Goal: Task Accomplishment & Management: Use online tool/utility

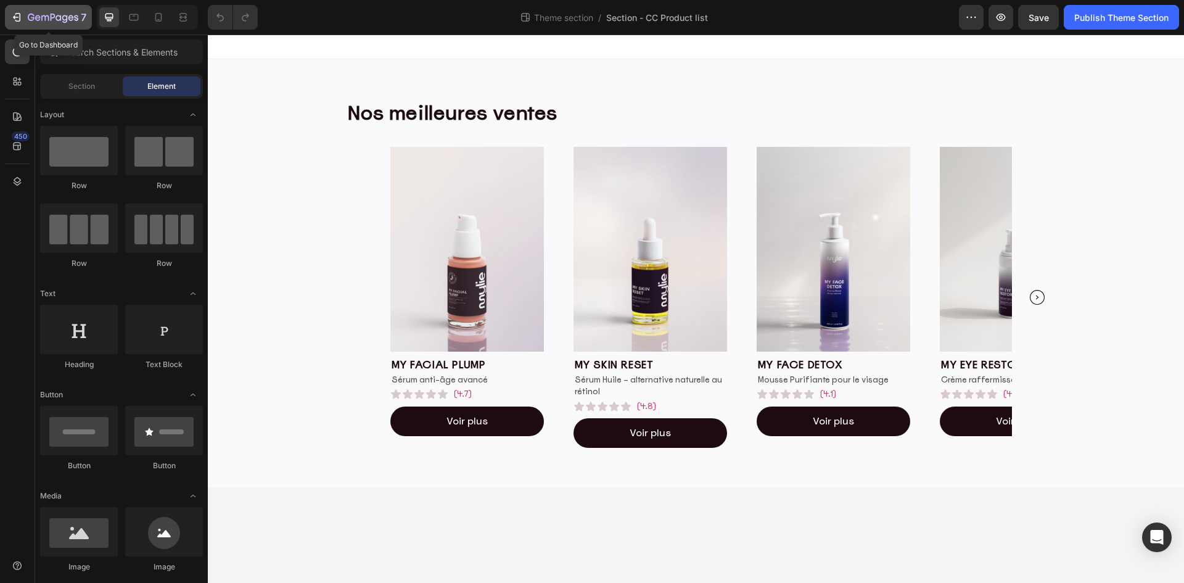
click at [31, 13] on icon "button" at bounding box center [53, 18] width 51 height 10
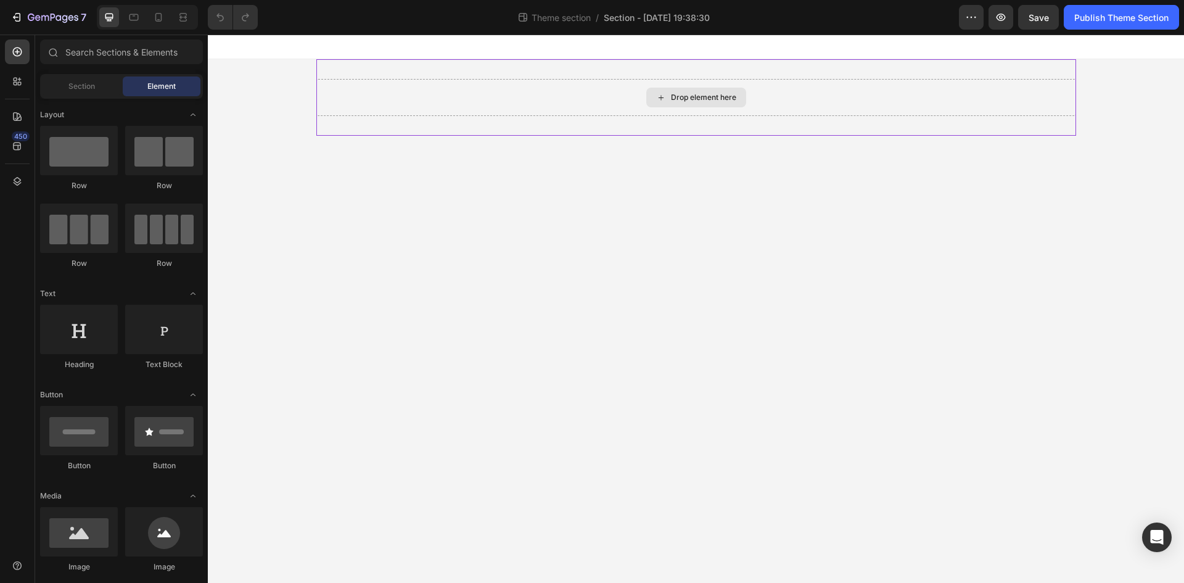
drag, startPoint x: 363, startPoint y: 97, endPoint x: 341, endPoint y: 102, distance: 22.7
click at [363, 97] on div "Drop element here" at bounding box center [696, 97] width 760 height 37
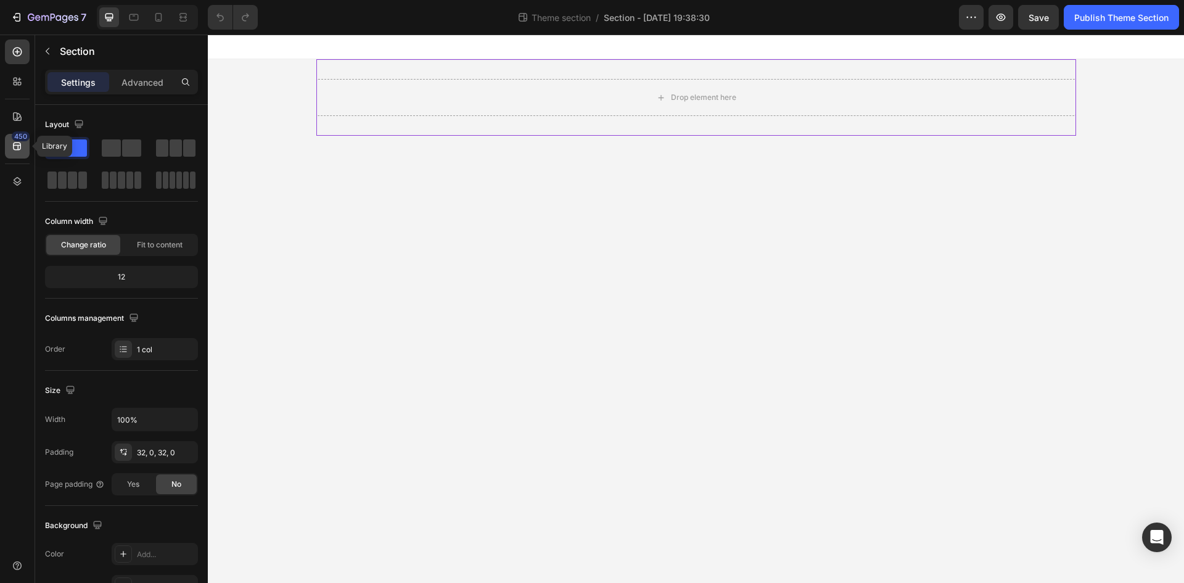
click at [19, 155] on div "450" at bounding box center [17, 146] width 25 height 25
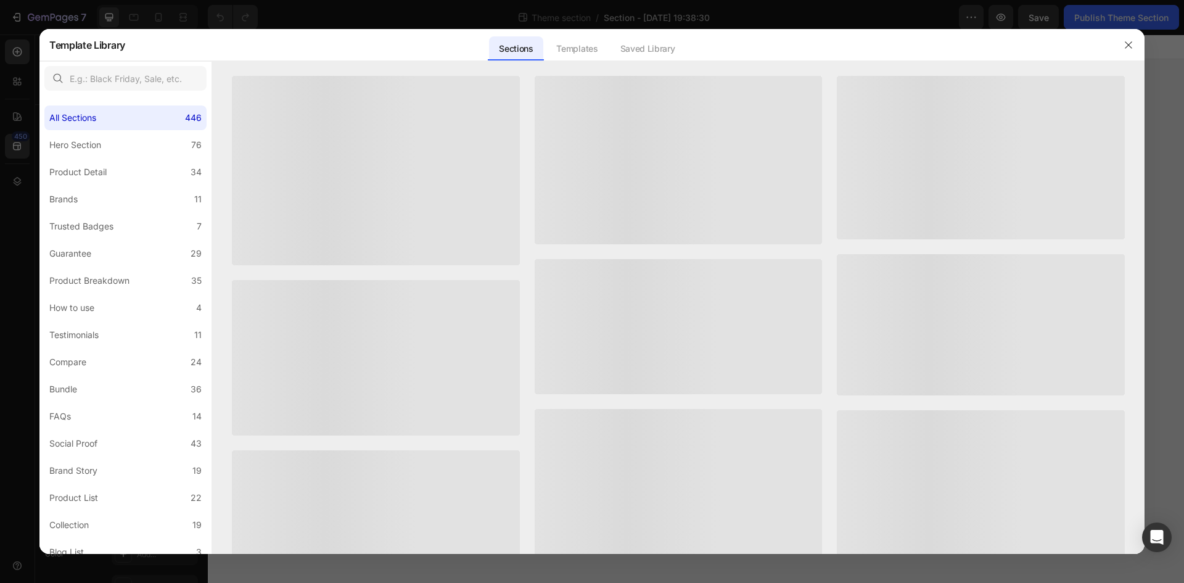
click at [27, 150] on div at bounding box center [592, 291] width 1184 height 583
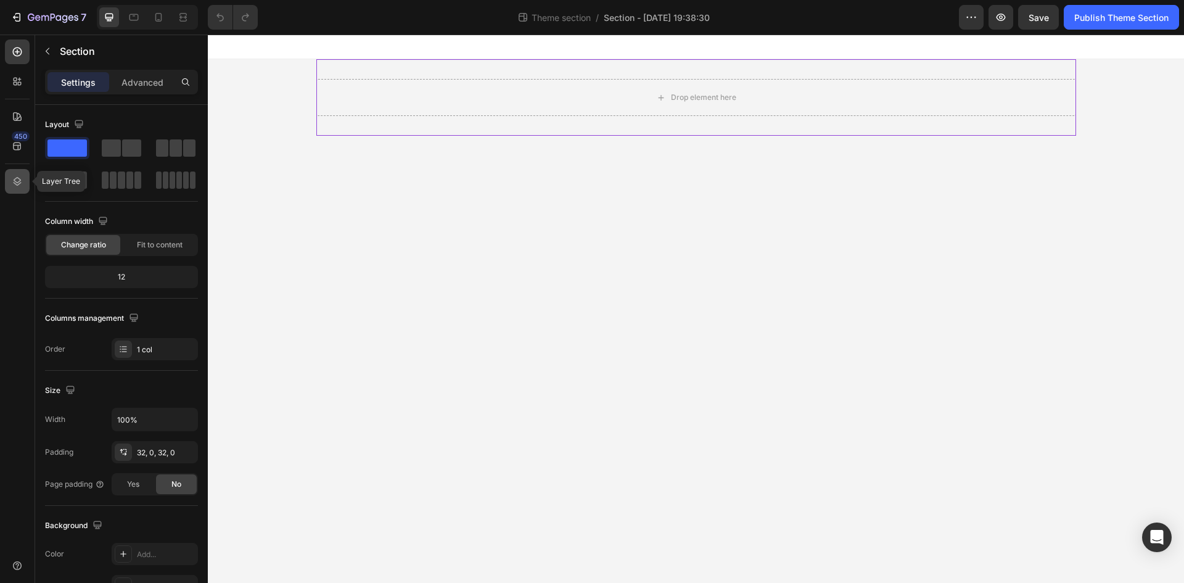
click at [13, 175] on icon at bounding box center [17, 181] width 12 height 12
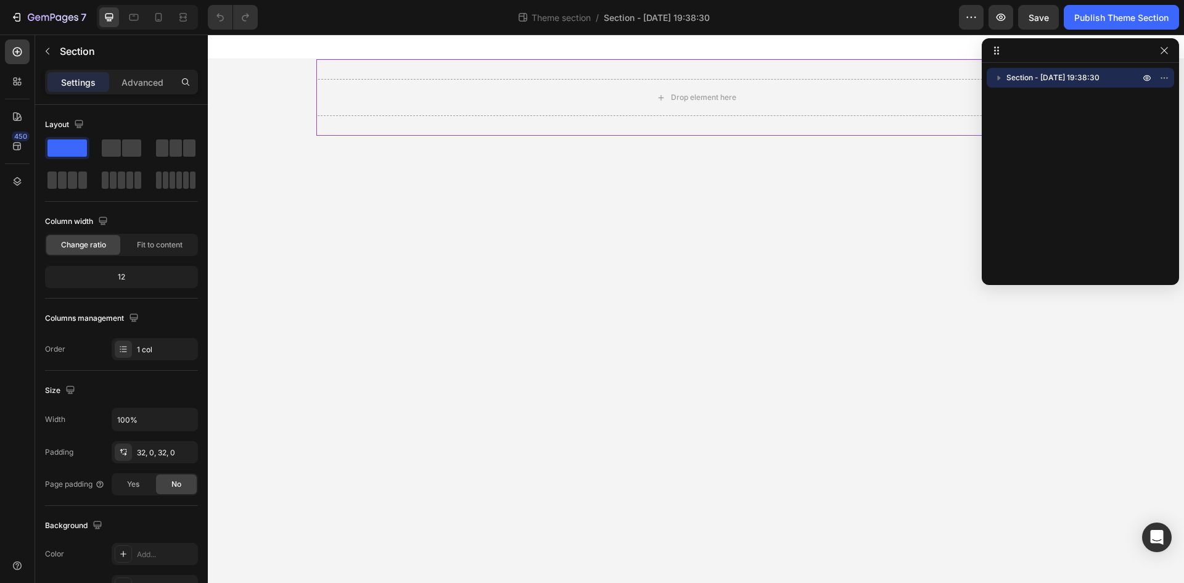
click at [1023, 76] on span "Section - [DATE] 19:38:30" at bounding box center [1053, 78] width 93 height 12
click at [1079, 73] on span "Section - [DATE] 19:38:30" at bounding box center [1053, 78] width 93 height 12
click at [159, 419] on input "100%" at bounding box center [154, 419] width 85 height 22
click at [190, 413] on button "button" at bounding box center [186, 419] width 22 height 22
click at [170, 452] on span "100%" at bounding box center [177, 450] width 20 height 11
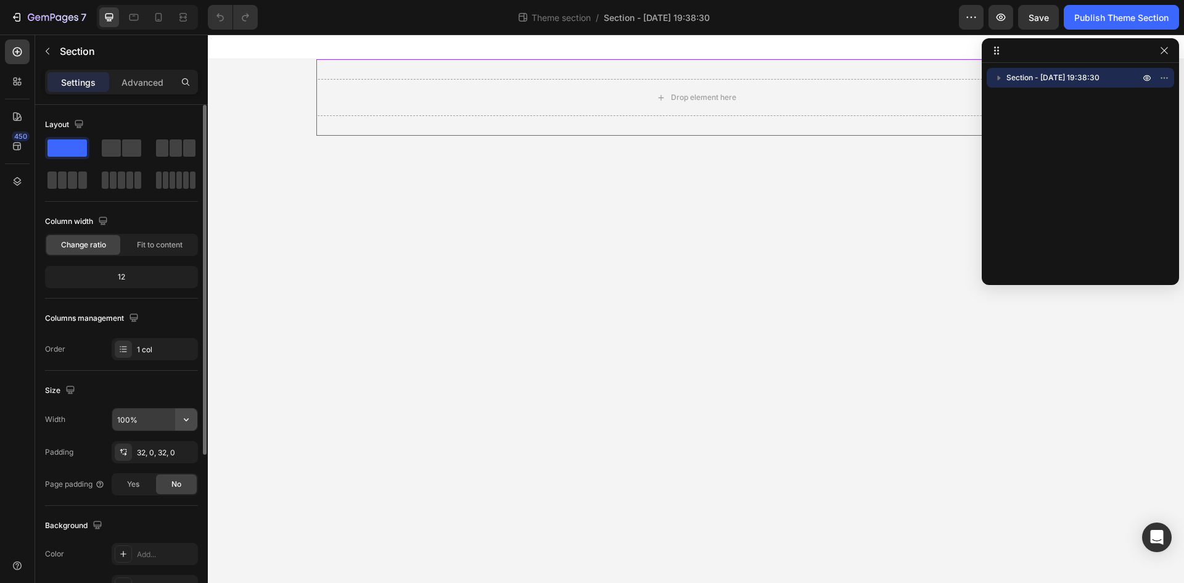
drag, startPoint x: 176, startPoint y: 429, endPoint x: 181, endPoint y: 424, distance: 7.4
click at [181, 418] on icon "button" at bounding box center [186, 419] width 12 height 12
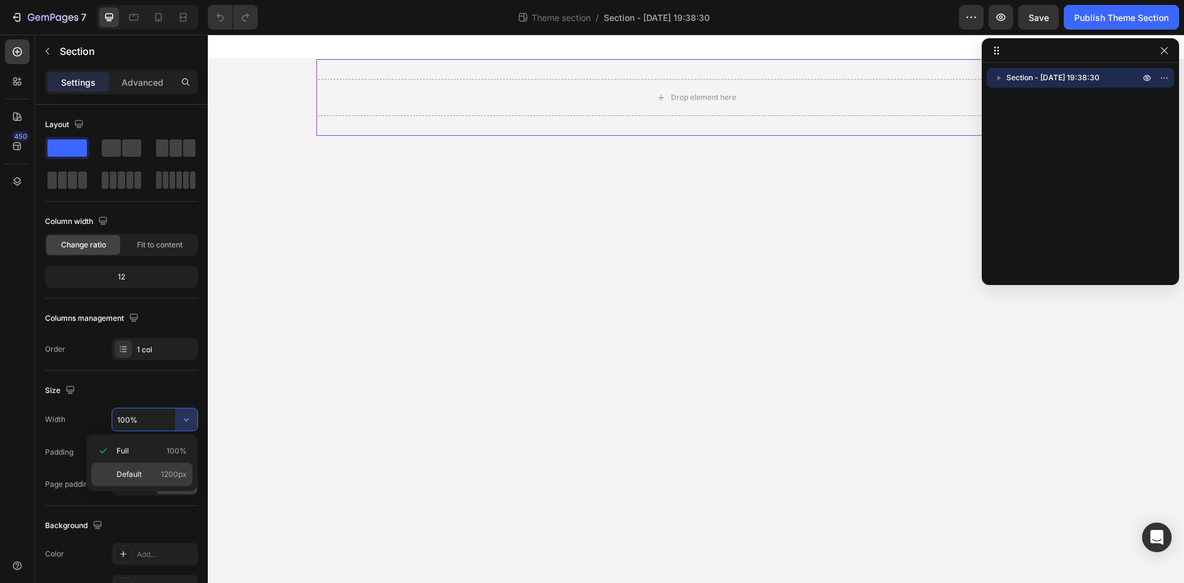
click at [164, 474] on span "1200px" at bounding box center [174, 474] width 26 height 11
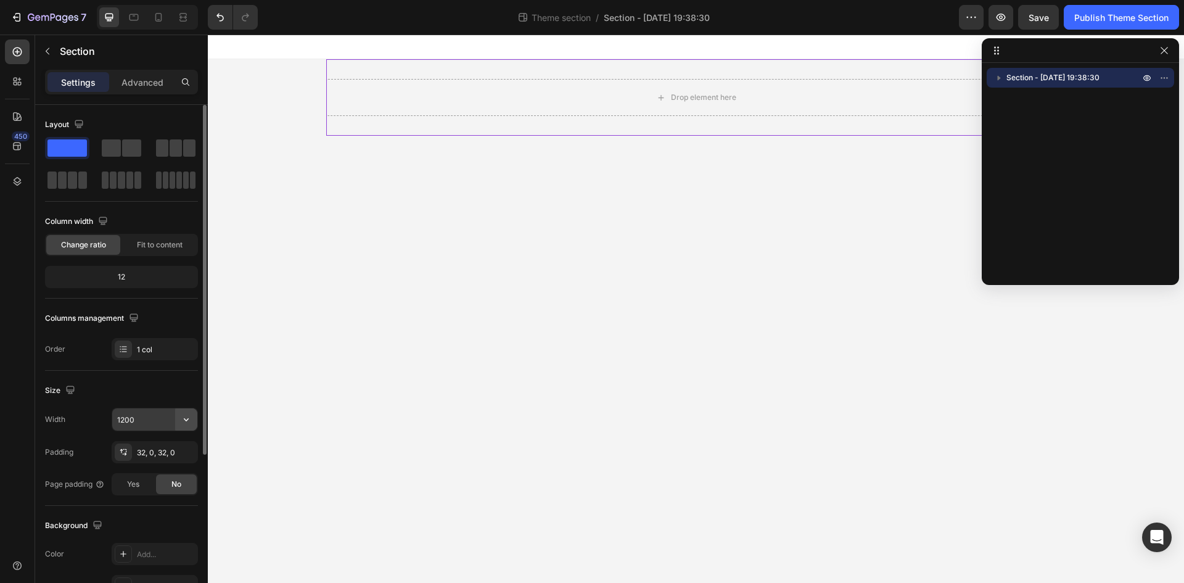
click at [188, 419] on icon "button" at bounding box center [186, 419] width 5 height 3
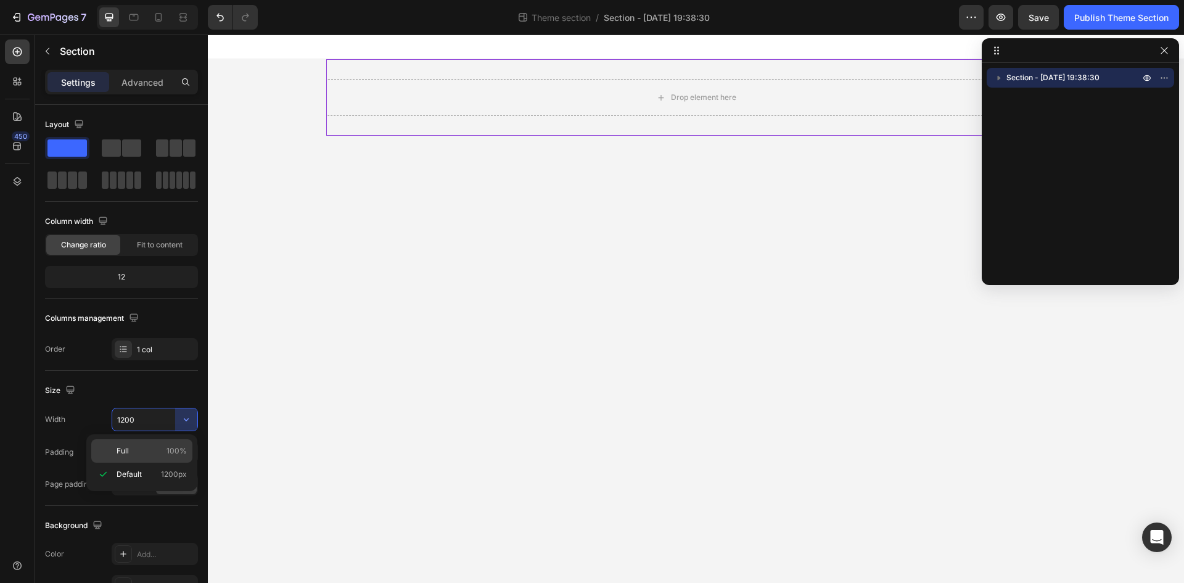
click at [172, 445] on span "100%" at bounding box center [177, 450] width 20 height 11
type input "100%"
click at [579, 221] on body "Drop element here Root Drag & drop element from sidebar or Explore Library Add …" at bounding box center [696, 309] width 976 height 548
click at [559, 127] on div "Drop element here" at bounding box center [696, 97] width 976 height 76
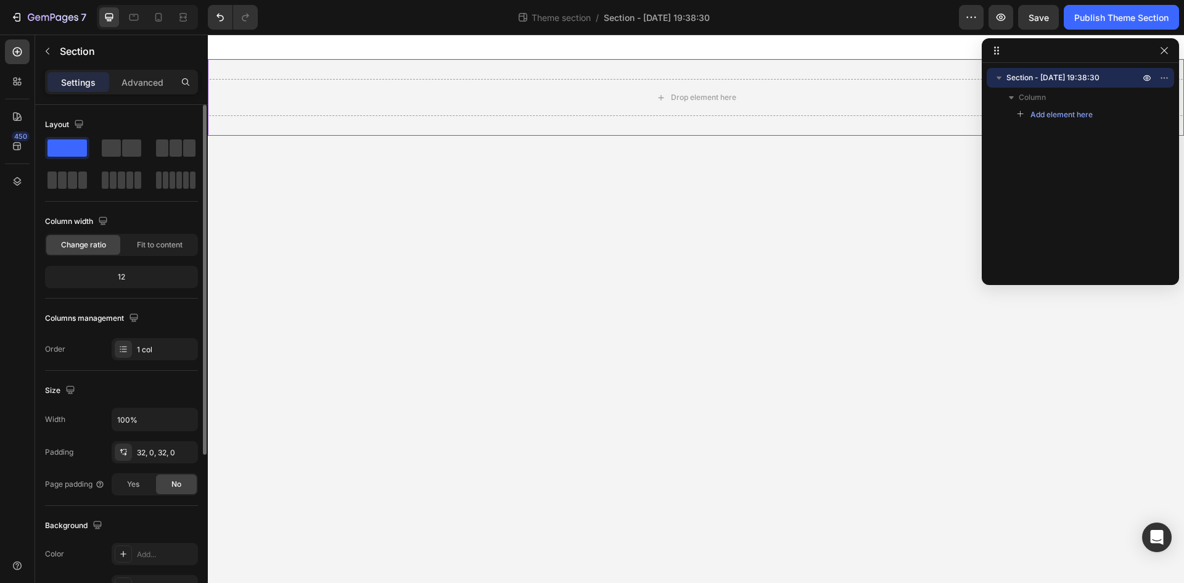
scroll to position [239, 0]
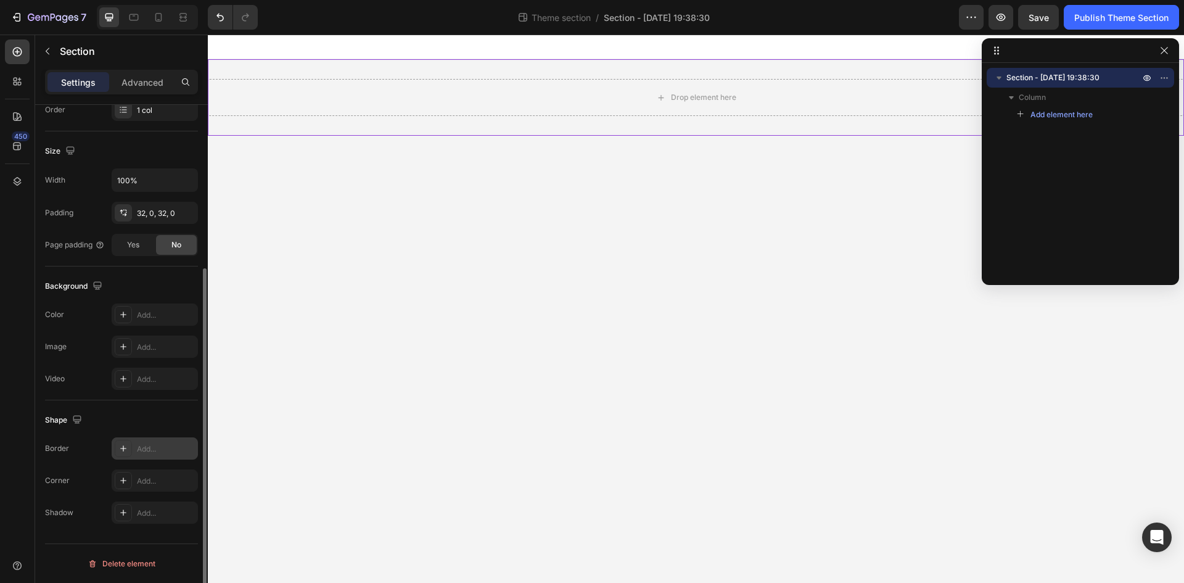
click at [146, 451] on div "Add..." at bounding box center [166, 448] width 58 height 11
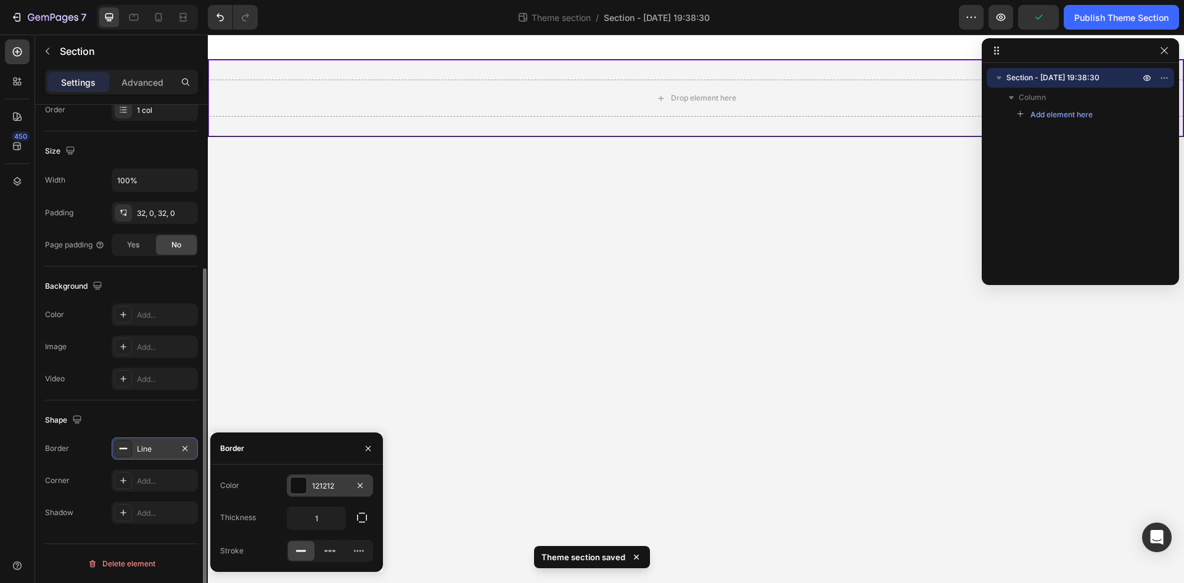
click at [332, 487] on div "121212" at bounding box center [330, 485] width 36 height 11
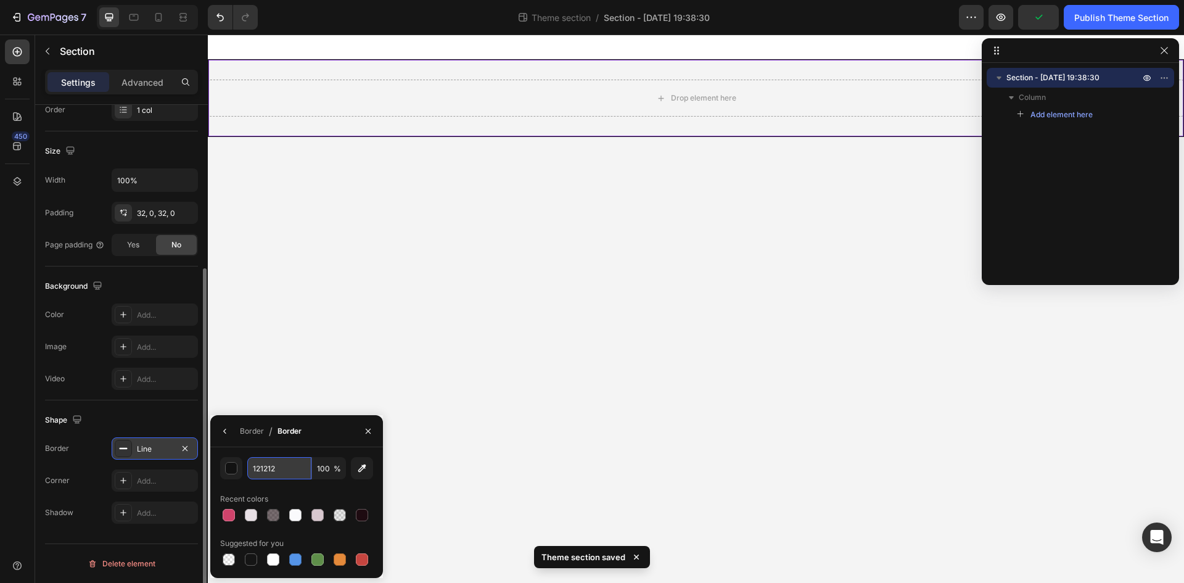
click at [284, 476] on input "121212" at bounding box center [279, 468] width 64 height 22
paste input "F7F3F5"
type input "F7F3F5"
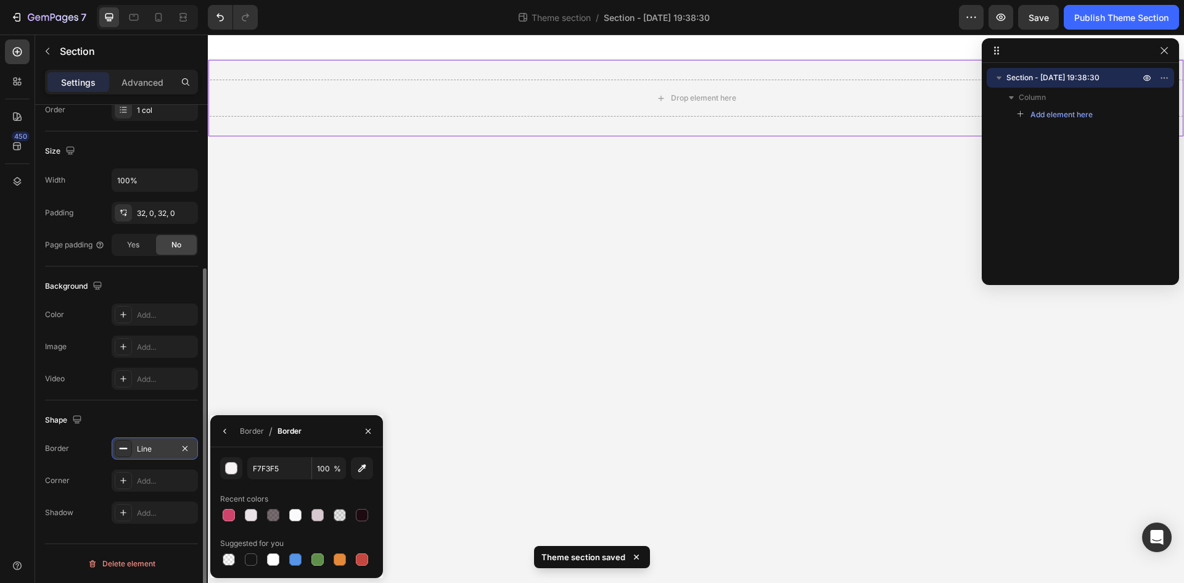
click at [70, 490] on div "Corner Add..." at bounding box center [121, 480] width 153 height 22
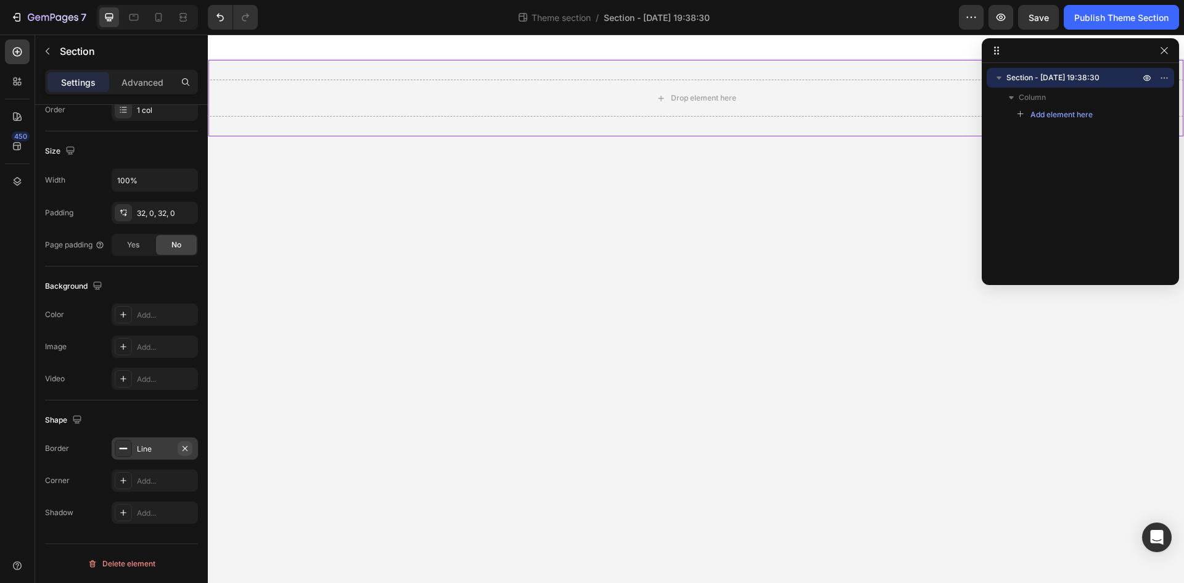
click at [184, 447] on icon "button" at bounding box center [185, 447] width 5 height 5
click at [150, 314] on div "Add..." at bounding box center [166, 315] width 58 height 11
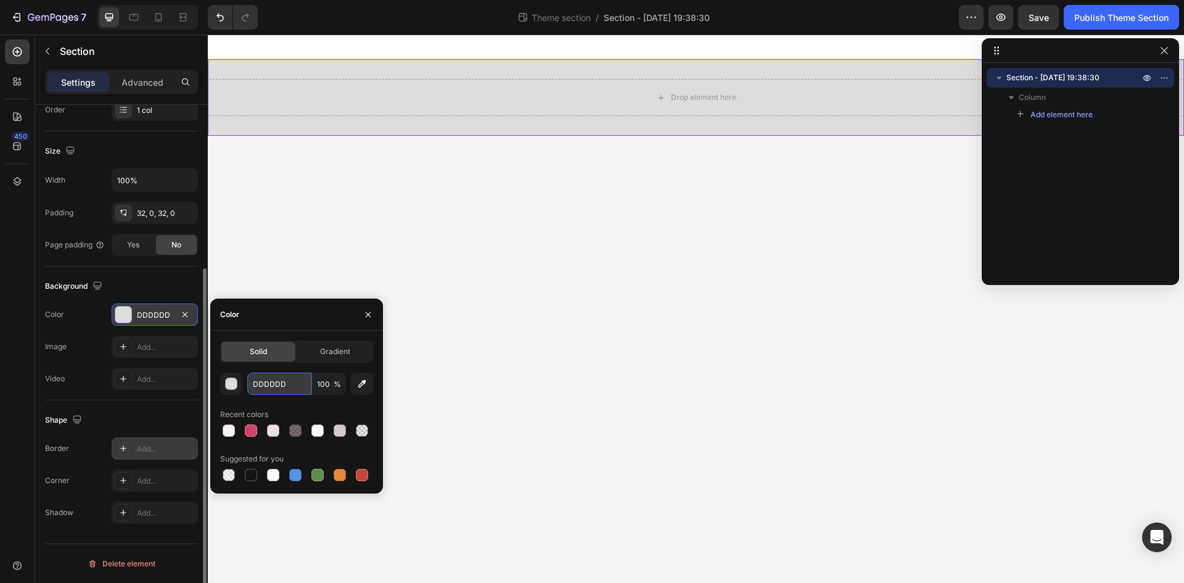
click at [286, 384] on input "DDDDDD" at bounding box center [279, 384] width 64 height 22
paste input "F7F3F5"
type input "F7F3F5"
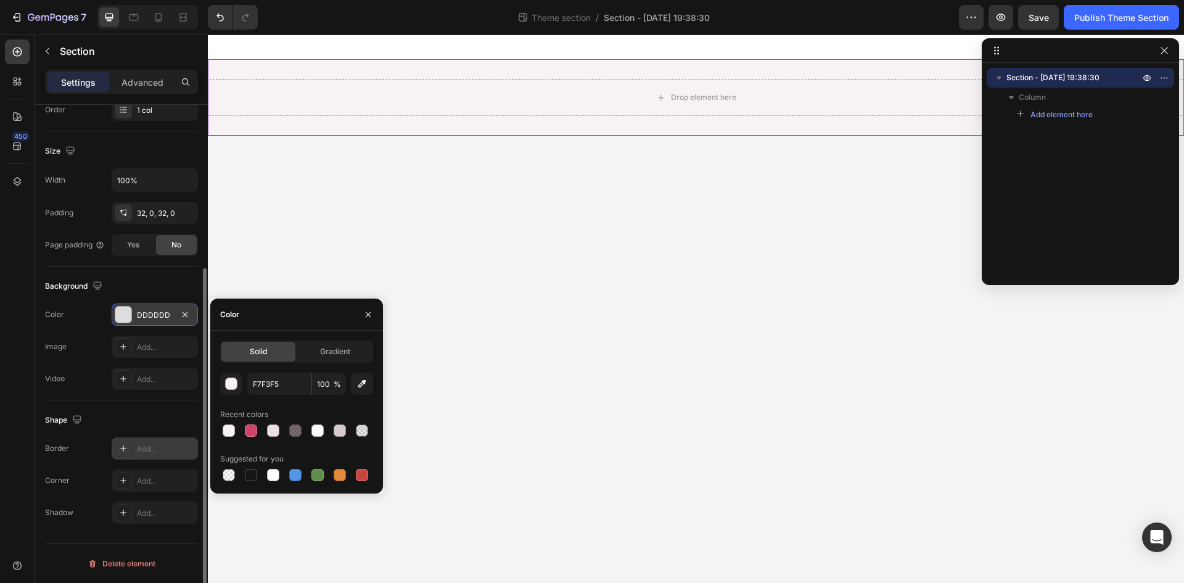
click at [17, 451] on div "450" at bounding box center [17, 296] width 25 height 514
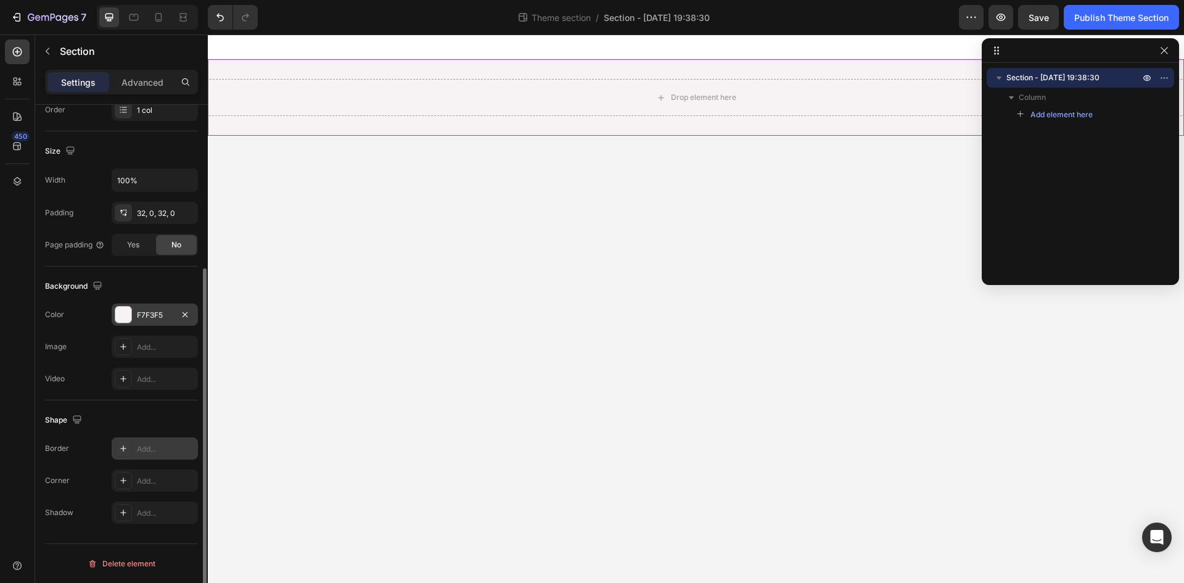
click at [396, 318] on body "Drop element here Root Drag & drop element from sidebar or Explore Library Add …" at bounding box center [696, 309] width 976 height 548
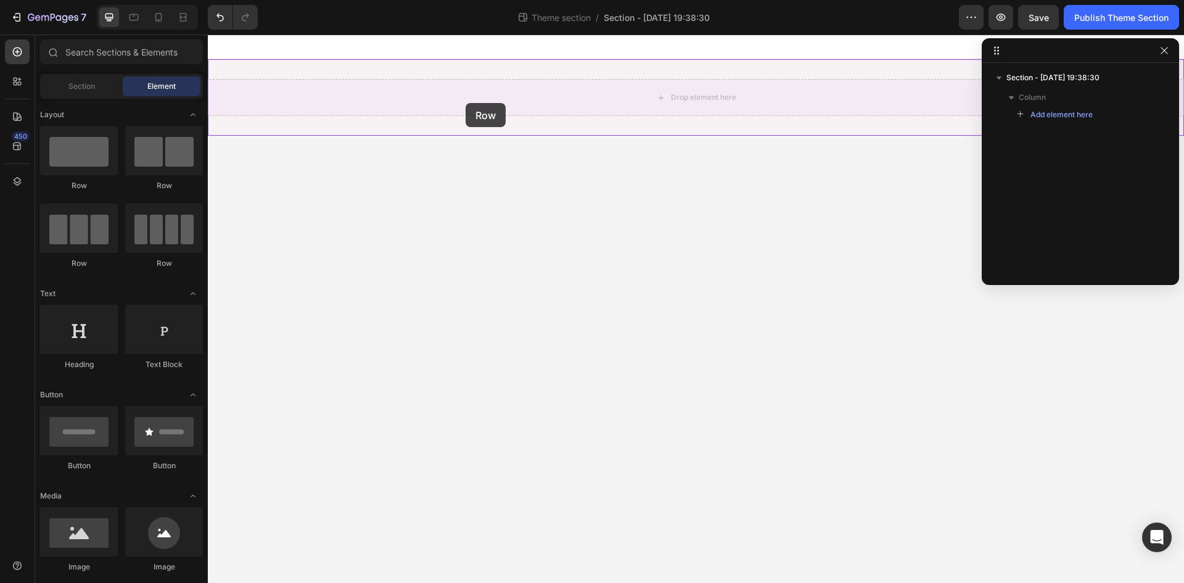
drag, startPoint x: 301, startPoint y: 200, endPoint x: 479, endPoint y: 97, distance: 205.9
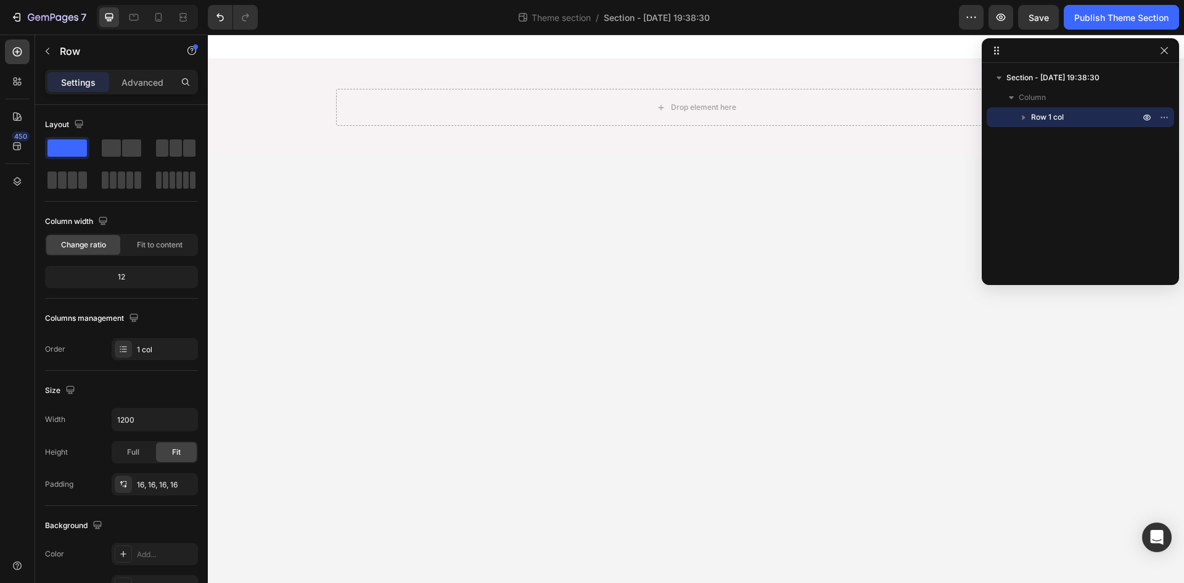
click at [558, 301] on body "Drop element here Row Root Drag & drop element from sidebar or Explore Library …" at bounding box center [696, 309] width 976 height 548
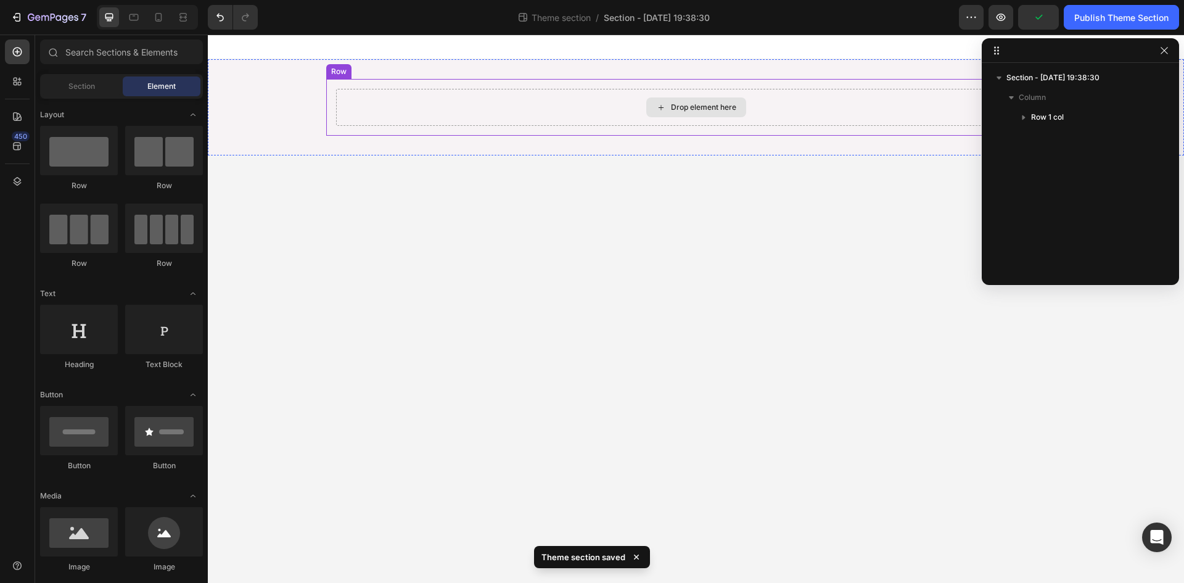
click at [518, 115] on div "Drop element here" at bounding box center [696, 107] width 720 height 37
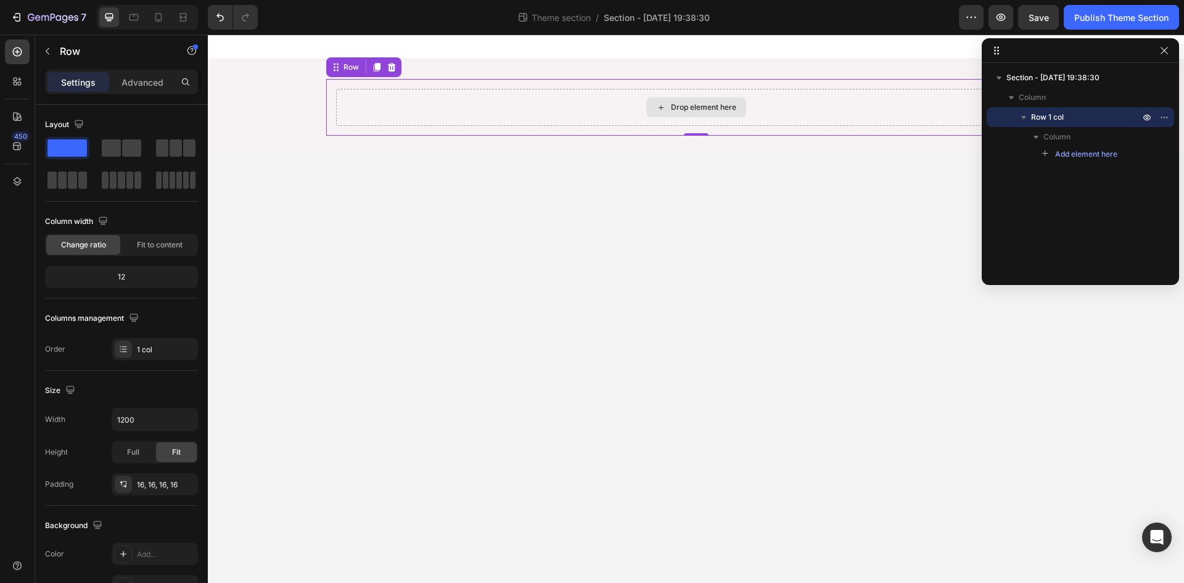
click at [537, 110] on div "Drop element here" at bounding box center [696, 107] width 720 height 37
click at [581, 121] on div "Drop element here" at bounding box center [696, 107] width 720 height 37
drag, startPoint x: 167, startPoint y: 150, endPoint x: 365, endPoint y: 165, distance: 198.5
click at [167, 150] on span at bounding box center [162, 147] width 12 height 17
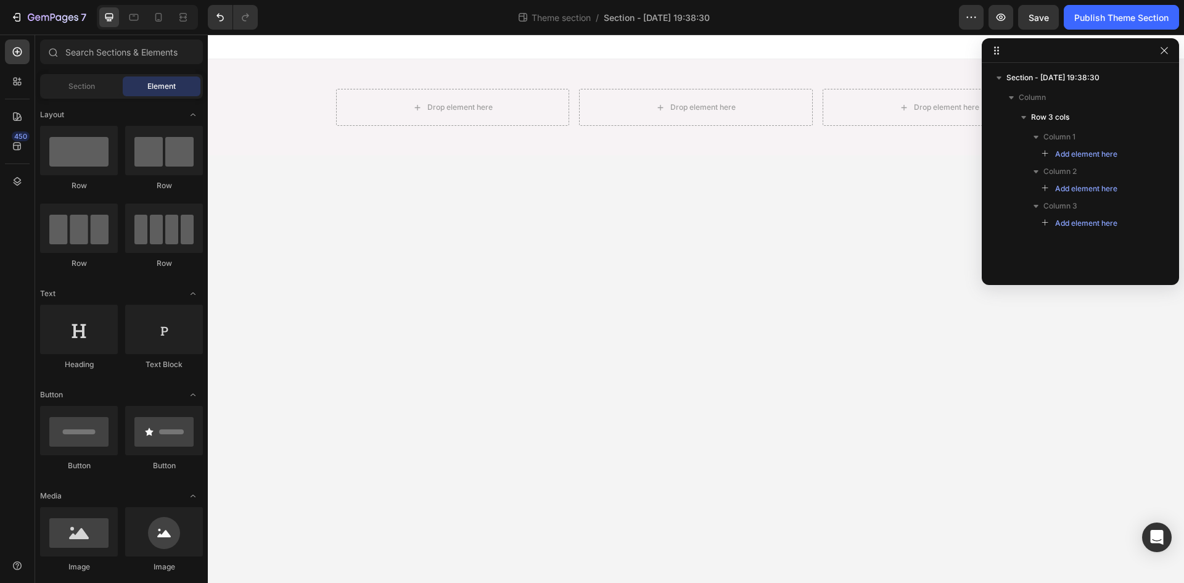
drag, startPoint x: 603, startPoint y: 317, endPoint x: 529, endPoint y: 340, distance: 77.5
click at [529, 340] on body "Drop element here Drop element here Drop element here Row Root Drag & drop elem…" at bounding box center [696, 309] width 976 height 548
click at [627, 291] on body "Drop element here Drop element here Drop element here Row Root Drag & drop elem…" at bounding box center [696, 309] width 976 height 548
click at [711, 113] on div "Drop element here" at bounding box center [696, 107] width 100 height 20
click at [1161, 52] on icon "button" at bounding box center [1165, 51] width 10 height 10
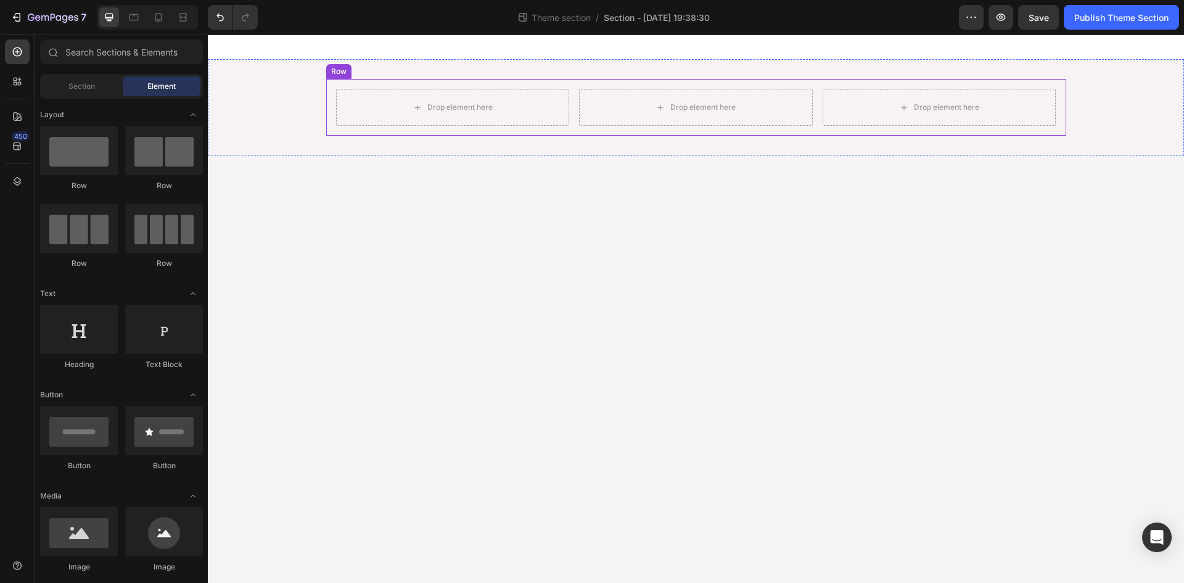
click at [849, 129] on div "Drop element here Drop element here Drop element here Row" at bounding box center [696, 107] width 740 height 57
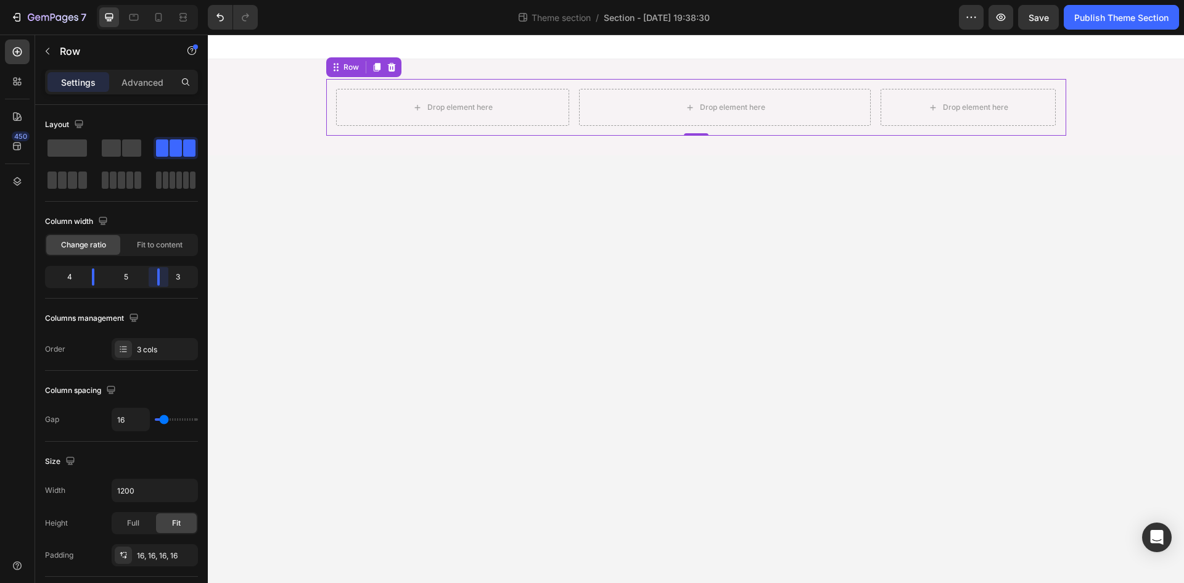
drag, startPoint x: 151, startPoint y: 276, endPoint x: 164, endPoint y: 272, distance: 13.5
click at [164, 0] on body "7 Theme section / Section - Aug 26 19:38:30 Preview Save Publish Theme Section …" at bounding box center [592, 0] width 1184 height 0
drag, startPoint x: 97, startPoint y: 277, endPoint x: 247, endPoint y: 279, distance: 149.9
click at [105, 0] on body "7 Theme section / Section - Aug 26 19:38:30 Preview Publish Theme Section 450 S…" at bounding box center [592, 0] width 1184 height 0
click at [165, 0] on body "7 Theme section / Section - Aug 26 19:38:30 Preview Save Publish Theme Section …" at bounding box center [592, 0] width 1184 height 0
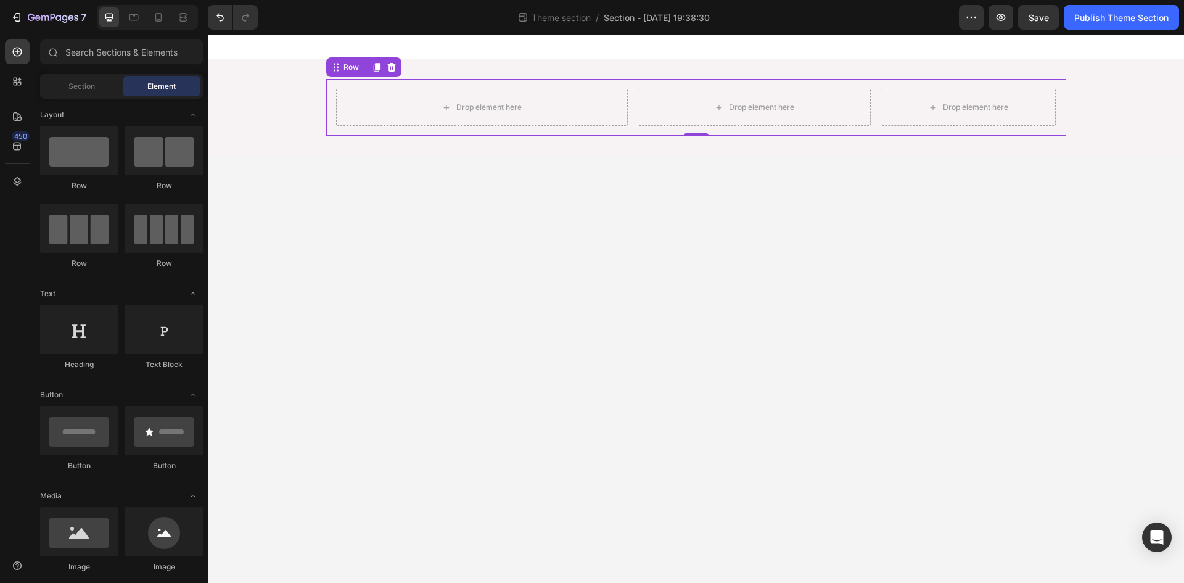
click at [546, 292] on body "Drop element here Drop element here Drop element here Row 0 Root Drag & drop el…" at bounding box center [696, 309] width 976 height 548
click at [509, 118] on div "Drop element here" at bounding box center [482, 107] width 292 height 37
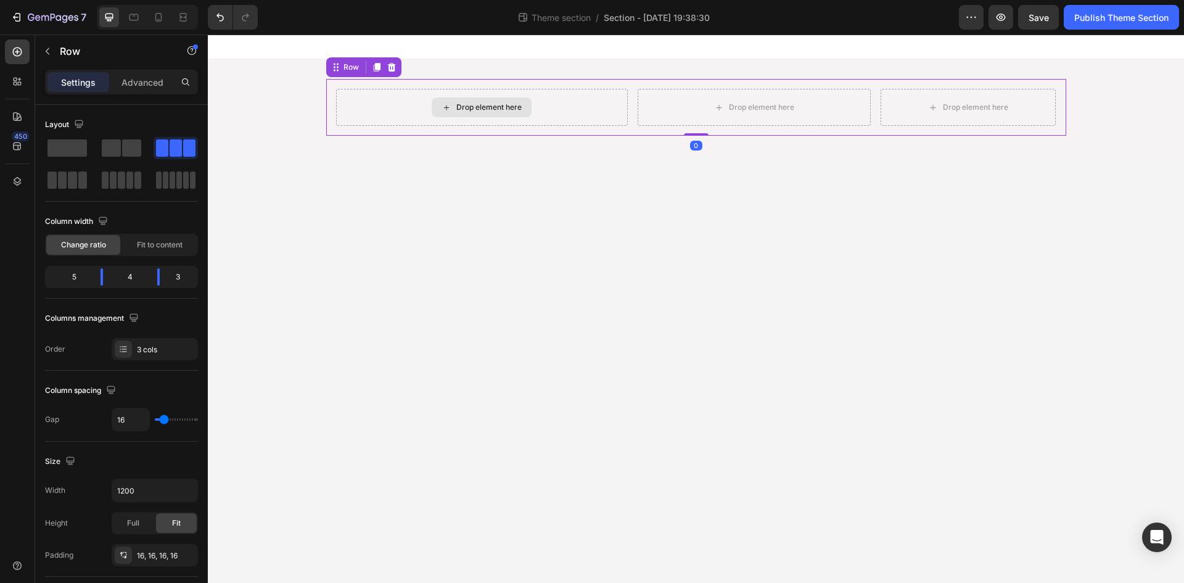
click at [548, 106] on div "Drop element here" at bounding box center [482, 107] width 292 height 37
click at [18, 117] on icon at bounding box center [17, 116] width 12 height 12
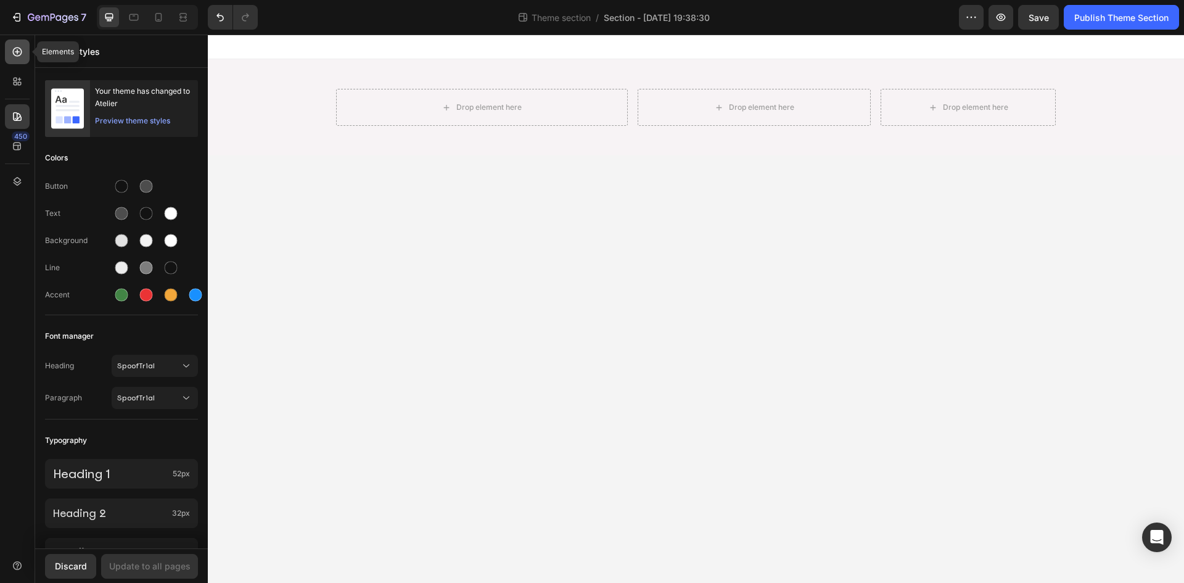
click at [17, 51] on icon at bounding box center [17, 52] width 12 height 12
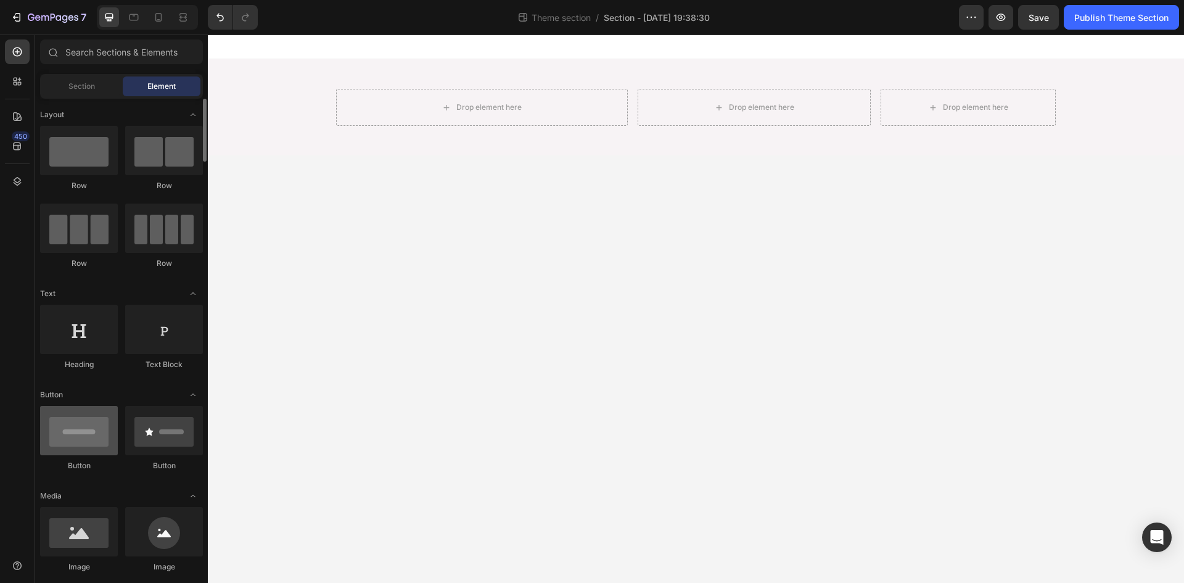
scroll to position [247, 0]
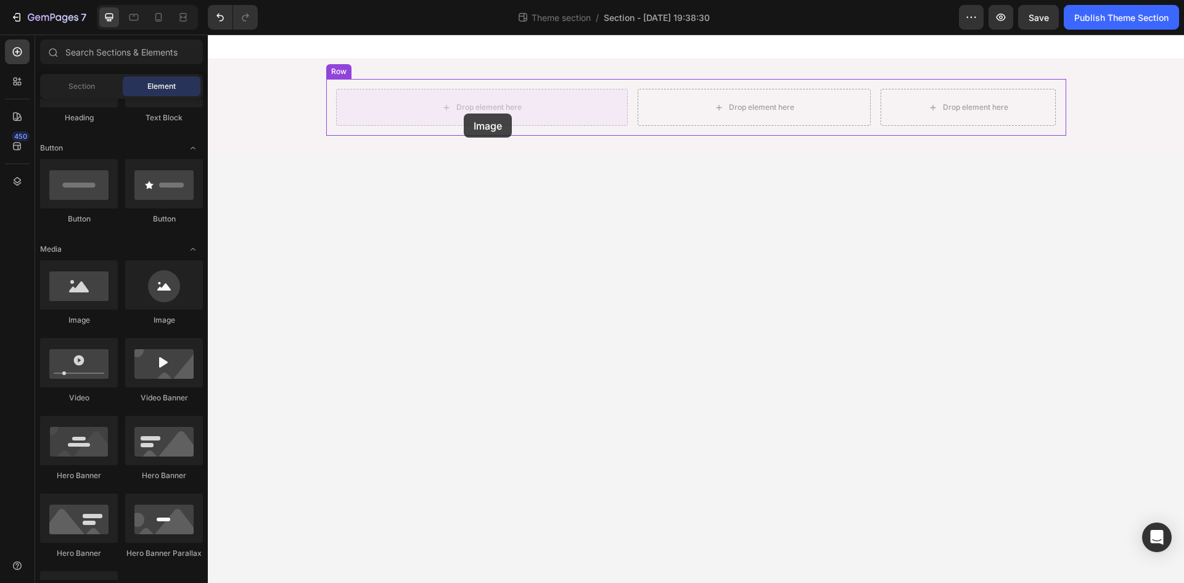
drag, startPoint x: 409, startPoint y: 268, endPoint x: 511, endPoint y: 167, distance: 144.4
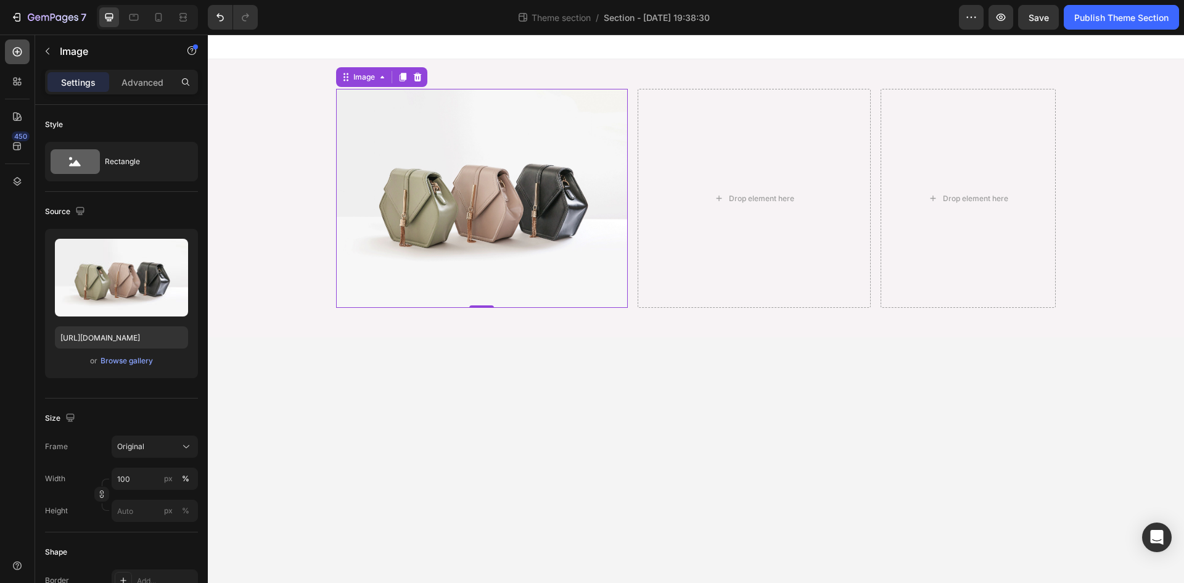
click at [19, 47] on icon at bounding box center [17, 51] width 9 height 9
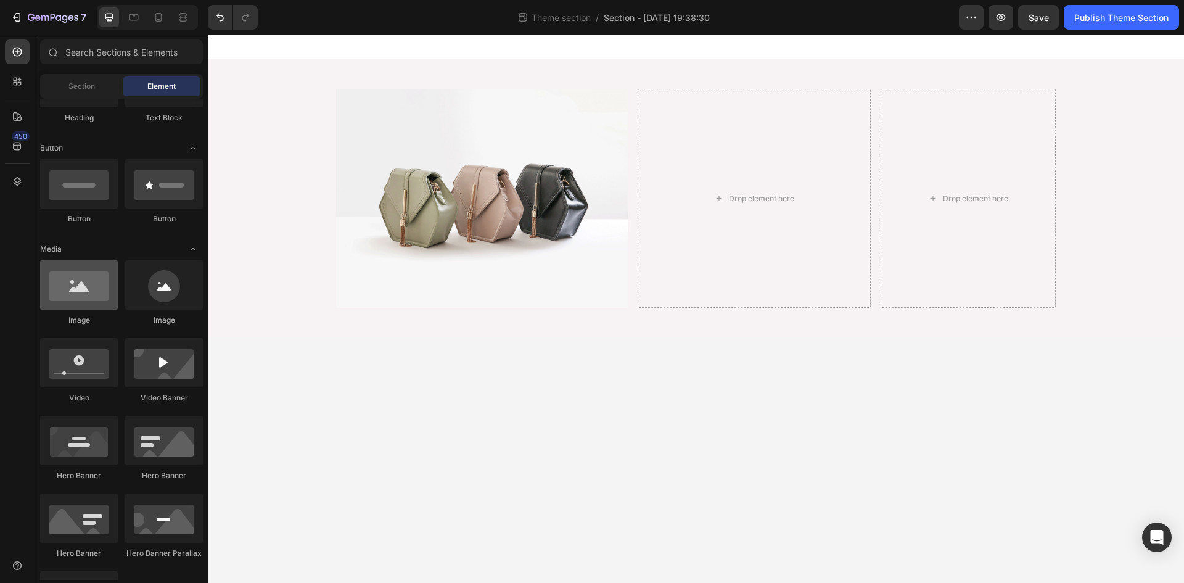
scroll to position [0, 0]
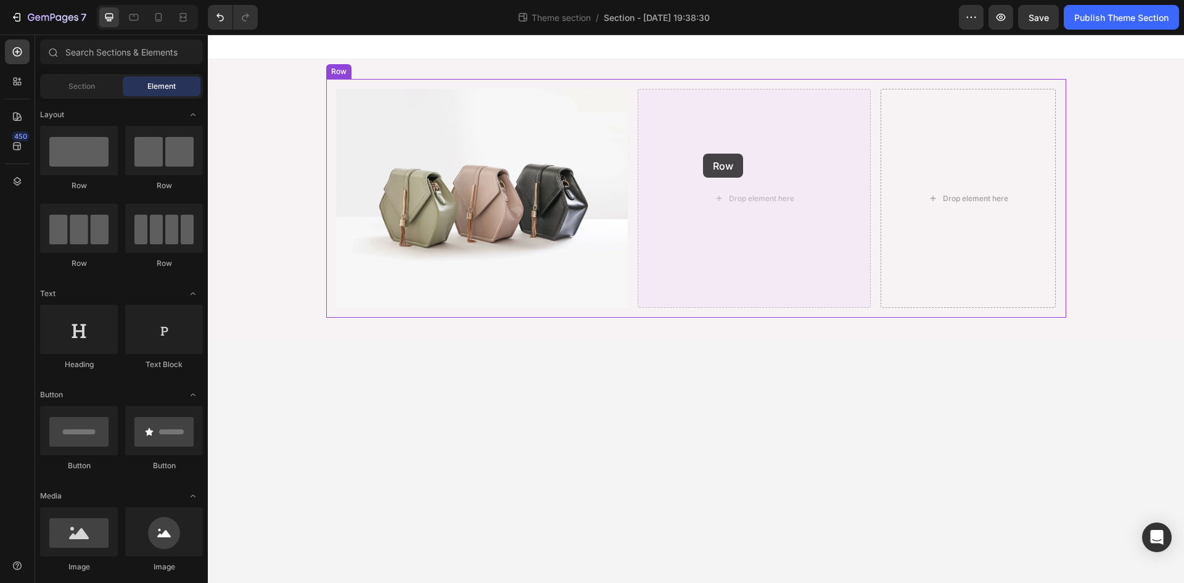
drag, startPoint x: 382, startPoint y: 262, endPoint x: 703, endPoint y: 154, distance: 339.2
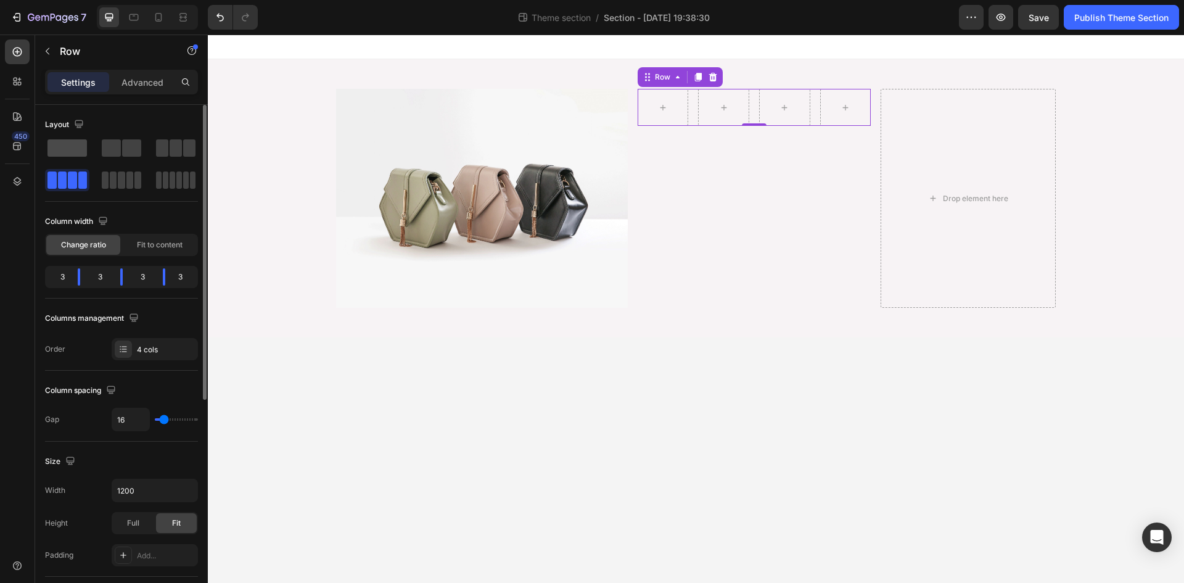
click at [71, 151] on span at bounding box center [66, 147] width 39 height 17
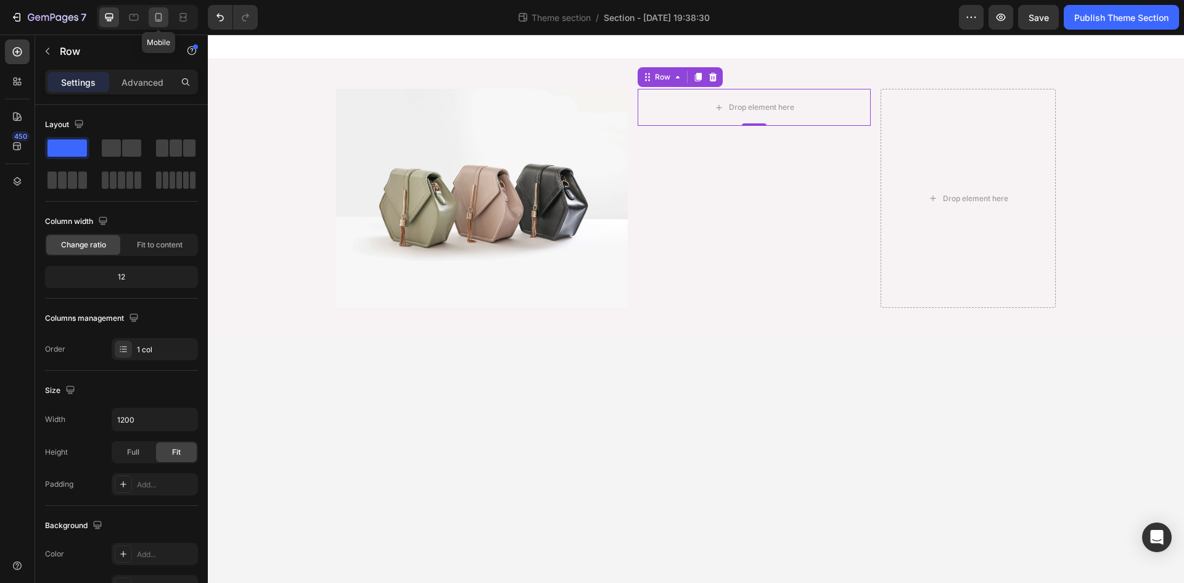
click at [162, 22] on icon at bounding box center [158, 17] width 12 height 12
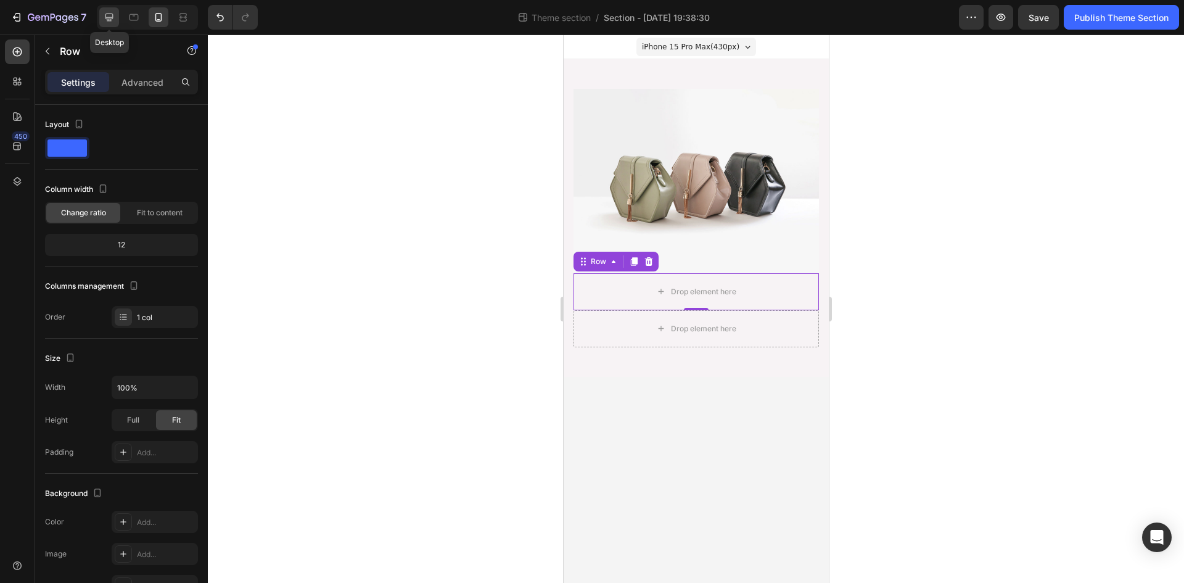
click at [107, 19] on icon at bounding box center [109, 18] width 8 height 8
type input "1200"
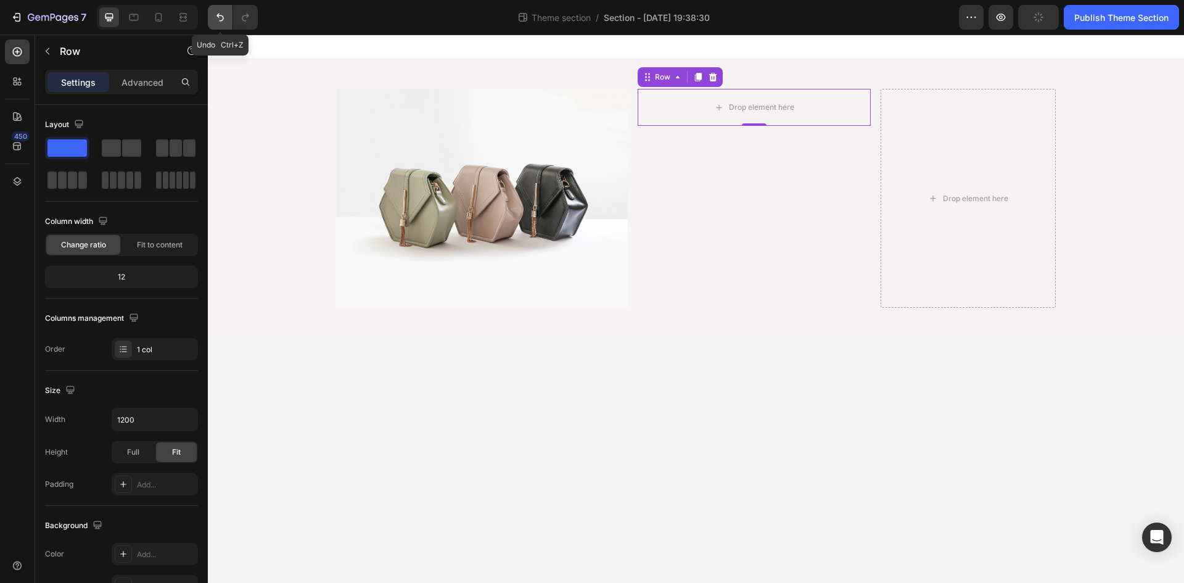
click at [220, 20] on icon "Undo/Redo" at bounding box center [220, 17] width 12 height 12
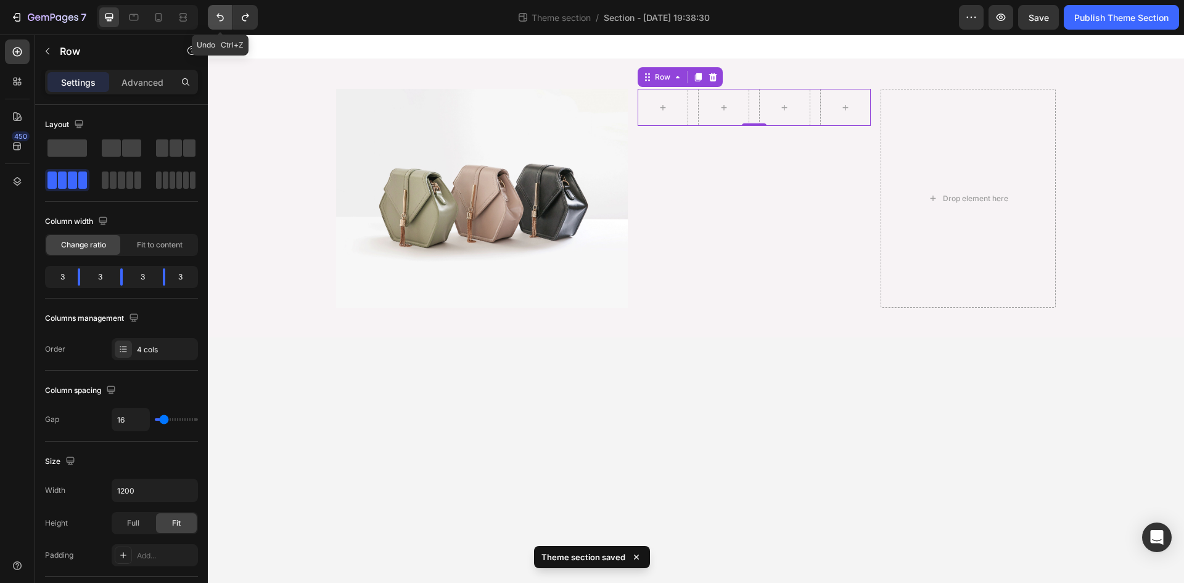
click at [220, 20] on icon "Undo/Redo" at bounding box center [220, 17] width 12 height 12
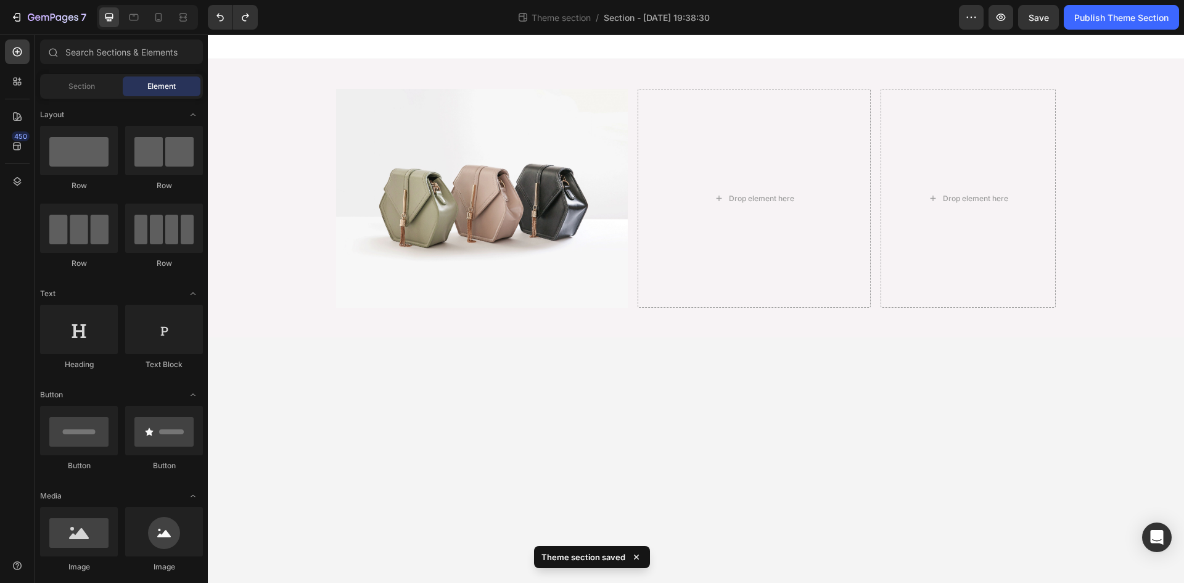
click at [616, 415] on body "Image Drop element here Drop element here Row Root Drag & drop element from sid…" at bounding box center [696, 309] width 976 height 548
click at [728, 211] on div "Drop element here" at bounding box center [755, 198] width 234 height 219
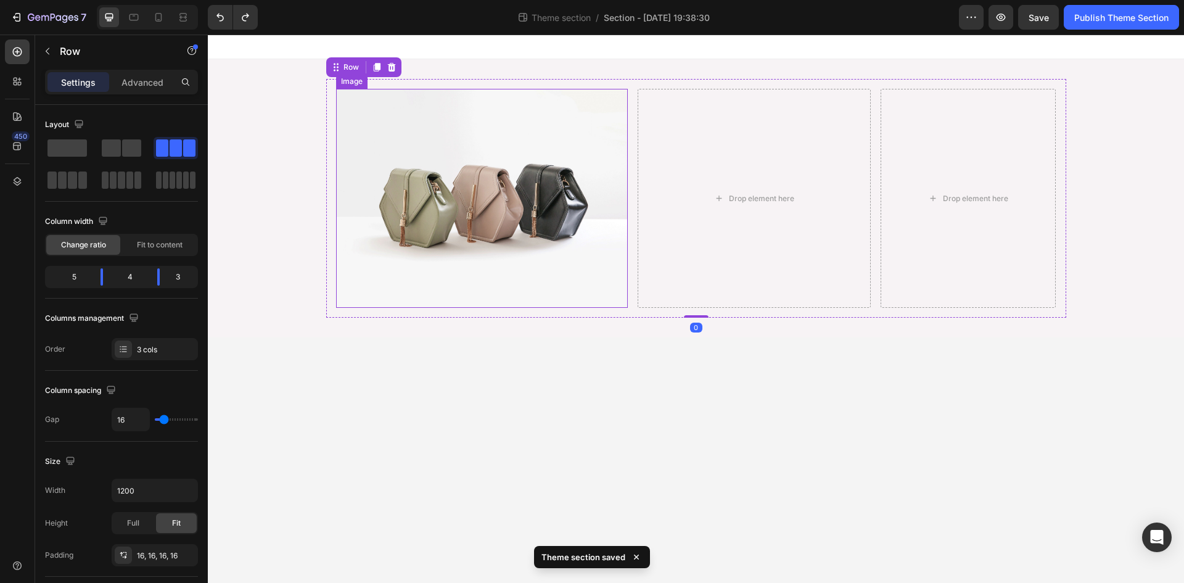
click at [526, 205] on img at bounding box center [482, 198] width 292 height 219
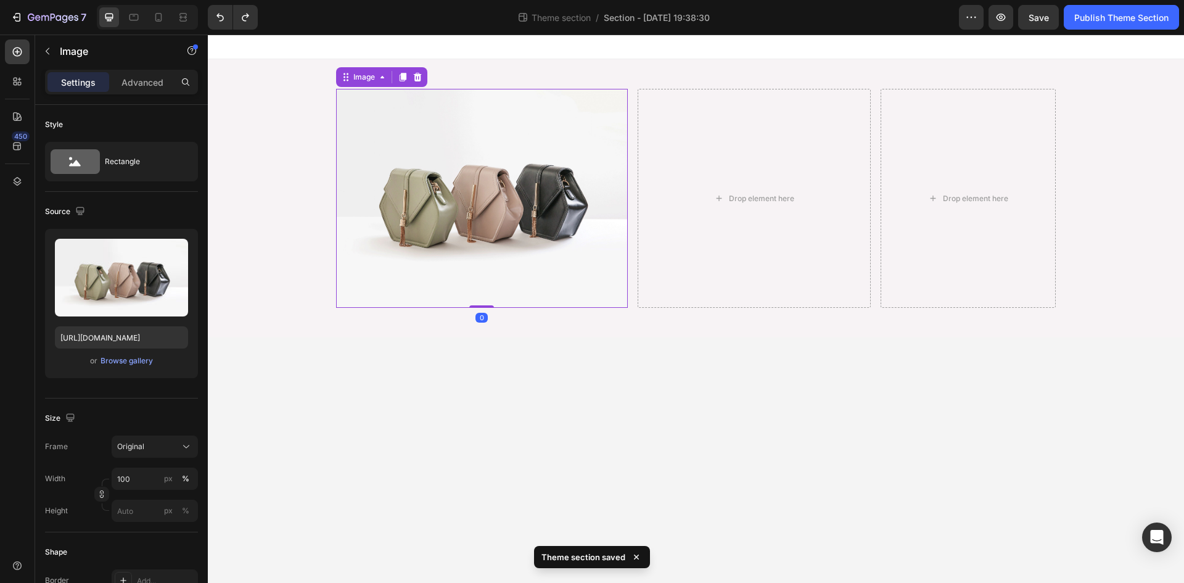
click at [566, 450] on body "Image 0 Drop element here Drop element here Row Root Drag & drop element from s…" at bounding box center [696, 309] width 976 height 548
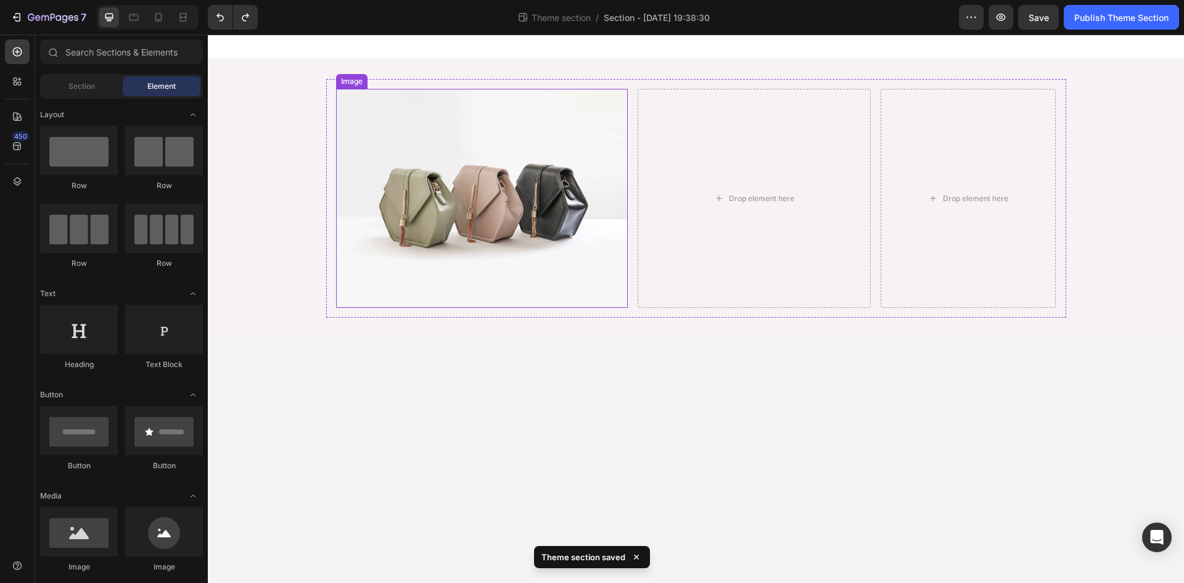
click at [515, 191] on img at bounding box center [482, 198] width 292 height 219
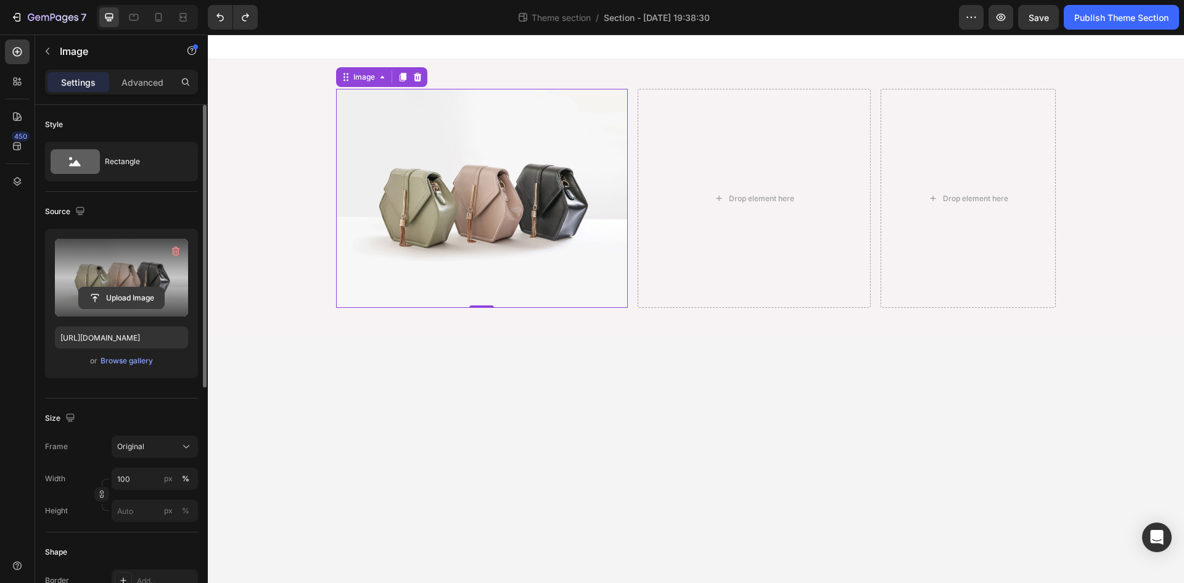
click at [127, 299] on input "file" at bounding box center [121, 297] width 85 height 21
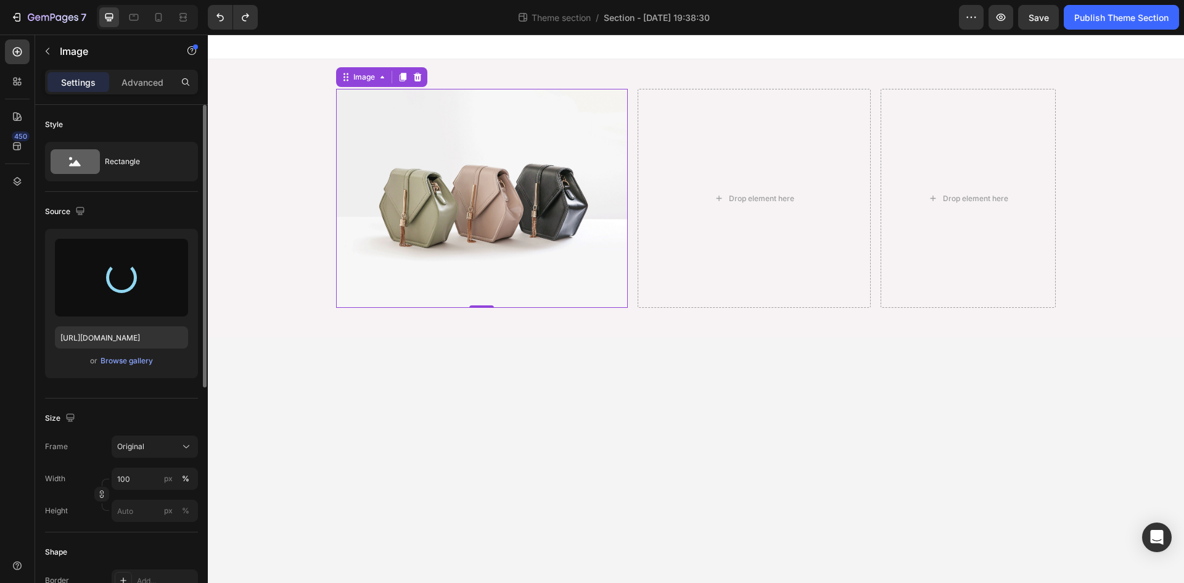
type input "https://cdn.shopify.com/s/files/1/0946/0773/7149/files/gempages_575662355329843…"
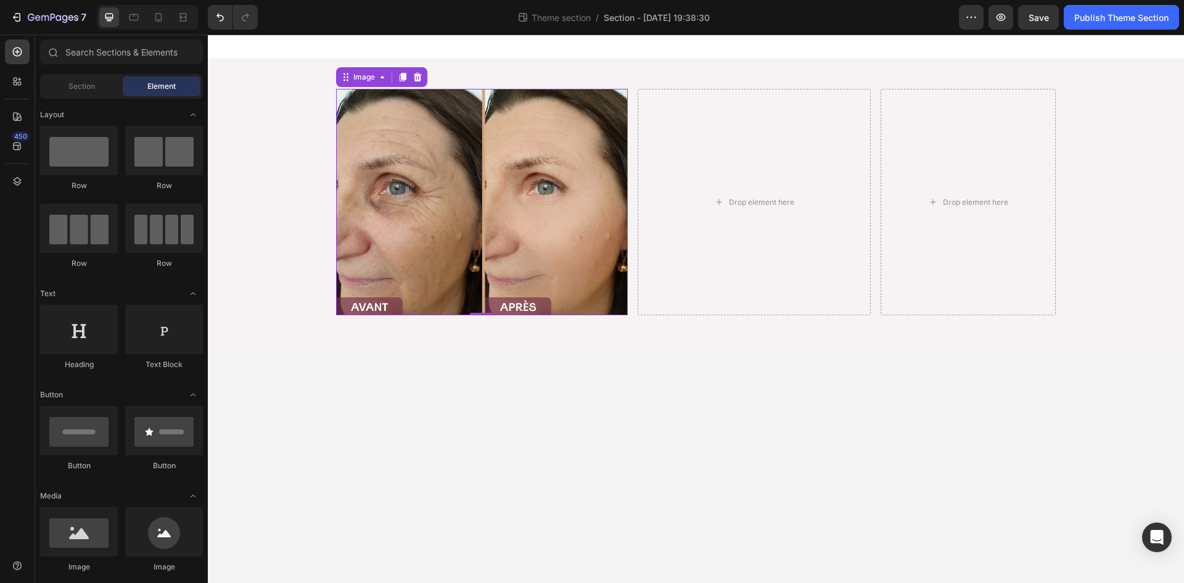
click at [602, 463] on body "Image 0 Drop element here Drop element here Row Root Drag & drop element from s…" at bounding box center [696, 309] width 976 height 548
click at [262, 169] on div "Image Drop element here Drop element here Row" at bounding box center [696, 202] width 976 height 246
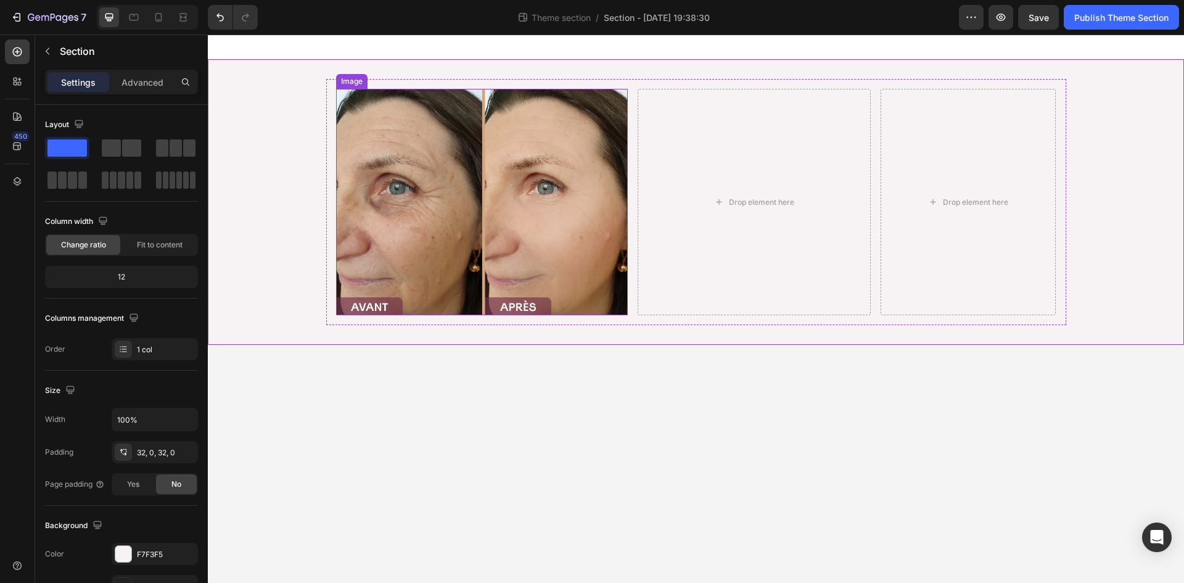
click at [482, 194] on img at bounding box center [482, 202] width 292 height 226
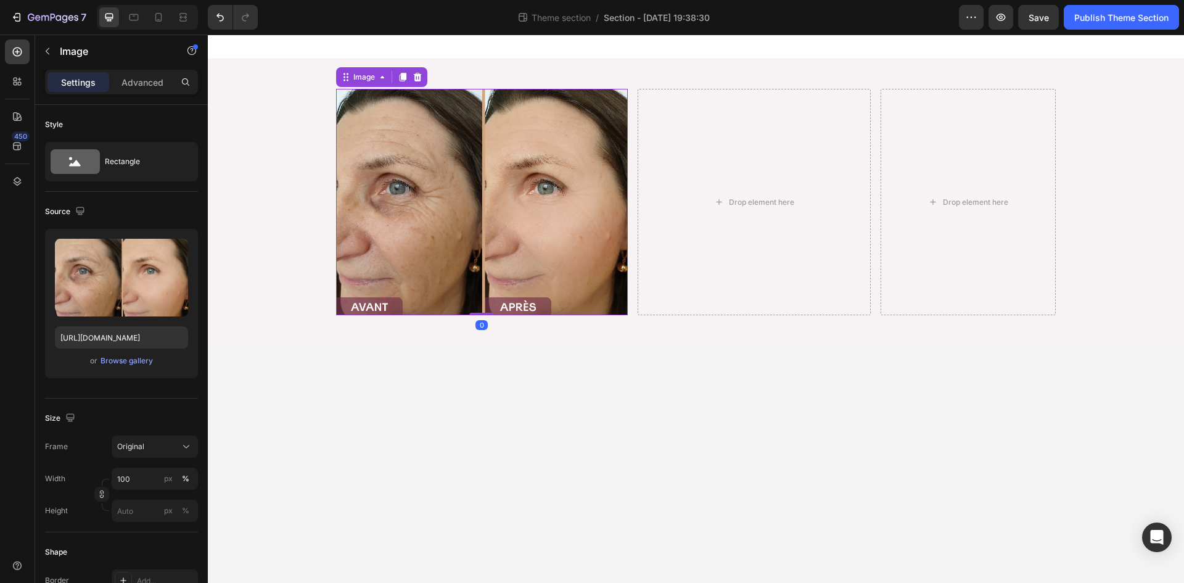
click at [542, 387] on body "Image 0 Drop element here Drop element here Row Root Drag & drop element from s…" at bounding box center [696, 309] width 976 height 548
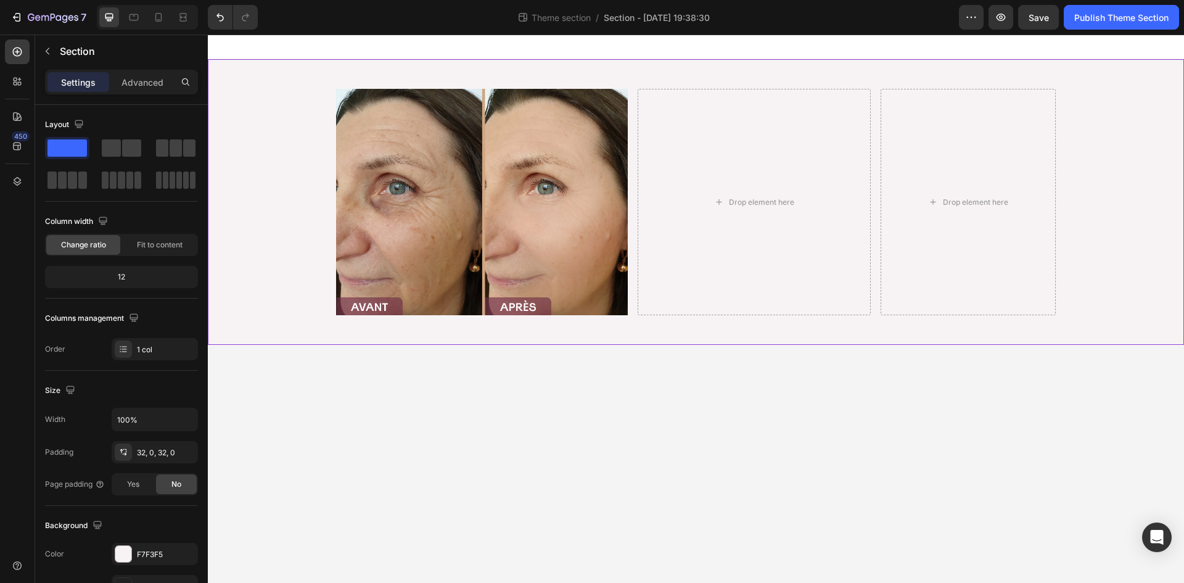
click at [298, 181] on div "Image Drop element here Drop element here Row" at bounding box center [696, 202] width 976 height 246
click at [471, 186] on img at bounding box center [482, 202] width 292 height 226
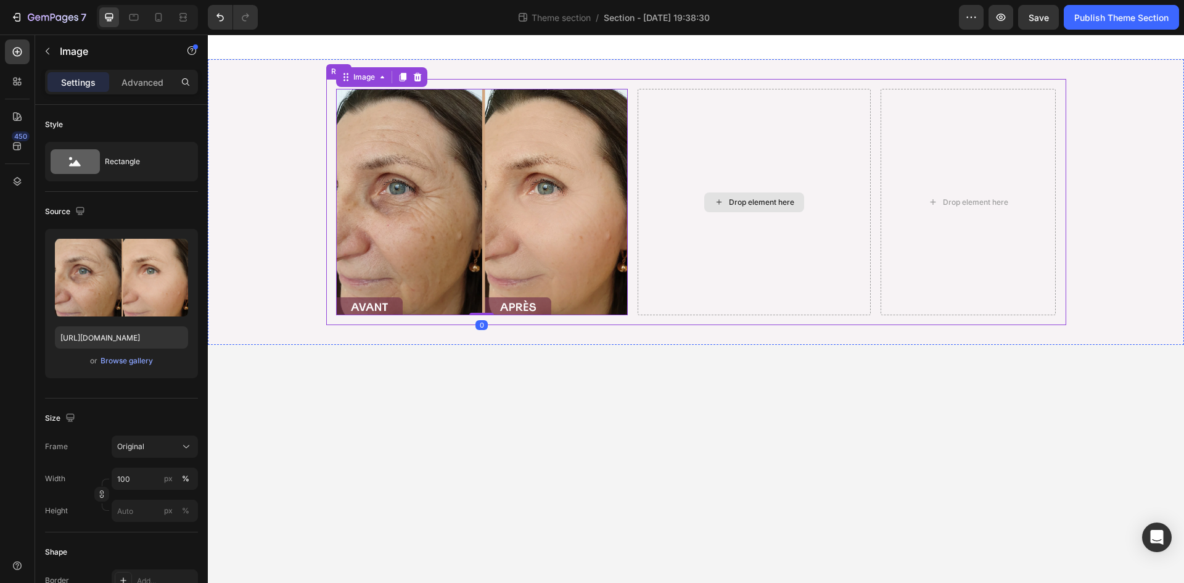
click at [724, 176] on div "Drop element here" at bounding box center [755, 202] width 234 height 226
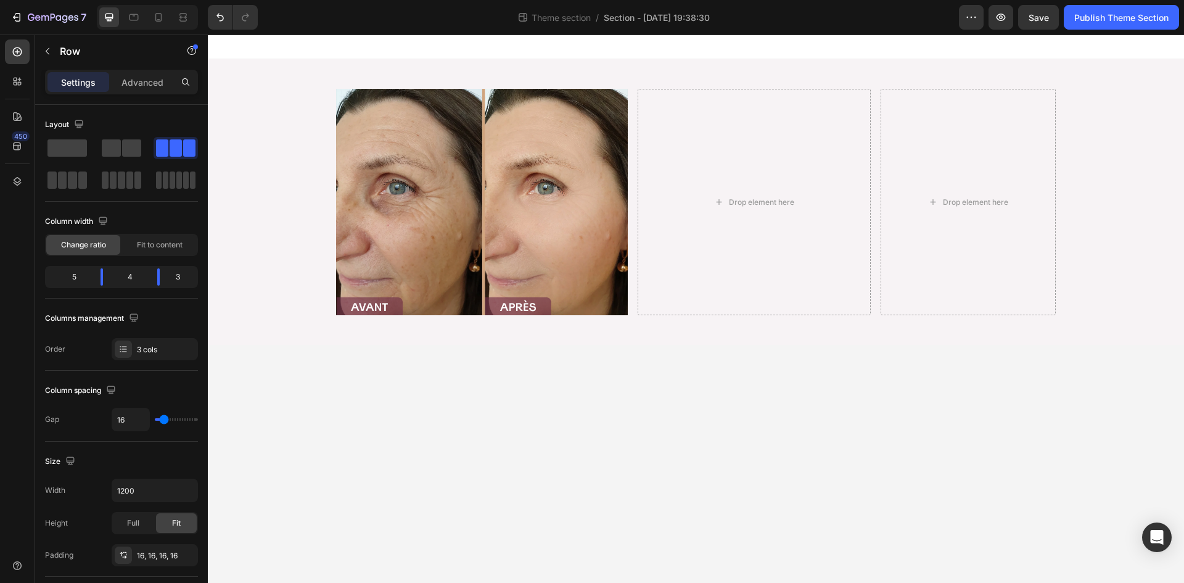
click at [749, 423] on body "Image Drop element here Drop element here Row 0 Root Drag & drop element from s…" at bounding box center [696, 309] width 976 height 548
click at [696, 249] on div "Drop element here" at bounding box center [755, 202] width 234 height 226
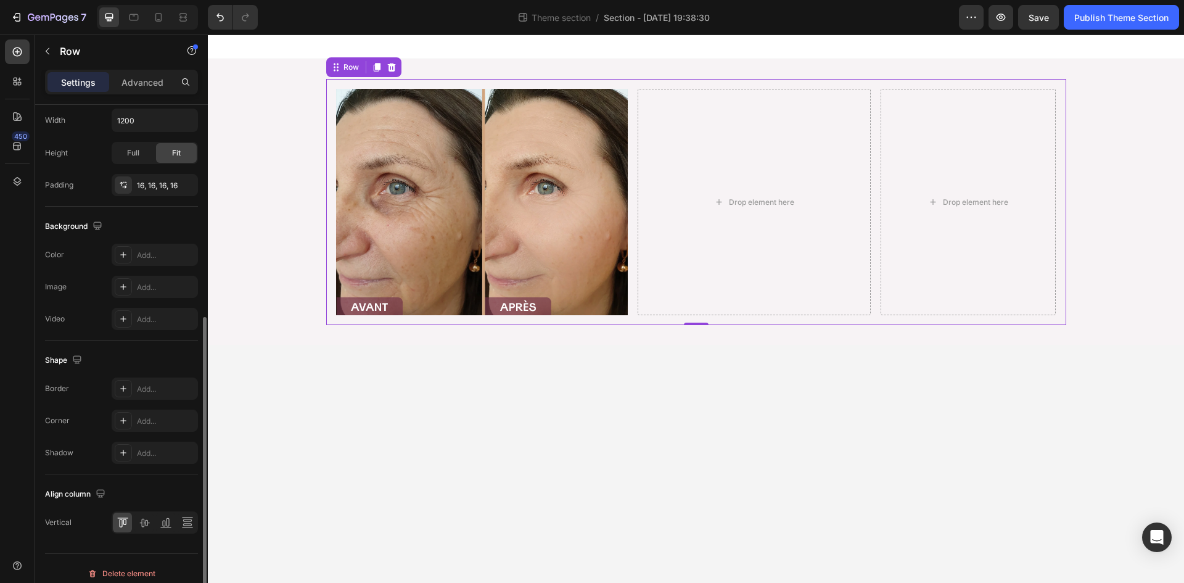
scroll to position [380, 0]
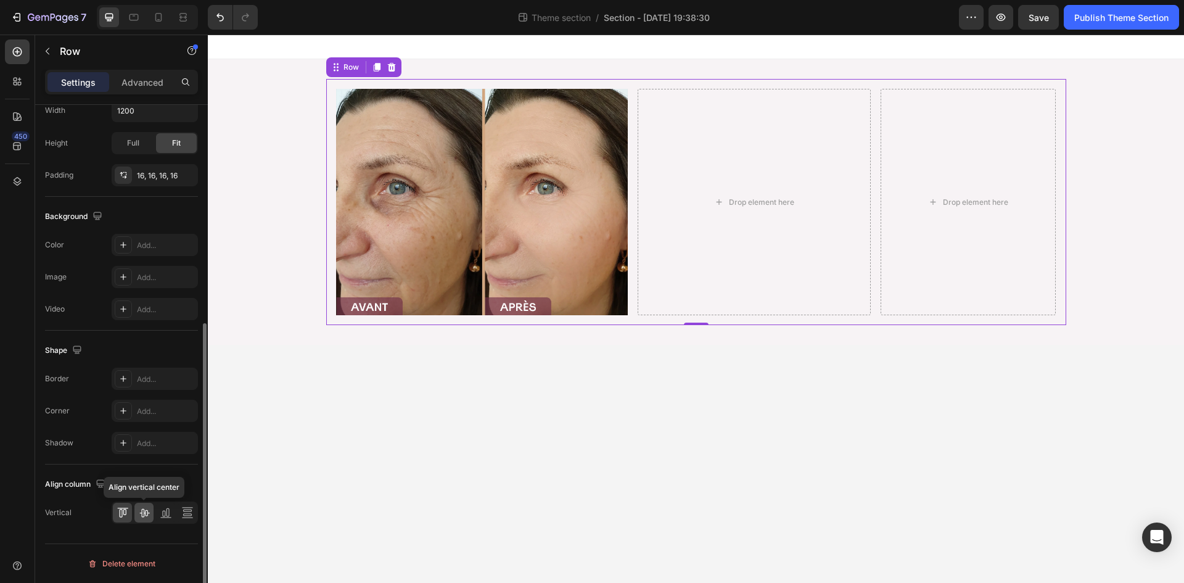
click at [143, 508] on icon at bounding box center [144, 512] width 12 height 12
click at [701, 157] on div "Drop element here" at bounding box center [755, 202] width 234 height 226
click at [680, 393] on body "Image Drop element here Drop element here Row Root Drag & drop element from sid…" at bounding box center [696, 309] width 976 height 548
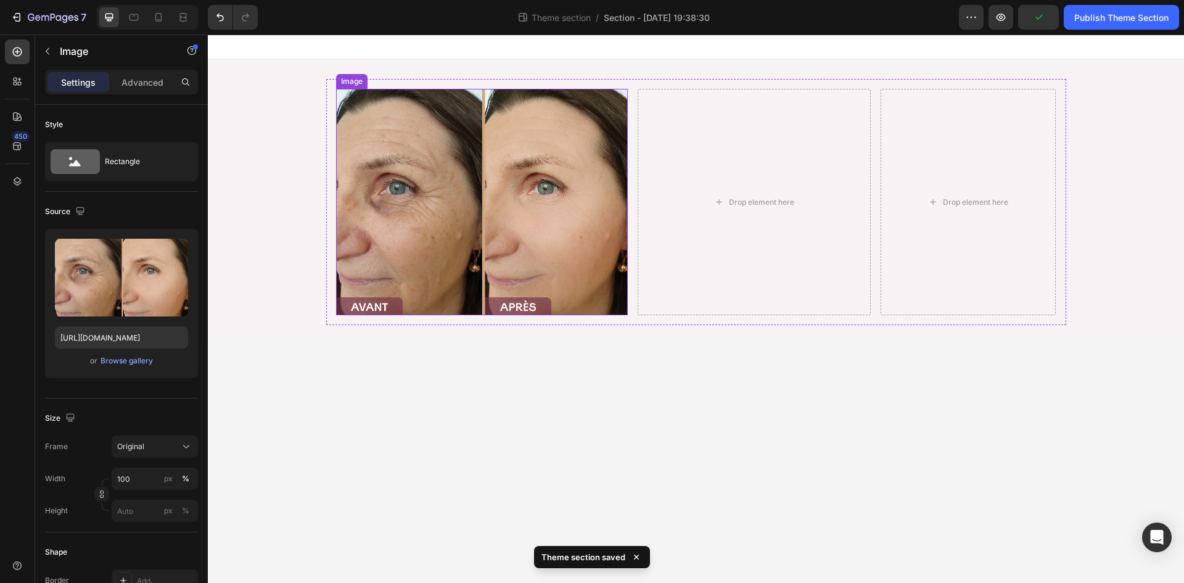
click at [524, 213] on img at bounding box center [482, 202] width 292 height 226
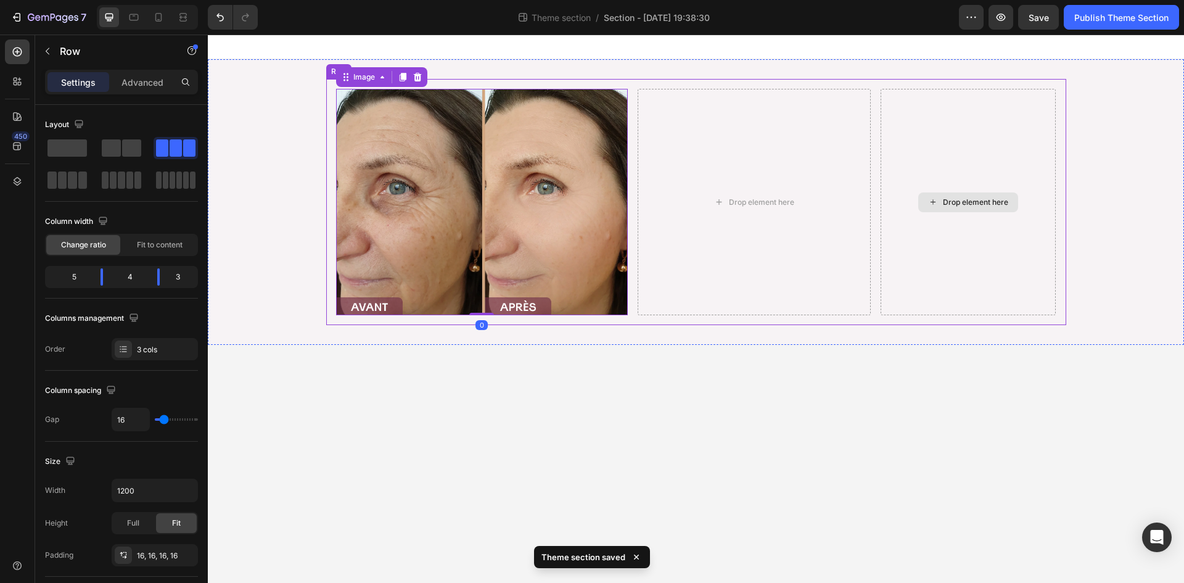
click at [946, 250] on div "Drop element here" at bounding box center [968, 202] width 175 height 226
click at [488, 170] on img at bounding box center [482, 202] width 292 height 226
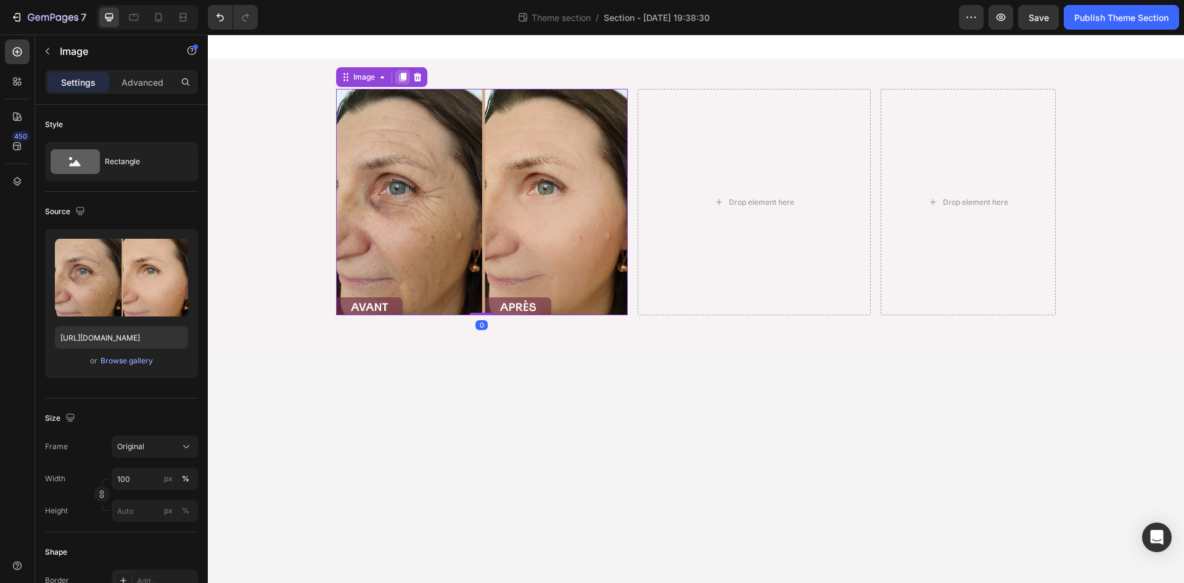
click at [403, 80] on icon at bounding box center [402, 77] width 7 height 9
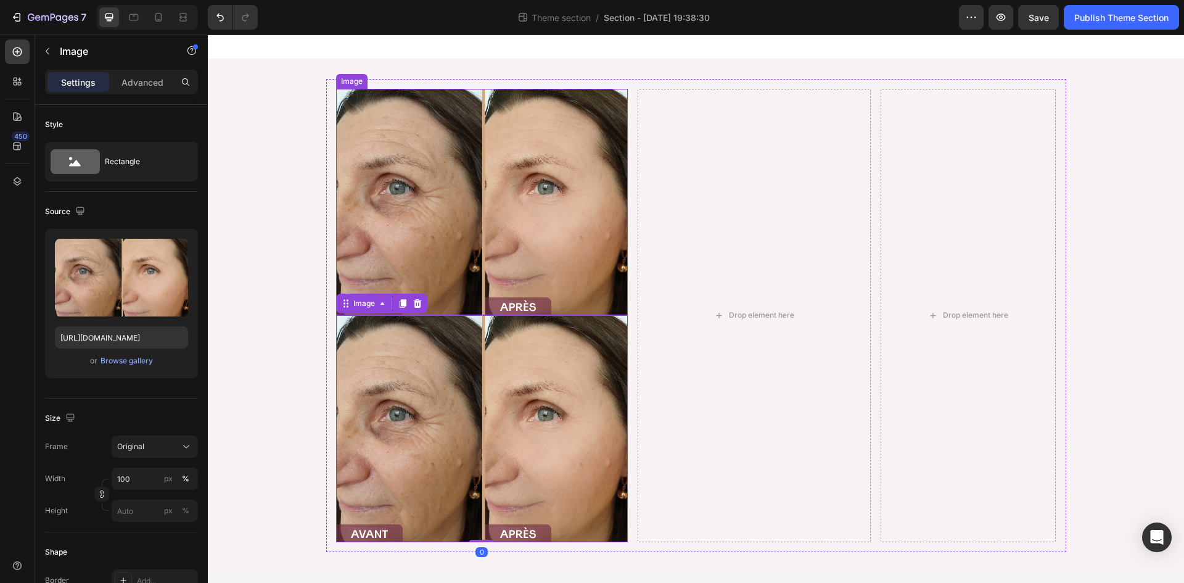
scroll to position [332, 0]
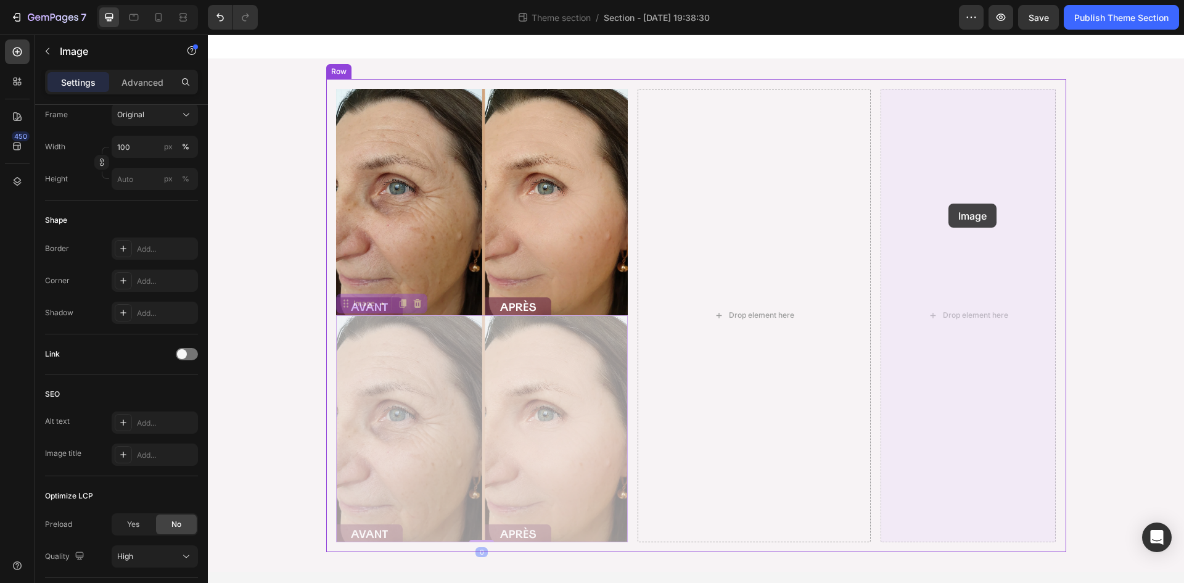
drag, startPoint x: 373, startPoint y: 303, endPoint x: 949, endPoint y: 204, distance: 584.6
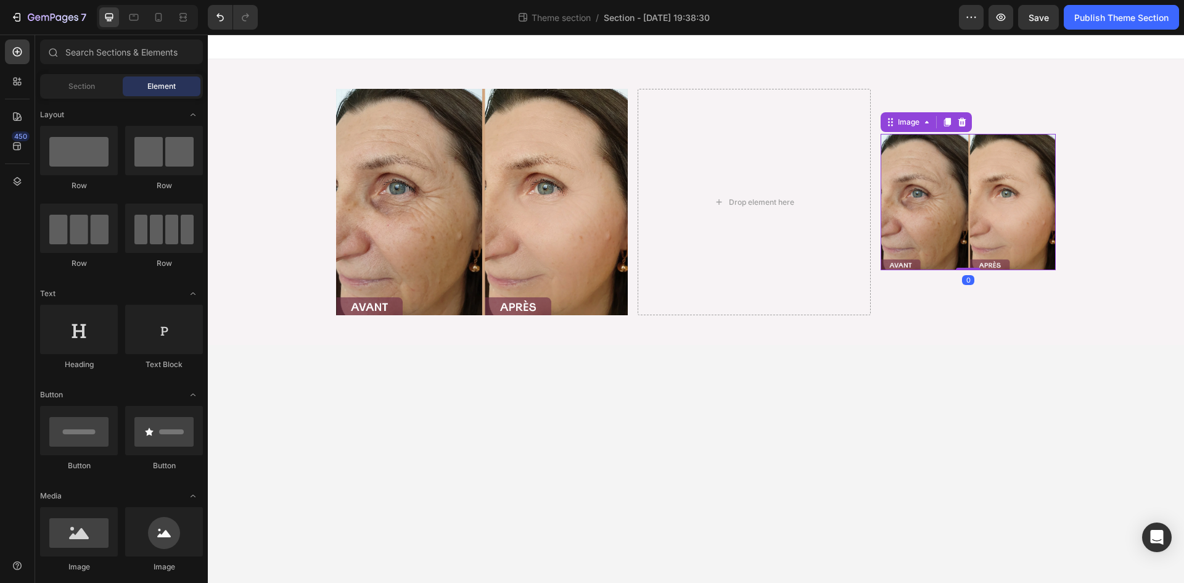
click at [1013, 413] on body "Image Drop element here Image 0 Row Root Drag & drop element from sidebar or Ex…" at bounding box center [696, 309] width 976 height 548
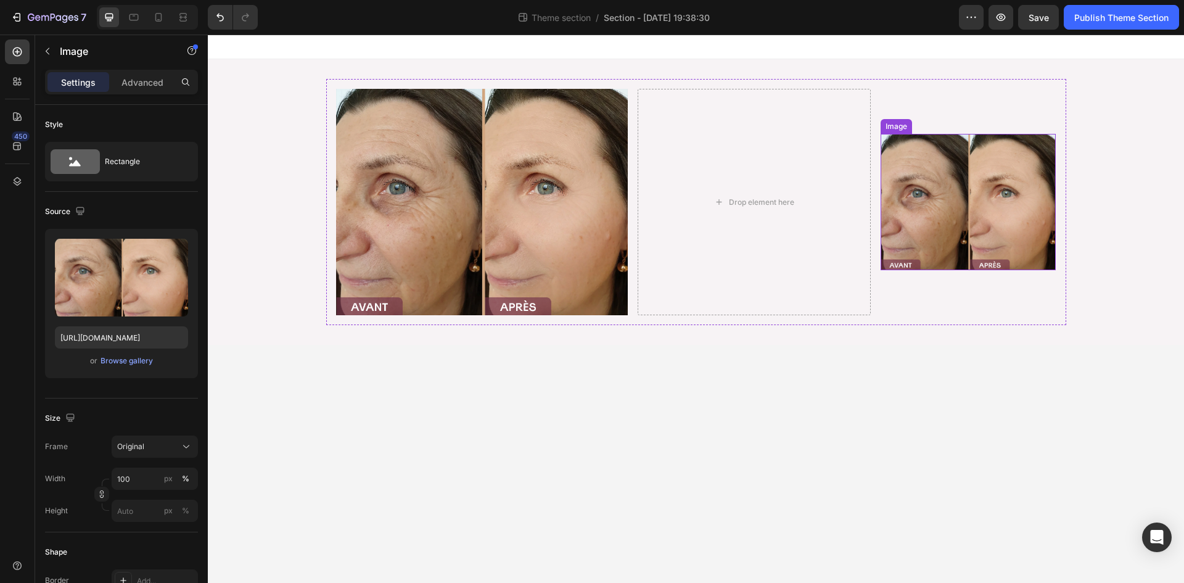
click at [941, 176] on img at bounding box center [968, 202] width 175 height 136
click at [500, 183] on img at bounding box center [482, 202] width 292 height 226
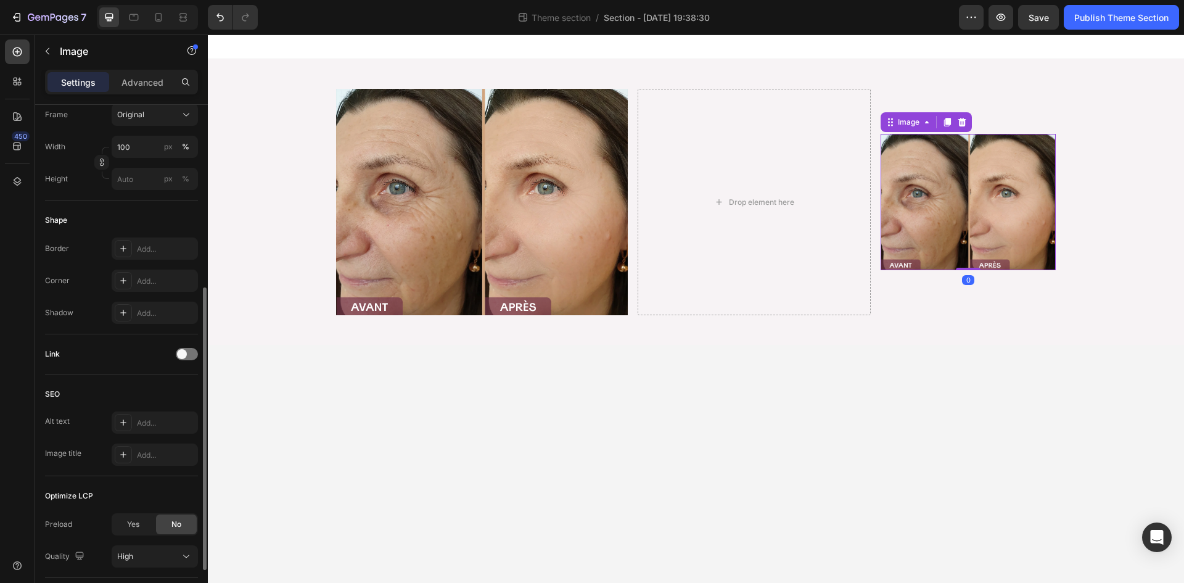
click at [983, 201] on img at bounding box center [968, 202] width 175 height 136
click at [990, 218] on img at bounding box center [968, 202] width 175 height 136
click at [987, 208] on img at bounding box center [968, 202] width 175 height 136
click at [963, 402] on body "Image Drop element here Image 0 Row Root Drag & drop element from sidebar or Ex…" at bounding box center [696, 309] width 976 height 548
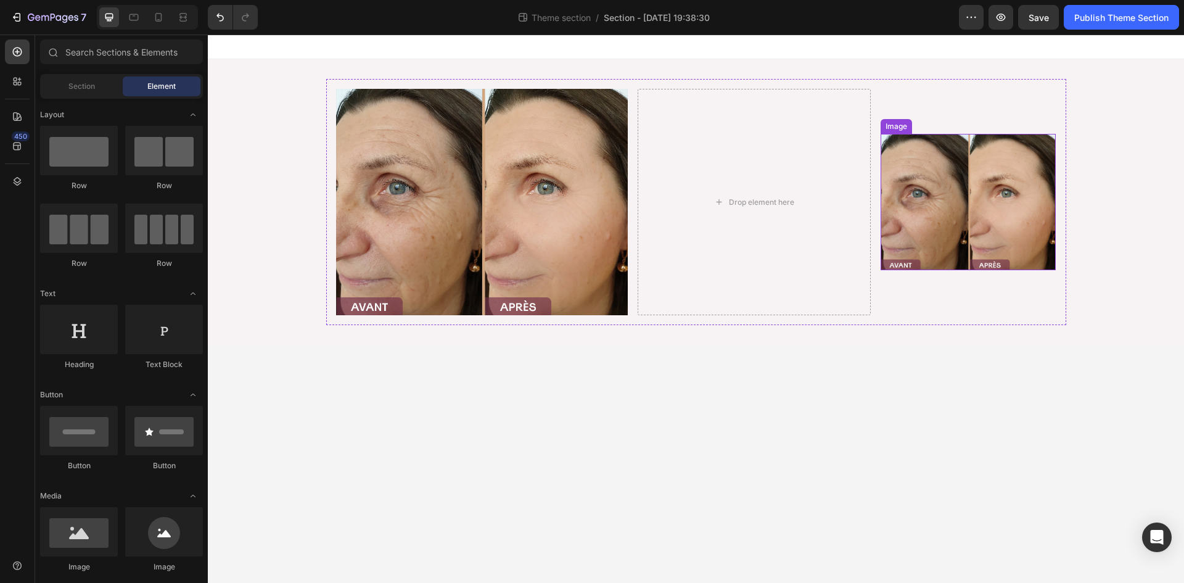
click at [959, 213] on img at bounding box center [968, 202] width 175 height 136
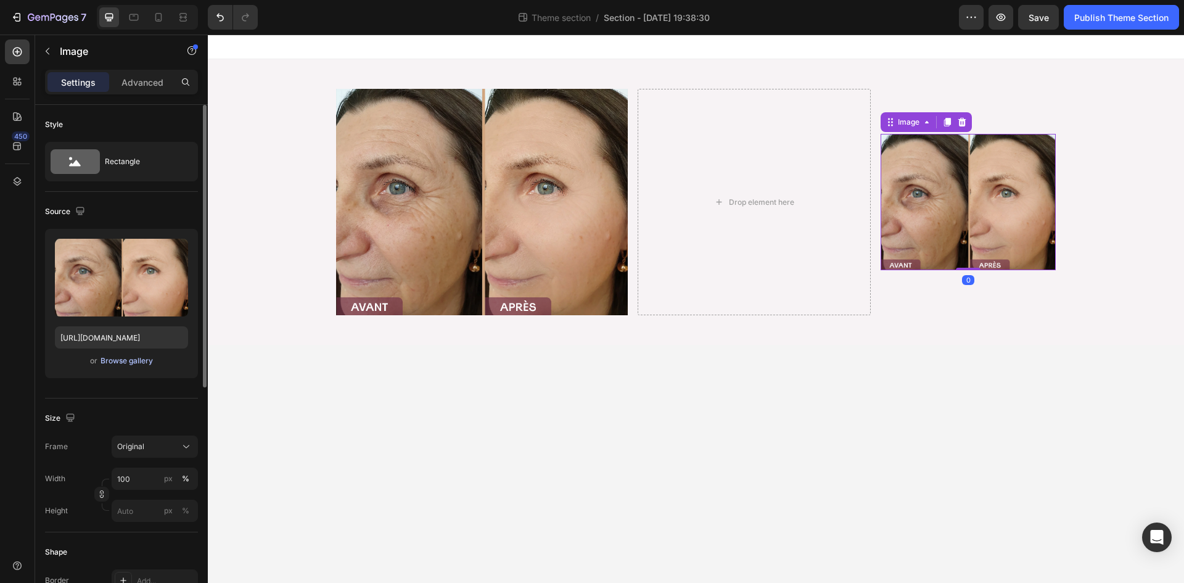
click at [118, 358] on div "Browse gallery" at bounding box center [127, 360] width 52 height 11
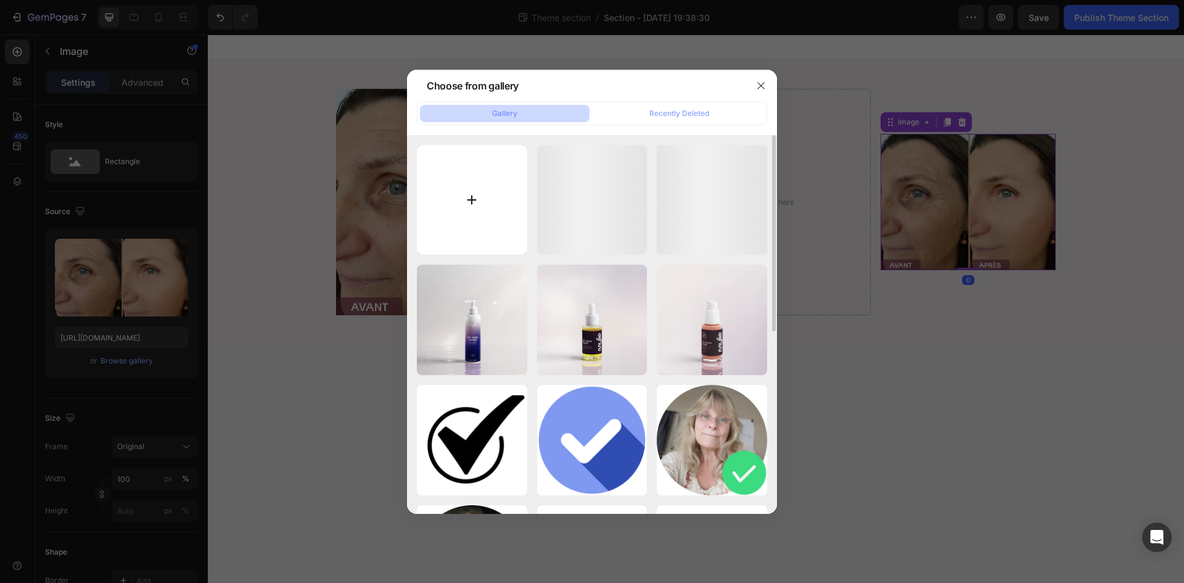
click at [450, 208] on input "file" at bounding box center [472, 200] width 110 height 110
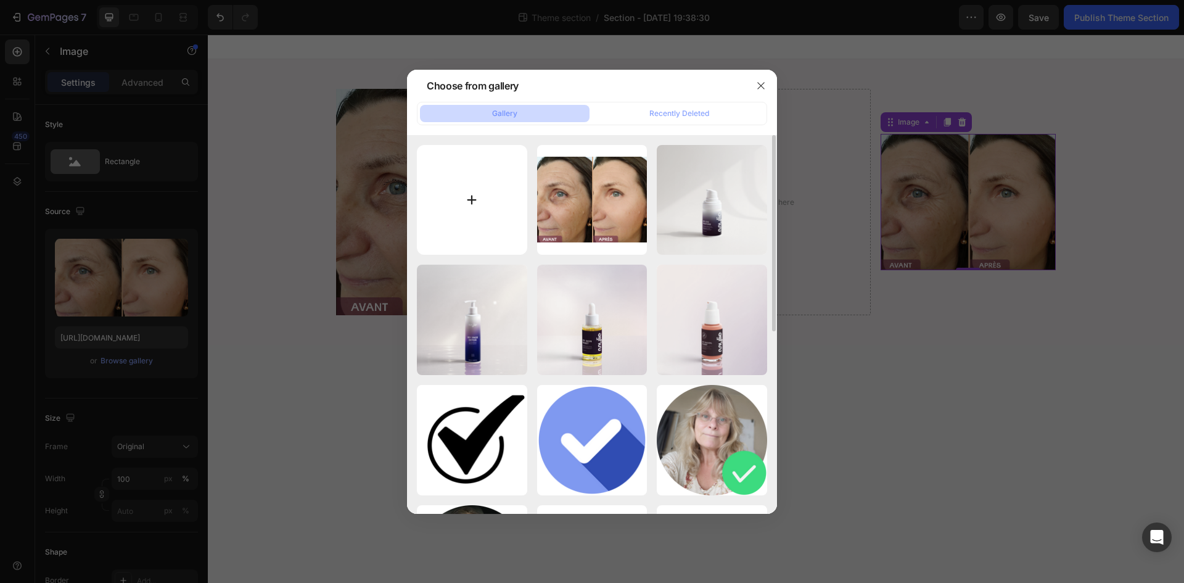
type input "C:\fakepath\product-image-with-shadow.png"
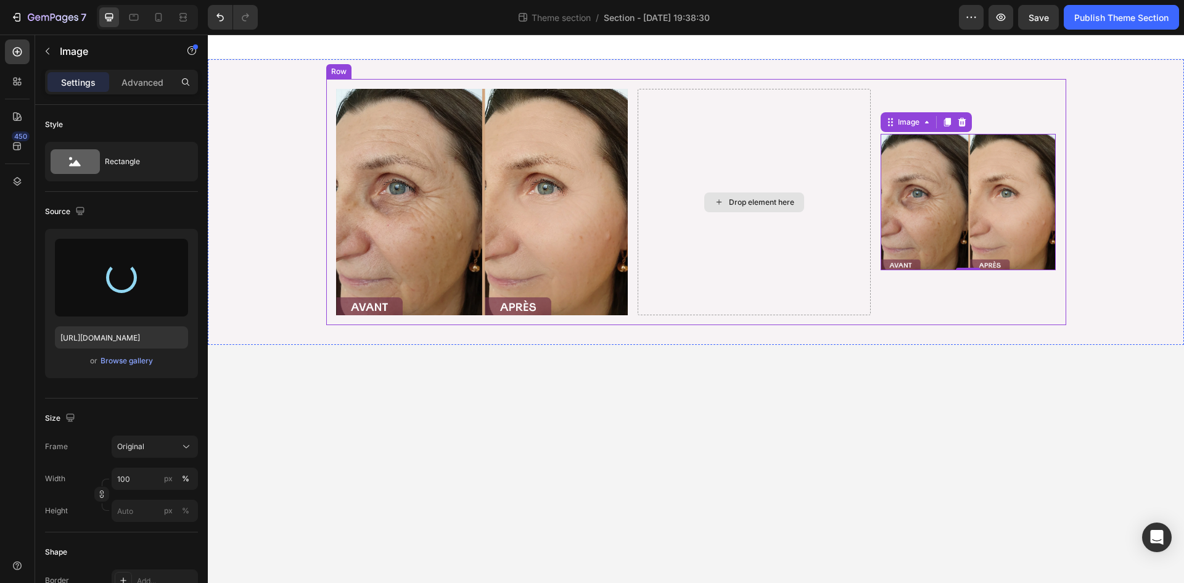
type input "https://cdn.shopify.com/s/files/1/0946/0773/7149/files/gempages_575662355329843…"
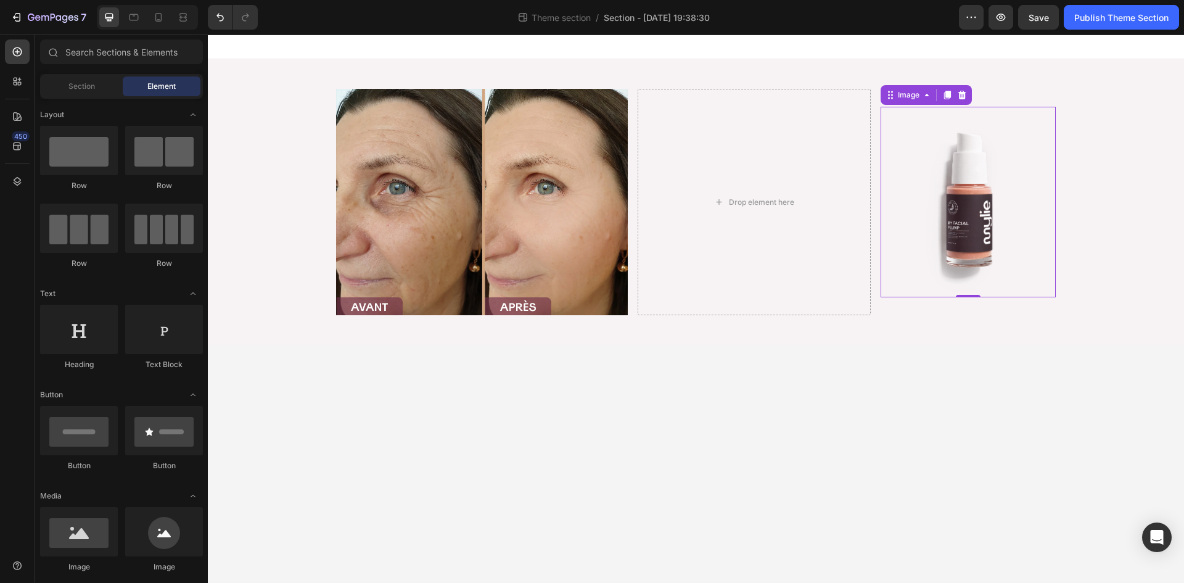
click at [844, 489] on body "Image Drop element here Image 0 Row Root Drag & drop element from sidebar or Ex…" at bounding box center [696, 309] width 976 height 548
click at [975, 208] on img at bounding box center [968, 202] width 175 height 191
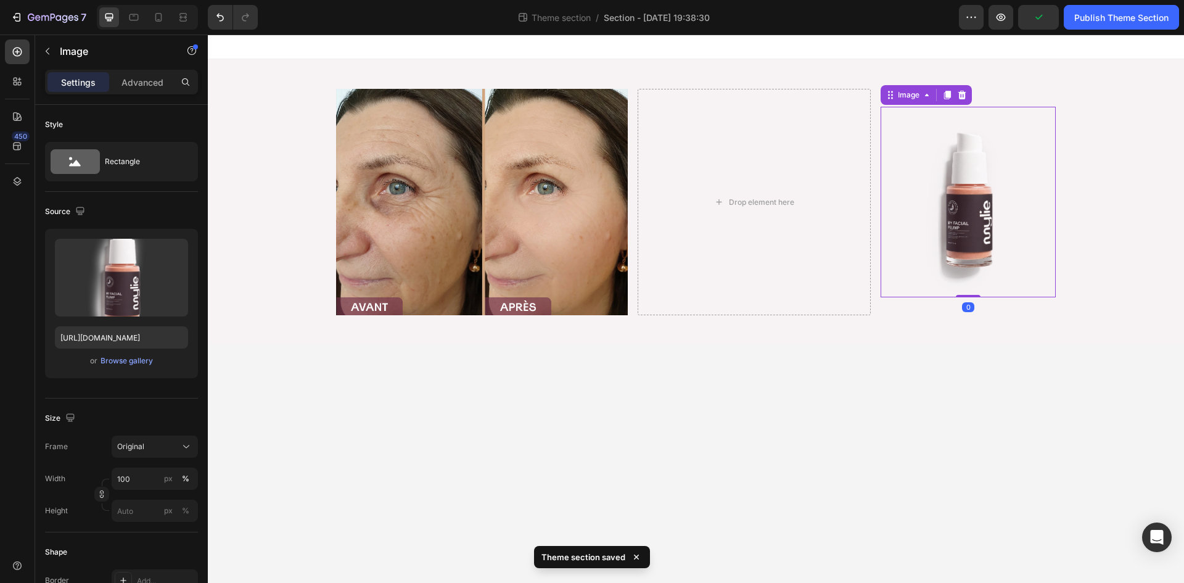
click at [933, 413] on body "Image Drop element here Image 0 Row Root Drag & drop element from sidebar or Ex…" at bounding box center [696, 309] width 976 height 548
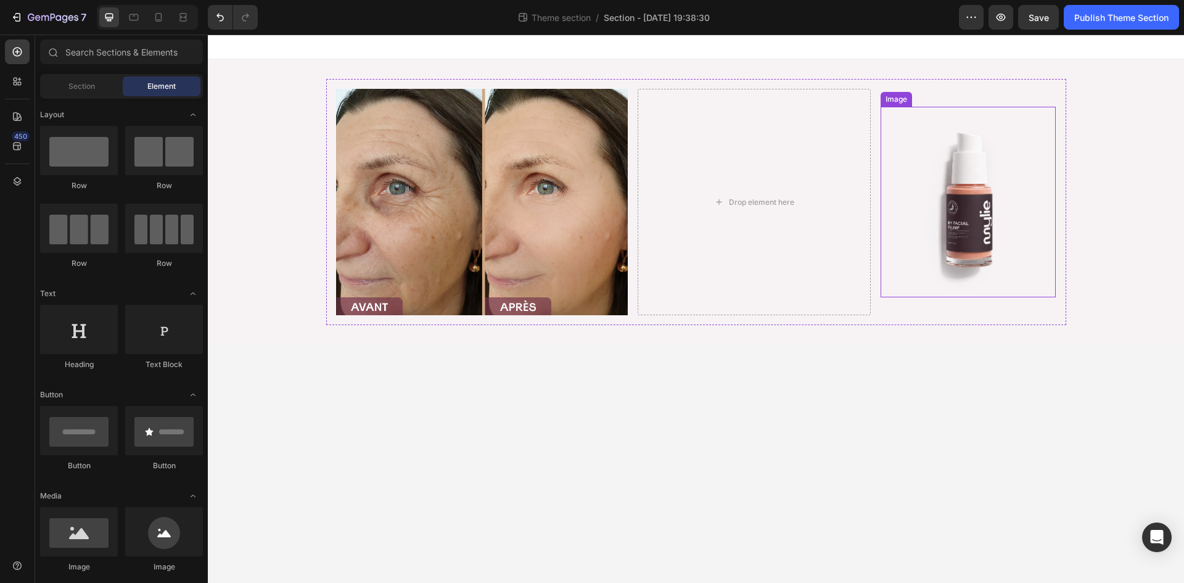
click at [994, 187] on img at bounding box center [968, 202] width 175 height 191
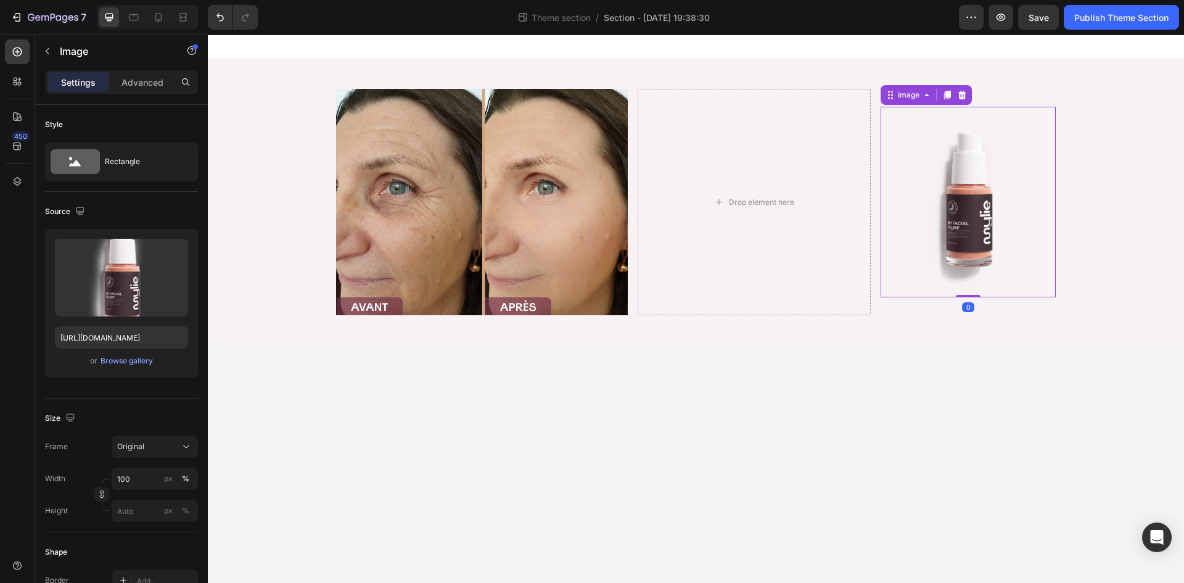
click at [920, 424] on body "Image Drop element here Image 0 Row Root Drag & drop element from sidebar or Ex…" at bounding box center [696, 309] width 976 height 548
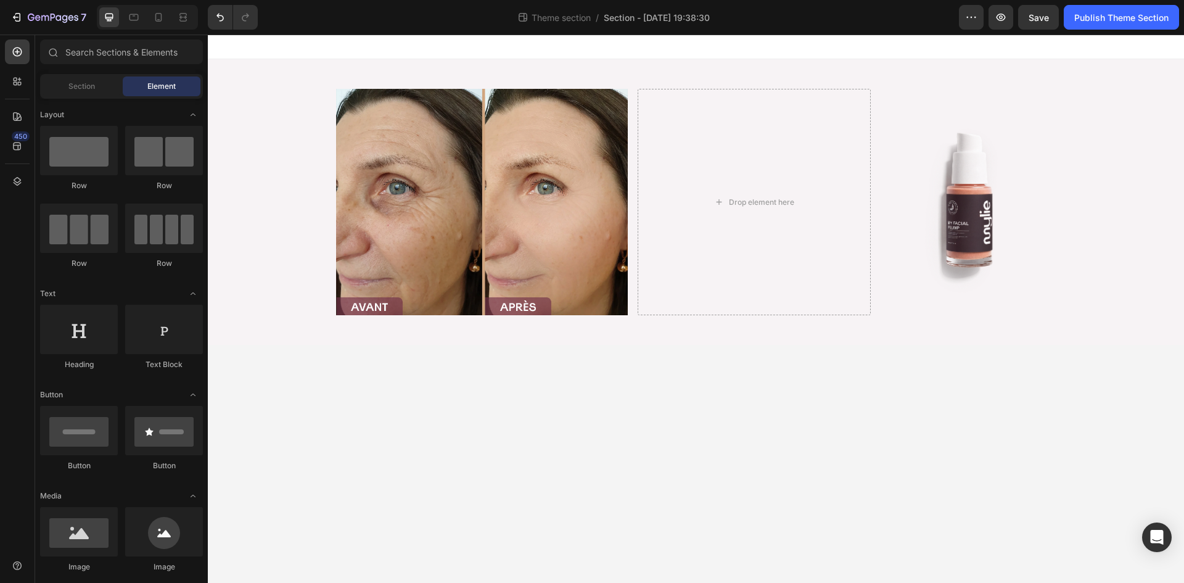
click at [732, 476] on body "Image Drop element here Image Row Root Drag & drop element from sidebar or Expl…" at bounding box center [696, 309] width 976 height 548
click at [286, 245] on div "Image Drop element here Image Row" at bounding box center [696, 202] width 976 height 246
click at [377, 447] on body "Image Drop element here Image Row Root Drag & drop element from sidebar or Expl…" at bounding box center [696, 309] width 976 height 548
click at [954, 208] on img at bounding box center [968, 202] width 175 height 191
click at [878, 427] on body "Image Drop element here Image 0 Row Root Drag & drop element from sidebar or Ex…" at bounding box center [696, 309] width 976 height 548
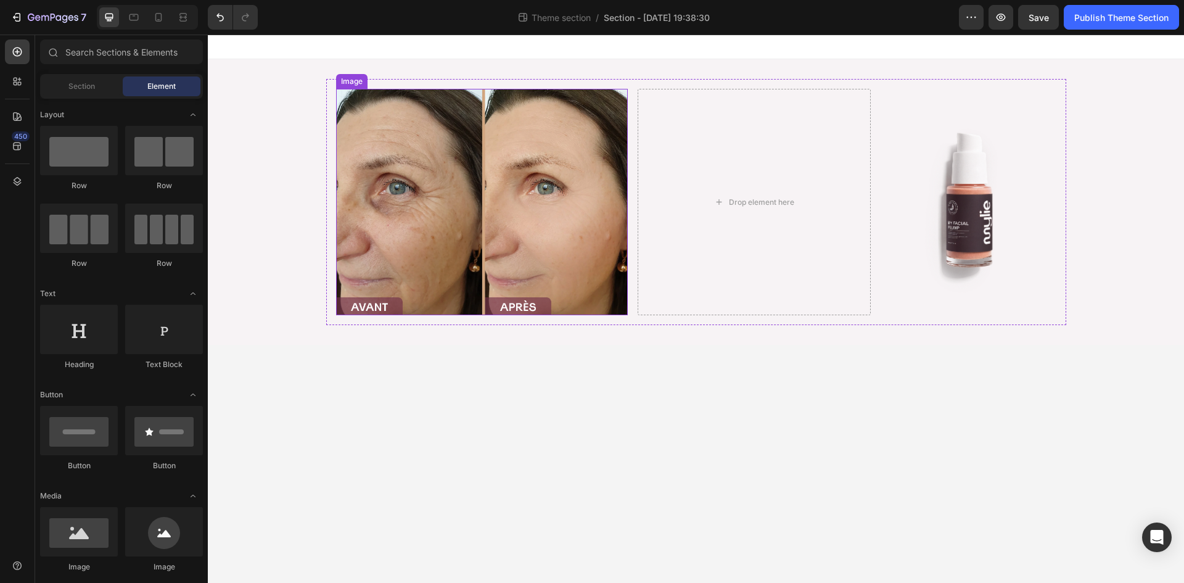
click at [426, 223] on img at bounding box center [482, 202] width 292 height 226
click at [553, 399] on body "Image 0 Drop element here Image Row Root Drag & drop element from sidebar or Ex…" at bounding box center [696, 309] width 976 height 548
click at [521, 222] on img at bounding box center [482, 202] width 292 height 226
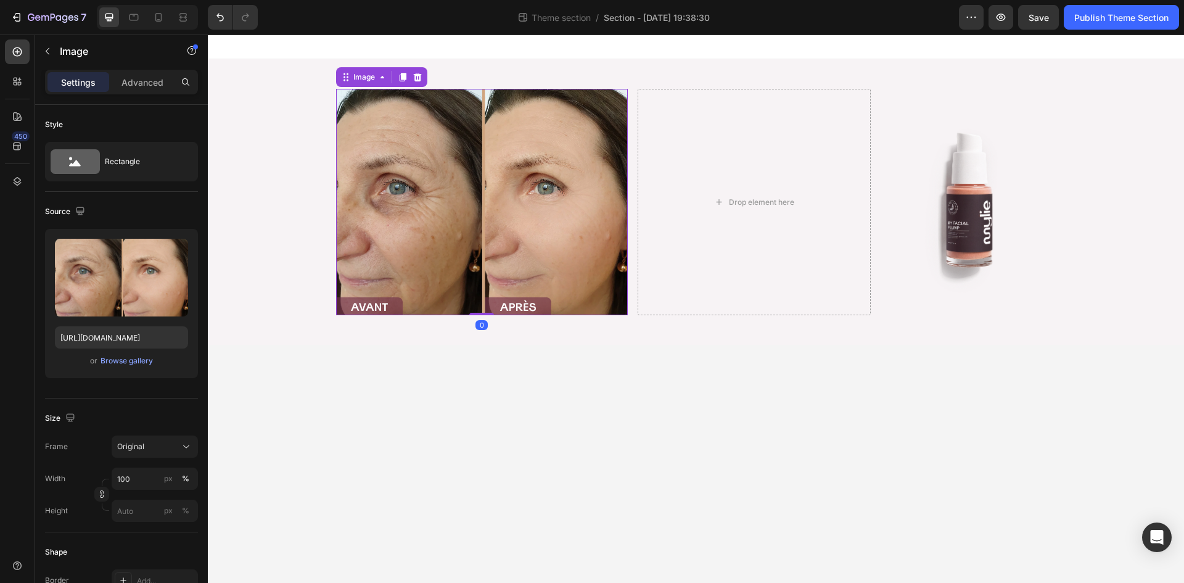
click at [609, 416] on body "Image 0 Drop element here Image Row Root Drag & drop element from sidebar or Ex…" at bounding box center [696, 309] width 976 height 548
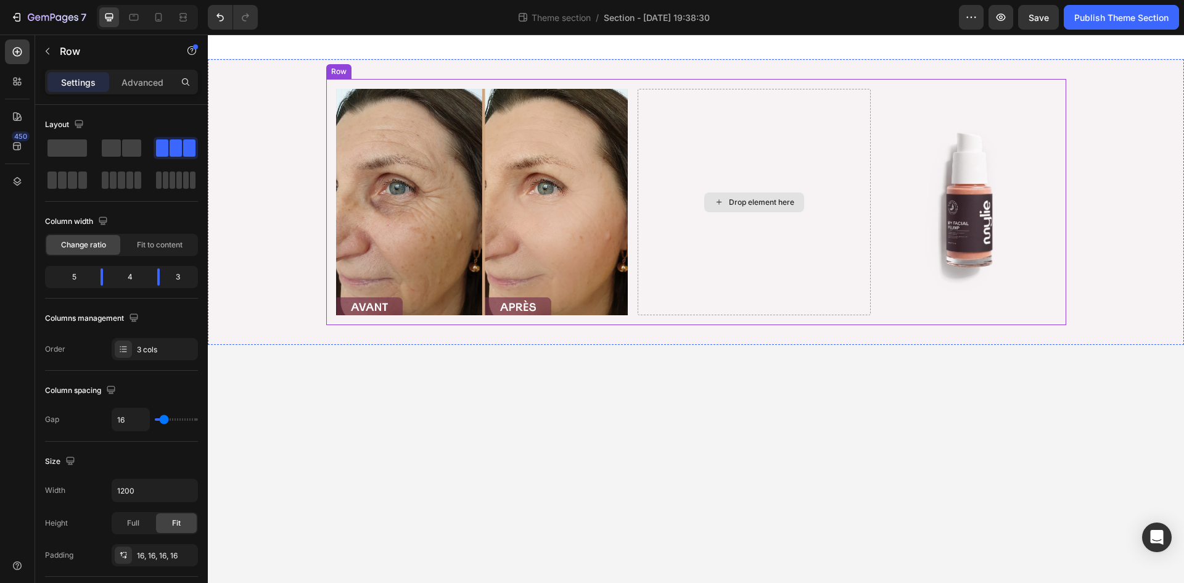
click at [696, 256] on div "Drop element here" at bounding box center [755, 202] width 234 height 226
click at [923, 257] on img at bounding box center [968, 202] width 175 height 191
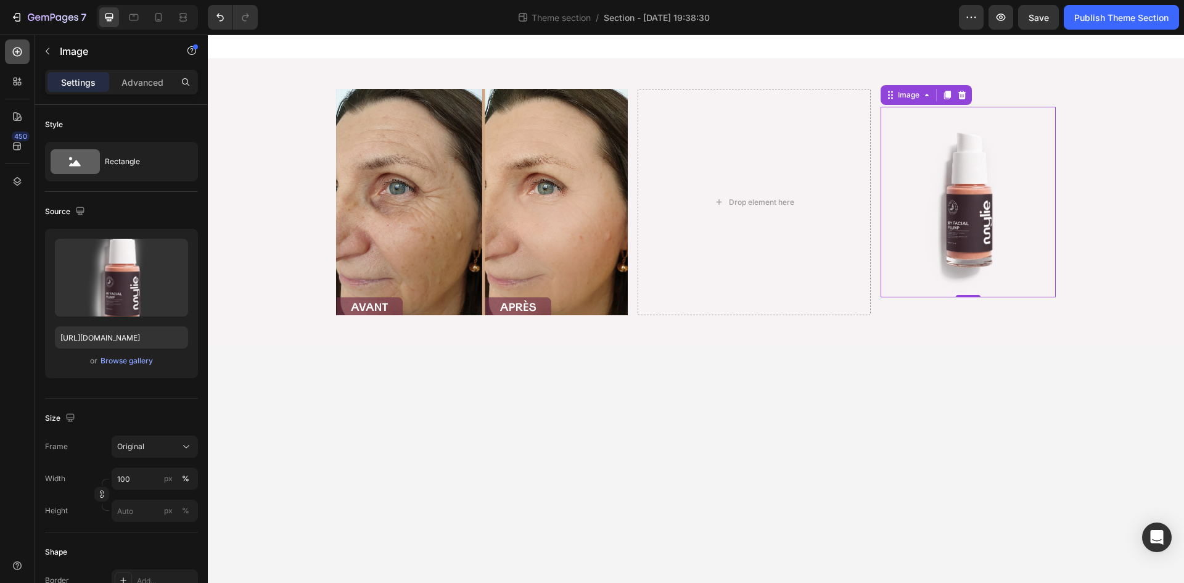
click at [21, 59] on div at bounding box center [17, 51] width 25 height 25
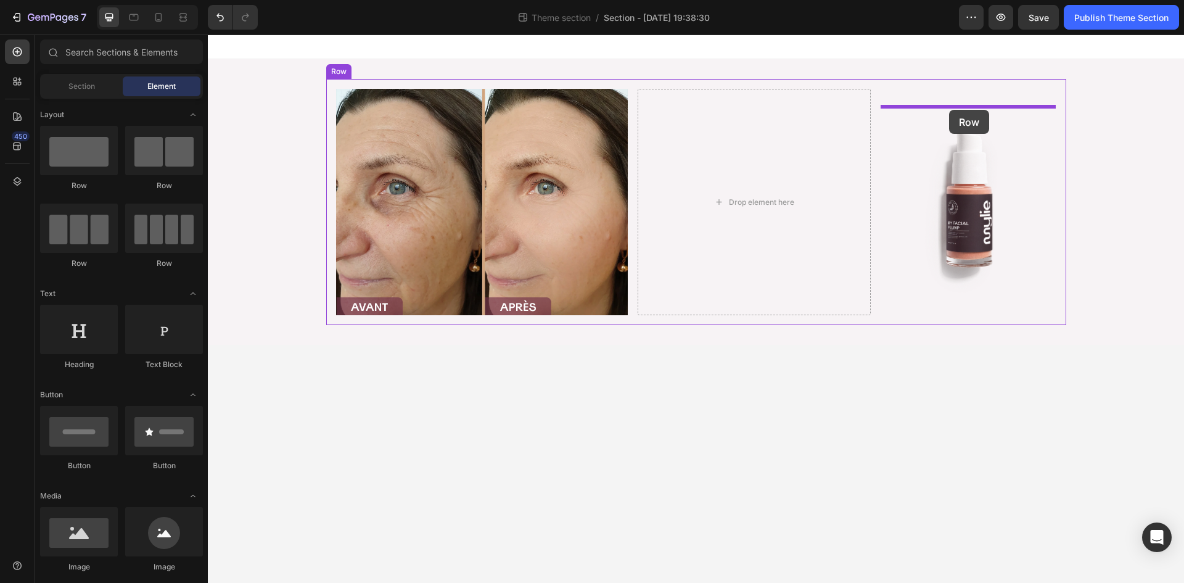
drag, startPoint x: 276, startPoint y: 188, endPoint x: 949, endPoint y: 110, distance: 677.4
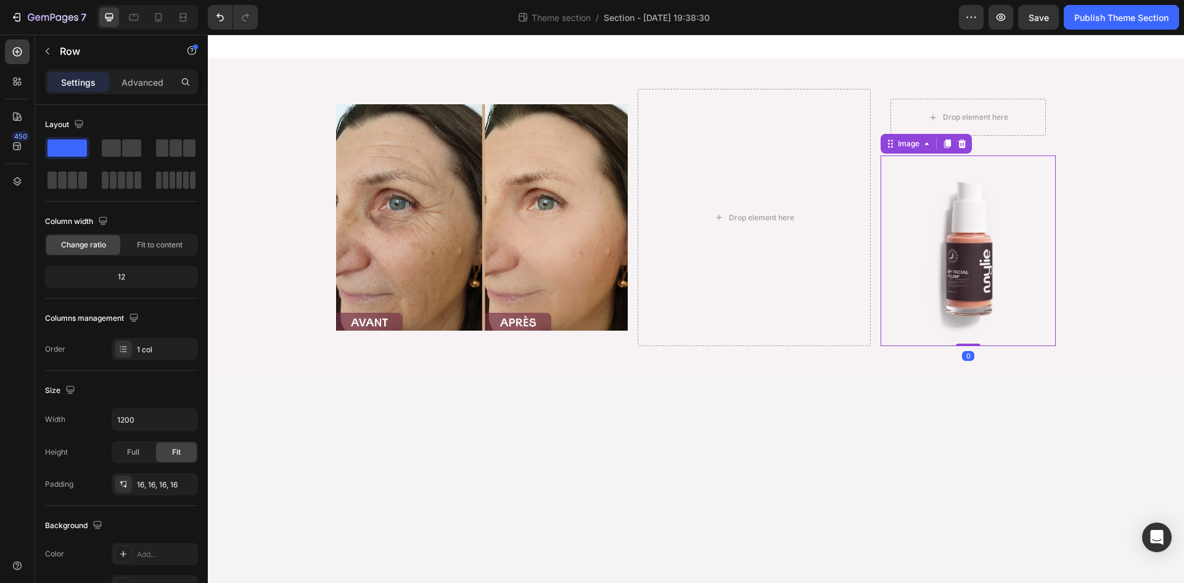
click at [979, 229] on img at bounding box center [968, 250] width 175 height 191
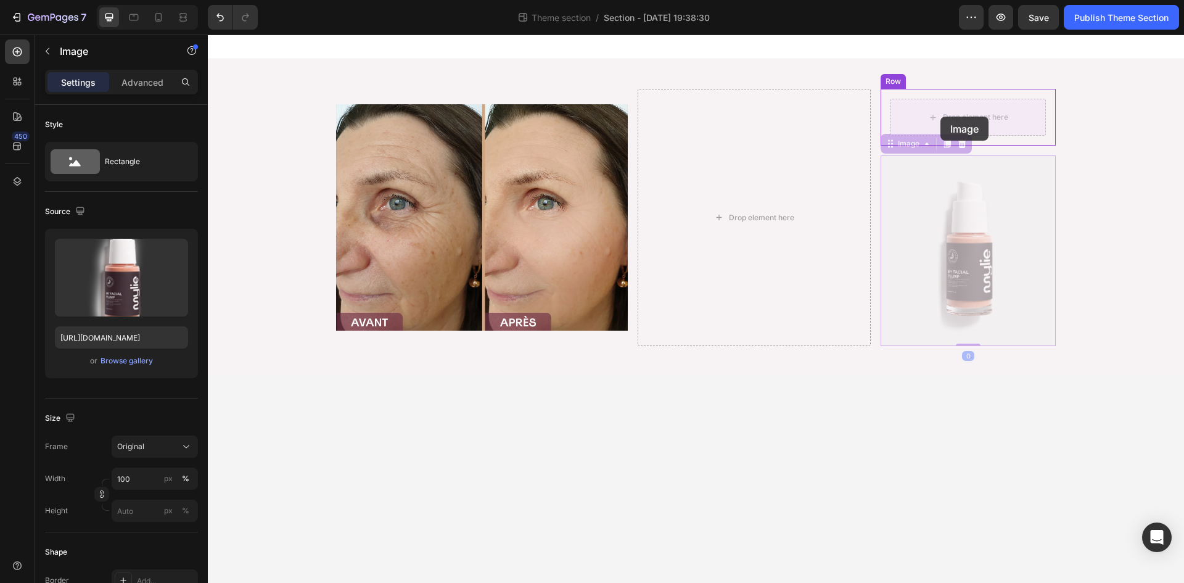
drag, startPoint x: 916, startPoint y: 142, endPoint x: 941, endPoint y: 117, distance: 35.3
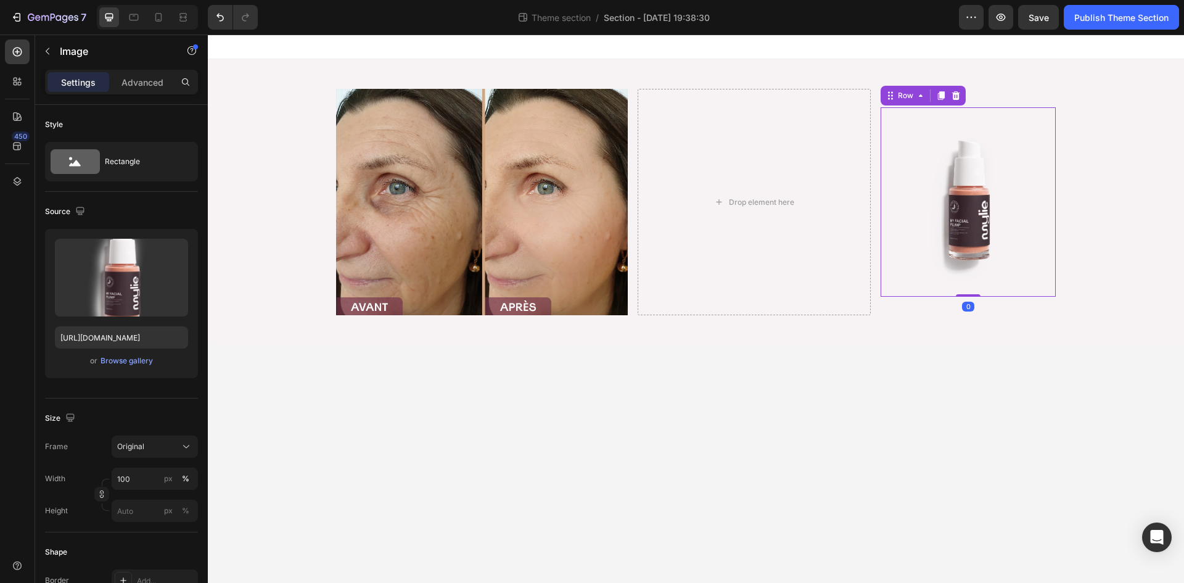
click at [883, 210] on div "Image Row 0" at bounding box center [968, 201] width 175 height 189
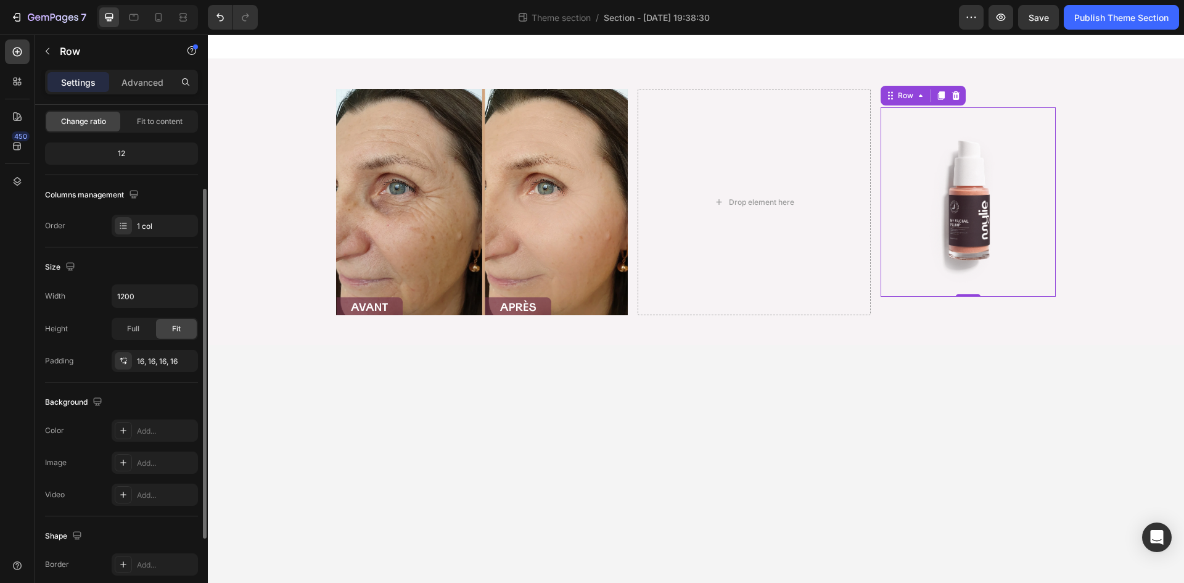
scroll to position [239, 0]
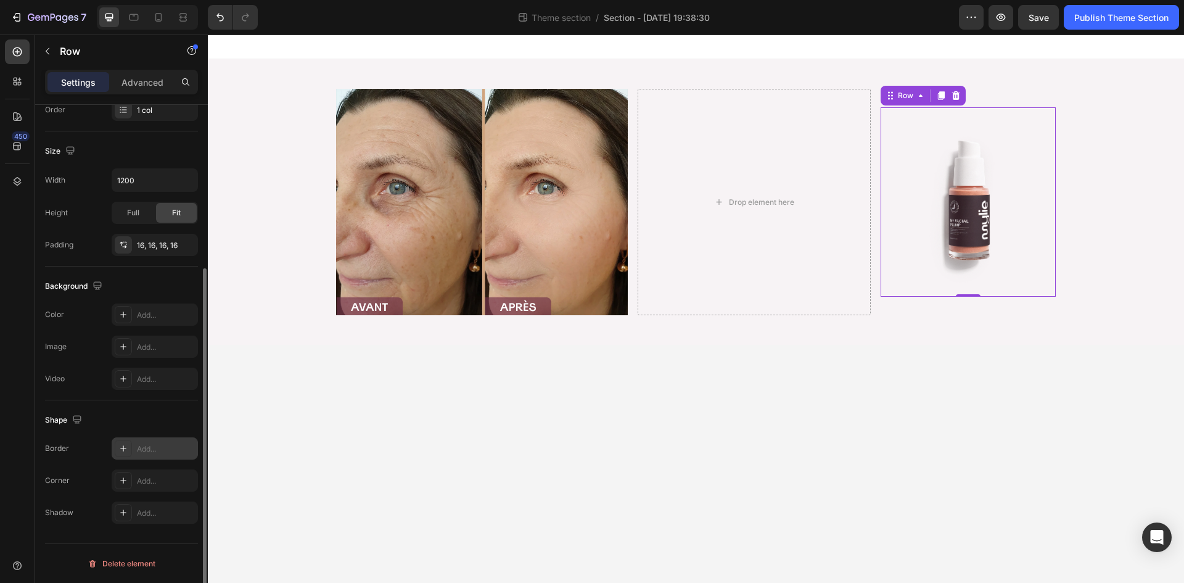
click at [155, 451] on div "Add..." at bounding box center [166, 448] width 58 height 11
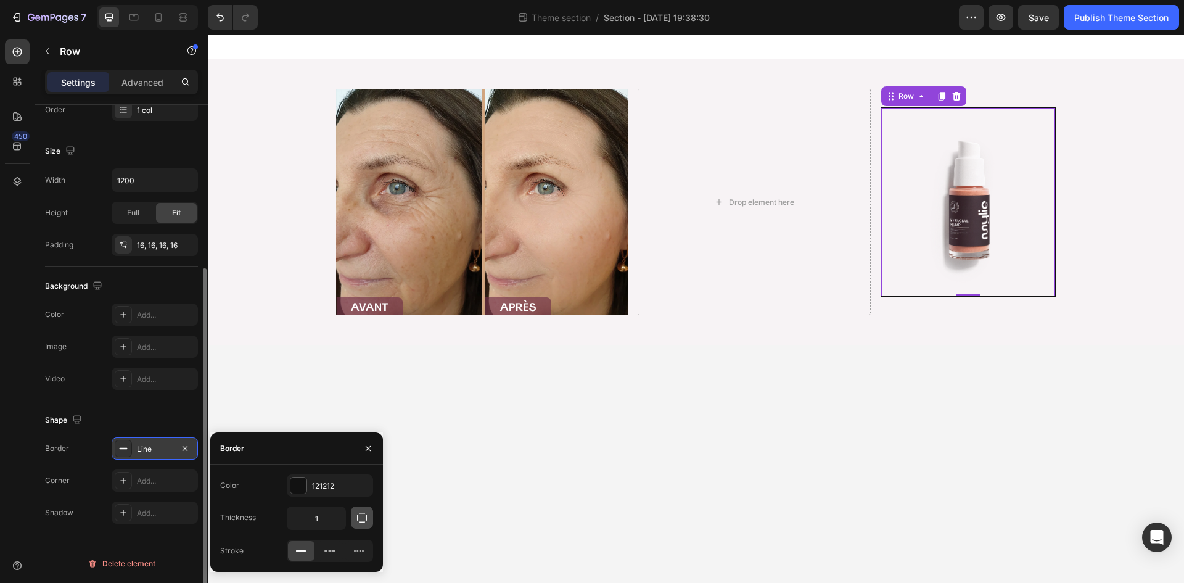
click at [356, 515] on icon "button" at bounding box center [362, 517] width 12 height 12
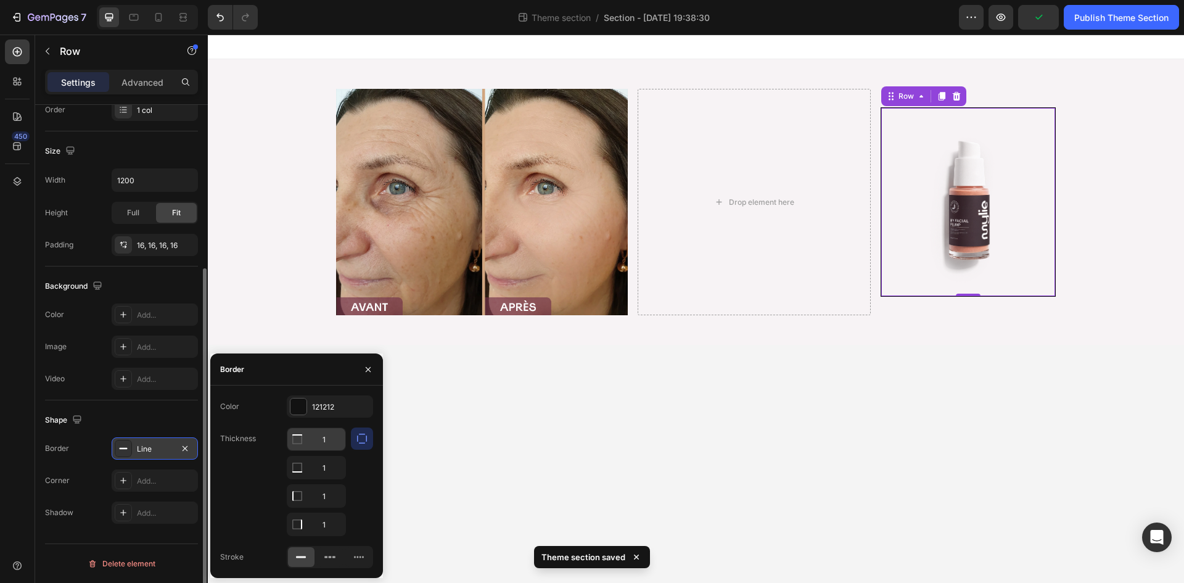
click at [329, 445] on input "1" at bounding box center [316, 439] width 58 height 22
type input "0"
click at [329, 468] on input "1" at bounding box center [316, 467] width 58 height 22
type input "0"
click at [328, 523] on input "1" at bounding box center [316, 524] width 58 height 22
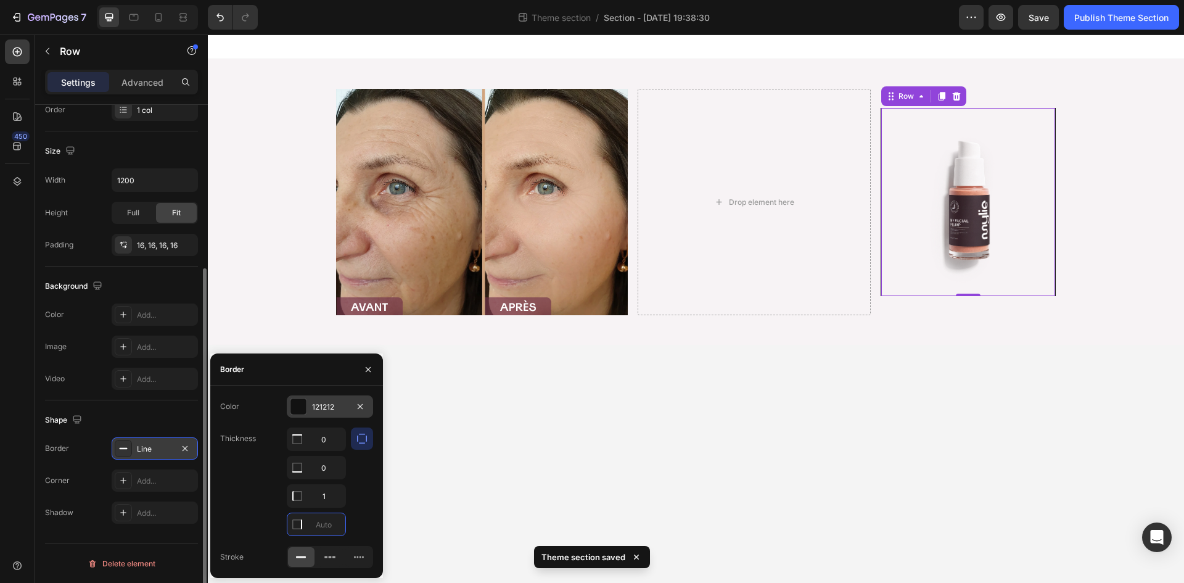
type input "0"
click at [323, 404] on div "121212" at bounding box center [330, 407] width 36 height 11
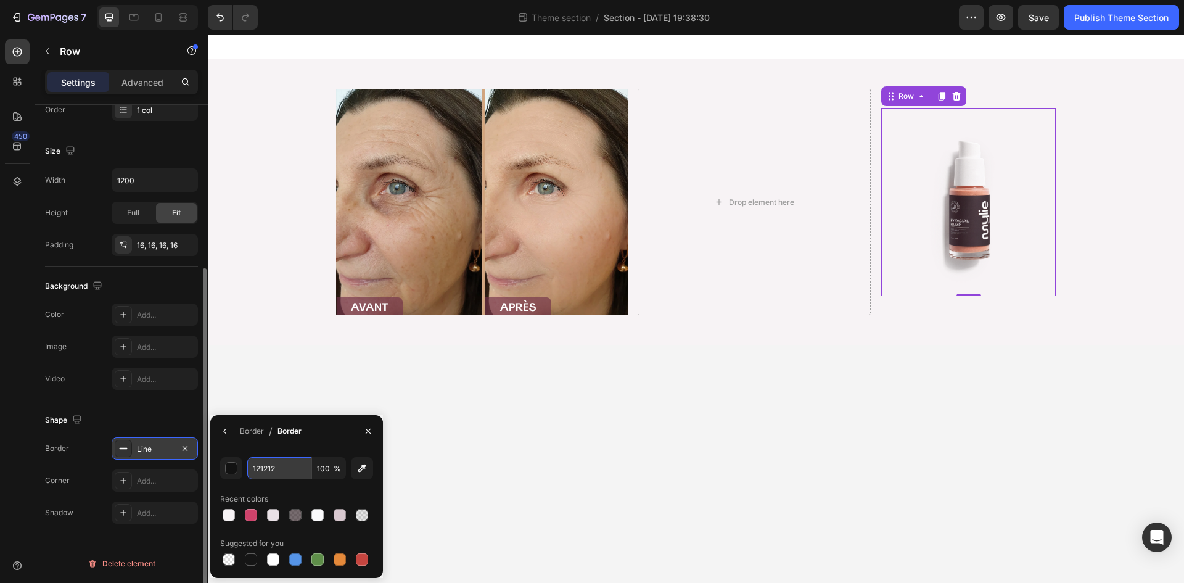
click at [276, 473] on input "121212" at bounding box center [279, 468] width 64 height 22
paste input "E0B11"
type input "1E0B11"
click at [18, 480] on div "450" at bounding box center [17, 296] width 25 height 514
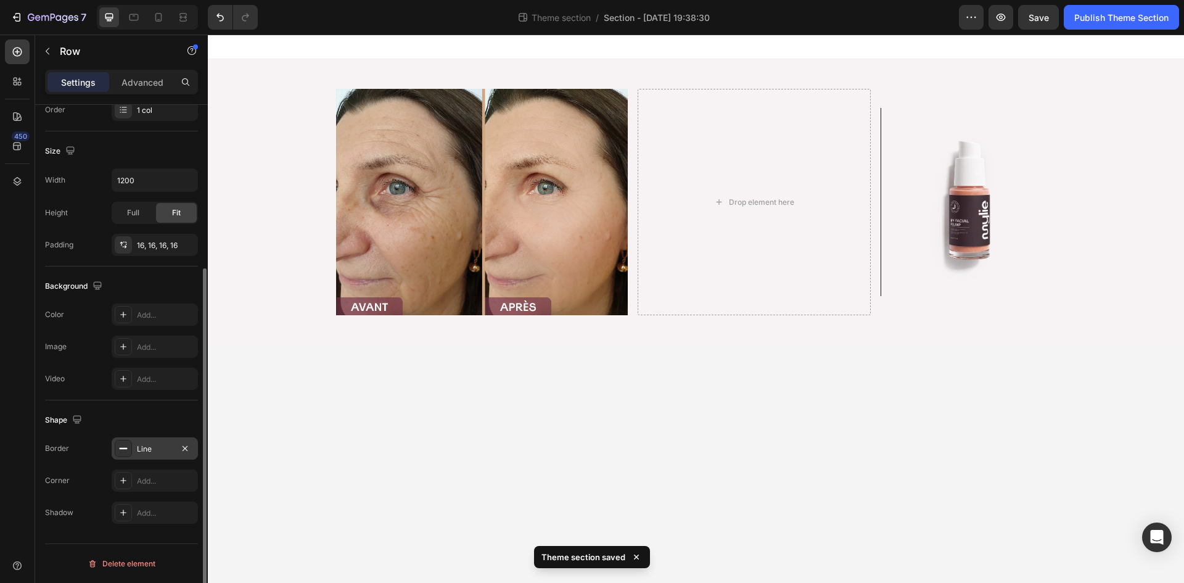
click at [880, 436] on body "Image Drop element here Image Row Row Root Drag & drop element from sidebar or …" at bounding box center [696, 309] width 976 height 548
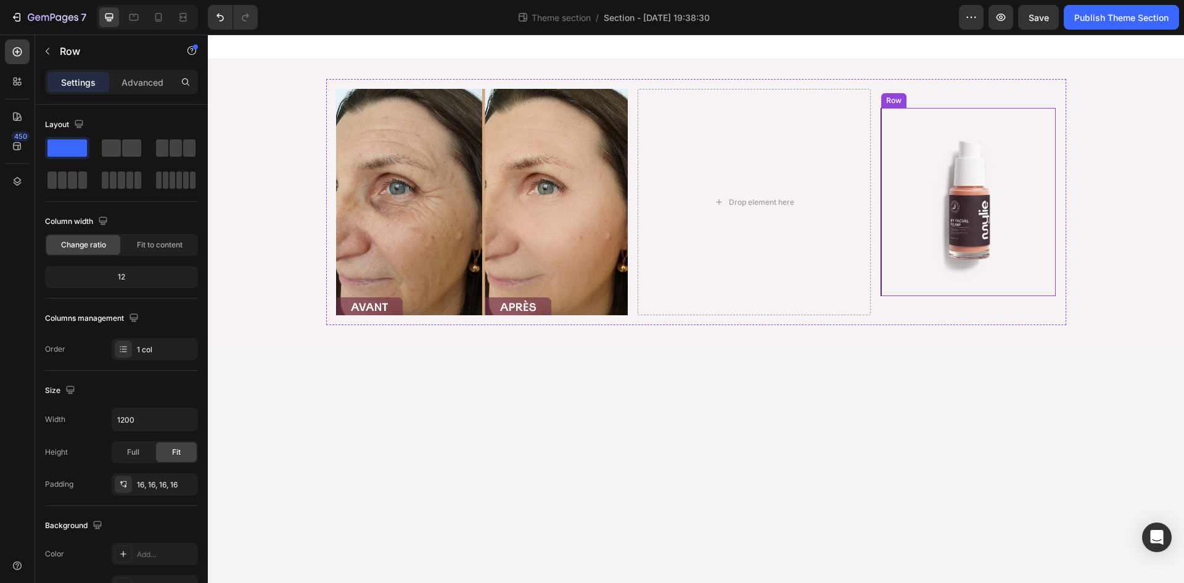
click at [891, 290] on div "Image Row" at bounding box center [968, 202] width 175 height 189
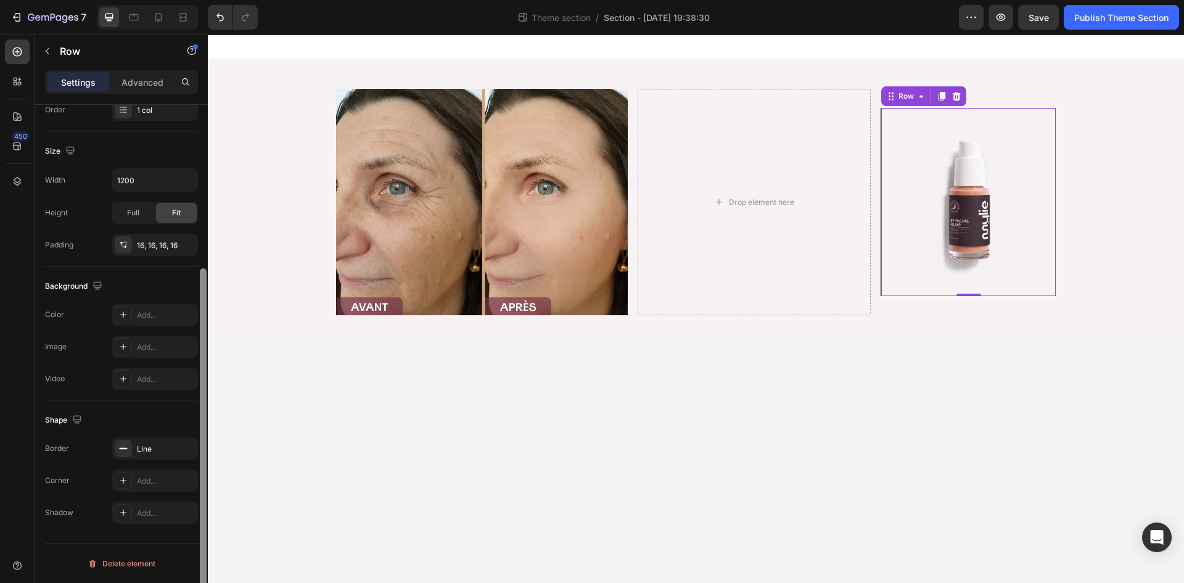
drag, startPoint x: 184, startPoint y: 453, endPoint x: 207, endPoint y: 445, distance: 23.6
click at [0, 0] on icon "button" at bounding box center [0, 0] width 0 height 0
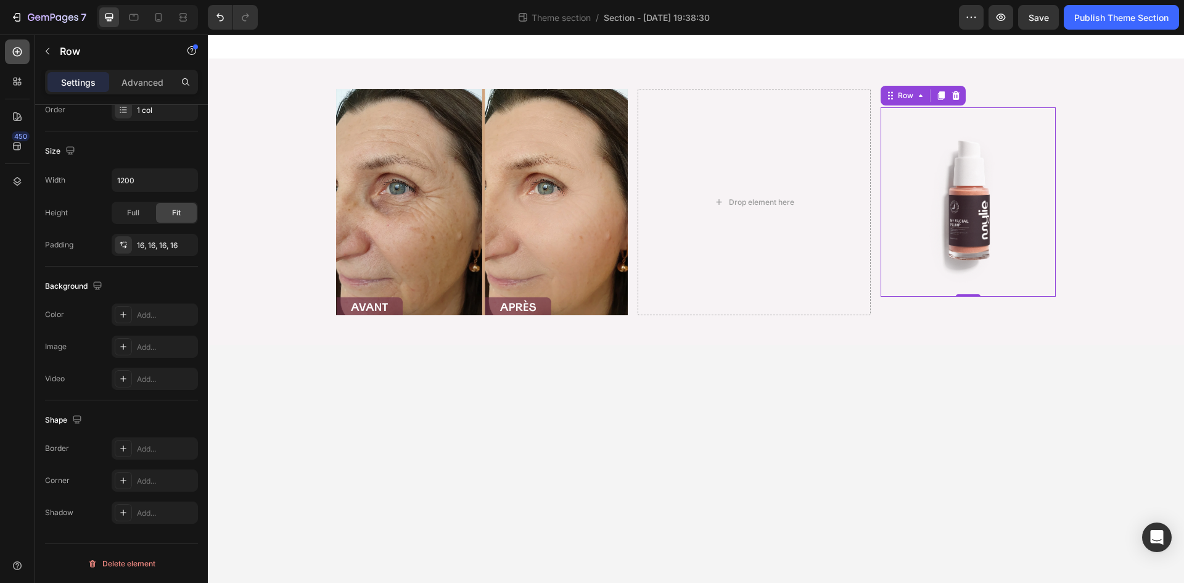
click at [20, 47] on icon at bounding box center [17, 52] width 12 height 12
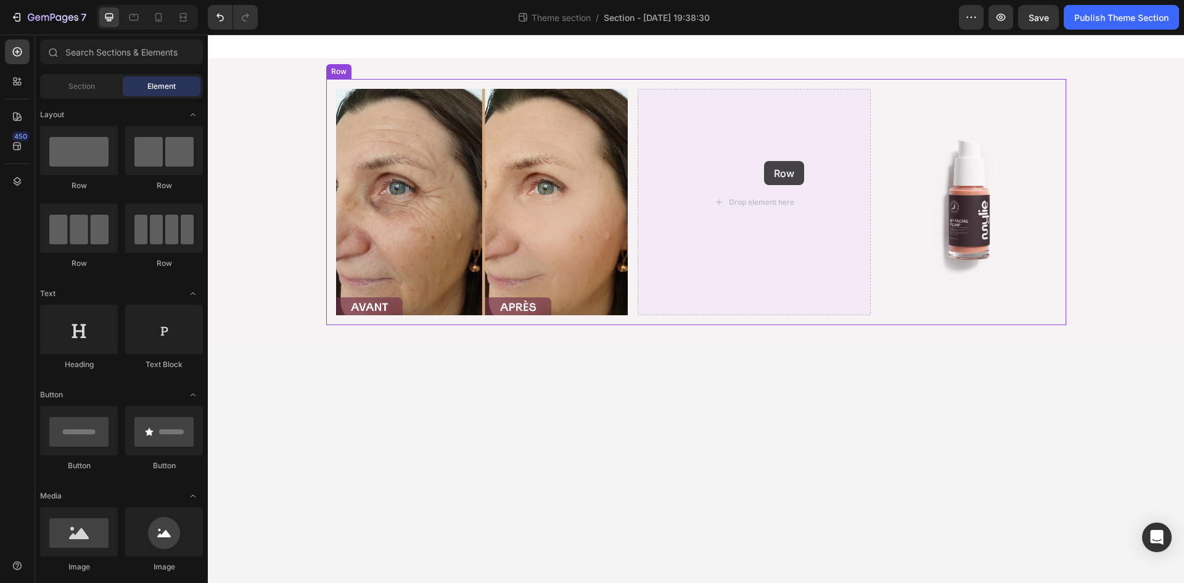
drag, startPoint x: 284, startPoint y: 196, endPoint x: 764, endPoint y: 161, distance: 481.1
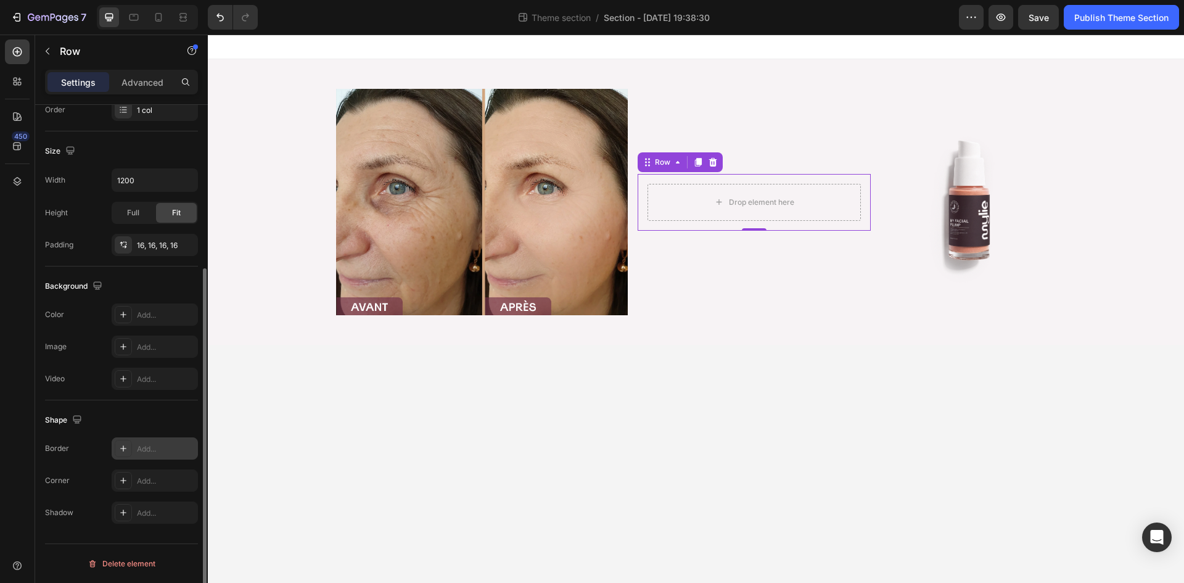
click at [149, 453] on div "Add..." at bounding box center [166, 448] width 58 height 11
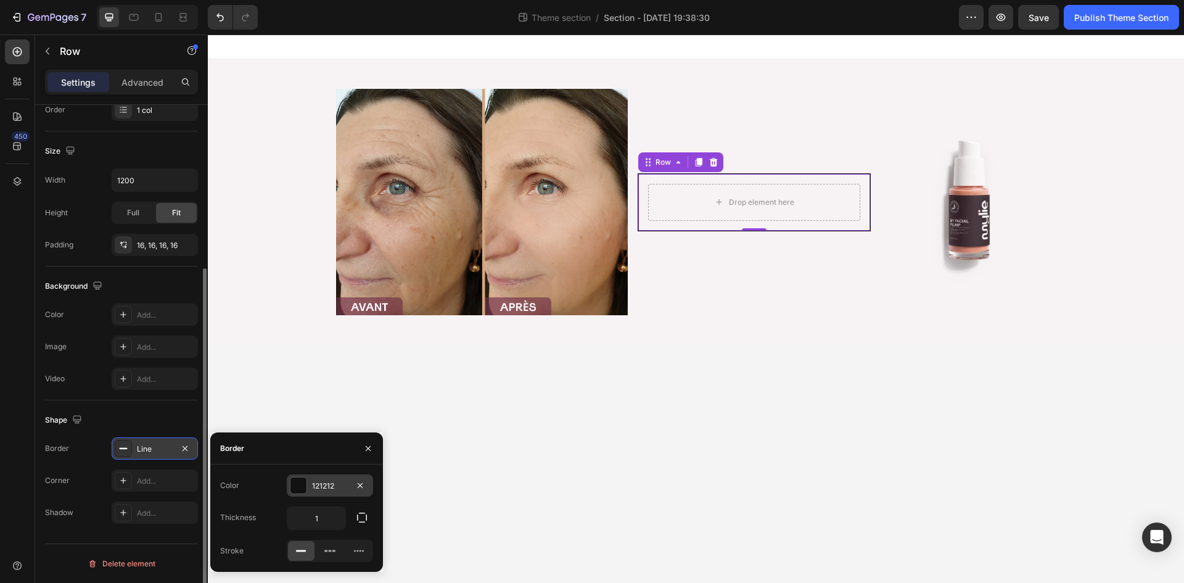
click at [337, 478] on div "121212" at bounding box center [330, 485] width 86 height 22
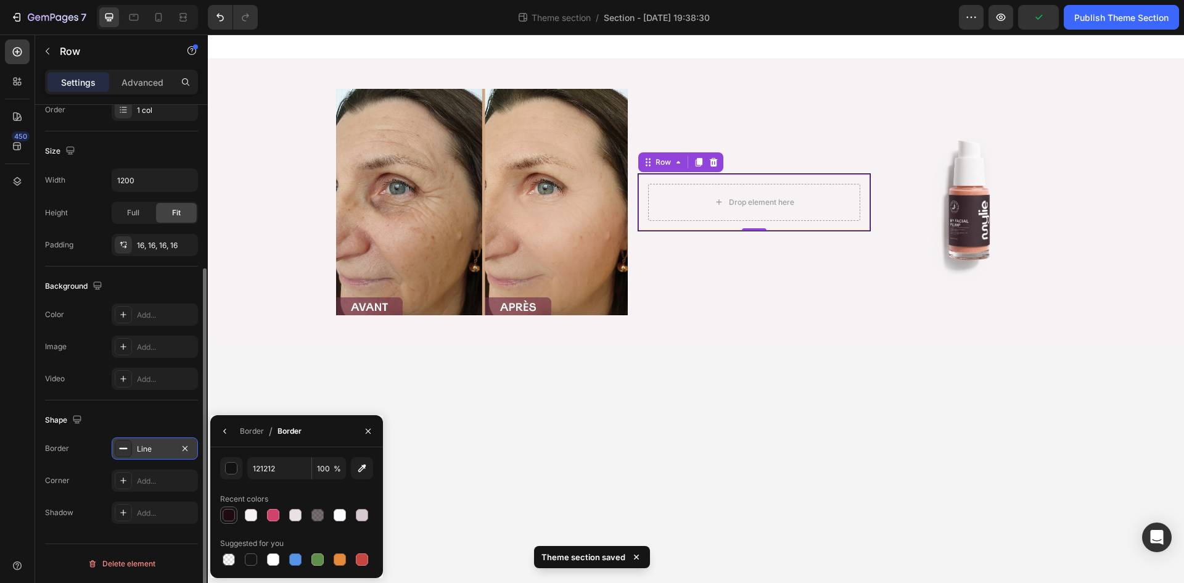
click at [233, 514] on div at bounding box center [229, 515] width 12 height 12
type input "1E0B11"
click at [252, 428] on div "Border" at bounding box center [252, 431] width 24 height 11
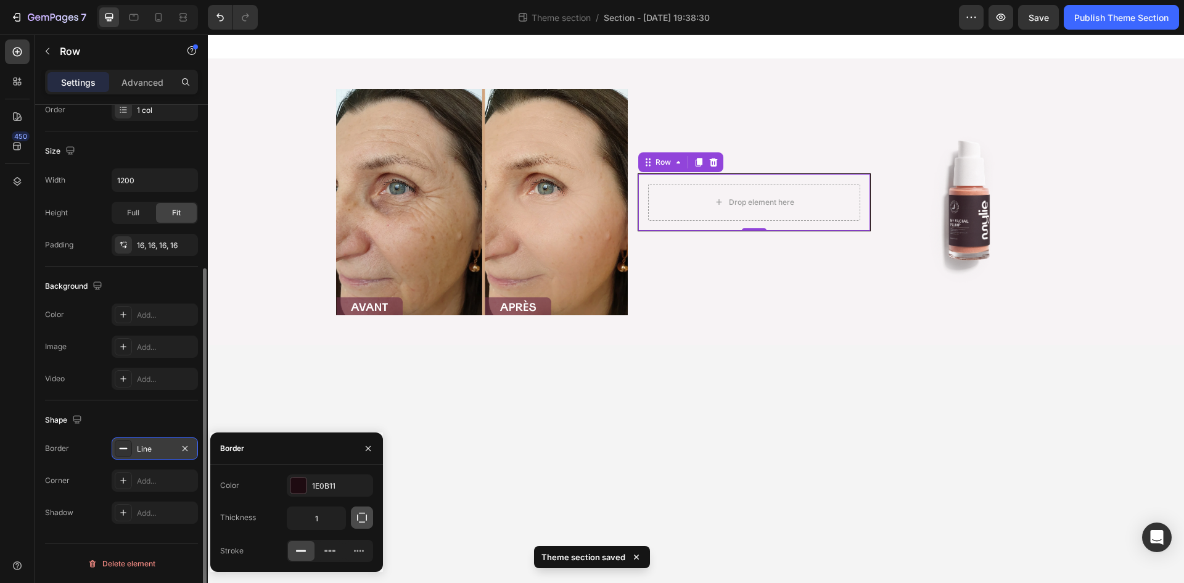
click at [358, 519] on icon "button" at bounding box center [362, 517] width 12 height 12
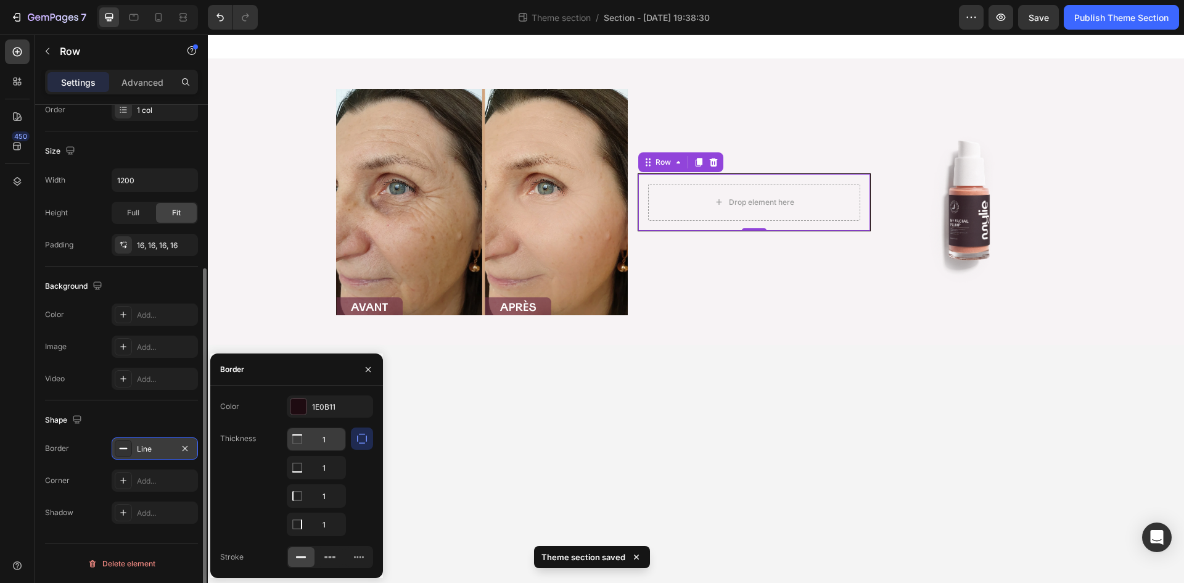
click at [333, 440] on input "1" at bounding box center [316, 439] width 58 height 22
type input "0"
click at [331, 472] on input "1" at bounding box center [316, 467] width 58 height 22
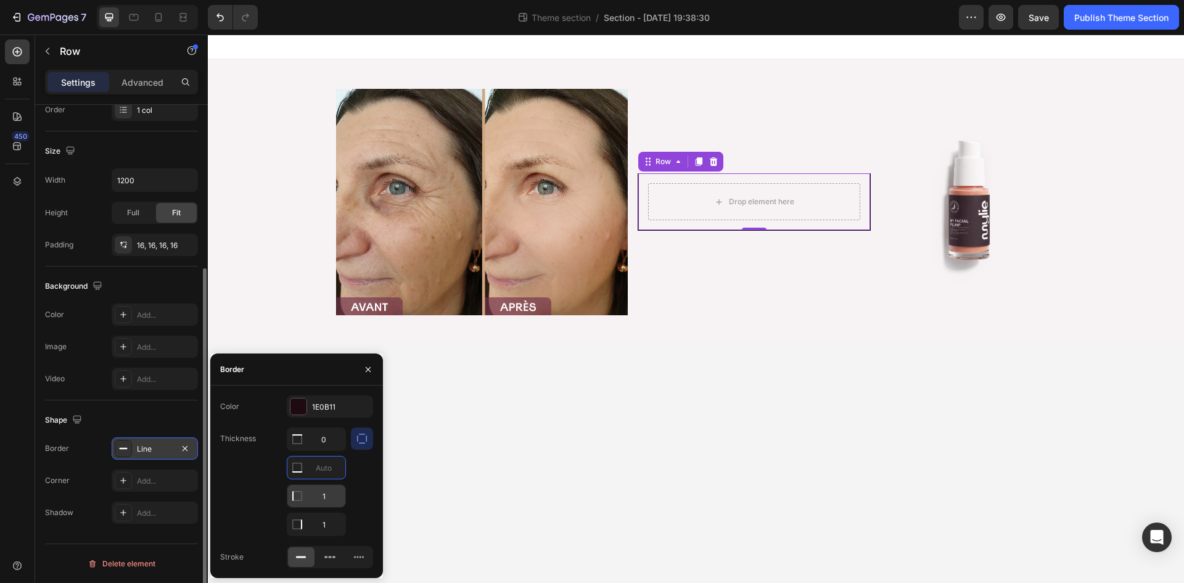
type input "0"
click at [331, 499] on input "1" at bounding box center [316, 496] width 58 height 22
type input "0"
click at [263, 488] on div "Thickness 0 0 0 1" at bounding box center [296, 481] width 153 height 109
click at [16, 449] on div "450" at bounding box center [17, 296] width 25 height 514
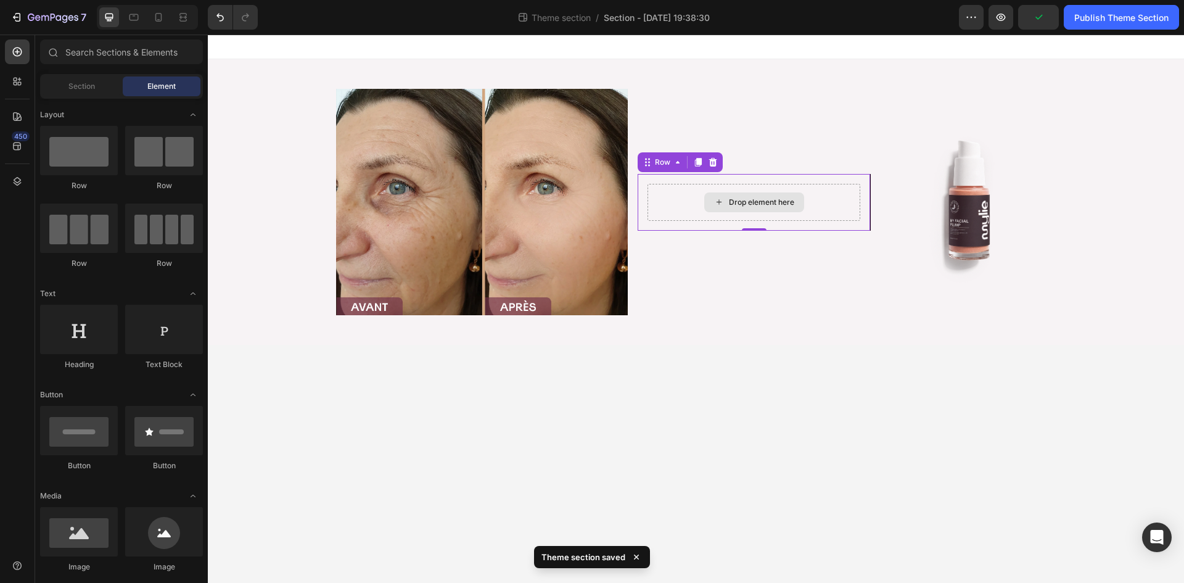
click at [726, 208] on div "Drop element here" at bounding box center [754, 202] width 100 height 20
click at [774, 459] on body "Image Drop element here Row Image Row Row Root Drag & drop element from sidebar…" at bounding box center [696, 309] width 976 height 548
click at [728, 213] on div "Drop element here" at bounding box center [754, 202] width 213 height 37
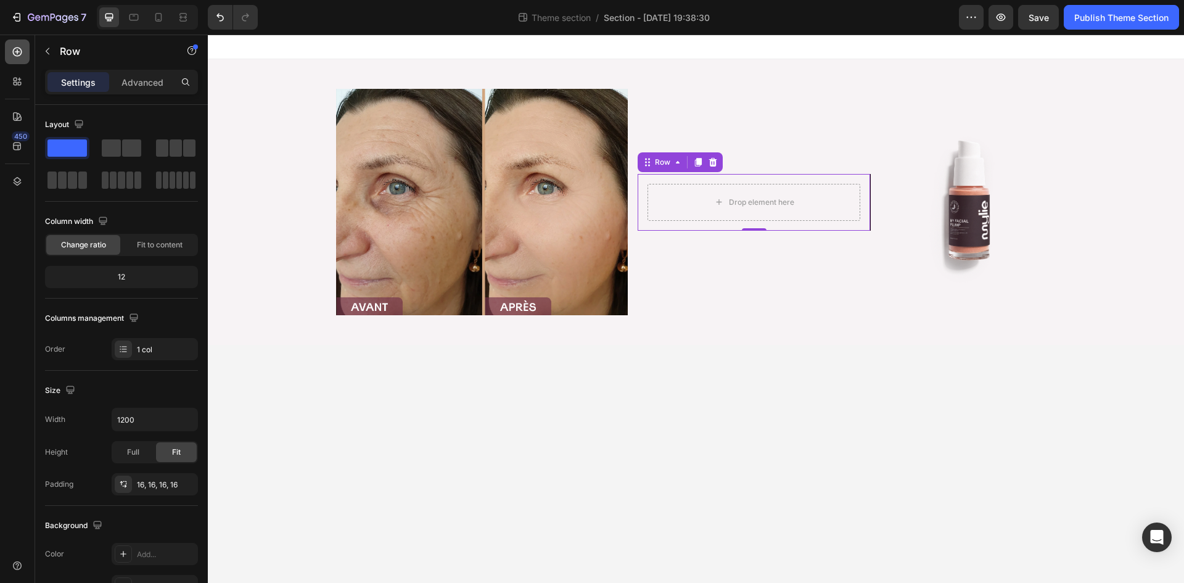
click at [18, 54] on icon at bounding box center [17, 52] width 12 height 12
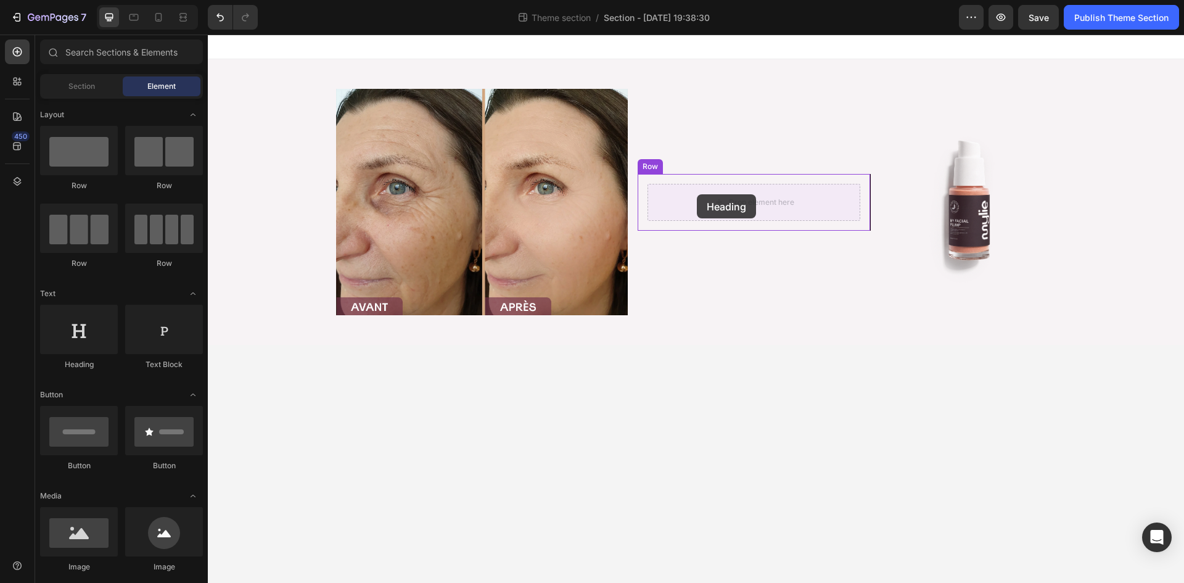
drag, startPoint x: 276, startPoint y: 372, endPoint x: 697, endPoint y: 194, distance: 456.6
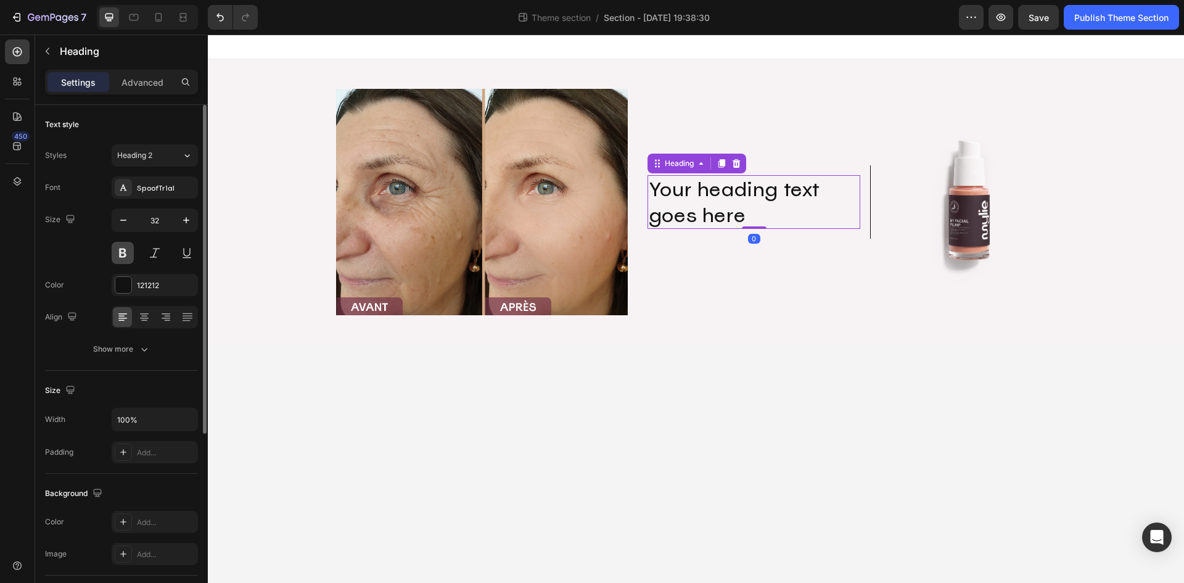
click at [126, 249] on button at bounding box center [123, 253] width 22 height 22
click at [12, 59] on div at bounding box center [17, 51] width 25 height 25
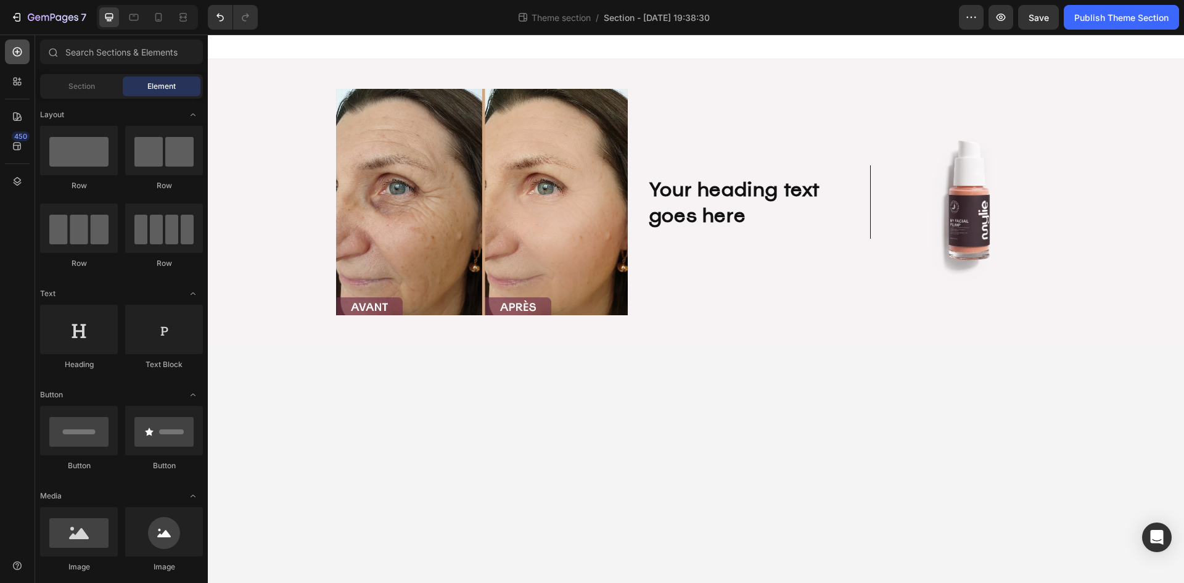
click at [27, 58] on div at bounding box center [17, 51] width 25 height 25
drag, startPoint x: 388, startPoint y: 370, endPoint x: 715, endPoint y: 226, distance: 357.3
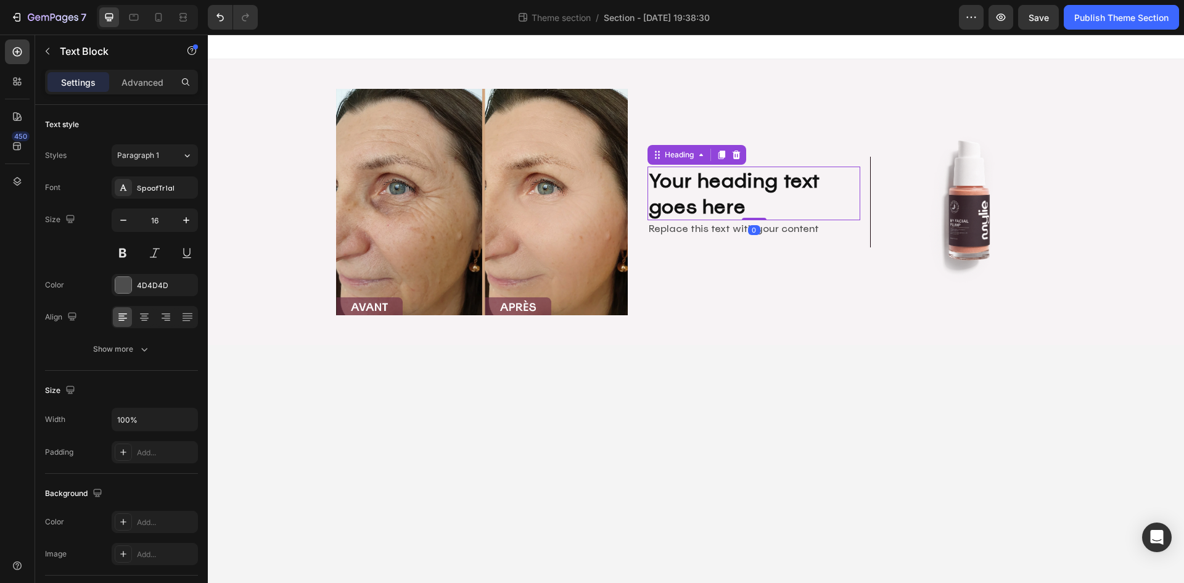
click at [781, 184] on h2 "Your heading text goes here" at bounding box center [754, 194] width 213 height 54
click at [788, 228] on div "Replace this text with your content" at bounding box center [754, 228] width 213 height 17
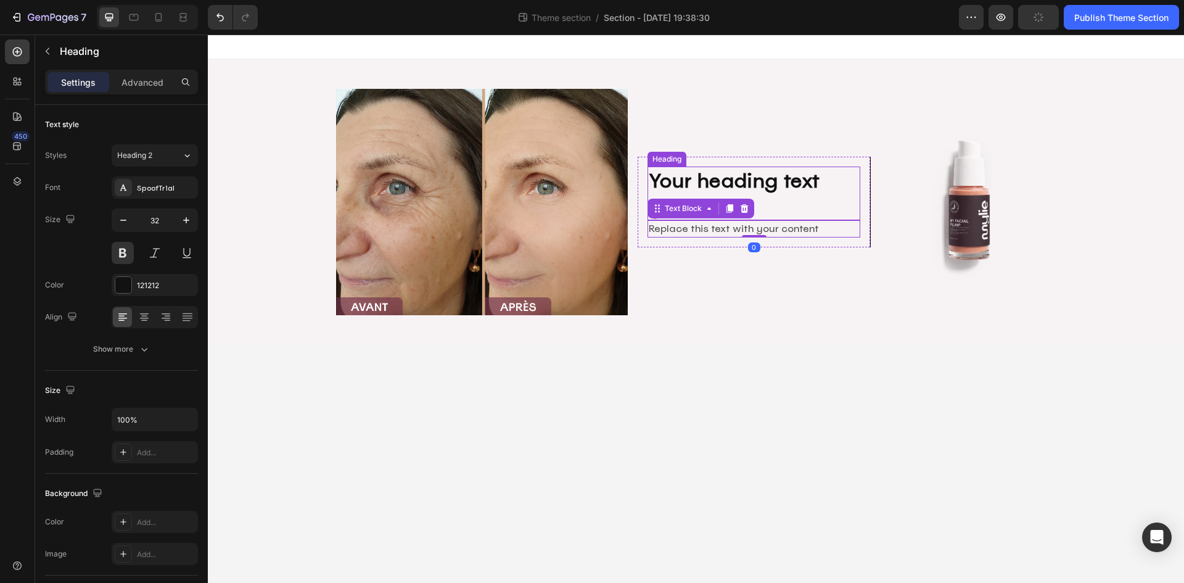
click at [778, 193] on h2 "Your heading text goes here" at bounding box center [754, 194] width 213 height 54
click at [764, 226] on div "Replace this text with your content" at bounding box center [754, 228] width 213 height 17
click at [765, 181] on h2 "Your heading text goes here" at bounding box center [754, 194] width 213 height 54
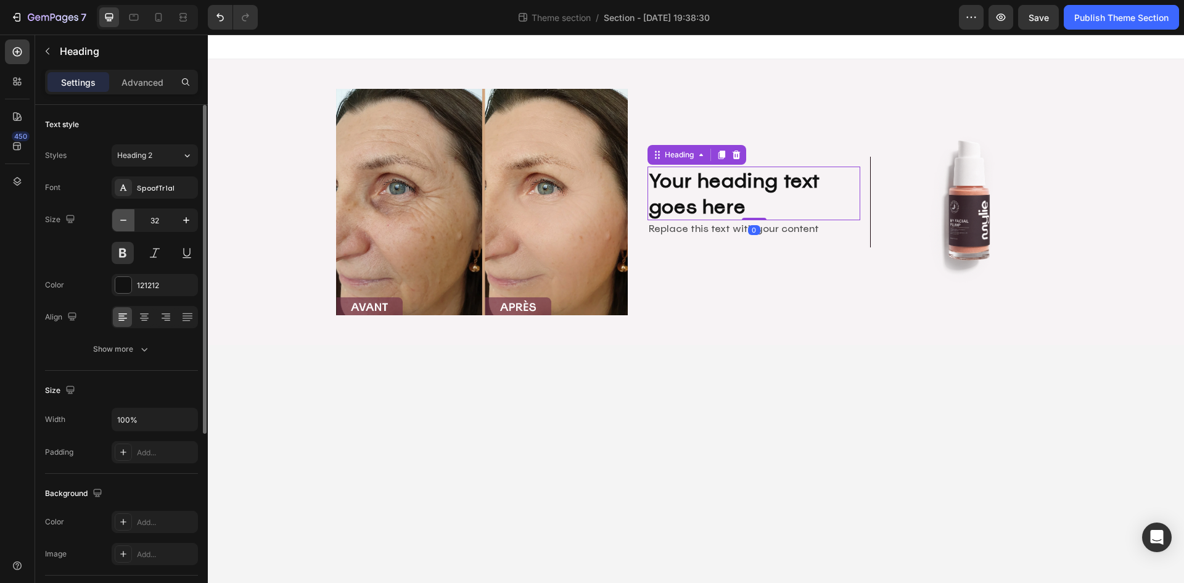
click at [119, 218] on icon "button" at bounding box center [123, 220] width 12 height 12
type input "30"
click at [690, 200] on h2 "Your heading text goes here" at bounding box center [754, 193] width 213 height 51
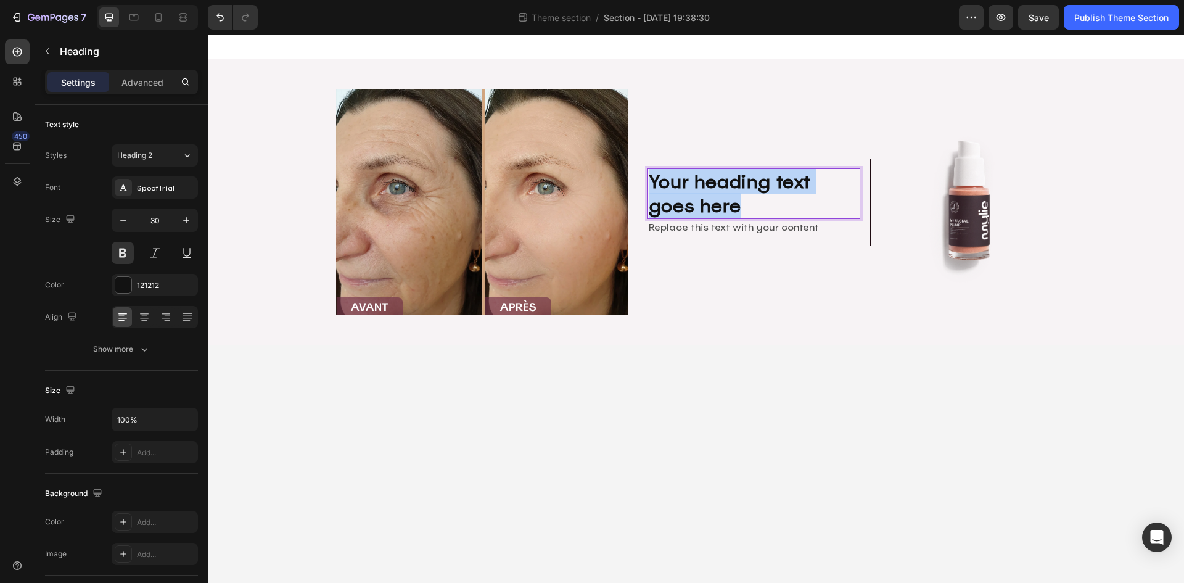
drag, startPoint x: 748, startPoint y: 210, endPoint x: 638, endPoint y: 166, distance: 119.0
click at [638, 166] on div "Your heading text goes here Heading 0 Replace this text with your content Text …" at bounding box center [755, 203] width 234 height 88
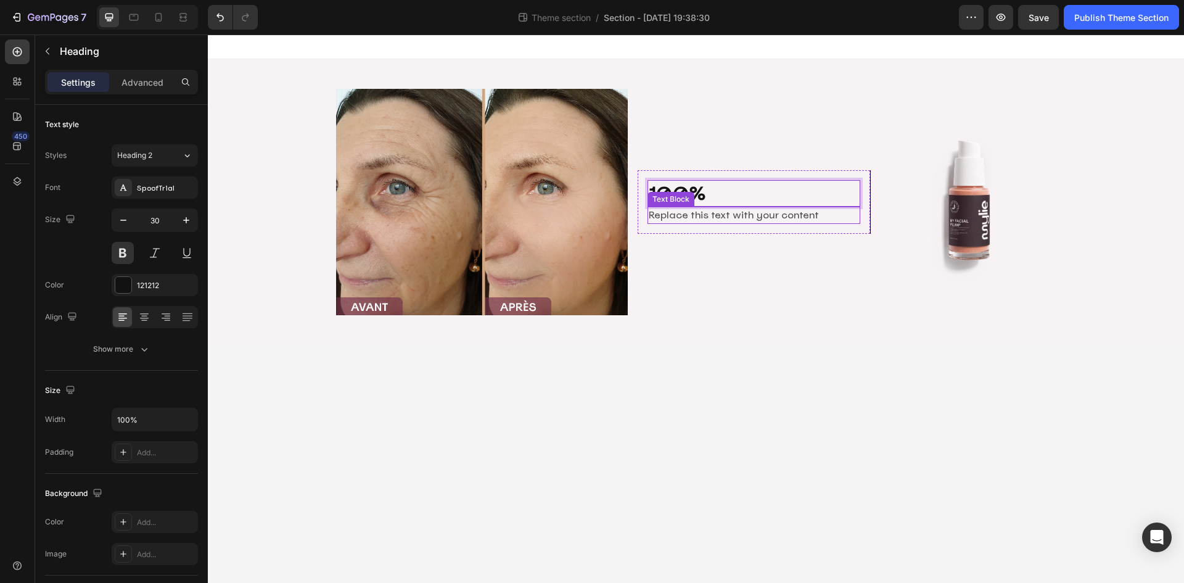
click at [744, 216] on div "Replace this text with your content" at bounding box center [754, 215] width 213 height 17
click at [790, 194] on p "100%" at bounding box center [754, 193] width 211 height 24
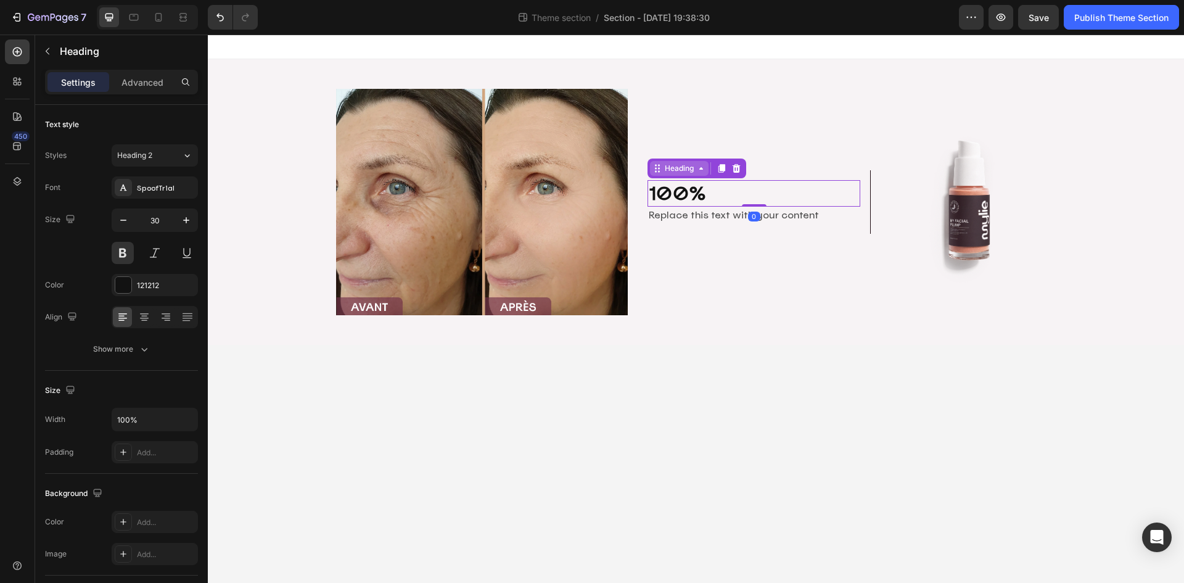
click at [688, 167] on div "Heading" at bounding box center [679, 168] width 34 height 11
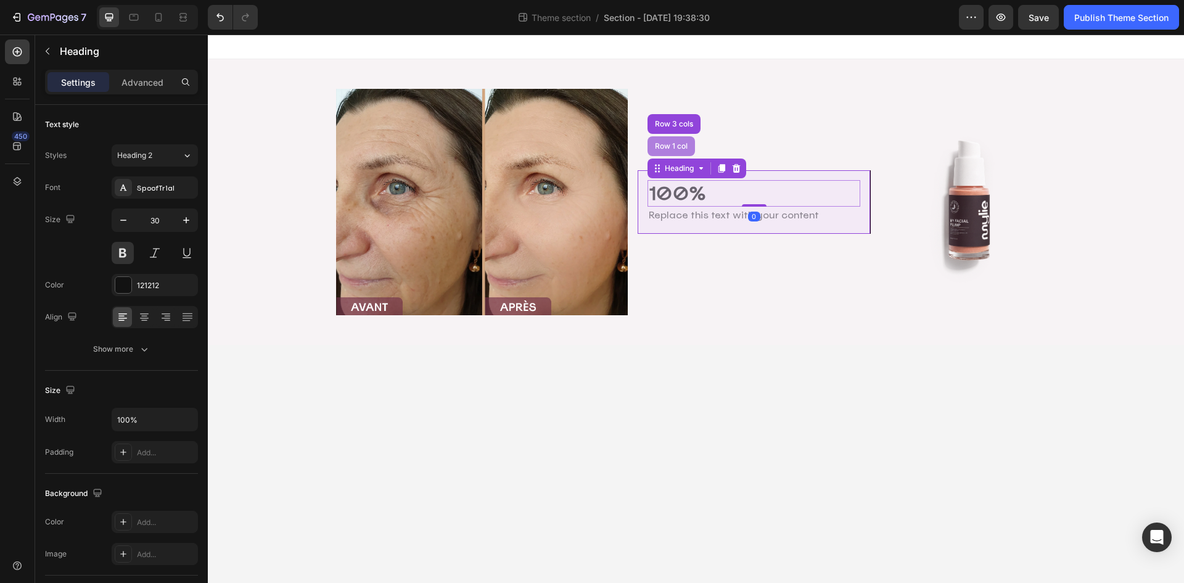
click at [667, 148] on div "Row 1 col" at bounding box center [672, 145] width 38 height 7
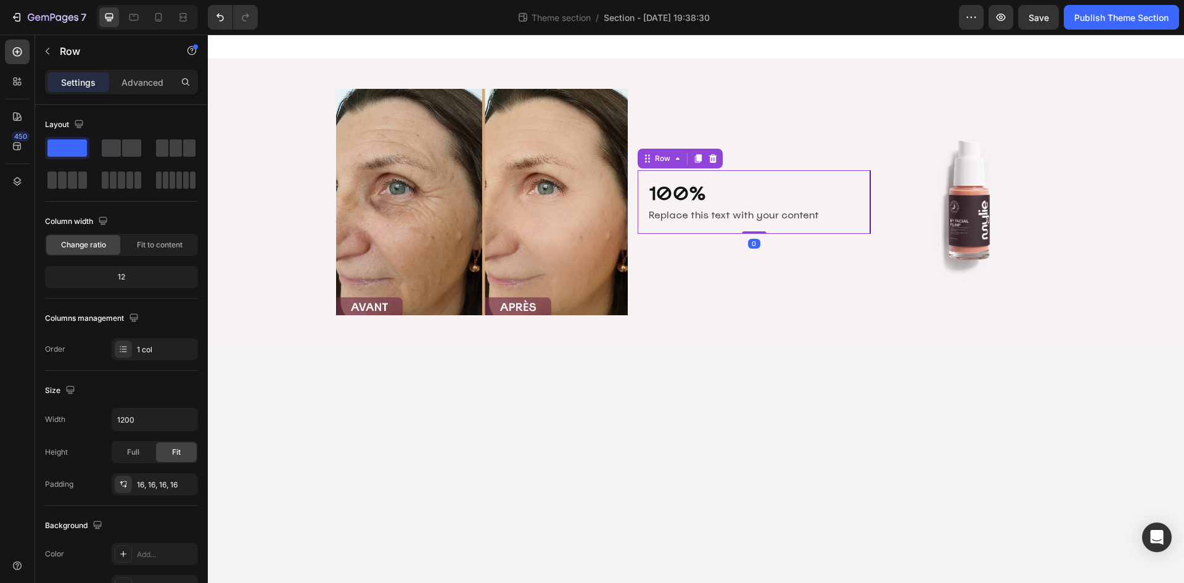
click at [716, 232] on div "100% Heading Replace this text with your content Text Block Row 0" at bounding box center [755, 202] width 234 height 64
click at [723, 216] on div "Replace this text with your content" at bounding box center [754, 215] width 213 height 17
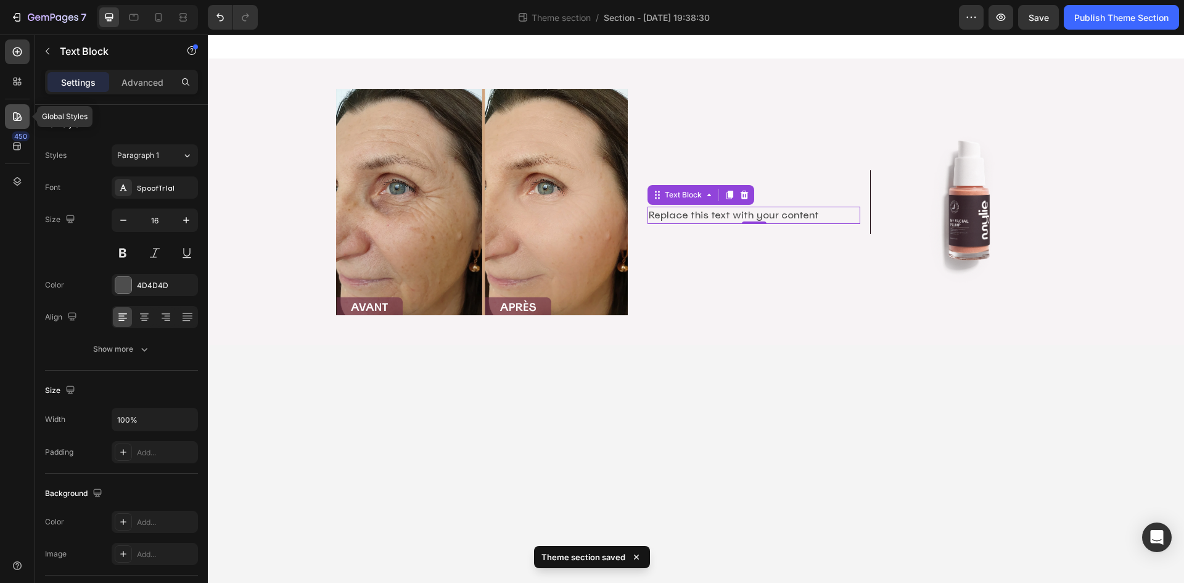
click at [22, 110] on icon at bounding box center [17, 116] width 12 height 12
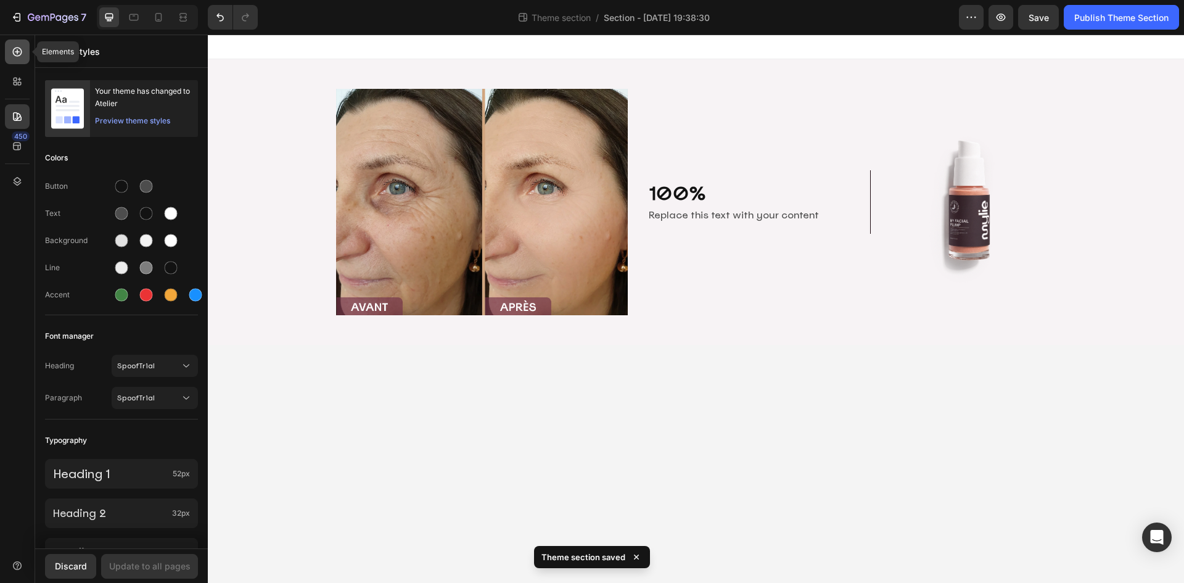
click at [20, 52] on icon at bounding box center [17, 52] width 12 height 12
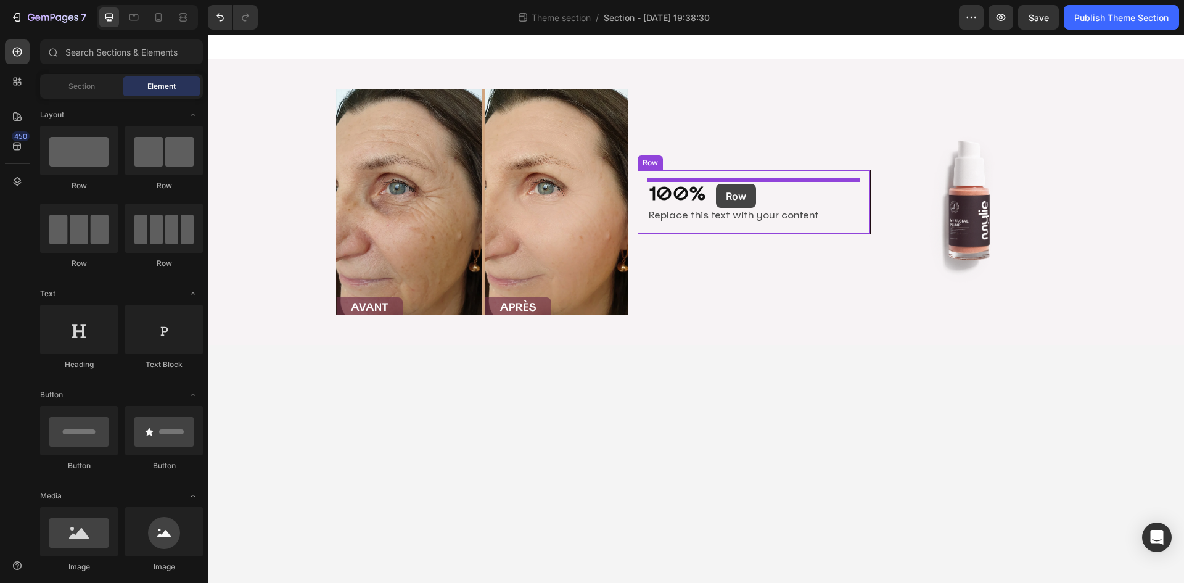
drag, startPoint x: 300, startPoint y: 197, endPoint x: 716, endPoint y: 184, distance: 415.9
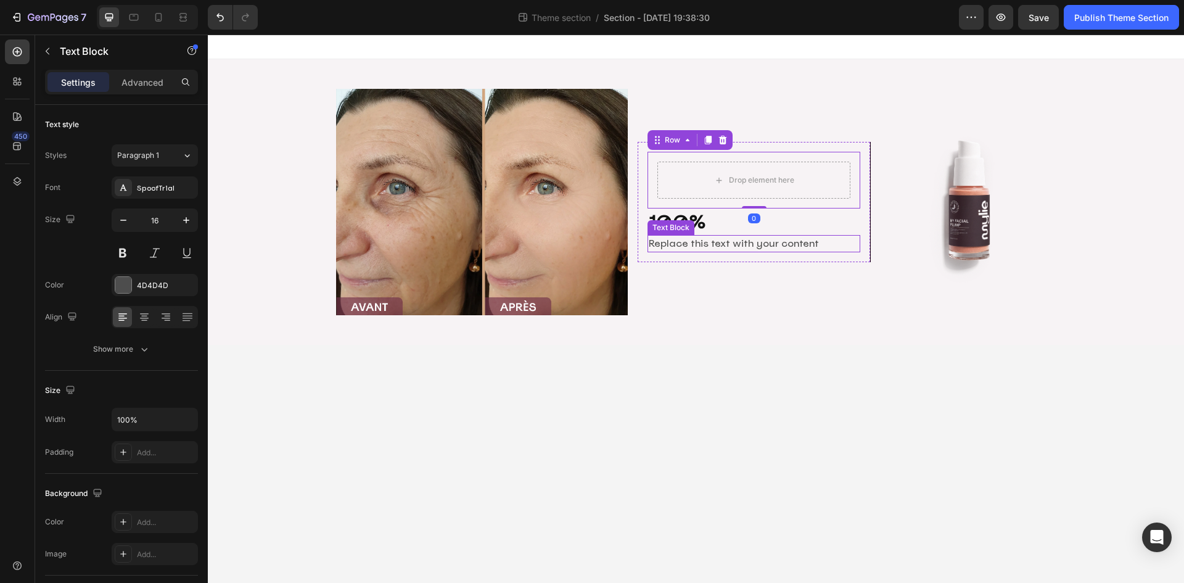
click at [733, 239] on div "Replace this text with your content" at bounding box center [754, 243] width 213 height 17
click at [777, 226] on p "100%" at bounding box center [754, 222] width 211 height 24
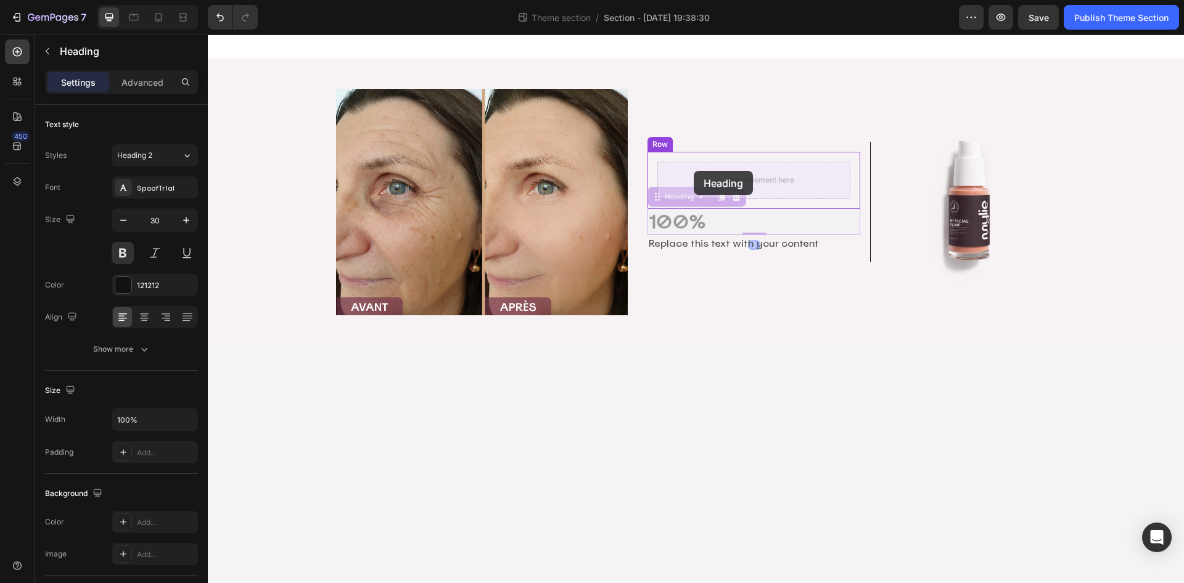
drag, startPoint x: 671, startPoint y: 200, endPoint x: 694, endPoint y: 171, distance: 36.9
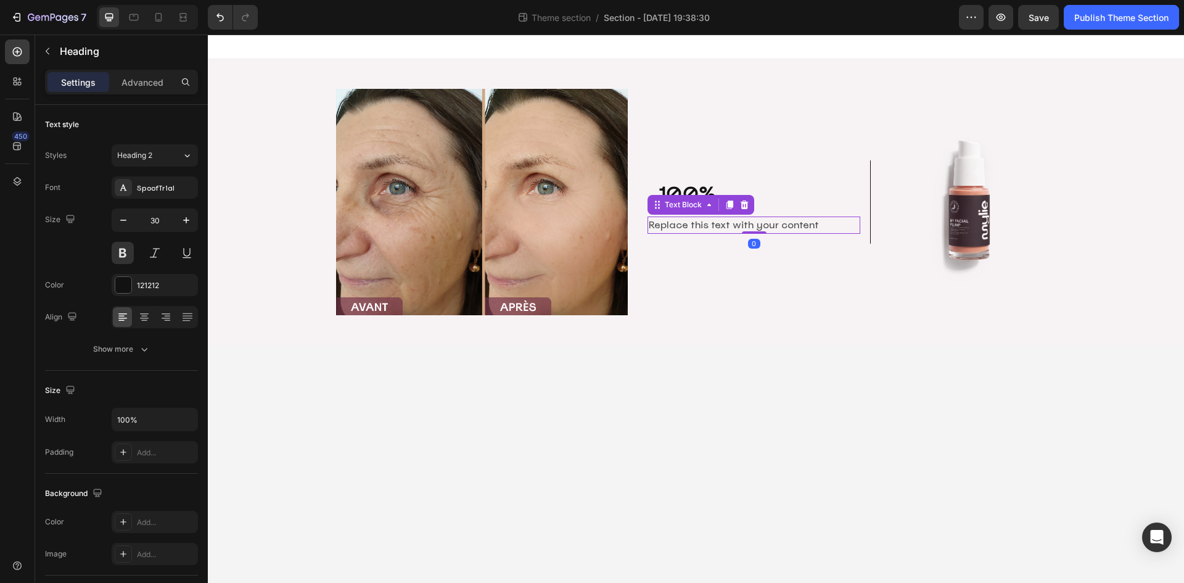
click at [722, 226] on div "Replace this text with your content" at bounding box center [754, 224] width 213 height 17
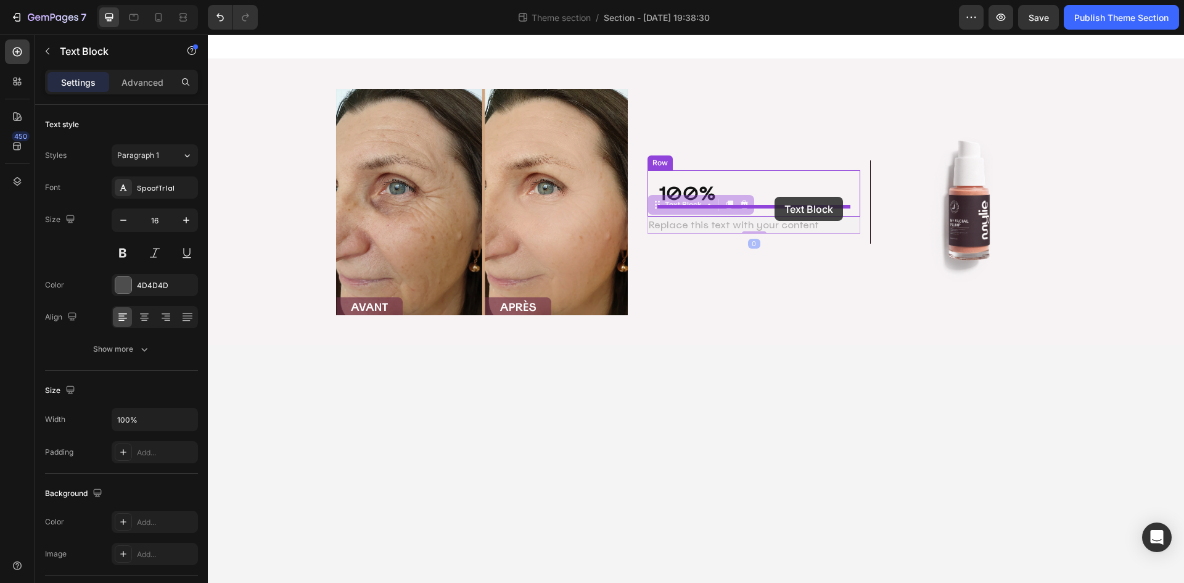
drag, startPoint x: 677, startPoint y: 204, endPoint x: 775, endPoint y: 197, distance: 97.7
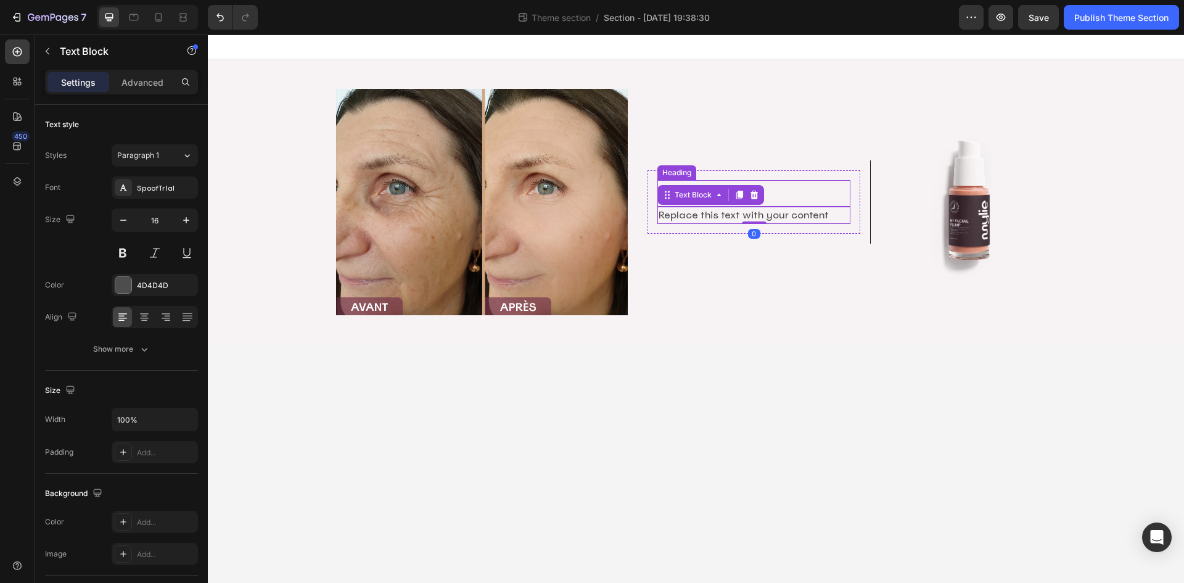
click at [812, 193] on h2 "100%" at bounding box center [754, 193] width 194 height 27
click at [829, 215] on div "Replace this text with your content" at bounding box center [754, 215] width 194 height 17
click at [712, 195] on div "Text Block" at bounding box center [693, 194] width 42 height 11
click at [686, 173] on div "Row 1 col" at bounding box center [681, 172] width 38 height 7
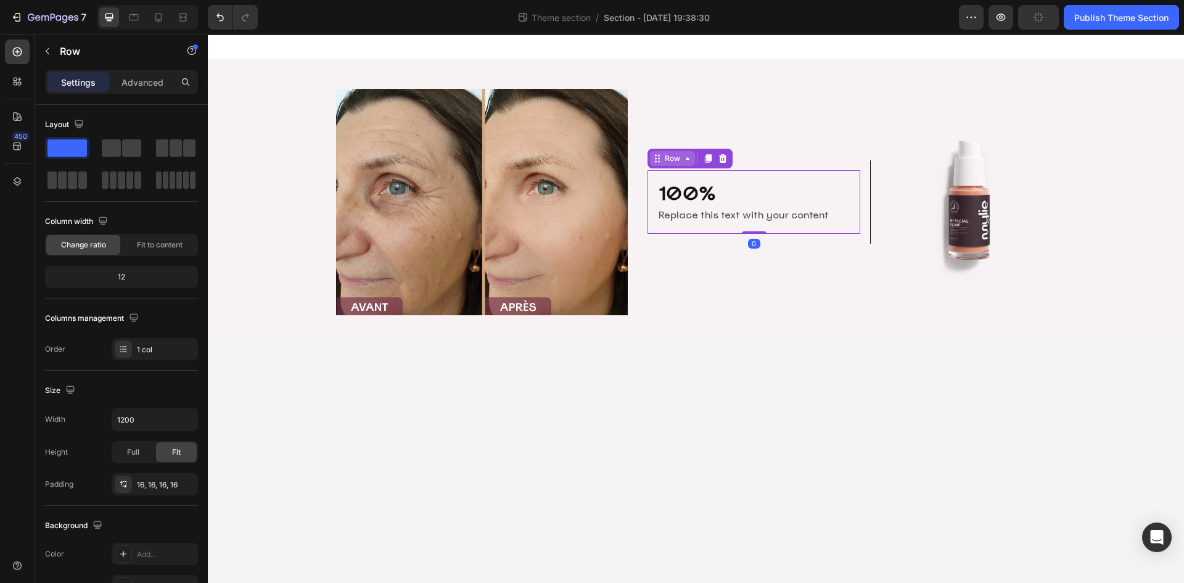
click at [680, 157] on div "Row" at bounding box center [672, 158] width 20 height 11
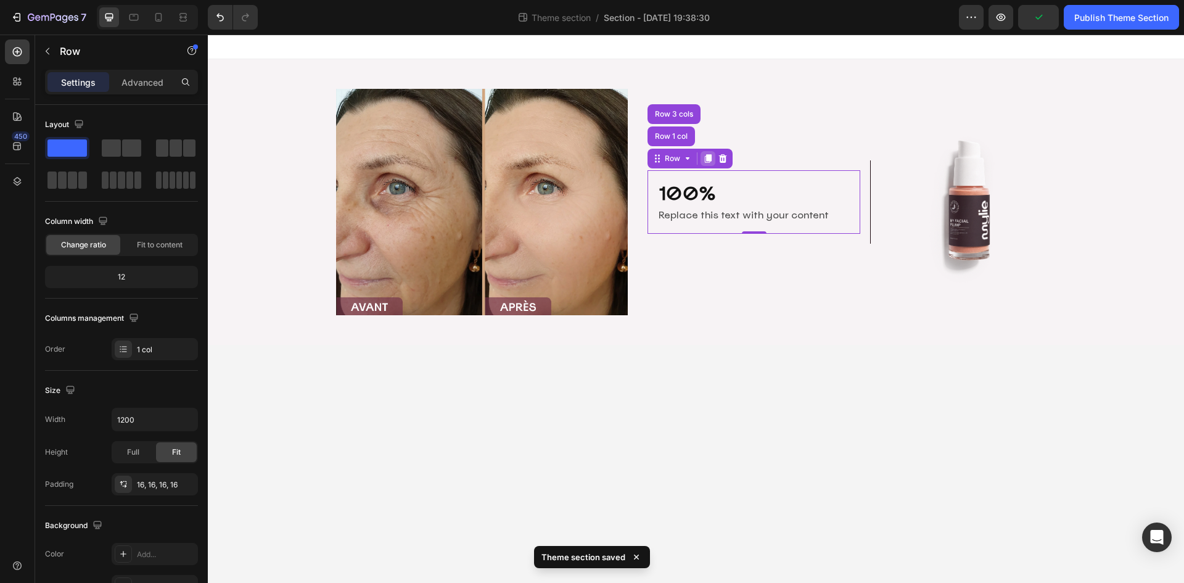
click at [709, 157] on icon at bounding box center [708, 158] width 7 height 9
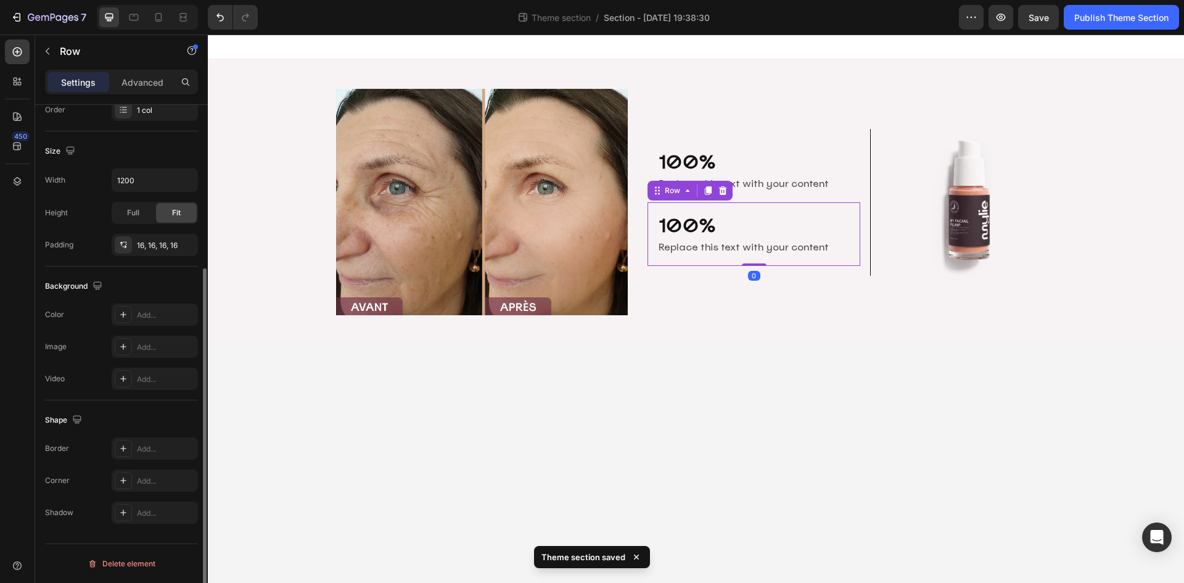
drag, startPoint x: 706, startPoint y: 189, endPoint x: 707, endPoint y: 217, distance: 27.8
click at [706, 189] on icon at bounding box center [708, 190] width 7 height 9
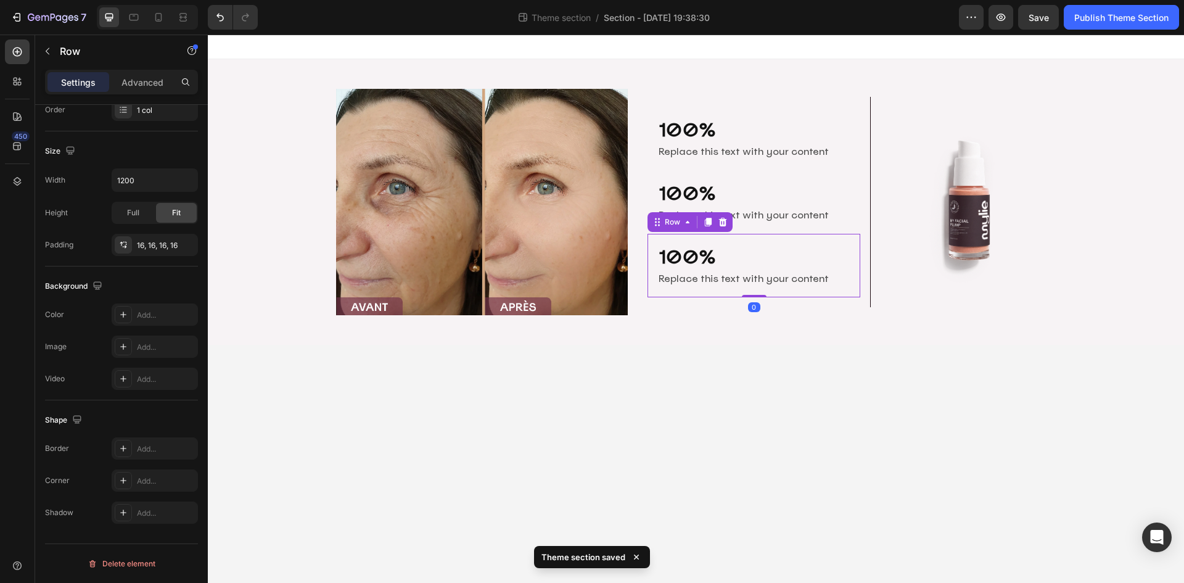
drag, startPoint x: 704, startPoint y: 218, endPoint x: 711, endPoint y: 234, distance: 17.4
click at [704, 218] on icon at bounding box center [708, 222] width 10 height 10
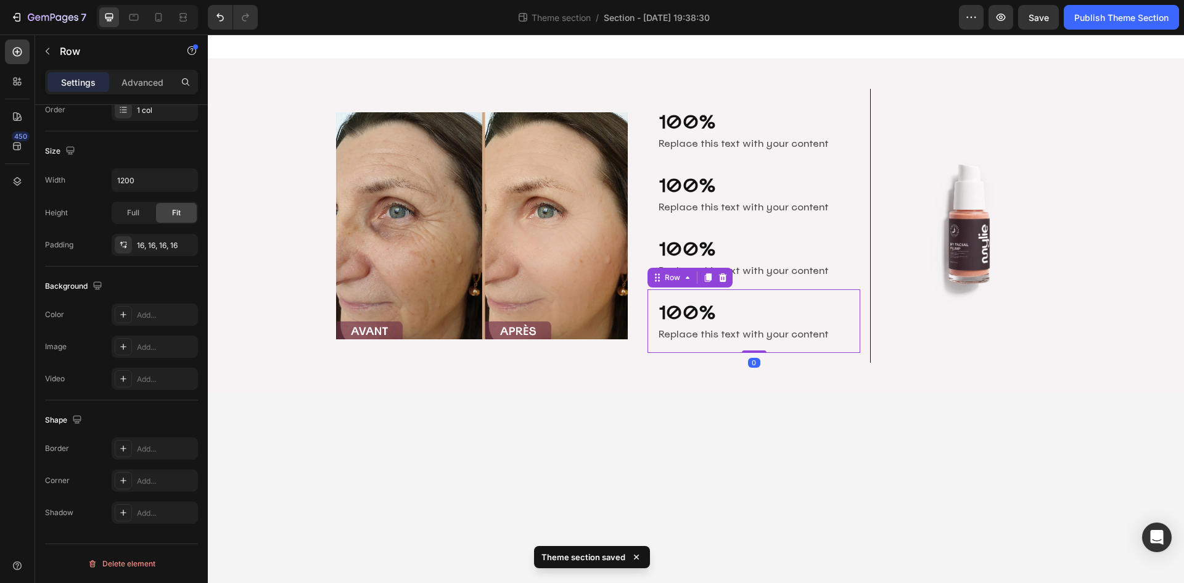
click at [731, 425] on body "Image 100% Heading Replace this text with your content Text Block Row 100% Head…" at bounding box center [696, 309] width 976 height 548
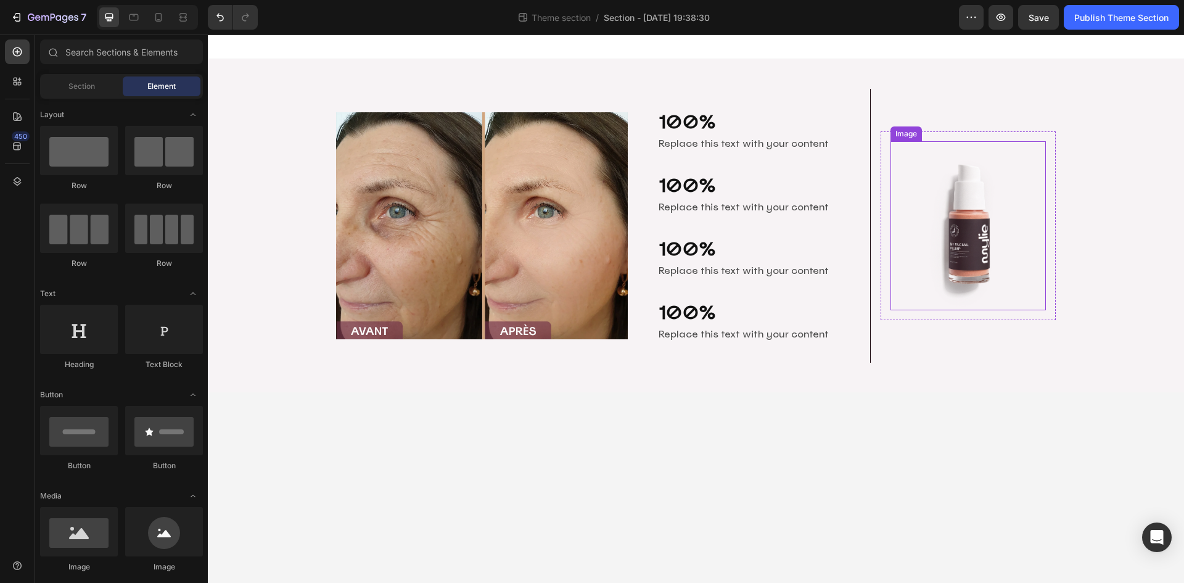
click at [986, 230] on img at bounding box center [968, 226] width 155 height 170
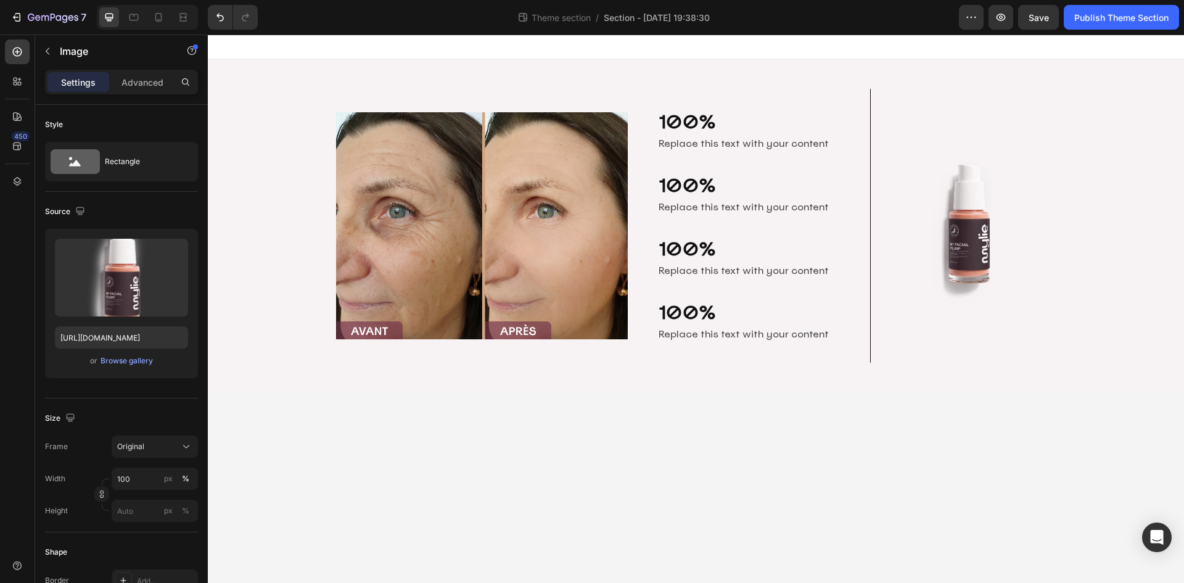
click at [880, 459] on body "Image 100% Heading Replace this text with your content Text Block Row 100% Head…" at bounding box center [696, 309] width 976 height 548
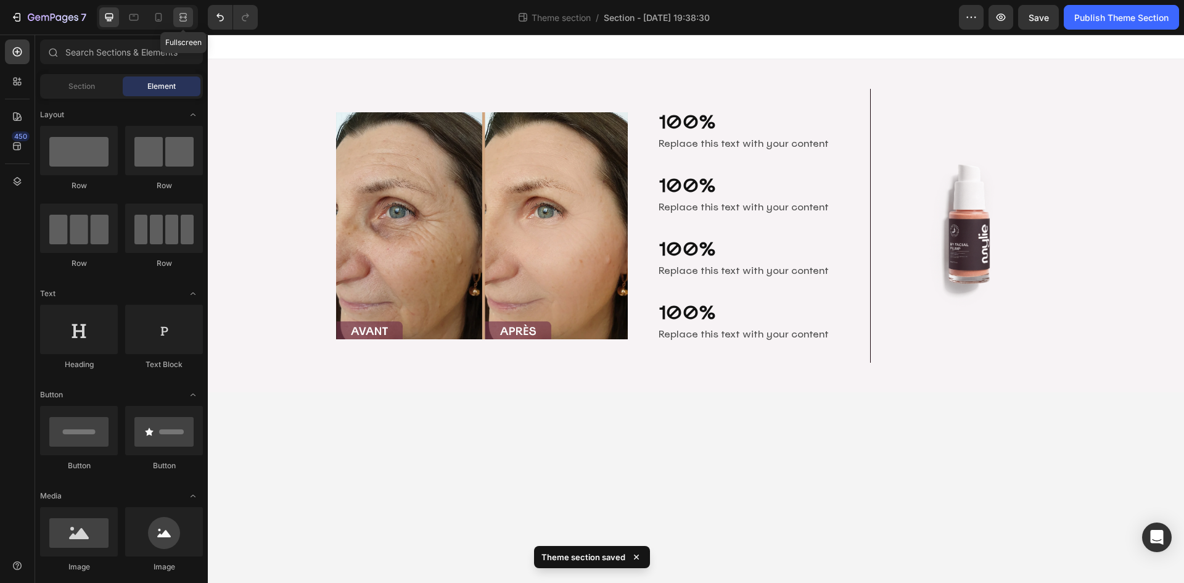
click at [184, 19] on icon at bounding box center [183, 17] width 12 height 12
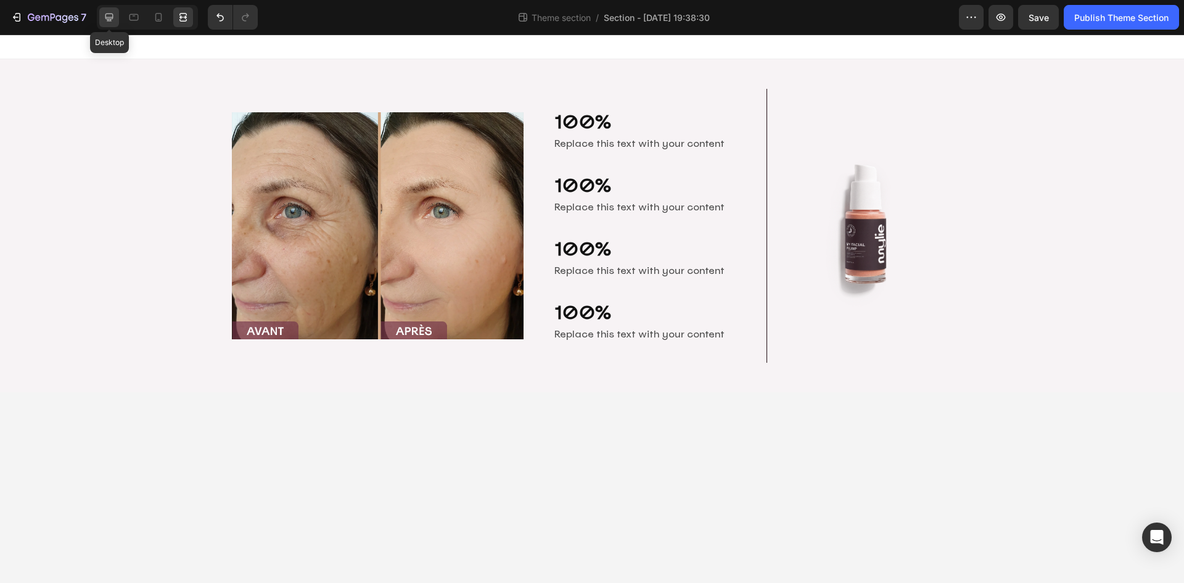
click at [111, 10] on div at bounding box center [109, 17] width 20 height 20
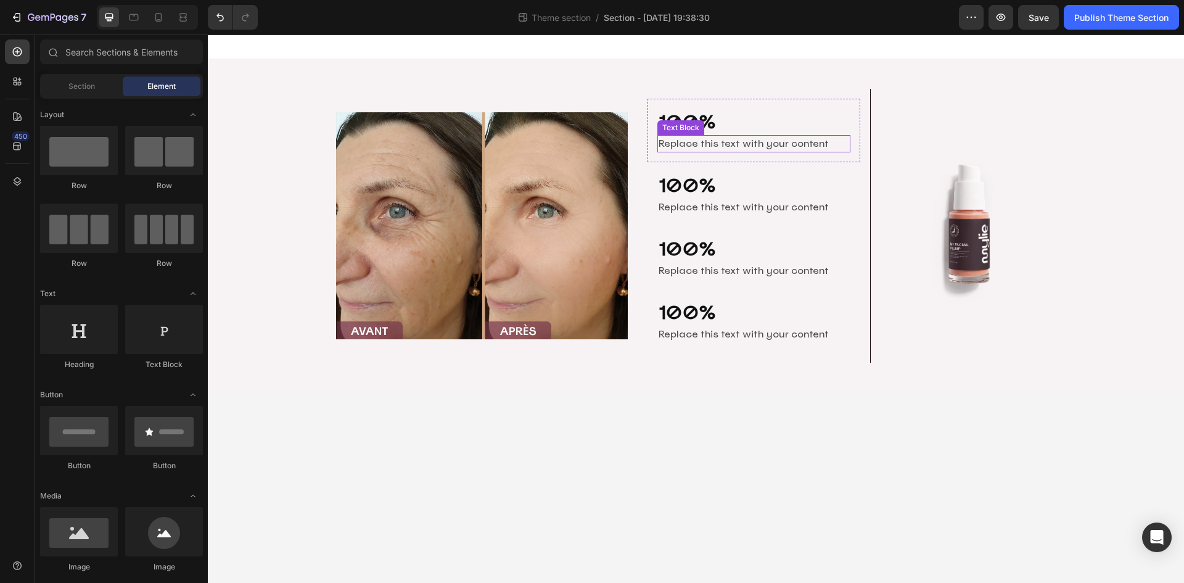
click at [730, 144] on div "Replace this text with your content" at bounding box center [754, 143] width 194 height 17
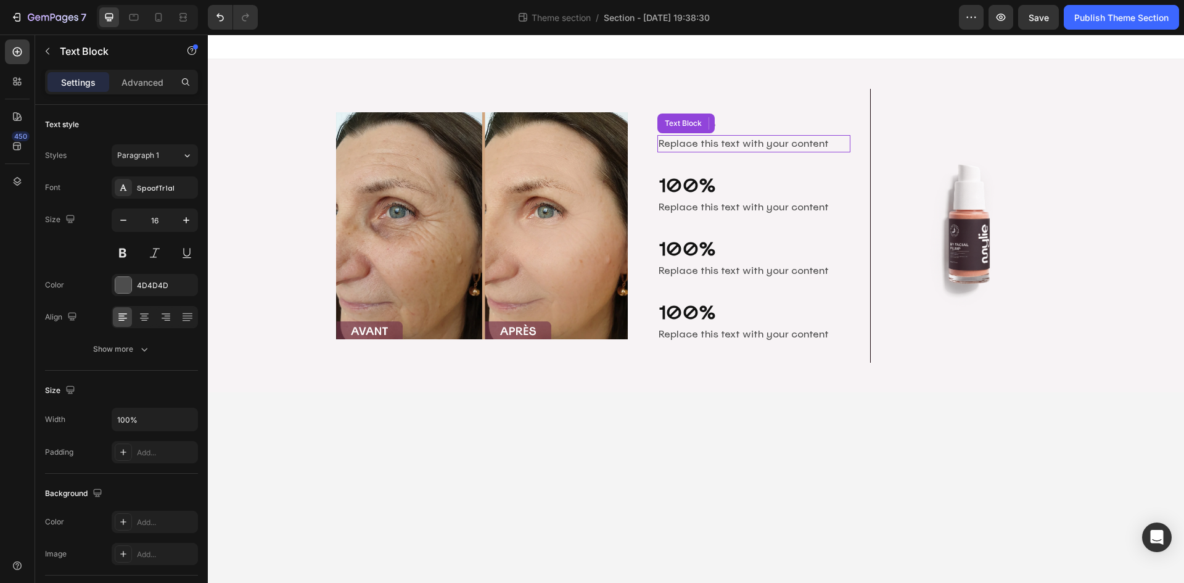
click at [730, 144] on div "Replace this text with your content" at bounding box center [754, 143] width 194 height 17
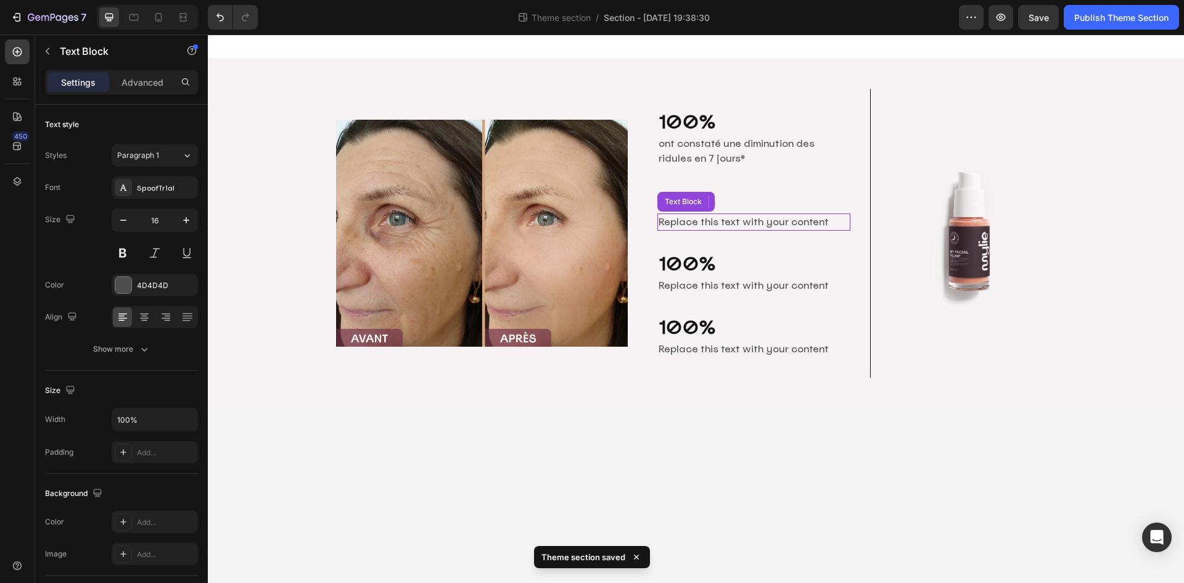
click at [715, 218] on div "Replace this text with your content" at bounding box center [754, 221] width 194 height 17
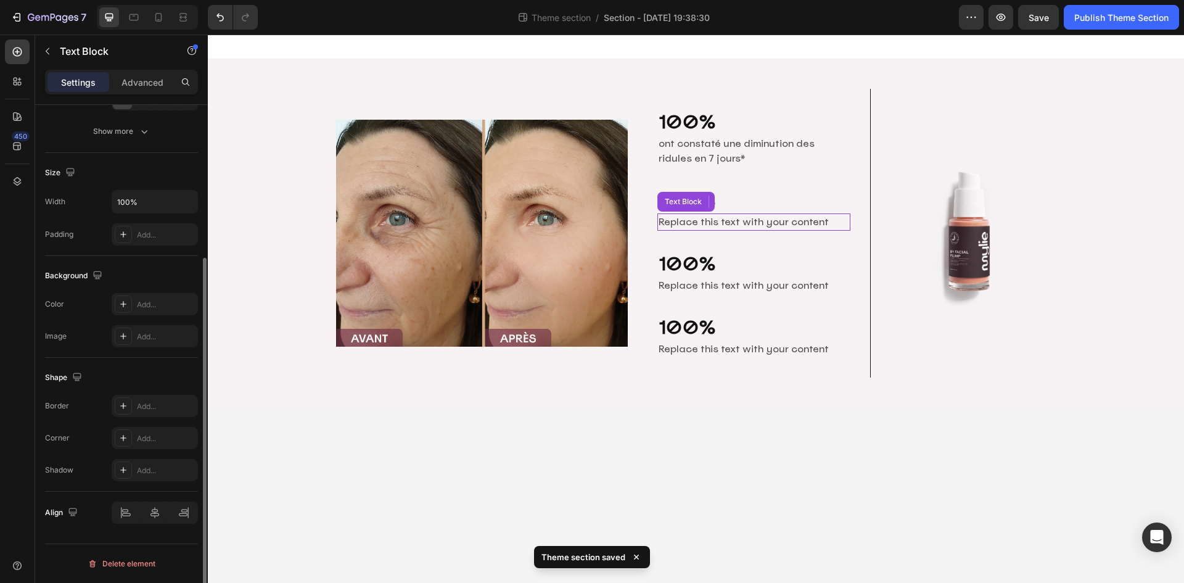
click at [715, 218] on div "Replace this text with your content" at bounding box center [754, 221] width 194 height 17
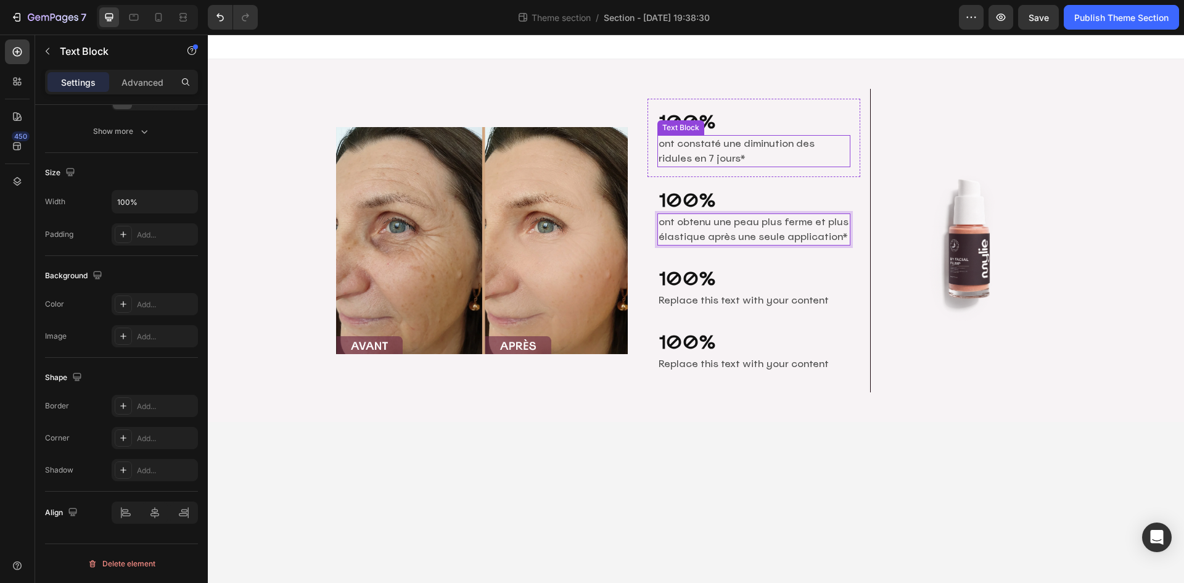
click at [721, 149] on p "ont constaté une diminution des ridules en 7 jours*" at bounding box center [754, 151] width 191 height 30
click at [728, 233] on p "ont obtenu une peau plus ferme et plus élastique après une seule application*" at bounding box center [754, 230] width 191 height 30
click at [682, 130] on div "Text Block" at bounding box center [681, 127] width 42 height 11
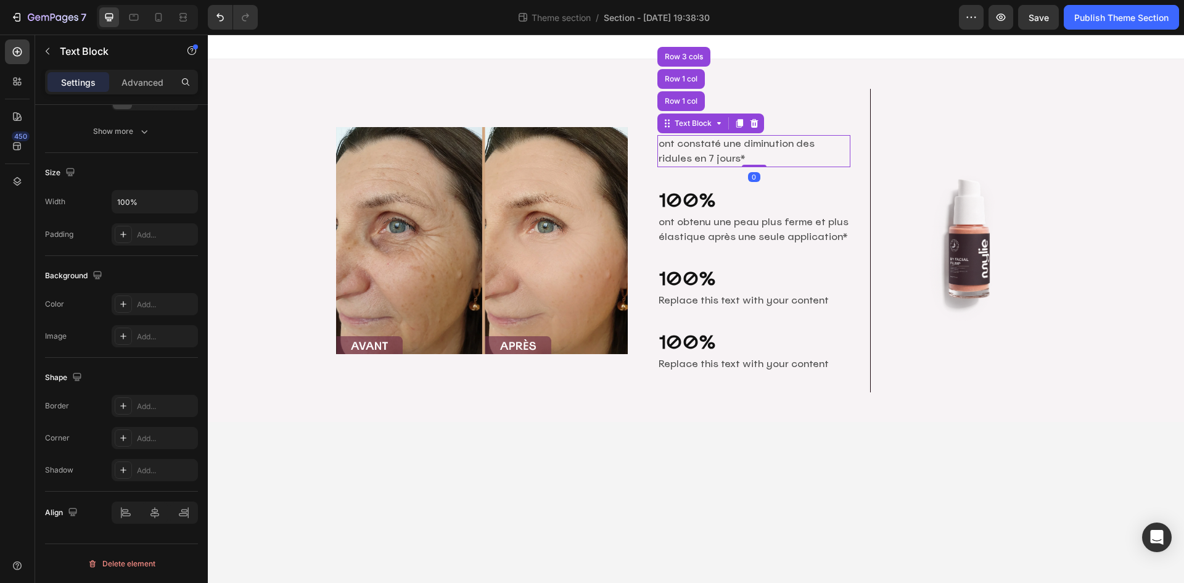
click at [819, 122] on h2 "100%" at bounding box center [754, 122] width 194 height 27
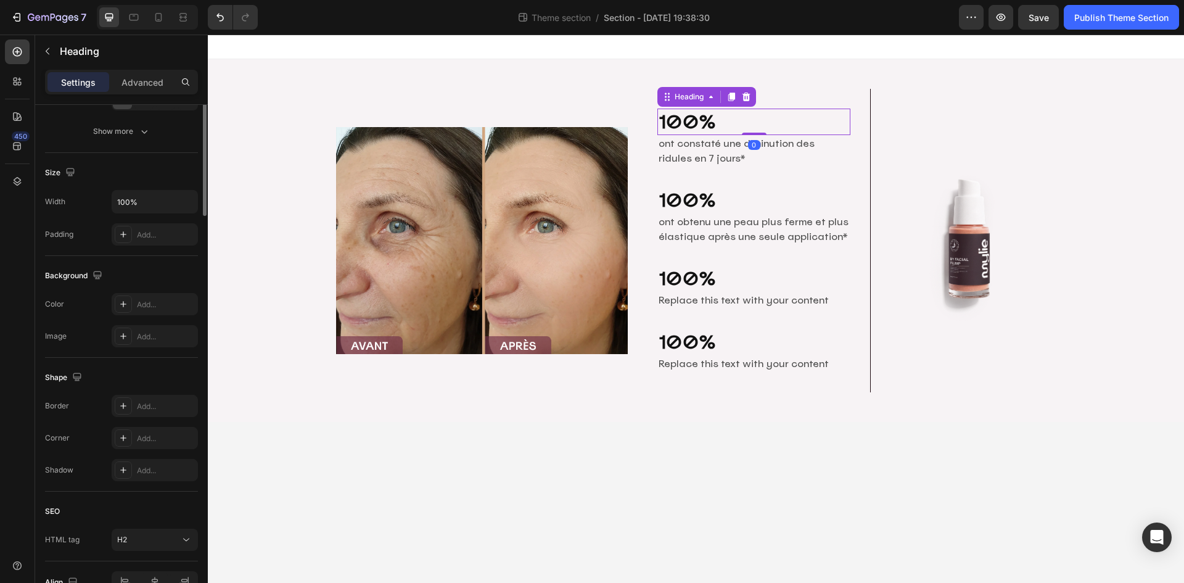
scroll to position [0, 0]
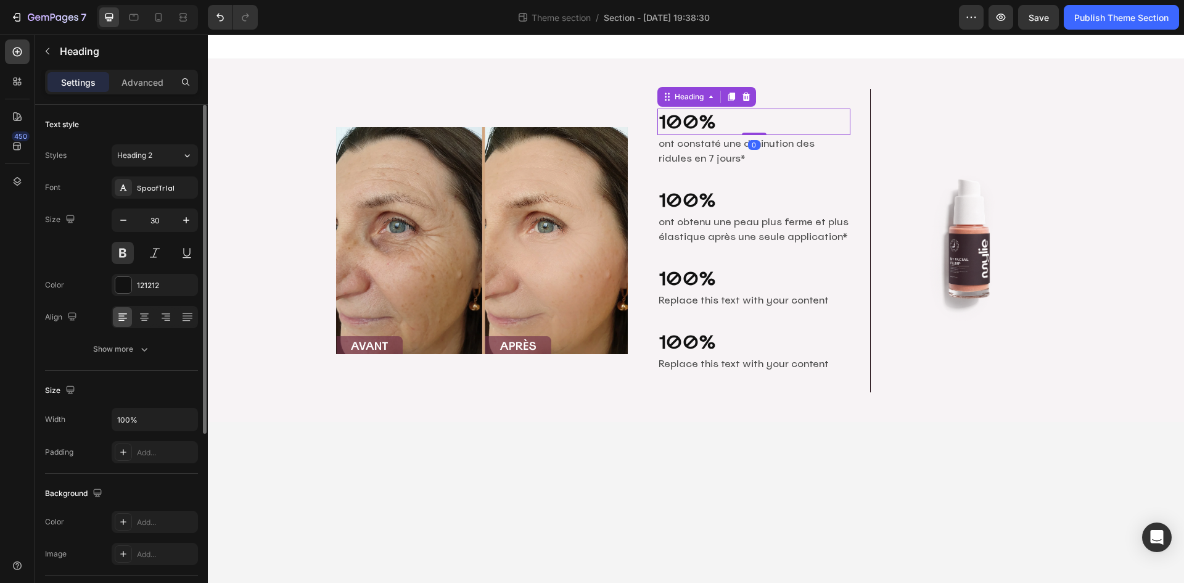
click at [703, 121] on h2 "100%" at bounding box center [754, 122] width 194 height 27
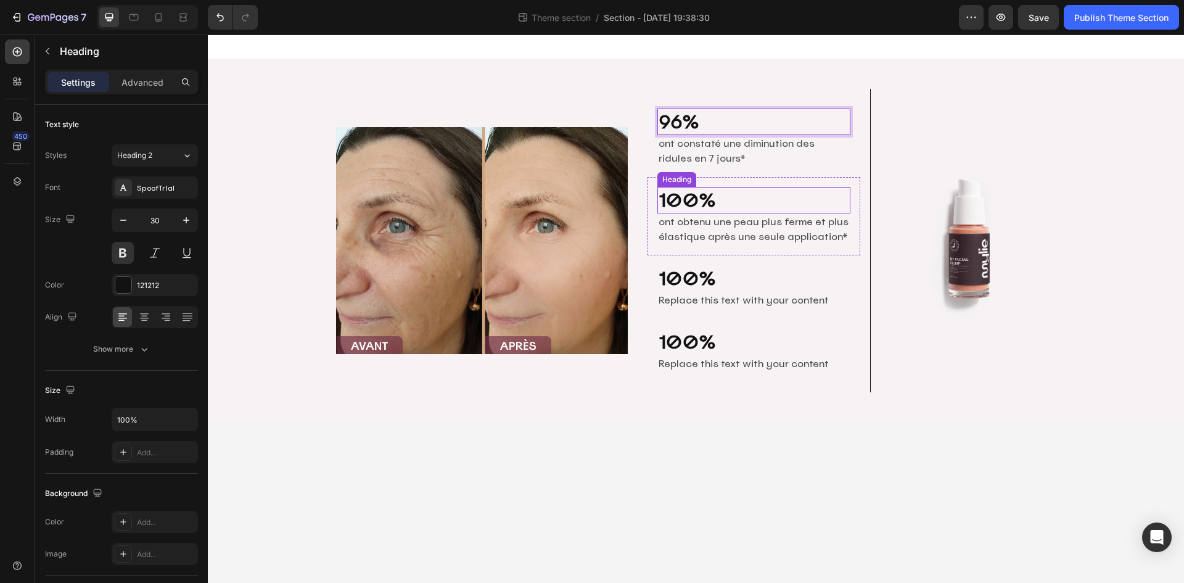
click at [686, 202] on h2 "100%" at bounding box center [754, 200] width 194 height 27
click at [686, 275] on h2 "100%" at bounding box center [754, 278] width 194 height 27
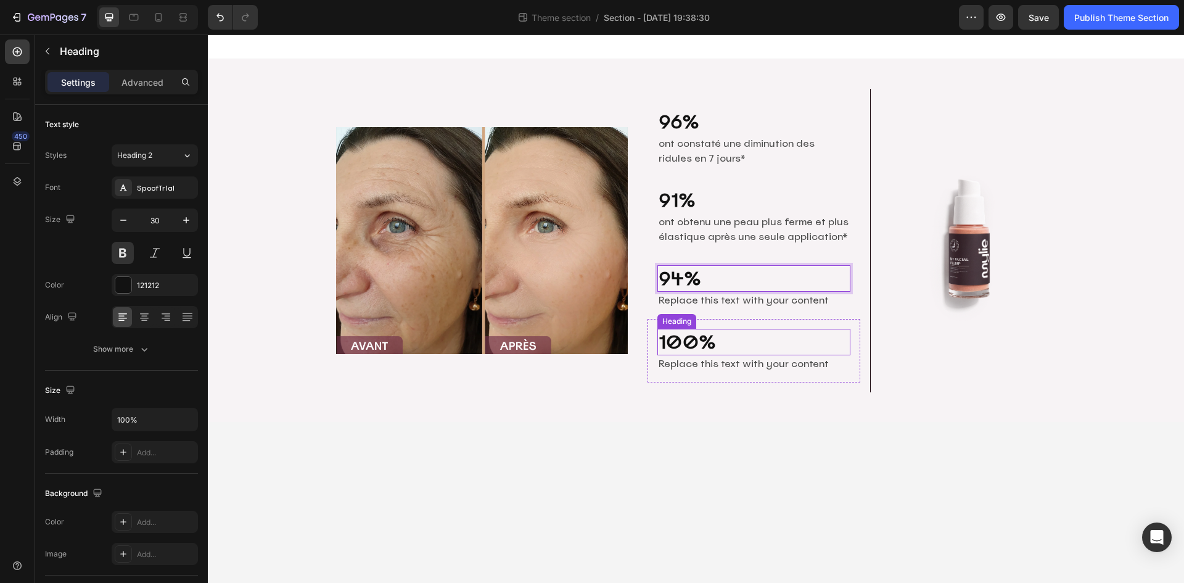
click at [696, 342] on h2 "100%" at bounding box center [754, 342] width 194 height 27
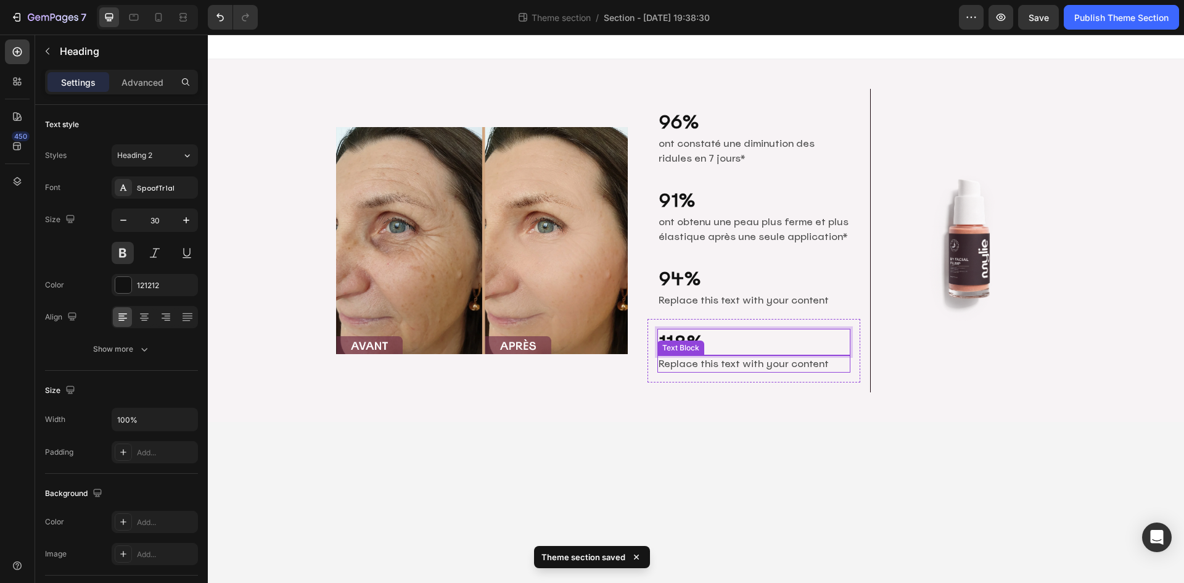
click at [723, 365] on div "Replace this text with your content" at bounding box center [754, 363] width 194 height 17
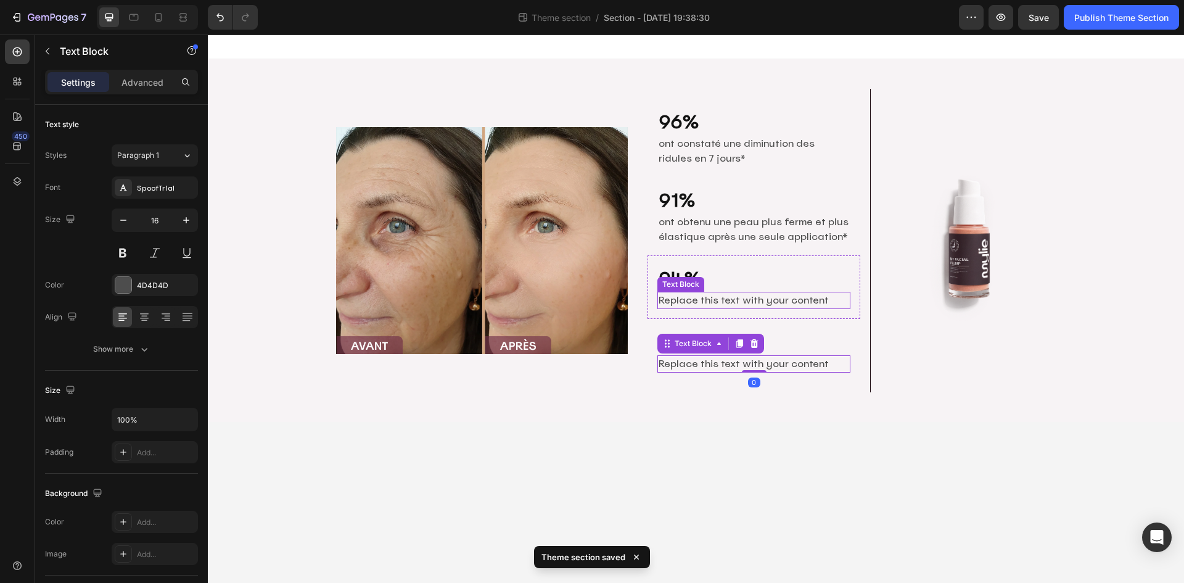
click at [741, 295] on div "Replace this text with your content" at bounding box center [754, 300] width 194 height 17
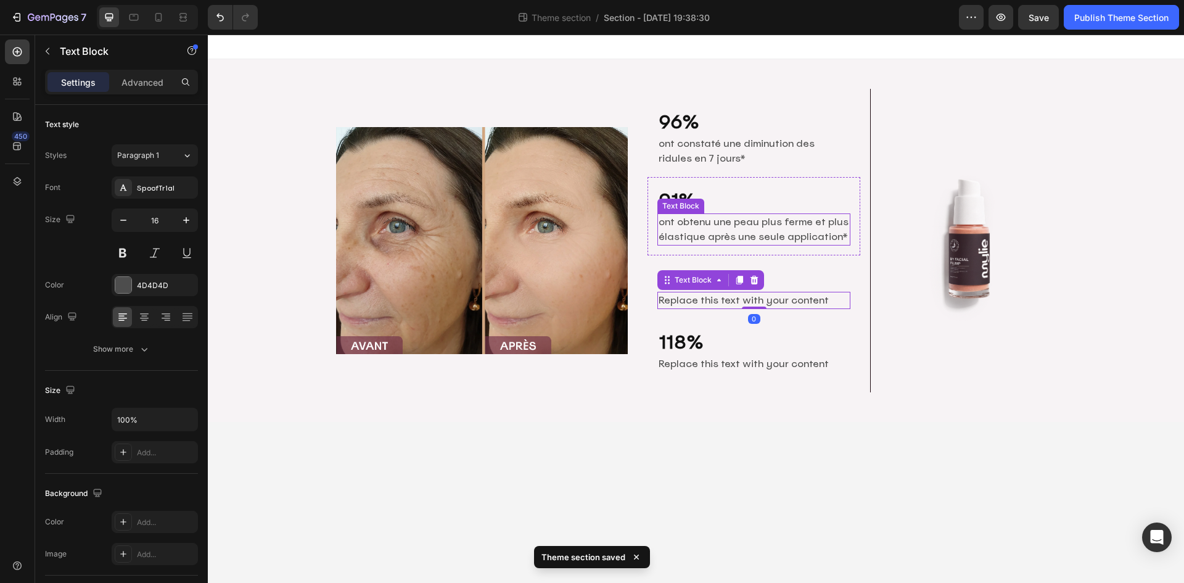
drag, startPoint x: 718, startPoint y: 232, endPoint x: 714, endPoint y: 207, distance: 25.0
click at [718, 232] on p "ont obtenu une peau plus ferme et plus élastique après une seule application*" at bounding box center [754, 230] width 191 height 30
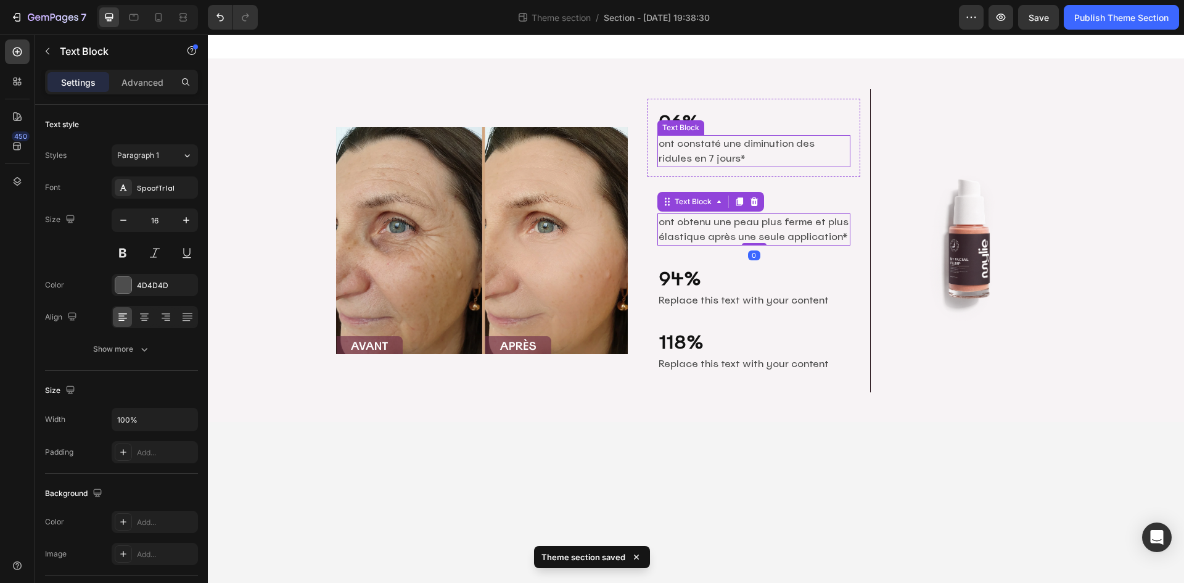
click at [706, 147] on p "ont constaté une diminution des ridules en 7 jours*" at bounding box center [754, 151] width 191 height 30
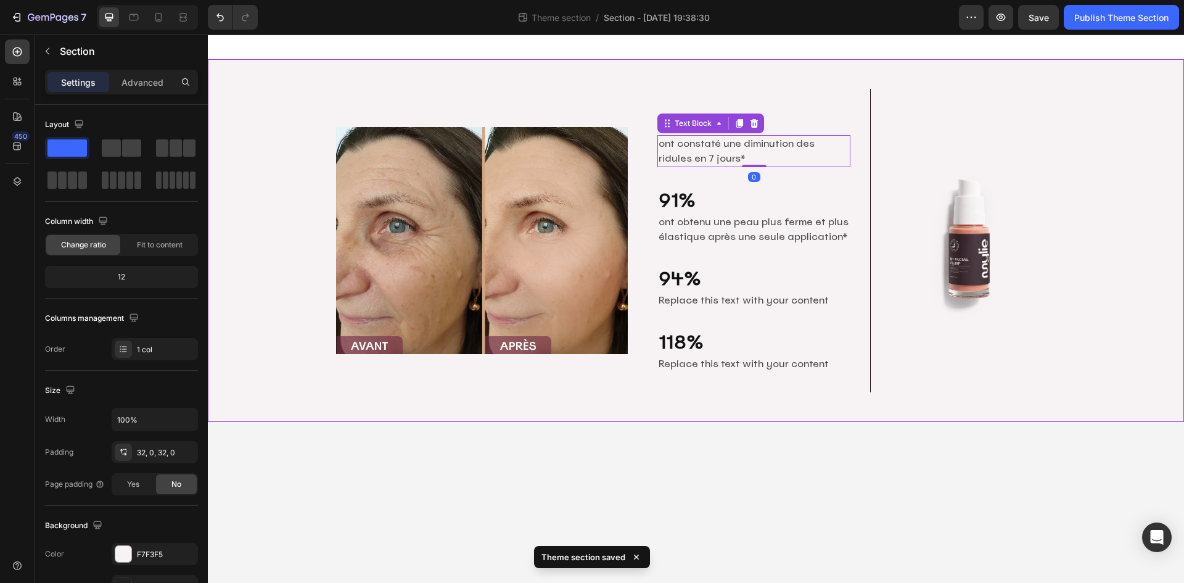
click at [711, 406] on div "Image 96% Heading ont constaté une diminution des ridules en 7 jours* Text Bloc…" at bounding box center [696, 240] width 976 height 363
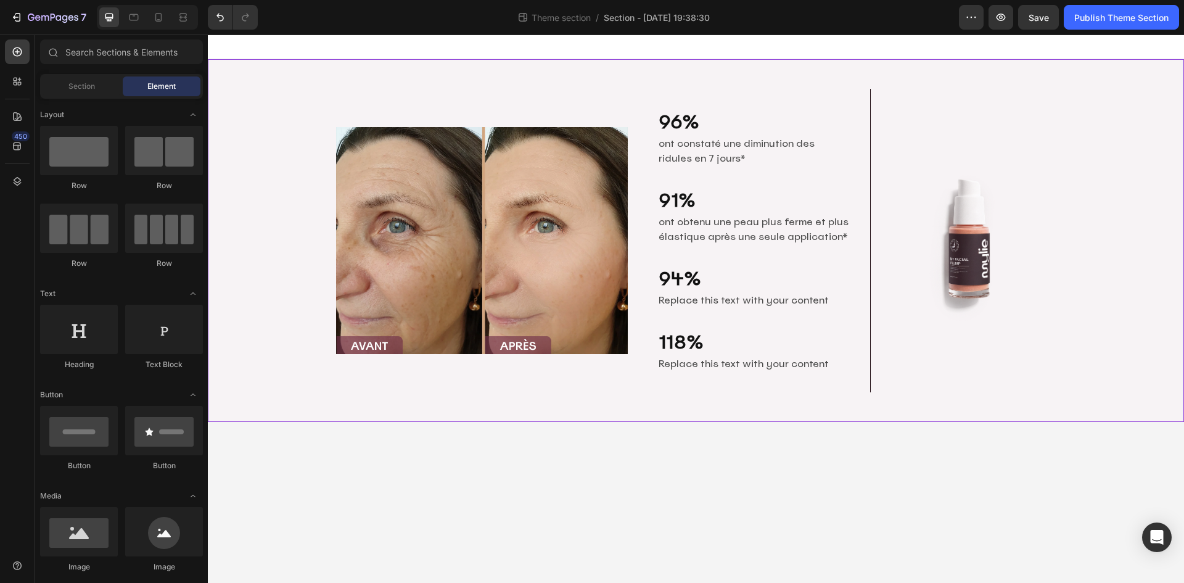
click at [728, 466] on body "Image 96% Heading ont constaté une diminution des ridules en 7 jours* Text Bloc…" at bounding box center [696, 309] width 976 height 548
click at [185, 16] on icon at bounding box center [185, 16] width 4 height 3
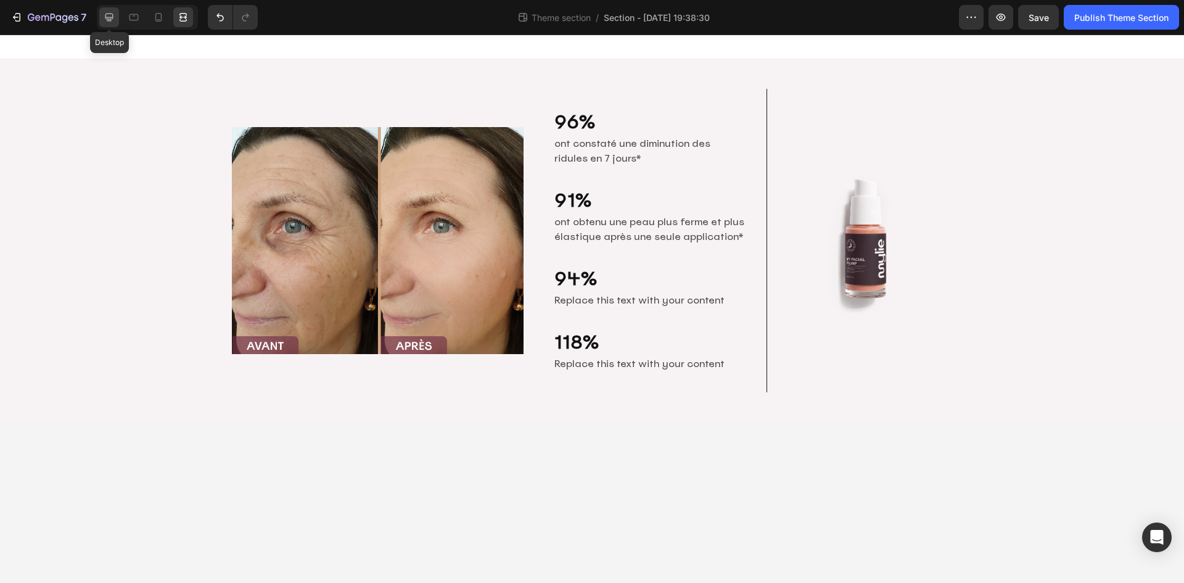
click at [114, 14] on icon at bounding box center [109, 17] width 12 height 12
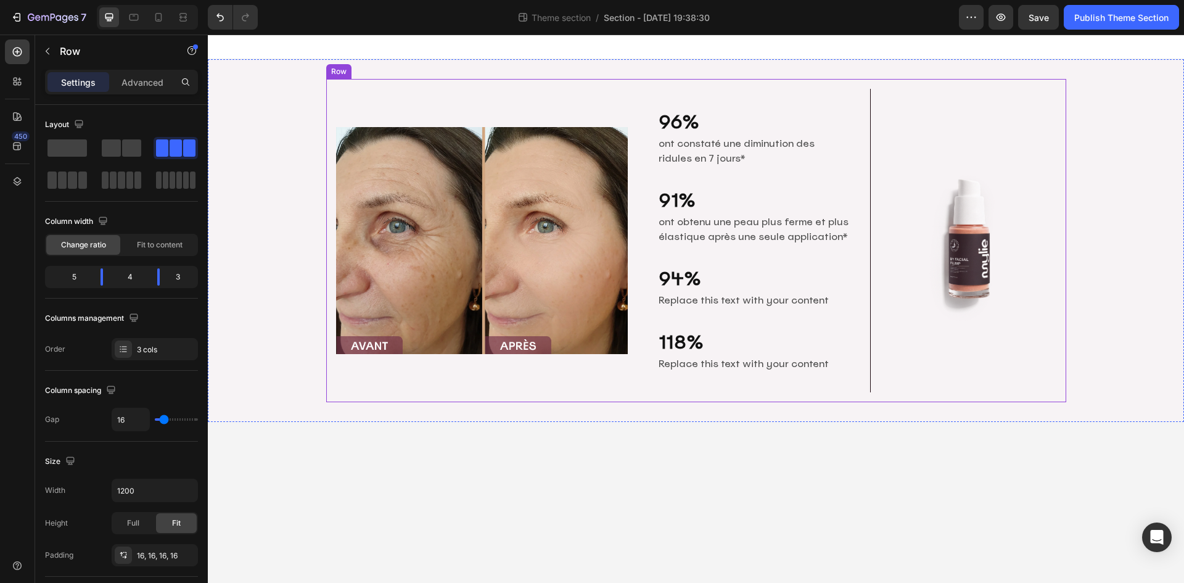
click at [527, 390] on div "Image" at bounding box center [482, 240] width 292 height 303
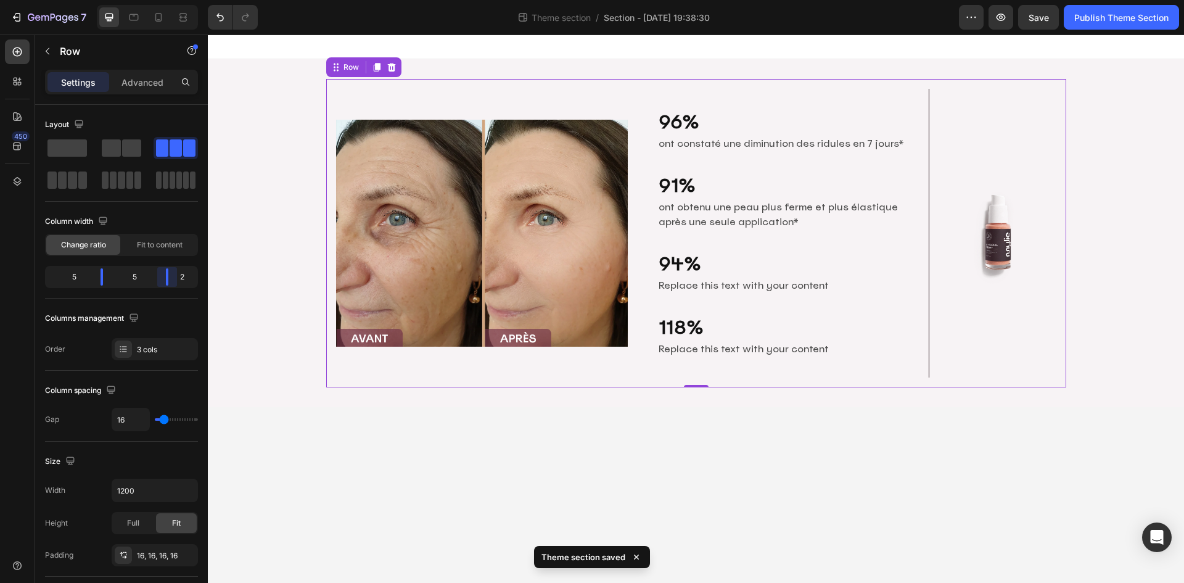
drag, startPoint x: 159, startPoint y: 281, endPoint x: 359, endPoint y: 370, distance: 218.9
click at [171, 0] on body "7 Theme section / Section - Aug 26 19:38:30 Preview Save Publish Theme Section …" at bounding box center [592, 0] width 1184 height 0
click at [104, 0] on body "7 Theme section / Section - Aug 26 19:38:30 Preview Save Publish Theme Section …" at bounding box center [592, 0] width 1184 height 0
click at [575, 453] on body "Image 96% Heading ont constaté une diminution des ridules en 7 jours* Text Bloc…" at bounding box center [696, 309] width 976 height 548
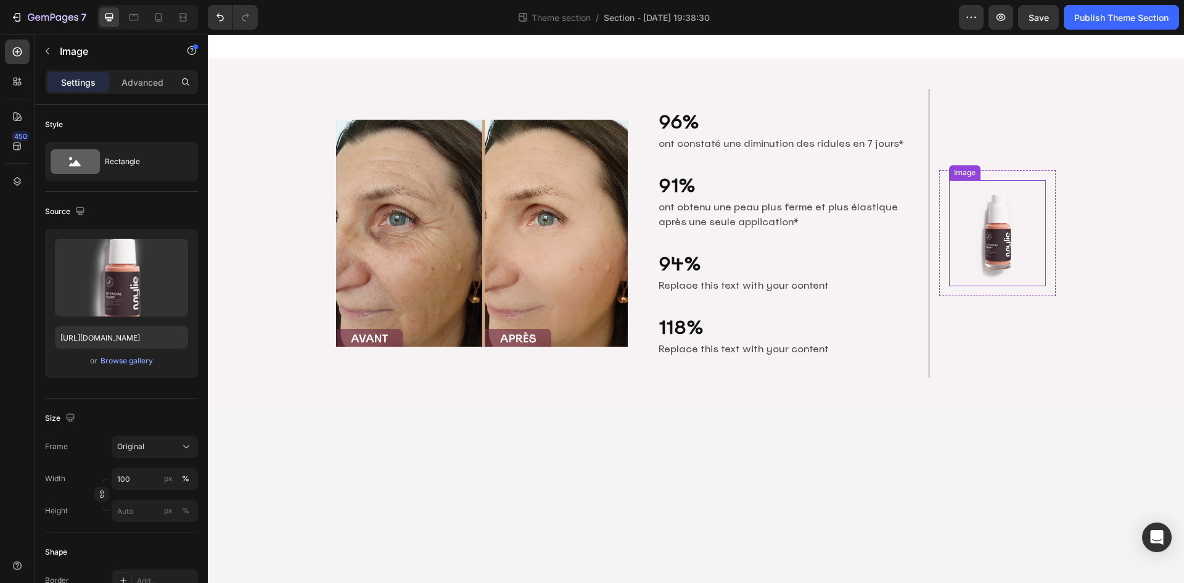
click at [1005, 232] on img at bounding box center [997, 232] width 97 height 105
click at [868, 487] on body "Image 96% Heading ont constaté une diminution des ridules en 7 jours* Text Bloc…" at bounding box center [696, 309] width 976 height 548
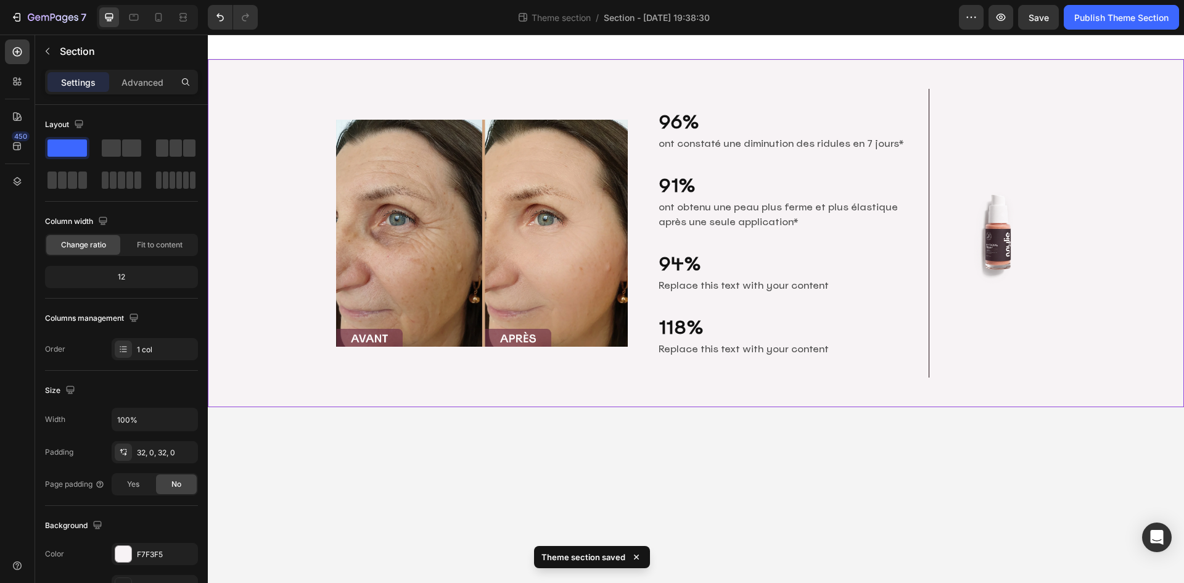
click at [265, 373] on div "Image 96% Heading ont constaté une diminution des ridules en 7 jours* Text Bloc…" at bounding box center [696, 233] width 976 height 308
click at [560, 464] on body "Image 96% Heading ont constaté une diminution des ridules en 7 jours* Text Bloc…" at bounding box center [696, 309] width 976 height 548
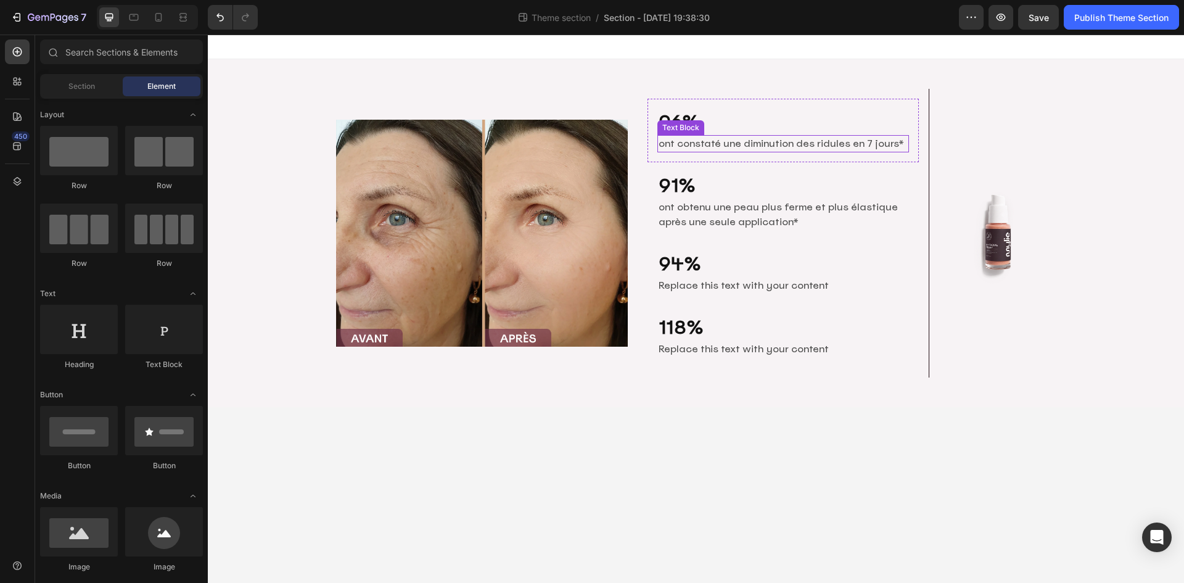
click at [748, 140] on p "ont constaté une diminution des ridules en 7 jours*" at bounding box center [783, 143] width 249 height 15
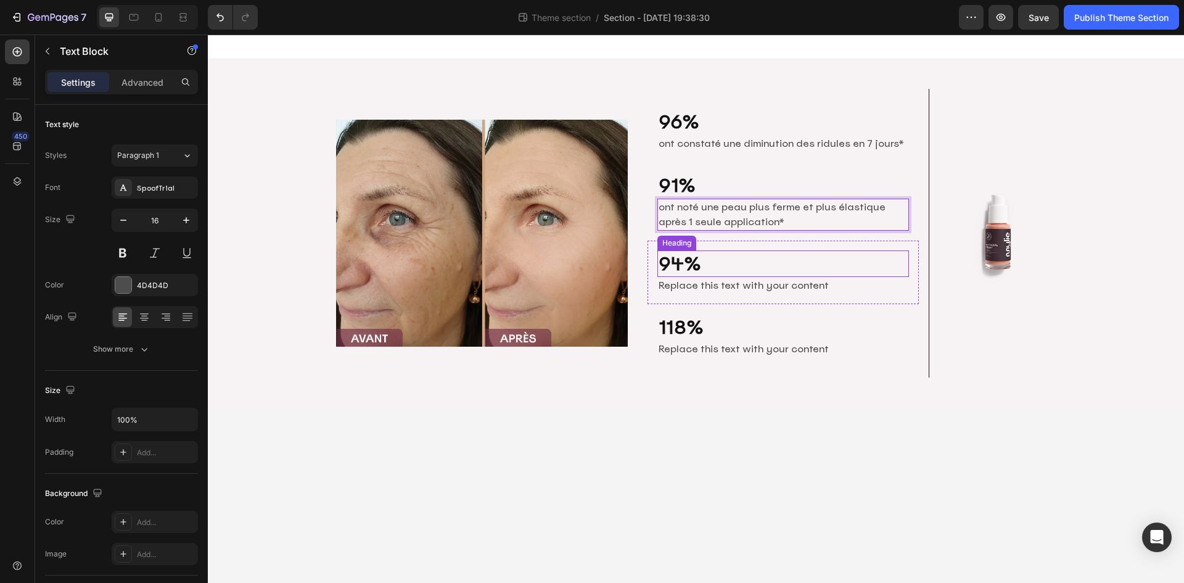
click at [710, 286] on div "Replace this text with your content" at bounding box center [783, 285] width 252 height 17
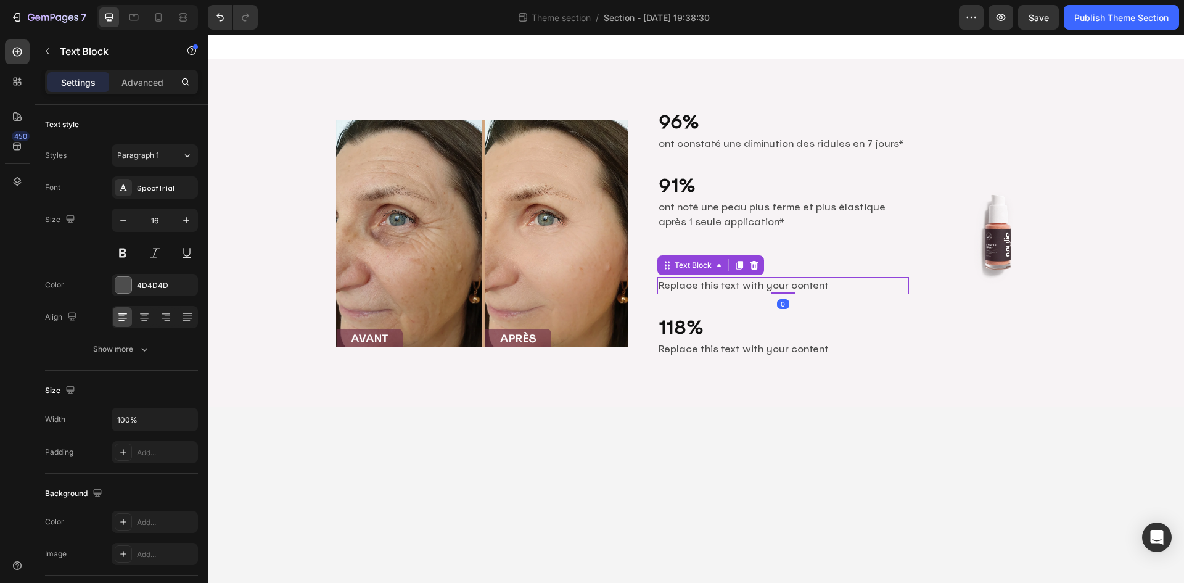
click at [710, 286] on div "Replace this text with your content" at bounding box center [783, 285] width 252 height 17
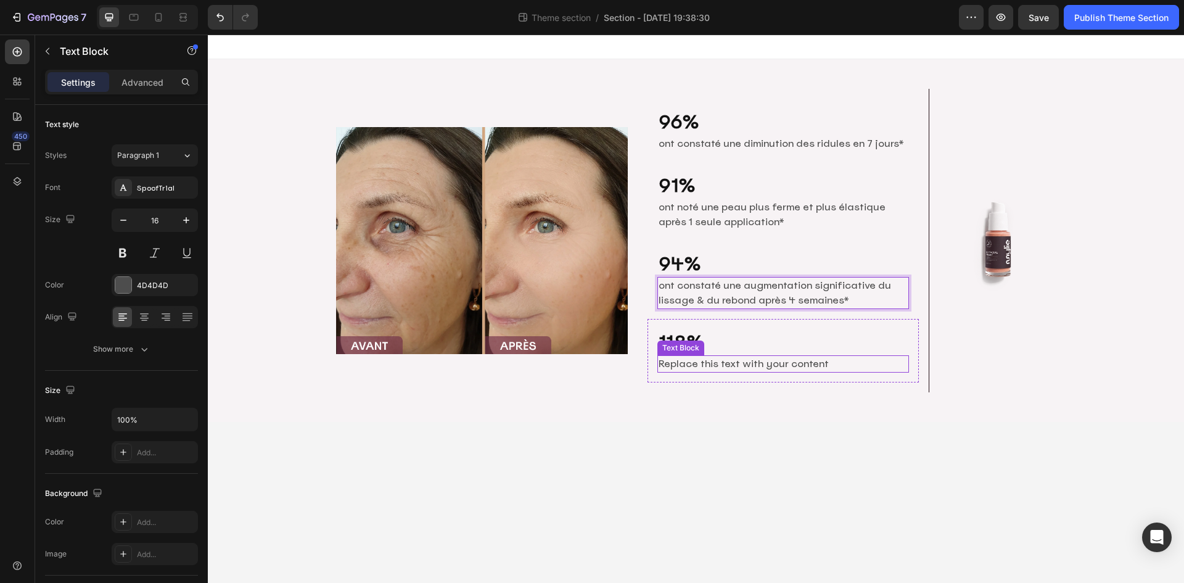
click at [712, 362] on div "Replace this text with your content" at bounding box center [783, 363] width 252 height 17
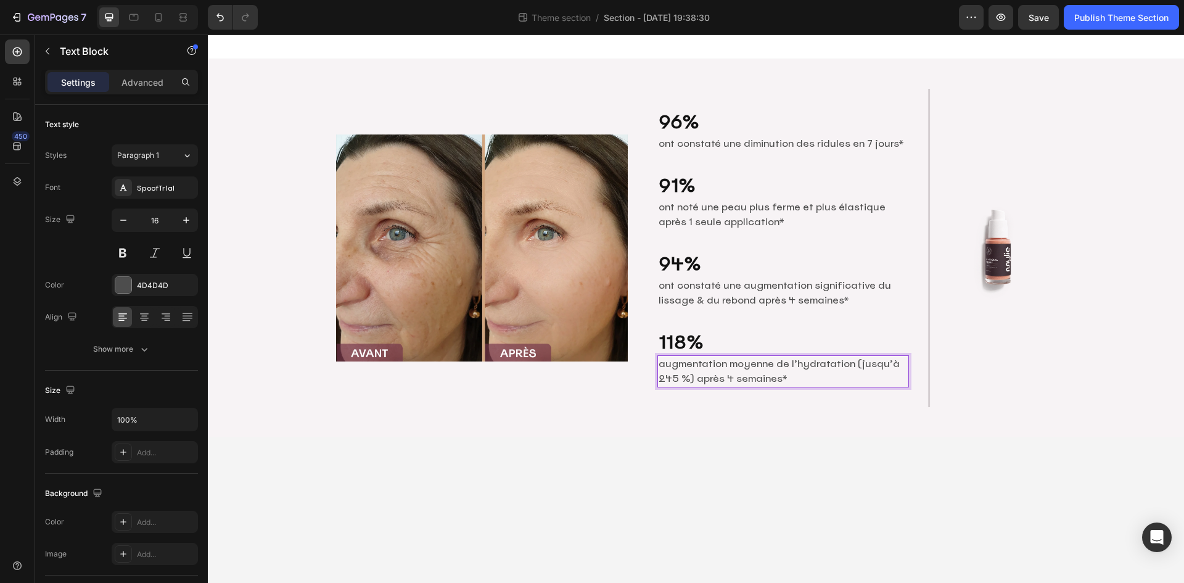
click at [723, 469] on body "Image 96% Heading ont constaté une diminution des ridules en 7 jours* Text Bloc…" at bounding box center [696, 309] width 976 height 548
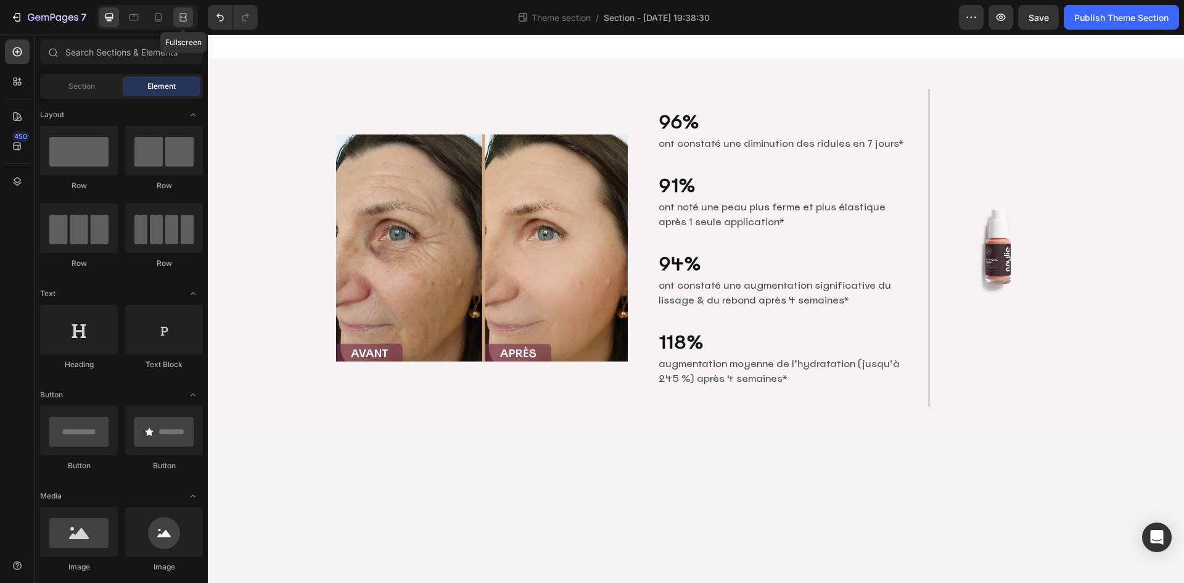
drag, startPoint x: 186, startPoint y: 20, endPoint x: 331, endPoint y: 39, distance: 146.2
click at [186, 20] on icon at bounding box center [183, 17] width 12 height 12
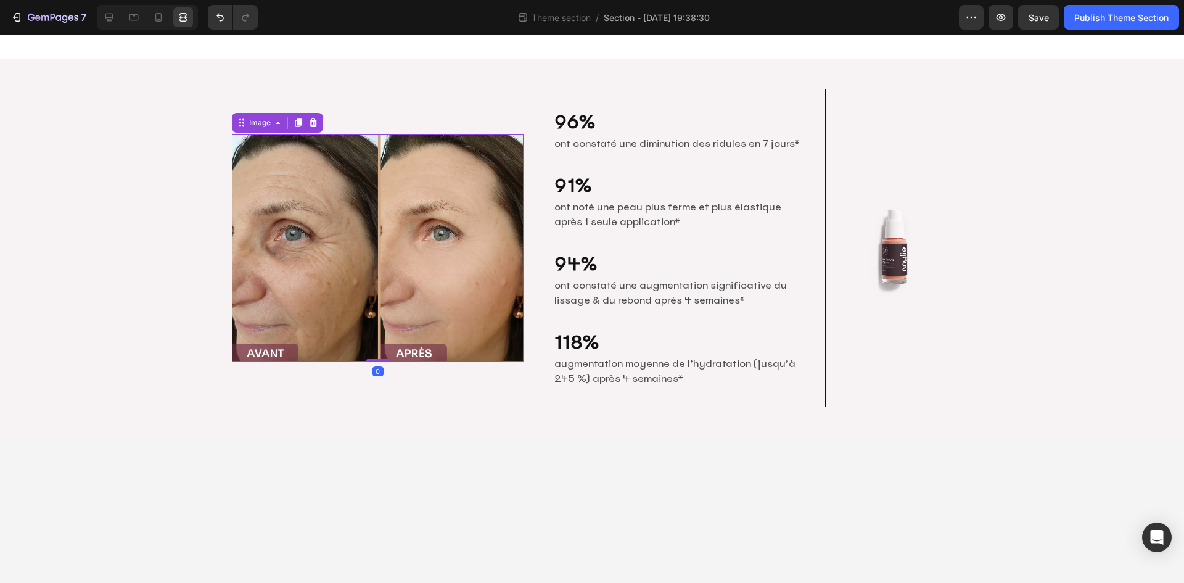
click at [382, 270] on img at bounding box center [378, 247] width 292 height 226
click at [114, 14] on icon at bounding box center [109, 17] width 12 height 12
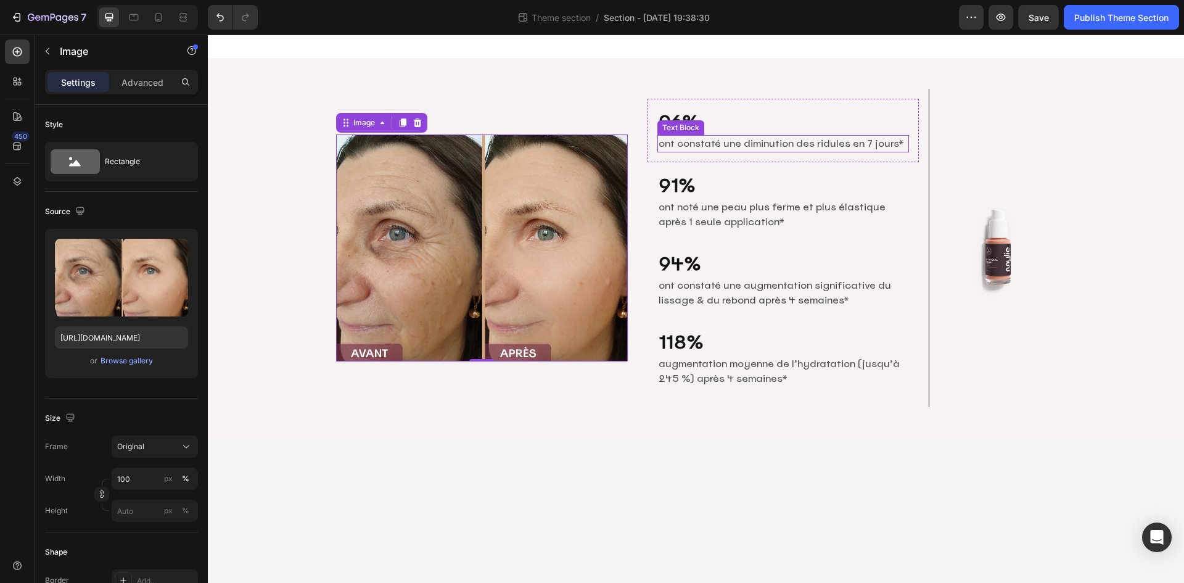
click at [738, 140] on p "ont constaté une diminution des ridules en 7 jours*" at bounding box center [783, 143] width 249 height 15
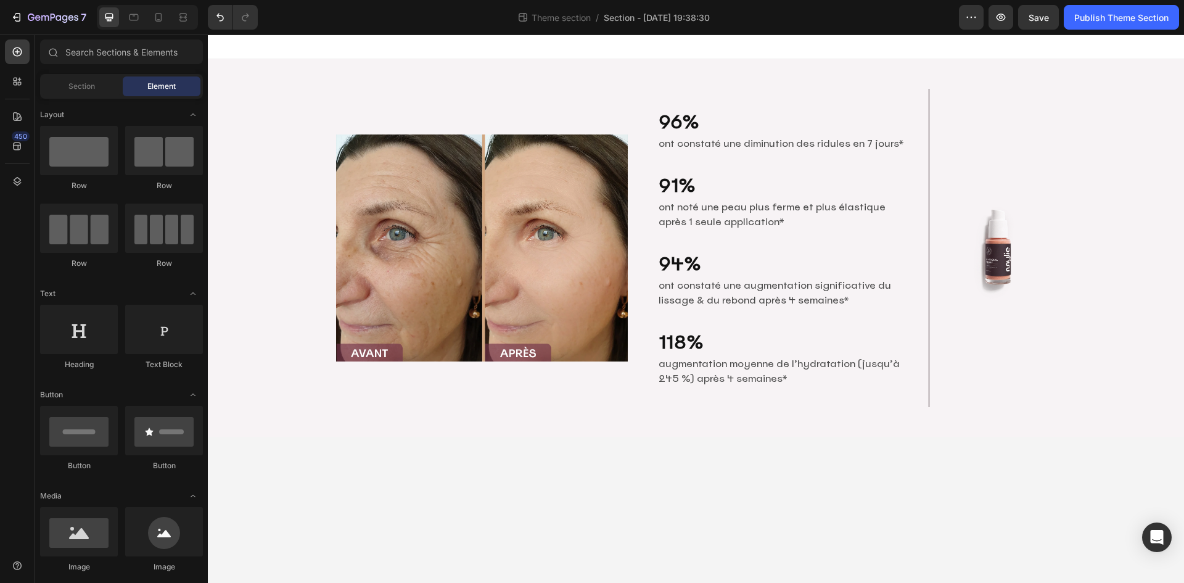
click at [733, 502] on body "Image 96% Heading ont constaté une diminution des ridules en 7 jours* Text Bloc…" at bounding box center [696, 309] width 976 height 548
drag, startPoint x: 699, startPoint y: 339, endPoint x: 707, endPoint y: 355, distance: 18.2
click at [699, 339] on p "118%" at bounding box center [783, 342] width 249 height 24
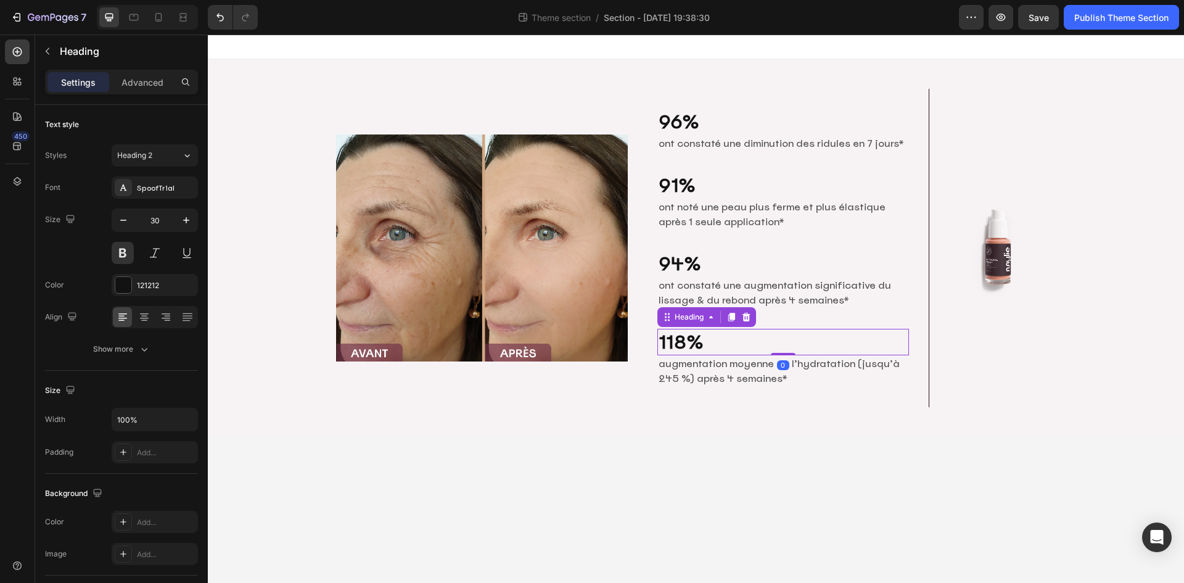
click at [717, 437] on body "Image 96% Heading ont constaté une diminution des ridules en 7 jours* Text Bloc…" at bounding box center [696, 309] width 976 height 548
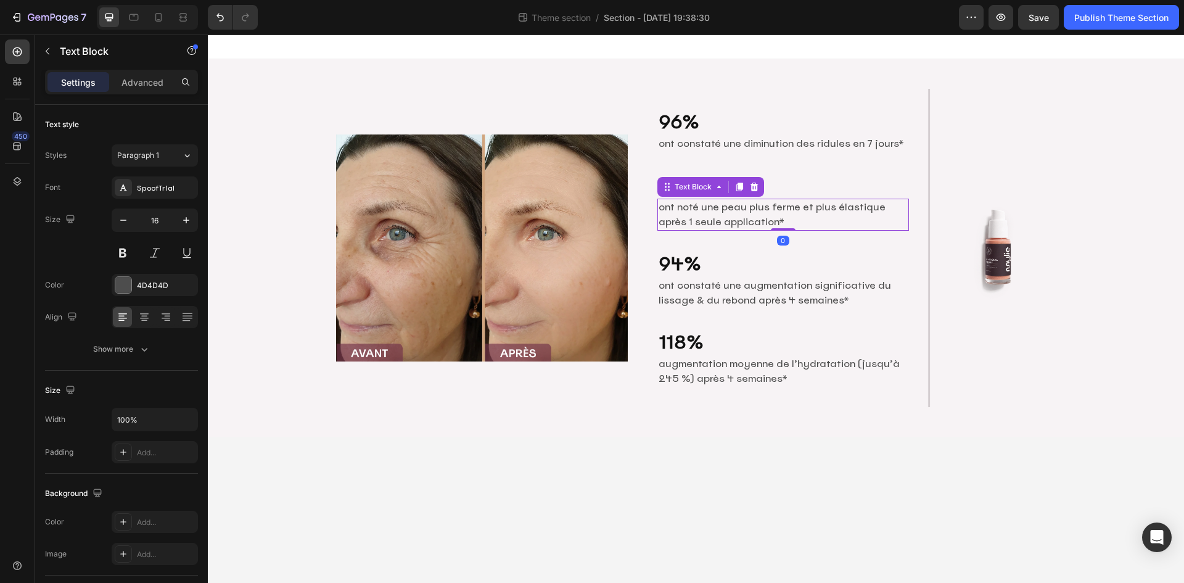
click at [713, 213] on p "ont noté une peau plus ferme et plus élastique après 1 seule application*" at bounding box center [783, 215] width 249 height 30
click at [737, 139] on p "ont constaté une diminution des ridules en 7 jours*" at bounding box center [783, 143] width 249 height 15
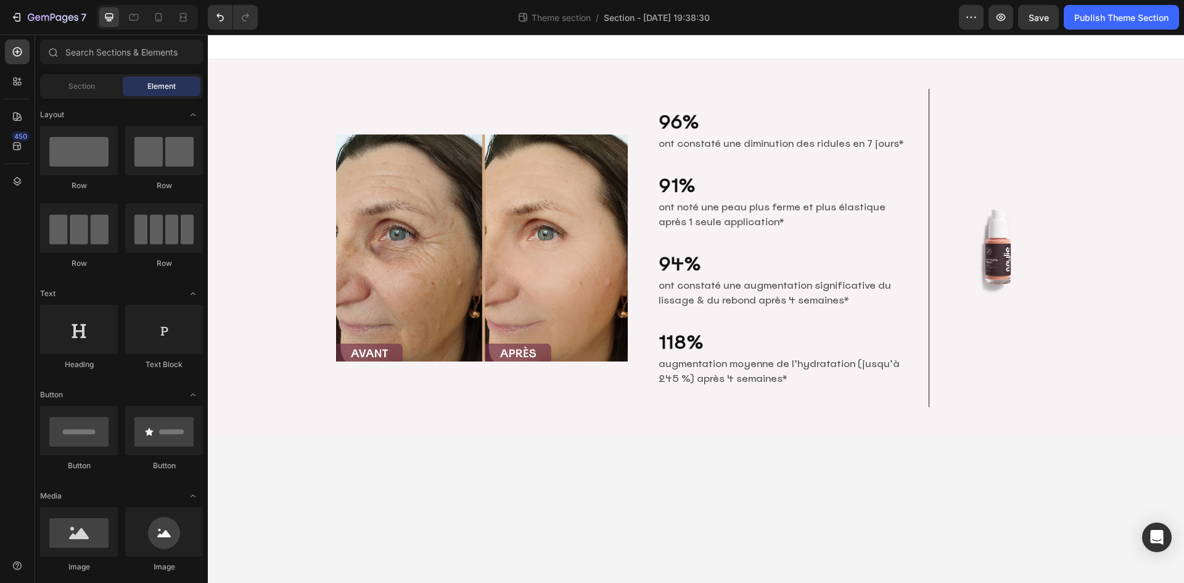
click at [704, 442] on body "Image 96% Heading ont constaté une diminution des ridules en 7 jours* Text Bloc…" at bounding box center [696, 309] width 976 height 548
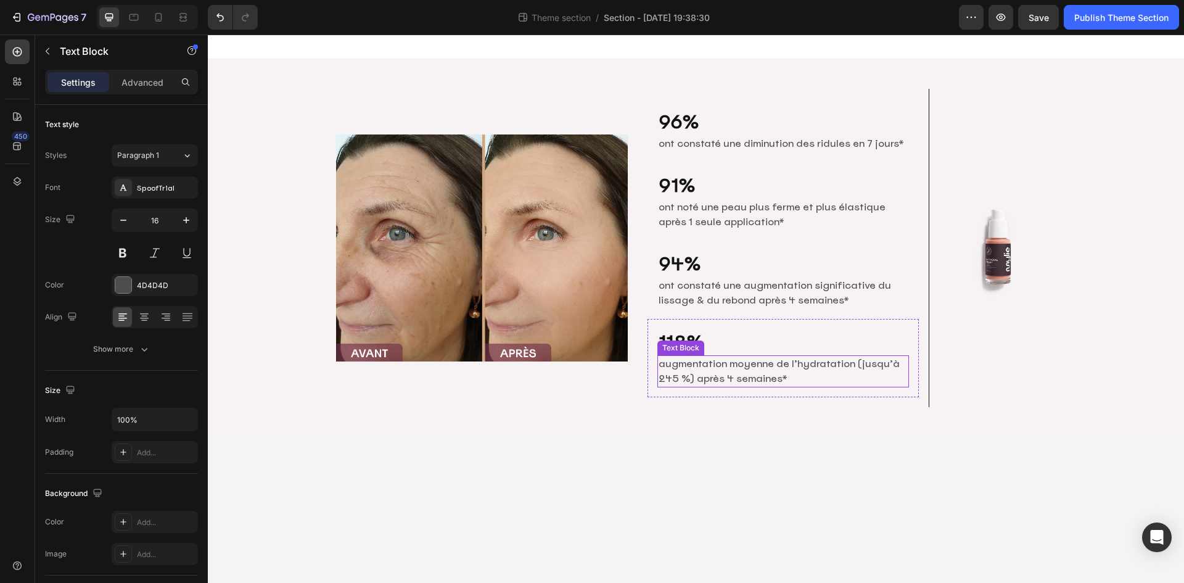
click at [764, 365] on p "augmentation moyenne de l’hydratation (jusqu’à 245 %) après 4 semaines*" at bounding box center [783, 371] width 249 height 30
click at [836, 343] on p "118%" at bounding box center [783, 342] width 249 height 24
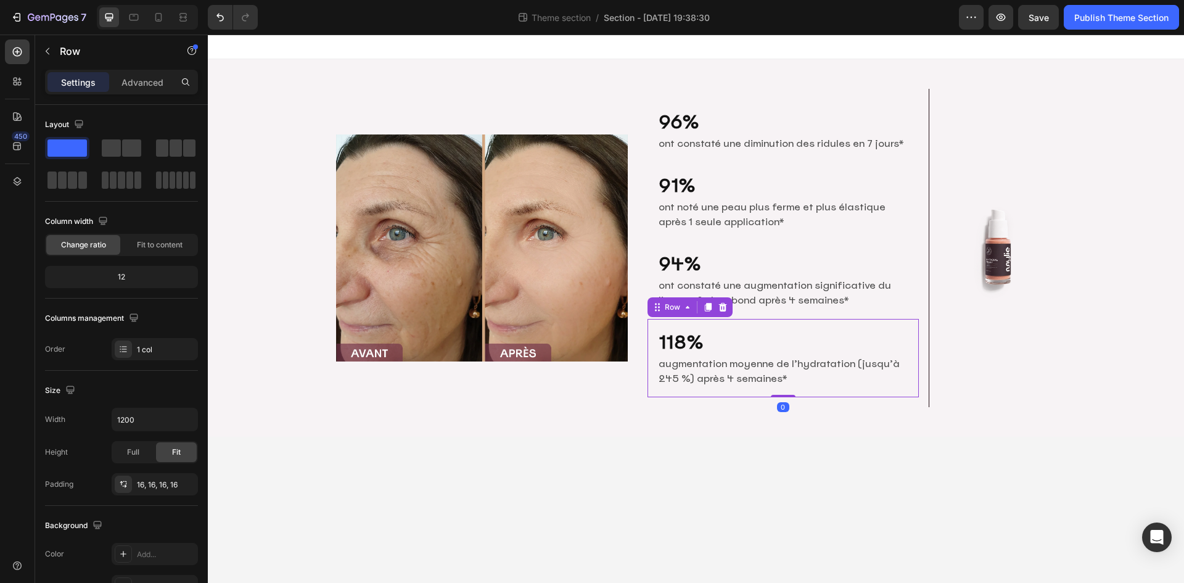
click at [650, 356] on div "118% Heading augmentation moyenne de l’hydratation (jusqu’à 245 %) après 4 sema…" at bounding box center [783, 358] width 271 height 78
drag, startPoint x: 706, startPoint y: 307, endPoint x: 703, endPoint y: 352, distance: 45.1
click at [706, 307] on icon at bounding box center [708, 307] width 7 height 9
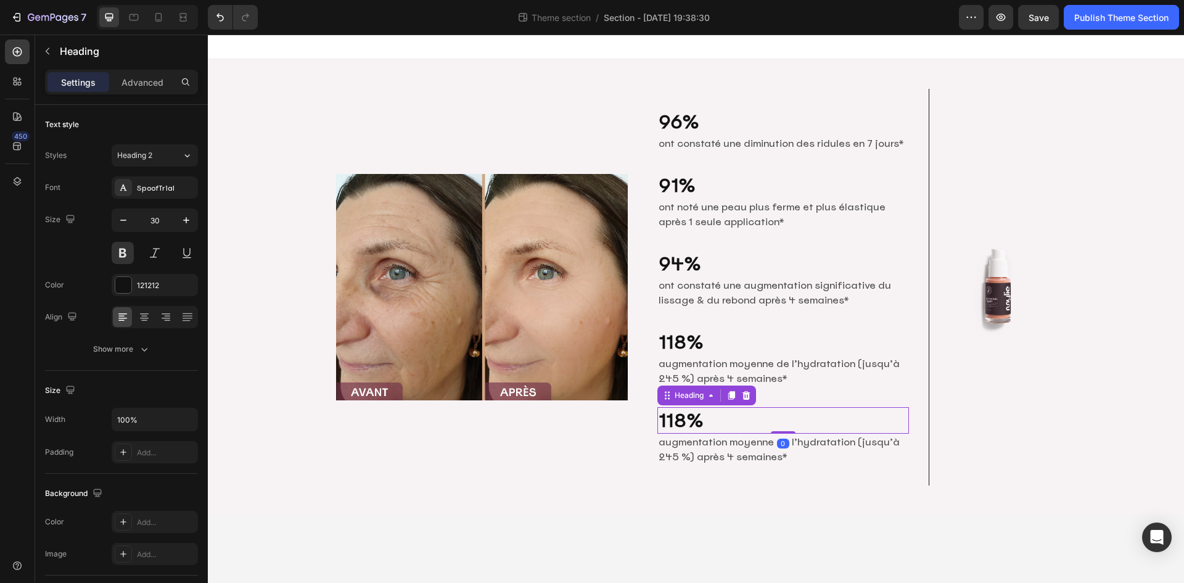
click at [705, 413] on h2 "118%" at bounding box center [783, 420] width 252 height 27
click at [748, 393] on icon at bounding box center [746, 395] width 8 height 9
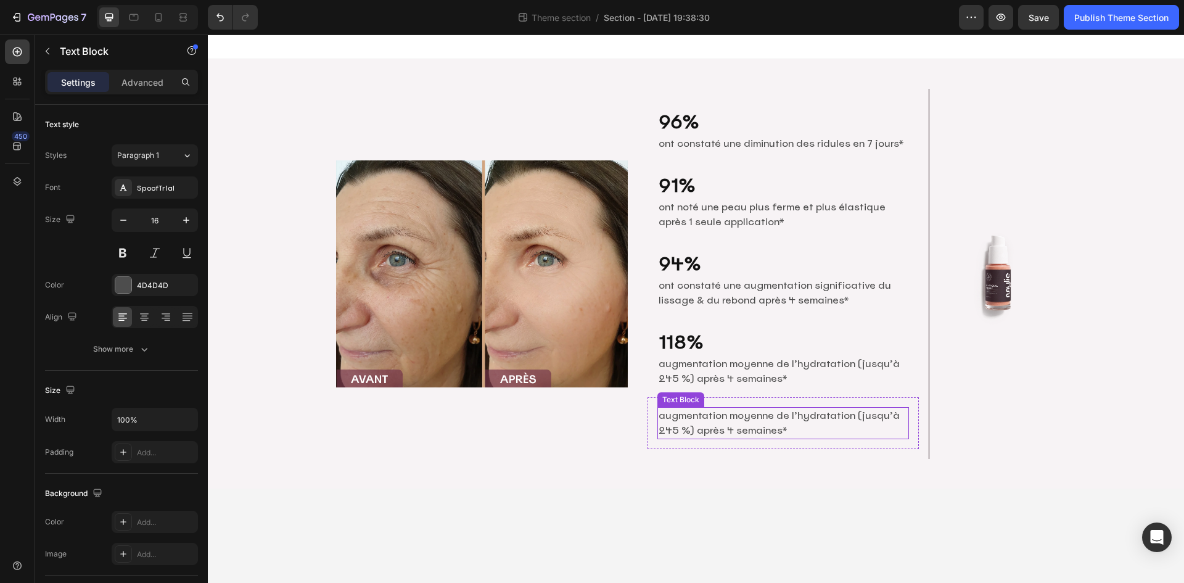
click at [725, 428] on p "augmentation moyenne de l’hydratation (jusqu’à 245 %) après 4 semaines*" at bounding box center [783, 423] width 249 height 30
click at [737, 427] on p "augmentation moyenne de l’hydratation (jusqu’à 245 %) après 4 semaines*" at bounding box center [783, 423] width 249 height 30
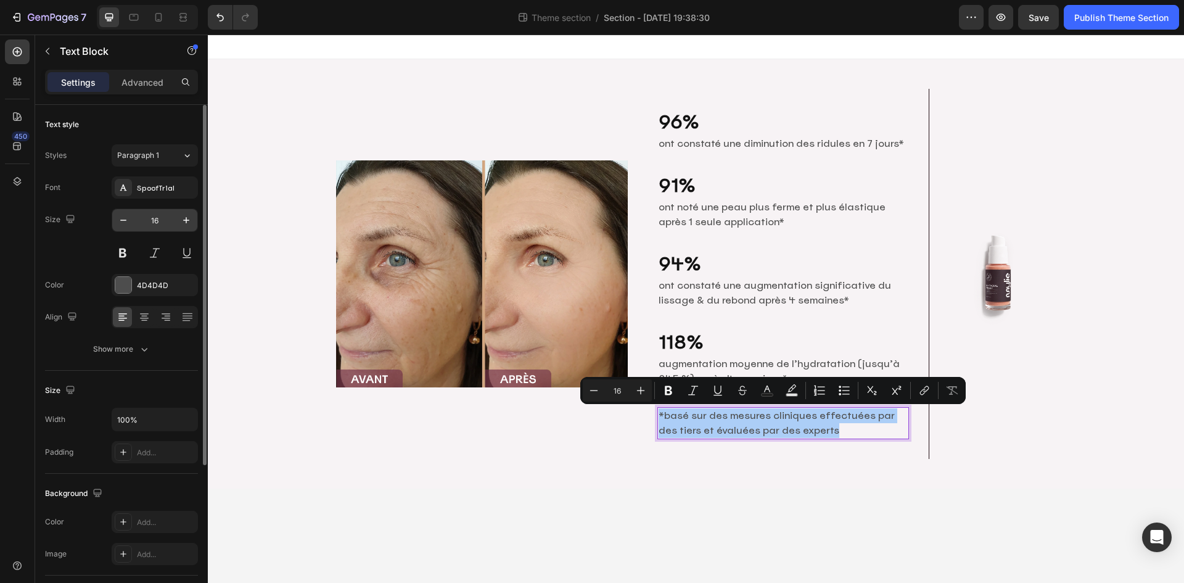
click at [165, 221] on input "16" at bounding box center [154, 220] width 41 height 22
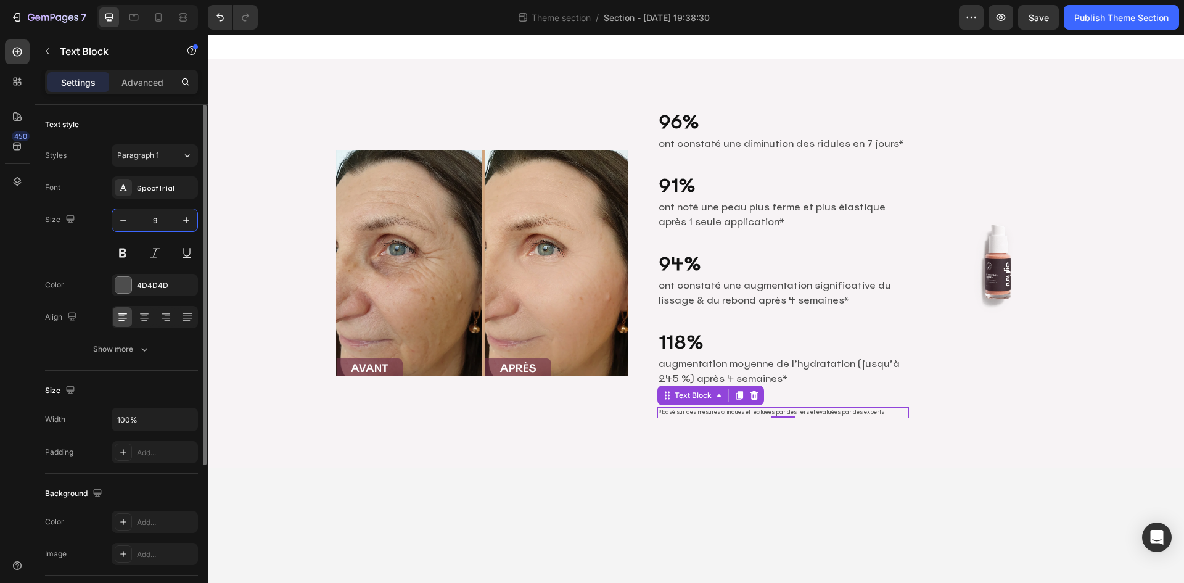
drag, startPoint x: 160, startPoint y: 220, endPoint x: 150, endPoint y: 219, distance: 9.9
click at [151, 219] on input "9" at bounding box center [154, 220] width 41 height 22
type input "10"
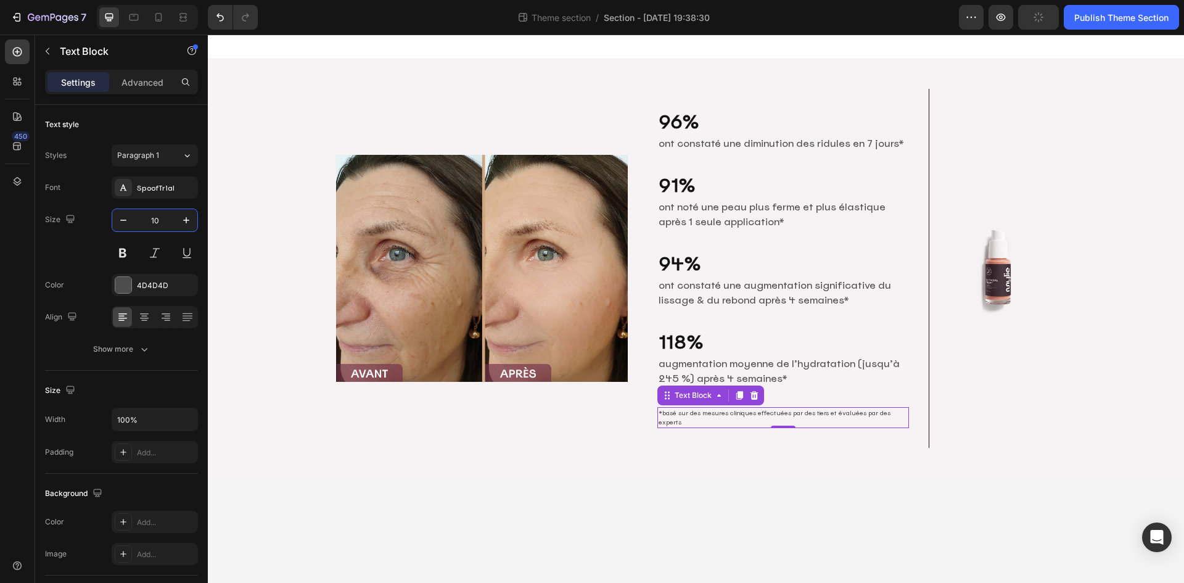
click at [704, 517] on body "Image 96% Heading ont constaté une diminution des ridules en 7 jours* Text Bloc…" at bounding box center [696, 309] width 976 height 548
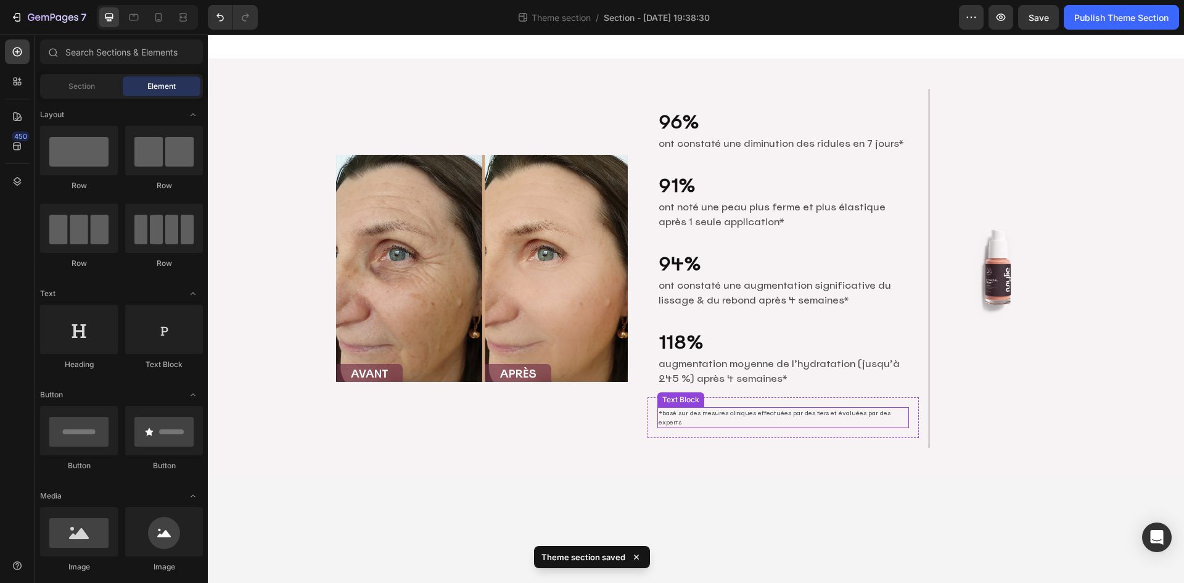
click at [748, 409] on p "*basé sur des mesures cliniques effectuées par des tiers et évaluées par des ex…" at bounding box center [783, 417] width 249 height 19
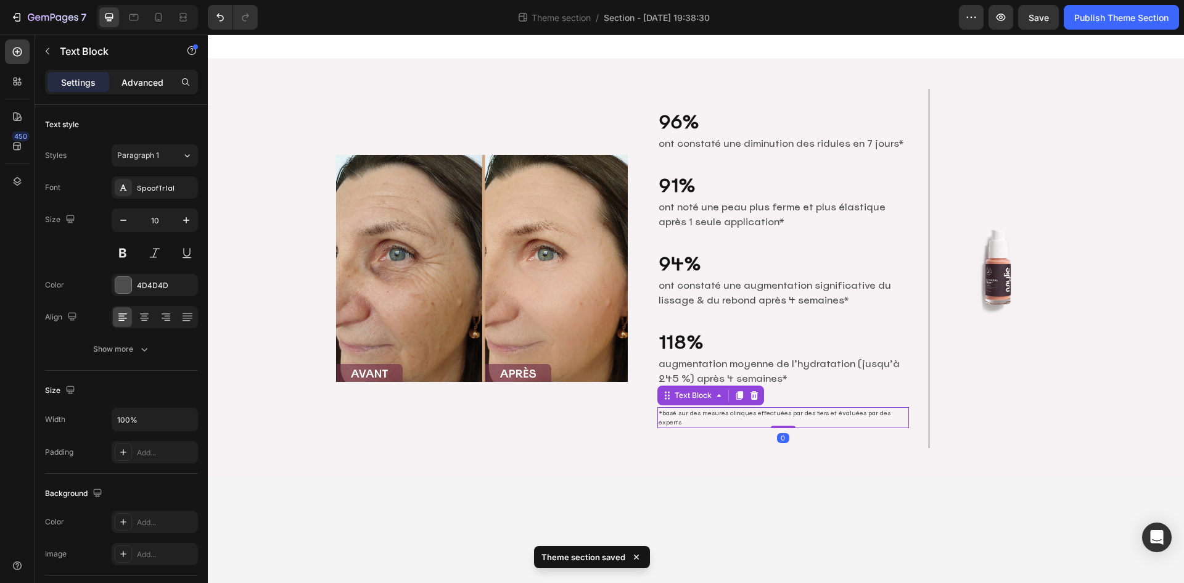
click at [154, 88] on p "Advanced" at bounding box center [143, 82] width 42 height 13
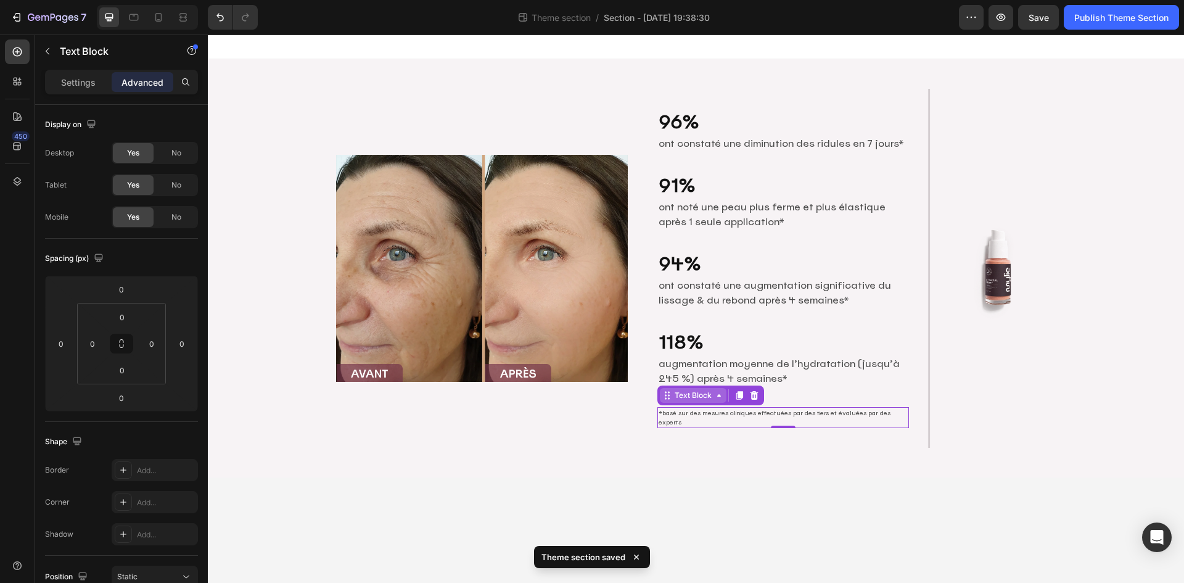
click at [696, 394] on div "Text Block" at bounding box center [693, 395] width 42 height 11
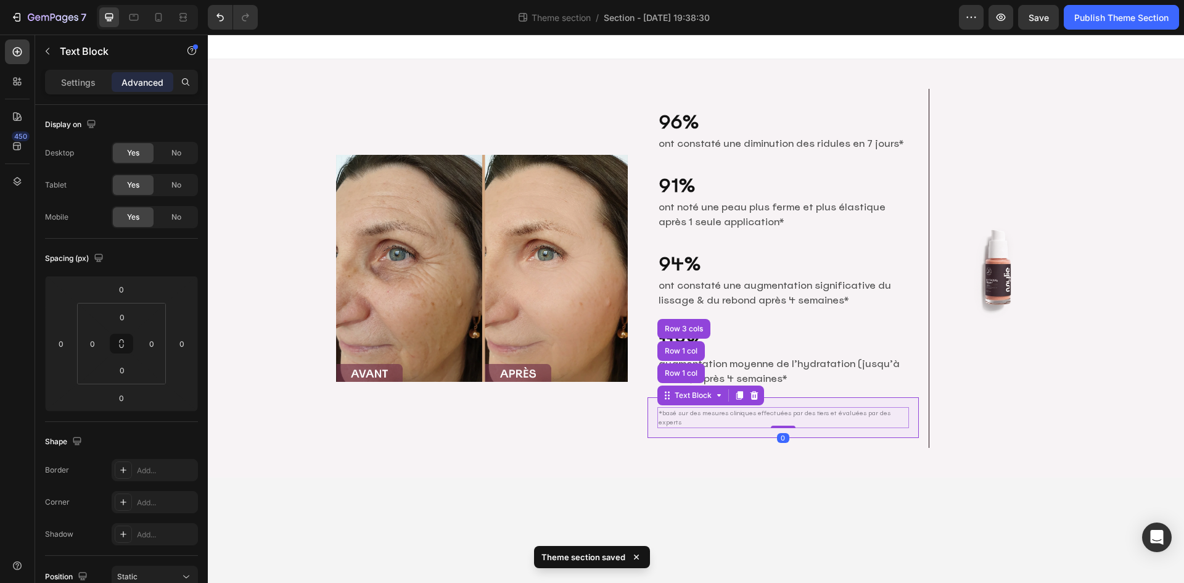
click at [681, 371] on div "Row 1 col" at bounding box center [681, 372] width 38 height 7
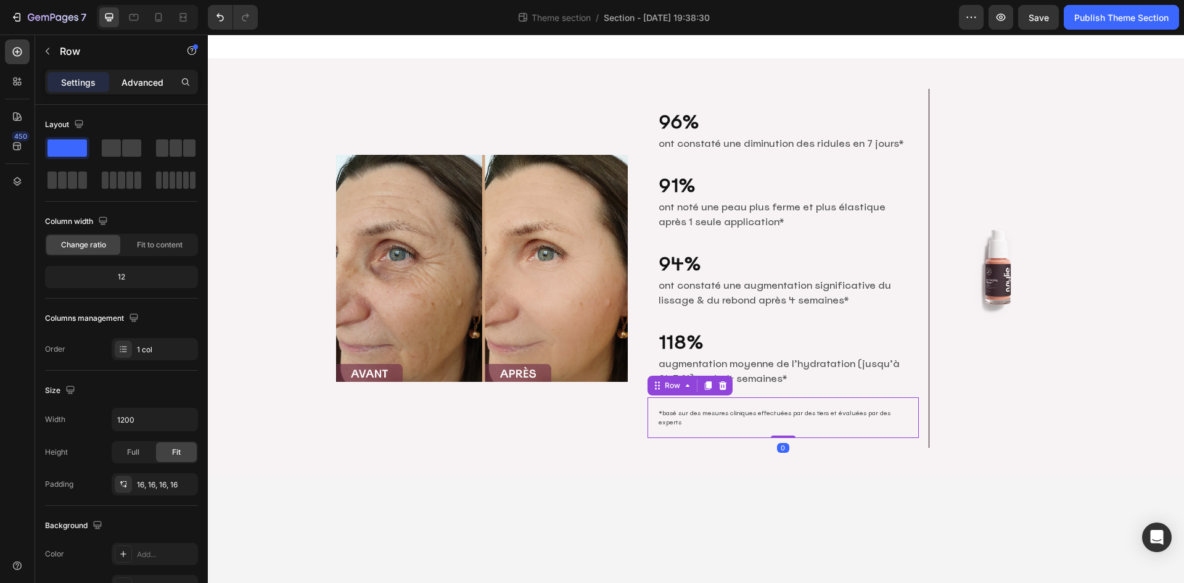
click at [130, 84] on p "Advanced" at bounding box center [143, 82] width 42 height 13
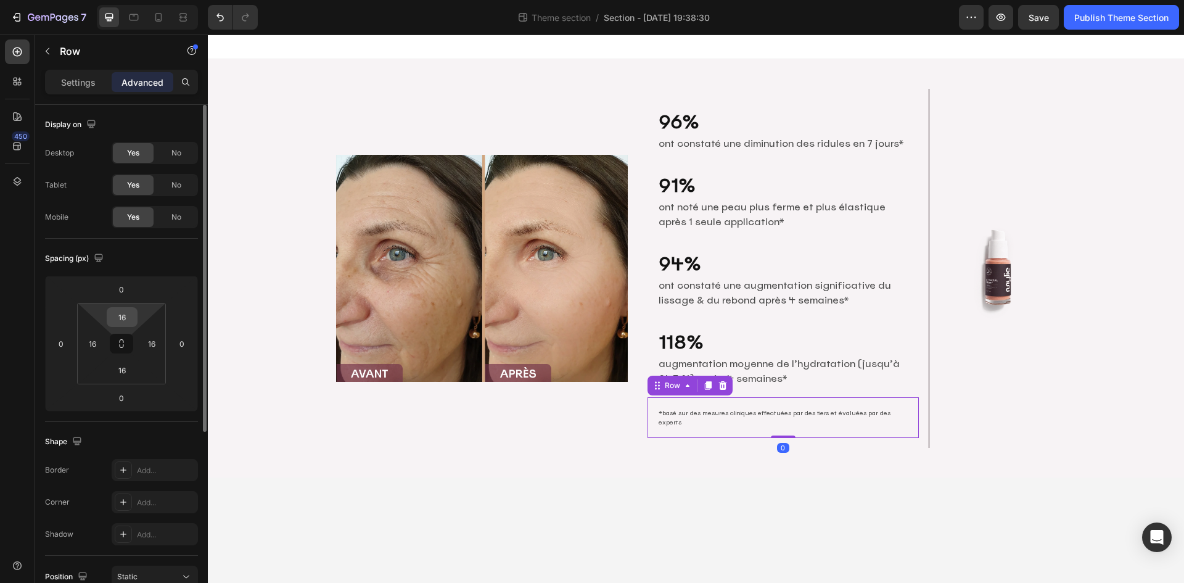
click at [129, 320] on input "16" at bounding box center [122, 317] width 25 height 19
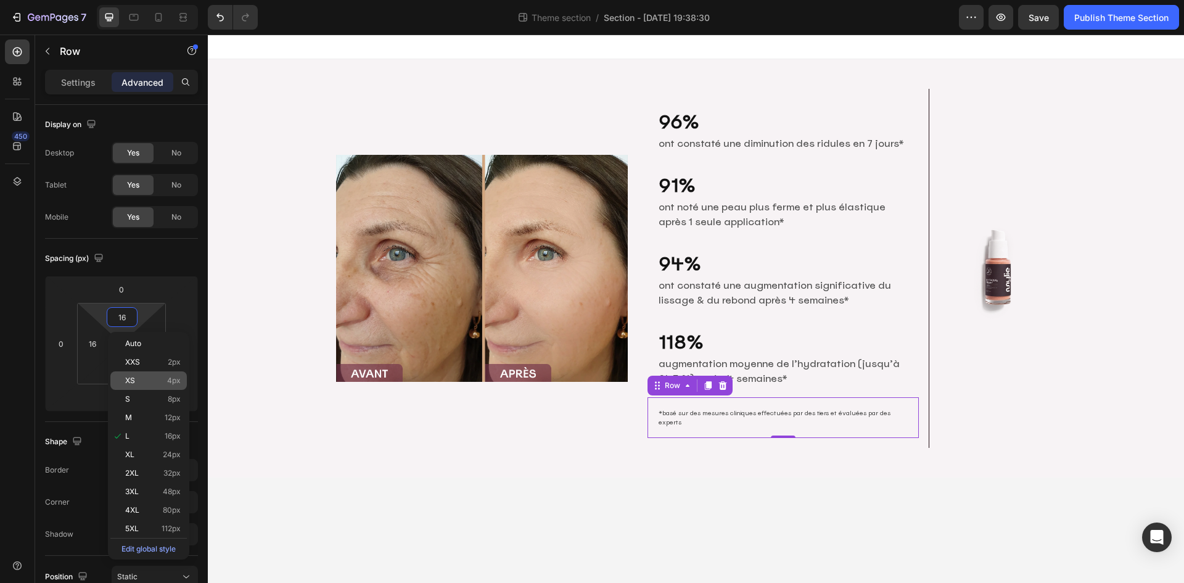
click at [160, 381] on p "XS 4px" at bounding box center [153, 380] width 56 height 9
type input "4"
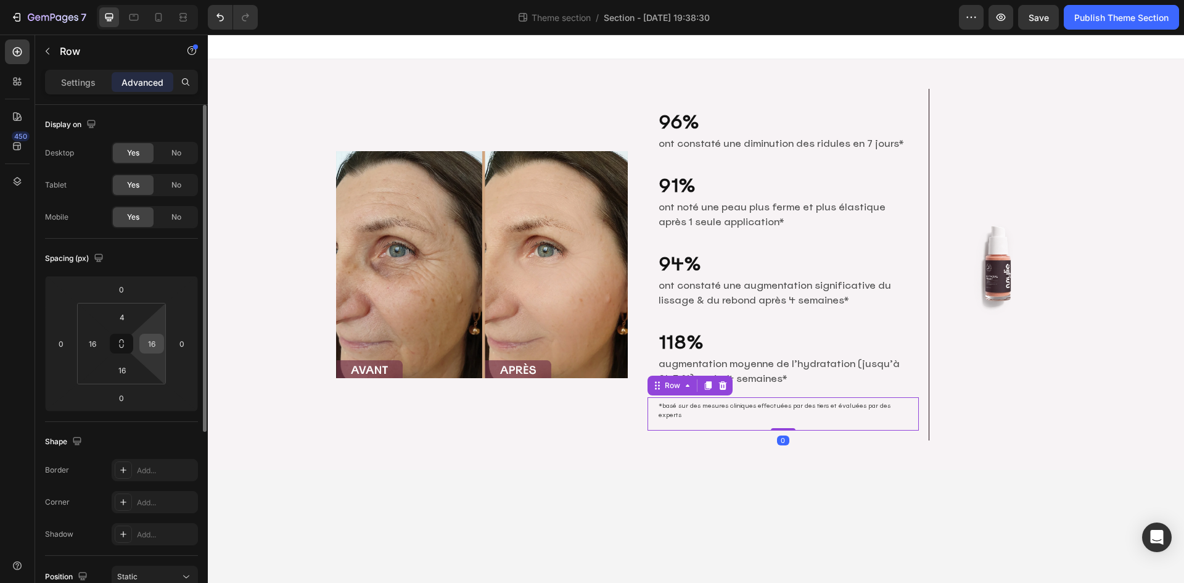
click at [153, 344] on input "16" at bounding box center [151, 343] width 19 height 19
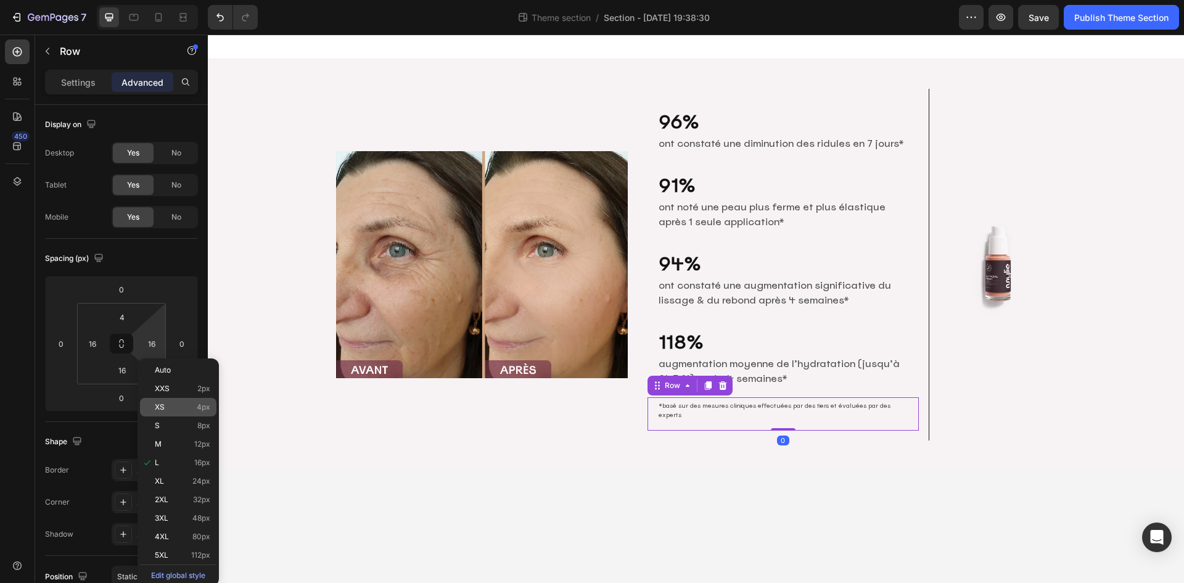
click at [183, 401] on div "XS 4px" at bounding box center [178, 407] width 76 height 19
type input "4"
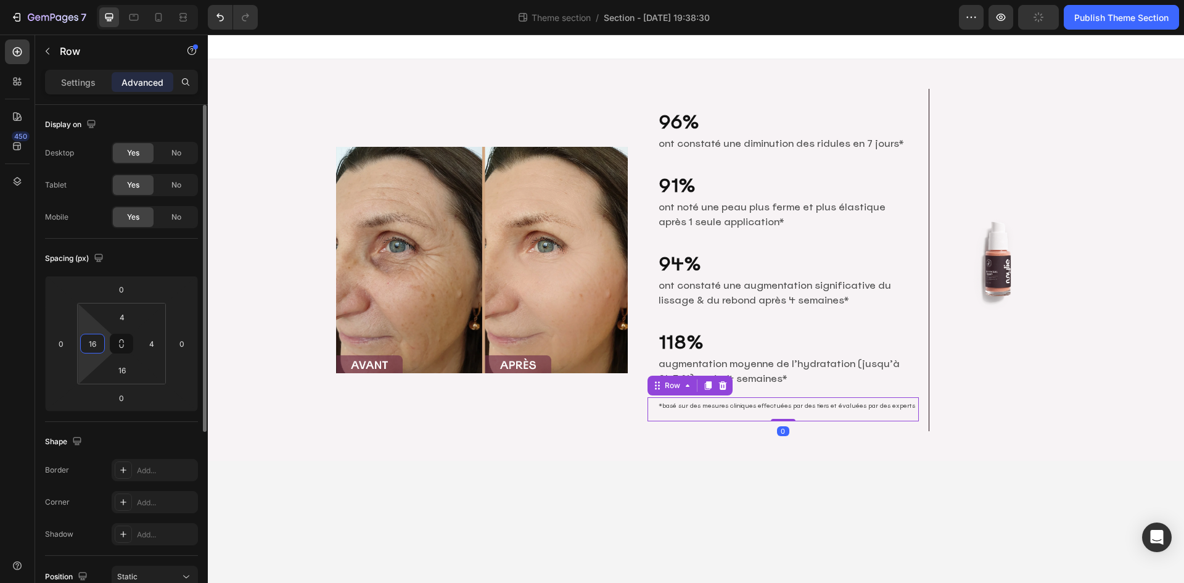
click at [99, 345] on input "16" at bounding box center [92, 343] width 19 height 19
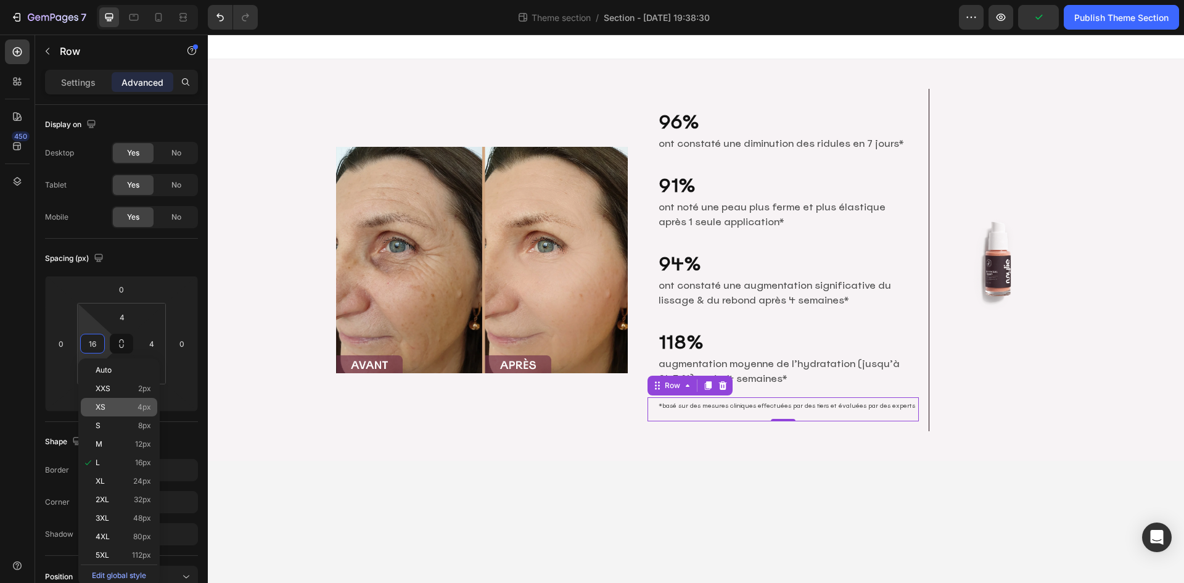
click at [121, 409] on p "XS 4px" at bounding box center [124, 407] width 56 height 9
type input "4"
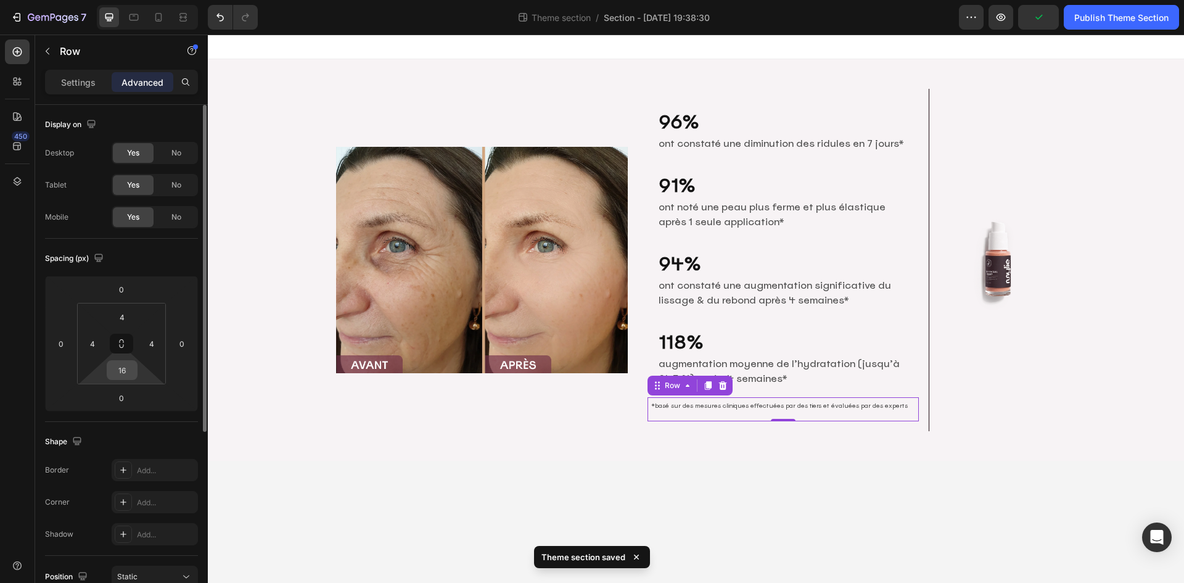
click at [126, 365] on input "16" at bounding box center [122, 370] width 25 height 19
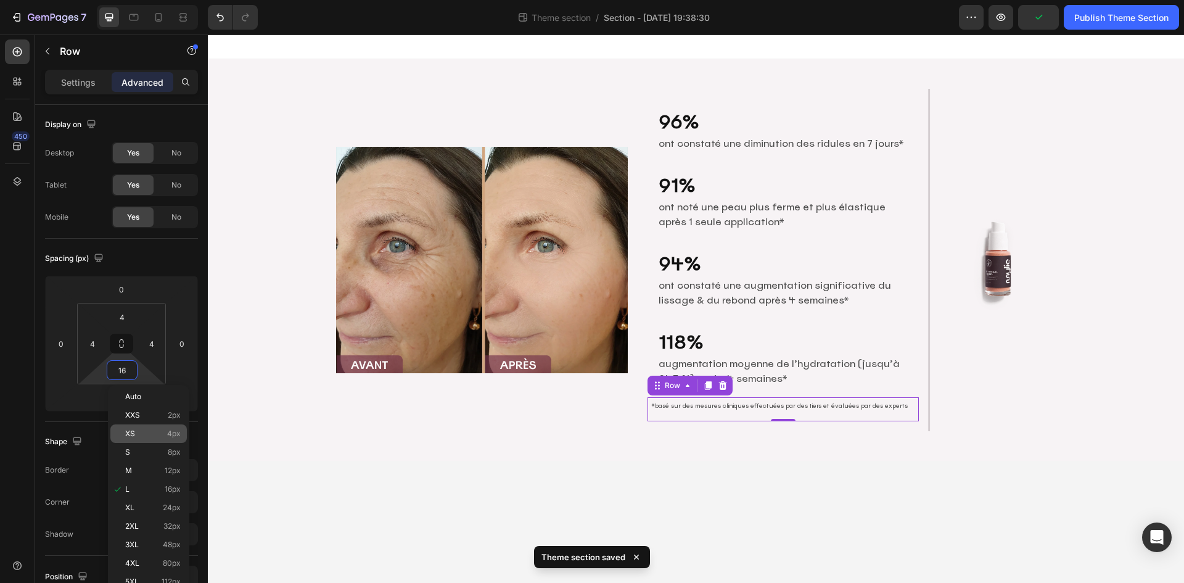
click at [152, 428] on div "XS 4px" at bounding box center [148, 433] width 76 height 19
type input "4"
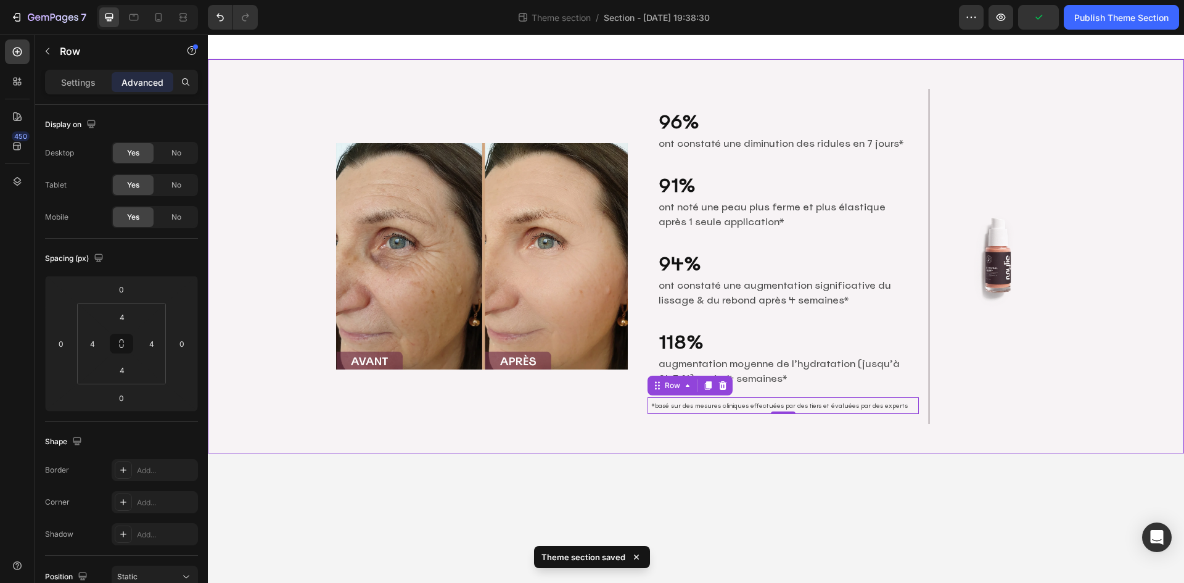
click at [645, 465] on body "Image 96% Heading ont constaté une diminution des ridules en 7 jours* Text Bloc…" at bounding box center [696, 309] width 976 height 548
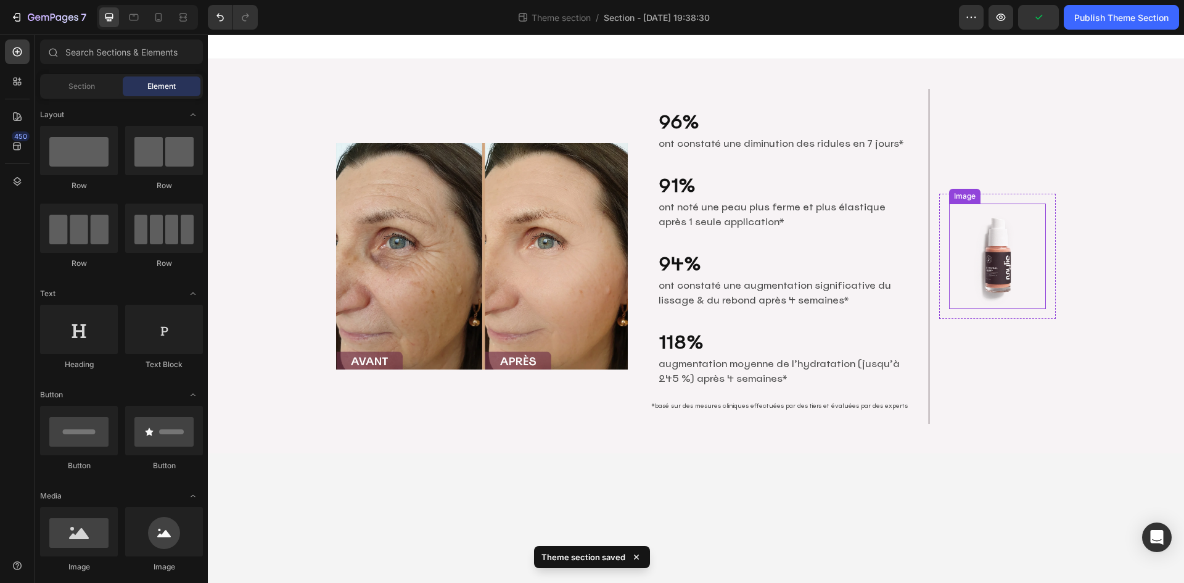
drag, startPoint x: 1020, startPoint y: 255, endPoint x: 1020, endPoint y: 265, distance: 9.9
click at [1020, 255] on img at bounding box center [997, 256] width 97 height 105
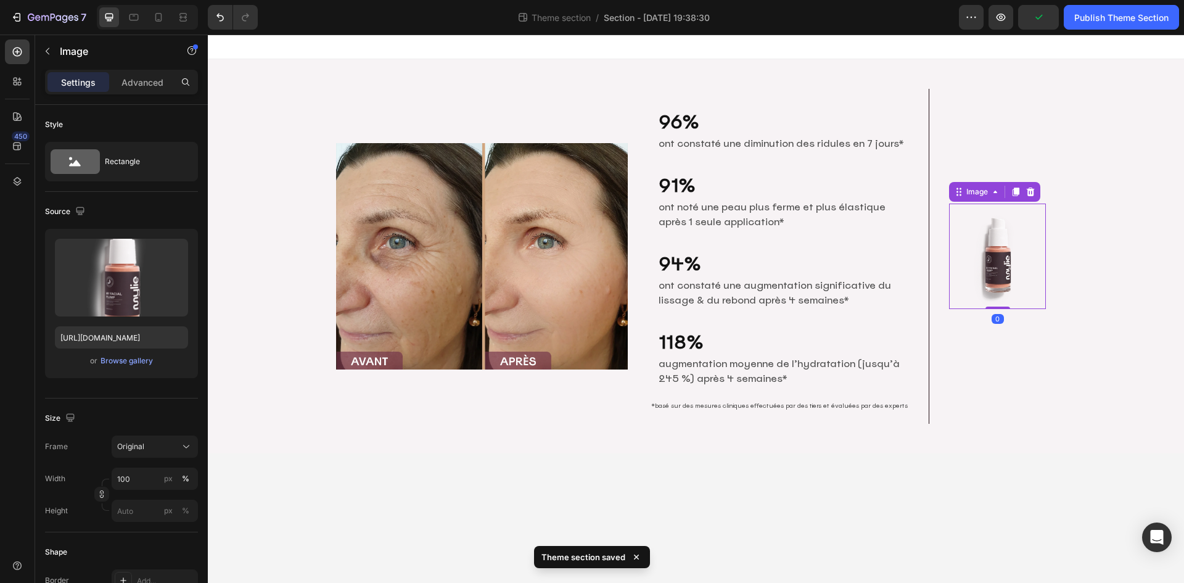
click at [956, 472] on body "Image 96% Heading ont constaté une diminution des ridules en 7 jours* Text Bloc…" at bounding box center [696, 309] width 976 height 548
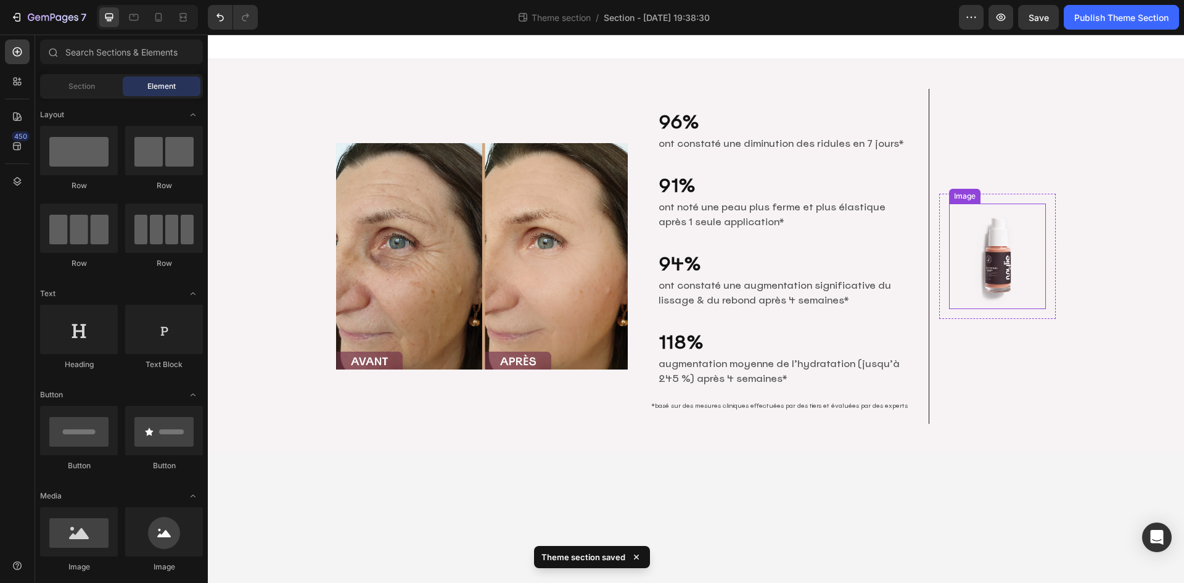
click at [1011, 266] on img at bounding box center [997, 256] width 97 height 105
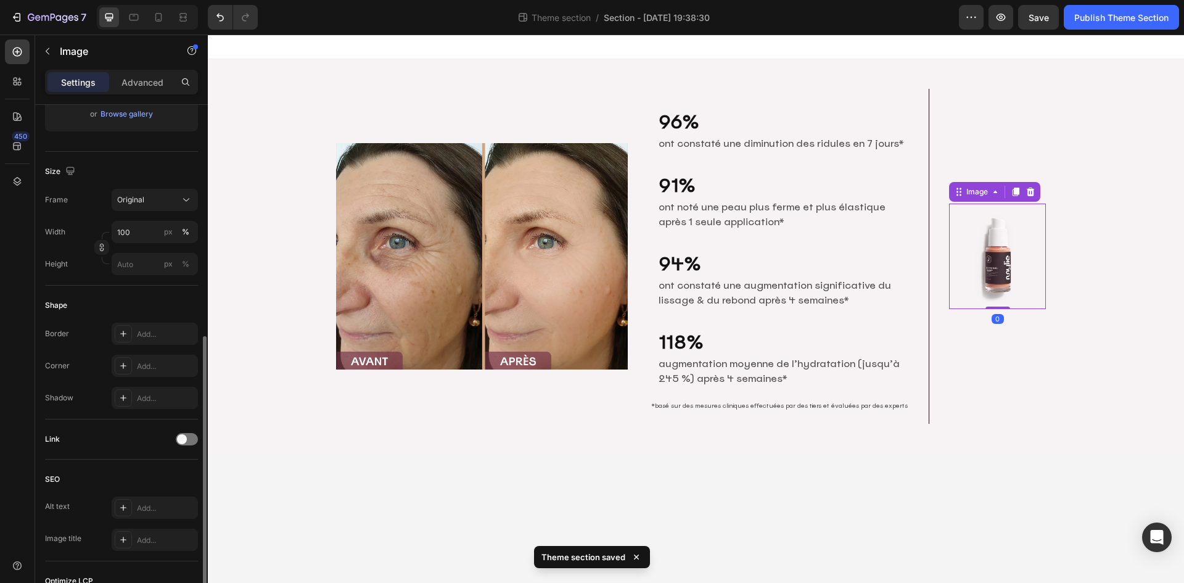
scroll to position [308, 0]
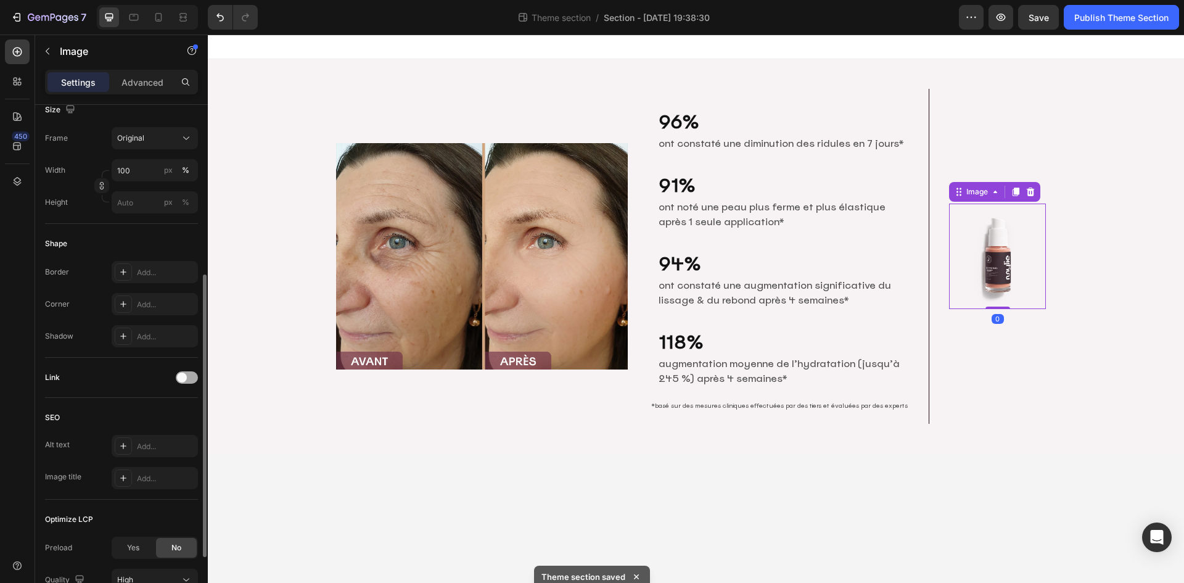
click at [185, 382] on div at bounding box center [187, 377] width 22 height 12
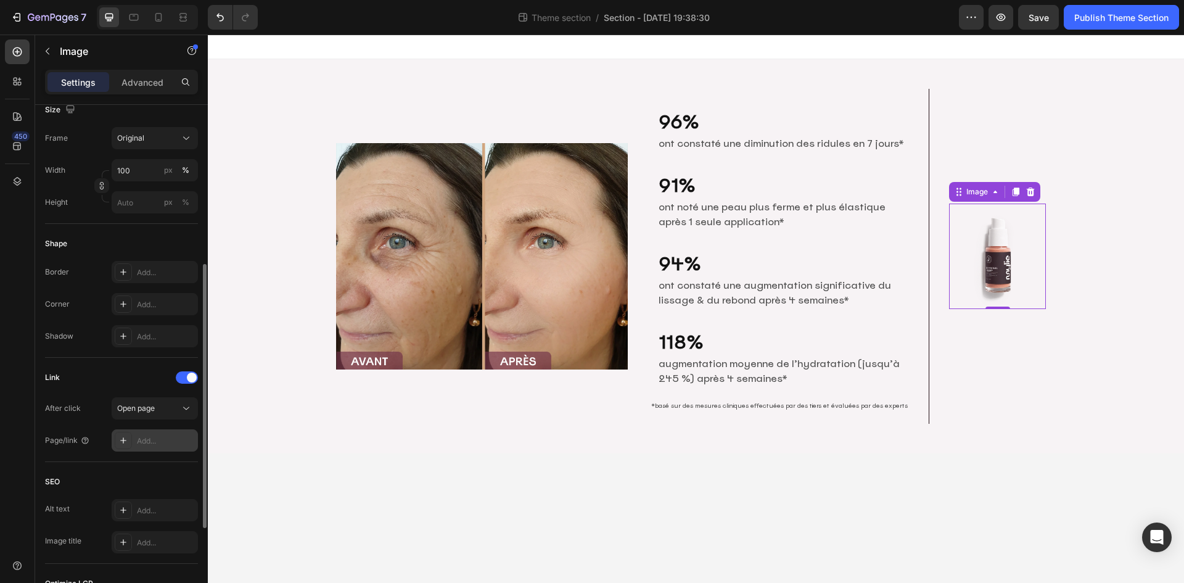
click at [157, 440] on div "Add..." at bounding box center [166, 440] width 58 height 11
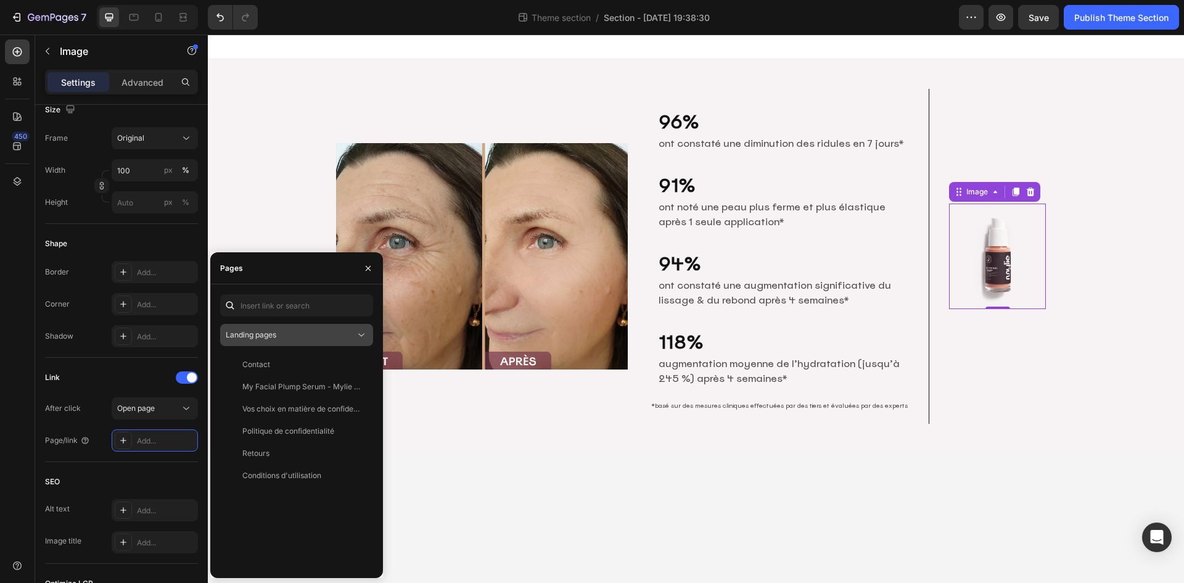
click at [296, 340] on div "Landing pages" at bounding box center [297, 335] width 142 height 12
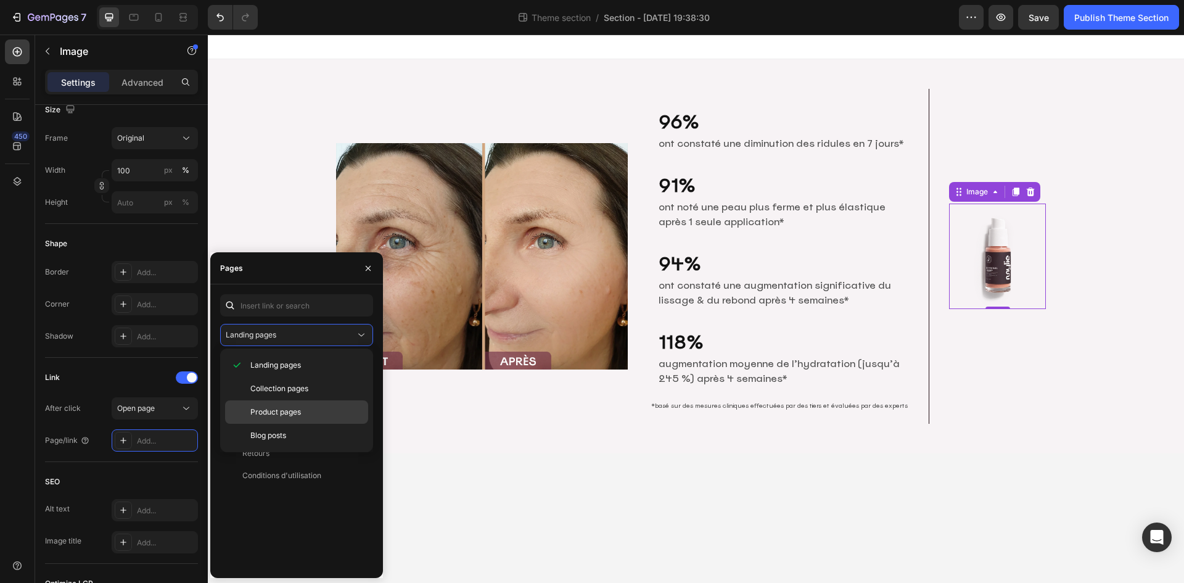
click at [278, 406] on span "Product pages" at bounding box center [275, 411] width 51 height 11
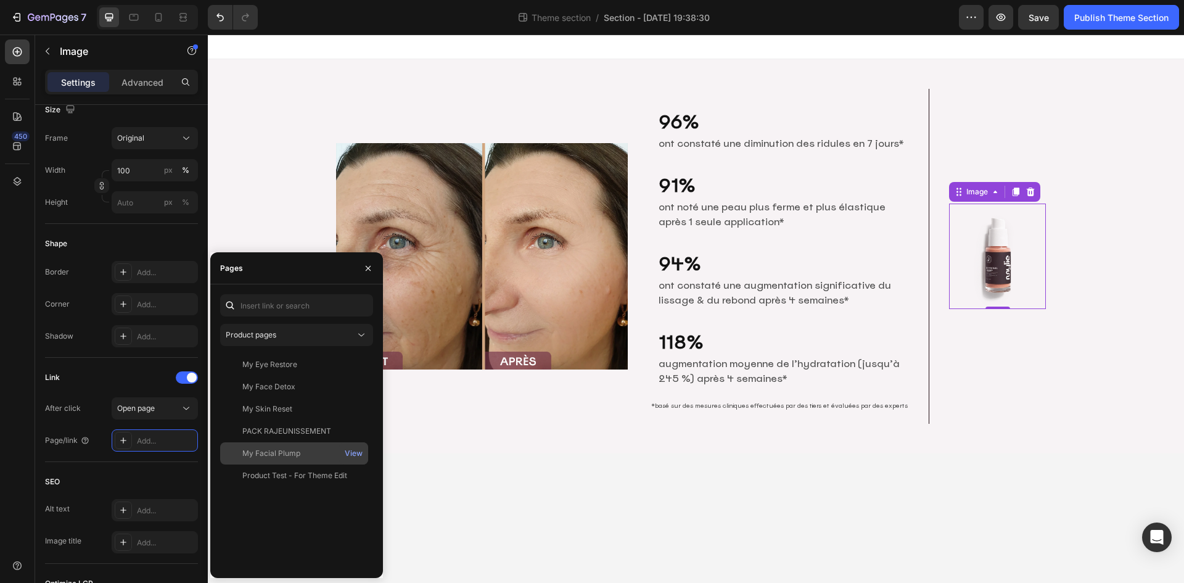
click at [283, 451] on div "My Facial Plump" at bounding box center [271, 453] width 58 height 11
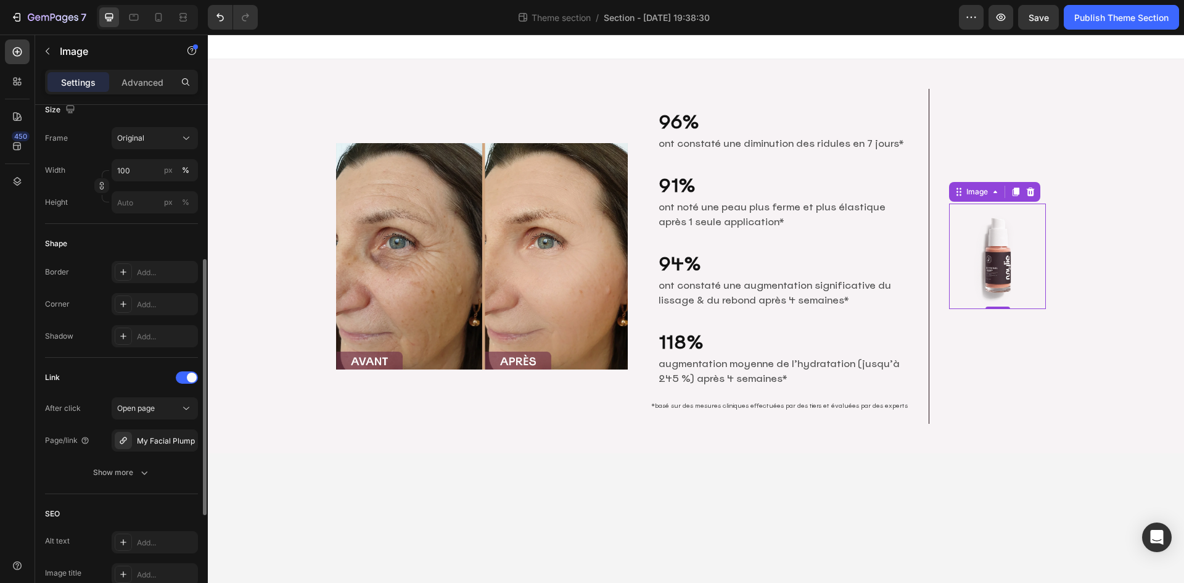
click at [105, 510] on div "SEO" at bounding box center [121, 514] width 153 height 20
drag, startPoint x: 987, startPoint y: 363, endPoint x: 999, endPoint y: 360, distance: 11.5
click at [987, 363] on div "Image 0 Row" at bounding box center [997, 256] width 117 height 335
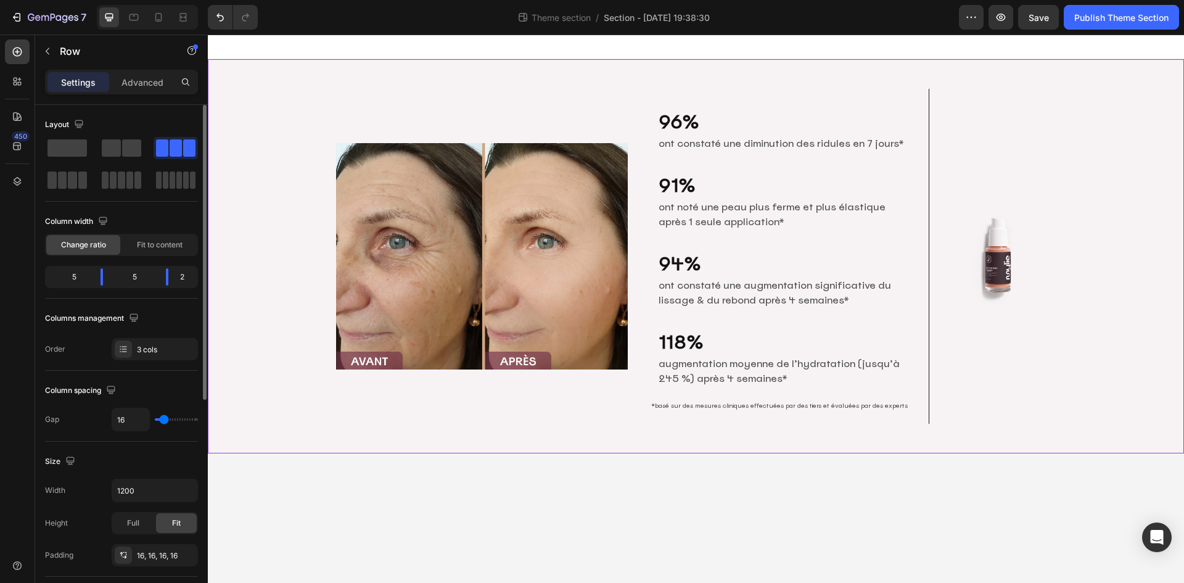
click at [1120, 311] on div "Image 96% Heading ont constaté une diminution des ridules en 7 jours* Text Bloc…" at bounding box center [696, 256] width 976 height 355
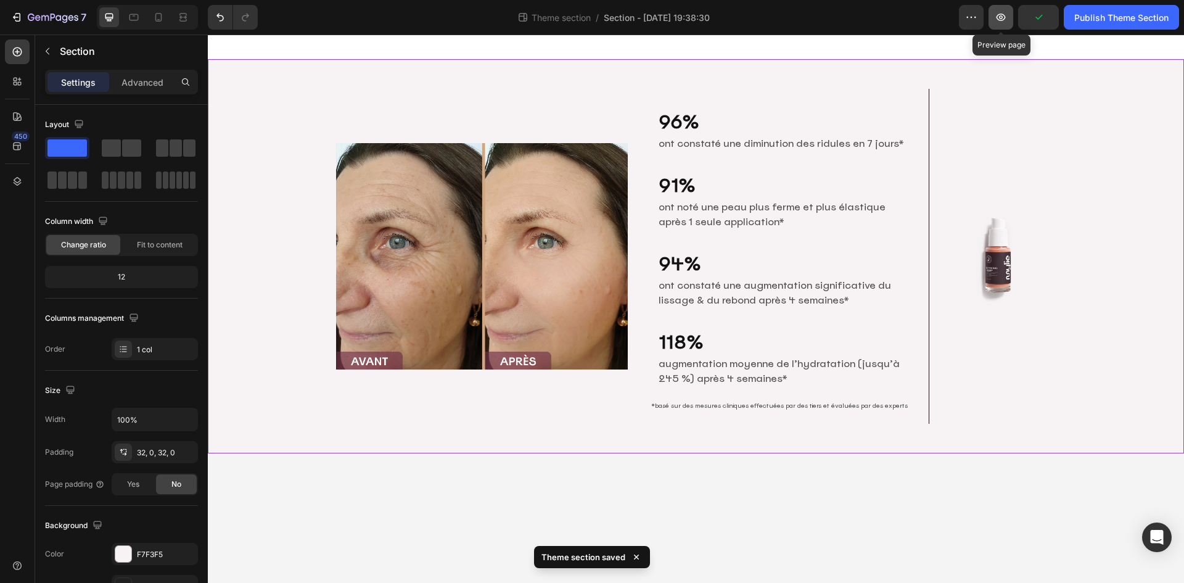
click at [1002, 23] on button "button" at bounding box center [1001, 17] width 25 height 25
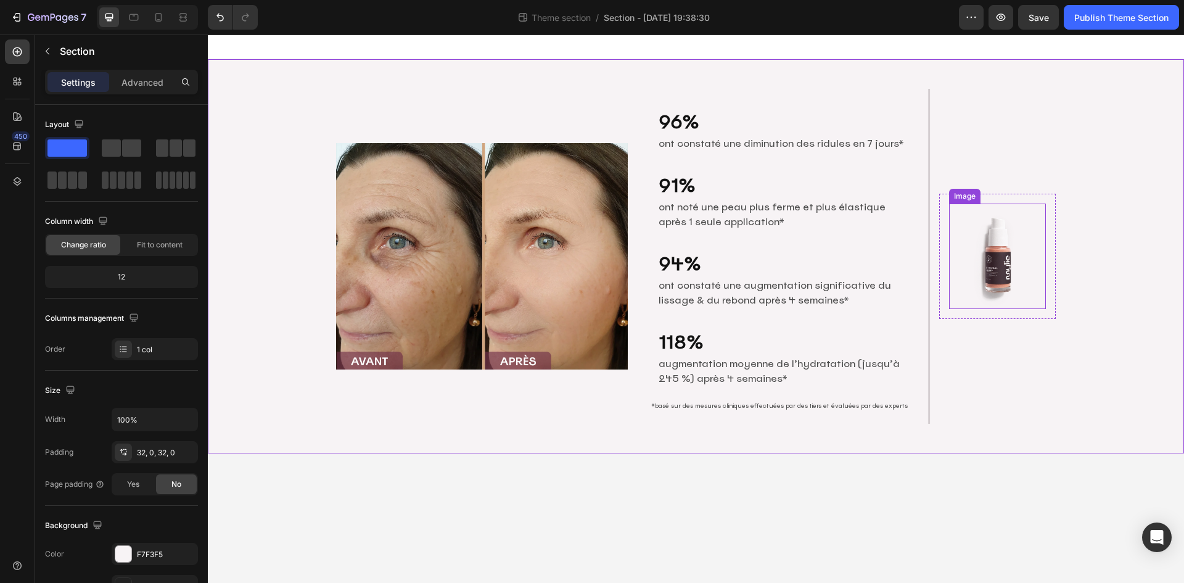
click at [1010, 252] on img at bounding box center [997, 256] width 97 height 105
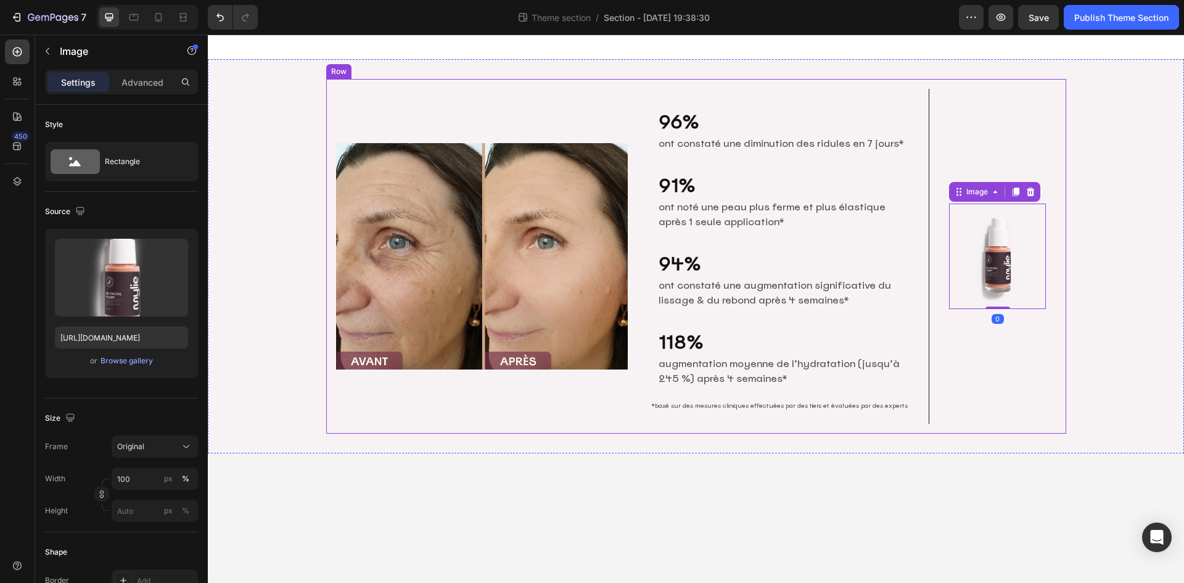
click at [985, 396] on div "Image 0 Row" at bounding box center [997, 256] width 117 height 335
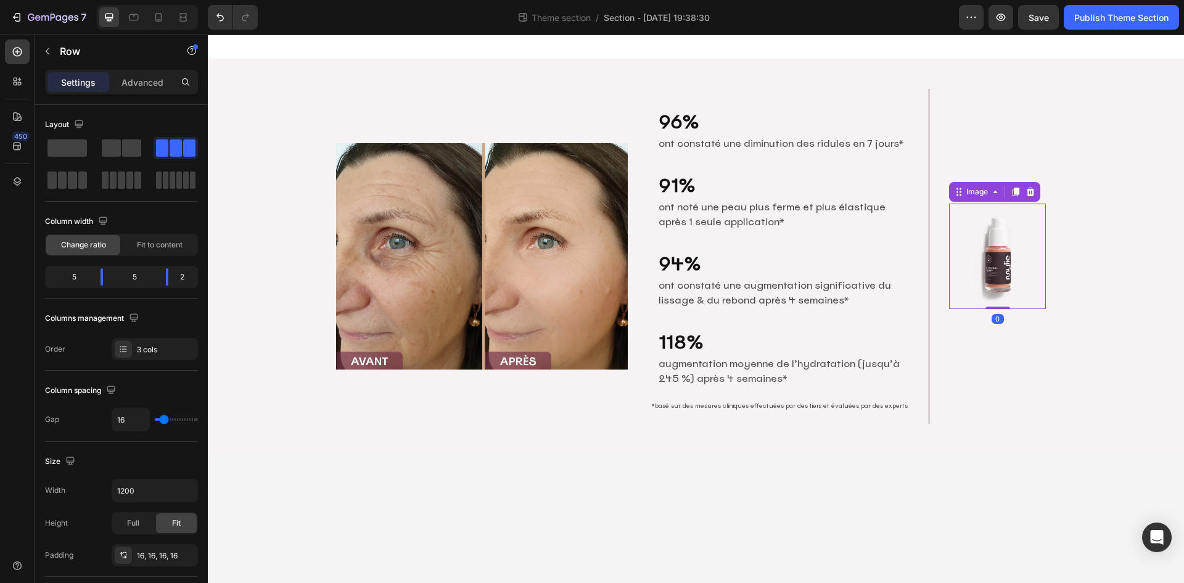
click at [1026, 264] on img at bounding box center [997, 256] width 97 height 105
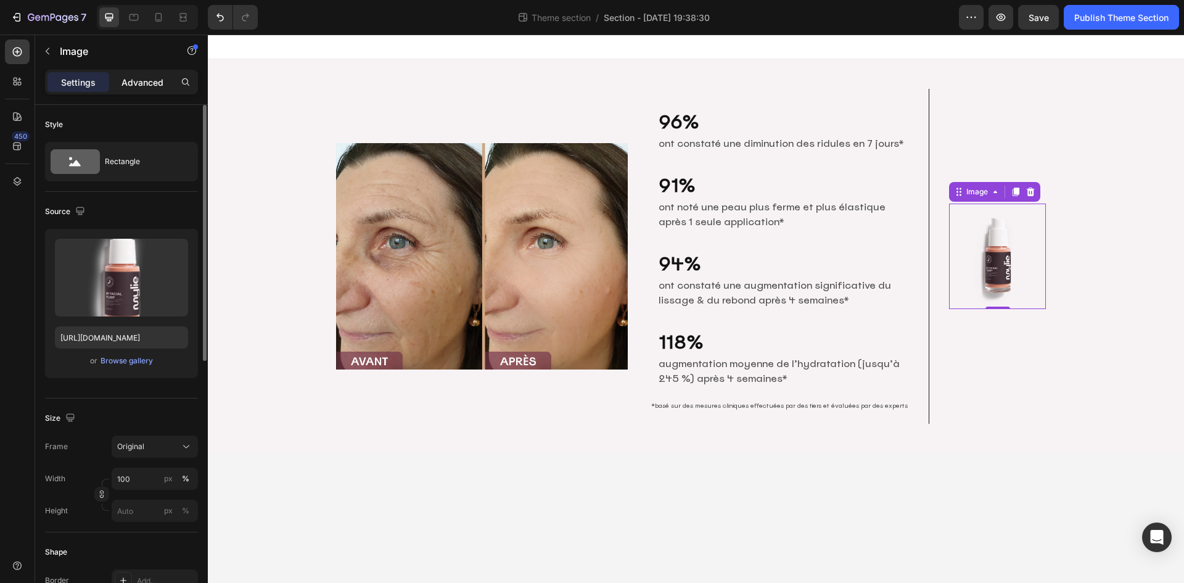
click at [146, 88] on p "Advanced" at bounding box center [143, 82] width 42 height 13
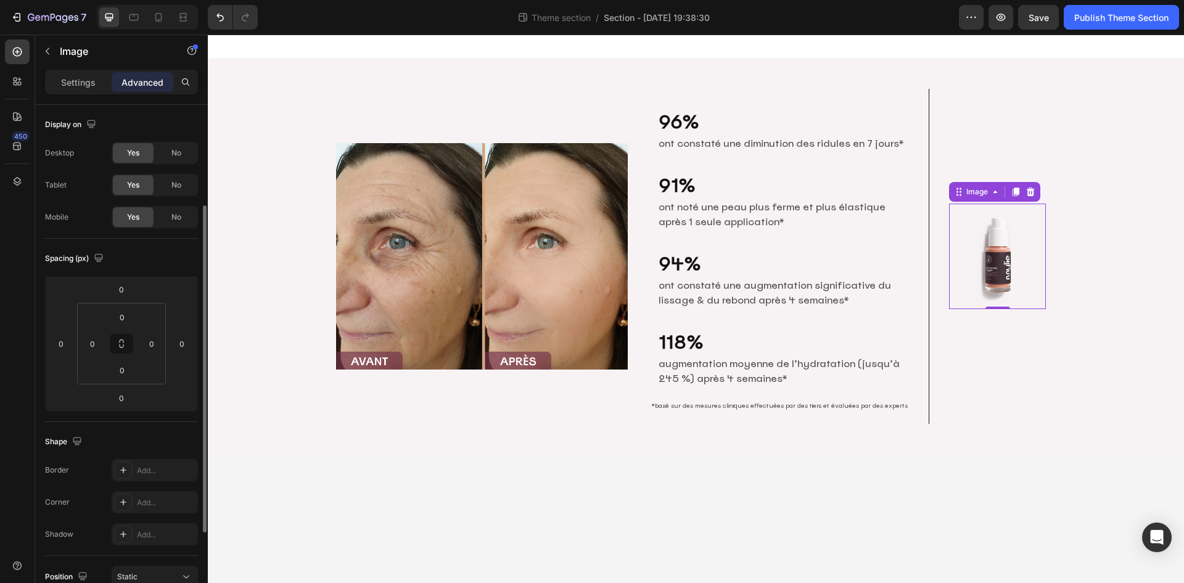
scroll to position [291, 0]
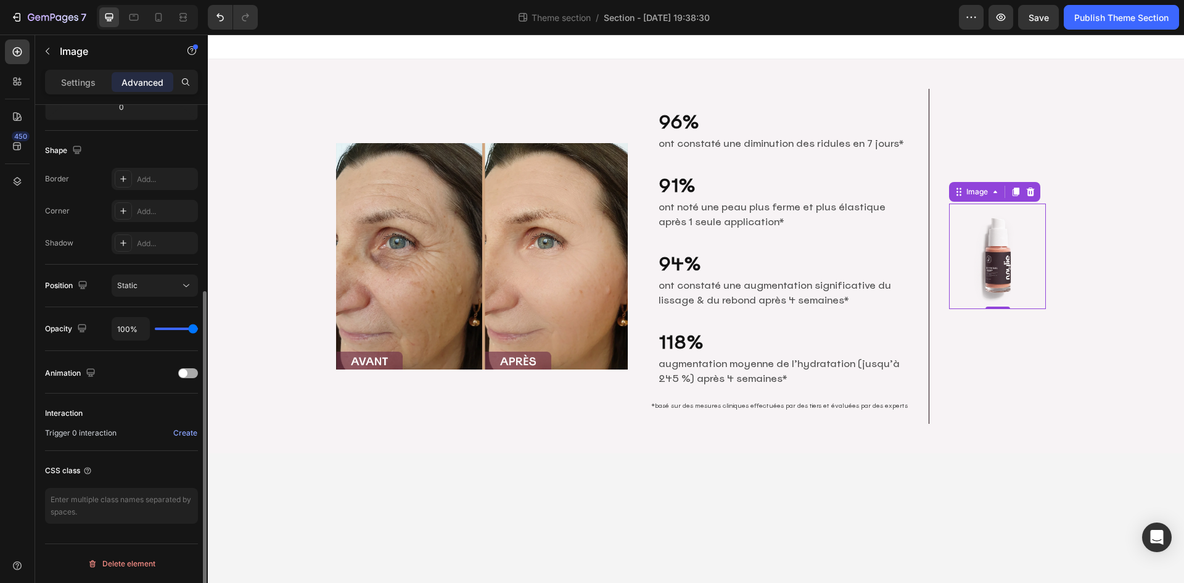
click at [189, 371] on div at bounding box center [188, 373] width 20 height 10
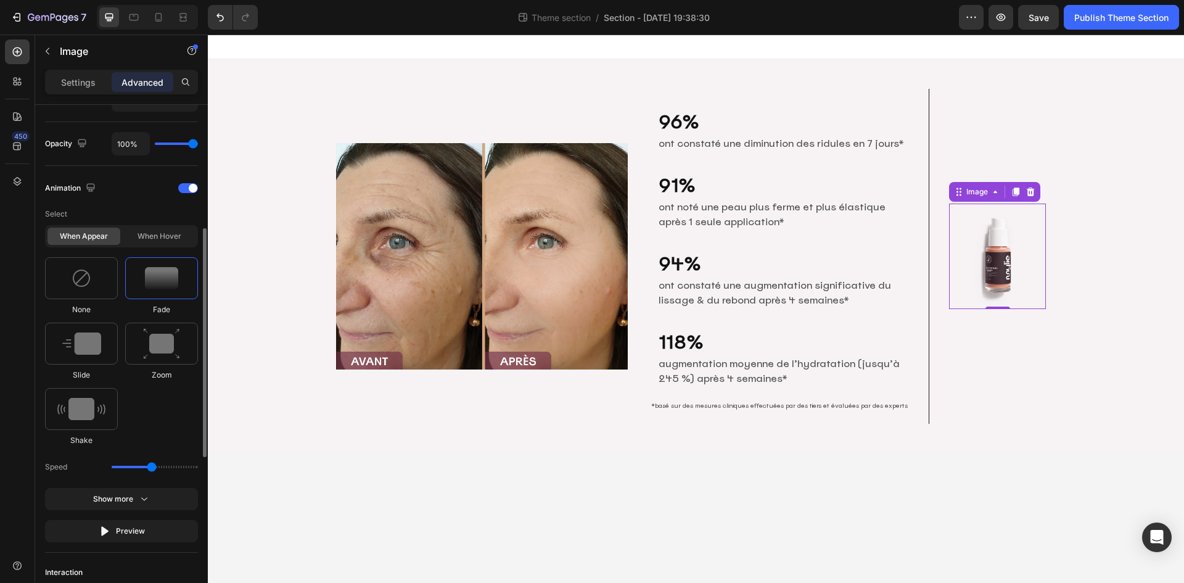
scroll to position [414, 0]
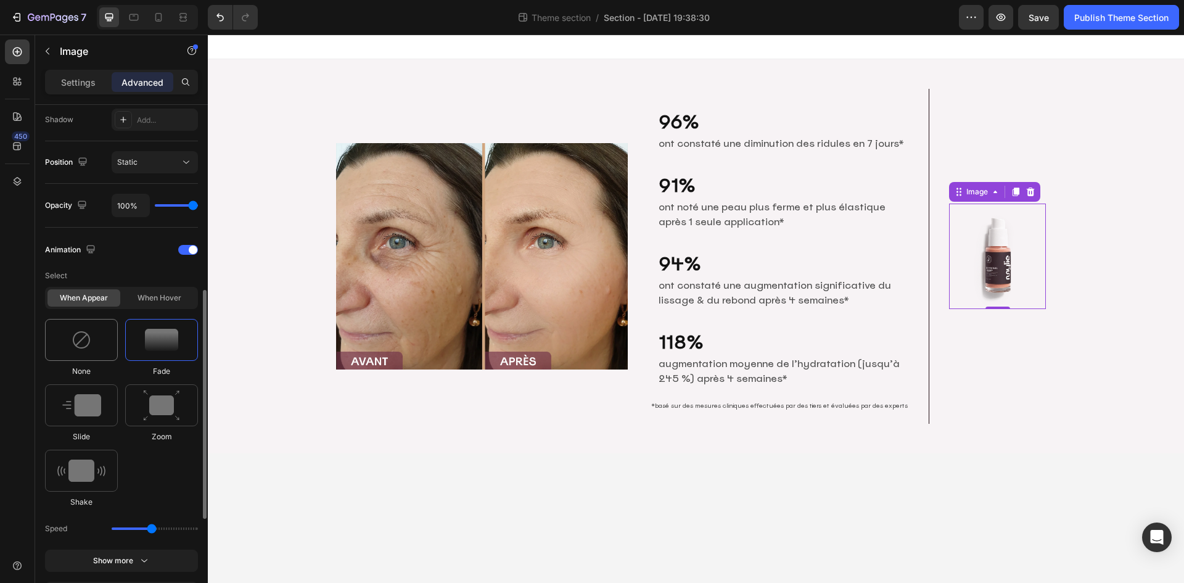
click at [99, 344] on div at bounding box center [81, 340] width 73 height 42
click at [160, 296] on div "When hover" at bounding box center [159, 297] width 73 height 17
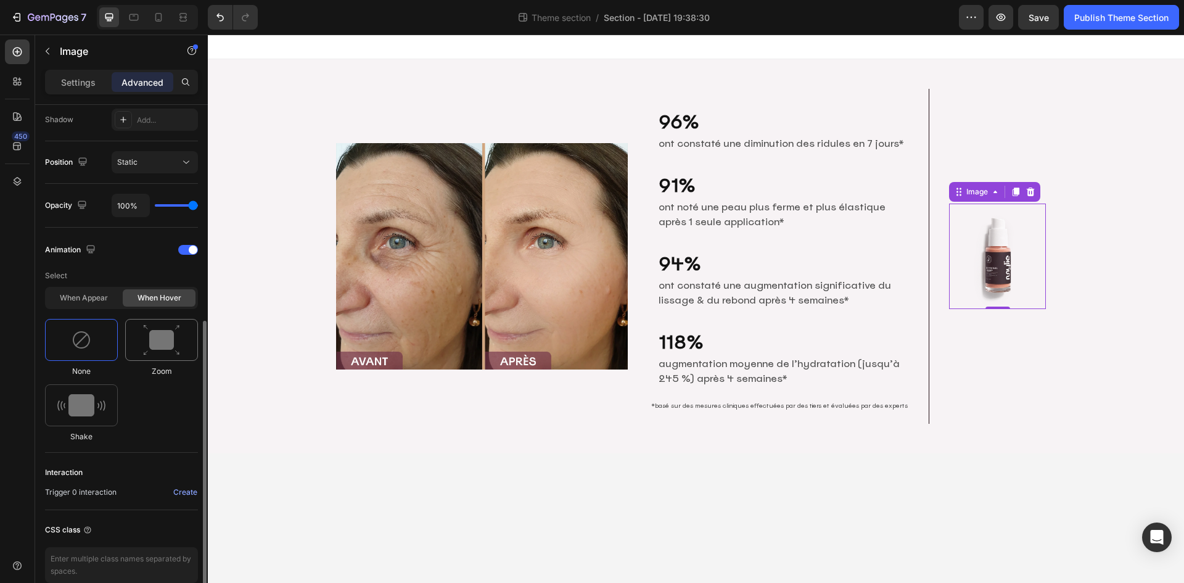
click at [165, 348] on img at bounding box center [161, 339] width 37 height 31
type input "110"
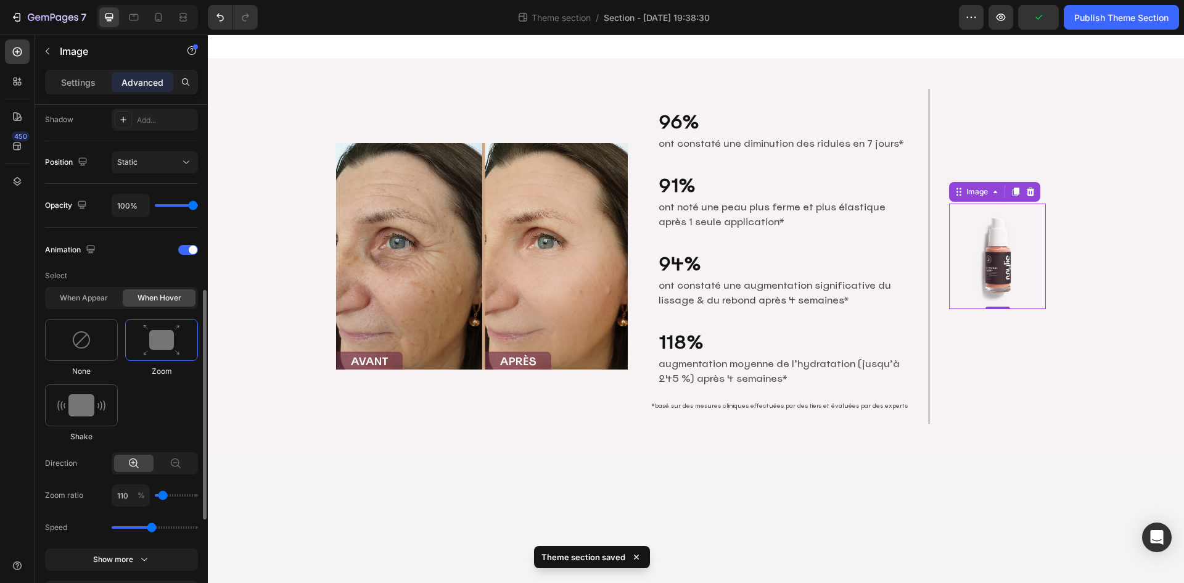
type input "100"
type input "110"
click at [162, 495] on input "range" at bounding box center [176, 495] width 43 height 2
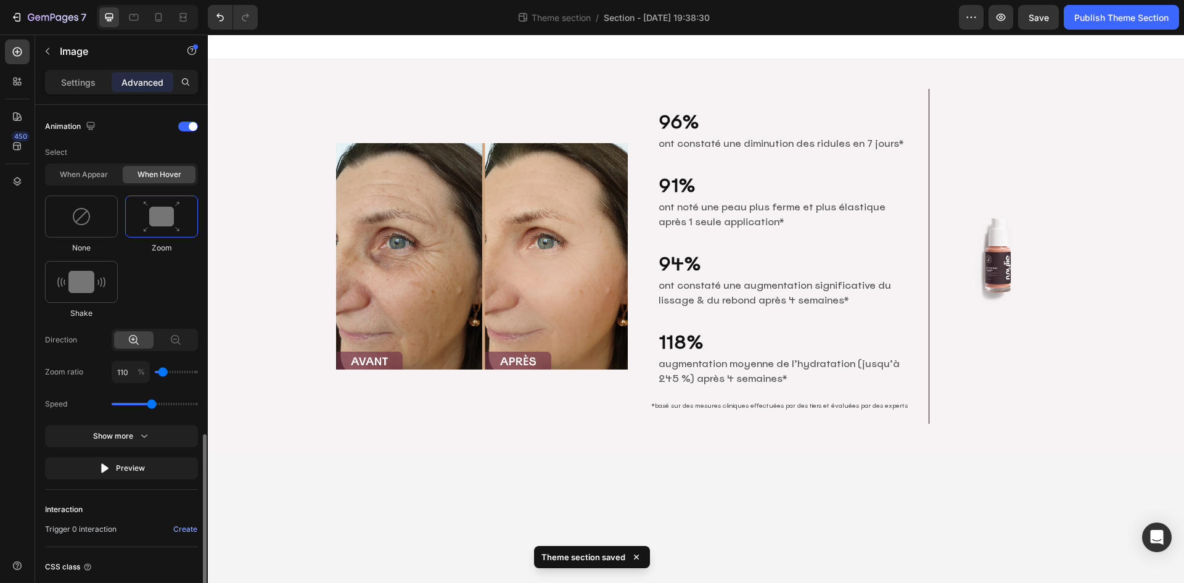
scroll to position [600, 0]
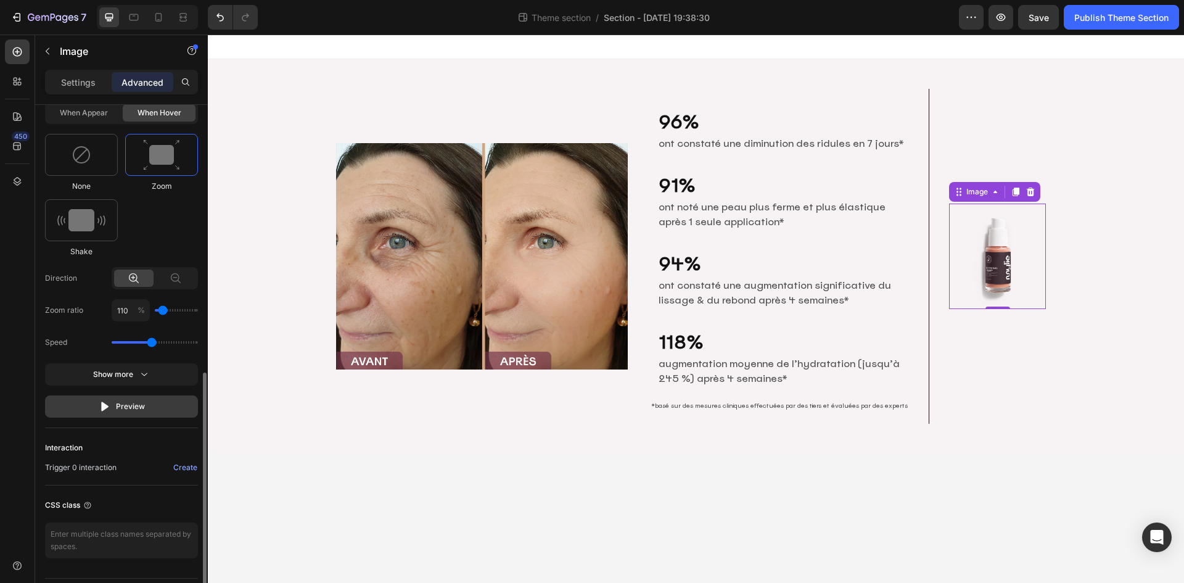
click at [123, 406] on div "Preview" at bounding box center [122, 406] width 46 height 12
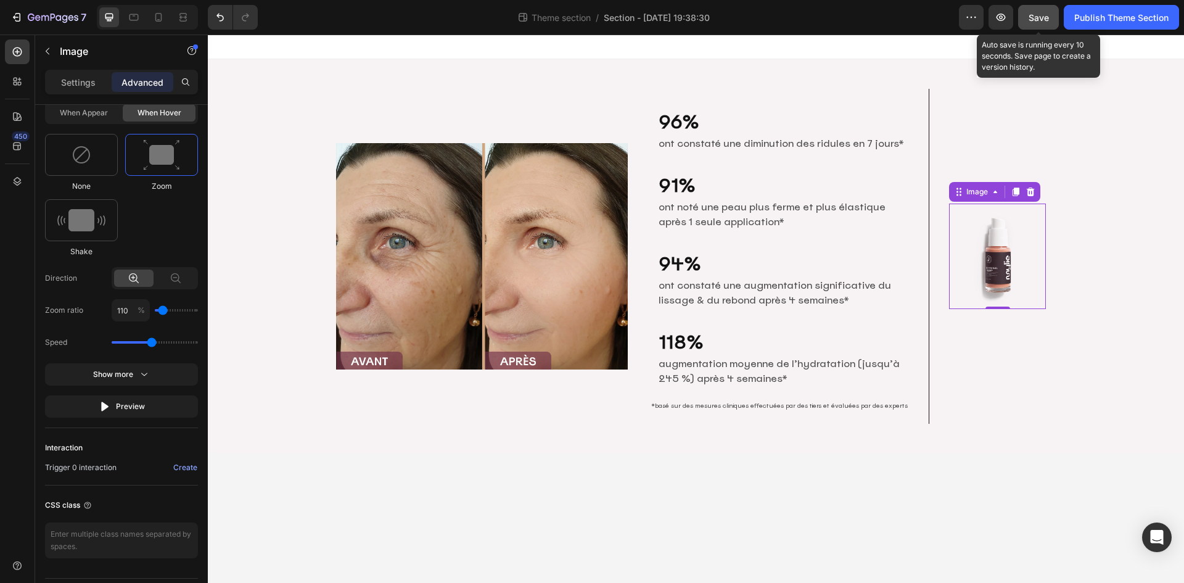
click at [1043, 11] on div "Save" at bounding box center [1039, 17] width 20 height 13
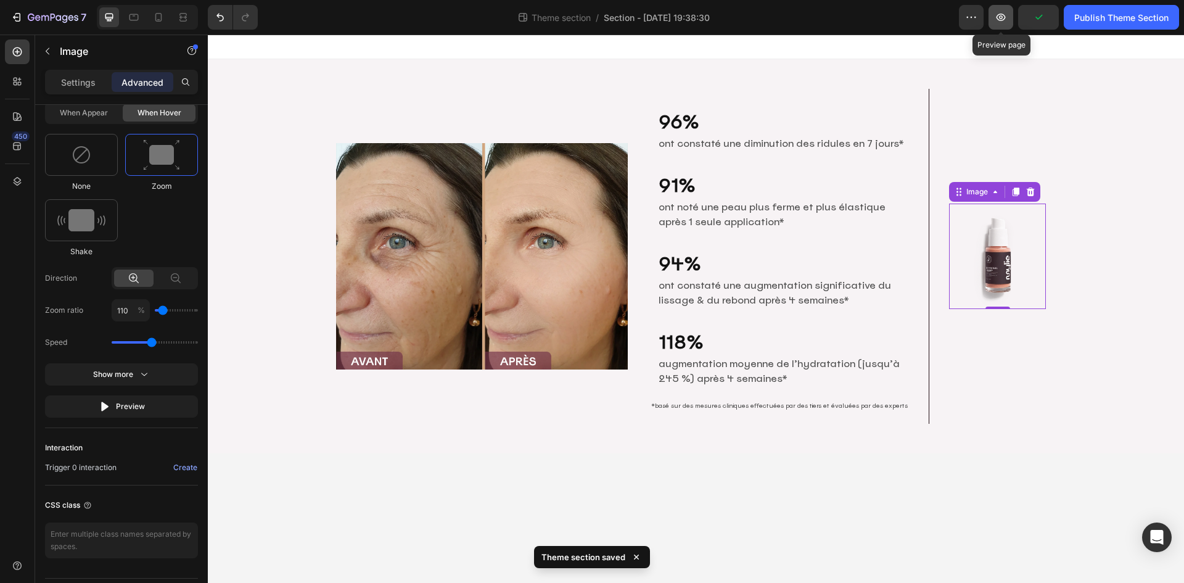
click at [1001, 23] on button "button" at bounding box center [1001, 17] width 25 height 25
click at [323, 505] on body "Image 96% Heading ont constaté une diminution des ridules en 7 jours* Text Bloc…" at bounding box center [696, 309] width 976 height 548
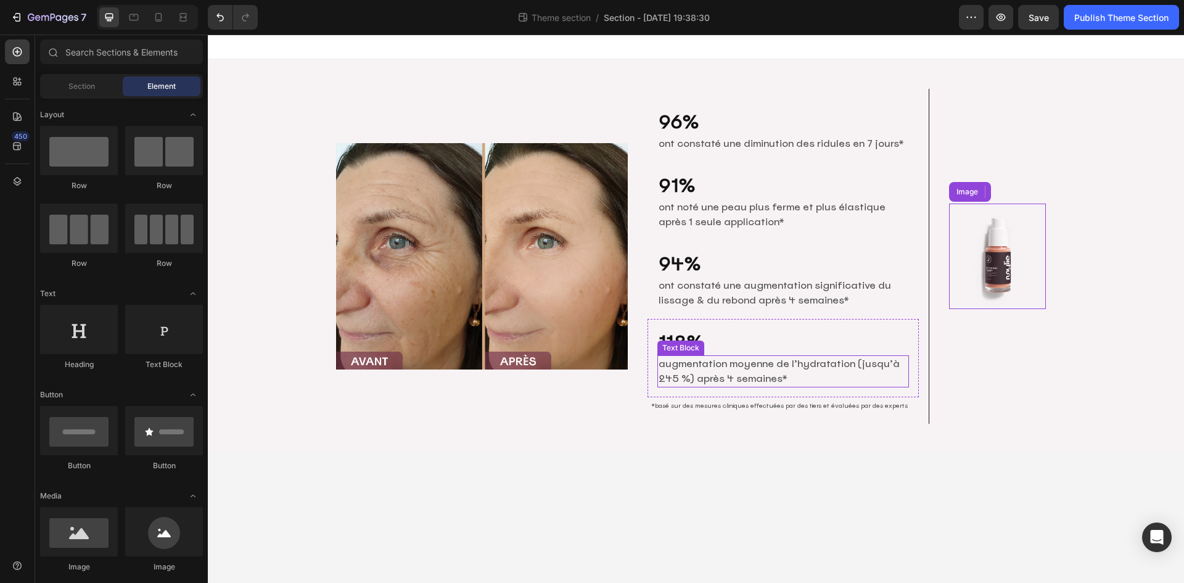
click at [791, 363] on p "augmentation moyenne de l’hydratation (jusqu’à 245 %) après 4 semaines*" at bounding box center [783, 371] width 249 height 30
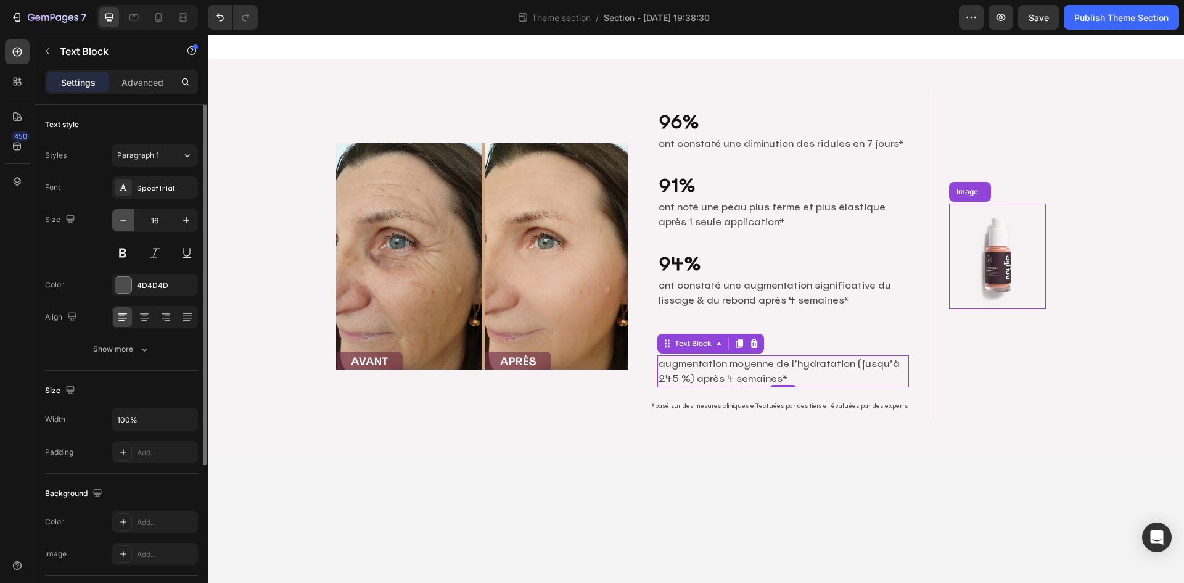
click at [123, 219] on icon "button" at bounding box center [123, 220] width 12 height 12
type input "15"
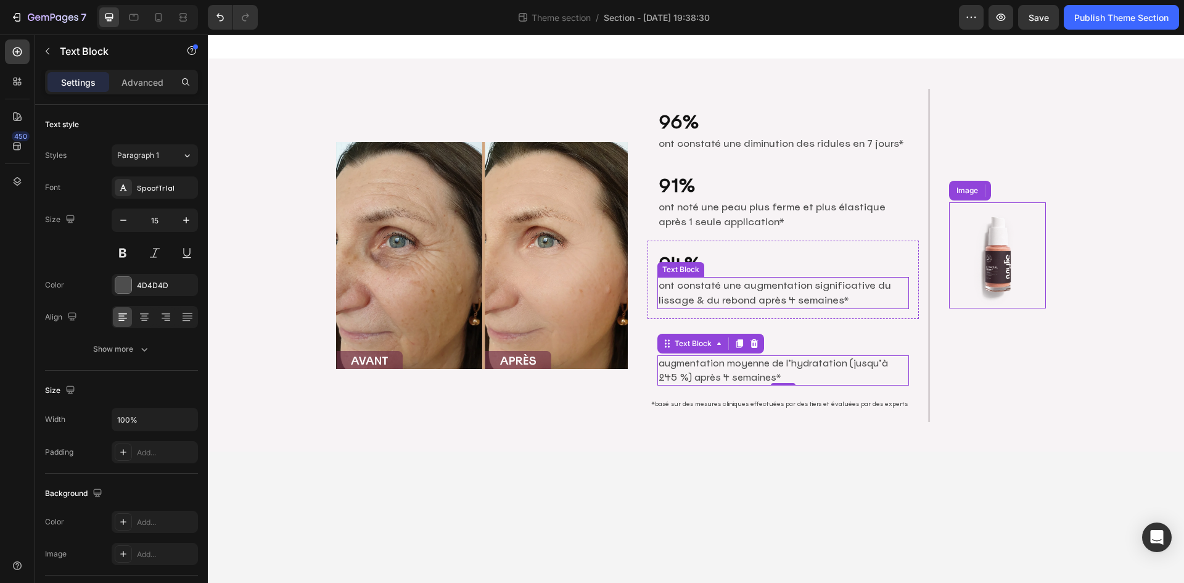
click at [695, 290] on p "ont constaté une augmentation significative du lissage & du rebond après 4 sema…" at bounding box center [783, 293] width 249 height 30
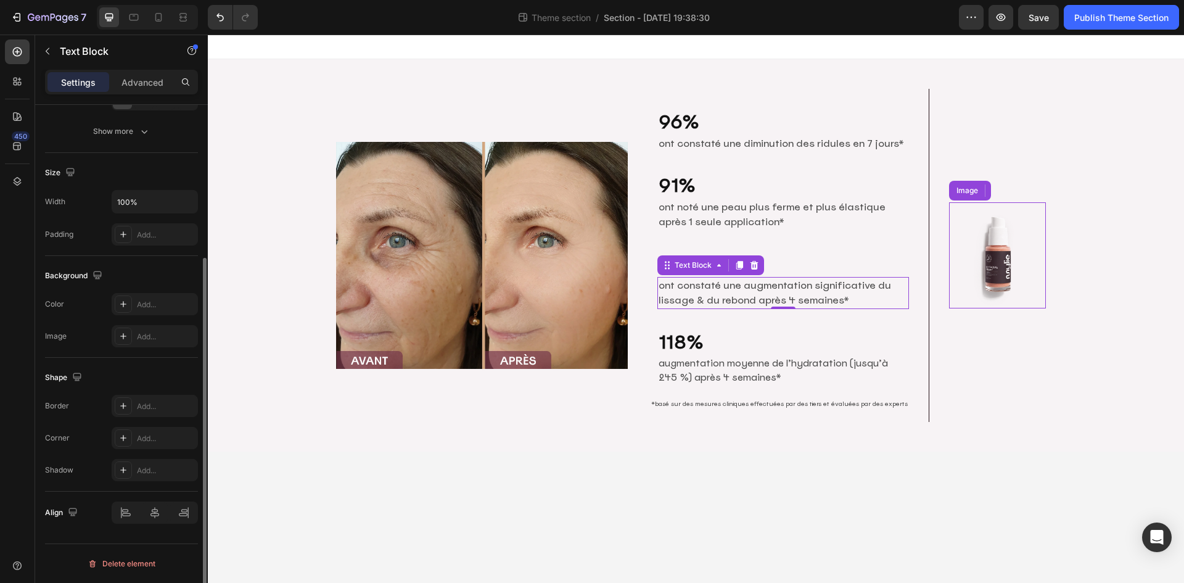
scroll to position [0, 0]
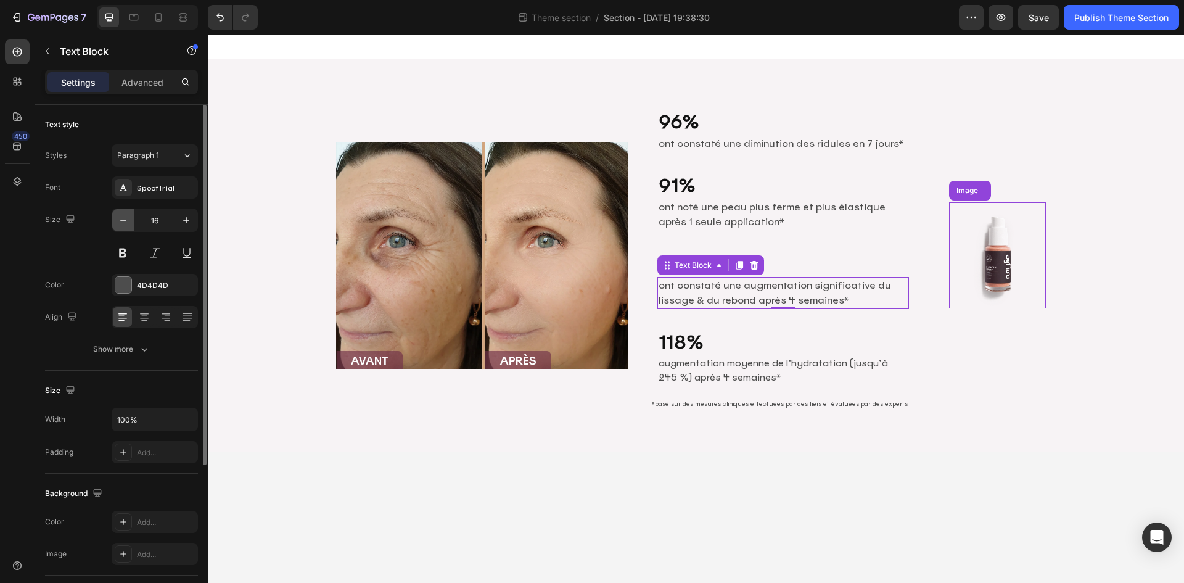
click at [126, 219] on icon "button" at bounding box center [123, 220] width 12 height 12
type input "15"
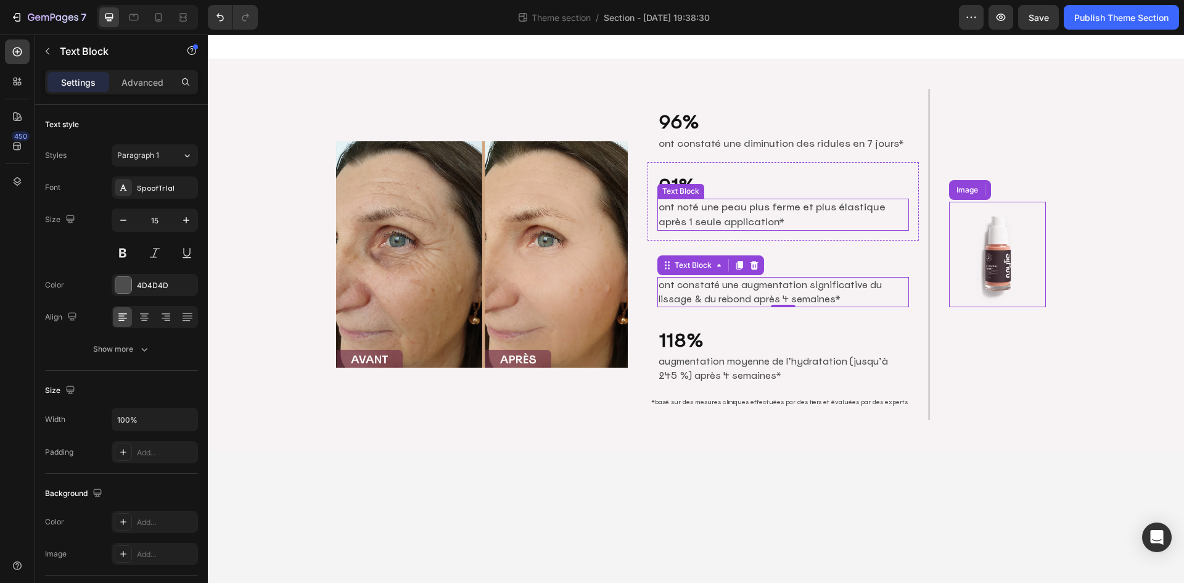
click at [723, 212] on p "ont noté une peau plus ferme et plus élastique après 1 seule application*" at bounding box center [783, 215] width 249 height 30
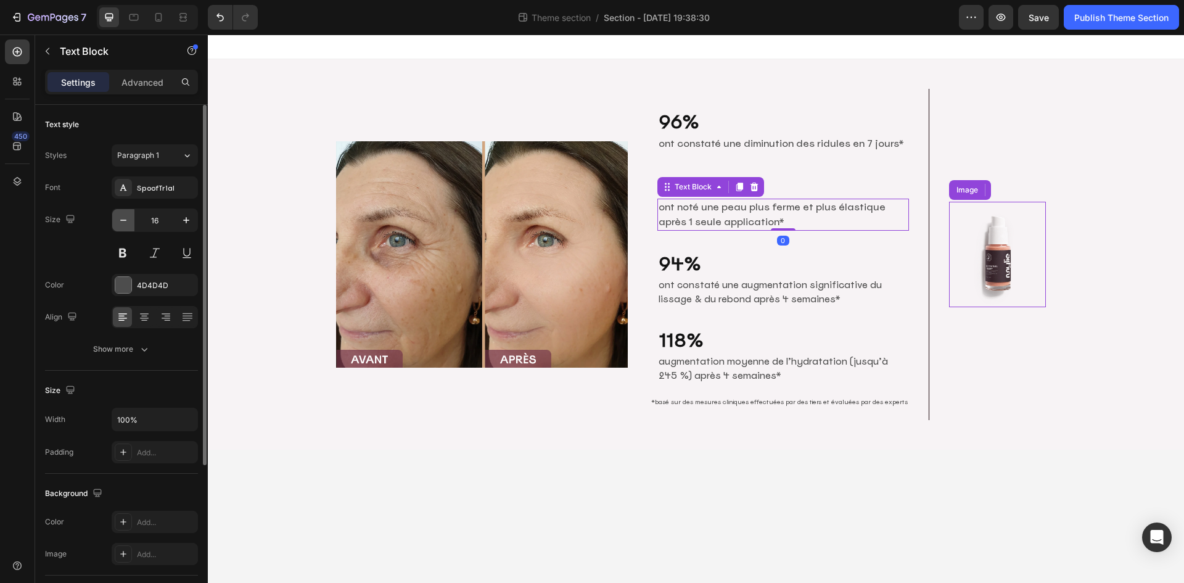
click at [115, 220] on button "button" at bounding box center [123, 220] width 22 height 22
type input "15"
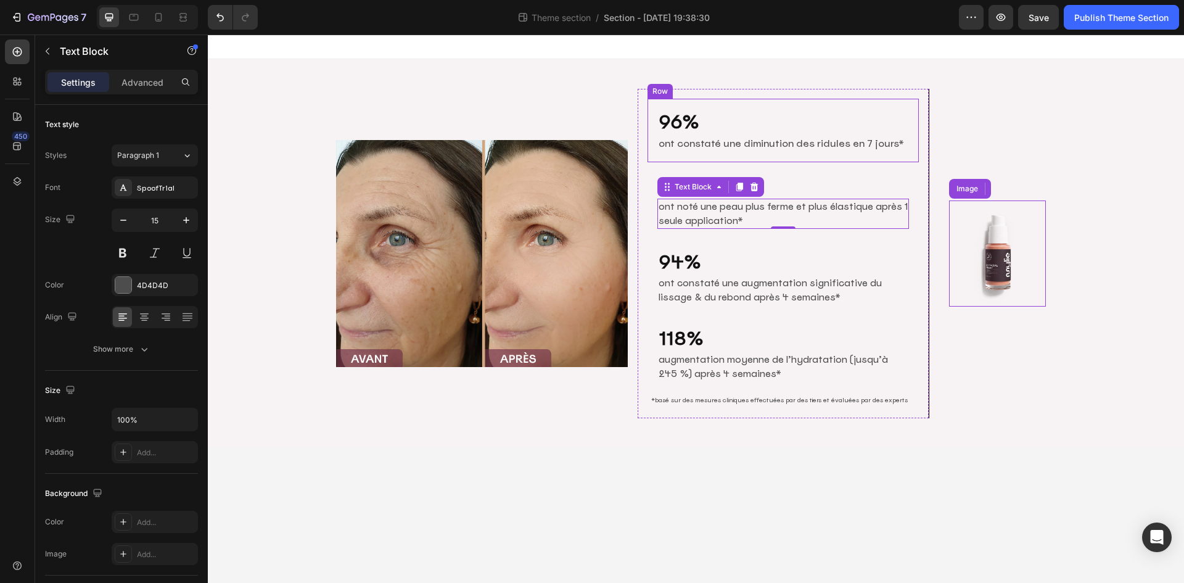
click at [751, 142] on p "ont constaté une diminution des ridules en 7 jours*" at bounding box center [783, 143] width 249 height 15
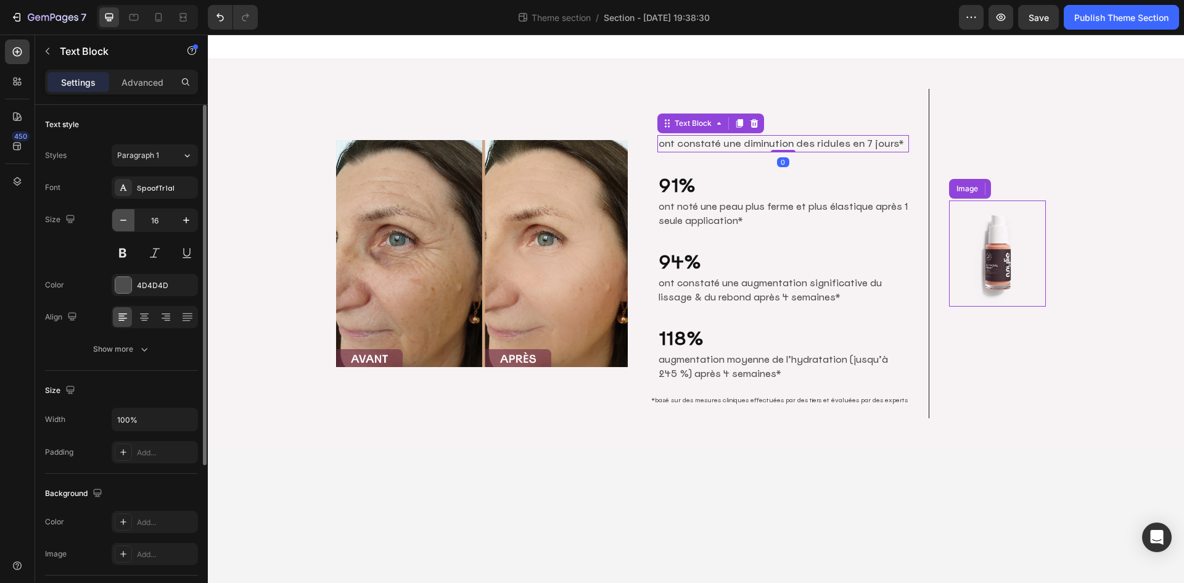
click at [119, 218] on icon "button" at bounding box center [123, 220] width 12 height 12
type input "15"
click at [812, 120] on p "96%" at bounding box center [783, 122] width 249 height 24
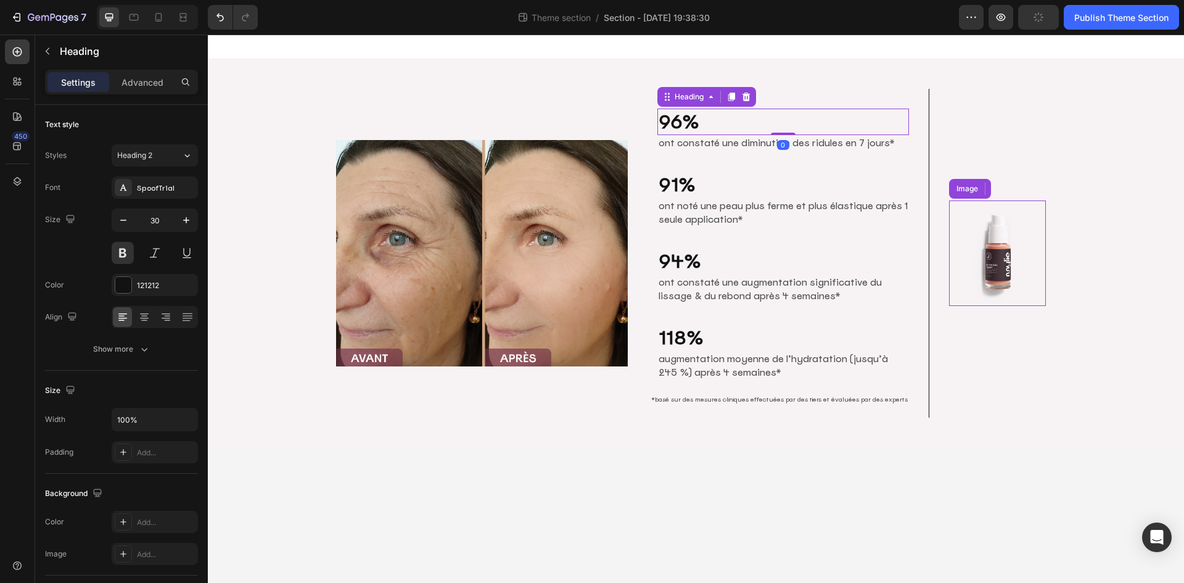
drag, startPoint x: 736, startPoint y: 101, endPoint x: 730, endPoint y: 113, distance: 13.5
click at [736, 101] on icon at bounding box center [732, 97] width 10 height 10
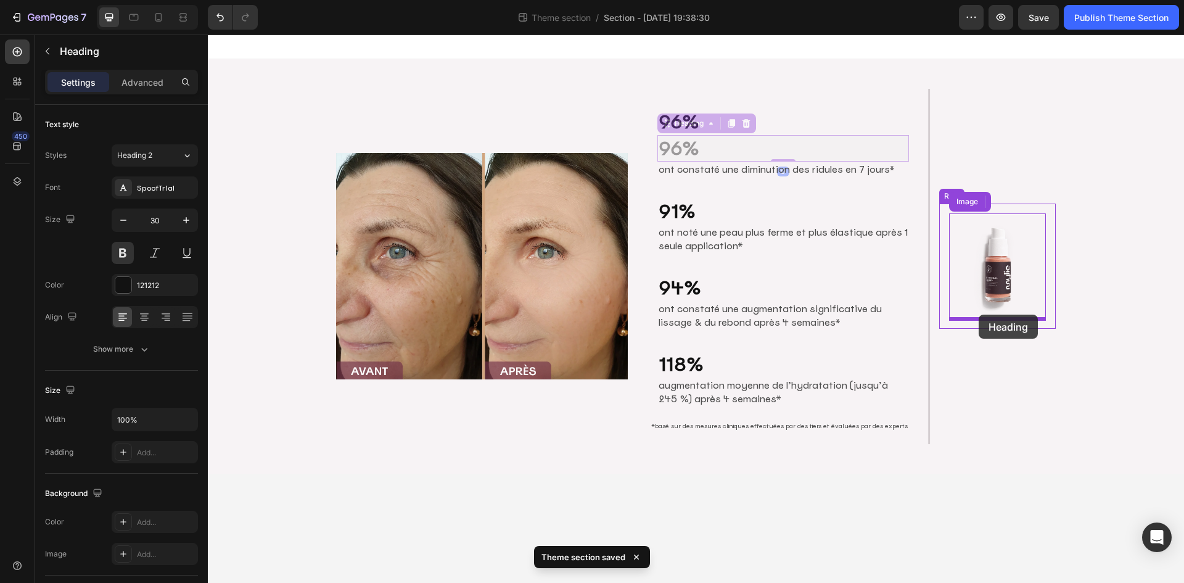
drag, startPoint x: 691, startPoint y: 131, endPoint x: 979, endPoint y: 315, distance: 341.4
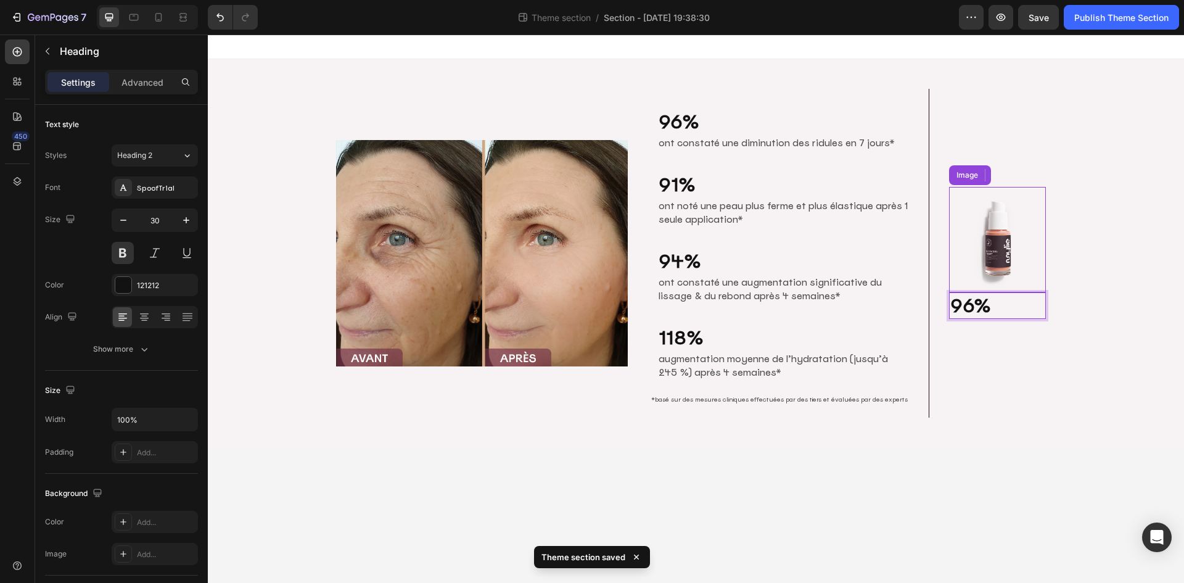
click at [1008, 306] on h2 "96%" at bounding box center [997, 305] width 97 height 27
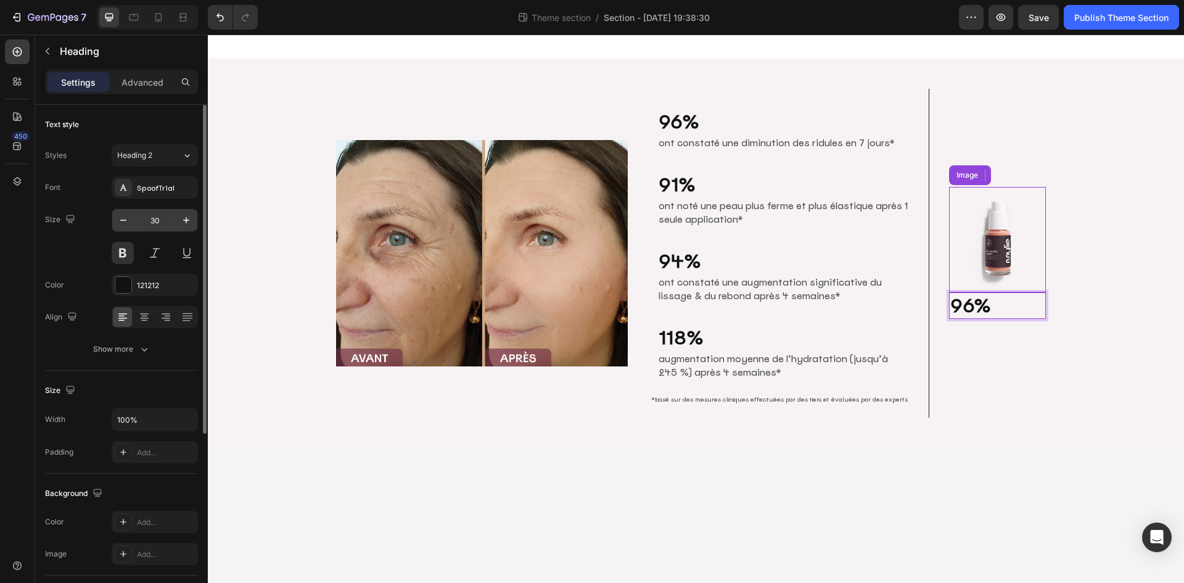
click at [165, 220] on input "30" at bounding box center [154, 220] width 41 height 22
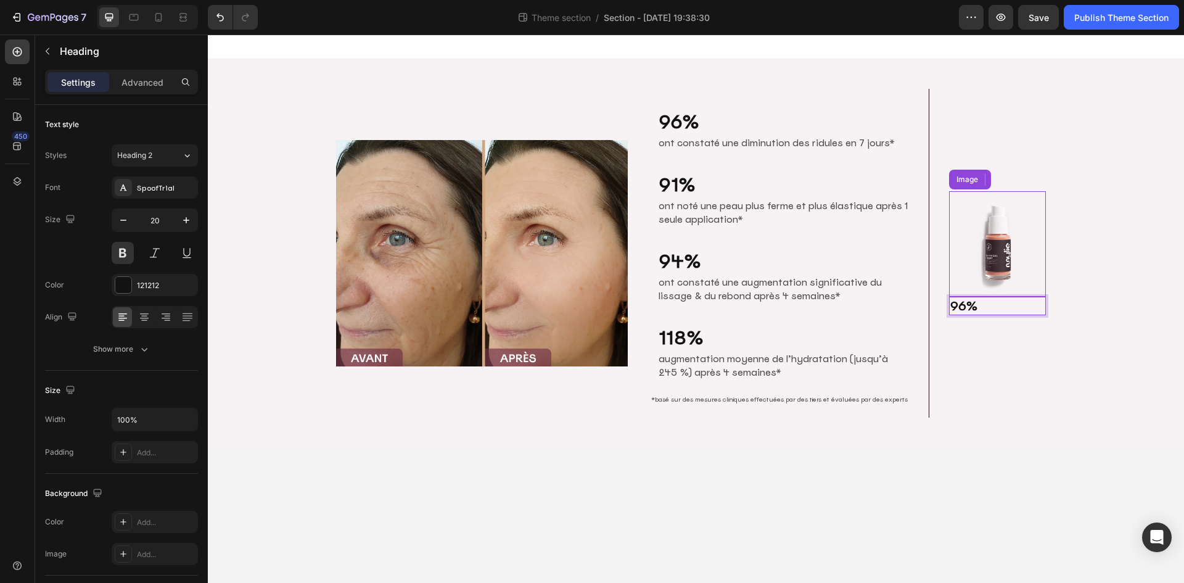
click at [953, 305] on p "96%" at bounding box center [997, 306] width 94 height 16
drag, startPoint x: 979, startPoint y: 308, endPoint x: 931, endPoint y: 308, distance: 48.1
click at [931, 308] on div "Image 96% Heading ont constaté une diminution des ridules en 7 jours* Text Bloc…" at bounding box center [696, 253] width 740 height 348
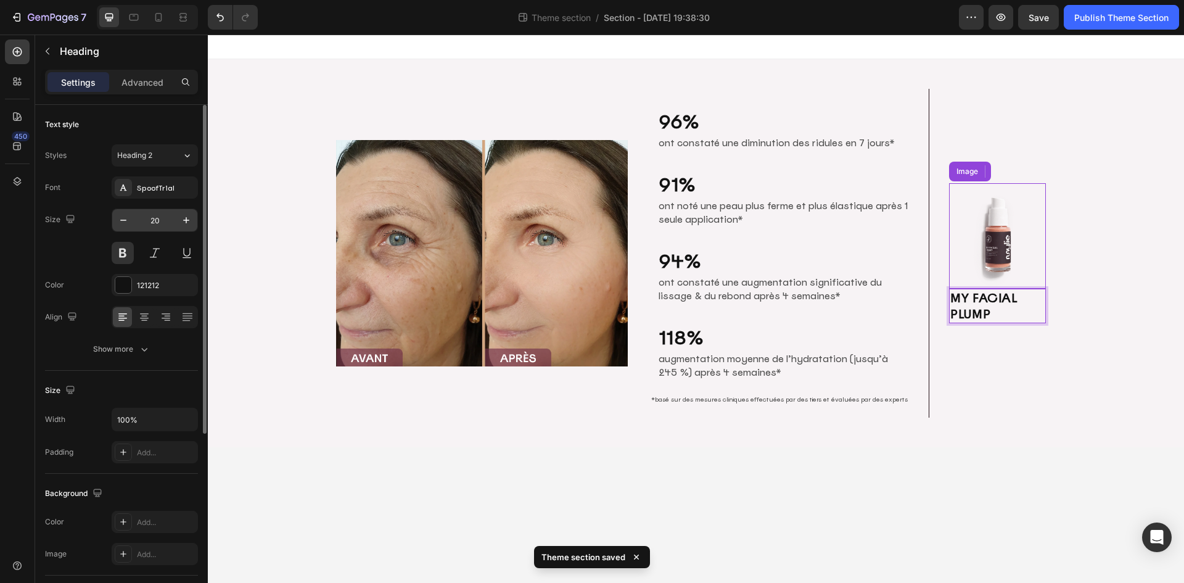
click at [171, 214] on input "20" at bounding box center [154, 220] width 41 height 22
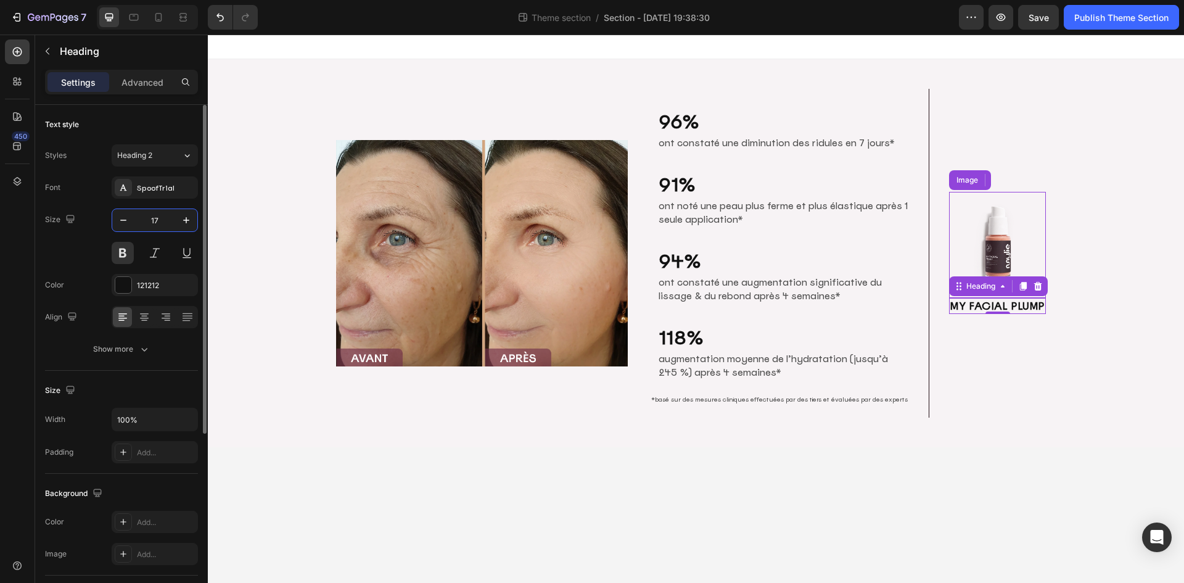
drag, startPoint x: 165, startPoint y: 220, endPoint x: 144, endPoint y: 220, distance: 21.6
click at [147, 220] on input "17" at bounding box center [154, 220] width 41 height 22
type input "16"
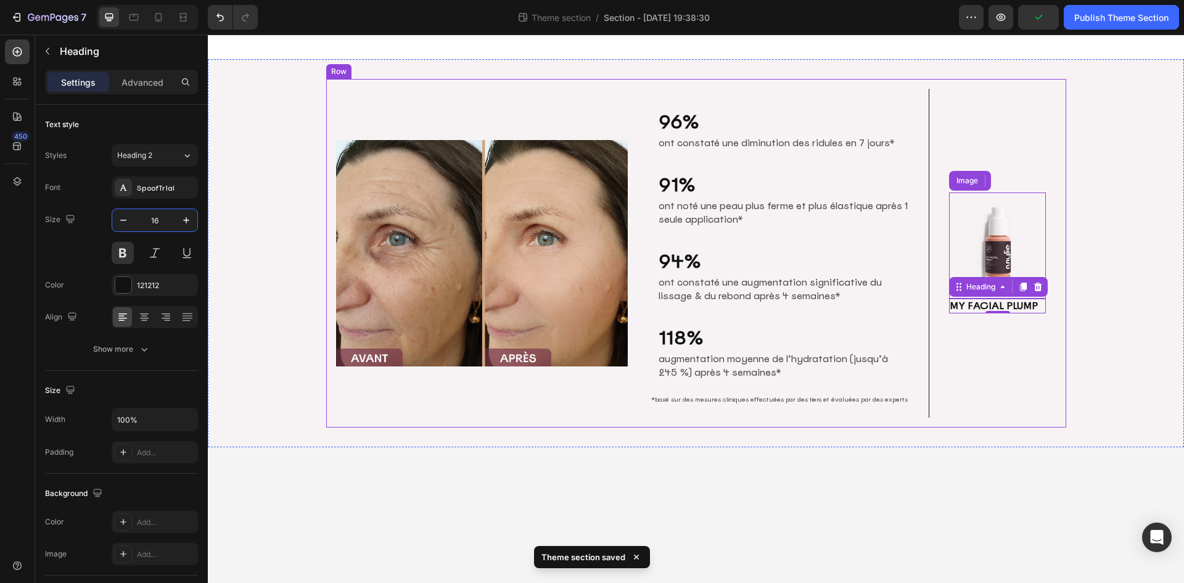
click at [1069, 337] on div "Image 96% Heading ont constaté une diminution des ridules en 7 jours* Text Bloc…" at bounding box center [696, 253] width 976 height 348
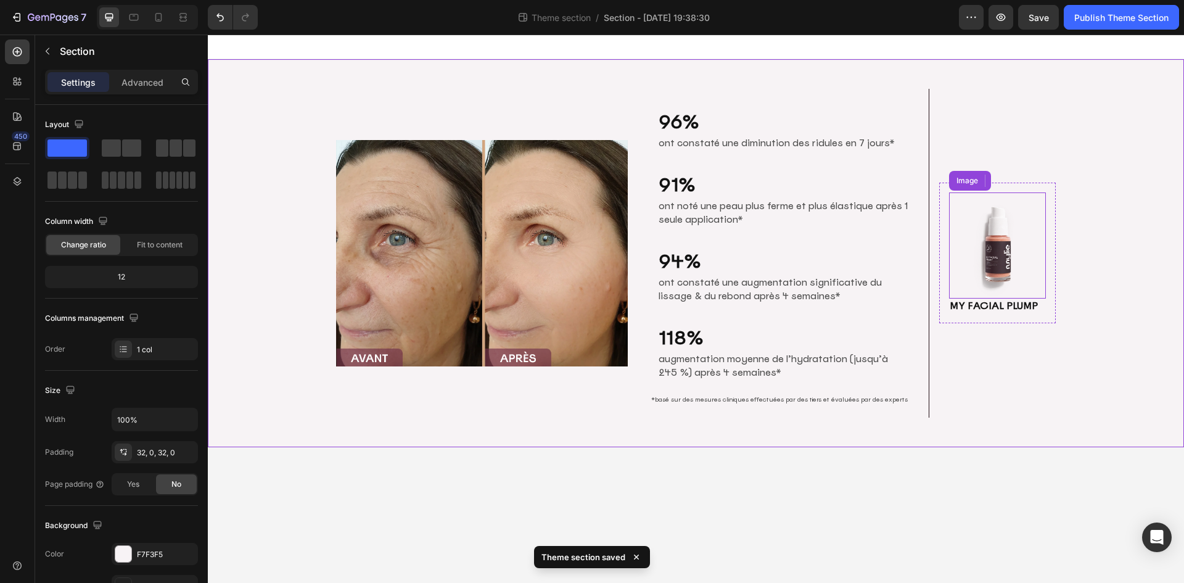
click at [1002, 261] on img at bounding box center [997, 244] width 97 height 105
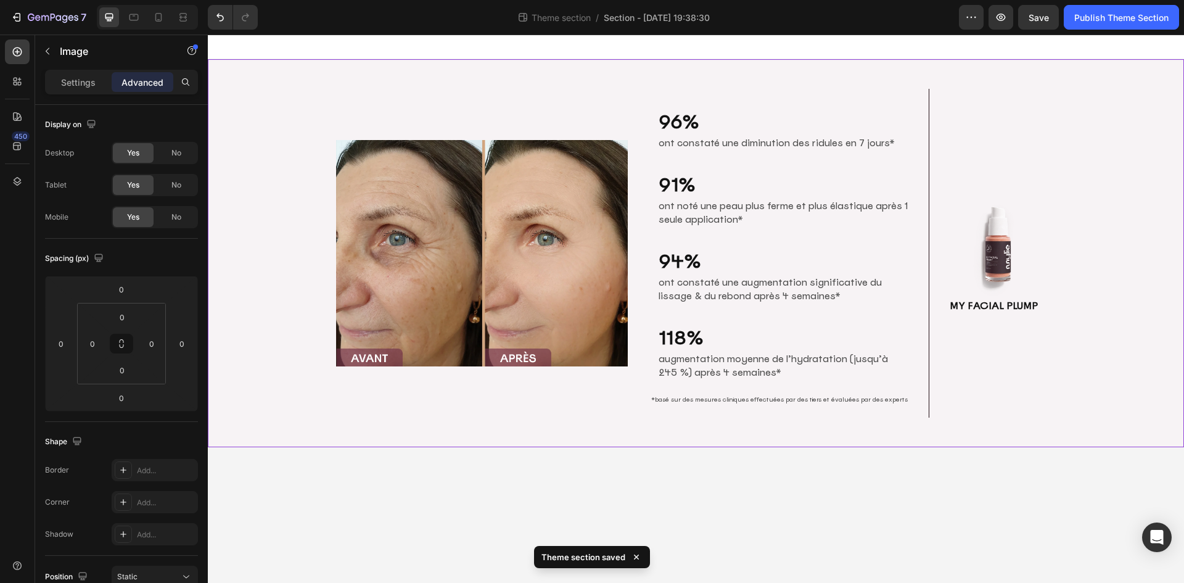
click at [1116, 294] on div "Image 96% Heading ont constaté une diminution des ridules en 7 jours* Text Bloc…" at bounding box center [696, 253] width 976 height 348
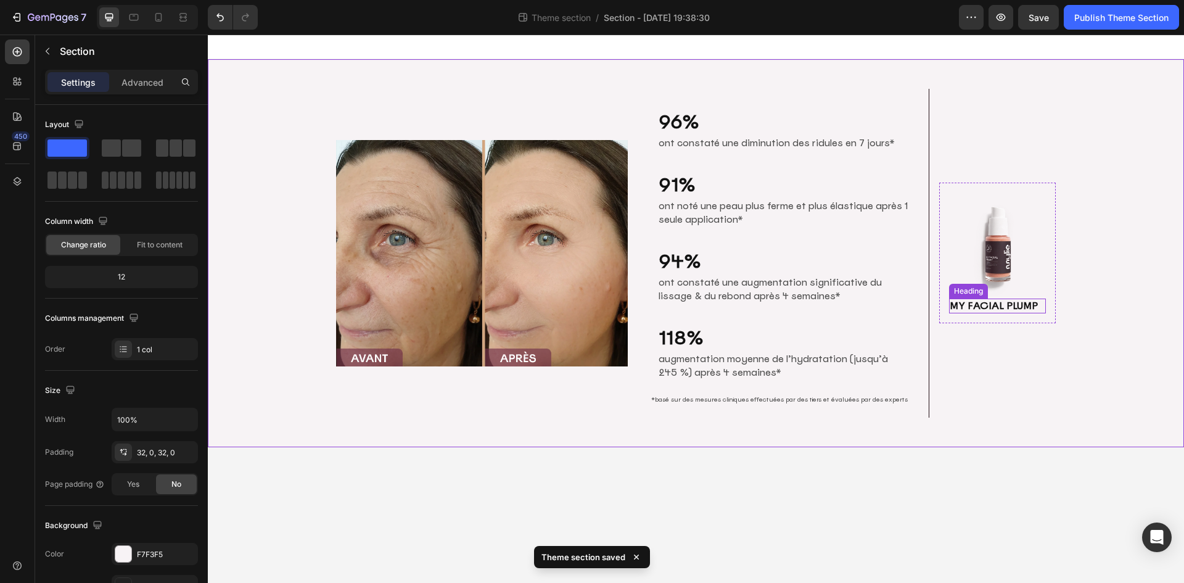
click at [1002, 308] on p "MY FACIAL PLUMP" at bounding box center [997, 306] width 94 height 13
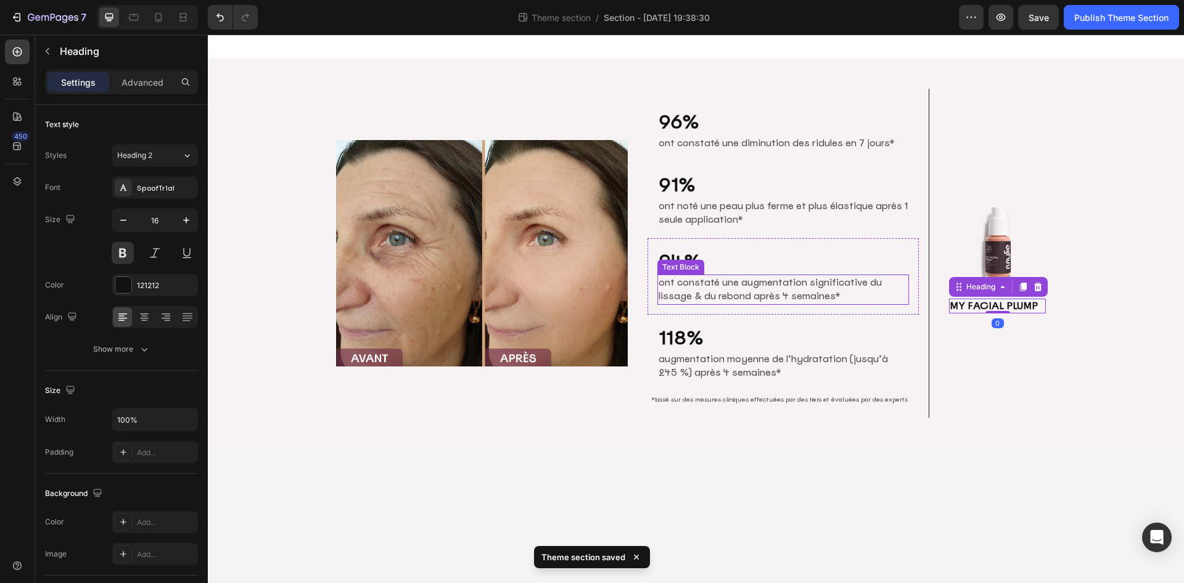
click at [711, 287] on p "ont constaté une augmentation significative du lissage & du rebond après 4 sema…" at bounding box center [783, 290] width 249 height 28
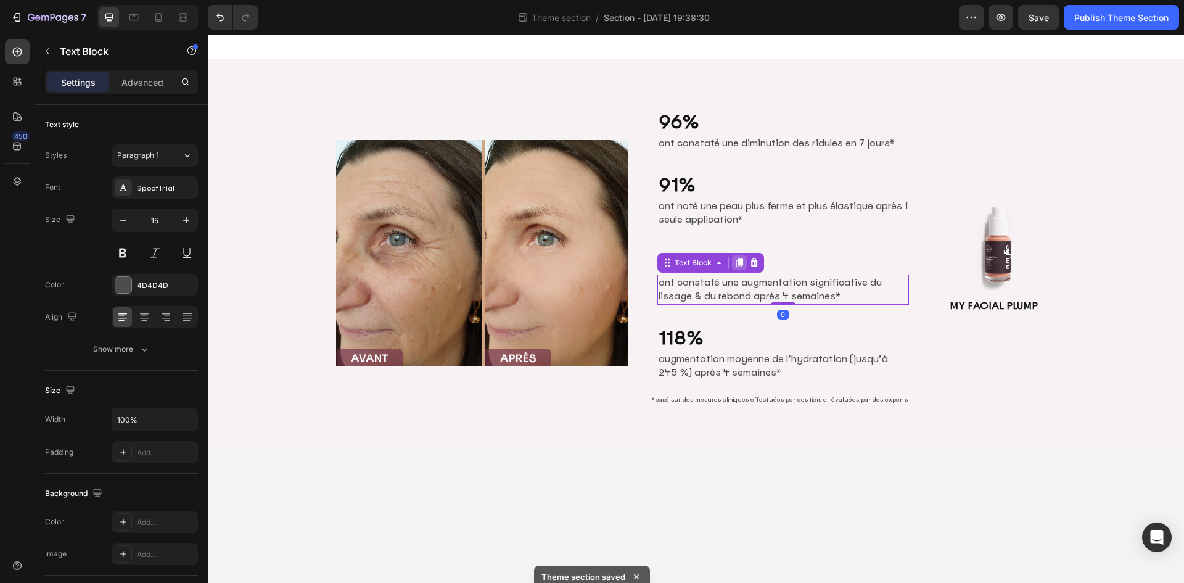
click at [741, 266] on icon at bounding box center [740, 263] width 10 height 10
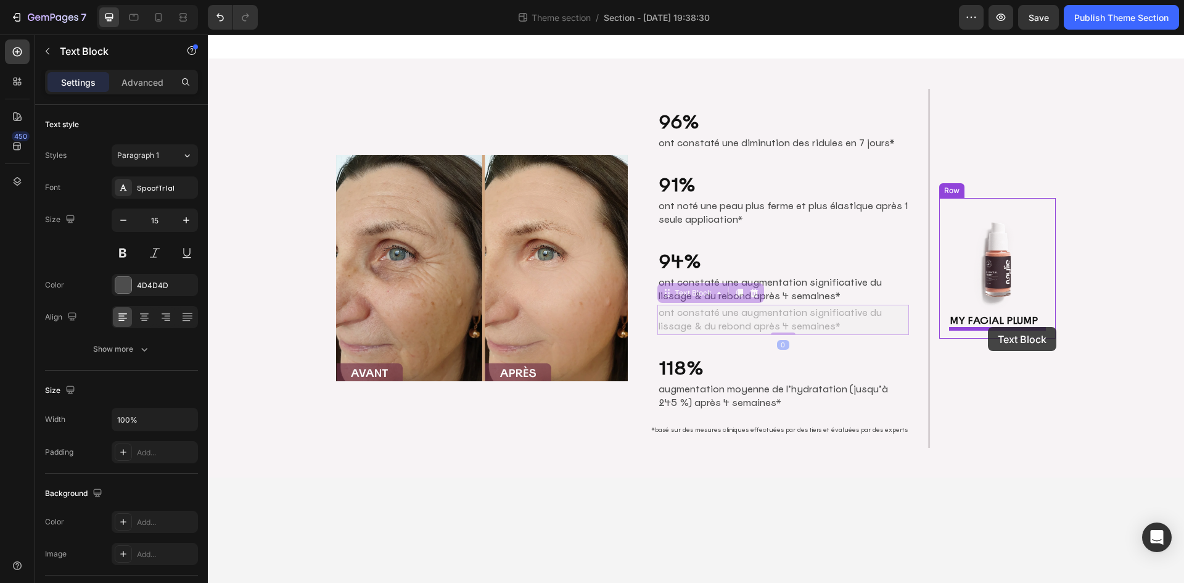
drag, startPoint x: 686, startPoint y: 294, endPoint x: 988, endPoint y: 327, distance: 303.4
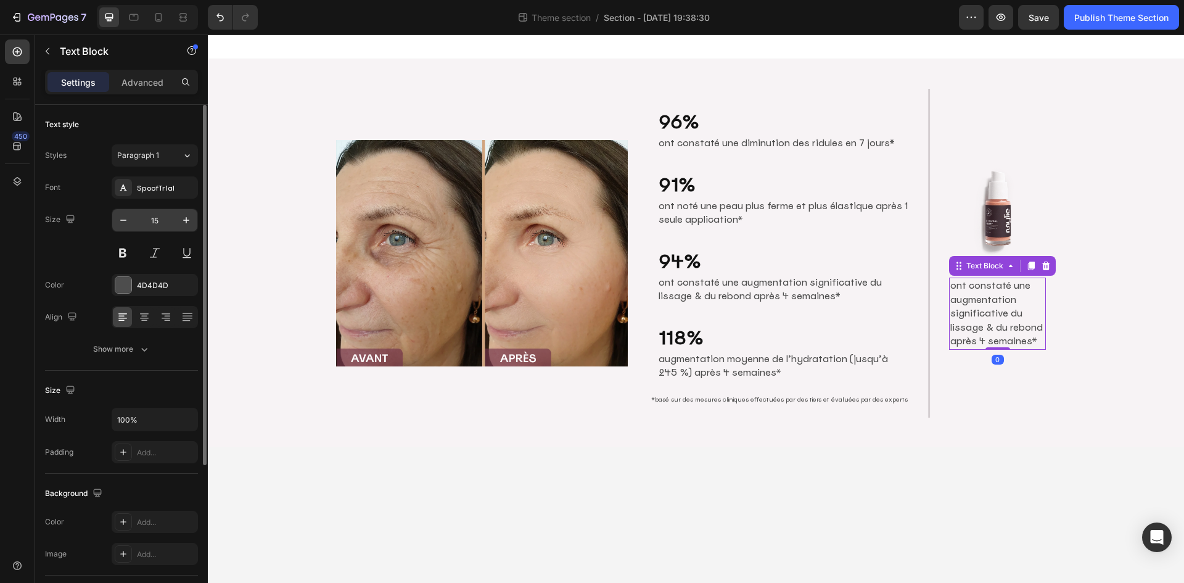
click at [164, 220] on input "15" at bounding box center [154, 220] width 41 height 22
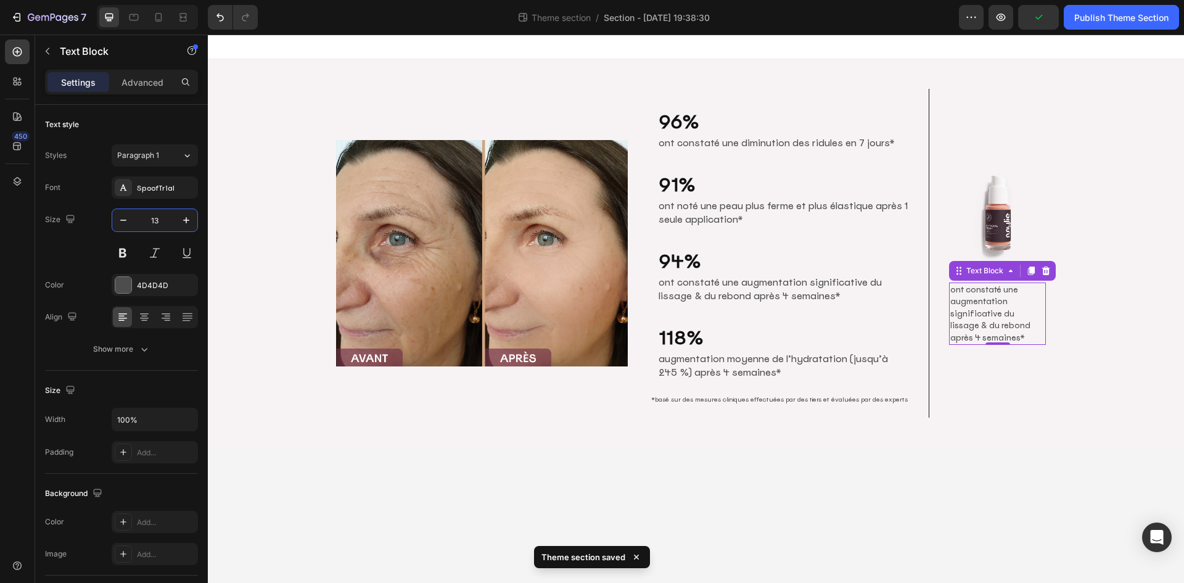
type input "13"
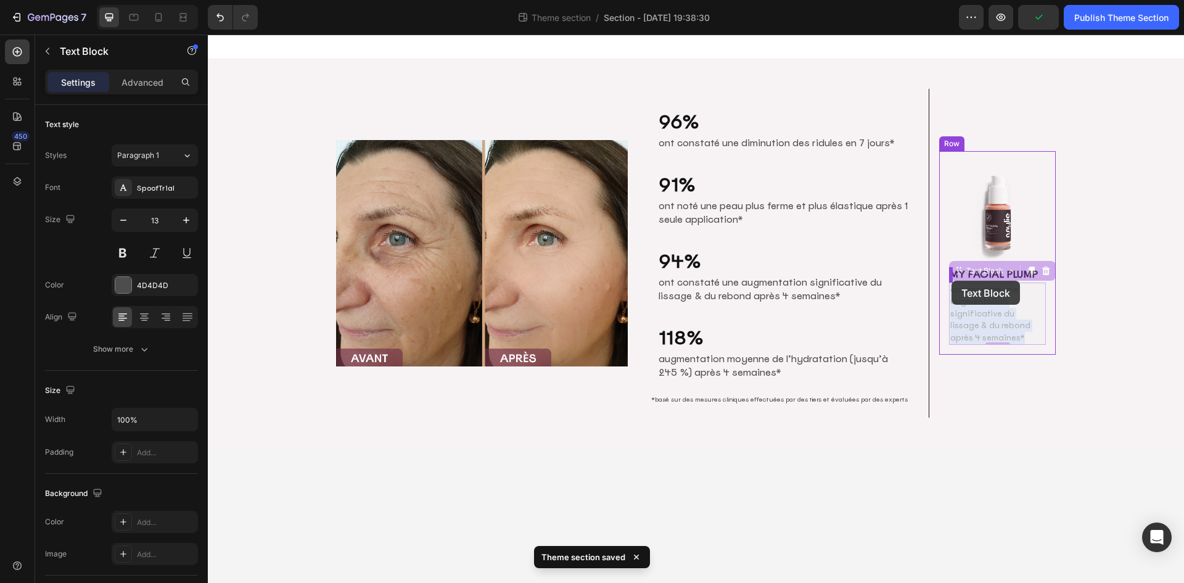
drag, startPoint x: 991, startPoint y: 336, endPoint x: 954, endPoint y: 281, distance: 66.5
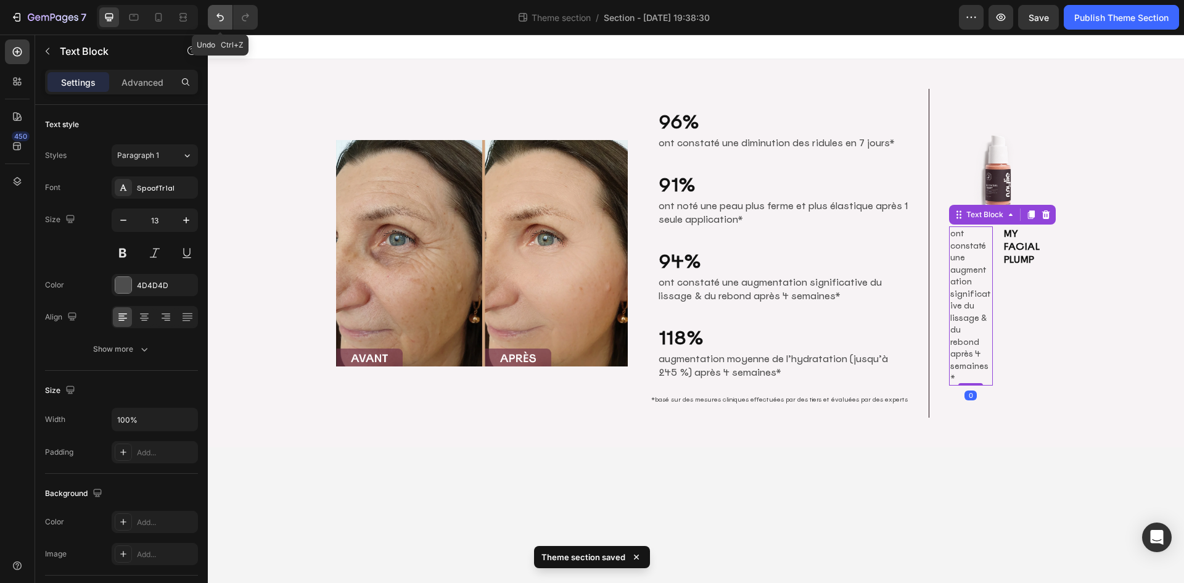
click at [217, 21] on icon "Undo/Redo" at bounding box center [220, 17] width 12 height 12
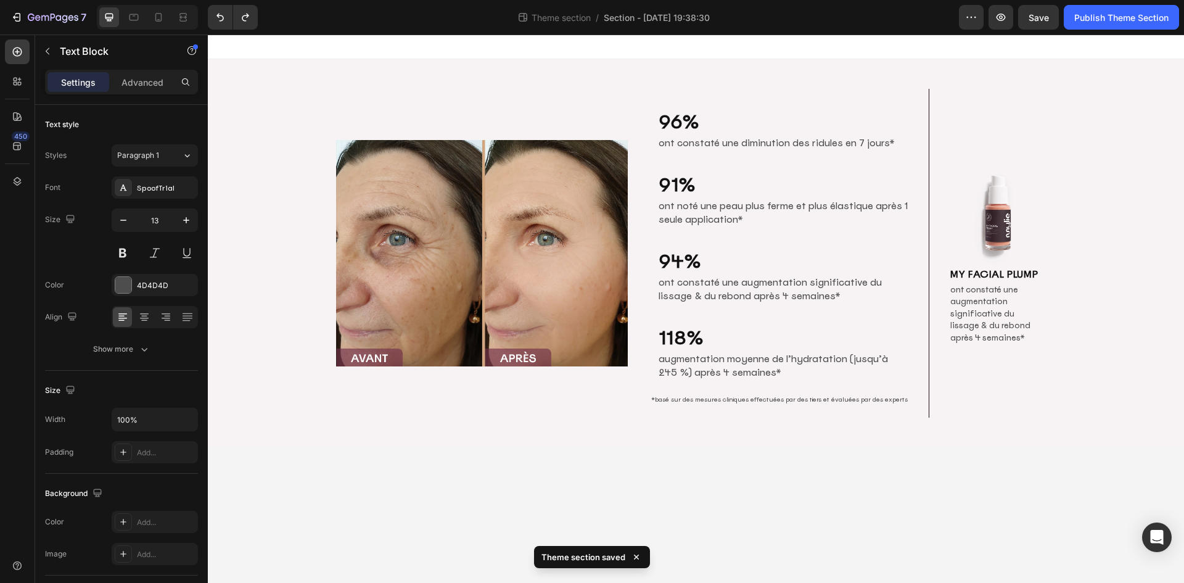
click at [992, 314] on p "ont constaté une augmentation significative du lissage & du rebond après 4 sema…" at bounding box center [997, 314] width 94 height 60
click at [977, 307] on p "ont constaté une augmentation significative du lissage & du rebond après 4 sema…" at bounding box center [997, 314] width 94 height 60
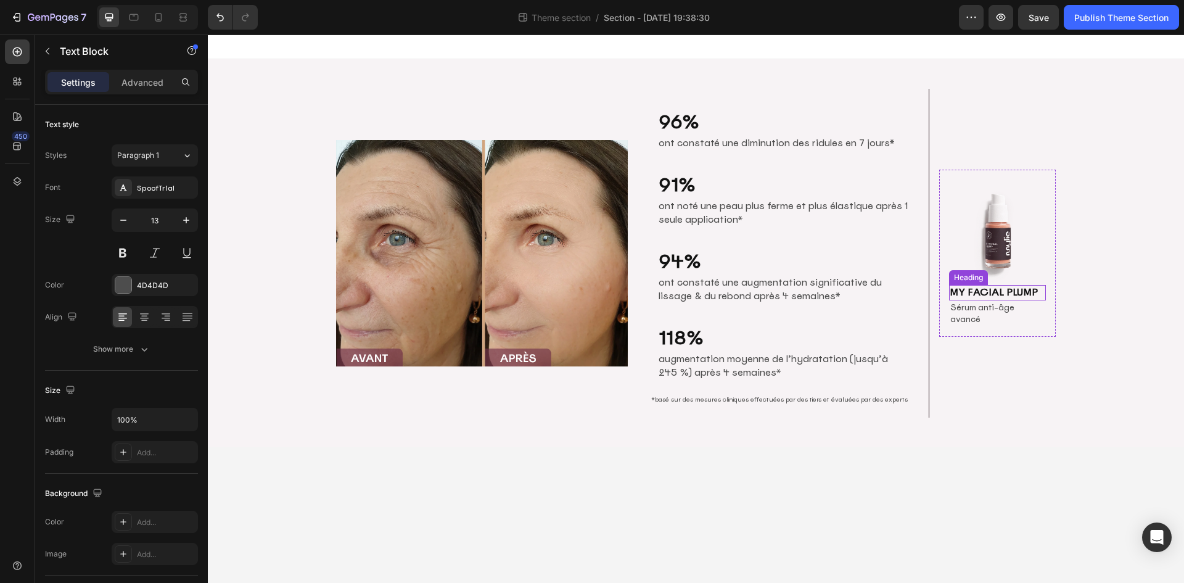
click at [994, 297] on h2 "MY FACIAL PLUMP" at bounding box center [997, 292] width 97 height 15
click at [1016, 317] on p "Sérum anti-âge avancé" at bounding box center [997, 314] width 94 height 24
click at [1002, 332] on div "0" at bounding box center [998, 337] width 12 height 10
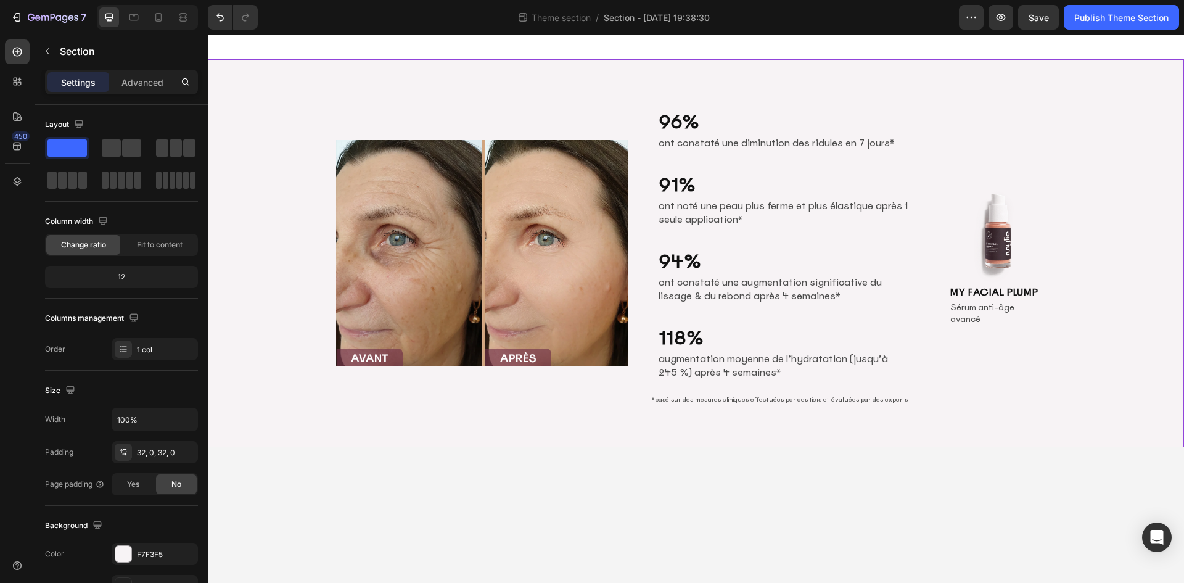
click at [1087, 257] on div "Image 96% Heading ont constaté une diminution des ridules en 7 jours* Text Bloc…" at bounding box center [696, 253] width 976 height 348
click at [23, 47] on icon at bounding box center [17, 52] width 12 height 12
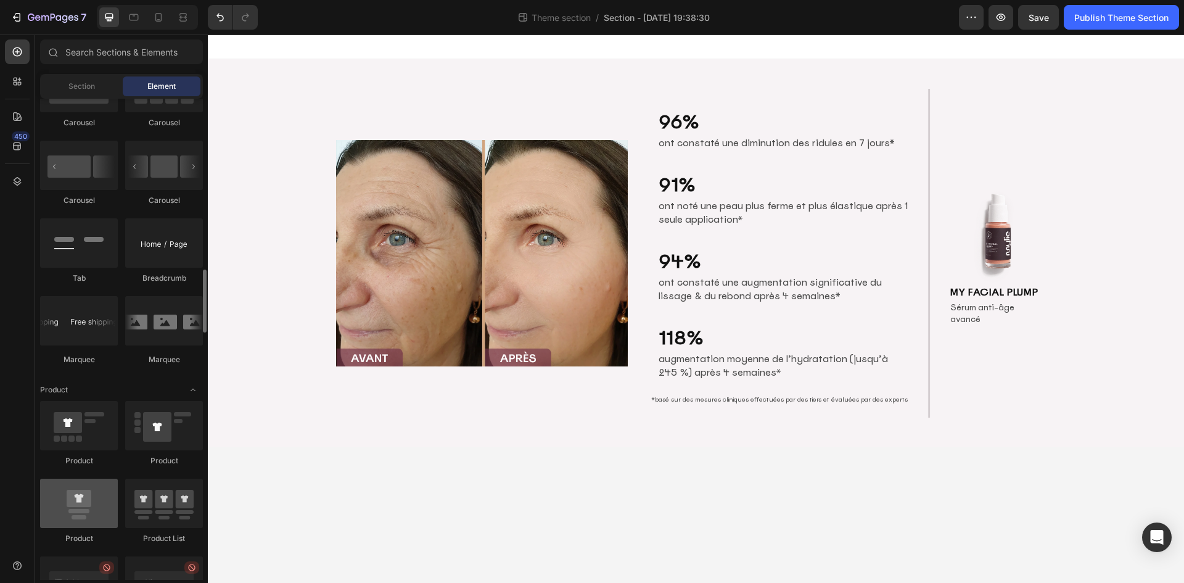
scroll to position [1357, 0]
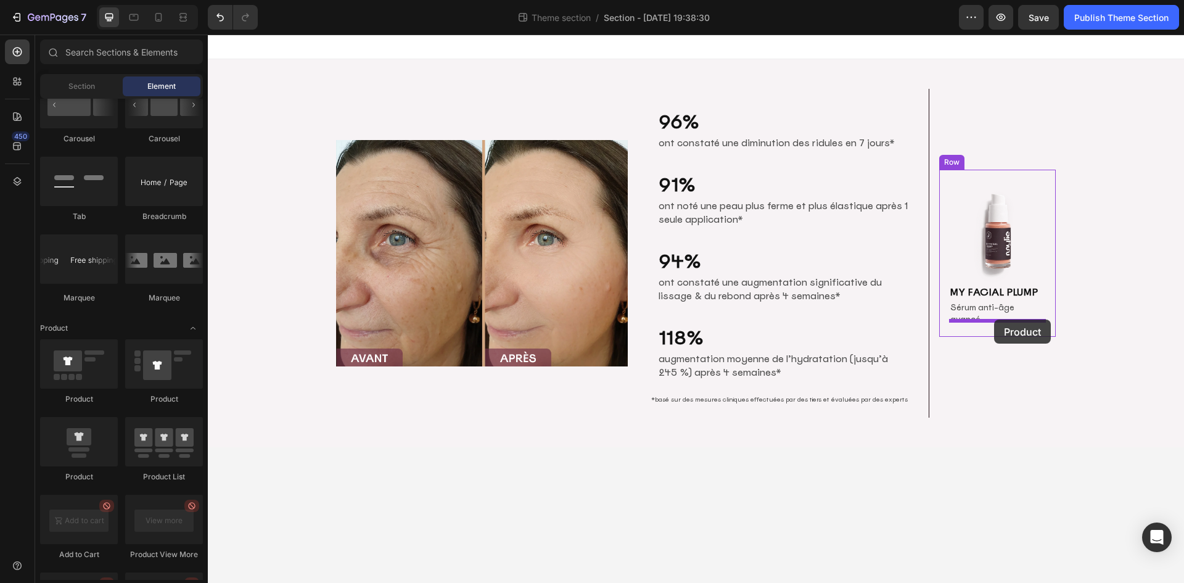
drag, startPoint x: 295, startPoint y: 482, endPoint x: 994, endPoint y: 319, distance: 718.0
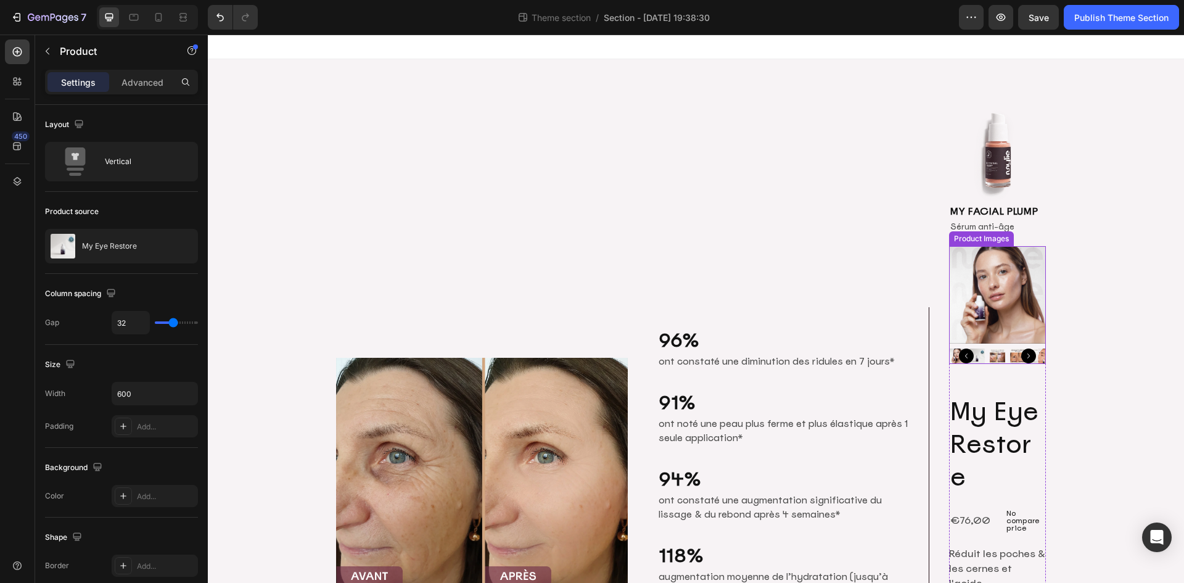
drag, startPoint x: 1000, startPoint y: 340, endPoint x: 989, endPoint y: 321, distance: 22.1
click at [1000, 348] on img at bounding box center [997, 355] width 15 height 15
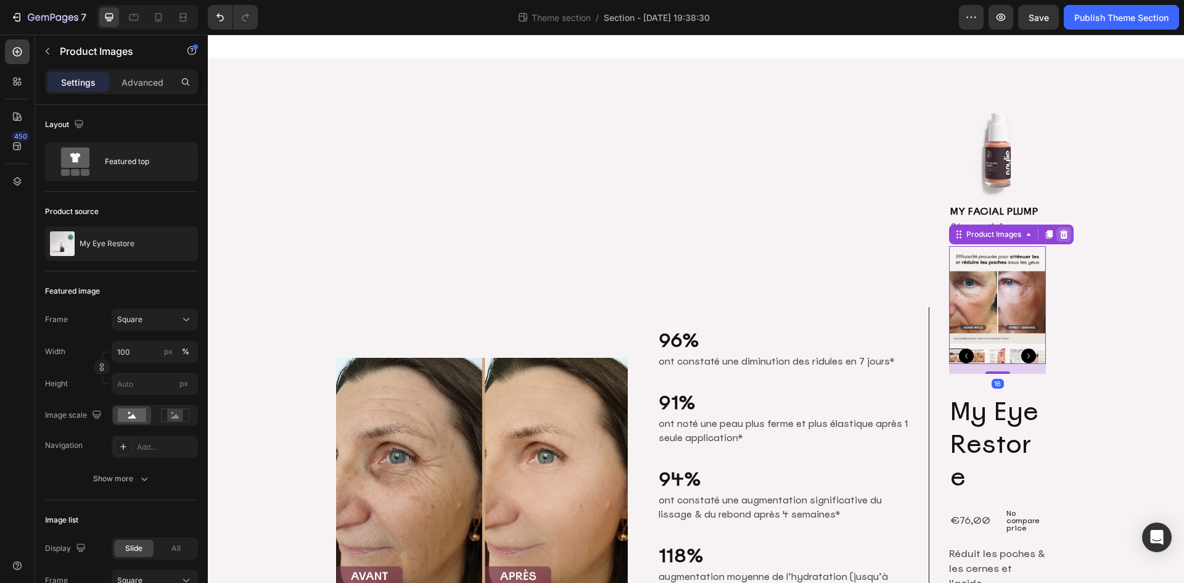
click at [1060, 230] on icon at bounding box center [1064, 234] width 8 height 9
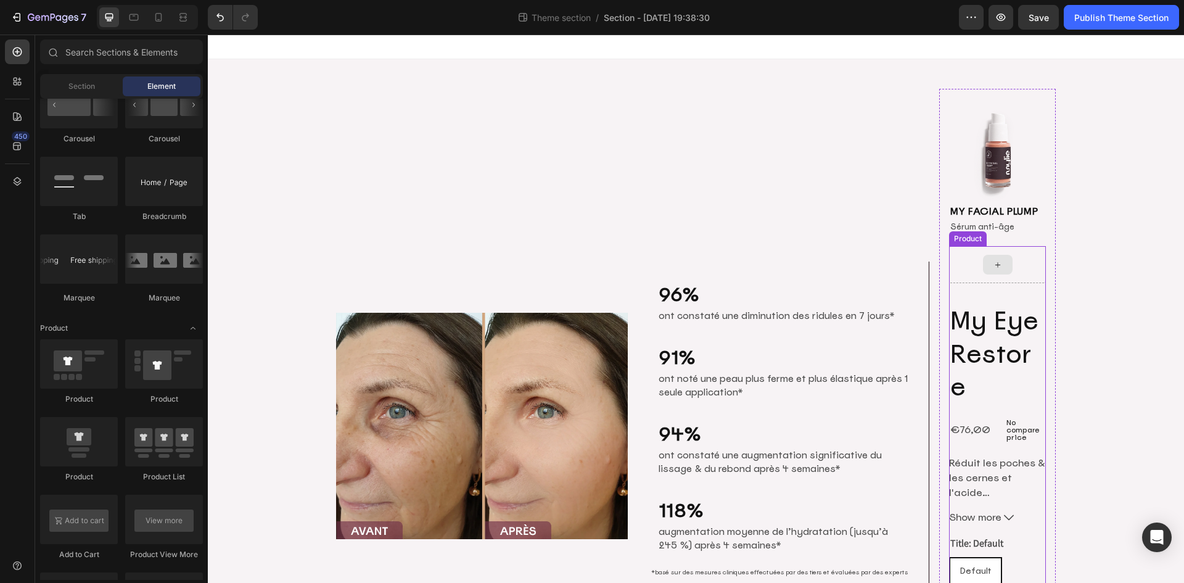
click at [1010, 255] on div at bounding box center [997, 264] width 97 height 37
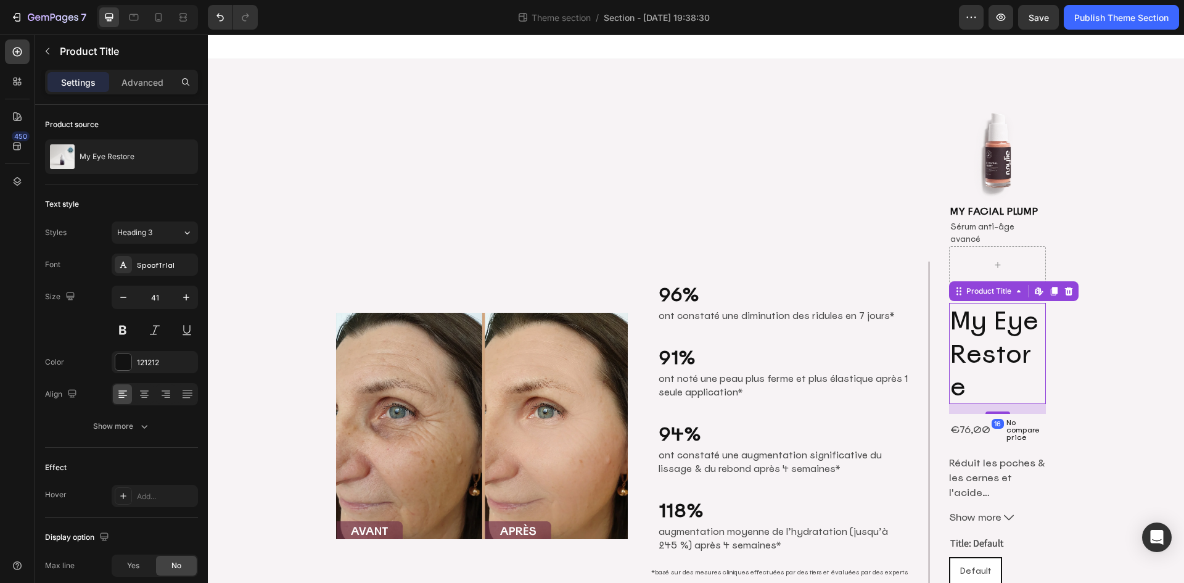
click at [1005, 324] on h2 "My Eye Restore" at bounding box center [997, 353] width 97 height 101
click at [1066, 287] on icon at bounding box center [1069, 291] width 8 height 9
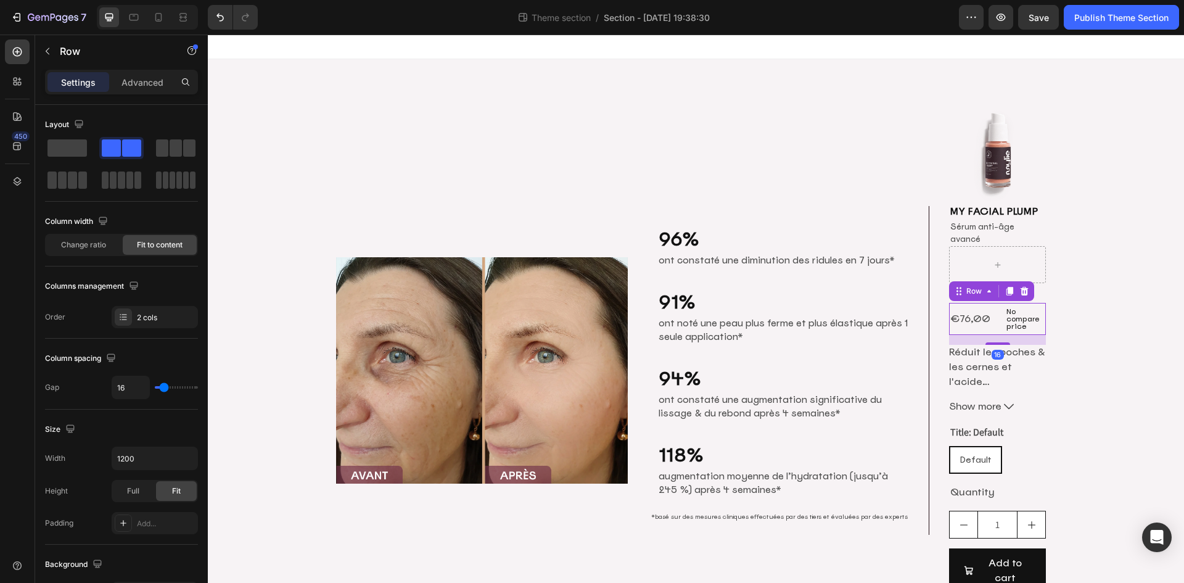
click at [991, 317] on div "€76,00 Product Price Product Price No compare price Product Price Row 16" at bounding box center [997, 319] width 97 height 32
click at [1021, 287] on icon at bounding box center [1025, 291] width 8 height 9
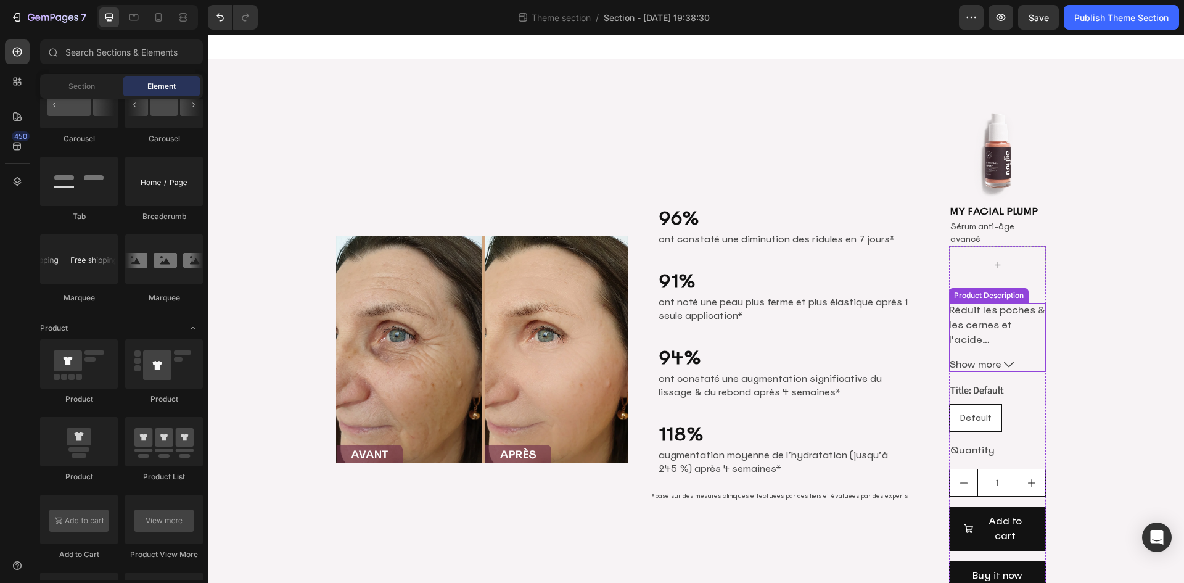
click at [1007, 313] on p "Réduit les poches & les cernes et l'acide hyaluronique cible les rides" at bounding box center [997, 339] width 96 height 72
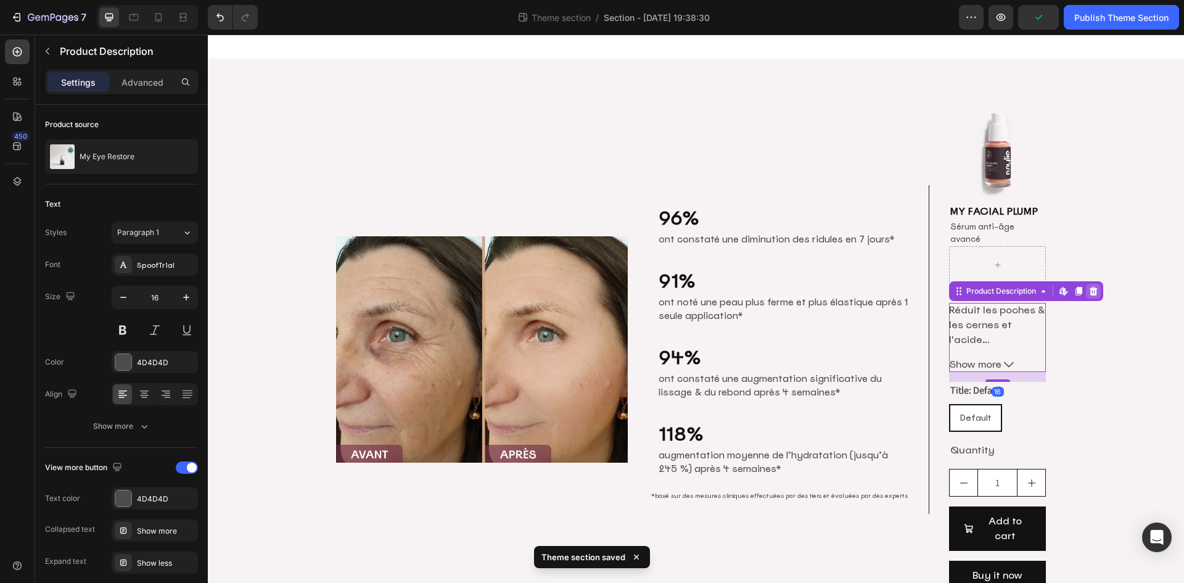
click at [1091, 286] on icon at bounding box center [1094, 291] width 10 height 10
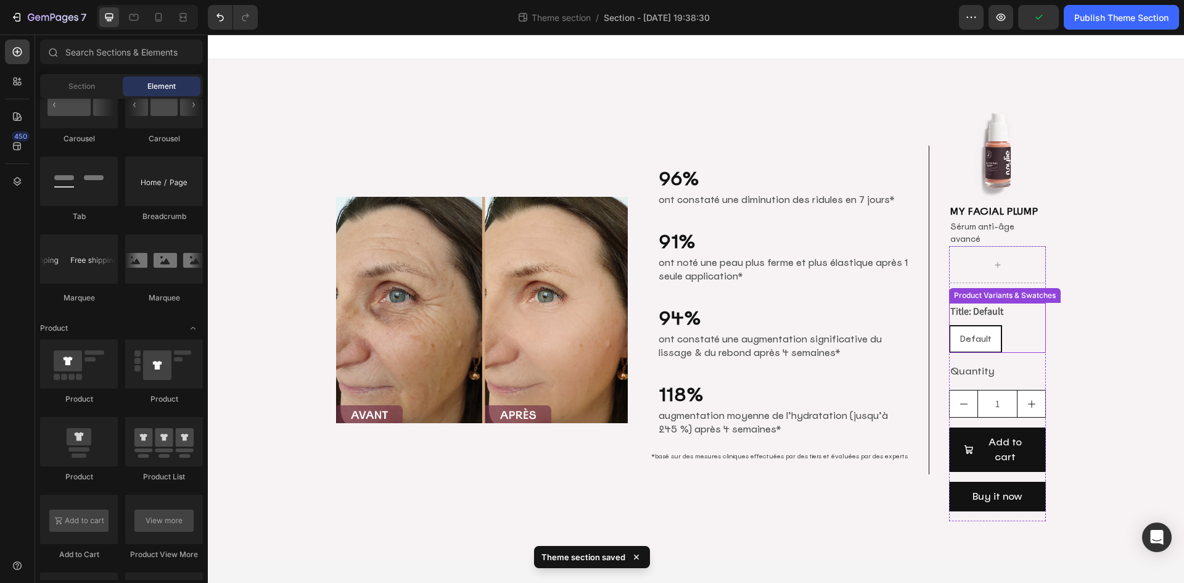
click at [1020, 303] on div "Title: Default Default Default Default" at bounding box center [997, 328] width 97 height 50
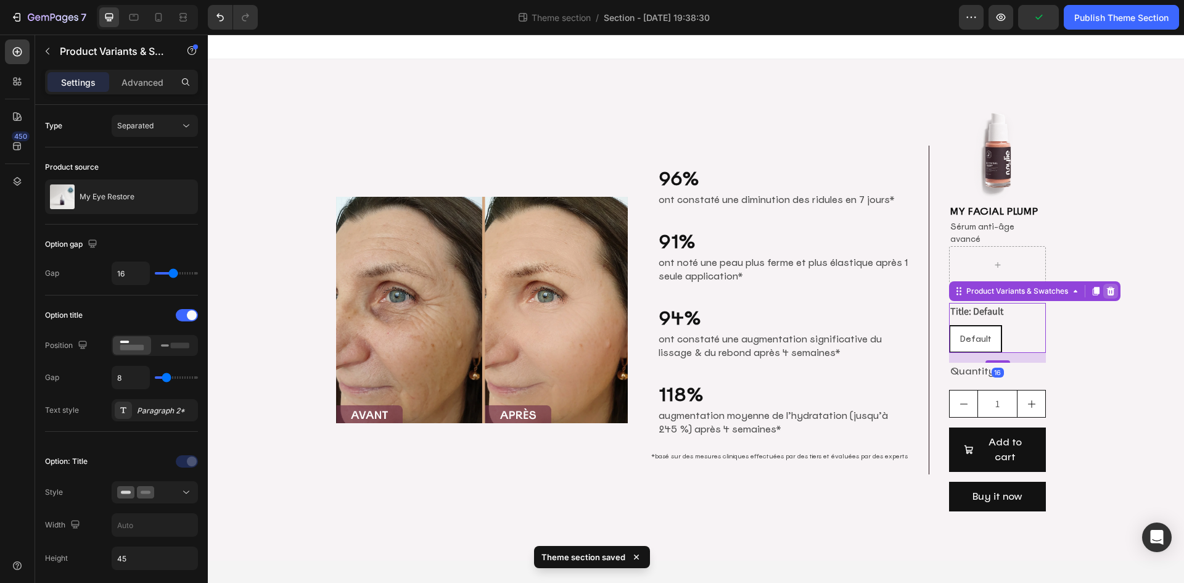
click at [1111, 287] on icon at bounding box center [1111, 291] width 8 height 9
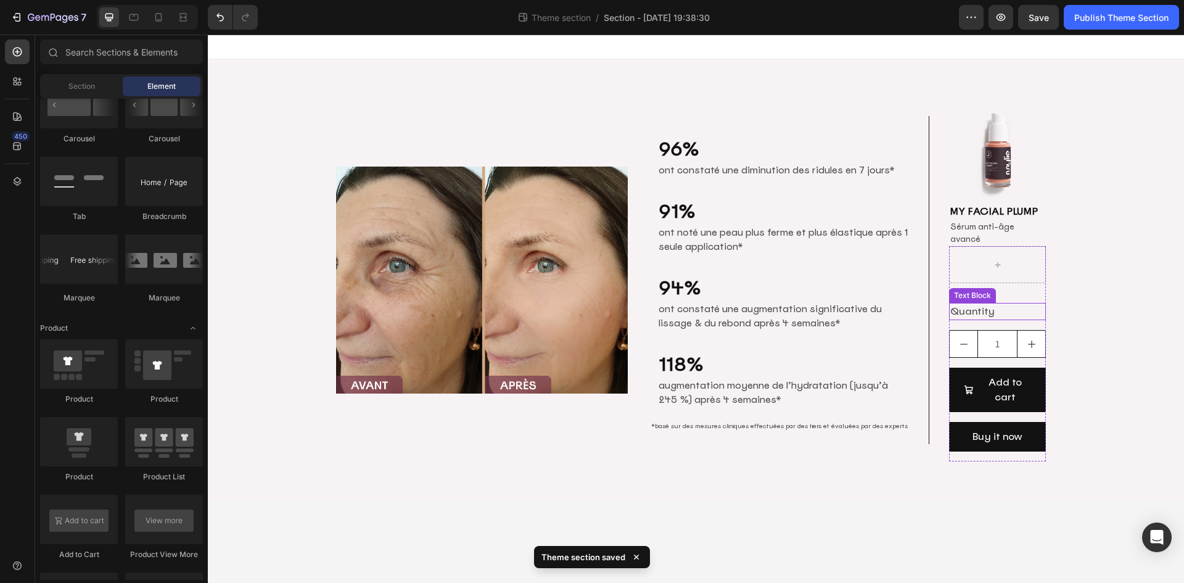
click at [1031, 303] on div "Quantity" at bounding box center [997, 311] width 97 height 17
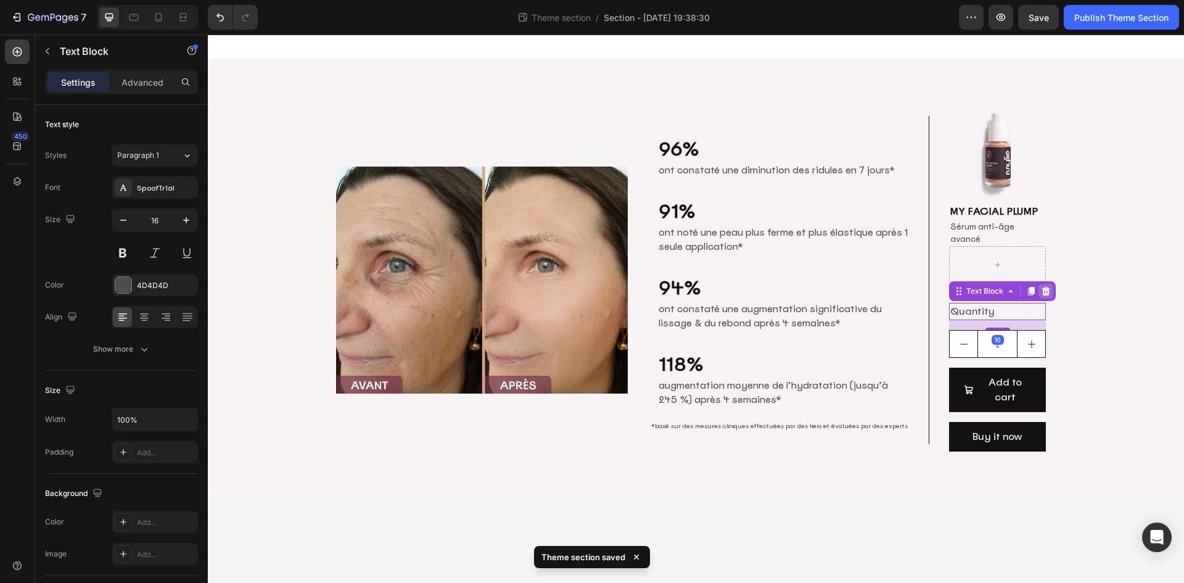
click at [1047, 286] on icon at bounding box center [1046, 291] width 10 height 10
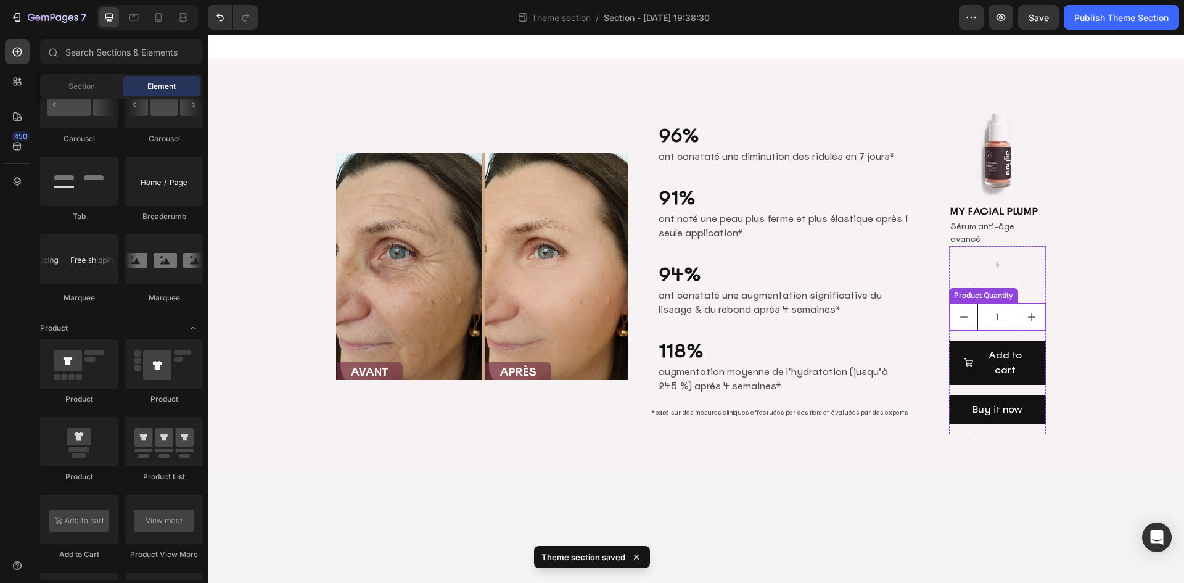
click at [1029, 312] on icon "increment" at bounding box center [1032, 317] width 10 height 10
type input "2"
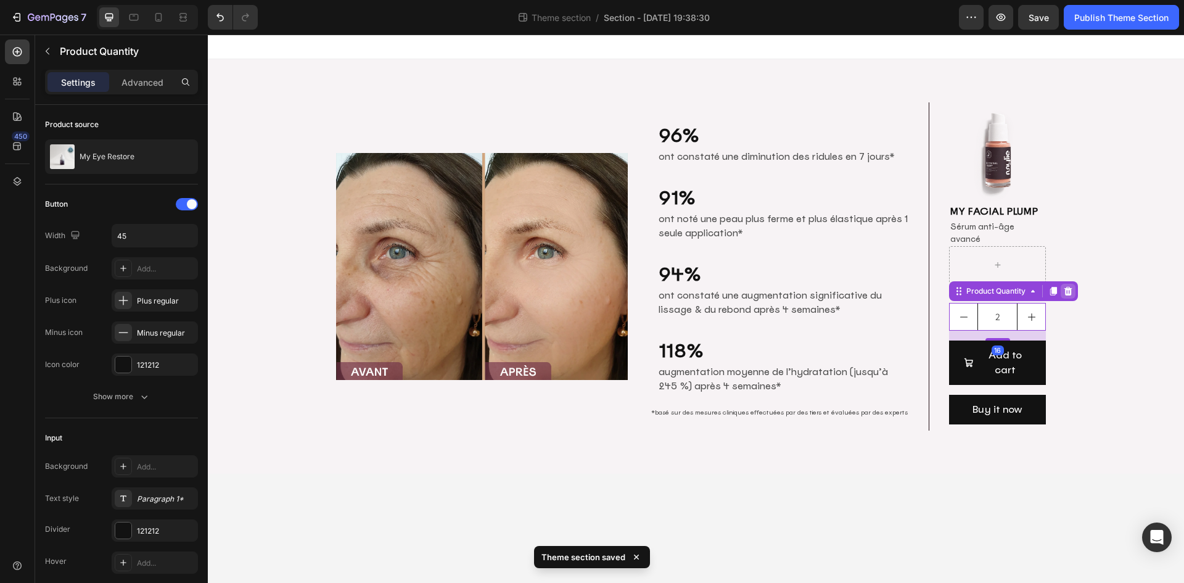
click at [1069, 287] on icon at bounding box center [1069, 291] width 8 height 9
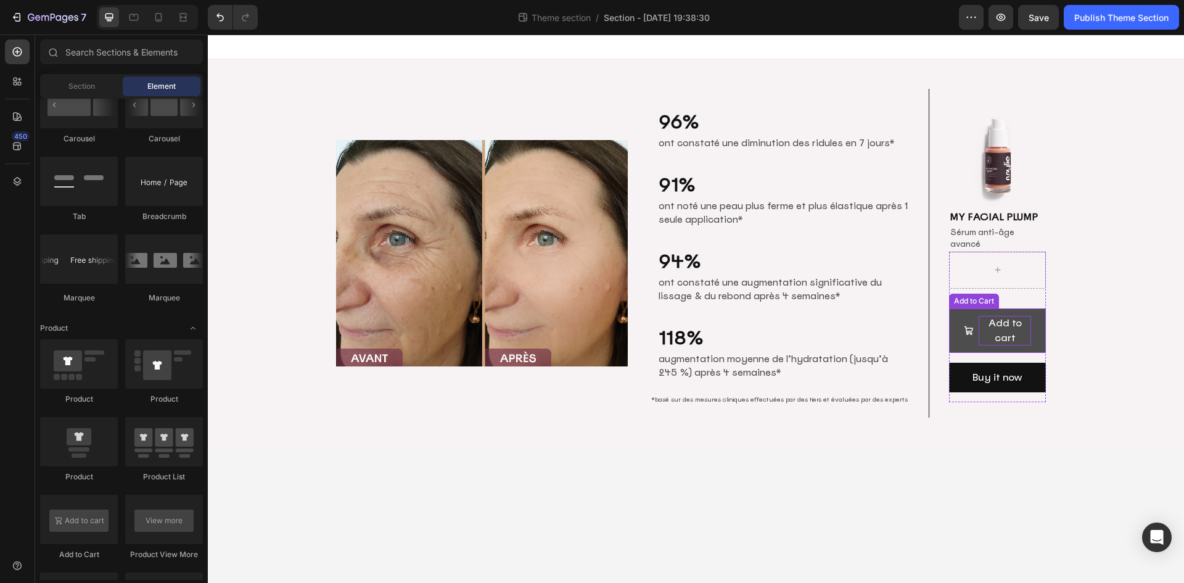
click at [1003, 331] on div "Add to cart" at bounding box center [1005, 331] width 52 height 30
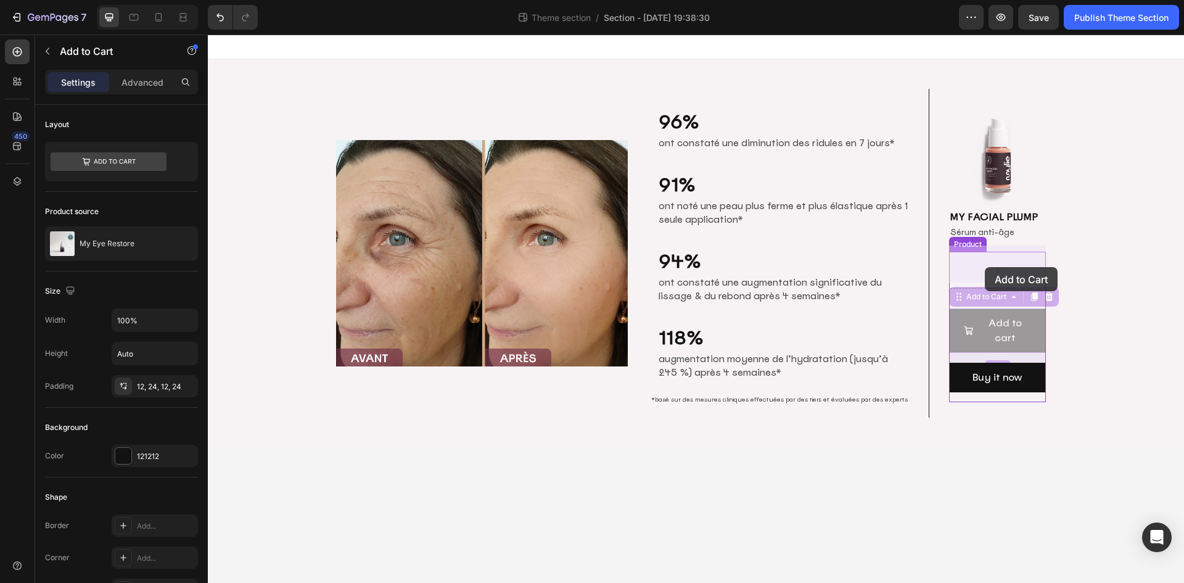
drag, startPoint x: 979, startPoint y: 292, endPoint x: 984, endPoint y: 267, distance: 25.8
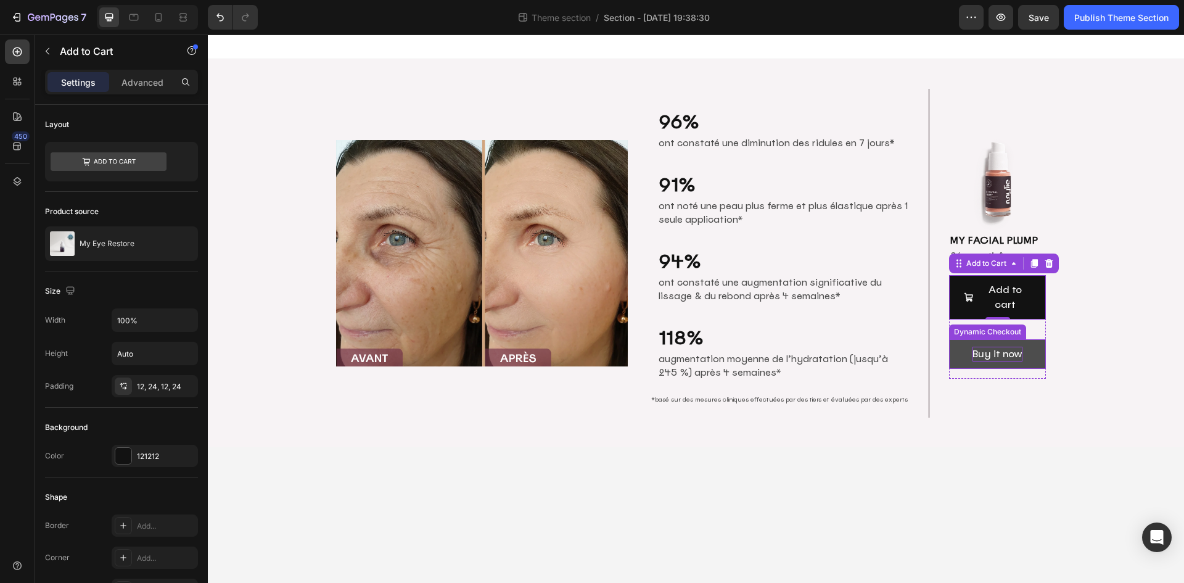
click at [1009, 347] on div "Buy it now" at bounding box center [998, 354] width 50 height 15
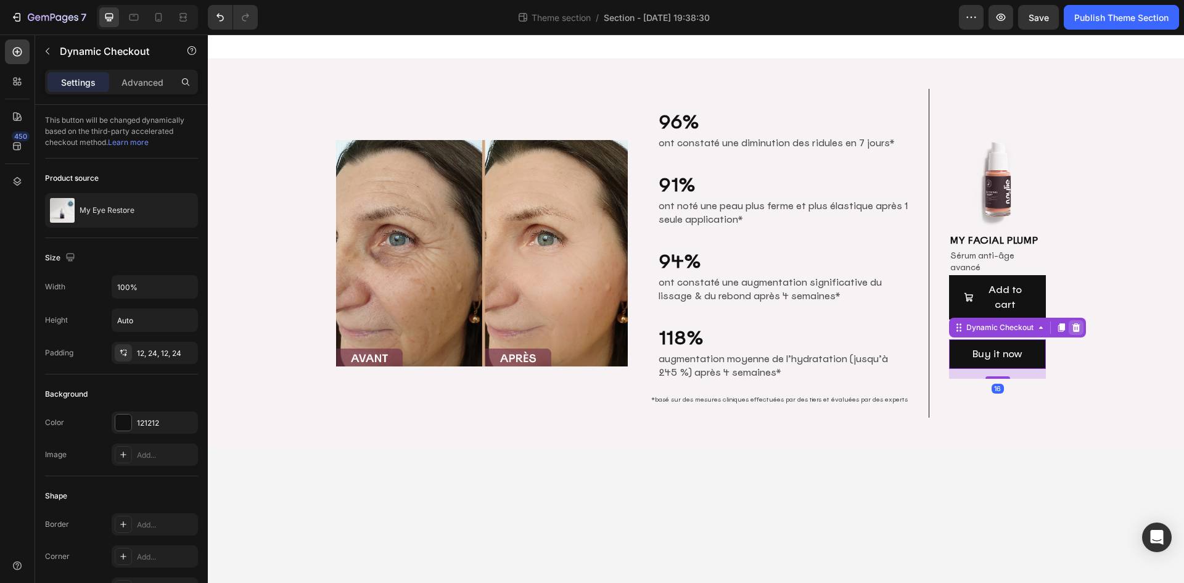
click at [1076, 323] on icon at bounding box center [1077, 327] width 8 height 9
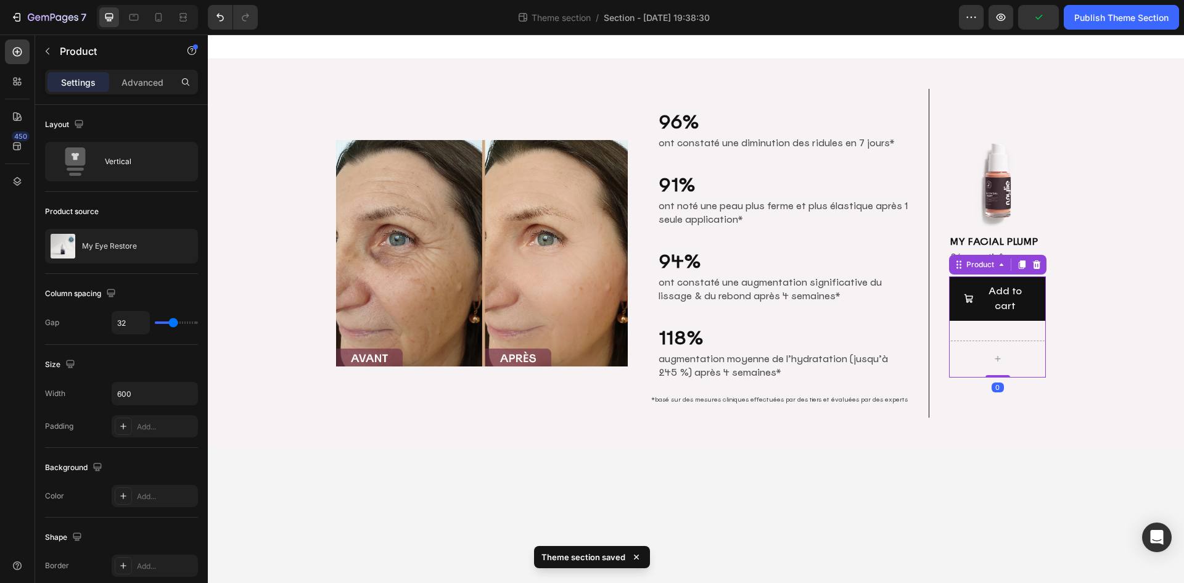
click at [1024, 324] on div "Add to cart Add to Cart Product 0" at bounding box center [997, 326] width 97 height 101
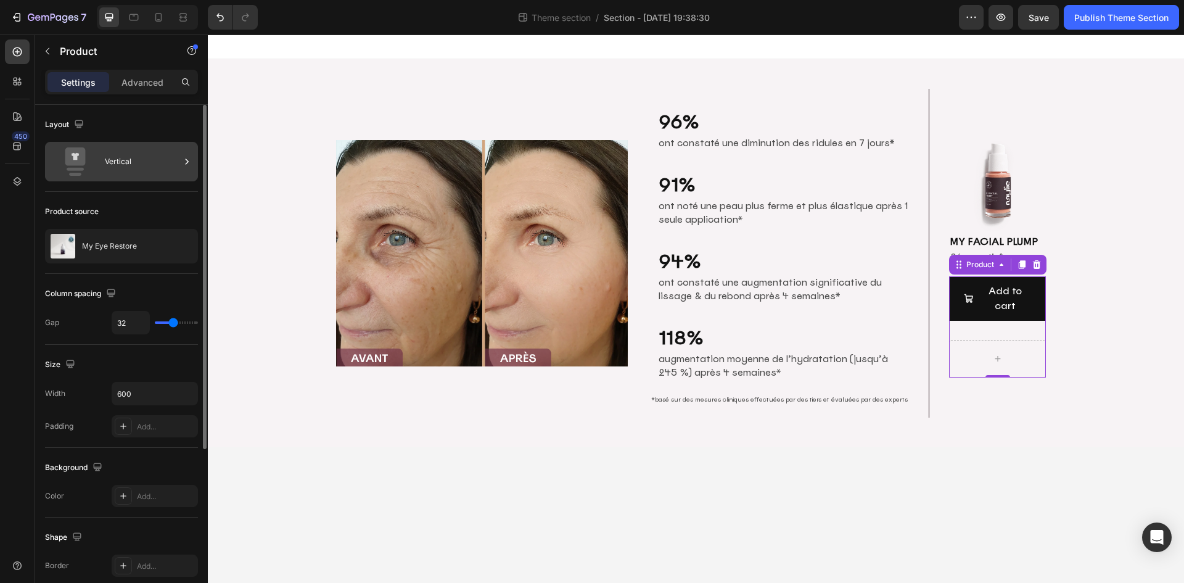
click at [126, 164] on div "Vertical" at bounding box center [142, 161] width 75 height 28
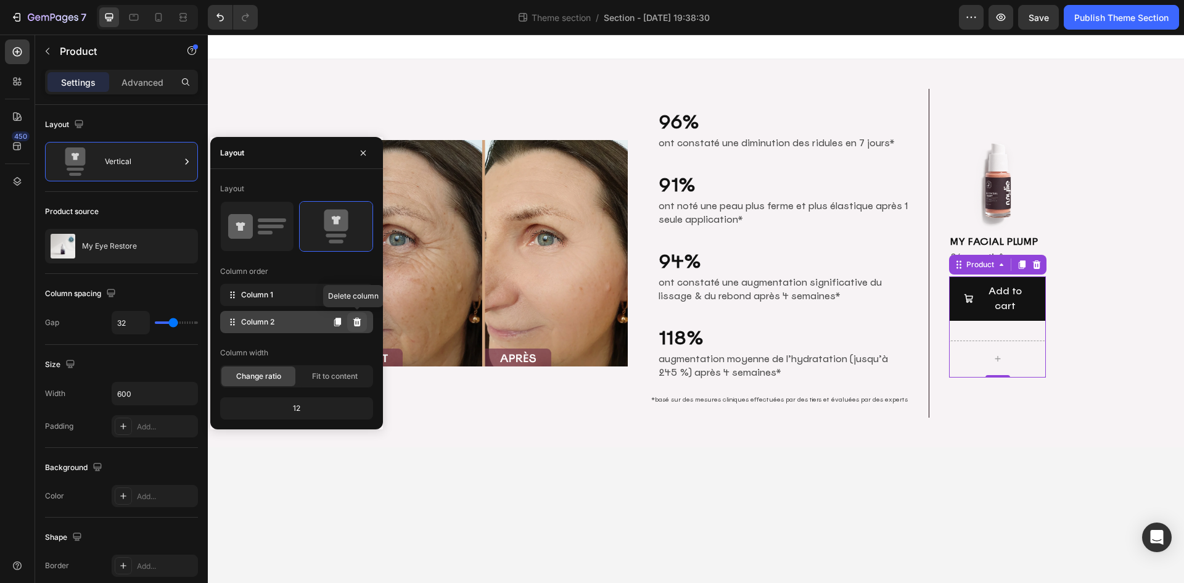
click at [358, 322] on icon at bounding box center [357, 322] width 10 height 10
click at [357, 295] on icon at bounding box center [357, 295] width 8 height 9
click at [357, 325] on icon at bounding box center [357, 322] width 8 height 9
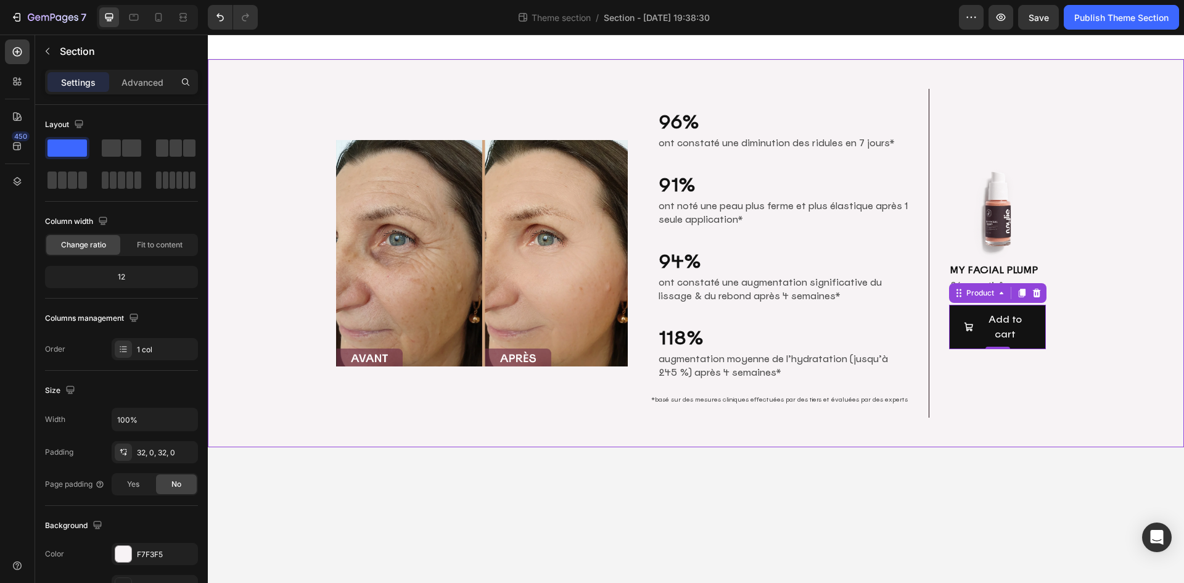
click at [1129, 297] on div "Image 96% Heading ont constaté une diminution des ridules en 7 jours* Text Bloc…" at bounding box center [696, 253] width 976 height 348
click at [1026, 329] on div "Add to cart" at bounding box center [1005, 327] width 52 height 30
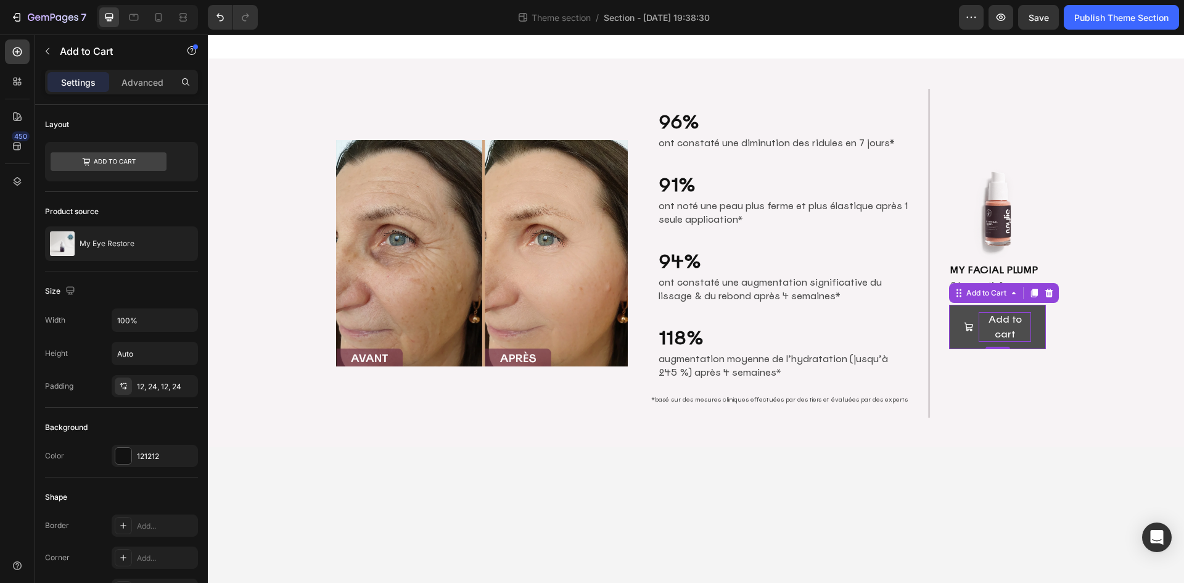
click at [1015, 320] on div "Add to cart" at bounding box center [1005, 327] width 52 height 30
click at [1015, 320] on p "Add to cart" at bounding box center [1005, 327] width 52 height 30
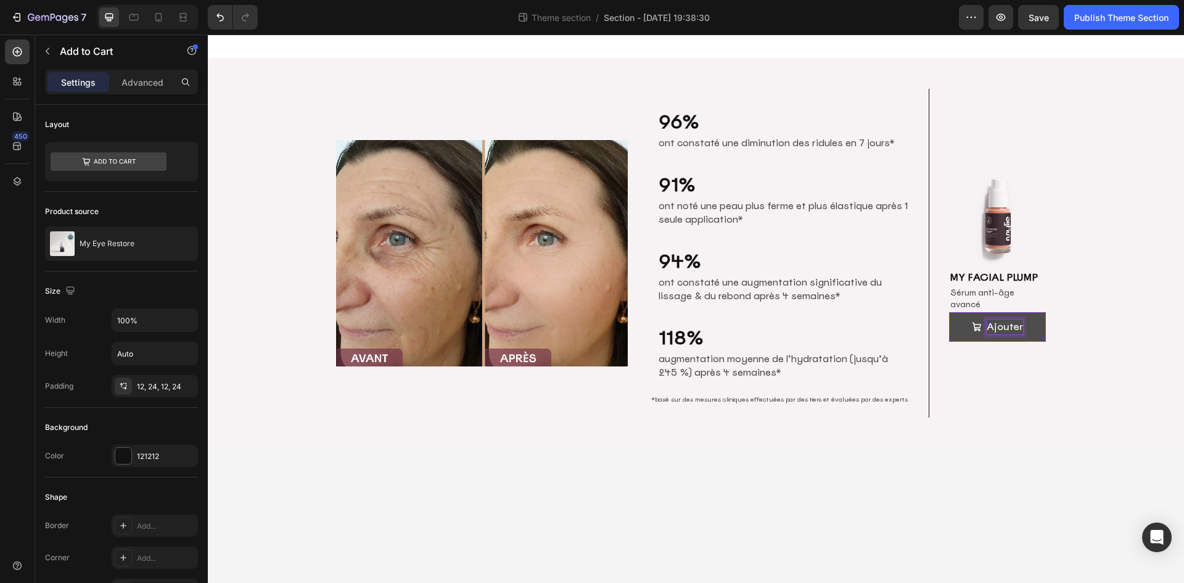
click at [949, 312] on button "Ajouter" at bounding box center [997, 327] width 97 height 30
click at [1034, 324] on button "Ajouter" at bounding box center [997, 327] width 97 height 30
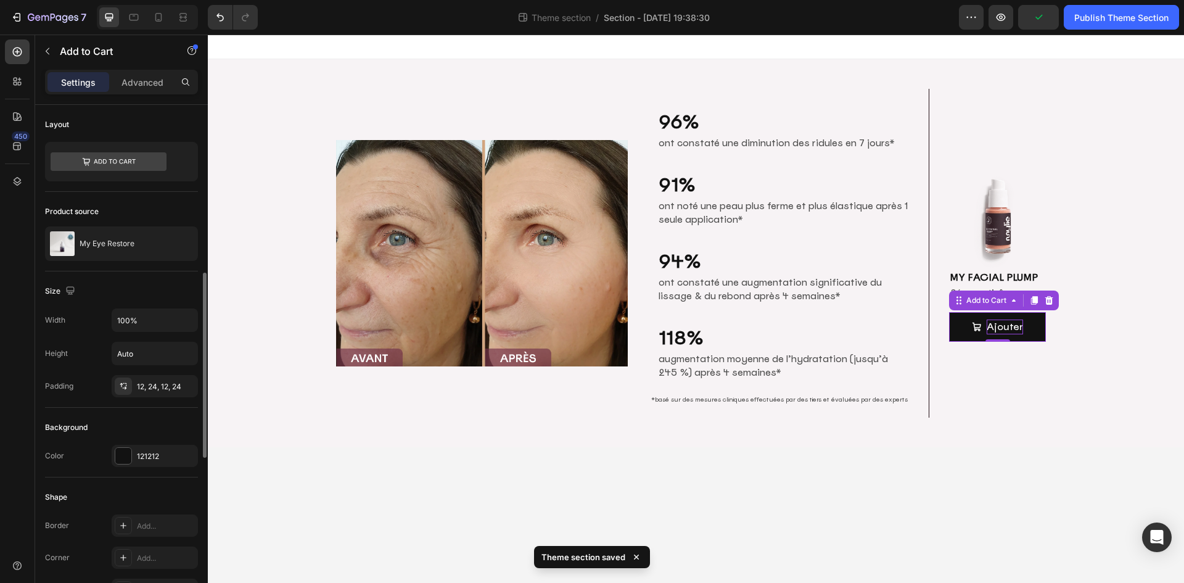
scroll to position [247, 0]
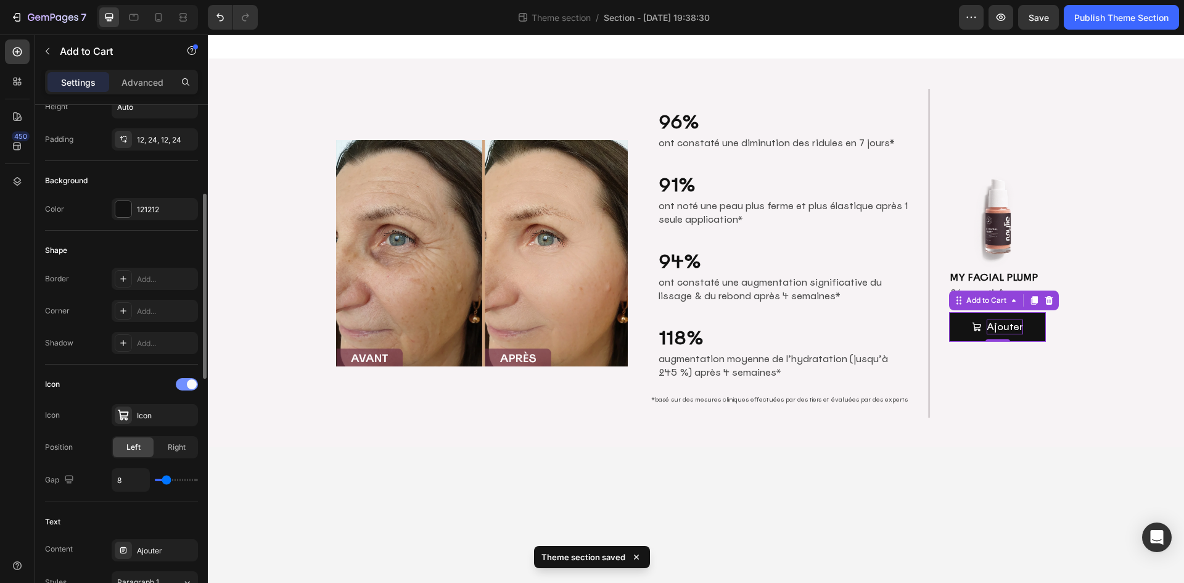
click at [192, 390] on div at bounding box center [187, 384] width 22 height 12
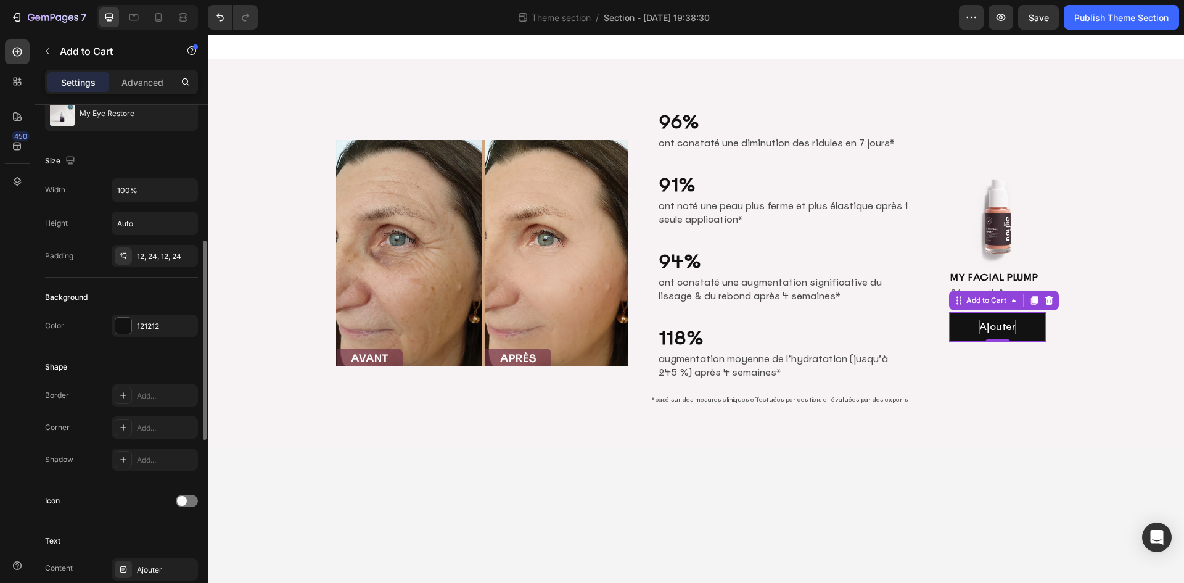
scroll to position [192, 0]
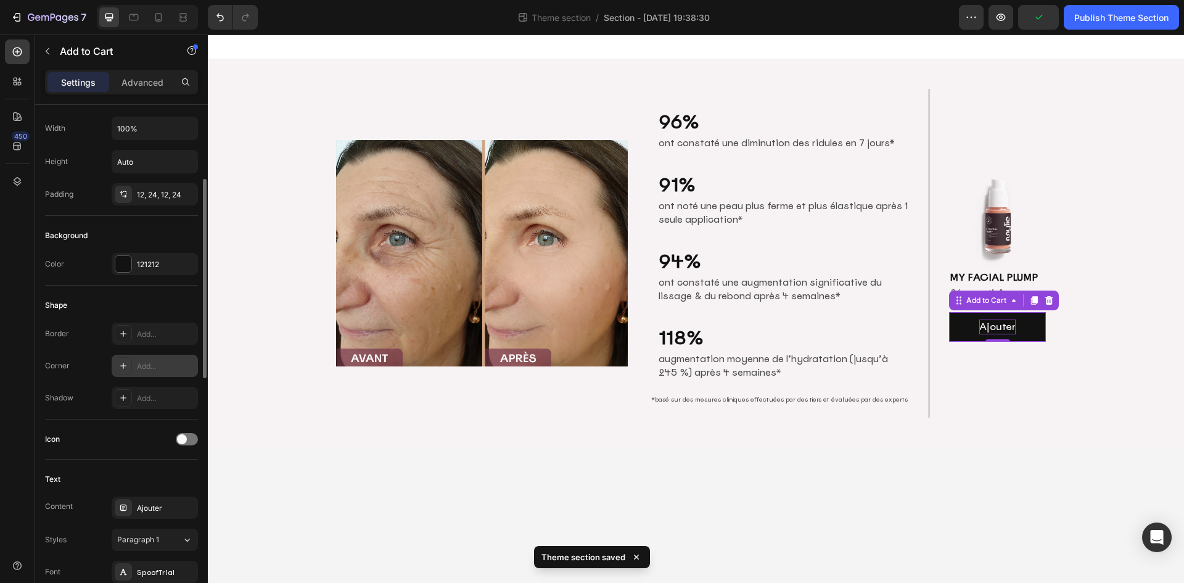
click at [151, 368] on div "Add..." at bounding box center [166, 366] width 58 height 11
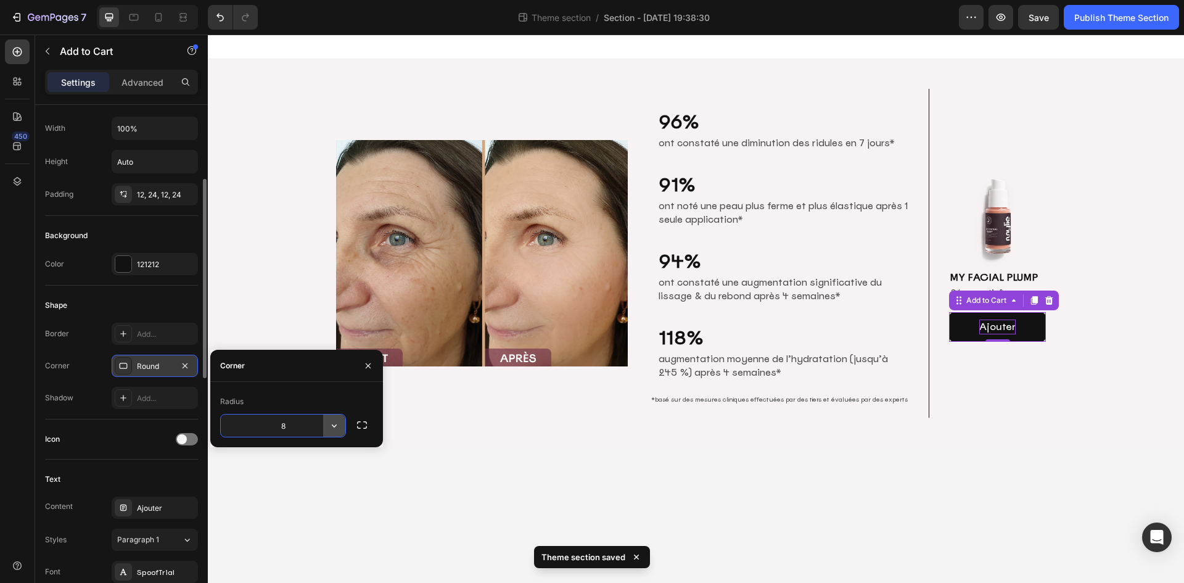
click at [340, 422] on icon "button" at bounding box center [334, 425] width 12 height 12
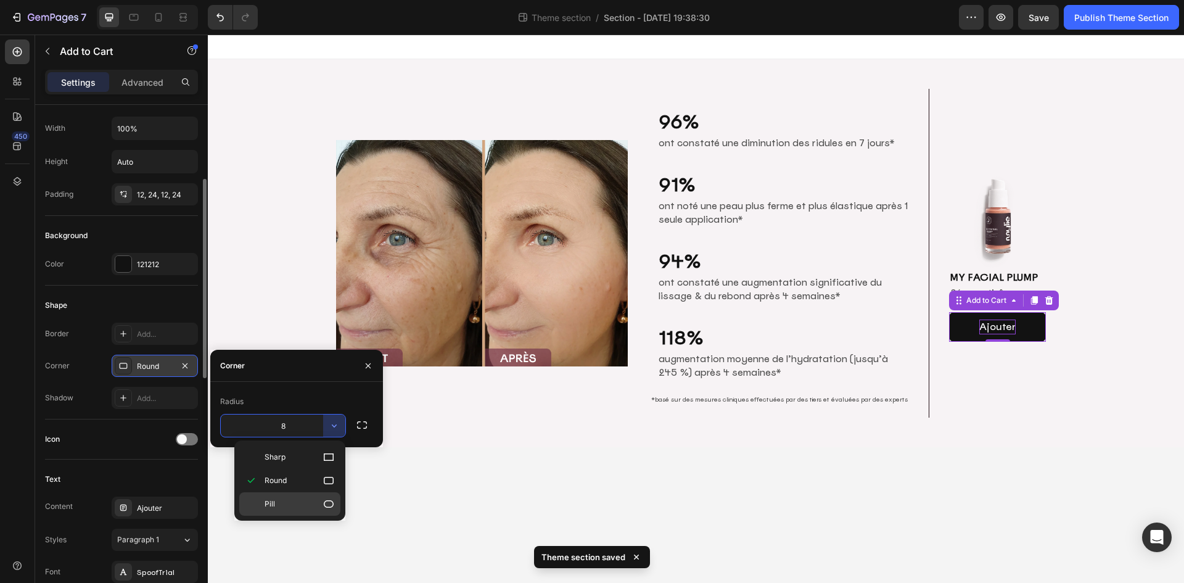
click at [310, 501] on p "Pill" at bounding box center [300, 504] width 70 height 12
type input "9999"
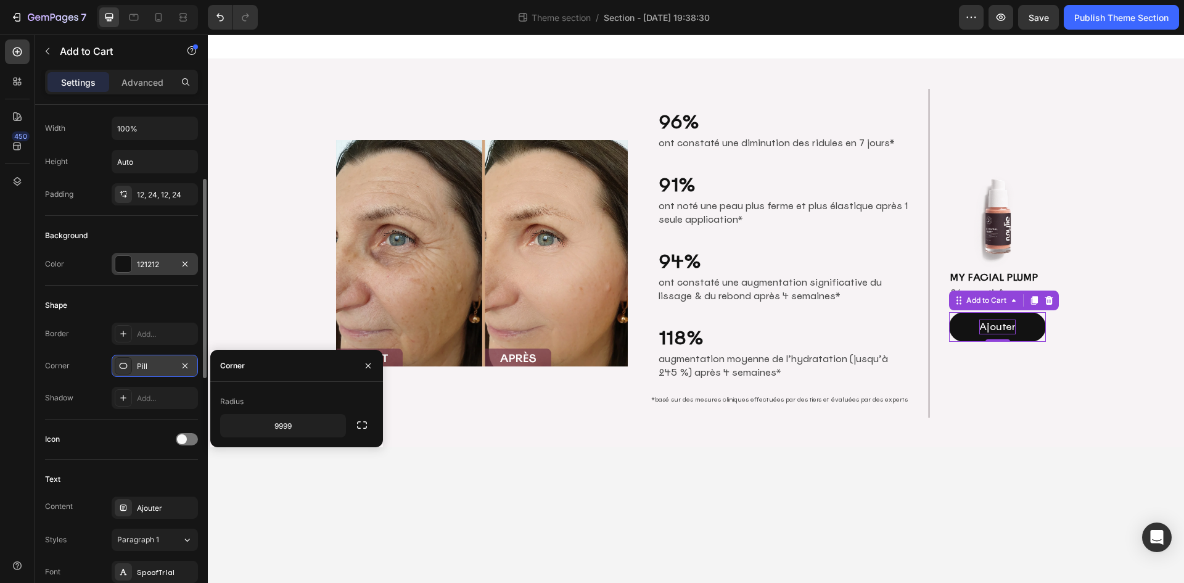
click at [155, 257] on div "121212" at bounding box center [155, 264] width 86 height 22
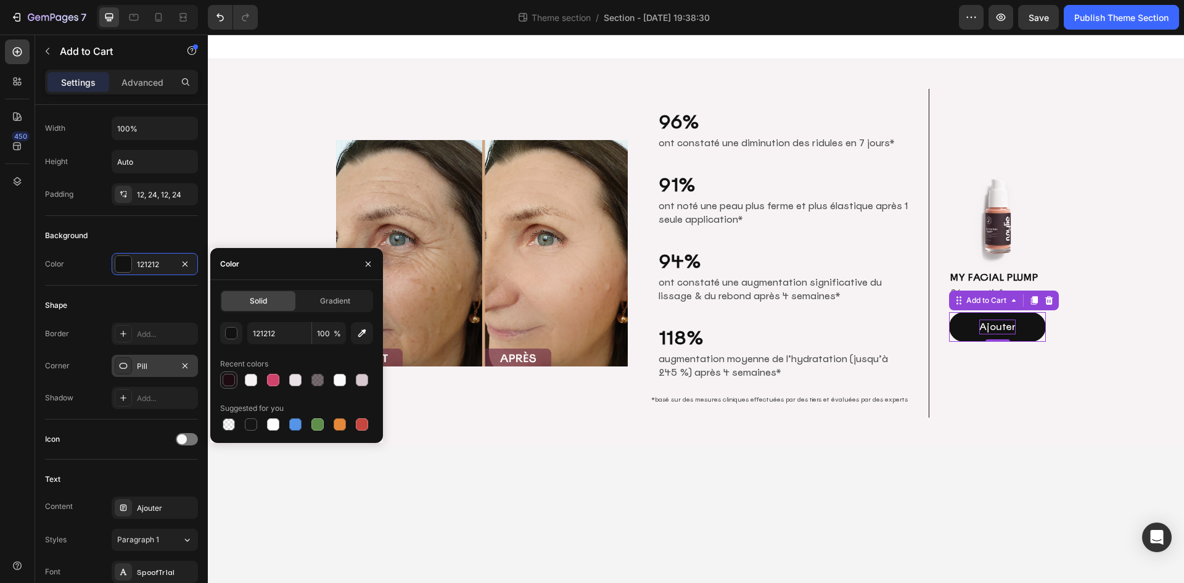
click at [226, 385] on div at bounding box center [229, 380] width 12 height 12
type input "1E0B11"
click at [99, 294] on div "Shape Border Add... Corner Pill Shadow Add..." at bounding box center [121, 353] width 153 height 134
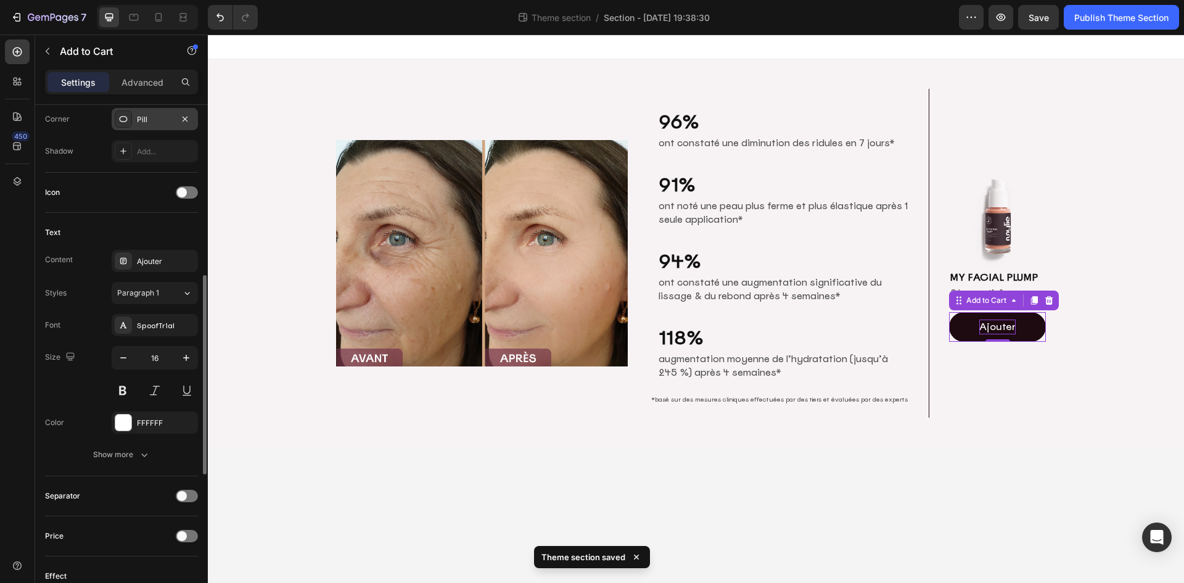
scroll to position [500, 0]
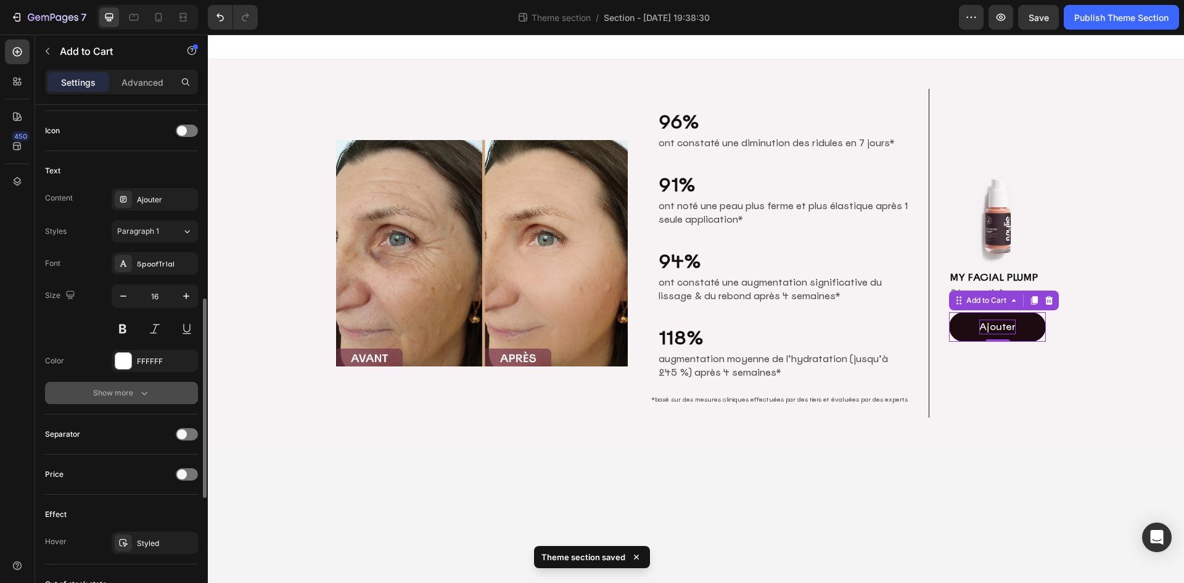
click at [121, 392] on div "Show more" at bounding box center [121, 393] width 57 height 12
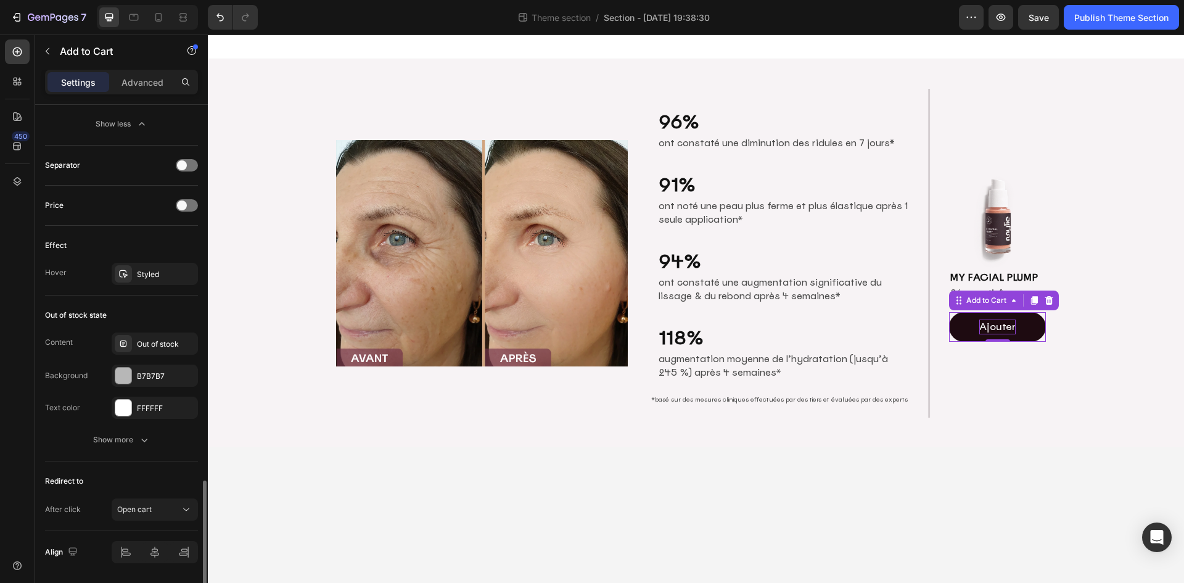
scroll to position [971, 0]
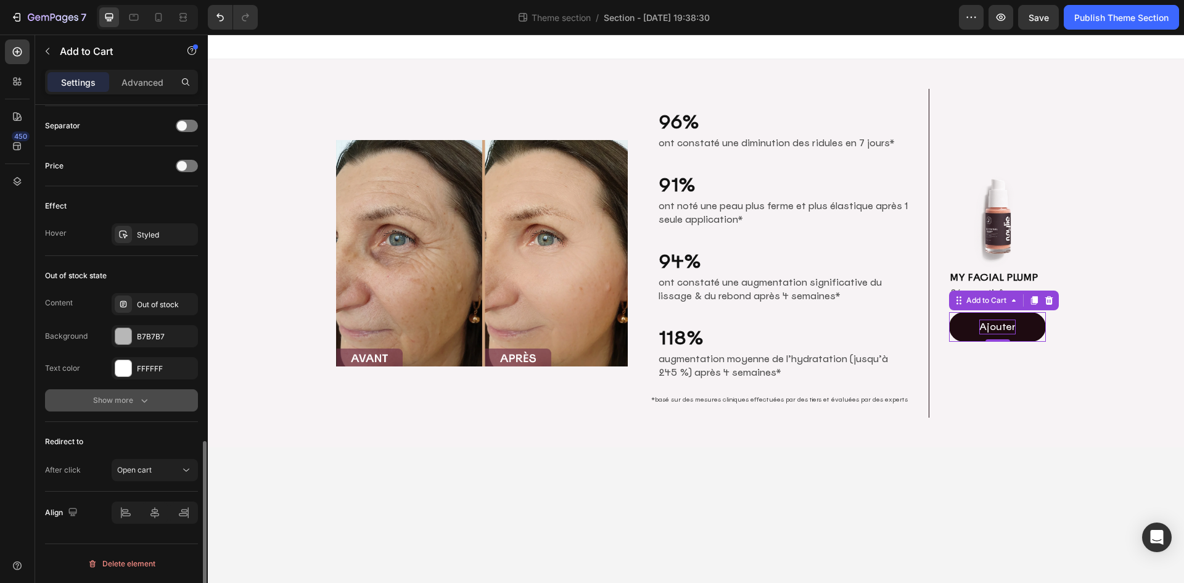
click at [128, 398] on div "Show more" at bounding box center [121, 400] width 57 height 12
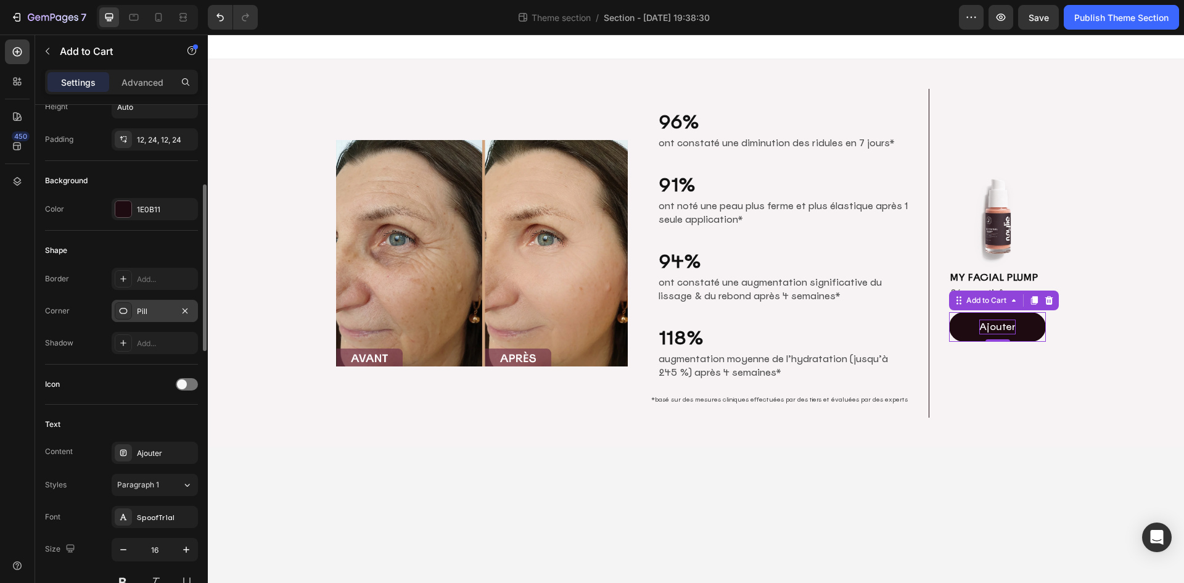
scroll to position [123, 0]
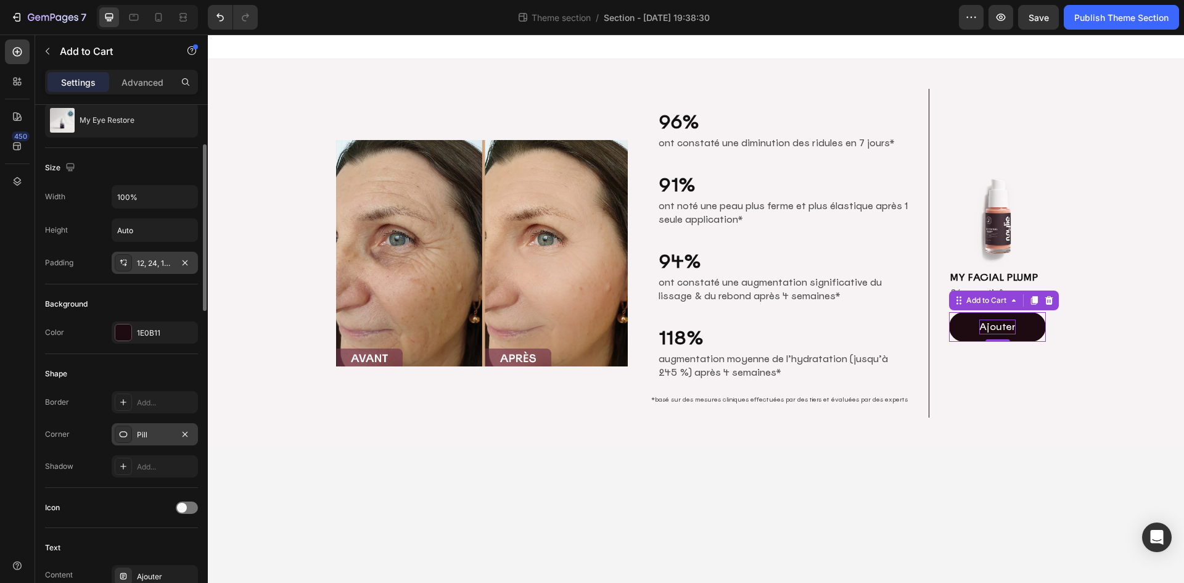
click at [144, 263] on div "12, 24, 12, 24" at bounding box center [155, 263] width 36 height 11
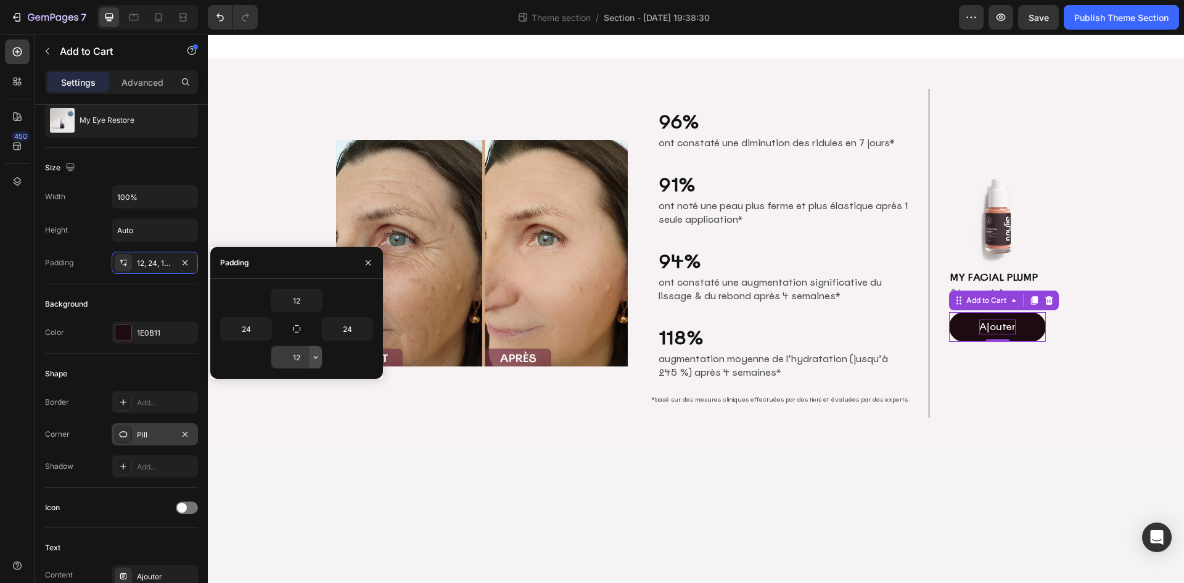
click at [317, 358] on icon "button" at bounding box center [316, 357] width 10 height 10
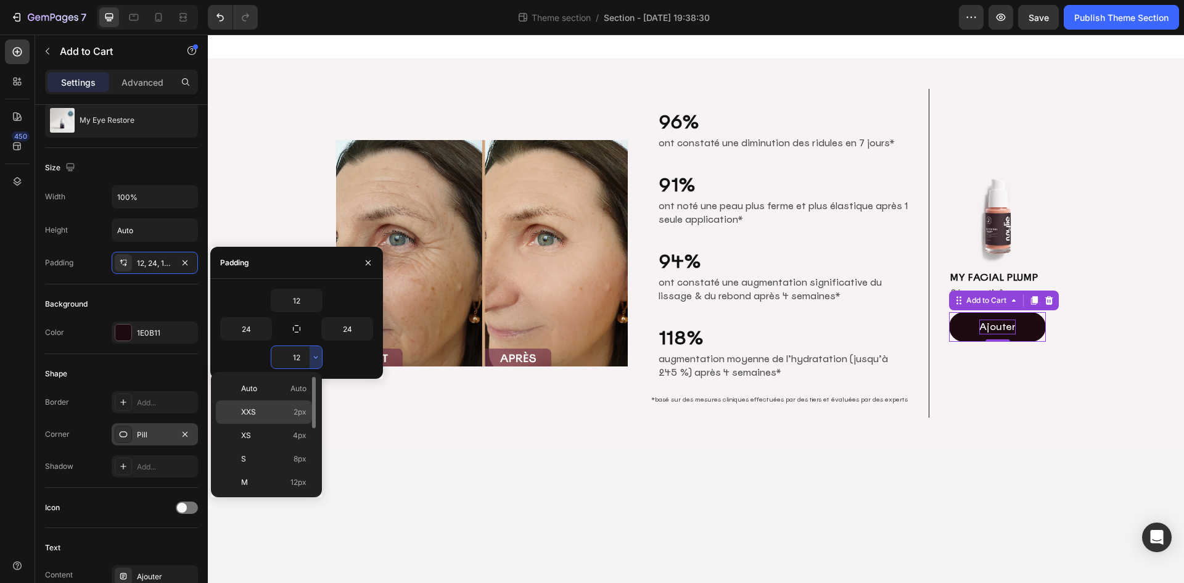
click at [289, 415] on p "XXS 2px" at bounding box center [273, 411] width 65 height 11
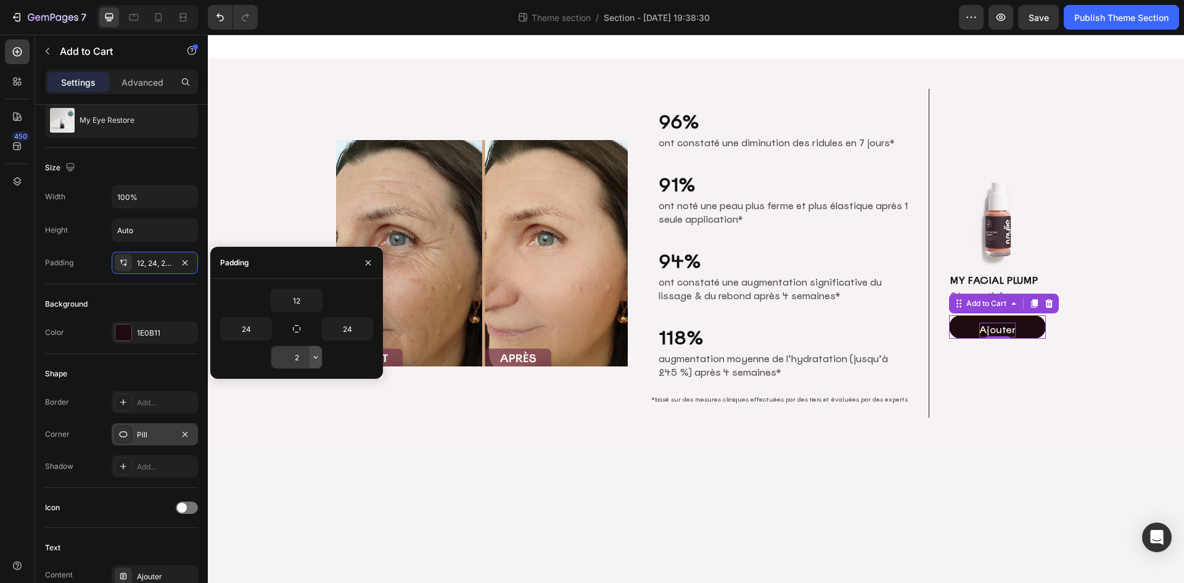
click at [313, 353] on icon "button" at bounding box center [316, 357] width 10 height 10
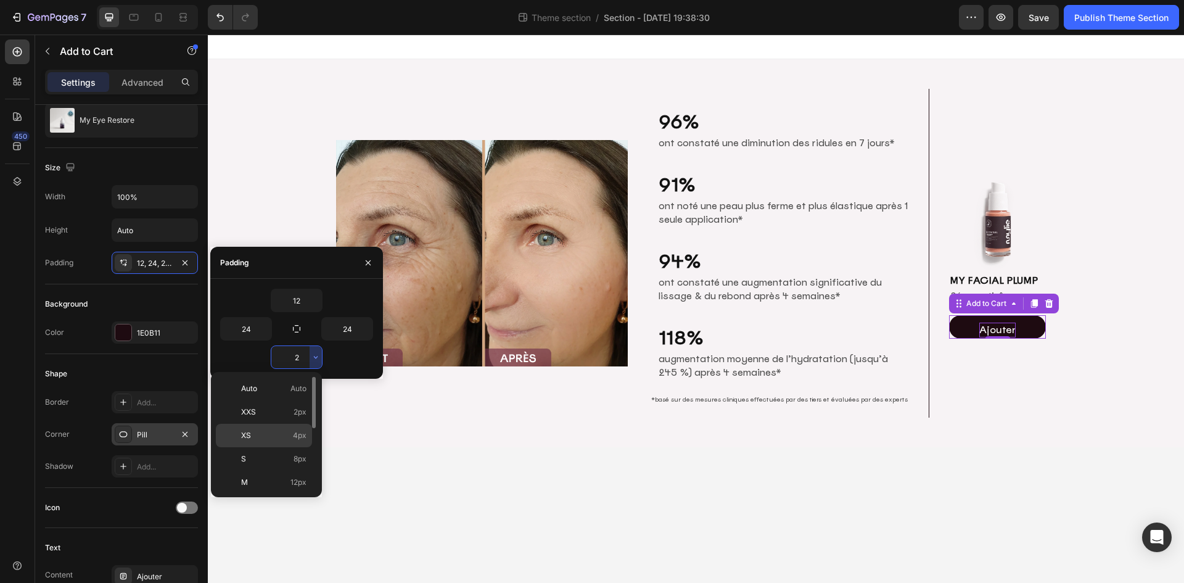
click at [292, 432] on p "XS 4px" at bounding box center [273, 435] width 65 height 11
type input "4"
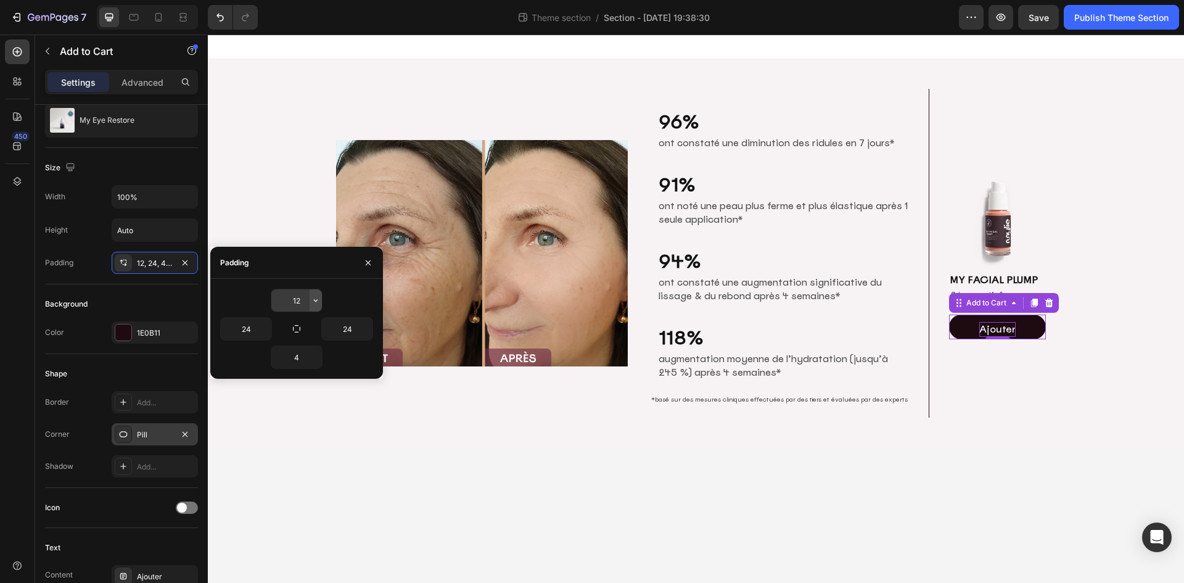
click at [313, 304] on icon "button" at bounding box center [316, 300] width 10 height 10
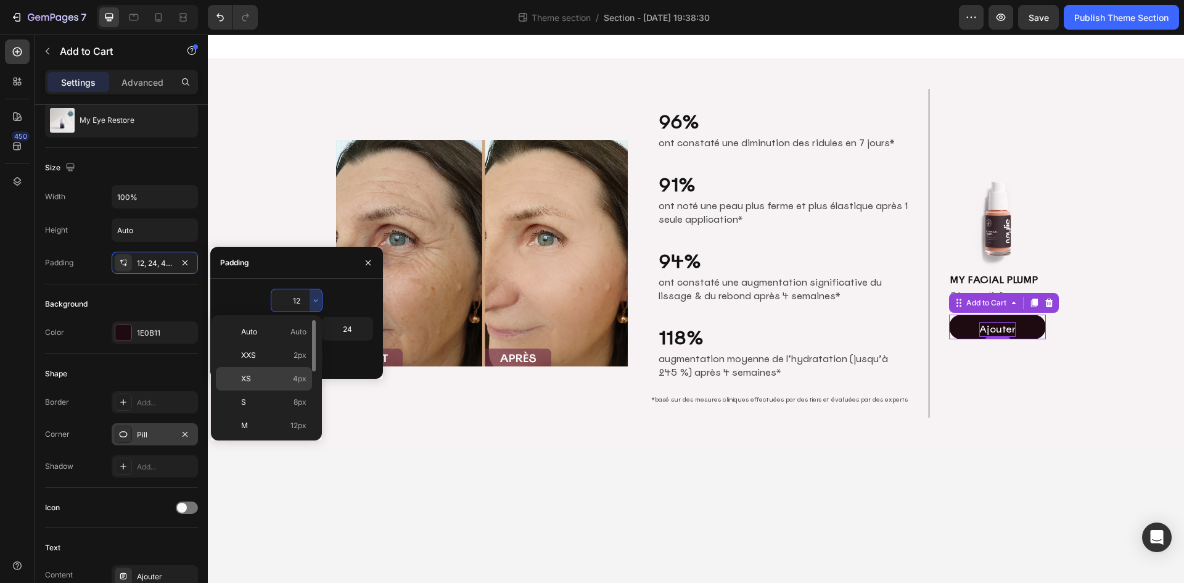
click at [303, 377] on span "4px" at bounding box center [300, 378] width 14 height 11
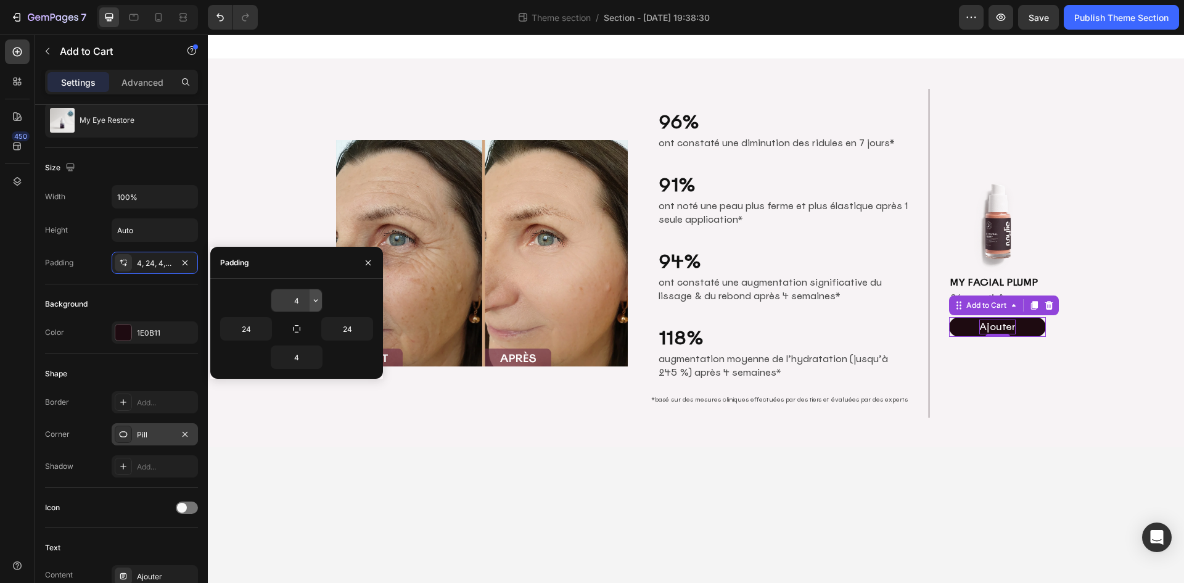
drag, startPoint x: 308, startPoint y: 300, endPoint x: 316, endPoint y: 297, distance: 7.8
click at [316, 297] on icon "button" at bounding box center [316, 300] width 10 height 10
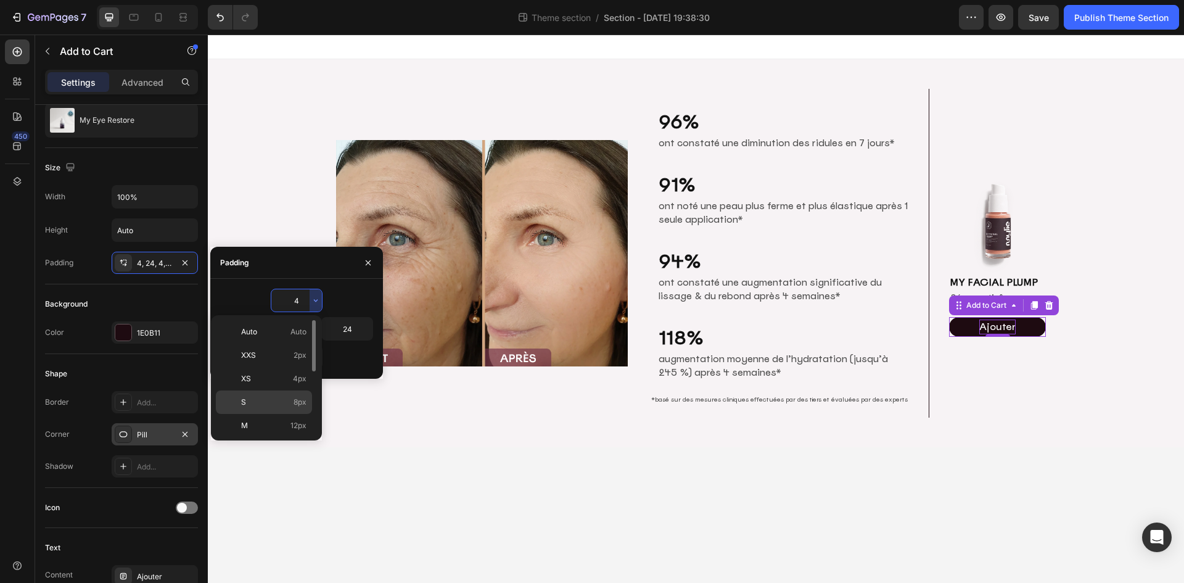
click at [297, 403] on span "8px" at bounding box center [300, 402] width 13 height 11
type input "8"
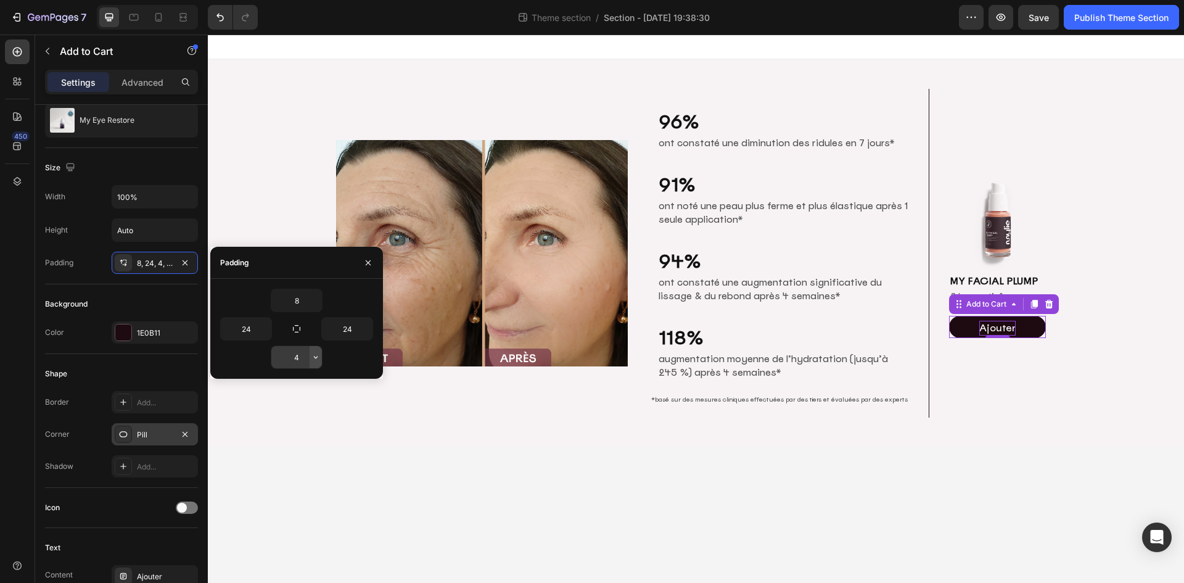
click at [319, 356] on icon "button" at bounding box center [316, 357] width 10 height 10
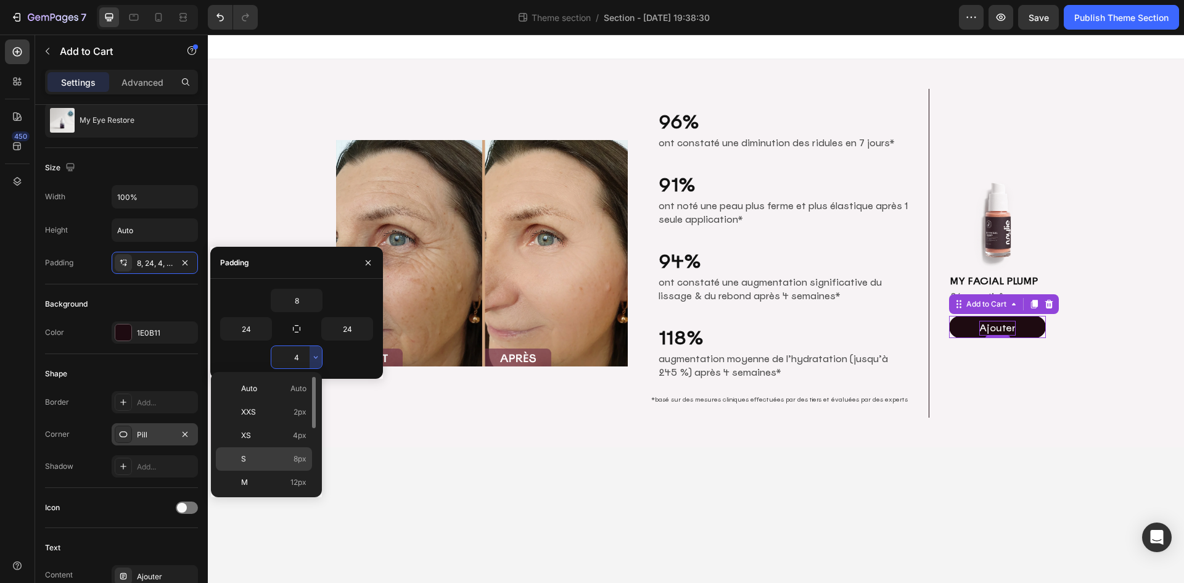
click at [289, 457] on p "S 8px" at bounding box center [273, 458] width 65 height 11
type input "8"
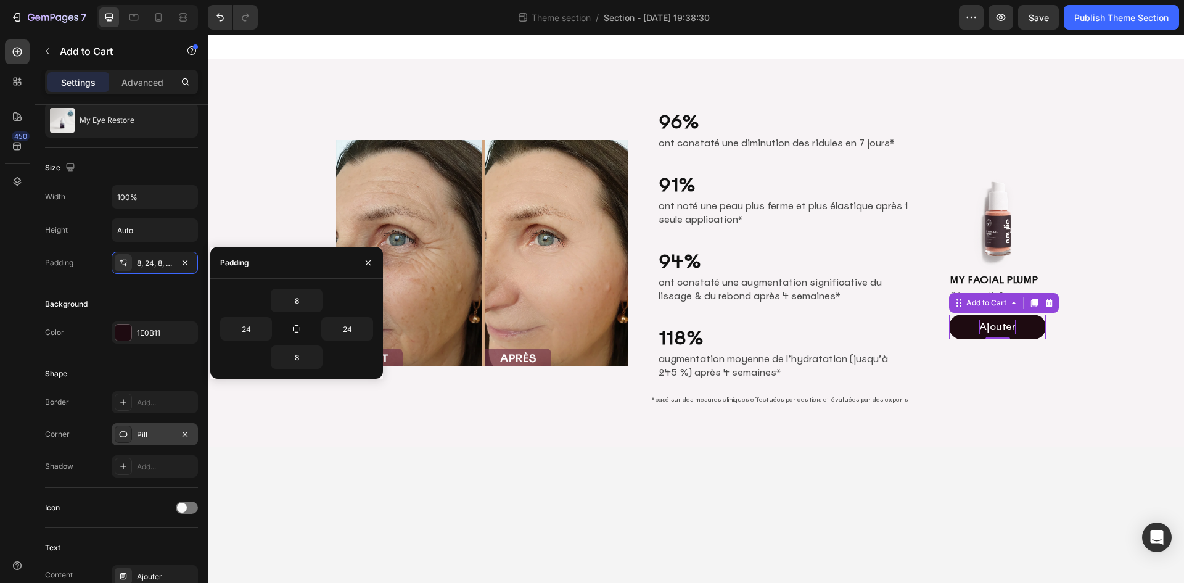
click at [1016, 473] on body "Image 96% Heading ont constaté une diminution des ridules en 7 jours* Text Bloc…" at bounding box center [696, 309] width 976 height 548
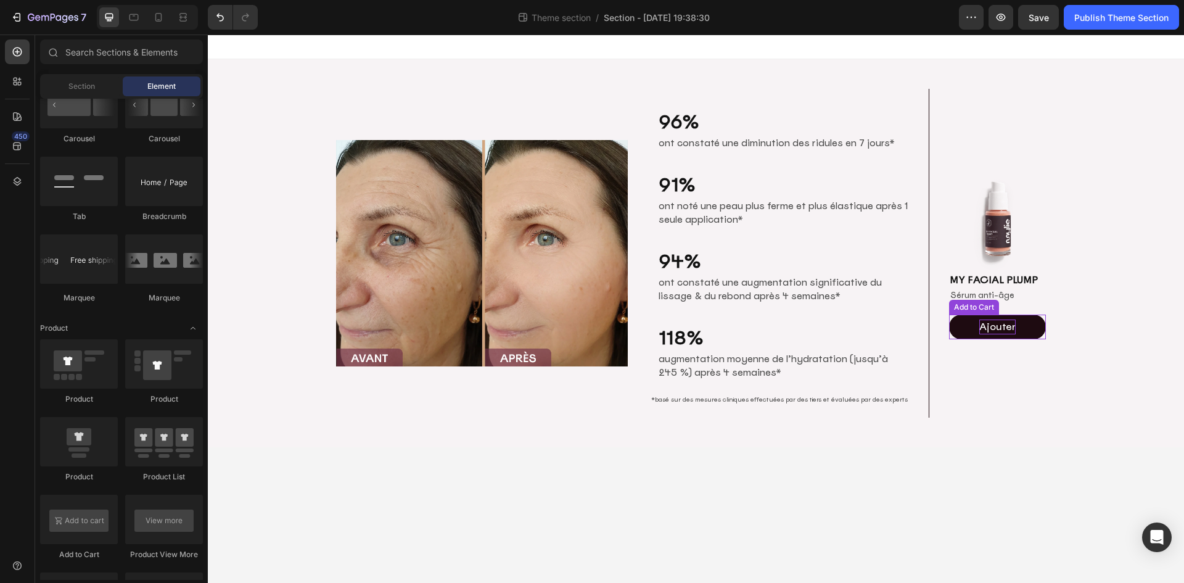
click at [997, 327] on p "Ajouter" at bounding box center [997, 326] width 36 height 15
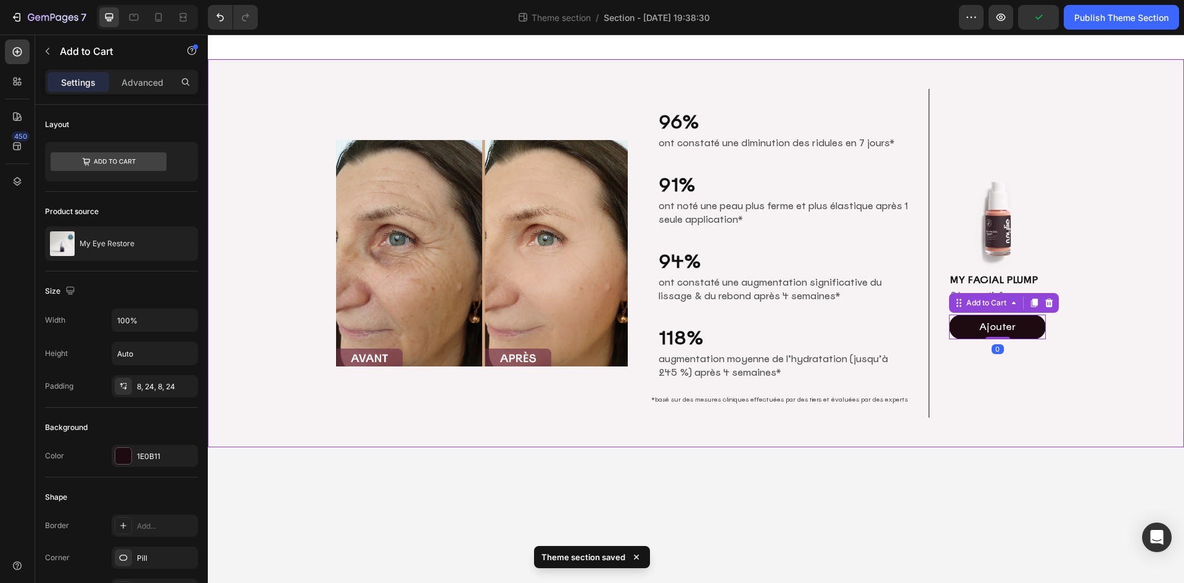
click at [1112, 328] on div "Image 96% Heading ont constaté une diminution des ridules en 7 jours* Text Bloc…" at bounding box center [696, 253] width 976 height 348
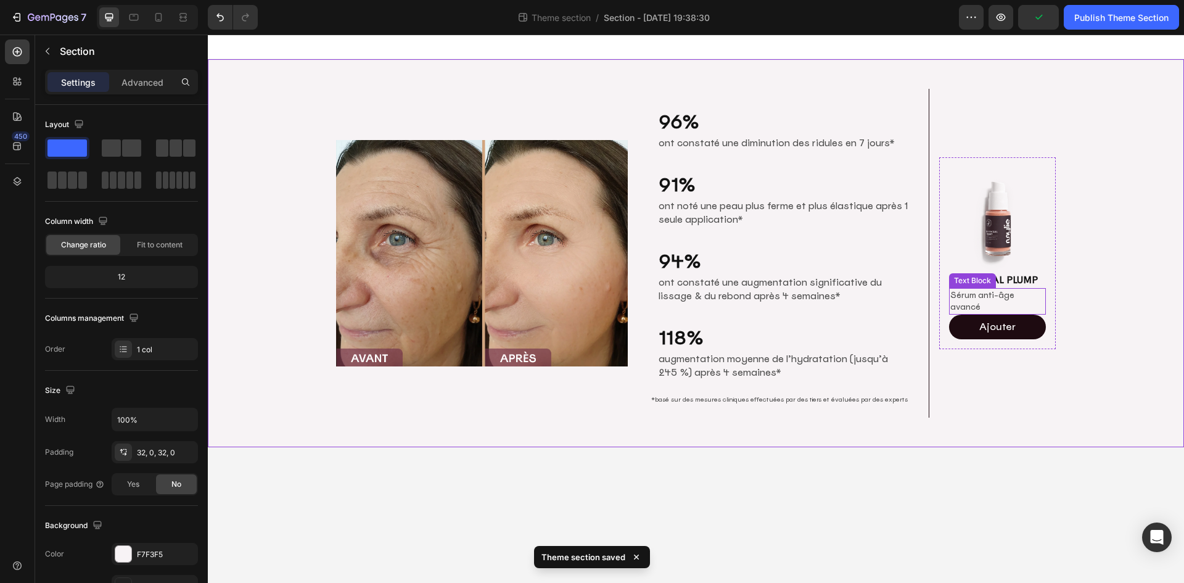
click at [1023, 305] on p "Sérum anti-âge avancé" at bounding box center [997, 301] width 94 height 24
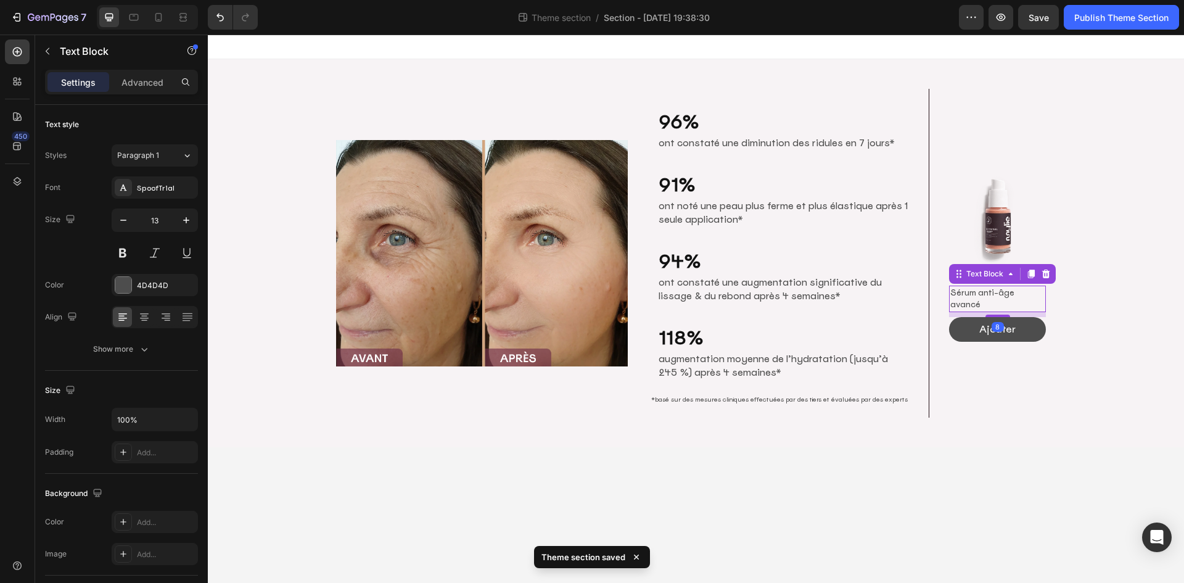
click at [1003, 312] on div "Image MY FACIAL PLUMP Heading Sérum anti-âge avancé Text Block 8 Ajouter Add to…" at bounding box center [997, 253] width 97 height 177
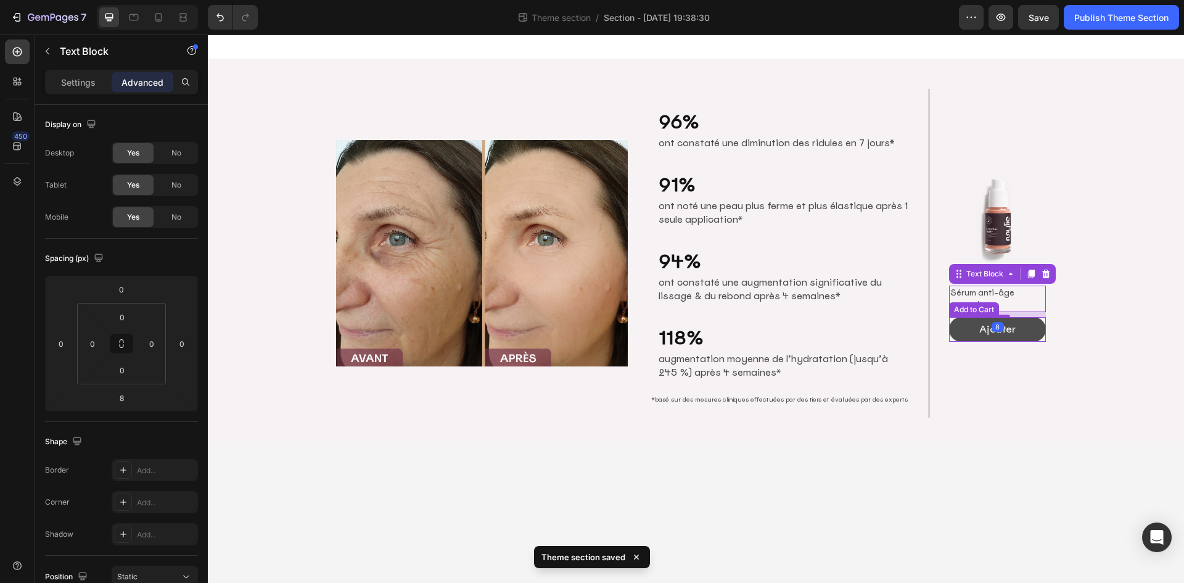
click at [1016, 331] on button "Ajouter" at bounding box center [997, 329] width 97 height 25
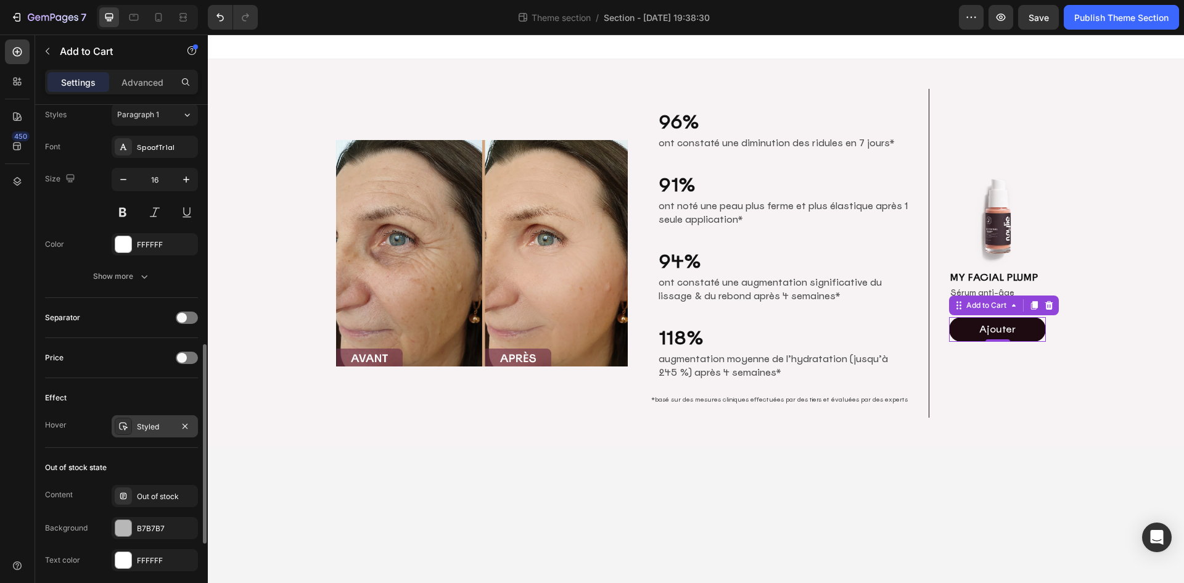
scroll to position [678, 0]
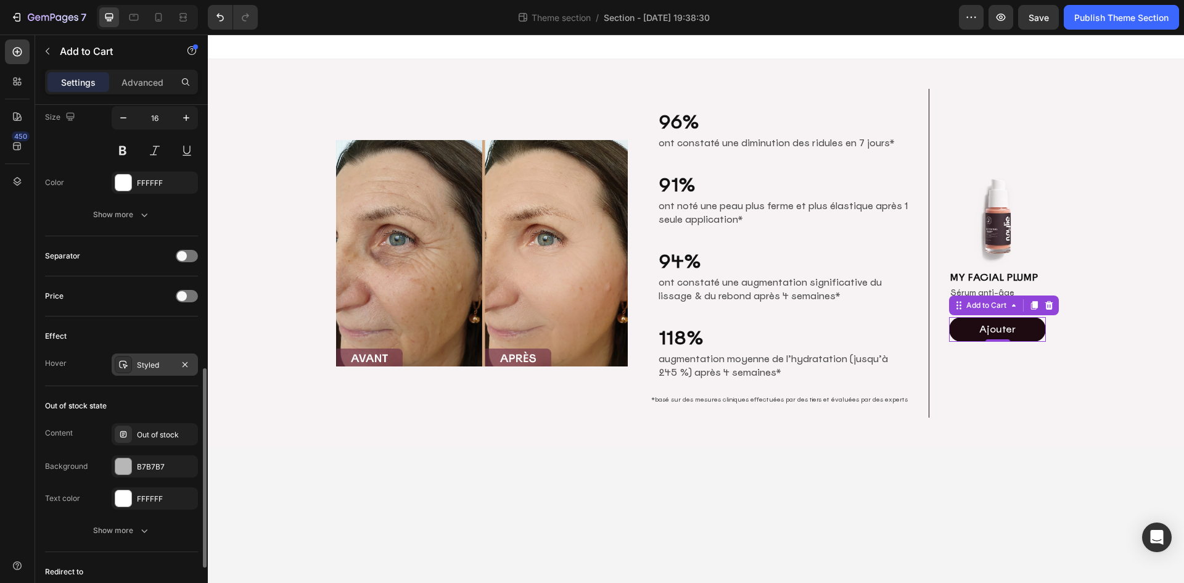
click at [142, 368] on div "Styled" at bounding box center [155, 365] width 36 height 11
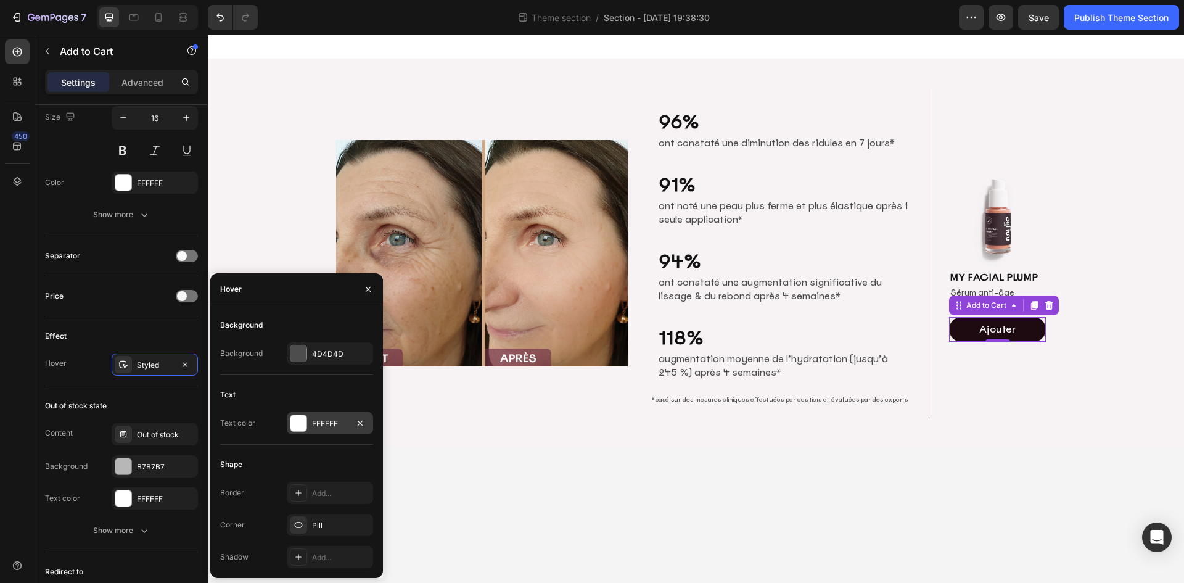
click at [334, 427] on div "FFFFFF" at bounding box center [330, 423] width 36 height 11
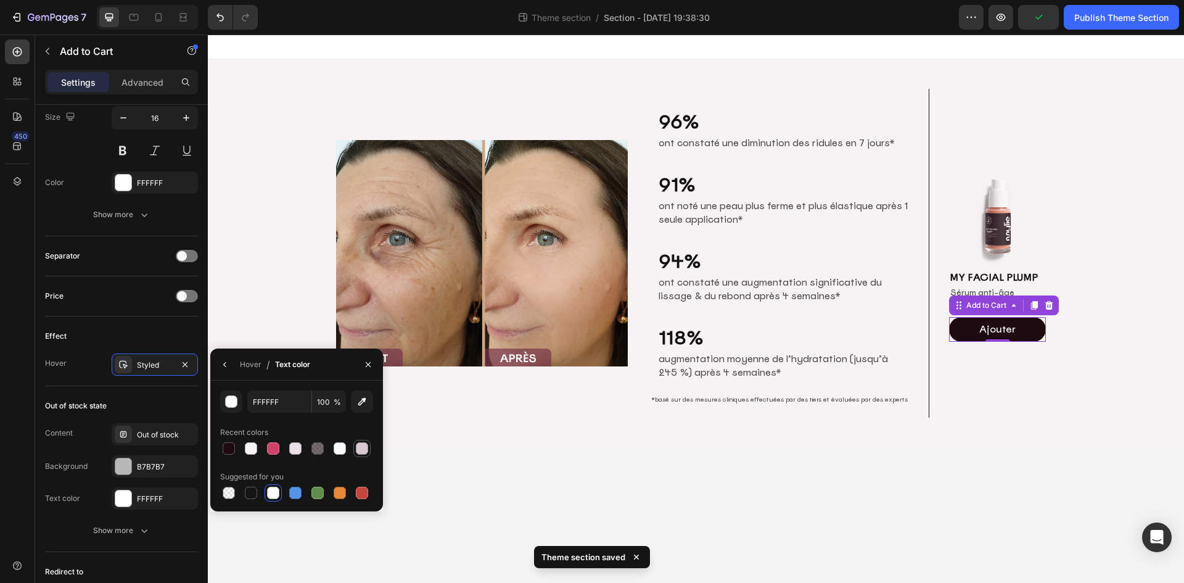
click at [360, 453] on div at bounding box center [362, 448] width 12 height 12
click at [230, 452] on div at bounding box center [229, 448] width 12 height 12
type input "1E0B11"
click at [253, 365] on div "Hover" at bounding box center [251, 364] width 22 height 11
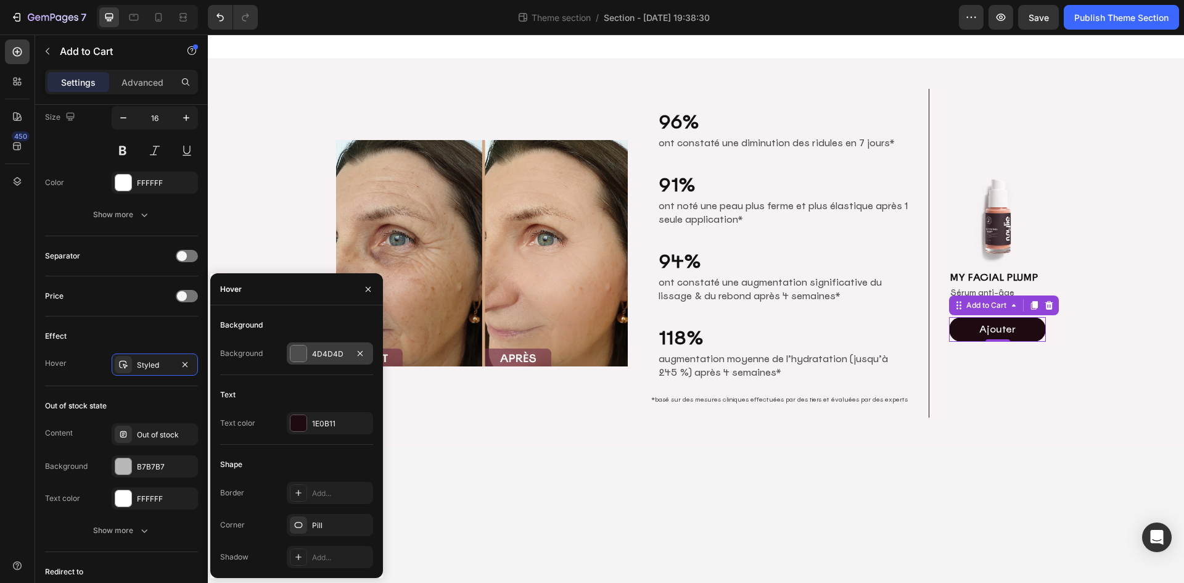
click at [319, 360] on div "4D4D4D" at bounding box center [330, 353] width 86 height 22
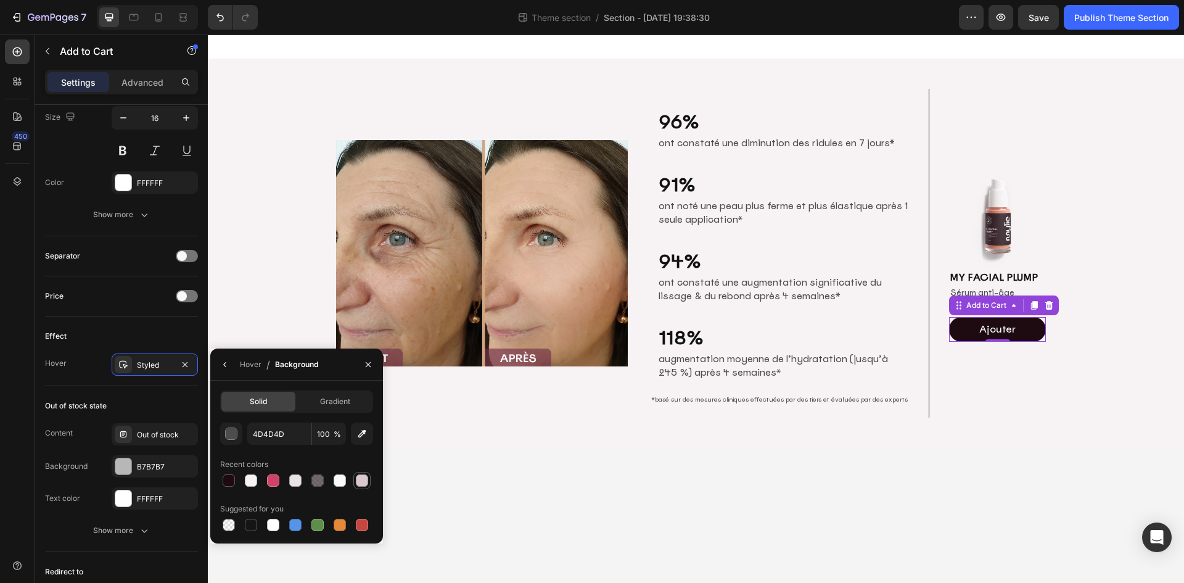
click at [369, 488] on div at bounding box center [361, 480] width 17 height 17
type input "D8C8CF"
click at [604, 494] on body "Image 96% Heading ont constaté une diminution des ridules en 7 jours* Text Bloc…" at bounding box center [696, 309] width 976 height 548
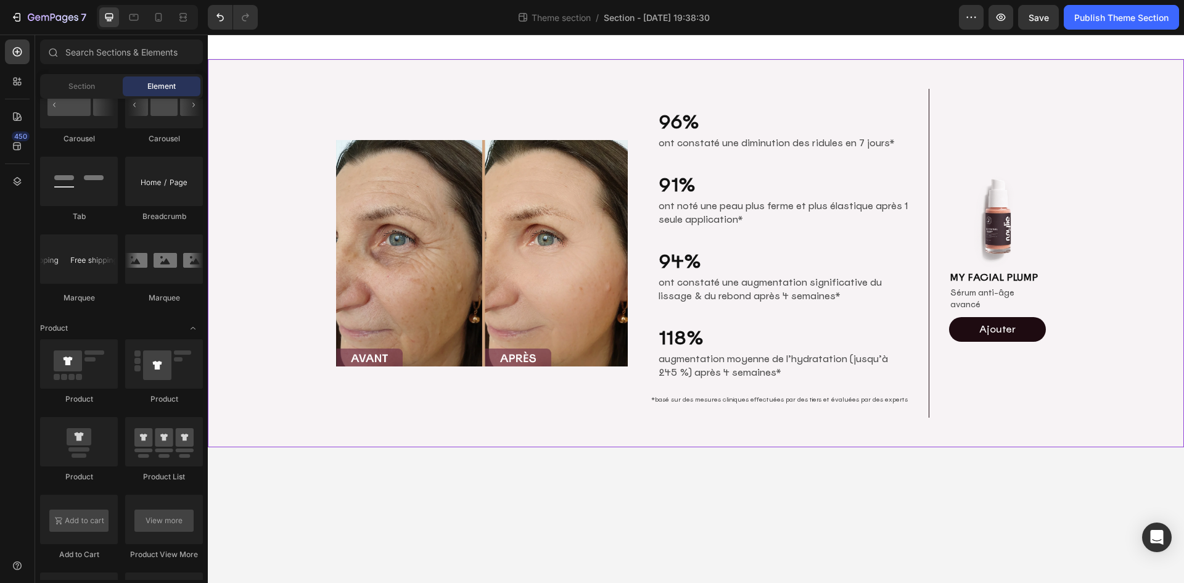
click at [1071, 347] on div "Image 96% Heading ont constaté une diminution des ridules en 7 jours* Text Bloc…" at bounding box center [696, 253] width 976 height 348
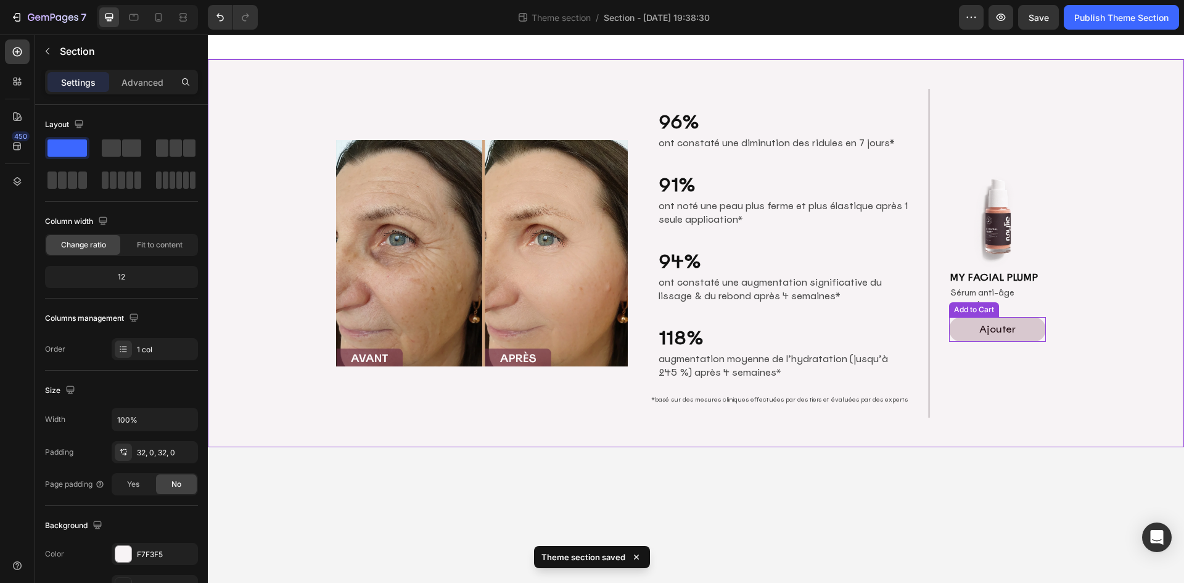
click at [1020, 328] on button "Ajouter" at bounding box center [997, 329] width 97 height 25
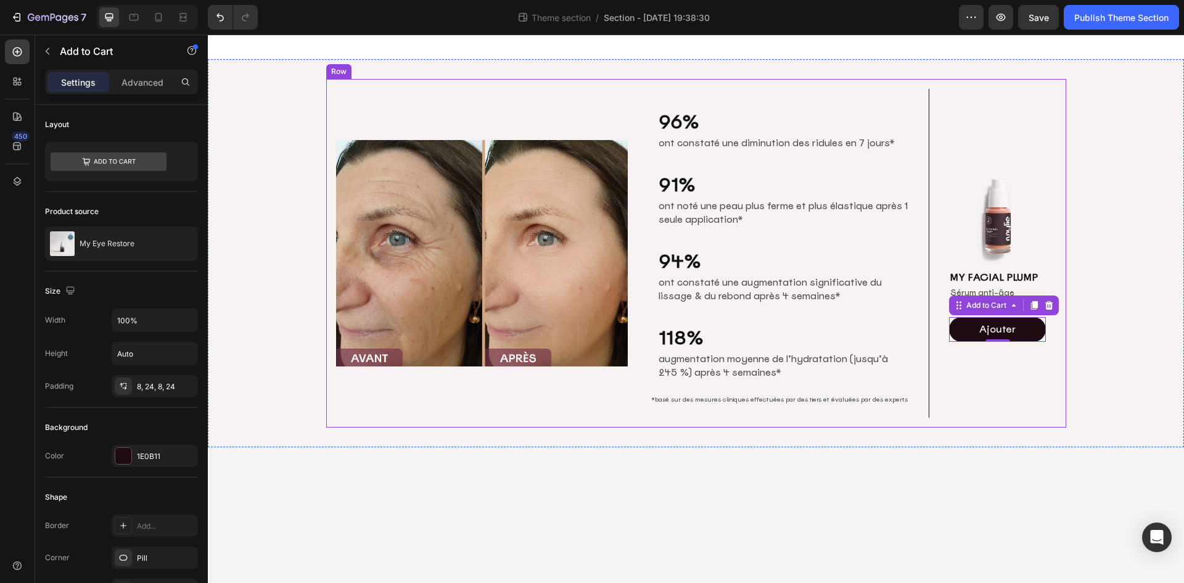
click at [627, 406] on div "Image" at bounding box center [482, 253] width 292 height 329
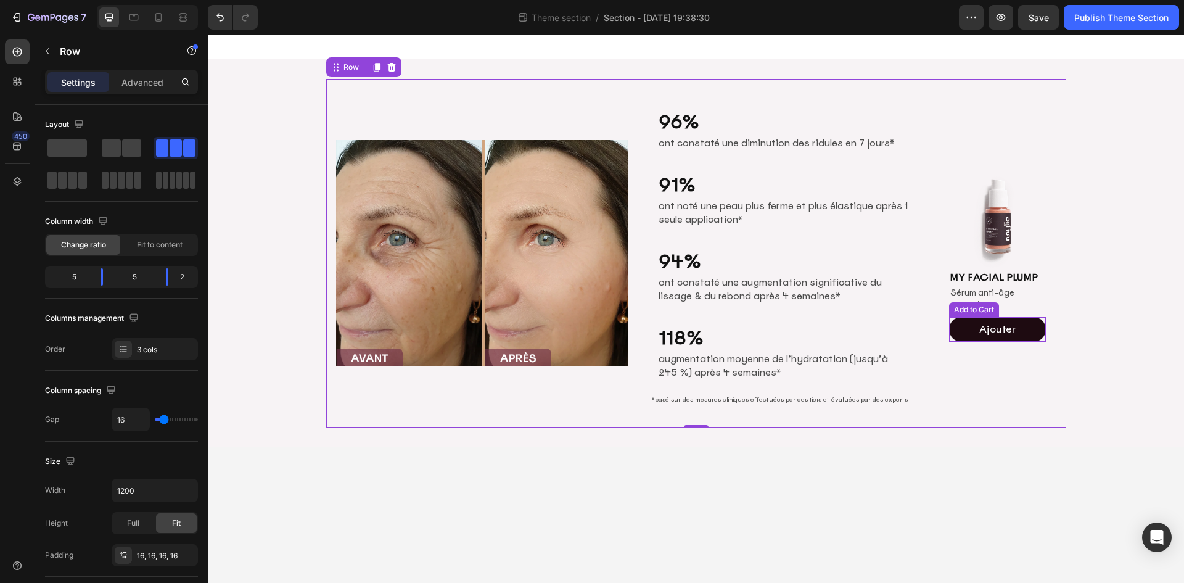
drag, startPoint x: 1008, startPoint y: 324, endPoint x: 921, endPoint y: 345, distance: 89.9
click at [1008, 324] on p "Ajouter" at bounding box center [997, 329] width 36 height 15
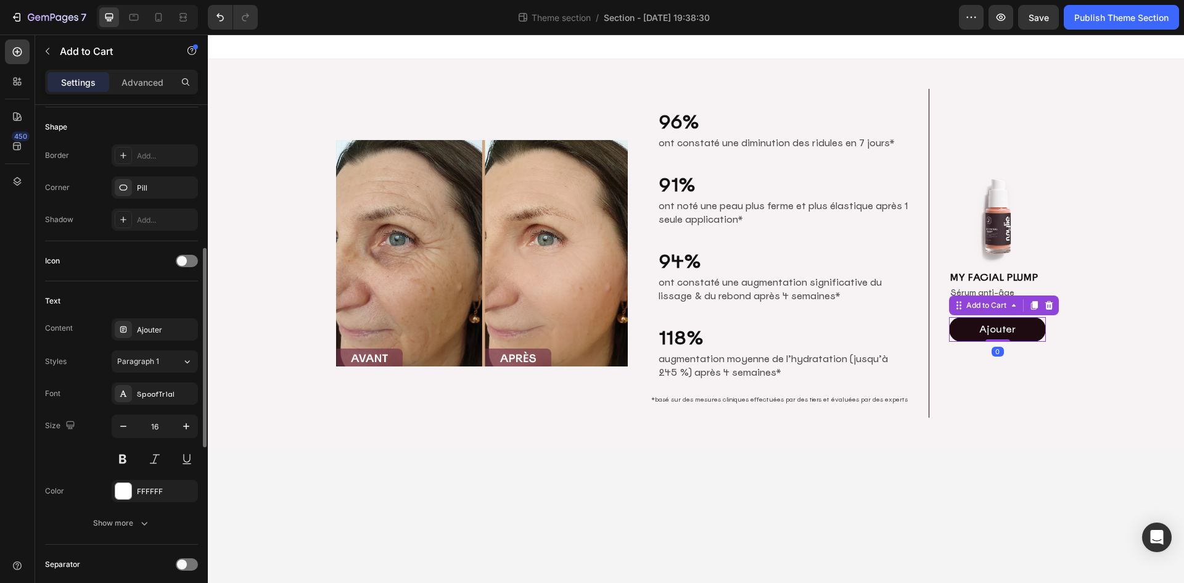
scroll to position [0, 0]
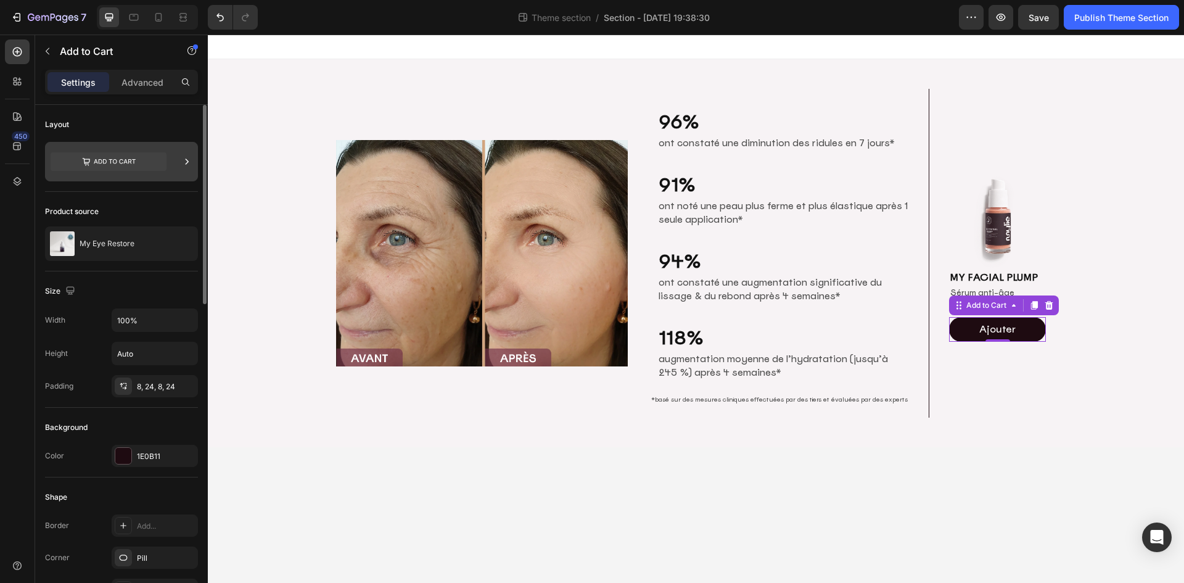
click at [136, 165] on icon at bounding box center [109, 161] width 116 height 19
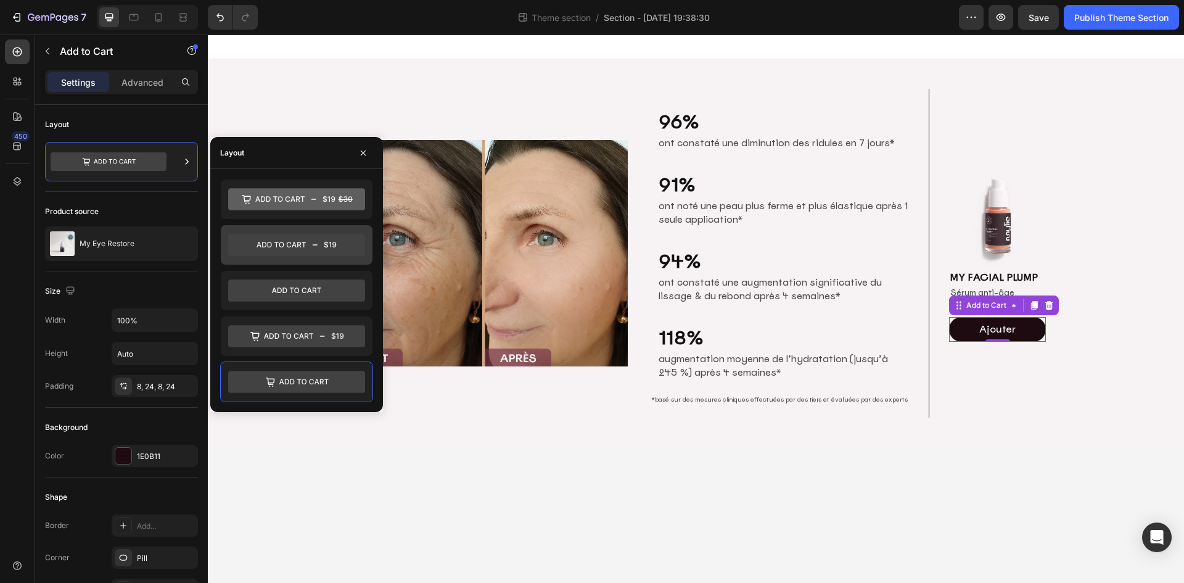
click at [310, 239] on icon at bounding box center [296, 245] width 137 height 22
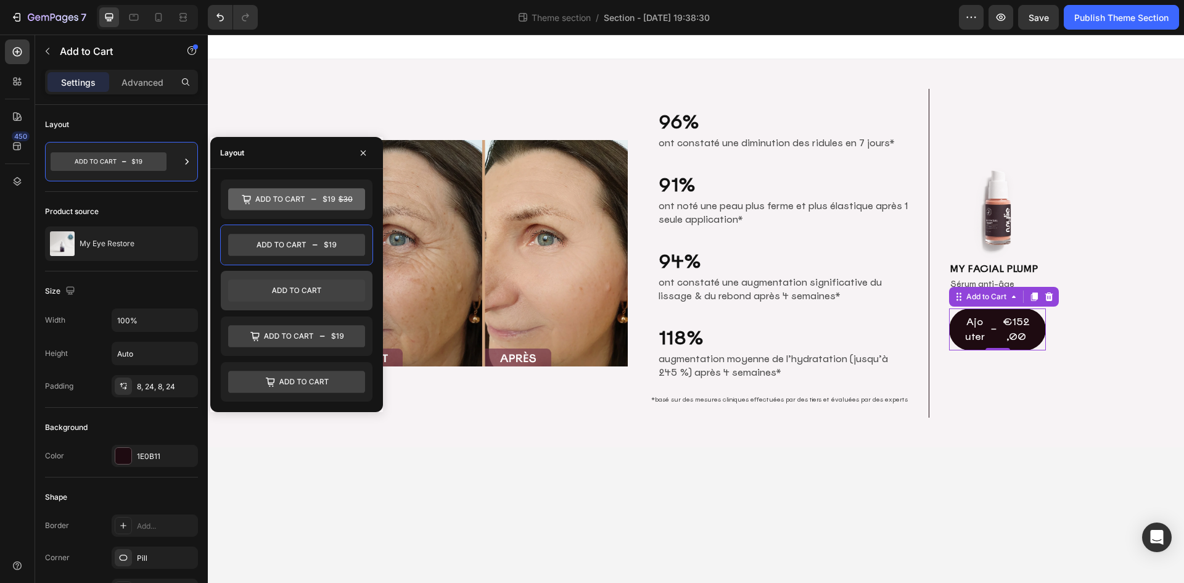
click at [294, 301] on icon at bounding box center [296, 290] width 137 height 22
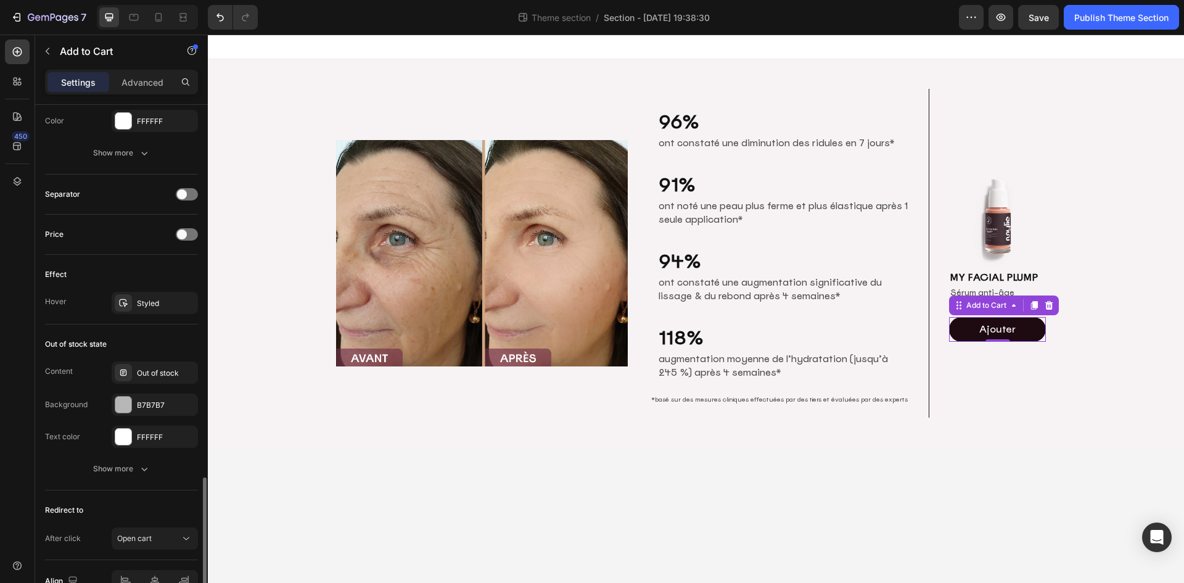
scroll to position [809, 0]
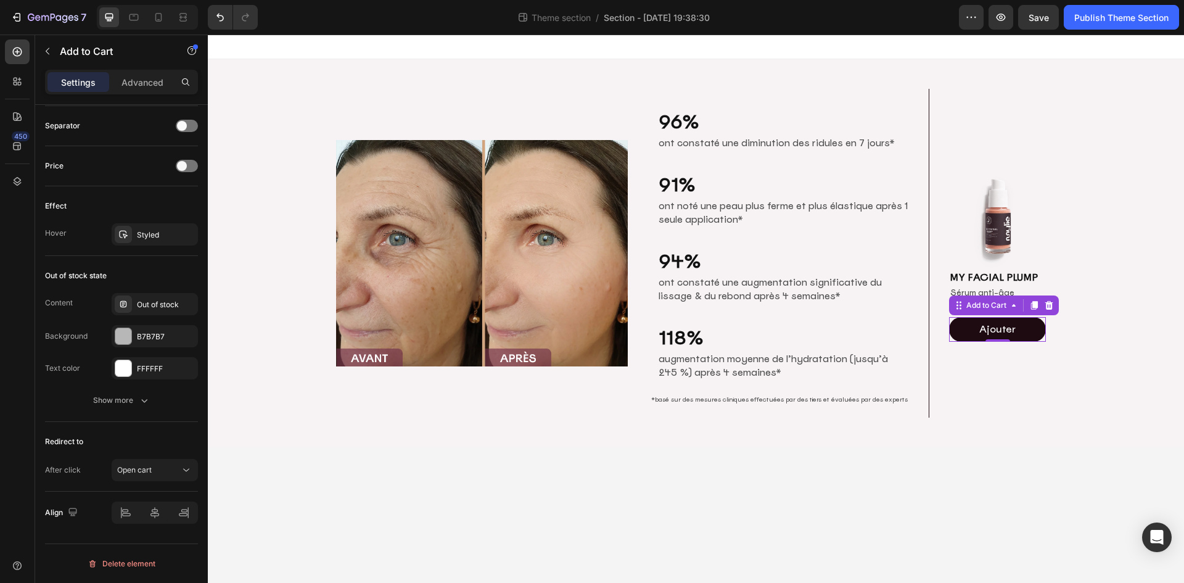
click at [1026, 489] on body "Image 96% Heading ont constaté une diminution des ridules en 7 jours* Text Bloc…" at bounding box center [696, 309] width 976 height 548
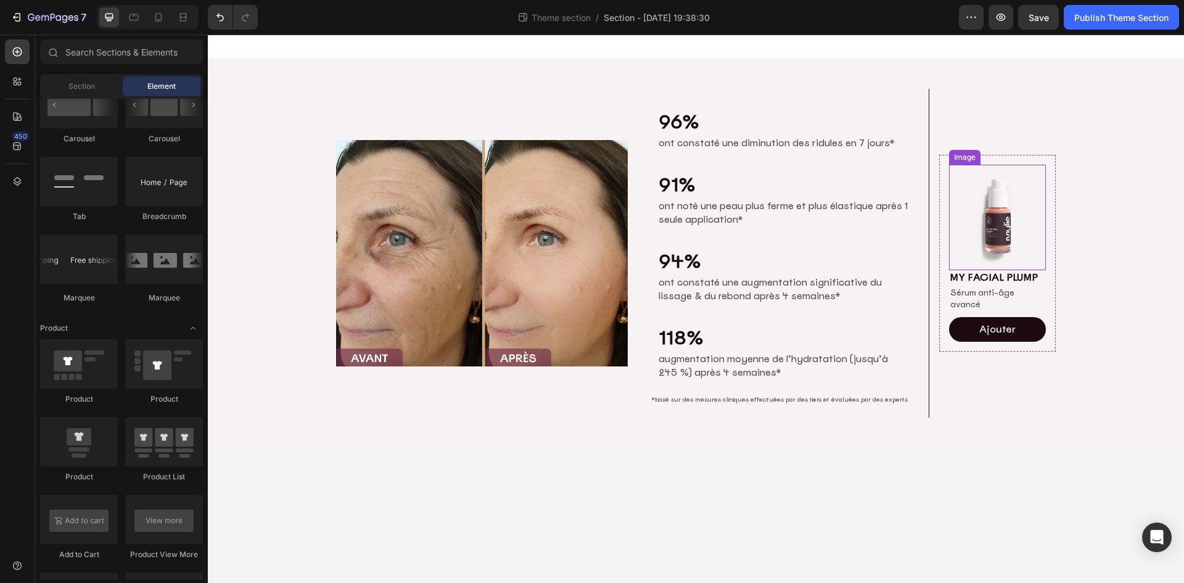
click at [1003, 224] on img at bounding box center [997, 217] width 97 height 105
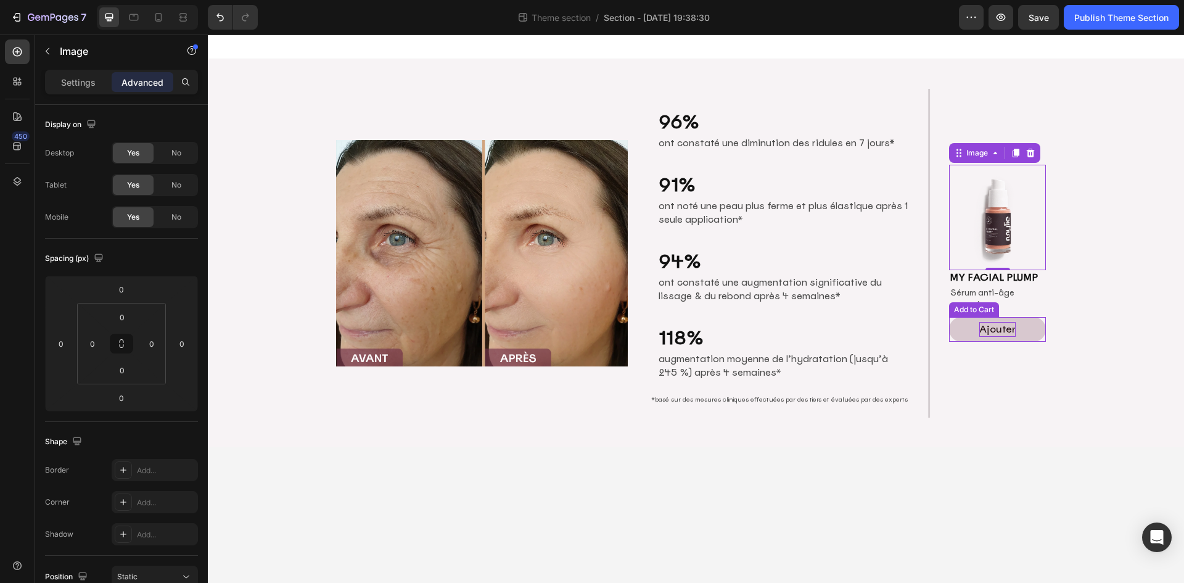
click at [1005, 324] on p "Ajouter" at bounding box center [997, 329] width 36 height 15
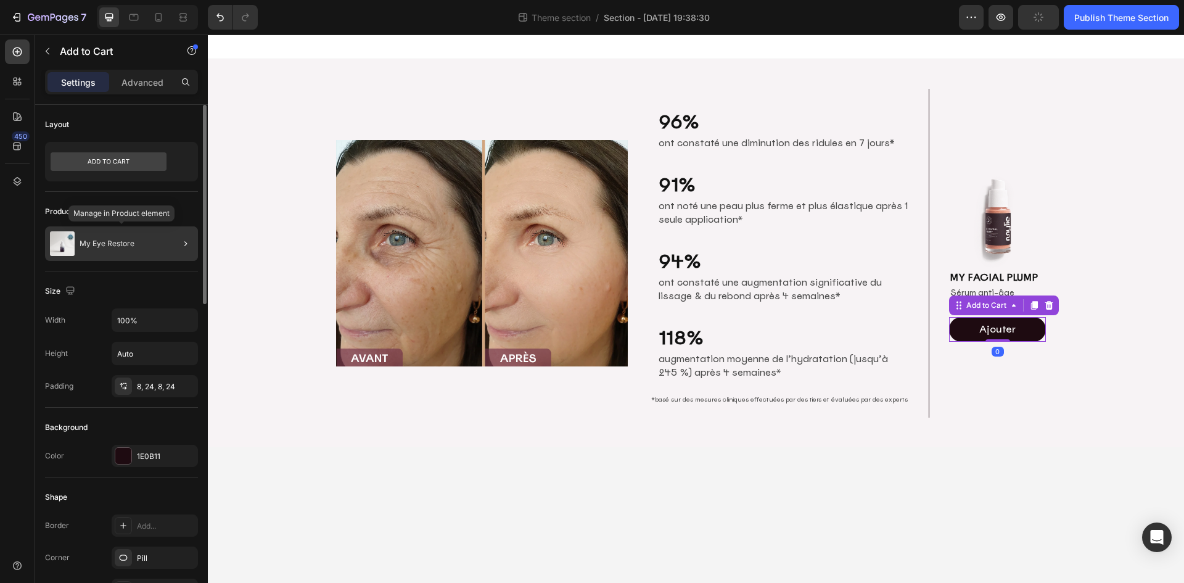
click at [124, 247] on p "My Eye Restore" at bounding box center [107, 243] width 55 height 9
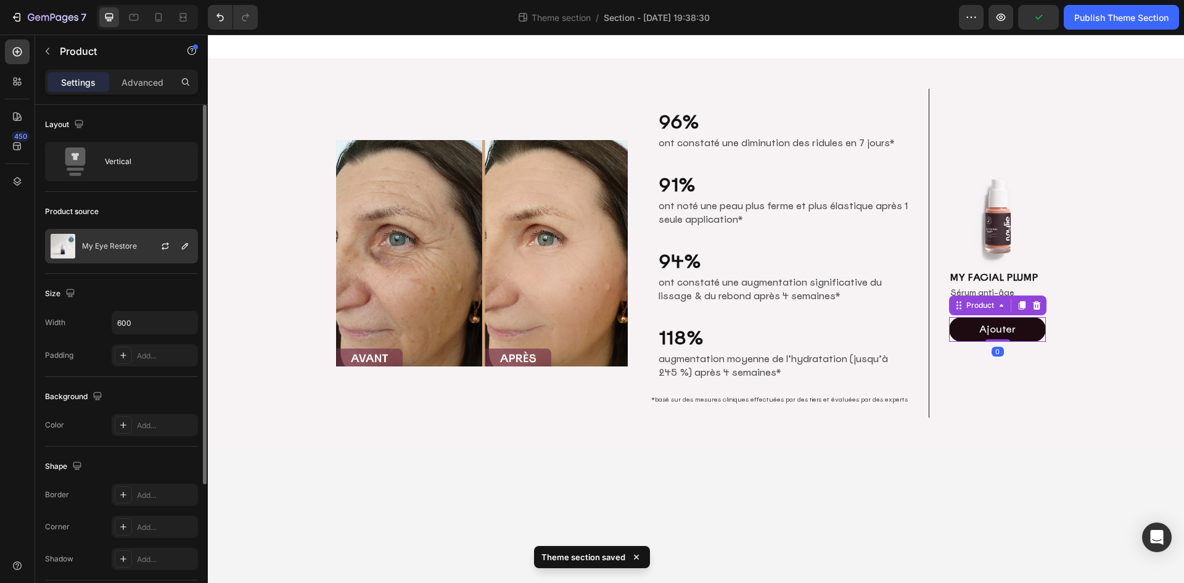
click at [138, 249] on div "My Eye Restore" at bounding box center [121, 246] width 153 height 35
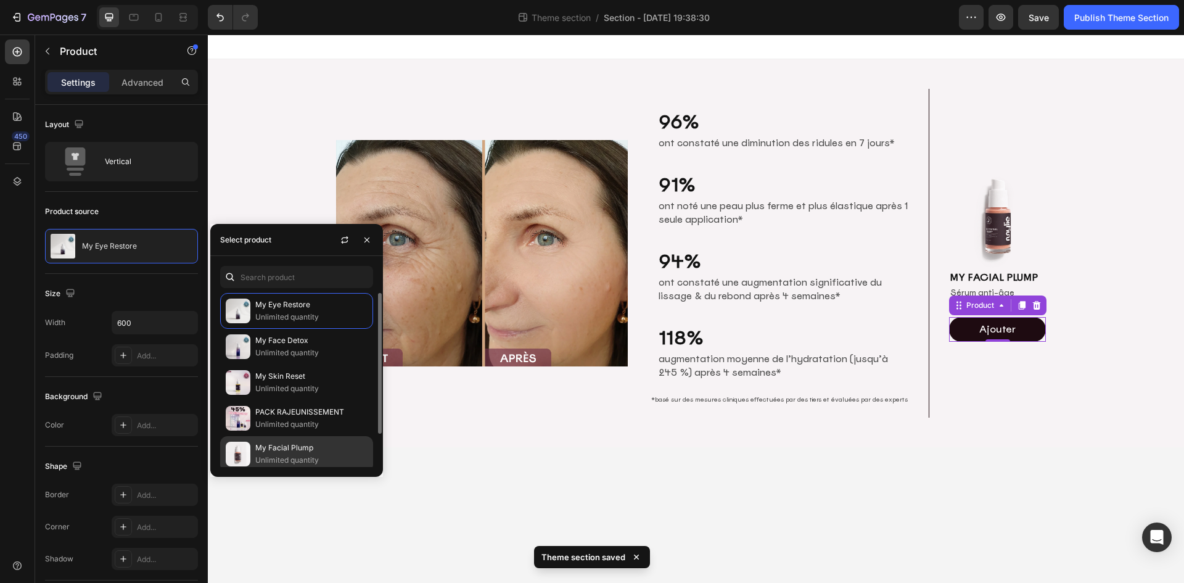
click at [328, 457] on p "Unlimited quantity" at bounding box center [311, 460] width 112 height 12
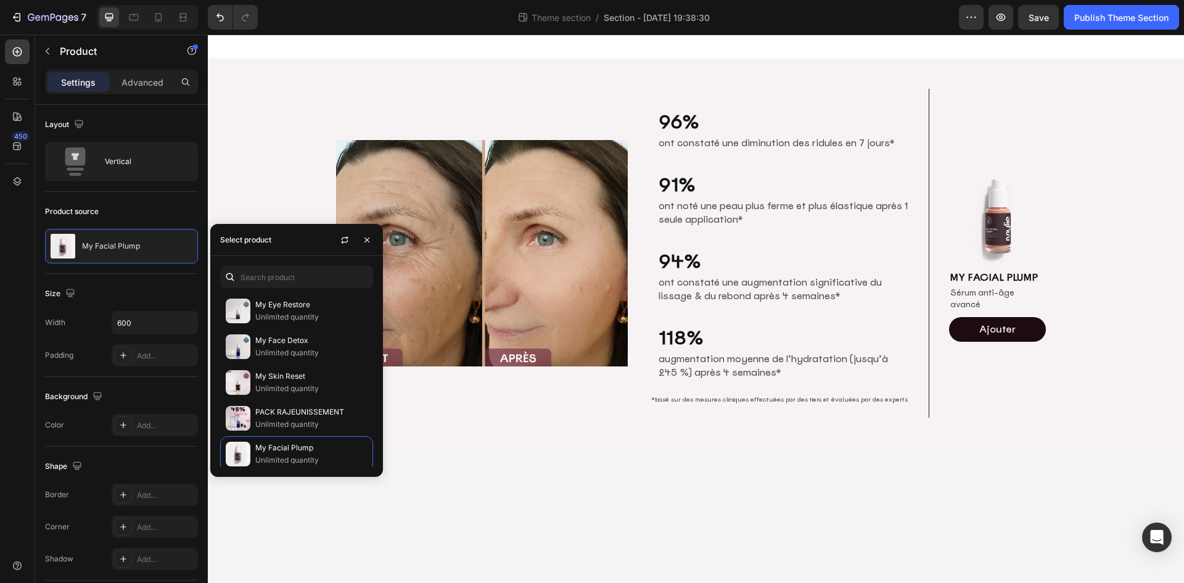
click at [717, 500] on body "Image 96% Heading ont constaté une diminution des ridules en 7 jours* Text Bloc…" at bounding box center [696, 309] width 976 height 548
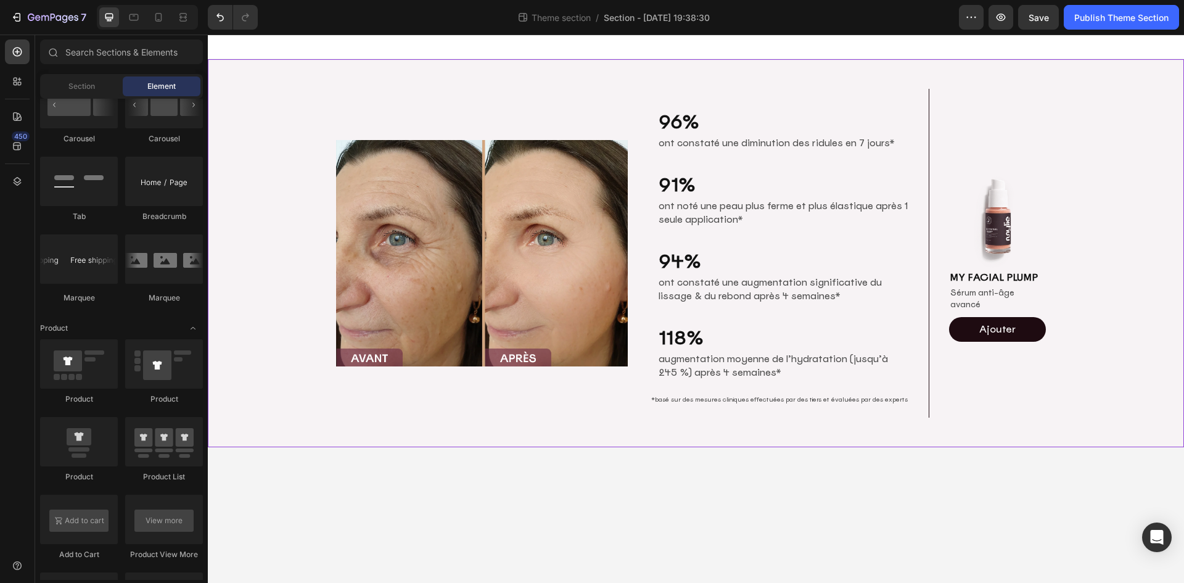
click at [1152, 237] on div "Image 96% Heading ont constaté une diminution des ridules en 7 jours* Text Bloc…" at bounding box center [696, 253] width 976 height 348
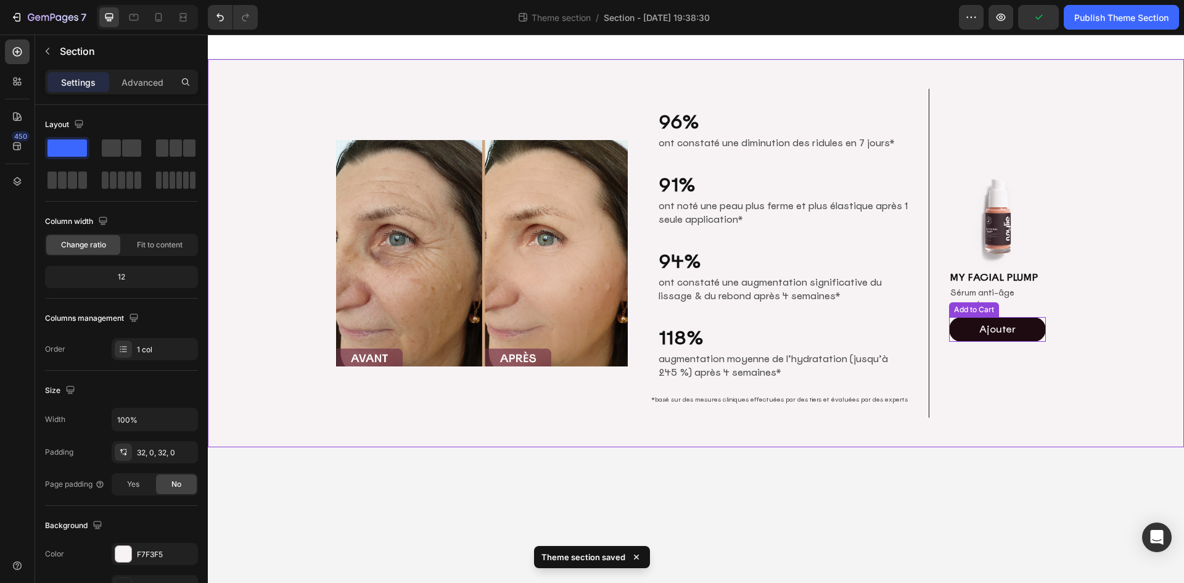
click at [1013, 295] on p "Sérum anti-âge avancé" at bounding box center [997, 299] width 94 height 24
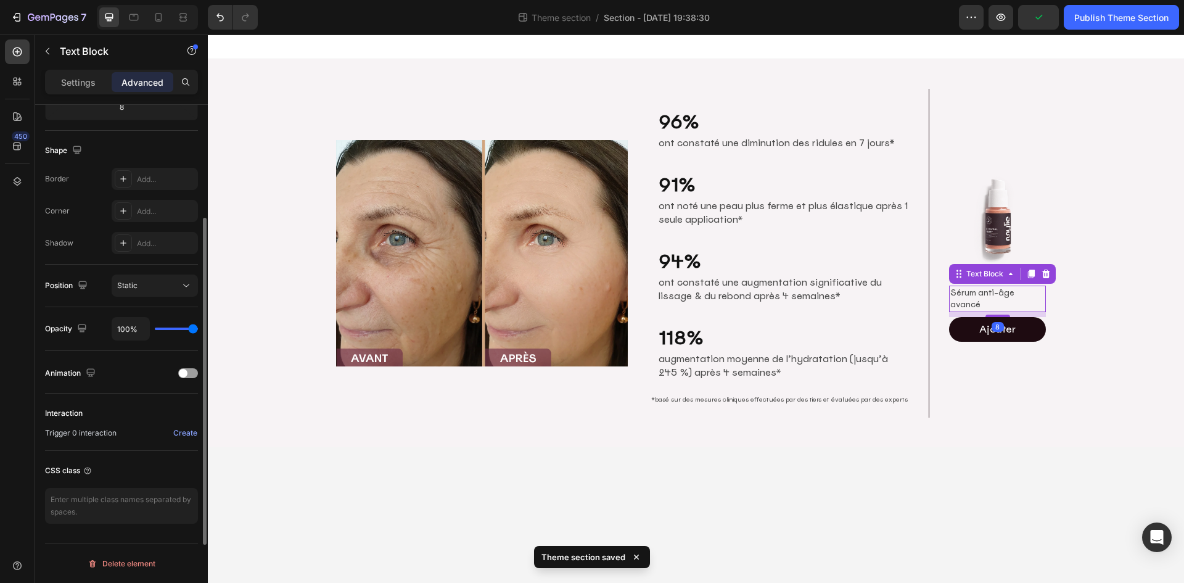
scroll to position [0, 0]
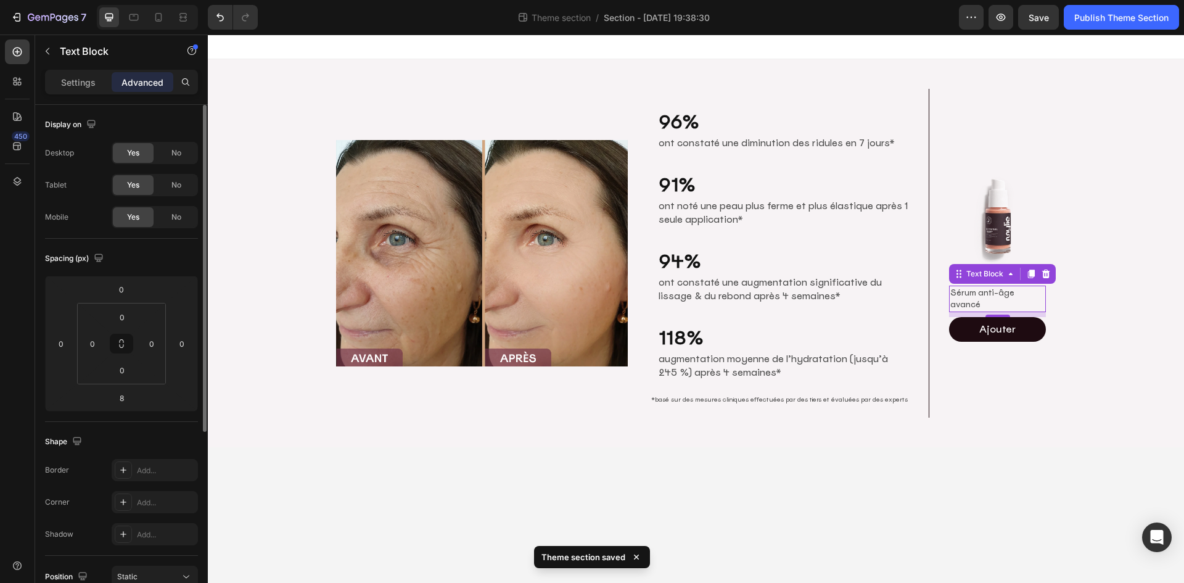
click at [74, 84] on p "Settings" at bounding box center [78, 82] width 35 height 13
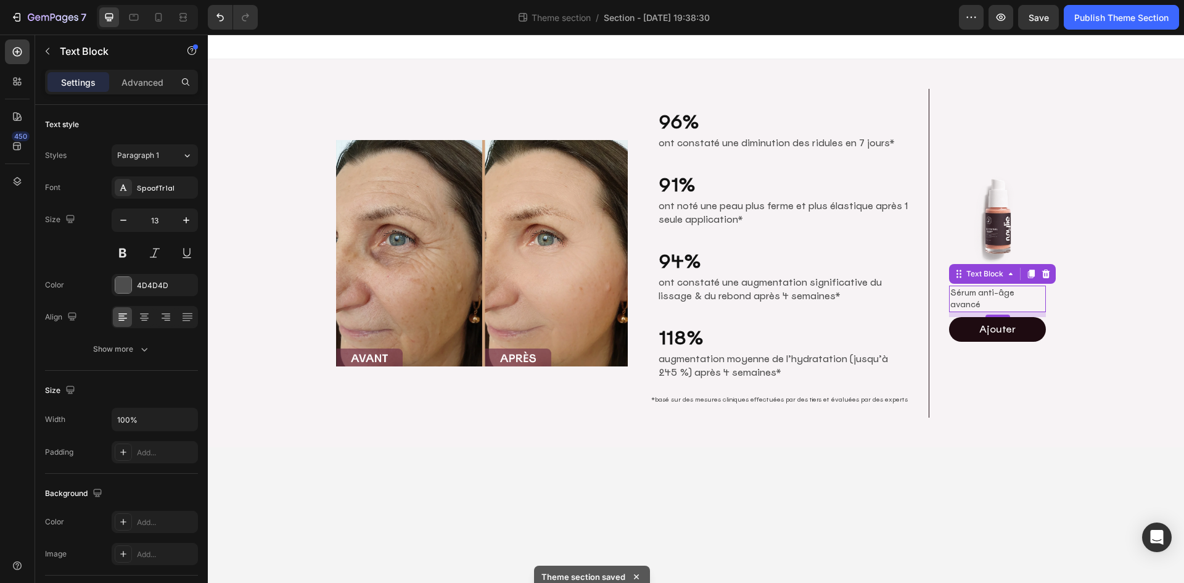
click at [1020, 507] on body "Image 96% Heading ont constaté une diminution des ridules en 7 jours* Text Bloc…" at bounding box center [696, 309] width 976 height 548
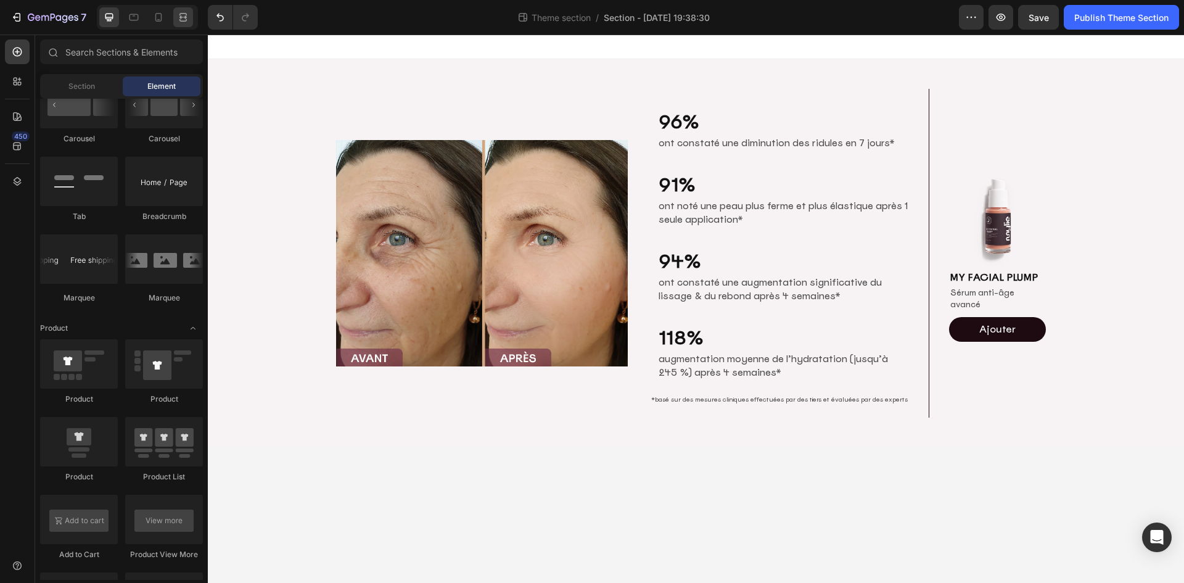
click at [173, 19] on div at bounding box center [147, 17] width 101 height 25
click at [180, 19] on icon at bounding box center [181, 16] width 4 height 3
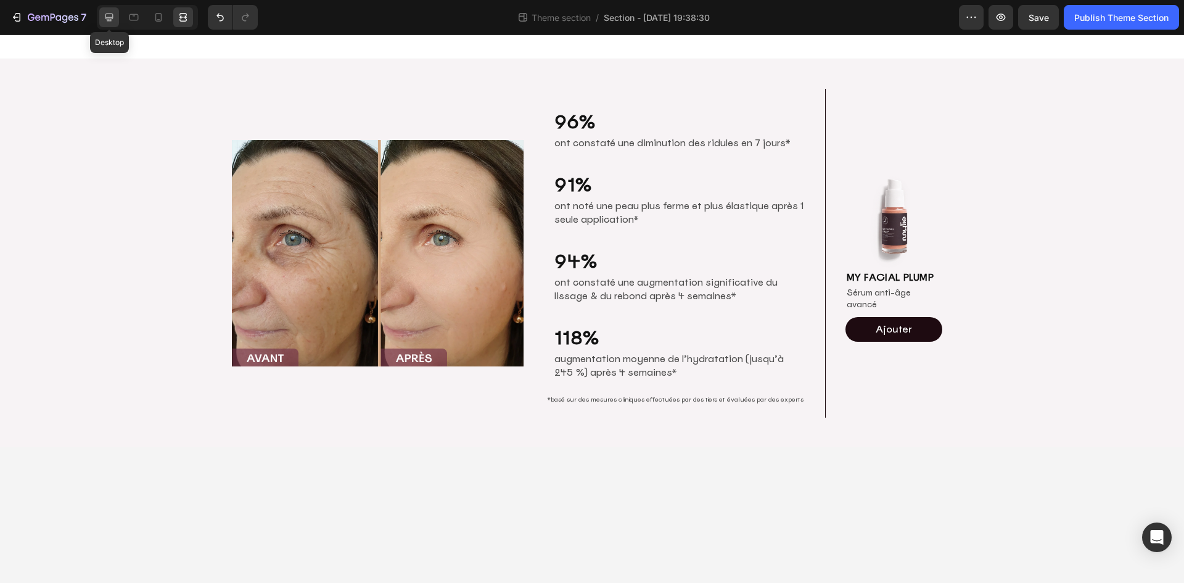
click at [107, 12] on icon at bounding box center [109, 17] width 12 height 12
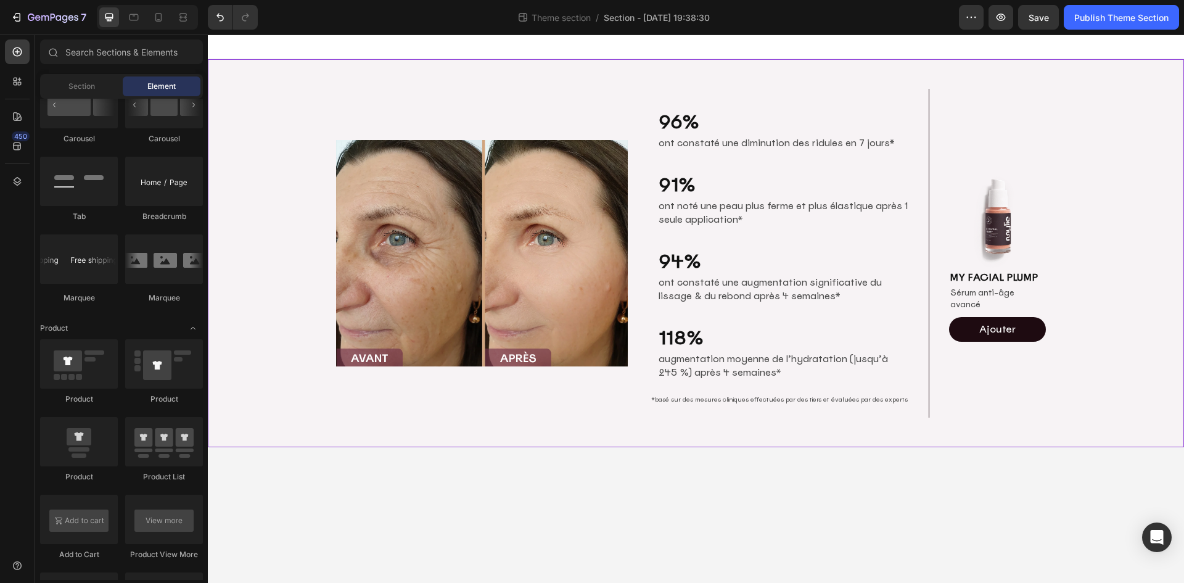
click at [1111, 387] on div "Image 96% Heading ont constaté une diminution des ridules en 7 jours* Text Bloc…" at bounding box center [696, 253] width 976 height 348
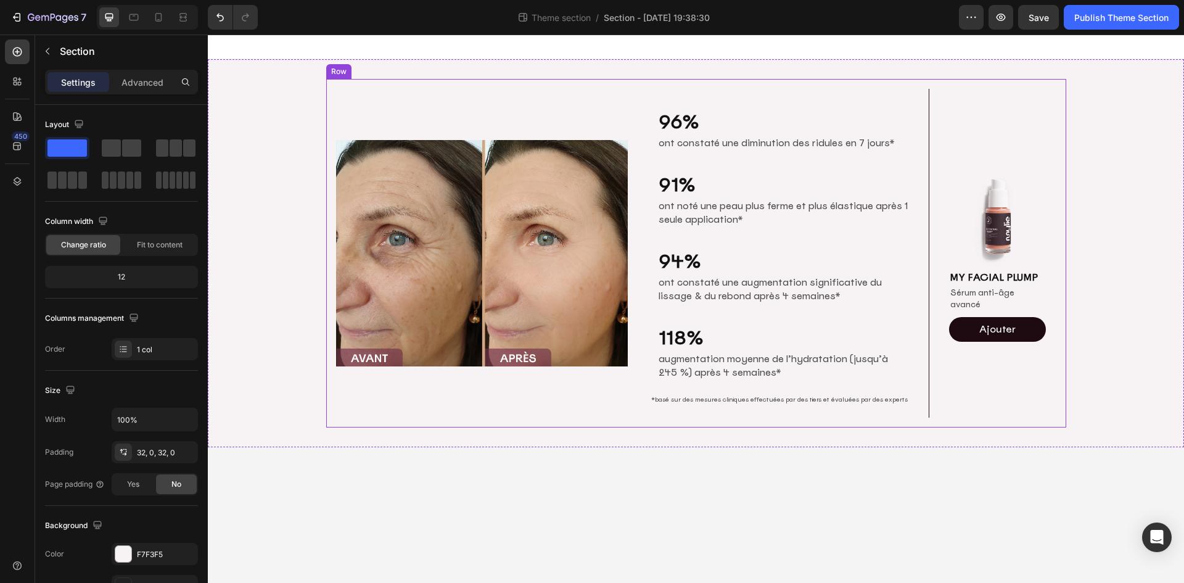
click at [1012, 385] on div "Image MY FACIAL PLUMP Heading Sérum anti-âge avancé Text Block Ajouter Add to C…" at bounding box center [997, 253] width 117 height 329
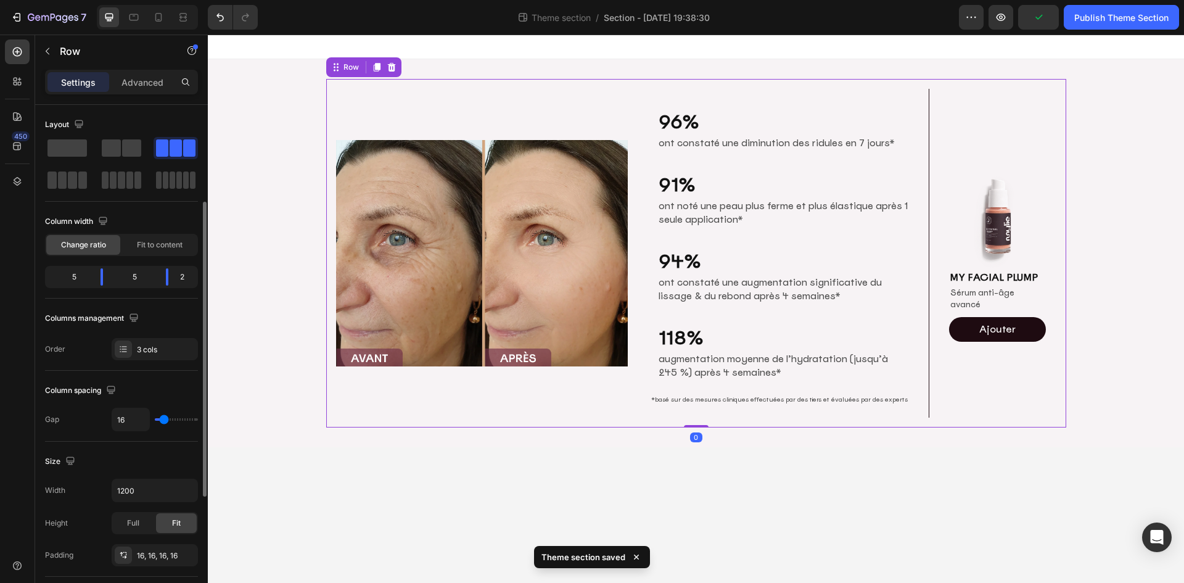
scroll to position [62, 0]
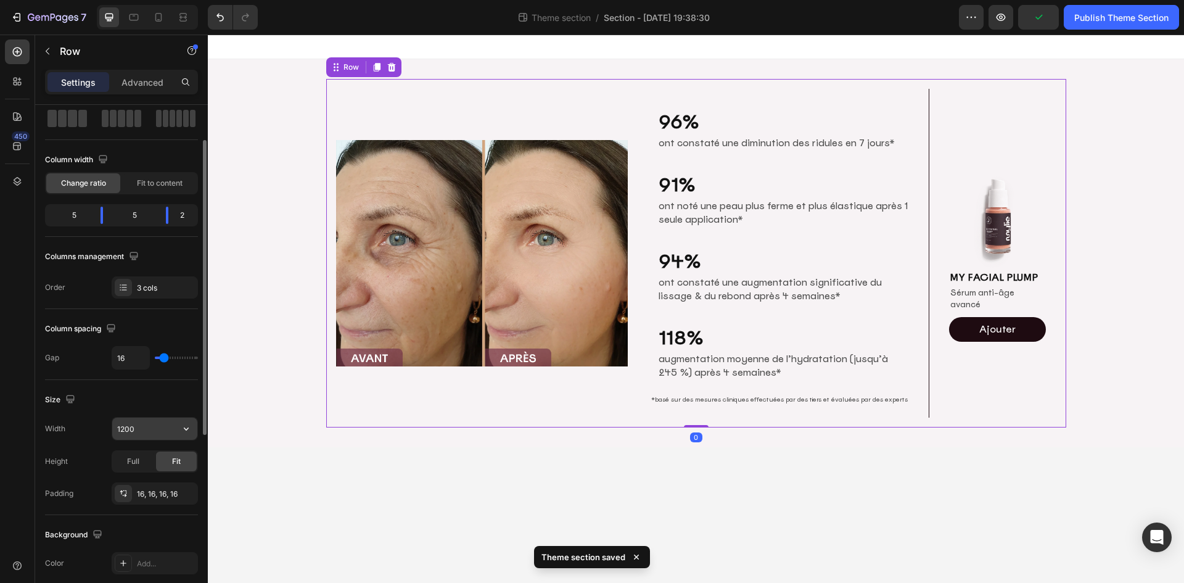
click at [144, 430] on input "1200" at bounding box center [154, 429] width 85 height 22
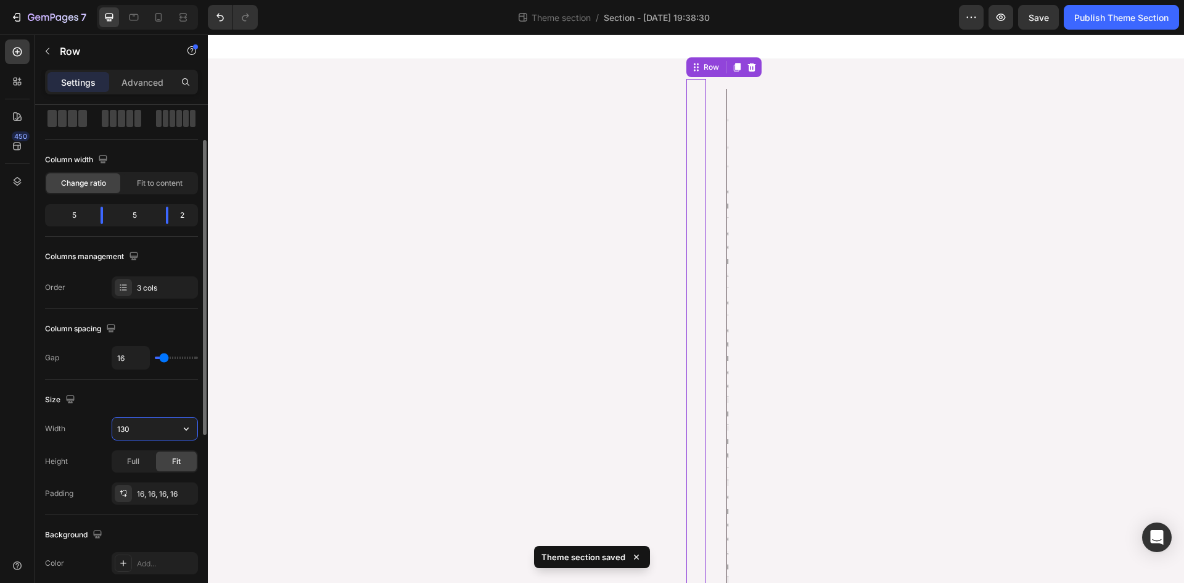
type input "1300"
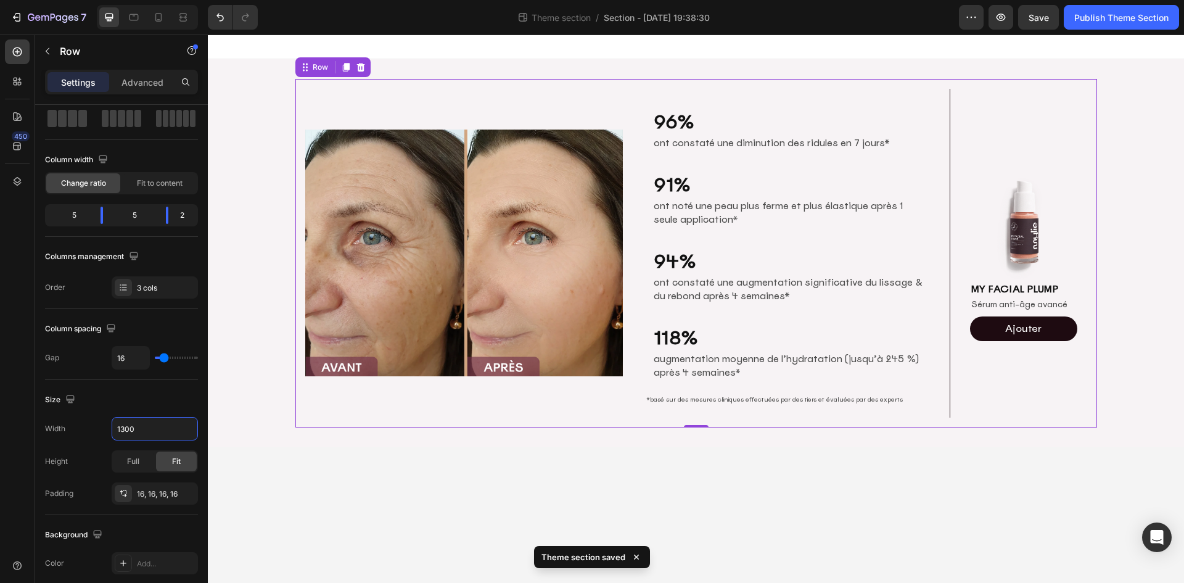
click at [865, 481] on body "Image 96% Heading ont constaté une diminution des ridules en 7 jours* Text Bloc…" at bounding box center [696, 309] width 976 height 548
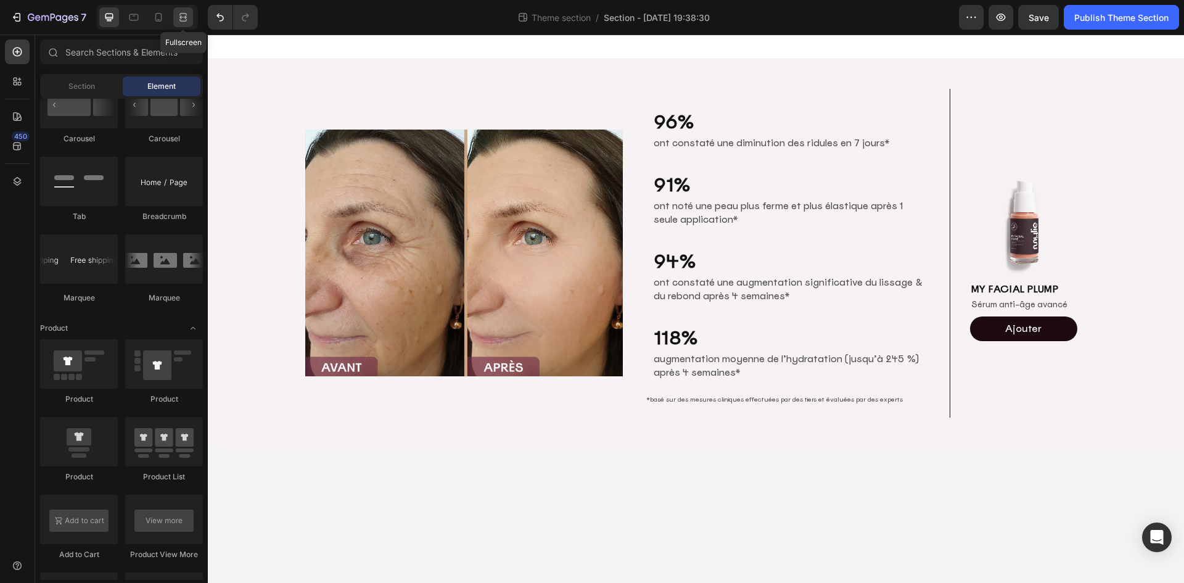
click at [183, 17] on icon at bounding box center [185, 16] width 4 height 3
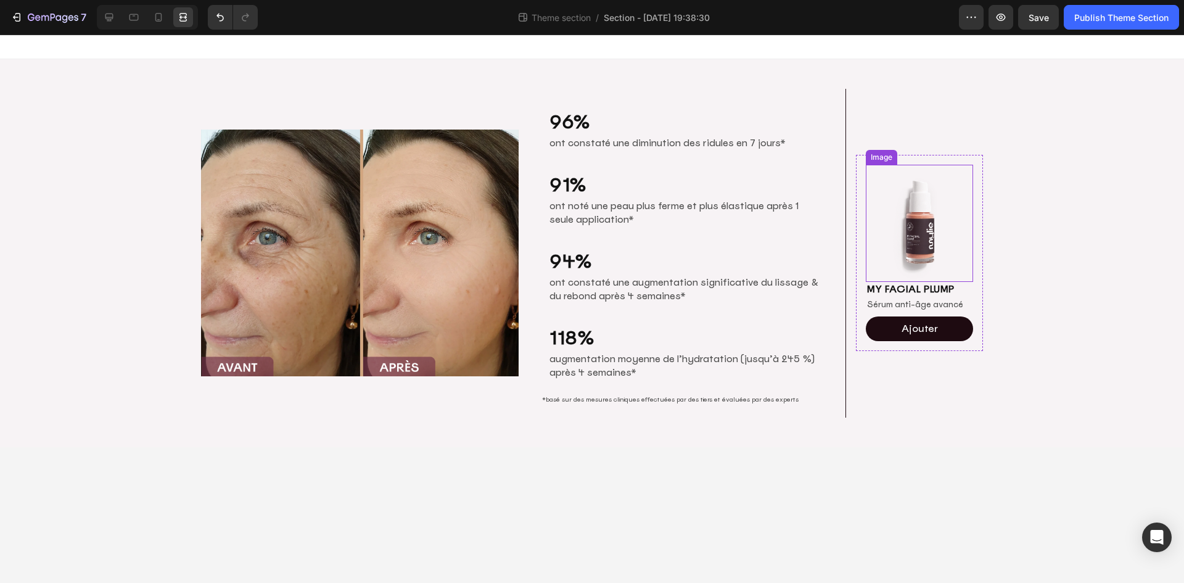
click at [916, 229] on img at bounding box center [919, 223] width 107 height 117
click at [810, 501] on body "Image 96% Heading ont constaté une diminution des ridules en 7 jours* Text Bloc…" at bounding box center [592, 309] width 1184 height 548
click at [1076, 229] on div "Image 96% Heading ont constaté une diminution des ridules en 7 jours* Text Bloc…" at bounding box center [592, 253] width 1184 height 348
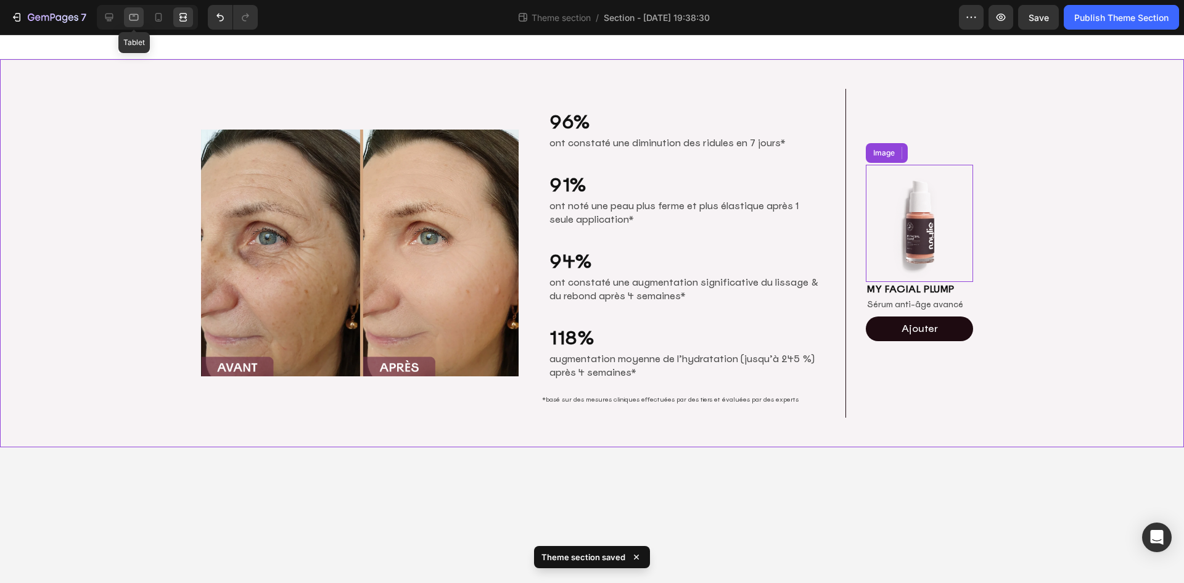
click at [138, 15] on icon at bounding box center [134, 17] width 9 height 7
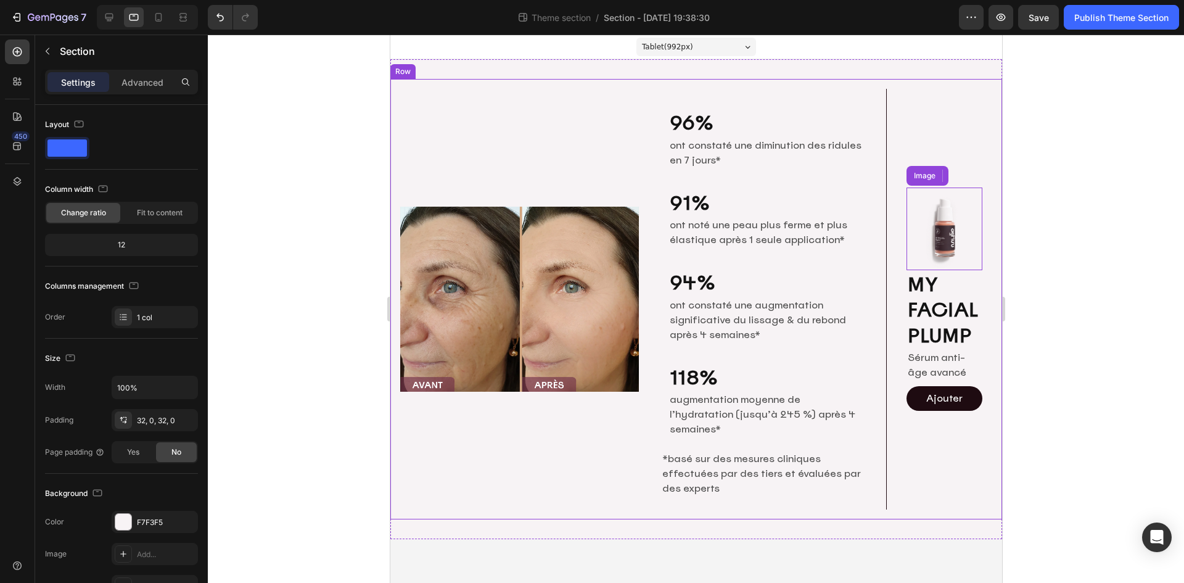
click at [628, 418] on div "Image" at bounding box center [519, 299] width 239 height 421
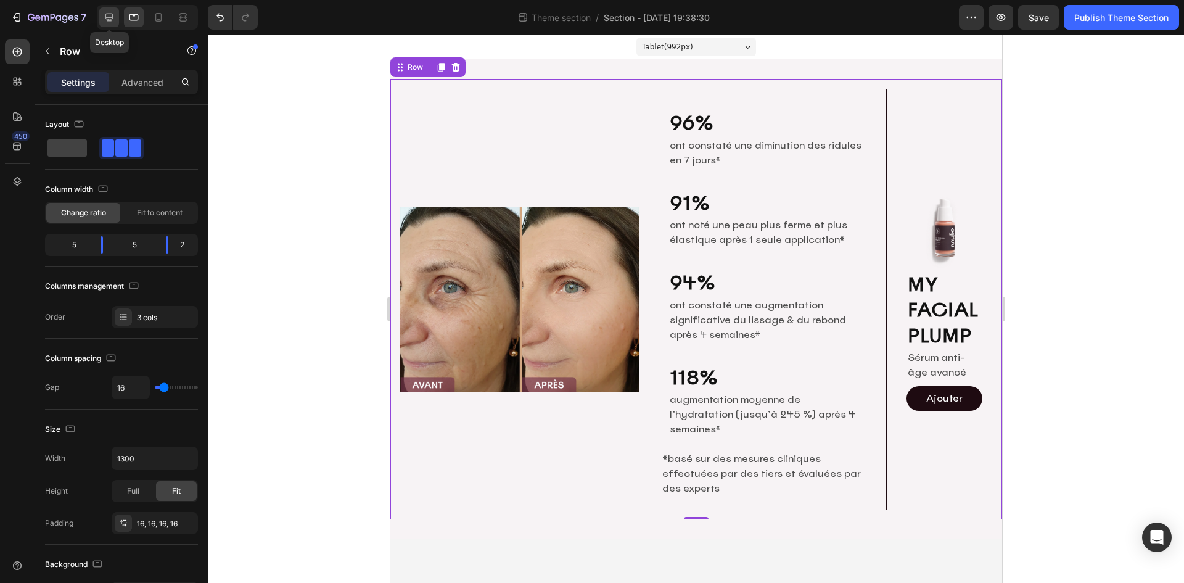
click at [110, 14] on icon at bounding box center [109, 18] width 8 height 8
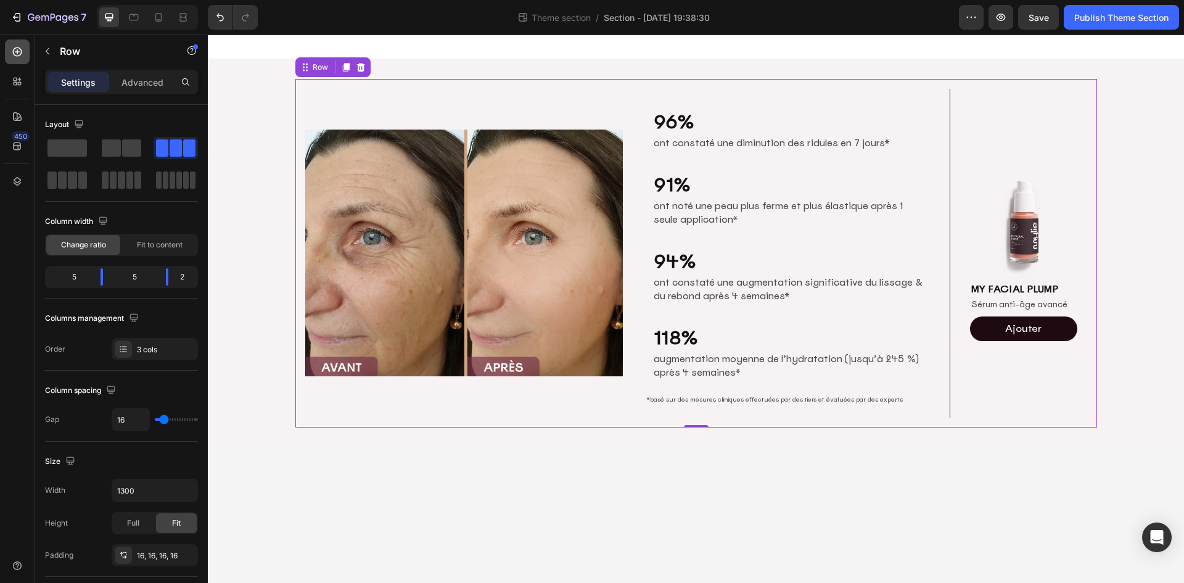
click at [15, 50] on icon at bounding box center [17, 52] width 12 height 12
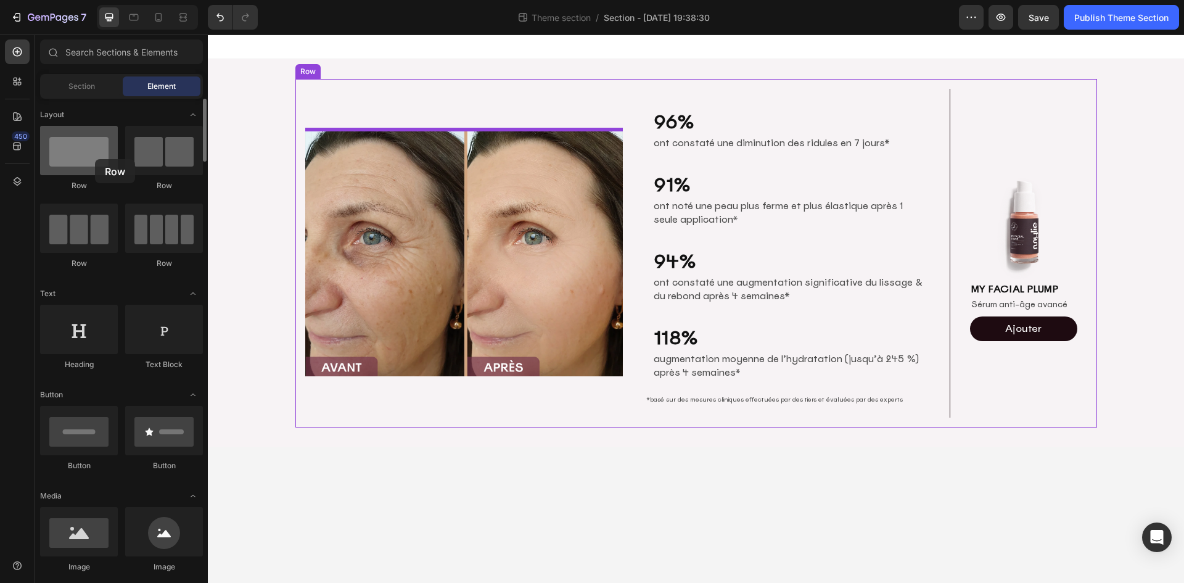
drag, startPoint x: 82, startPoint y: 156, endPoint x: 76, endPoint y: 153, distance: 6.9
click at [76, 153] on div at bounding box center [79, 150] width 78 height 49
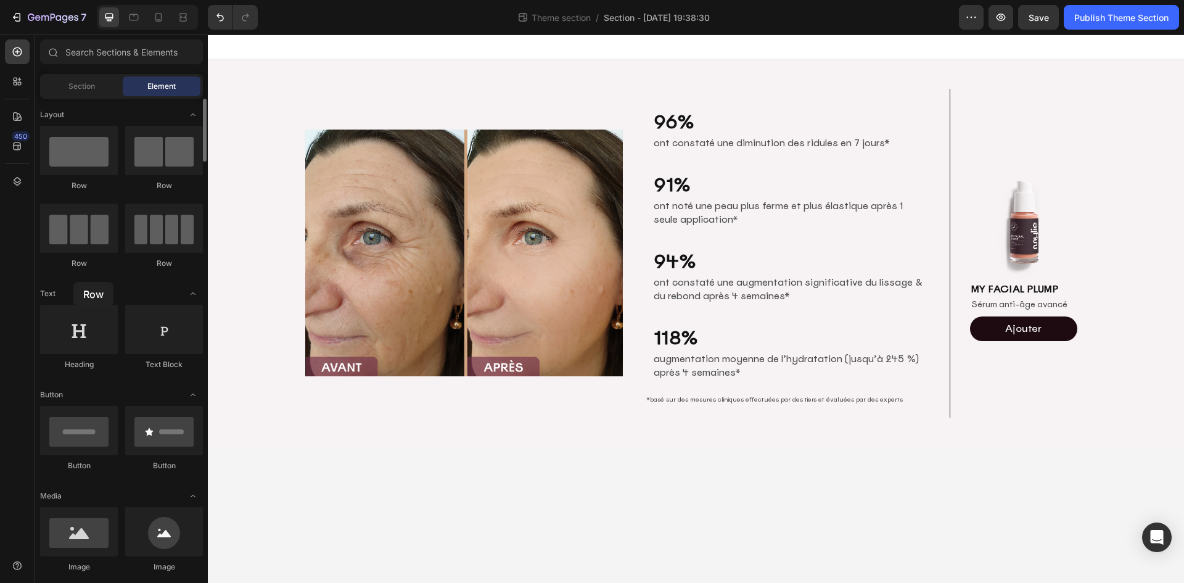
drag, startPoint x: 162, startPoint y: 156, endPoint x: 74, endPoint y: 282, distance: 153.3
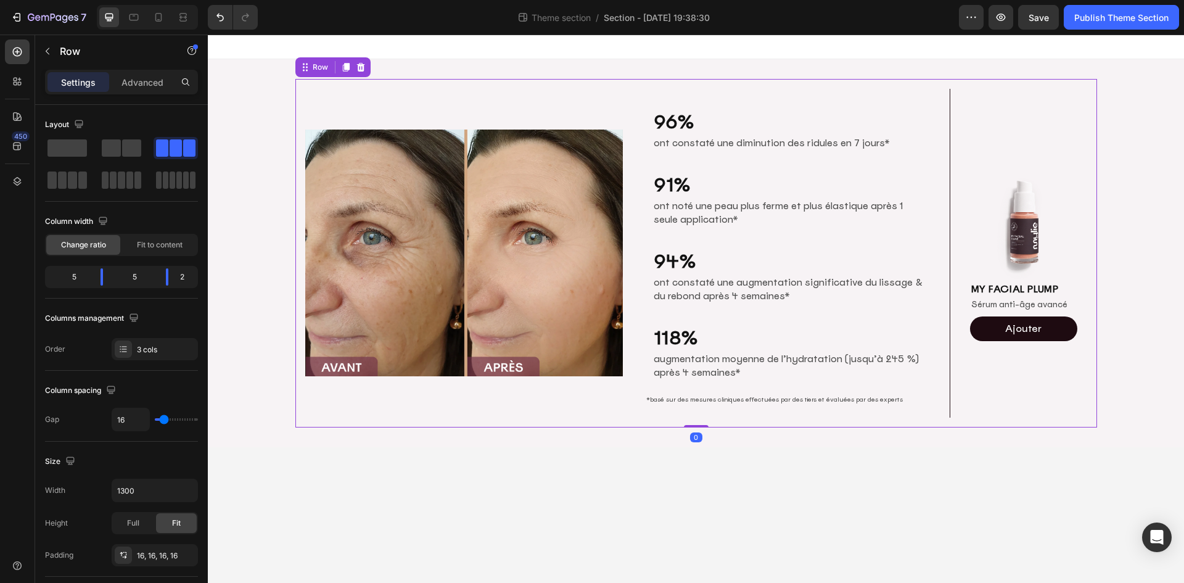
click at [525, 405] on div "Image" at bounding box center [464, 253] width 318 height 329
click at [121, 146] on div at bounding box center [121, 147] width 39 height 17
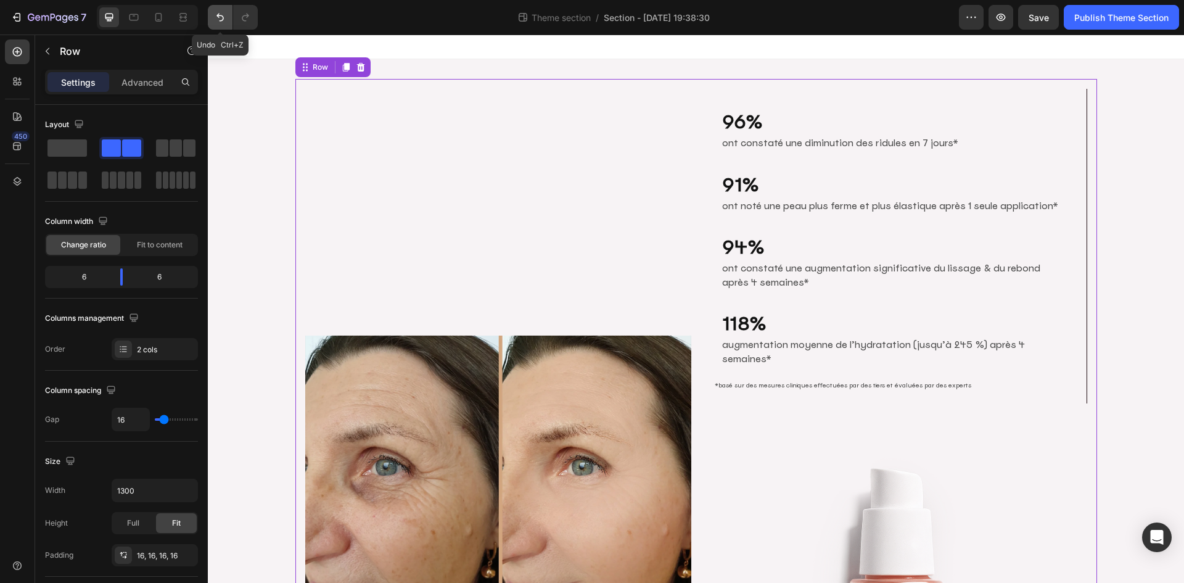
click at [214, 11] on icon "Undo/Redo" at bounding box center [220, 17] width 12 height 12
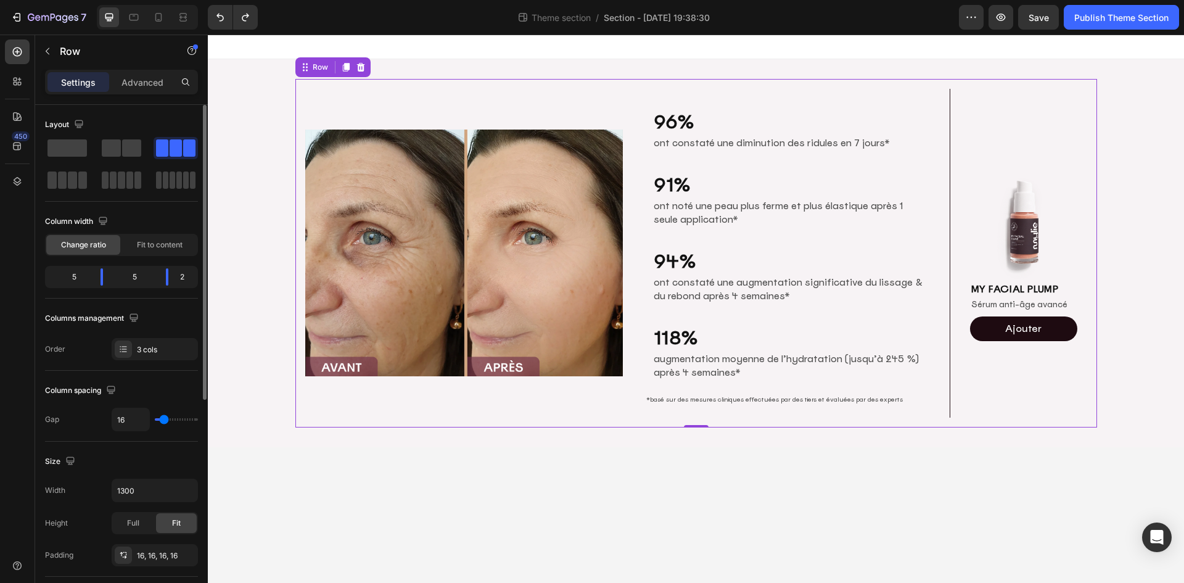
drag, startPoint x: 123, startPoint y: 149, endPoint x: 115, endPoint y: 123, distance: 27.1
click at [117, 128] on div "Layout" at bounding box center [121, 153] width 153 height 76
click at [18, 56] on icon at bounding box center [17, 51] width 9 height 9
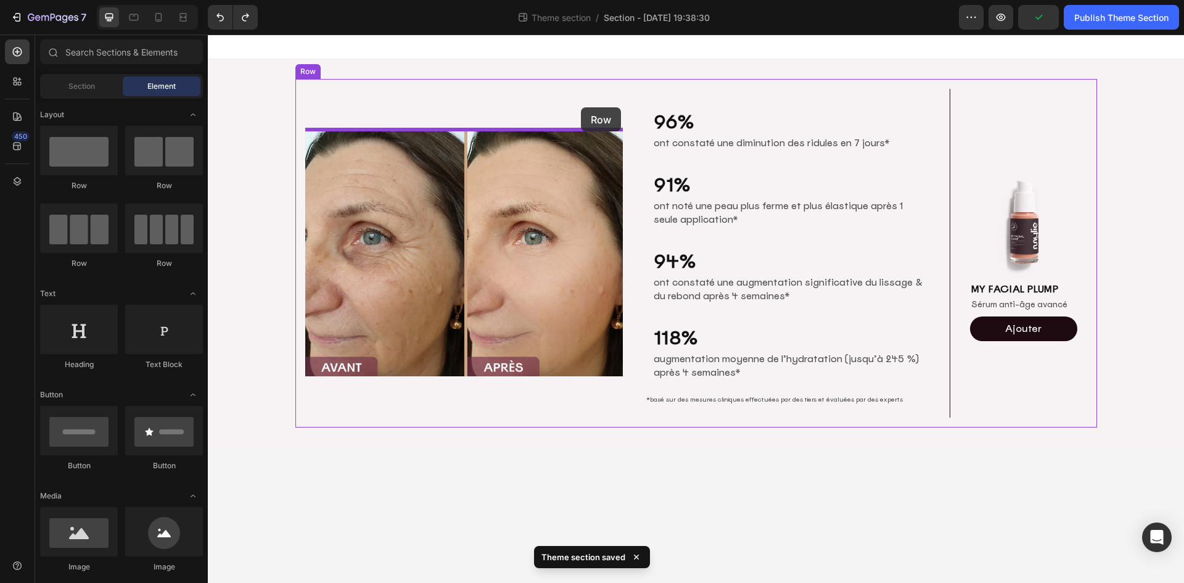
drag, startPoint x: 408, startPoint y: 191, endPoint x: 581, endPoint y: 107, distance: 192.3
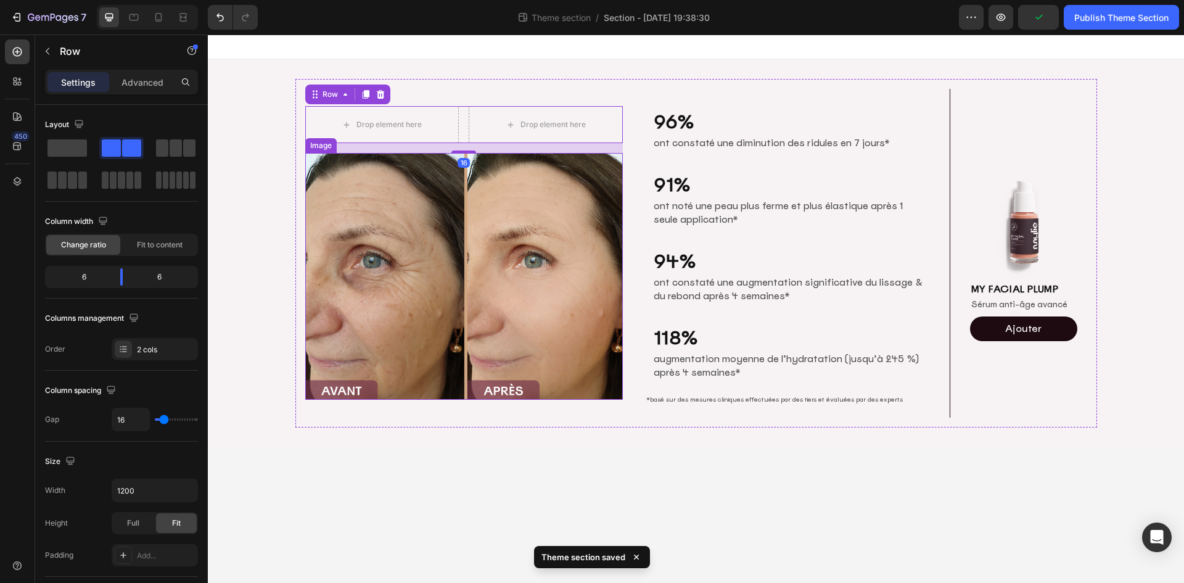
click at [394, 245] on img at bounding box center [464, 276] width 318 height 247
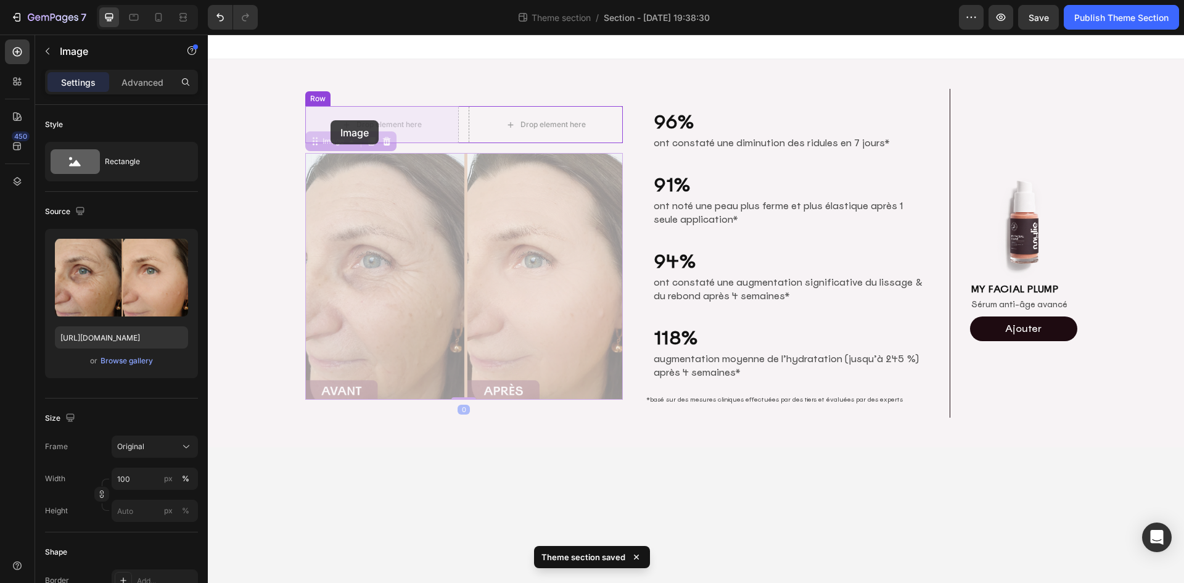
drag, startPoint x: 326, startPoint y: 141, endPoint x: 331, endPoint y: 120, distance: 20.9
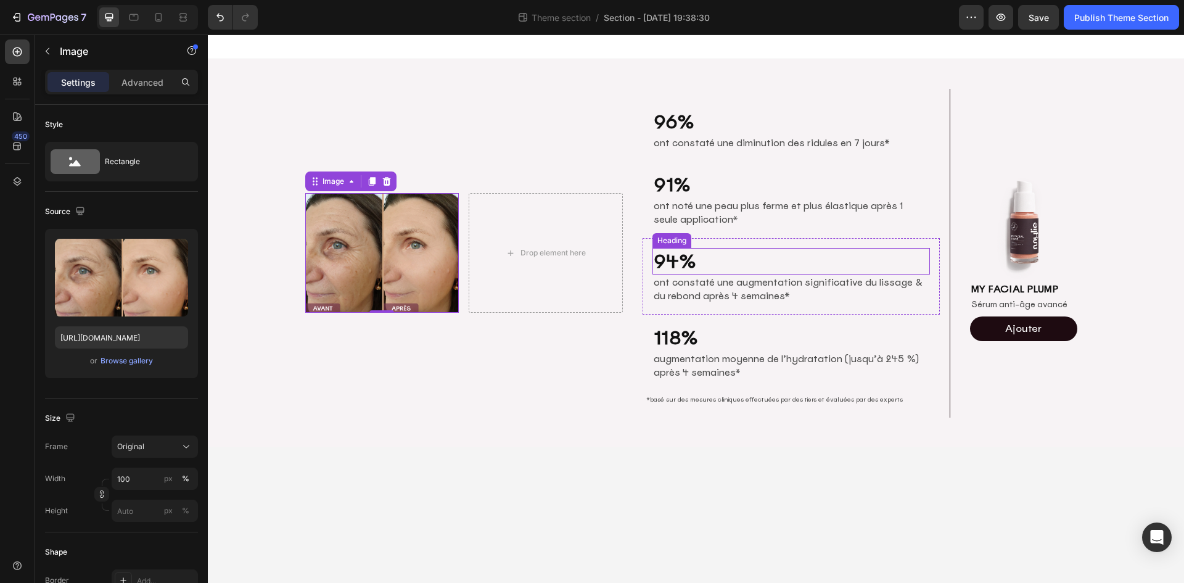
click at [756, 253] on p "94%" at bounding box center [791, 261] width 275 height 24
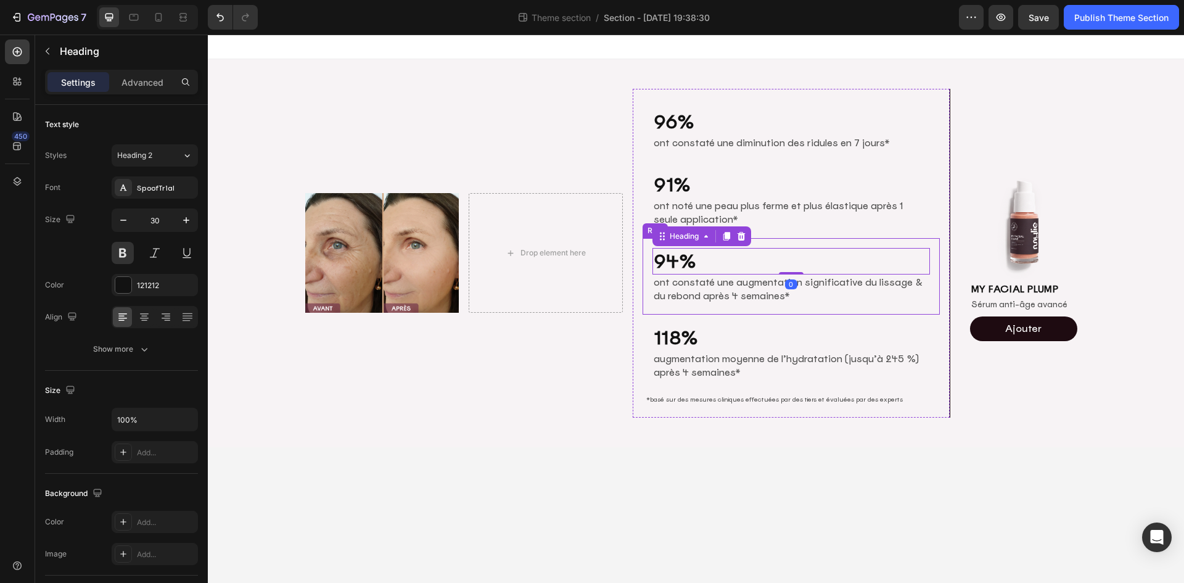
click at [758, 243] on div "94% Heading 0 ont constaté une augmentation significative du lissage & du rebon…" at bounding box center [791, 276] width 297 height 76
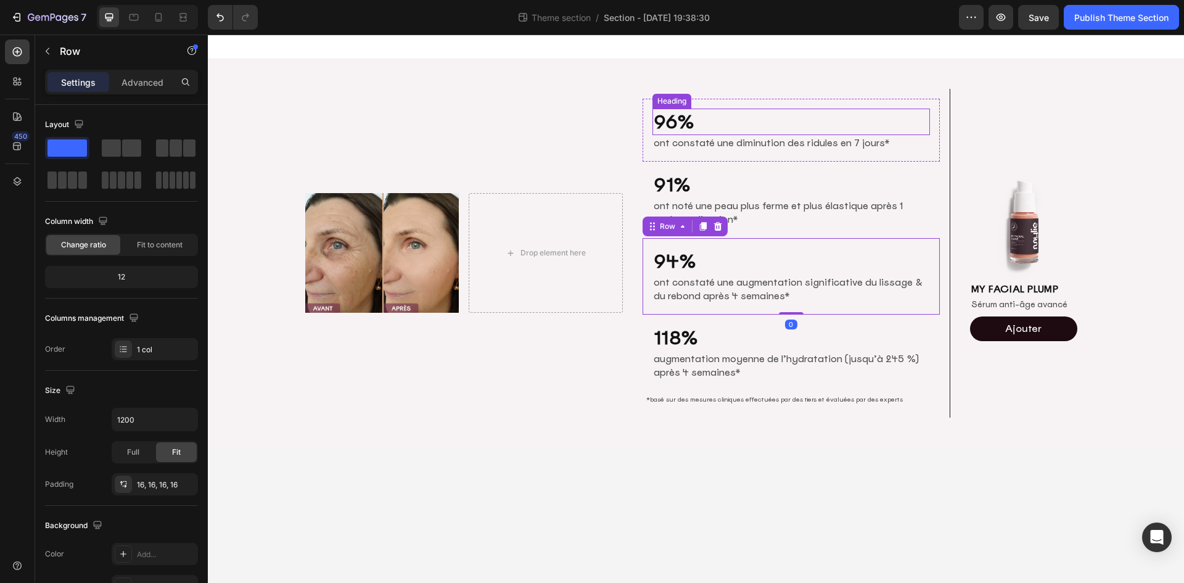
click at [717, 130] on p "96%" at bounding box center [791, 122] width 275 height 24
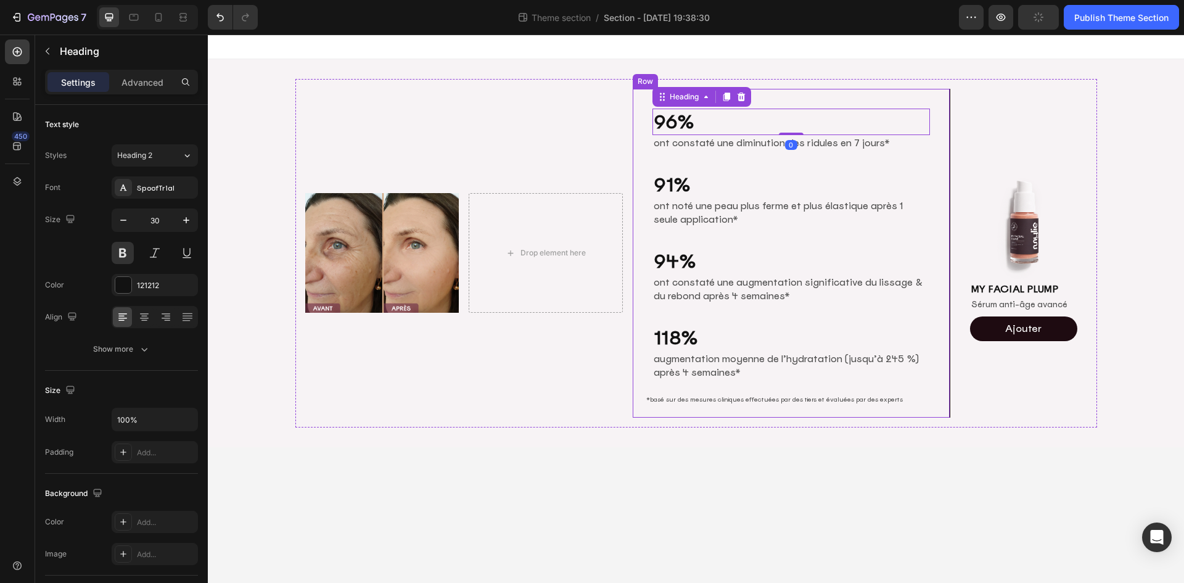
click at [638, 128] on div "96% Heading 0 ont constaté une diminution des ridules en 7 jours* Text Block Ro…" at bounding box center [792, 253] width 318 height 329
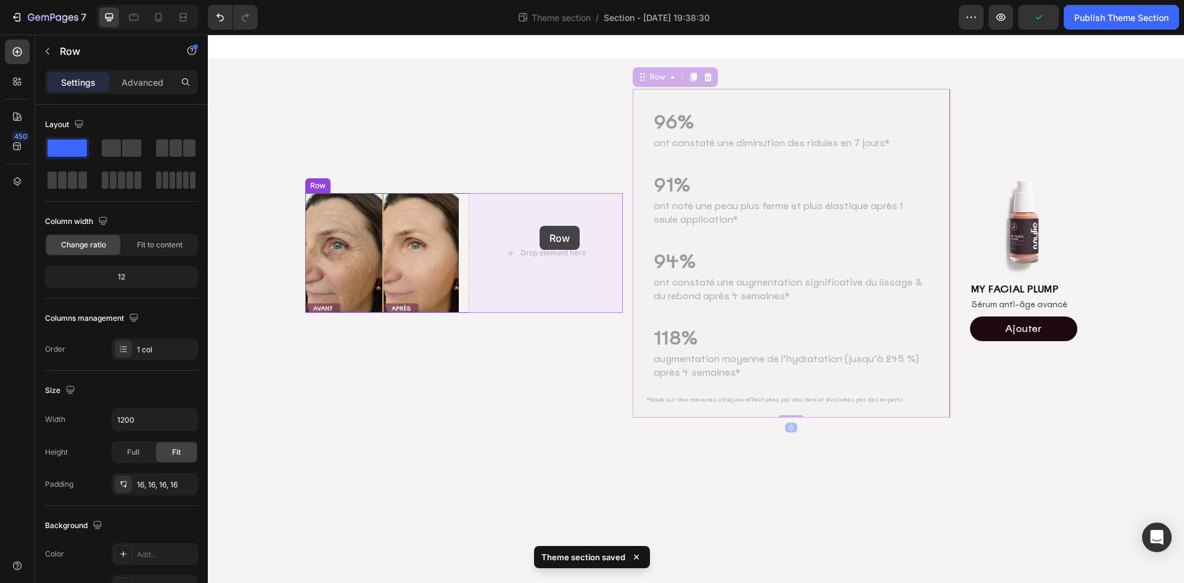
drag, startPoint x: 660, startPoint y: 76, endPoint x: 539, endPoint y: 226, distance: 192.6
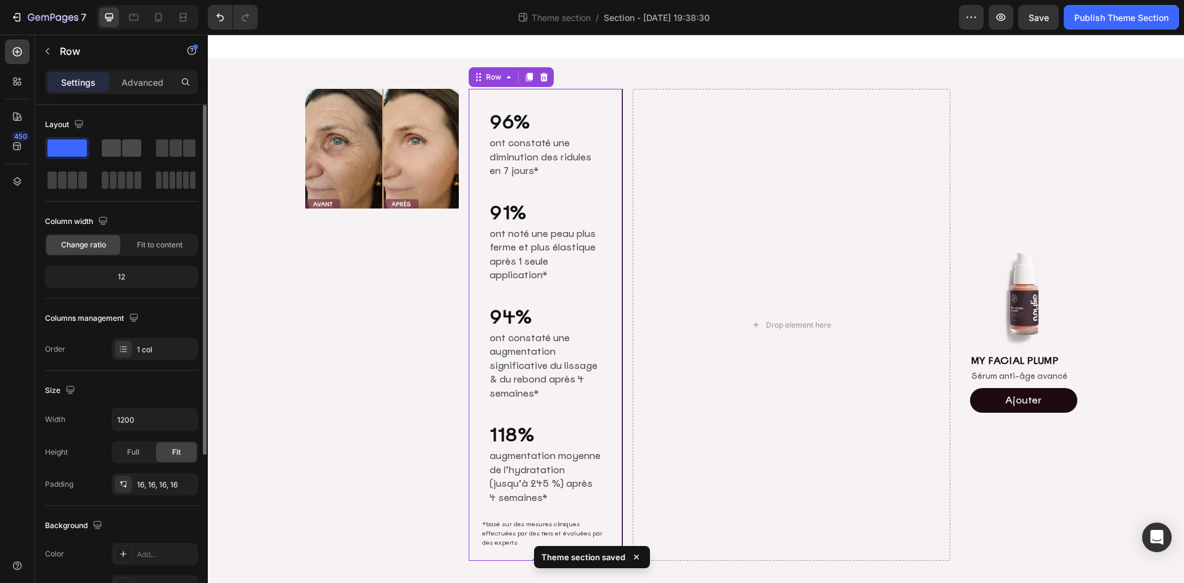
click at [118, 146] on span at bounding box center [111, 147] width 19 height 17
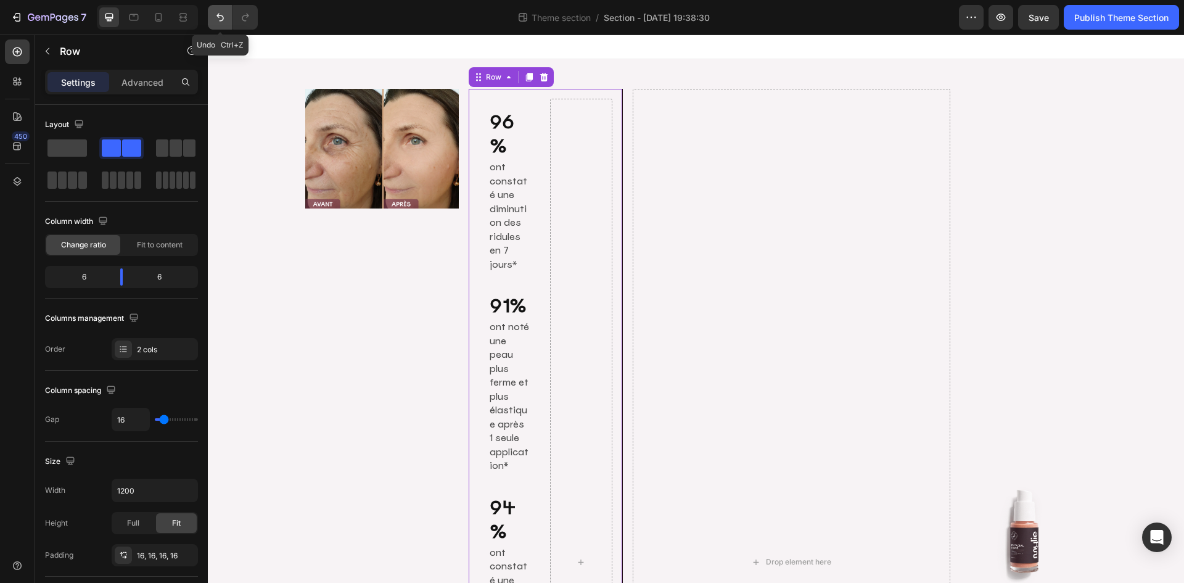
click at [221, 17] on icon "Undo/Redo" at bounding box center [220, 17] width 12 height 12
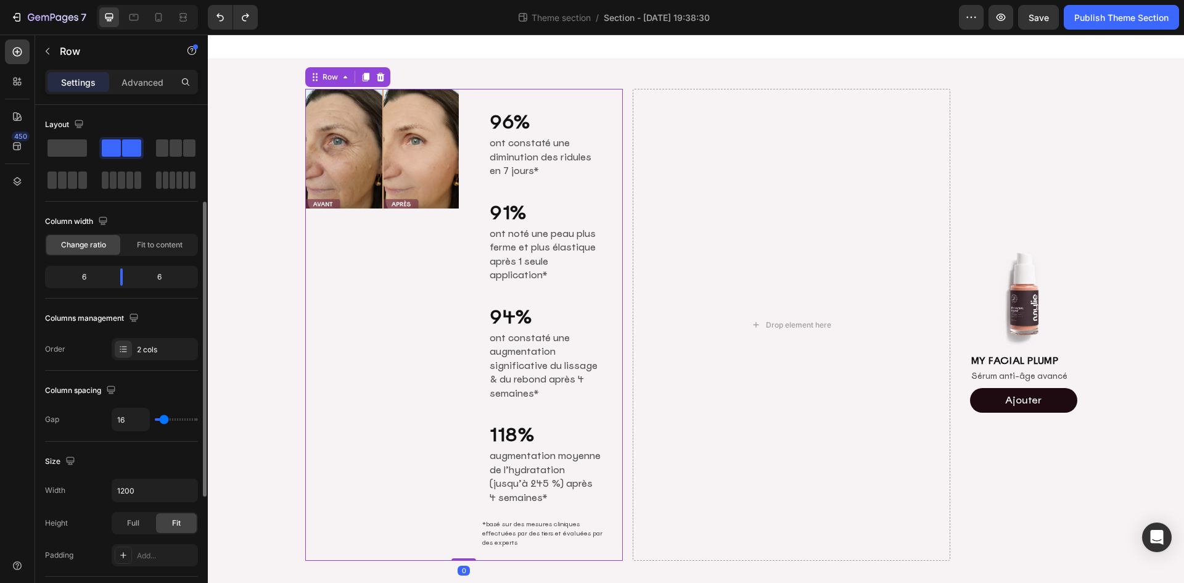
click at [420, 347] on div "Image" at bounding box center [382, 325] width 154 height 472
click at [326, 81] on div "Row" at bounding box center [330, 77] width 20 height 11
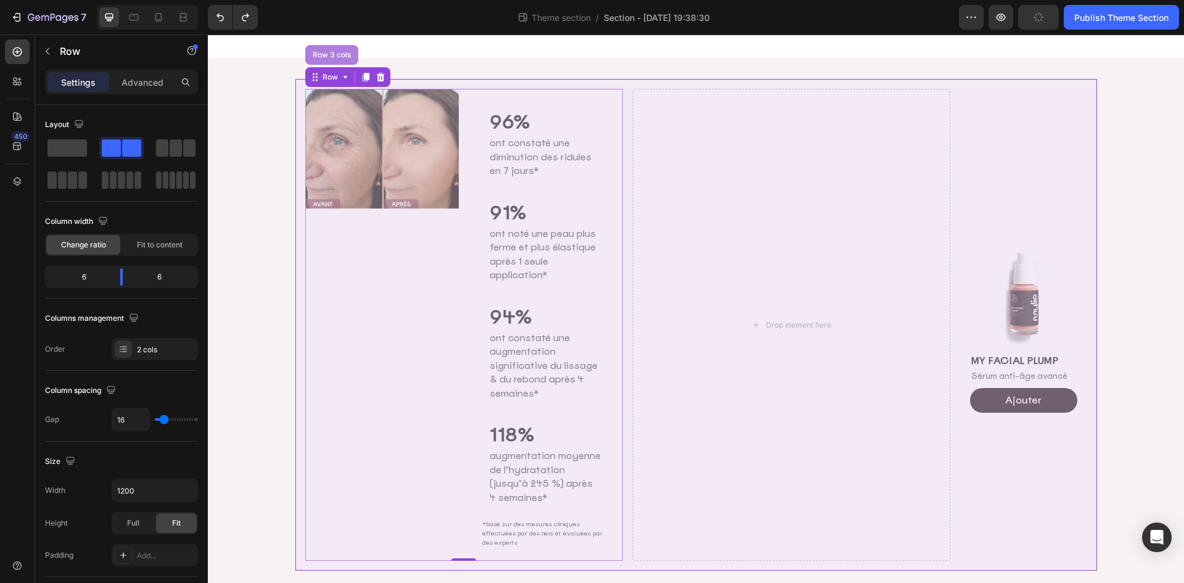
click at [321, 56] on div "Row 3 cols" at bounding box center [331, 54] width 43 height 7
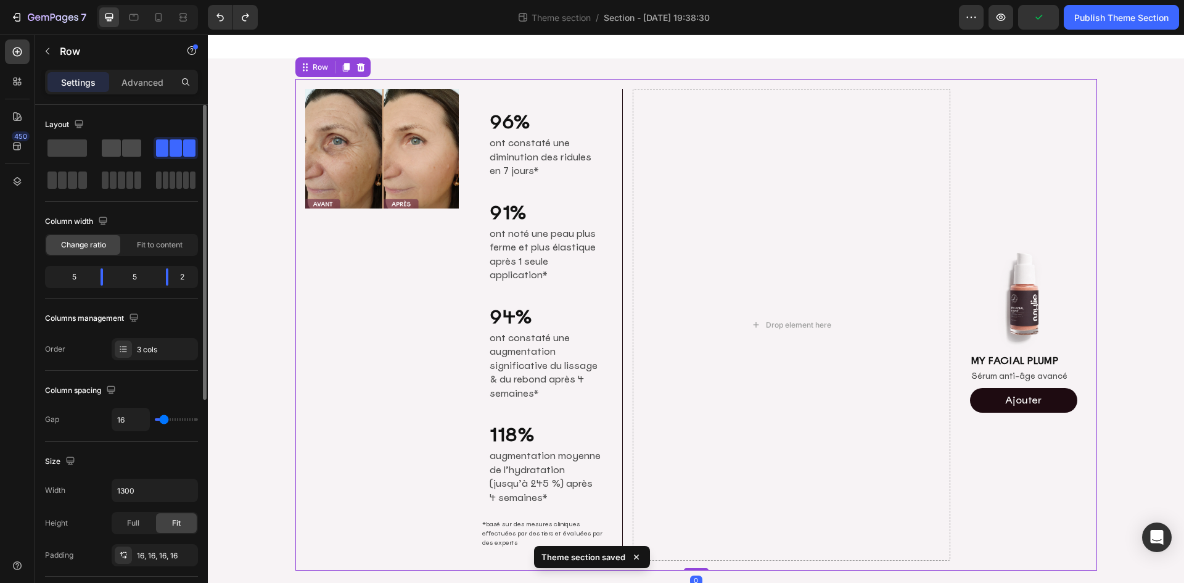
click at [125, 140] on span at bounding box center [131, 147] width 19 height 17
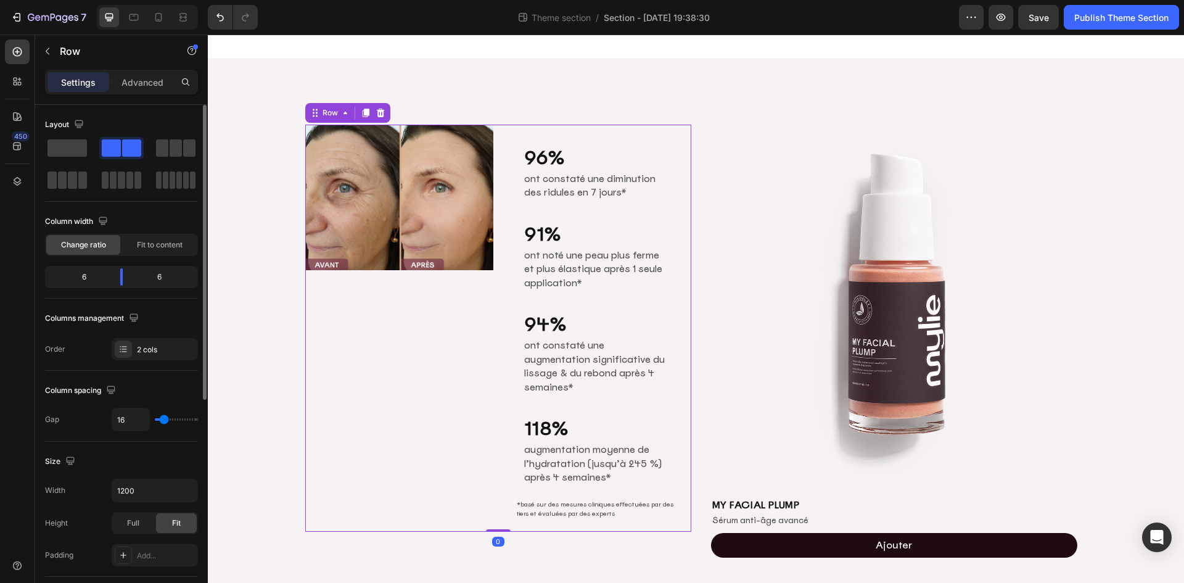
click at [453, 487] on div "Image" at bounding box center [399, 328] width 188 height 407
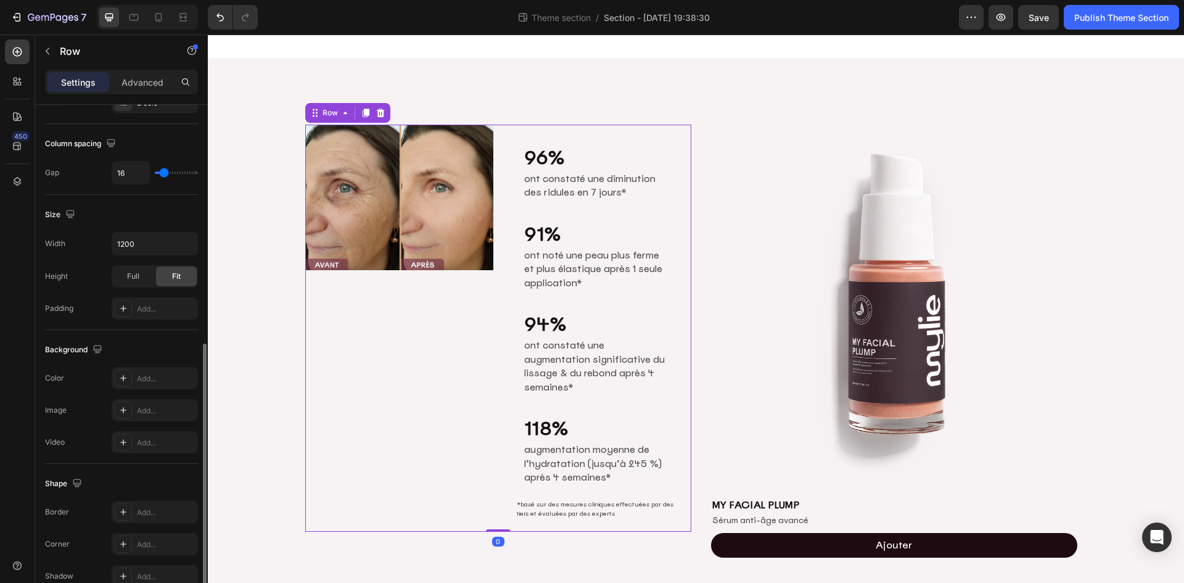
scroll to position [370, 0]
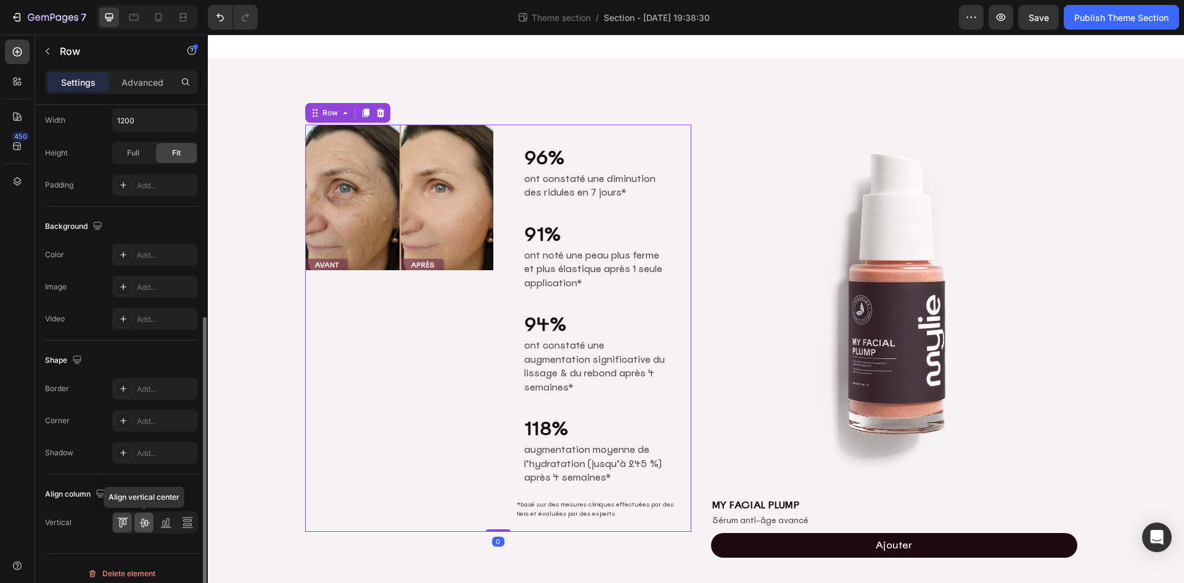
click at [145, 525] on icon at bounding box center [144, 522] width 12 height 12
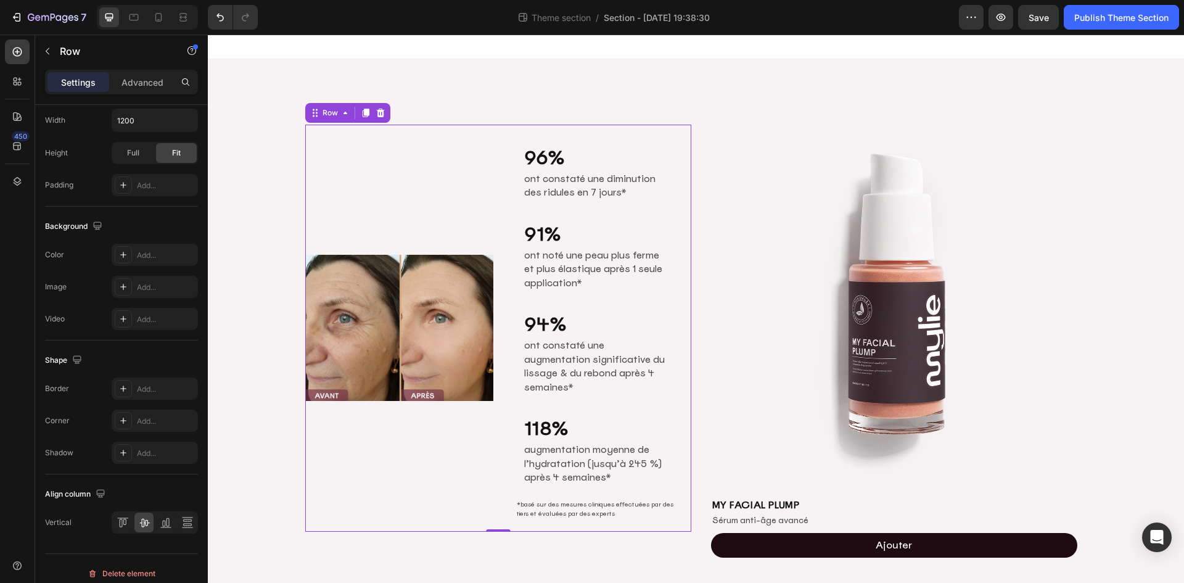
click at [451, 456] on div "Image" at bounding box center [399, 328] width 188 height 407
click at [334, 118] on div "Row" at bounding box center [330, 112] width 20 height 11
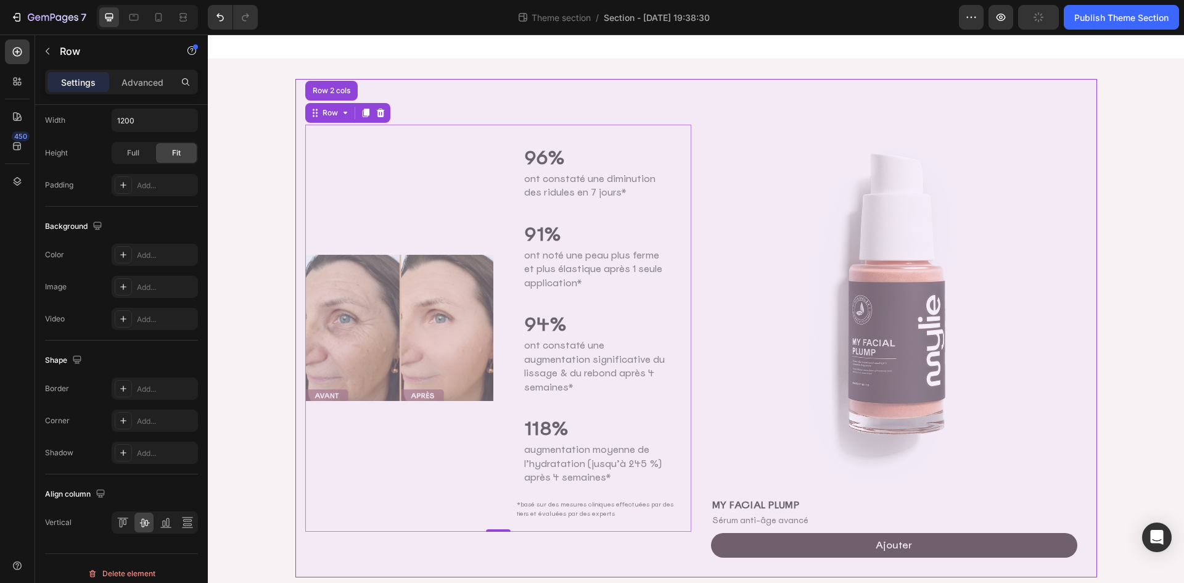
click at [329, 94] on div "Row 2 cols" at bounding box center [331, 90] width 43 height 7
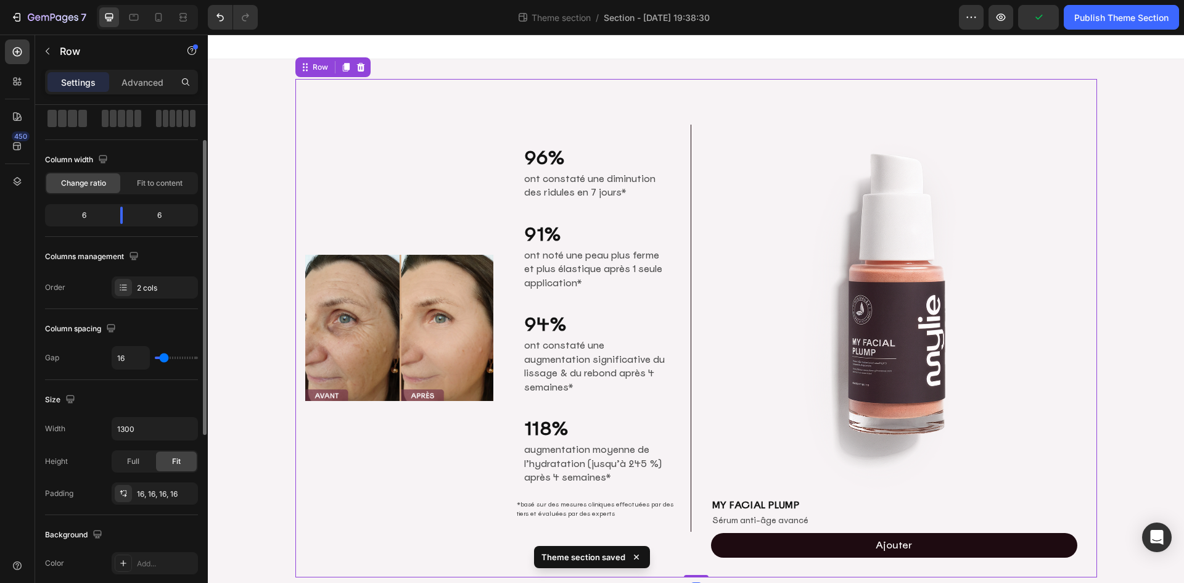
scroll to position [0, 0]
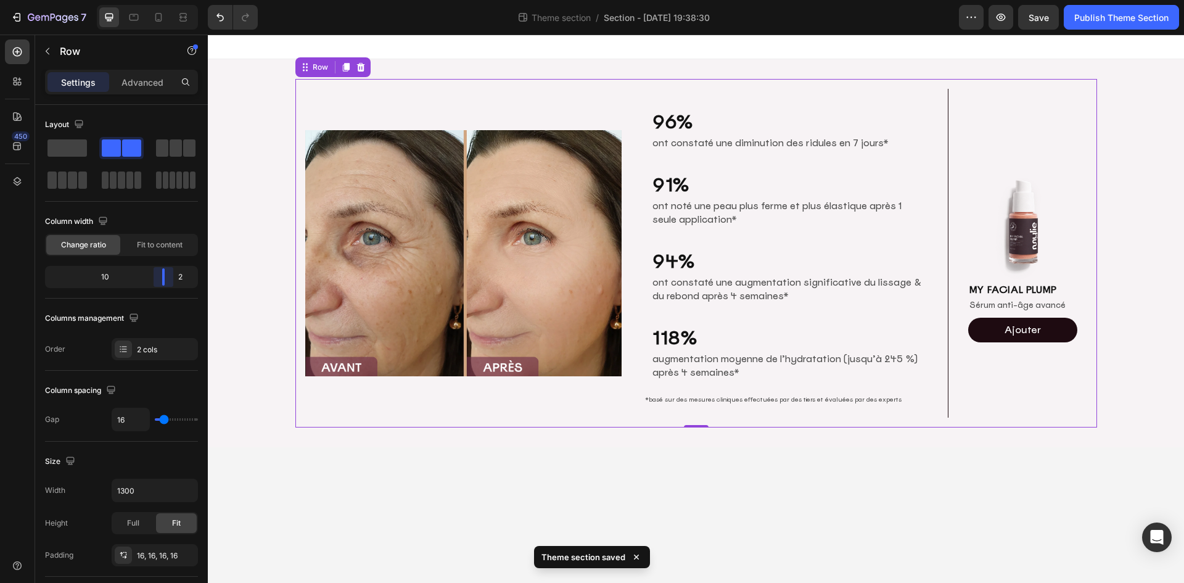
drag, startPoint x: 131, startPoint y: 279, endPoint x: 169, endPoint y: 283, distance: 38.4
click at [169, 0] on body "7 Theme section / Section - Aug 26 19:38:30 Preview Save Publish Theme Section …" at bounding box center [592, 0] width 1184 height 0
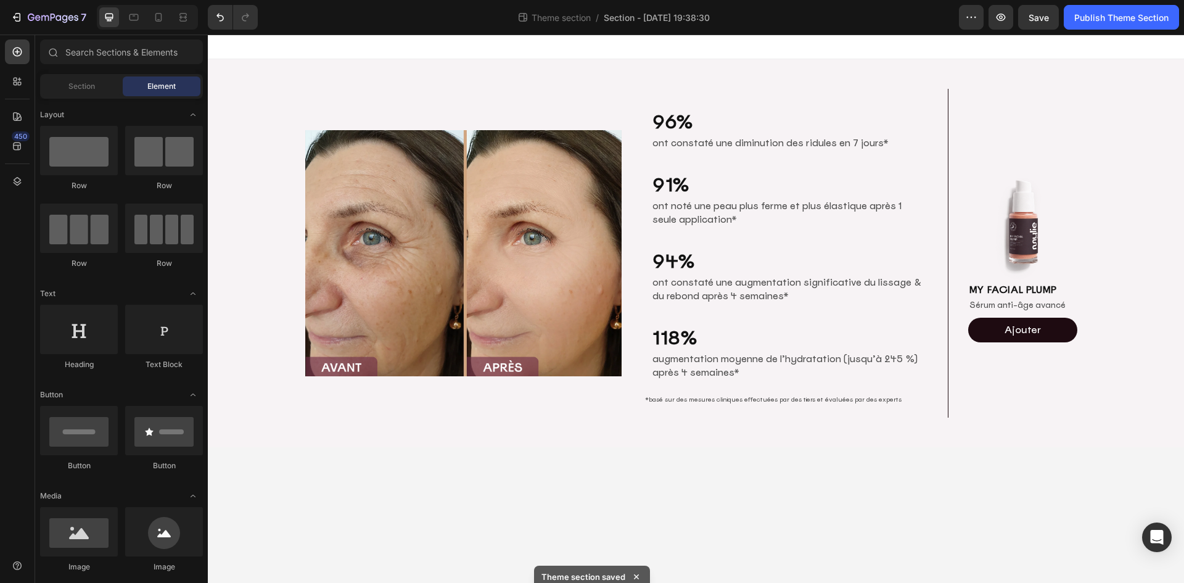
click at [360, 470] on body "Image 96% Heading ont constaté une diminution des ridules en 7 jours* Text Bloc…" at bounding box center [696, 309] width 976 height 548
click at [162, 18] on icon at bounding box center [158, 17] width 12 height 12
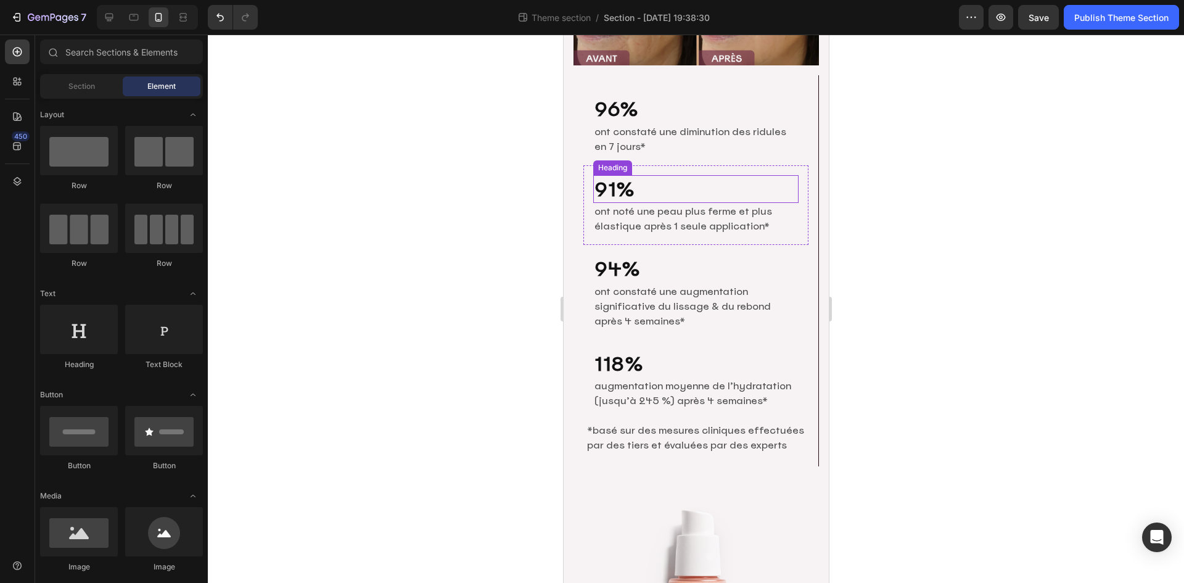
scroll to position [123, 0]
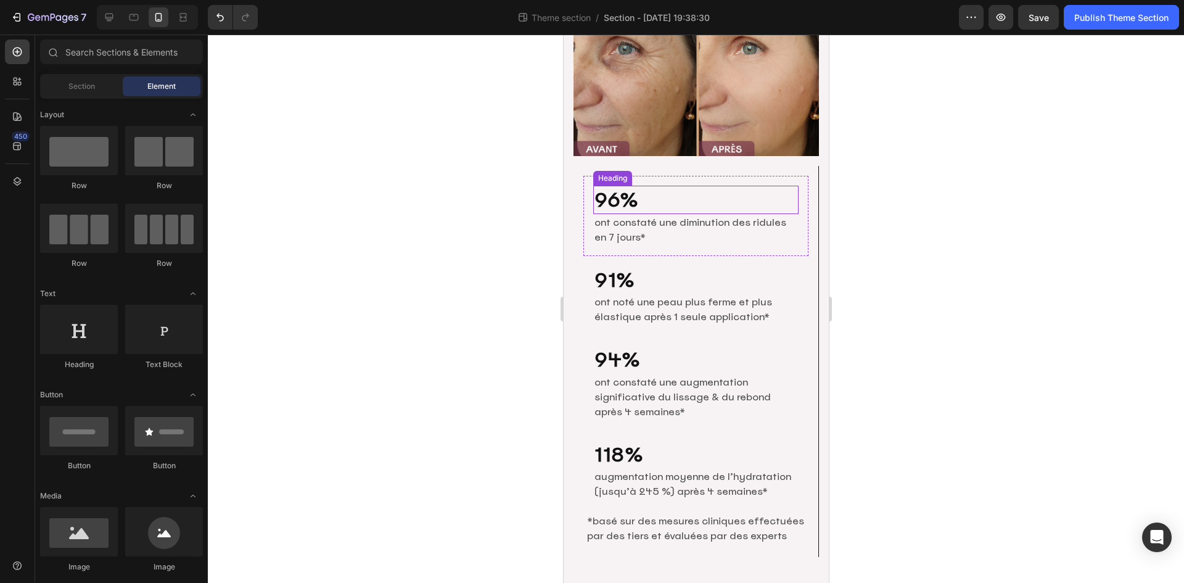
click at [678, 192] on h2 "96%" at bounding box center [695, 200] width 205 height 28
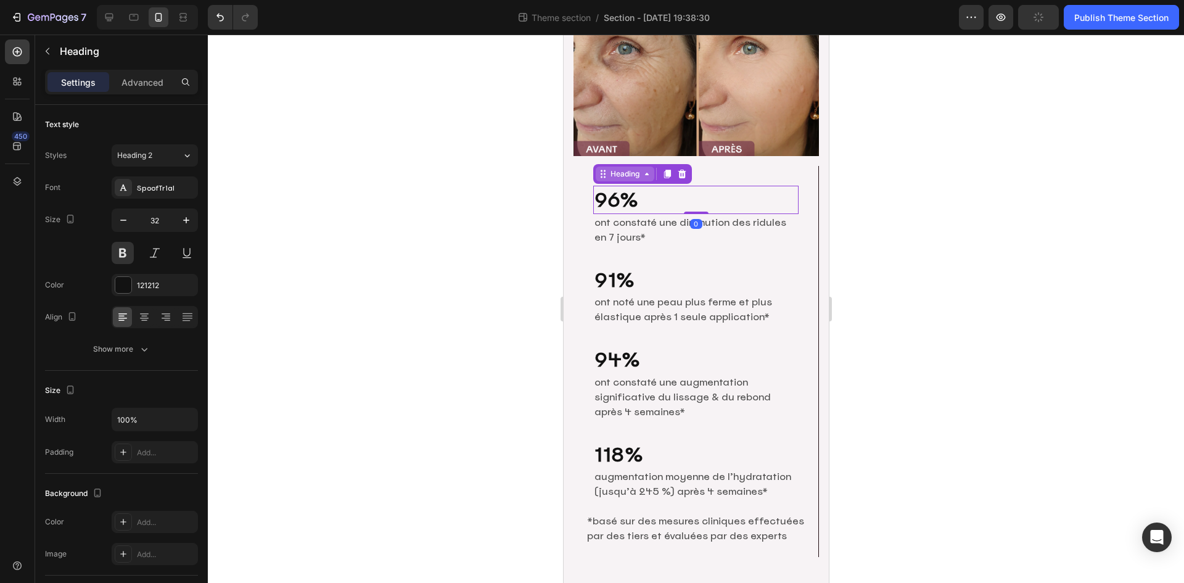
click at [620, 168] on div "Heading" at bounding box center [625, 173] width 34 height 11
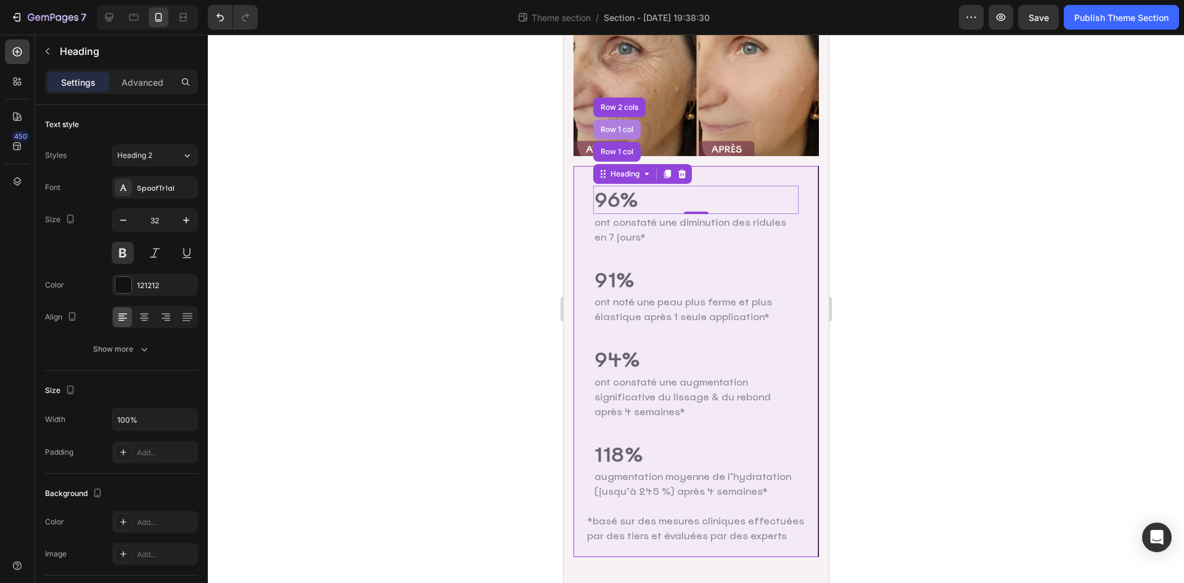
click at [622, 126] on div "Row 1 col" at bounding box center [617, 129] width 38 height 7
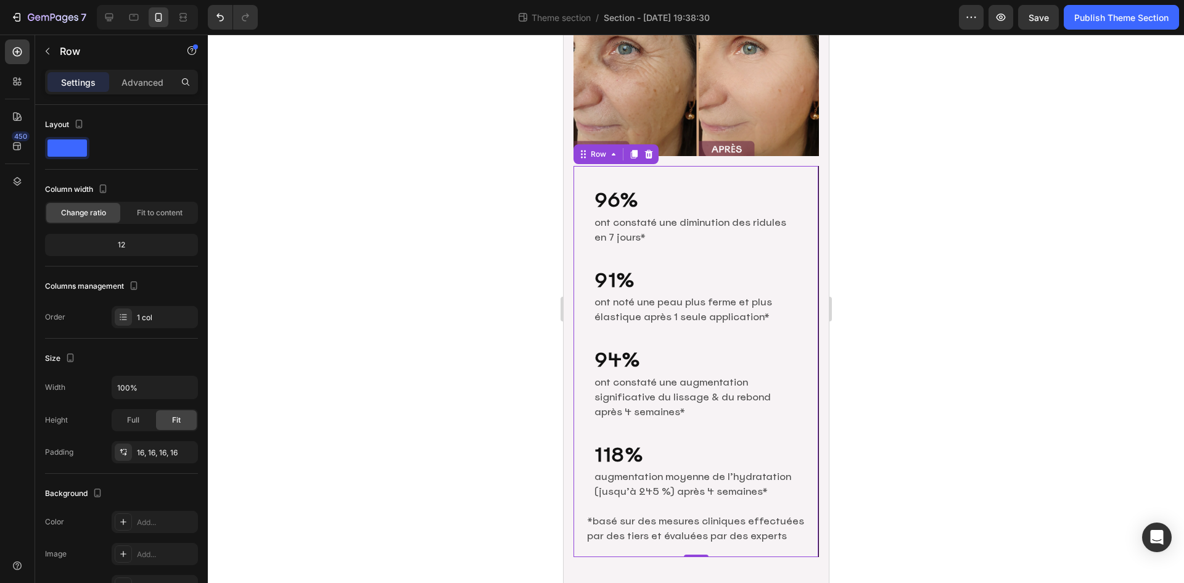
click at [963, 223] on div at bounding box center [696, 309] width 976 height 548
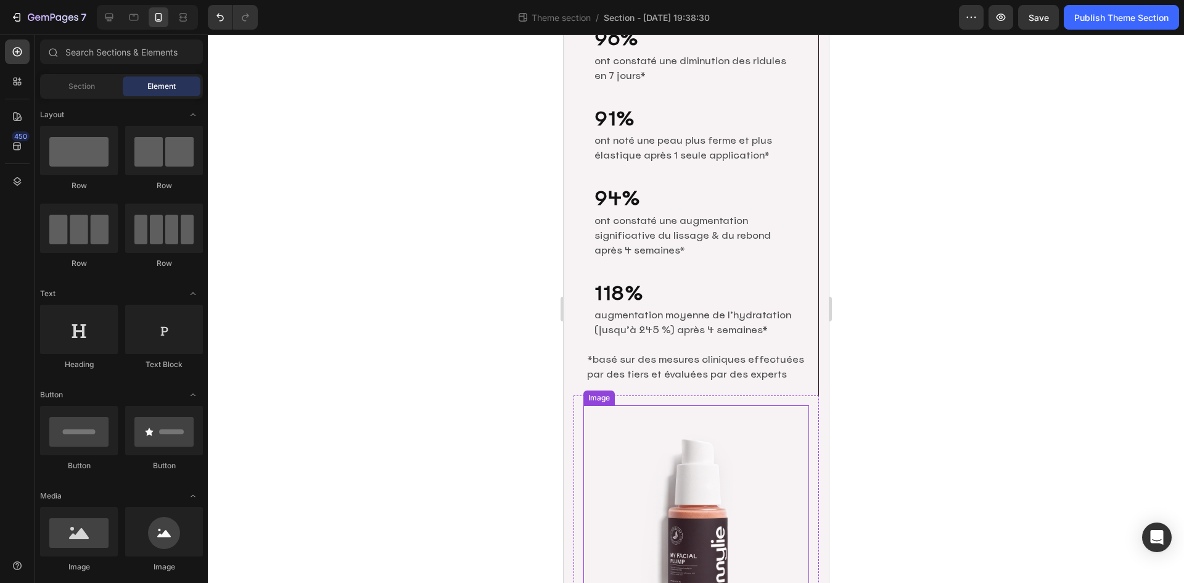
scroll to position [281, 0]
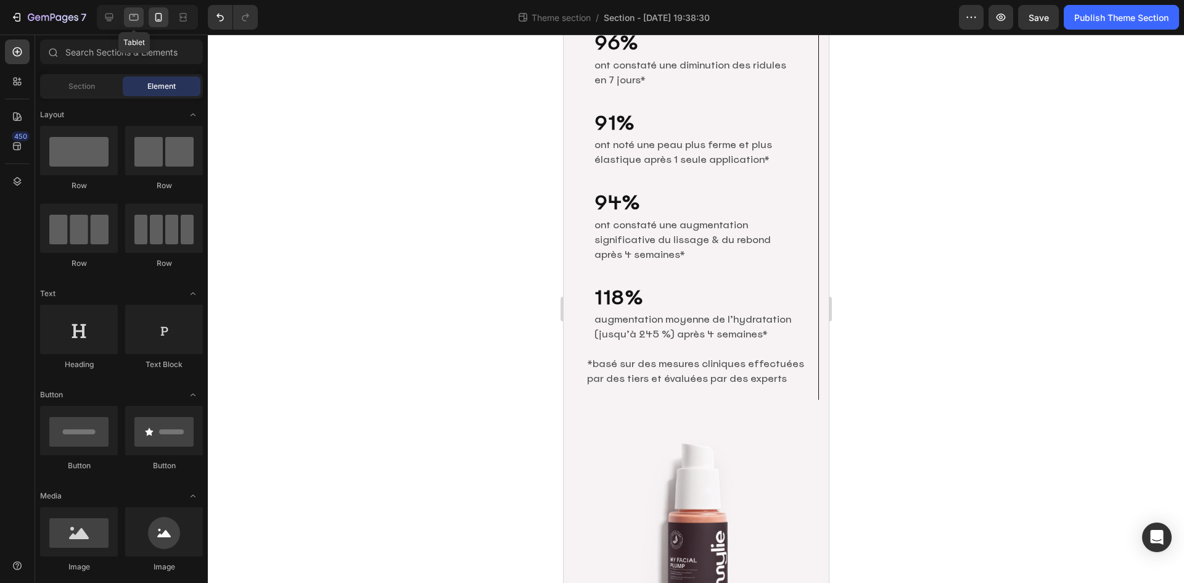
drag, startPoint x: 131, startPoint y: 14, endPoint x: 139, endPoint y: 25, distance: 14.1
click at [131, 14] on icon at bounding box center [134, 17] width 9 height 7
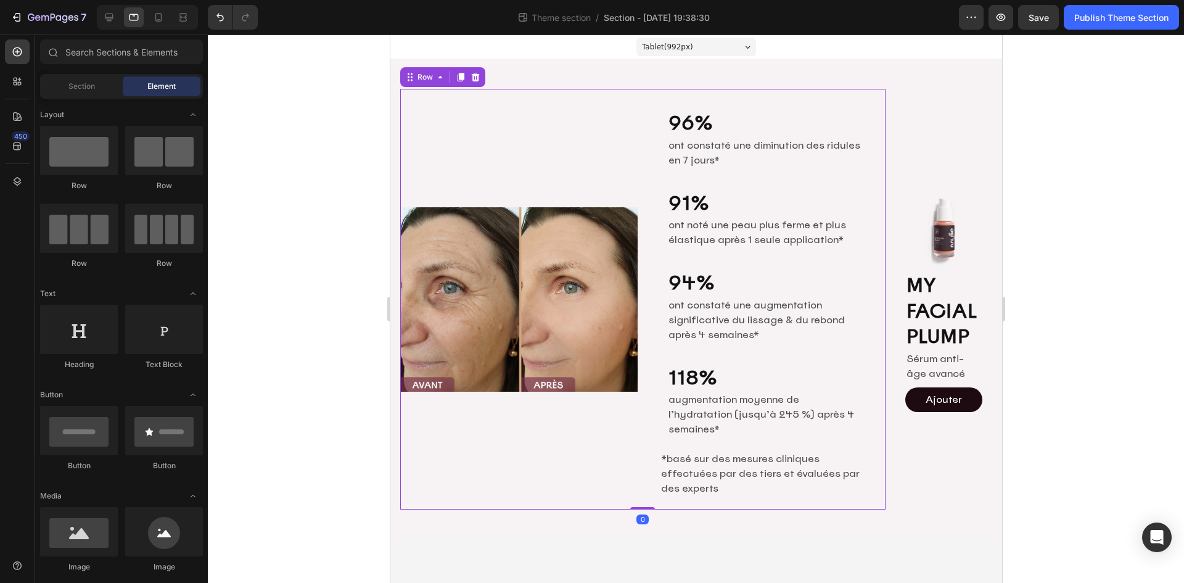
click at [630, 450] on div "Image" at bounding box center [518, 299] width 237 height 421
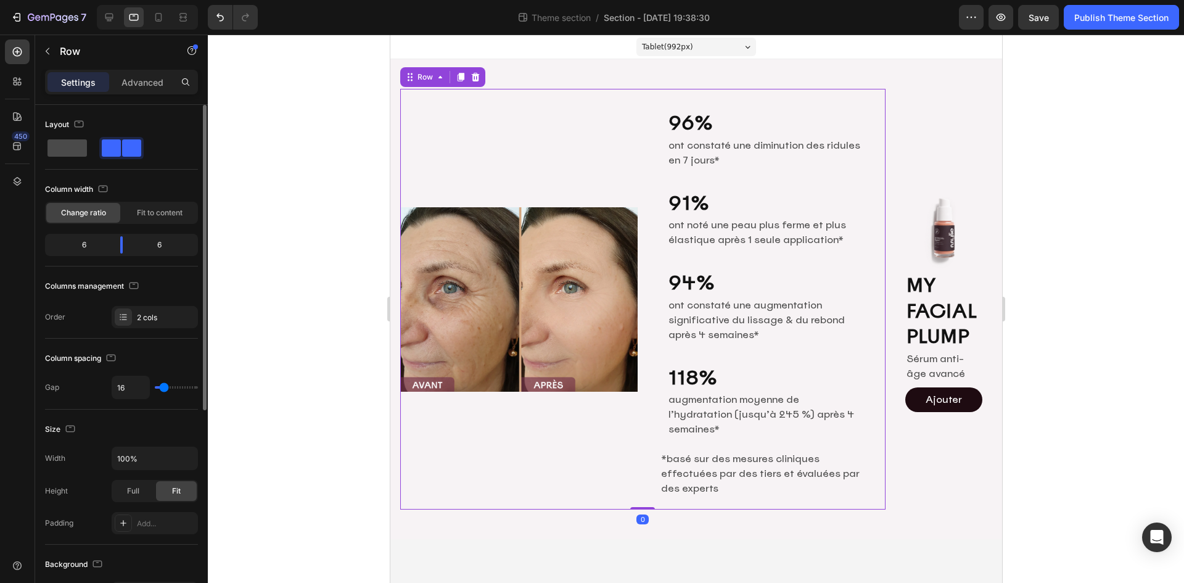
click at [58, 146] on span at bounding box center [66, 147] width 39 height 17
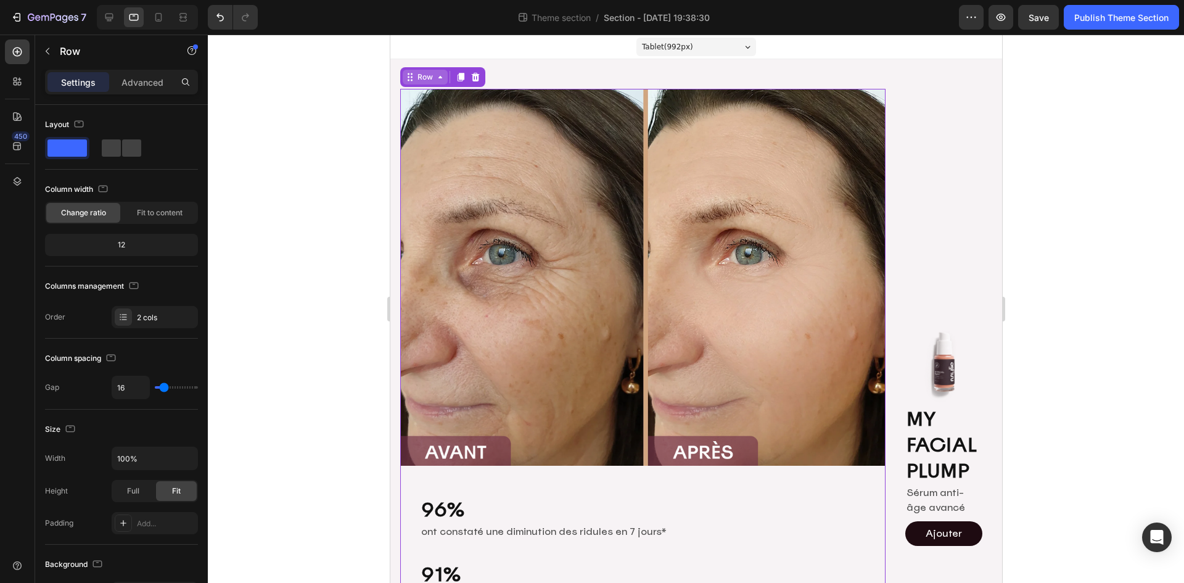
click at [430, 70] on div "Row" at bounding box center [424, 77] width 45 height 15
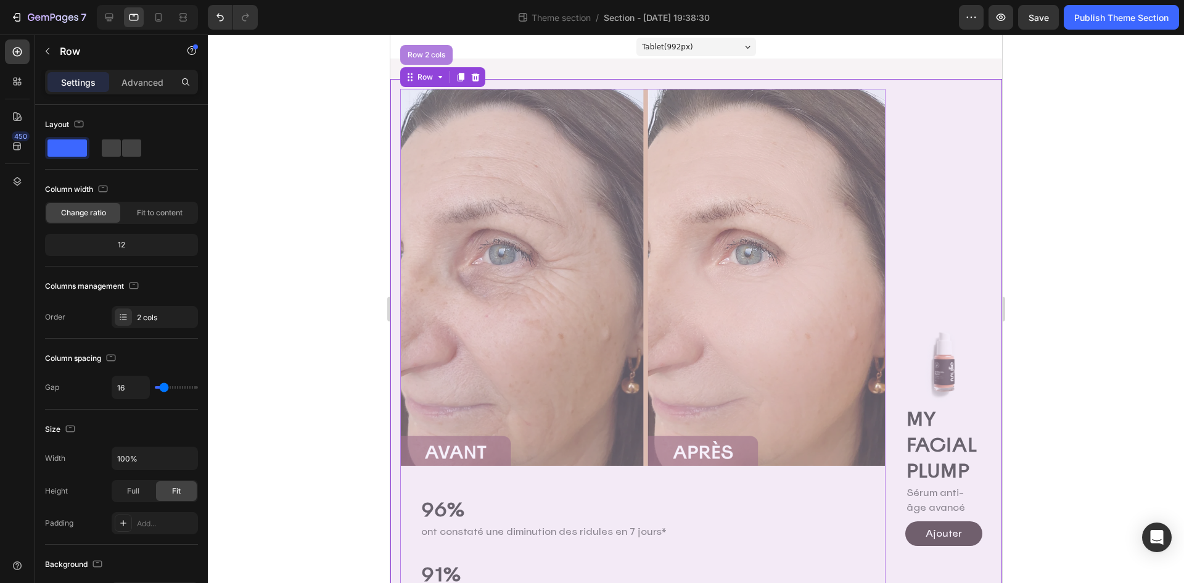
click at [429, 57] on div "Row 2 cols" at bounding box center [426, 54] width 43 height 7
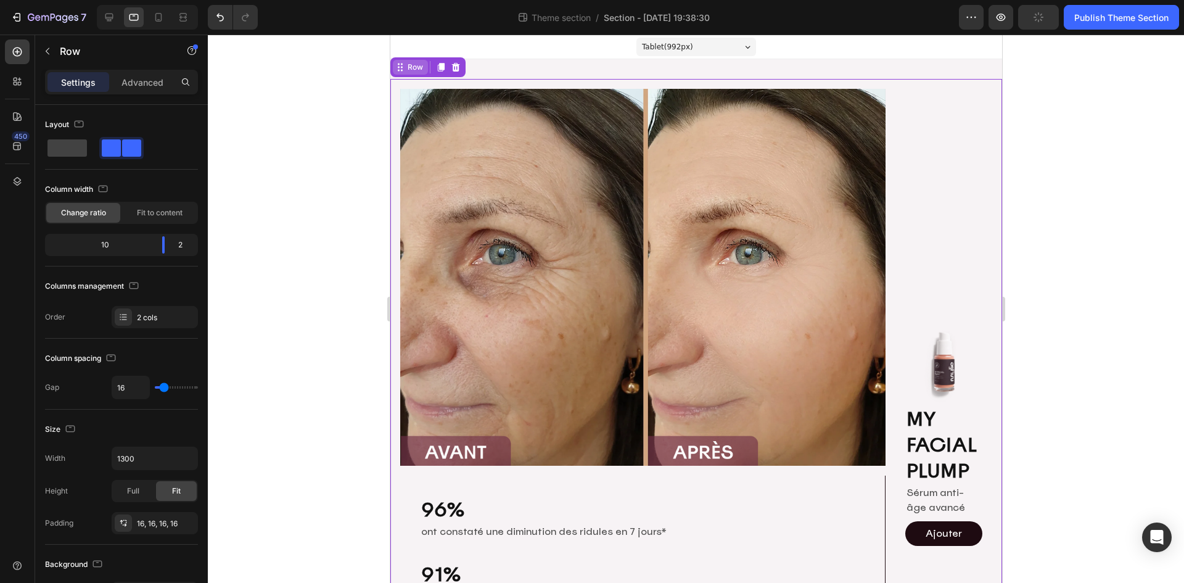
click at [416, 67] on div "Row" at bounding box center [415, 67] width 20 height 11
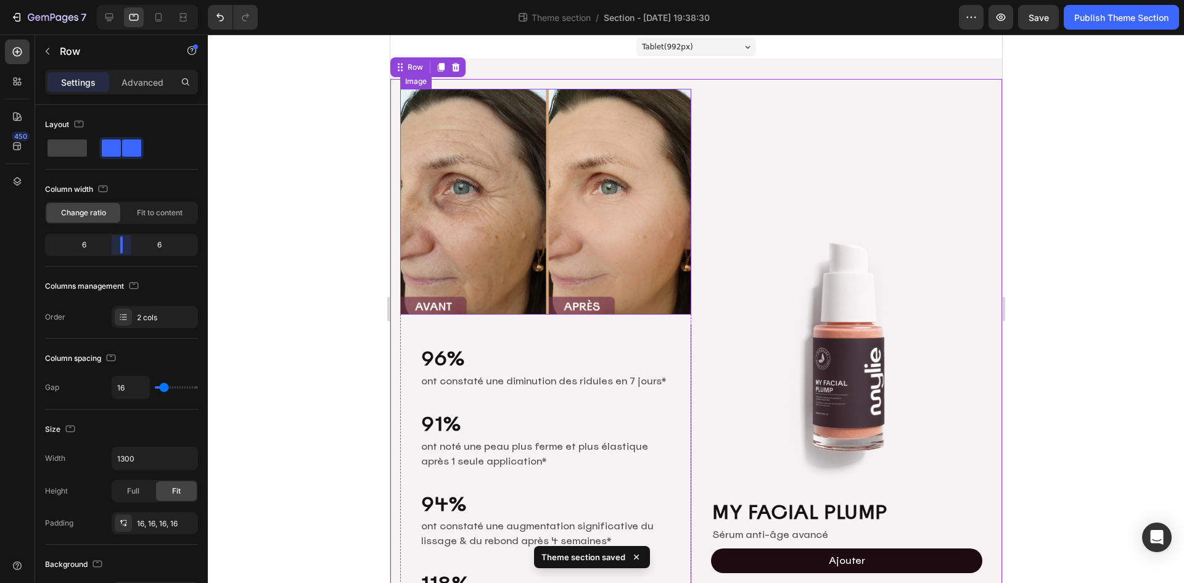
drag, startPoint x: 161, startPoint y: 244, endPoint x: 127, endPoint y: 251, distance: 34.7
click at [127, 0] on body "7 Theme section / Section - Aug 26 19:38:30 Preview Save Publish Theme Section …" at bounding box center [592, 0] width 1184 height 0
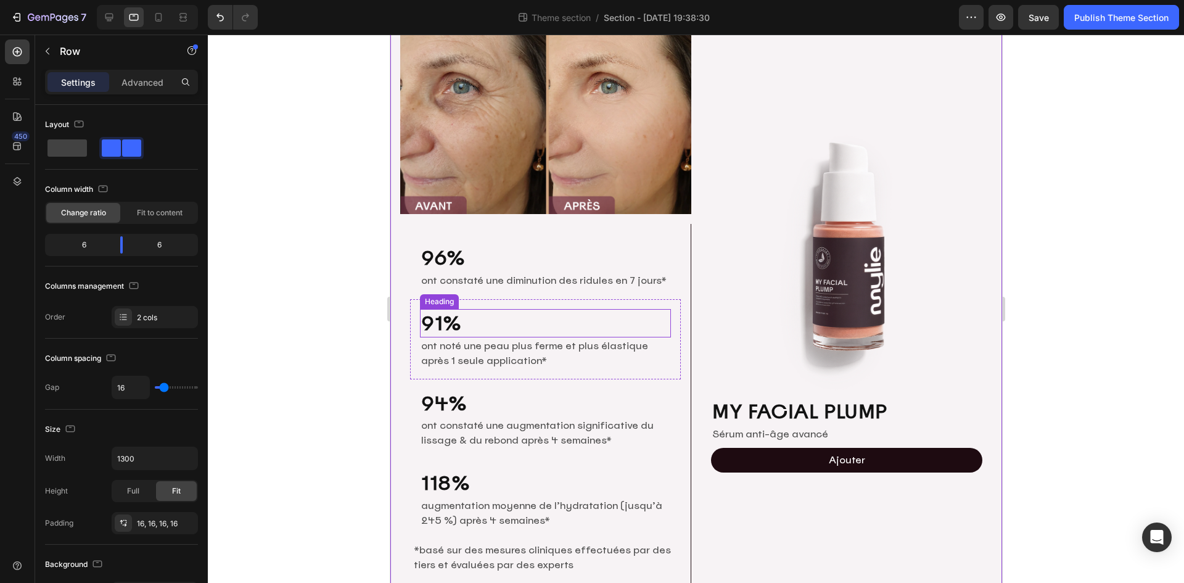
scroll to position [6, 0]
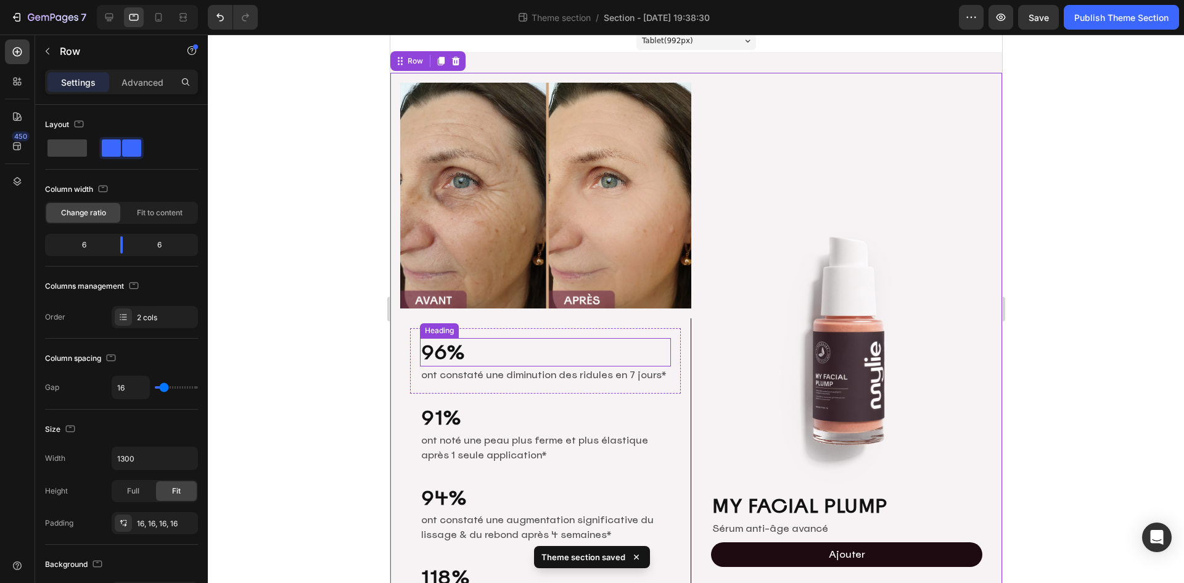
click at [599, 339] on h2 "96%" at bounding box center [544, 352] width 251 height 28
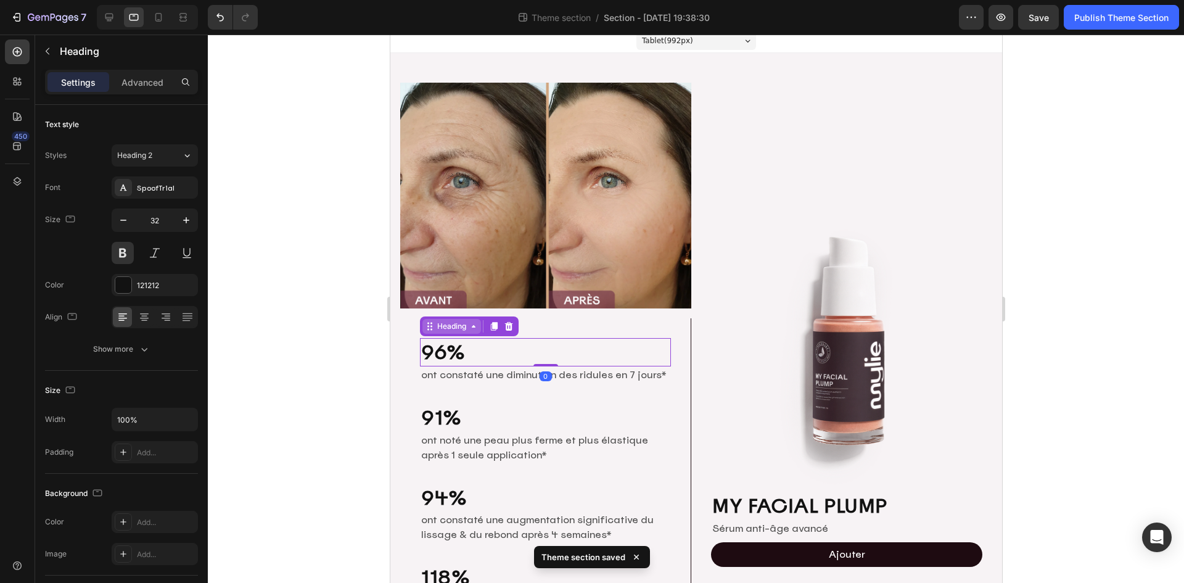
click at [453, 326] on div "Heading" at bounding box center [451, 326] width 34 height 11
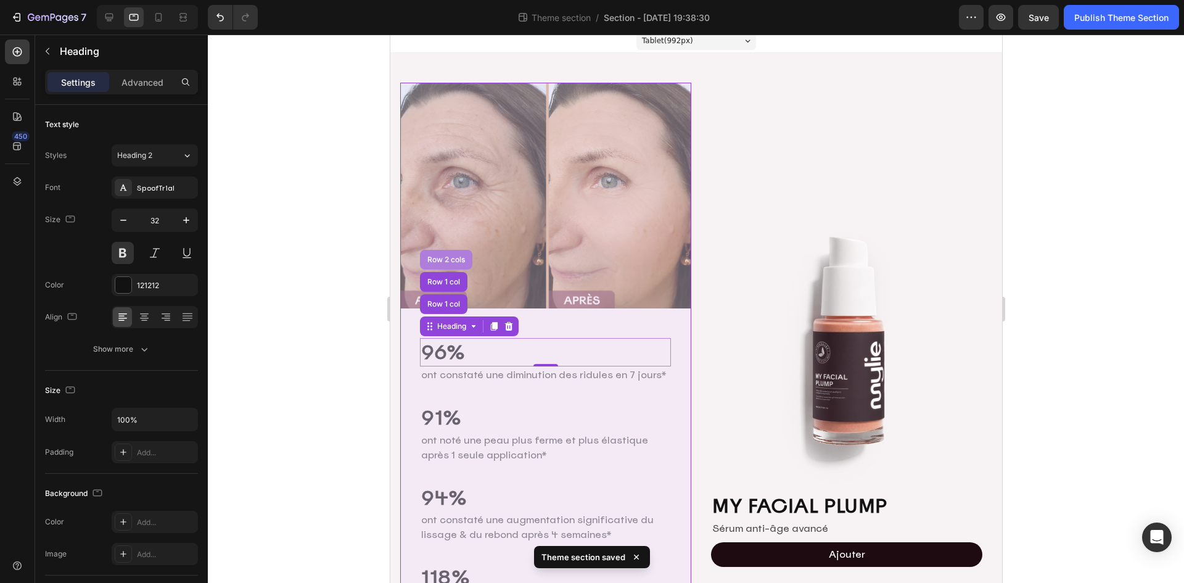
click at [447, 257] on div "Row 2 cols" at bounding box center [445, 259] width 43 height 7
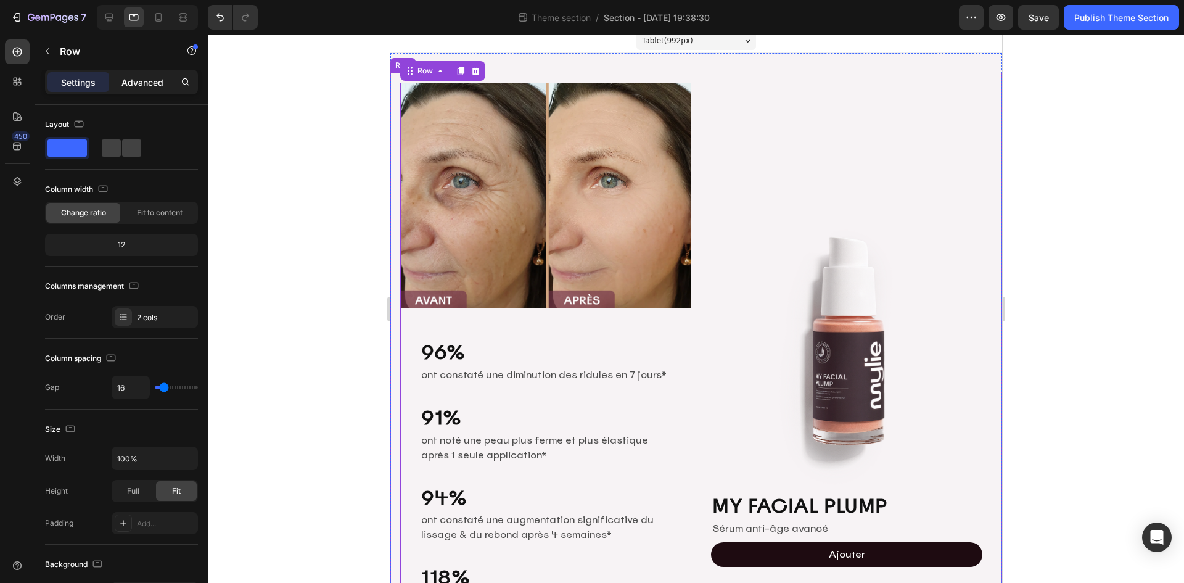
click at [136, 76] on p "Advanced" at bounding box center [143, 82] width 42 height 13
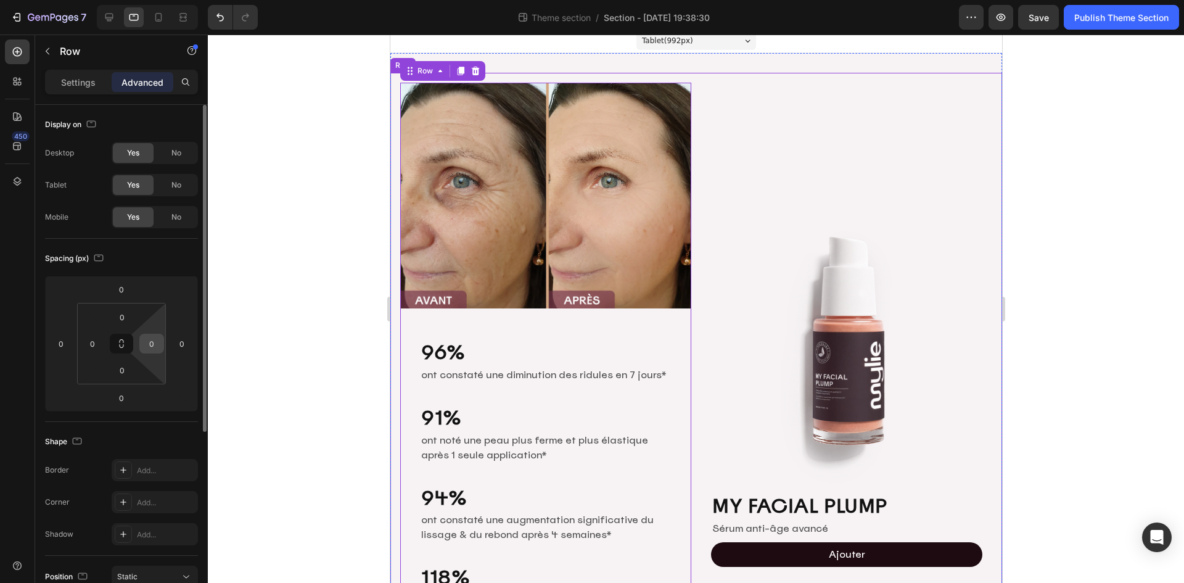
click at [159, 340] on input "0" at bounding box center [151, 343] width 19 height 19
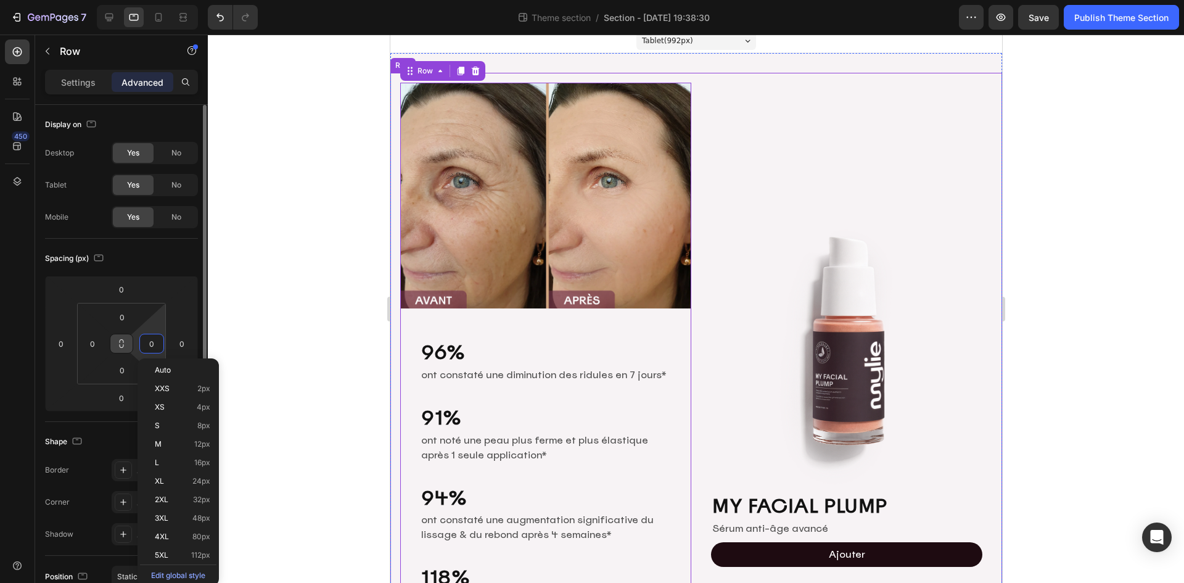
click at [121, 344] on icon at bounding box center [122, 344] width 10 height 10
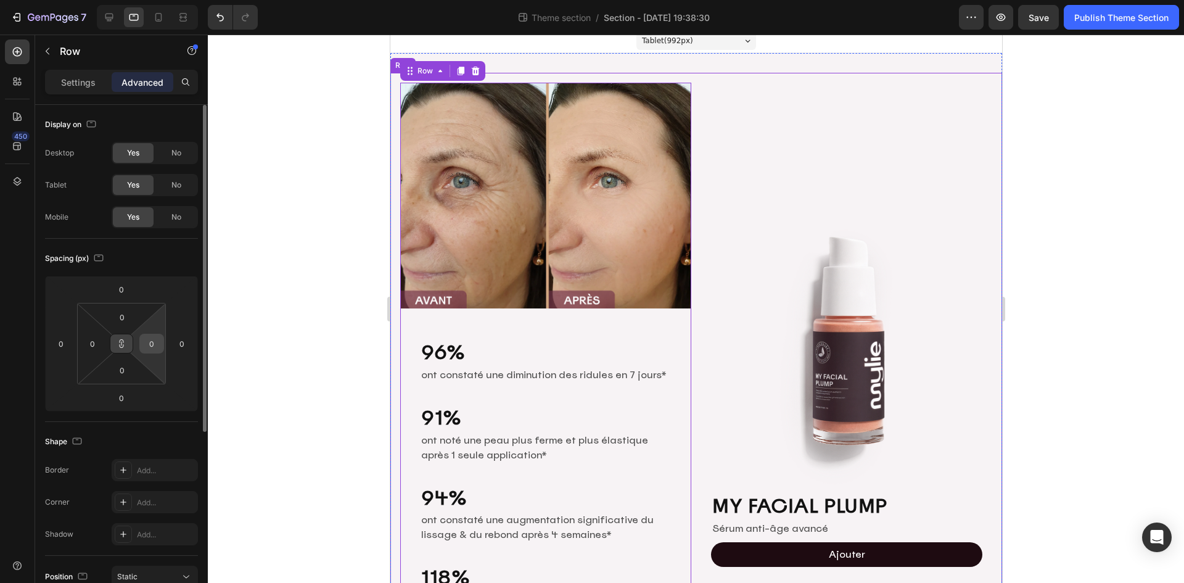
click at [152, 341] on input "0" at bounding box center [151, 343] width 19 height 19
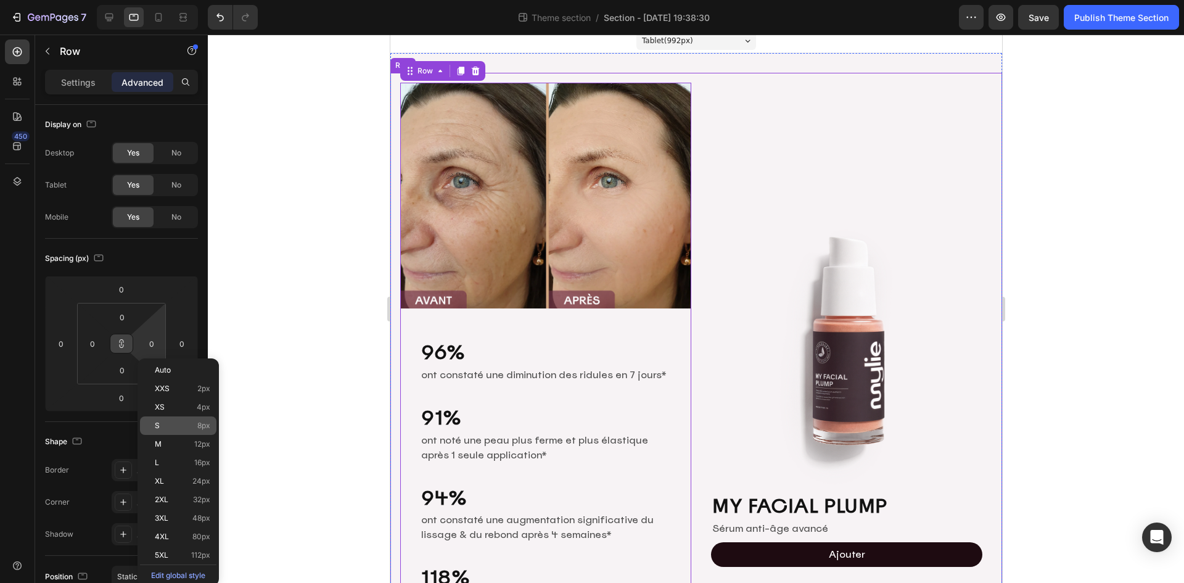
click at [179, 427] on p "S 8px" at bounding box center [183, 425] width 56 height 9
type input "8"
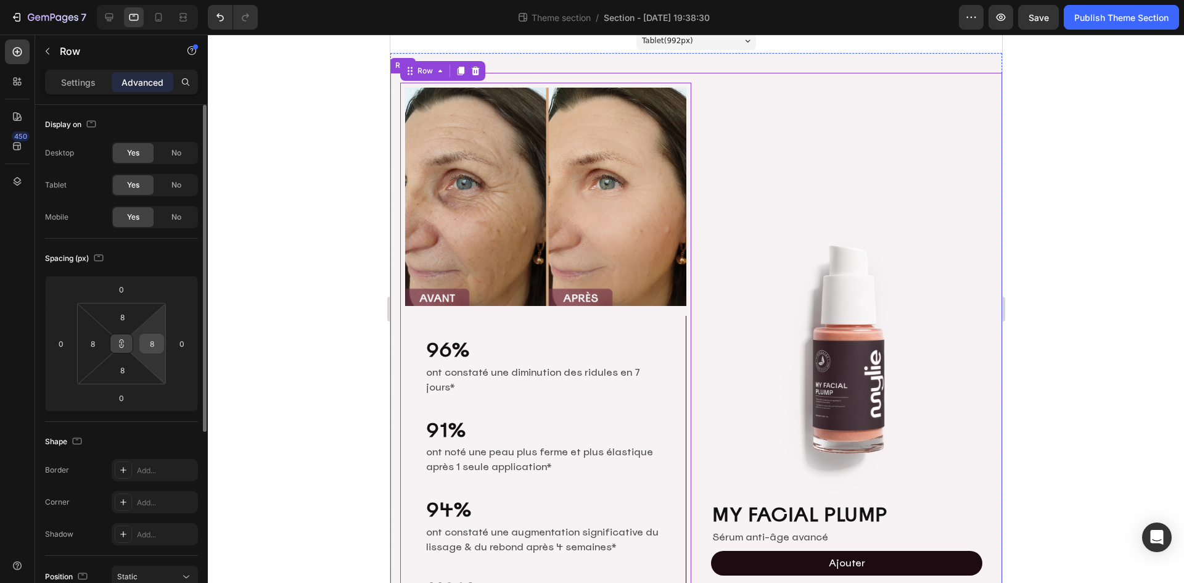
click at [155, 343] on input "8" at bounding box center [151, 343] width 19 height 19
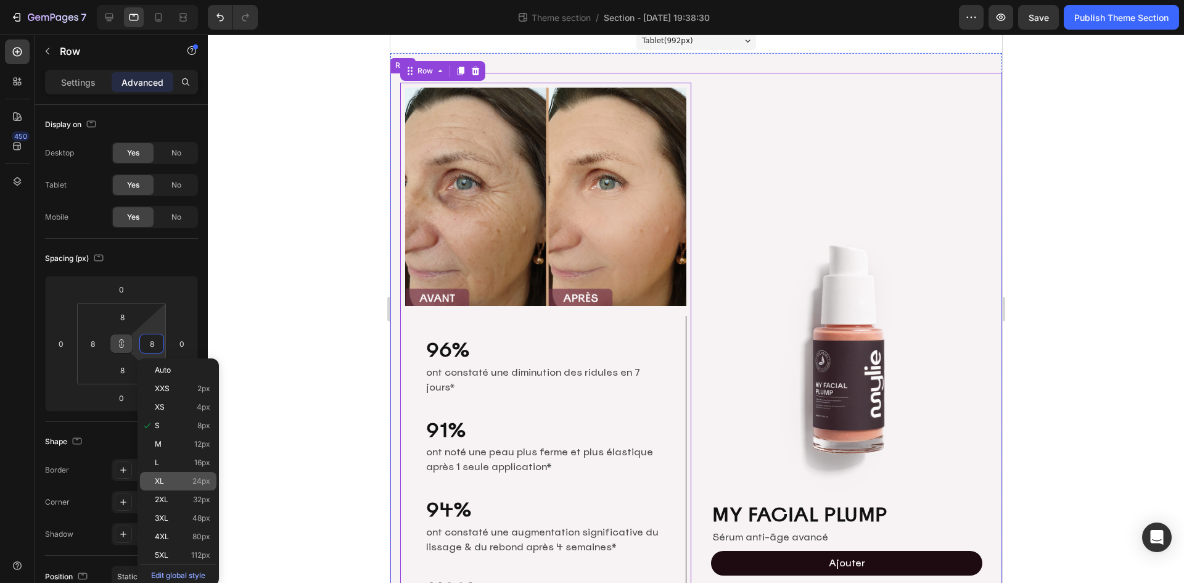
click at [193, 484] on span "24px" at bounding box center [201, 481] width 18 height 9
type input "24"
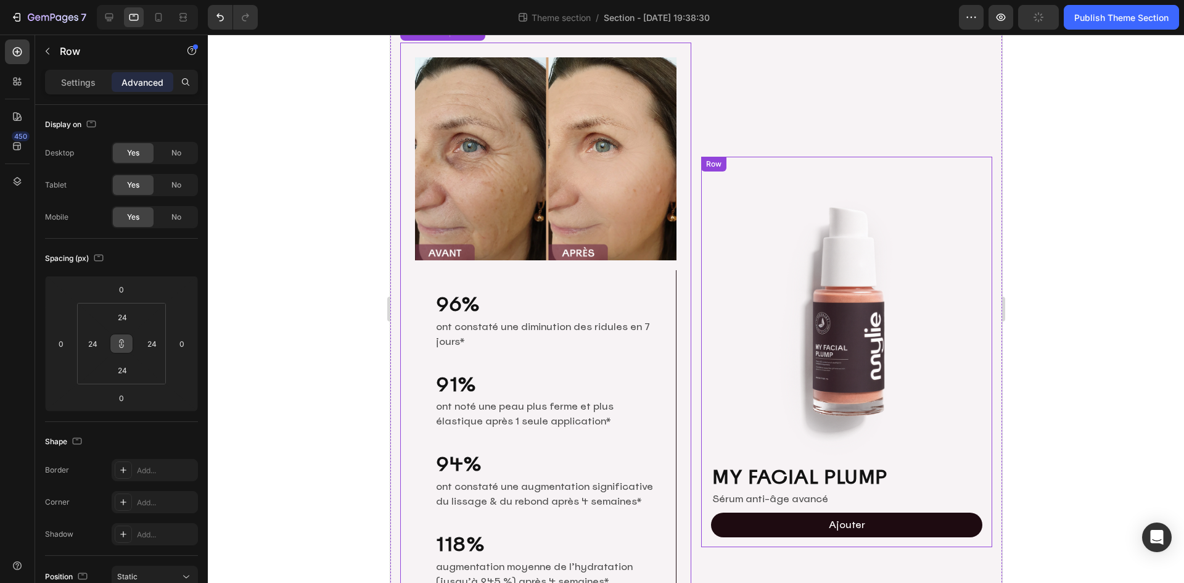
scroll to position [28, 0]
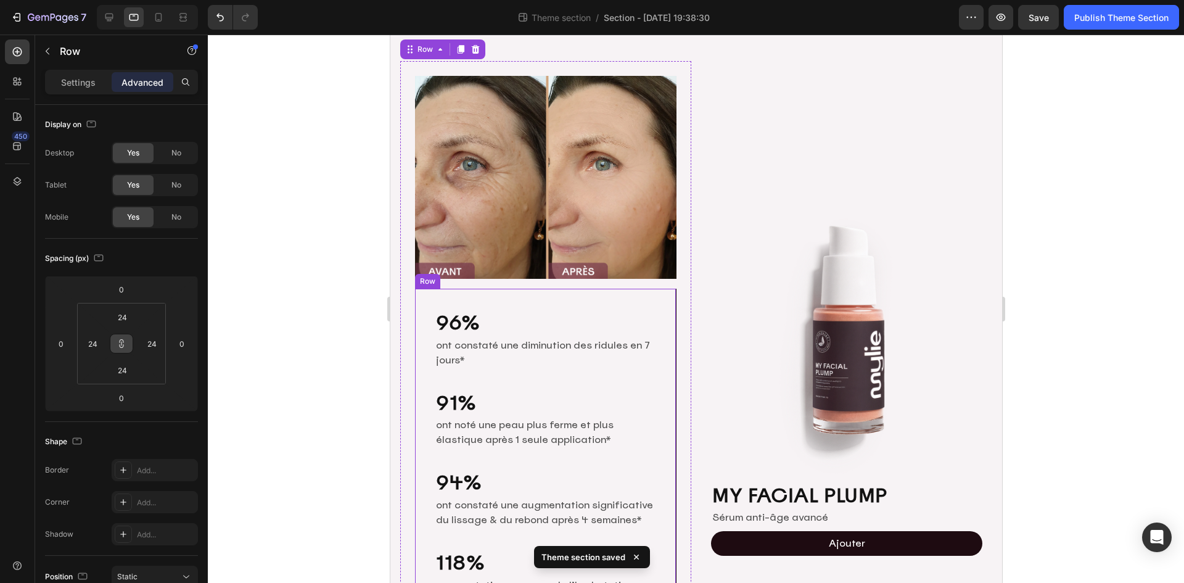
click at [663, 303] on div "96% Heading ont constaté une diminution des ridules en 7 jours* Text Block Row …" at bounding box center [545, 477] width 262 height 376
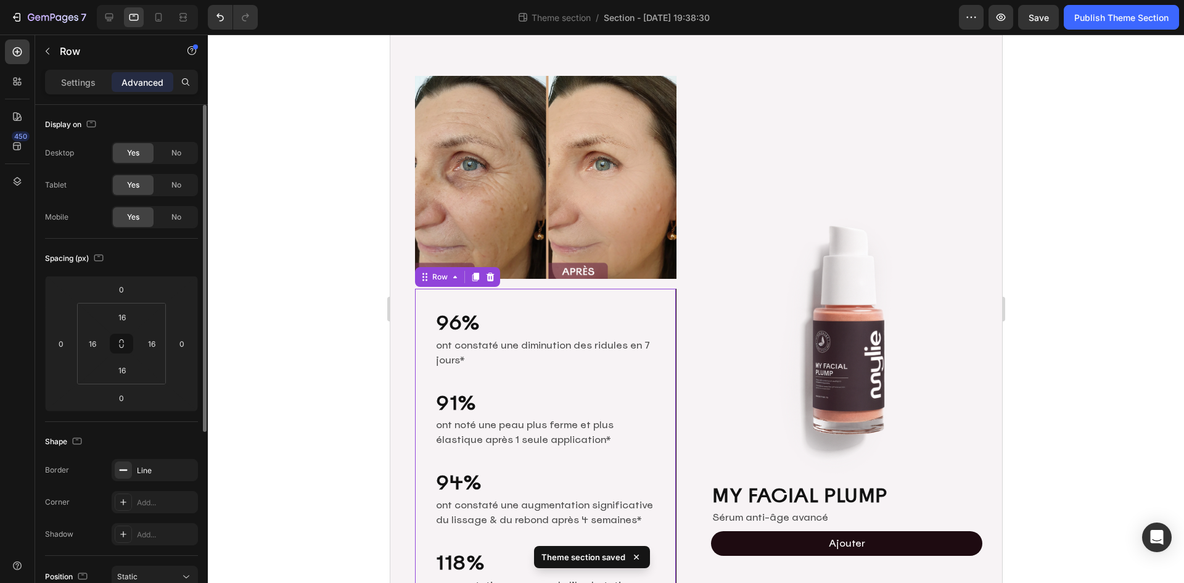
scroll to position [123, 0]
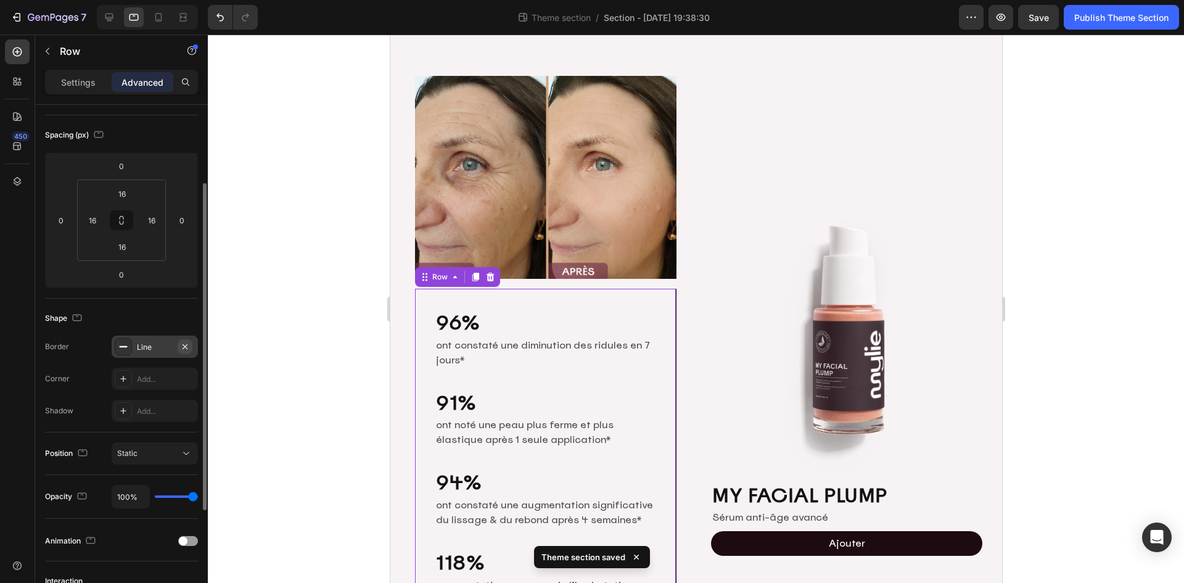
click at [186, 347] on icon "button" at bounding box center [185, 346] width 5 height 5
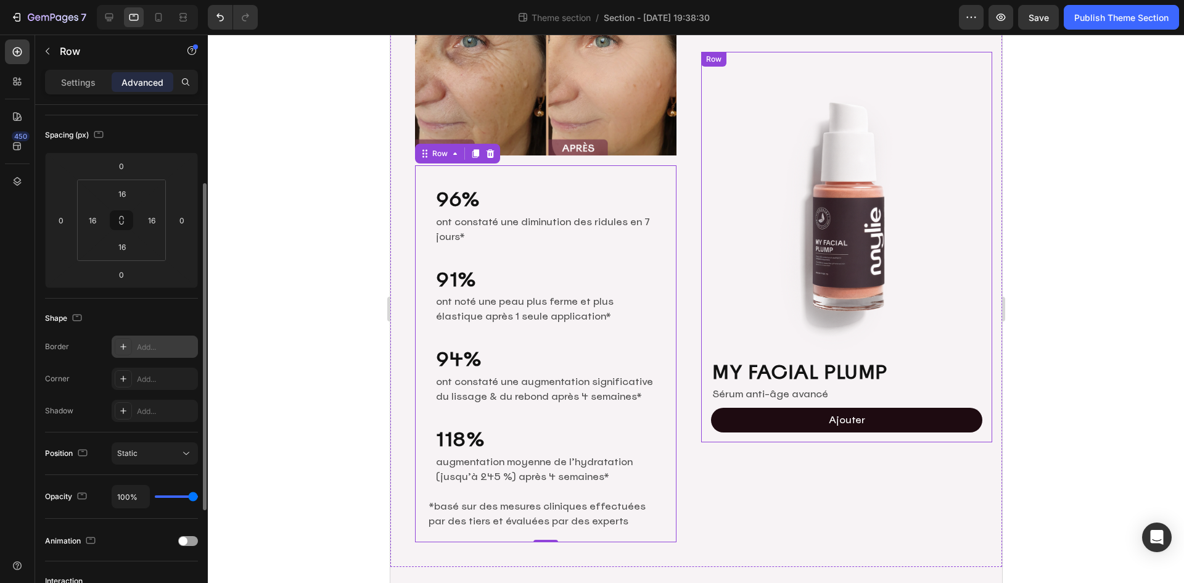
click at [1118, 266] on div at bounding box center [696, 309] width 976 height 548
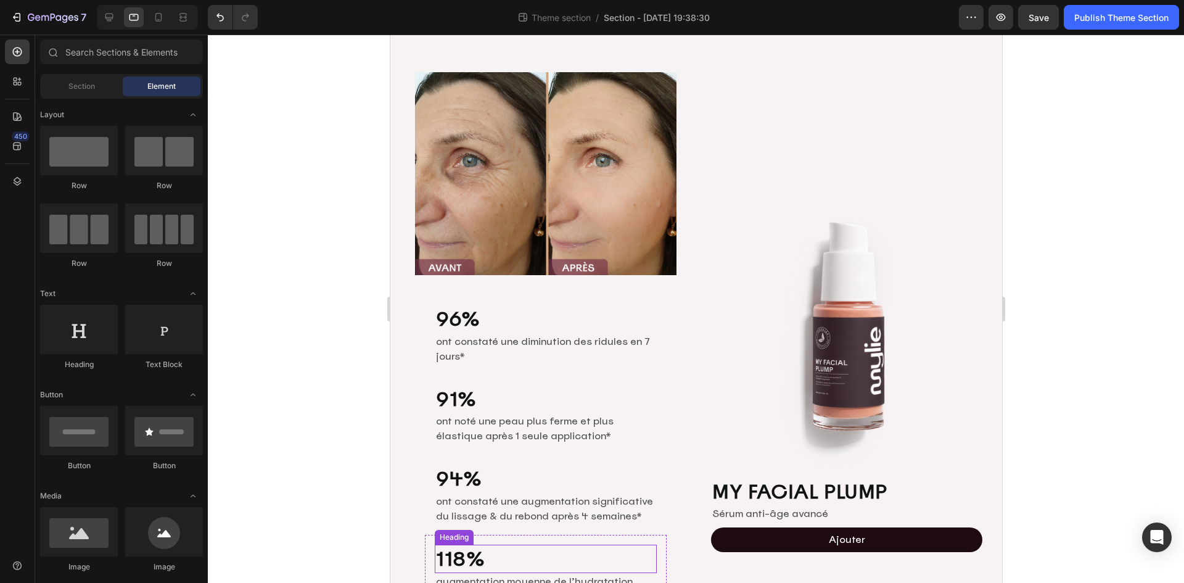
scroll to position [0, 0]
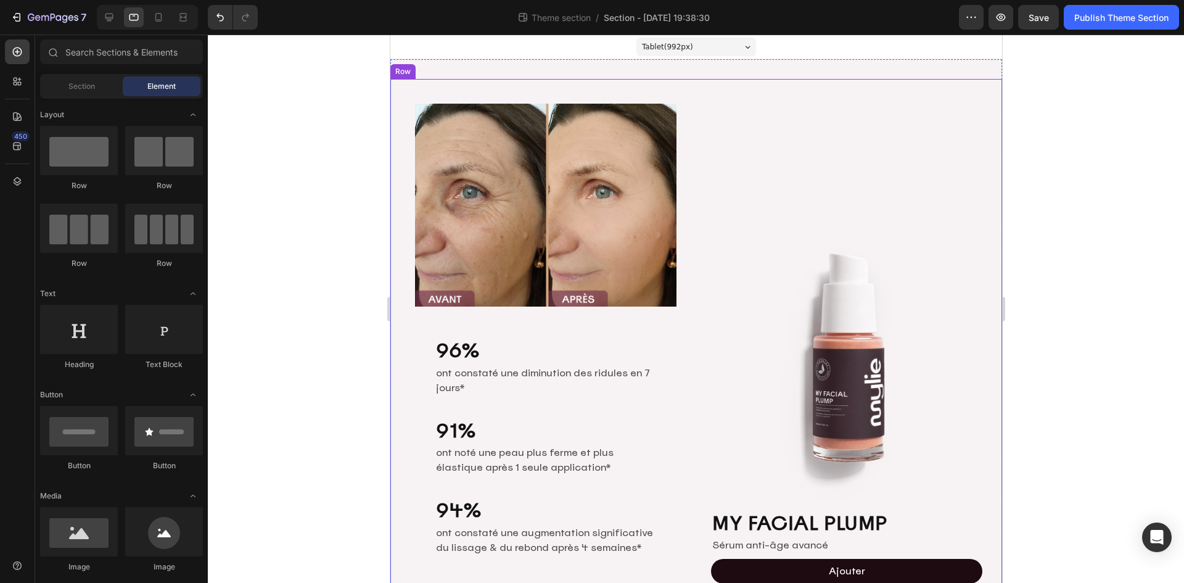
click at [686, 412] on div "Image 96% Heading ont constaté une diminution des ridules en 7 jours* Text Bloc…" at bounding box center [696, 398] width 612 height 639
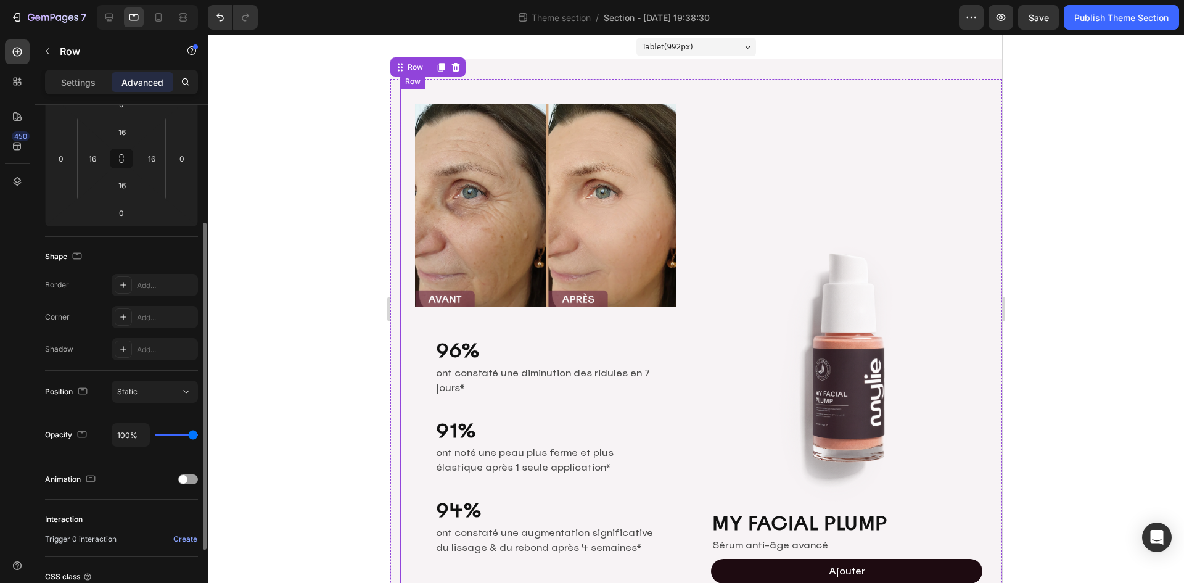
scroll to position [291, 0]
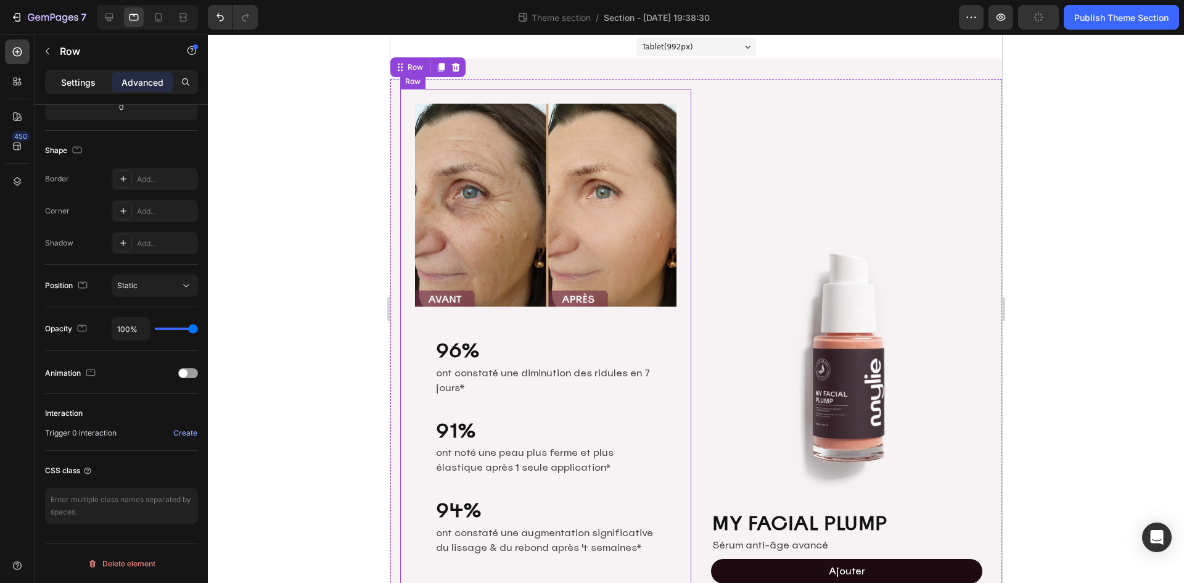
click at [81, 81] on p "Settings" at bounding box center [78, 82] width 35 height 13
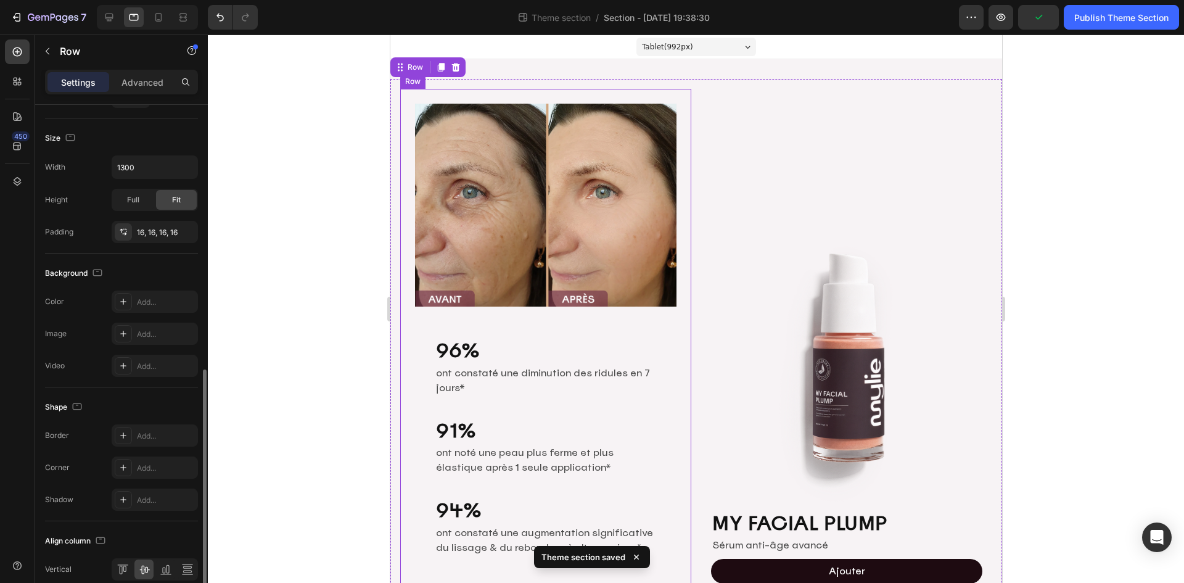
scroll to position [348, 0]
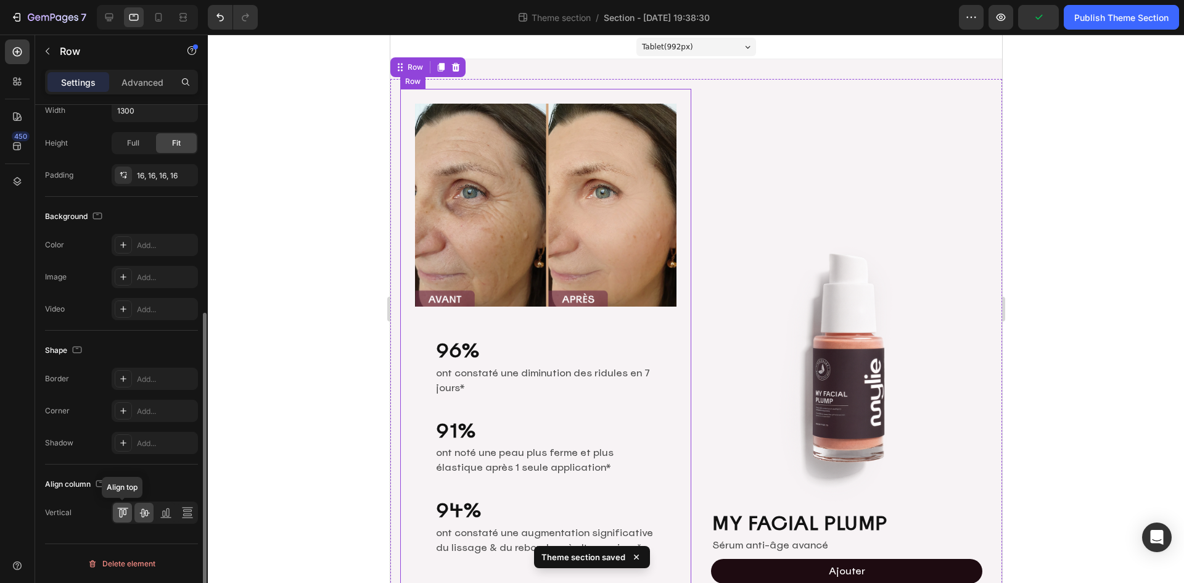
click at [121, 507] on icon at bounding box center [123, 512] width 12 height 12
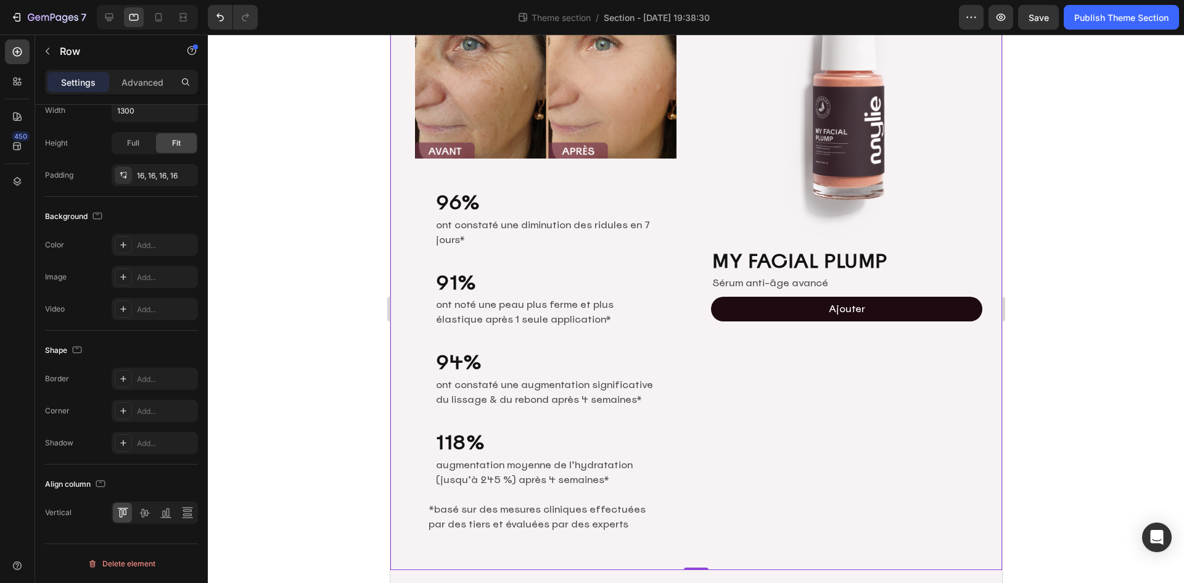
scroll to position [151, 0]
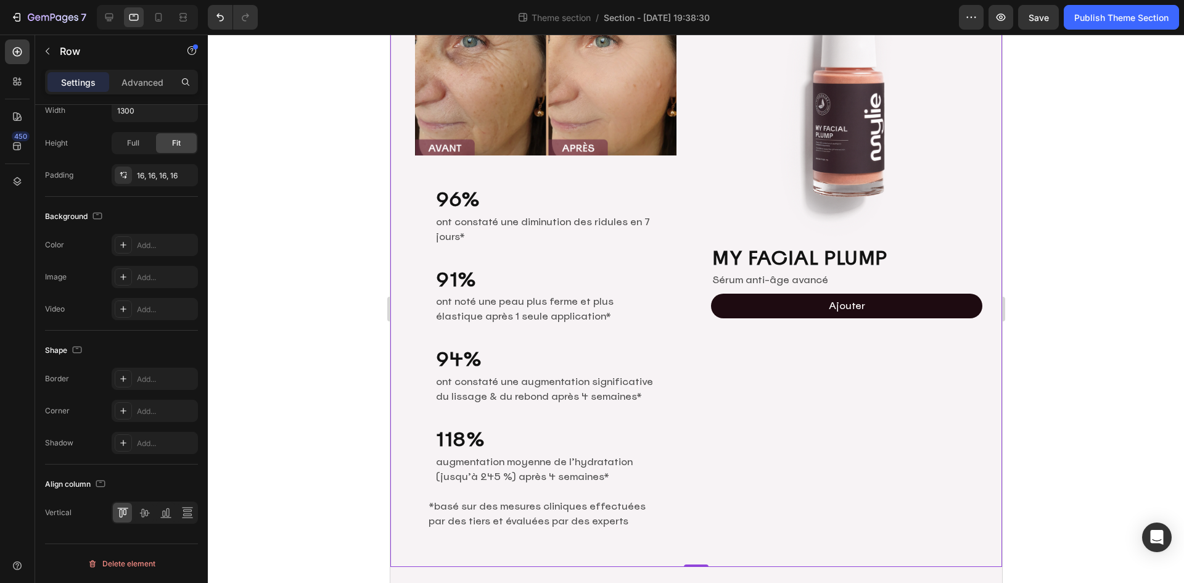
click at [772, 348] on div "Image MY FACIAL PLUMP Heading Sérum anti-âge avancé Text Block Ajouter Add to C…" at bounding box center [846, 247] width 291 height 619
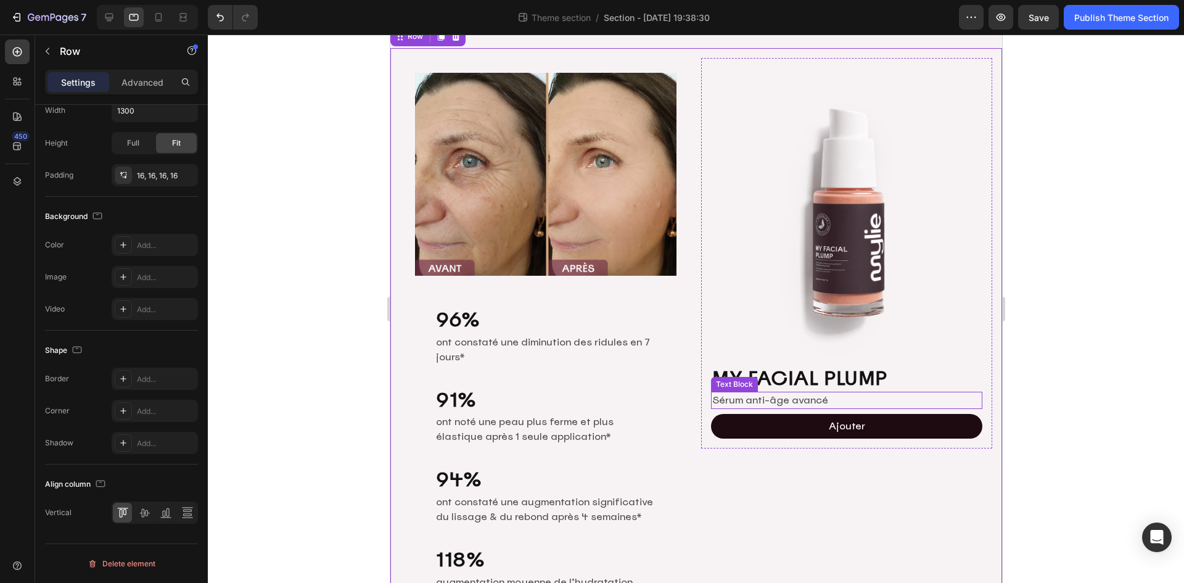
scroll to position [0, 0]
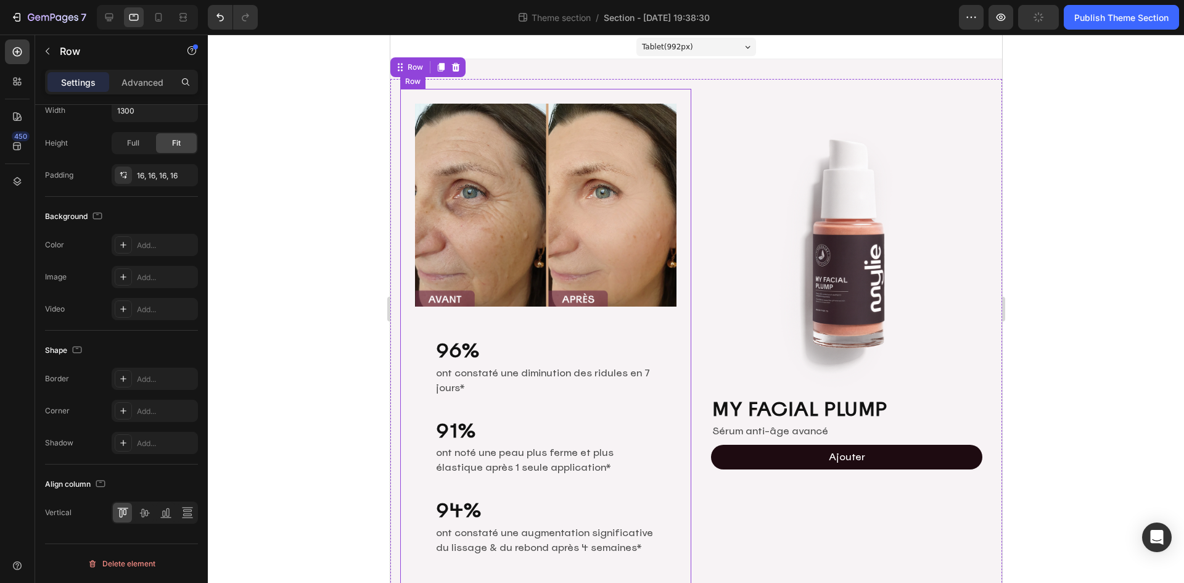
click at [674, 400] on div "Image 96% Heading ont constaté une diminution des ridules en 7 jours* Text Bloc…" at bounding box center [545, 398] width 291 height 619
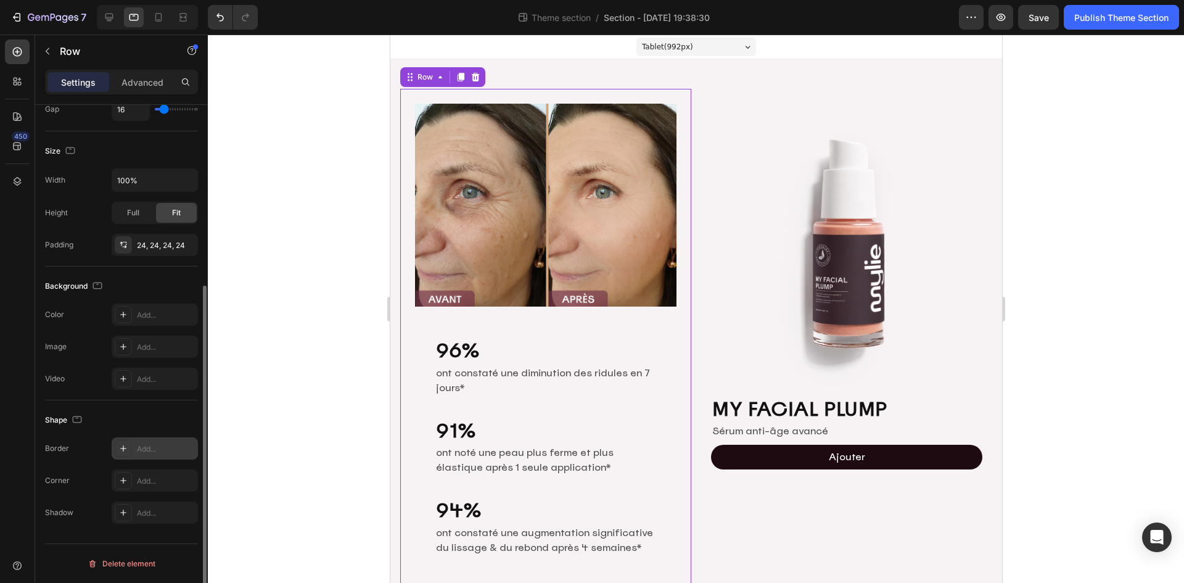
click at [157, 449] on div "Add..." at bounding box center [166, 448] width 58 height 11
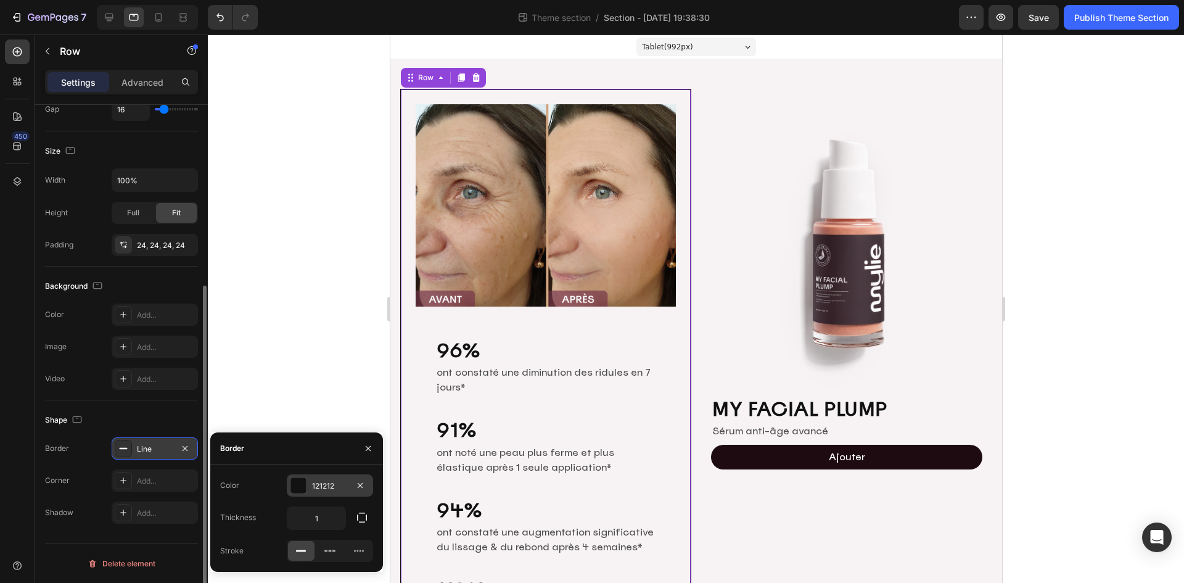
click at [337, 487] on div "121212" at bounding box center [330, 485] width 36 height 11
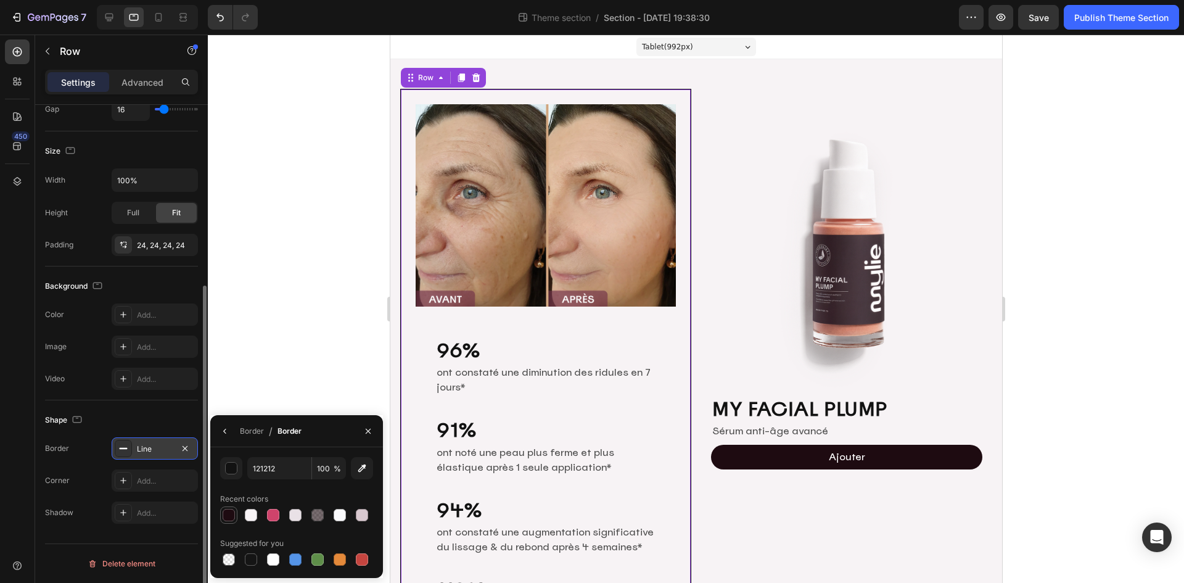
click at [226, 512] on div at bounding box center [229, 515] width 12 height 12
type input "1E0B11"
click at [245, 434] on div "Border" at bounding box center [252, 431] width 24 height 11
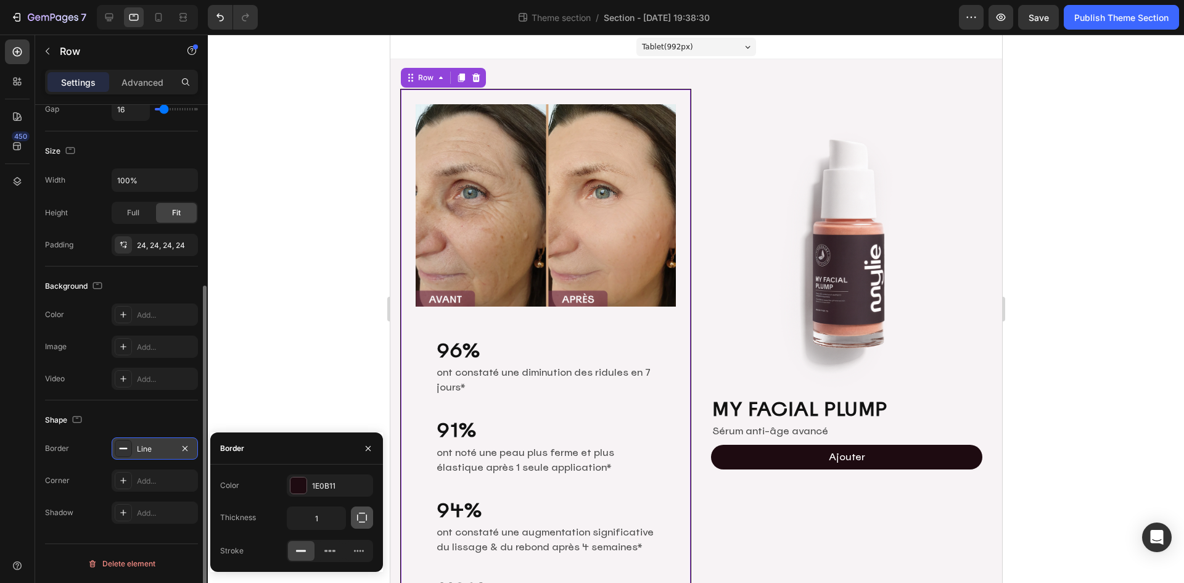
click at [359, 513] on icon "button" at bounding box center [362, 518] width 10 height 10
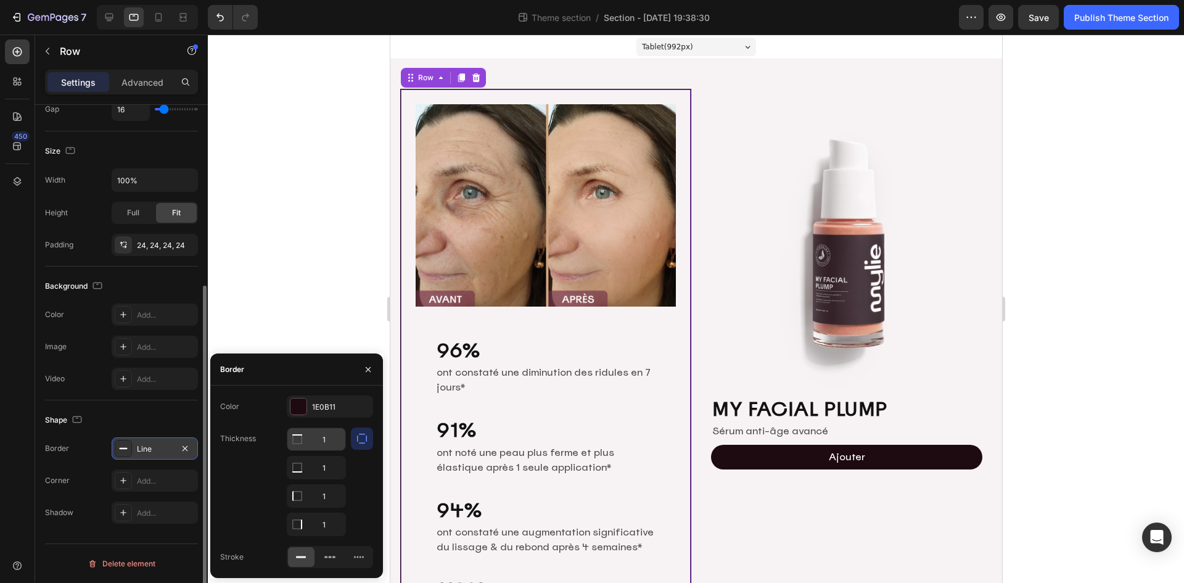
click at [329, 434] on input "1" at bounding box center [316, 439] width 58 height 22
type input "0"
click at [330, 461] on input "1" at bounding box center [316, 467] width 58 height 22
type input "0"
click at [332, 450] on input "1" at bounding box center [316, 439] width 58 height 22
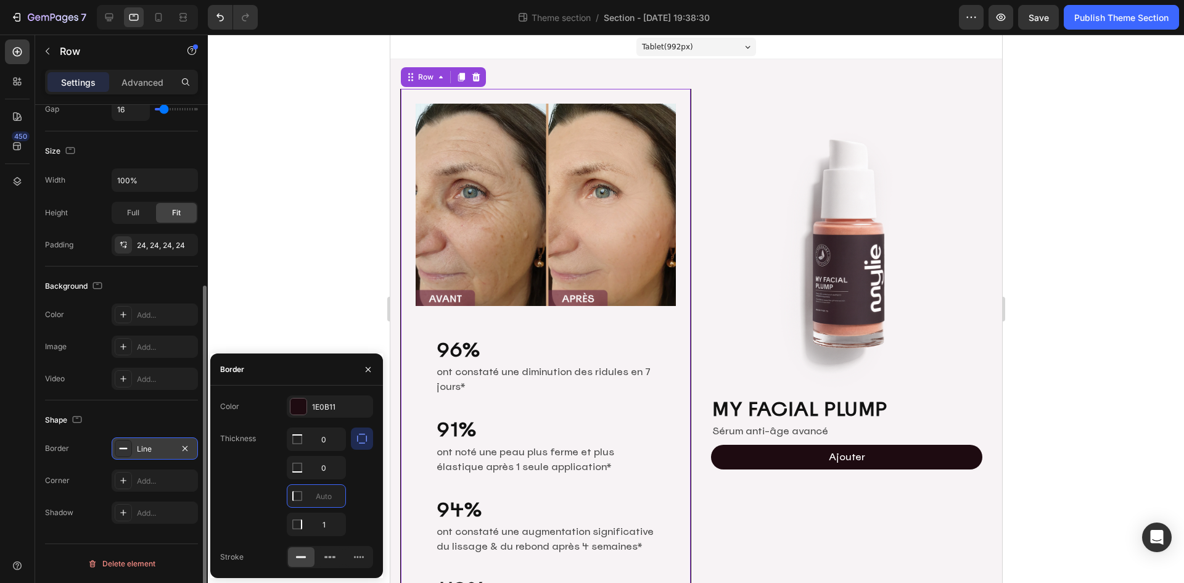
type input "0"
click at [265, 486] on div "Thickness 0 0 0 1" at bounding box center [296, 481] width 153 height 109
click at [1043, 226] on div at bounding box center [696, 309] width 976 height 548
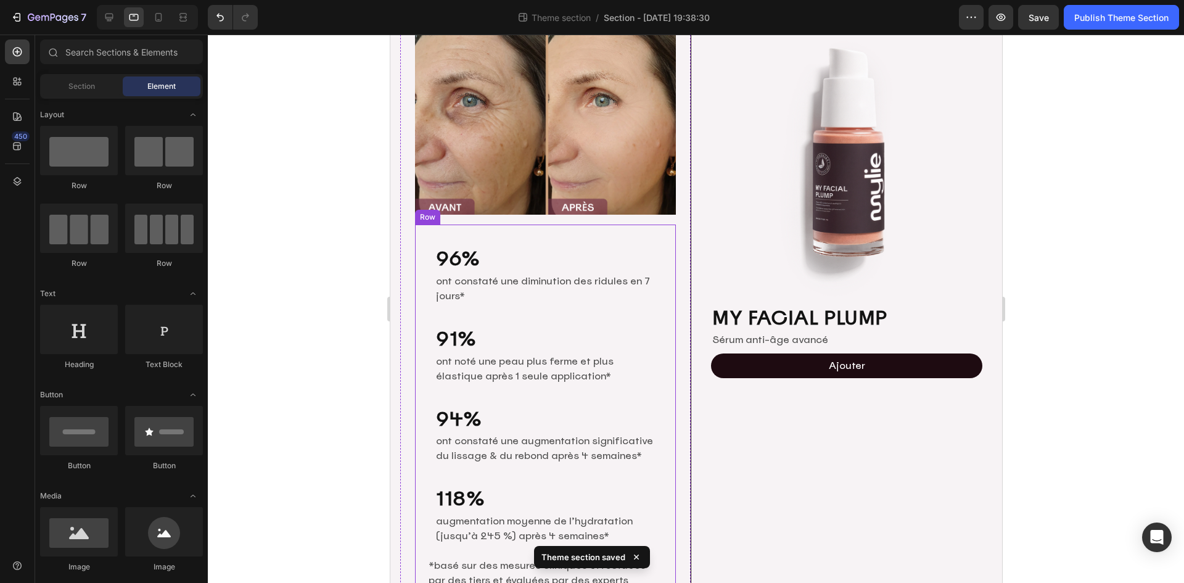
scroll to position [150, 0]
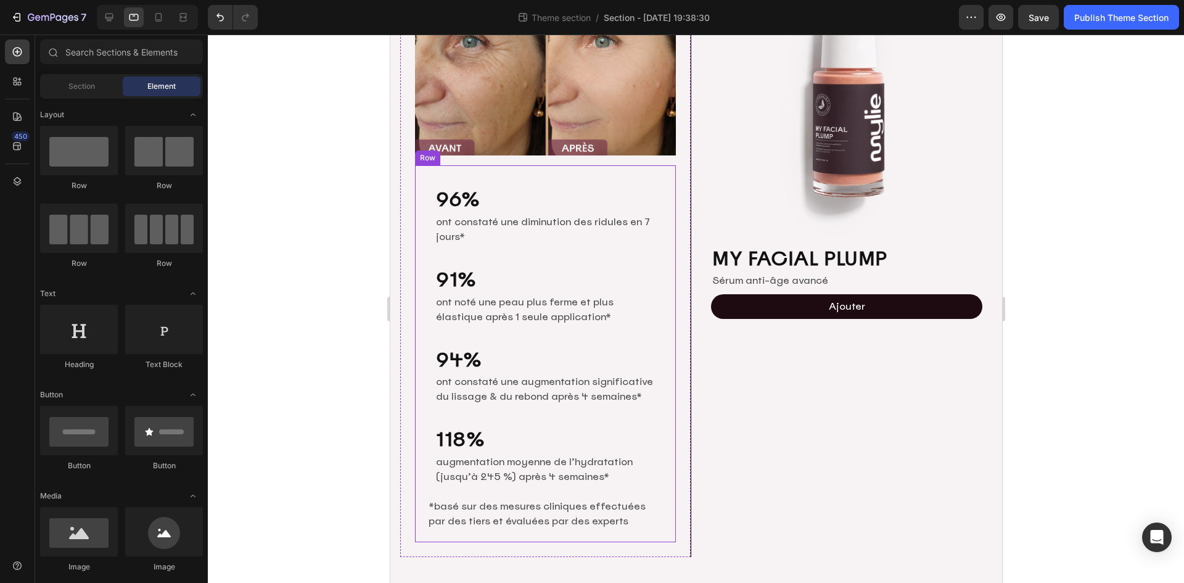
click at [661, 253] on div "96% Heading ont constaté une diminution des ridules en 7 jours* Text Block Row …" at bounding box center [544, 353] width 261 height 376
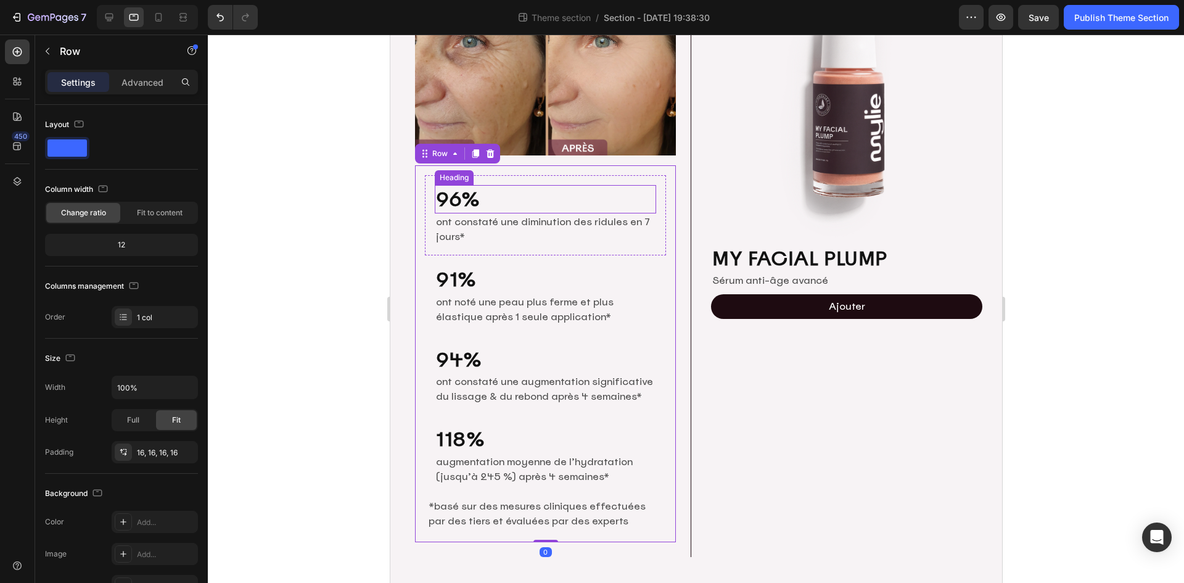
click at [521, 197] on h2 "96%" at bounding box center [544, 199] width 221 height 28
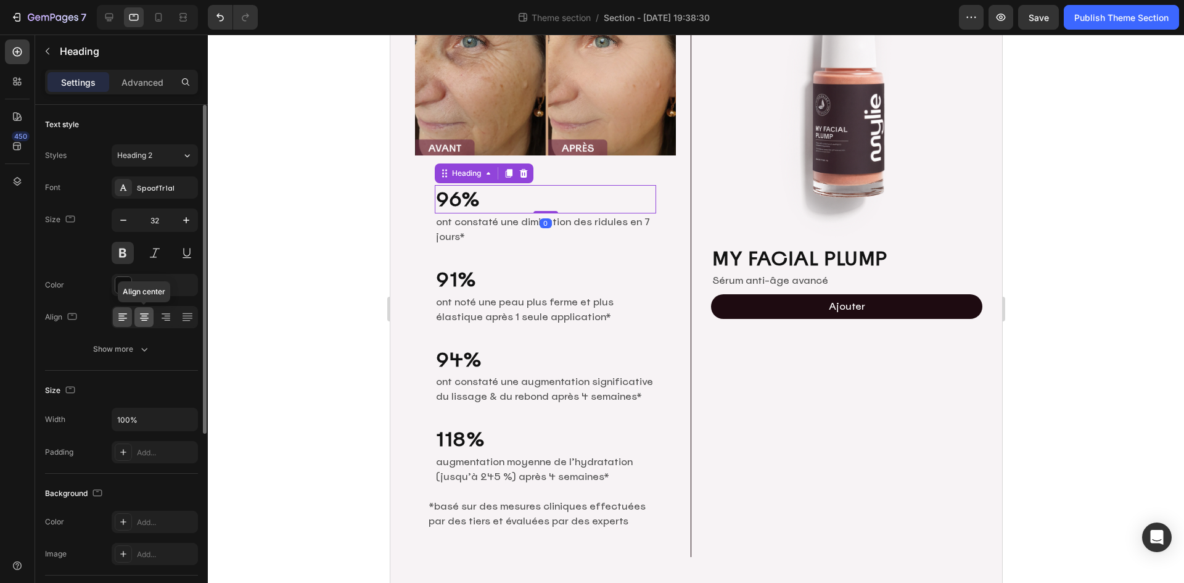
click at [144, 313] on icon at bounding box center [144, 313] width 9 height 1
click at [544, 225] on div "0" at bounding box center [545, 223] width 12 height 10
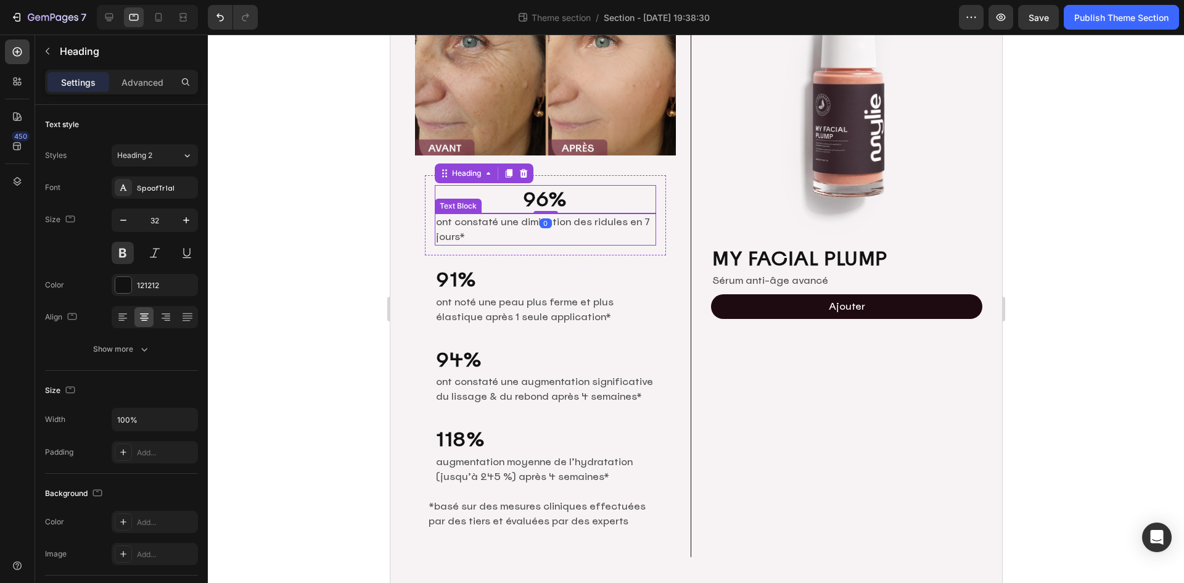
click at [456, 229] on p "ont constaté une diminution des ridules en 7 jours*" at bounding box center [544, 230] width 219 height 30
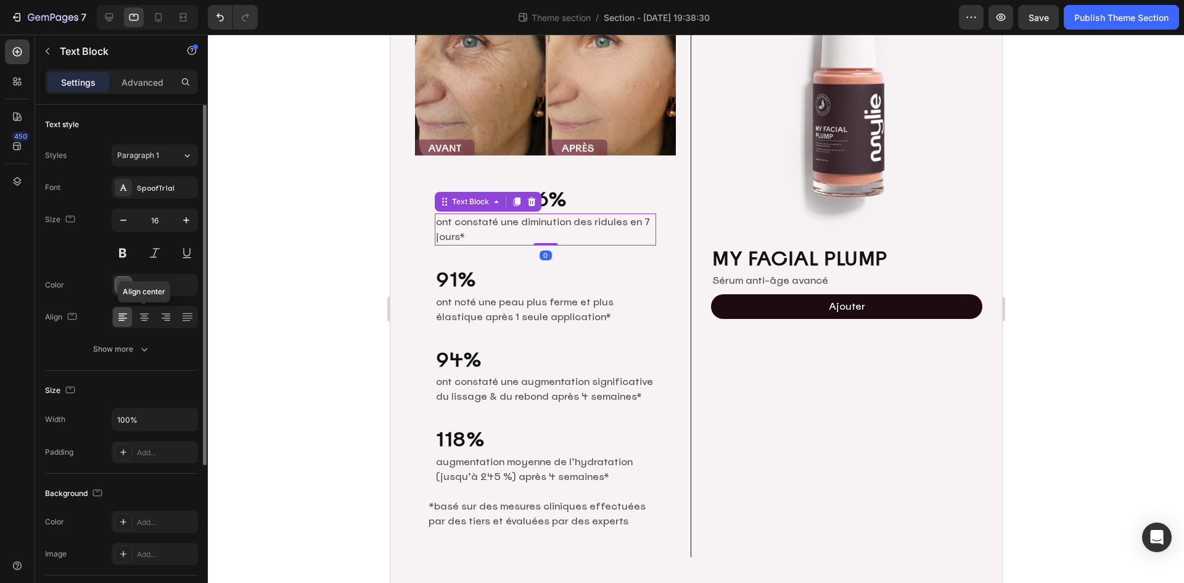
drag, startPoint x: 144, startPoint y: 312, endPoint x: 155, endPoint y: 316, distance: 11.1
click at [144, 312] on icon at bounding box center [144, 317] width 12 height 12
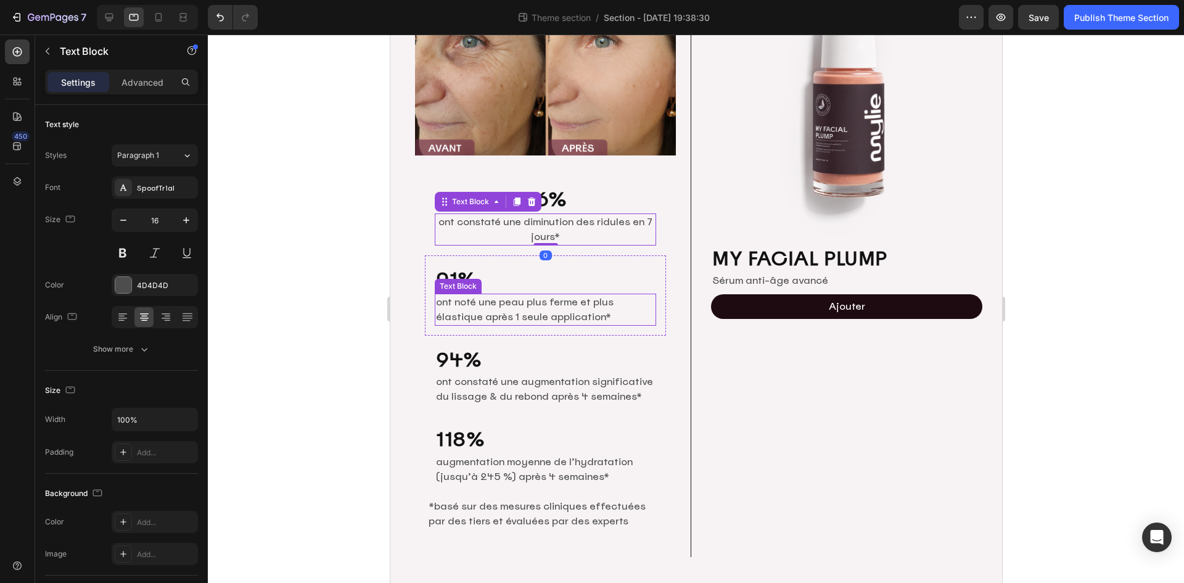
click at [598, 302] on p "ont noté une peau plus ferme et plus élastique après 1 seule application*" at bounding box center [544, 310] width 219 height 30
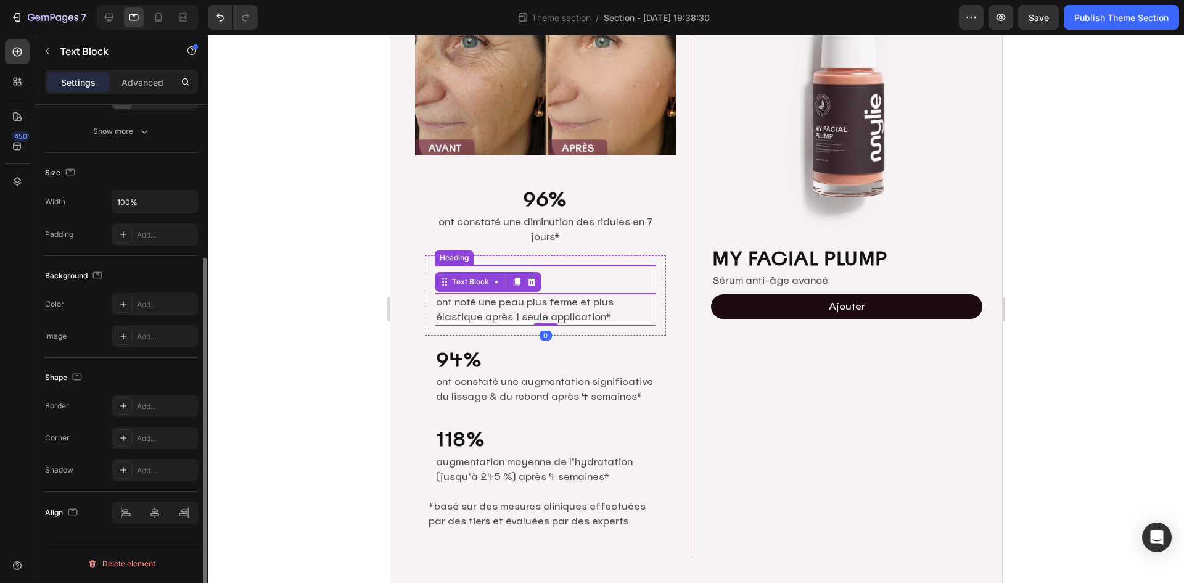
click at [593, 274] on h2 "91%" at bounding box center [544, 279] width 221 height 28
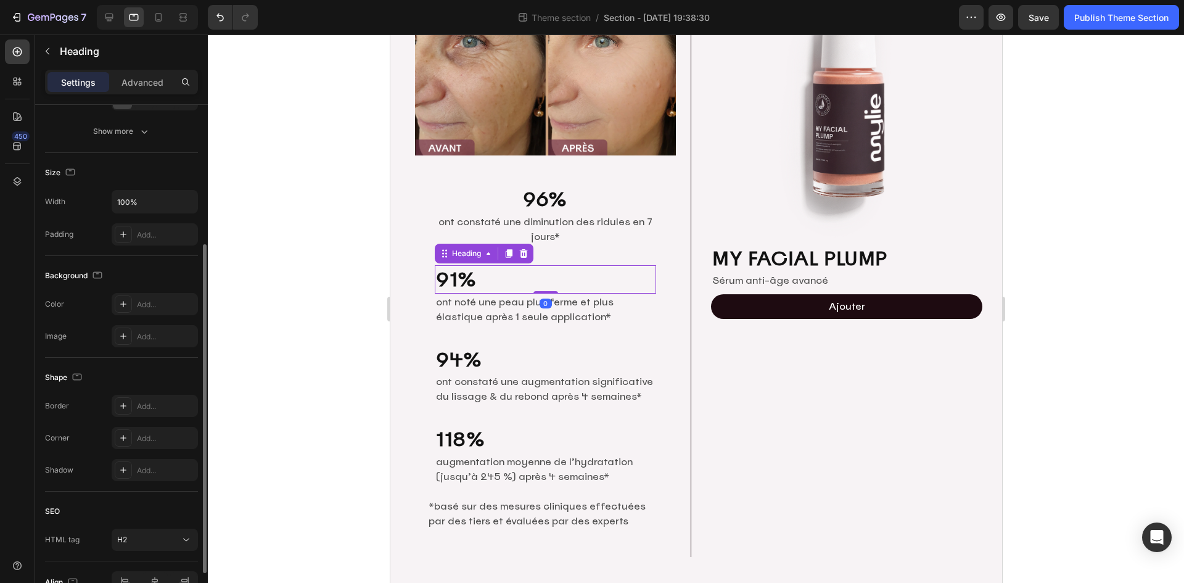
scroll to position [0, 0]
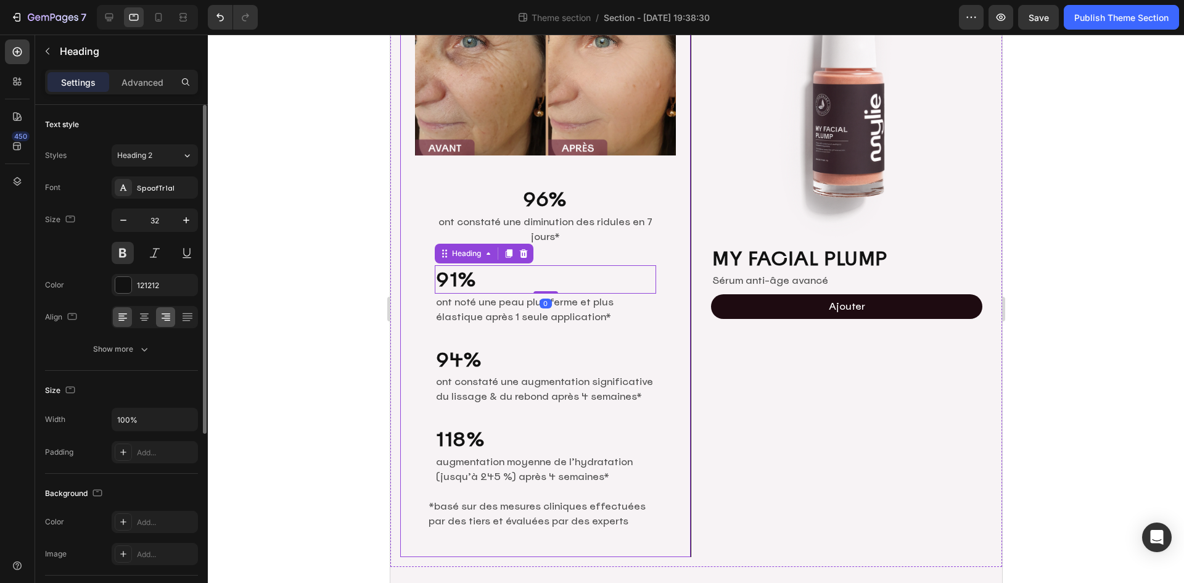
drag, startPoint x: 141, startPoint y: 313, endPoint x: 170, endPoint y: 316, distance: 28.5
click at [141, 313] on icon at bounding box center [144, 313] width 9 height 1
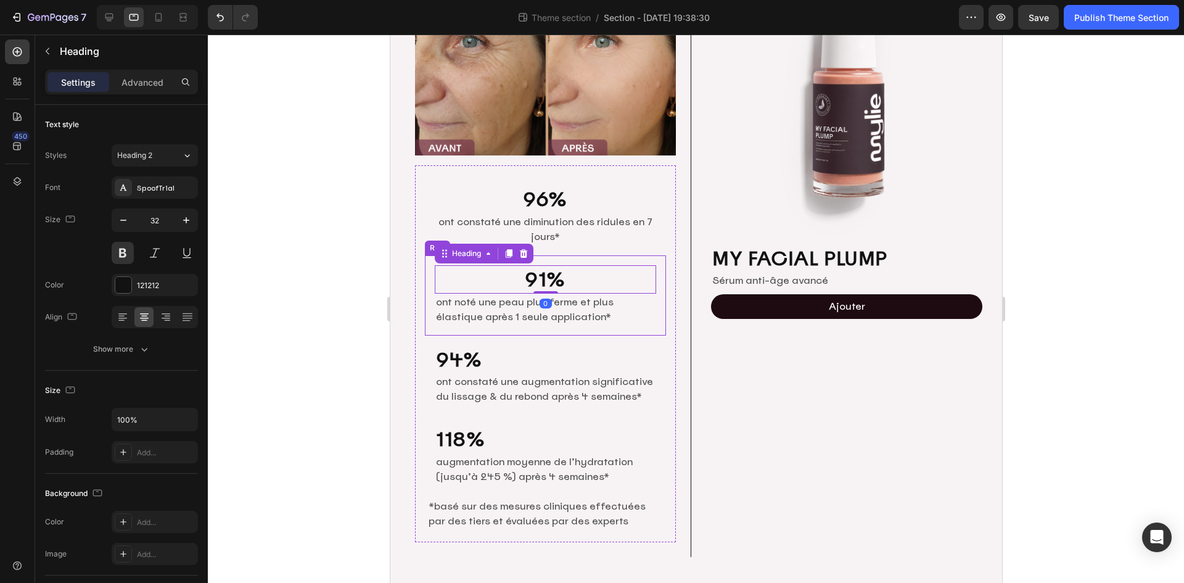
click at [632, 305] on p "ont noté une peau plus ferme et plus élastique après 1 seule application*" at bounding box center [544, 310] width 219 height 30
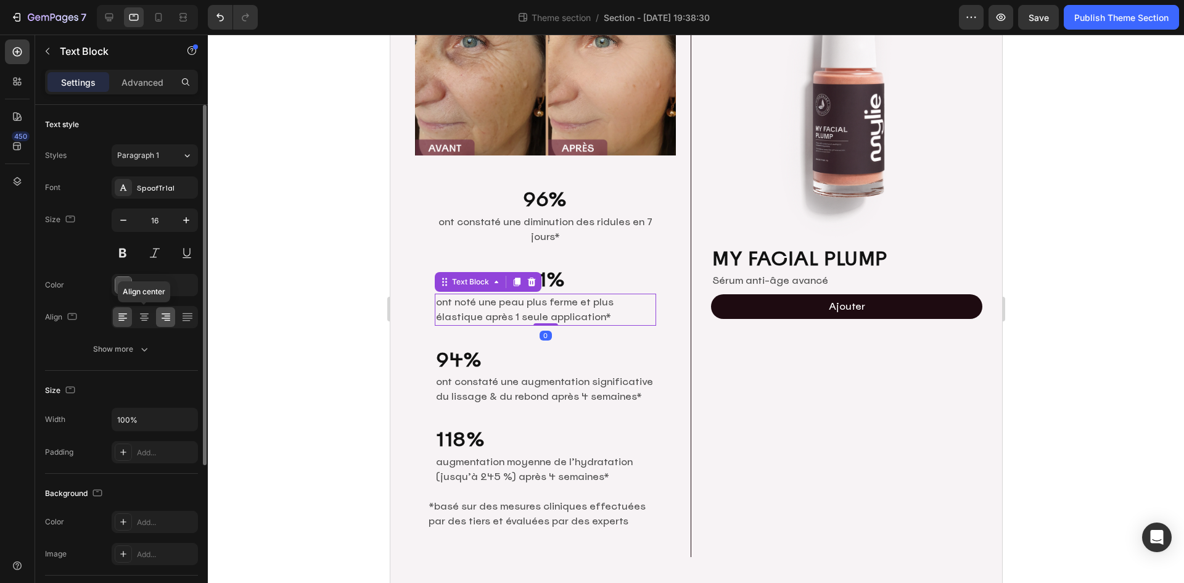
click at [148, 314] on icon at bounding box center [144, 317] width 12 height 12
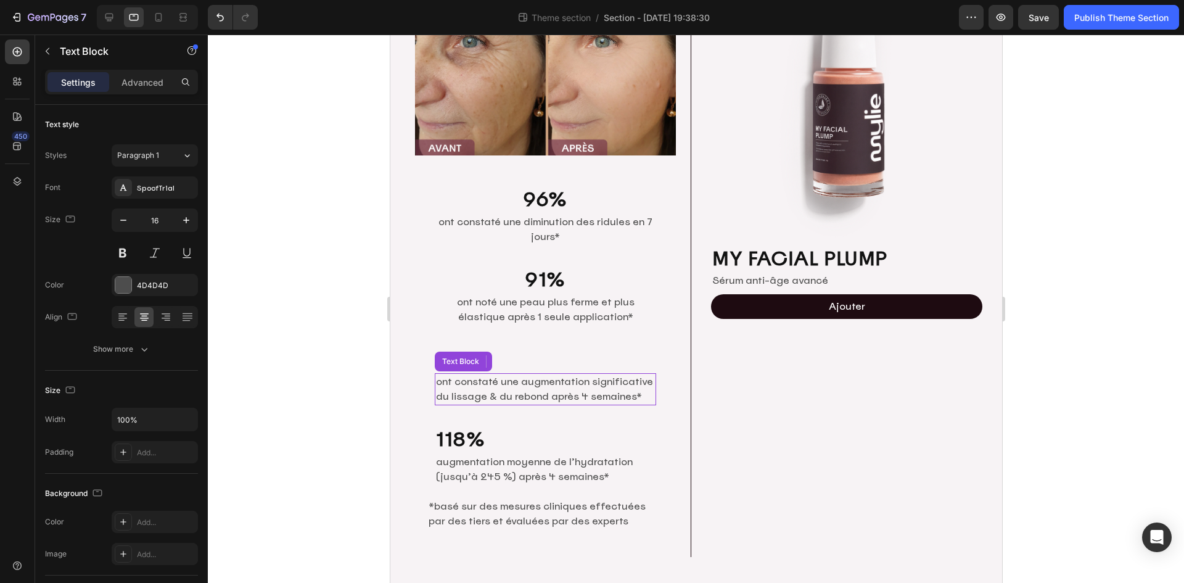
click at [624, 378] on p "ont constaté une augmentation significative du lissage & du rebond après 4 sema…" at bounding box center [544, 389] width 219 height 30
click at [149, 316] on icon at bounding box center [144, 317] width 12 height 12
click at [620, 356] on h2 "94%" at bounding box center [544, 359] width 221 height 28
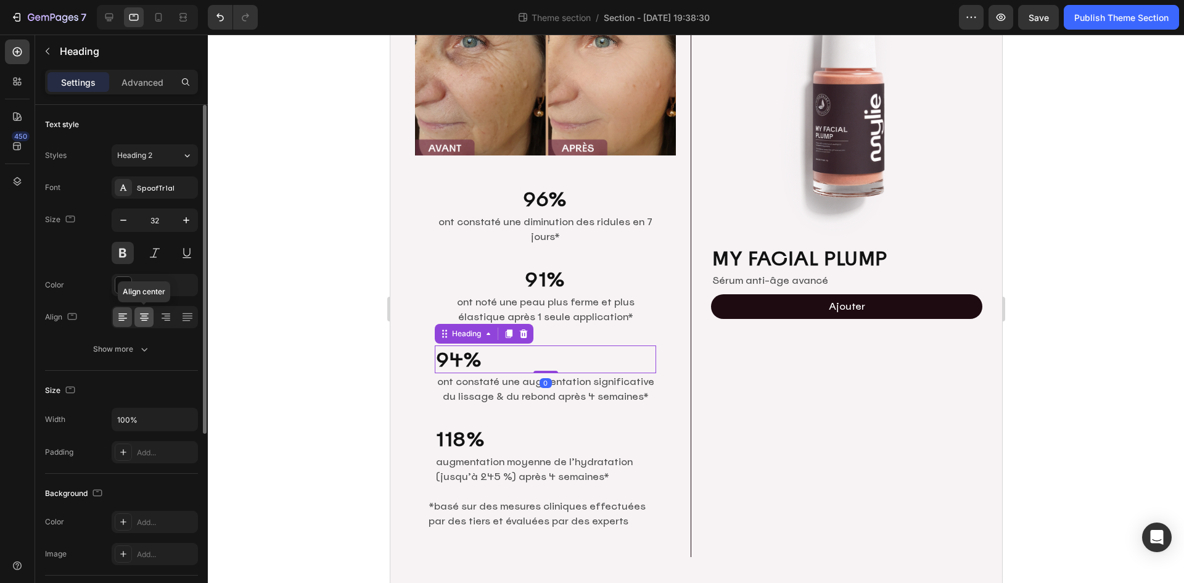
click at [146, 319] on icon at bounding box center [144, 317] width 12 height 12
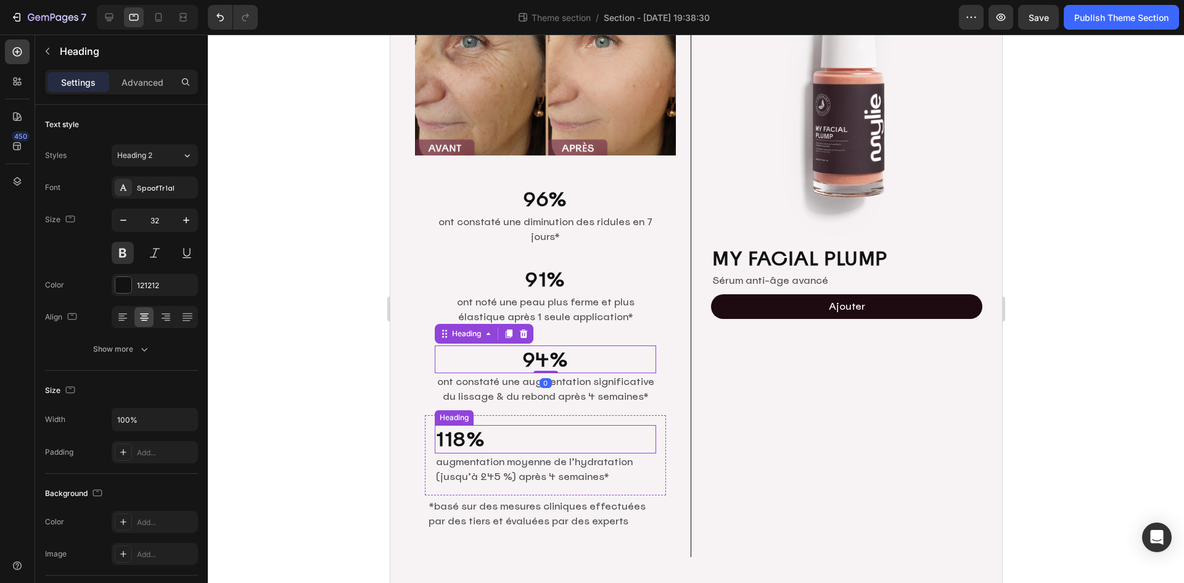
click at [556, 432] on h2 "118%" at bounding box center [544, 439] width 221 height 28
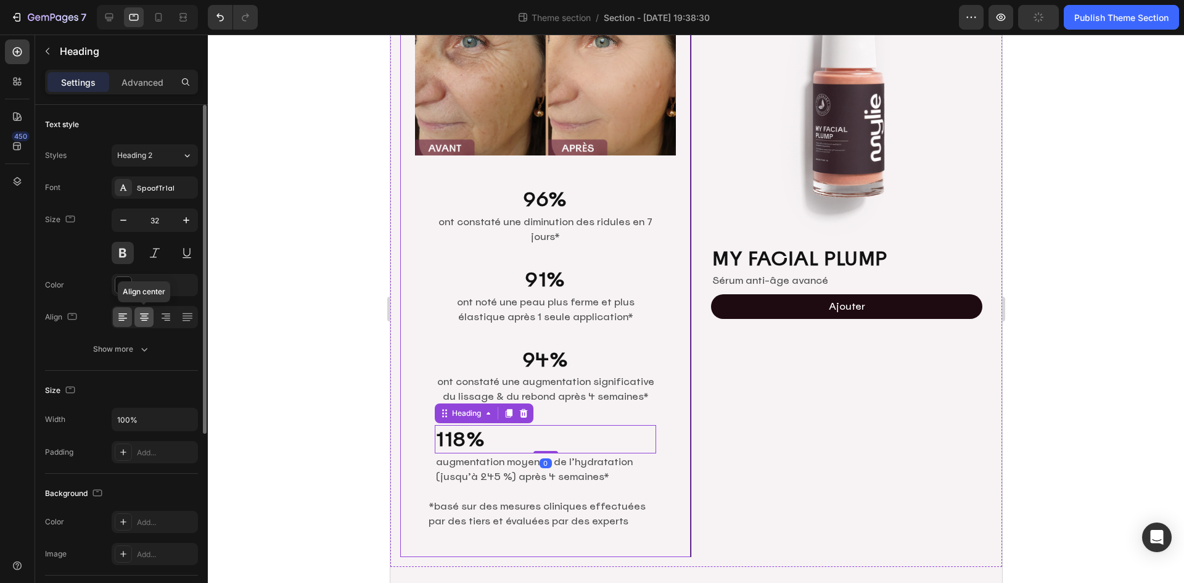
click at [144, 317] on icon at bounding box center [144, 317] width 12 height 12
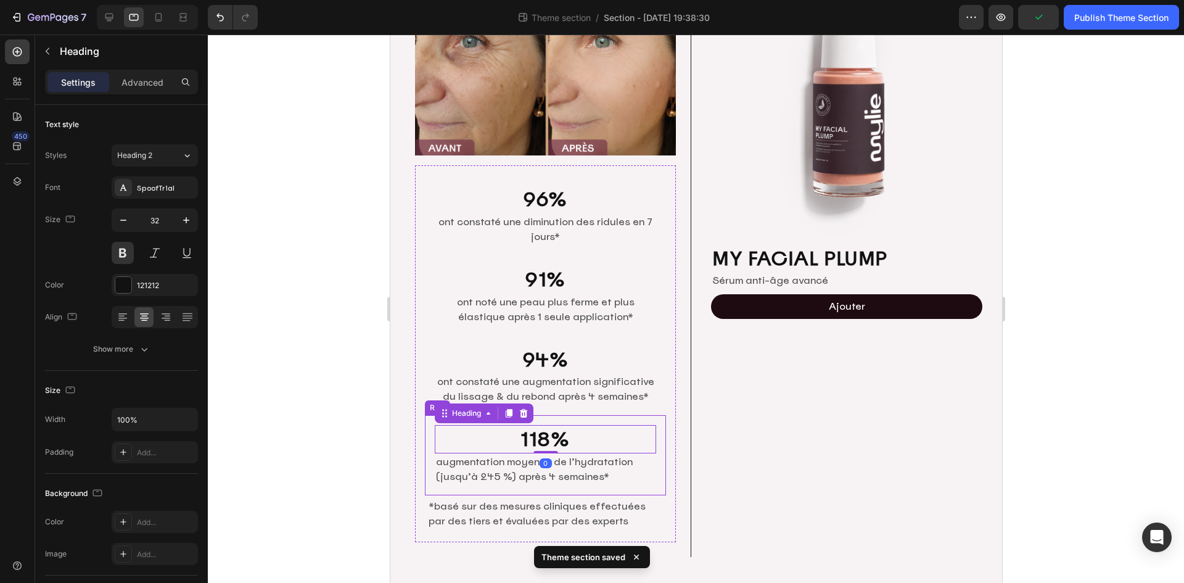
click at [600, 464] on p "augmentation moyenne de l’hydratation (jusqu’à 245 %) après 4 semaines*" at bounding box center [544, 470] width 219 height 30
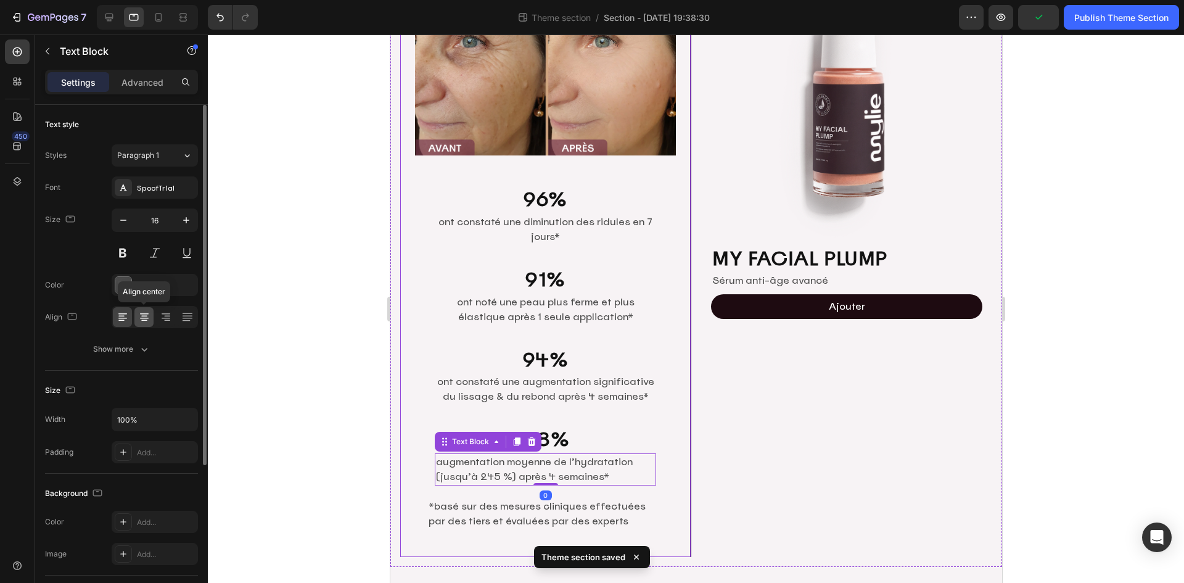
click at [148, 313] on icon at bounding box center [144, 317] width 12 height 12
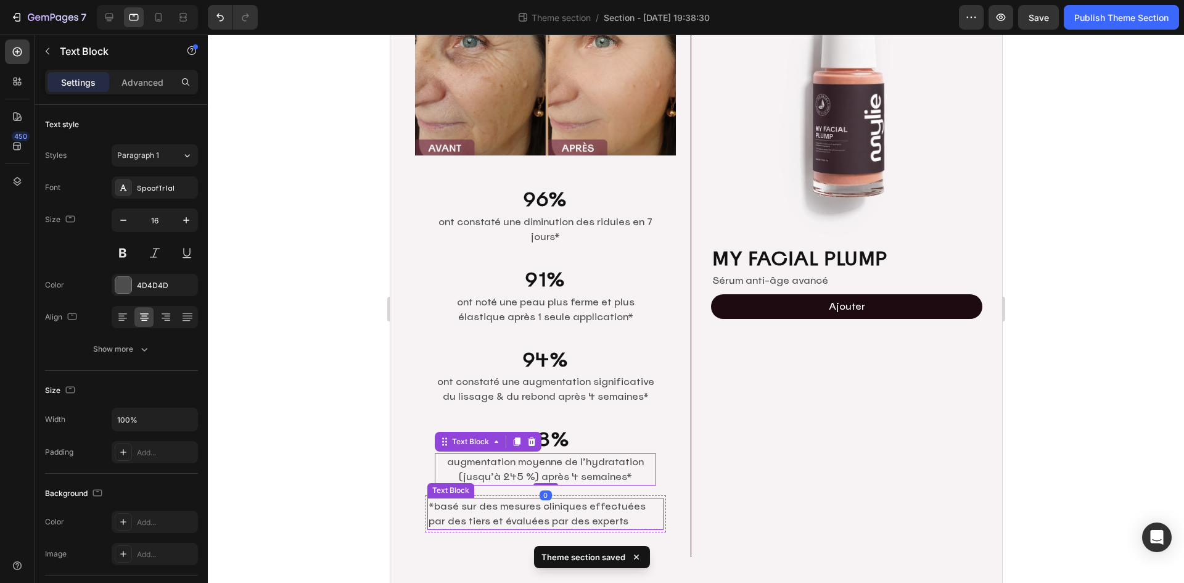
click at [535, 502] on p "*basé sur des mesures cliniques effectuées par des tiers et évaluées par des ex…" at bounding box center [545, 514] width 234 height 30
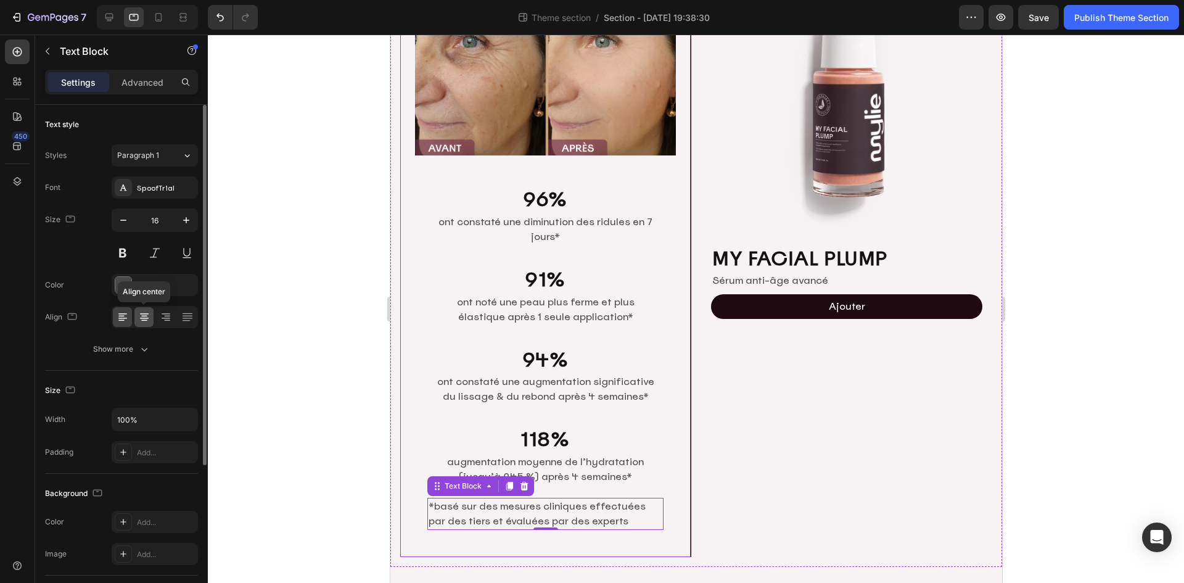
click at [144, 324] on div at bounding box center [143, 317] width 19 height 20
click at [160, 224] on input "16" at bounding box center [154, 220] width 41 height 22
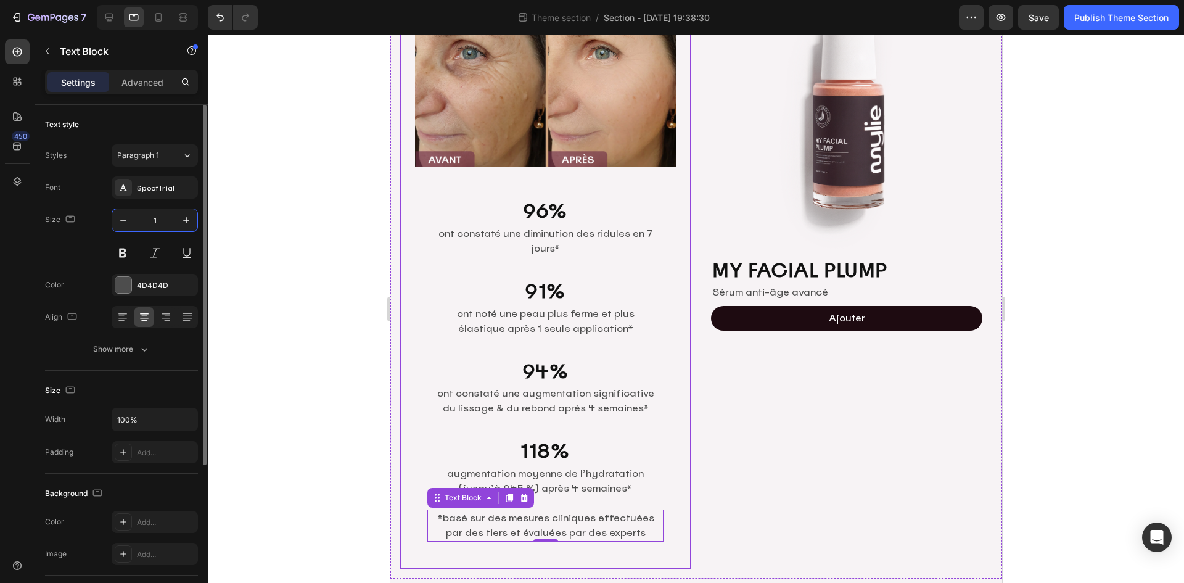
type input "12"
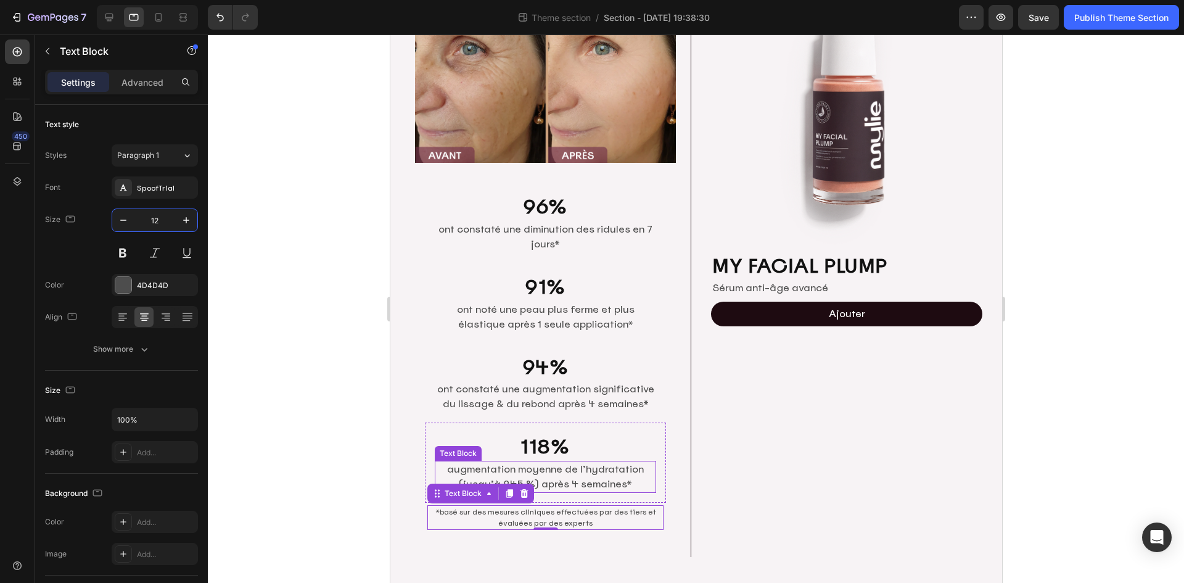
click at [588, 464] on p "augmentation moyenne de l’hydratation (jusqu’à 245 %) après 4 semaines*" at bounding box center [544, 477] width 219 height 30
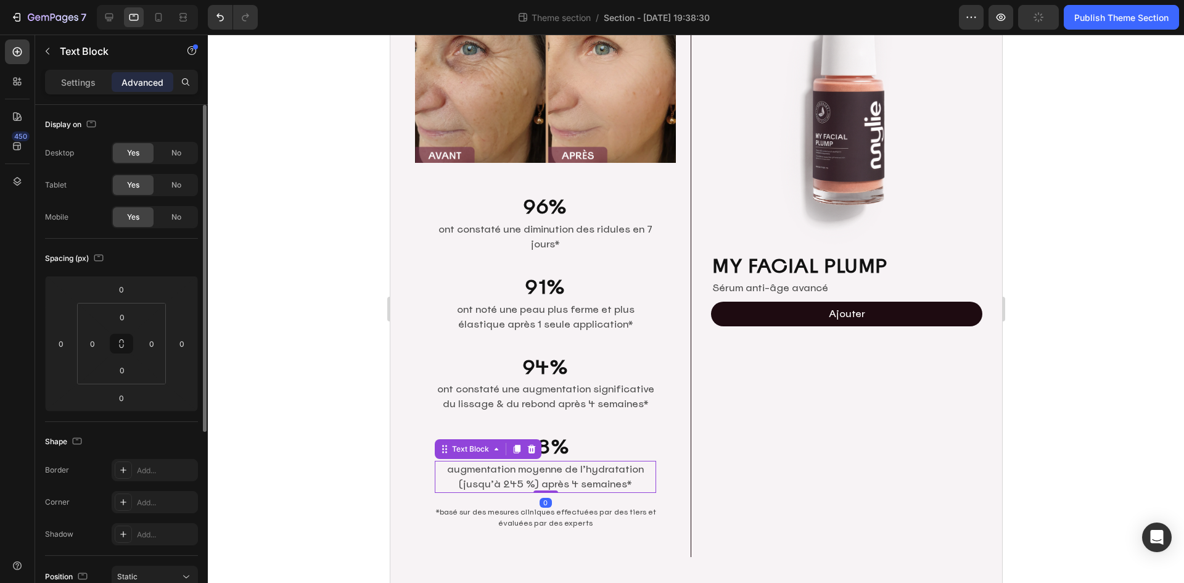
click at [79, 83] on p "Settings" at bounding box center [78, 82] width 35 height 13
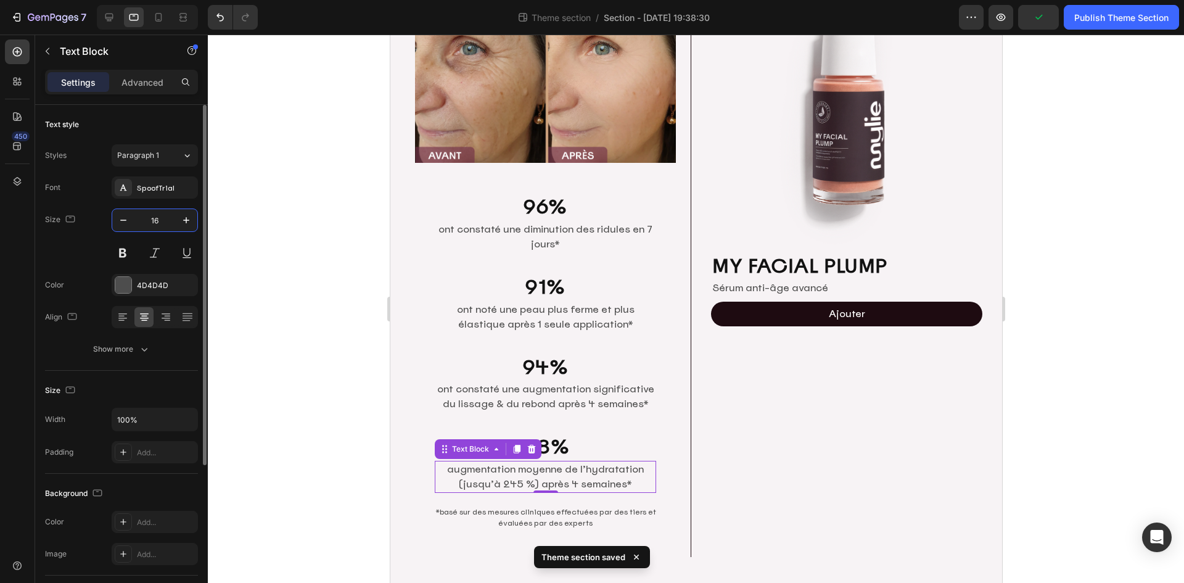
click at [160, 221] on input "16" at bounding box center [154, 220] width 41 height 22
type input "15"
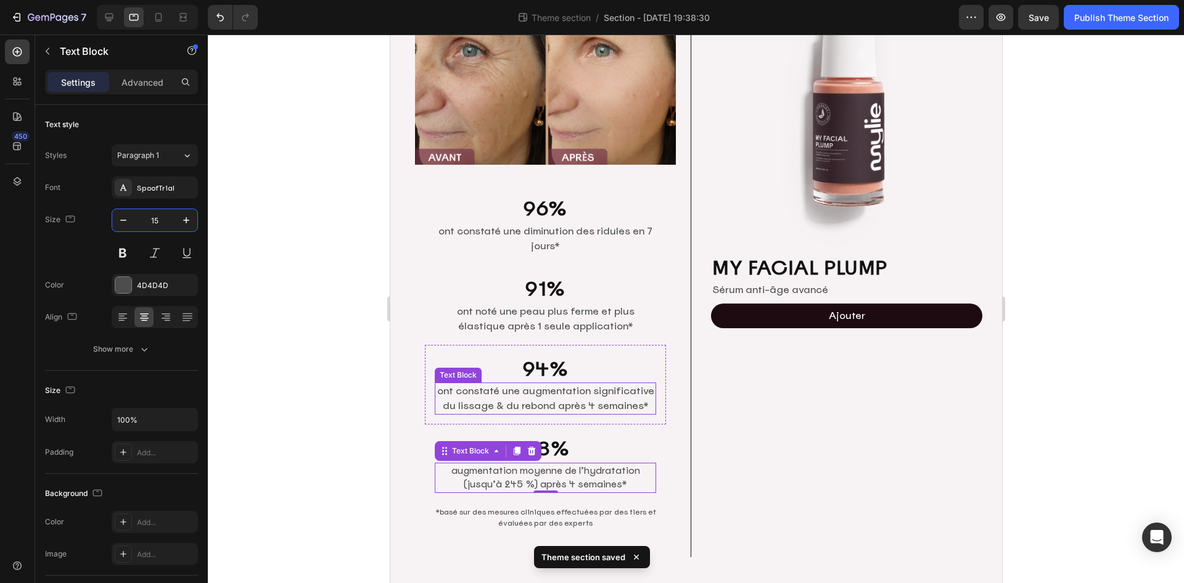
click at [570, 387] on p "ont constaté une augmentation significative du lissage & du rebond après 4 sema…" at bounding box center [544, 399] width 219 height 30
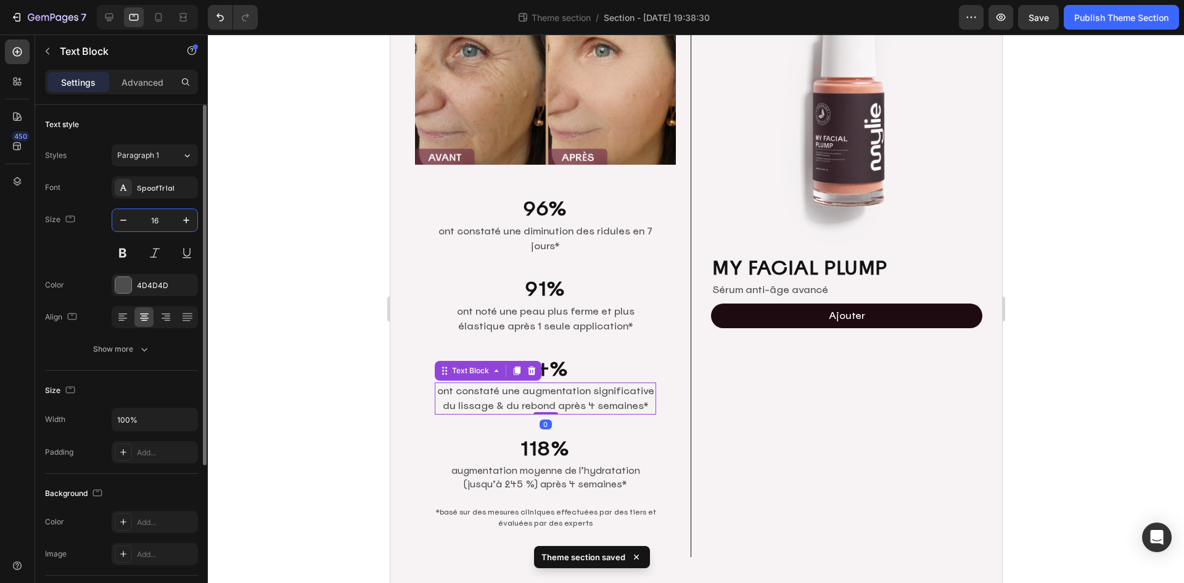
click at [164, 218] on input "16" at bounding box center [154, 220] width 41 height 22
paste input "5"
type input "15"
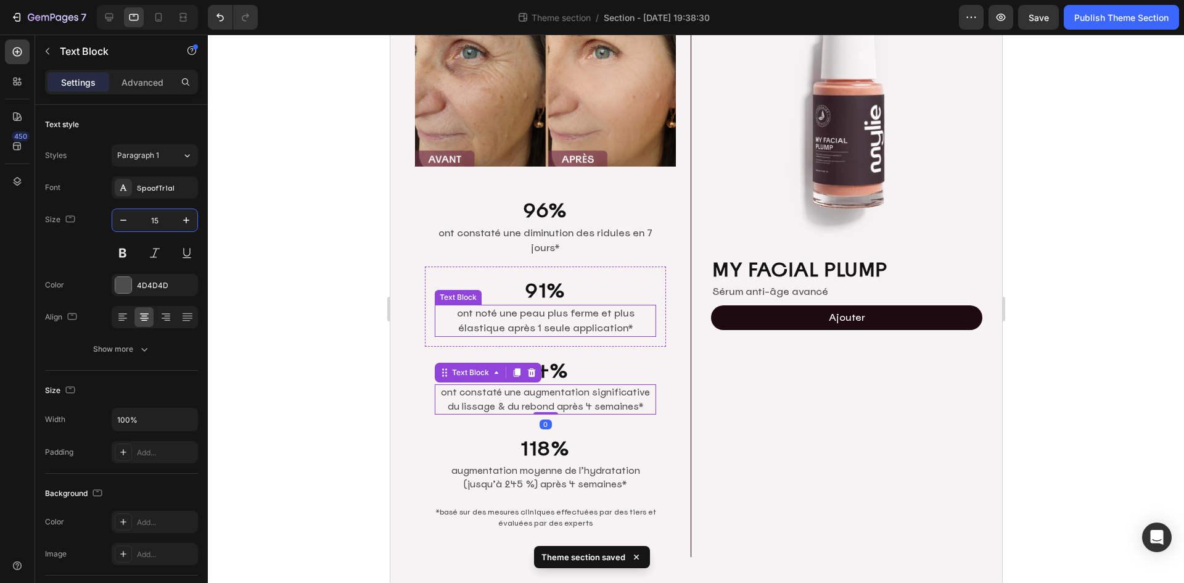
click at [546, 315] on p "ont noté une peau plus ferme et plus élastique après 1 seule application*" at bounding box center [544, 321] width 219 height 30
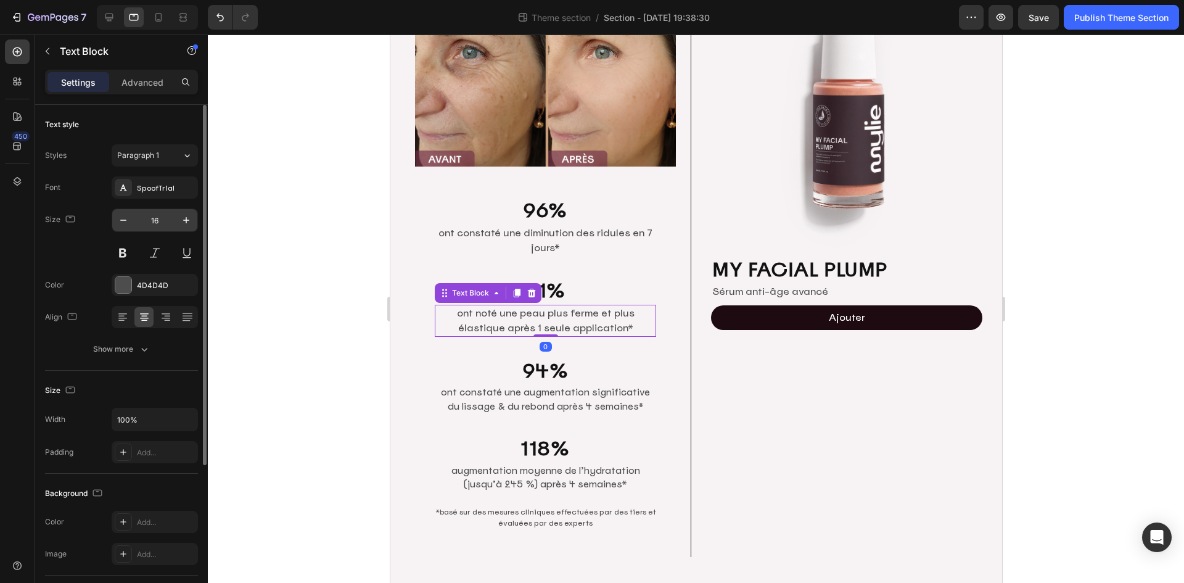
click at [163, 218] on input "16" at bounding box center [154, 220] width 41 height 22
paste input "5"
type input "15"
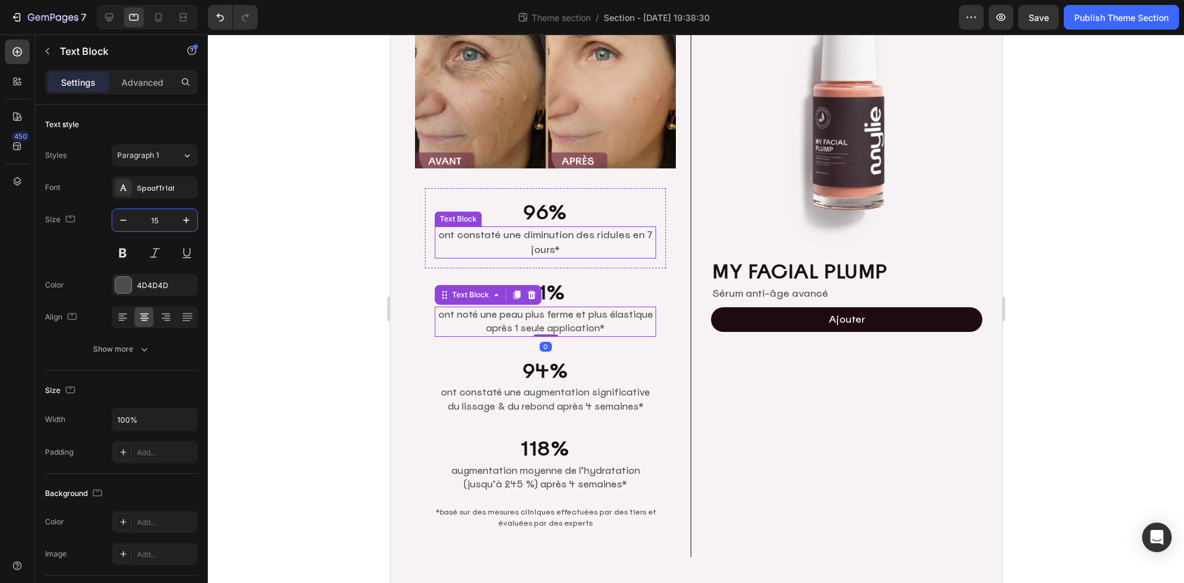
click at [591, 242] on p "ont constaté une diminution des ridules en 7 jours*" at bounding box center [544, 243] width 219 height 30
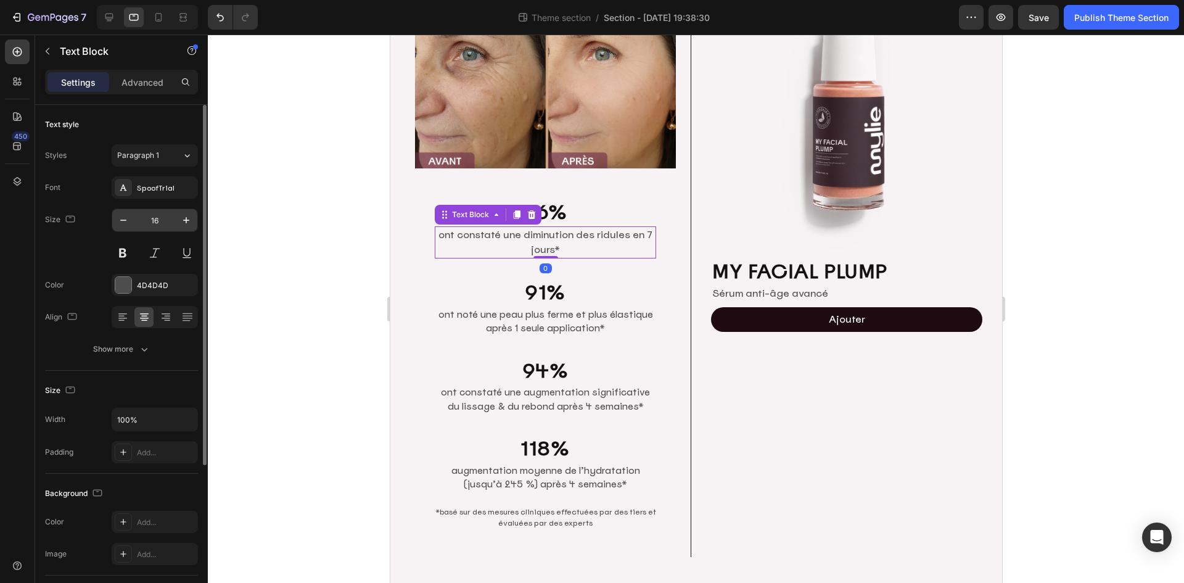
click at [168, 222] on input "16" at bounding box center [154, 220] width 41 height 22
paste input "5"
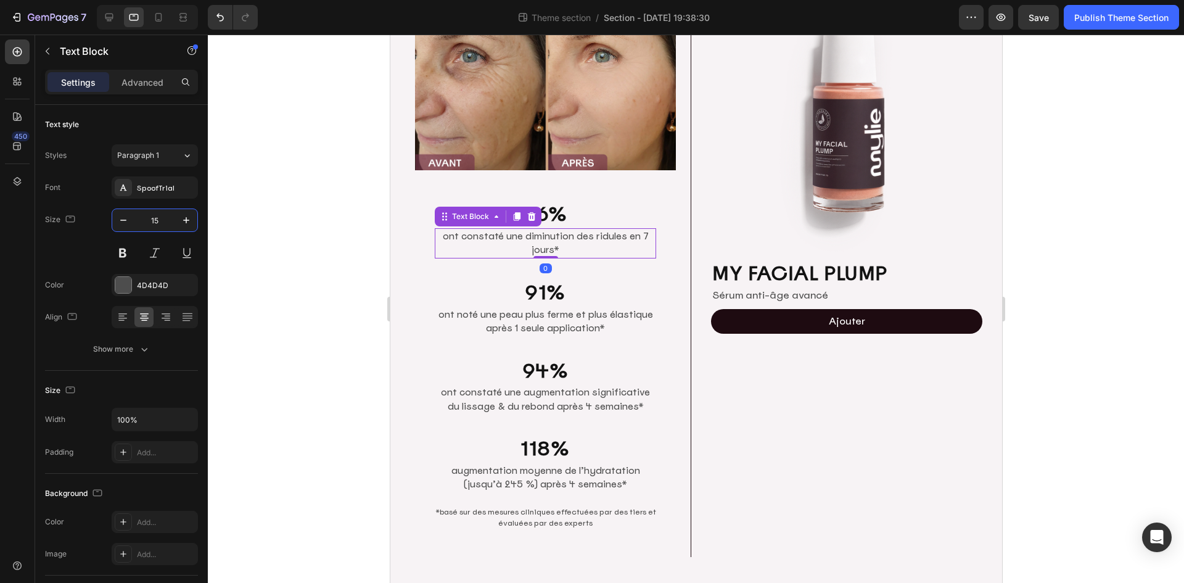
type input "15"
click at [1097, 296] on div at bounding box center [696, 309] width 976 height 548
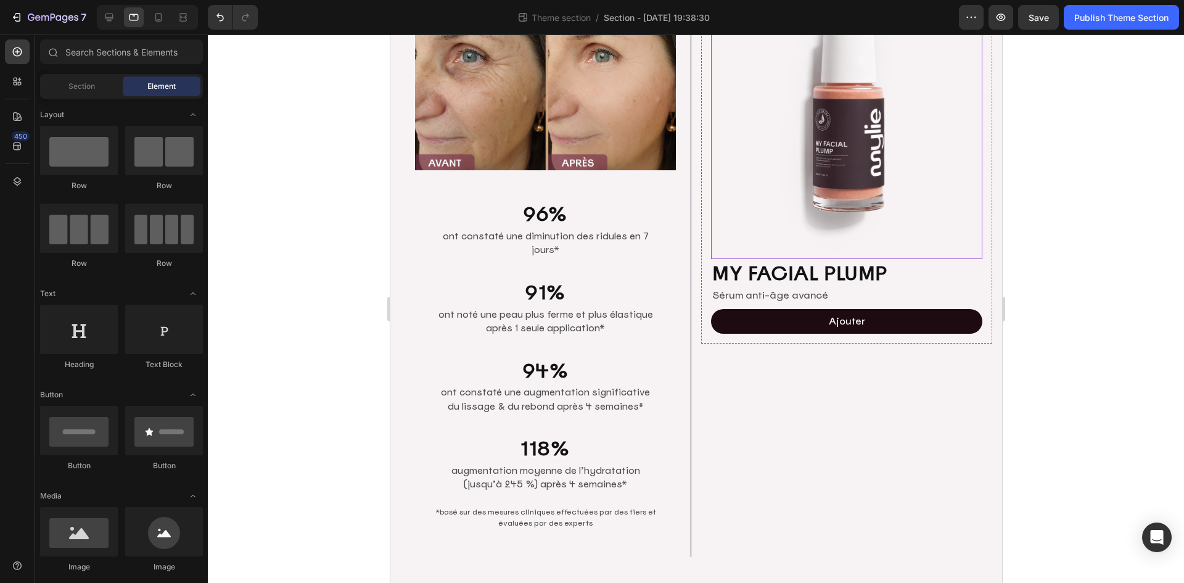
click at [891, 146] on img at bounding box center [846, 111] width 271 height 296
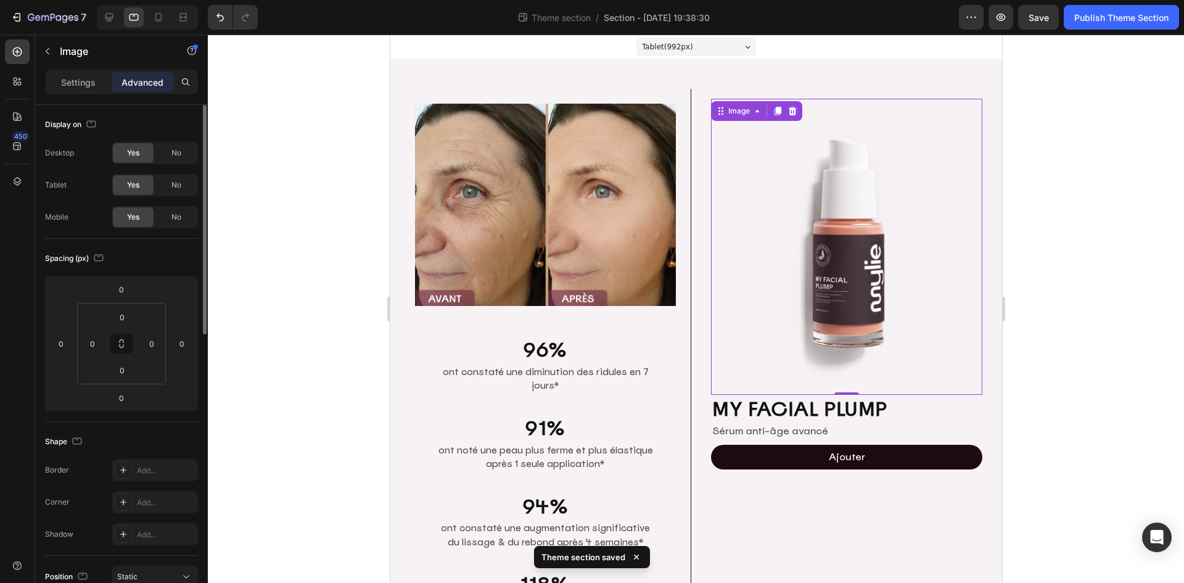
scroll to position [308, 0]
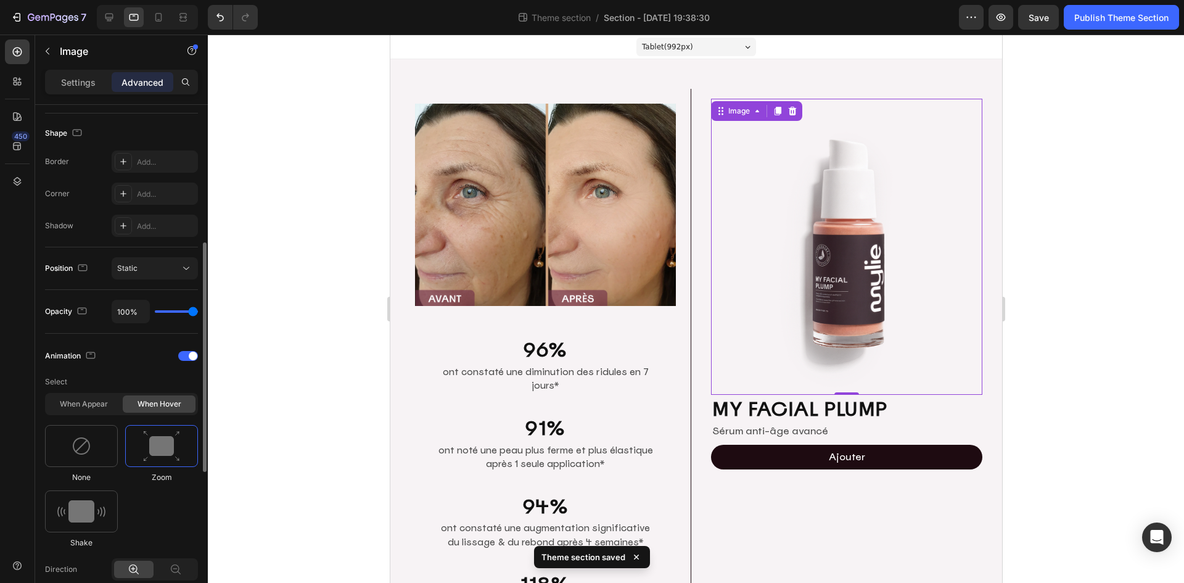
click at [855, 407] on h2 "MY FACIAL PLUMP" at bounding box center [846, 409] width 271 height 28
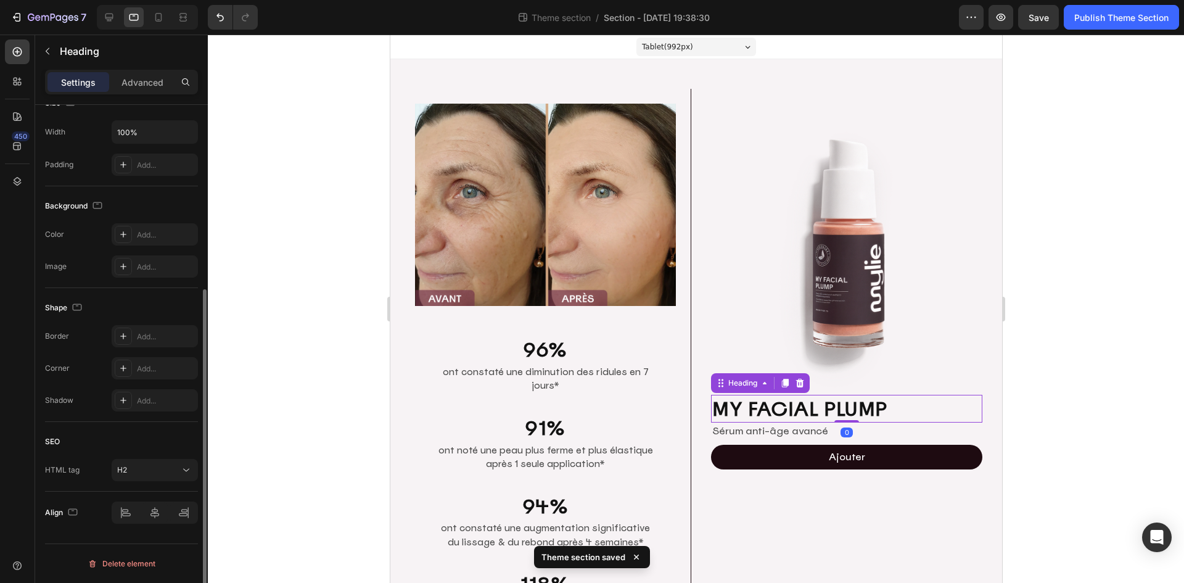
scroll to position [0, 0]
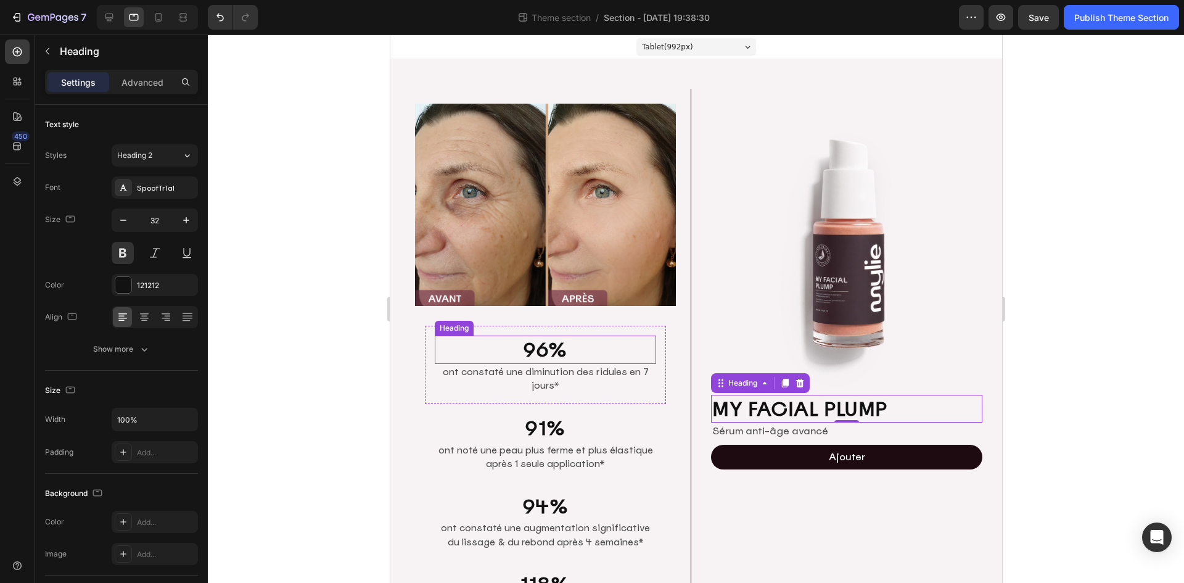
click at [556, 349] on h2 "96%" at bounding box center [544, 350] width 221 height 28
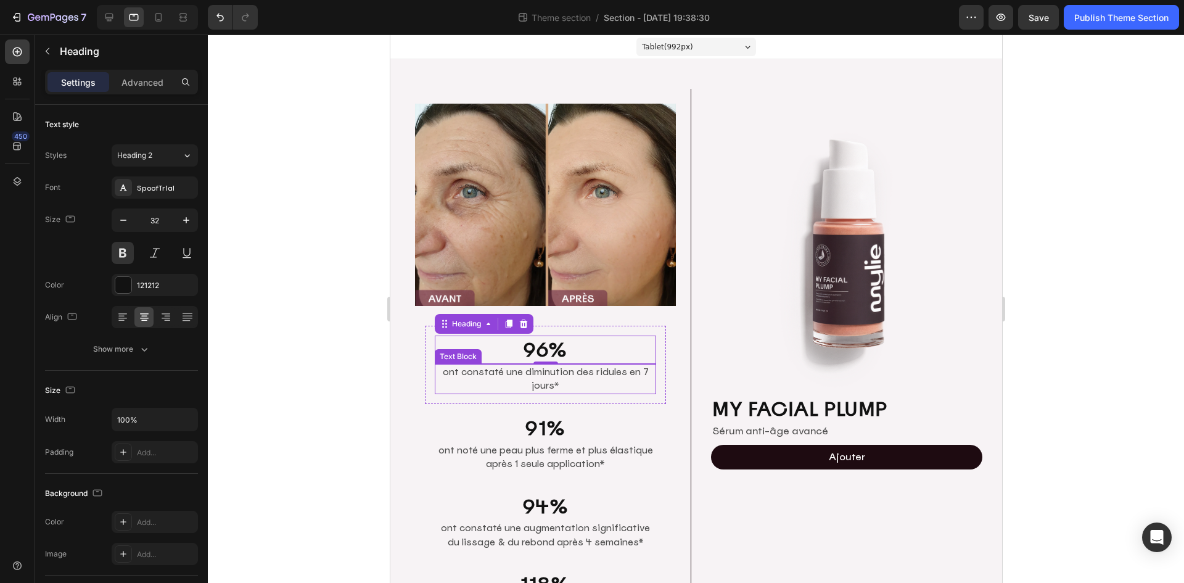
click at [783, 400] on h2 "MY FACIAL PLUMP" at bounding box center [846, 409] width 271 height 28
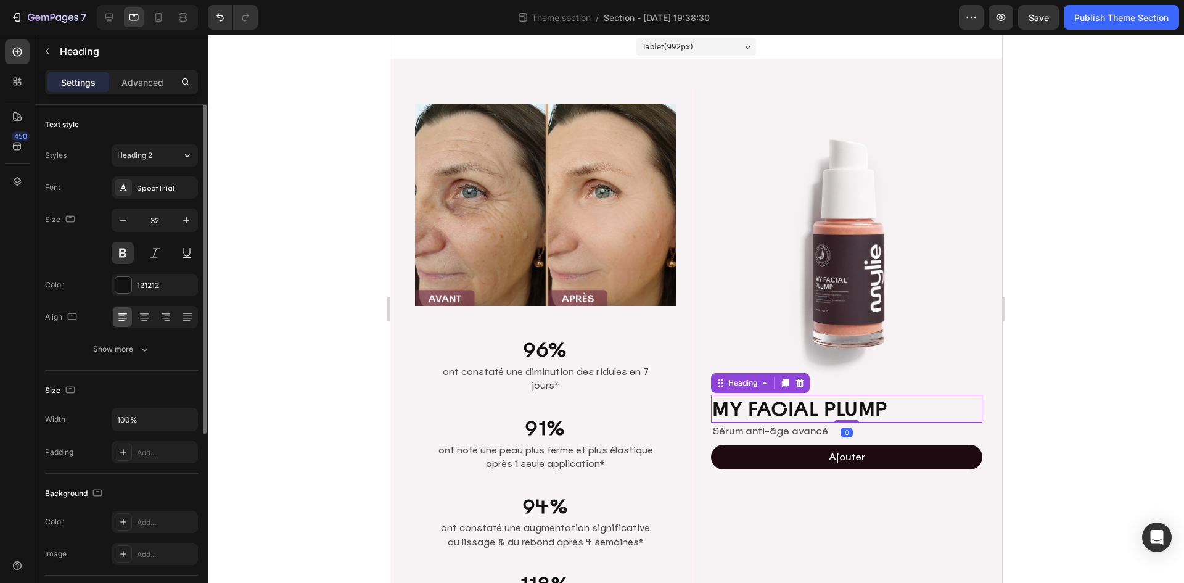
click at [171, 207] on div "Font SpoofTrial Size 32 Color 121212 Align Show more" at bounding box center [121, 268] width 153 height 184
click at [164, 223] on input "32" at bounding box center [154, 220] width 41 height 22
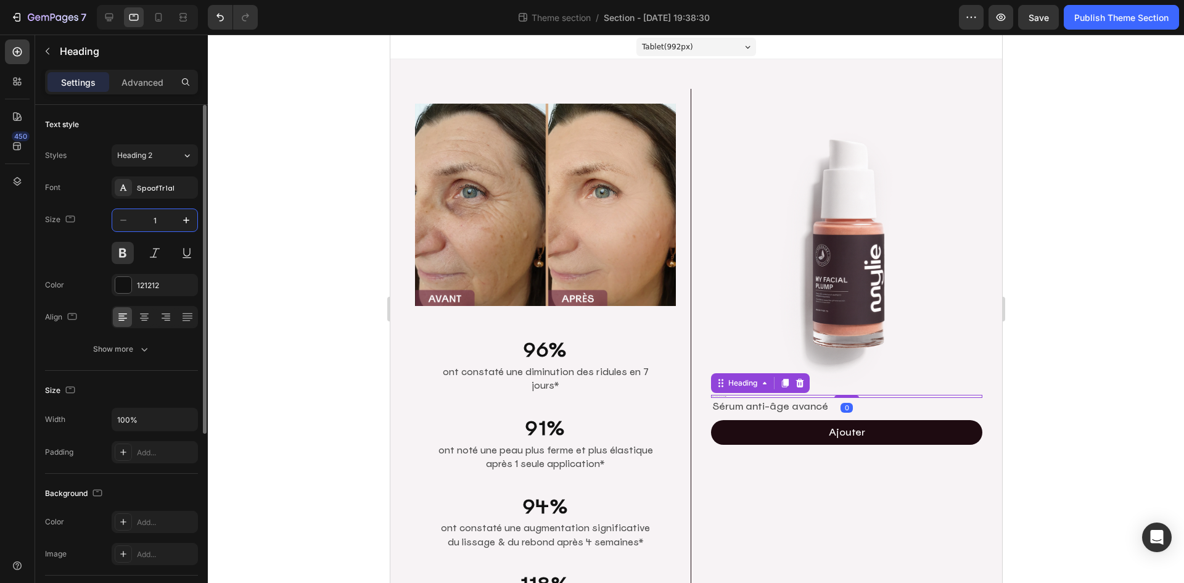
type input "16"
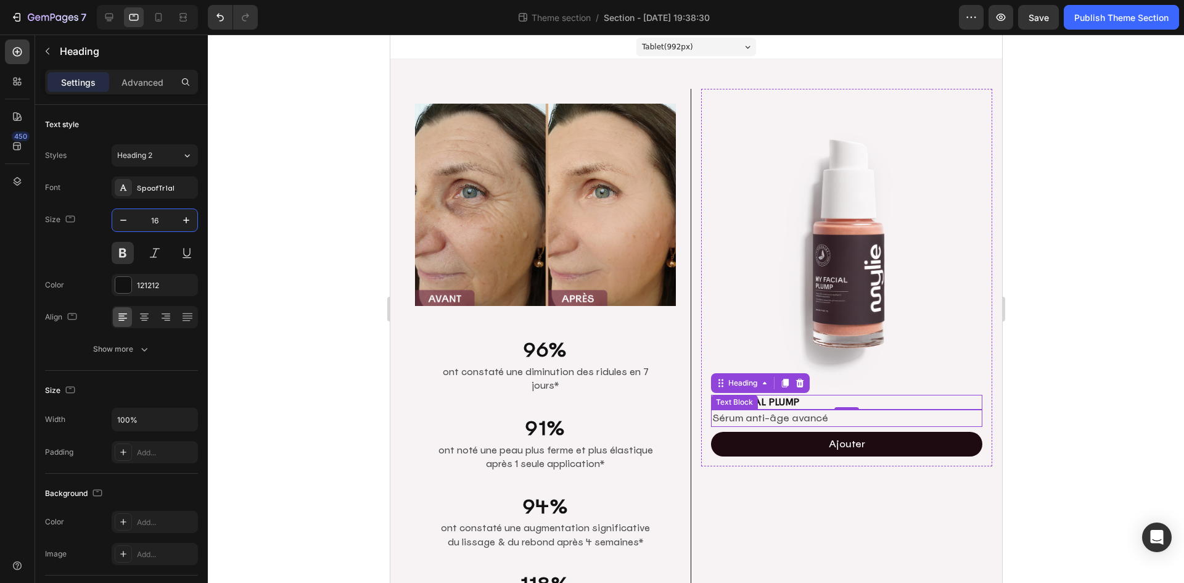
click at [825, 417] on p "Sérum anti-âge avancé" at bounding box center [846, 418] width 269 height 15
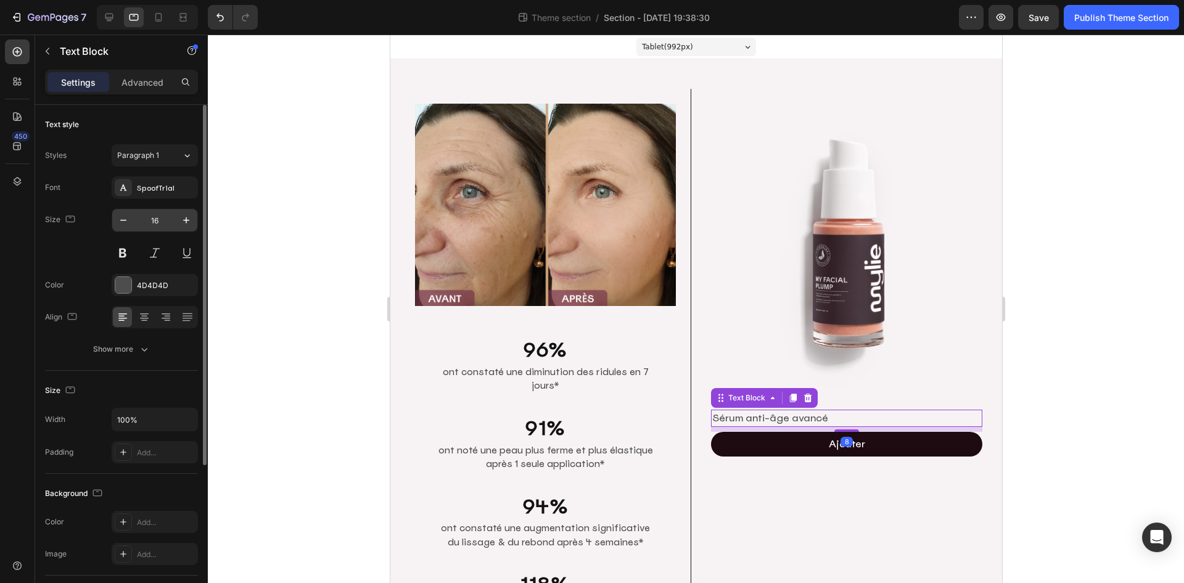
click at [165, 215] on input "16" at bounding box center [154, 220] width 41 height 22
click at [106, 15] on icon at bounding box center [109, 18] width 8 height 8
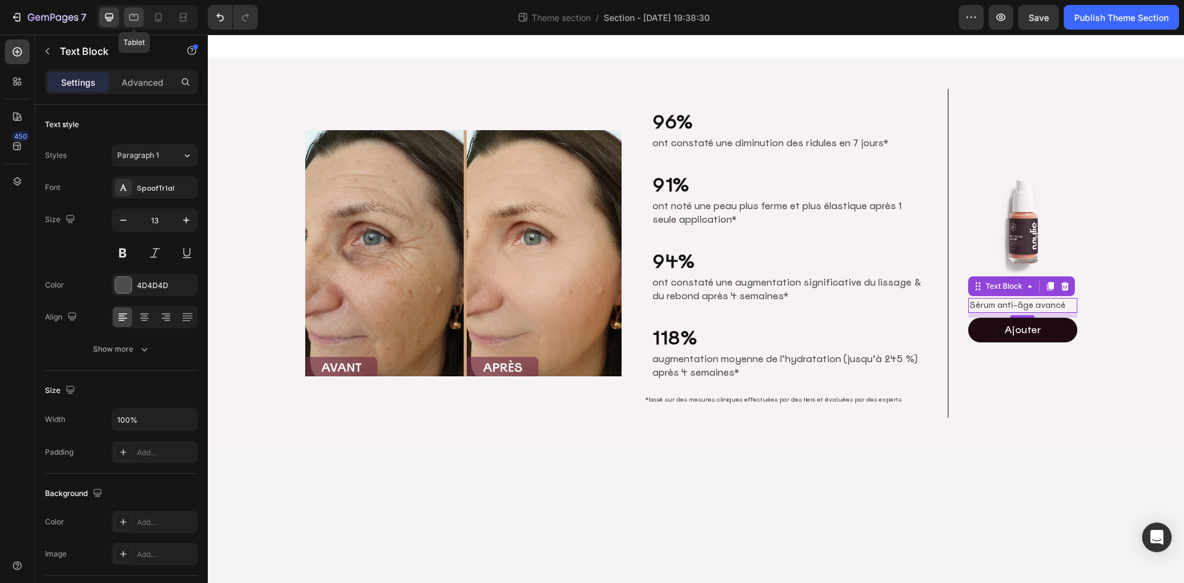
click at [133, 14] on icon at bounding box center [134, 17] width 12 height 12
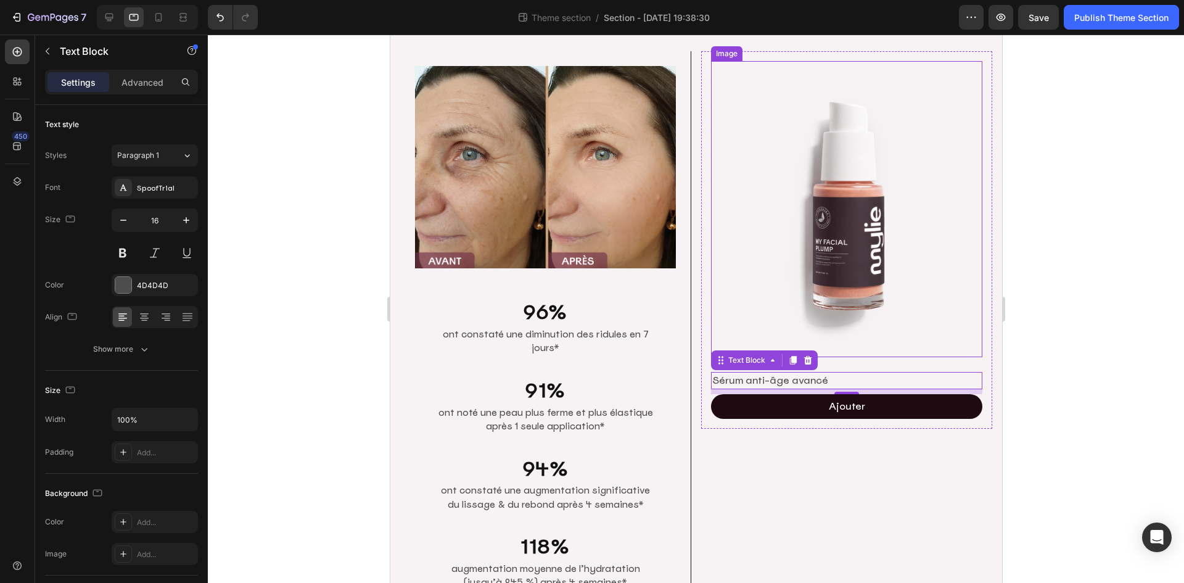
scroll to position [136, 0]
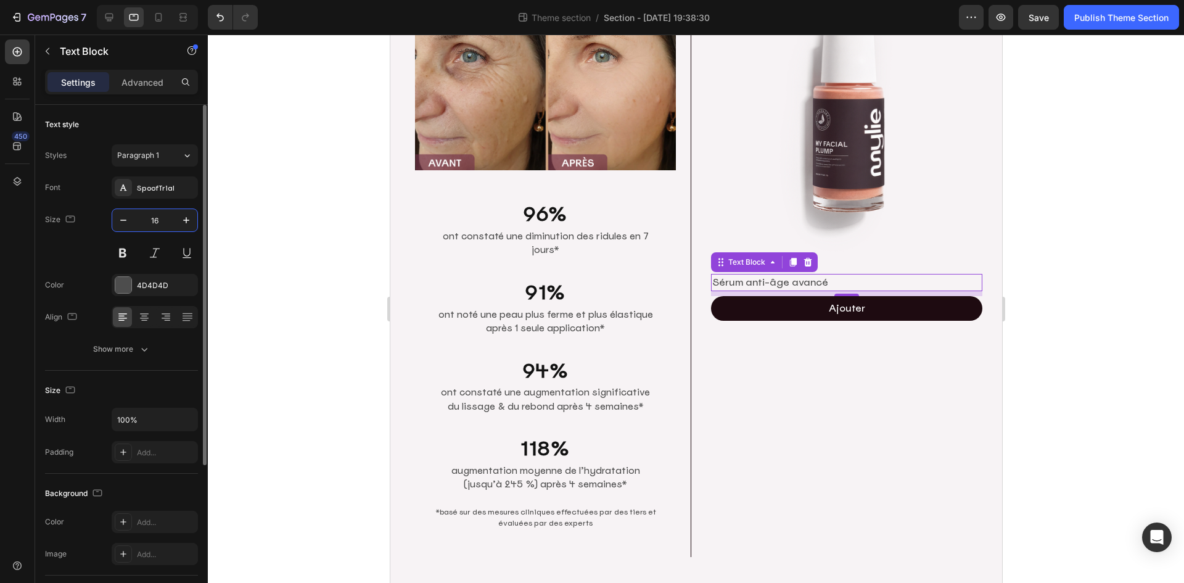
click at [160, 223] on input "16" at bounding box center [154, 220] width 41 height 22
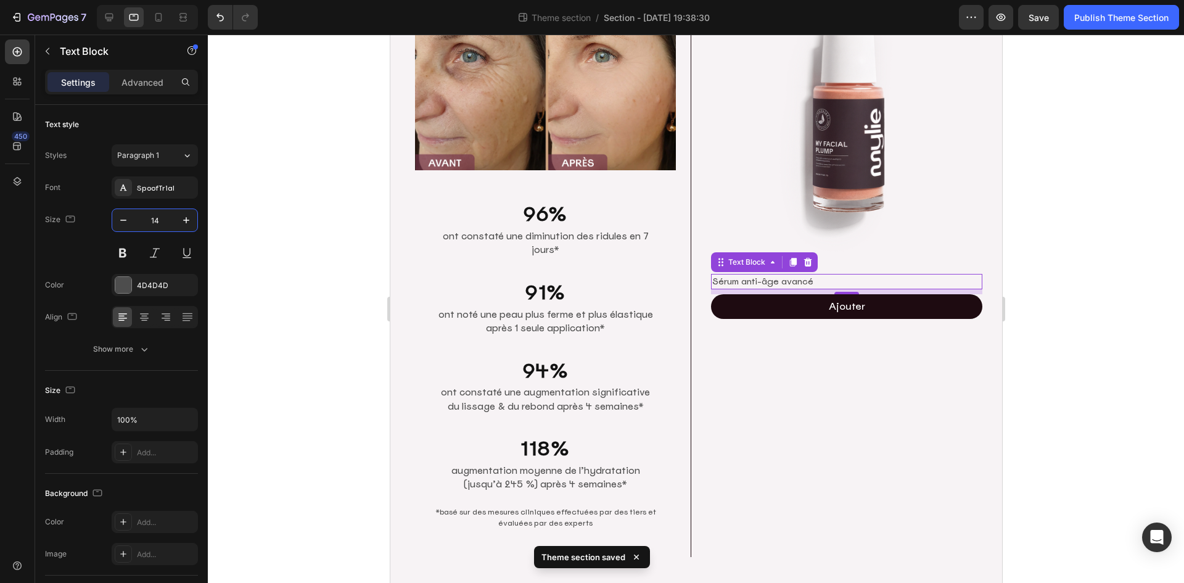
type input "14"
drag, startPoint x: 1072, startPoint y: 270, endPoint x: 1033, endPoint y: 279, distance: 39.9
click at [1073, 270] on div at bounding box center [696, 309] width 976 height 548
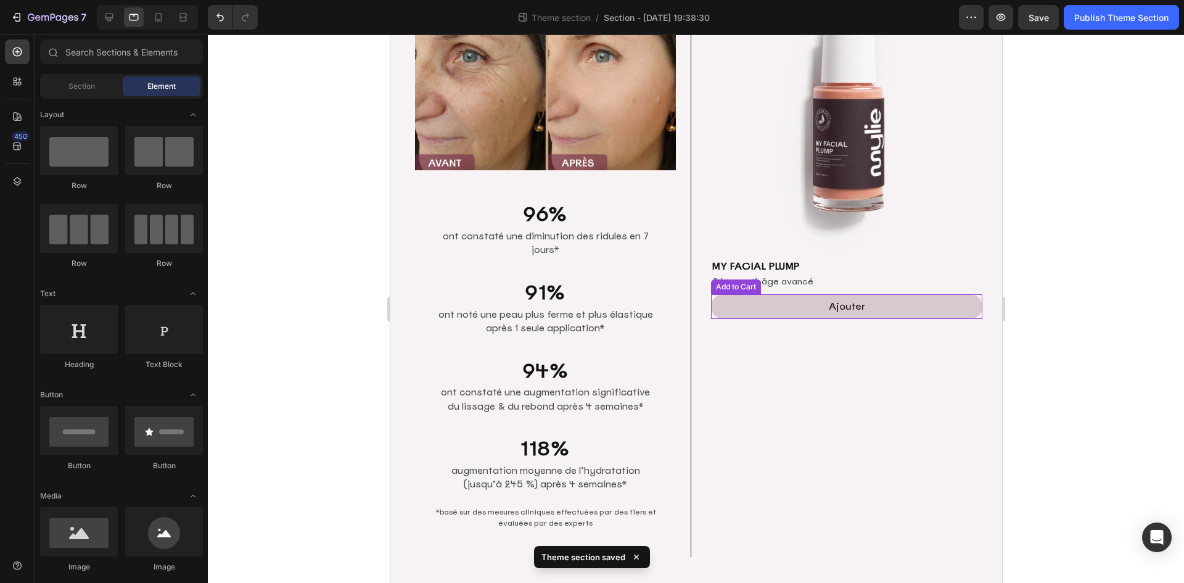
drag, startPoint x: 900, startPoint y: 297, endPoint x: 934, endPoint y: 300, distance: 34.1
click at [900, 297] on button "Ajouter" at bounding box center [846, 306] width 271 height 25
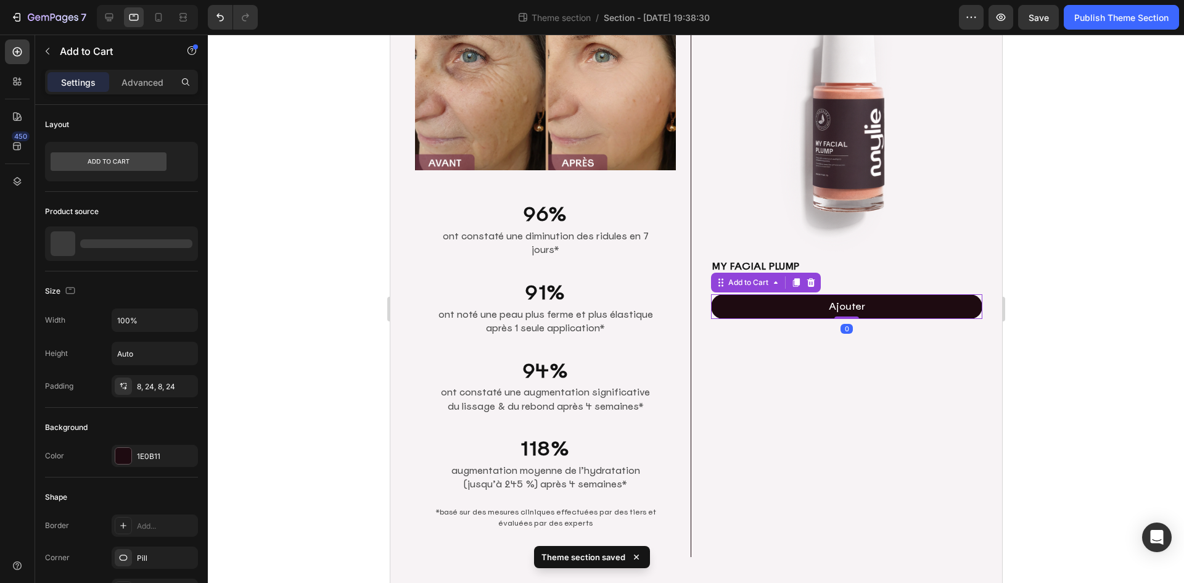
click at [1098, 273] on div at bounding box center [696, 309] width 976 height 548
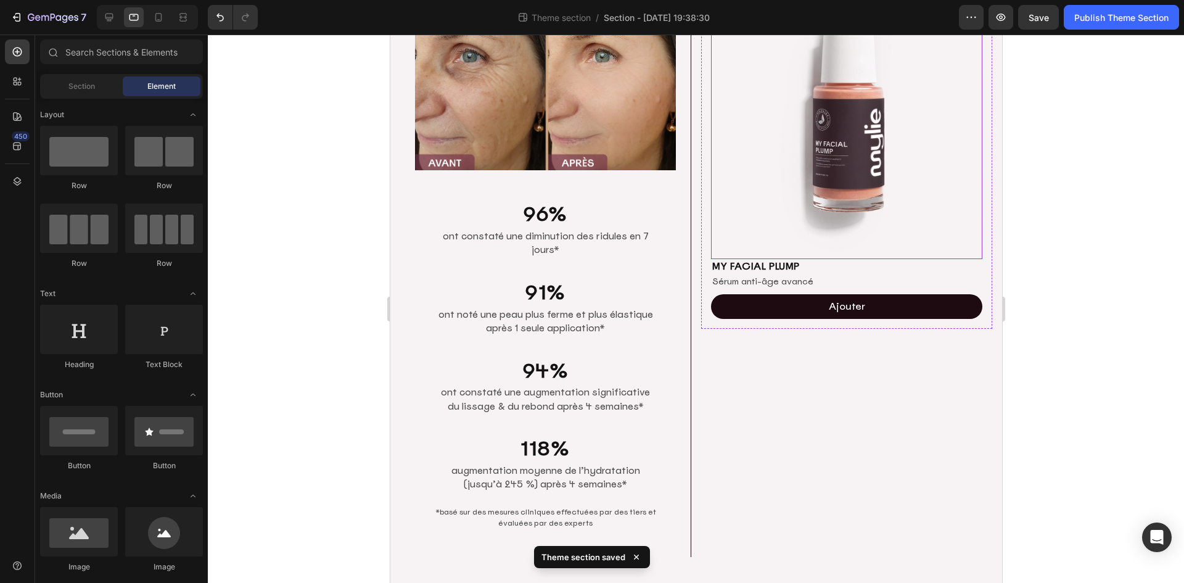
click at [833, 162] on img at bounding box center [846, 111] width 271 height 296
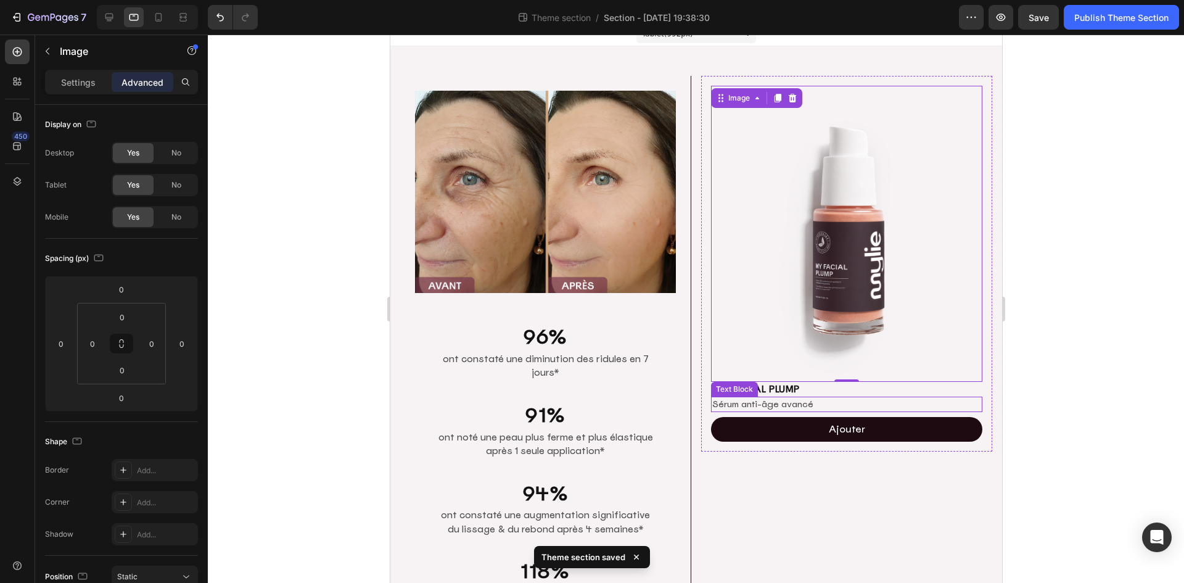
scroll to position [0, 0]
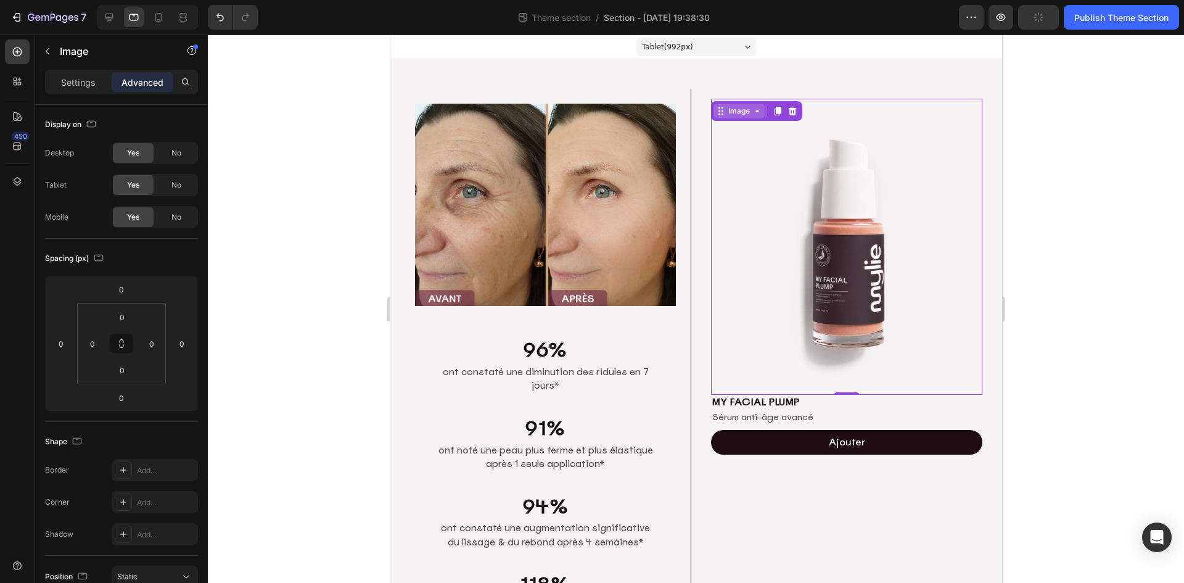
click at [739, 115] on div "Image" at bounding box center [738, 110] width 27 height 11
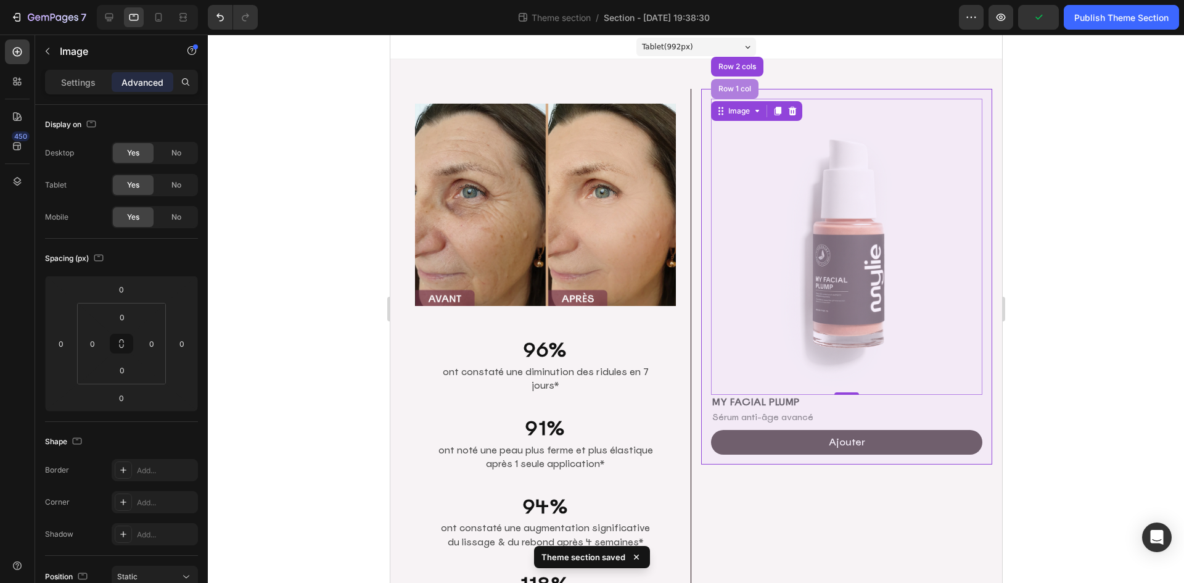
click at [731, 92] on div "Row 1 col" at bounding box center [734, 88] width 38 height 7
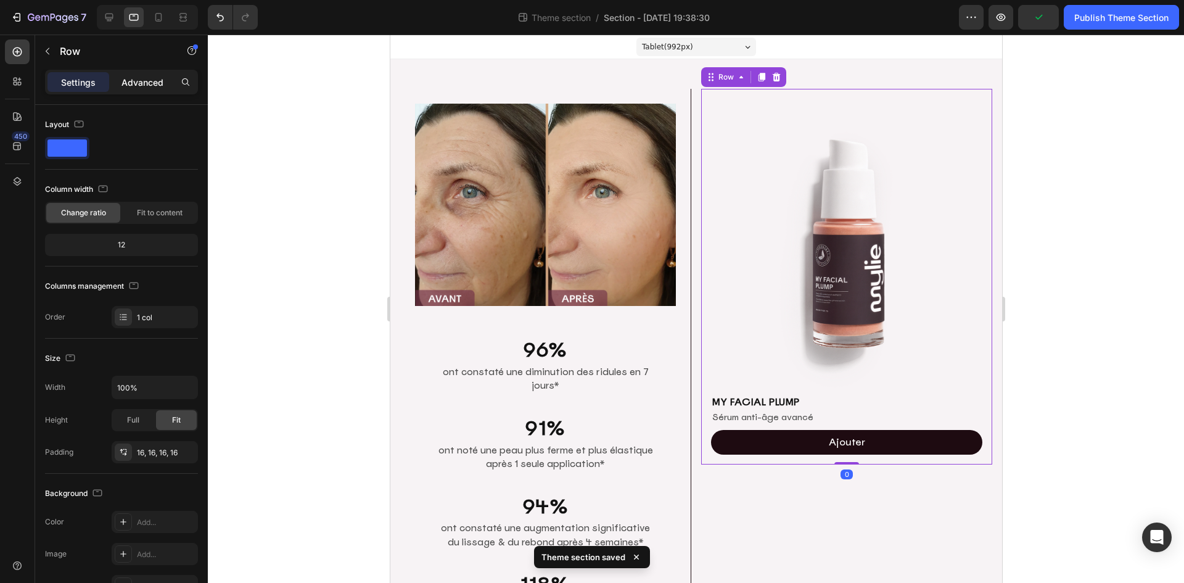
click at [139, 86] on p "Advanced" at bounding box center [143, 82] width 42 height 13
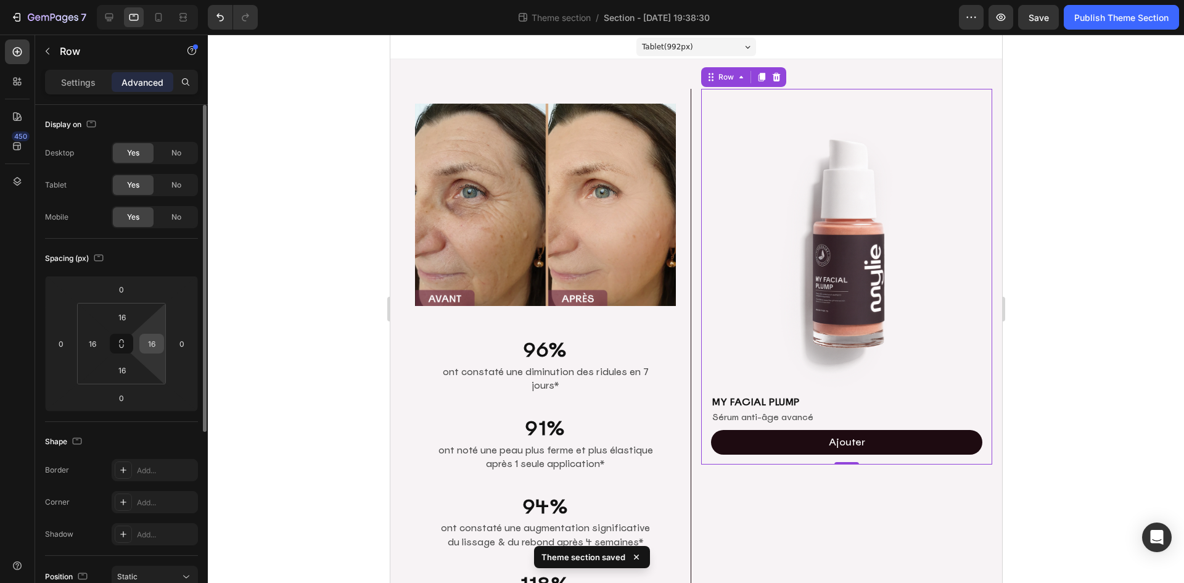
click at [154, 340] on input "16" at bounding box center [151, 343] width 19 height 19
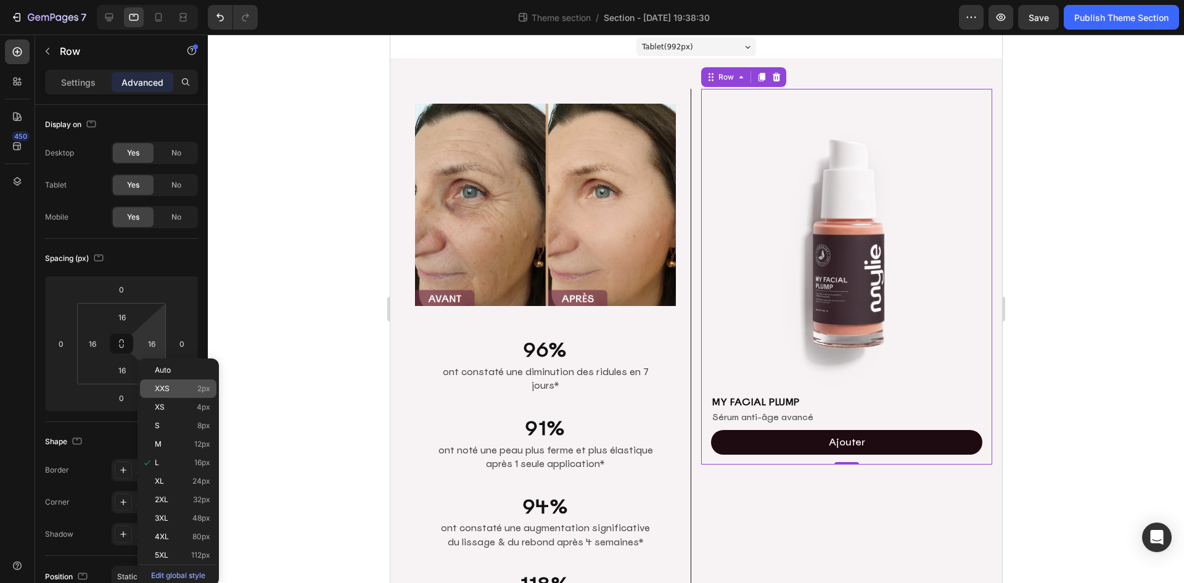
click at [175, 392] on p "XXS 2px" at bounding box center [183, 388] width 56 height 9
type input "2"
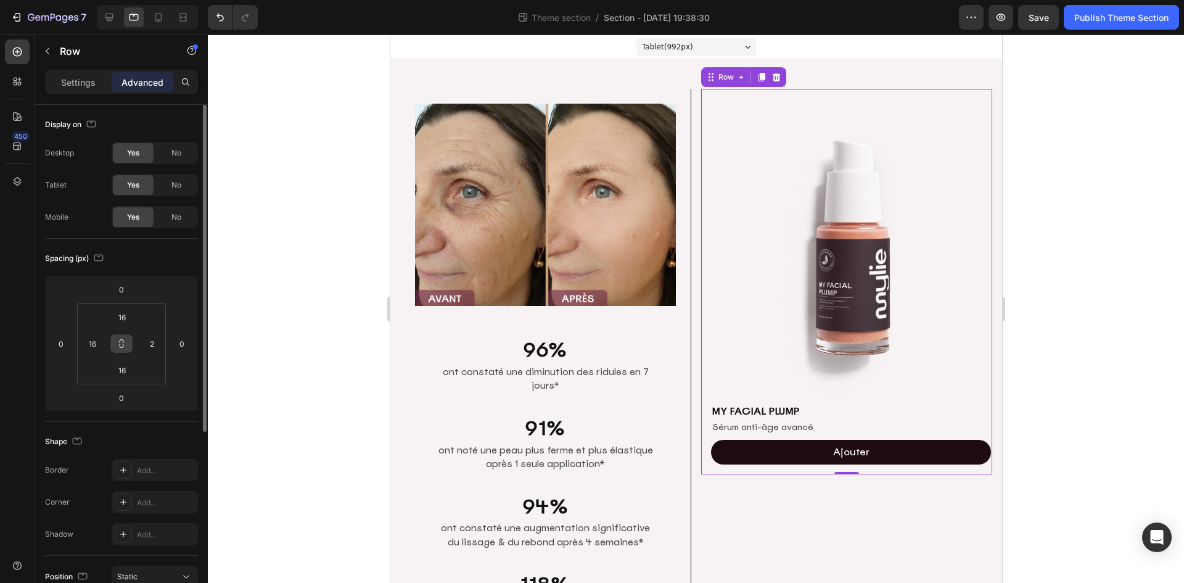
click at [121, 342] on icon at bounding box center [122, 344] width 10 height 10
click at [147, 344] on input "2" at bounding box center [151, 343] width 19 height 19
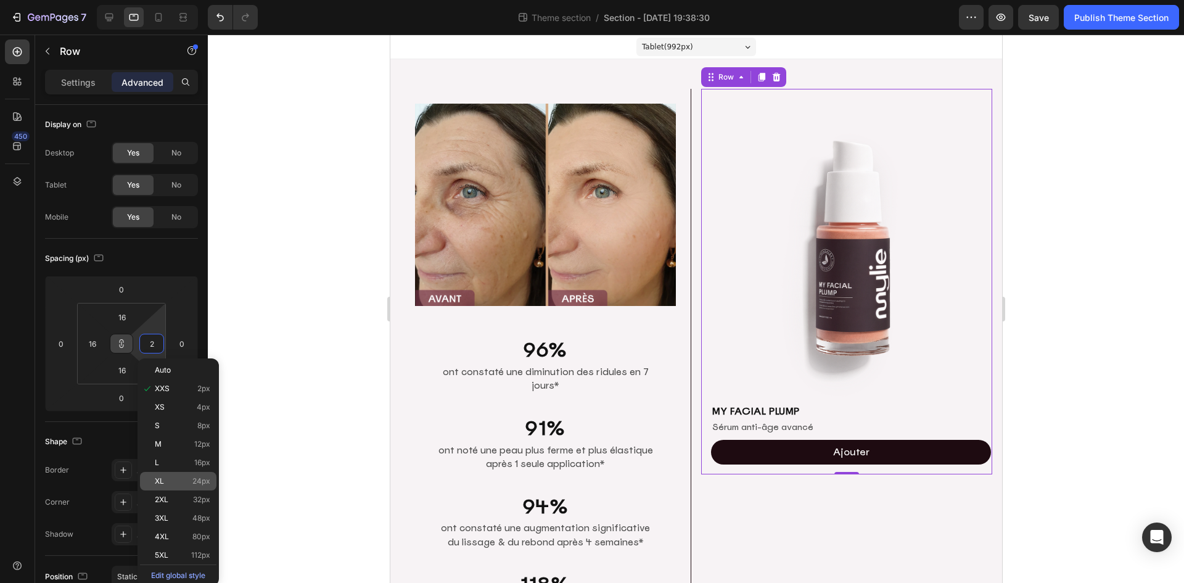
type input "2"
click at [188, 485] on p "XL 24px" at bounding box center [183, 481] width 56 height 9
type input "24"
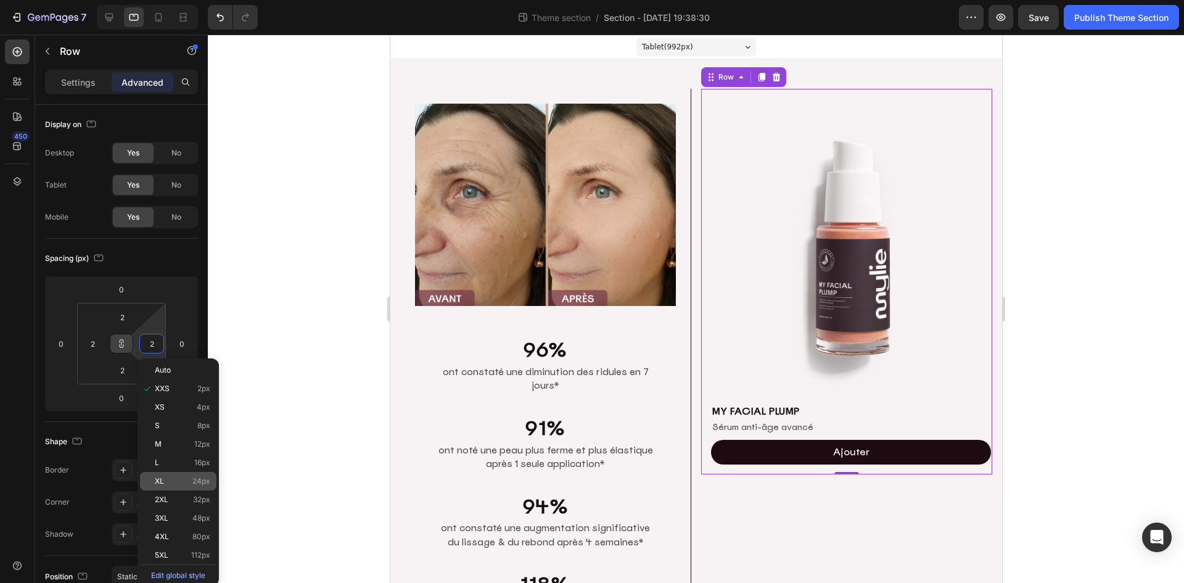
type input "24"
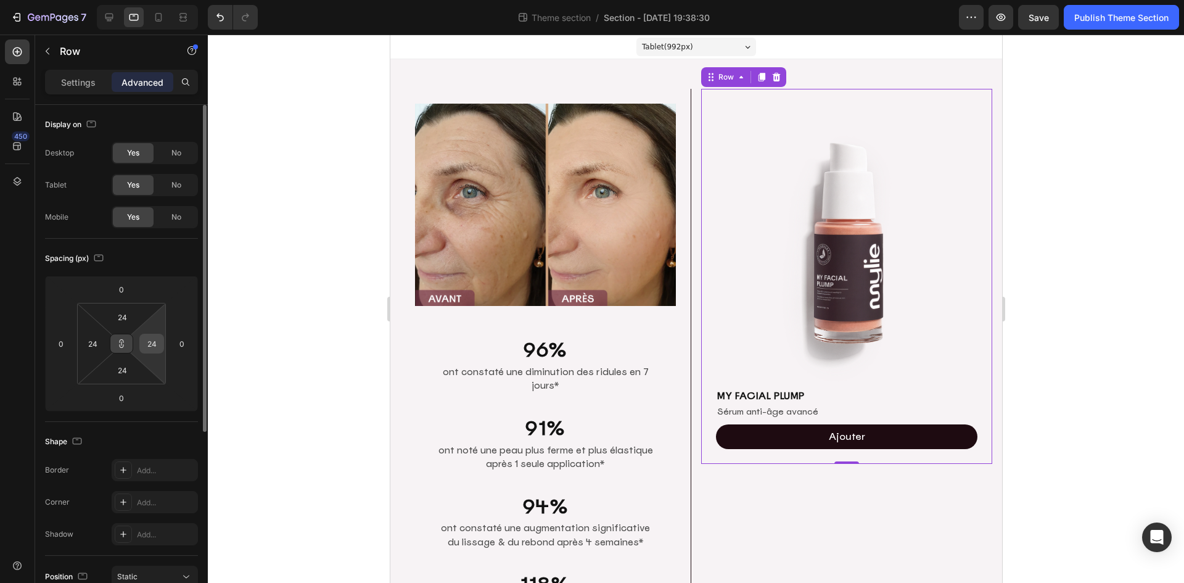
click at [152, 348] on input "24" at bounding box center [151, 343] width 19 height 19
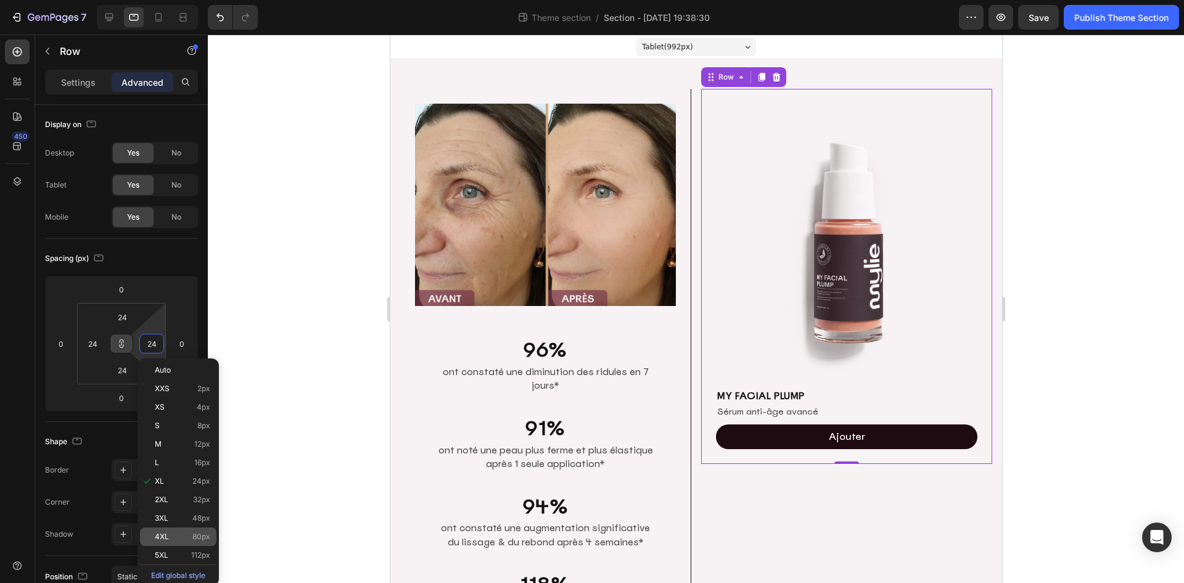
click at [178, 542] on div "4XL 80px" at bounding box center [178, 536] width 76 height 19
type input "80"
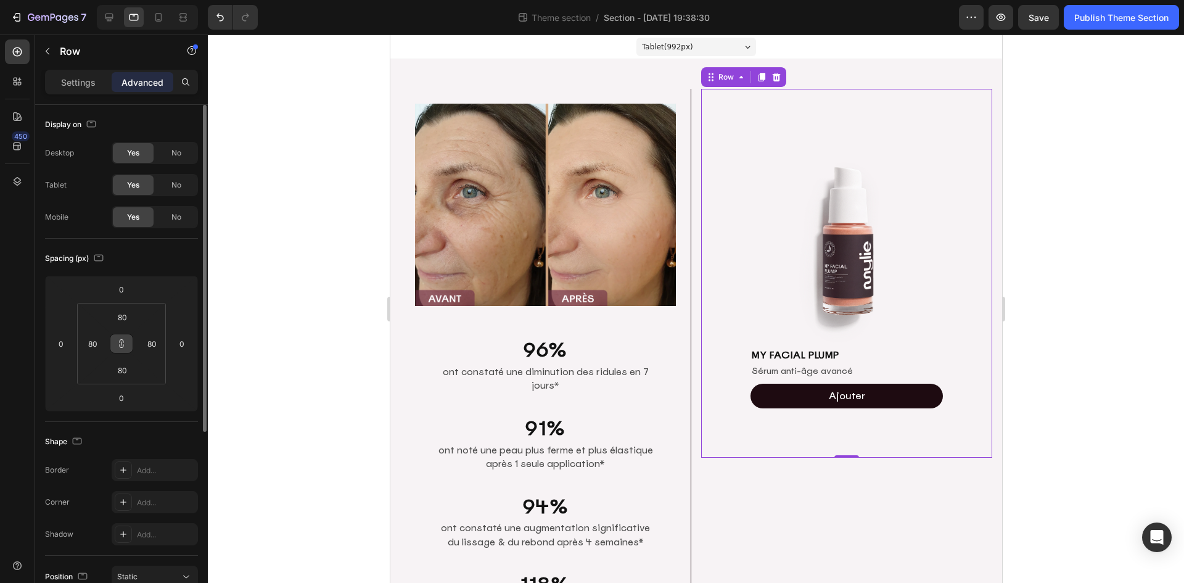
scroll to position [291, 0]
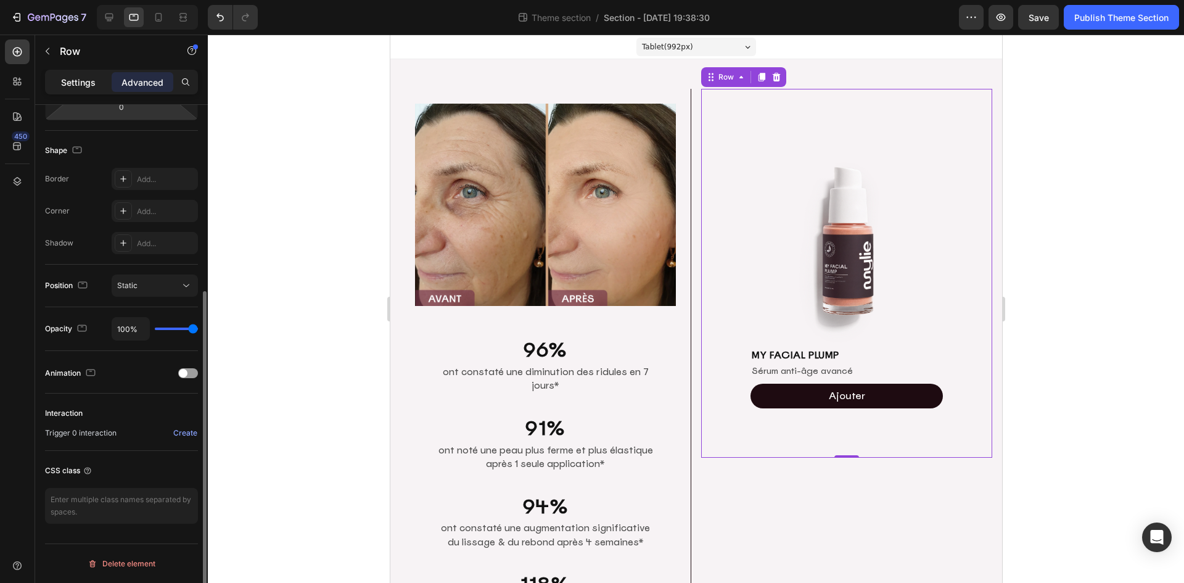
click at [87, 78] on p "Settings" at bounding box center [78, 82] width 35 height 13
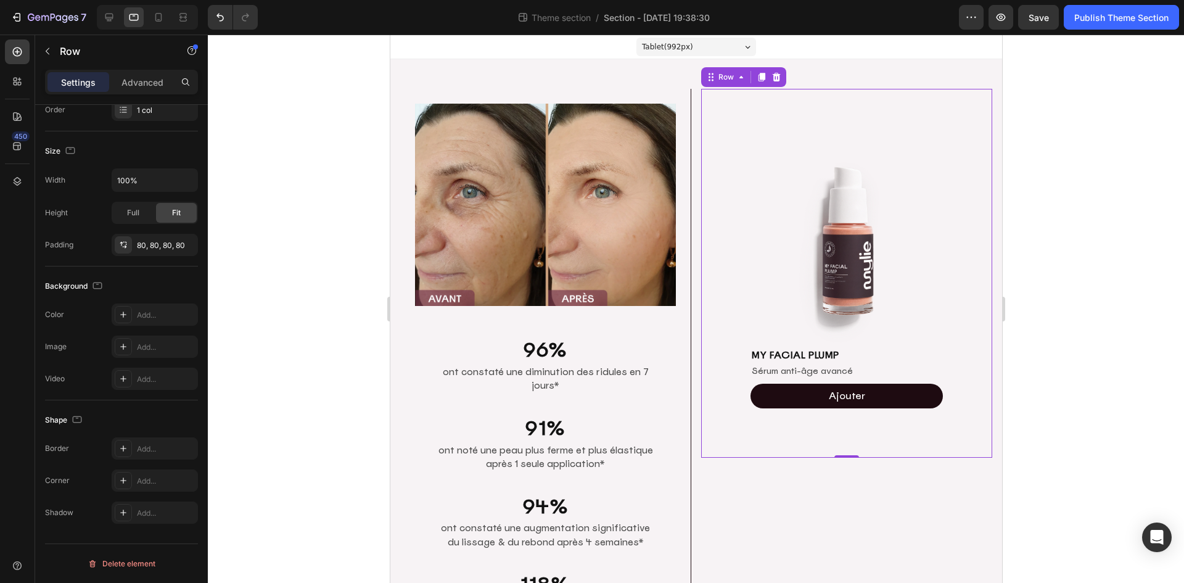
click at [1086, 226] on div at bounding box center [696, 309] width 976 height 548
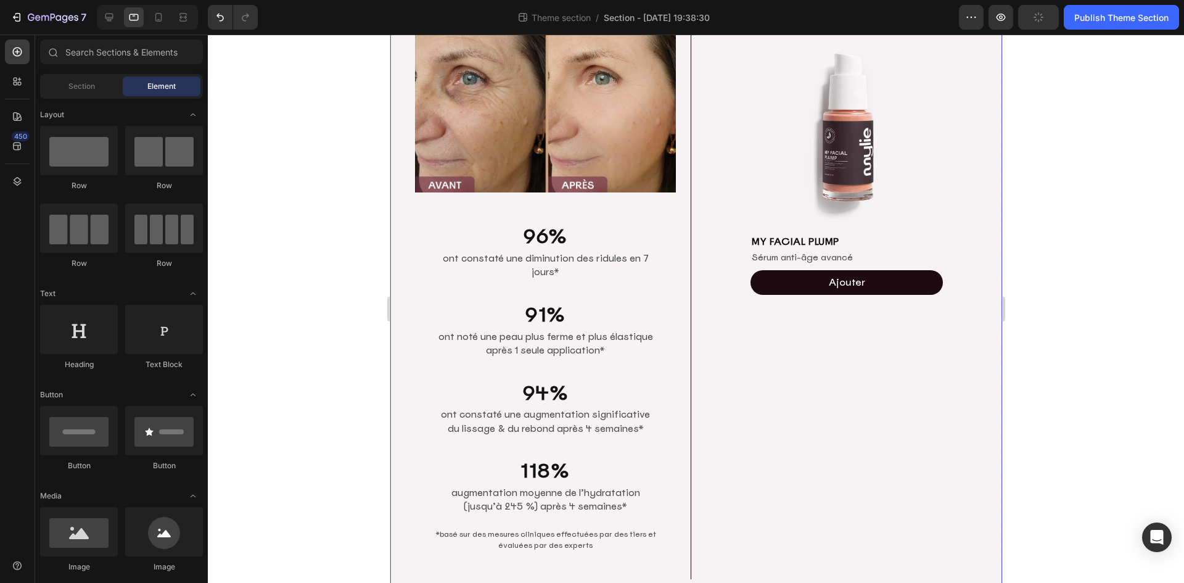
scroll to position [74, 0]
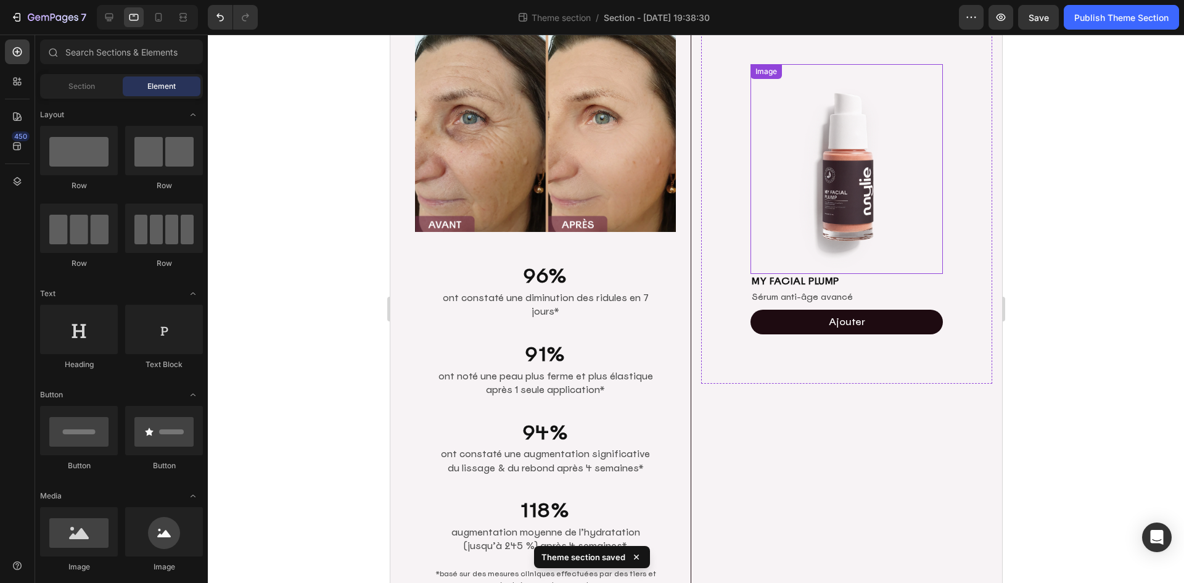
drag, startPoint x: 859, startPoint y: 192, endPoint x: 944, endPoint y: 183, distance: 85.1
click at [859, 192] on img at bounding box center [846, 169] width 192 height 210
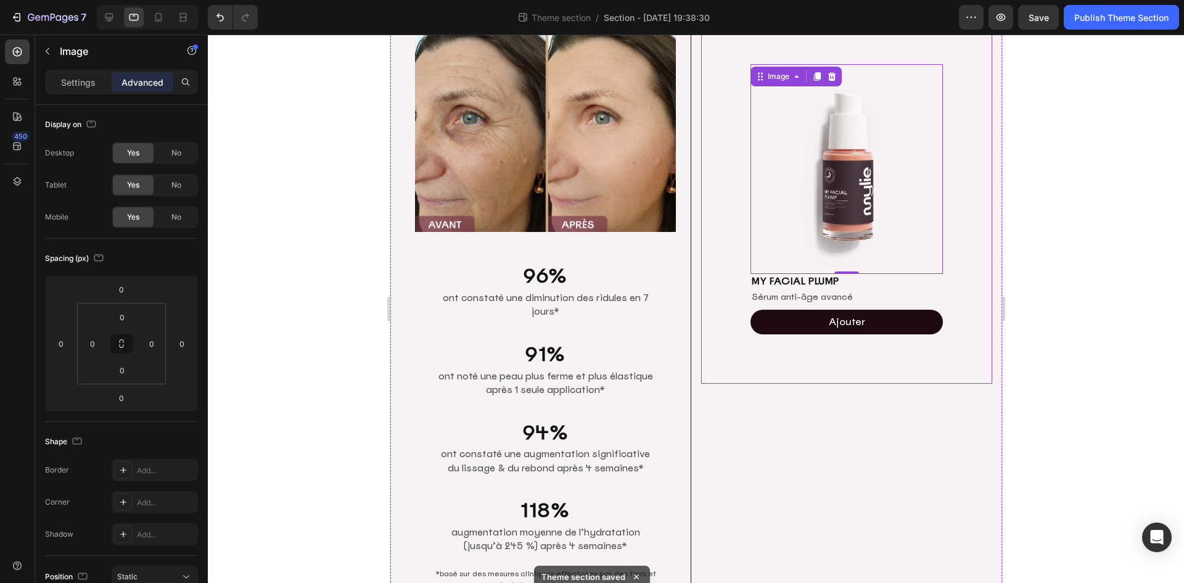
click at [1090, 177] on div at bounding box center [696, 309] width 976 height 548
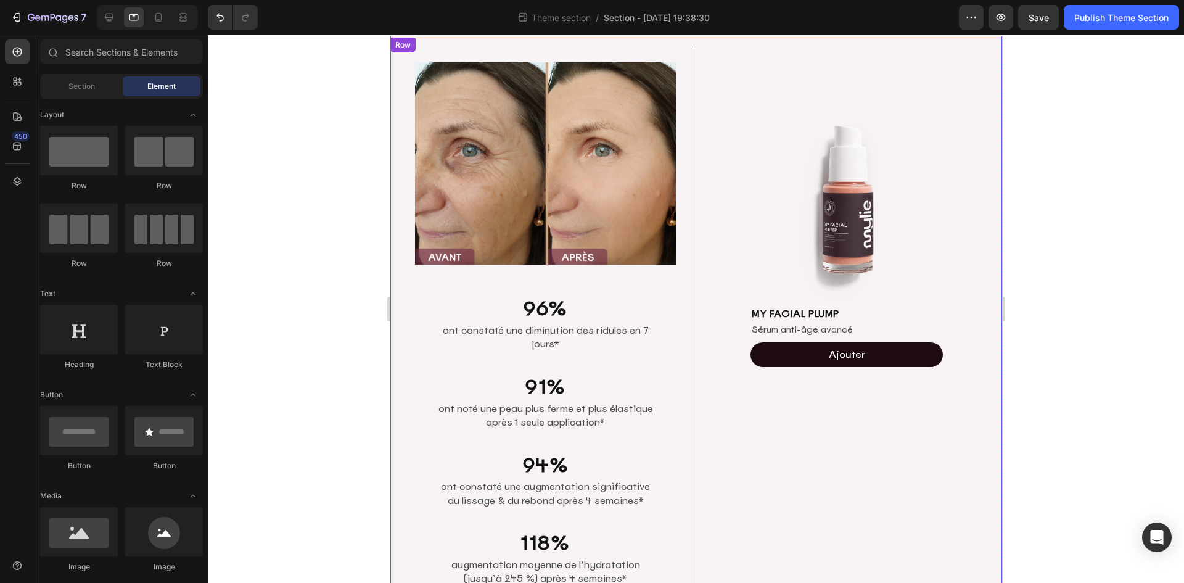
scroll to position [0, 0]
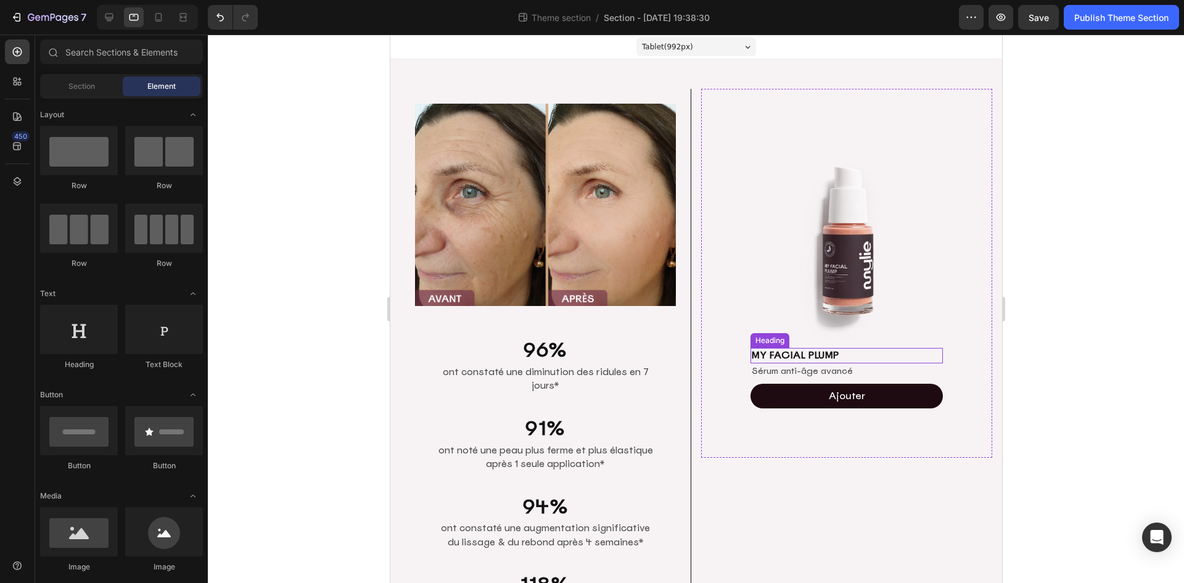
click at [834, 348] on h2 "MY FACIAL PLUMP" at bounding box center [846, 355] width 192 height 15
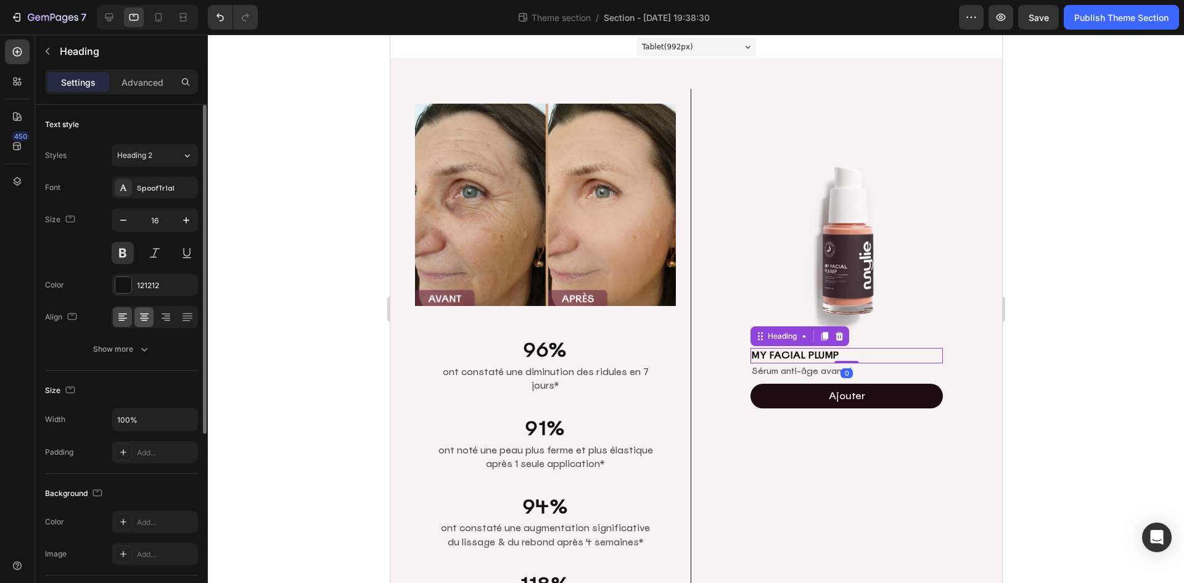
click at [147, 313] on icon at bounding box center [144, 313] width 9 height 1
click at [853, 368] on p "Sérum anti-âge avancé" at bounding box center [846, 371] width 190 height 13
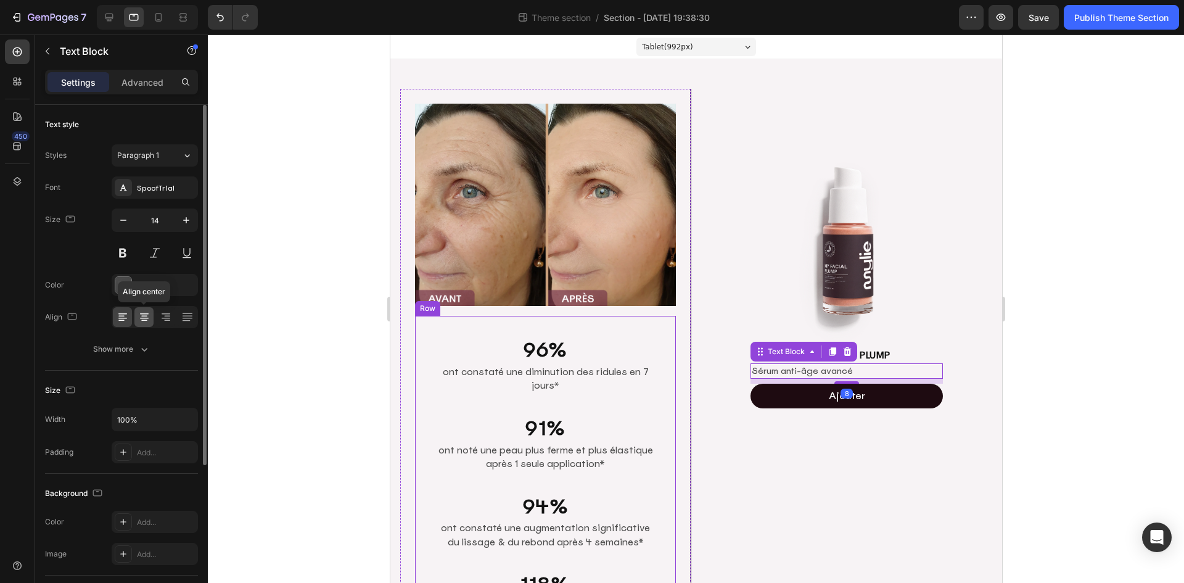
click at [145, 313] on icon at bounding box center [144, 313] width 9 height 1
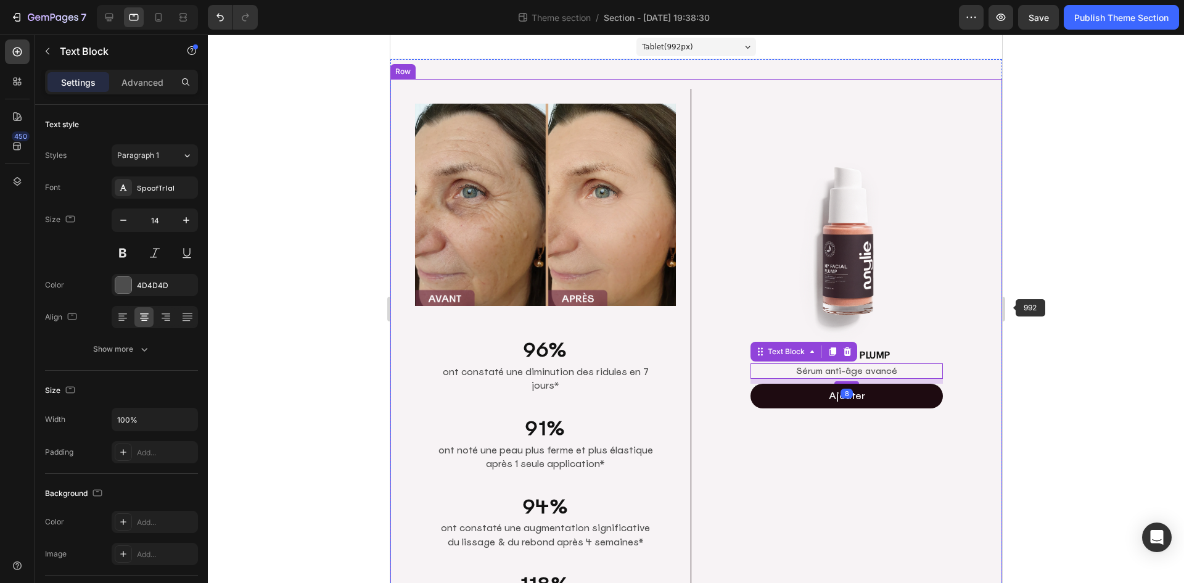
click at [1058, 290] on div at bounding box center [696, 309] width 976 height 548
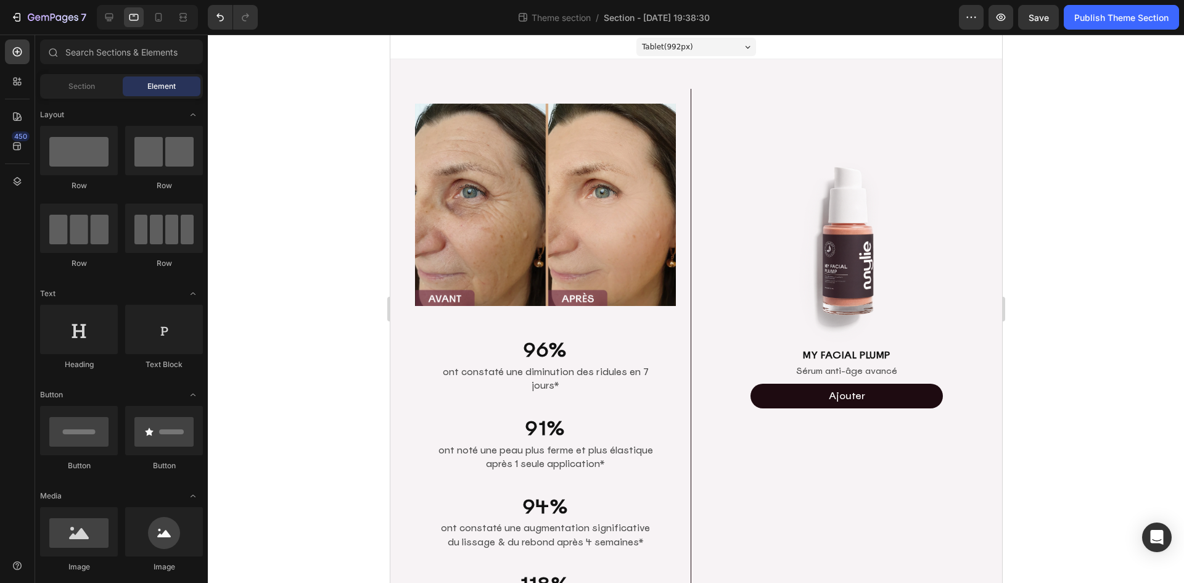
click at [1118, 226] on div at bounding box center [696, 309] width 976 height 548
click at [162, 20] on icon at bounding box center [158, 17] width 12 height 12
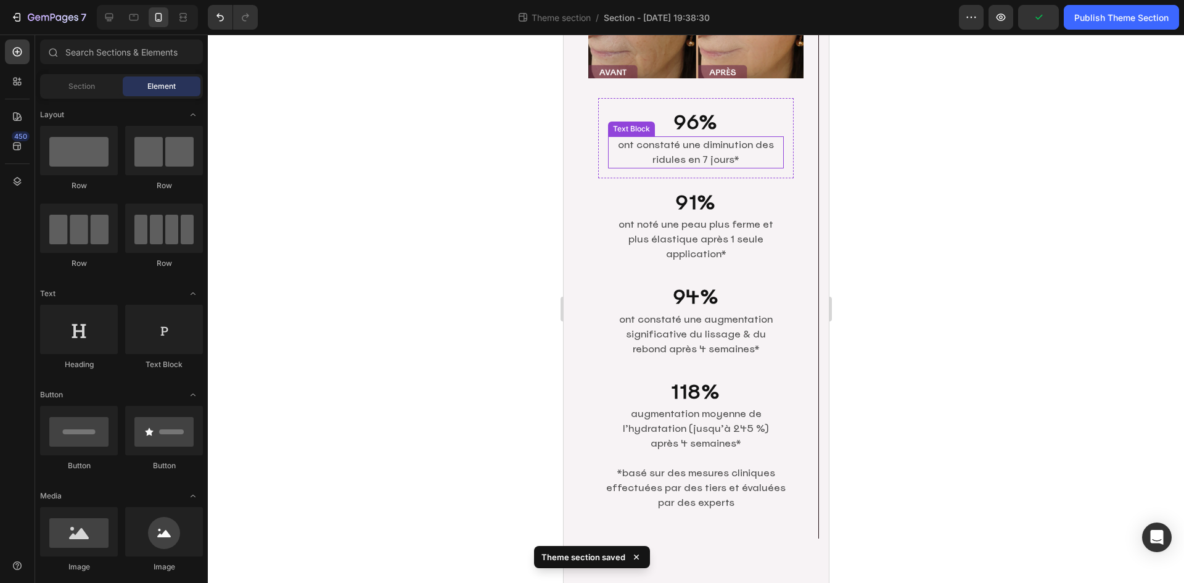
scroll to position [308, 0]
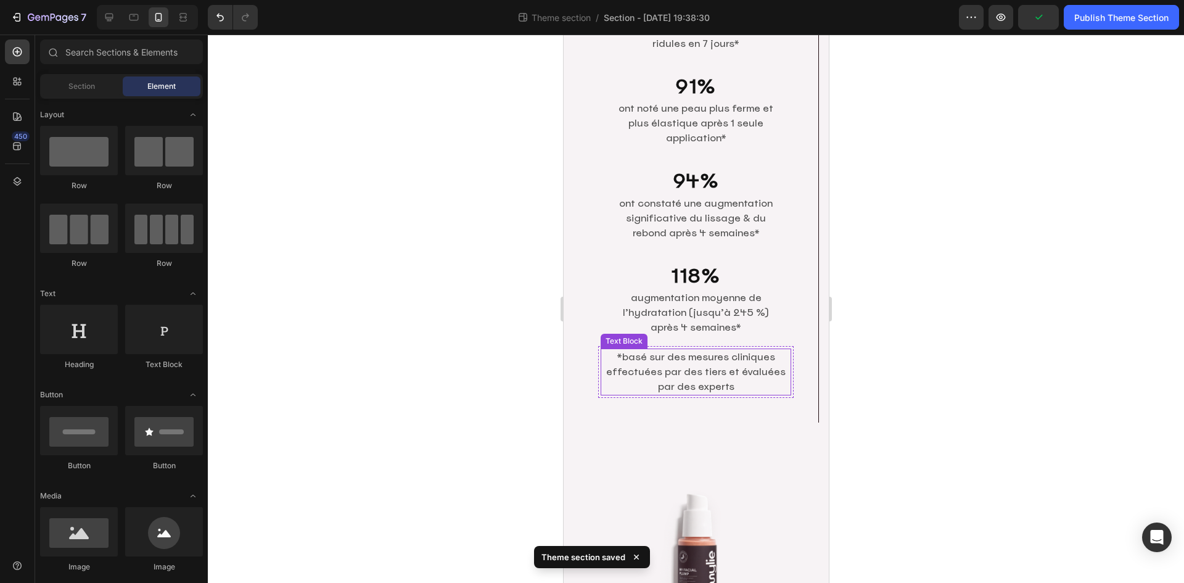
click at [728, 362] on p "*basé sur des mesures cliniques effectuées par des tiers et évaluées par des ex…" at bounding box center [695, 372] width 188 height 44
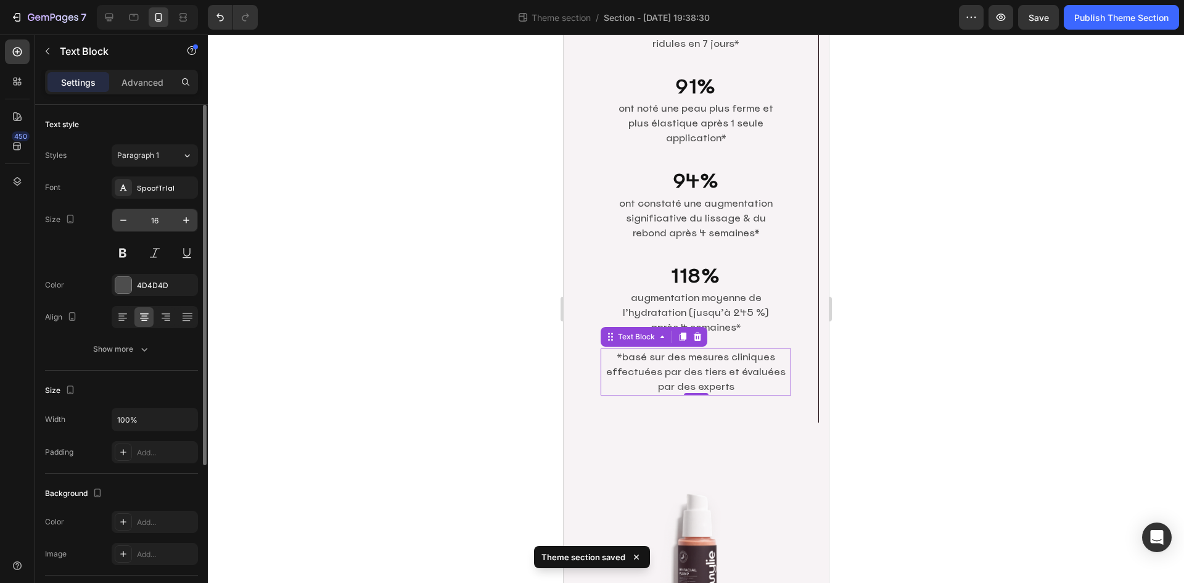
click at [163, 225] on input "16" at bounding box center [154, 220] width 41 height 22
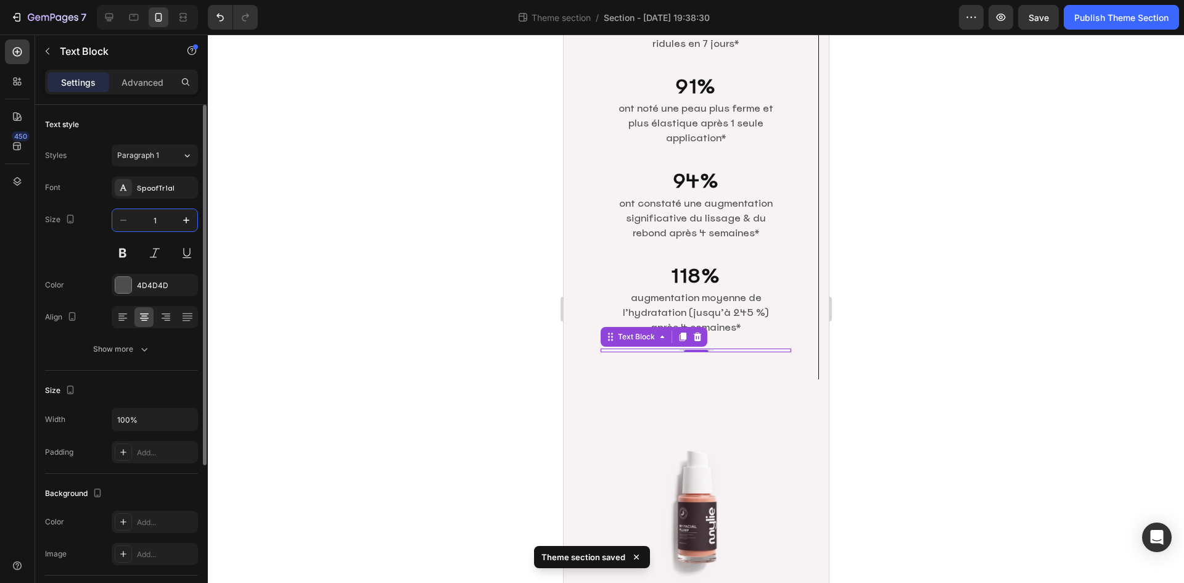
type input "11"
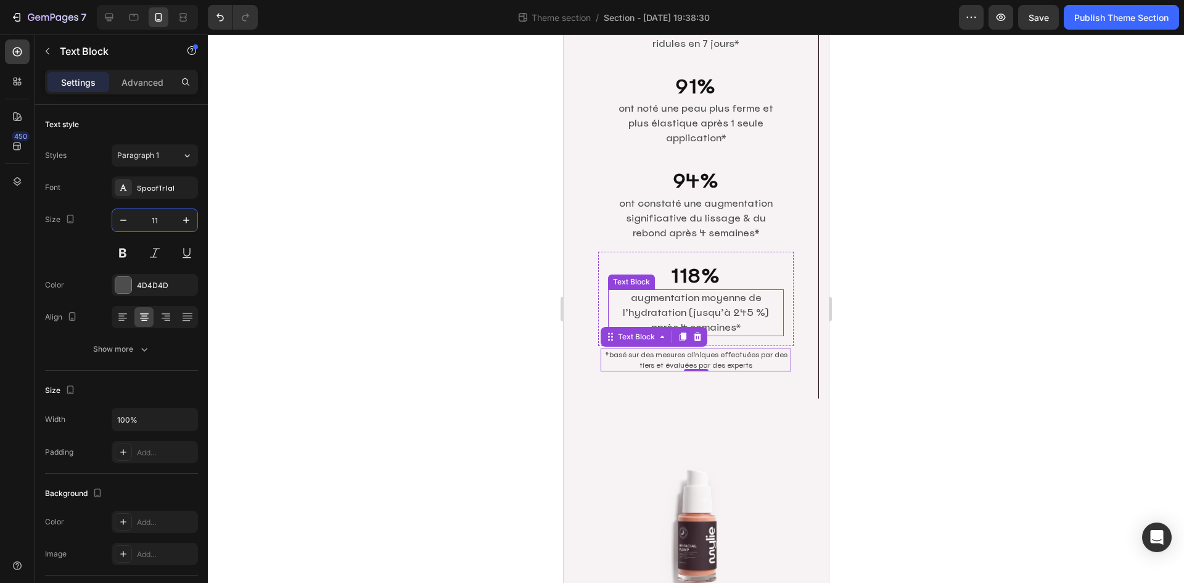
click at [741, 306] on p "augmentation moyenne de l’hydratation (jusqu’à 245 %) après 4 semaines*" at bounding box center [695, 313] width 173 height 44
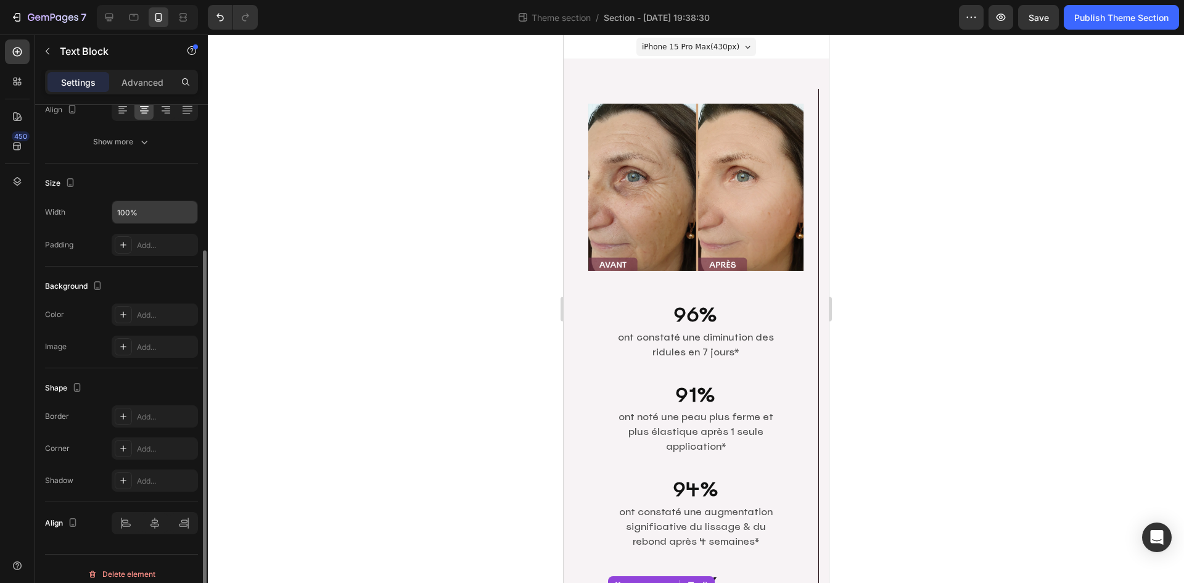
scroll to position [0, 0]
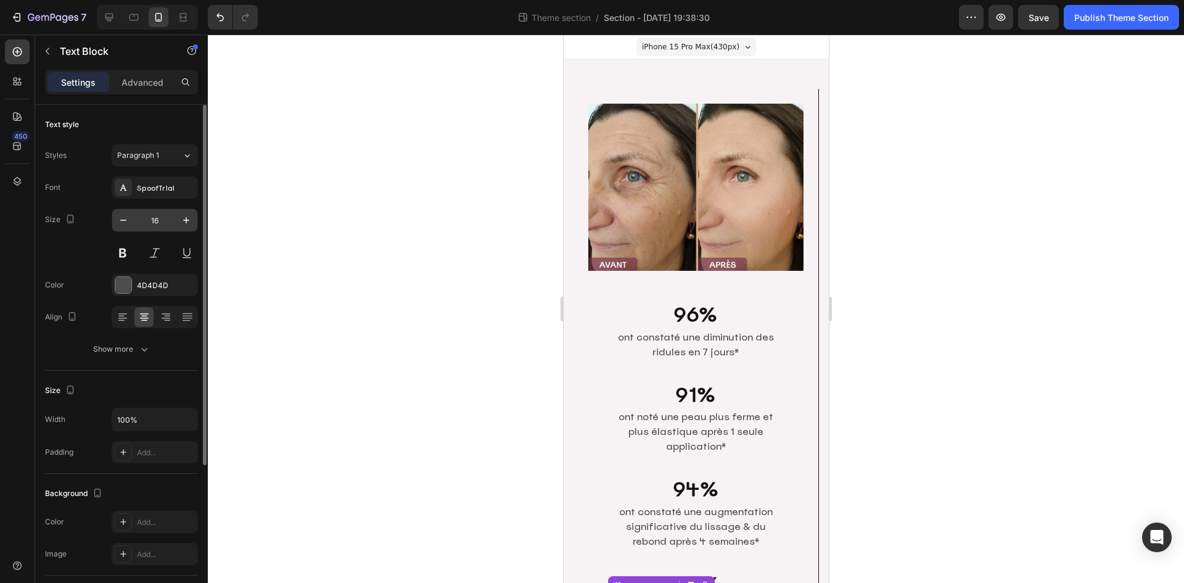
click at [173, 219] on input "16" at bounding box center [154, 220] width 41 height 22
type input "15"
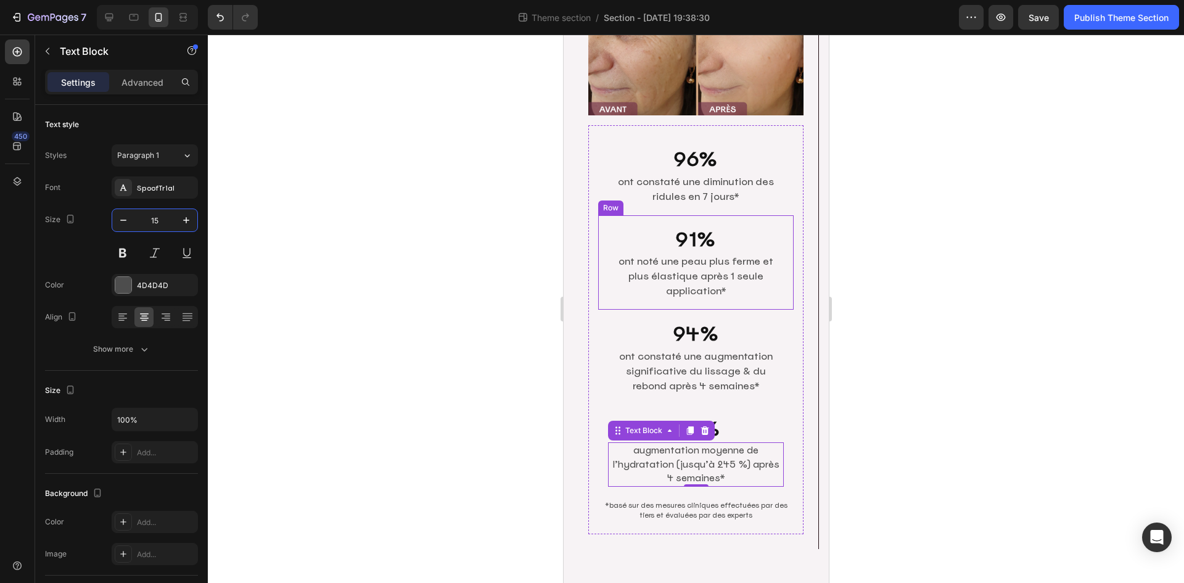
scroll to position [247, 0]
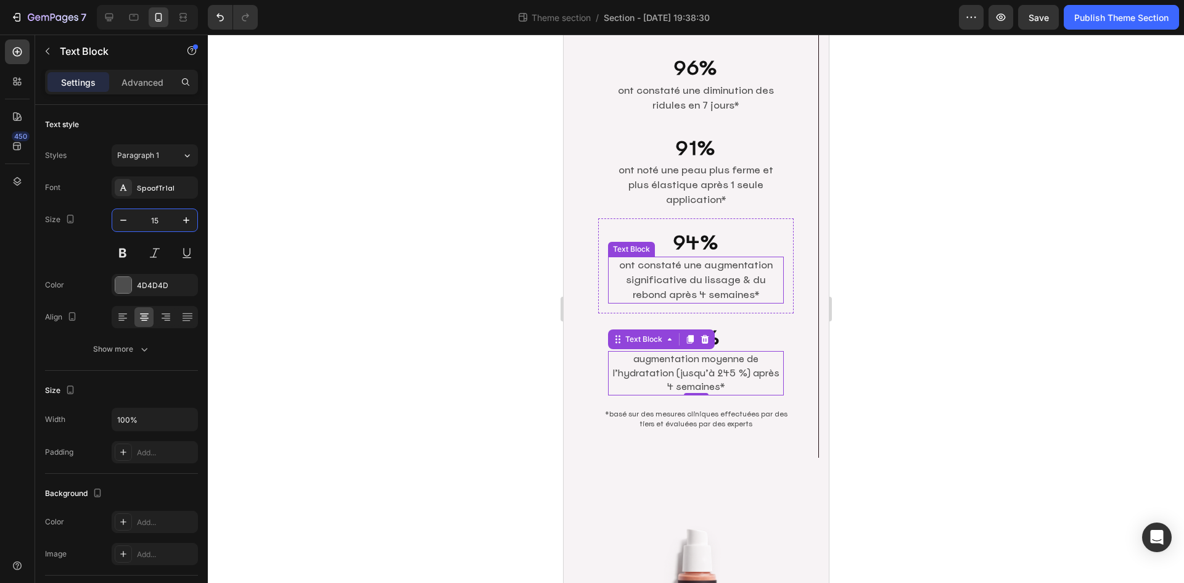
click at [702, 278] on p "ont constaté une augmentation significative du lissage & du rebond après 4 sema…" at bounding box center [695, 280] width 173 height 44
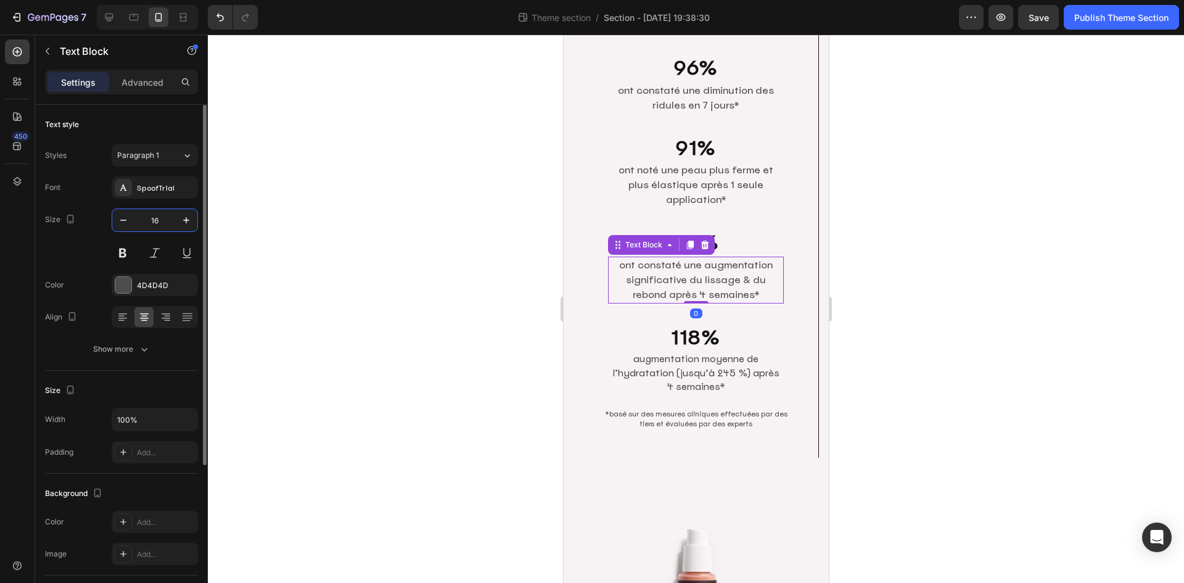
click at [167, 223] on input "16" at bounding box center [154, 220] width 41 height 22
paste input "5"
type input "15"
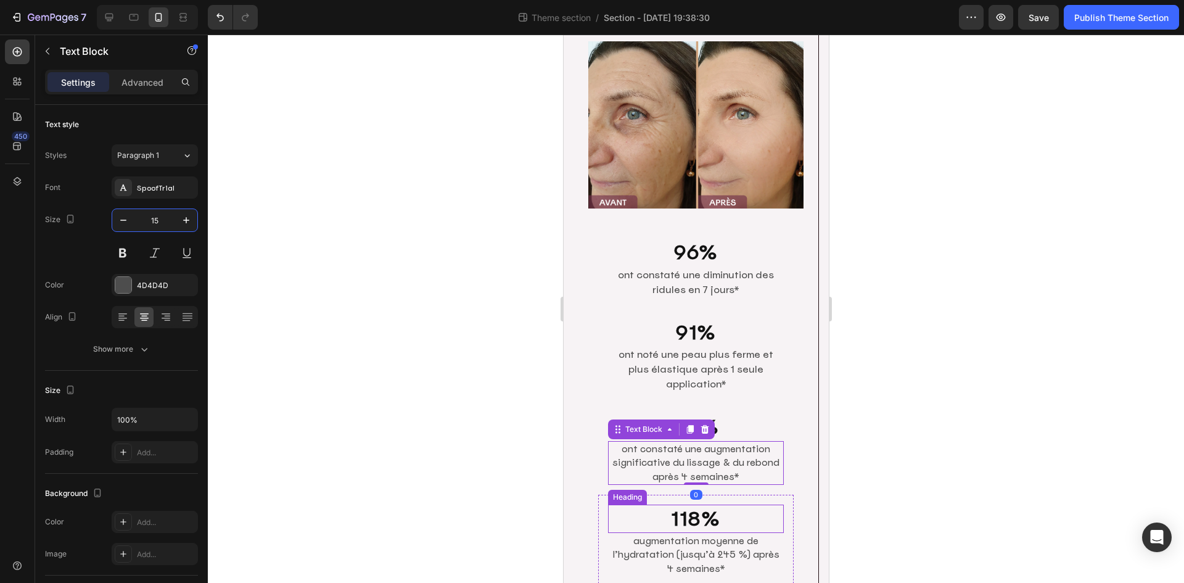
scroll to position [62, 0]
click at [699, 348] on p "ont noté une peau plus ferme et plus élastique après 1 seule application*" at bounding box center [695, 370] width 173 height 44
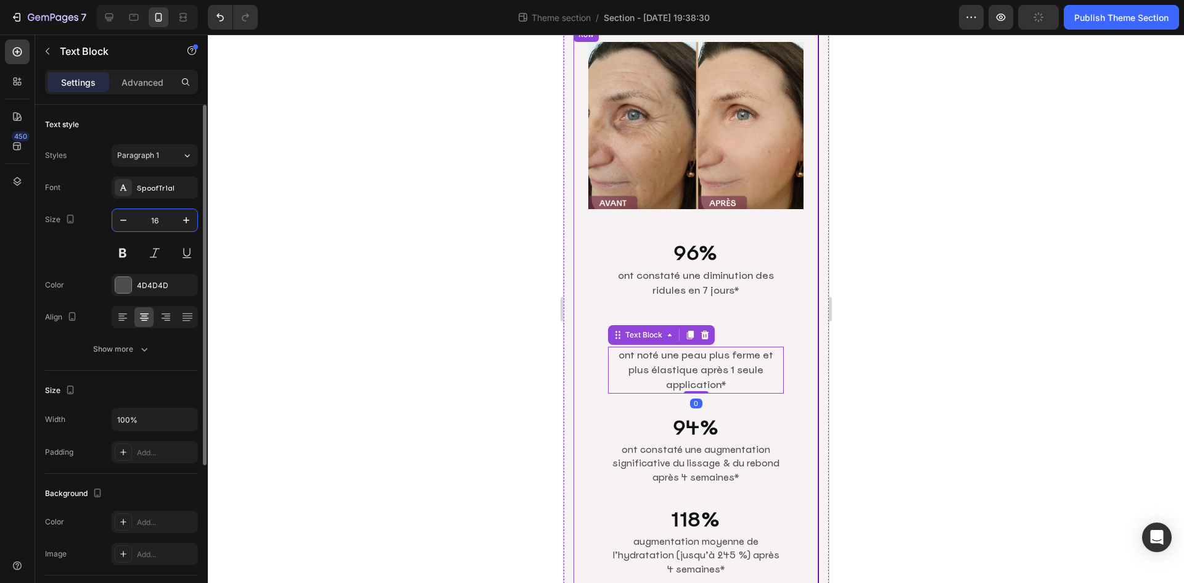
click at [170, 218] on input "16" at bounding box center [154, 220] width 41 height 22
paste input "5"
type input "15"
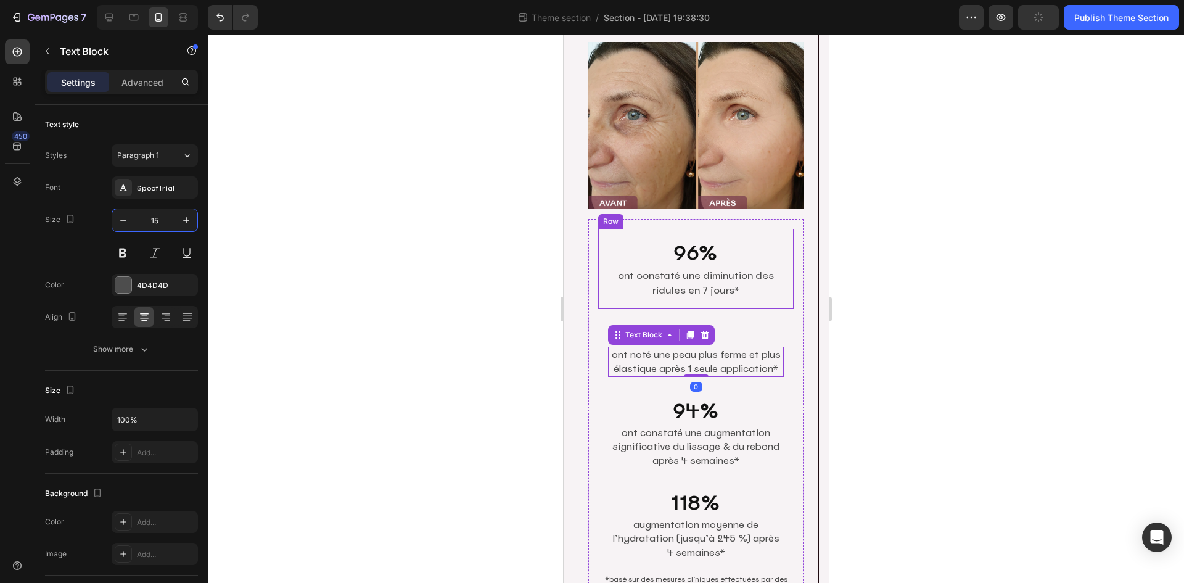
drag, startPoint x: 691, startPoint y: 273, endPoint x: 667, endPoint y: 273, distance: 24.1
click at [691, 273] on p "ont constaté une diminution des ridules en 7 jours*" at bounding box center [695, 283] width 173 height 30
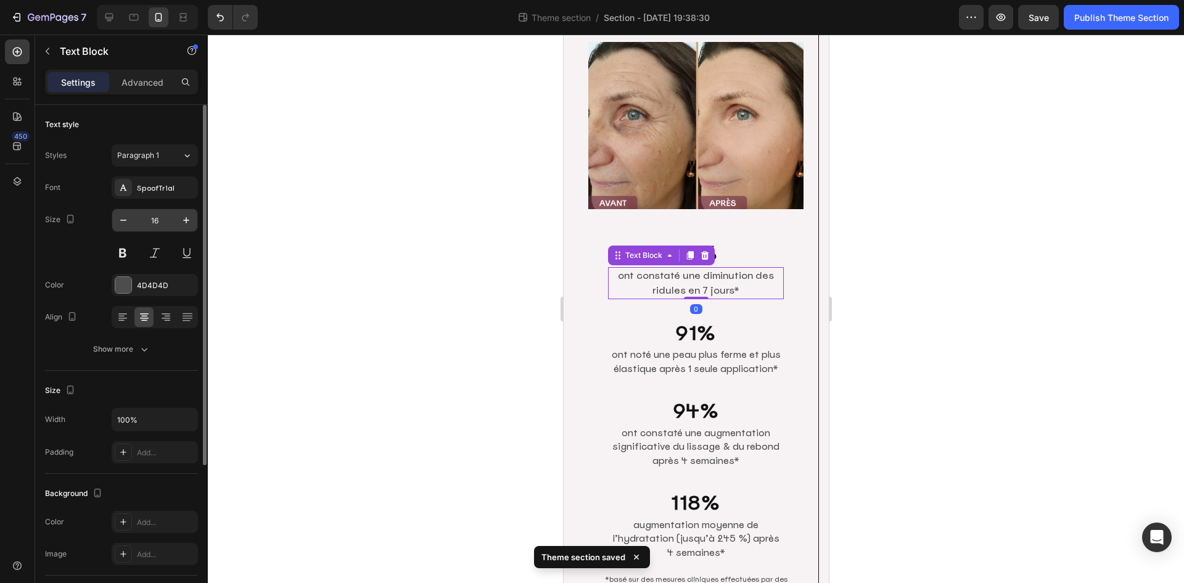
click at [164, 221] on input "16" at bounding box center [154, 220] width 41 height 22
paste input "5"
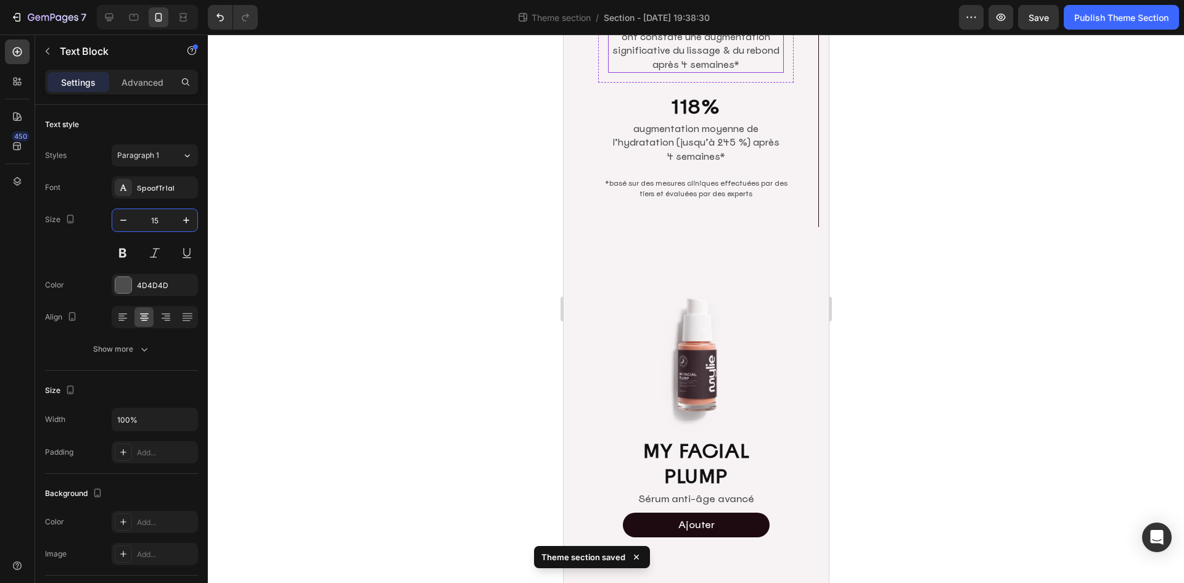
scroll to position [472, 0]
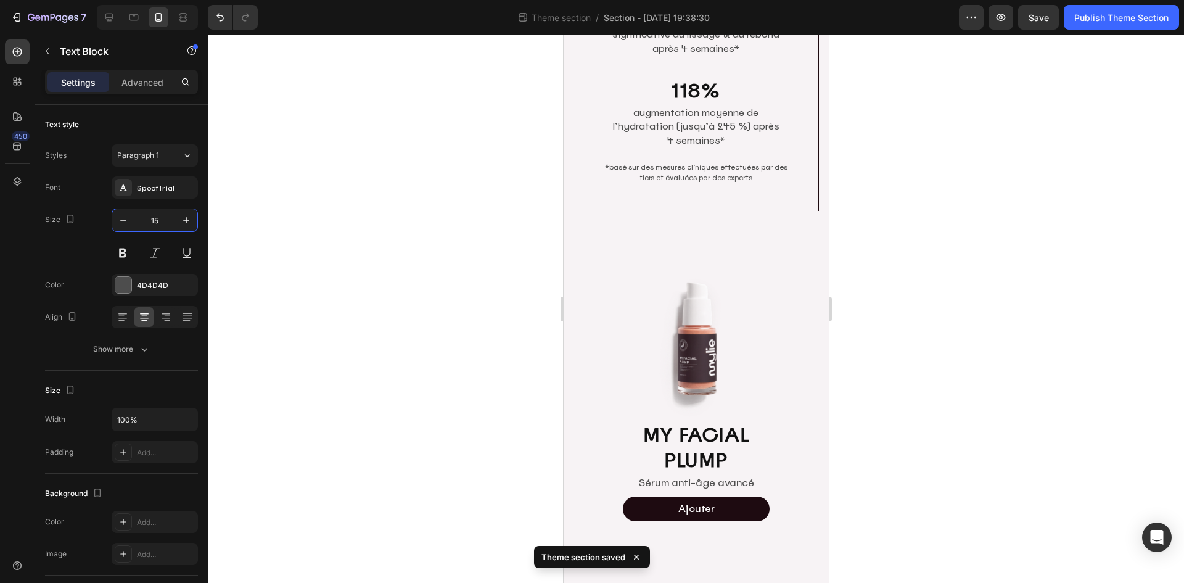
type input "15"
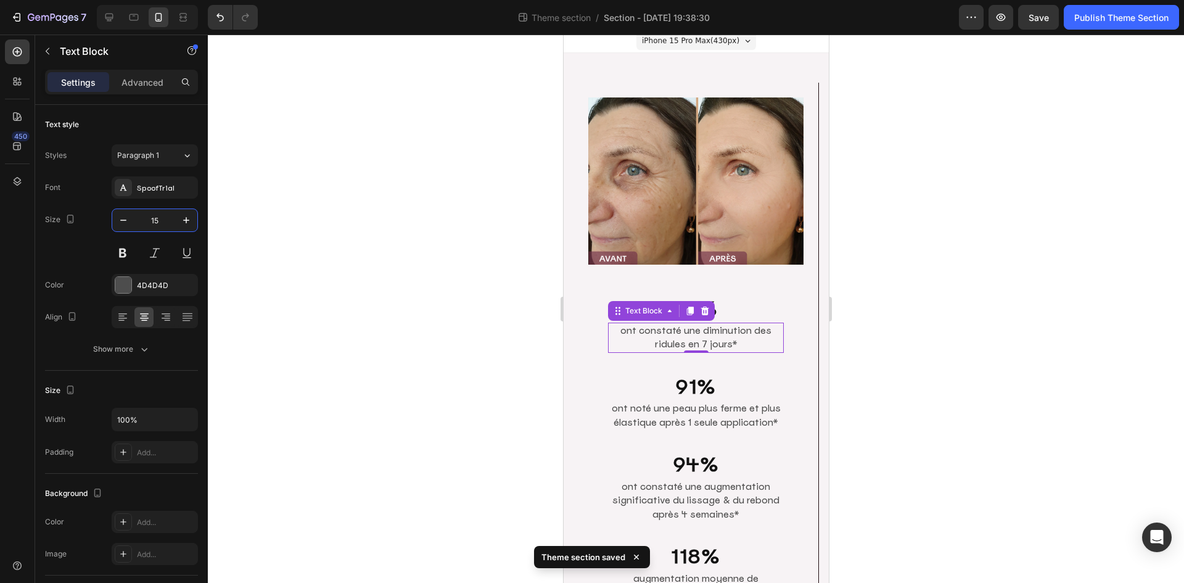
scroll to position [0, 0]
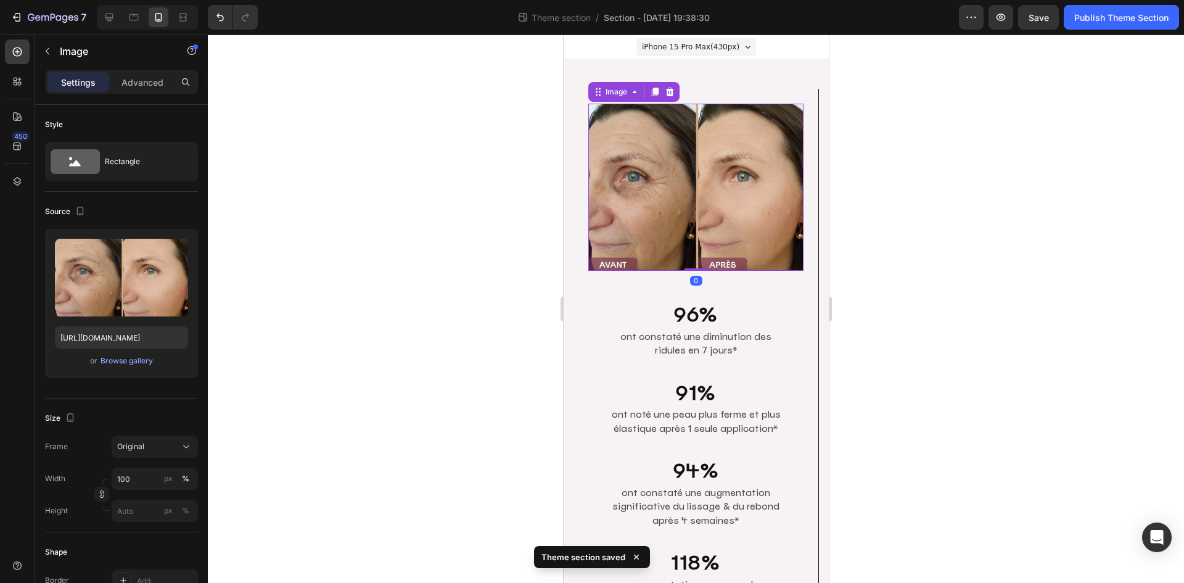
click at [715, 174] on img at bounding box center [695, 187] width 215 height 167
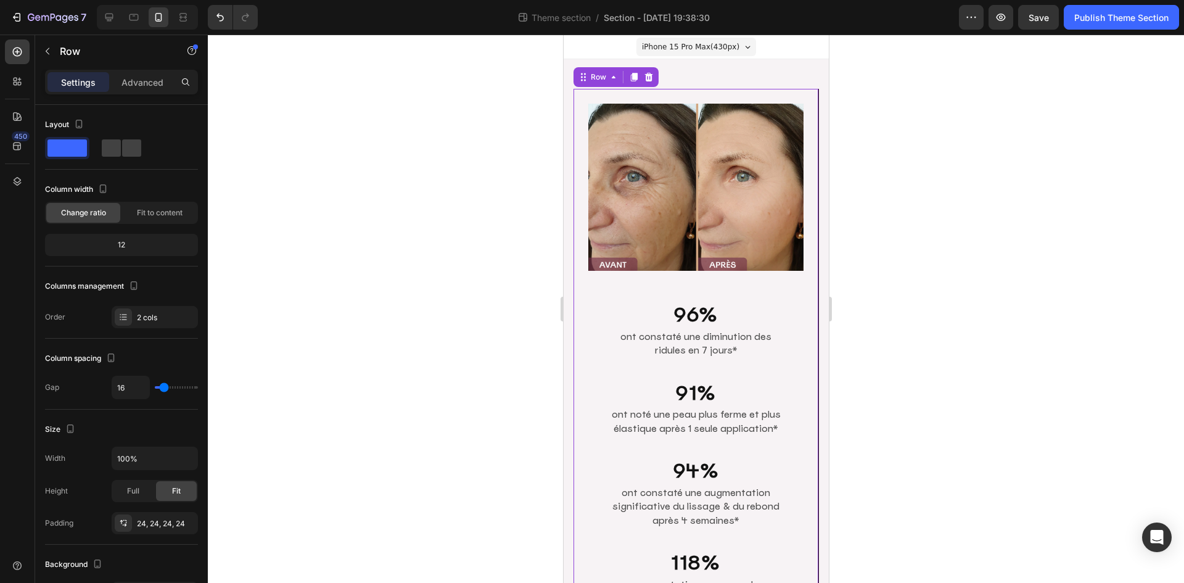
click at [799, 183] on div "Image 96% Heading ont constaté une diminution des ridules en 7 jours* Text Bloc…" at bounding box center [695, 386] width 245 height 594
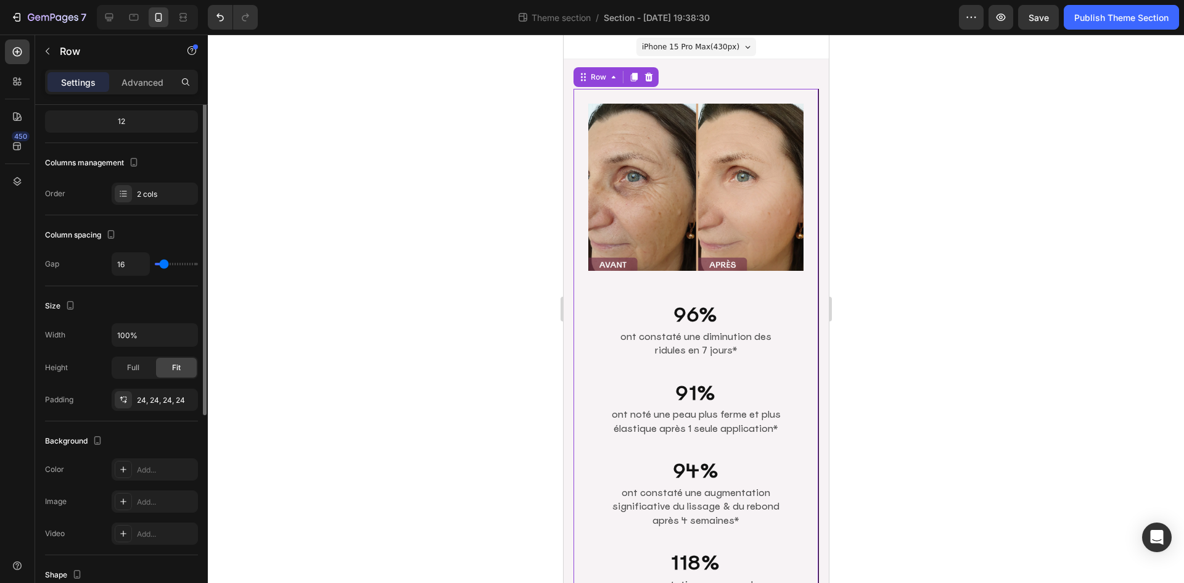
scroll to position [278, 0]
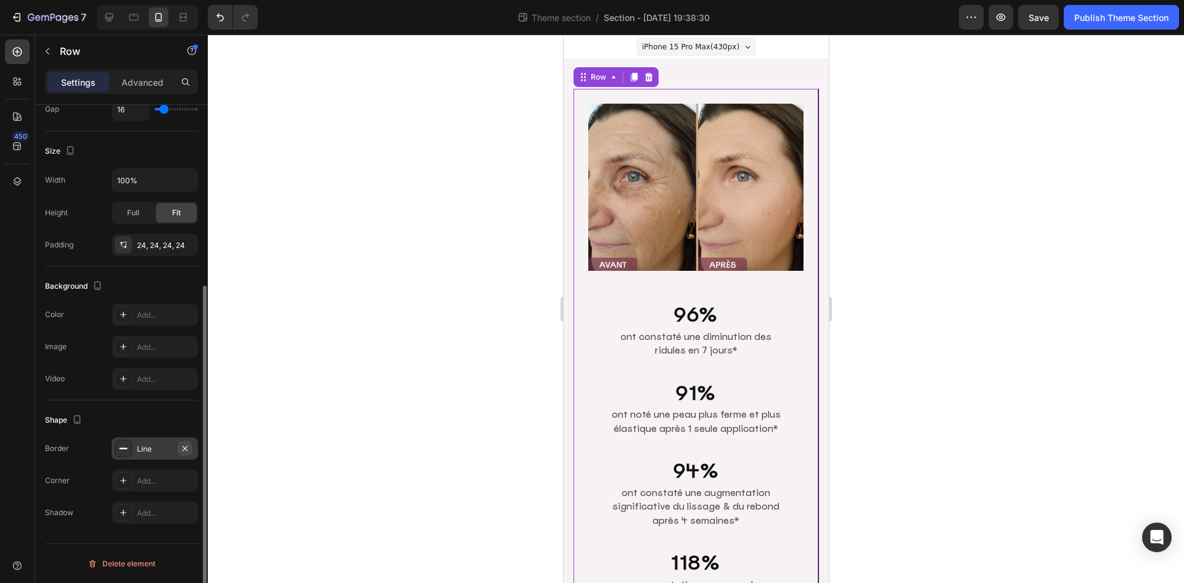
click at [186, 450] on icon "button" at bounding box center [185, 448] width 10 height 10
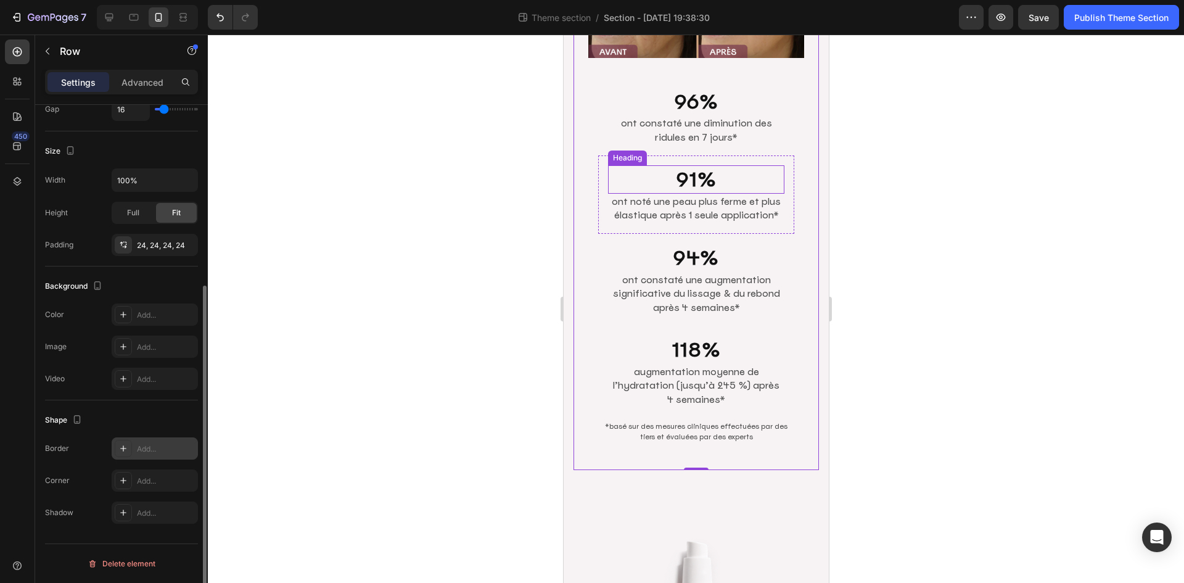
scroll to position [370, 0]
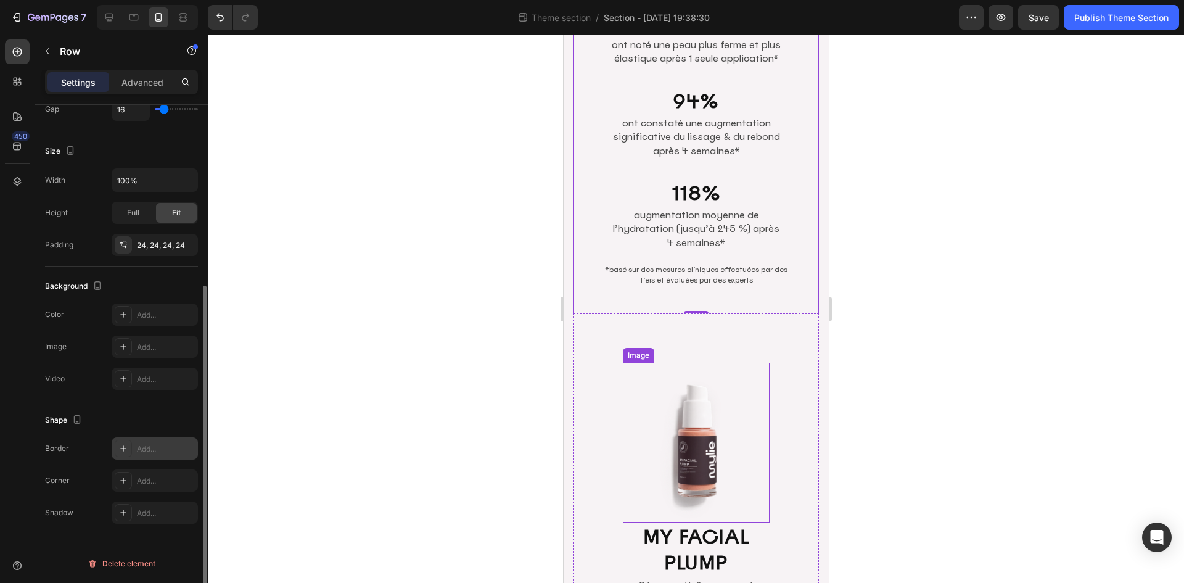
click at [756, 371] on img at bounding box center [695, 443] width 147 height 160
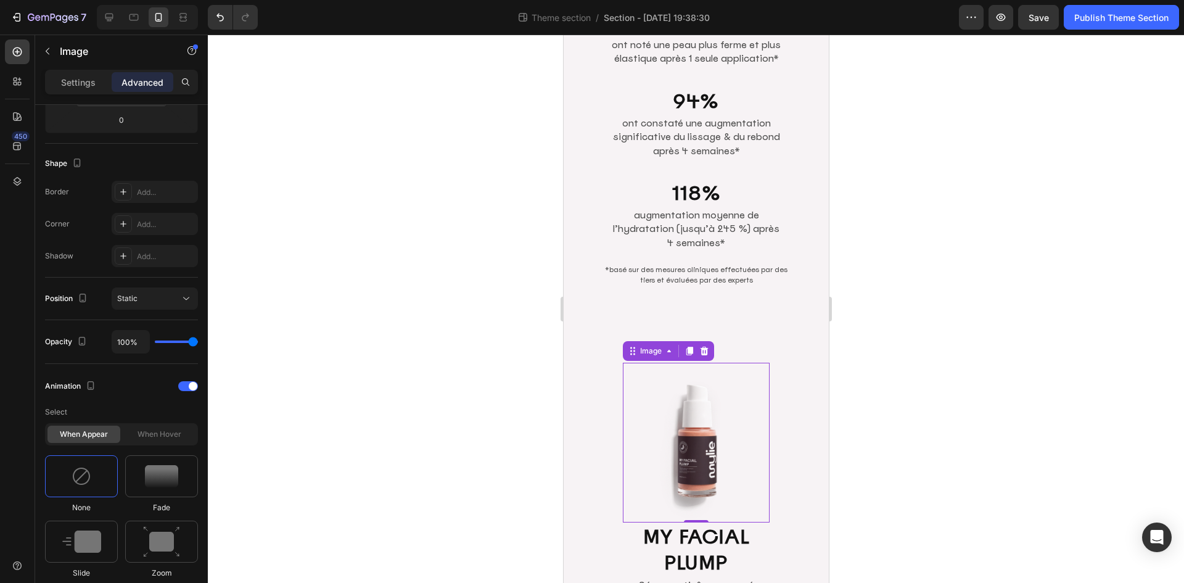
scroll to position [0, 0]
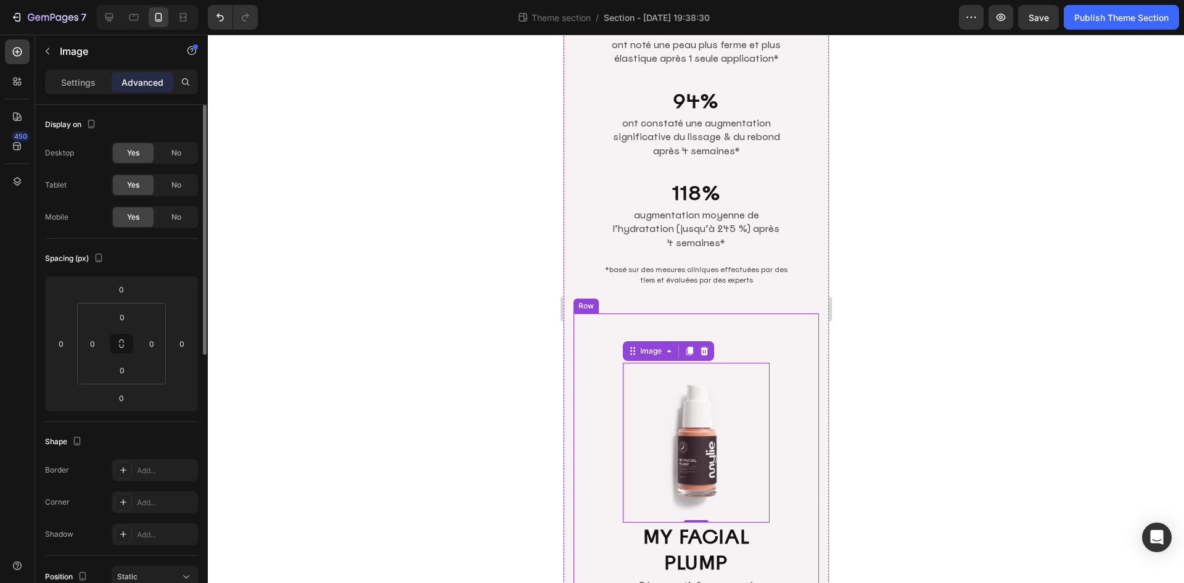
click at [778, 367] on div "Image 0 MY FACIAL PLUMP Heading Sérum anti-âge avancé Text Block Ajouter Add to…" at bounding box center [695, 493] width 245 height 360
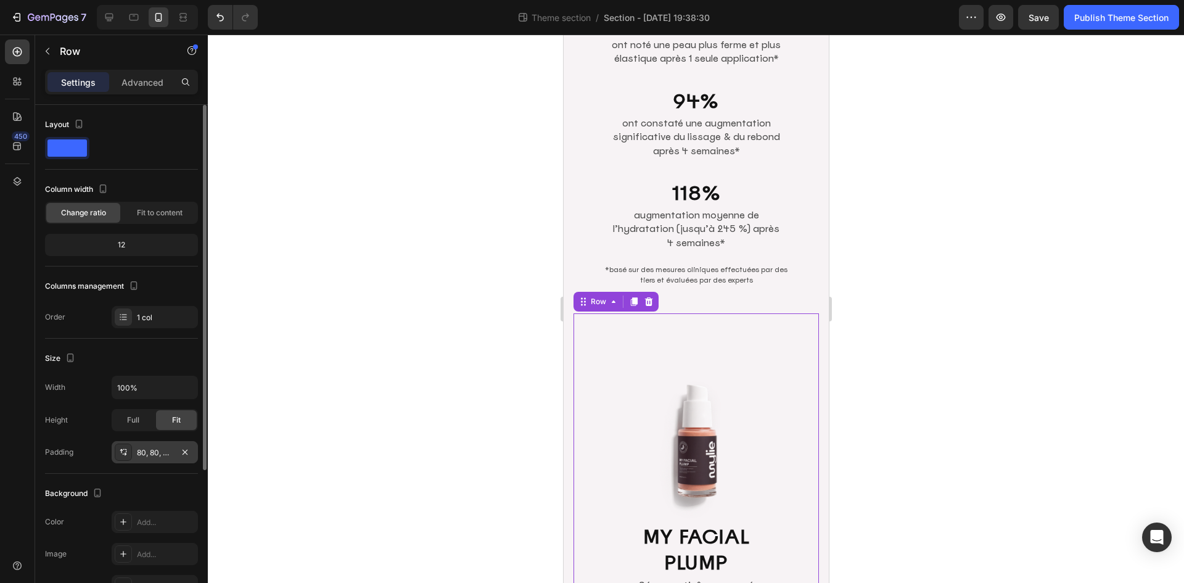
click at [168, 450] on div "80, 80, 80, 80" at bounding box center [155, 452] width 36 height 11
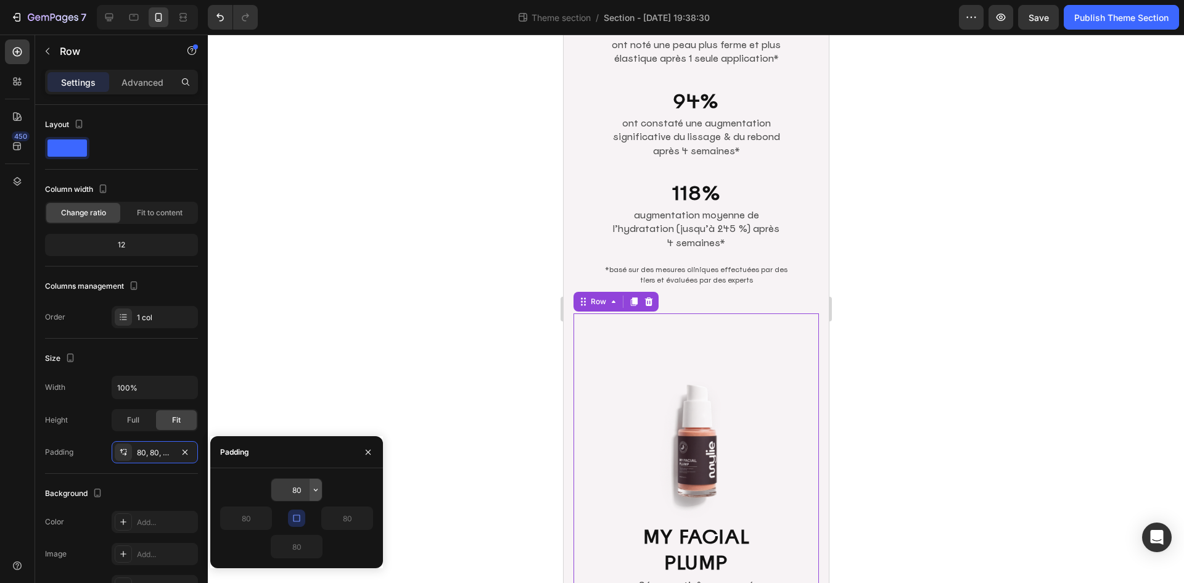
click at [314, 493] on icon "button" at bounding box center [316, 490] width 10 height 10
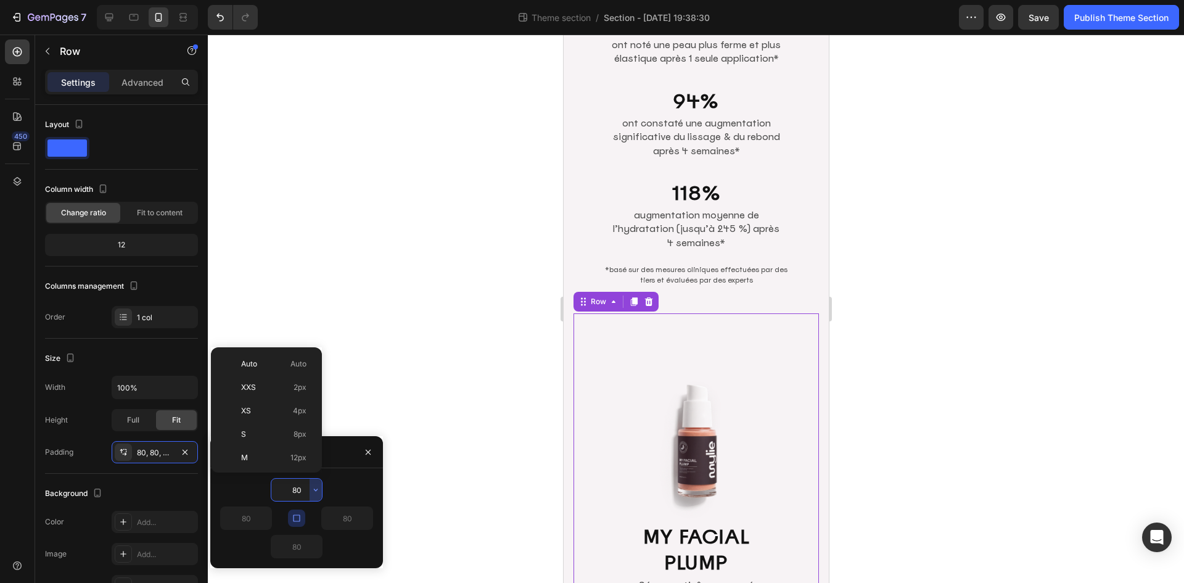
scroll to position [133, 0]
click at [296, 516] on icon "button" at bounding box center [297, 518] width 10 height 10
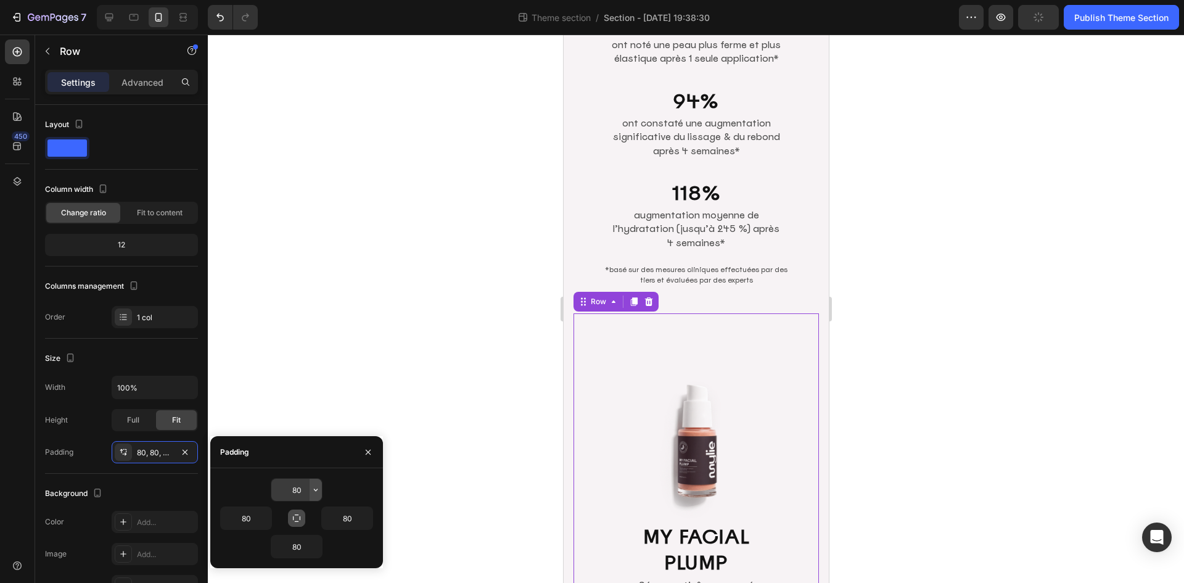
click at [311, 494] on icon "button" at bounding box center [316, 490] width 10 height 10
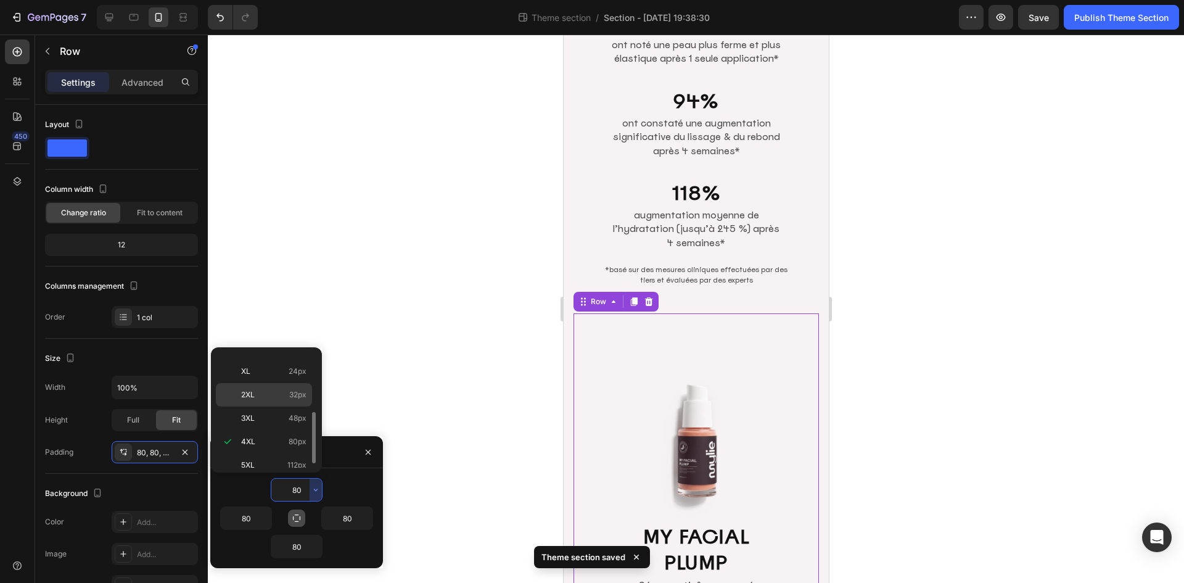
scroll to position [0, 0]
click at [280, 385] on p "XXS 2px" at bounding box center [273, 387] width 65 height 11
type input "2"
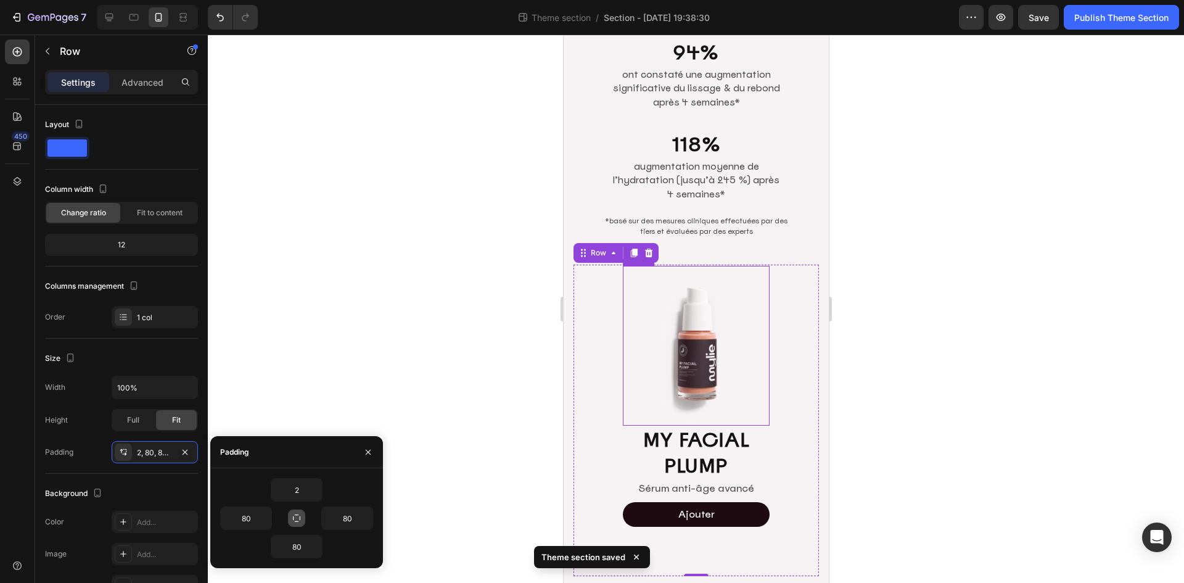
scroll to position [424, 0]
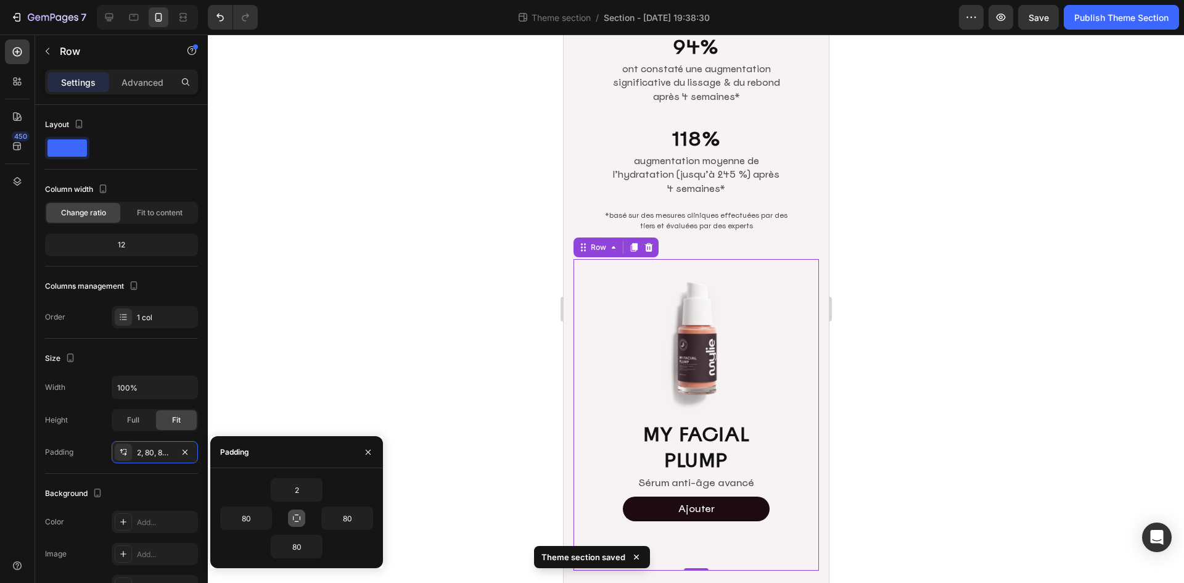
click at [957, 309] on div at bounding box center [696, 309] width 976 height 548
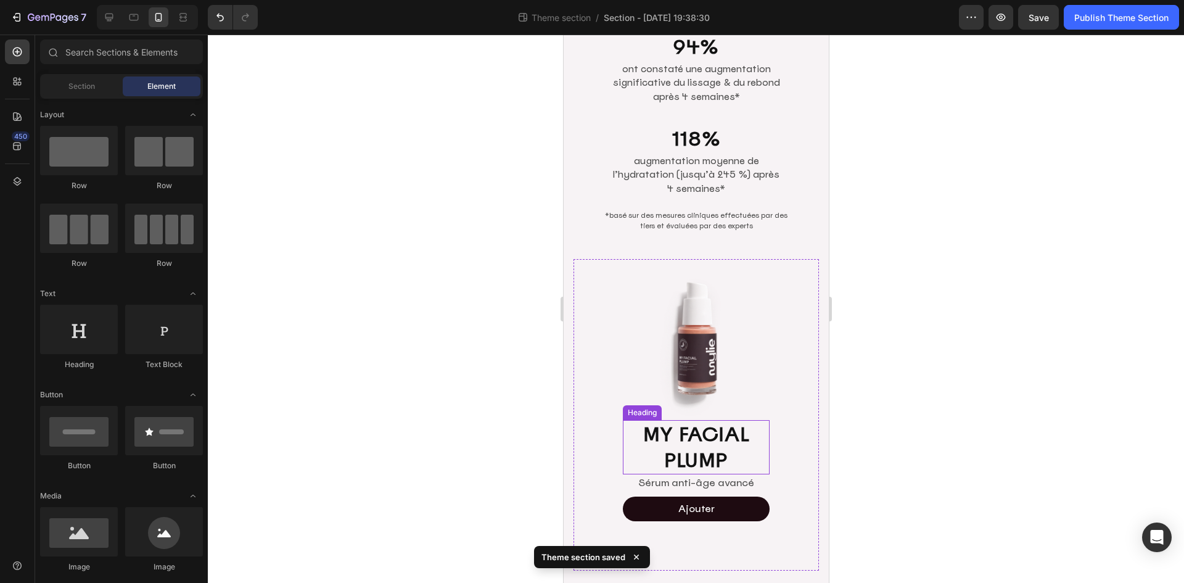
click at [704, 422] on h2 "MY FACIAL PLUMP" at bounding box center [695, 447] width 147 height 54
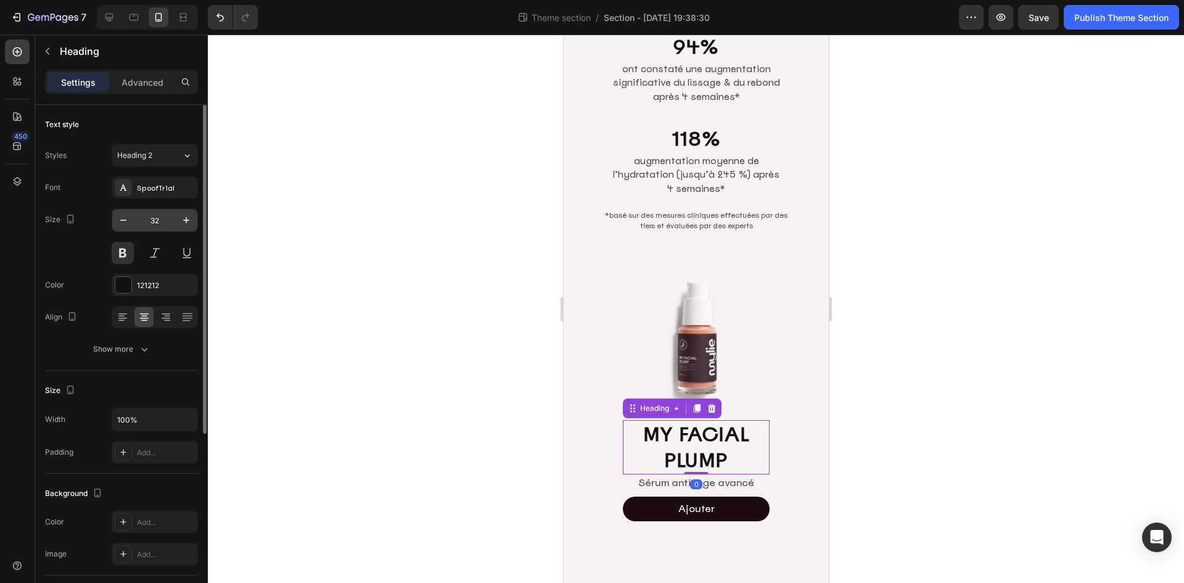
click at [166, 218] on input "32" at bounding box center [154, 220] width 41 height 22
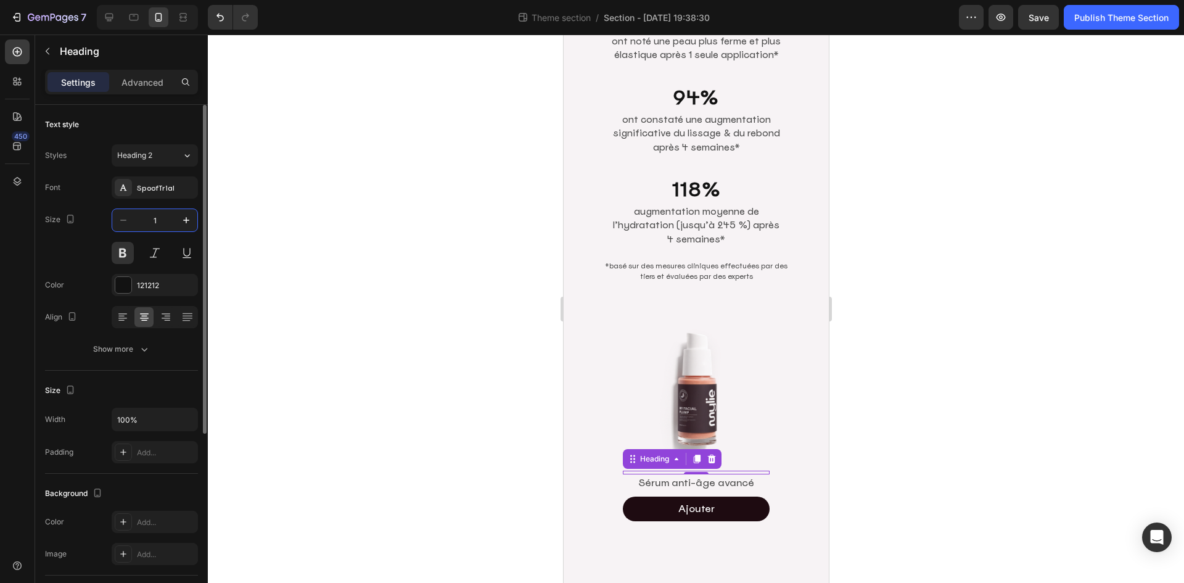
type input "16"
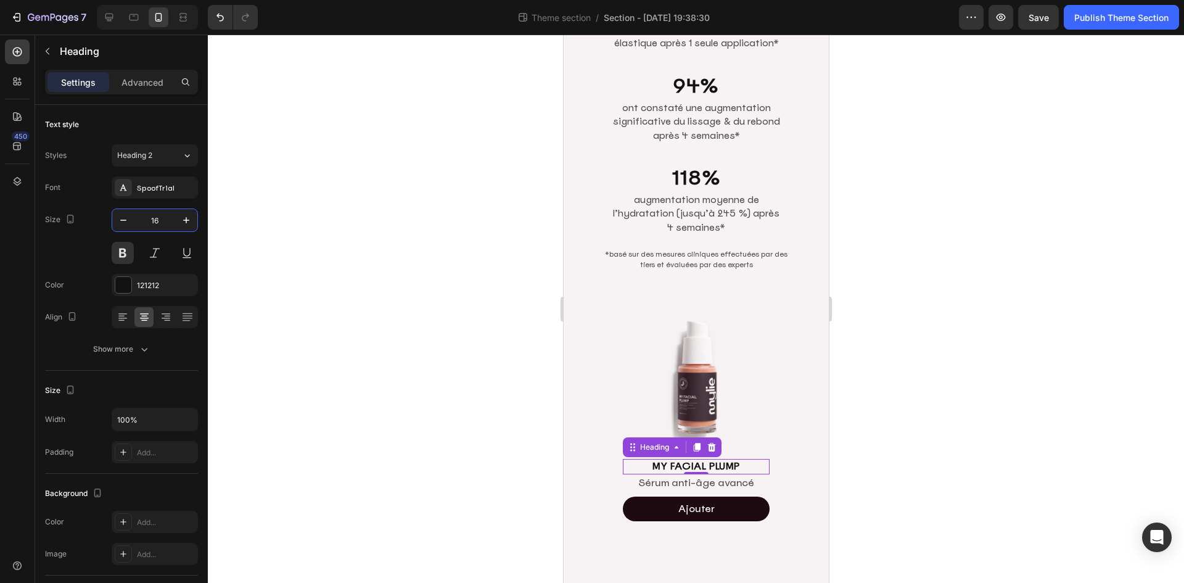
click at [714, 476] on p "Sérum anti-âge avancé" at bounding box center [696, 483] width 144 height 15
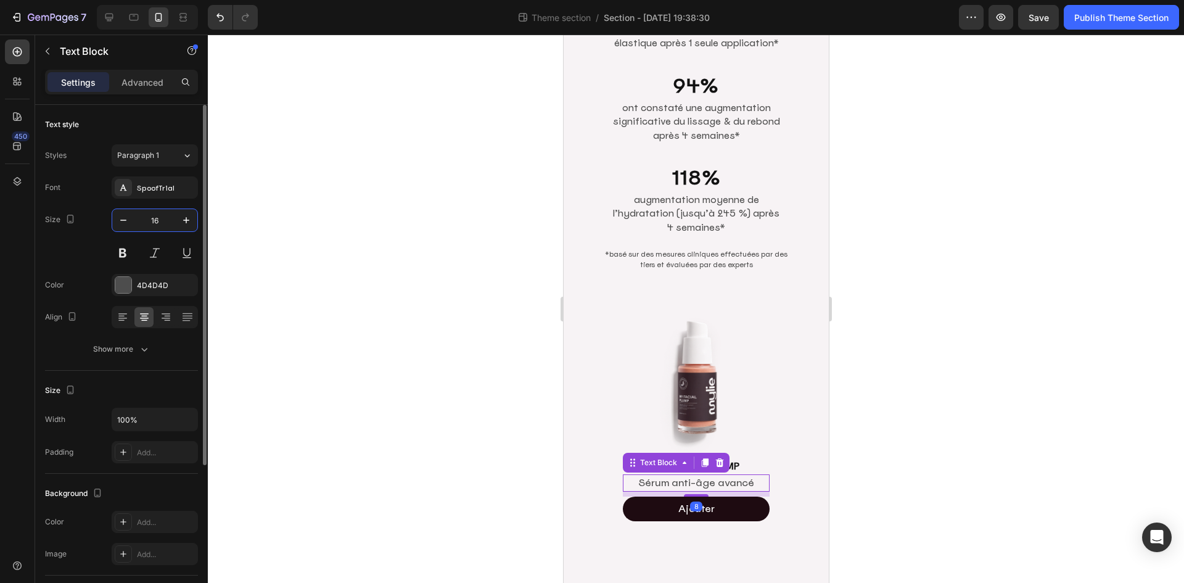
click at [167, 215] on input "16" at bounding box center [154, 220] width 41 height 22
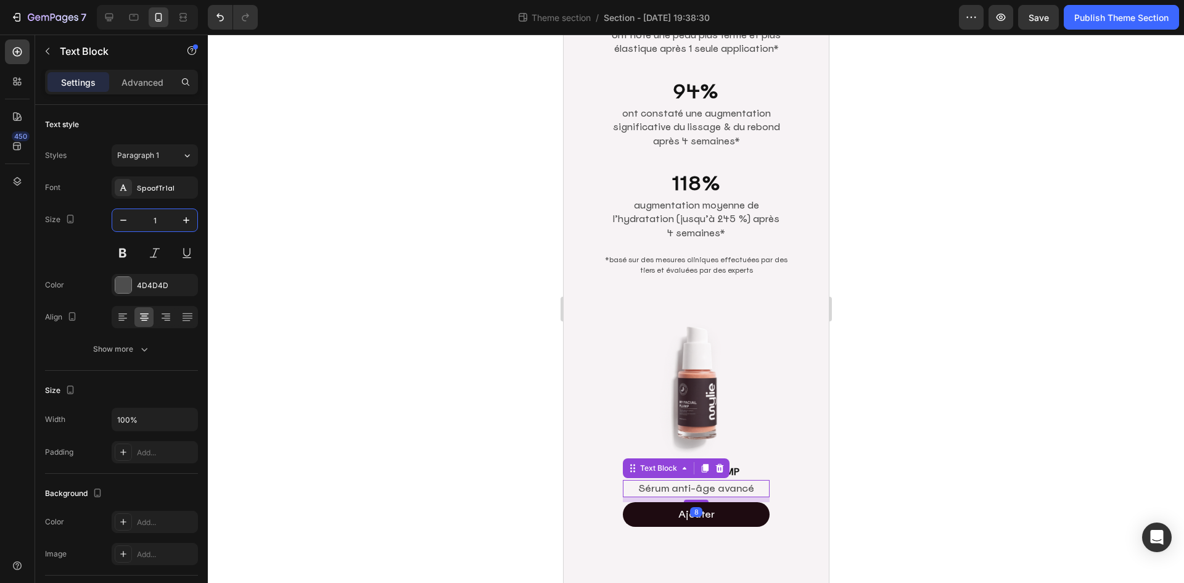
type input "13"
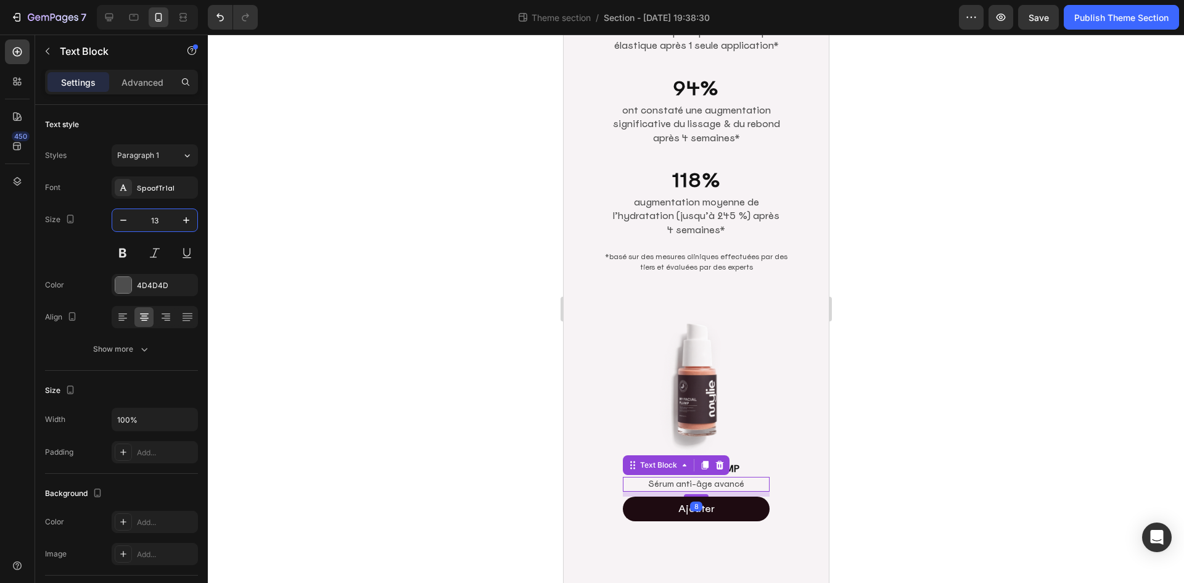
click at [940, 339] on div at bounding box center [696, 309] width 976 height 548
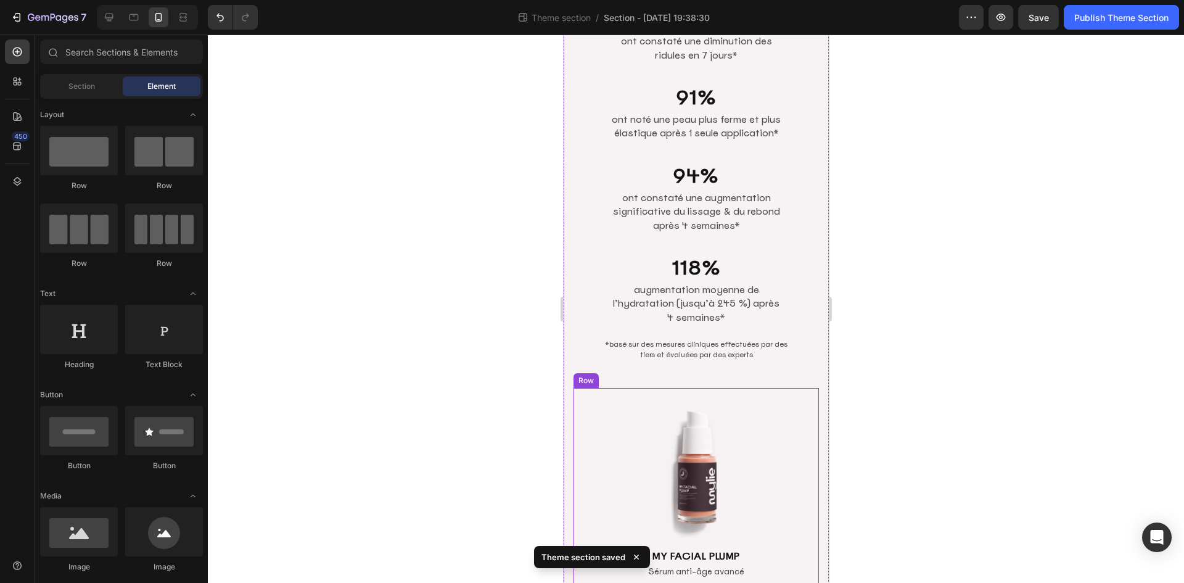
scroll to position [260, 0]
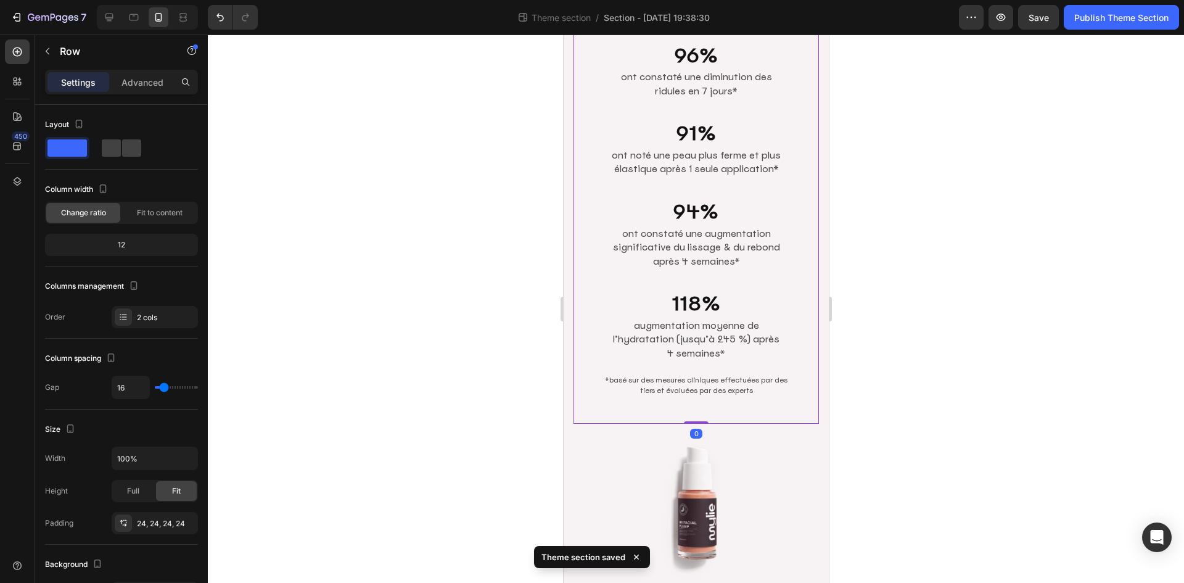
click at [801, 395] on div "Image 96% Heading ont constaté une diminution des ridules en 7 jours* Text Bloc…" at bounding box center [695, 126] width 245 height 595
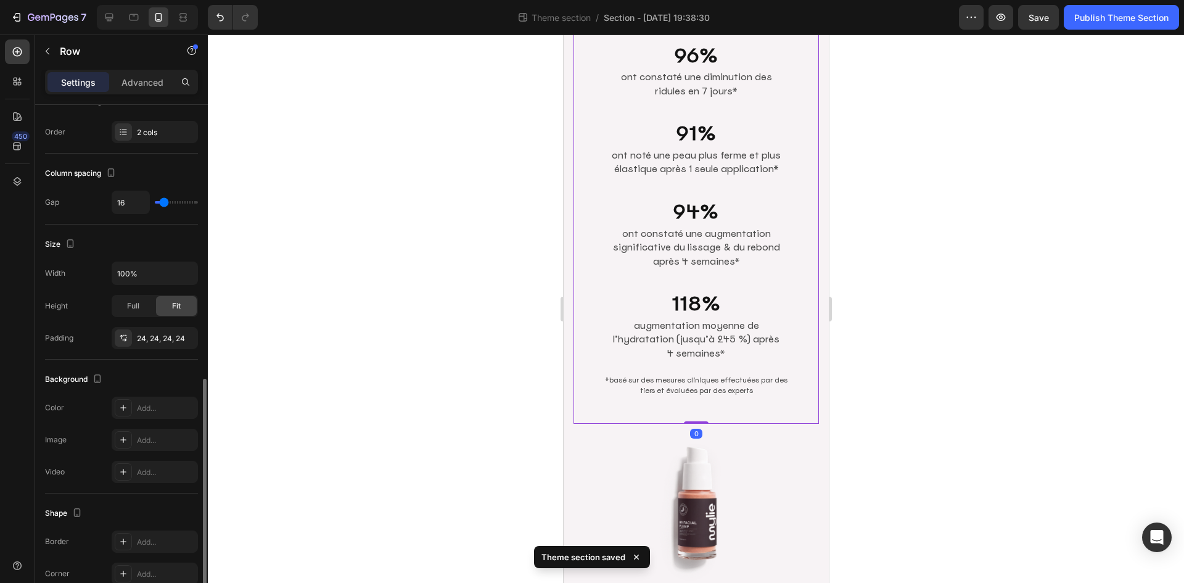
scroll to position [278, 0]
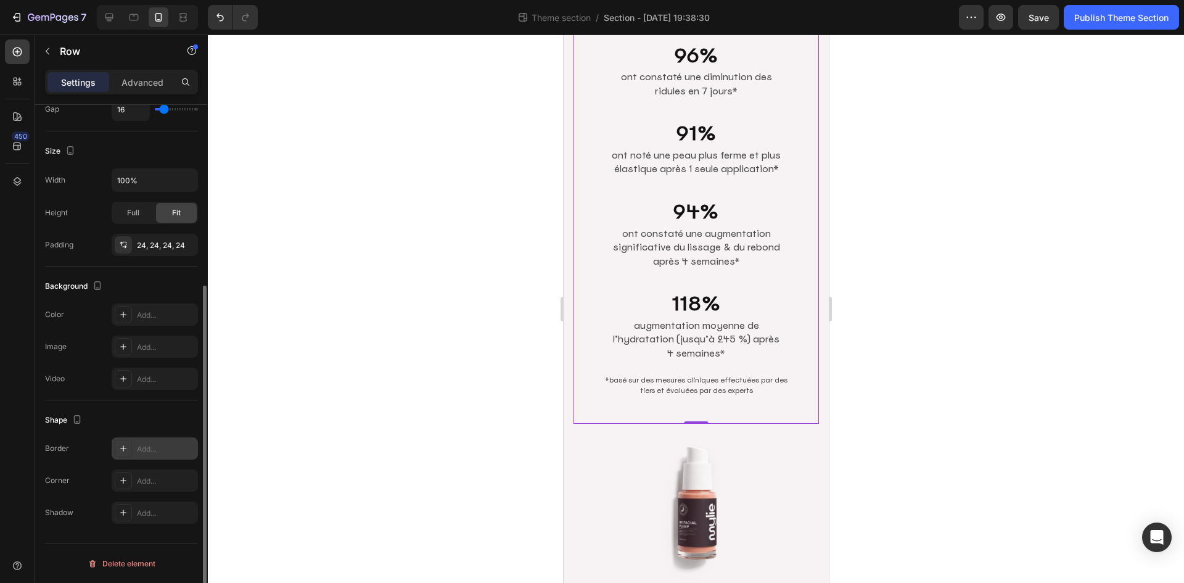
click at [160, 451] on div "Add..." at bounding box center [166, 448] width 58 height 11
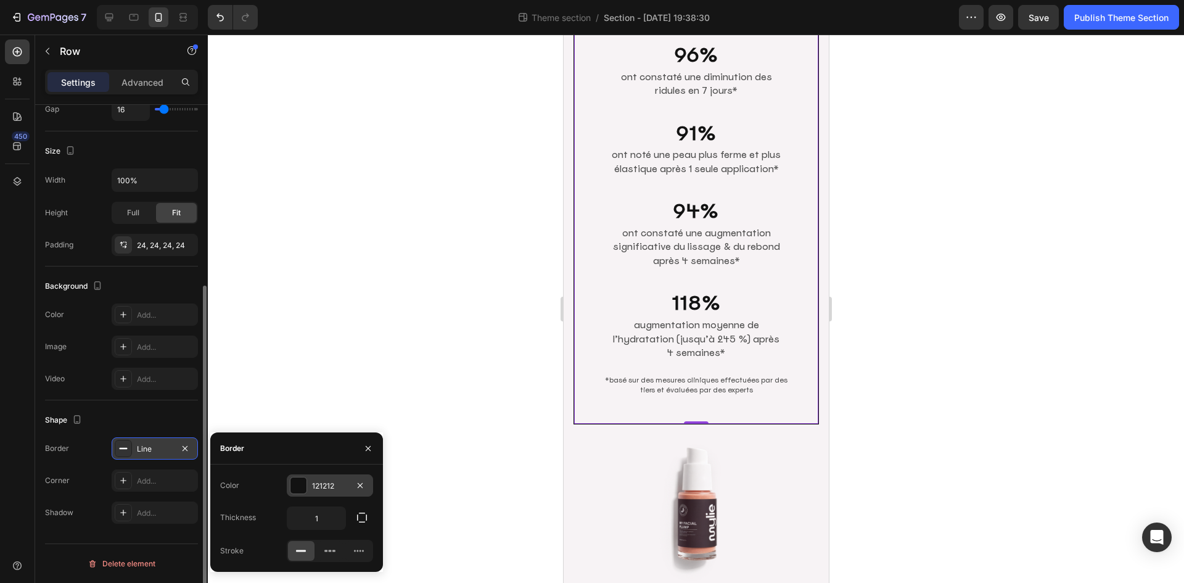
click at [329, 484] on div "121212" at bounding box center [330, 485] width 36 height 11
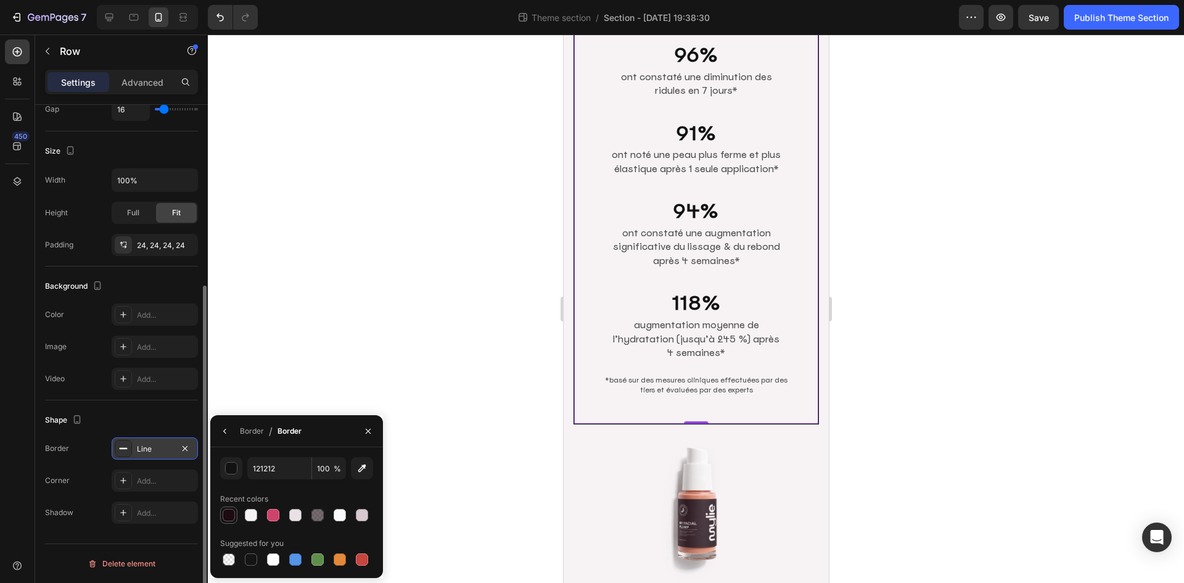
click at [229, 521] on div at bounding box center [228, 515] width 15 height 15
type input "1E0B11"
click at [246, 428] on div "Border" at bounding box center [252, 431] width 24 height 11
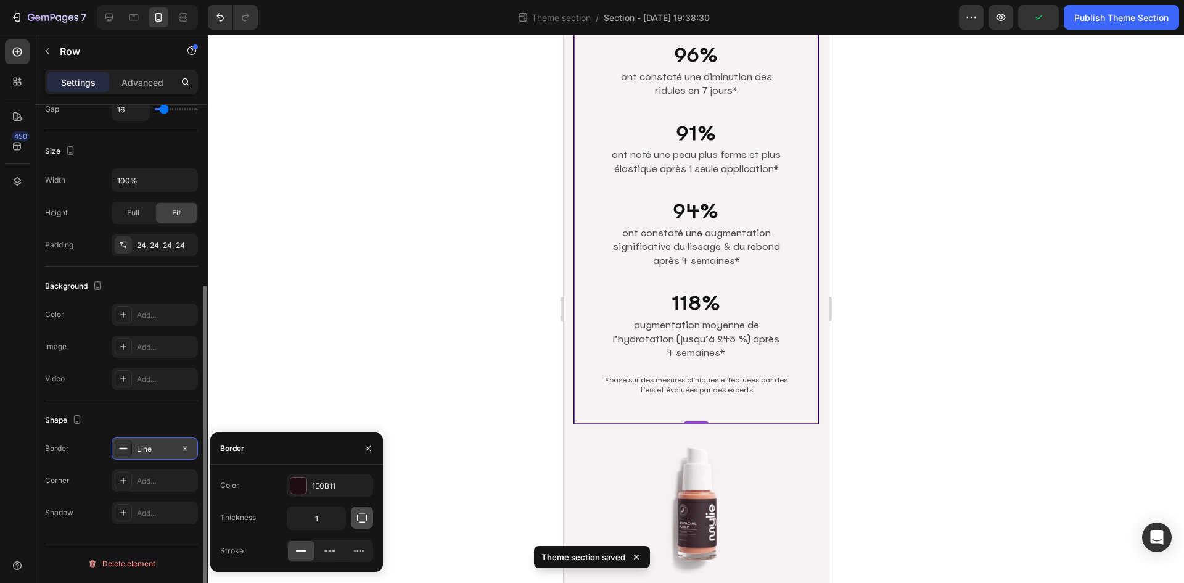
click at [358, 516] on icon "button" at bounding box center [362, 517] width 12 height 12
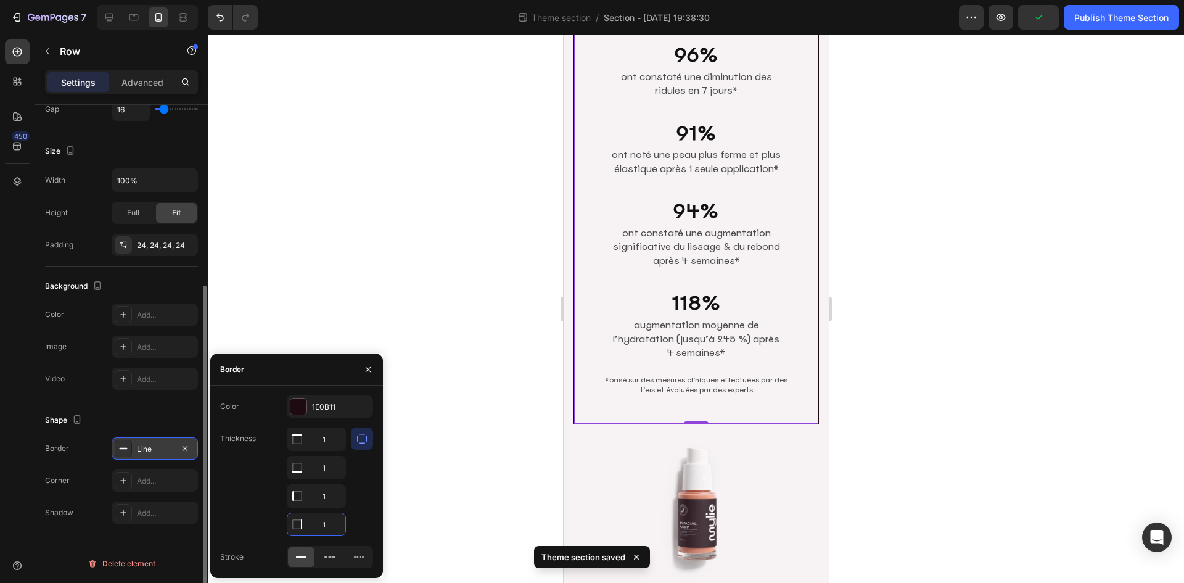
click at [332, 523] on input "1" at bounding box center [316, 524] width 58 height 22
drag, startPoint x: 331, startPoint y: 499, endPoint x: 329, endPoint y: 480, distance: 18.7
click at [331, 450] on input "1" at bounding box center [316, 439] width 58 height 22
type input "0"
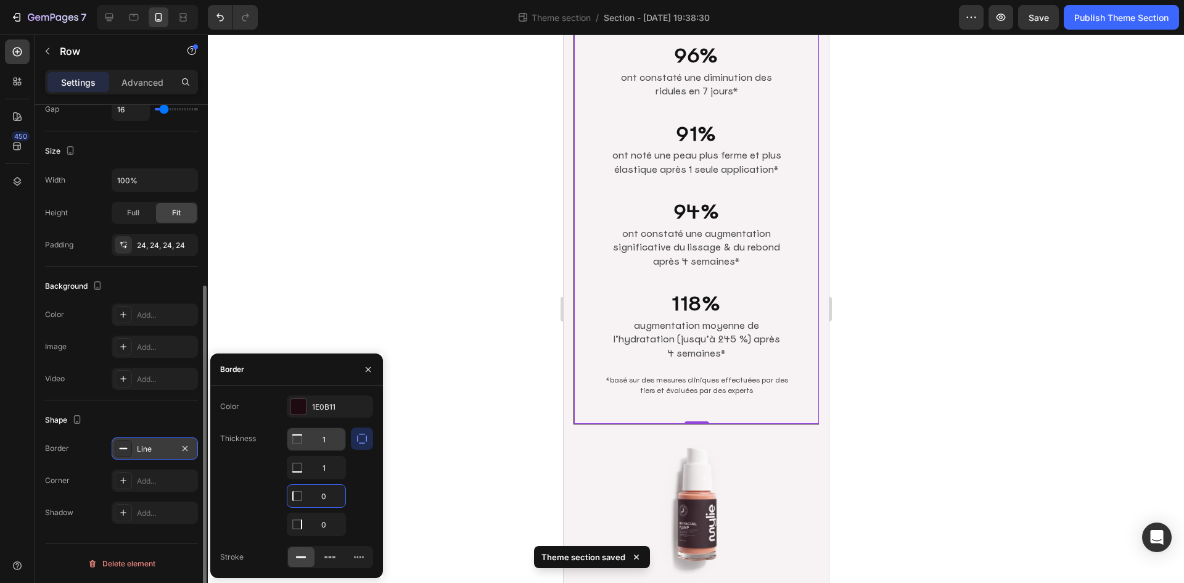
click at [332, 434] on input "1" at bounding box center [316, 439] width 58 height 22
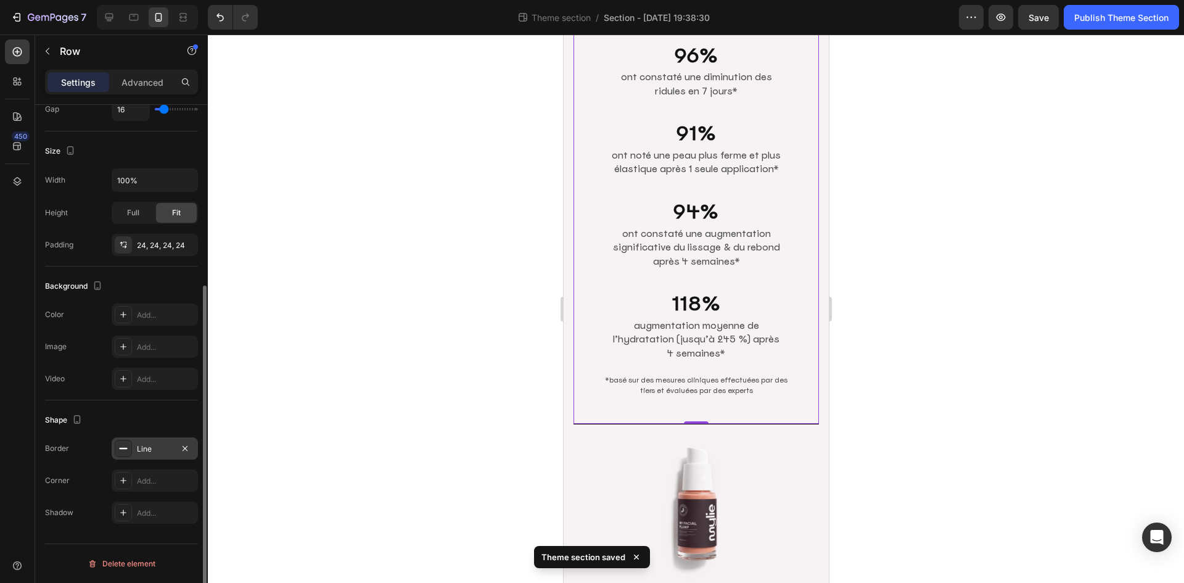
click at [913, 316] on div at bounding box center [696, 309] width 976 height 548
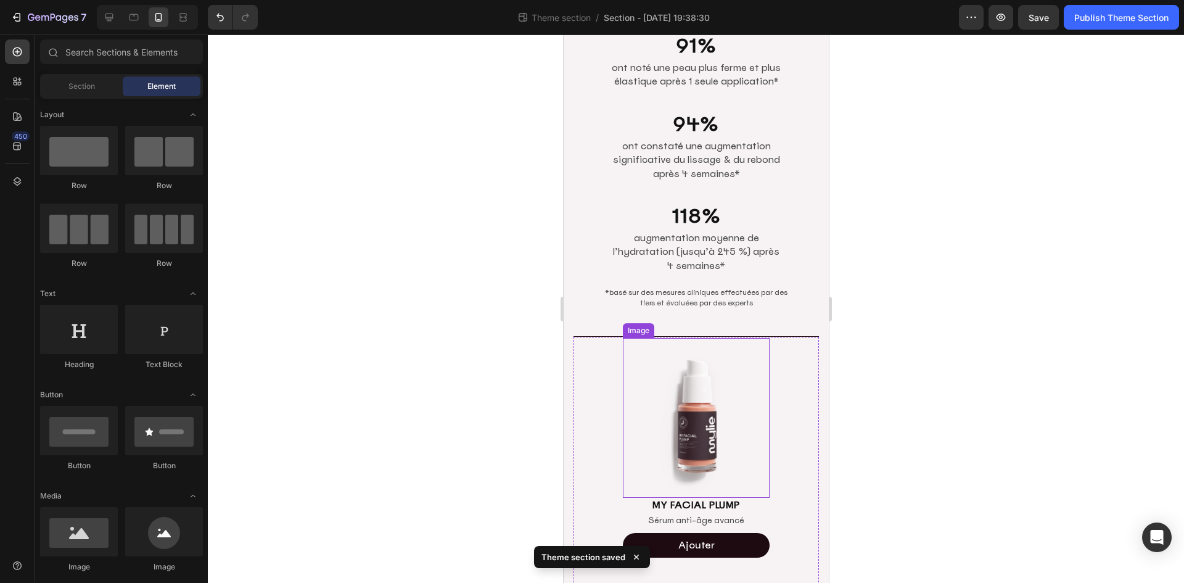
scroll to position [384, 0]
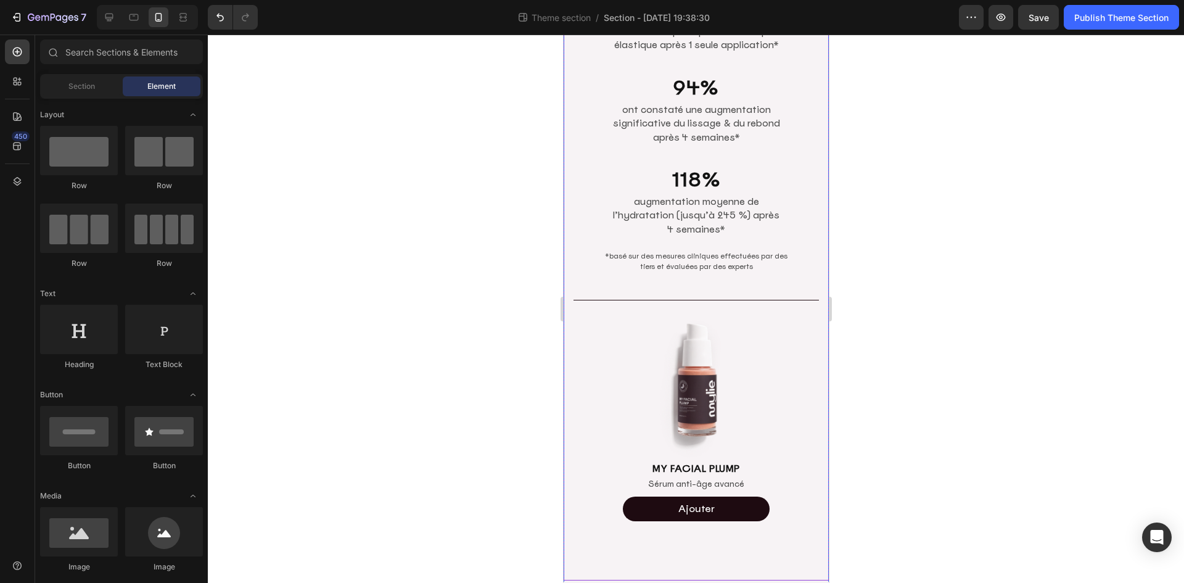
click at [988, 350] on div at bounding box center [696, 309] width 976 height 548
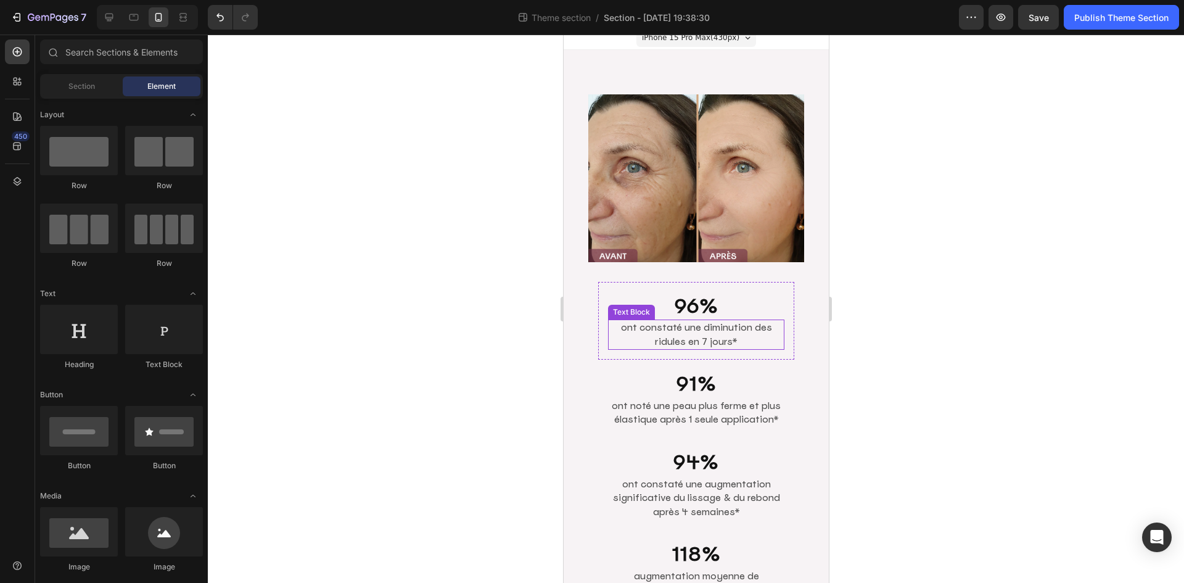
scroll to position [0, 0]
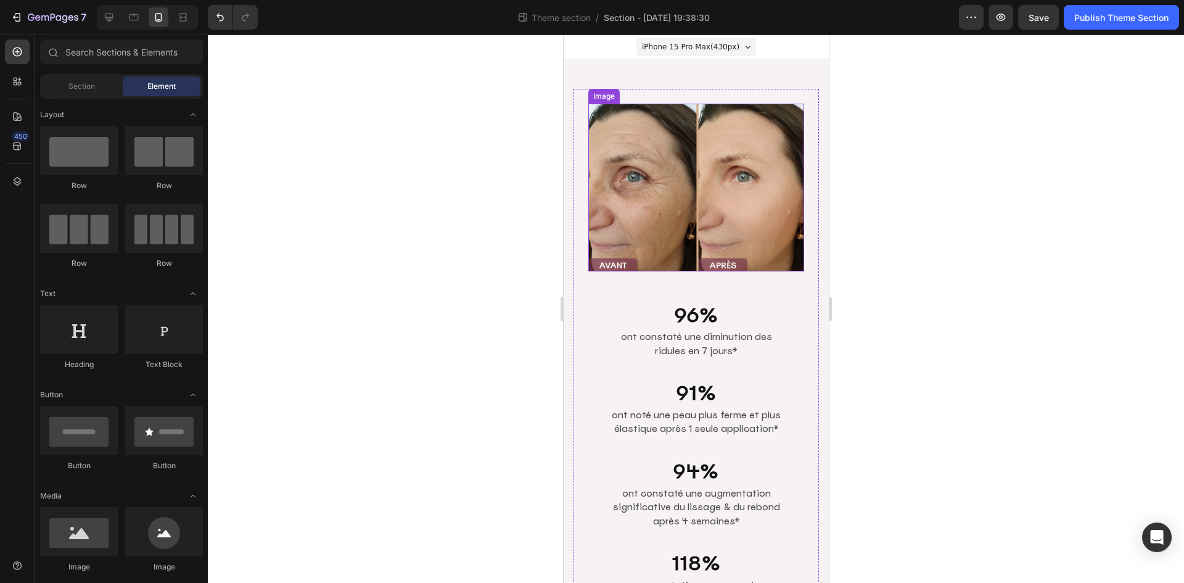
click at [721, 209] on img at bounding box center [696, 188] width 216 height 168
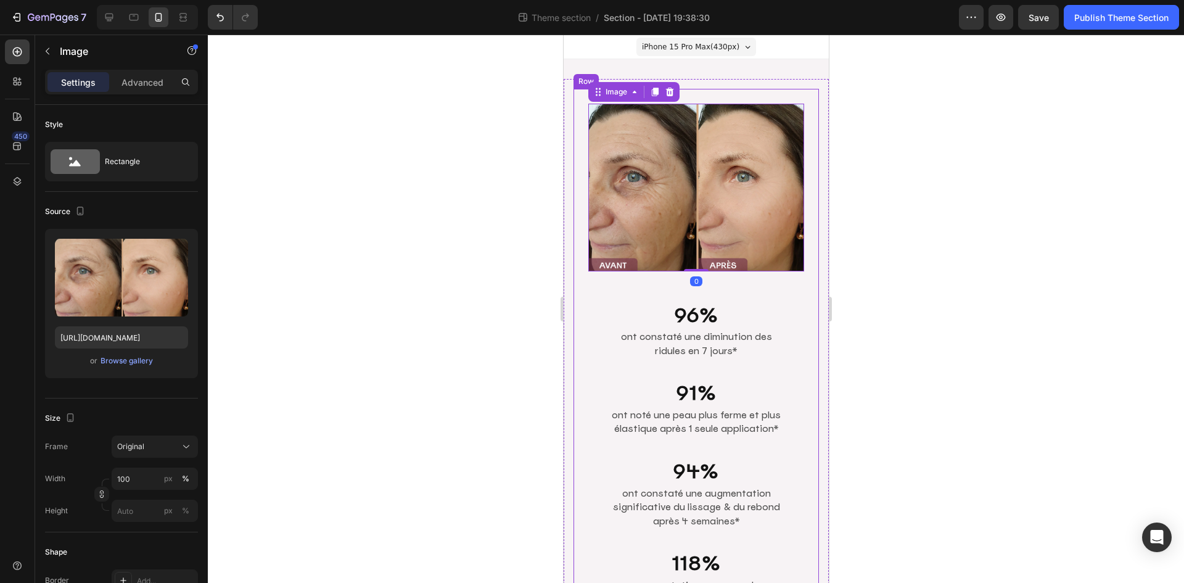
click at [582, 206] on div "Image 0 96% Heading ont constaté une diminution des ridules en 7 jours* Text Bl…" at bounding box center [695, 386] width 245 height 595
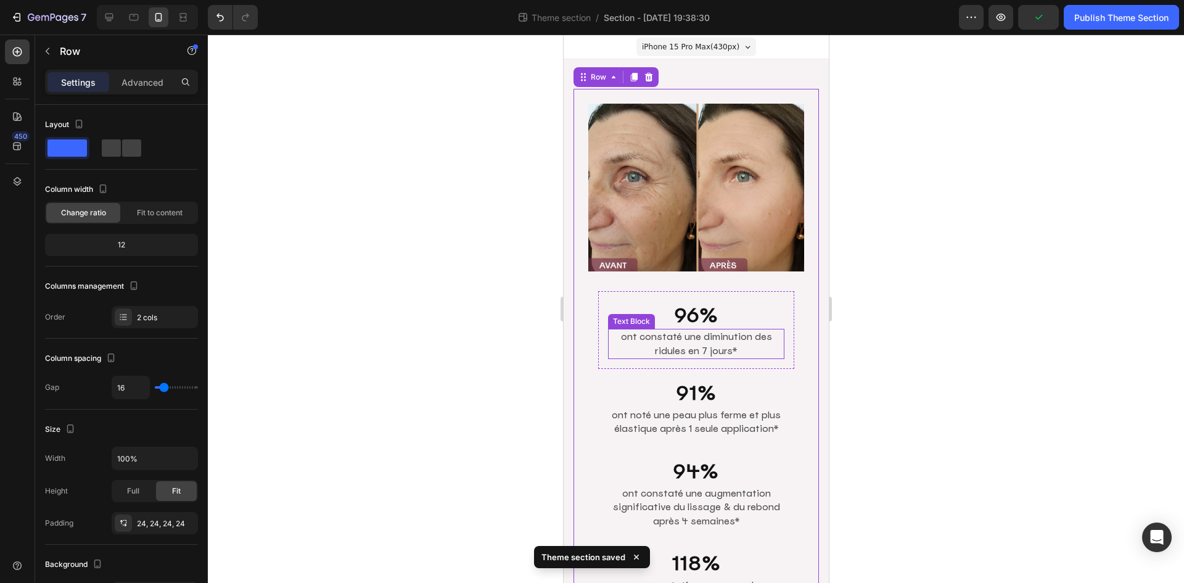
click at [687, 337] on p "ont constaté une diminution des ridules en 7 jours*" at bounding box center [696, 344] width 174 height 28
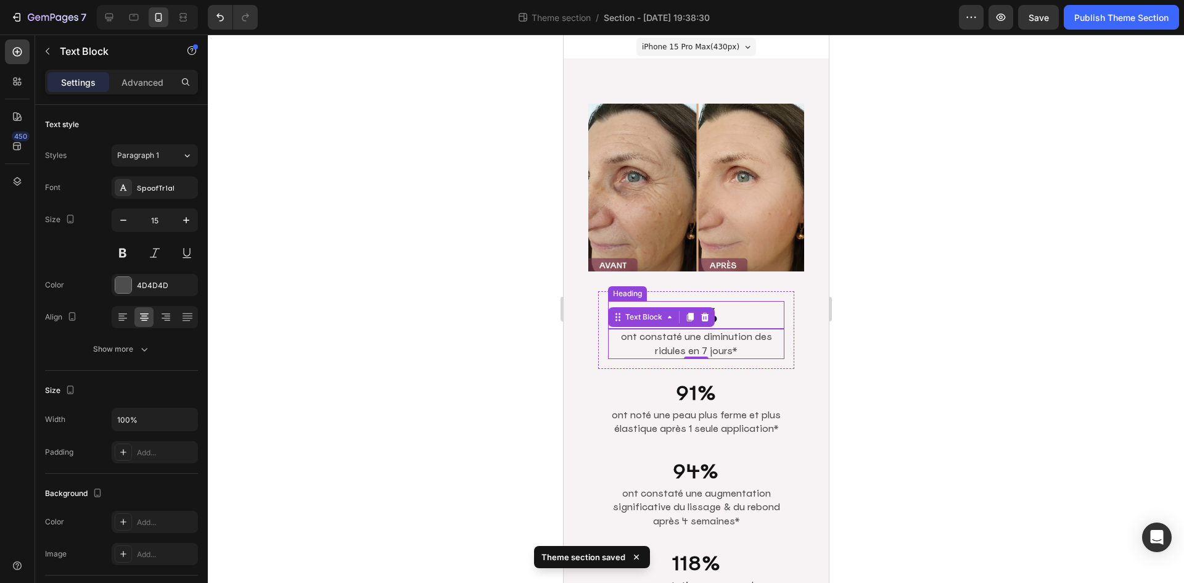
click at [736, 305] on h2 "96%" at bounding box center [696, 315] width 176 height 28
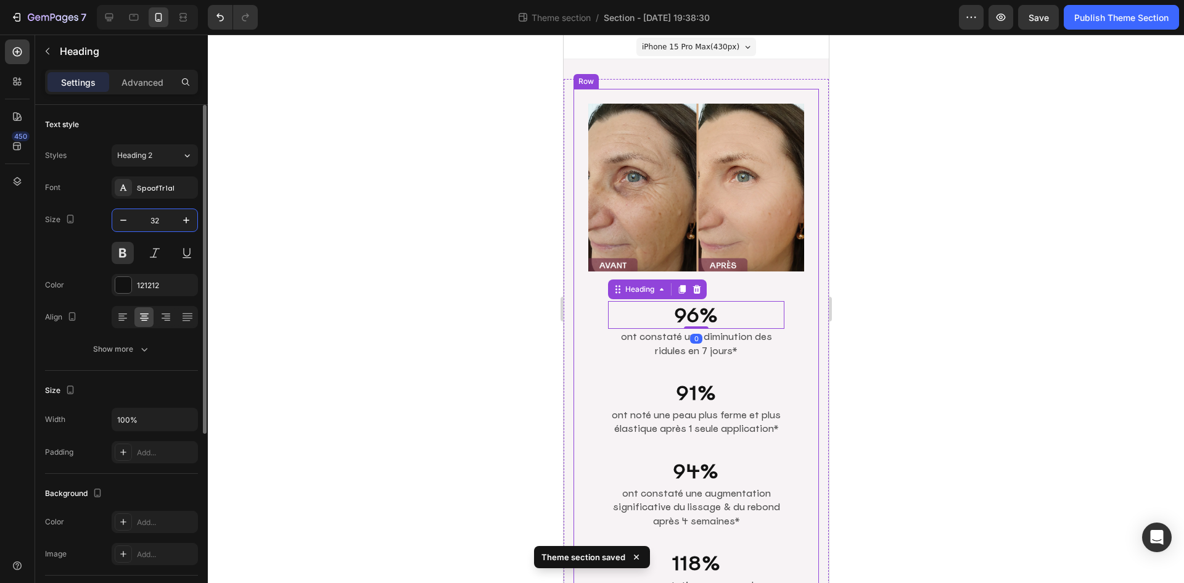
click at [166, 212] on input "32" at bounding box center [154, 220] width 41 height 22
type input "40"
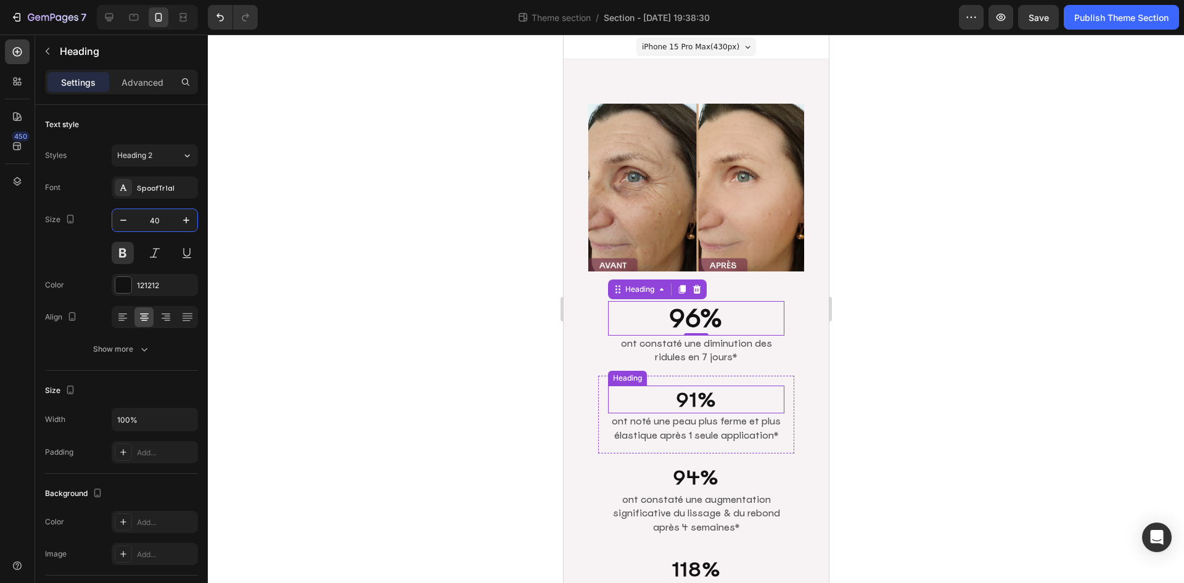
click at [699, 396] on h2 "91%" at bounding box center [696, 399] width 176 height 28
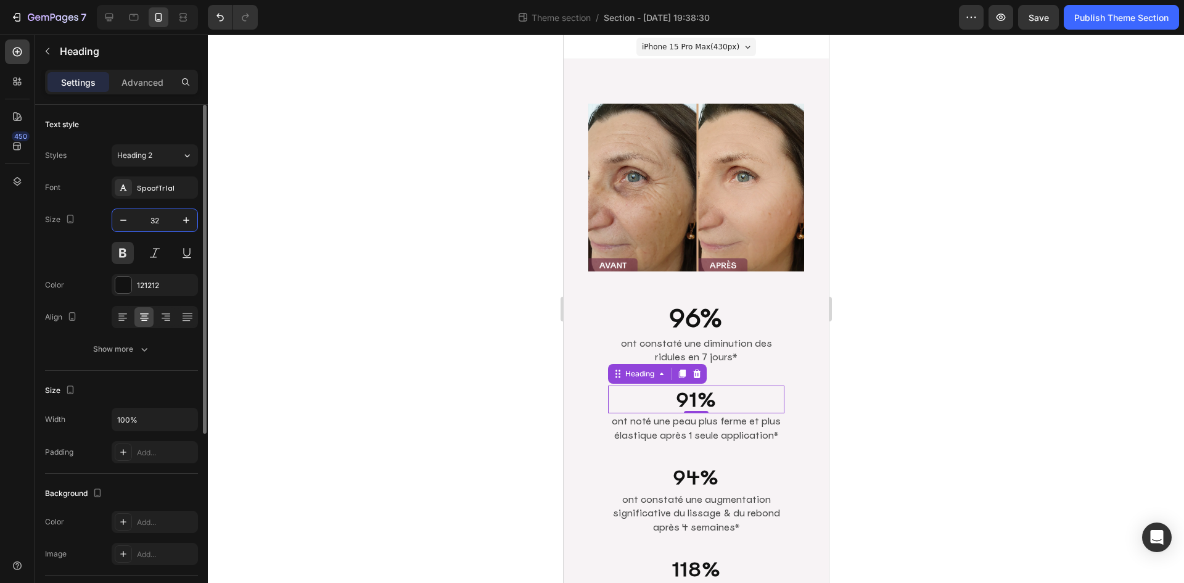
click at [167, 229] on input "32" at bounding box center [154, 220] width 41 height 22
paste input "40"
type input "40"
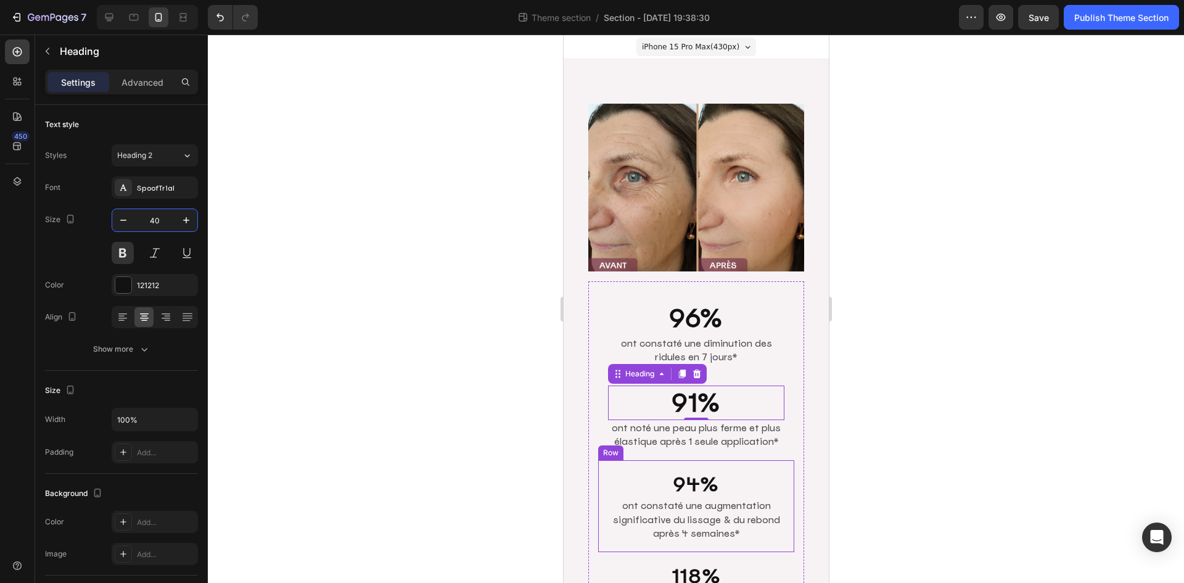
click at [694, 470] on h2 "94%" at bounding box center [696, 484] width 176 height 28
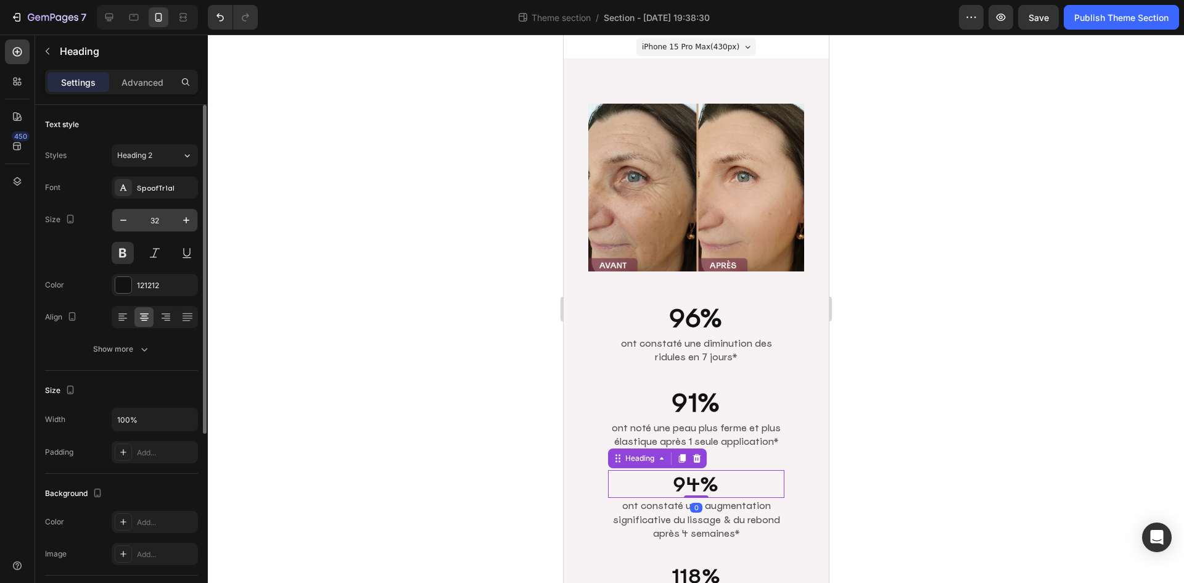
click at [167, 216] on input "32" at bounding box center [154, 220] width 41 height 22
paste input "40"
type input "40"
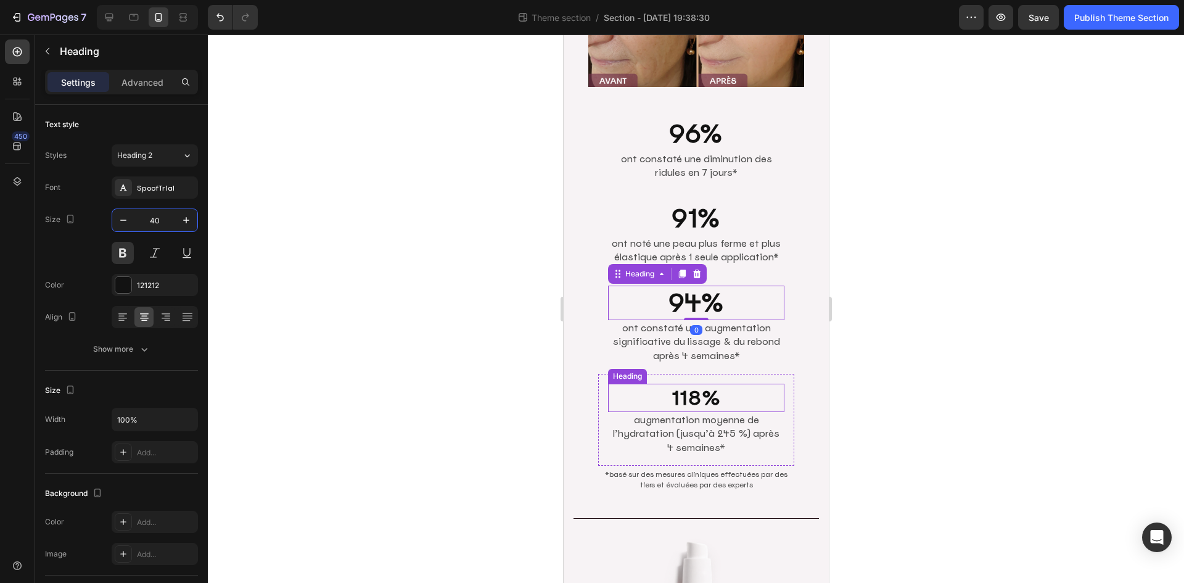
scroll to position [185, 0]
click at [706, 389] on h2 "118%" at bounding box center [696, 397] width 176 height 28
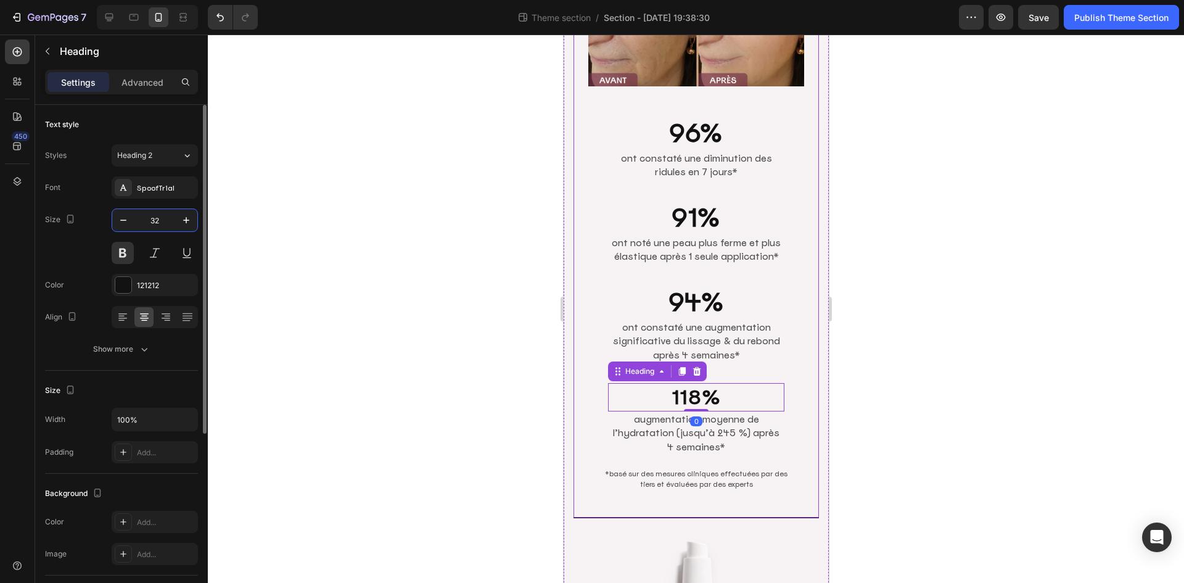
click at [168, 216] on input "32" at bounding box center [154, 220] width 41 height 22
paste input "40"
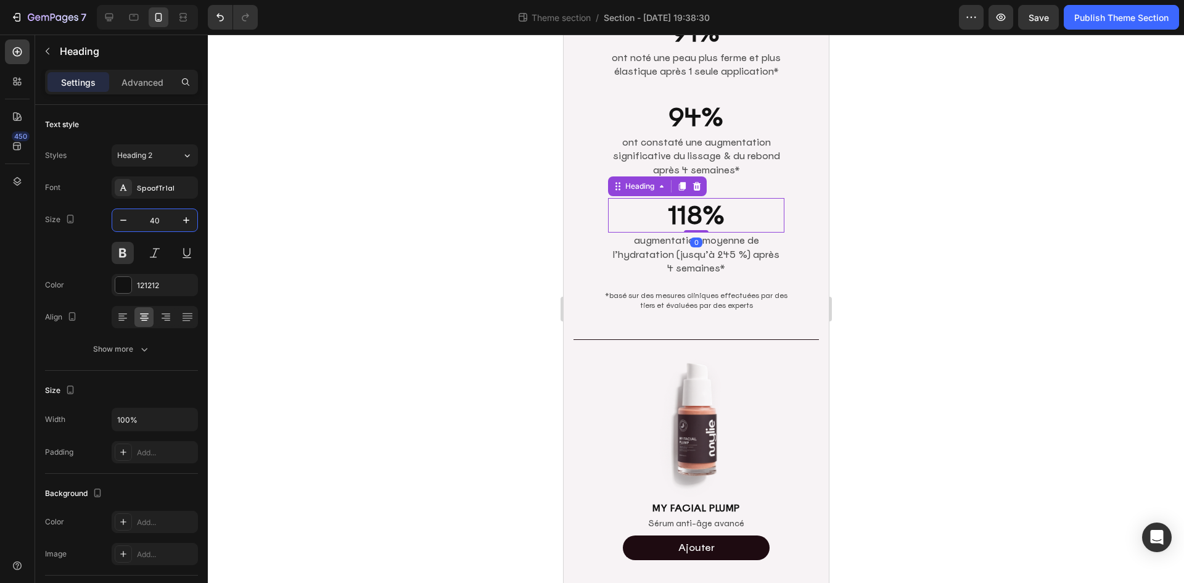
type input "40"
drag, startPoint x: 938, startPoint y: 306, endPoint x: 931, endPoint y: 303, distance: 7.5
click at [939, 306] on div at bounding box center [696, 309] width 976 height 548
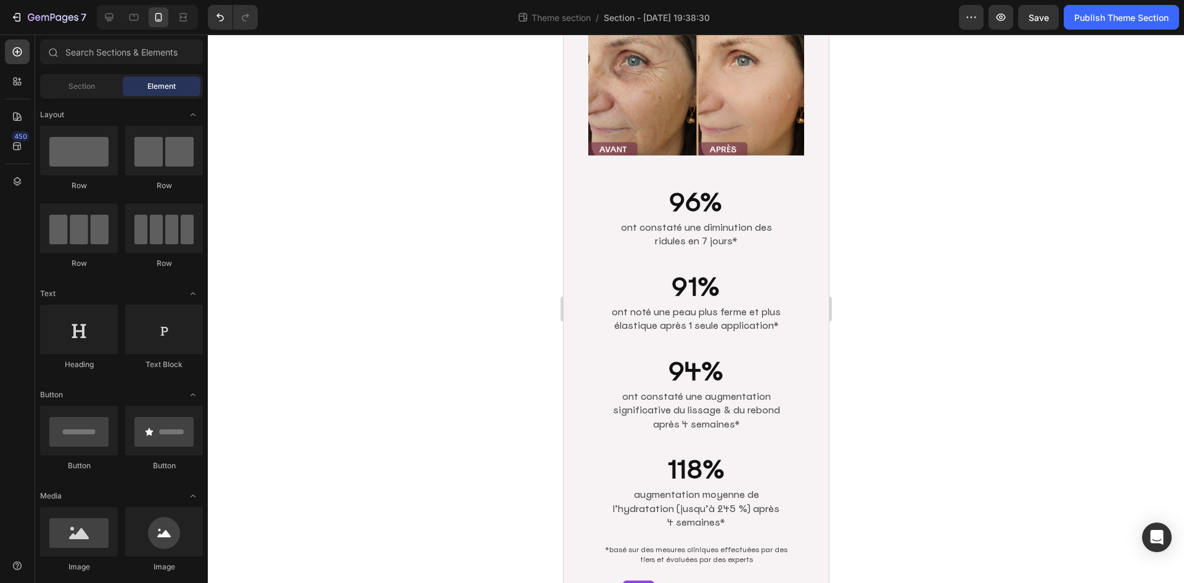
scroll to position [0, 0]
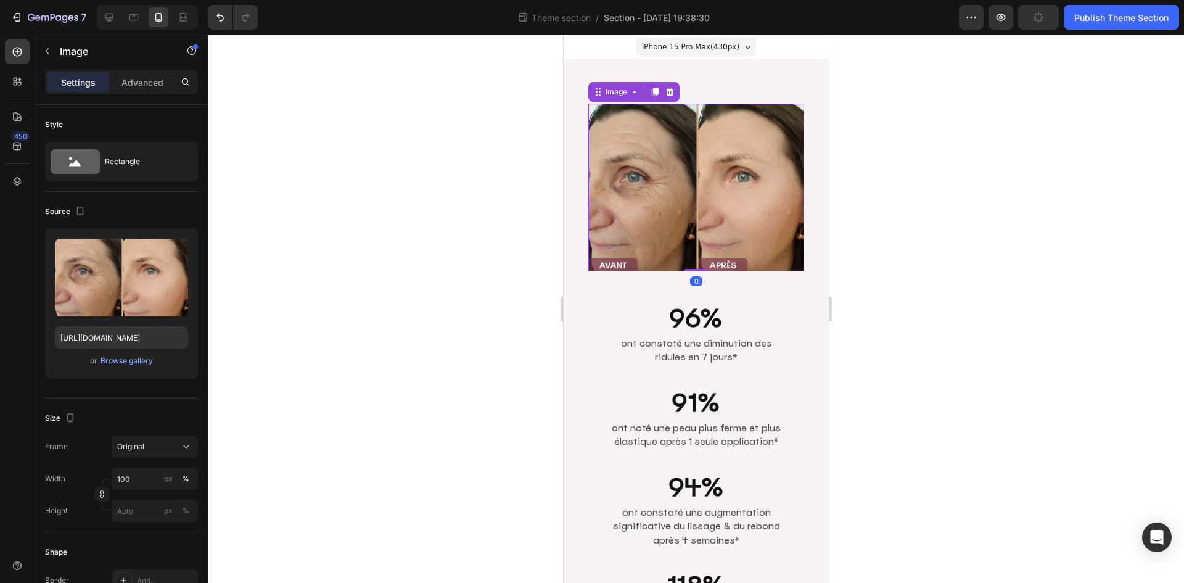
click at [693, 199] on img at bounding box center [696, 188] width 216 height 168
click at [577, 231] on div "Image 0 96% Heading ont constaté une diminution des ridules en 7 jours* Text Bl…" at bounding box center [695, 399] width 245 height 621
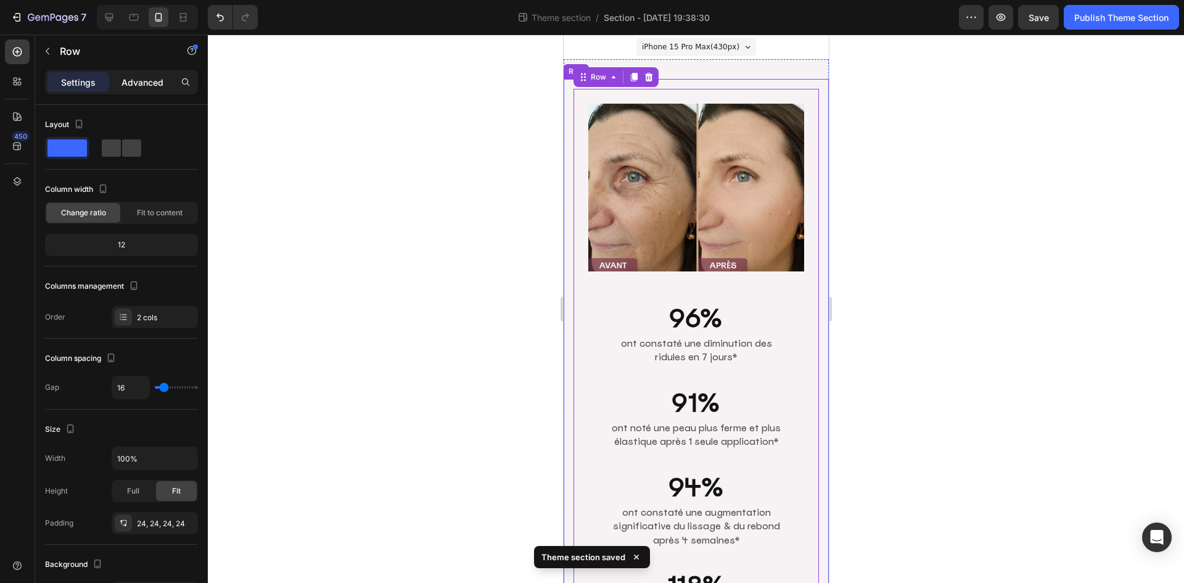
click at [142, 84] on p "Advanced" at bounding box center [143, 82] width 42 height 13
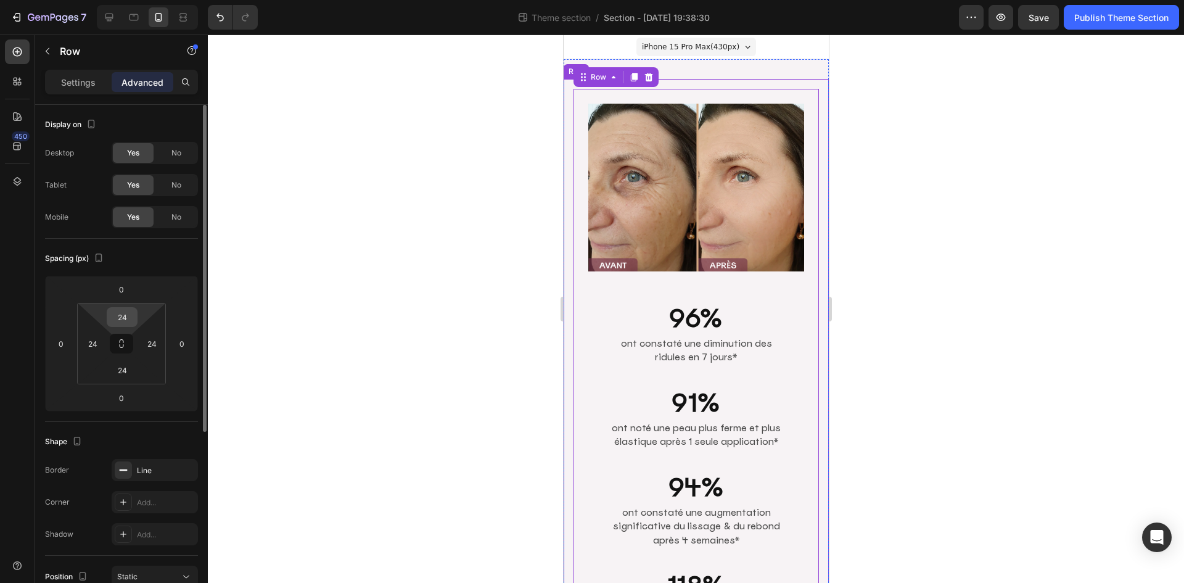
click at [131, 317] on input "24" at bounding box center [122, 317] width 25 height 19
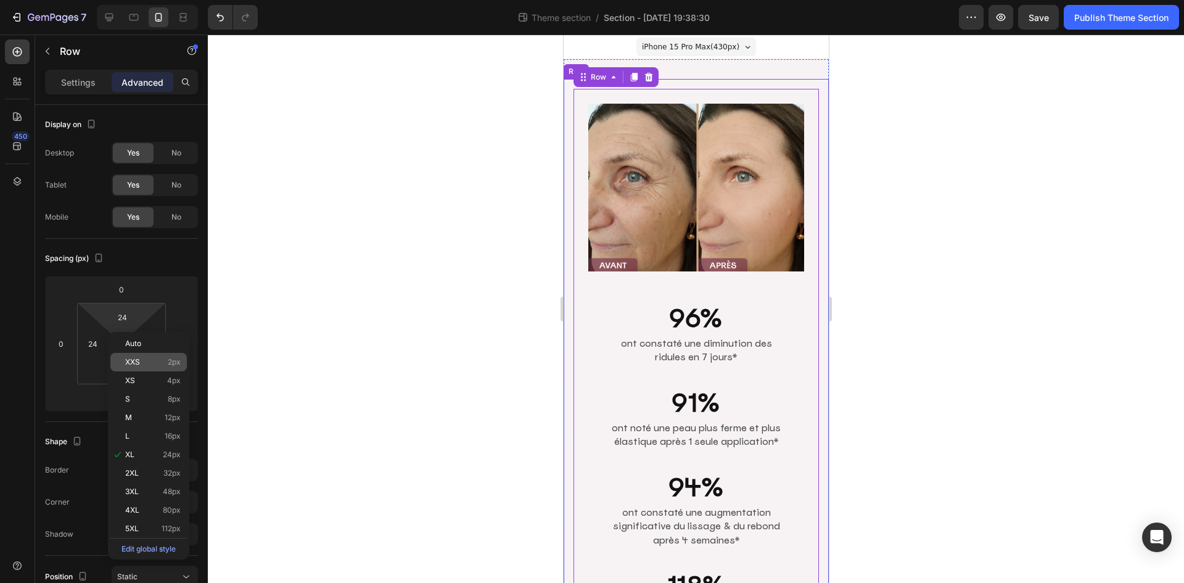
click at [146, 360] on p "XXS 2px" at bounding box center [153, 362] width 56 height 9
type input "2"
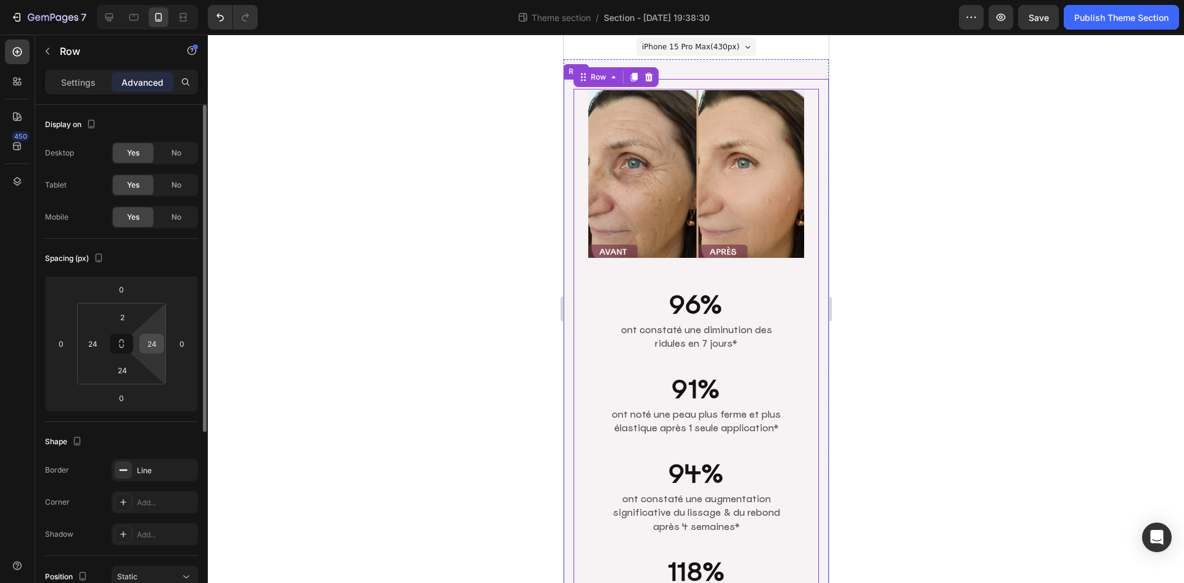
click at [159, 339] on input "24" at bounding box center [151, 343] width 19 height 19
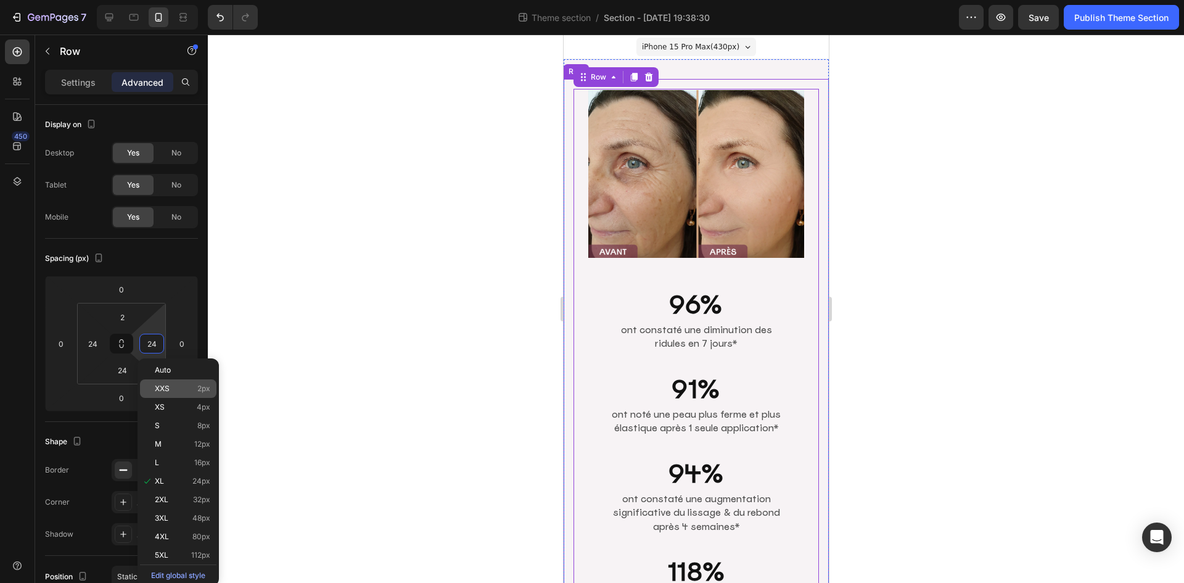
click at [175, 382] on div "XXS 2px" at bounding box center [178, 388] width 76 height 19
type input "2"
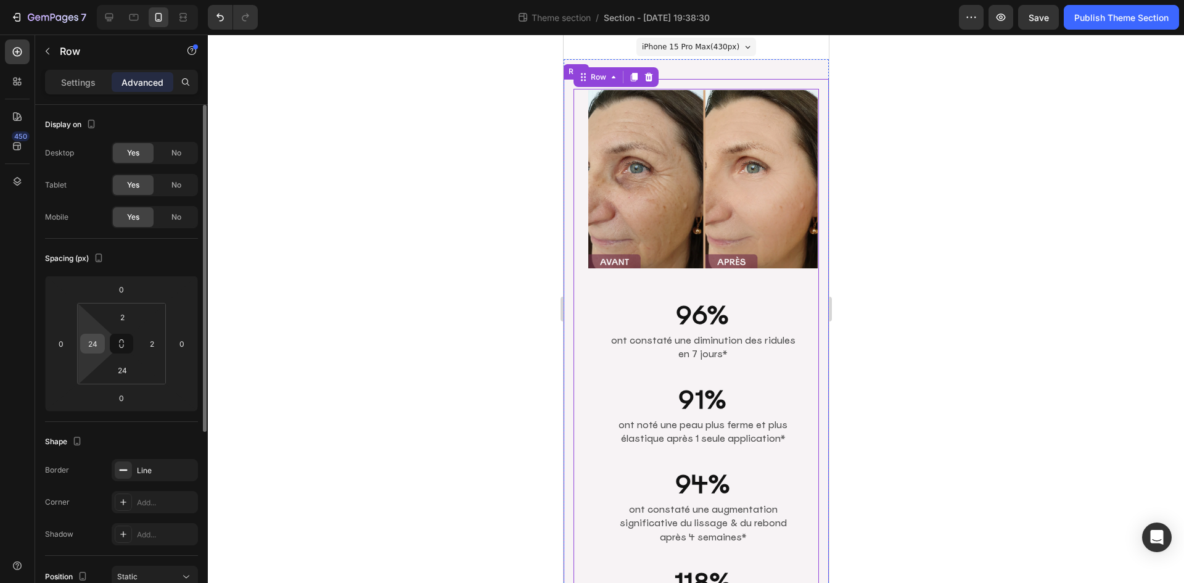
click at [99, 344] on input "24" at bounding box center [92, 343] width 19 height 19
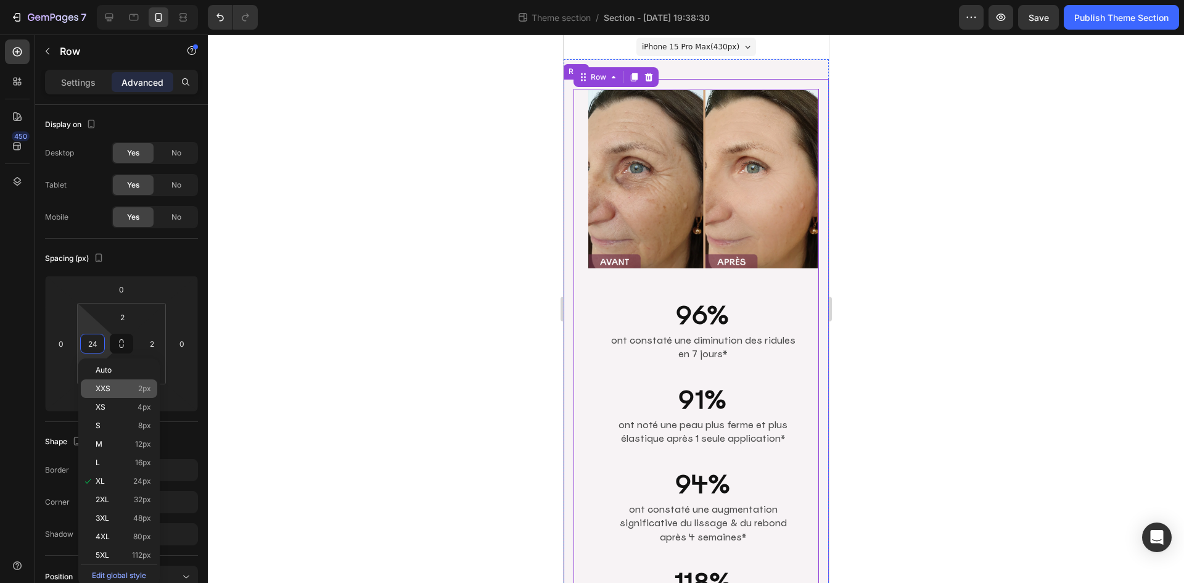
click at [131, 390] on p "XXS 2px" at bounding box center [124, 388] width 56 height 9
type input "2"
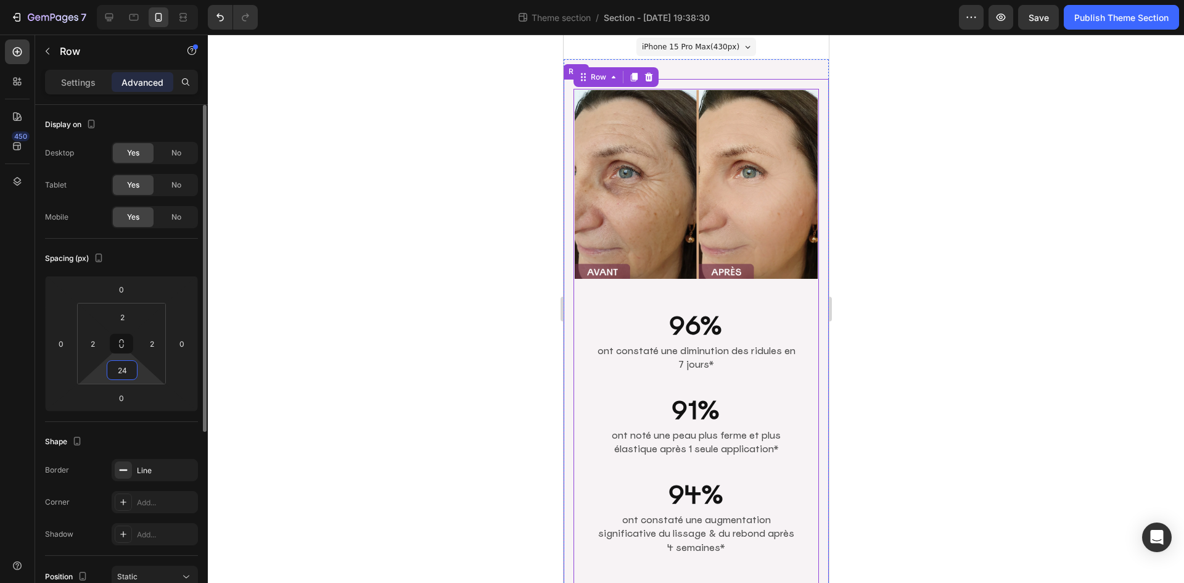
click at [124, 368] on input "24" at bounding box center [122, 370] width 25 height 19
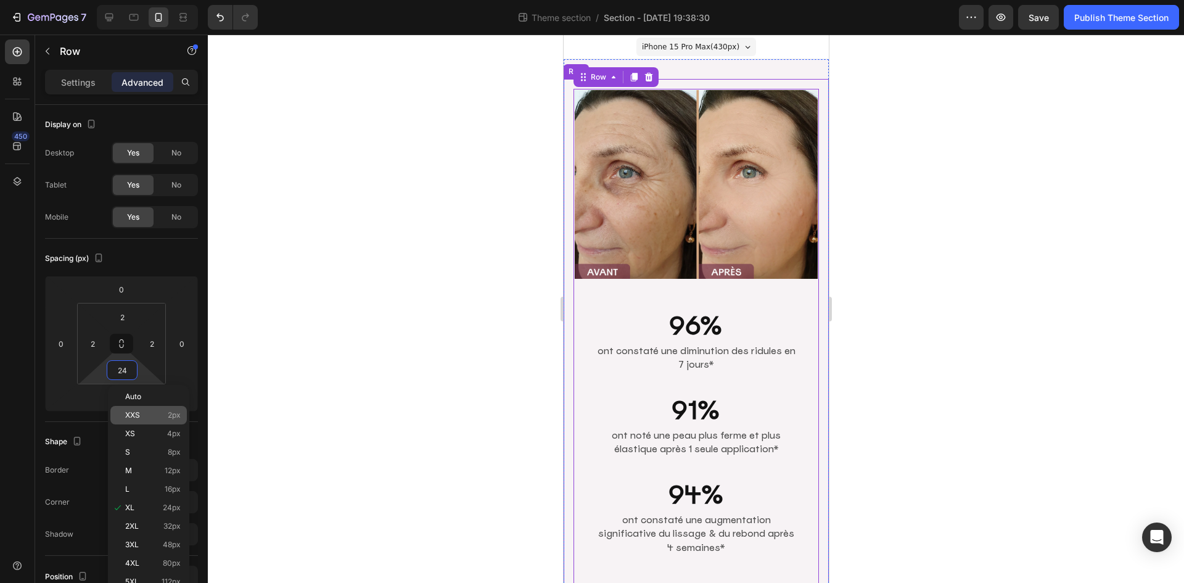
drag, startPoint x: 159, startPoint y: 411, endPoint x: 179, endPoint y: 411, distance: 21.0
click at [159, 411] on p "XXS 2px" at bounding box center [153, 415] width 56 height 9
type input "2"
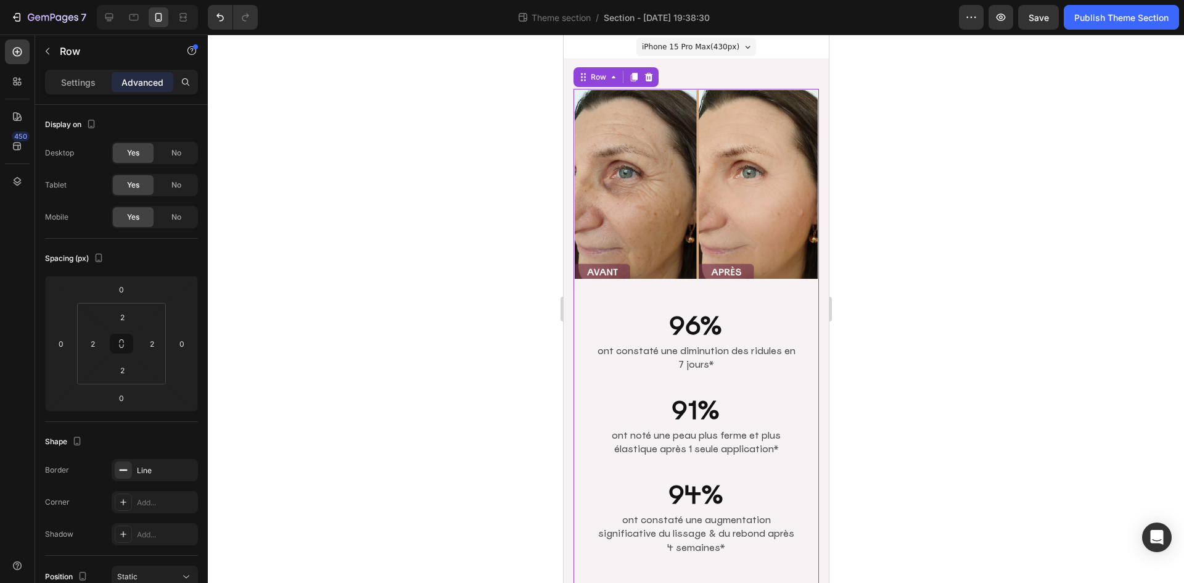
click at [948, 220] on div at bounding box center [696, 309] width 976 height 548
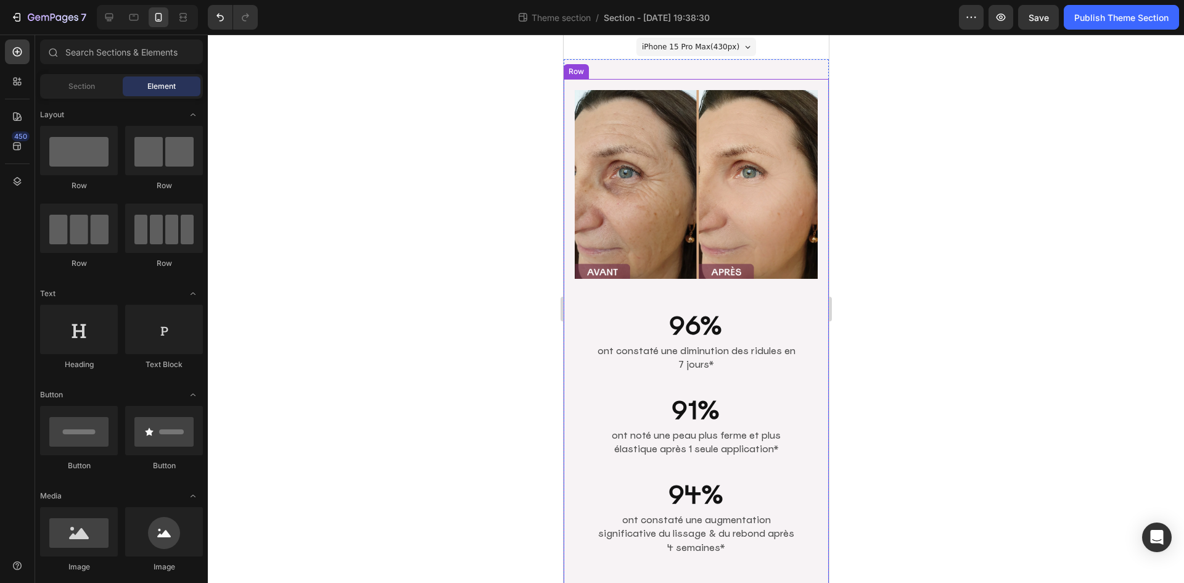
click at [567, 188] on div "Image 96% Heading ont constaté une diminution des ridules en 7 jours* Text Bloc…" at bounding box center [695, 524] width 265 height 891
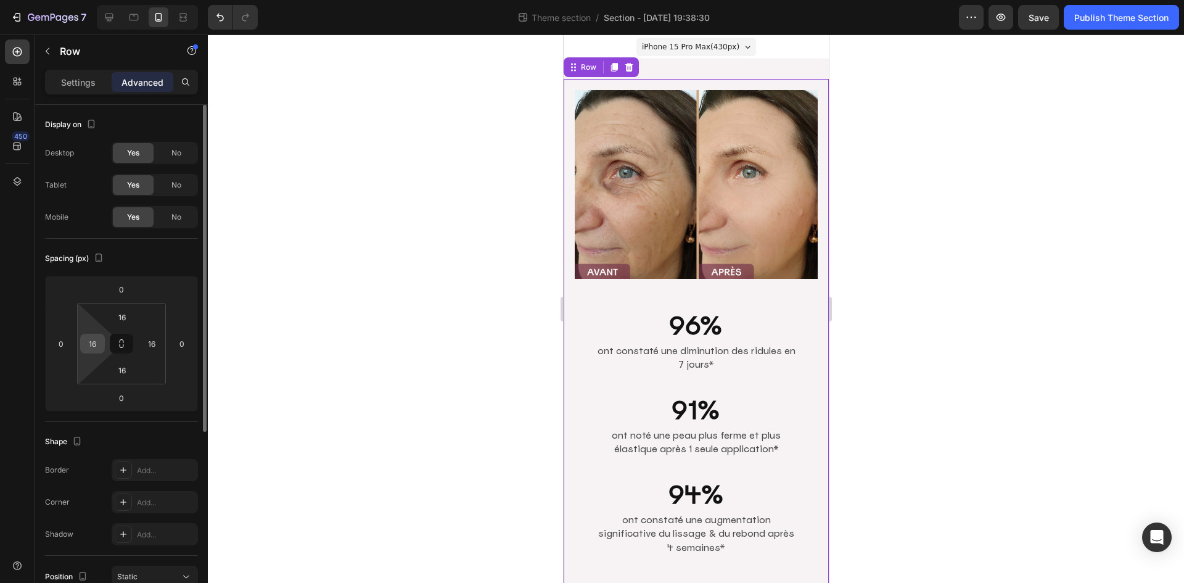
click at [99, 347] on input "16" at bounding box center [92, 343] width 19 height 19
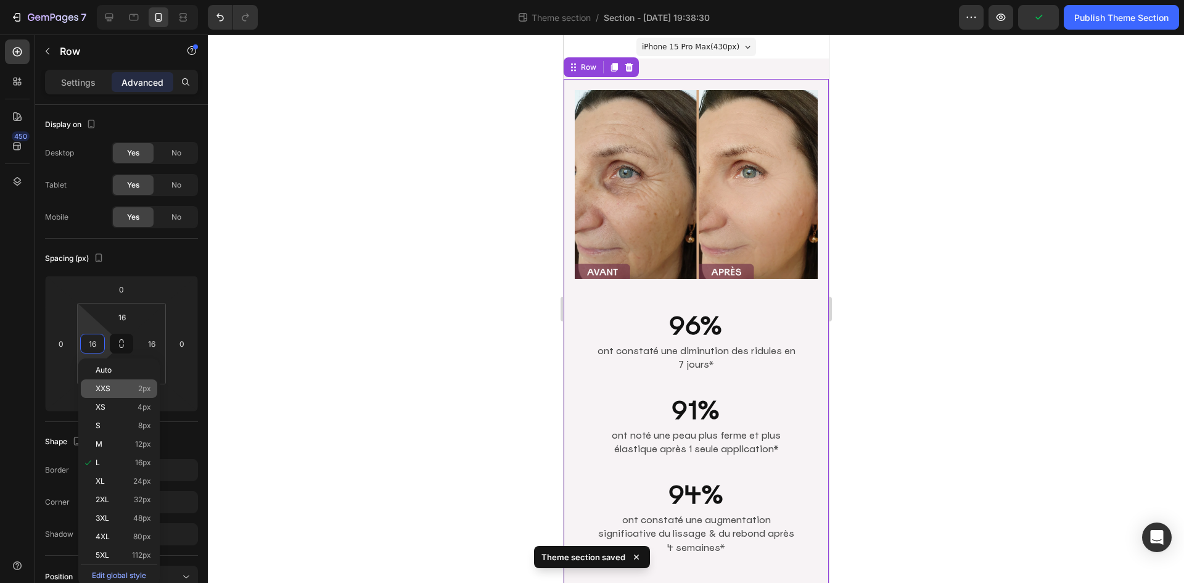
click at [104, 382] on div "XXS 2px" at bounding box center [119, 388] width 76 height 19
type input "2"
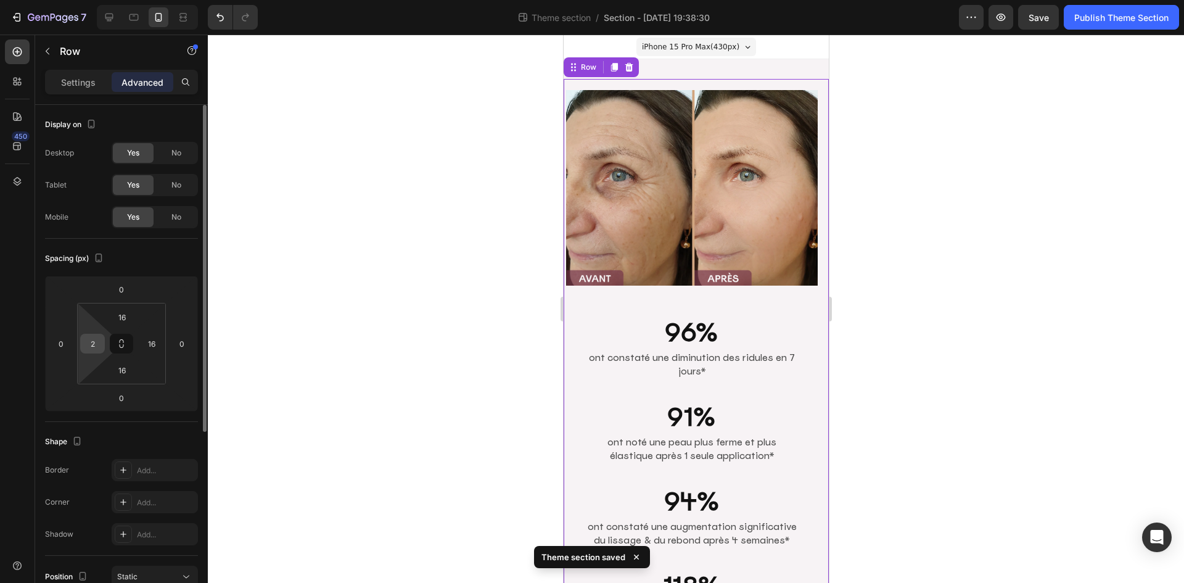
click at [97, 347] on input "2" at bounding box center [92, 343] width 19 height 19
type input "0"
click at [151, 340] on input "16" at bounding box center [151, 343] width 19 height 19
click at [912, 192] on div at bounding box center [696, 309] width 976 height 548
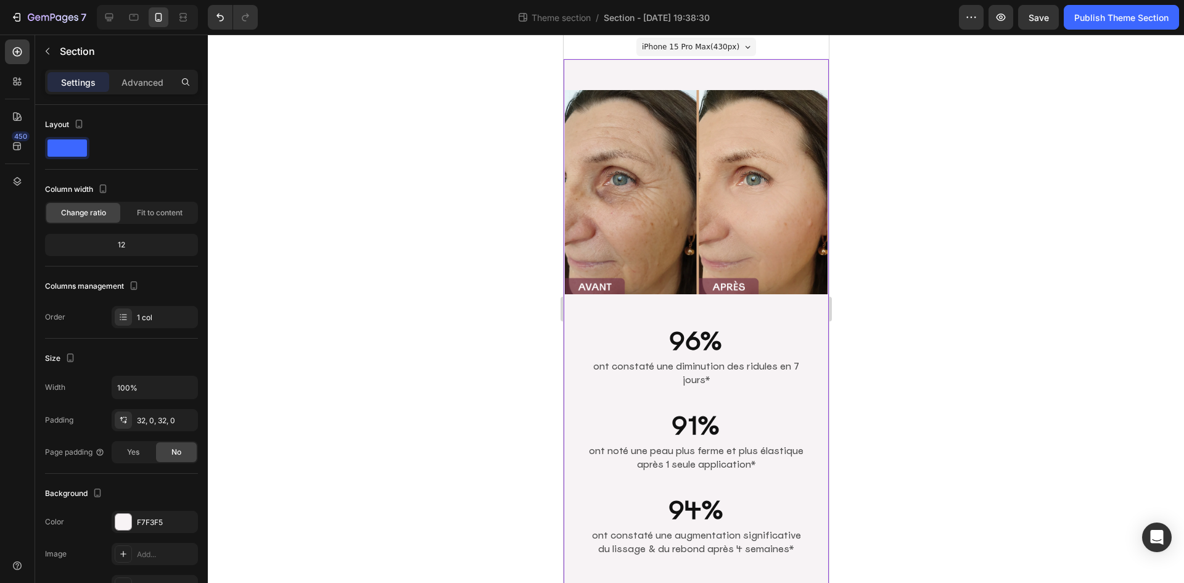
click at [699, 67] on div "Image 96% Heading ont constaté une diminution des ridules en 7 jours* Text Bloc…" at bounding box center [695, 535] width 265 height 953
click at [131, 79] on p "Advanced" at bounding box center [143, 82] width 42 height 13
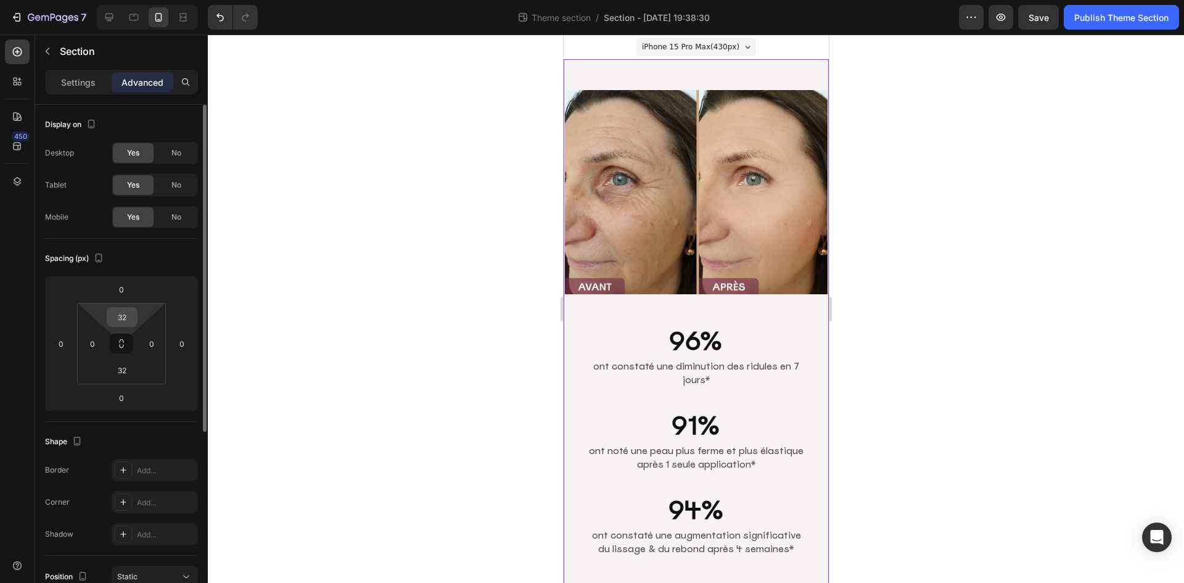
click at [125, 315] on input "32" at bounding box center [122, 317] width 25 height 19
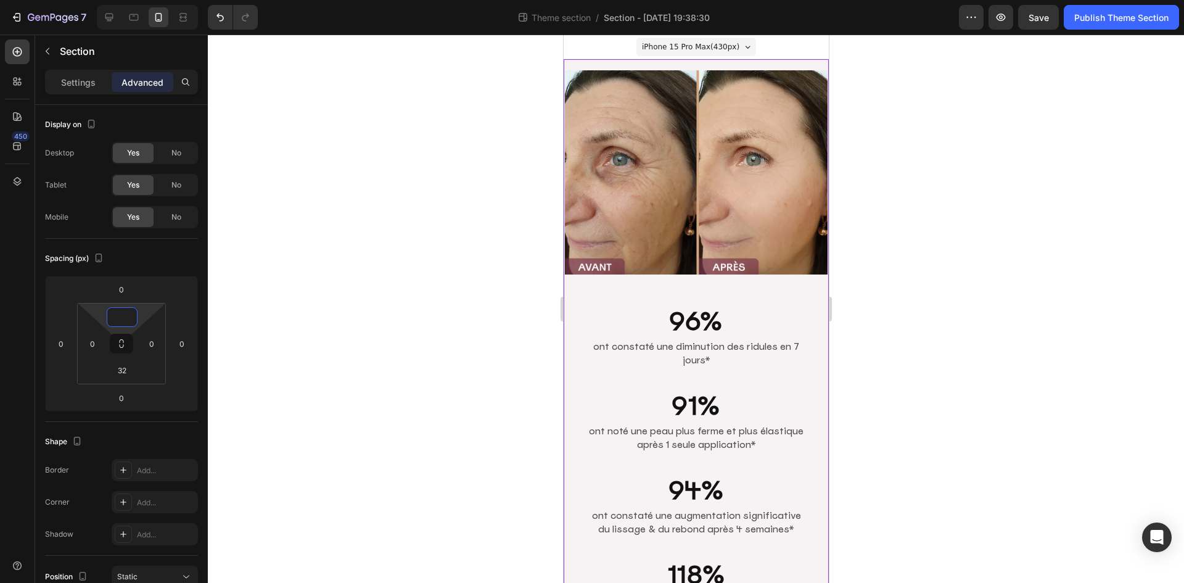
type input "0"
click at [947, 114] on div at bounding box center [696, 309] width 976 height 548
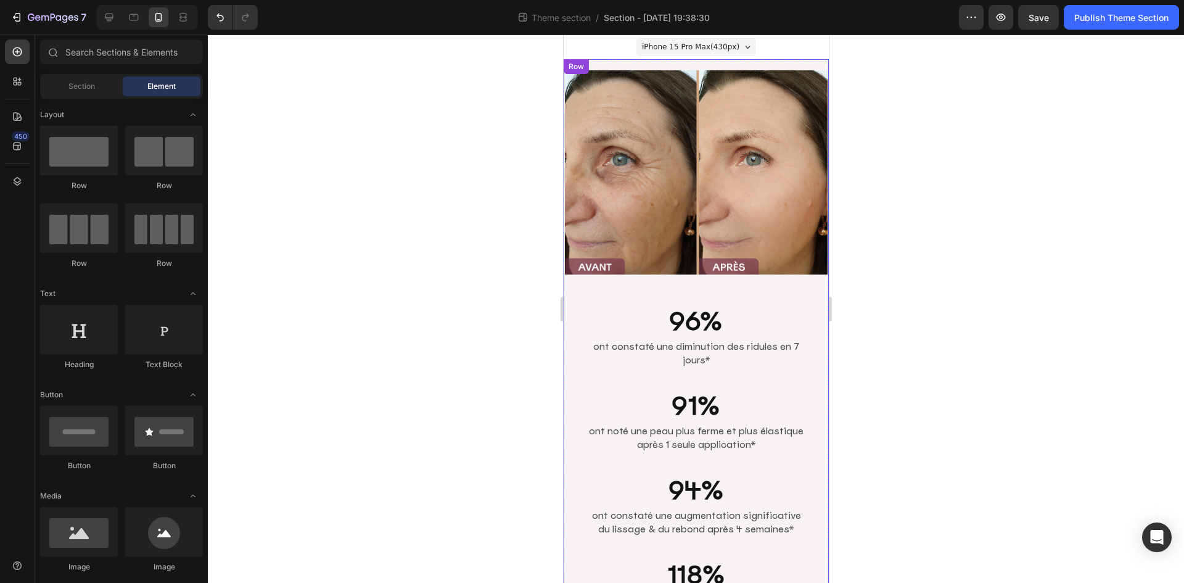
click at [638, 63] on div "Image 96% Heading ont constaté une diminution des ridules en 7 jours* Text Bloc…" at bounding box center [695, 515] width 265 height 913
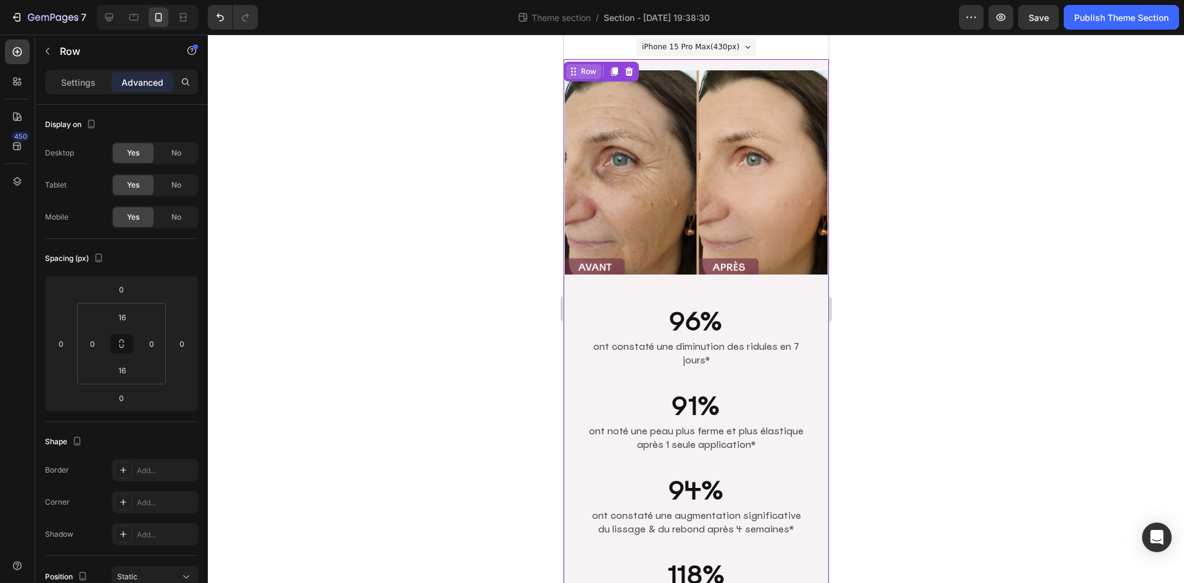
click at [587, 72] on div "Row" at bounding box center [588, 71] width 20 height 11
click at [20, 178] on icon at bounding box center [17, 181] width 12 height 12
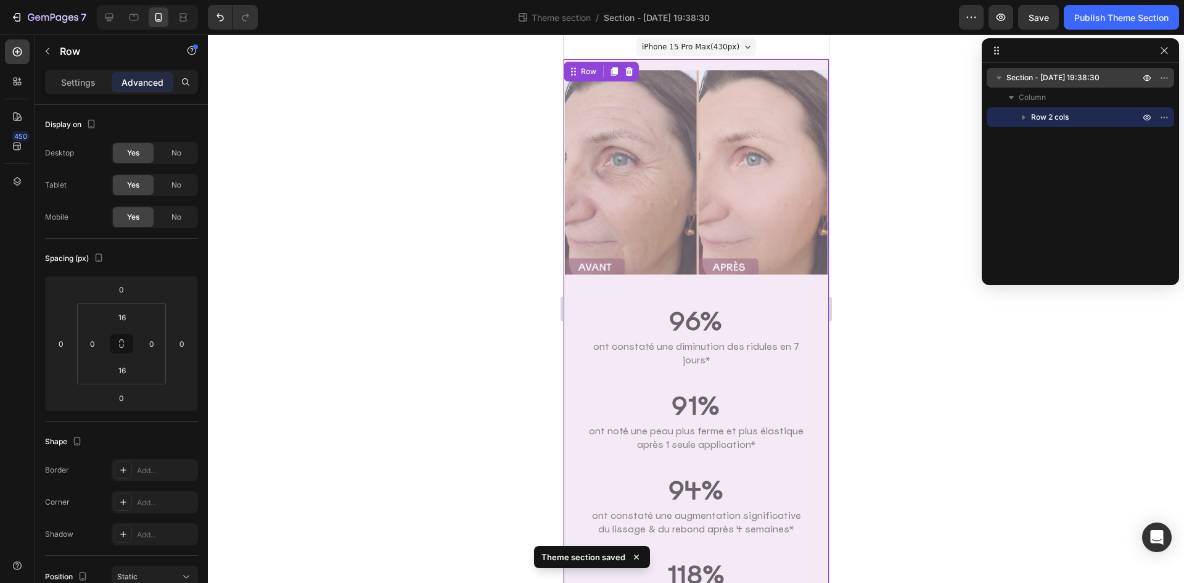
click at [1064, 75] on span "Section - [DATE] 19:38:30" at bounding box center [1053, 78] width 93 height 12
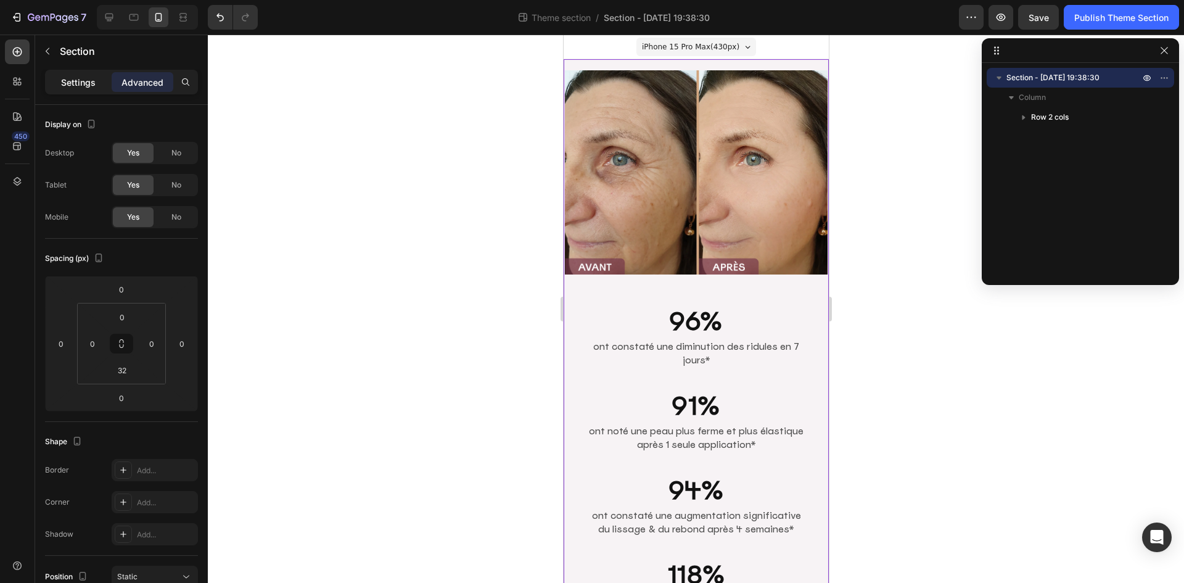
click at [76, 82] on p "Settings" at bounding box center [78, 82] width 35 height 13
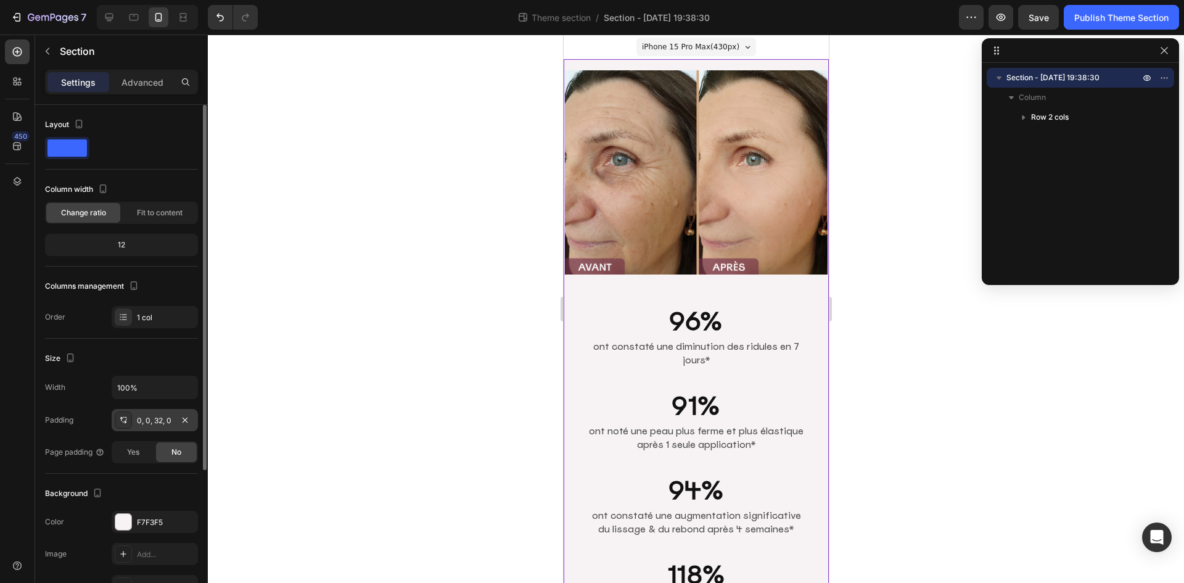
click at [159, 421] on div "0, 0, 32, 0" at bounding box center [155, 420] width 36 height 11
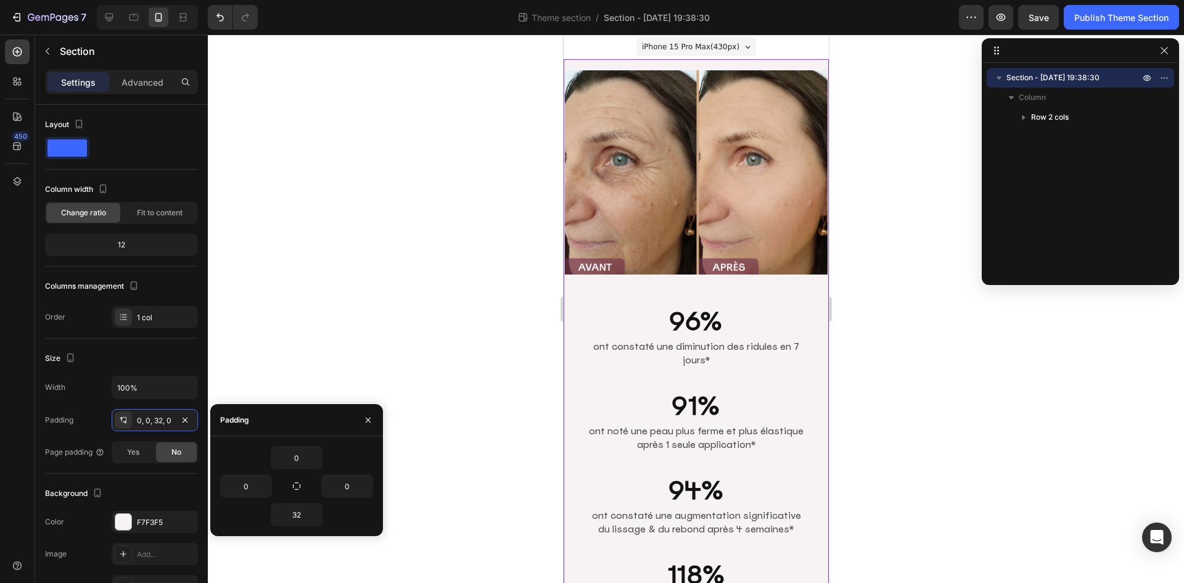
click at [657, 134] on img at bounding box center [695, 172] width 263 height 204
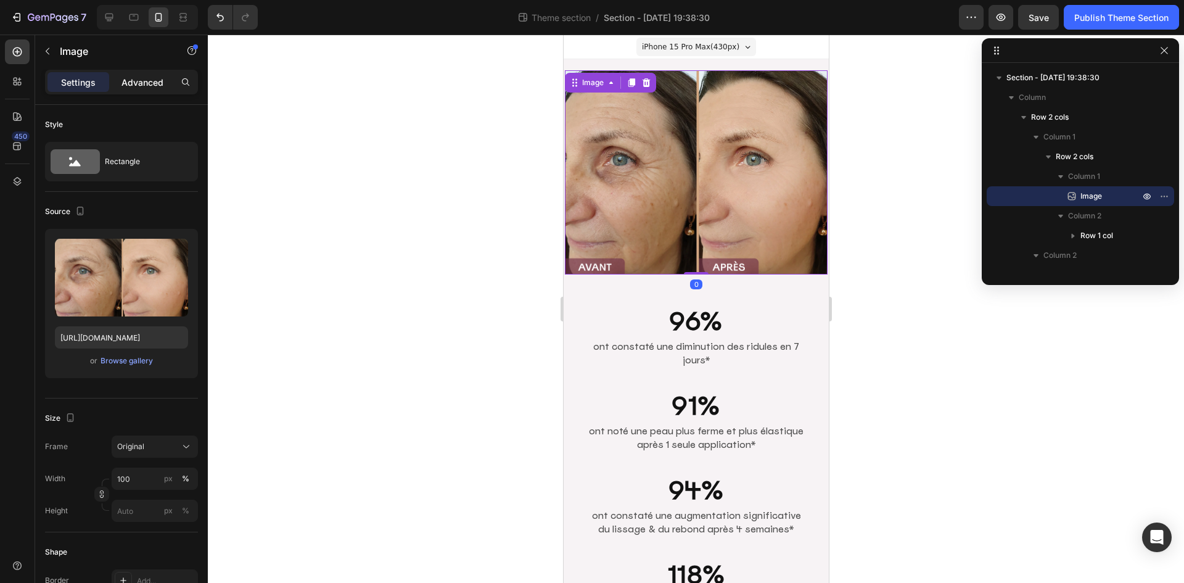
click at [138, 86] on p "Advanced" at bounding box center [143, 82] width 42 height 13
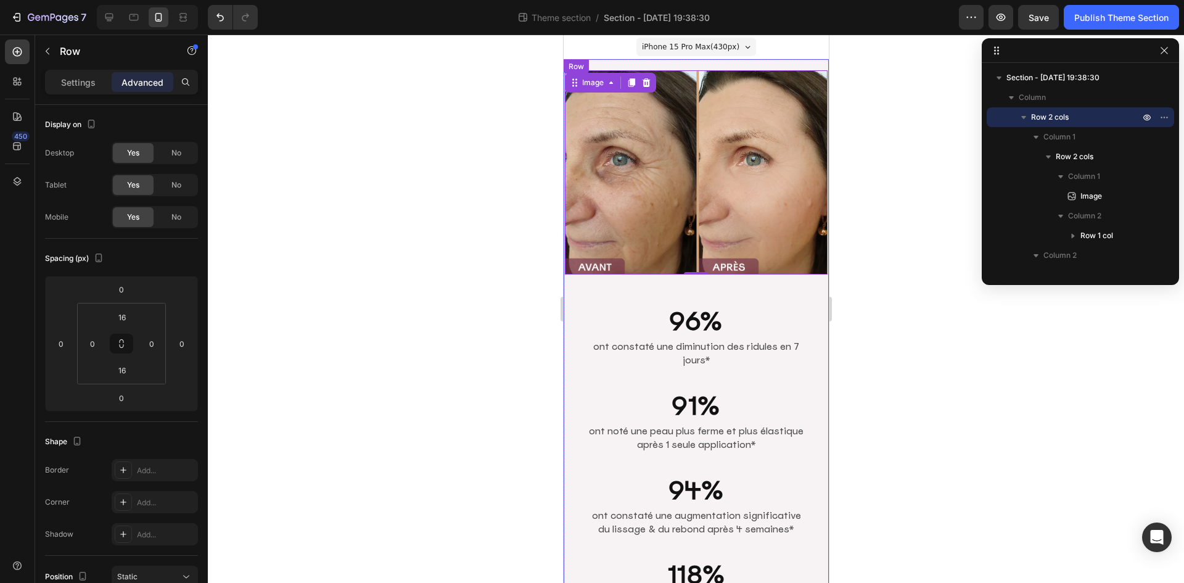
click at [683, 64] on div "Image 0 96% Heading ont constaté une diminution des ridules en 7 jours* Text Bl…" at bounding box center [695, 515] width 265 height 913
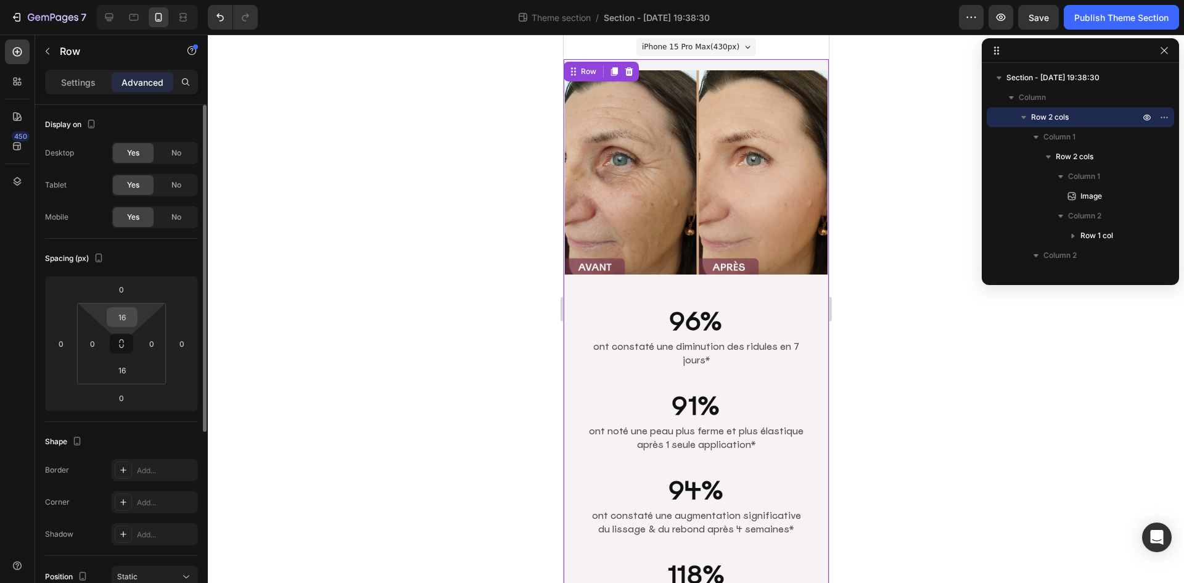
click at [125, 323] on input "16" at bounding box center [122, 317] width 25 height 19
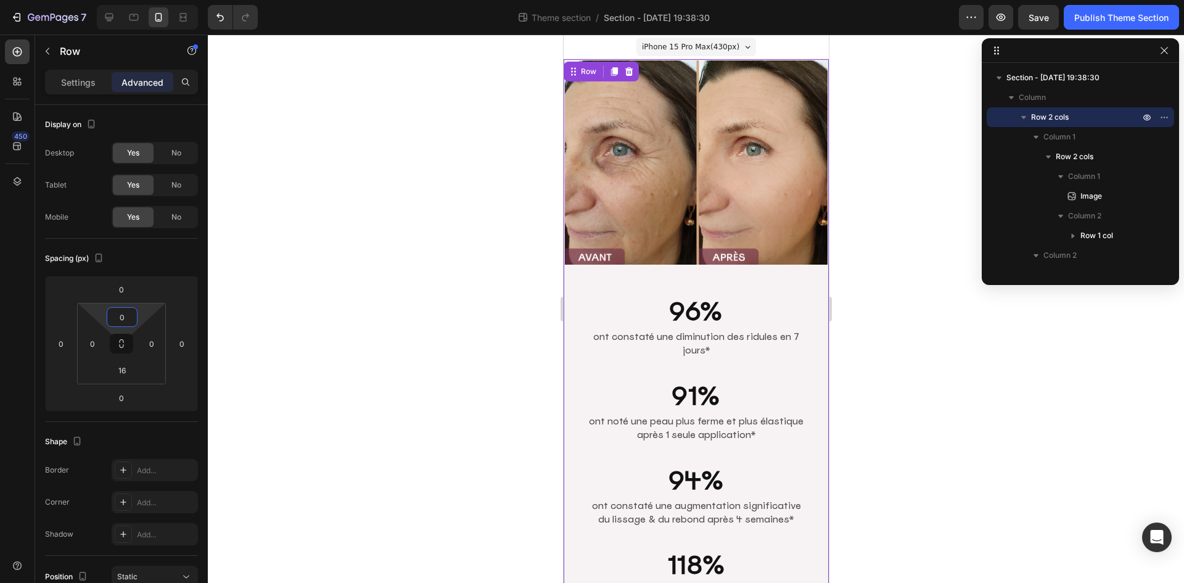
drag, startPoint x: 906, startPoint y: 305, endPoint x: 890, endPoint y: 315, distance: 18.5
click at [907, 305] on div at bounding box center [696, 309] width 976 height 548
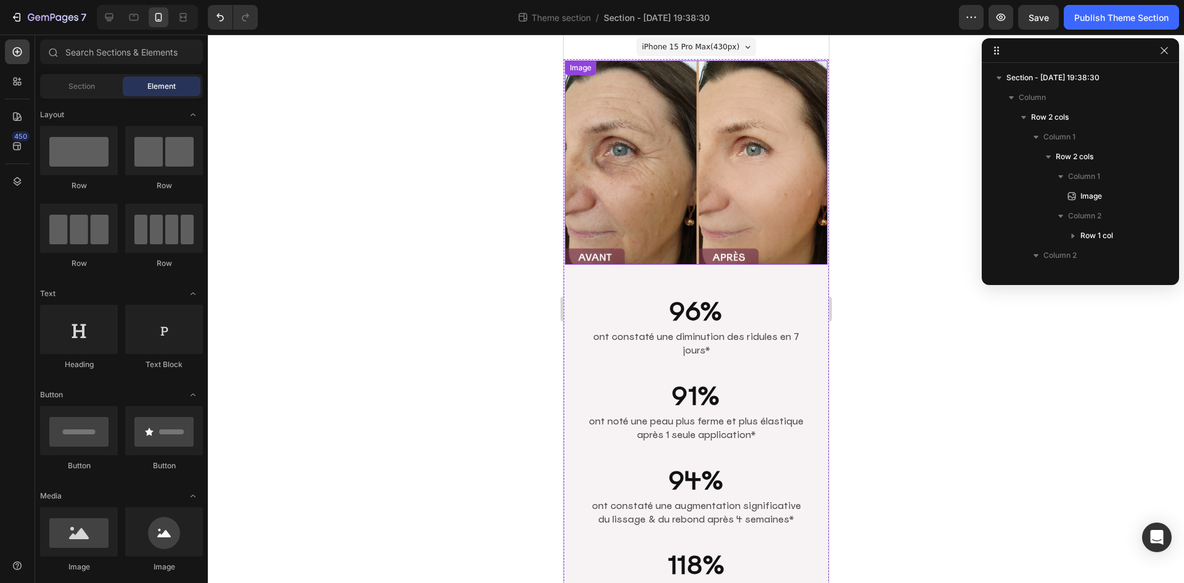
click at [682, 166] on img at bounding box center [695, 162] width 263 height 204
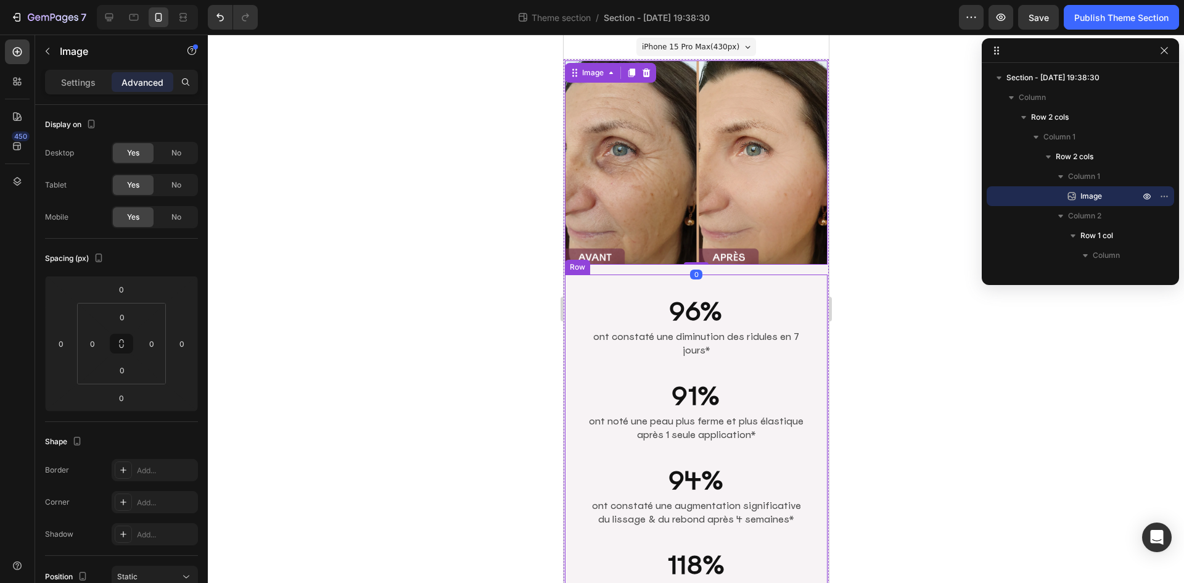
click at [576, 276] on div "96% Heading ont constaté une diminution des ridules en 7 jours* Text Block Row …" at bounding box center [695, 466] width 263 height 385
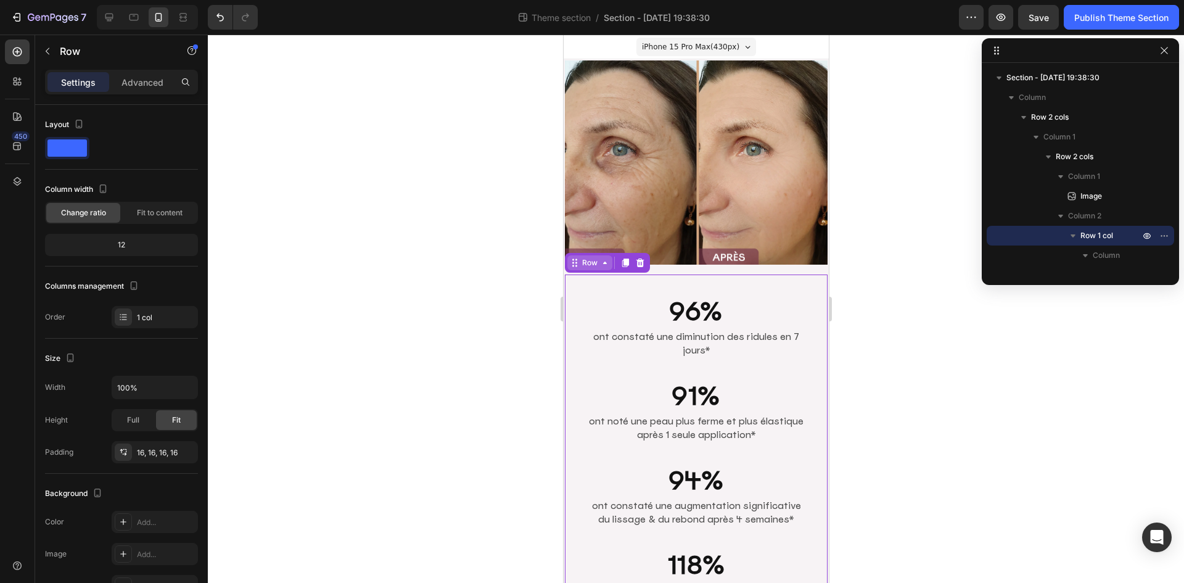
click at [585, 257] on div "Row" at bounding box center [589, 262] width 20 height 11
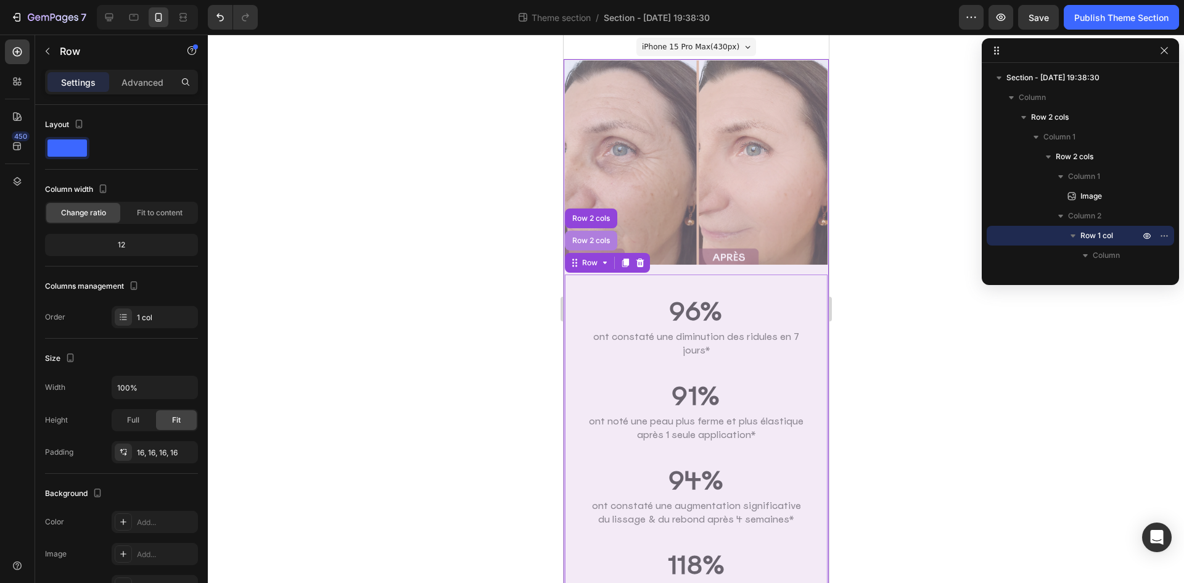
drag, startPoint x: 589, startPoint y: 237, endPoint x: 902, endPoint y: 311, distance: 321.8
click at [589, 237] on div "Row 2 cols" at bounding box center [590, 241] width 52 height 20
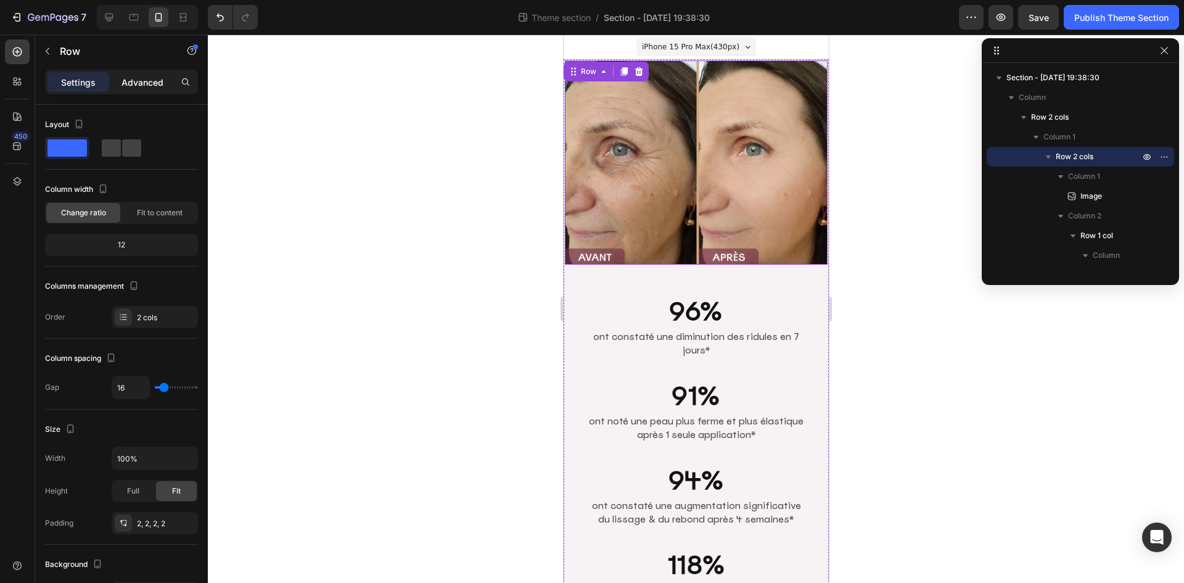
click at [147, 76] on p "Advanced" at bounding box center [143, 82] width 42 height 13
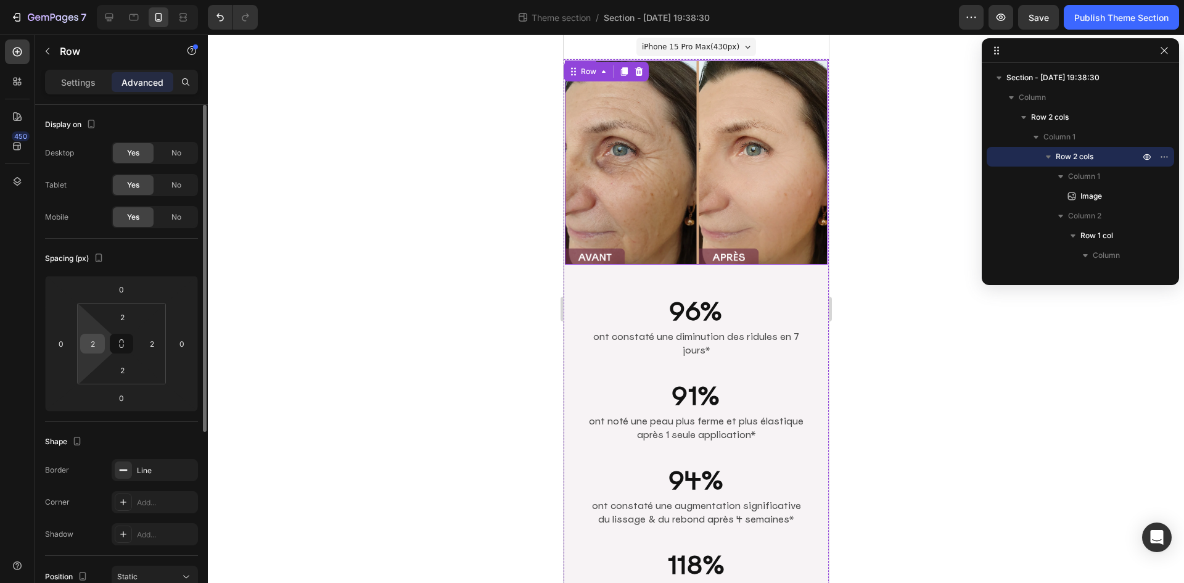
click at [98, 342] on input "2" at bounding box center [92, 343] width 19 height 19
type input "0"
click at [151, 347] on input "2" at bounding box center [151, 343] width 19 height 19
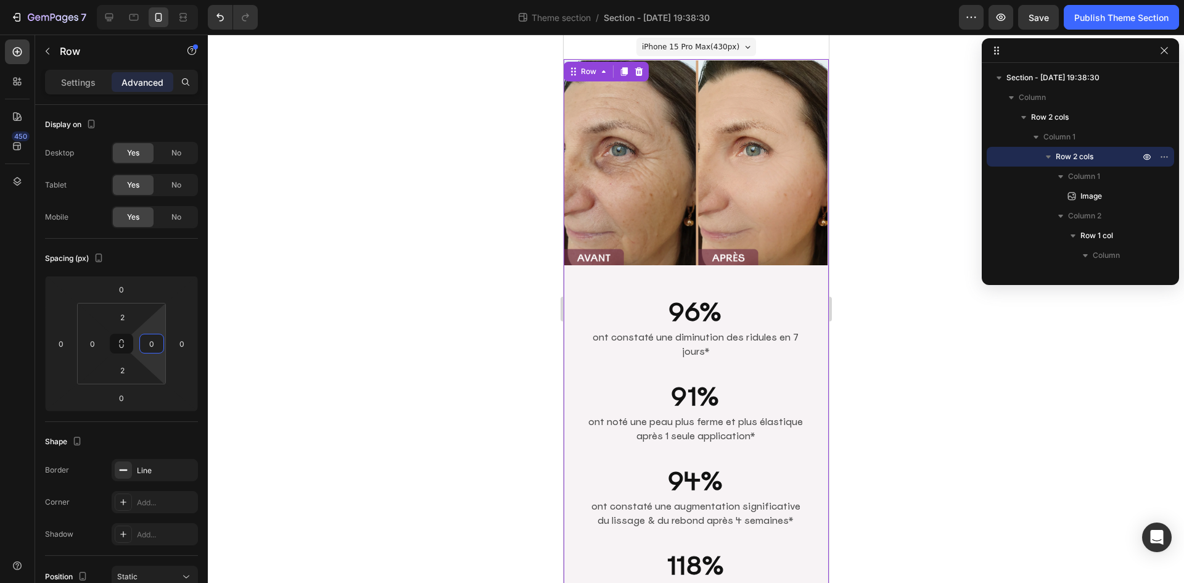
drag, startPoint x: 909, startPoint y: 272, endPoint x: 901, endPoint y: 274, distance: 7.6
click at [909, 272] on div at bounding box center [696, 309] width 976 height 548
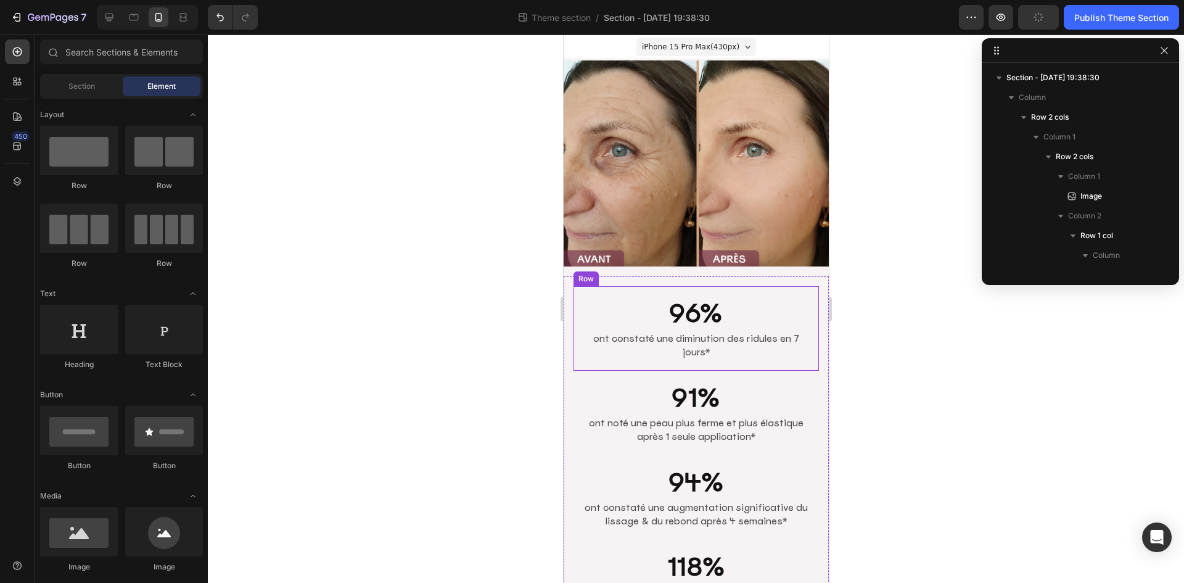
click at [580, 294] on div "96% Heading ont constaté une diminution des ridules en 7 jours* Text [GEOGRAPHI…" at bounding box center [695, 328] width 245 height 84
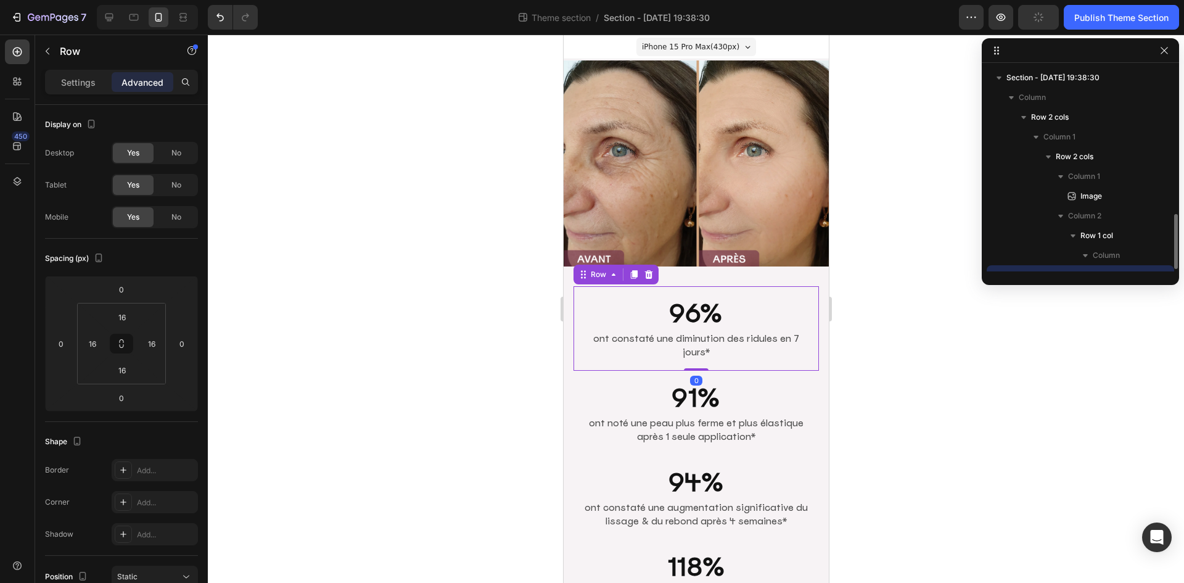
scroll to position [115, 0]
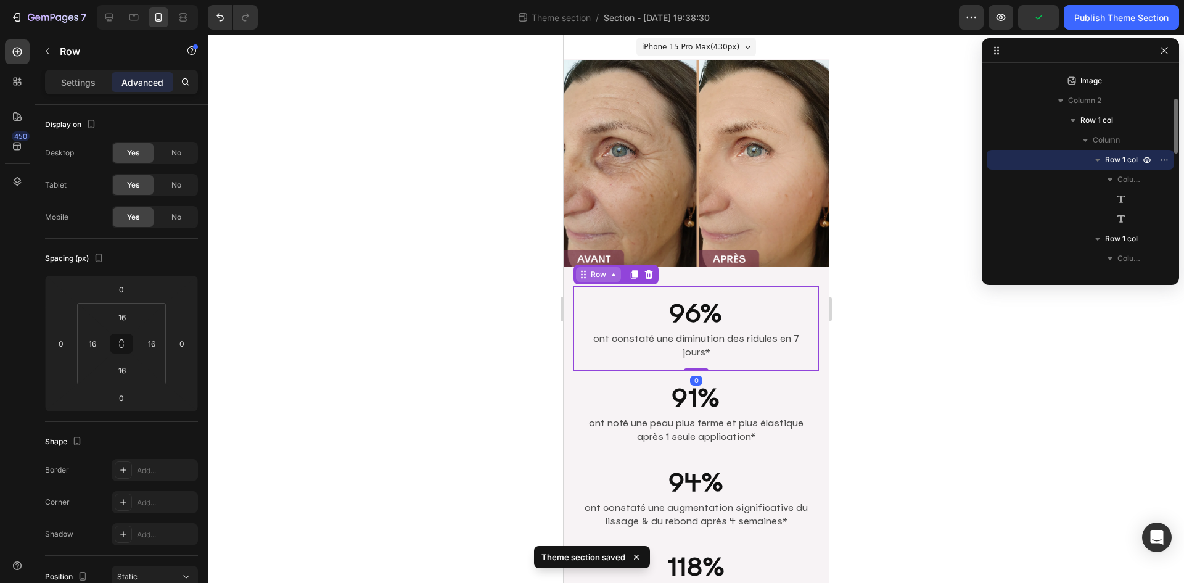
click at [609, 270] on icon at bounding box center [613, 275] width 10 height 10
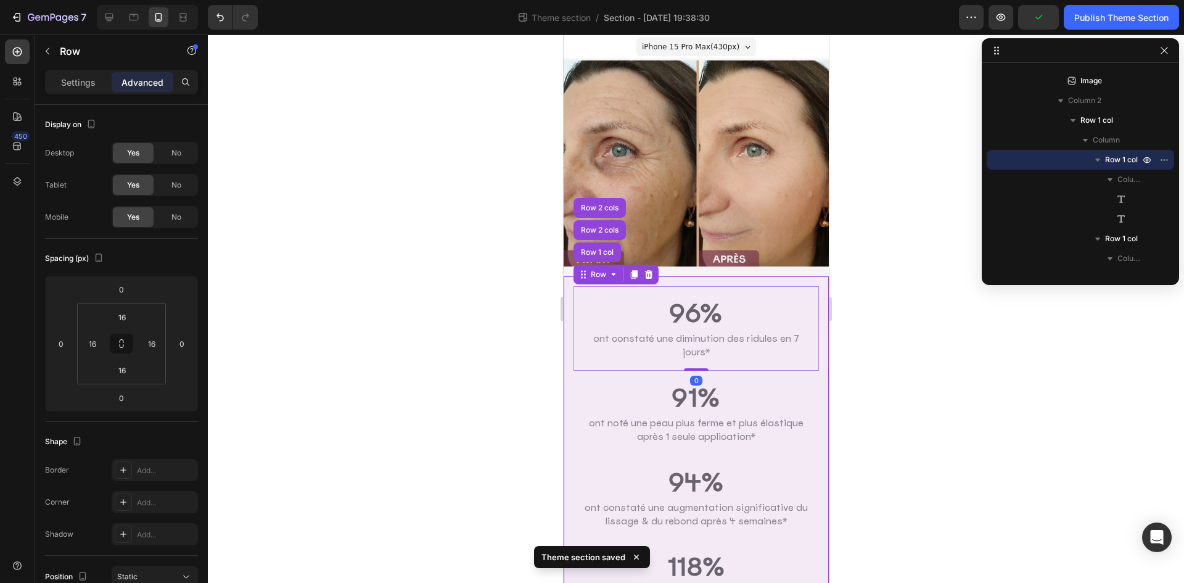
drag, startPoint x: 602, startPoint y: 245, endPoint x: 584, endPoint y: 273, distance: 33.5
click at [602, 249] on div "Row 1 col" at bounding box center [597, 252] width 38 height 7
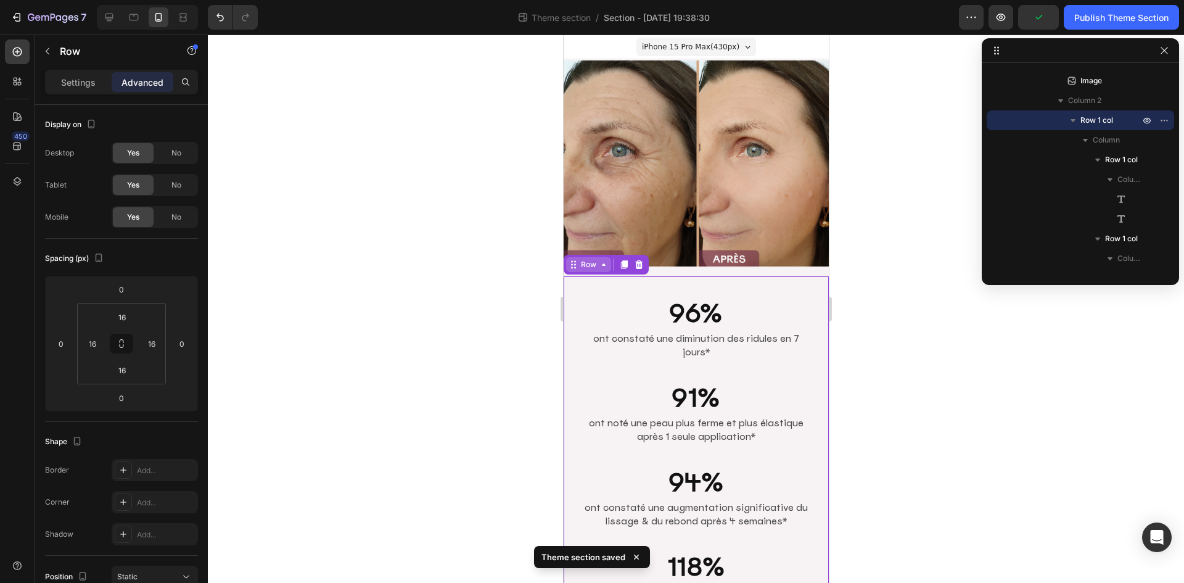
drag, startPoint x: 591, startPoint y: 257, endPoint x: 591, endPoint y: 250, distance: 6.8
click at [591, 259] on div "Row" at bounding box center [588, 264] width 20 height 11
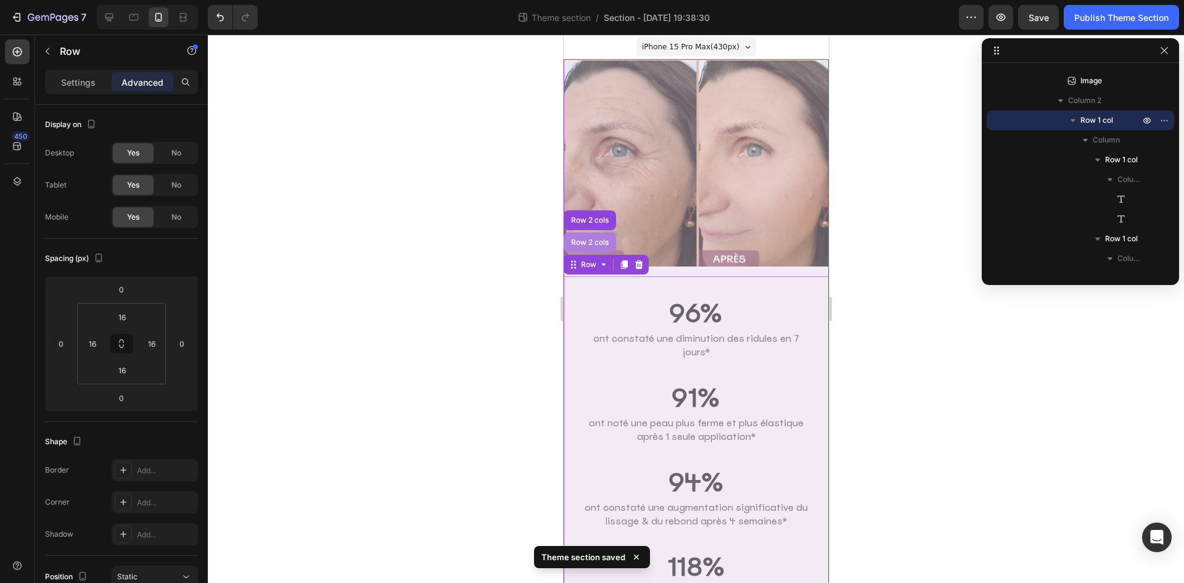
click at [591, 233] on div "Row 2 cols" at bounding box center [589, 243] width 52 height 20
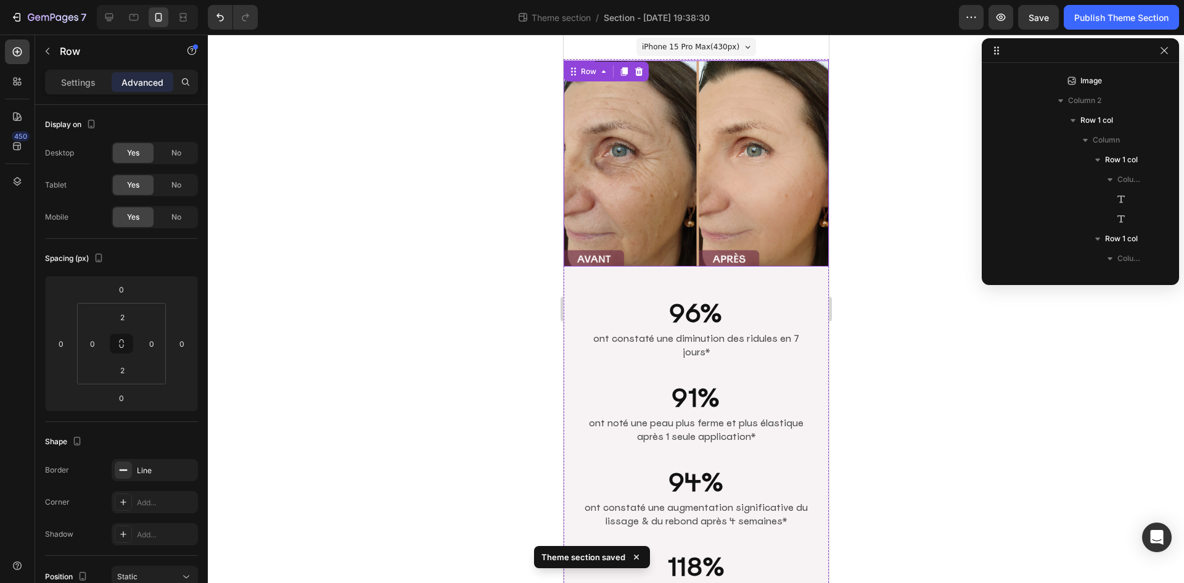
scroll to position [0, 0]
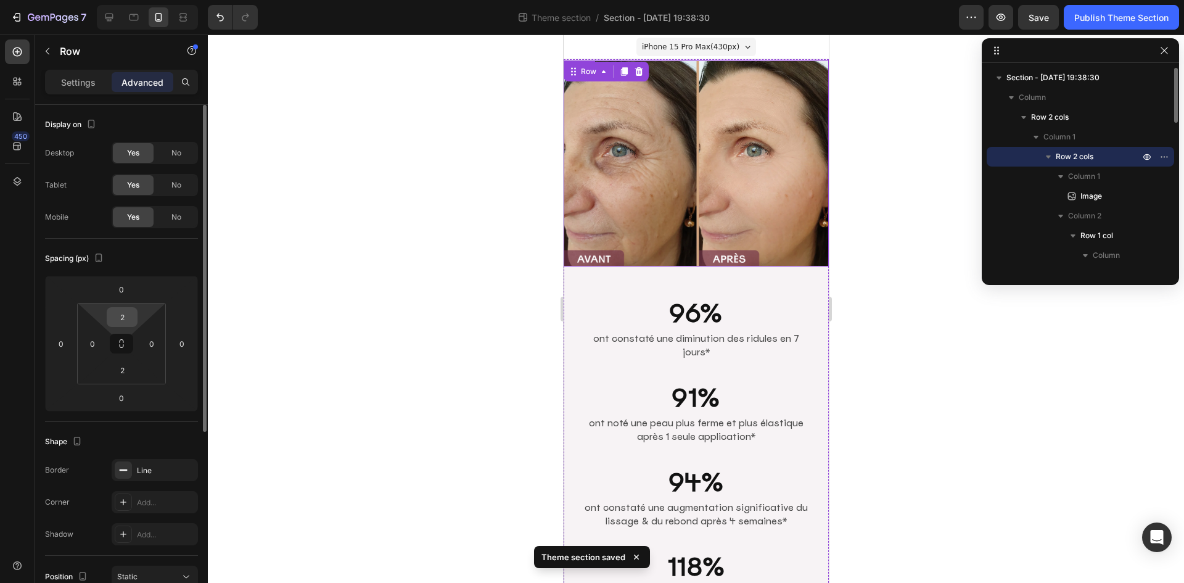
click at [130, 318] on input "2" at bounding box center [122, 317] width 25 height 19
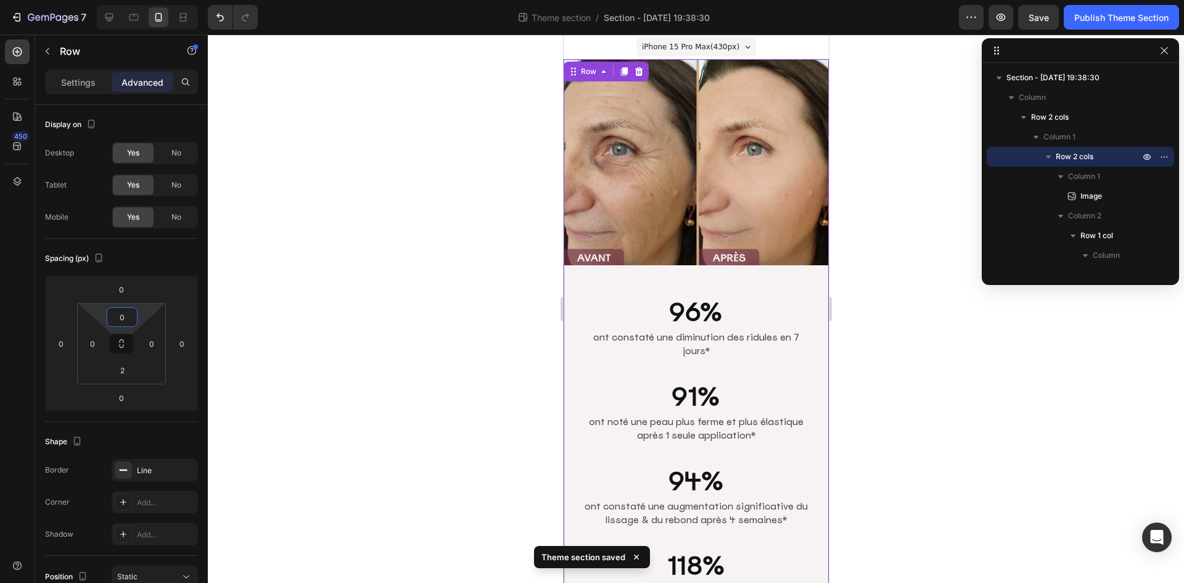
click at [924, 359] on div at bounding box center [696, 309] width 976 height 548
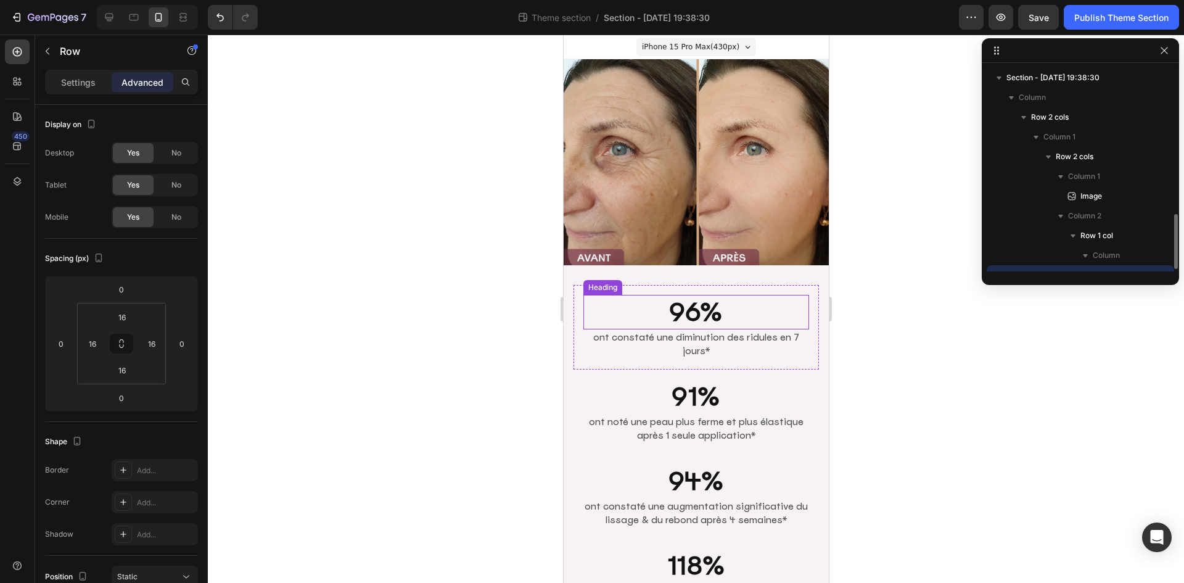
click at [578, 288] on div "96% Heading ont constaté une diminution des ridules en 7 jours* Text [GEOGRAPHI…" at bounding box center [695, 327] width 245 height 84
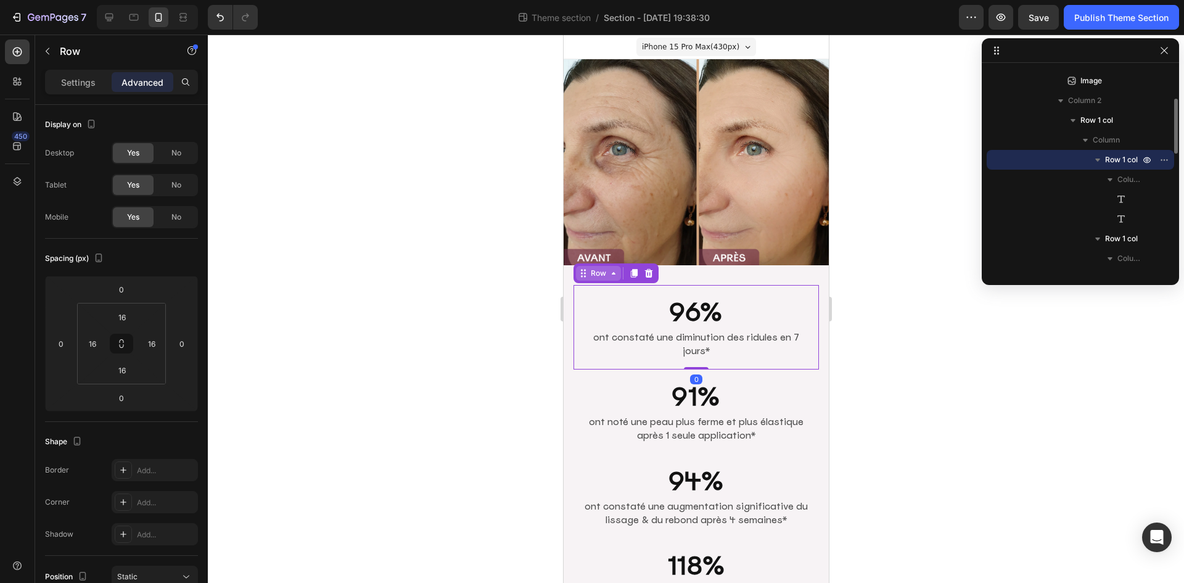
click at [598, 268] on div "Row" at bounding box center [598, 273] width 20 height 11
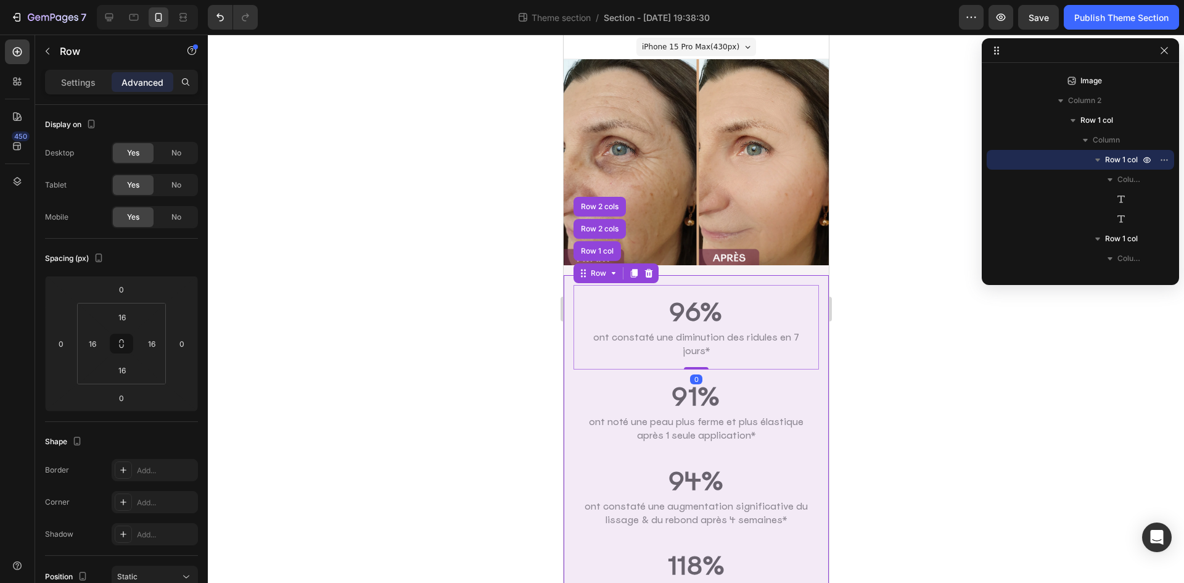
drag, startPoint x: 595, startPoint y: 239, endPoint x: 595, endPoint y: 259, distance: 19.7
click at [595, 241] on div "Row 1 col" at bounding box center [596, 251] width 47 height 20
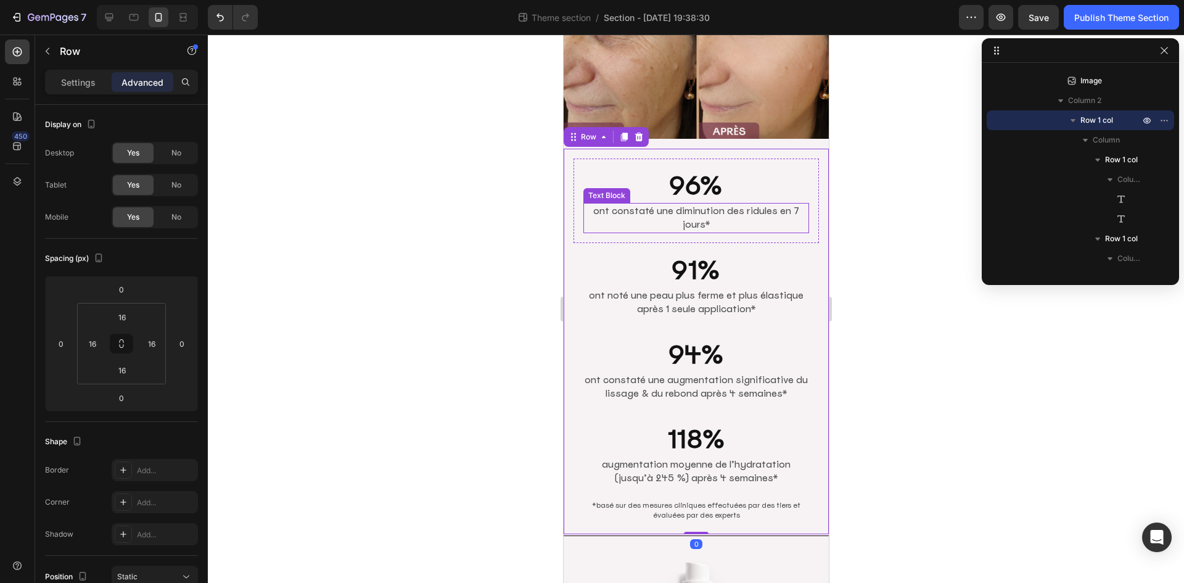
scroll to position [185, 0]
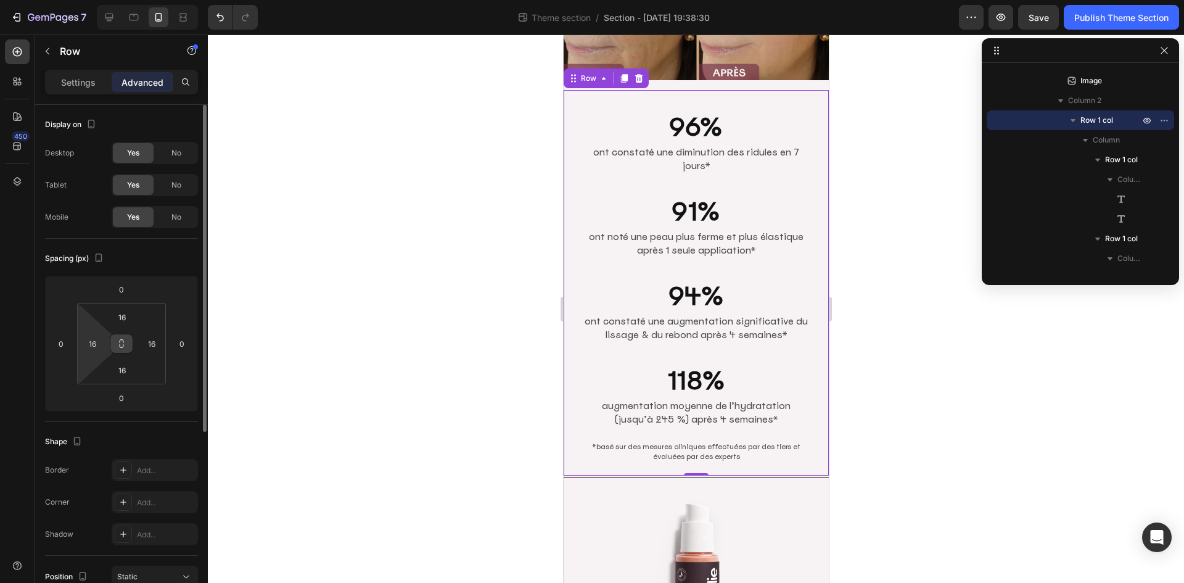
click at [118, 344] on icon at bounding box center [122, 344] width 10 height 10
click at [103, 342] on div "16" at bounding box center [92, 344] width 25 height 20
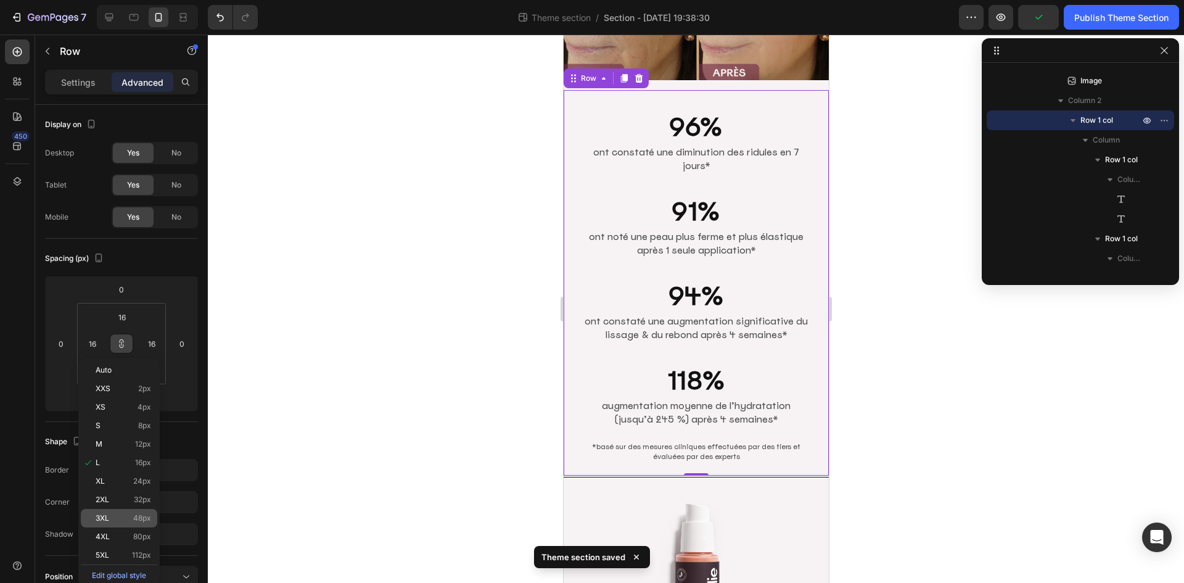
click at [115, 521] on p "3XL 48px" at bounding box center [124, 518] width 56 height 9
type input "48"
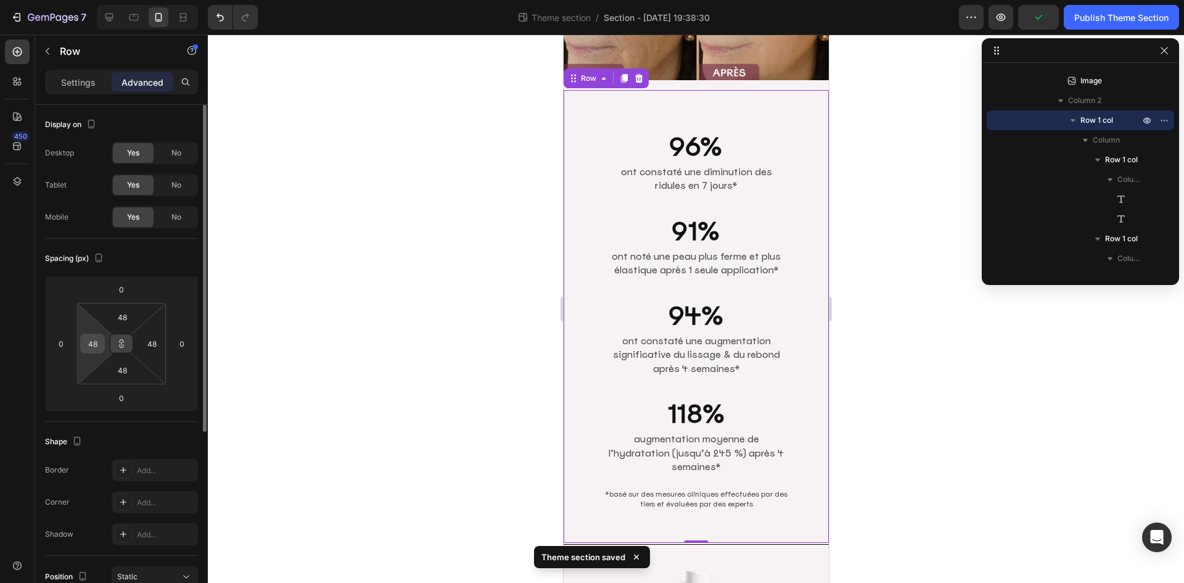
click at [101, 341] on input "48" at bounding box center [92, 343] width 19 height 19
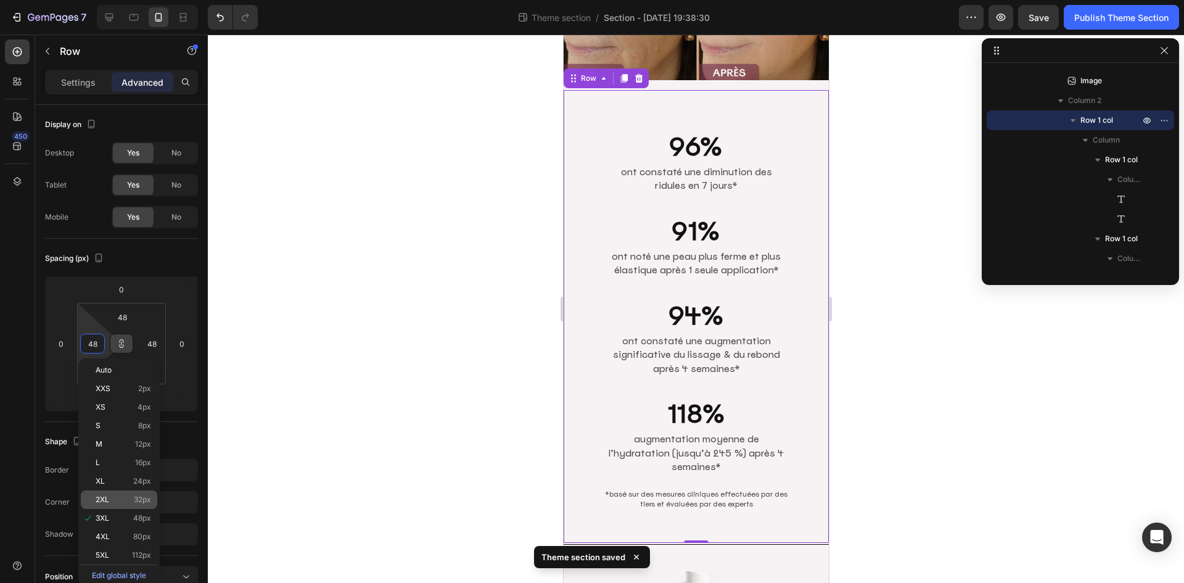
type input "3"
click at [105, 495] on span "2XL" at bounding box center [103, 499] width 14 height 9
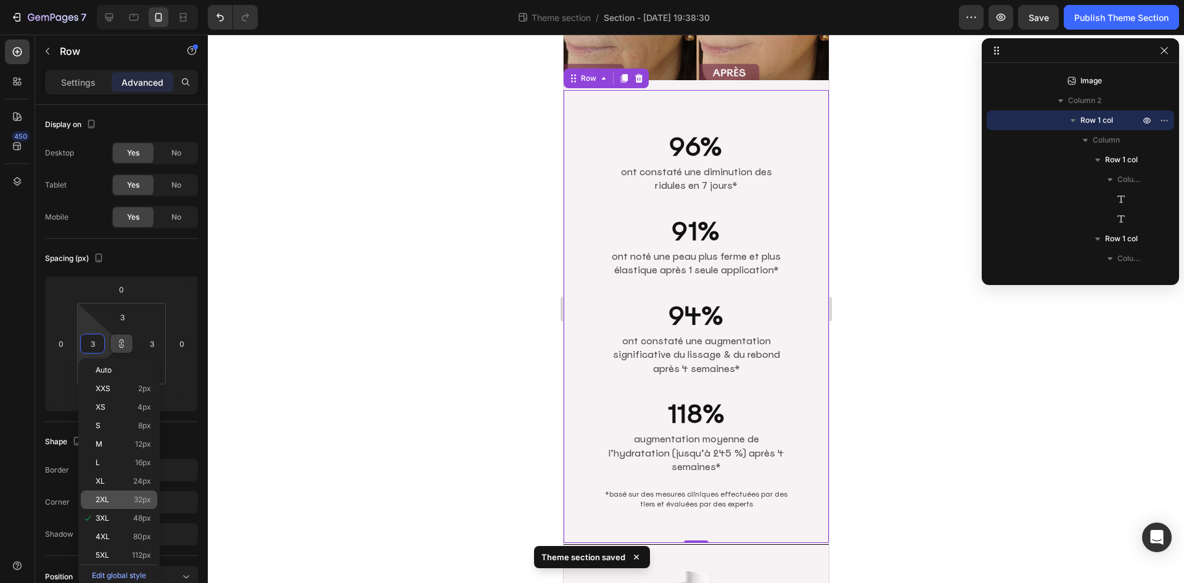
type input "32"
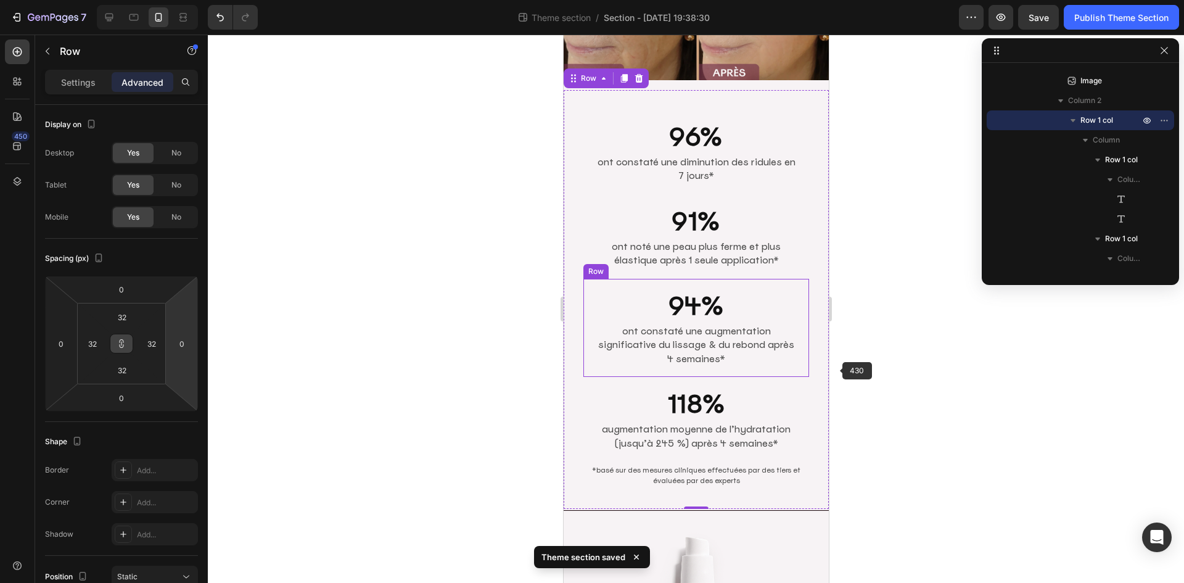
click at [924, 377] on div at bounding box center [696, 309] width 976 height 548
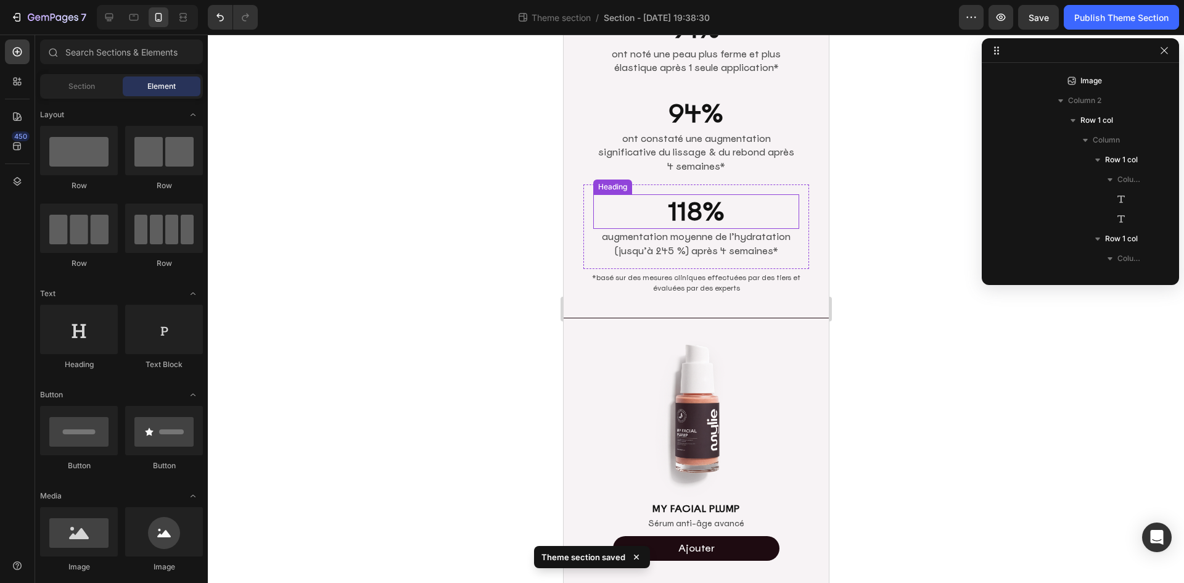
scroll to position [417, 0]
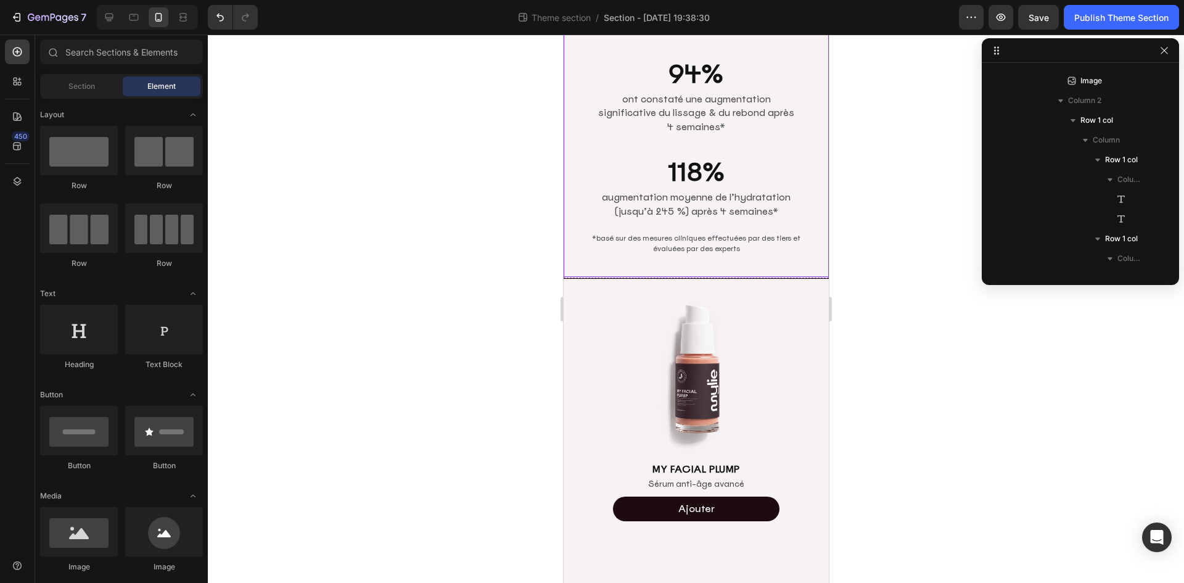
click at [583, 260] on div "96% Heading ont constaté une diminution des ridules en 7 jours* Text Block Row …" at bounding box center [695, 67] width 265 height 419
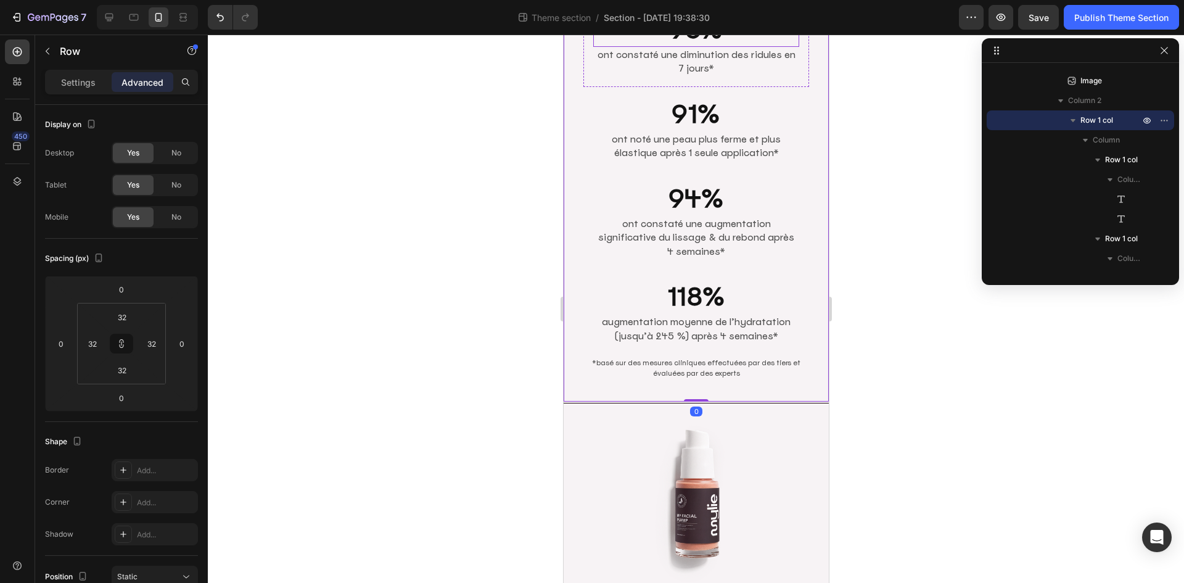
scroll to position [355, 0]
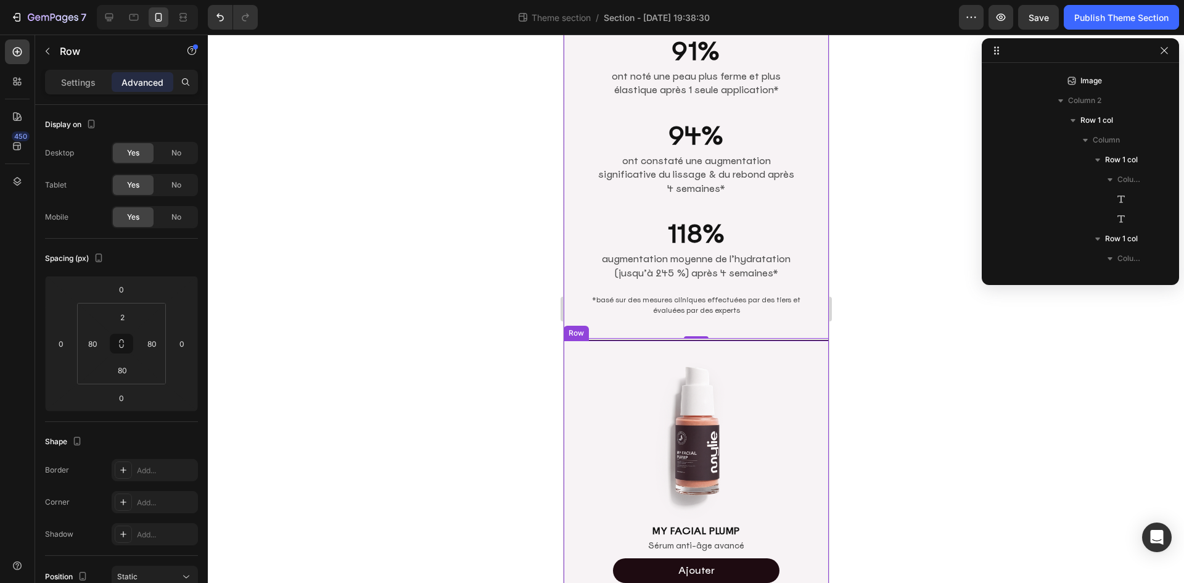
click at [570, 340] on div "Image MY FACIAL PLUMP Heading Sérum anti-âge avancé Text Block Ajouter Add to C…" at bounding box center [695, 486] width 265 height 292
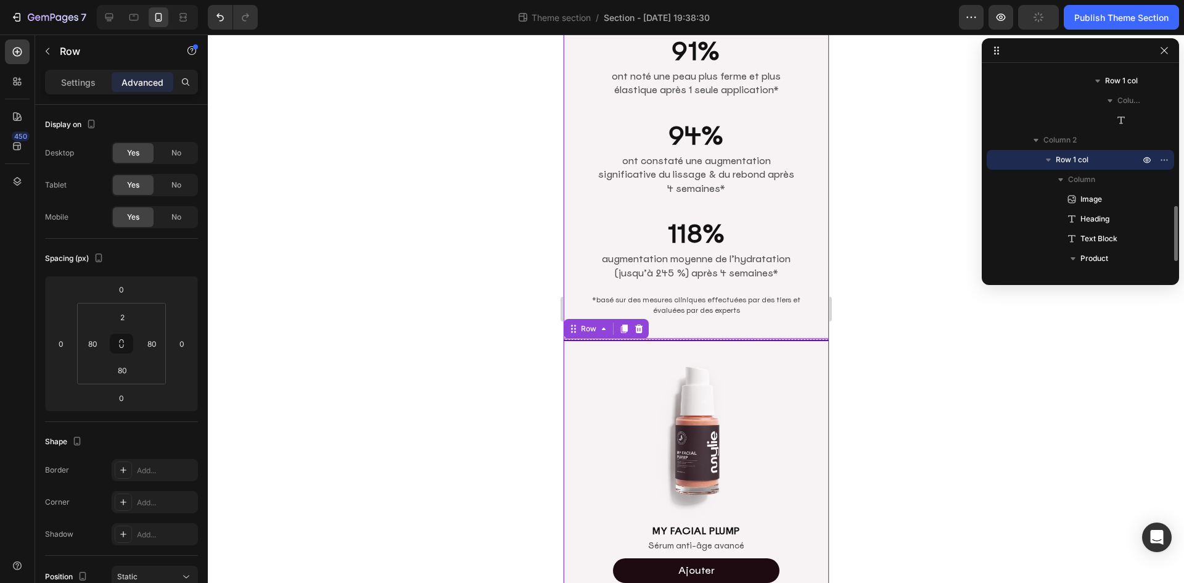
click at [583, 274] on div "118% Heading augmentation moyenne de l’hydratation (jusqu’à 245 %) [DATE]* Text…" at bounding box center [696, 249] width 226 height 84
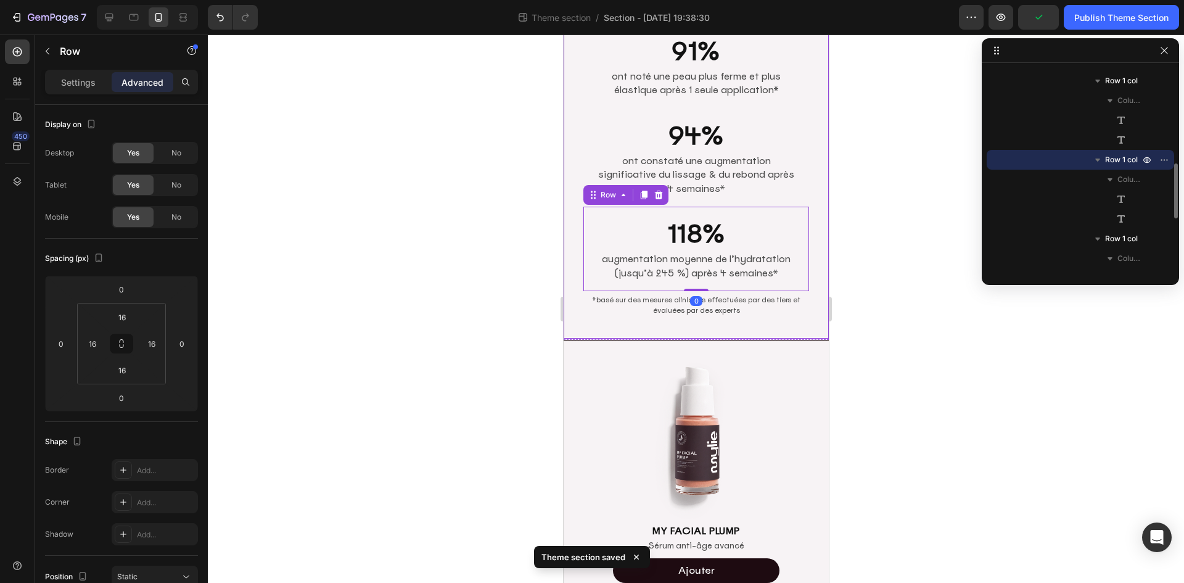
click at [579, 289] on div "96% Heading ont constaté une diminution des ridules en 7 jours* Text Block Row …" at bounding box center [695, 129] width 265 height 419
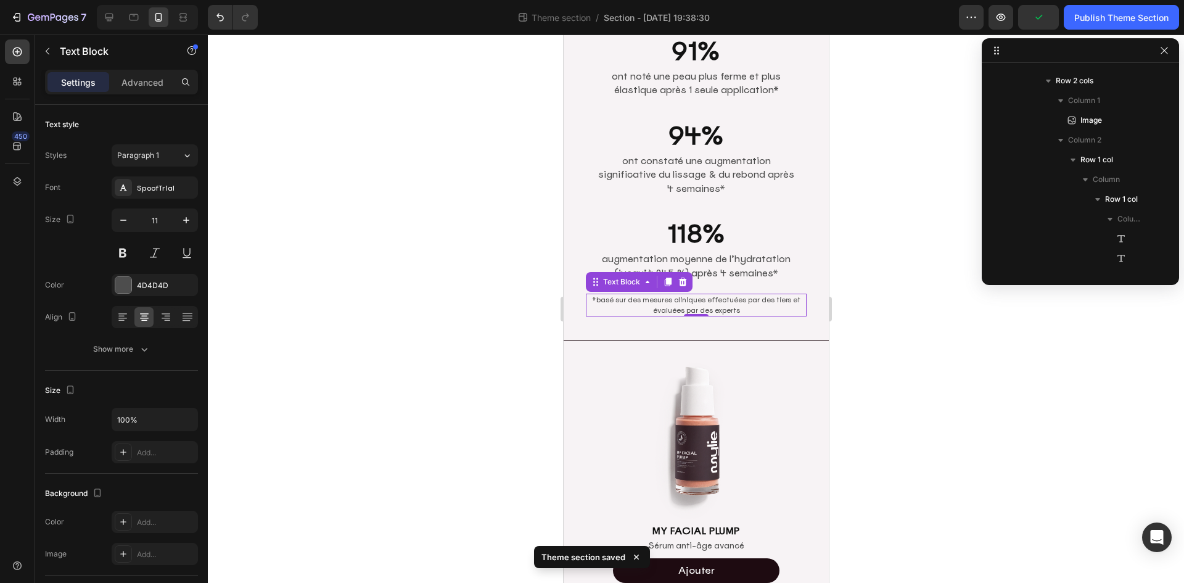
scroll to position [471, 0]
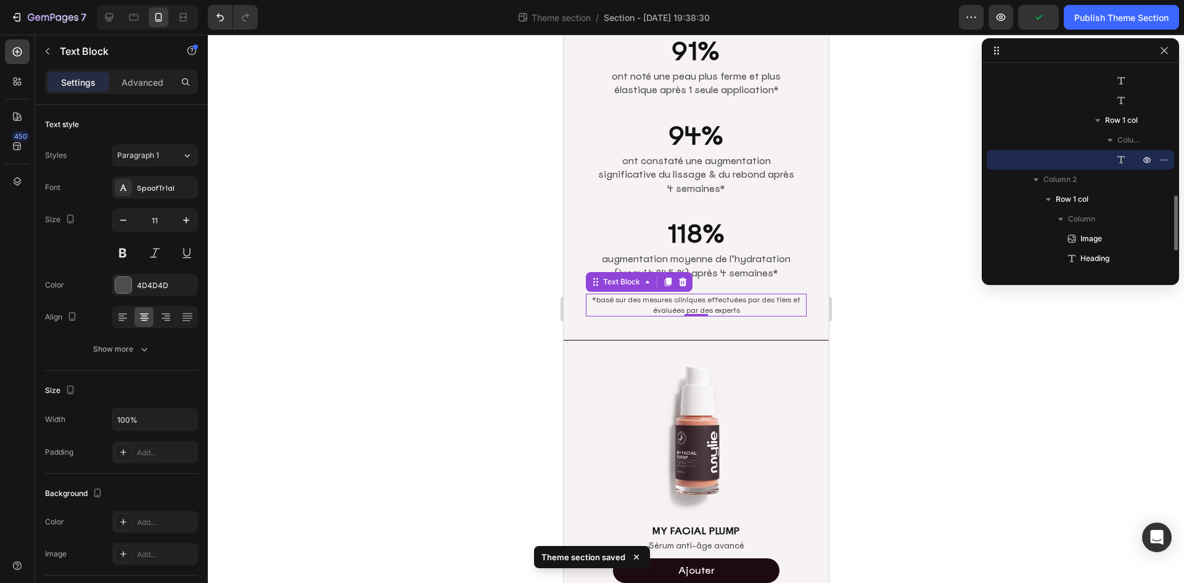
click at [601, 295] on p "*basé sur des mesures cliniques effectuées par des tiers et évaluées par des ex…" at bounding box center [696, 305] width 218 height 20
click at [601, 276] on div "Text Block" at bounding box center [621, 281] width 42 height 11
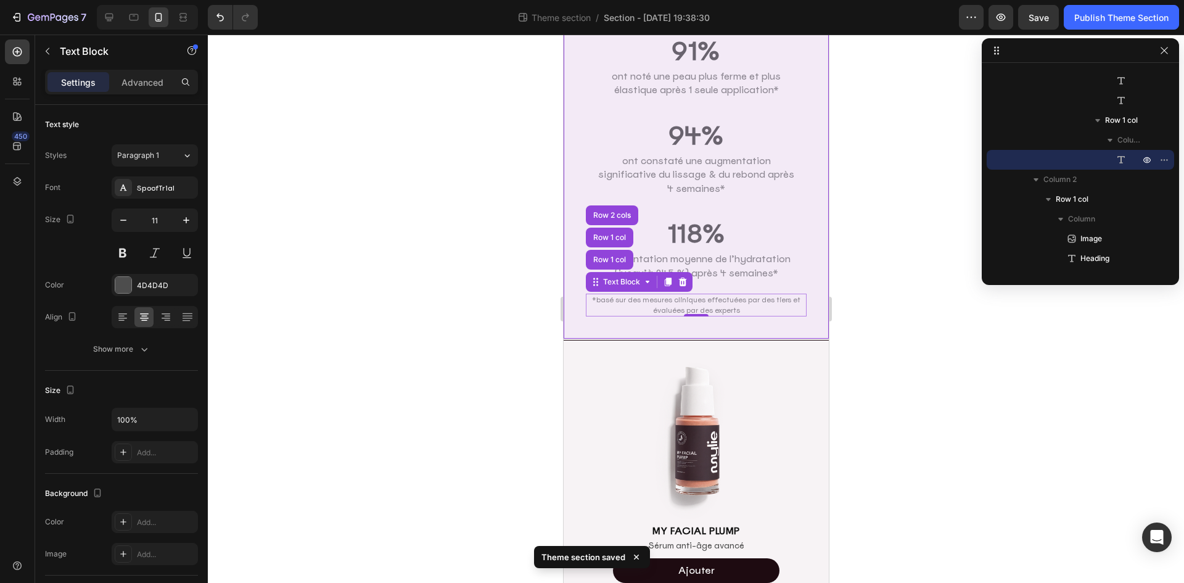
click at [611, 234] on div "Row 1 col" at bounding box center [609, 237] width 38 height 7
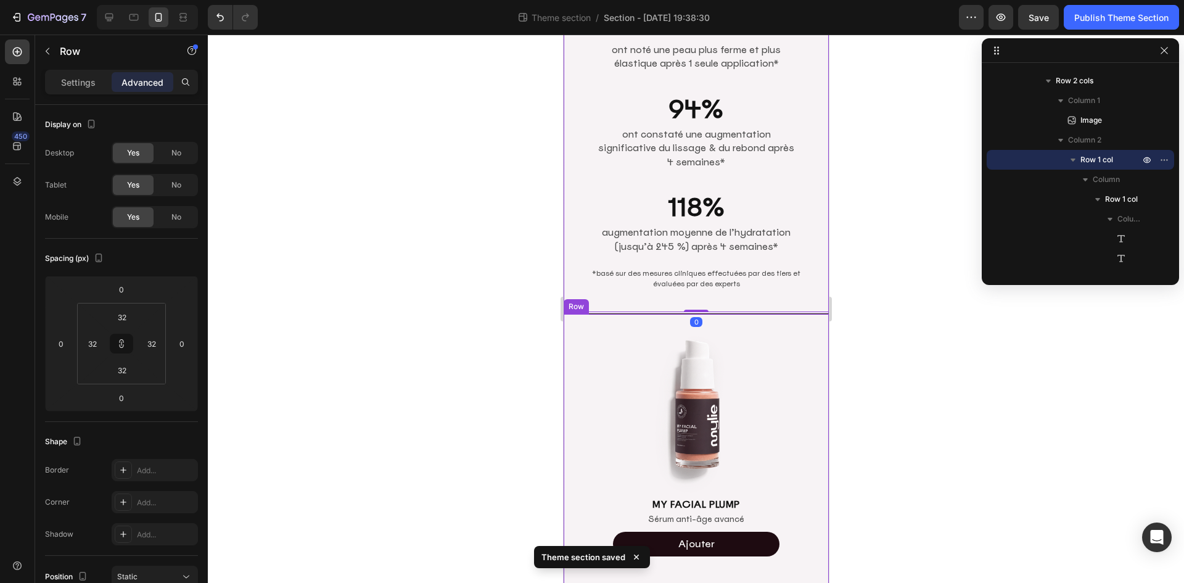
scroll to position [417, 0]
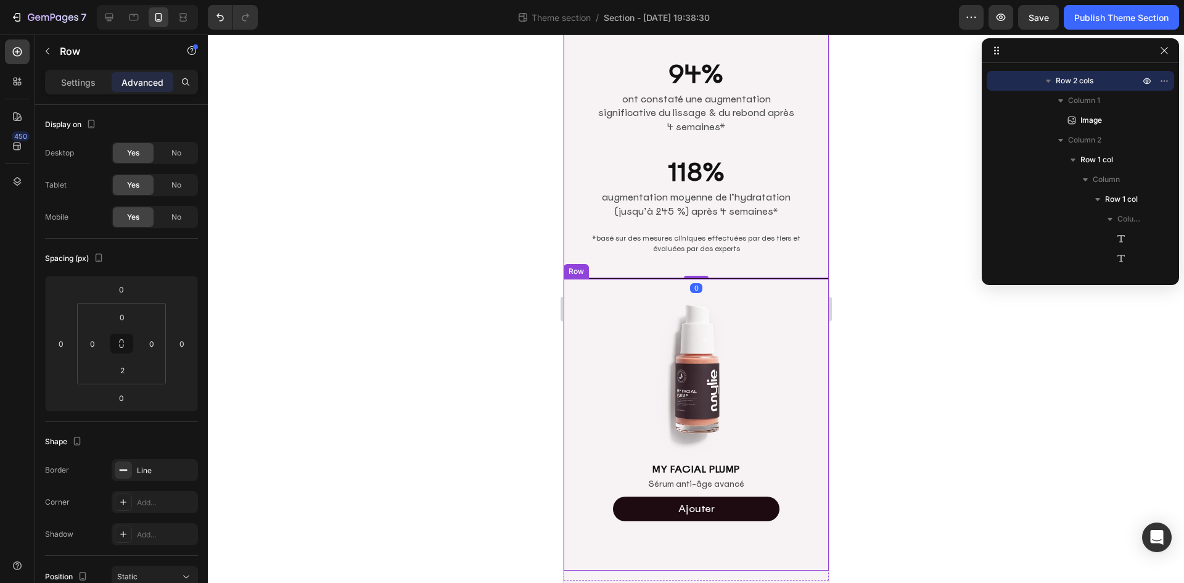
click at [936, 329] on div at bounding box center [696, 309] width 976 height 548
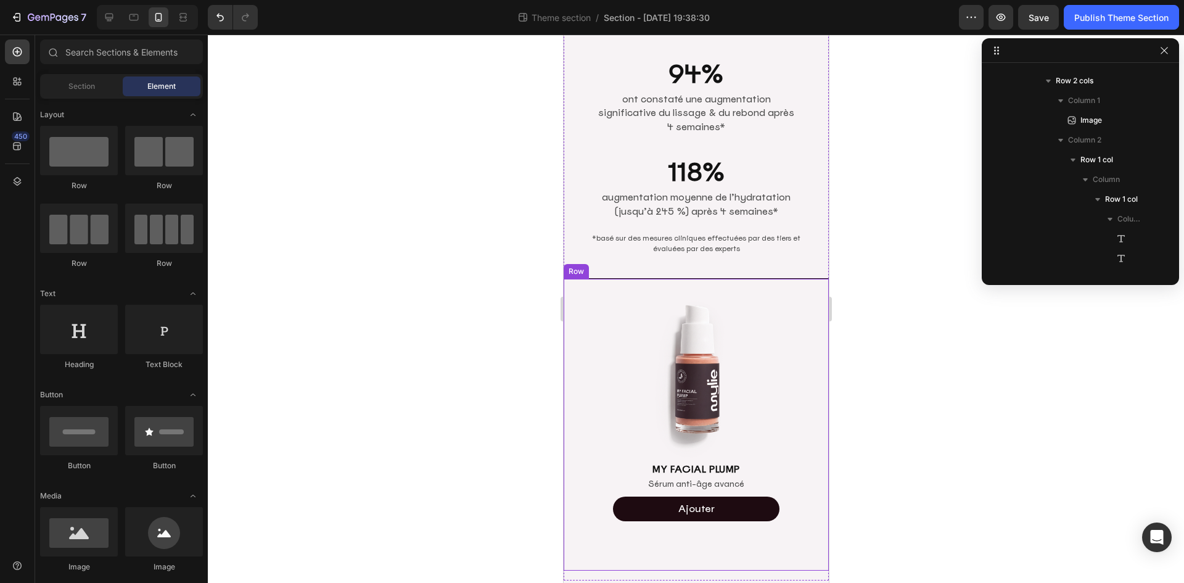
click at [727, 364] on img at bounding box center [695, 370] width 167 height 181
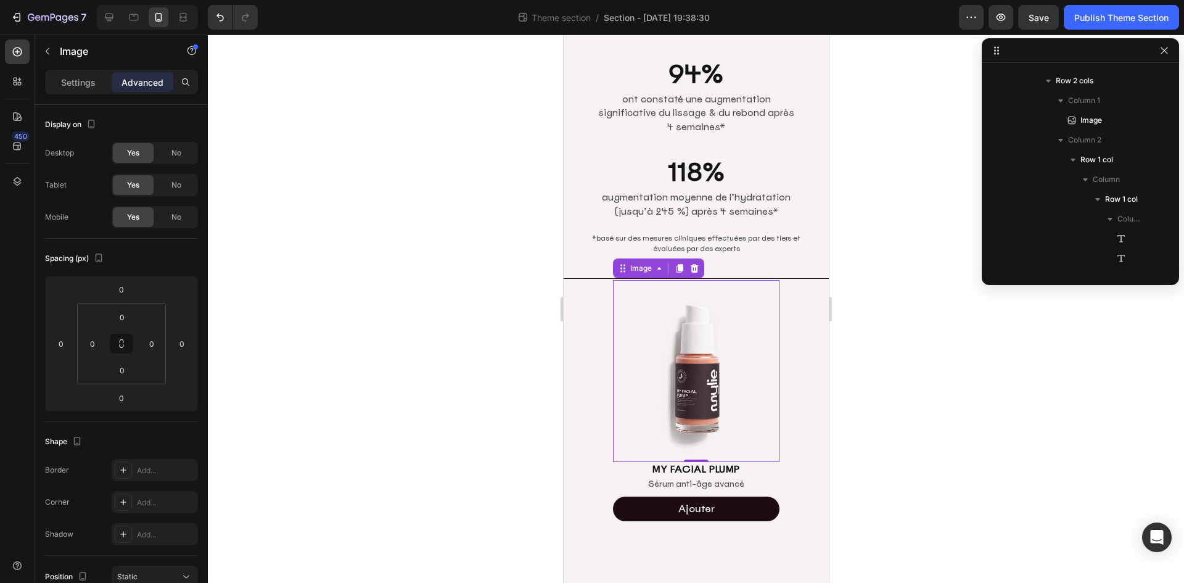
scroll to position [546, 0]
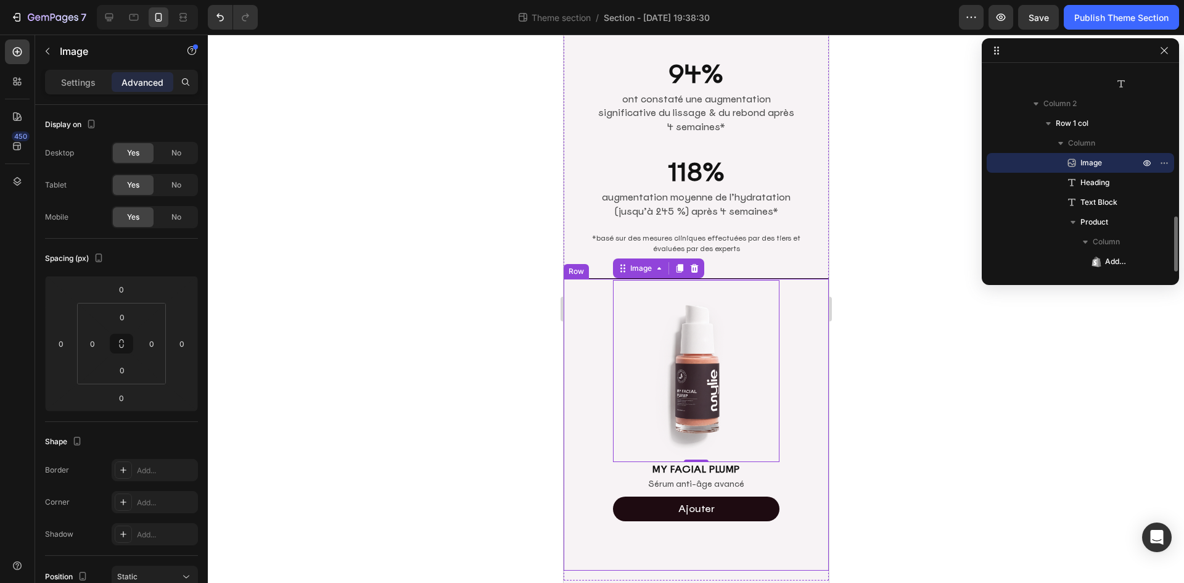
click at [784, 340] on div "Image 0 MY FACIAL PLUMP Heading Sérum anti-âge avancé Text Block Ajouter Add to…" at bounding box center [695, 425] width 265 height 292
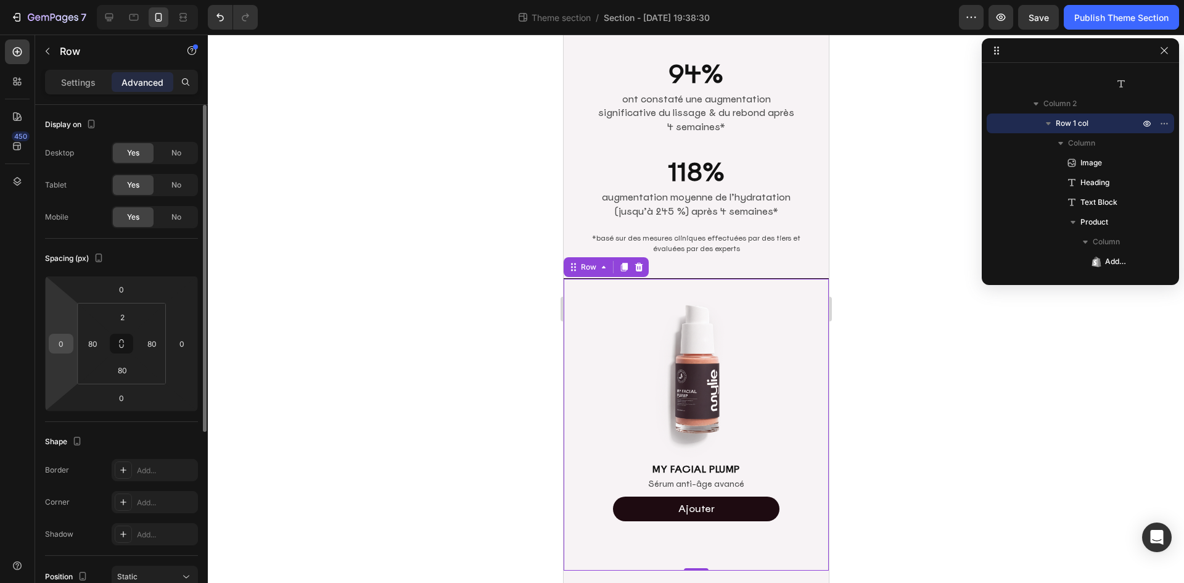
click at [65, 345] on input "0" at bounding box center [61, 343] width 19 height 19
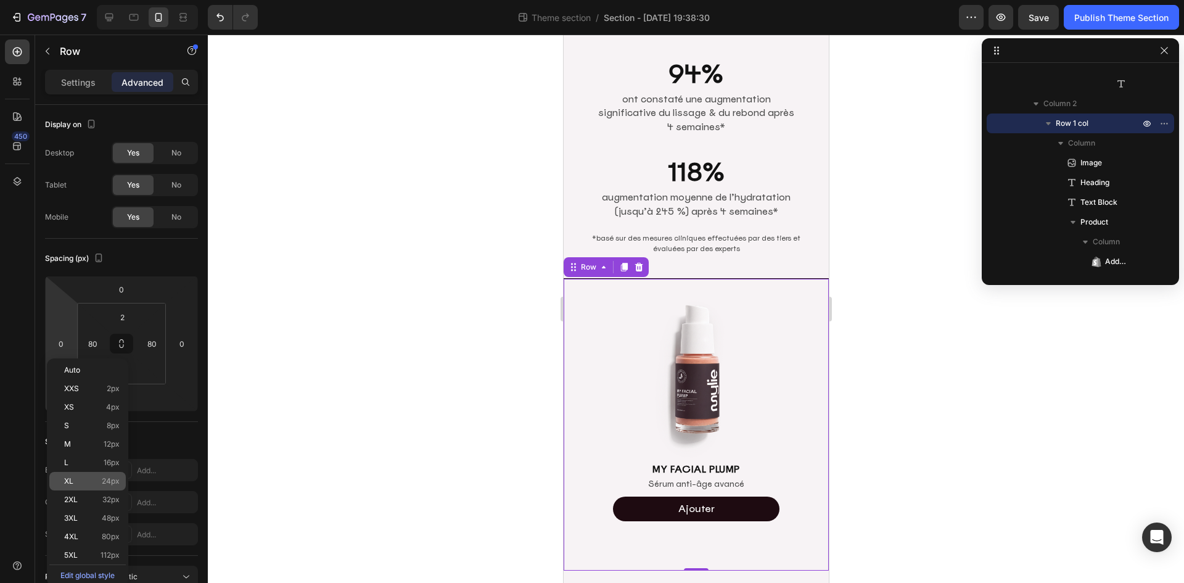
click at [89, 481] on p "XL 24px" at bounding box center [92, 481] width 56 height 9
type input "24"
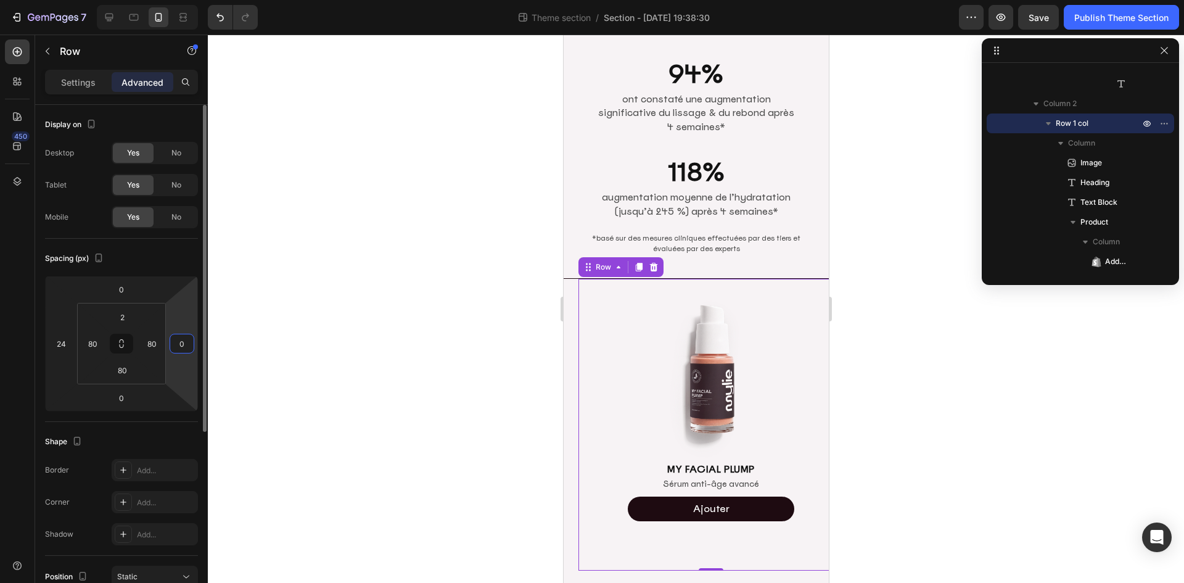
click at [183, 346] on input "0" at bounding box center [182, 343] width 19 height 19
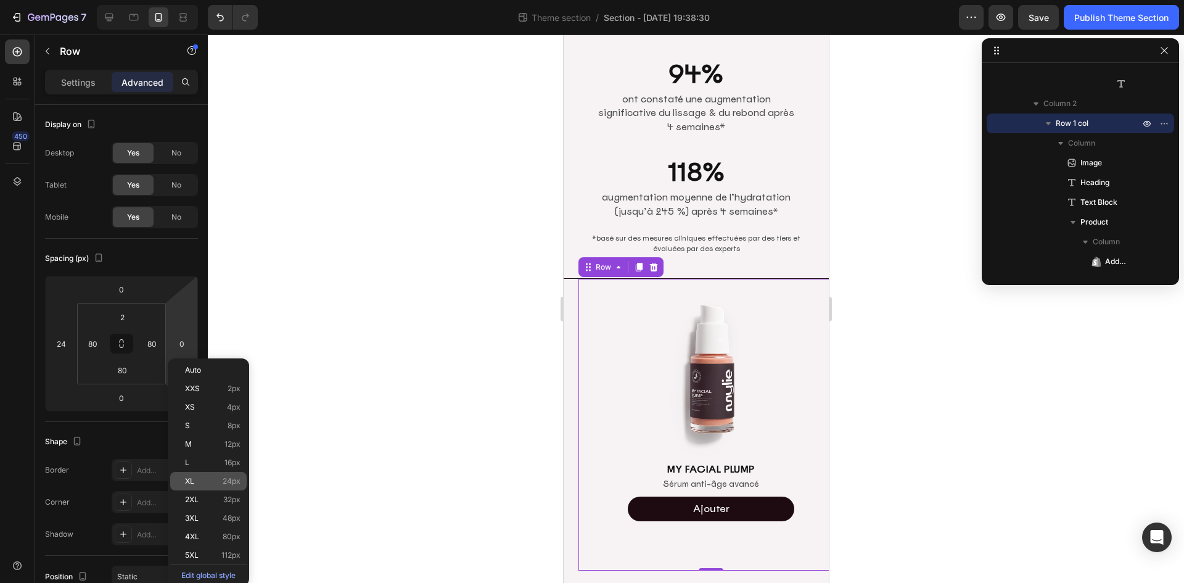
click at [208, 472] on div "XL 24px" at bounding box center [208, 481] width 76 height 19
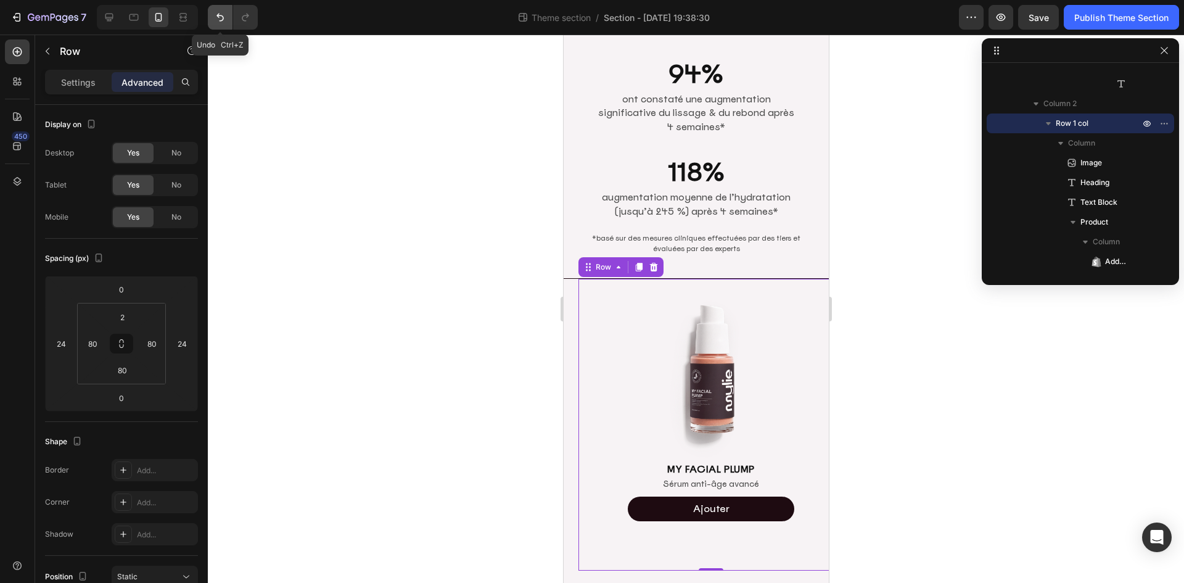
click at [225, 14] on icon "Undo/Redo" at bounding box center [220, 17] width 12 height 12
type input "0"
click at [225, 14] on icon "Undo/Redo" at bounding box center [220, 17] width 12 height 12
click at [225, 16] on icon "Undo/Redo" at bounding box center [220, 17] width 12 height 12
type input "0"
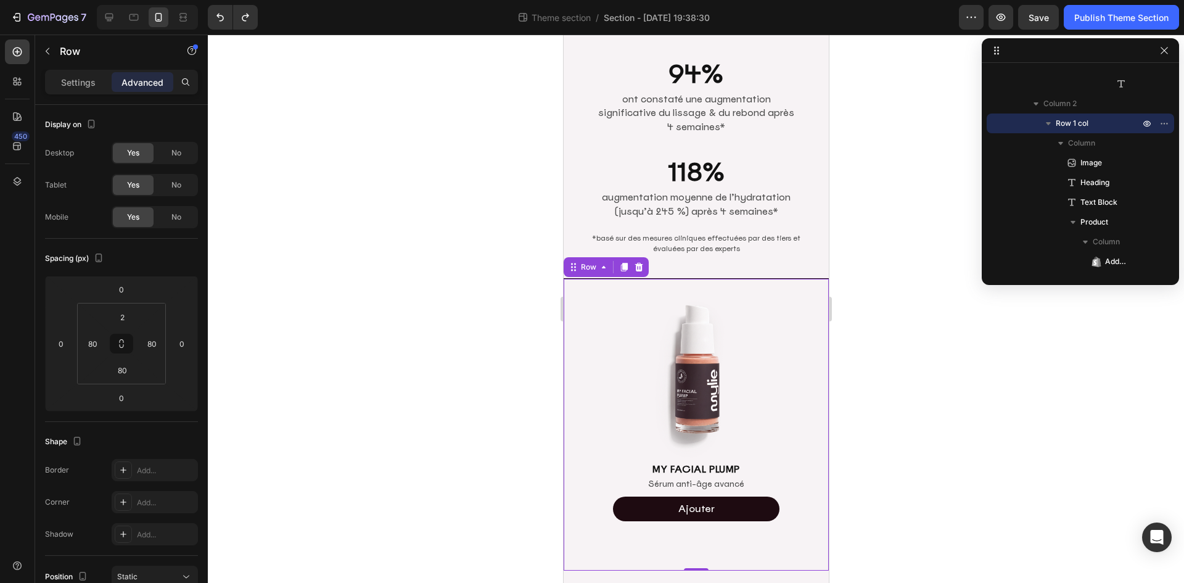
click at [957, 294] on div at bounding box center [696, 309] width 976 height 548
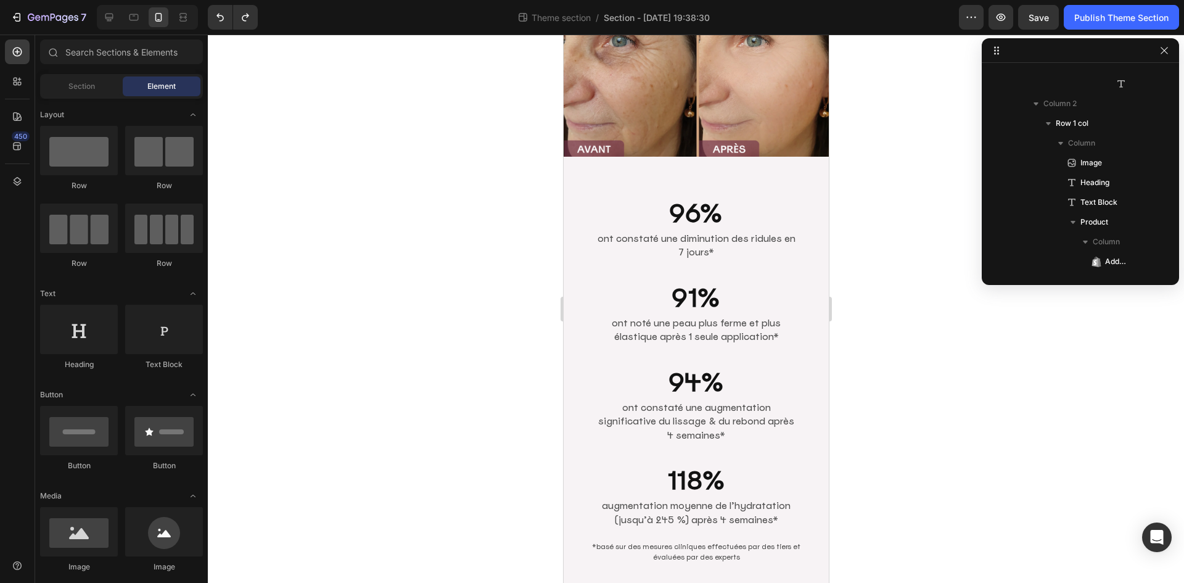
drag, startPoint x: 257, startPoint y: 325, endPoint x: 955, endPoint y: 332, distance: 697.6
click at [960, 328] on div at bounding box center [696, 309] width 976 height 548
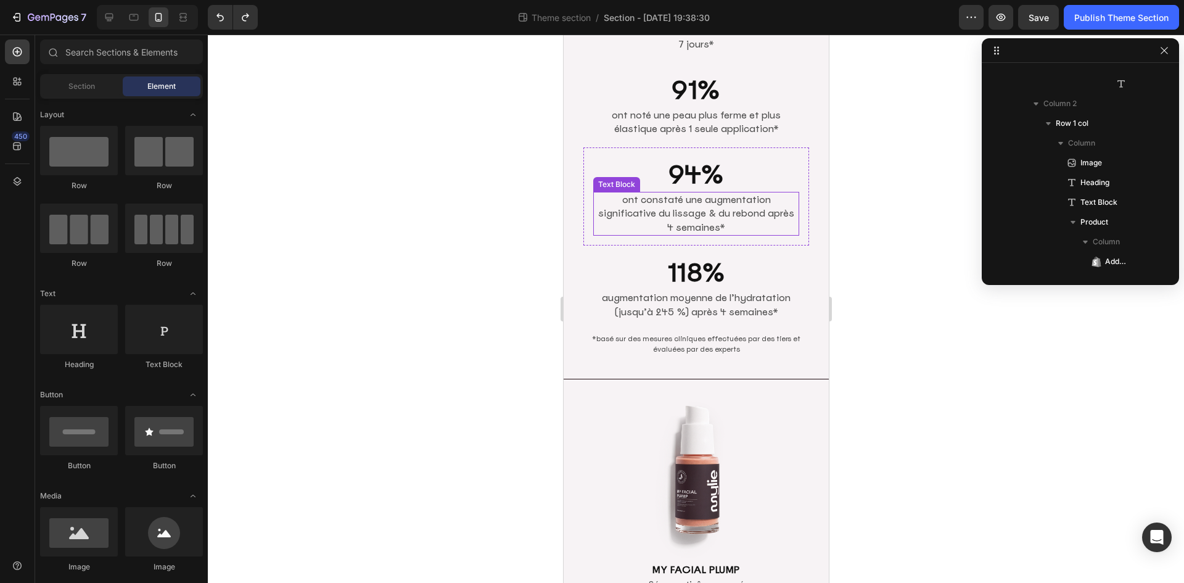
scroll to position [417, 0]
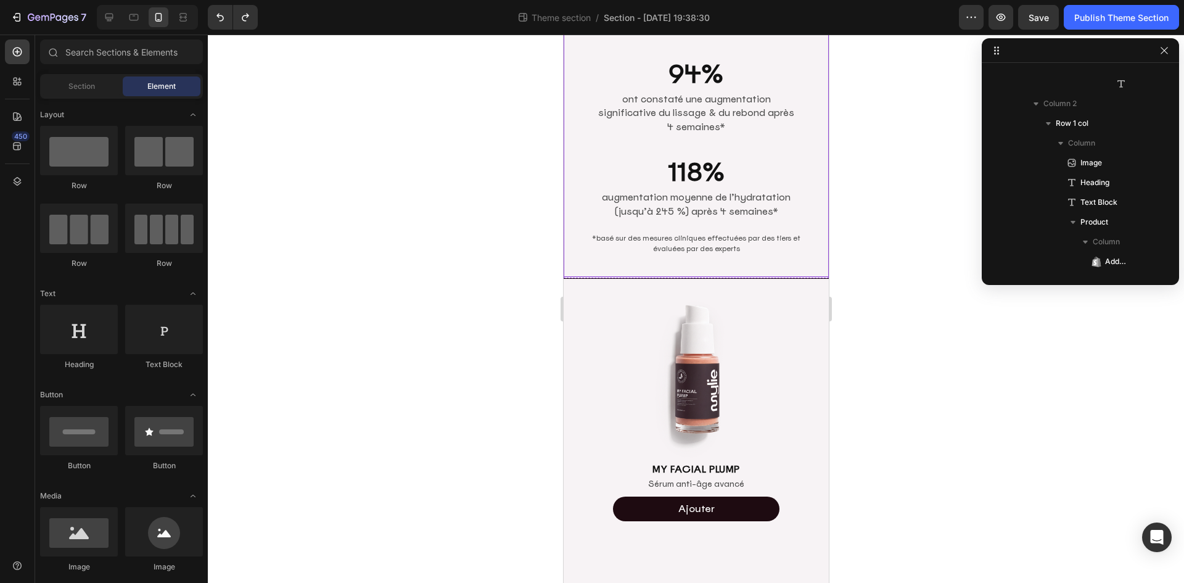
click at [576, 257] on div "96% Heading ont constaté une diminution des ridules en 7 jours* Text Block Row …" at bounding box center [695, 67] width 265 height 419
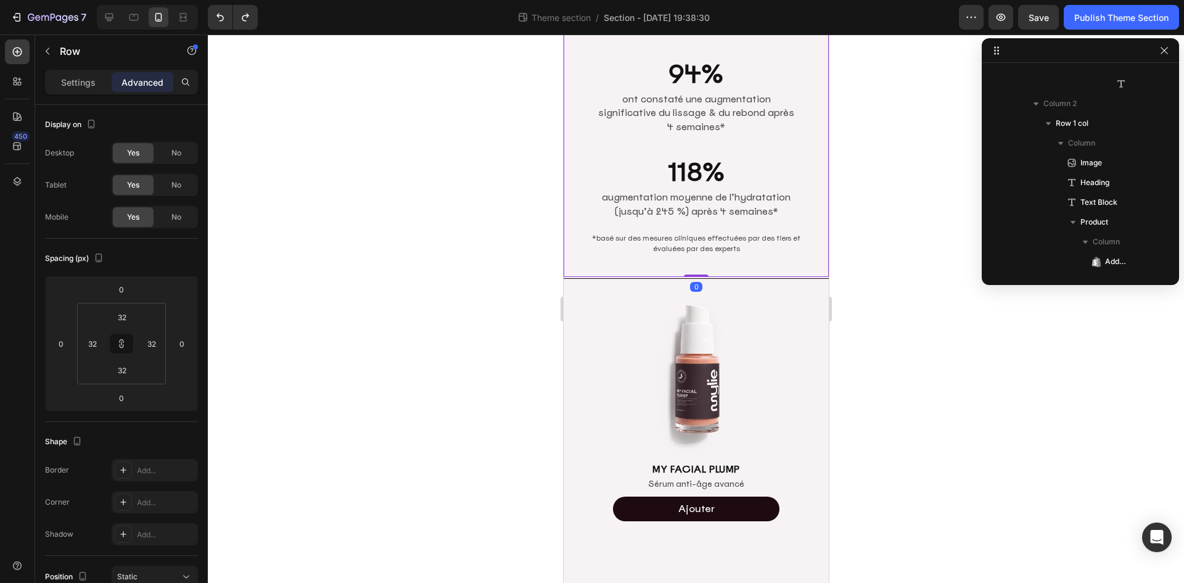
scroll to position [76, 0]
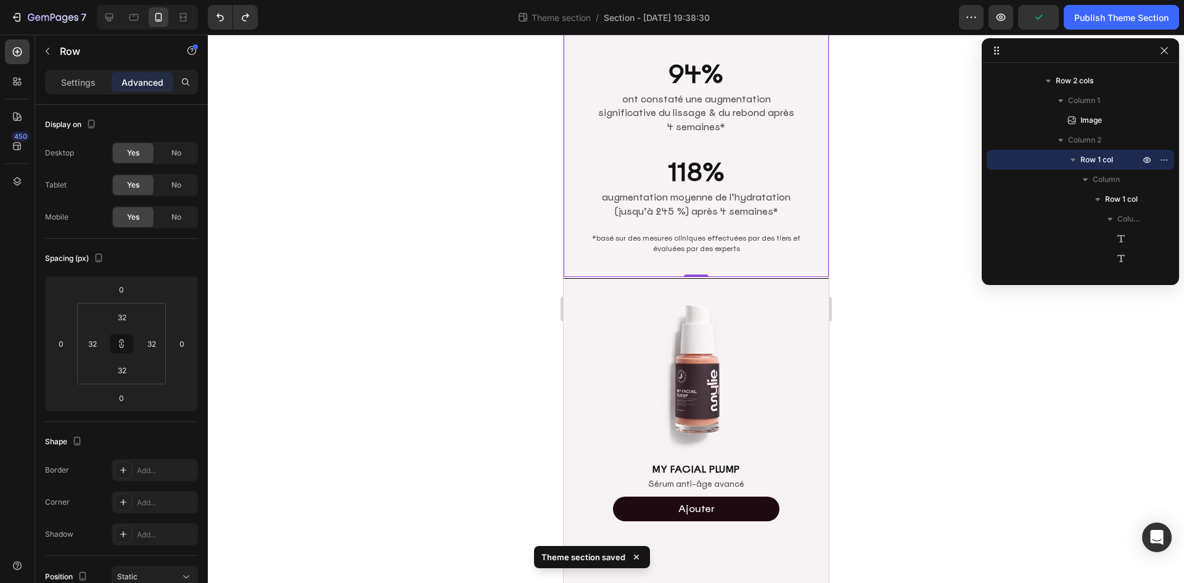
click at [941, 274] on div at bounding box center [696, 309] width 976 height 548
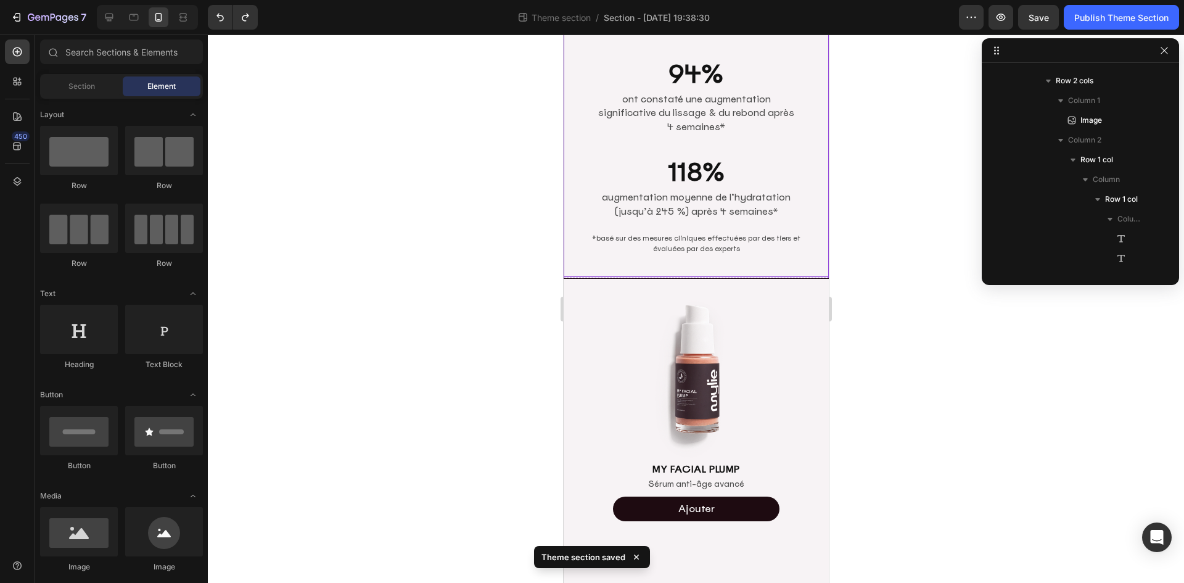
click at [599, 258] on div "96% Heading ont constaté une diminution des ridules en 7 jours* Text Block Row …" at bounding box center [695, 67] width 265 height 419
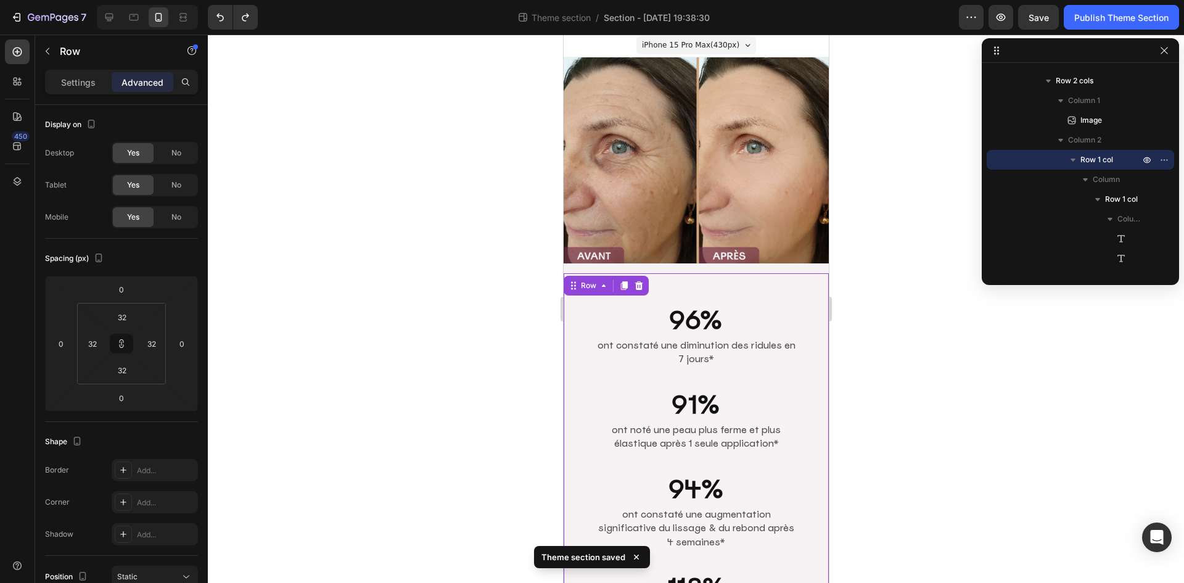
scroll to position [0, 0]
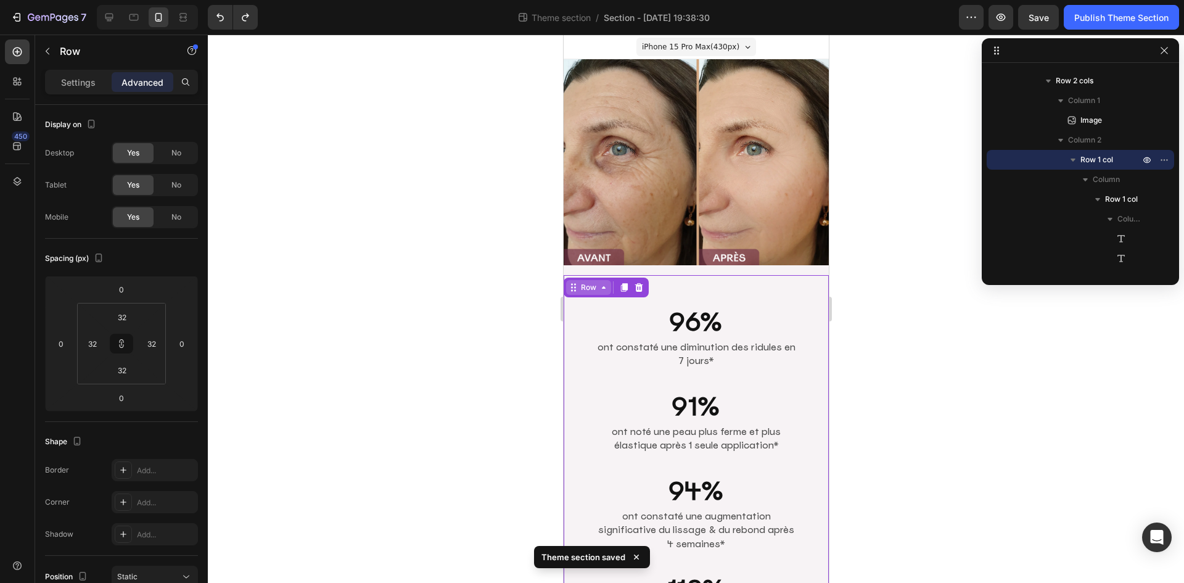
click at [603, 282] on icon at bounding box center [603, 287] width 10 height 10
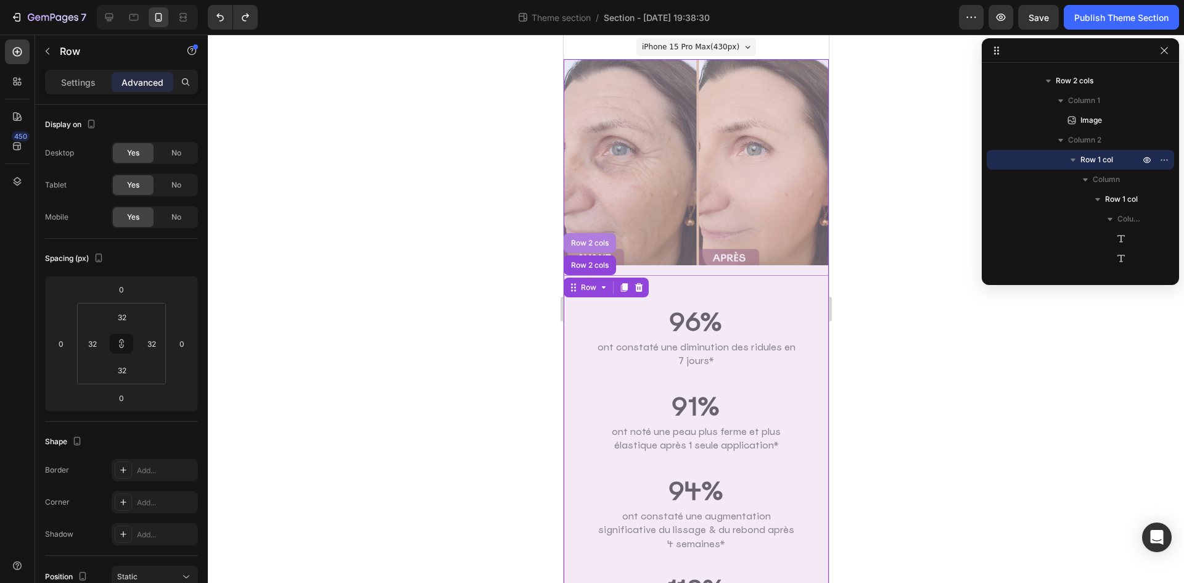
click at [591, 239] on div "Row 2 cols" at bounding box center [589, 242] width 43 height 7
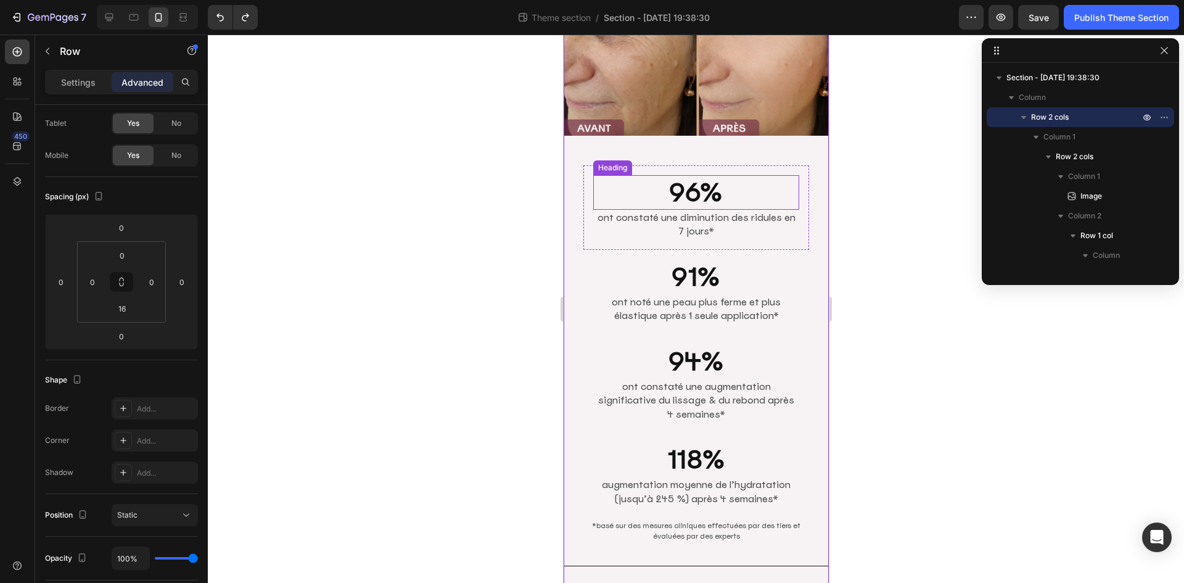
scroll to position [185, 0]
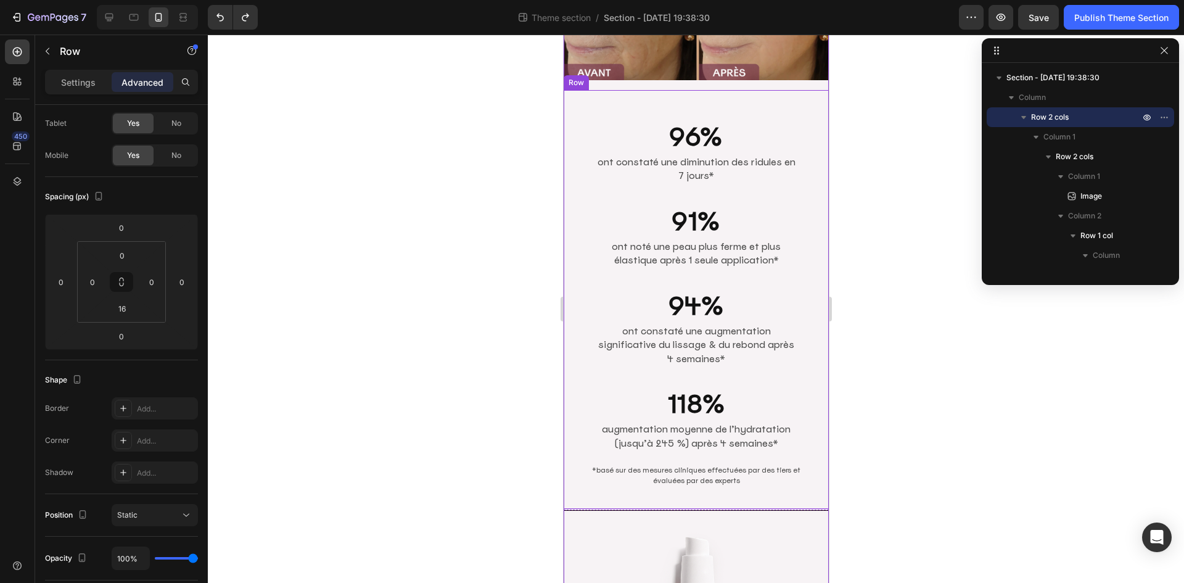
click at [572, 90] on div "96% Heading ont constaté une diminution des ridules en 7 jours* Text Block Row …" at bounding box center [695, 299] width 265 height 419
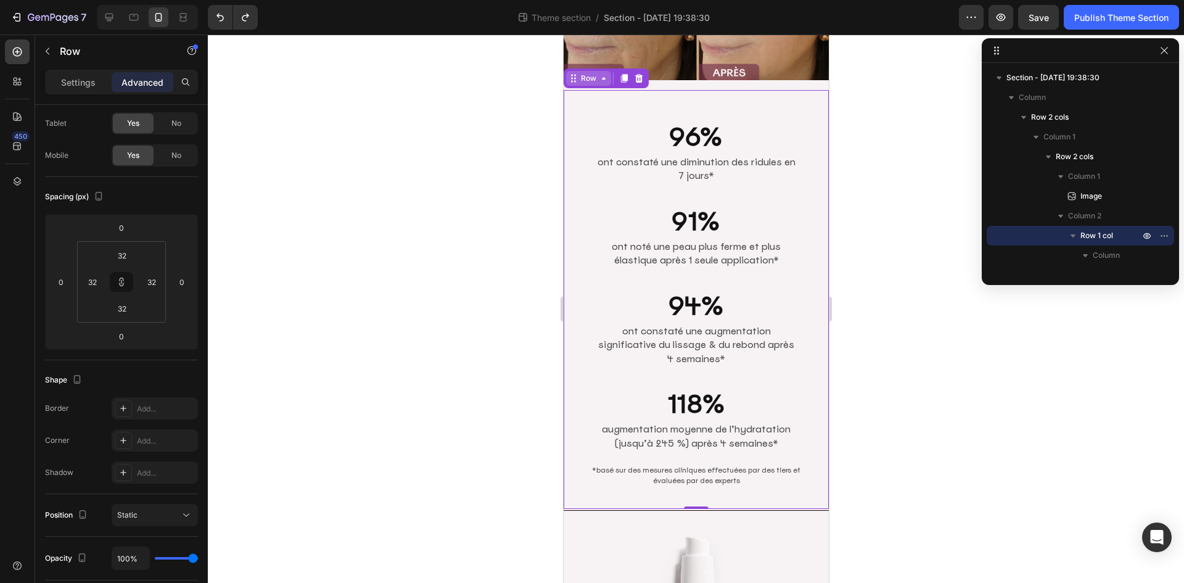
click at [585, 75] on div "Row" at bounding box center [588, 78] width 20 height 11
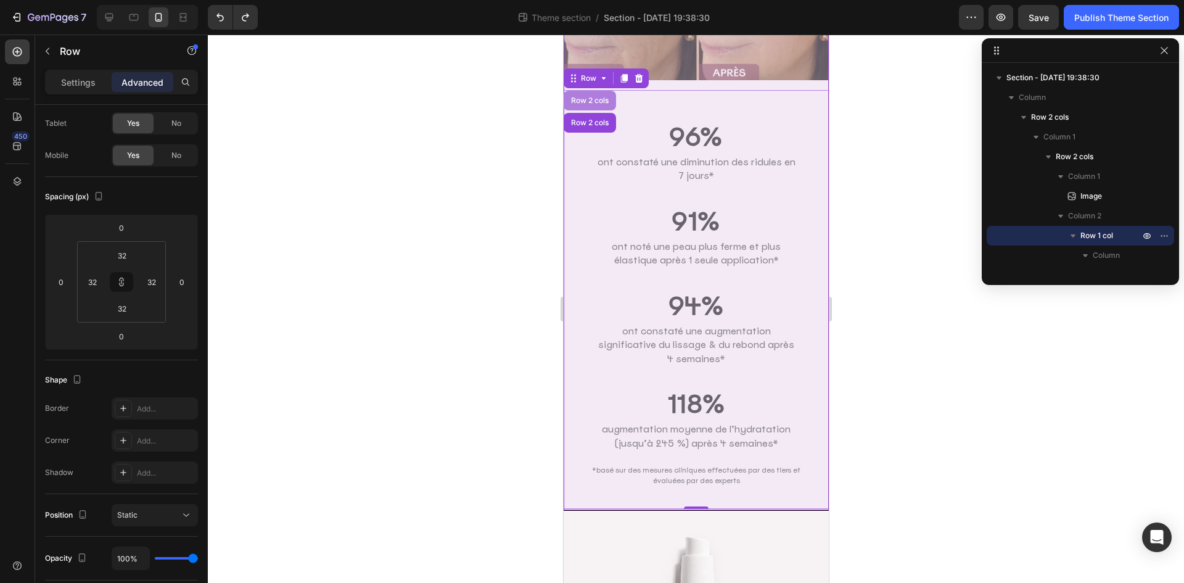
click at [585, 97] on div "Row 2 cols" at bounding box center [589, 100] width 43 height 7
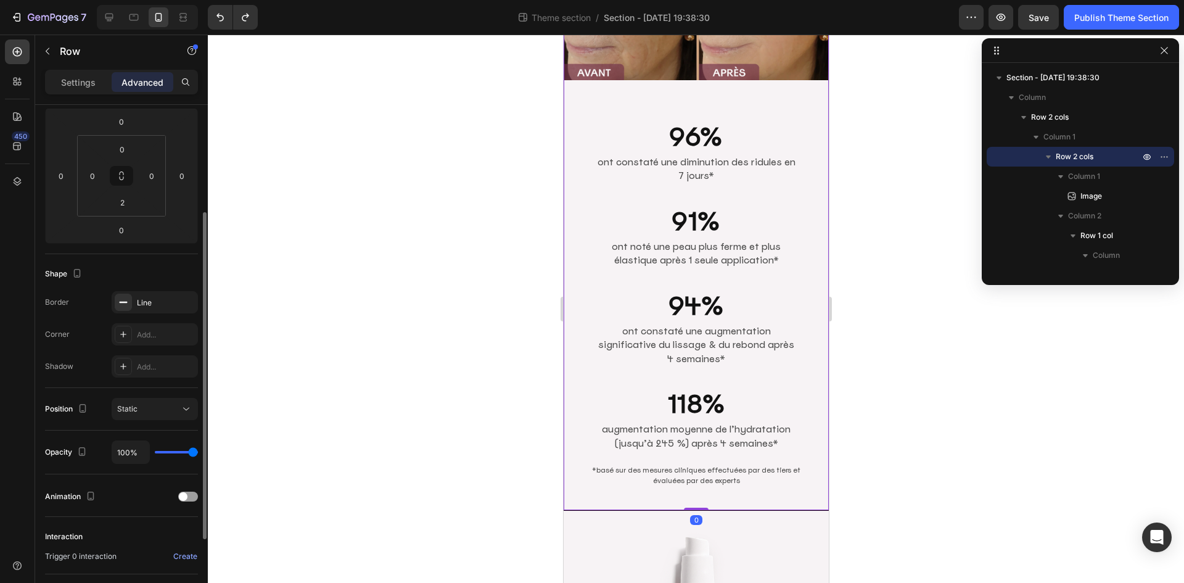
scroll to position [106, 0]
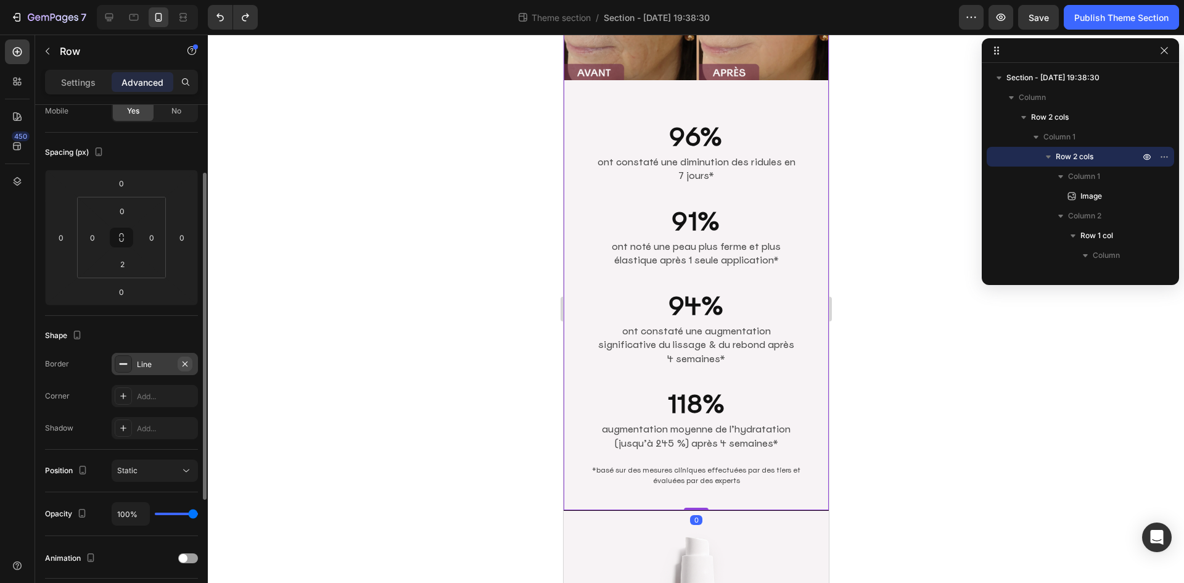
click at [188, 366] on icon "button" at bounding box center [185, 364] width 10 height 10
click at [592, 263] on div "91% Heading ont noté une peau plus ferme et plus élastique après 1 seule applic…" at bounding box center [696, 236] width 226 height 84
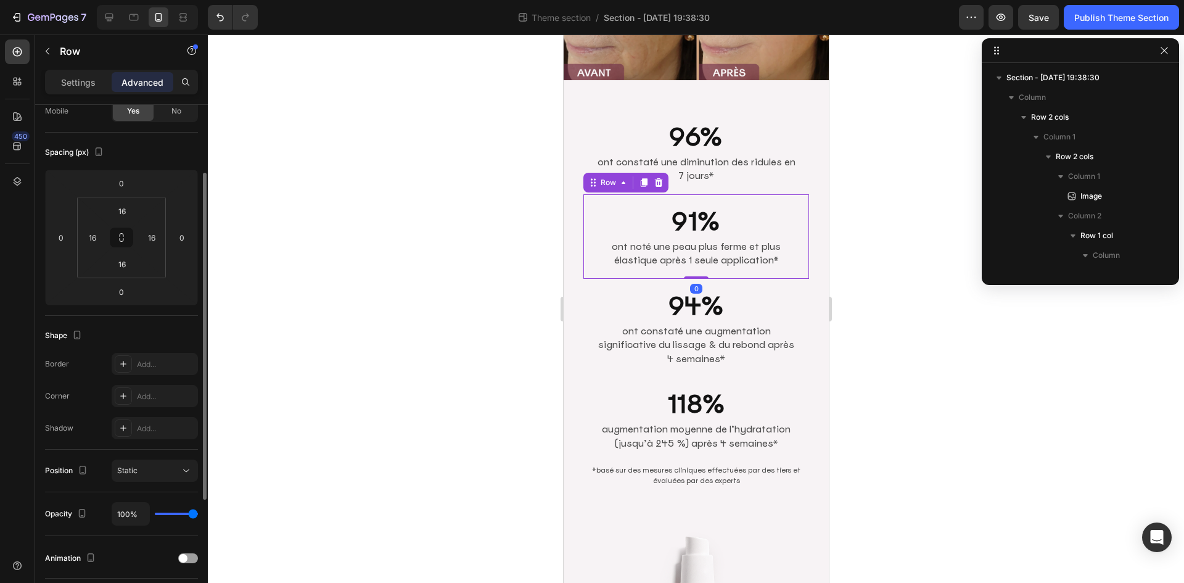
scroll to position [194, 0]
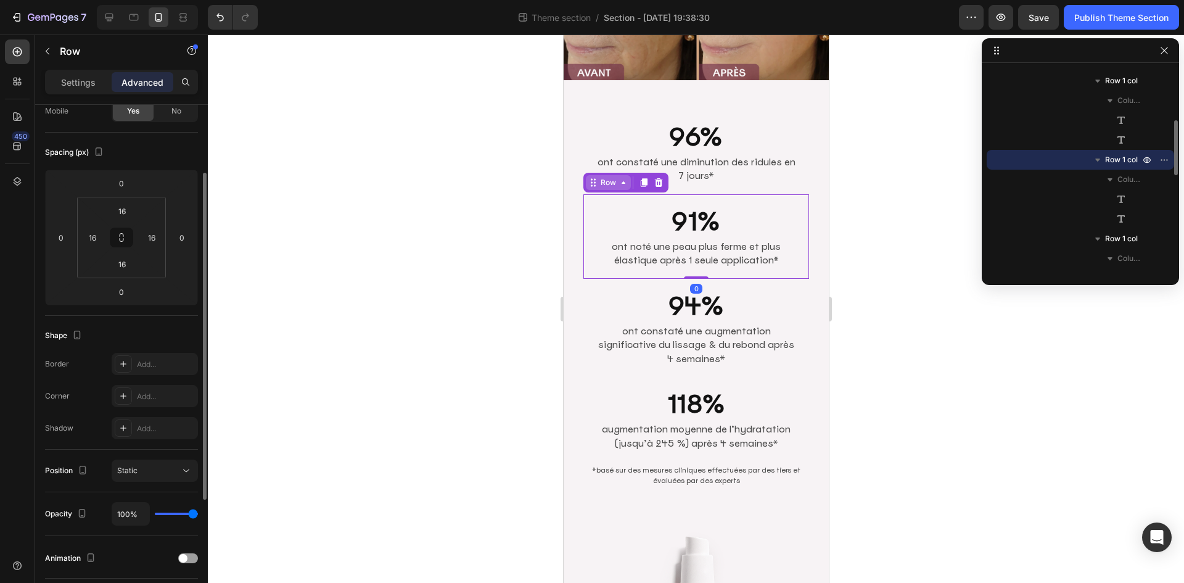
click at [612, 177] on div "Row" at bounding box center [608, 182] width 20 height 11
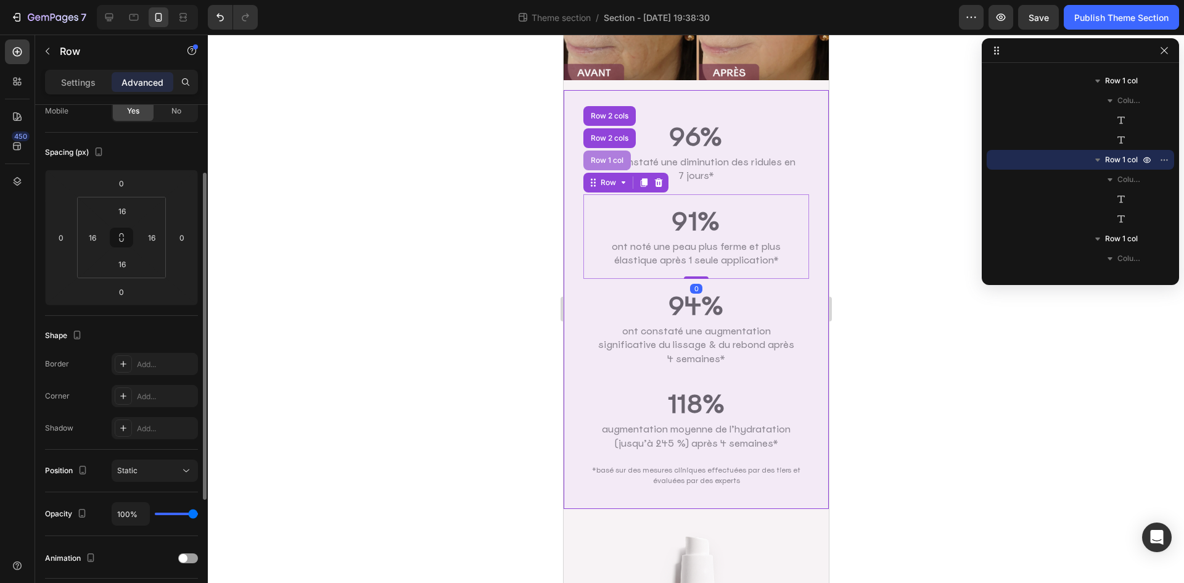
click at [606, 157] on div "Row 1 col" at bounding box center [607, 160] width 38 height 7
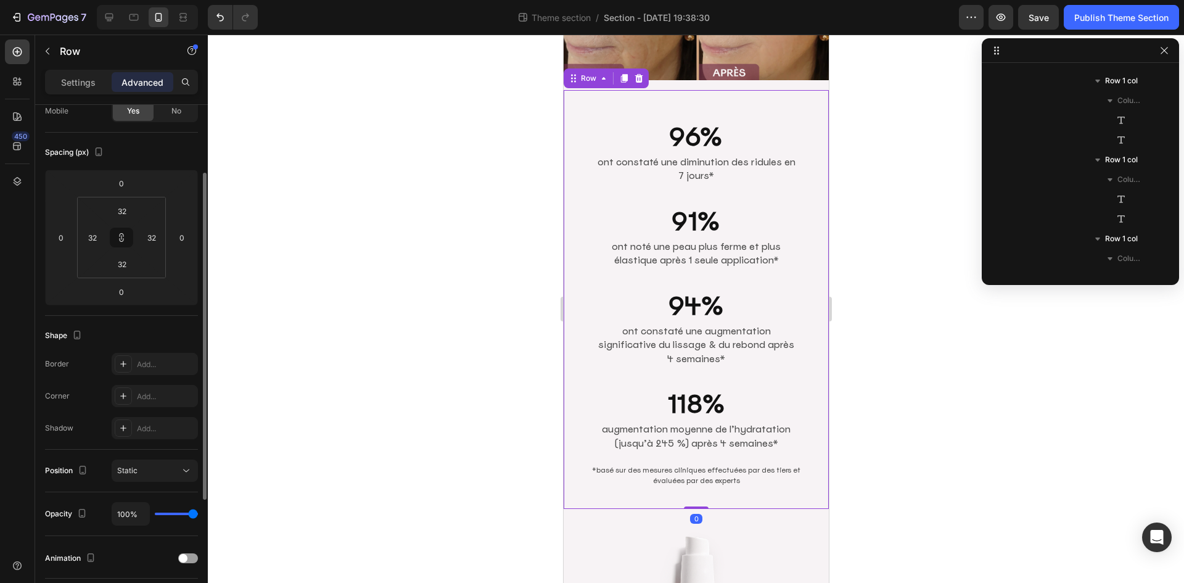
scroll to position [76, 0]
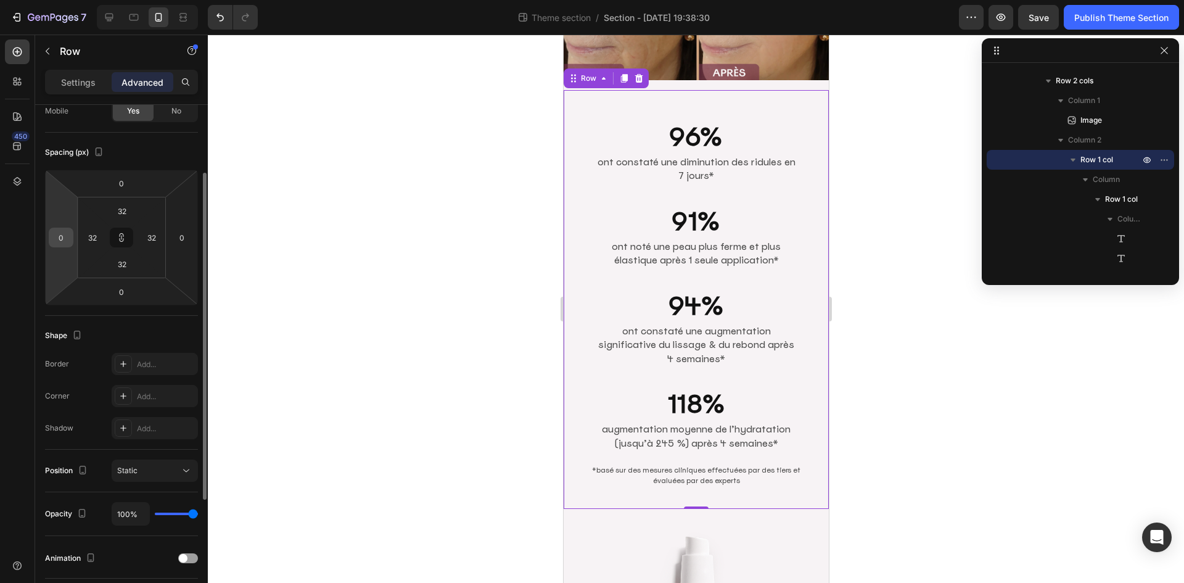
click at [64, 241] on input "0" at bounding box center [61, 237] width 19 height 19
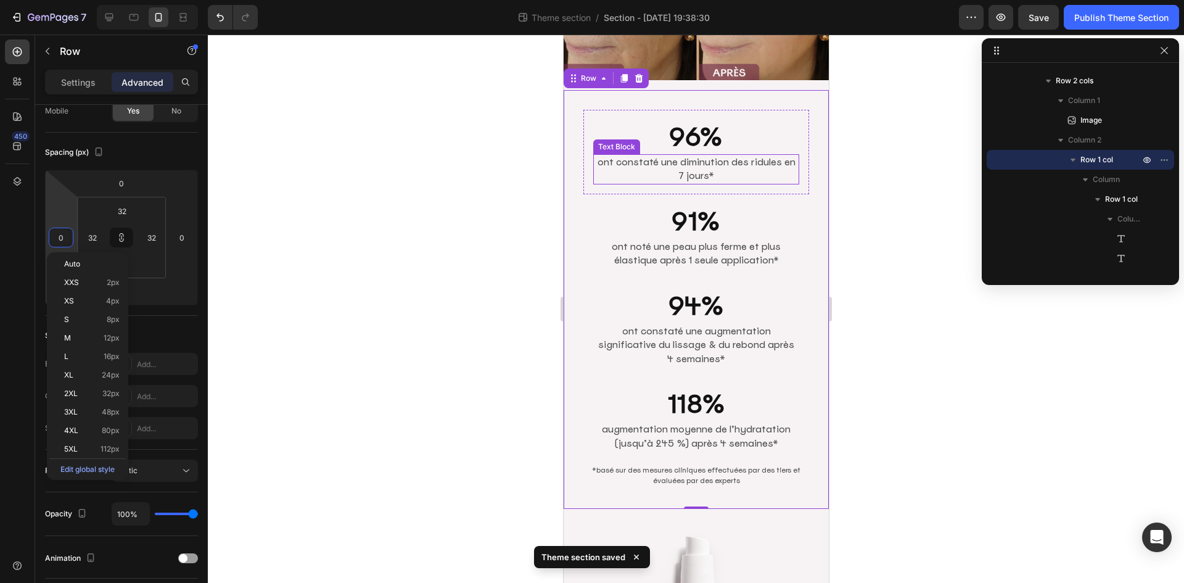
click at [629, 141] on div "Text Block" at bounding box center [616, 146] width 42 height 11
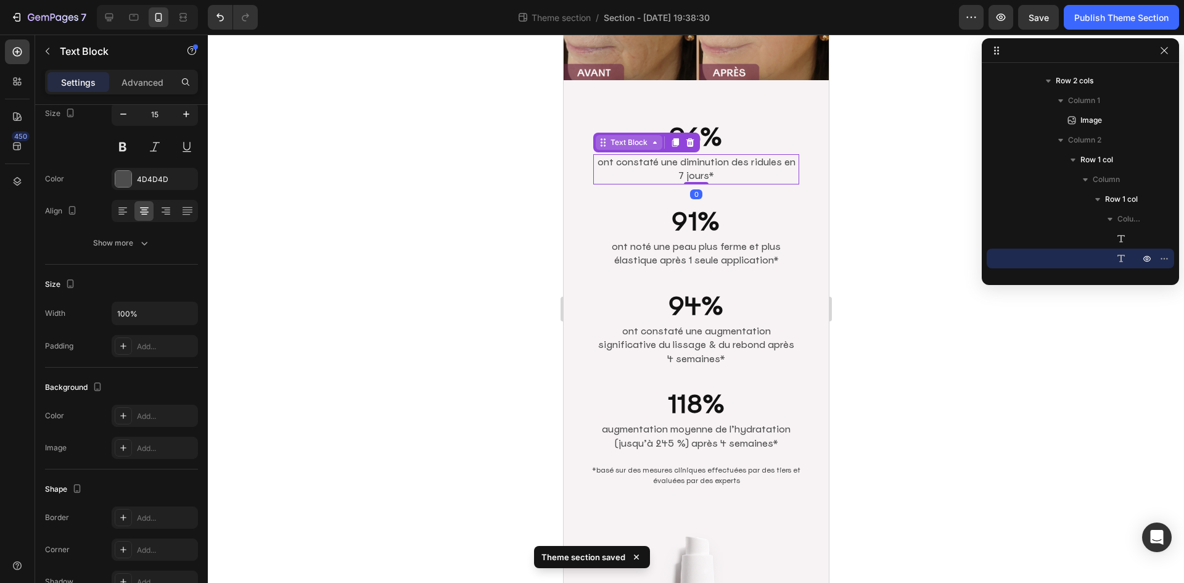
scroll to position [0, 0]
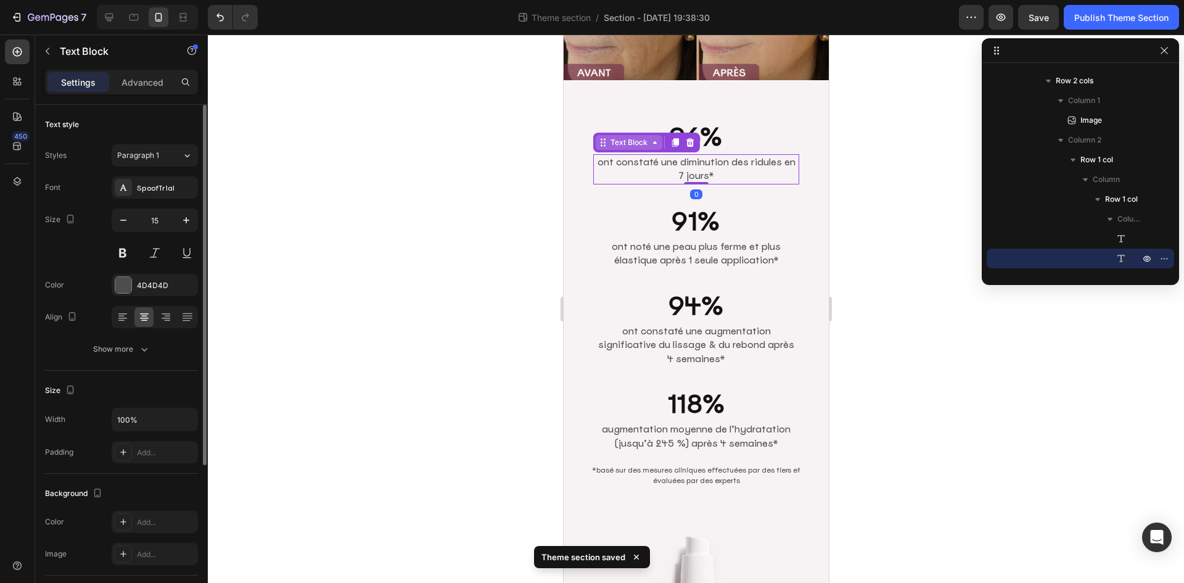
click at [626, 138] on div "Text Block" at bounding box center [629, 142] width 42 height 11
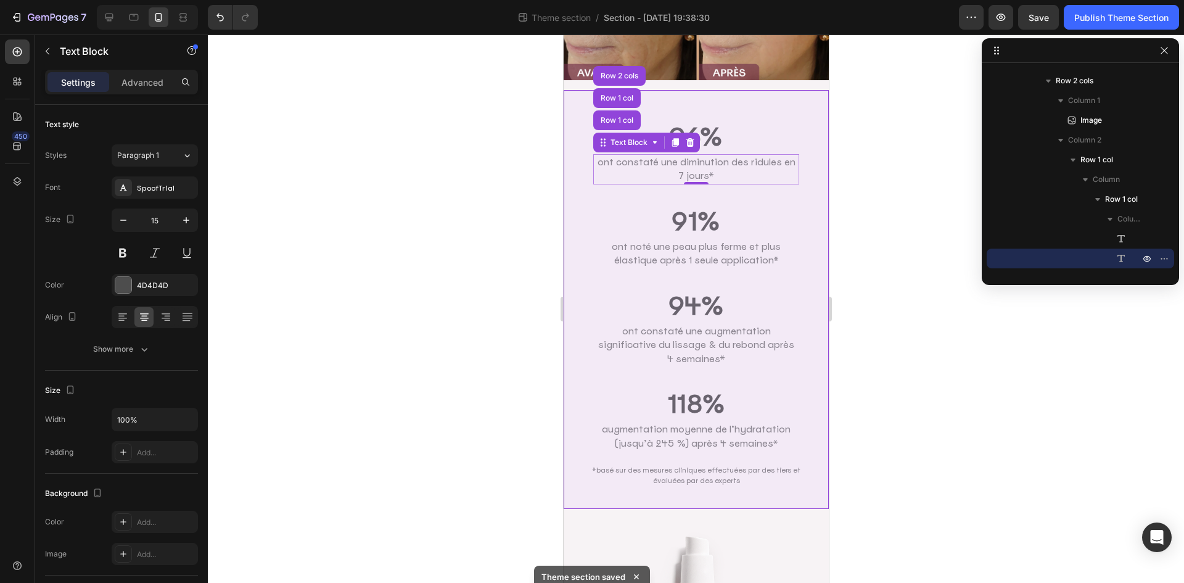
drag, startPoint x: 622, startPoint y: 91, endPoint x: 673, endPoint y: 151, distance: 78.7
click at [622, 94] on div "Row 1 col" at bounding box center [617, 97] width 38 height 7
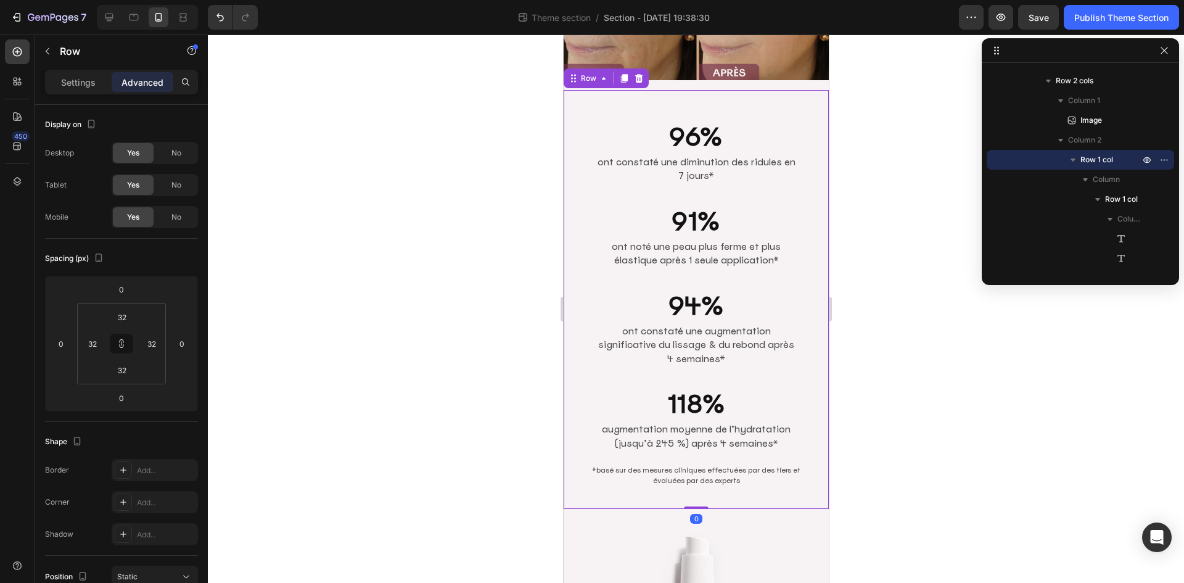
click at [917, 361] on div at bounding box center [696, 309] width 976 height 548
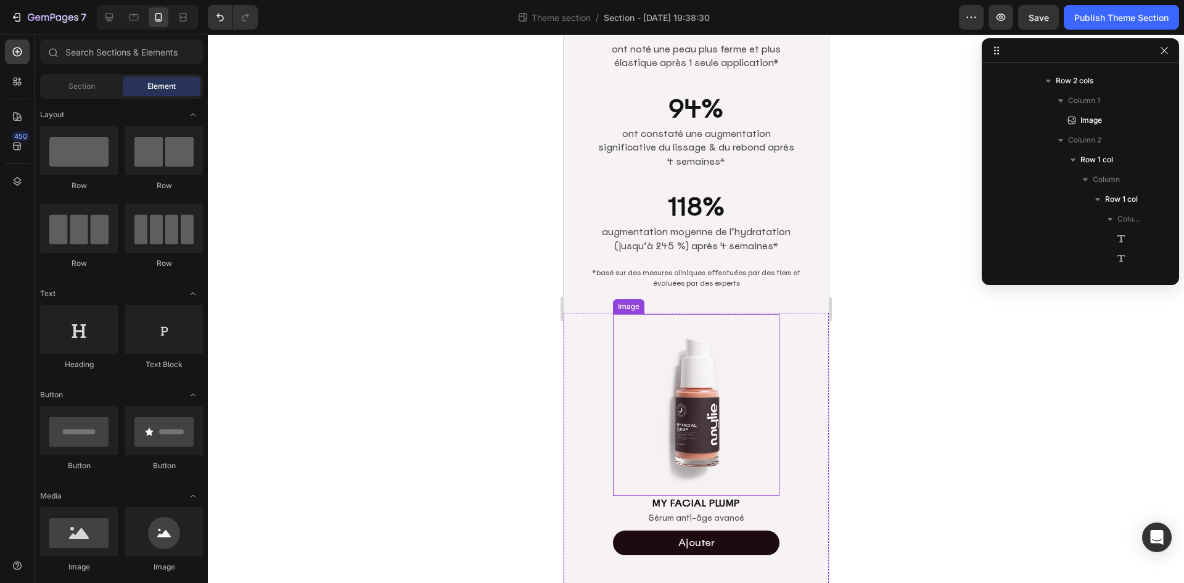
scroll to position [416, 0]
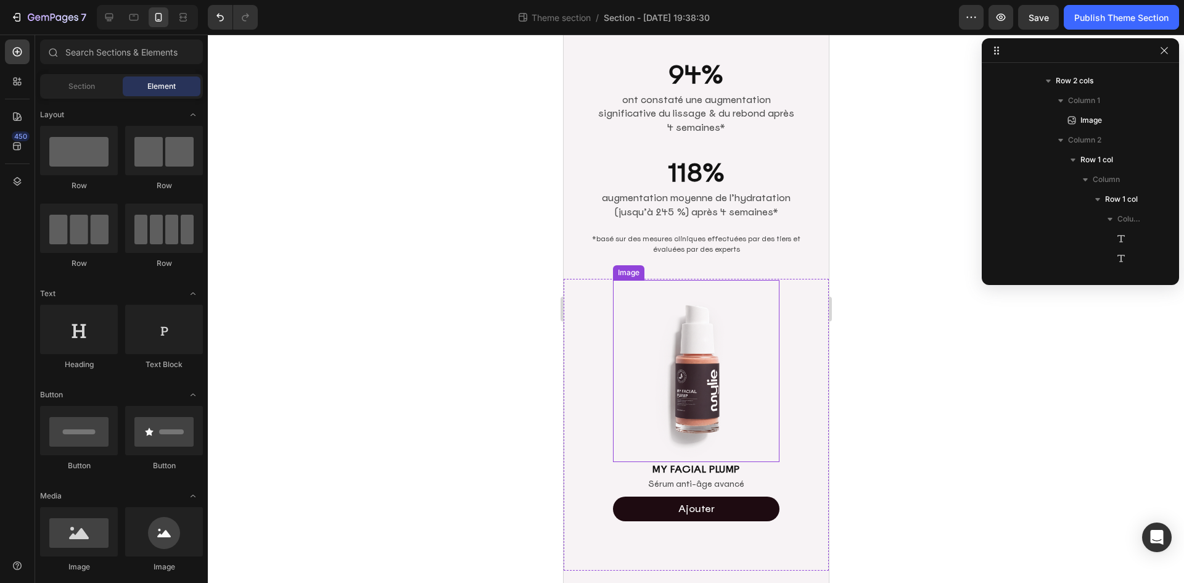
click at [732, 354] on img at bounding box center [695, 370] width 167 height 181
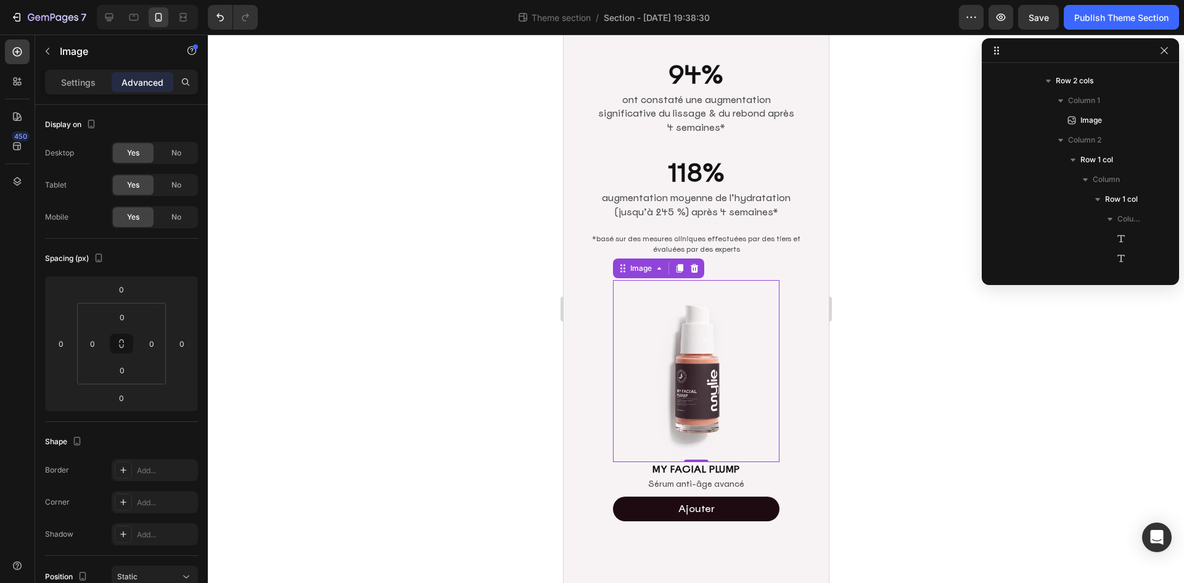
scroll to position [546, 0]
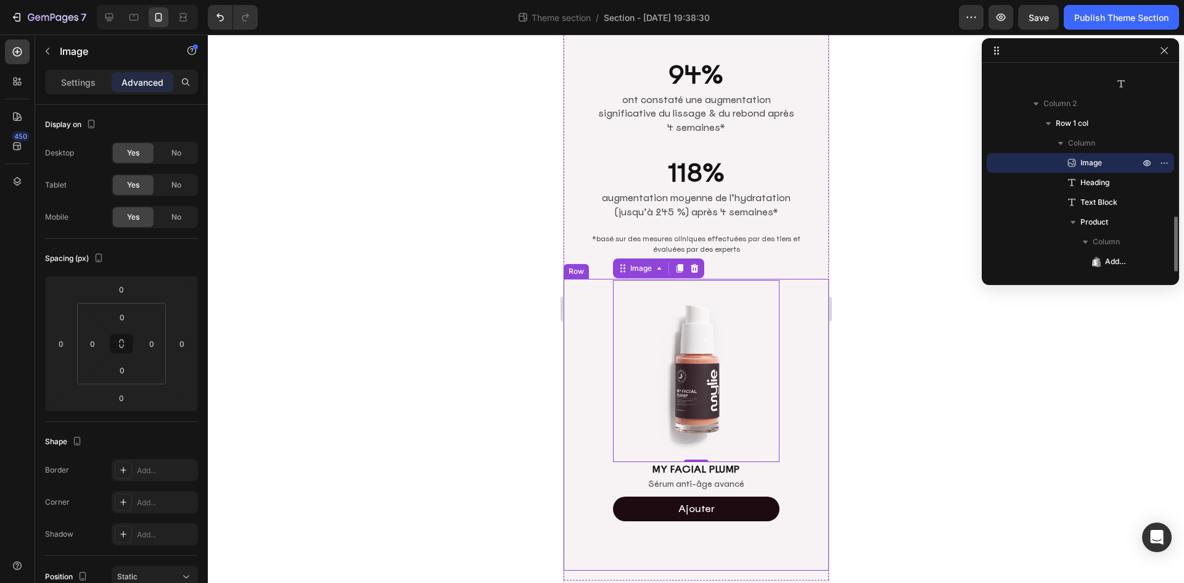
click at [791, 348] on div "Image 0 MY FACIAL PLUMP Heading Sérum anti-âge avancé Text Block Ajouter Add to…" at bounding box center [695, 425] width 265 height 292
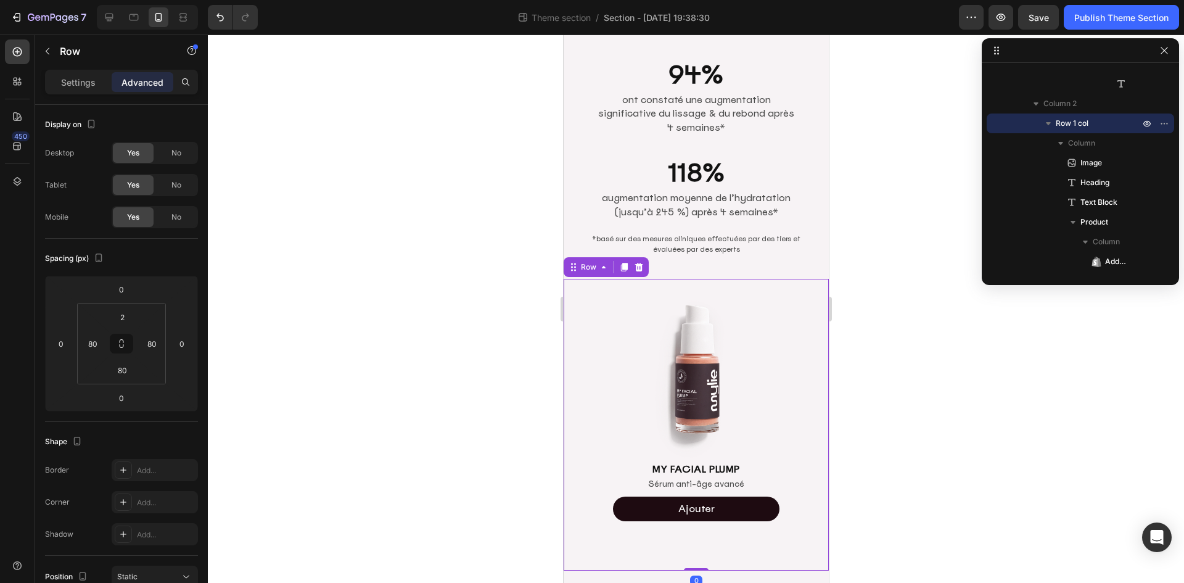
click at [709, 345] on img at bounding box center [695, 370] width 167 height 181
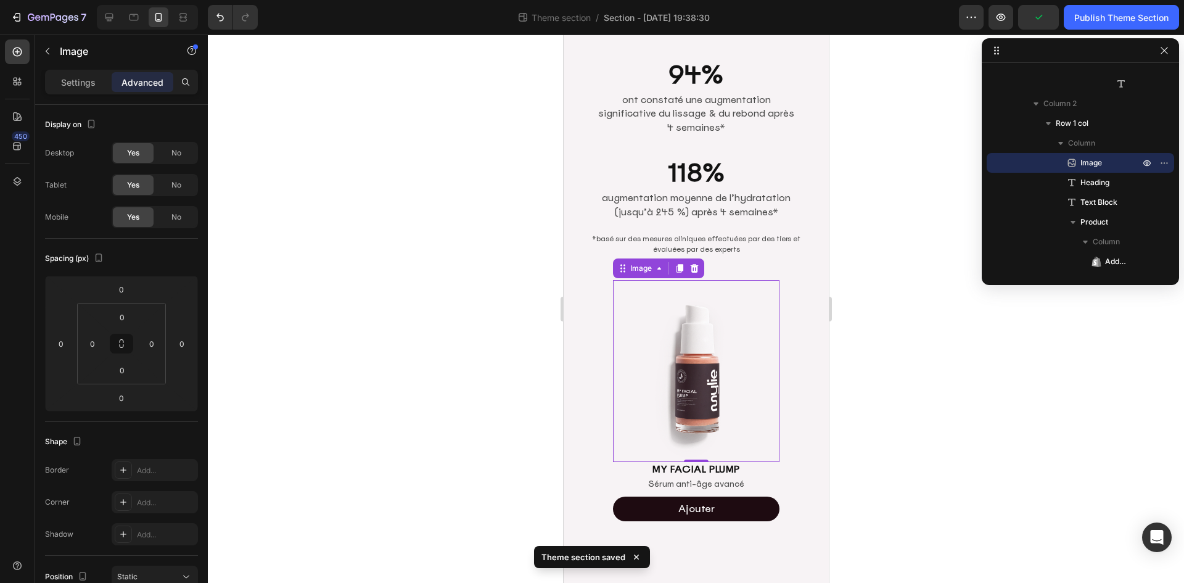
click at [934, 371] on div at bounding box center [696, 309] width 976 height 548
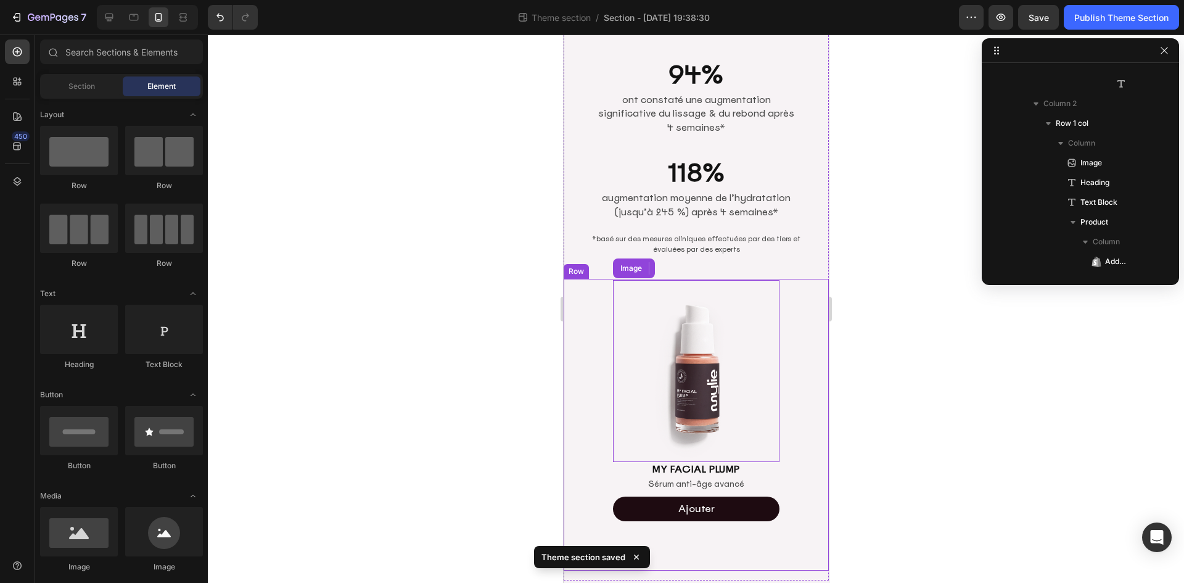
click at [981, 418] on div at bounding box center [696, 309] width 976 height 548
click at [704, 366] on img at bounding box center [695, 370] width 167 height 181
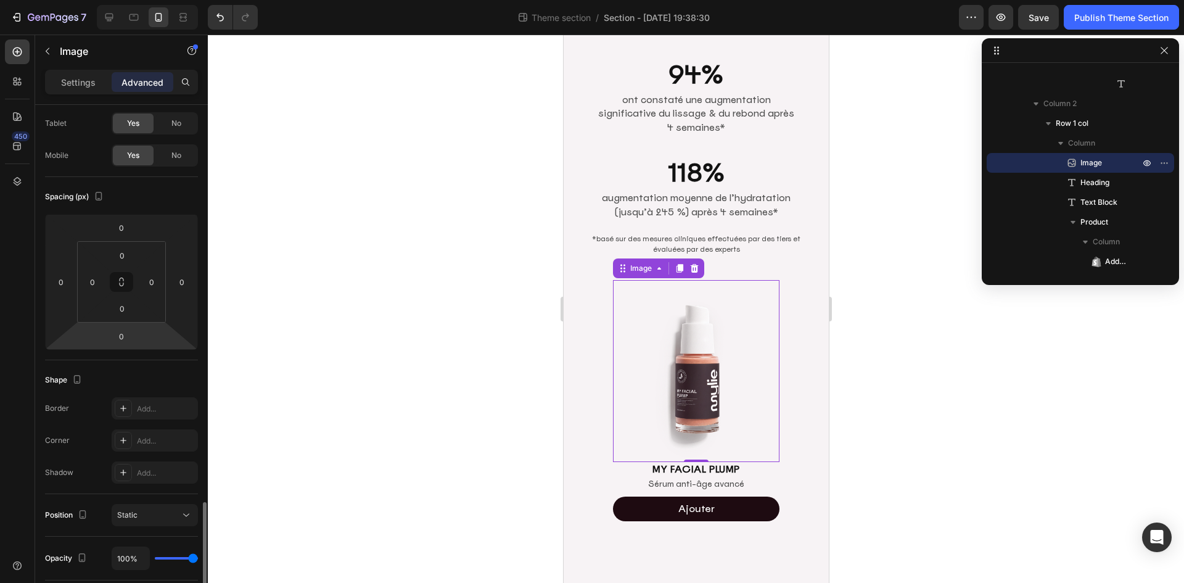
scroll to position [0, 0]
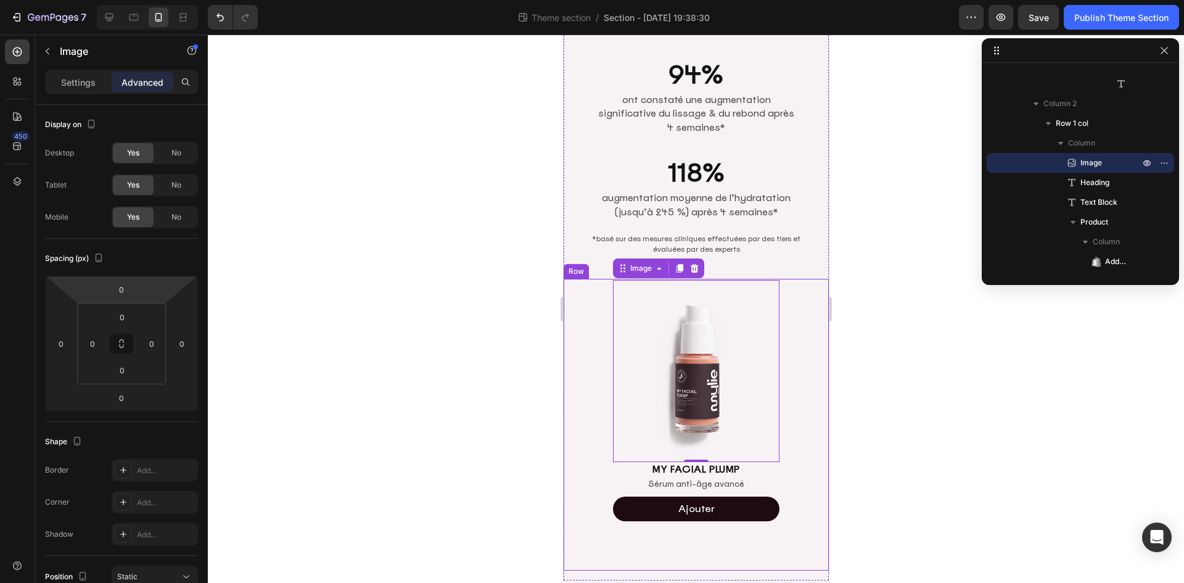
click at [792, 357] on div "Image 0 MY FACIAL PLUMP Heading Sérum anti-âge avancé Text Block Ajouter Add to…" at bounding box center [695, 425] width 265 height 292
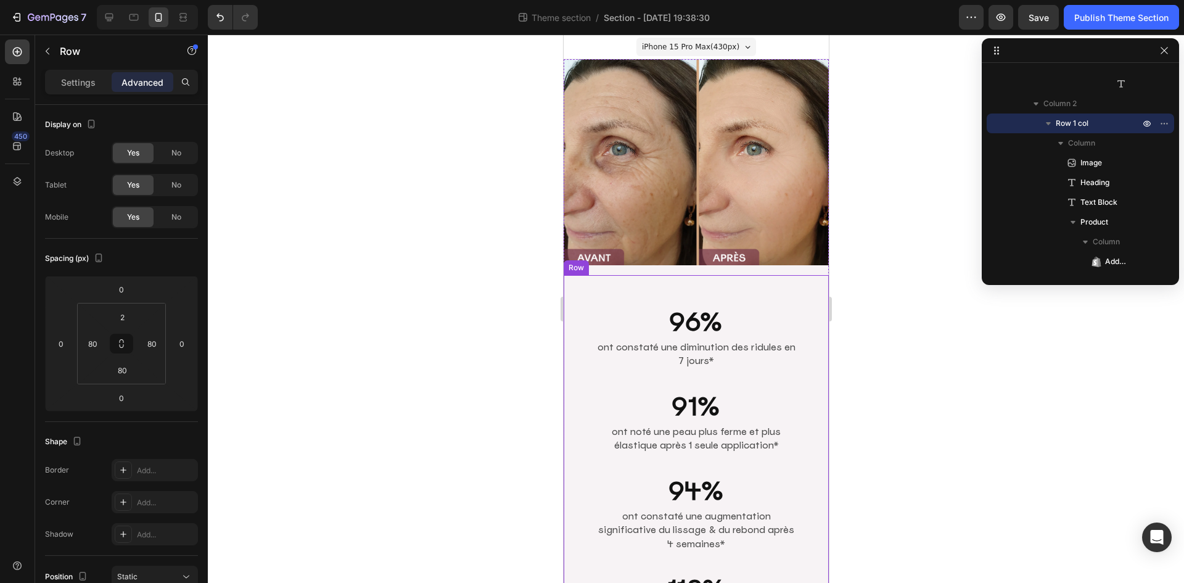
click at [736, 275] on div "96% Heading ont constaté une diminution des ridules en 7 jours* Text Block Row …" at bounding box center [695, 484] width 265 height 419
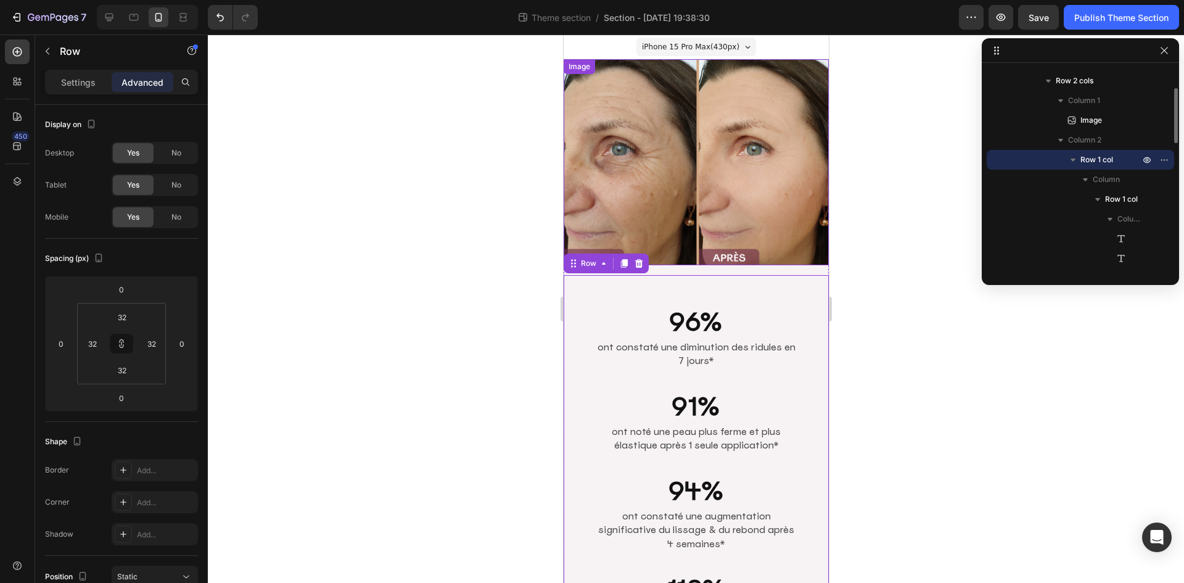
click at [715, 216] on img at bounding box center [695, 162] width 265 height 206
click at [728, 281] on div "96% Heading ont constaté une diminution des ridules en 7 jours* Text Block Row …" at bounding box center [695, 484] width 265 height 419
click at [113, 312] on input "32" at bounding box center [122, 317] width 25 height 19
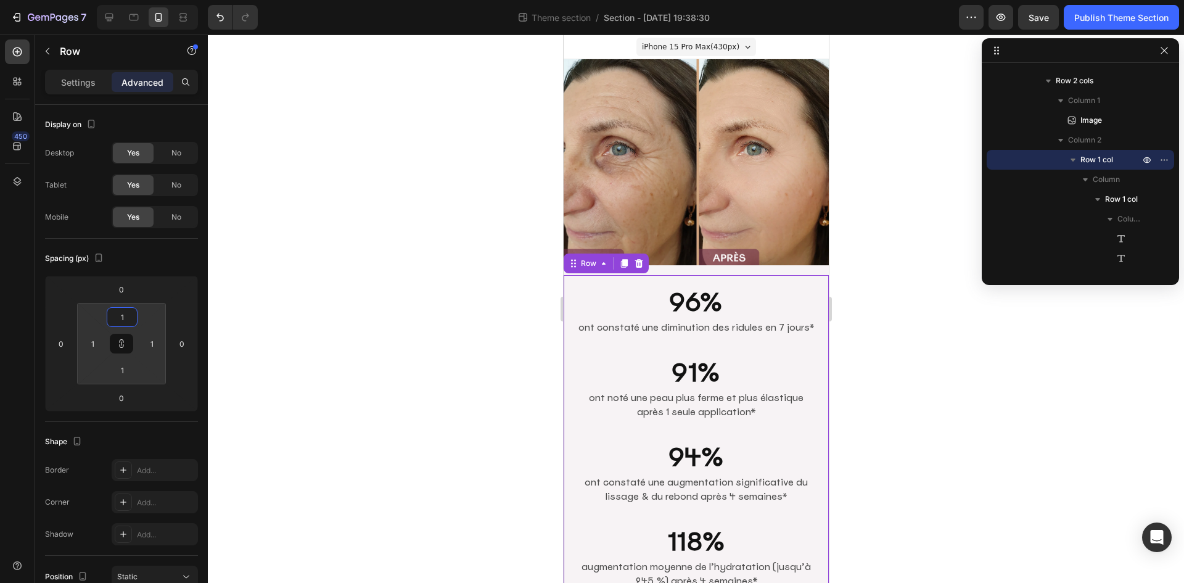
drag, startPoint x: 916, startPoint y: 365, endPoint x: 881, endPoint y: 344, distance: 40.9
click at [916, 365] on div at bounding box center [696, 309] width 976 height 548
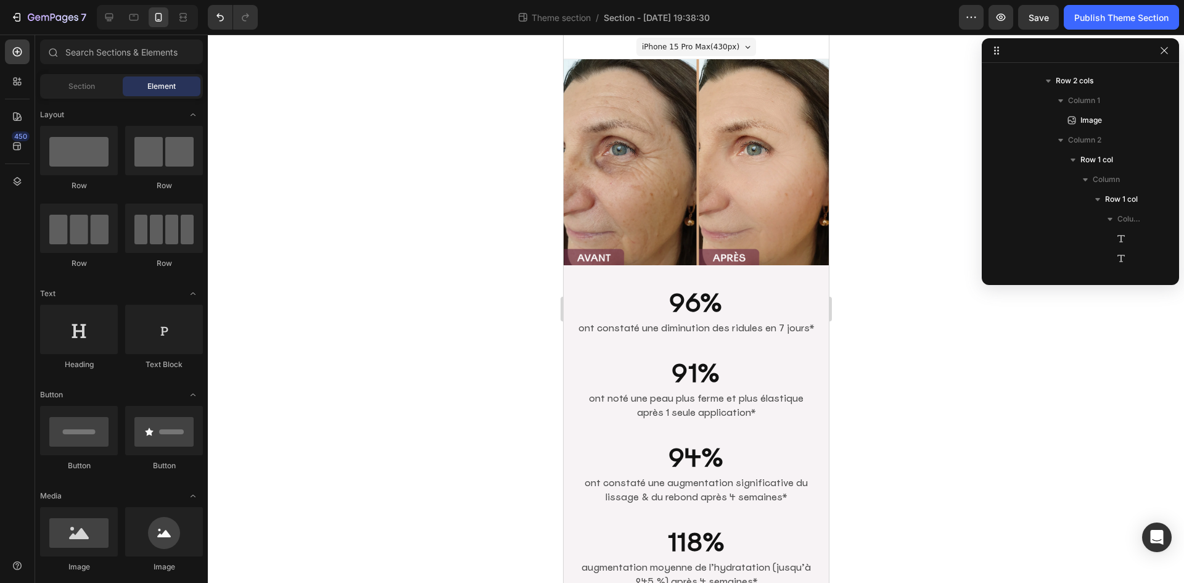
click at [741, 221] on img at bounding box center [695, 162] width 265 height 206
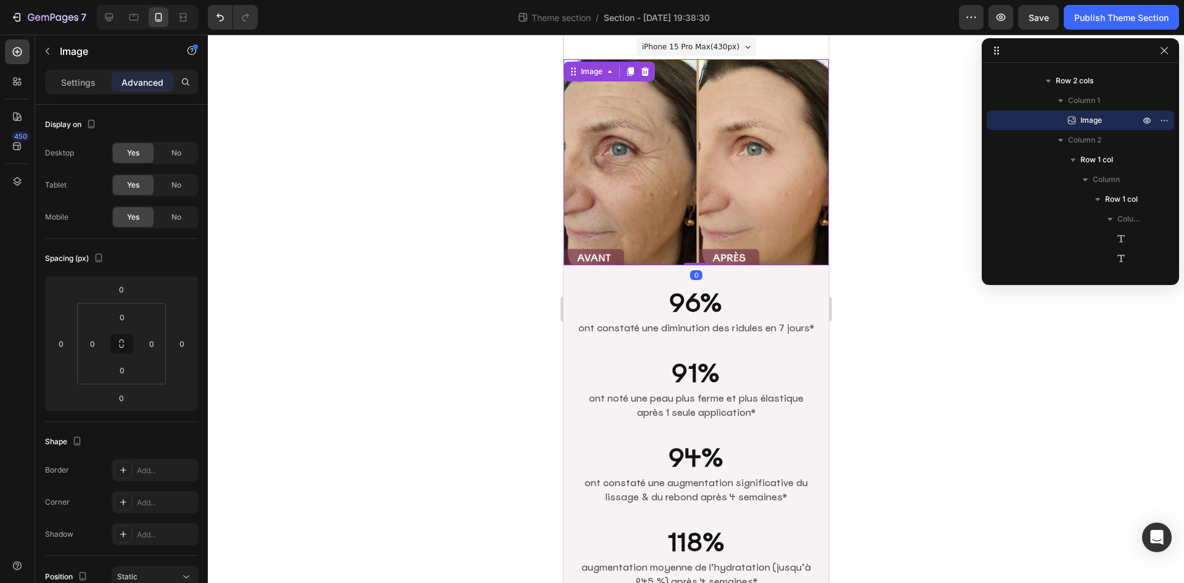
click at [686, 254] on img at bounding box center [695, 162] width 265 height 206
click at [656, 265] on div "Image 0 96% Heading ont constaté une diminution des ridules en 7 jours* Text Bl…" at bounding box center [695, 344] width 265 height 570
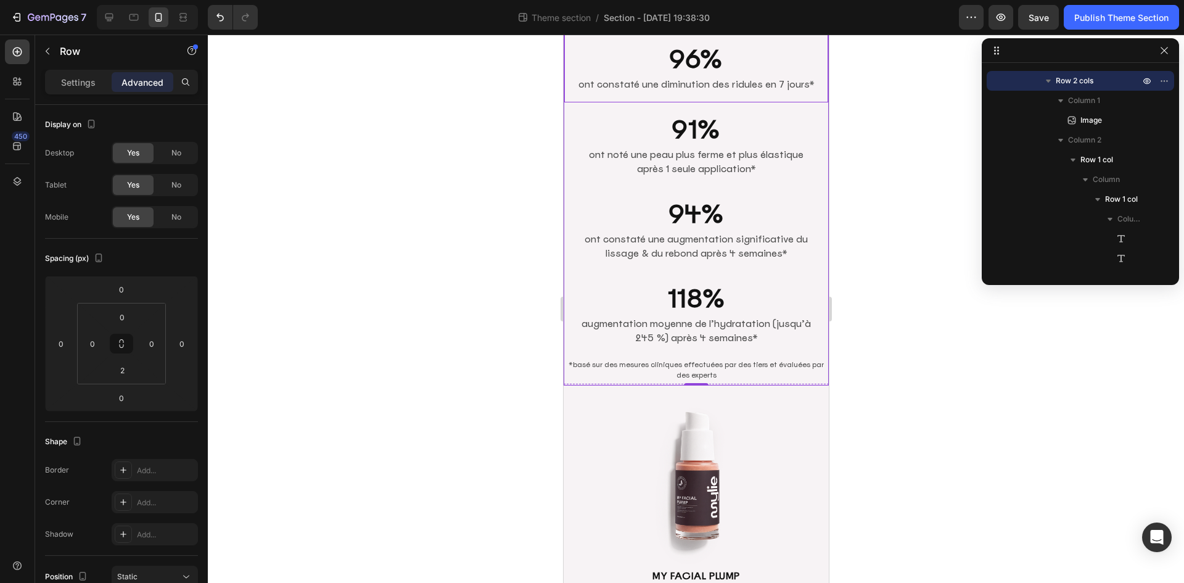
scroll to position [247, 0]
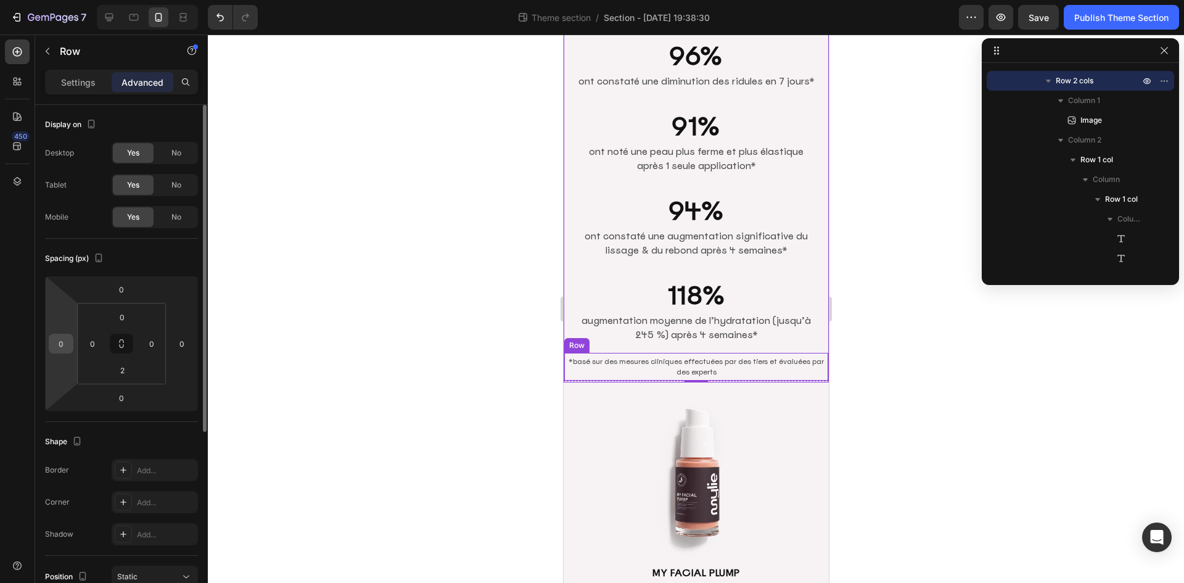
click at [63, 343] on input "0" at bounding box center [61, 343] width 19 height 19
type input "56"
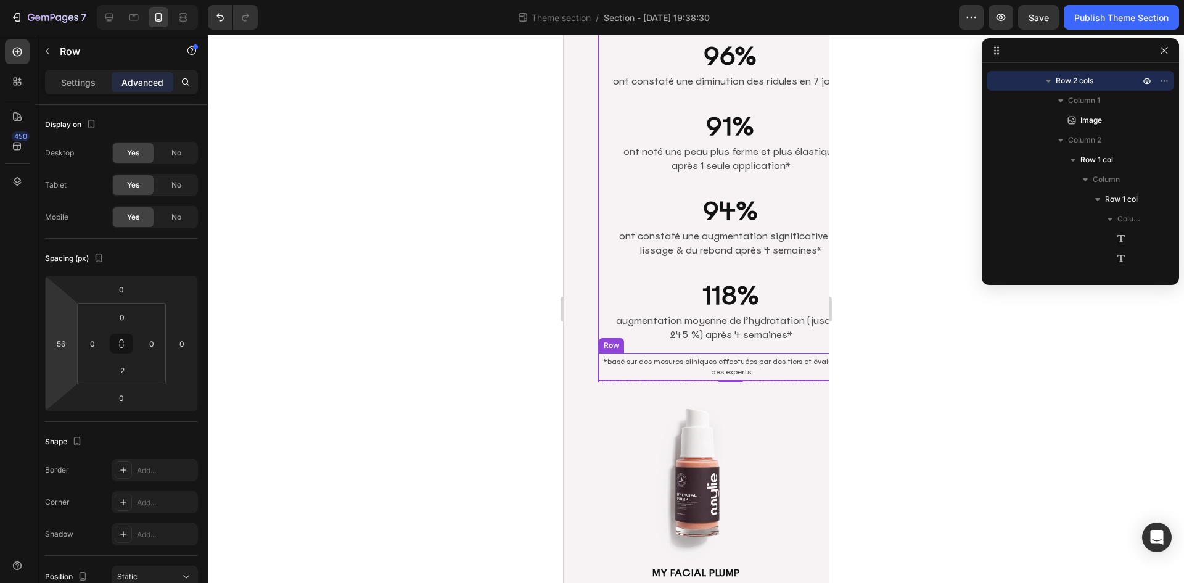
drag, startPoint x: 64, startPoint y: 324, endPoint x: 64, endPoint y: 307, distance: 17.3
click at [64, 0] on html "7 Theme section / Section - [DATE] 19:38:30 Preview Save Publish Theme Section …" at bounding box center [592, 0] width 1184 height 0
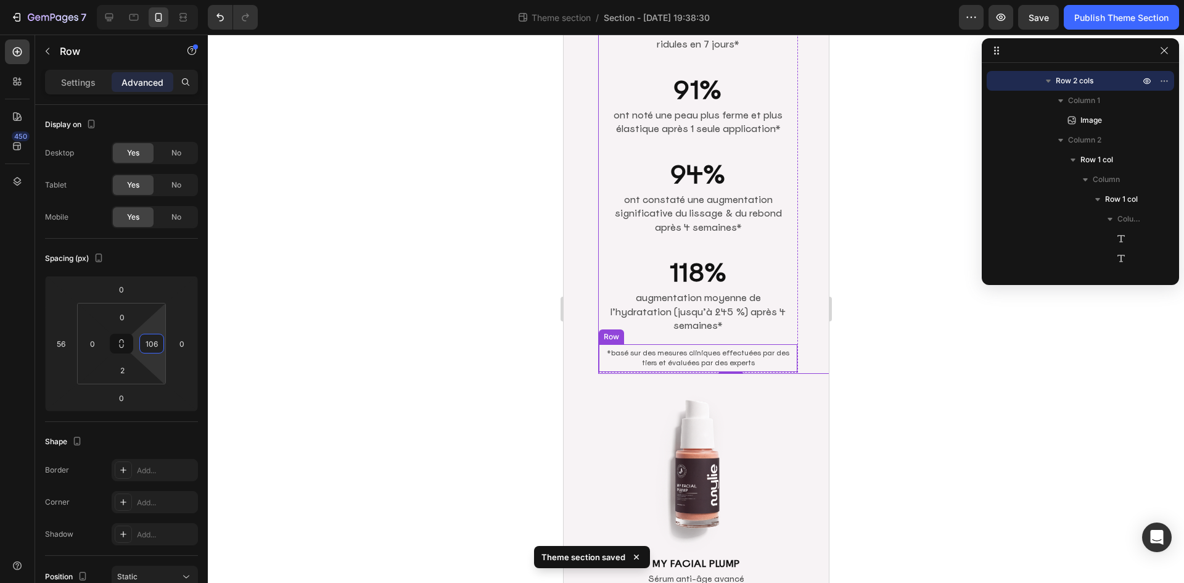
drag, startPoint x: 157, startPoint y: 331, endPoint x: 149, endPoint y: 299, distance: 33.5
click at [149, 0] on html "7 Theme section / Section - [DATE] 19:38:30 Preview Save Publish Theme Section …" at bounding box center [592, 0] width 1184 height 0
click at [228, 10] on button "Undo/Redo" at bounding box center [220, 17] width 25 height 25
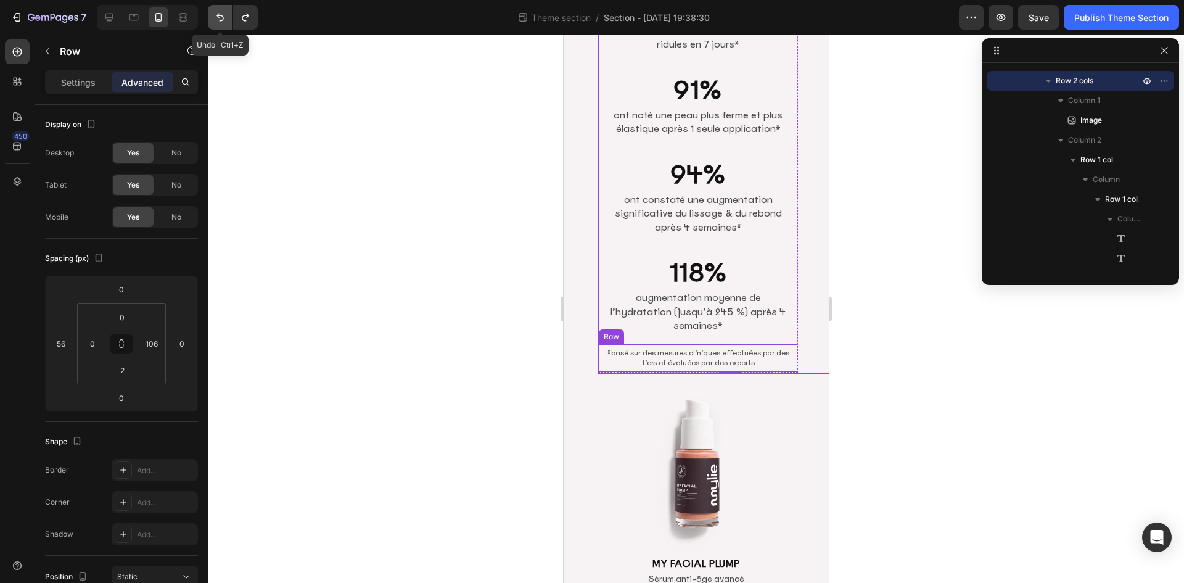
click at [224, 14] on icon "Undo/Redo" at bounding box center [220, 17] width 12 height 12
type input "0"
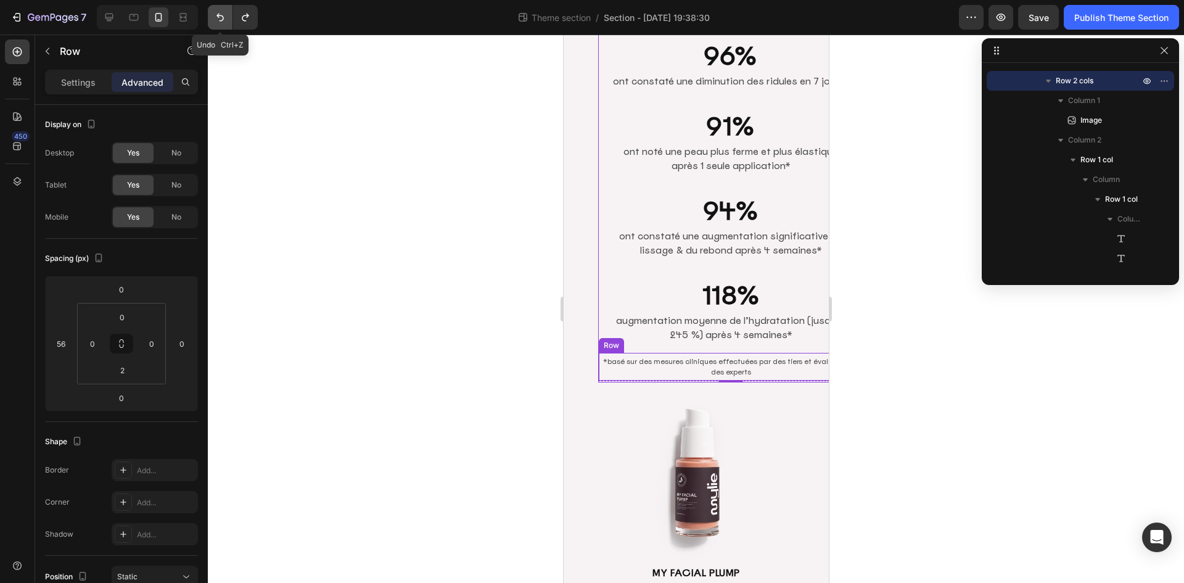
click at [224, 14] on icon "Undo/Redo" at bounding box center [220, 17] width 12 height 12
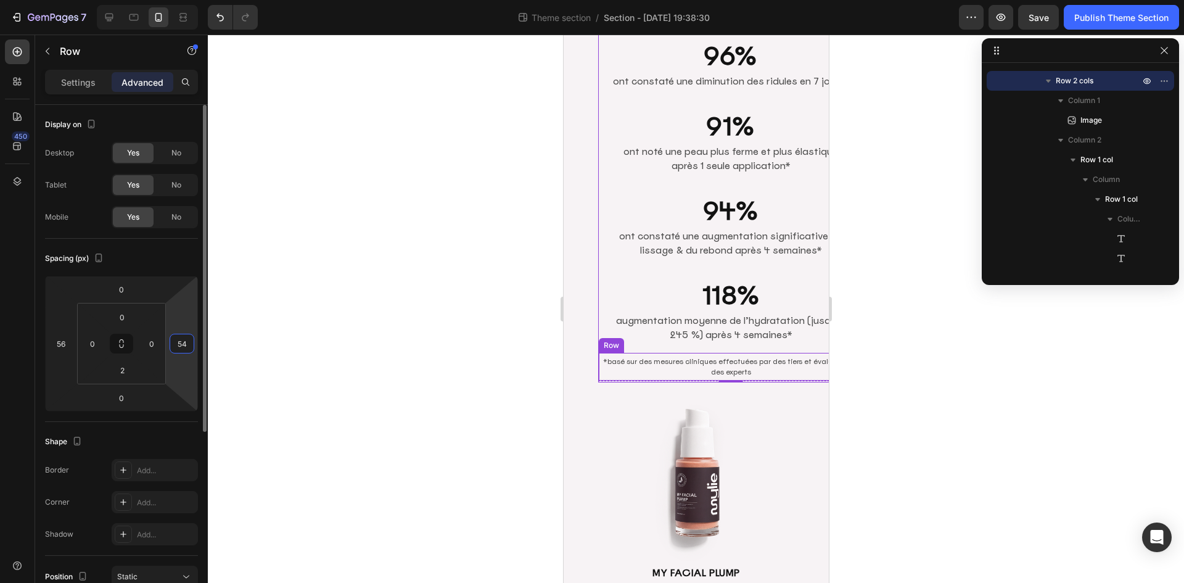
type input "56"
drag, startPoint x: 189, startPoint y: 324, endPoint x: 191, endPoint y: 307, distance: 17.4
click at [191, 0] on html "7 Theme section / Section - [DATE] 19:38:30 Preview Save Publish Theme Section …" at bounding box center [592, 0] width 1184 height 0
click at [188, 348] on input "56" at bounding box center [182, 343] width 19 height 19
type input "0"
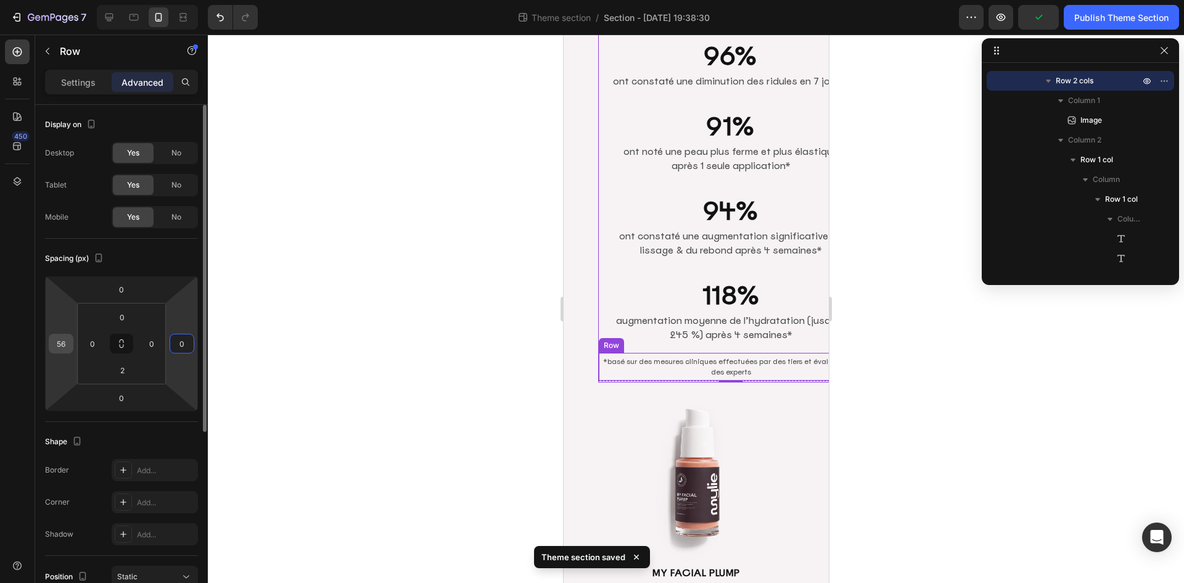
click at [69, 346] on input "56" at bounding box center [61, 343] width 19 height 19
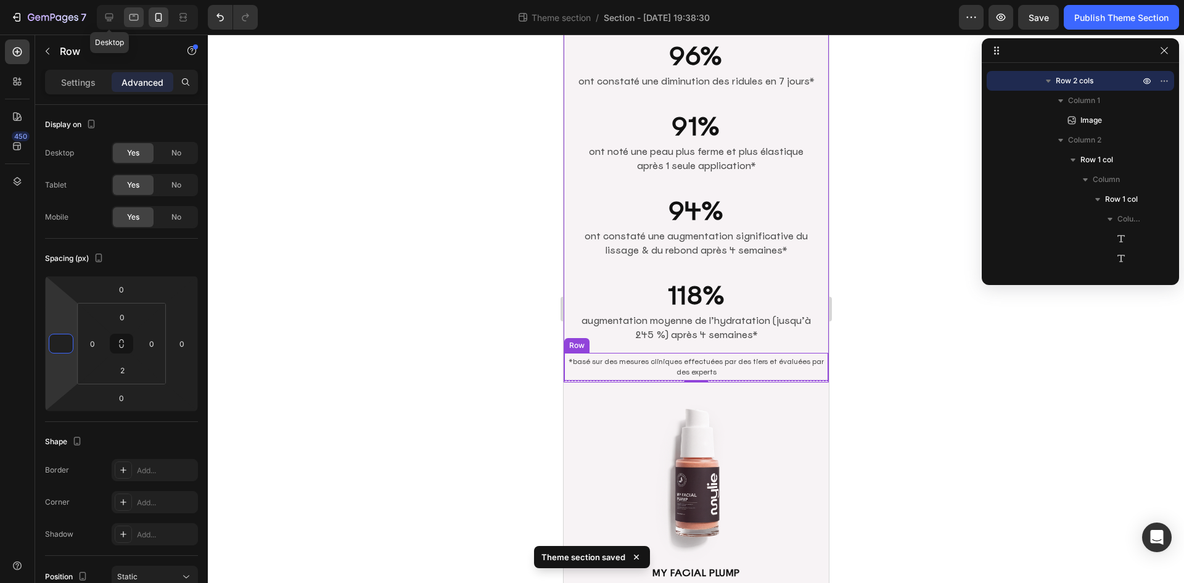
type input "0"
click at [132, 14] on icon at bounding box center [134, 17] width 12 height 12
type input "24"
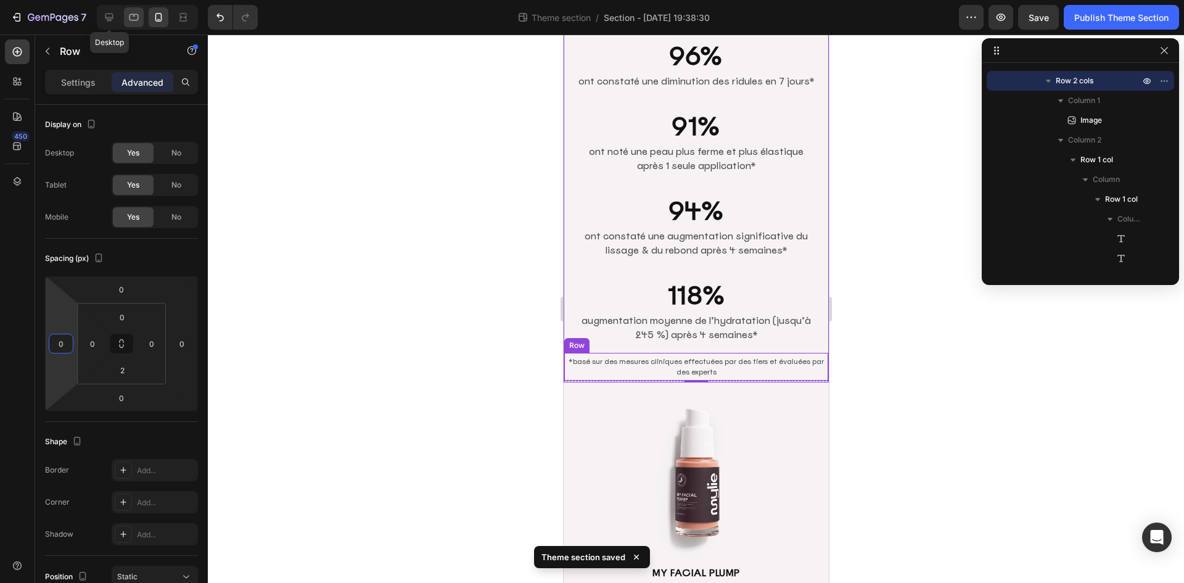
type input "24"
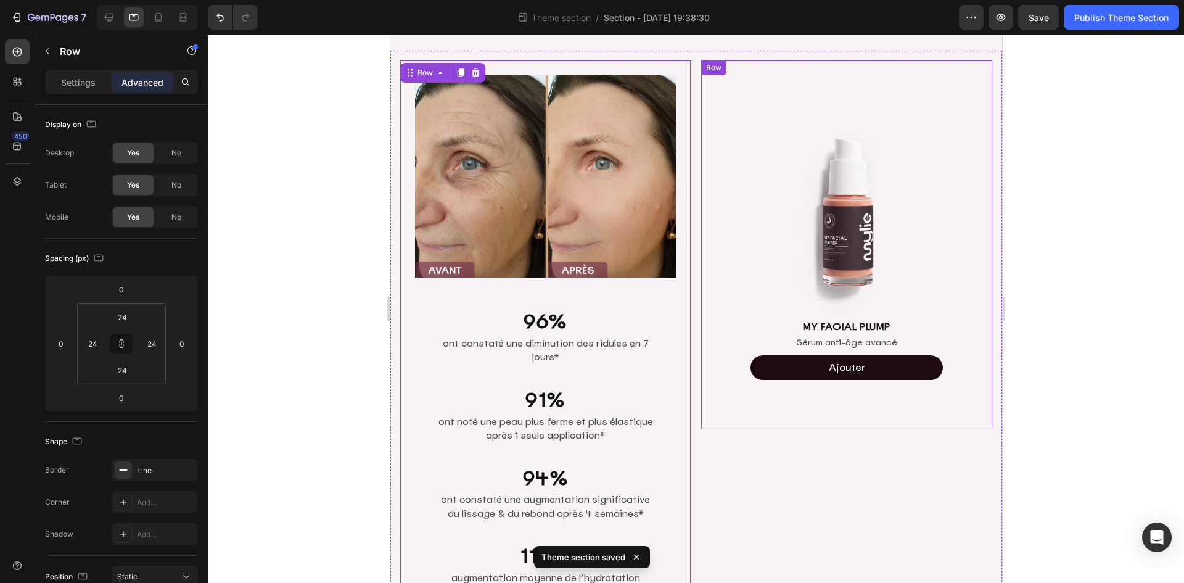
scroll to position [11, 0]
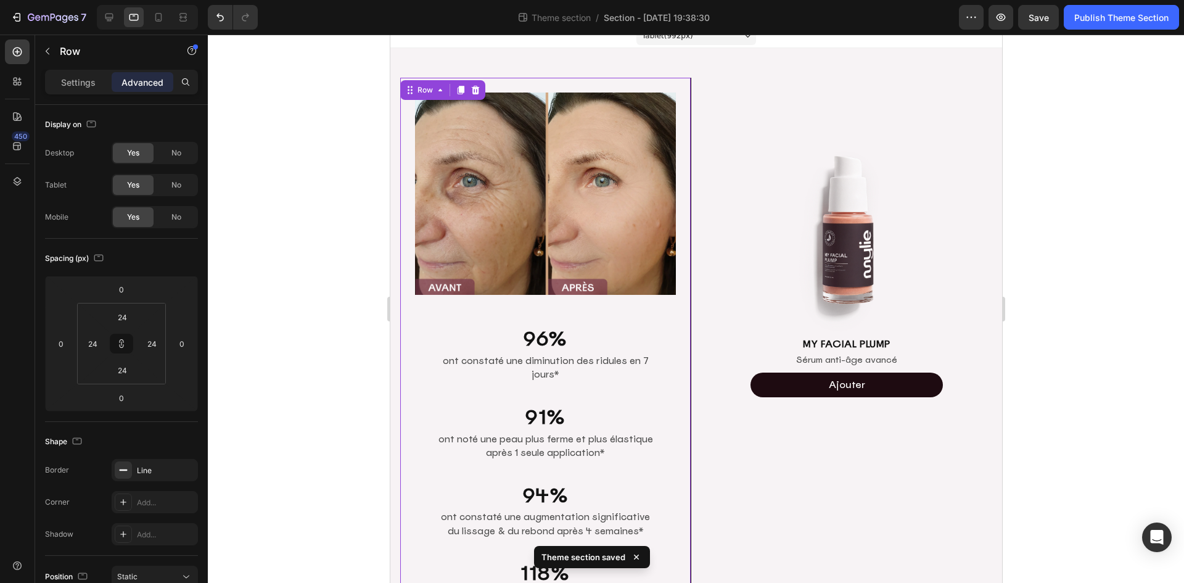
click at [1066, 250] on div at bounding box center [696, 309] width 976 height 548
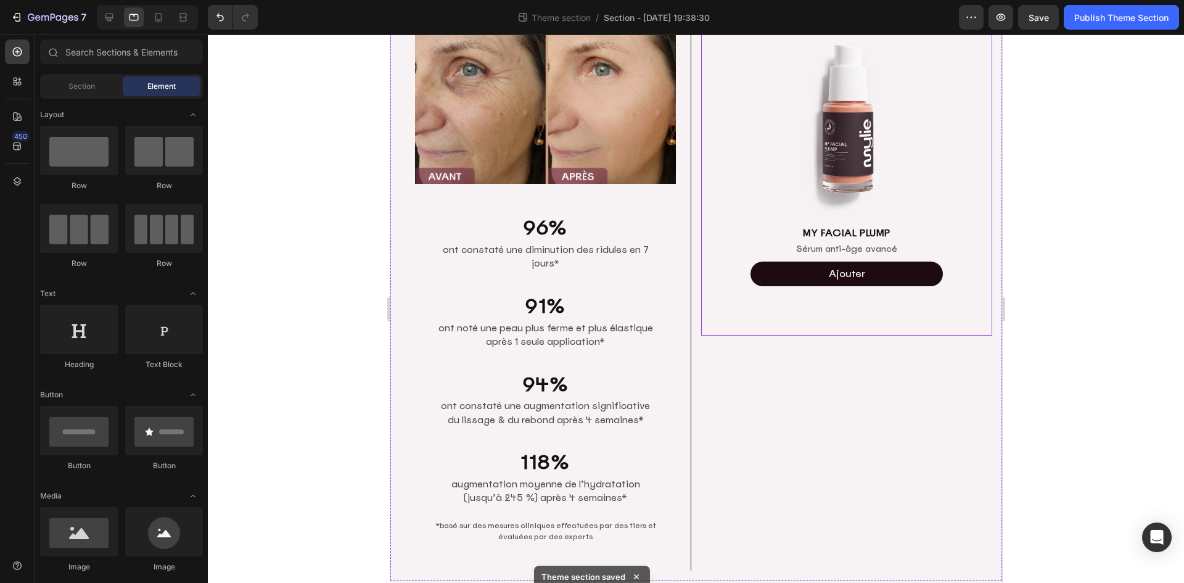
scroll to position [136, 0]
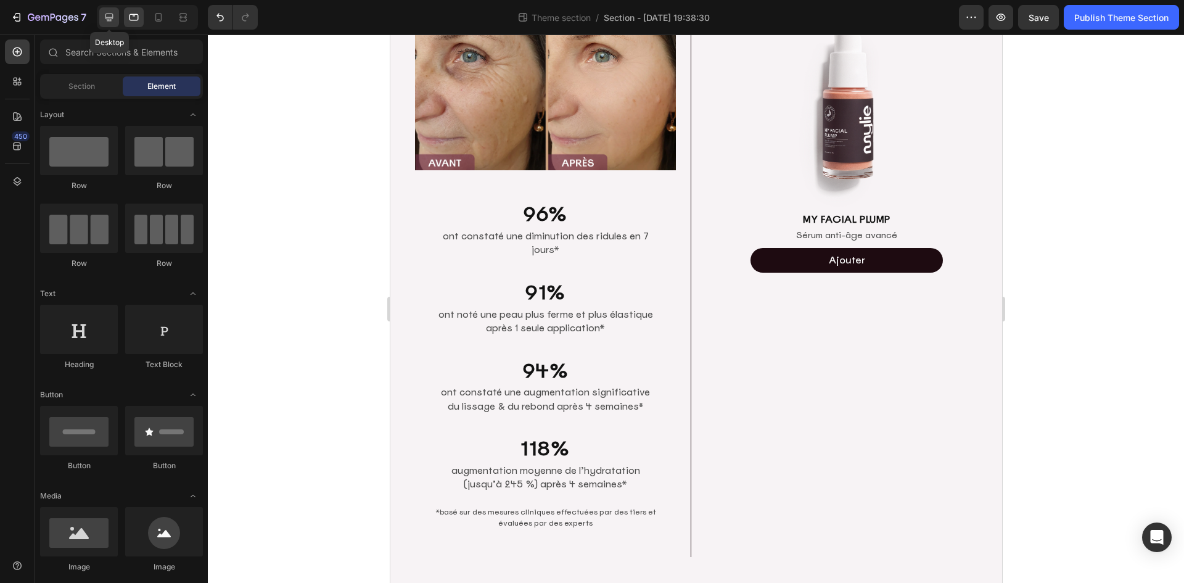
click at [106, 19] on icon at bounding box center [109, 18] width 8 height 8
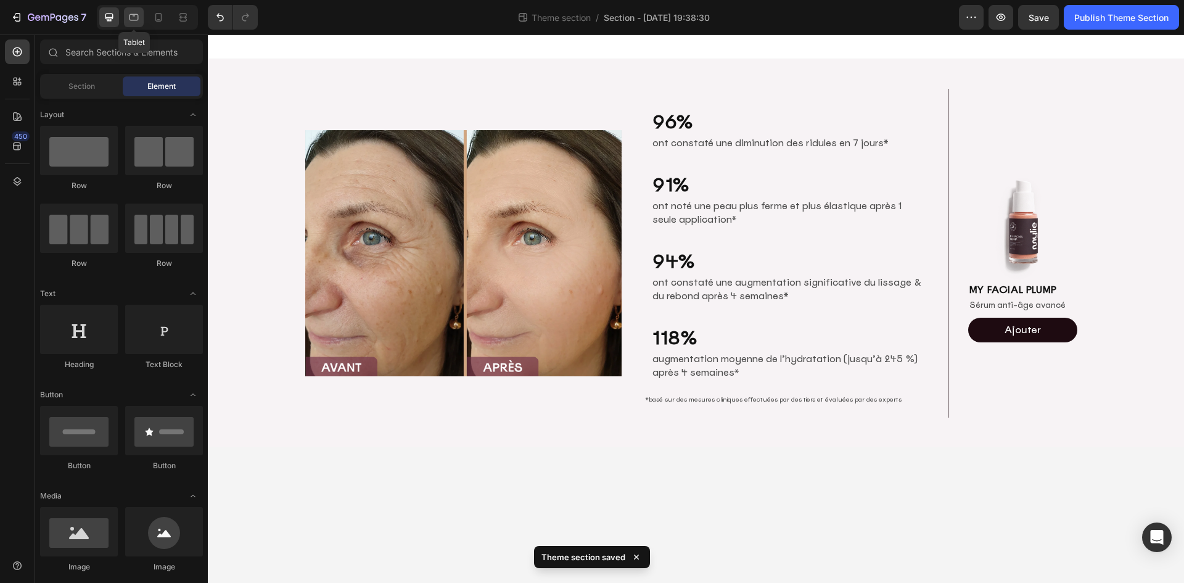
click at [136, 20] on icon at bounding box center [134, 17] width 9 height 7
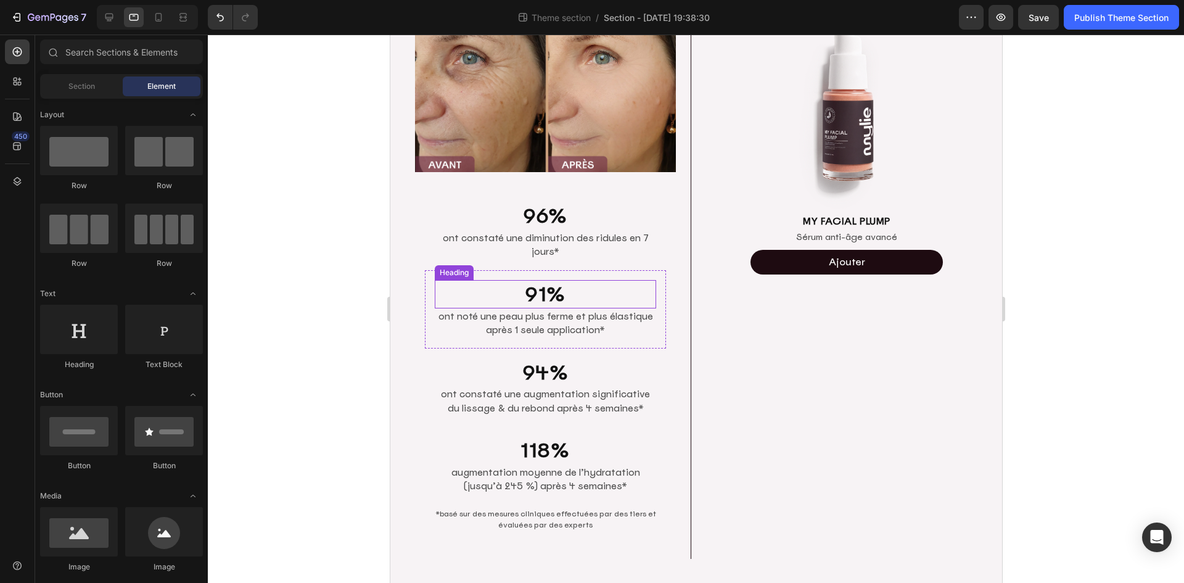
scroll to position [136, 0]
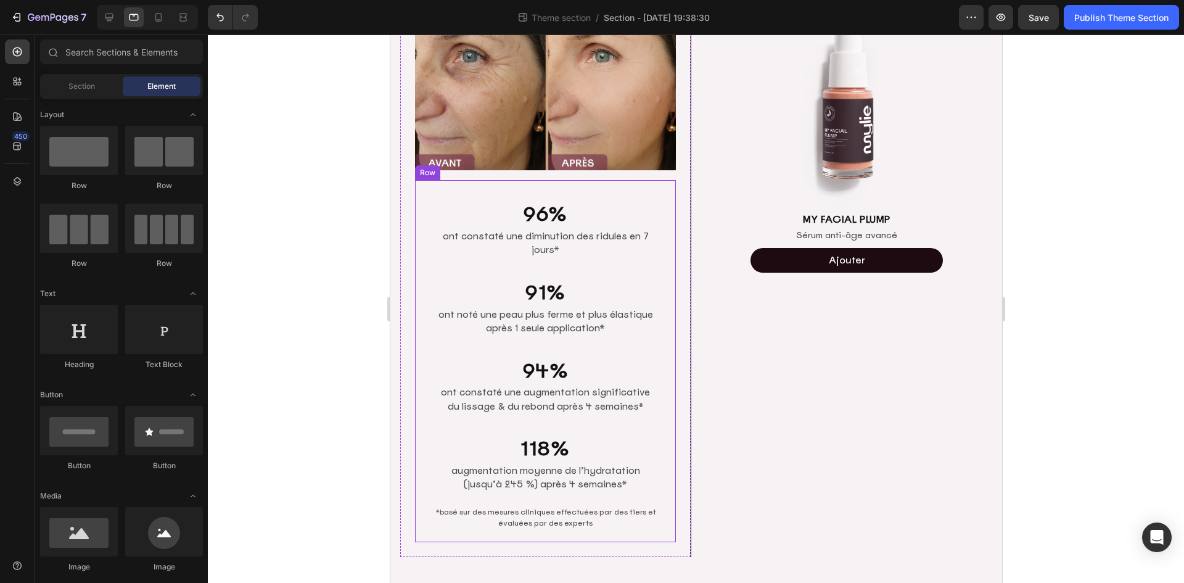
click at [669, 499] on div "96% Heading ont constaté une diminution des ridules en 7 jours* Text Block Row …" at bounding box center [544, 360] width 261 height 361
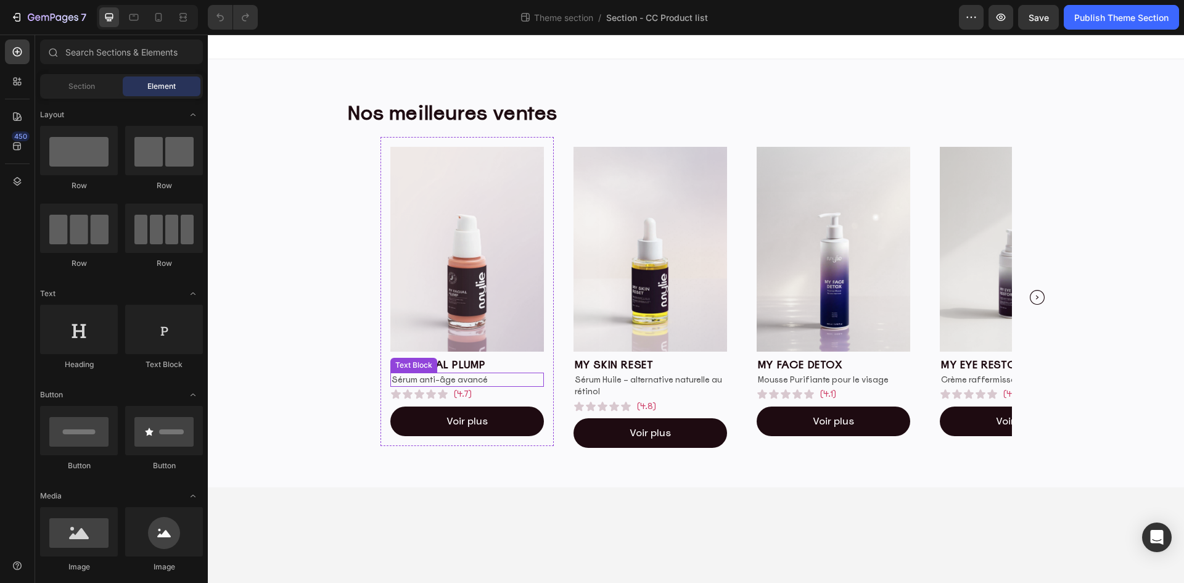
click at [442, 384] on p "Sérum anti-âge avancé" at bounding box center [467, 380] width 151 height 12
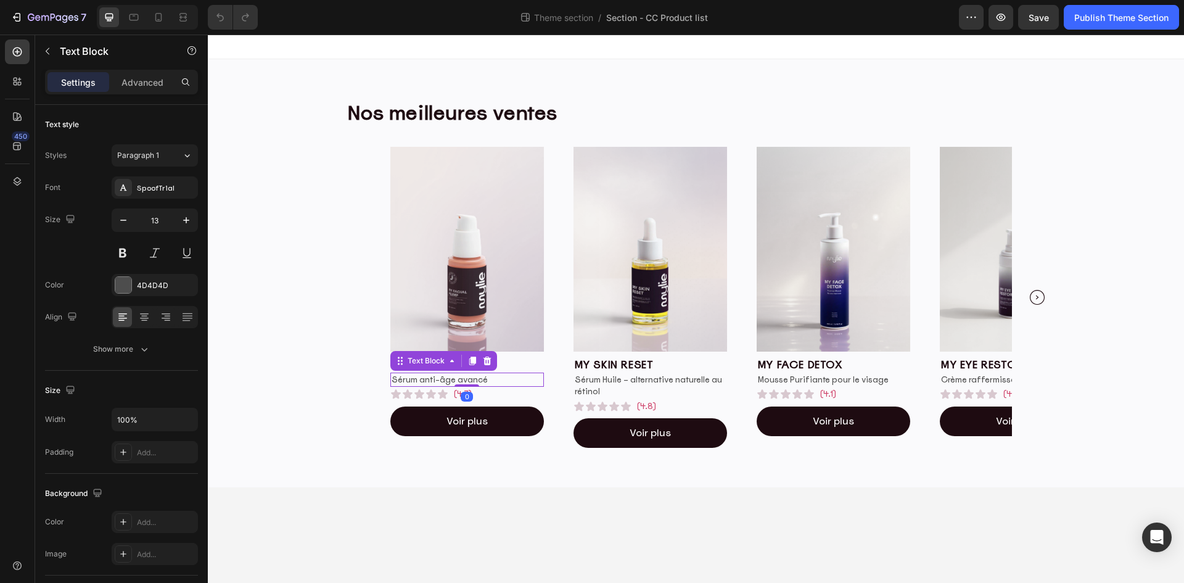
click at [472, 379] on p "Sérum anti-âge avancé" at bounding box center [467, 380] width 151 height 12
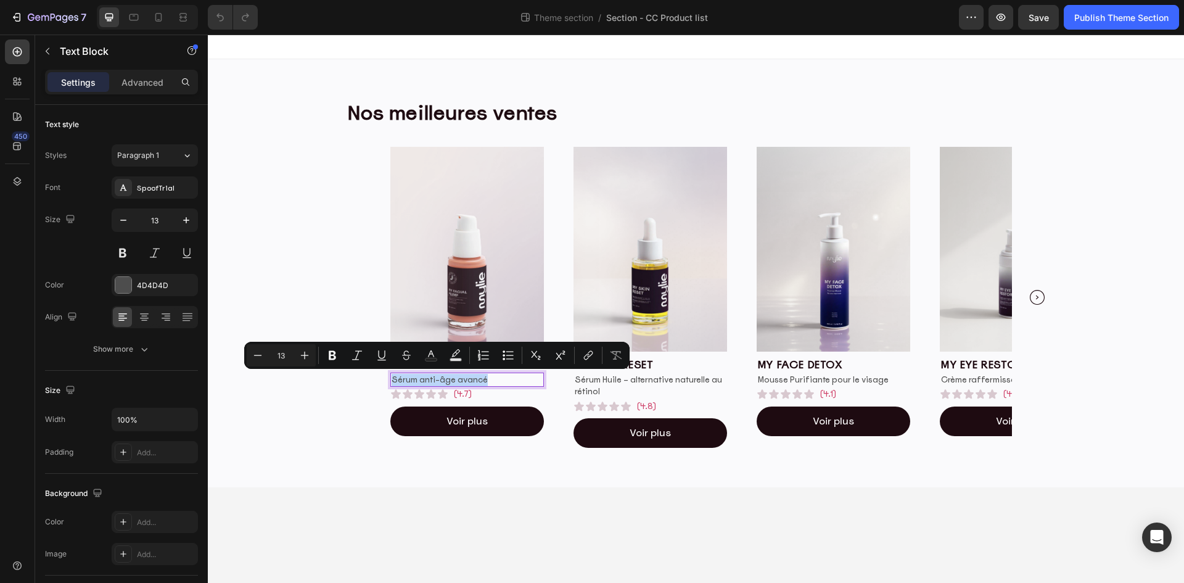
copy p "Sérum anti-âge avancé"
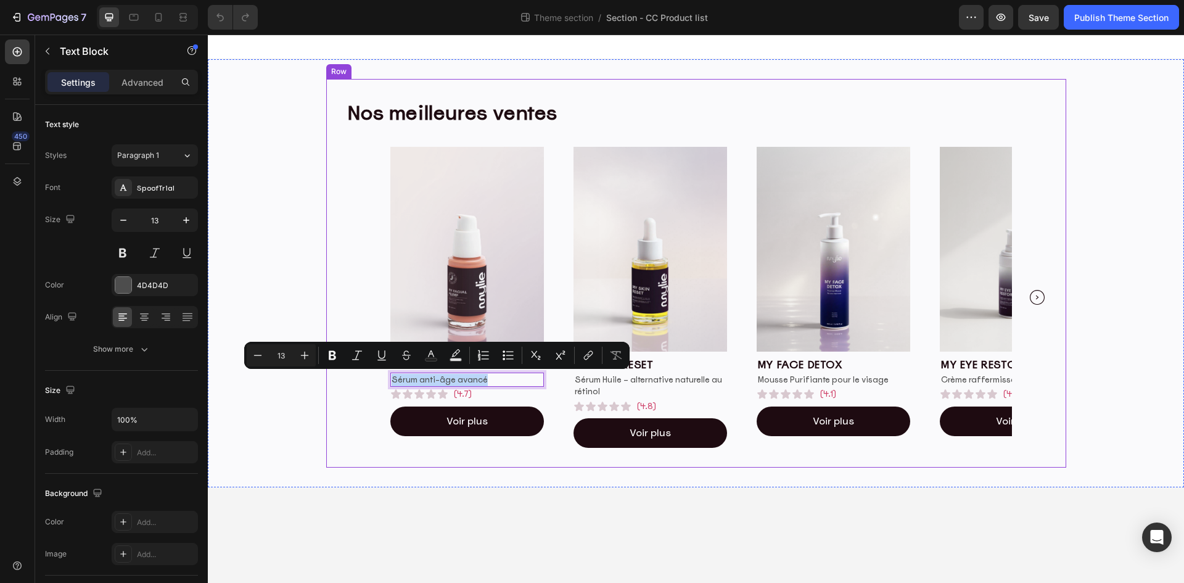
click at [281, 450] on div "Nos meilleures ventes Heading Row Image my facial plump Heading Sérum anti-âge …" at bounding box center [696, 273] width 976 height 389
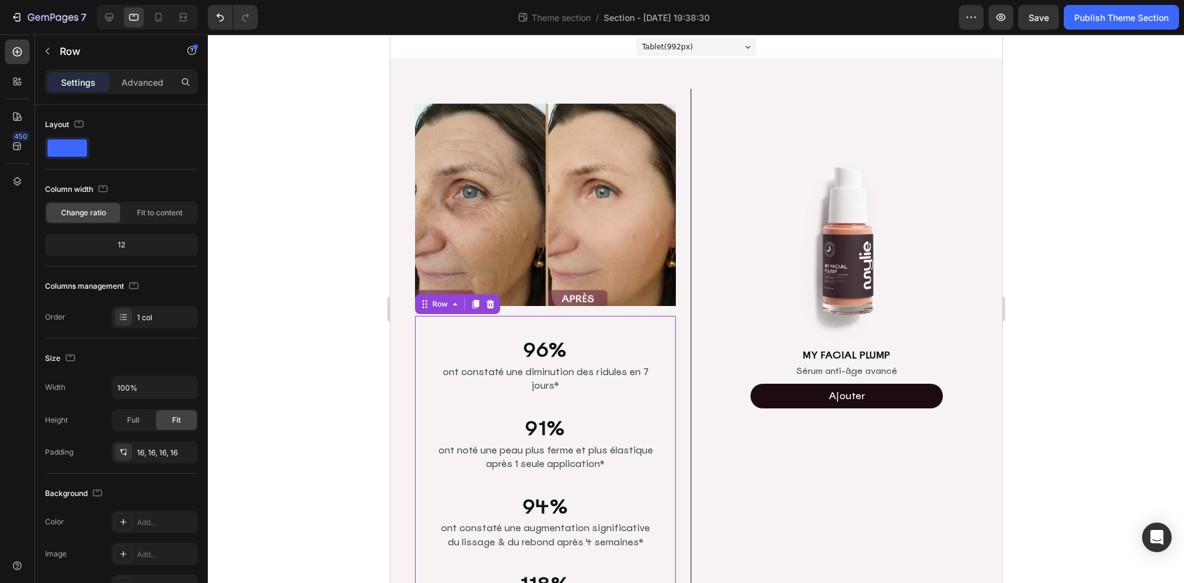
scroll to position [136, 0]
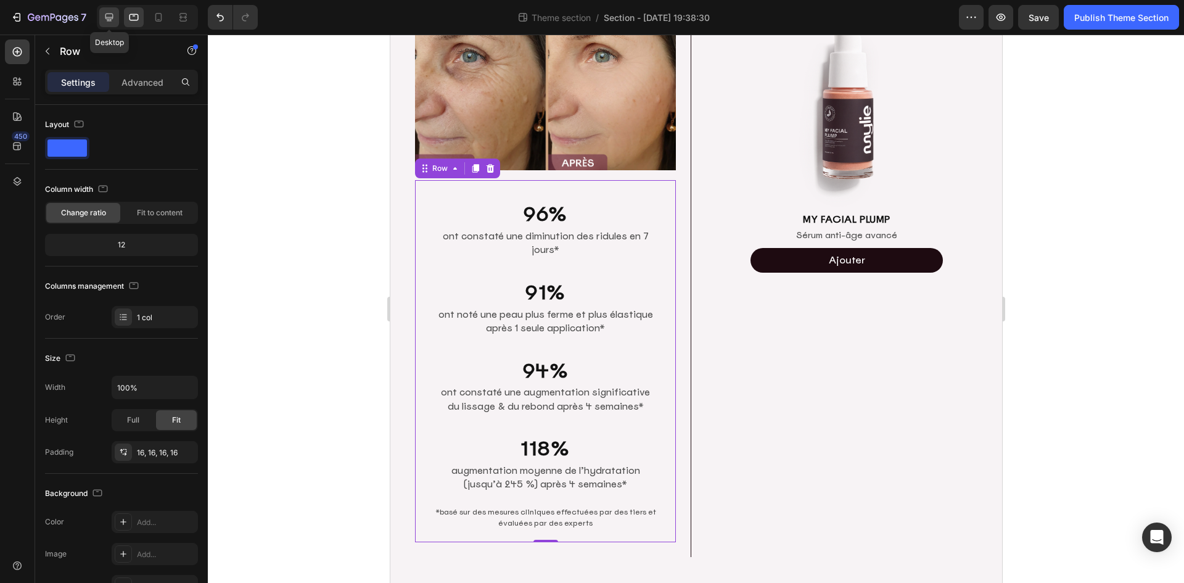
click at [107, 17] on icon at bounding box center [109, 17] width 12 height 12
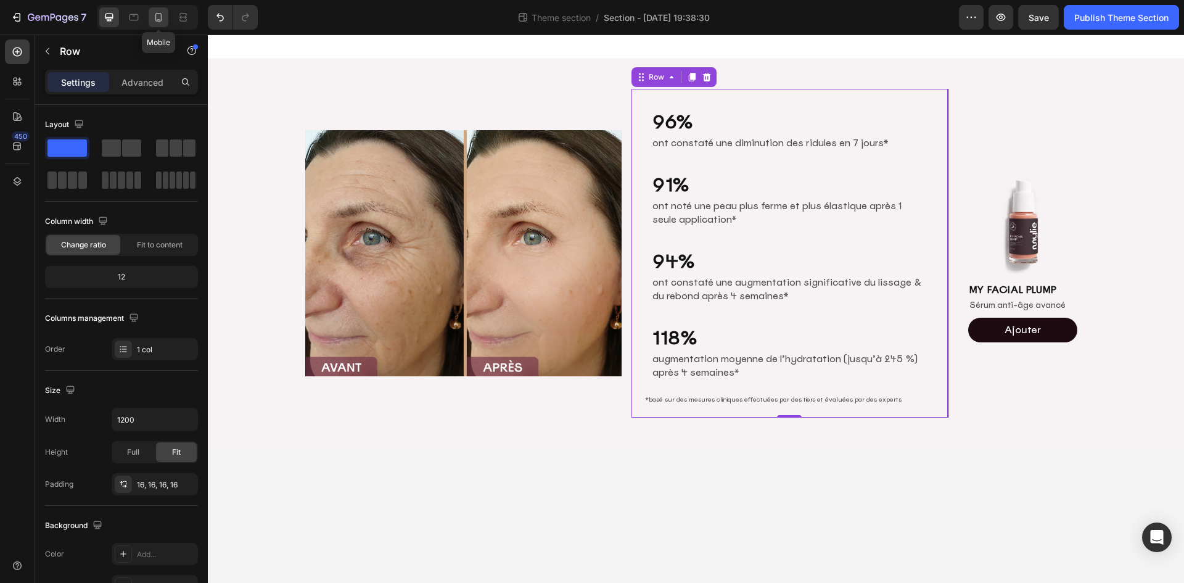
click at [162, 20] on icon at bounding box center [158, 17] width 7 height 9
type input "100%"
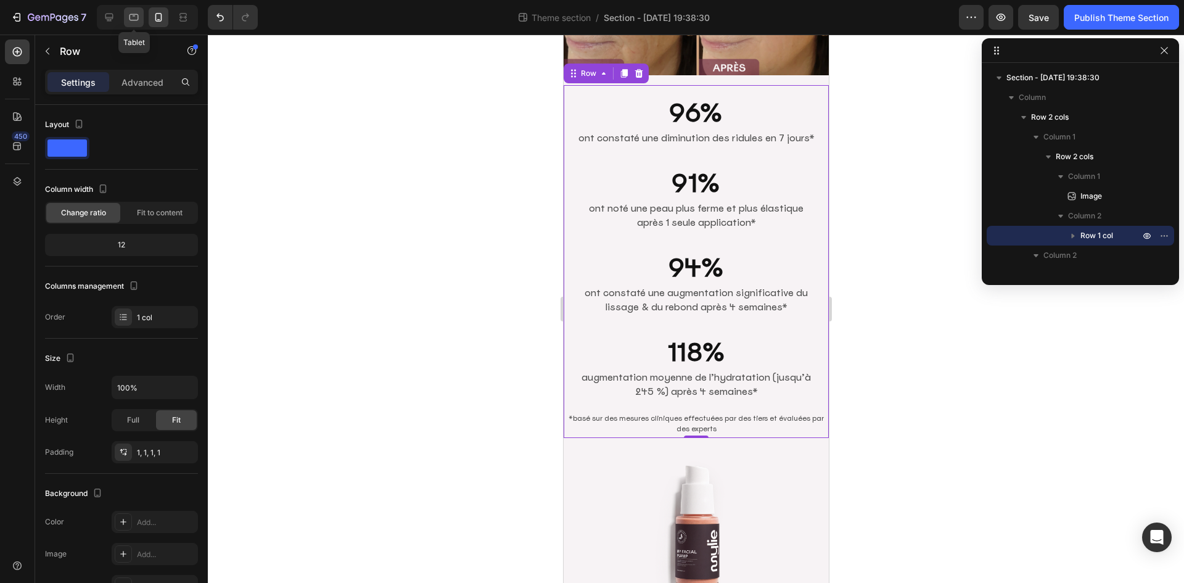
click at [133, 17] on icon at bounding box center [134, 17] width 12 height 12
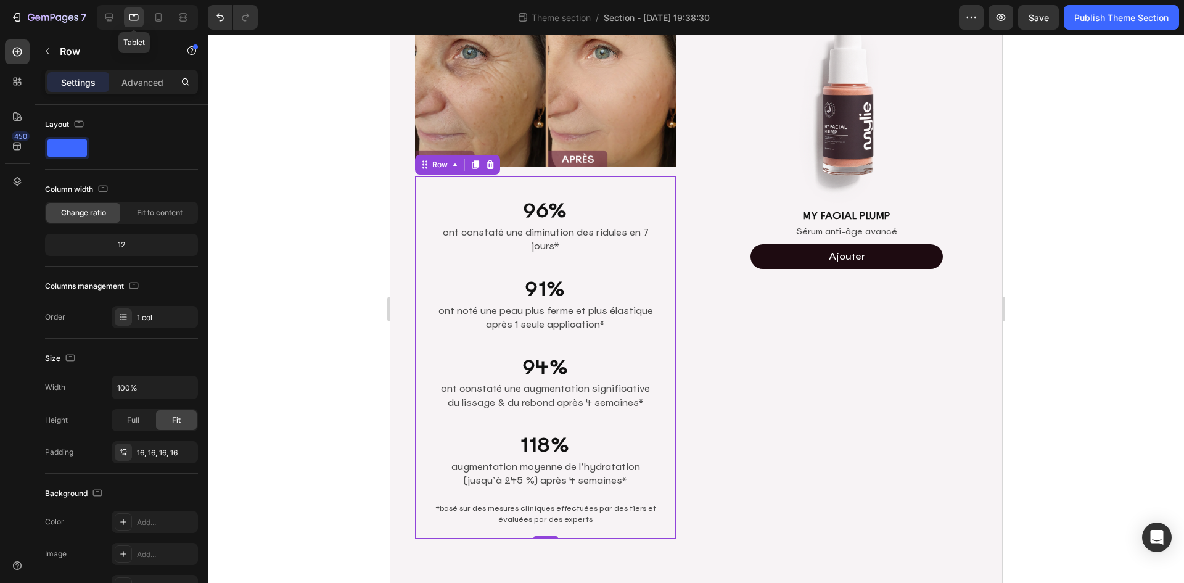
scroll to position [136, 0]
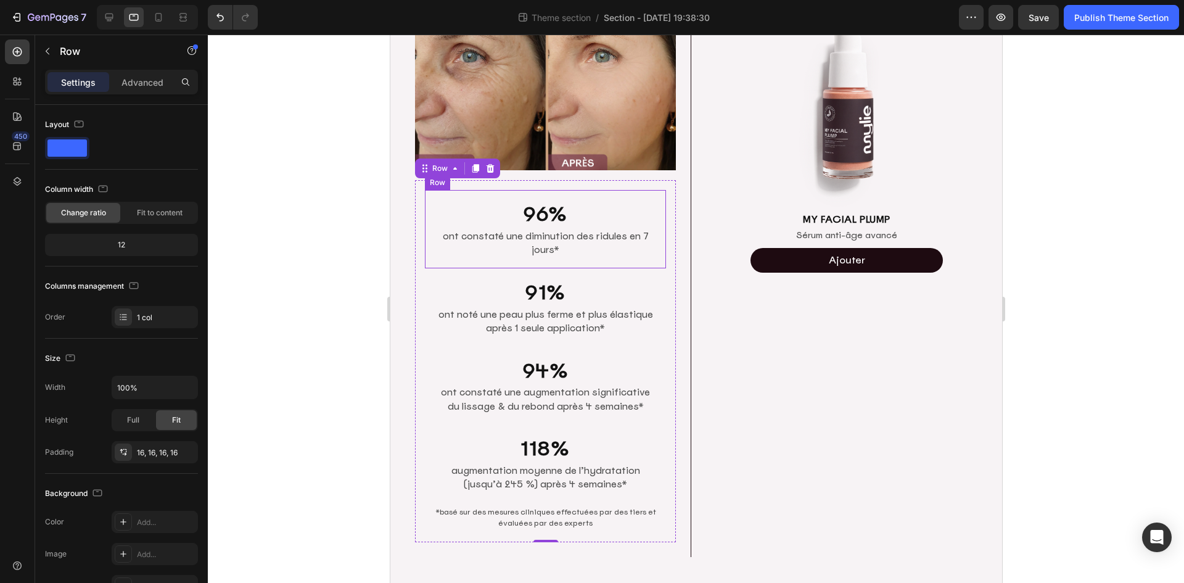
click at [621, 193] on div "96% Heading ont constaté une diminution des ridules en 7 jours* Text [GEOGRAPHI…" at bounding box center [544, 229] width 241 height 78
click at [421, 194] on div "96% Heading ont constaté une diminution des ridules en 7 jours* Text Block Row …" at bounding box center [544, 360] width 261 height 361
click at [474, 165] on icon at bounding box center [475, 169] width 7 height 9
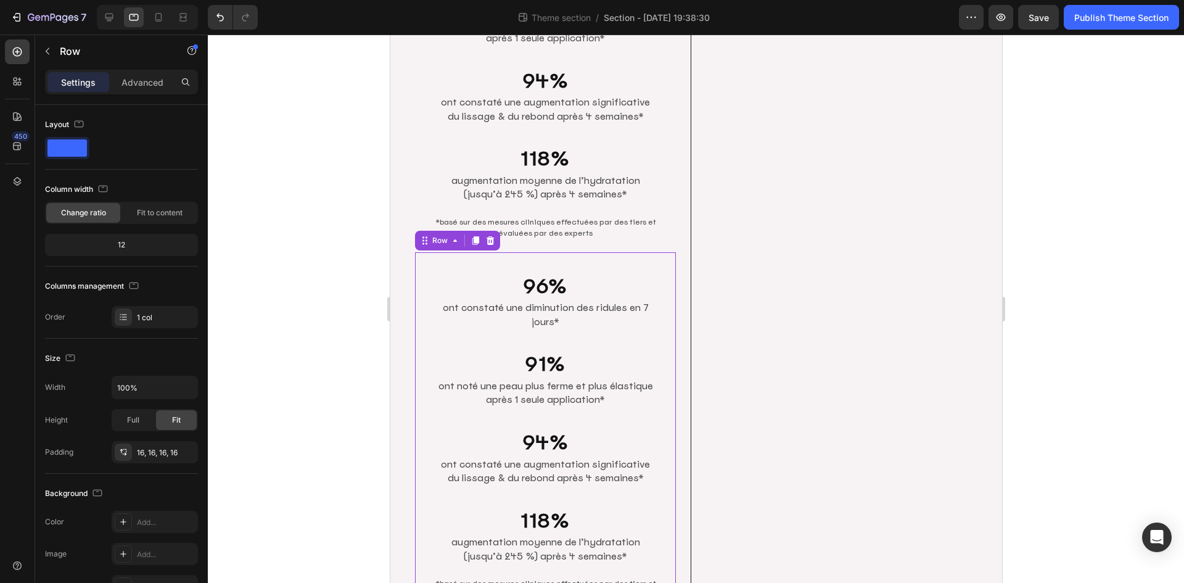
scroll to position [497, 0]
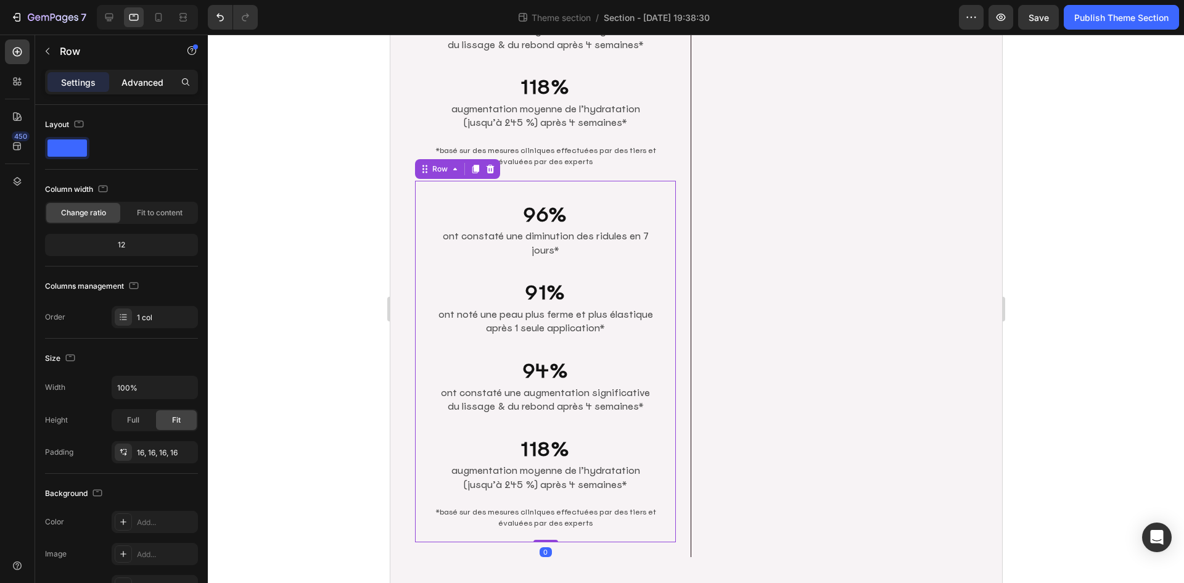
click at [147, 81] on p "Advanced" at bounding box center [143, 82] width 42 height 13
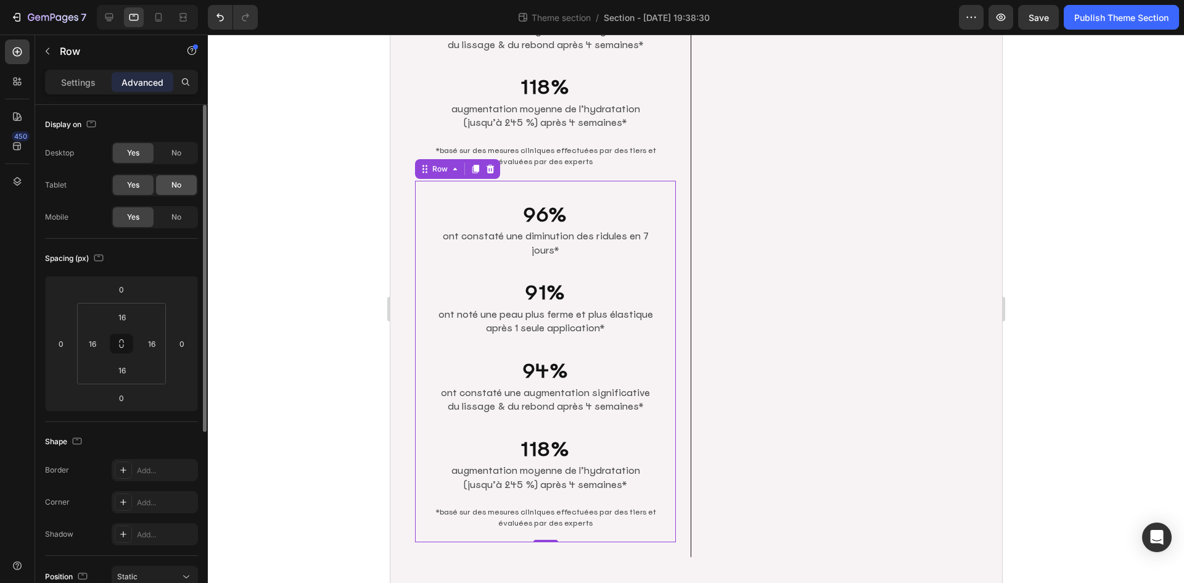
click at [171, 186] on span "No" at bounding box center [176, 184] width 10 height 11
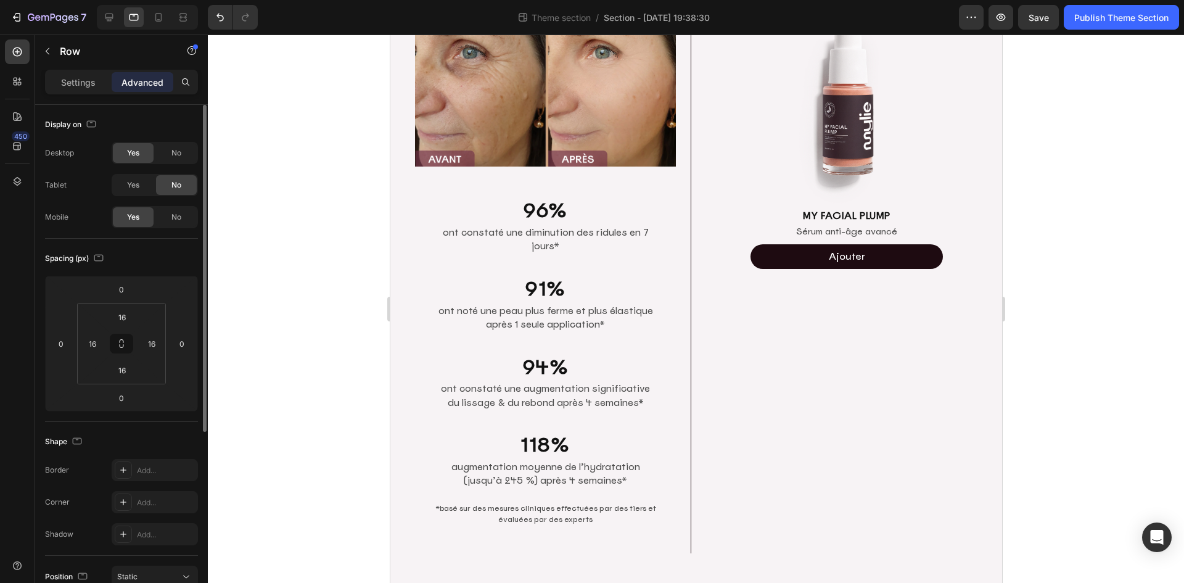
scroll to position [136, 0]
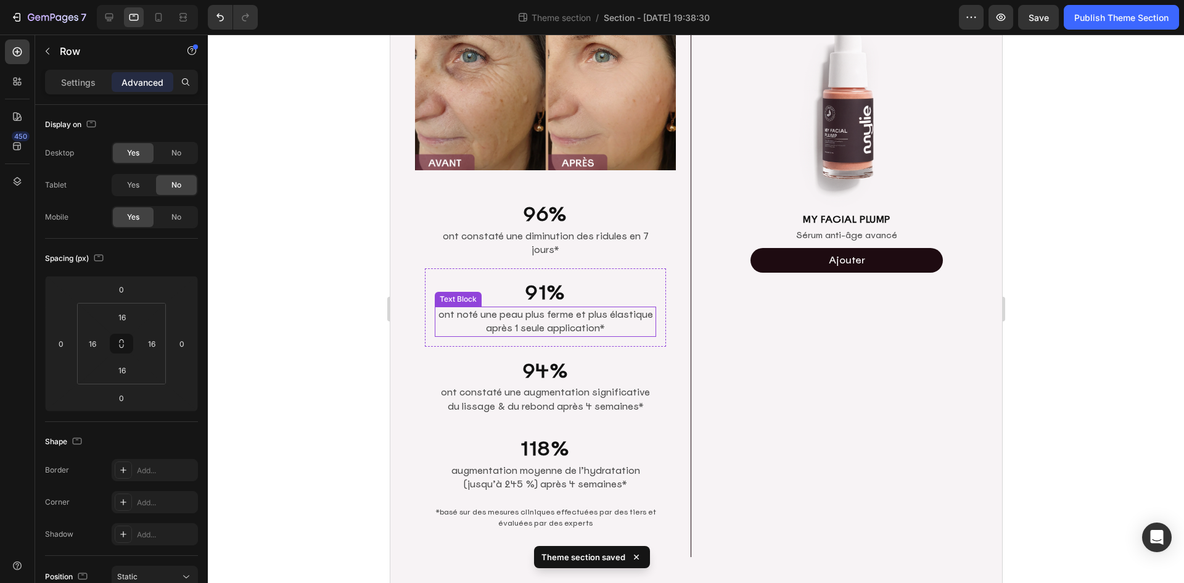
drag, startPoint x: 464, startPoint y: 311, endPoint x: 466, endPoint y: 299, distance: 12.4
click at [464, 311] on p "ont noté une peau plus ferme et plus élastique après 1 seule application*" at bounding box center [544, 322] width 219 height 28
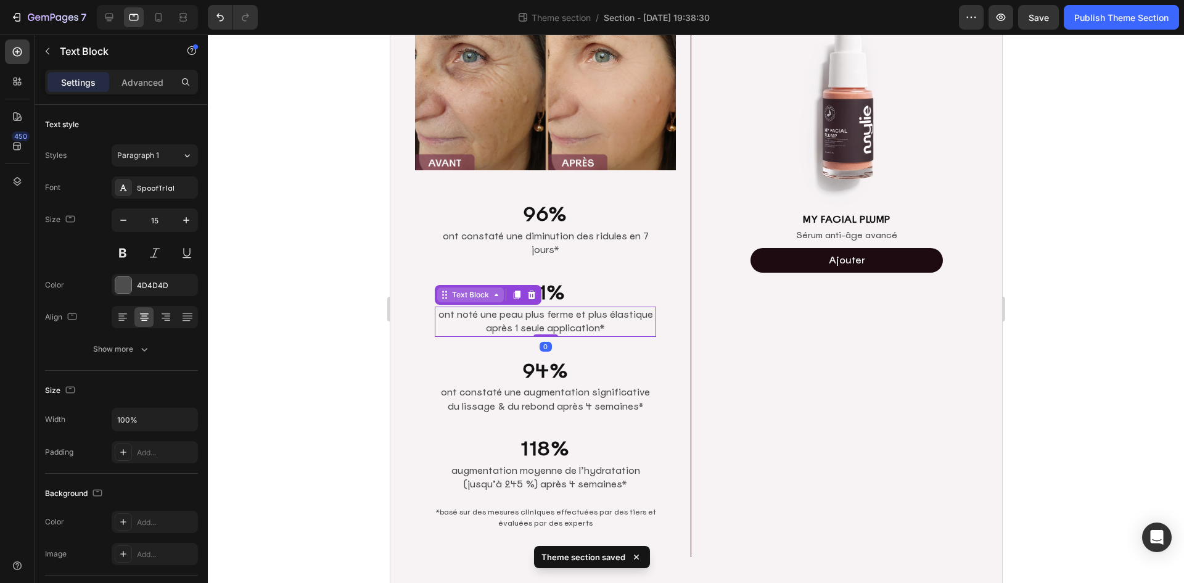
click at [469, 289] on div "Text Block" at bounding box center [470, 294] width 42 height 11
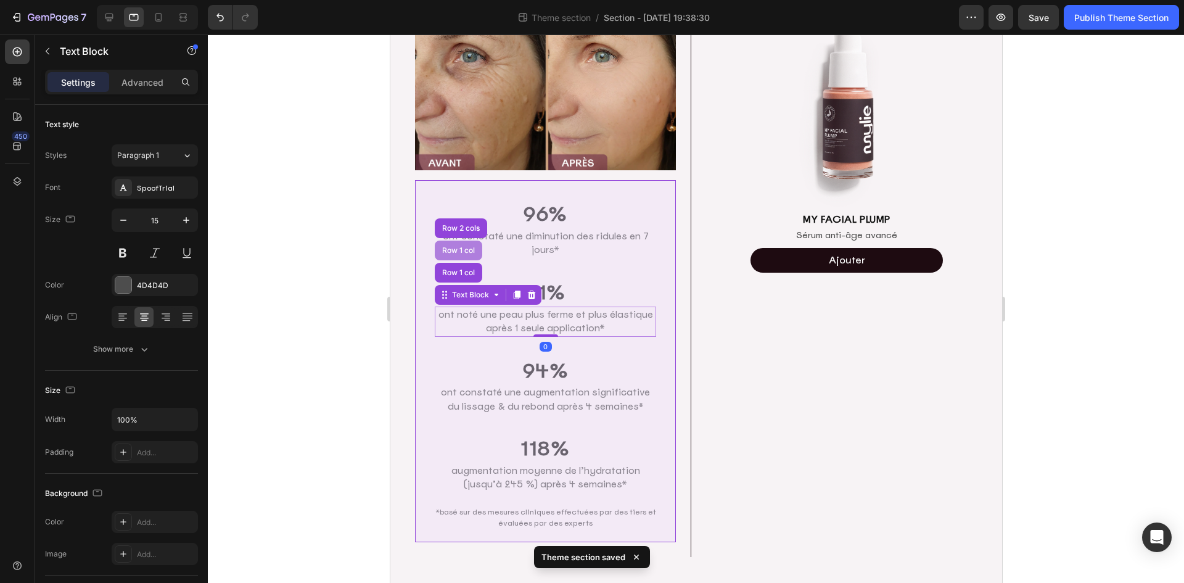
click at [463, 251] on div "Row 1 col" at bounding box center [457, 251] width 47 height 20
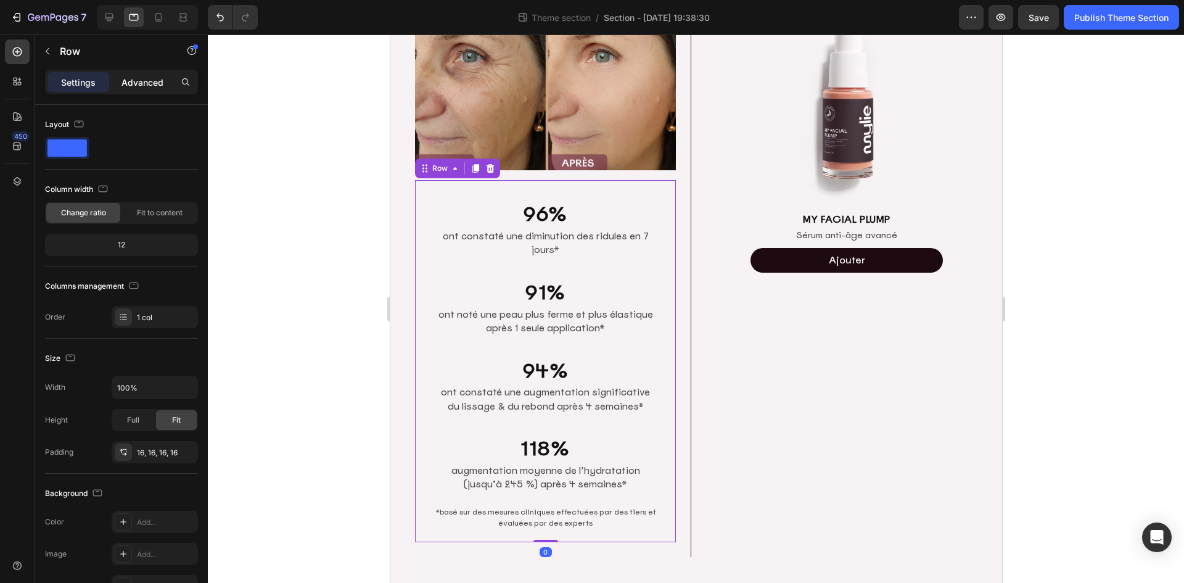
click at [138, 81] on p "Advanced" at bounding box center [143, 82] width 42 height 13
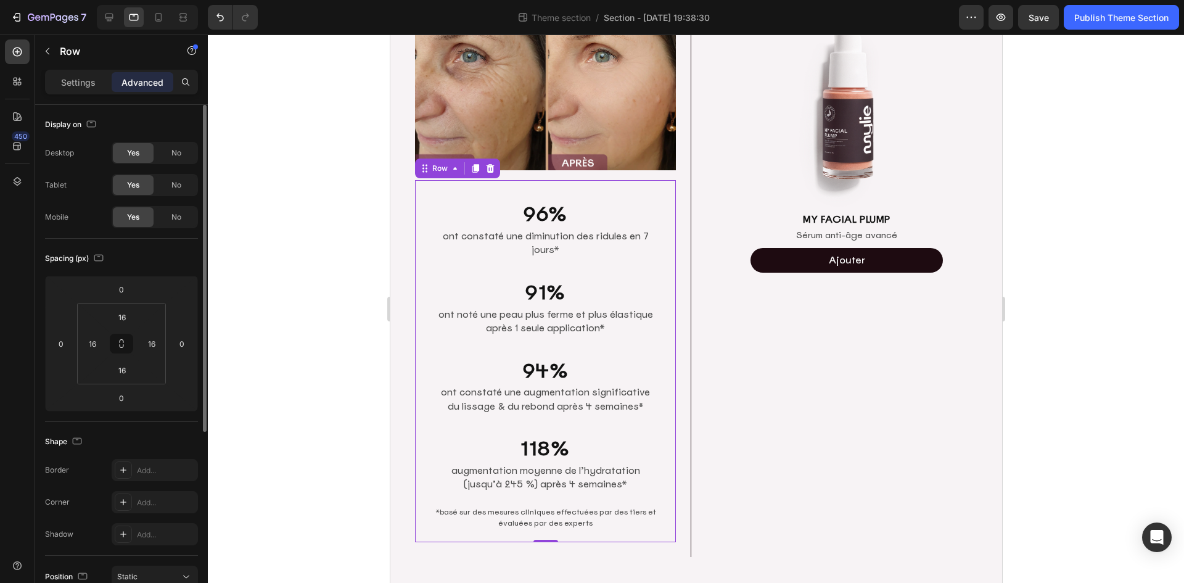
drag, startPoint x: 172, startPoint y: 155, endPoint x: 171, endPoint y: 168, distance: 12.4
click at [172, 155] on span "No" at bounding box center [176, 152] width 10 height 11
click at [168, 216] on div "No" at bounding box center [176, 217] width 41 height 20
click at [84, 85] on p "Settings" at bounding box center [78, 82] width 35 height 13
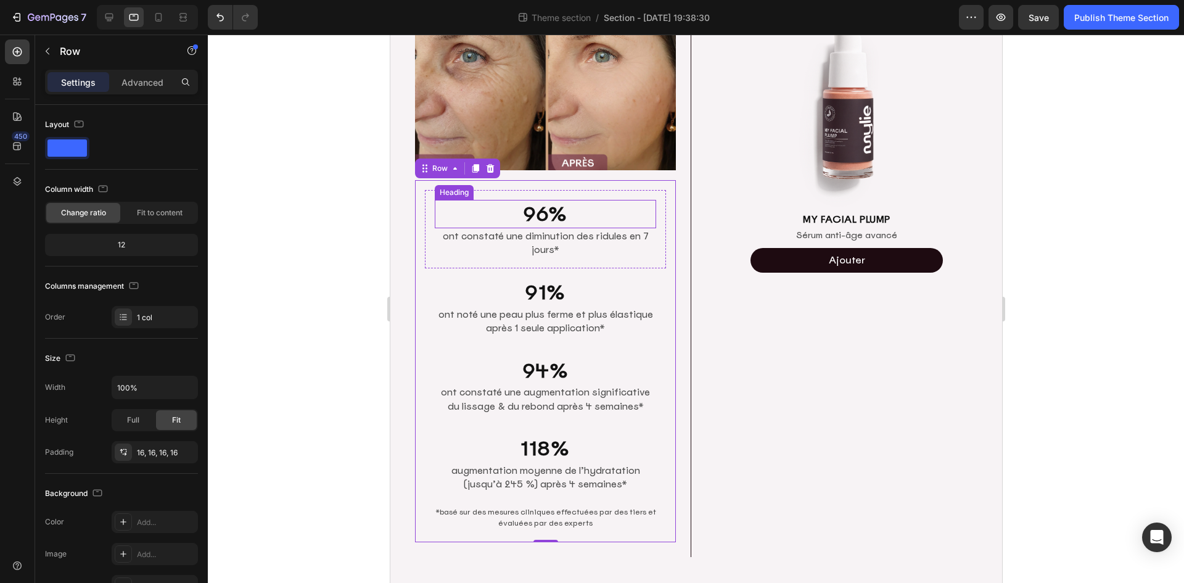
click at [579, 221] on h2 "96%" at bounding box center [544, 214] width 221 height 28
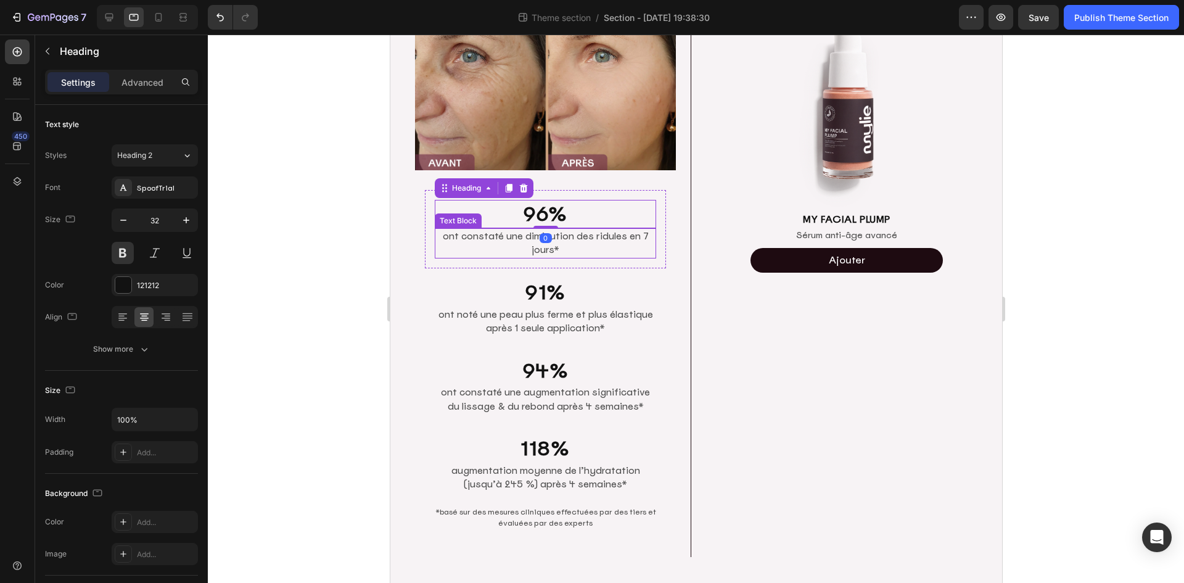
click at [616, 236] on p "ont constaté une diminution des ridules en 7 jours*" at bounding box center [544, 243] width 219 height 28
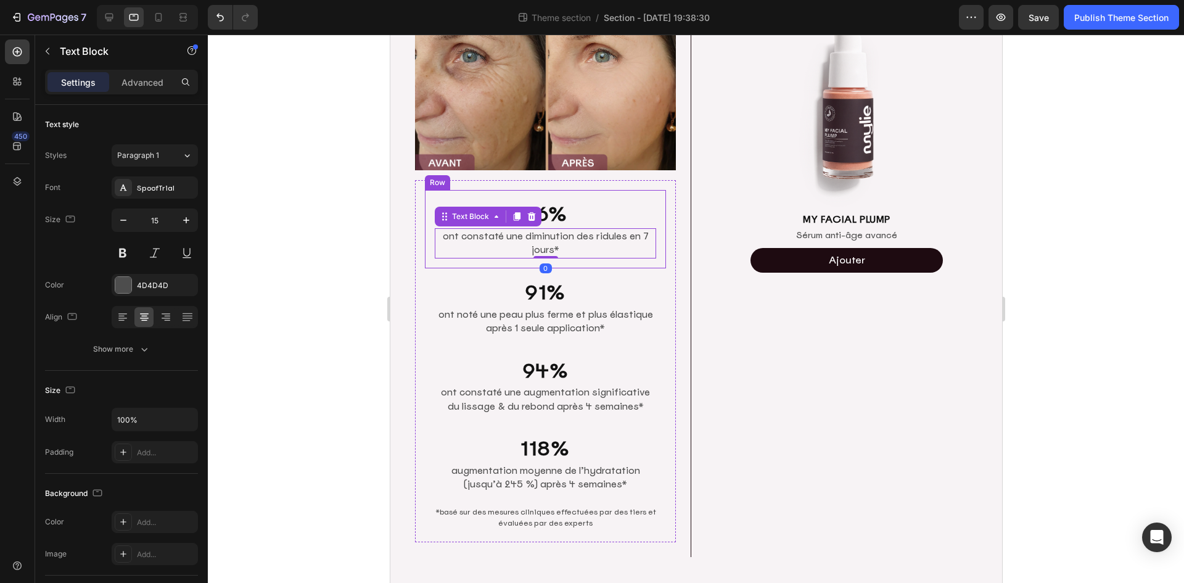
click at [659, 248] on div "96% Heading ont constaté une diminution des ridules en 7 jours* Text Block 0 Row" at bounding box center [544, 229] width 241 height 78
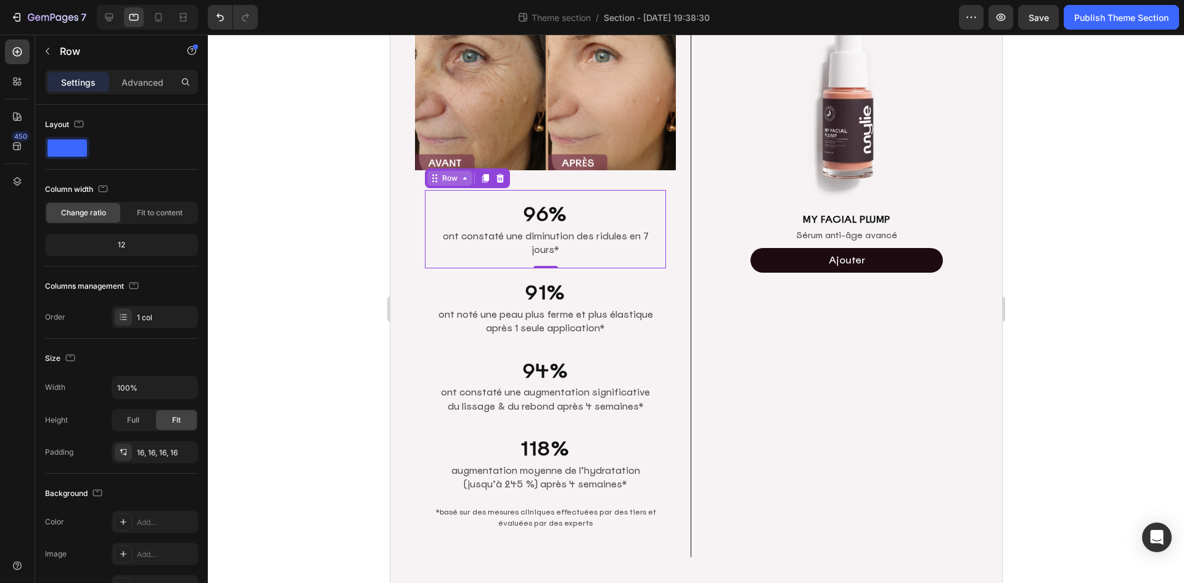
click at [457, 179] on div "Row" at bounding box center [449, 178] width 20 height 11
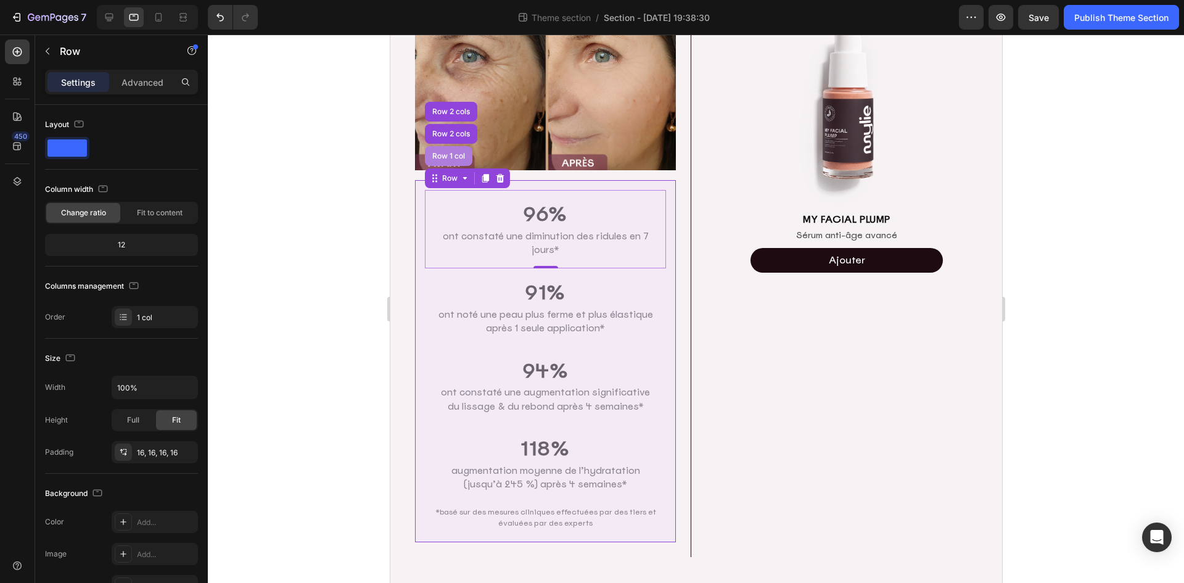
click at [442, 155] on div "Row 1 col" at bounding box center [448, 155] width 38 height 7
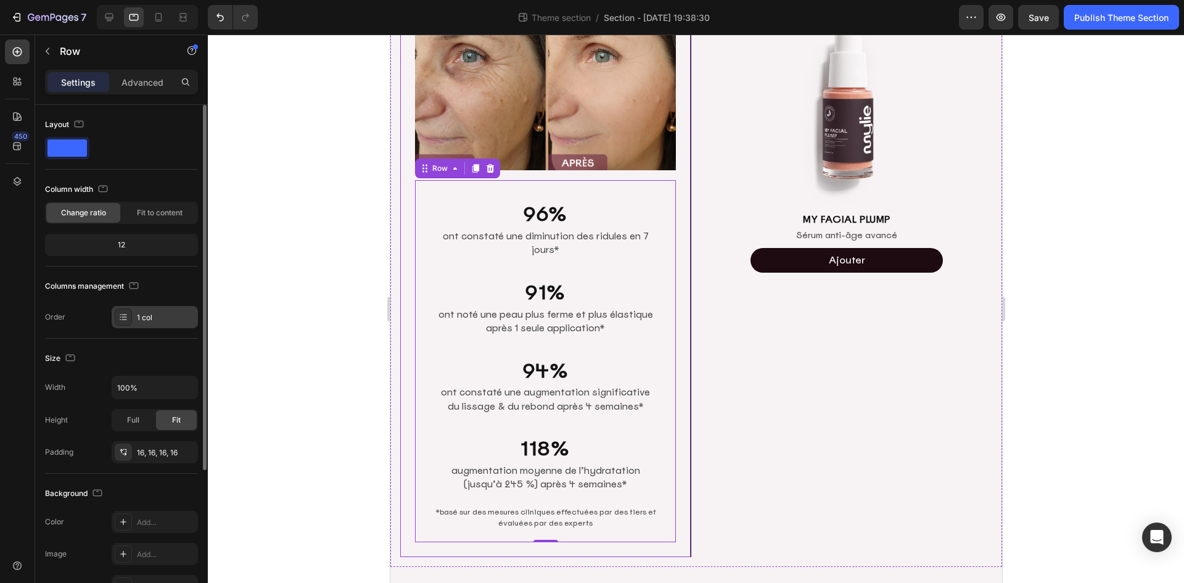
click at [149, 319] on div "1 col" at bounding box center [166, 317] width 58 height 11
click at [77, 319] on div "Order 1 col" at bounding box center [121, 317] width 153 height 22
click at [131, 147] on div at bounding box center [121, 148] width 153 height 22
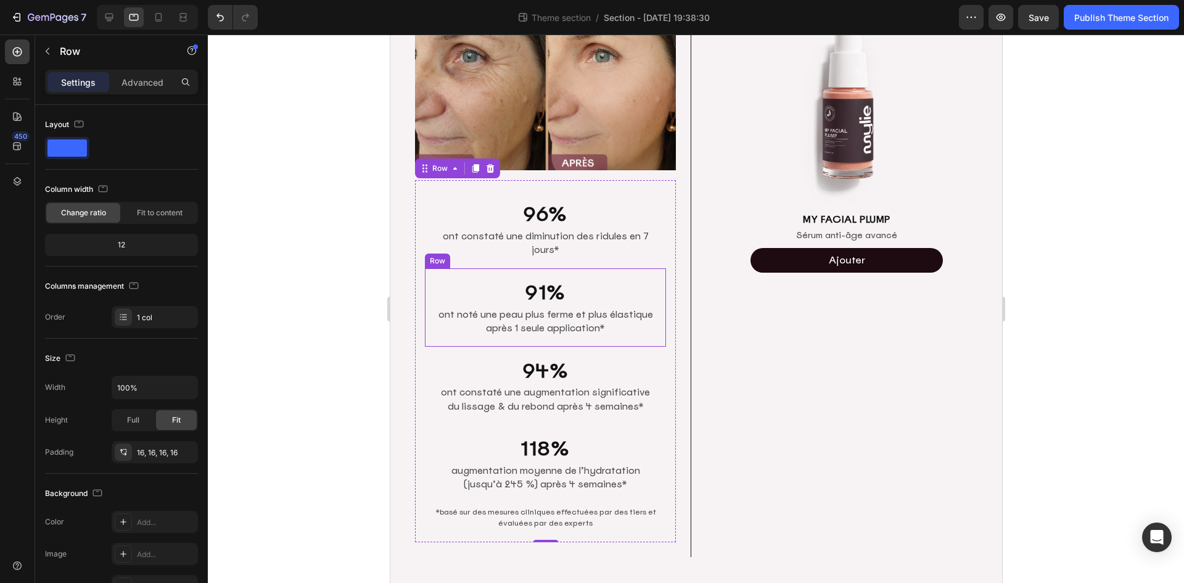
click at [452, 339] on div "91% Heading ont noté une peau plus ferme et plus élastique après 1 seule applic…" at bounding box center [544, 307] width 241 height 78
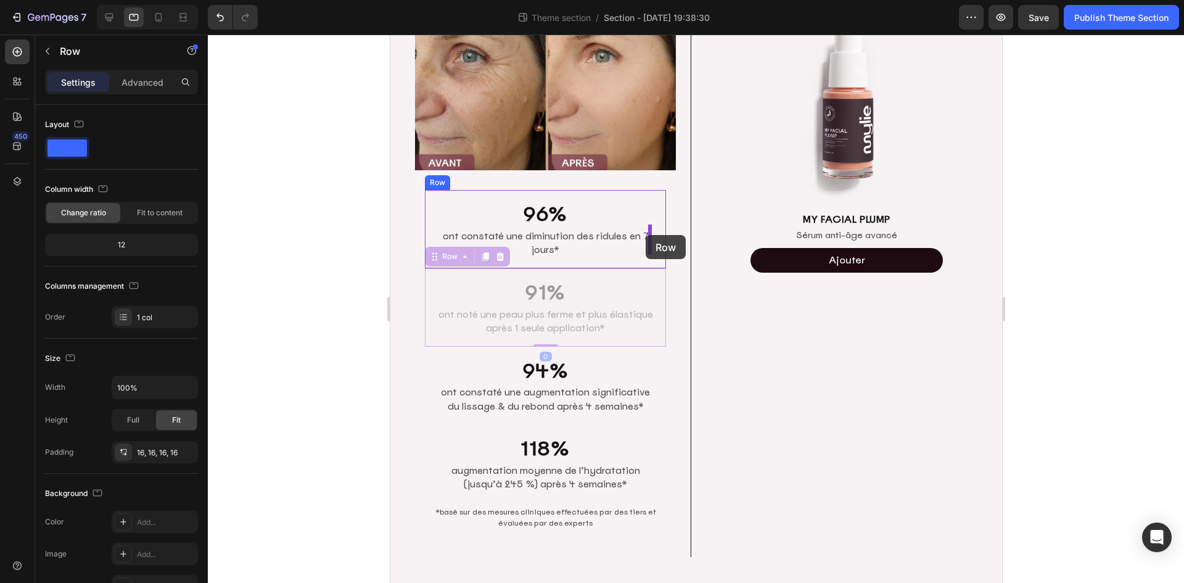
drag, startPoint x: 444, startPoint y: 260, endPoint x: 645, endPoint y: 235, distance: 202.7
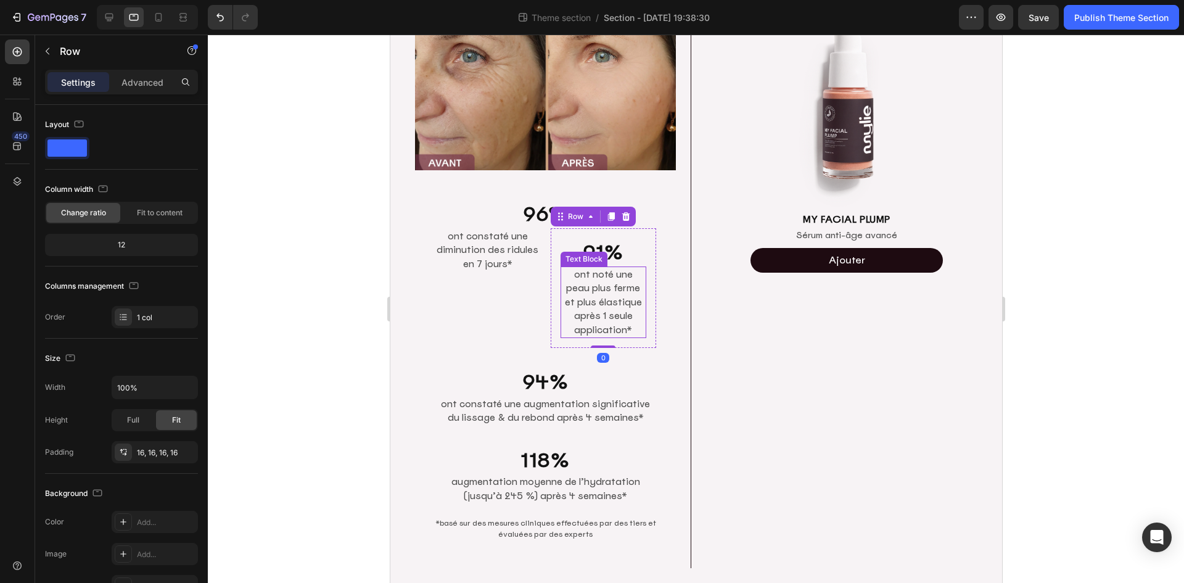
scroll to position [147, 0]
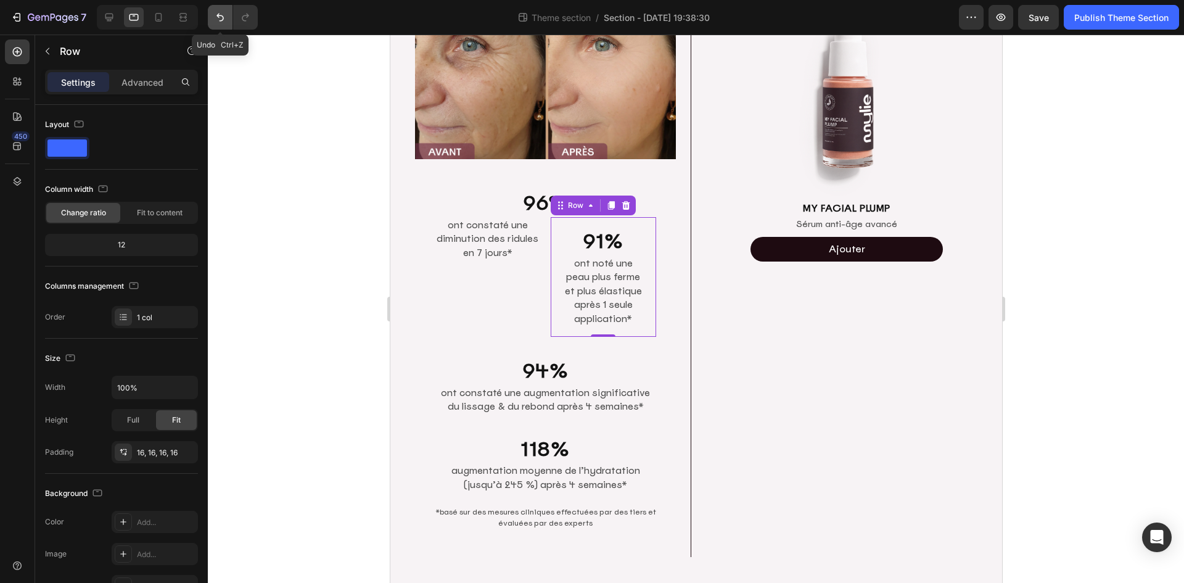
click at [220, 20] on icon "Undo/Redo" at bounding box center [220, 17] width 12 height 12
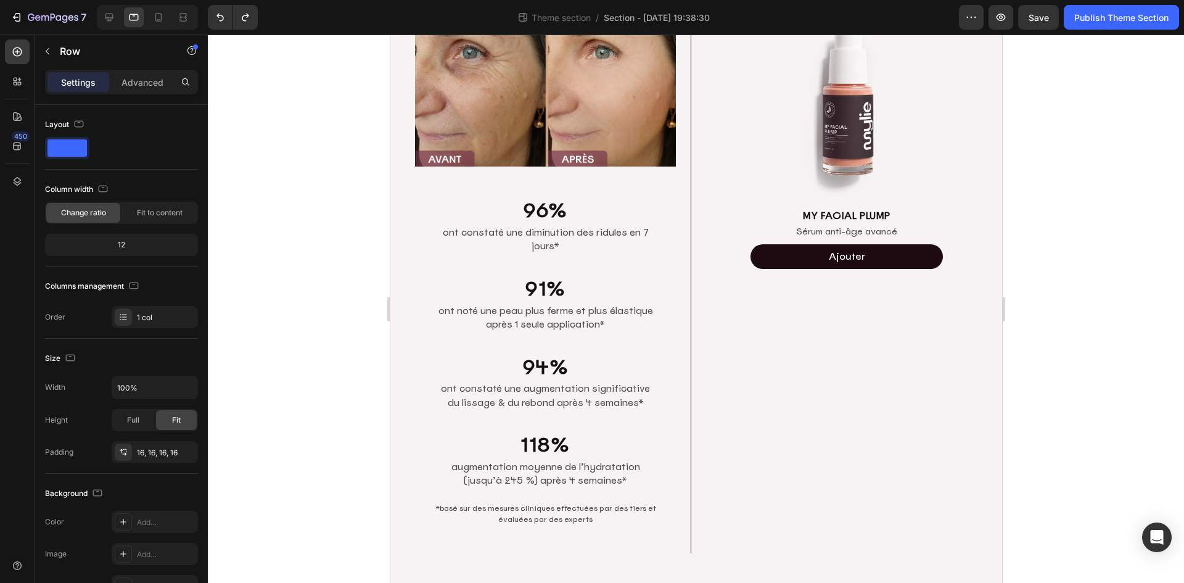
scroll to position [136, 0]
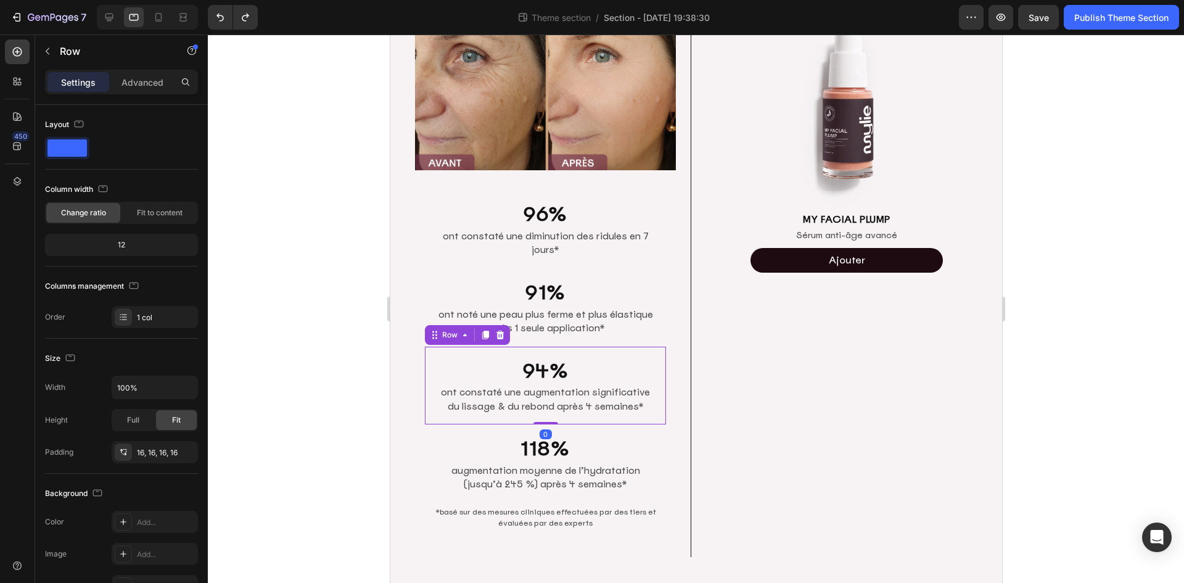
click at [638, 347] on div "94% Heading ont constaté une augmentation significative du lissage & du rebond …" at bounding box center [544, 386] width 241 height 78
click at [651, 329] on div "91% Heading ont noté une peau plus ferme et plus élastique après 1 seule applic…" at bounding box center [544, 307] width 241 height 78
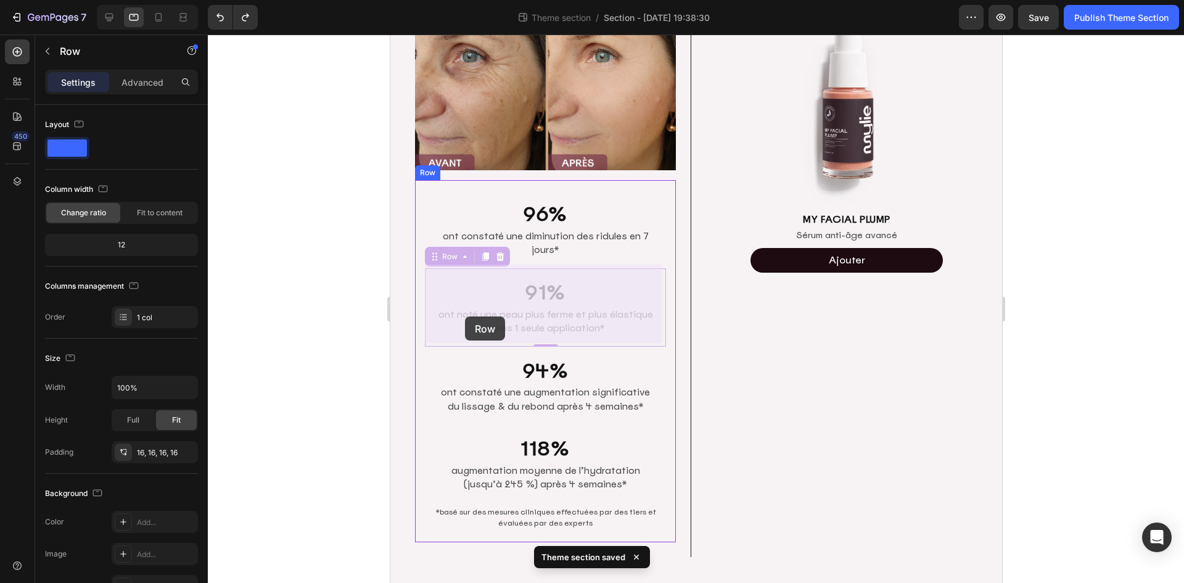
drag, startPoint x: 446, startPoint y: 257, endPoint x: 464, endPoint y: 316, distance: 61.9
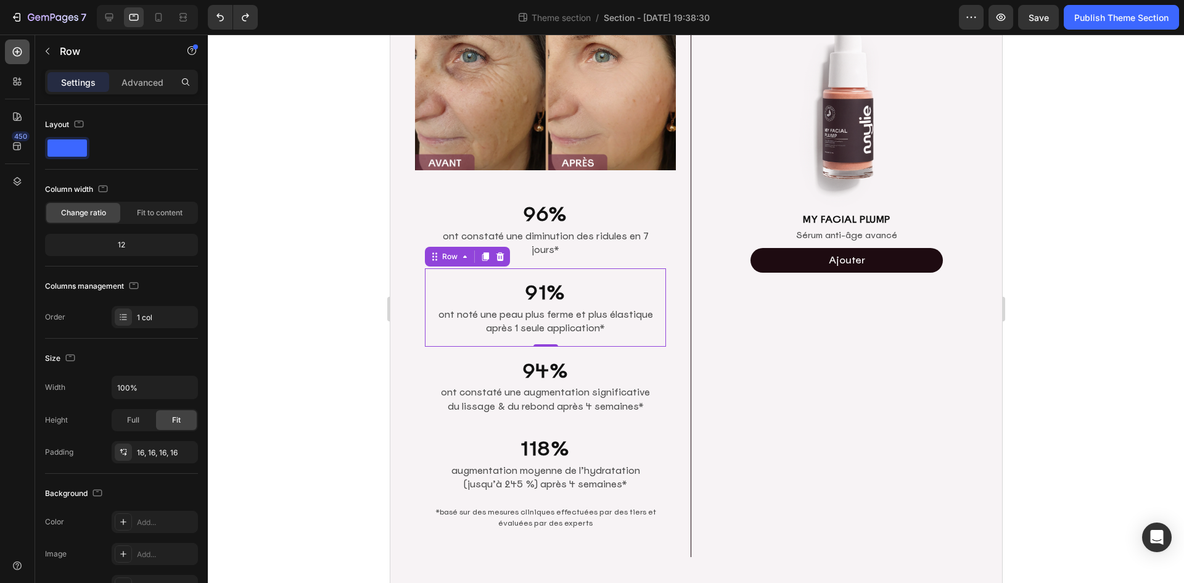
click at [15, 57] on icon at bounding box center [17, 52] width 12 height 12
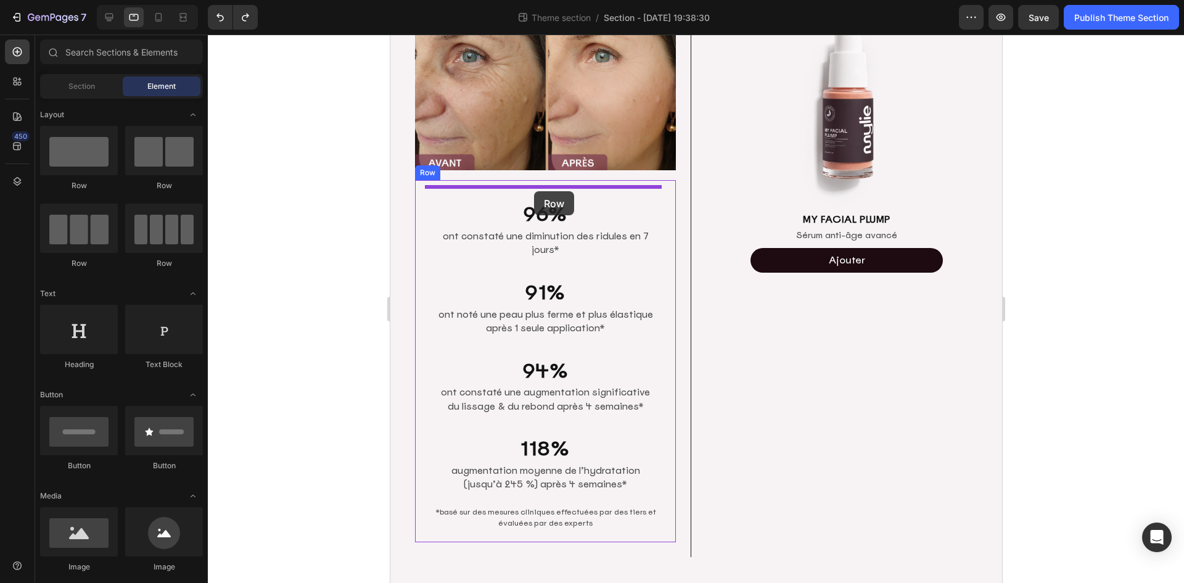
drag, startPoint x: 573, startPoint y: 194, endPoint x: 534, endPoint y: 191, distance: 39.6
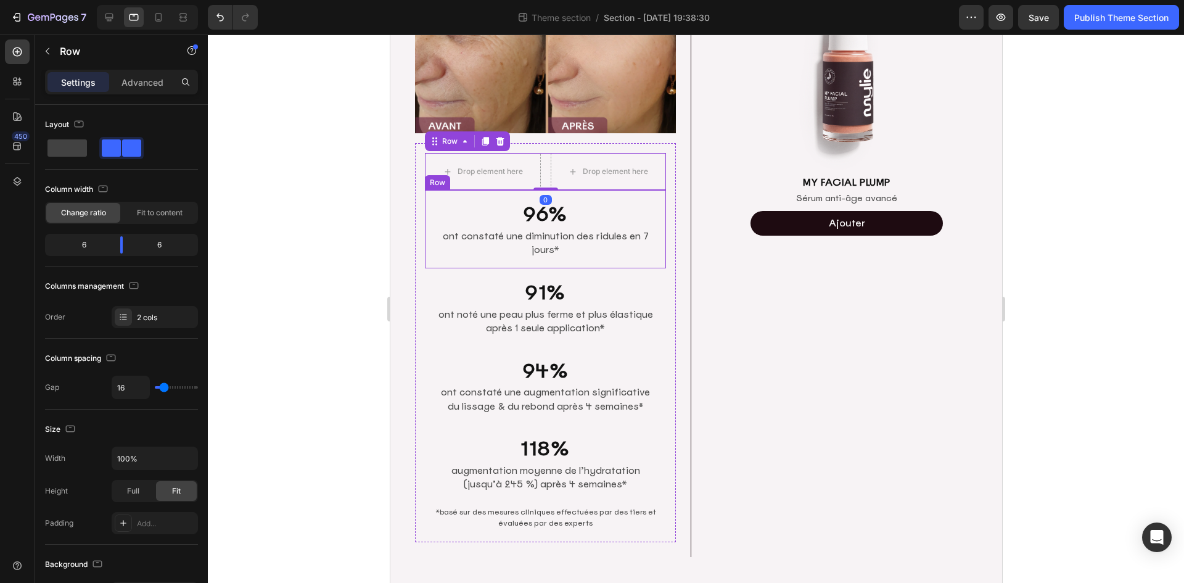
click at [469, 261] on div "96% Heading ont constaté une diminution des ridules en 7 jours* Text [GEOGRAPHI…" at bounding box center [544, 229] width 241 height 78
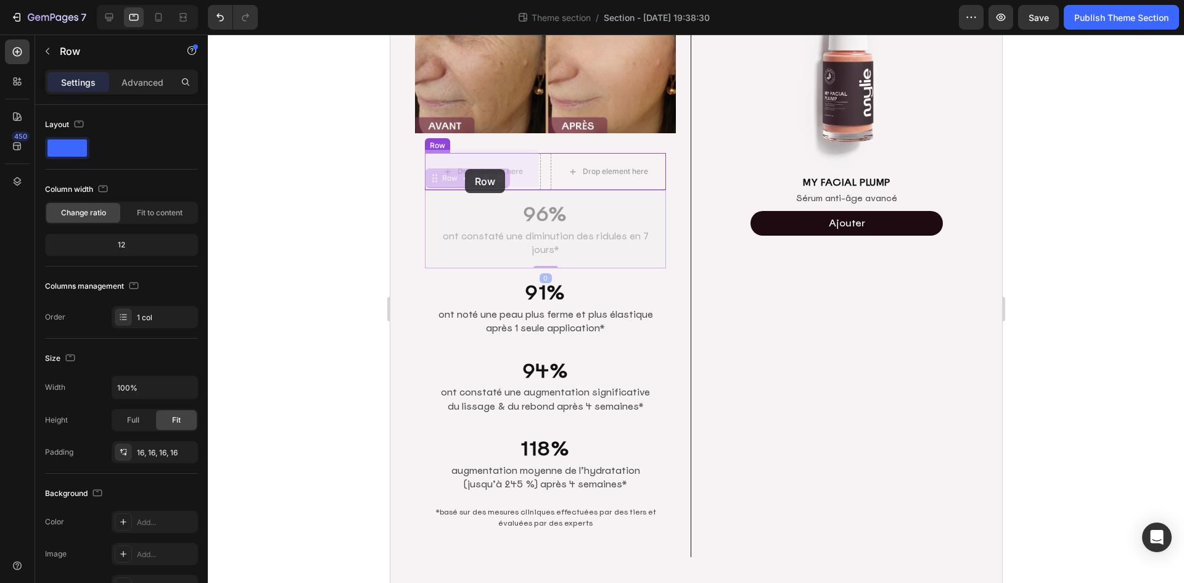
drag, startPoint x: 438, startPoint y: 175, endPoint x: 464, endPoint y: 169, distance: 27.2
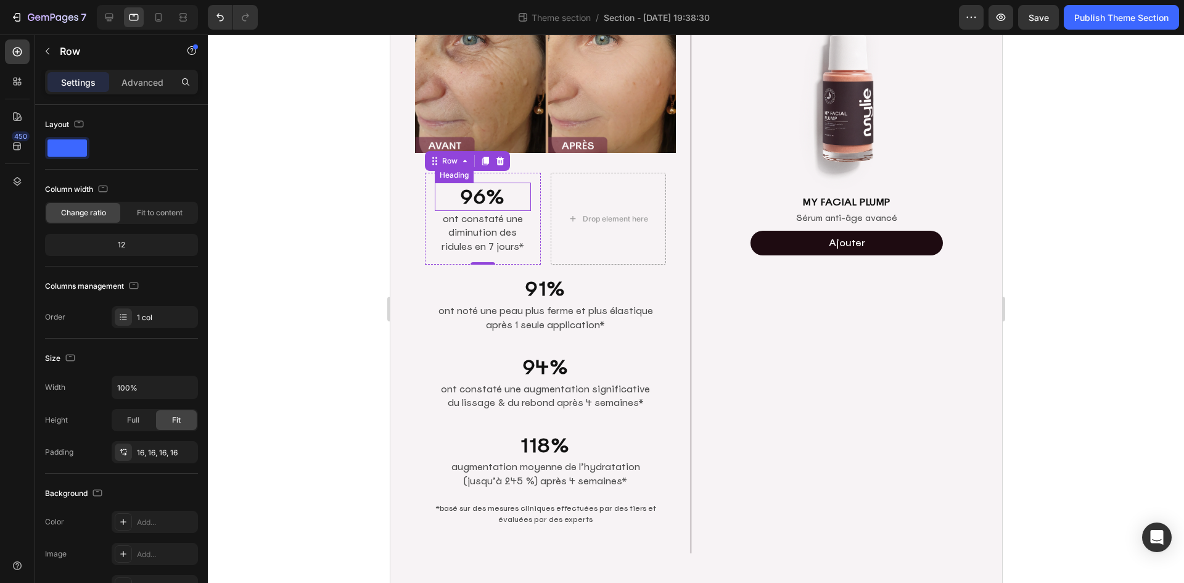
scroll to position [149, 0]
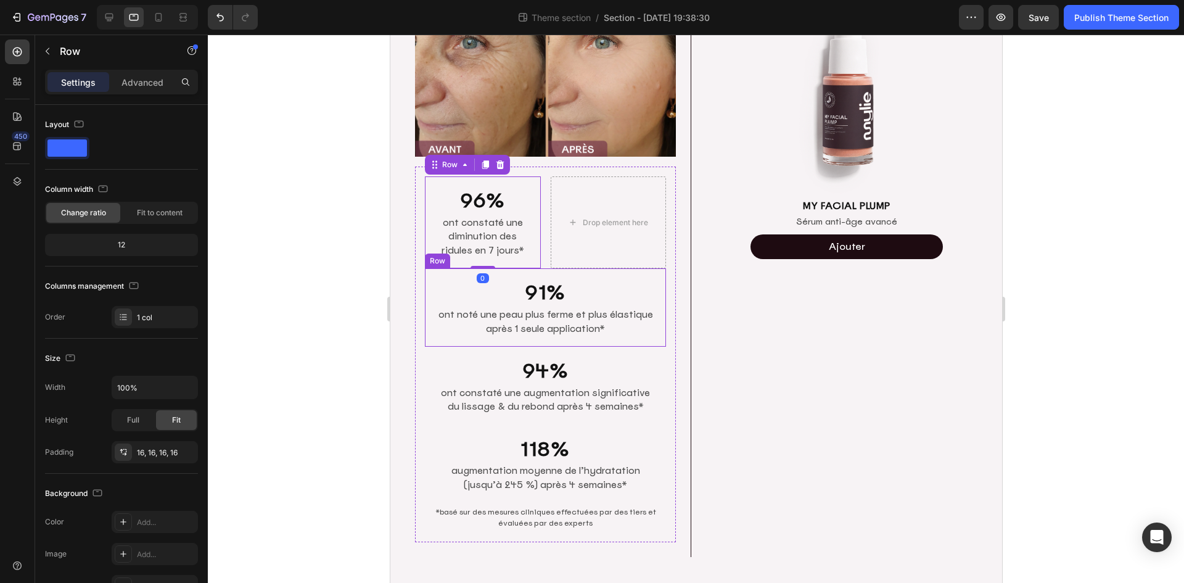
click at [481, 341] on div "91% Heading ont noté une peau plus ferme et plus élastique après 1 seule applic…" at bounding box center [544, 307] width 241 height 78
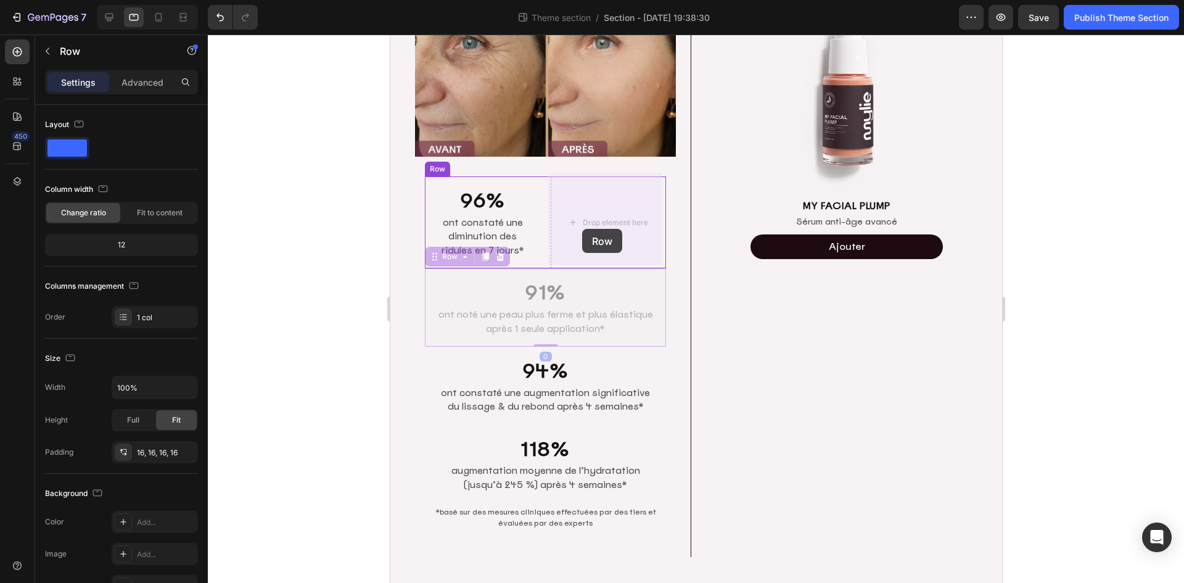
drag, startPoint x: 453, startPoint y: 254, endPoint x: 582, endPoint y: 229, distance: 131.4
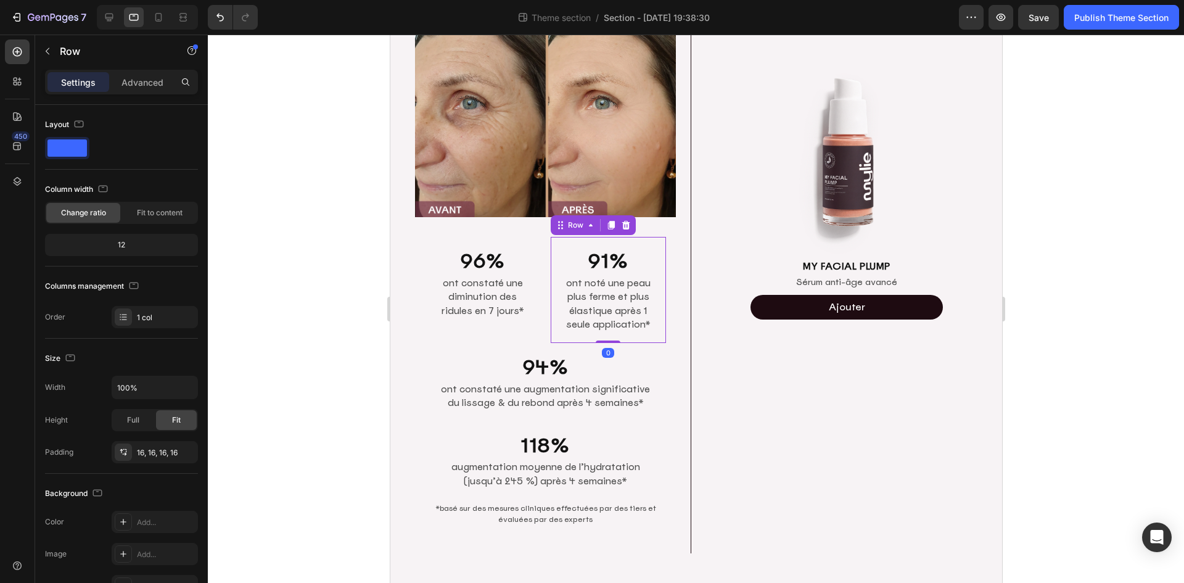
scroll to position [85, 0]
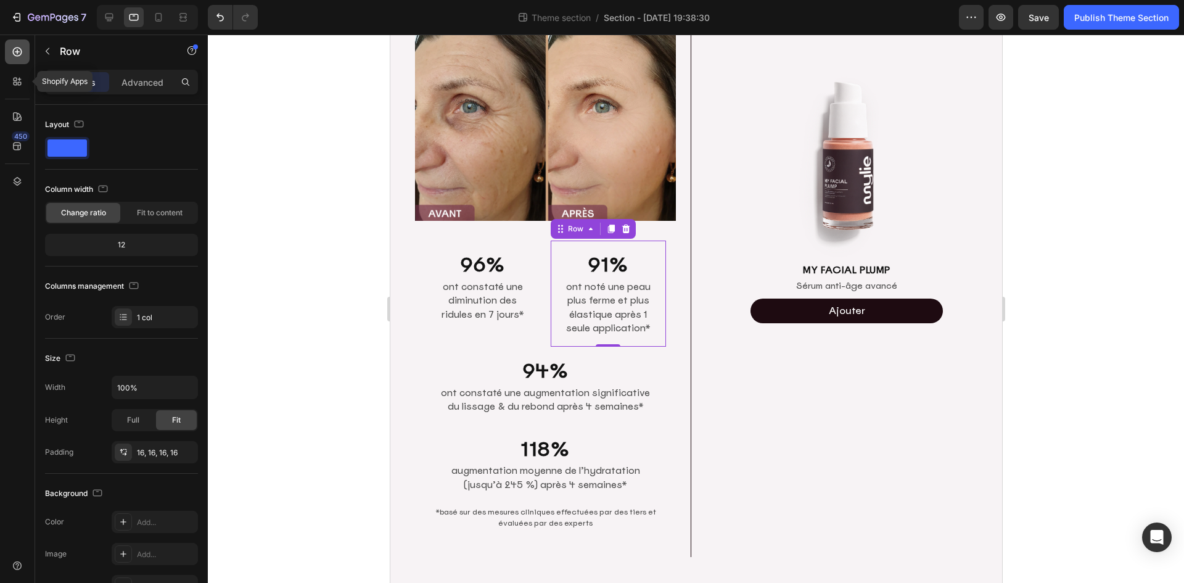
click at [15, 57] on icon at bounding box center [17, 52] width 12 height 12
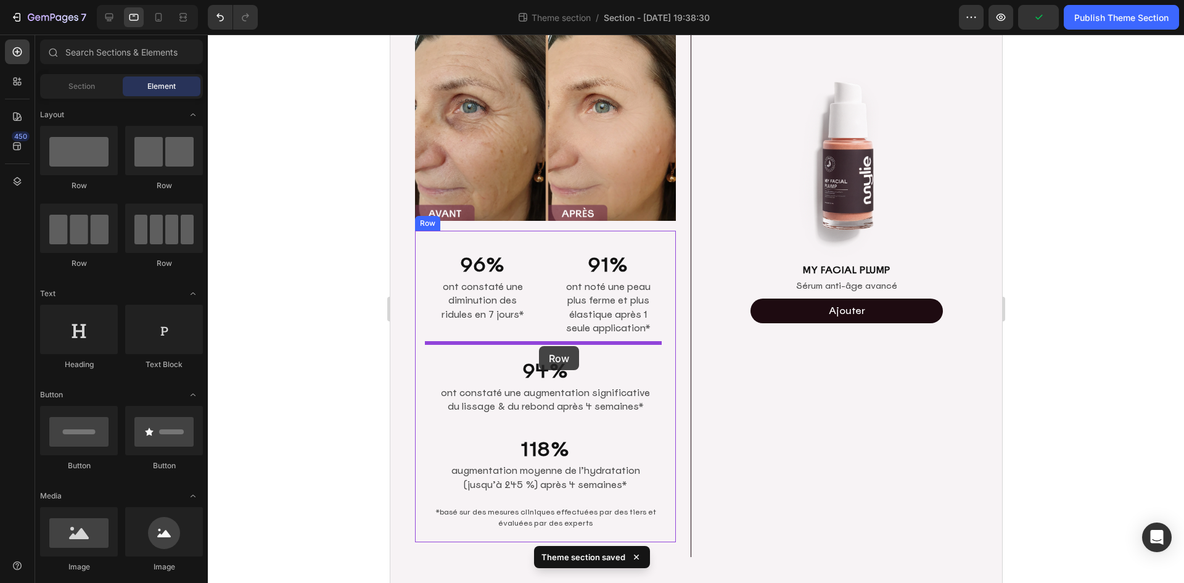
drag, startPoint x: 572, startPoint y: 198, endPoint x: 542, endPoint y: 350, distance: 155.2
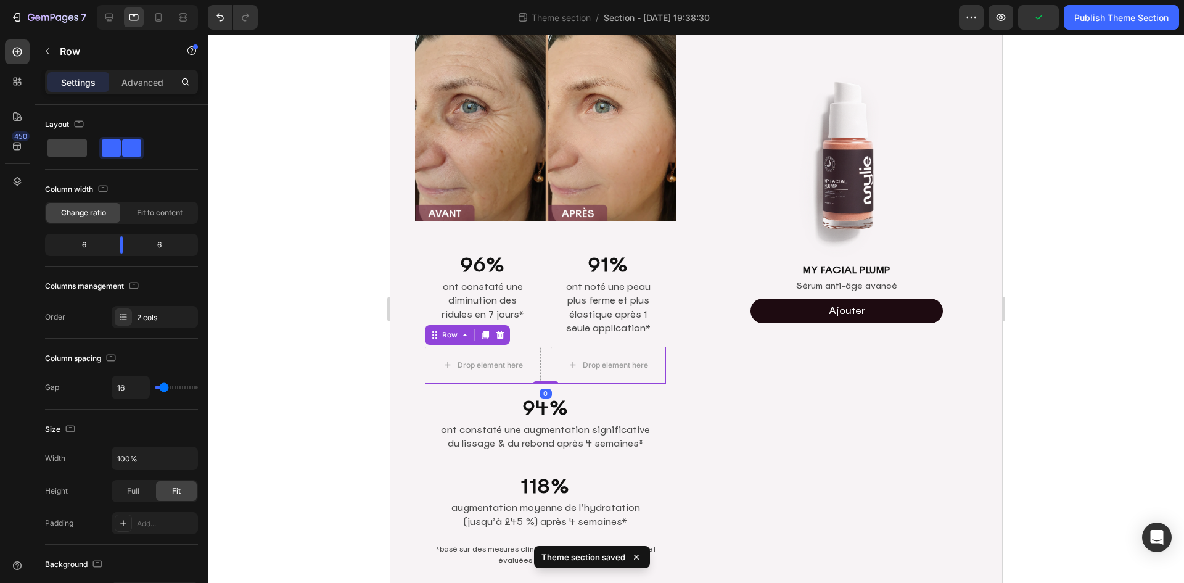
scroll to position [122, 0]
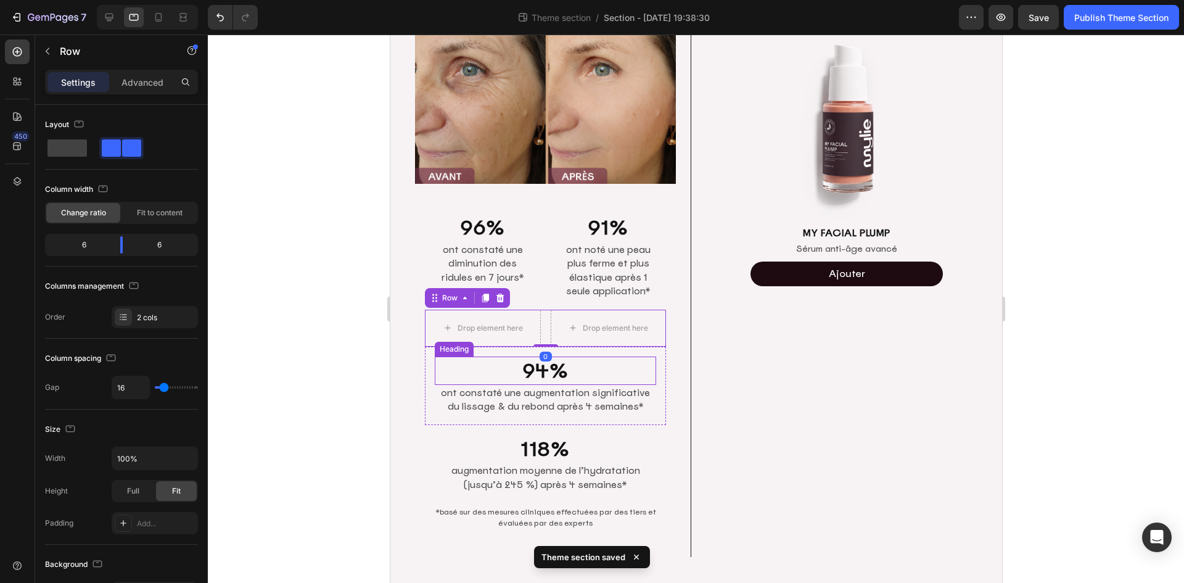
click at [488, 368] on h2 "94%" at bounding box center [544, 370] width 221 height 28
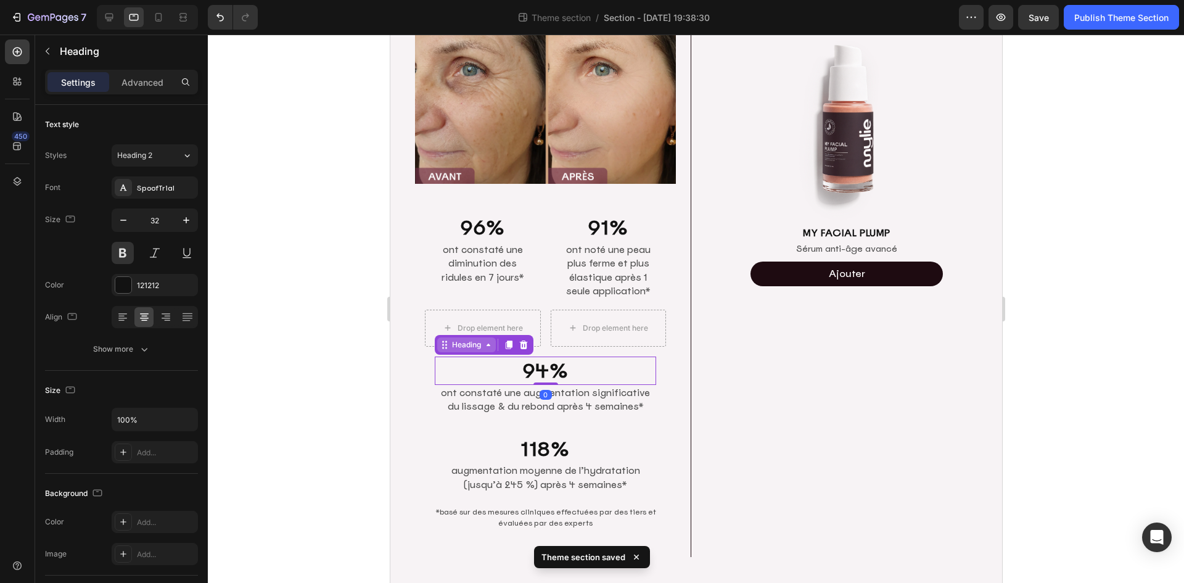
click at [469, 341] on div "Heading" at bounding box center [466, 344] width 34 height 11
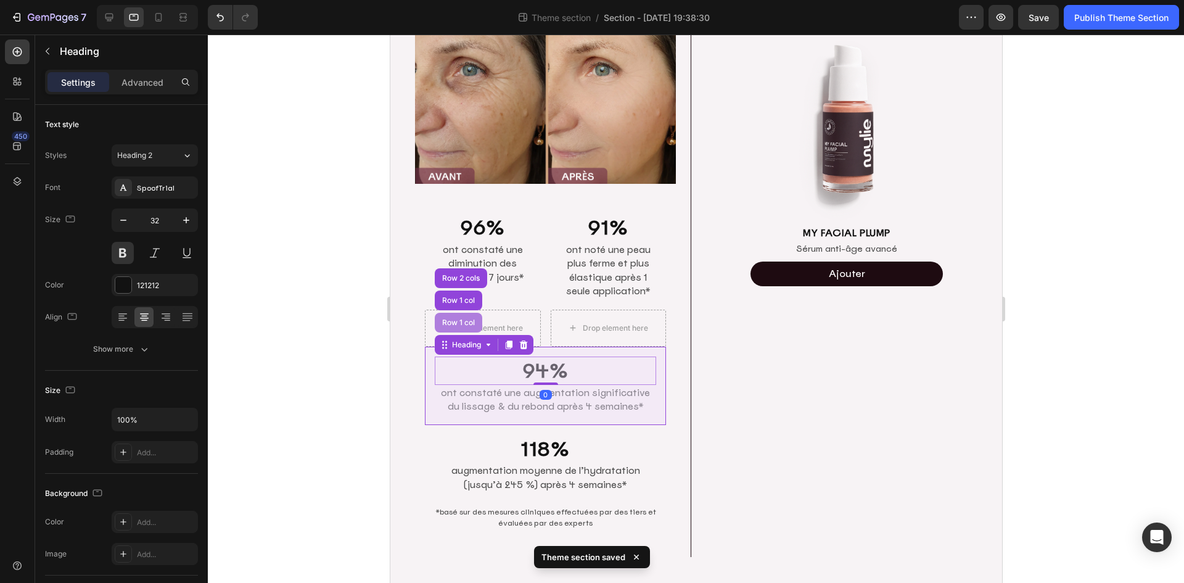
click at [459, 323] on div "Row 1 col" at bounding box center [458, 322] width 38 height 7
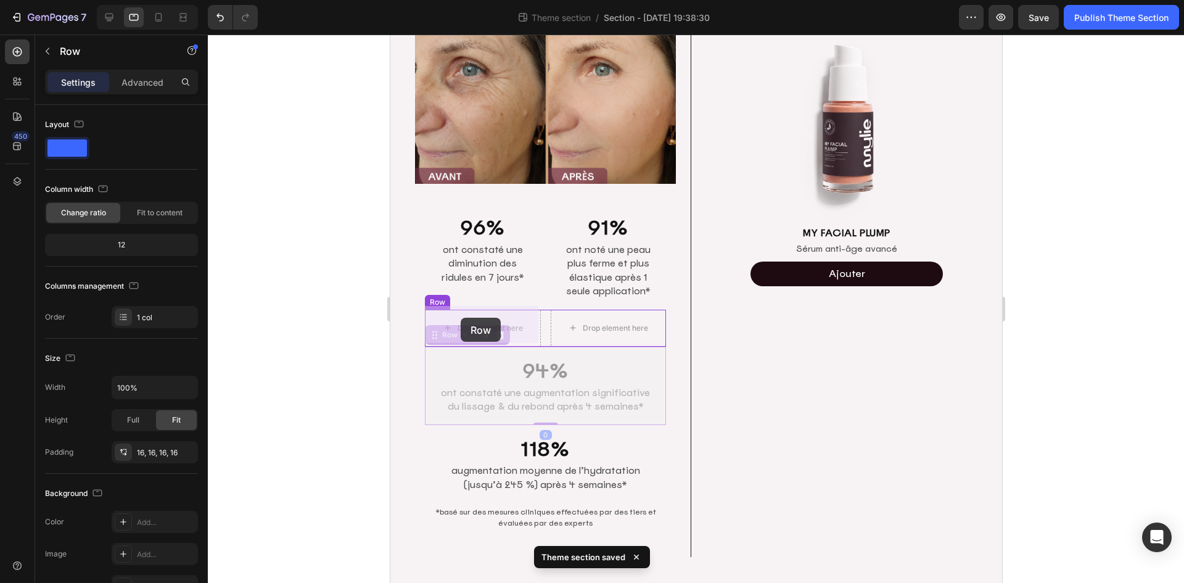
drag, startPoint x: 455, startPoint y: 335, endPoint x: 460, endPoint y: 318, distance: 17.6
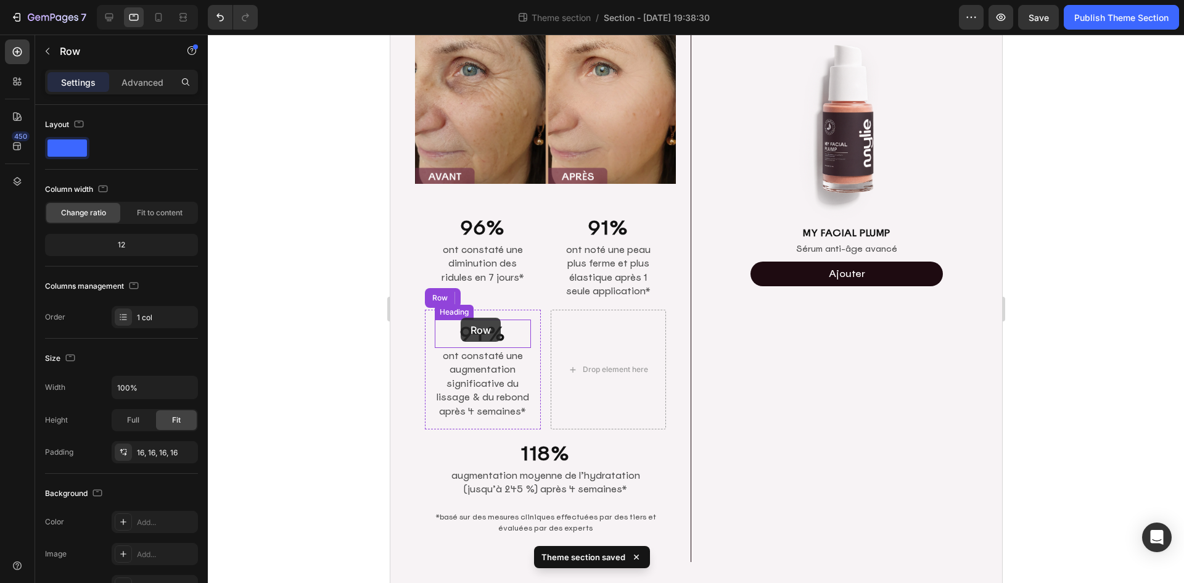
scroll to position [127, 0]
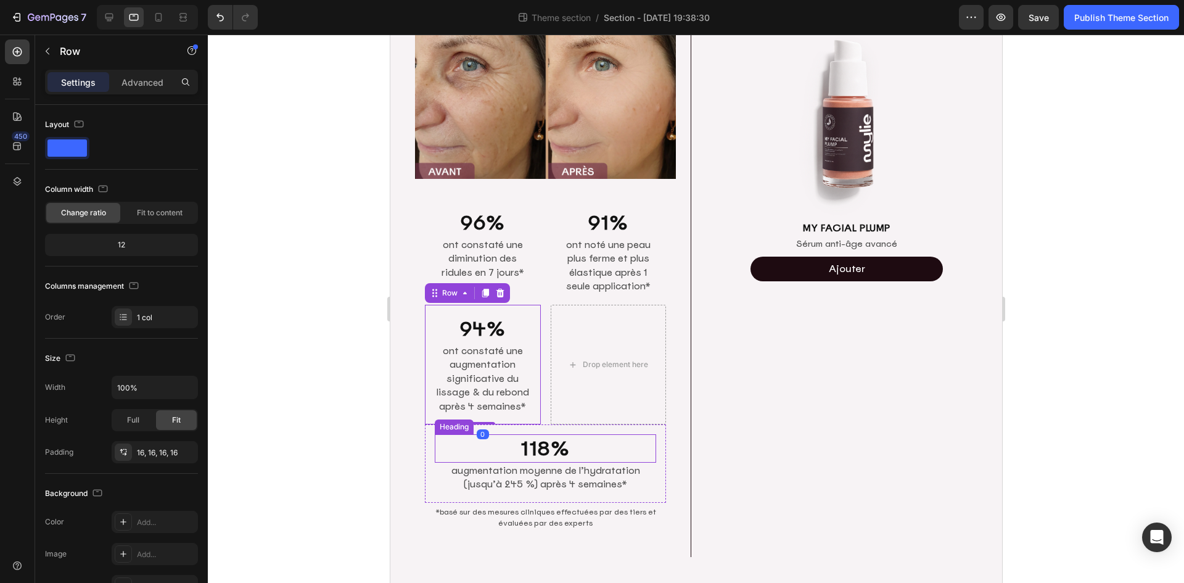
click at [474, 450] on h2 "118%" at bounding box center [544, 448] width 221 height 28
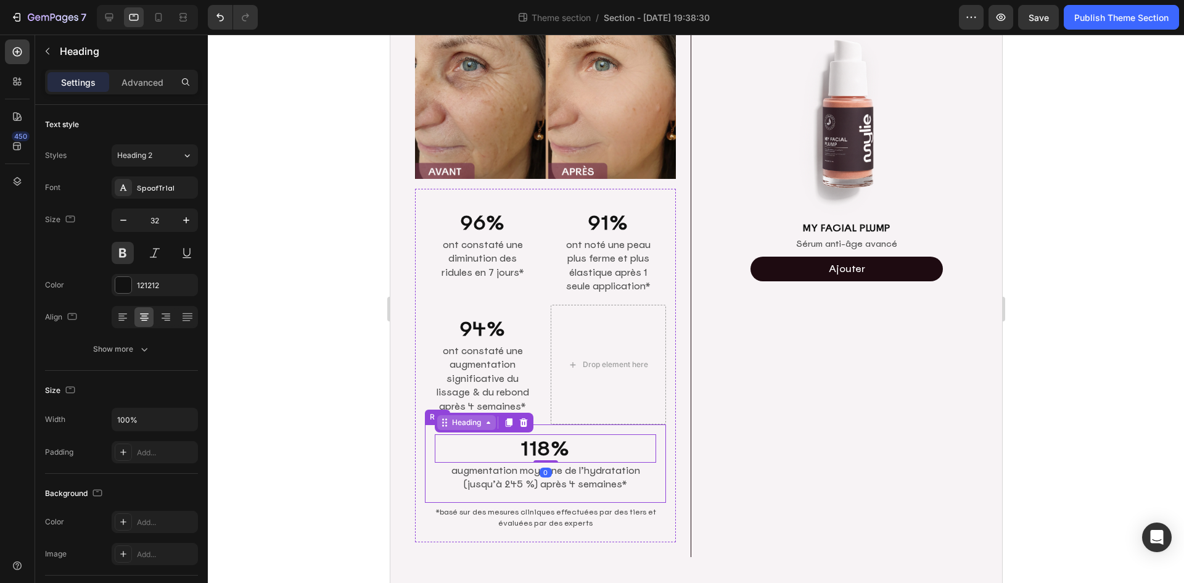
click at [457, 421] on div "Heading" at bounding box center [466, 422] width 34 height 11
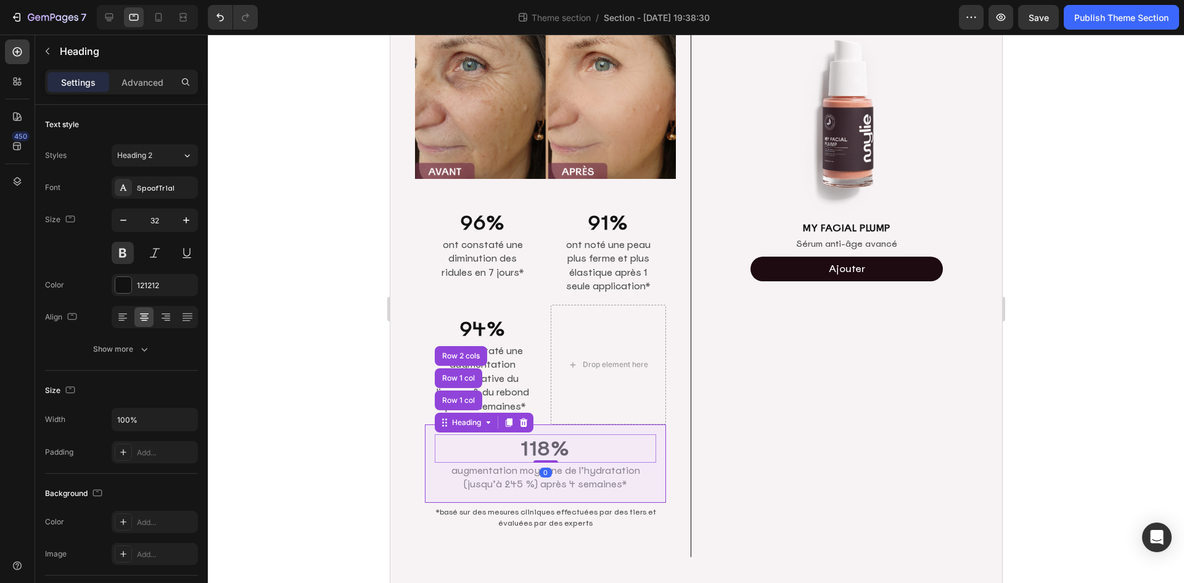
drag, startPoint x: 455, startPoint y: 394, endPoint x: 458, endPoint y: 406, distance: 12.3
click at [455, 397] on div "Row 1 col" at bounding box center [458, 400] width 38 height 7
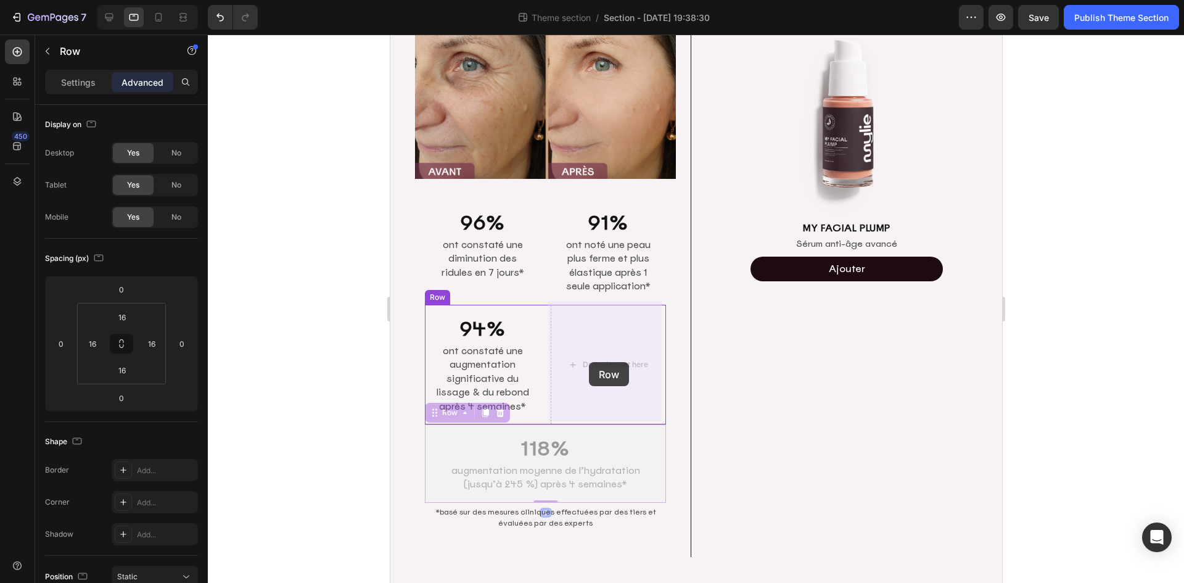
drag, startPoint x: 448, startPoint y: 411, endPoint x: 588, endPoint y: 362, distance: 148.2
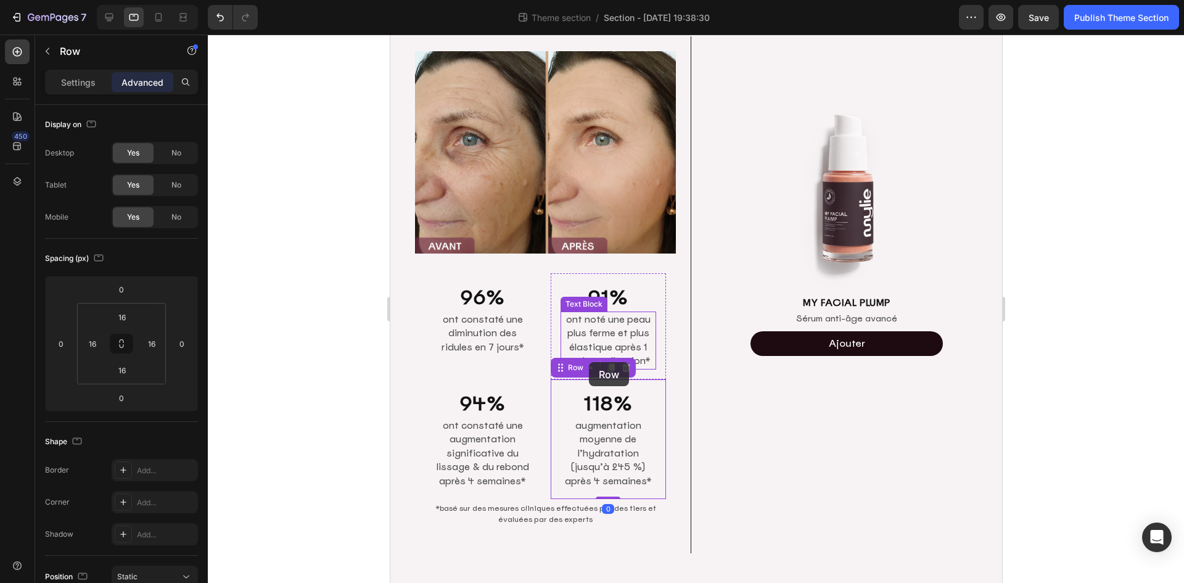
scroll to position [49, 0]
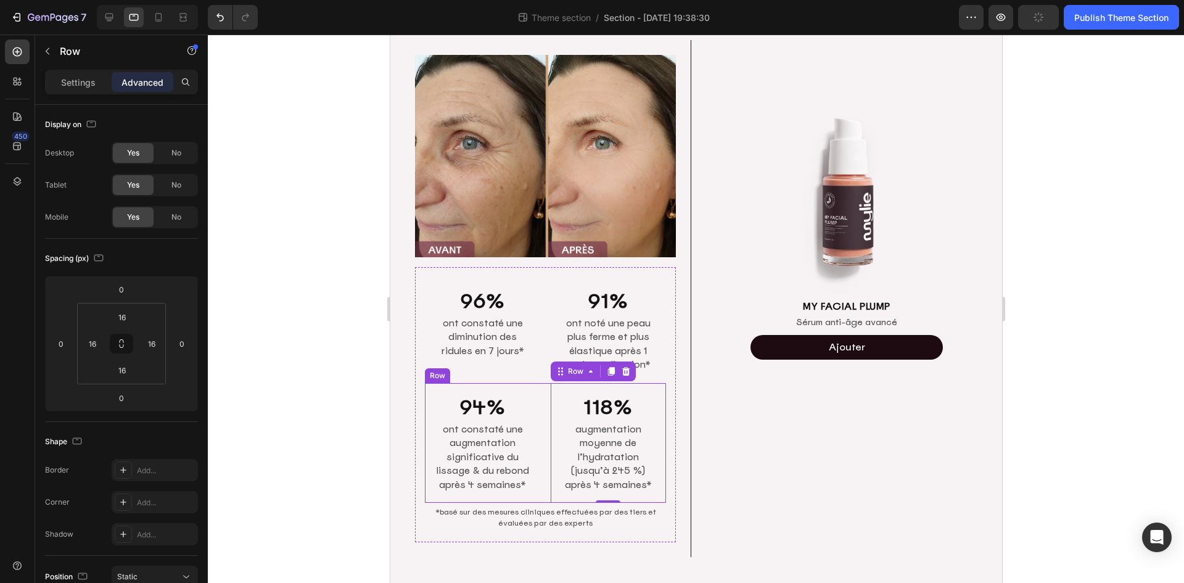
click at [543, 491] on div "94% Heading ont constaté une augmentation significative du lissage & du rebond …" at bounding box center [544, 443] width 241 height 120
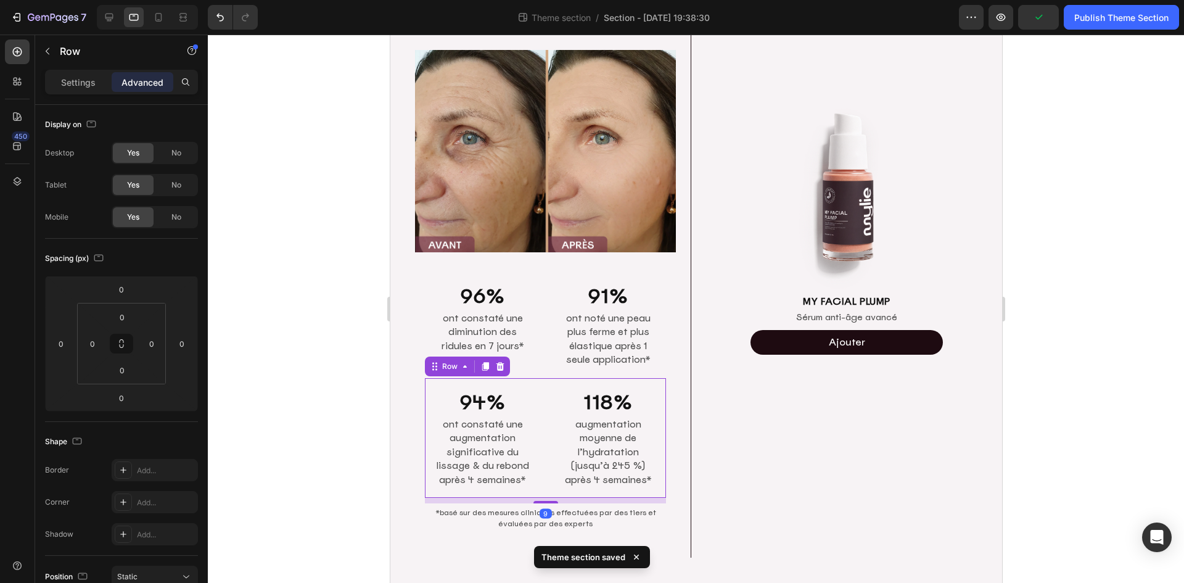
scroll to position [54, 0]
click at [541, 503] on div "96% Heading ont constaté une diminution des ridules en 7 jours* Text Block Row …" at bounding box center [544, 401] width 241 height 261
type input "9"
click at [1073, 374] on div at bounding box center [696, 309] width 976 height 548
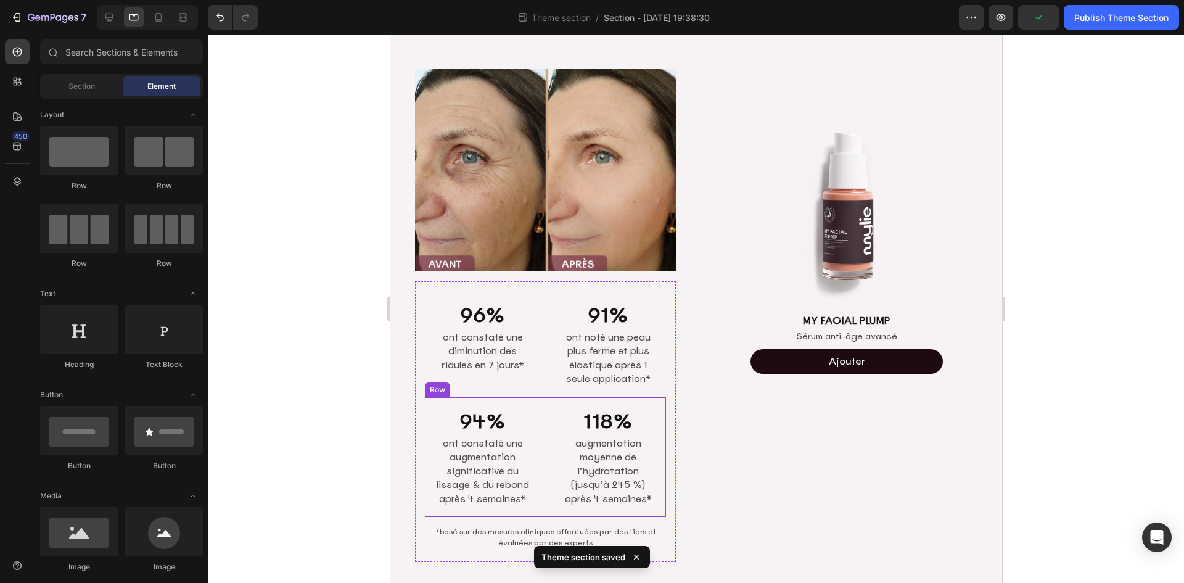
scroll to position [0, 0]
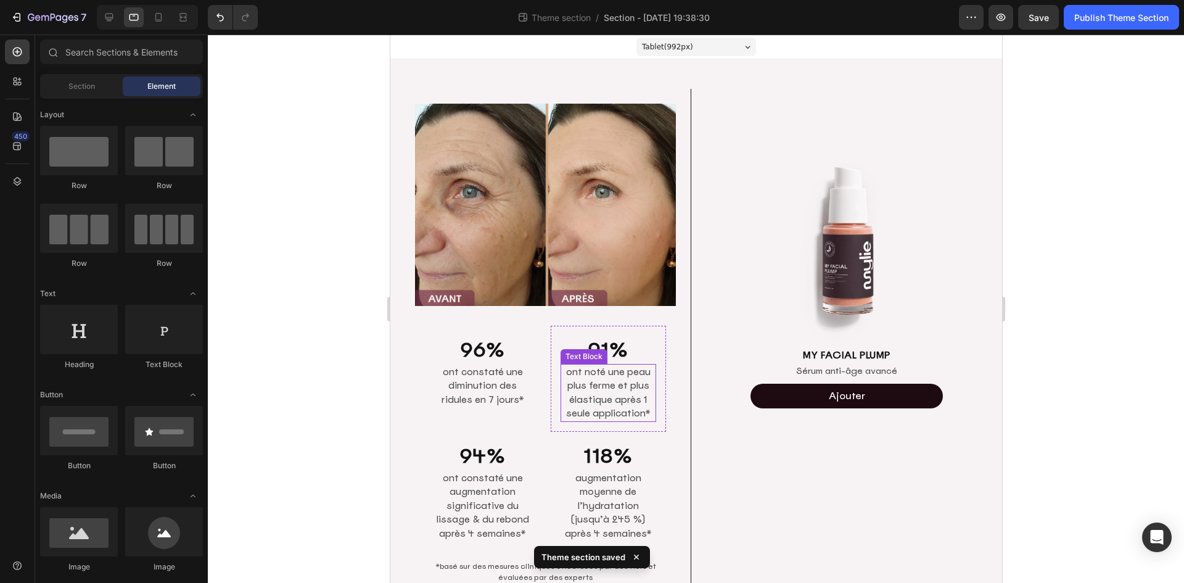
click at [590, 400] on p "ont noté une peau plus ferme et plus élastique après 1 seule application*" at bounding box center [608, 393] width 94 height 56
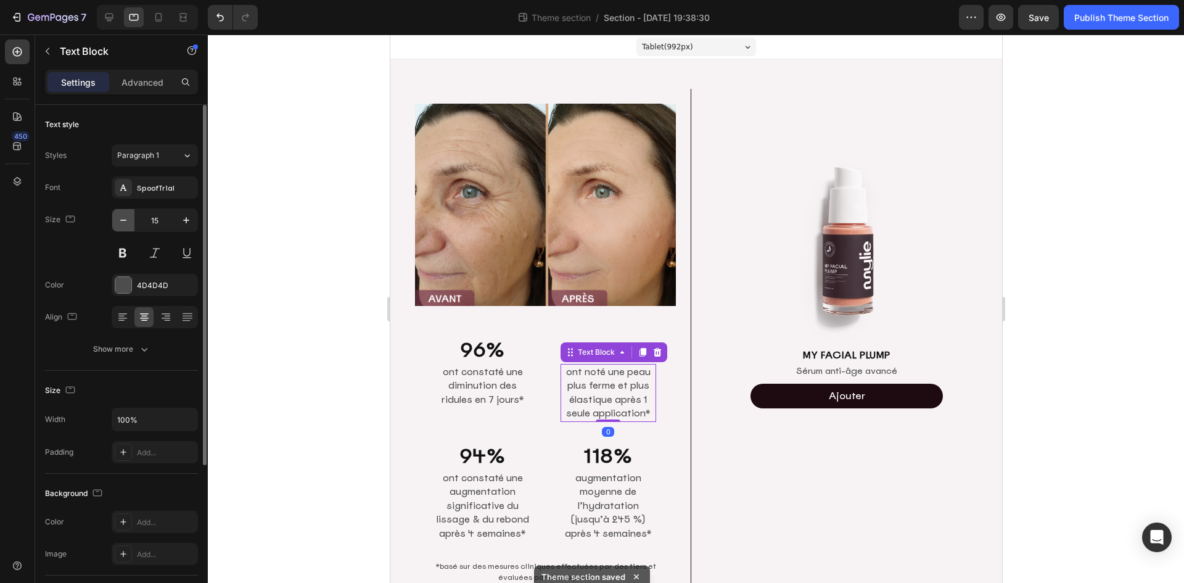
click at [121, 215] on icon "button" at bounding box center [123, 220] width 12 height 12
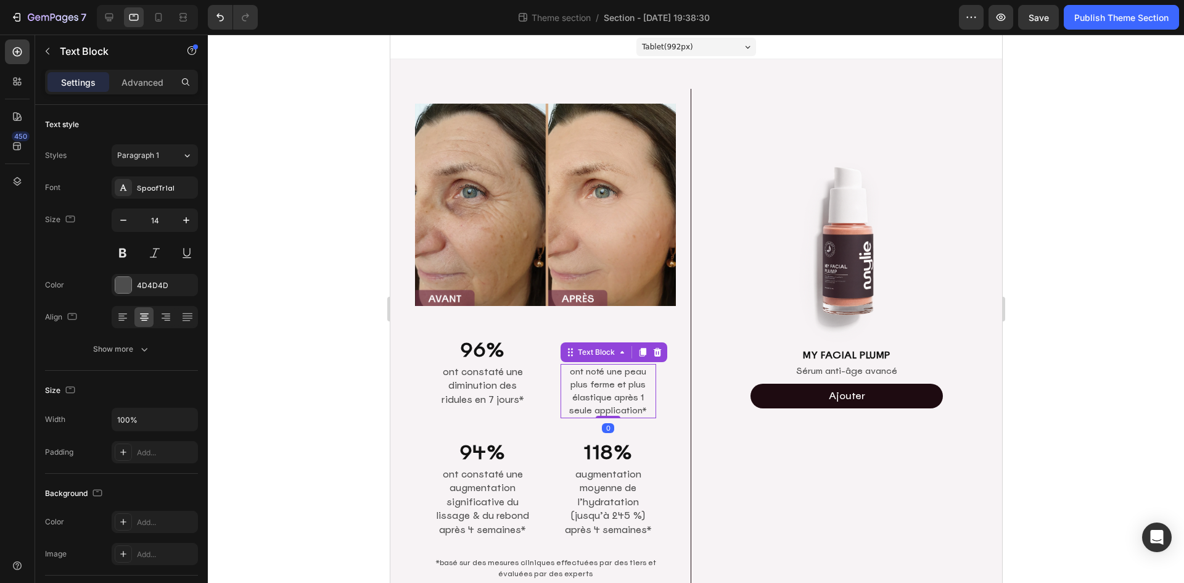
type input "13"
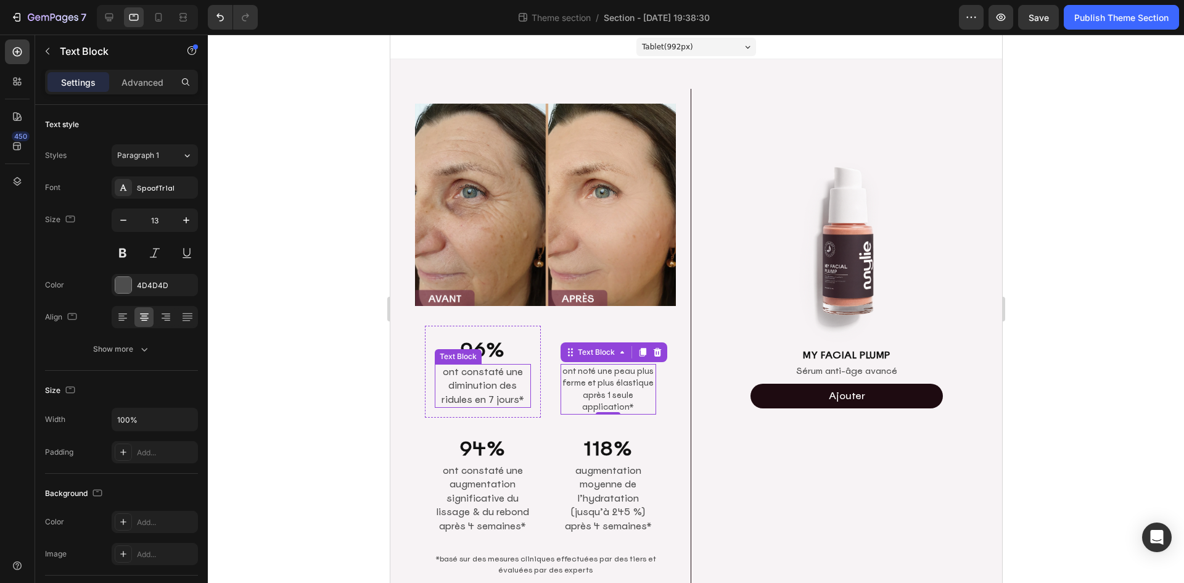
click at [488, 384] on p "ont constaté une diminution des ridules en 7 jours*" at bounding box center [482, 386] width 94 height 42
drag, startPoint x: 619, startPoint y: 401, endPoint x: 503, endPoint y: 381, distance: 117.7
click at [619, 401] on p "ont noté une peau plus ferme et plus élastique après 1 seule application*" at bounding box center [608, 389] width 94 height 48
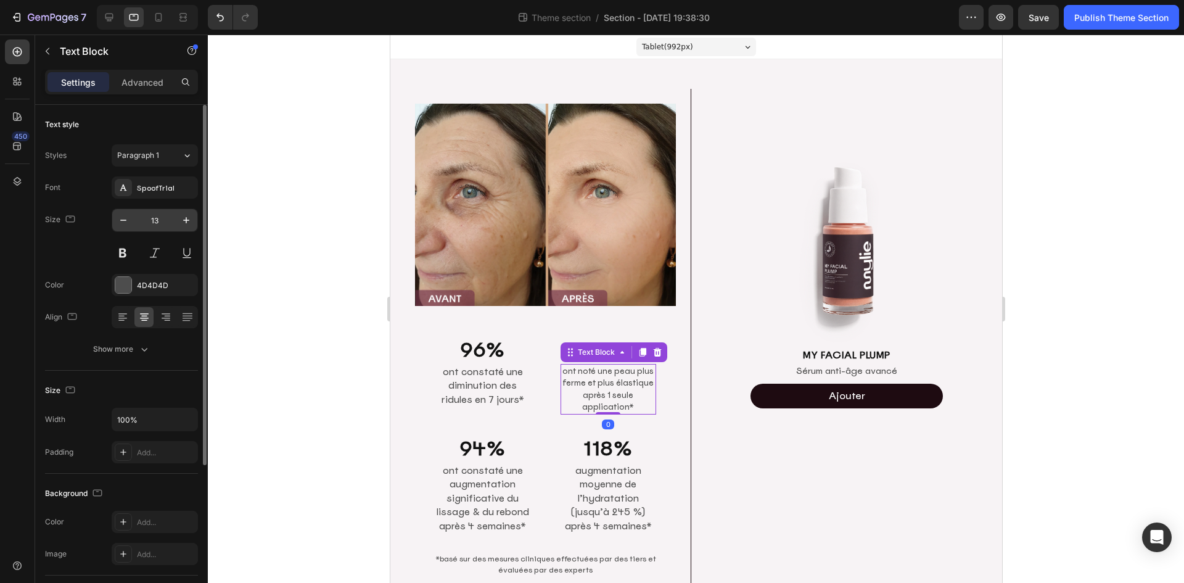
click at [169, 218] on input "13" at bounding box center [154, 220] width 41 height 22
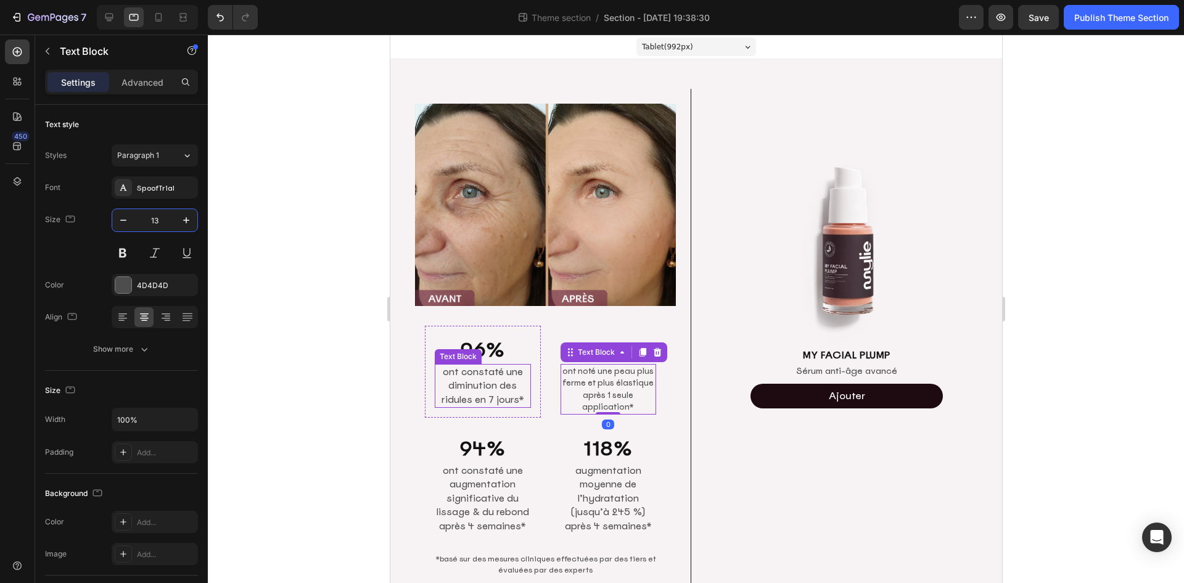
click at [474, 380] on p "ont constaté une diminution des ridules en 7 jours*" at bounding box center [482, 386] width 94 height 42
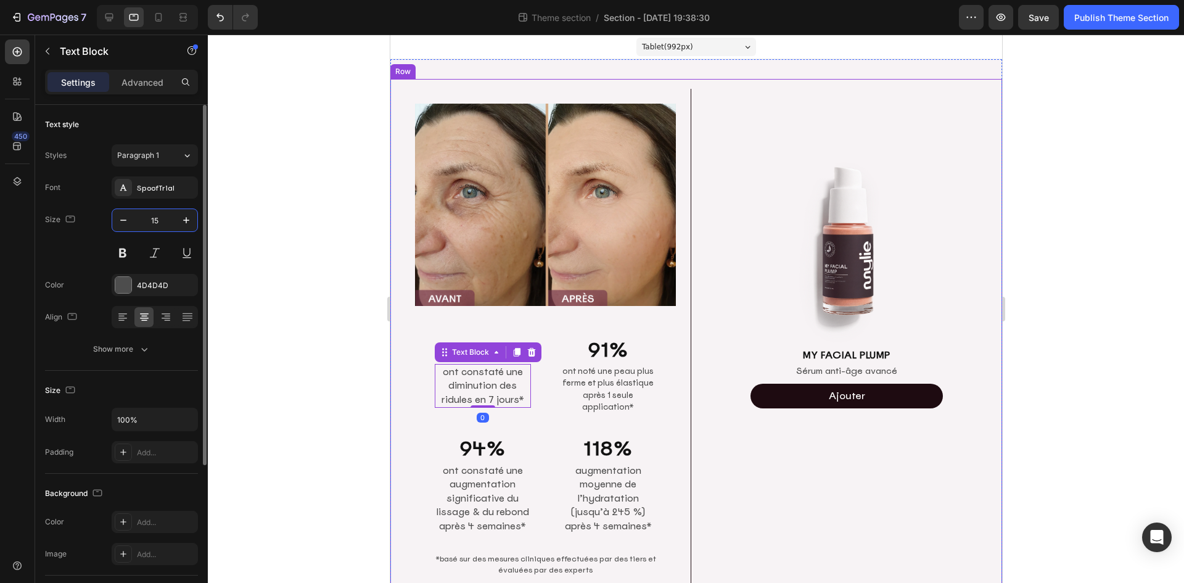
click at [173, 223] on input "15" at bounding box center [154, 220] width 41 height 22
paste input "3"
type input "13"
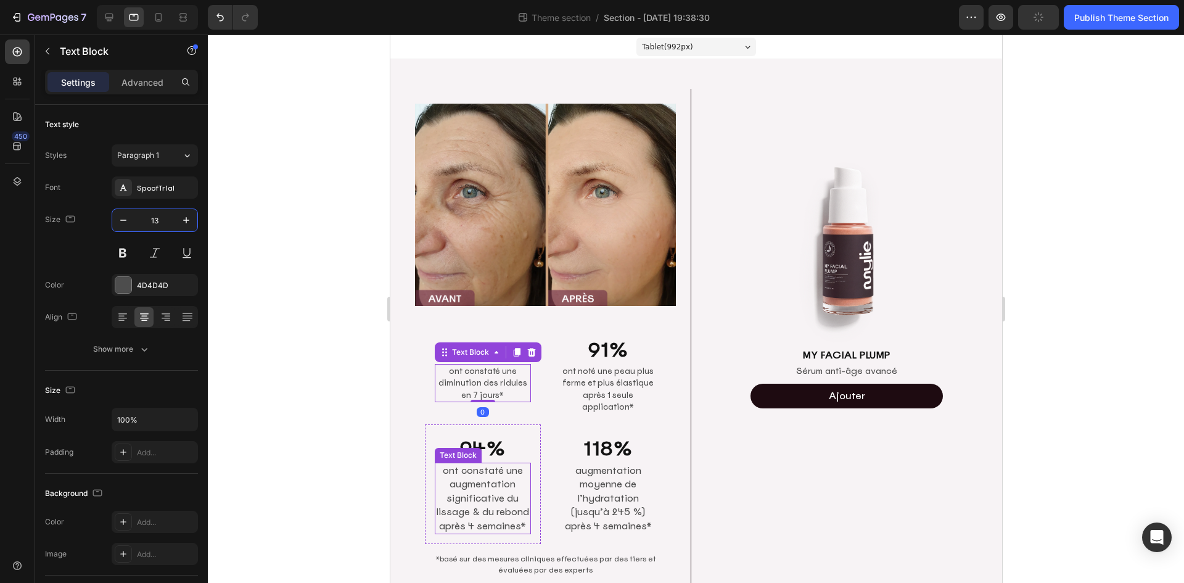
click at [506, 513] on p "ont constaté une augmentation significative du lissage & du rebond après 4 sema…" at bounding box center [482, 499] width 94 height 70
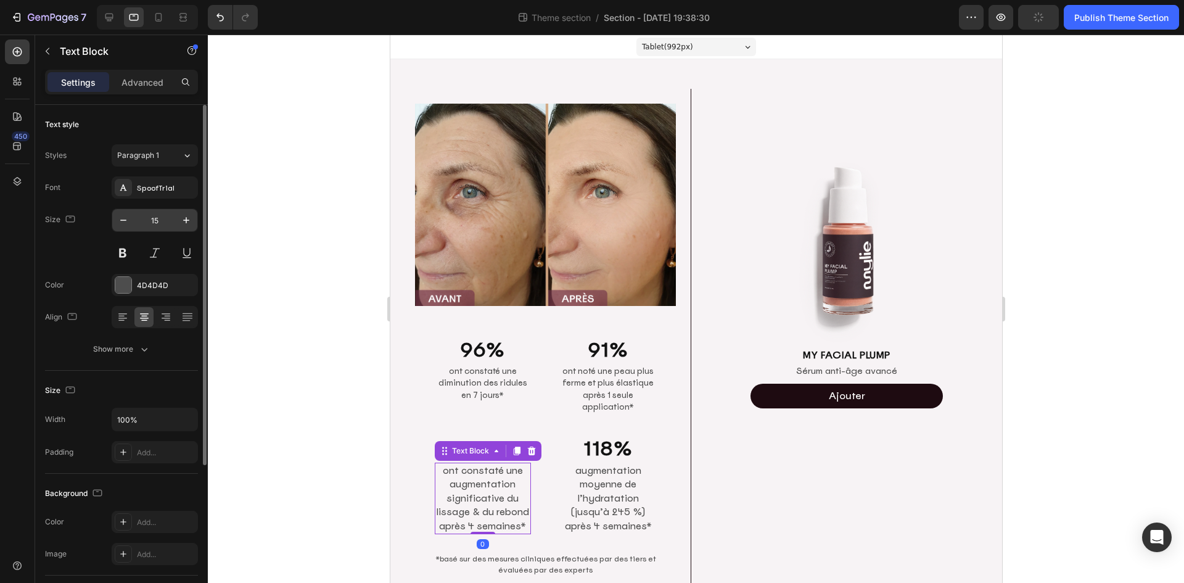
click at [158, 219] on input "15" at bounding box center [154, 220] width 41 height 22
paste input "3"
type input "13"
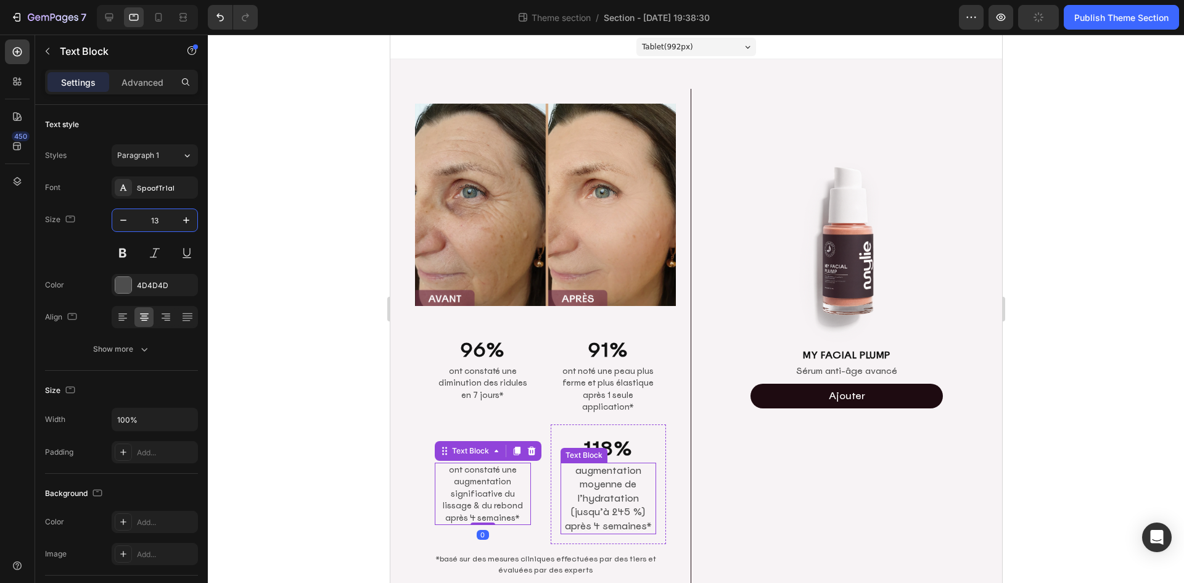
click at [614, 487] on p "augmentation moyenne de l’hydratation (jusqu’à 245 %) après 4 semaines*" at bounding box center [608, 499] width 94 height 70
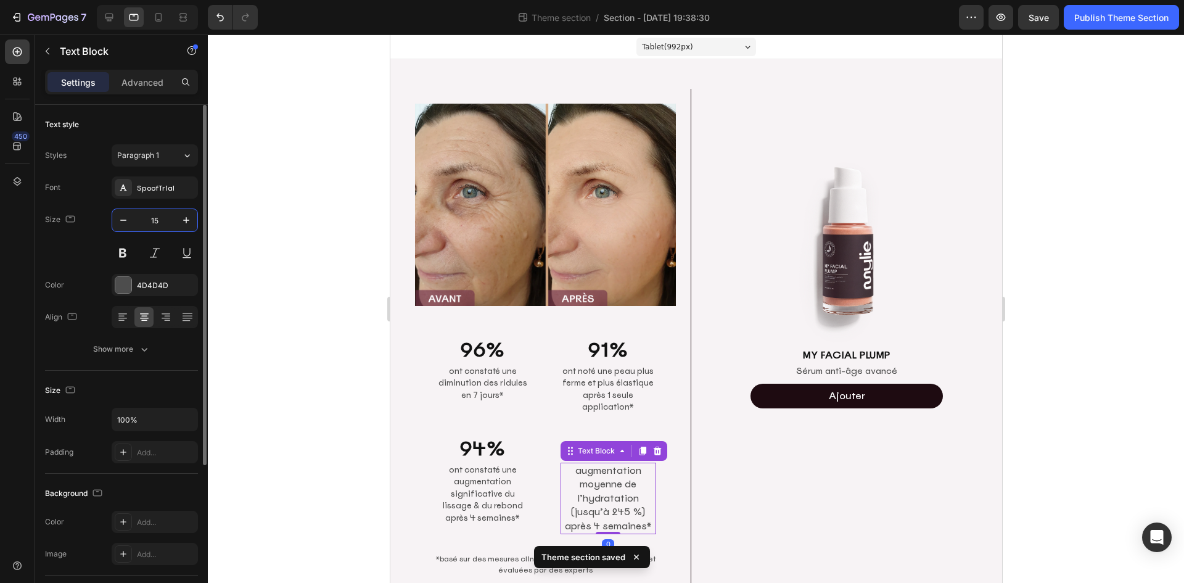
click at [169, 223] on input "15" at bounding box center [154, 220] width 41 height 22
paste input "3"
type input "13"
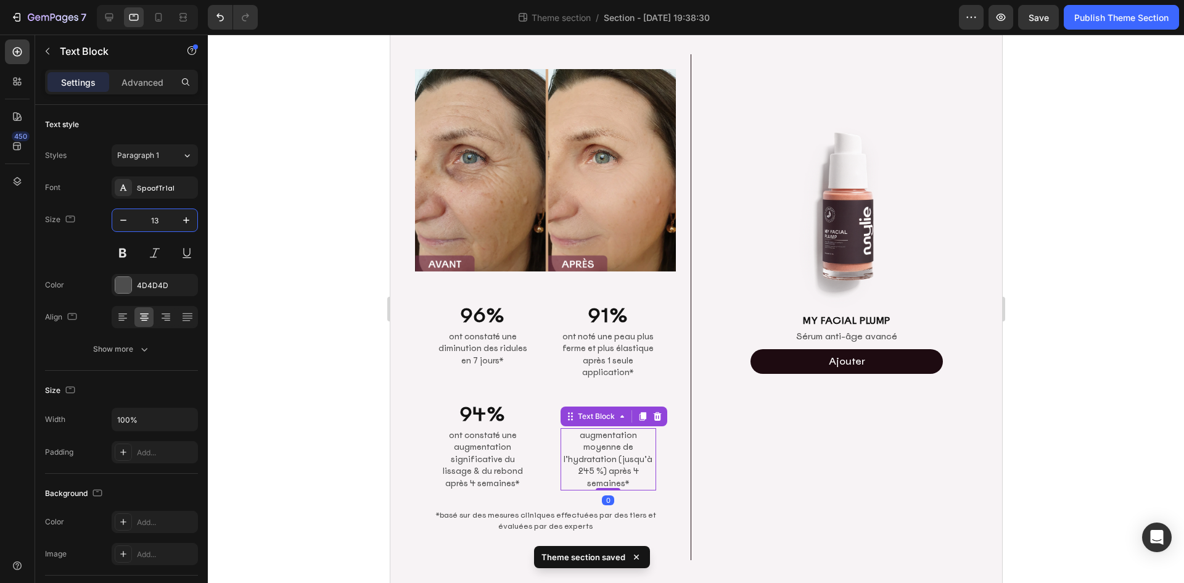
scroll to position [38, 0]
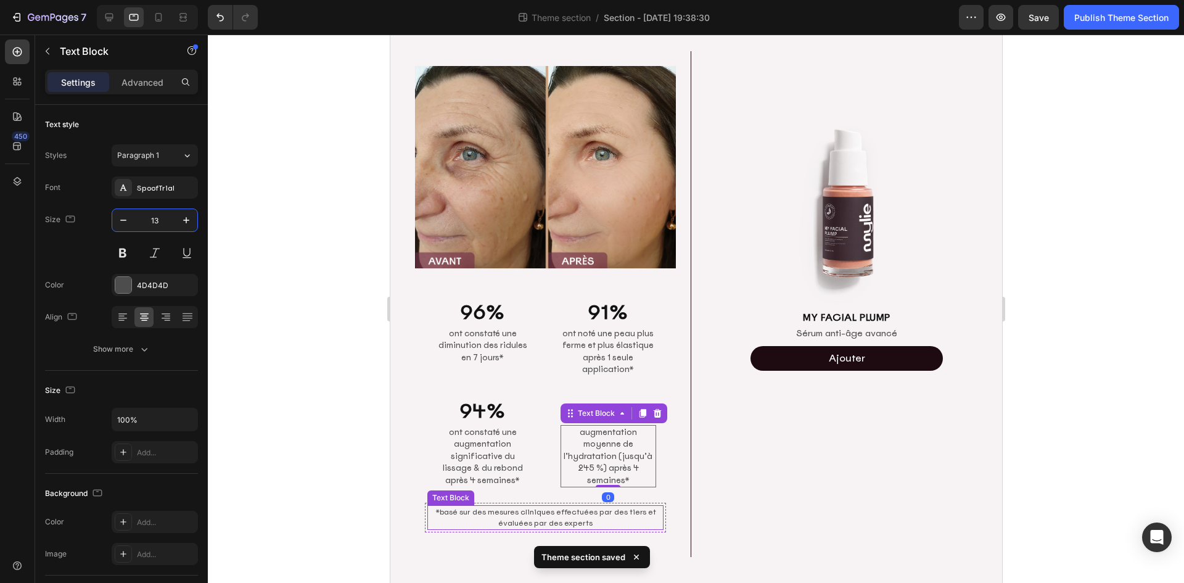
drag, startPoint x: 533, startPoint y: 521, endPoint x: 498, endPoint y: 498, distance: 41.7
click at [533, 521] on p "*basé sur des mesures cliniques effectuées par des tiers et évaluées par des ex…" at bounding box center [545, 517] width 234 height 22
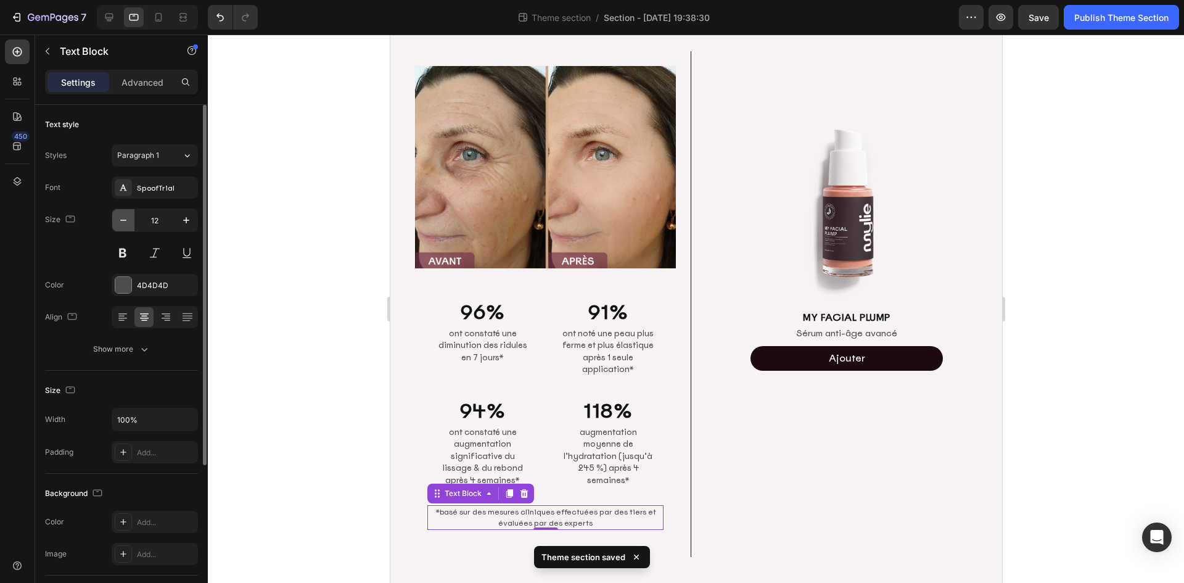
click at [129, 220] on icon "button" at bounding box center [123, 220] width 12 height 12
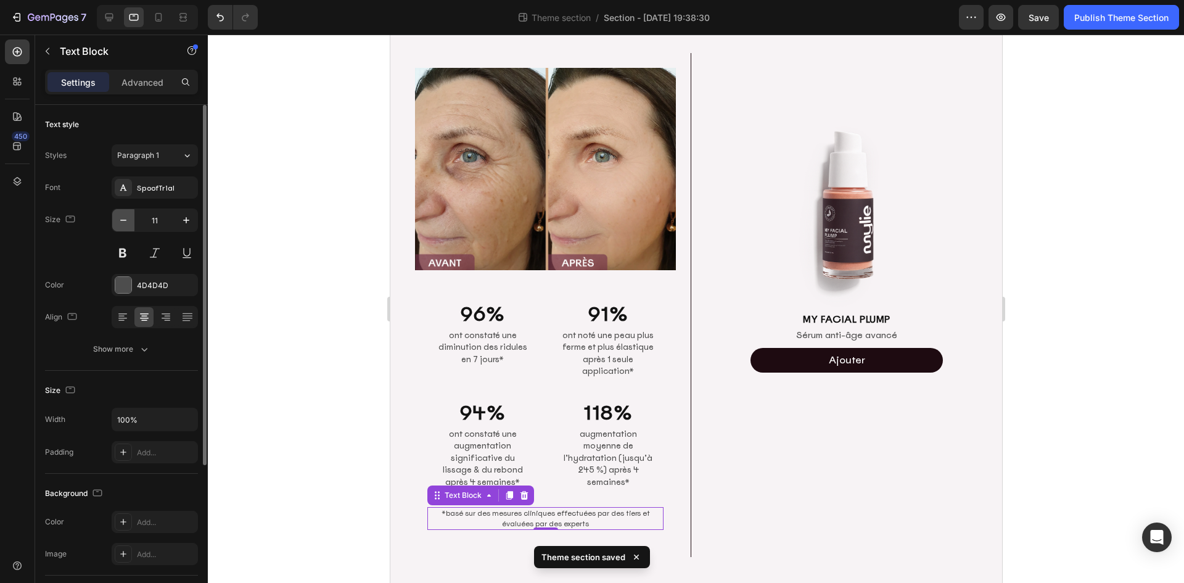
click at [129, 220] on icon "button" at bounding box center [123, 220] width 12 height 12
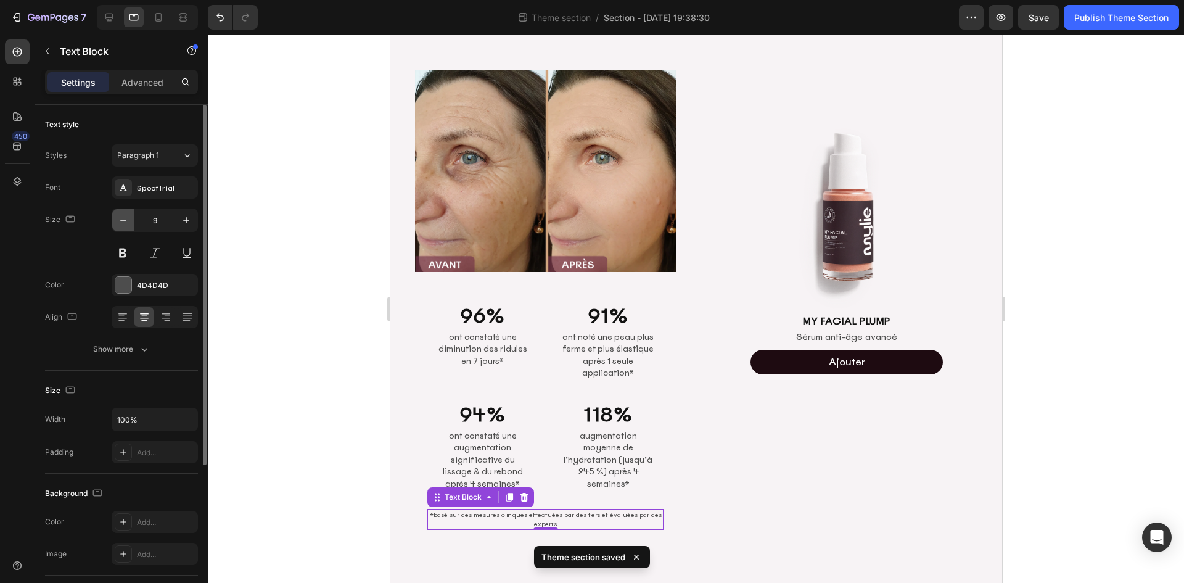
scroll to position [32, 0]
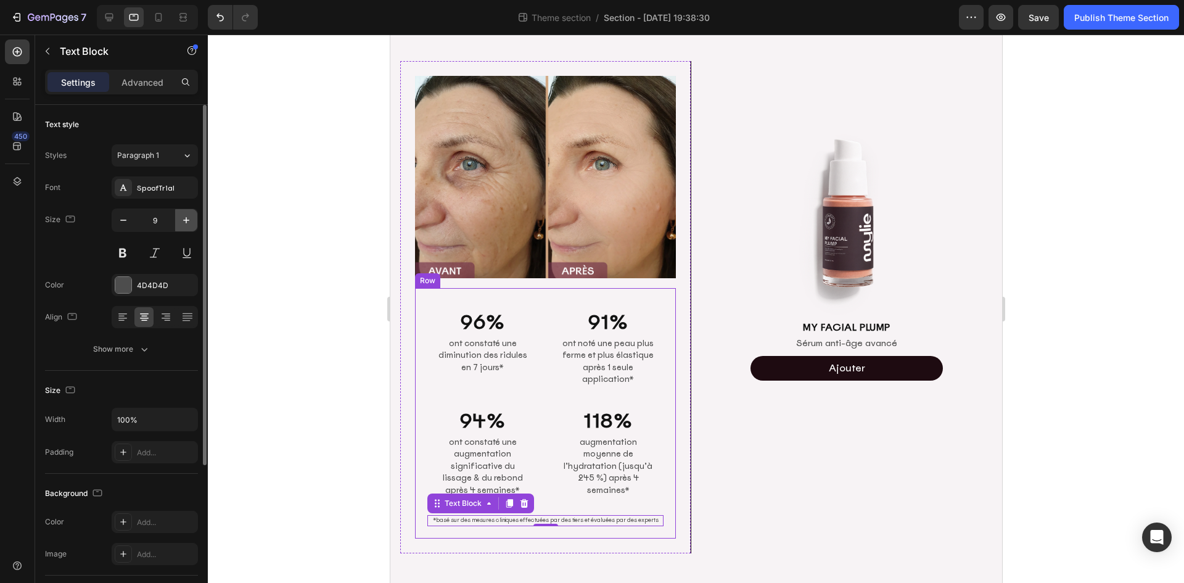
click at [186, 220] on icon "button" at bounding box center [186, 220] width 12 height 12
type input "10"
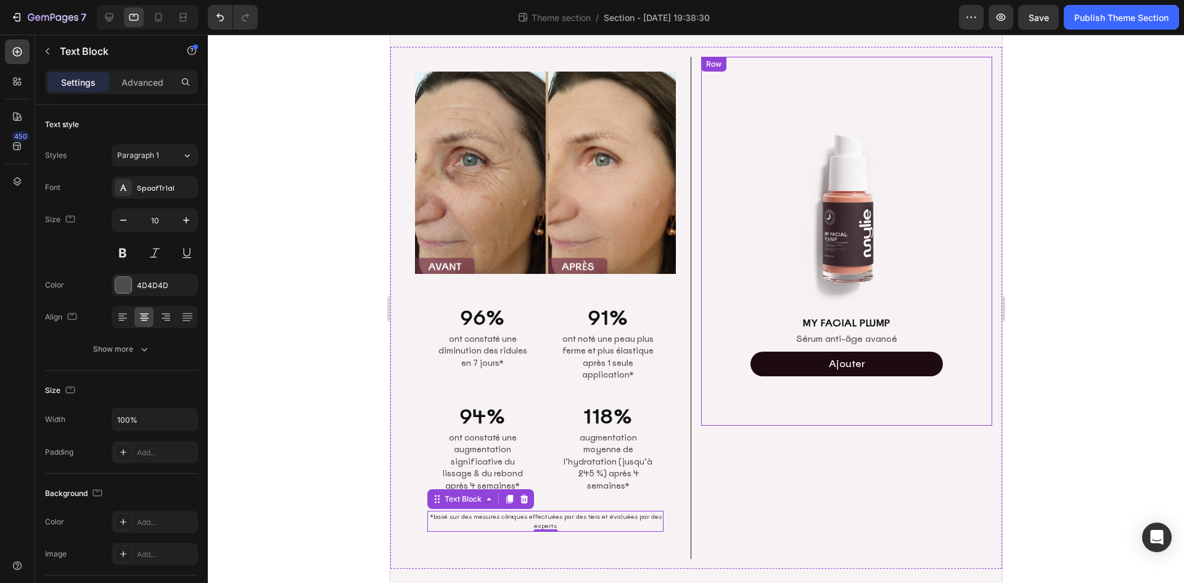
scroll to position [34, 0]
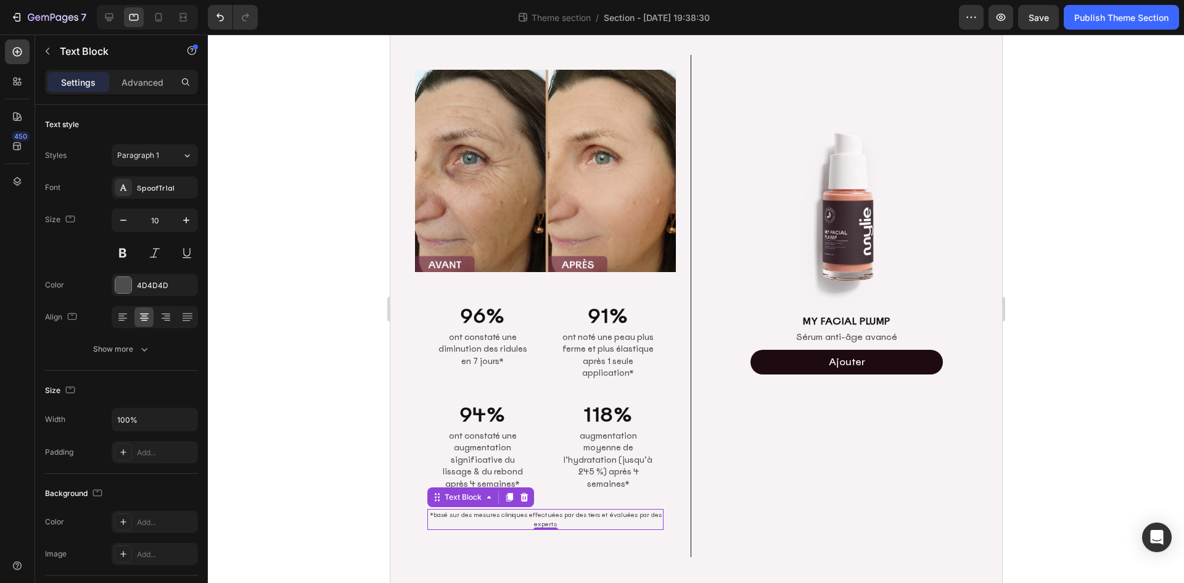
drag, startPoint x: 1061, startPoint y: 323, endPoint x: 1054, endPoint y: 325, distance: 7.2
click at [1061, 323] on div at bounding box center [696, 309] width 976 height 548
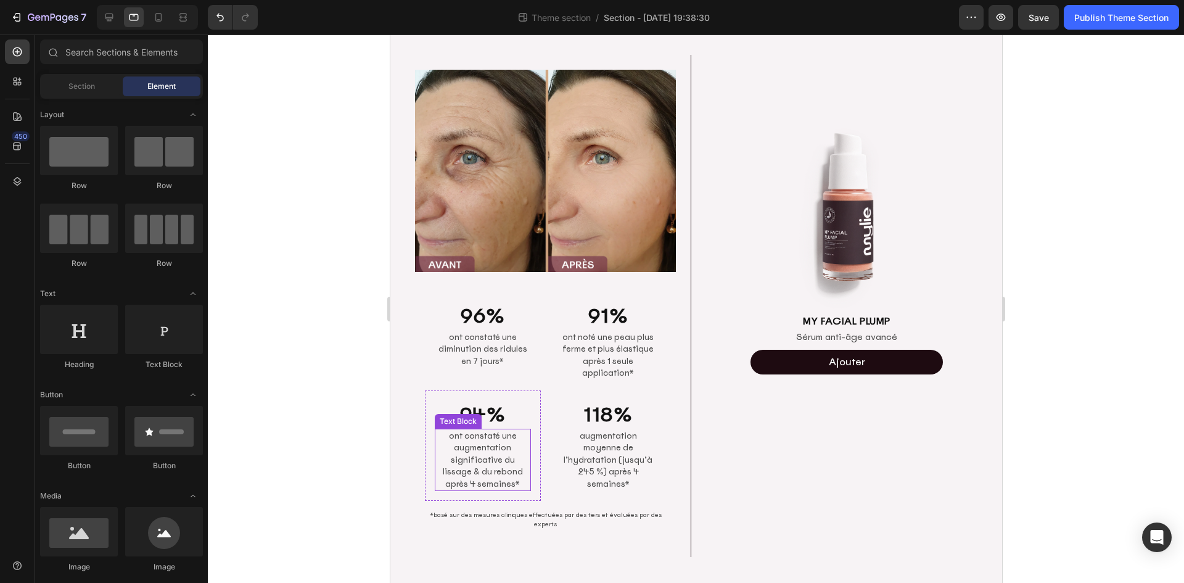
click at [472, 445] on p "ont constaté une augmentation significative du lissage & du rebond après 4 sema…" at bounding box center [482, 460] width 94 height 60
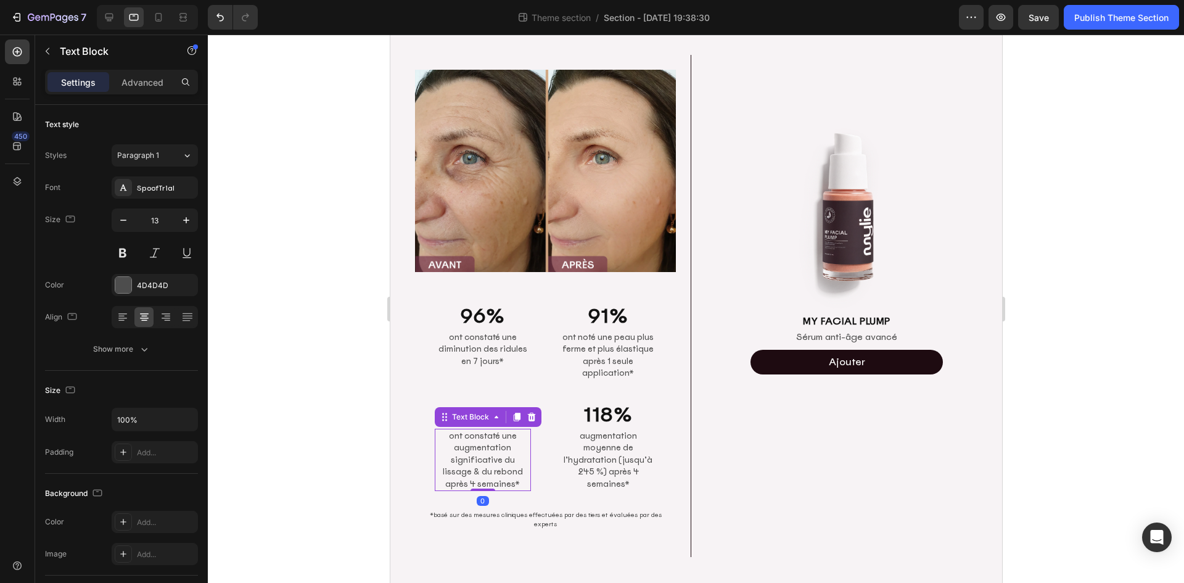
click at [1086, 279] on div at bounding box center [696, 309] width 976 height 548
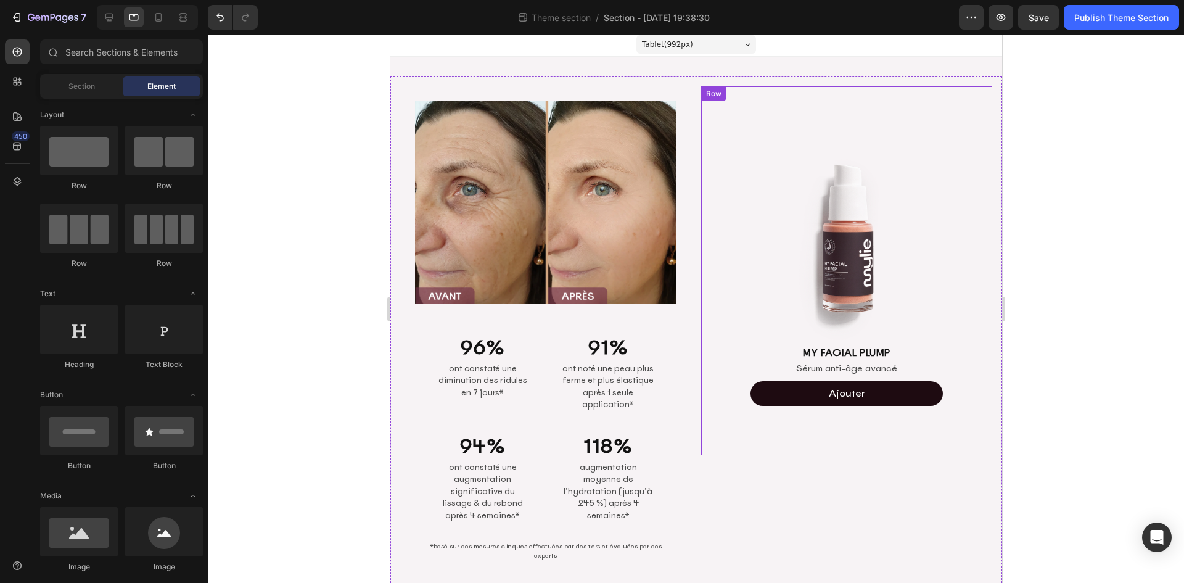
scroll to position [0, 0]
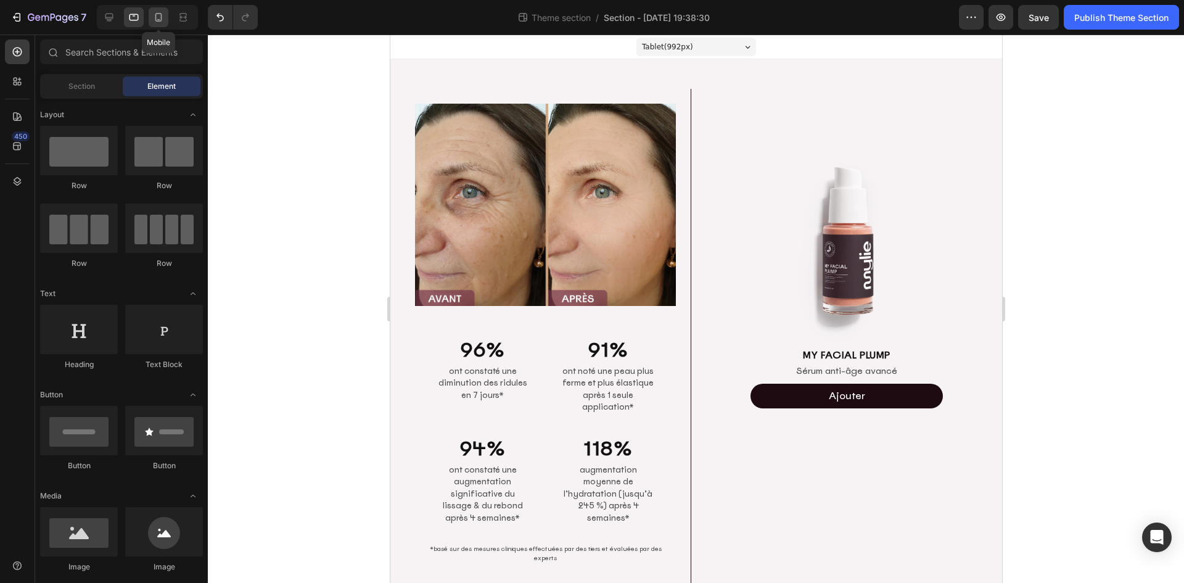
click at [156, 16] on icon at bounding box center [158, 17] width 7 height 9
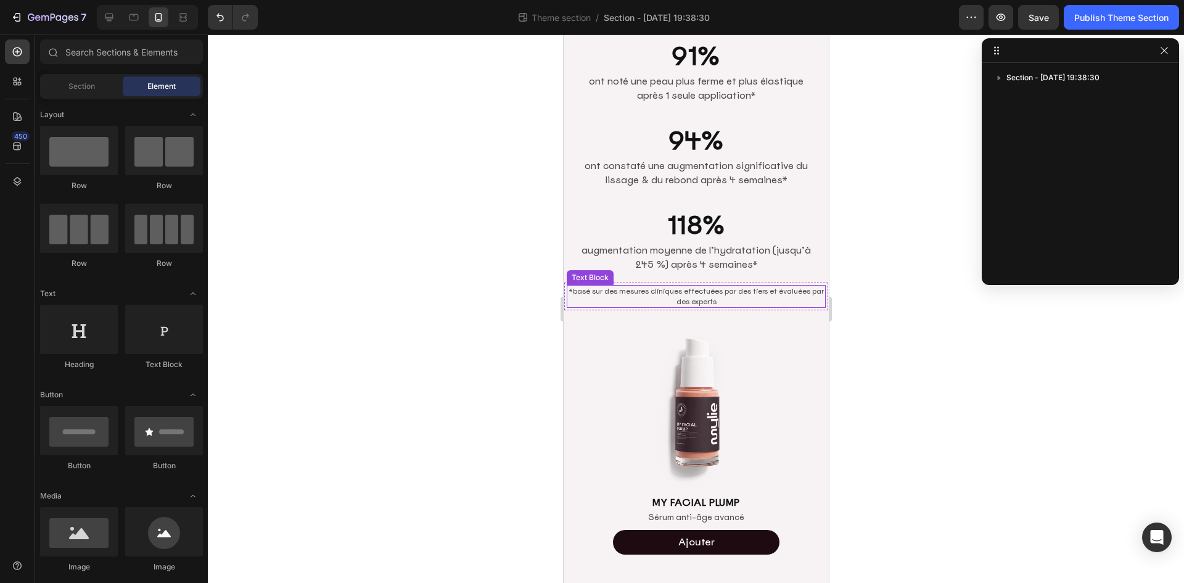
scroll to position [165, 0]
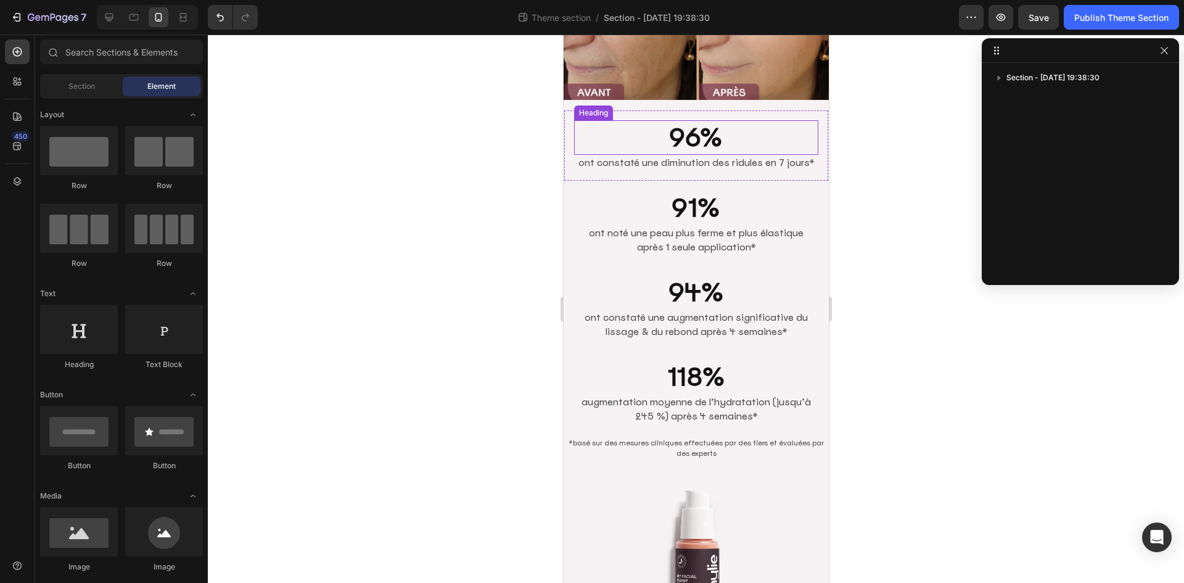
click at [609, 121] on h2 "96%" at bounding box center [696, 137] width 244 height 35
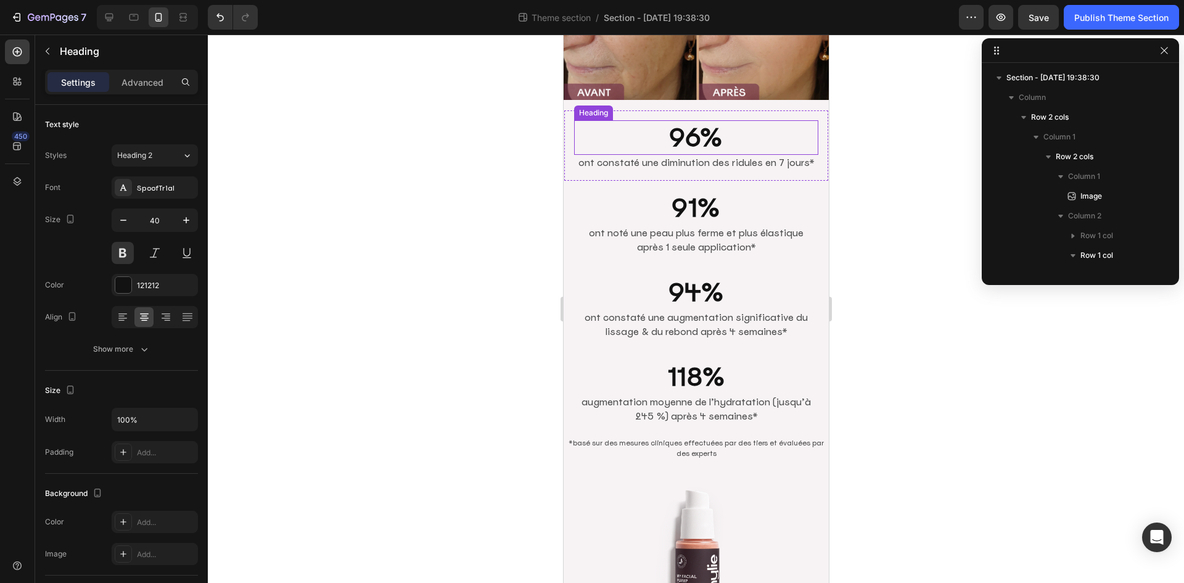
scroll to position [175, 0]
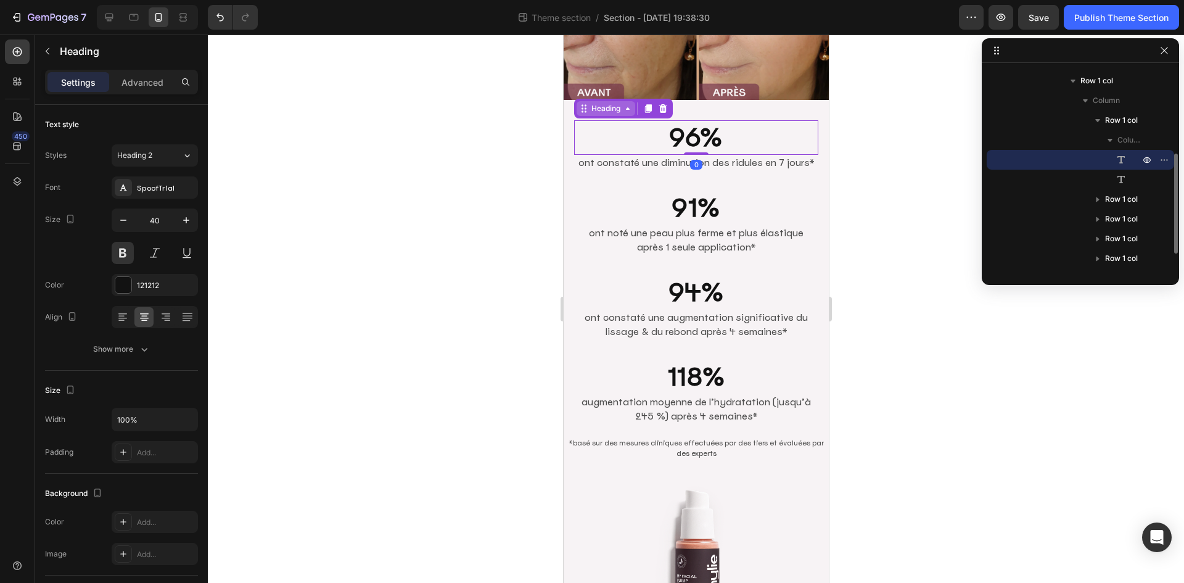
click at [603, 103] on div "Heading" at bounding box center [605, 108] width 34 height 11
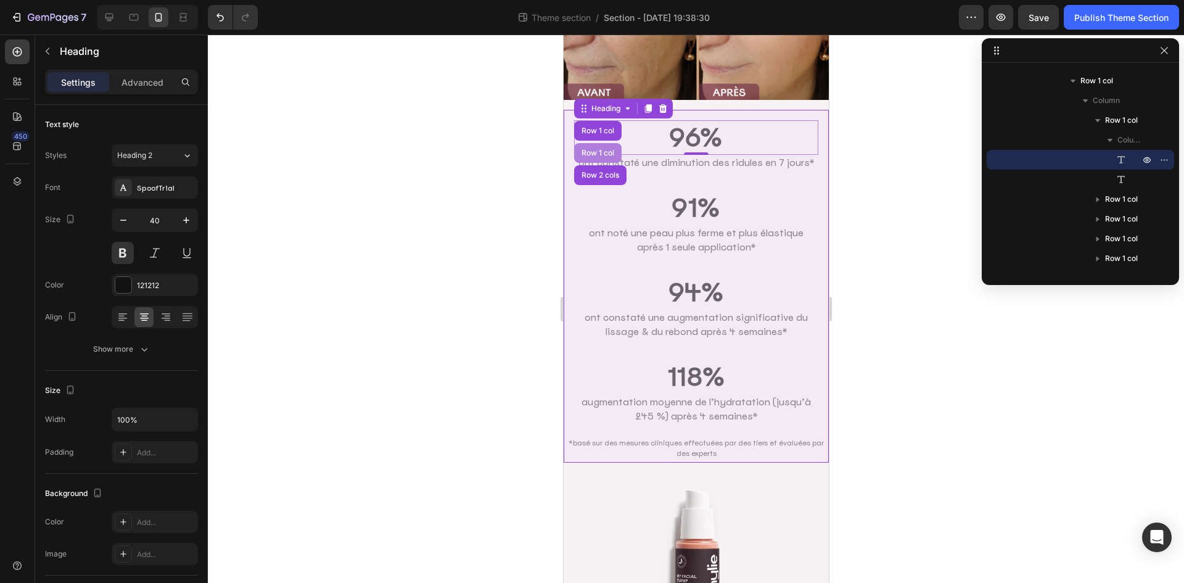
click at [601, 150] on div "Row 1 col" at bounding box center [597, 153] width 47 height 20
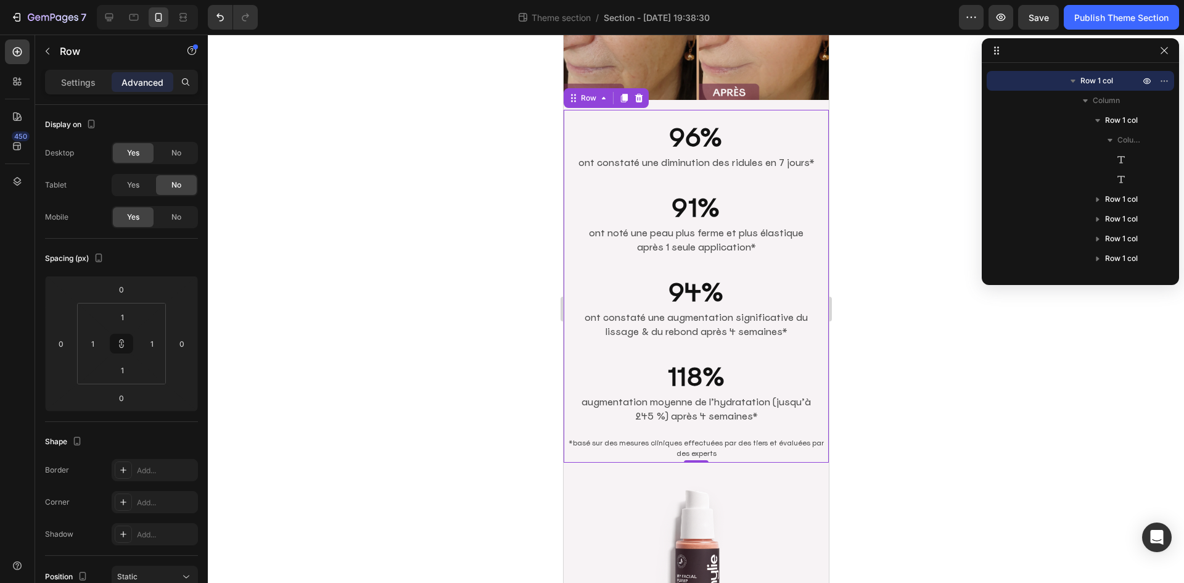
drag, startPoint x: 624, startPoint y: 93, endPoint x: 605, endPoint y: 117, distance: 31.2
click at [624, 94] on icon at bounding box center [623, 98] width 7 height 9
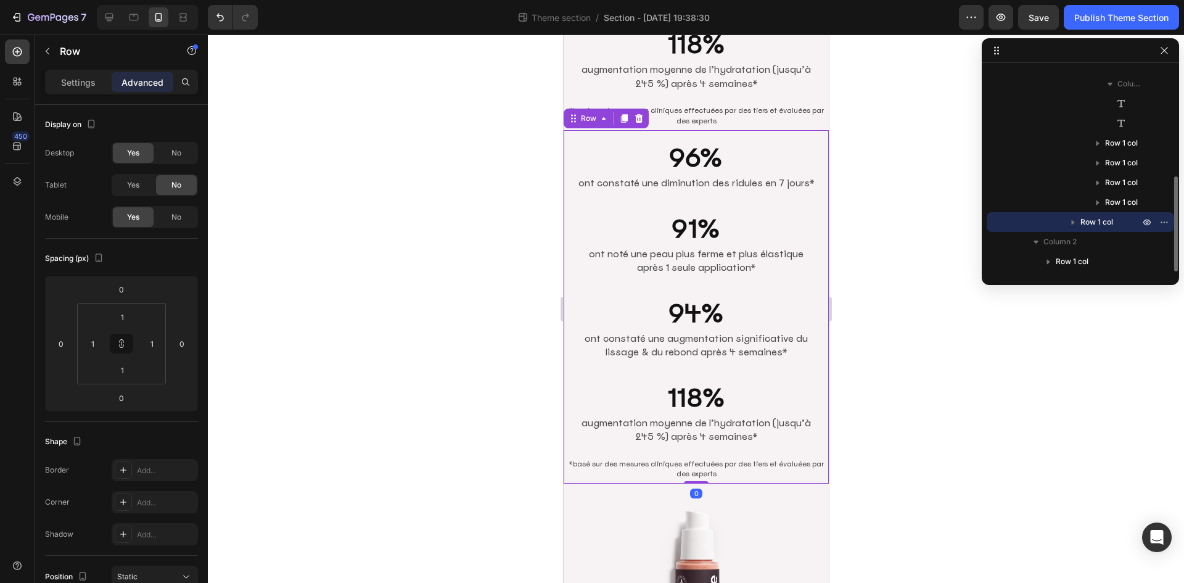
scroll to position [543, 0]
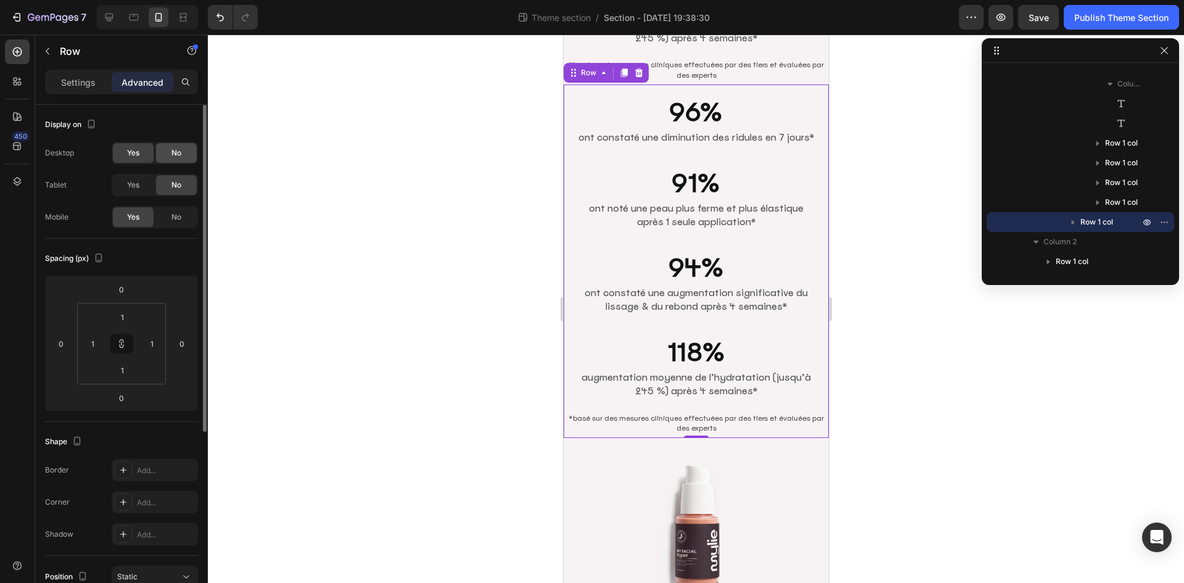
click at [174, 154] on span "No" at bounding box center [176, 152] width 10 height 11
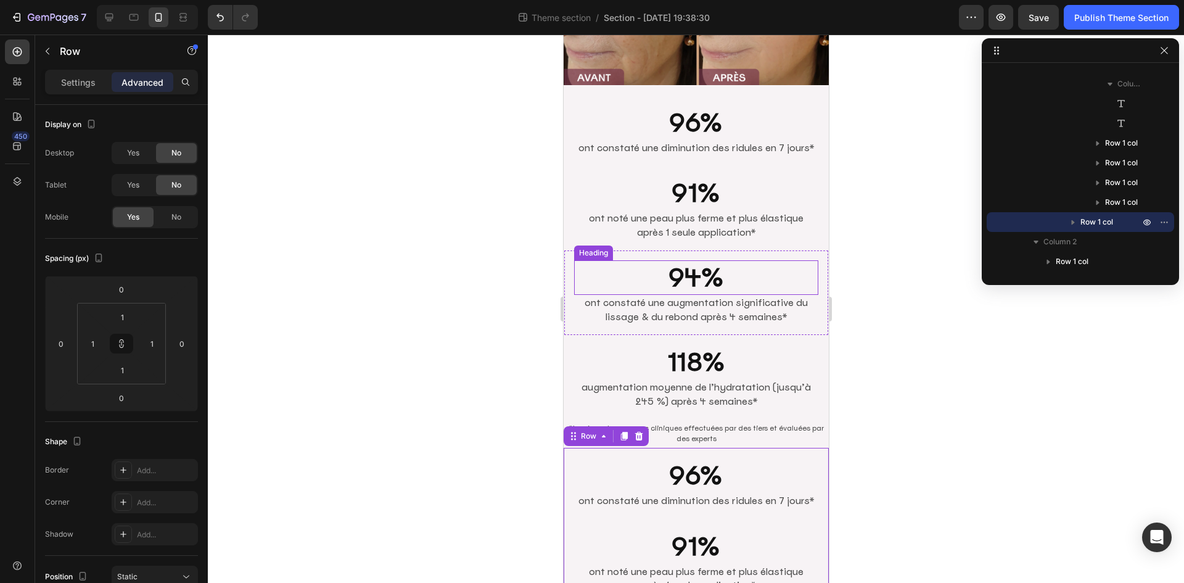
scroll to position [50, 0]
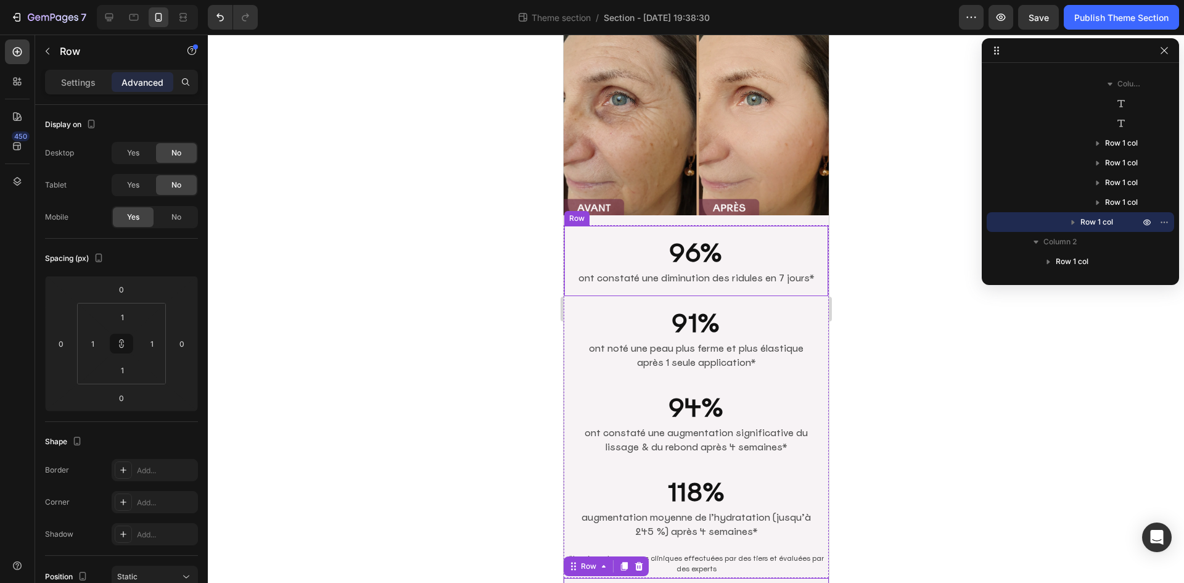
click at [597, 278] on p "ont constaté une diminution des ridules en 7 jours*" at bounding box center [696, 278] width 242 height 14
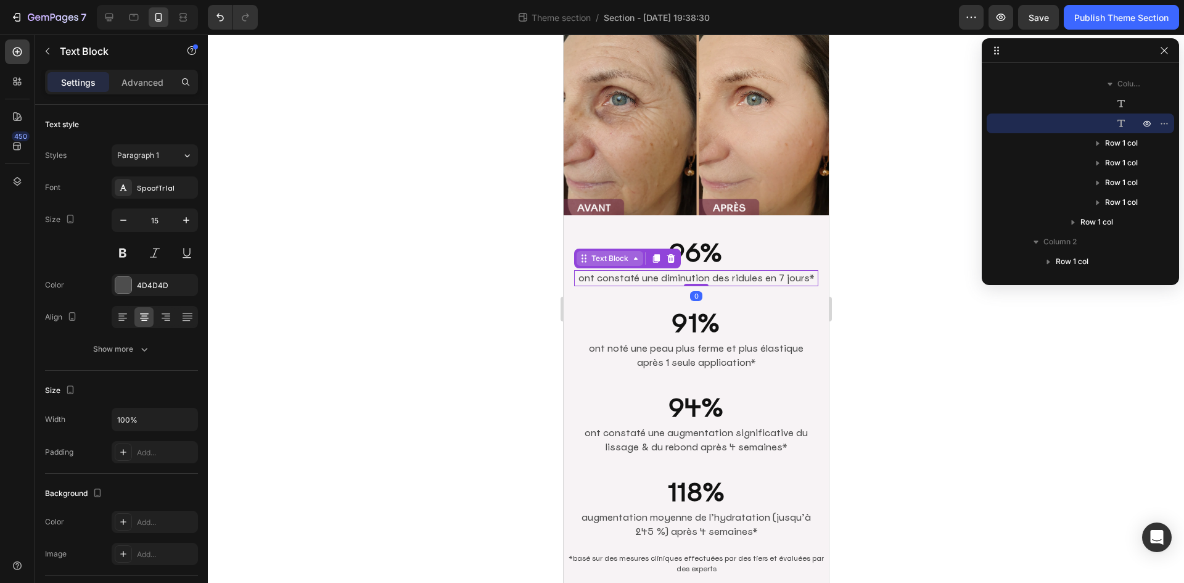
click at [603, 253] on div "Text Block" at bounding box center [609, 258] width 42 height 11
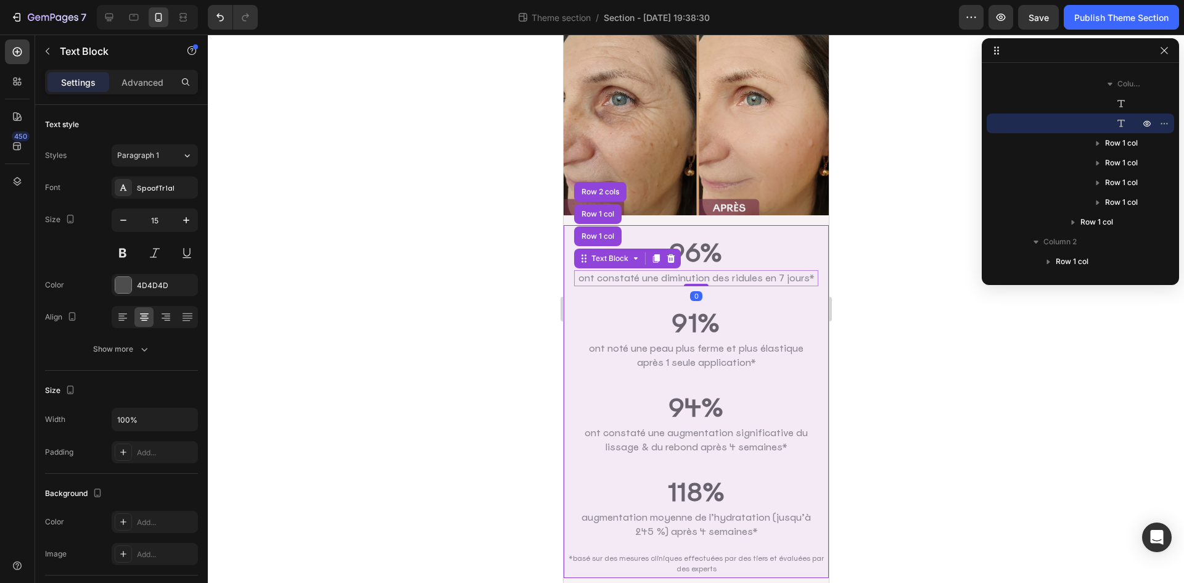
drag, startPoint x: 601, startPoint y: 202, endPoint x: 575, endPoint y: 226, distance: 34.9
click at [601, 204] on div "Row 1 col" at bounding box center [597, 214] width 47 height 20
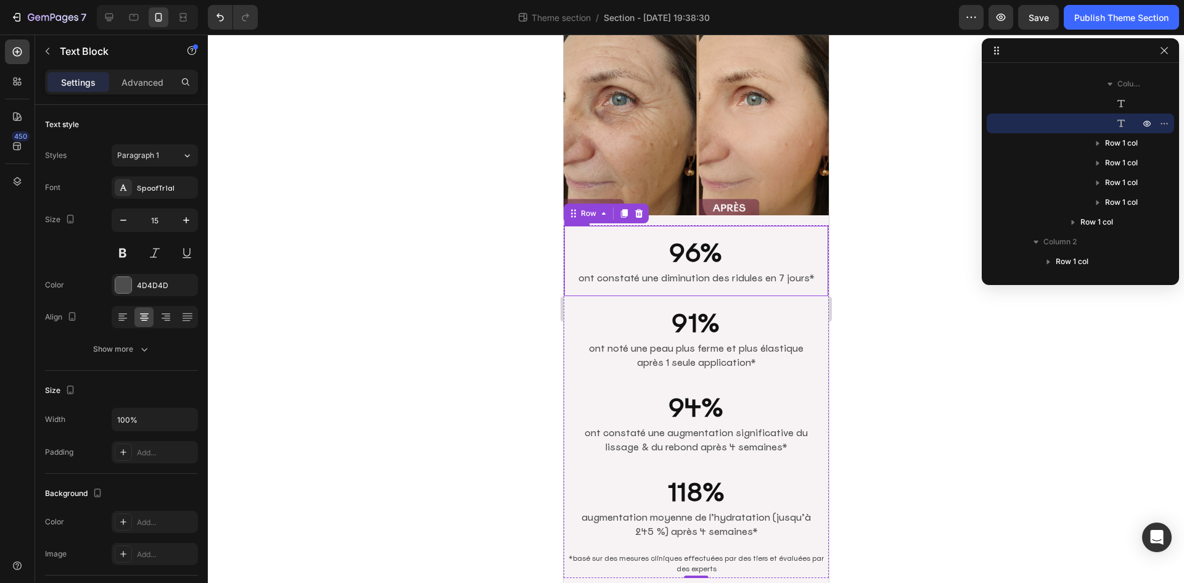
scroll to position [96, 0]
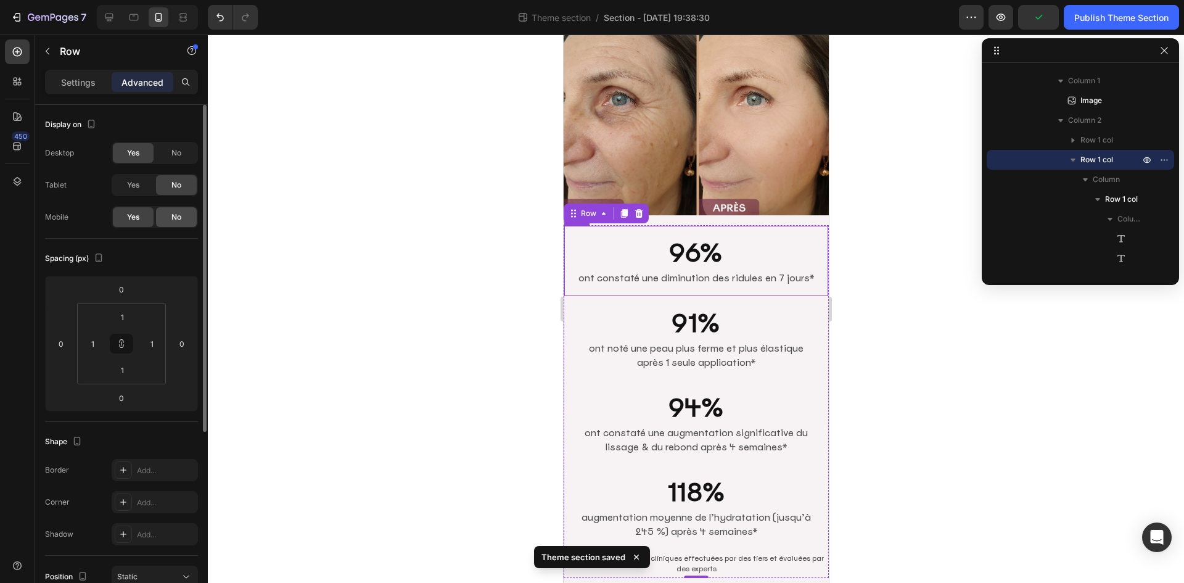
click at [176, 220] on span "No" at bounding box center [176, 217] width 10 height 11
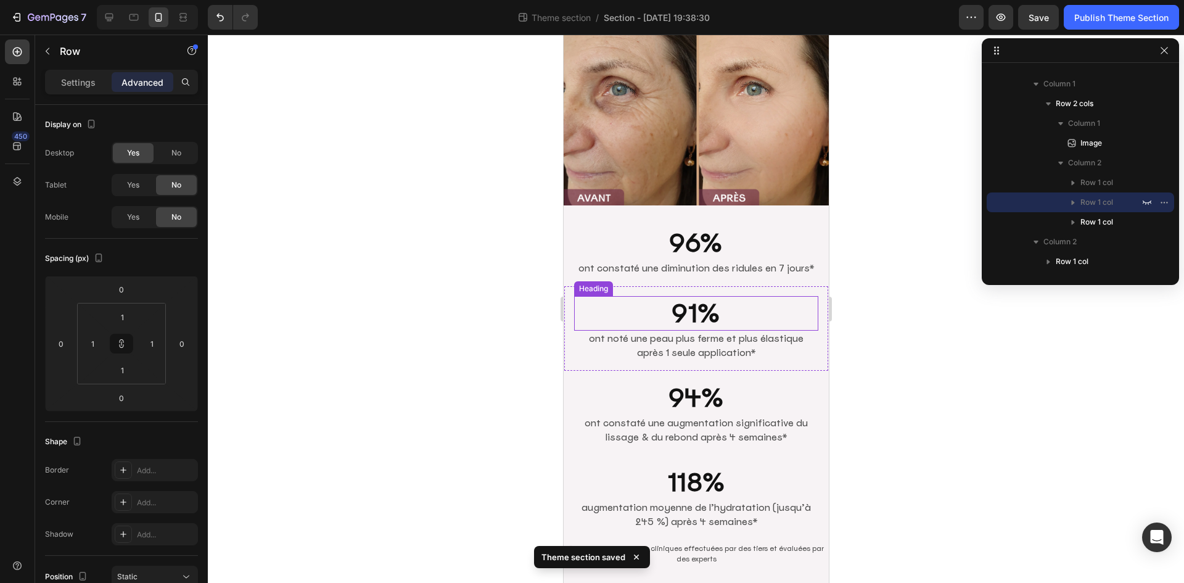
scroll to position [42, 0]
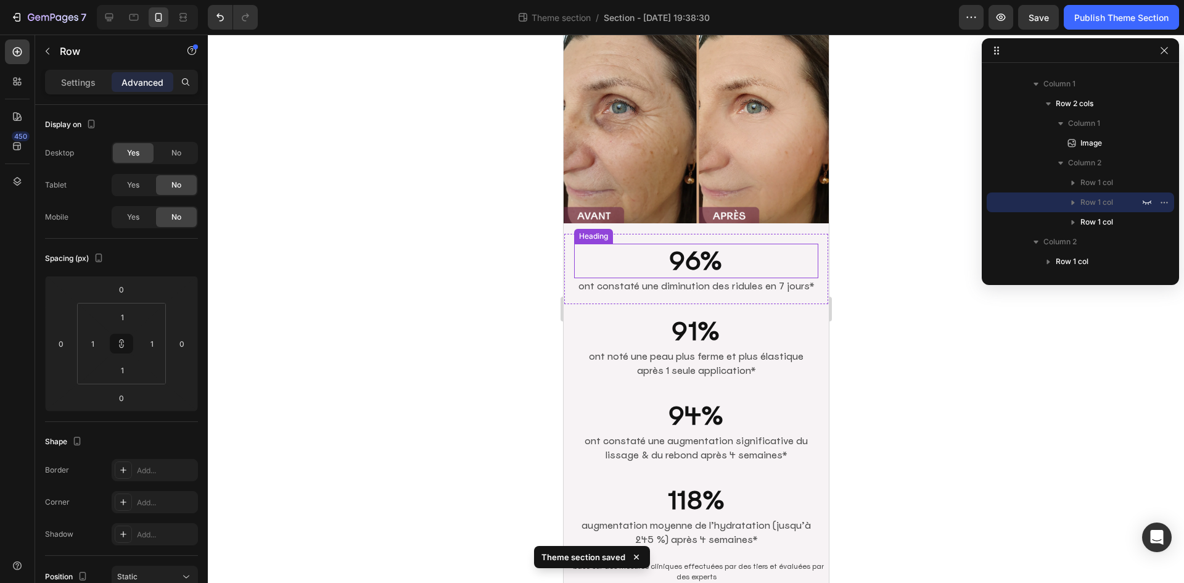
click at [706, 261] on h2 "96%" at bounding box center [696, 261] width 244 height 35
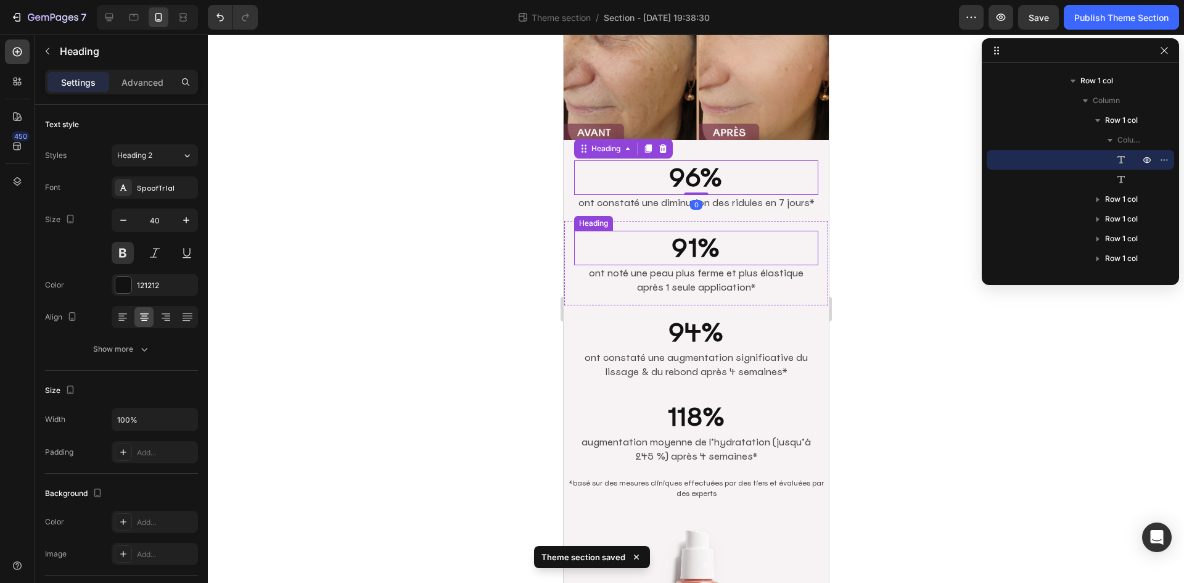
scroll to position [104, 0]
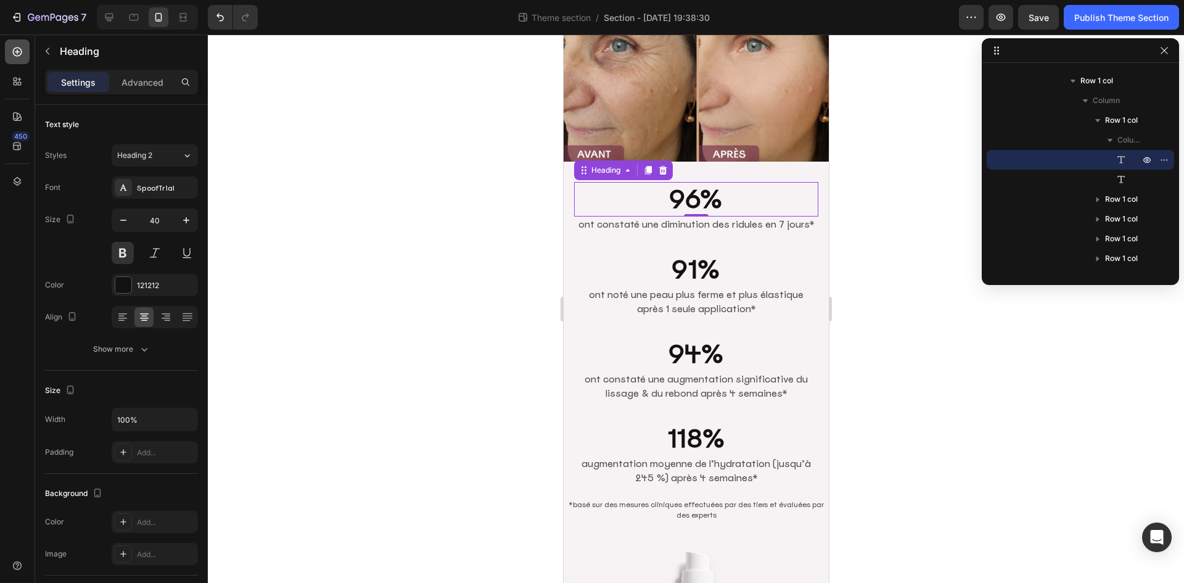
click at [15, 49] on icon at bounding box center [17, 52] width 12 height 12
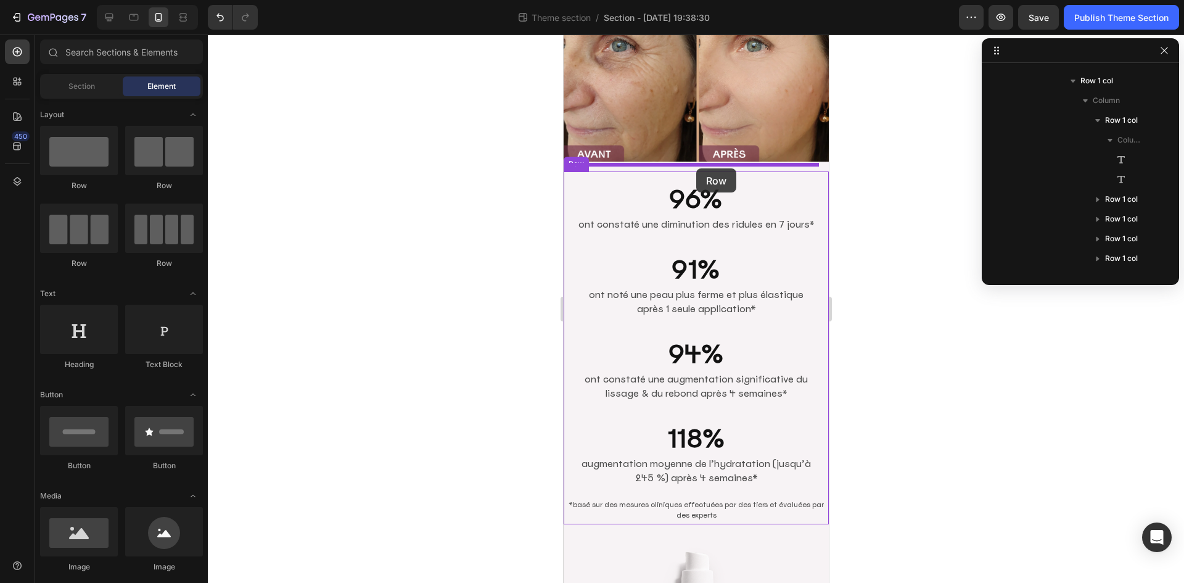
drag, startPoint x: 718, startPoint y: 201, endPoint x: 696, endPoint y: 168, distance: 39.5
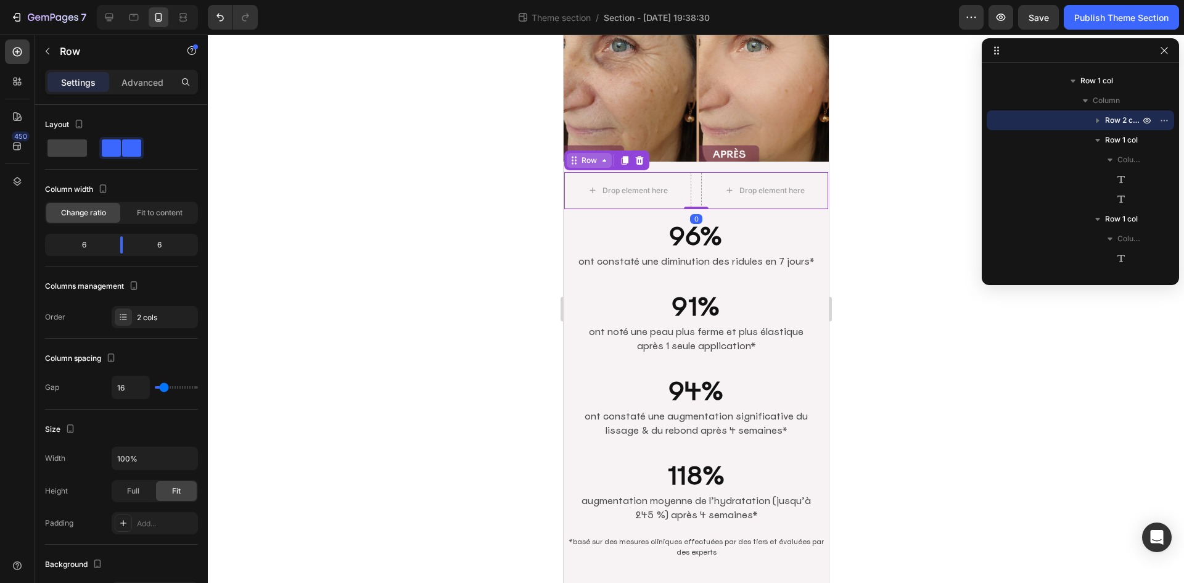
click at [601, 155] on icon at bounding box center [604, 160] width 10 height 10
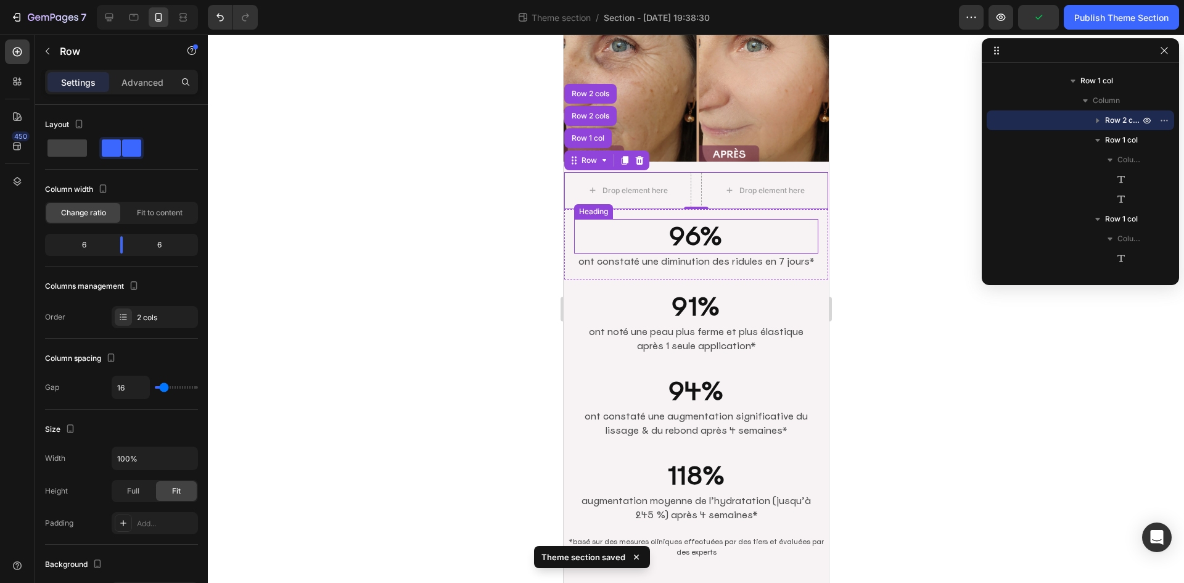
click at [646, 231] on h2 "96%" at bounding box center [696, 236] width 244 height 35
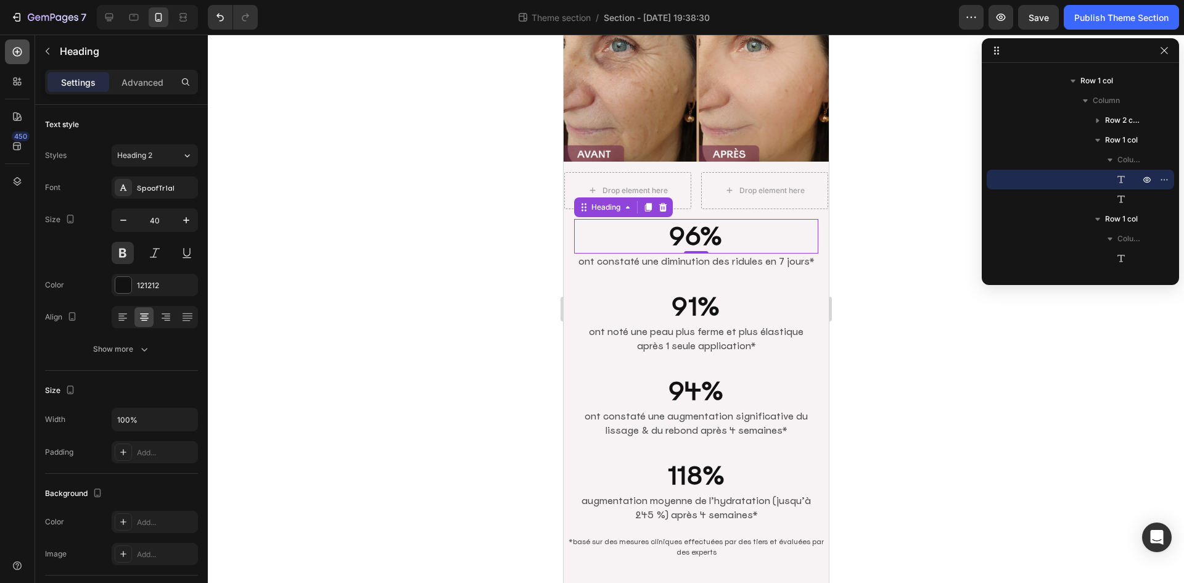
click at [19, 42] on div at bounding box center [17, 51] width 25 height 25
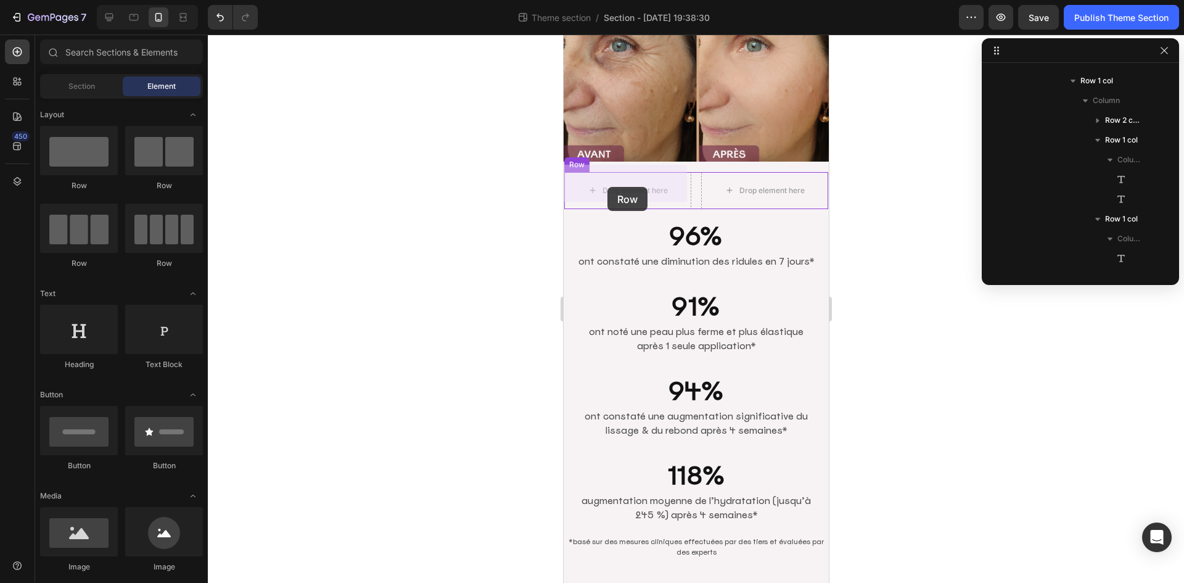
drag, startPoint x: 649, startPoint y: 194, endPoint x: 607, endPoint y: 187, distance: 43.1
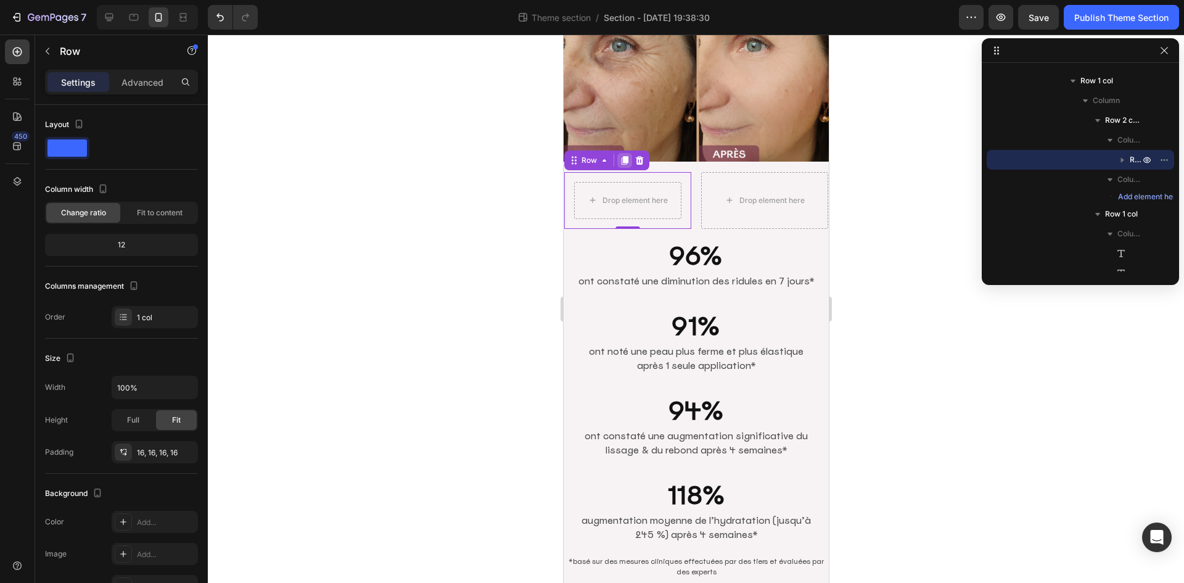
click at [622, 156] on icon at bounding box center [624, 160] width 7 height 9
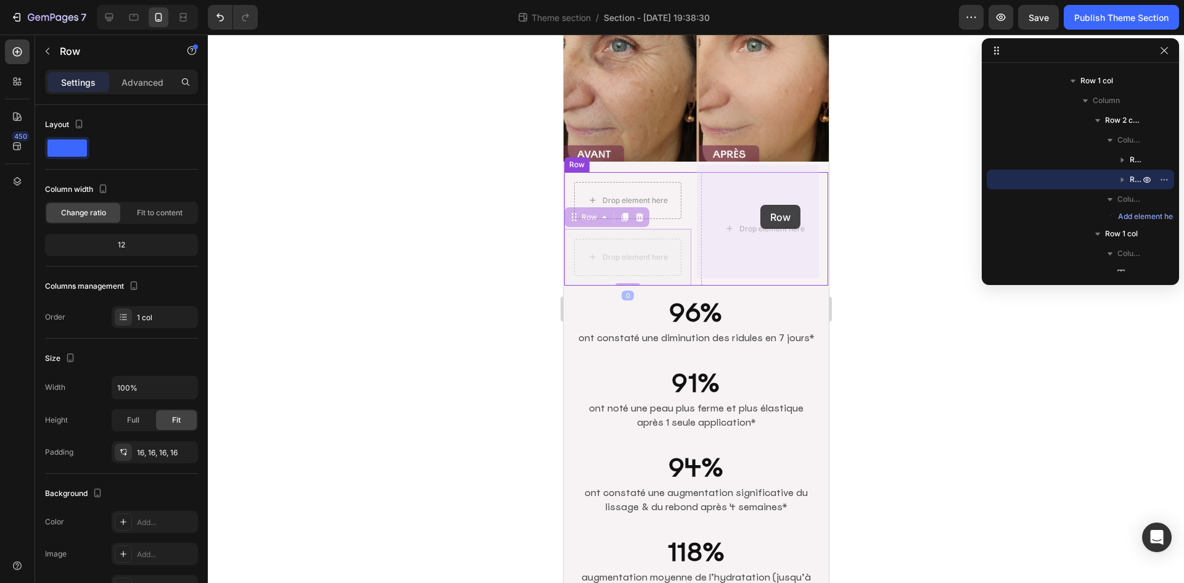
drag, startPoint x: 590, startPoint y: 212, endPoint x: 760, endPoint y: 205, distance: 169.8
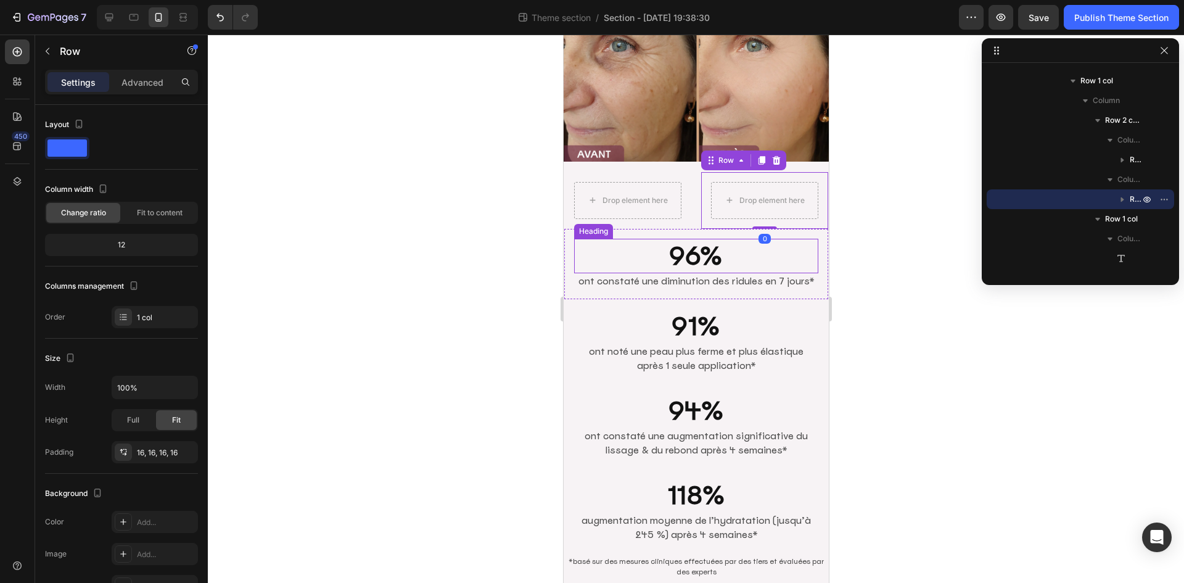
click at [637, 250] on h2 "96%" at bounding box center [696, 256] width 244 height 35
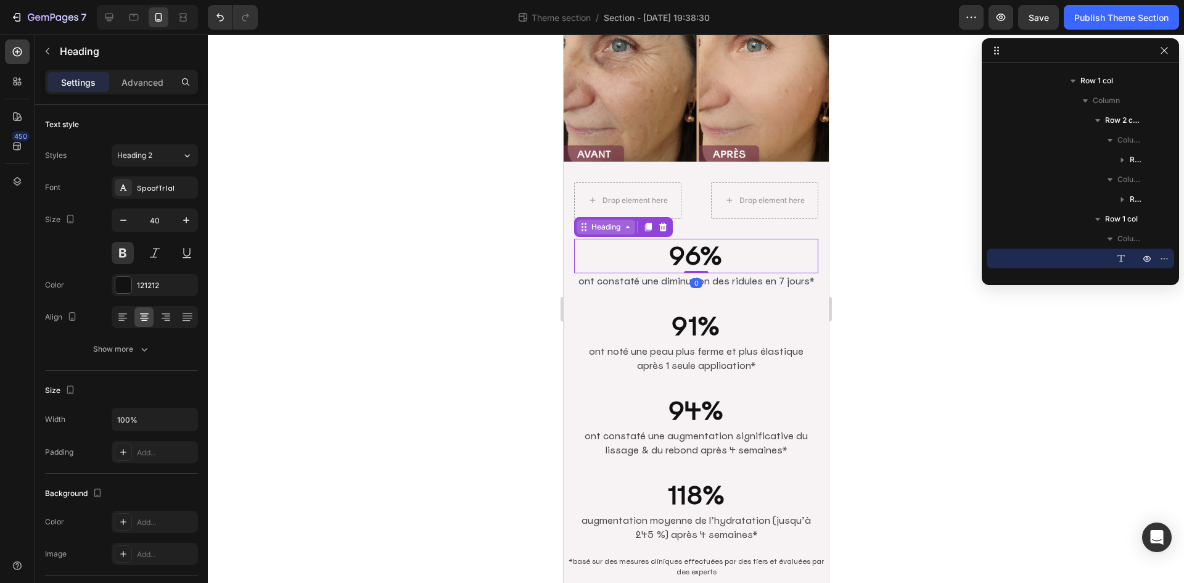
click at [608, 222] on div "Heading" at bounding box center [605, 226] width 34 height 11
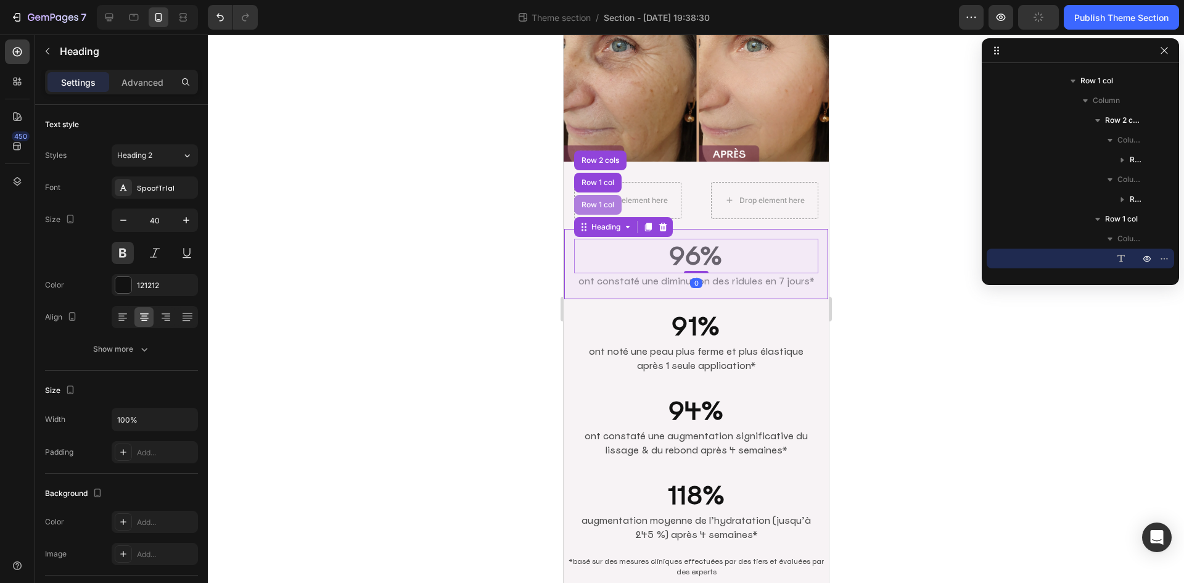
click at [600, 202] on div "Row 1 col" at bounding box center [597, 205] width 47 height 20
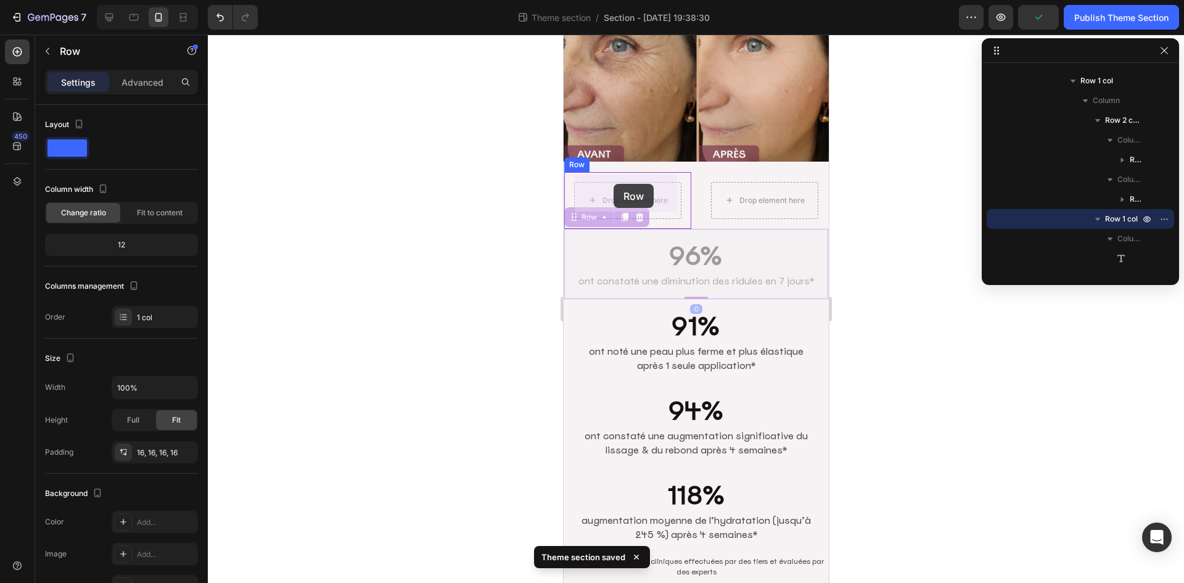
drag, startPoint x: 590, startPoint y: 210, endPoint x: 613, endPoint y: 184, distance: 35.4
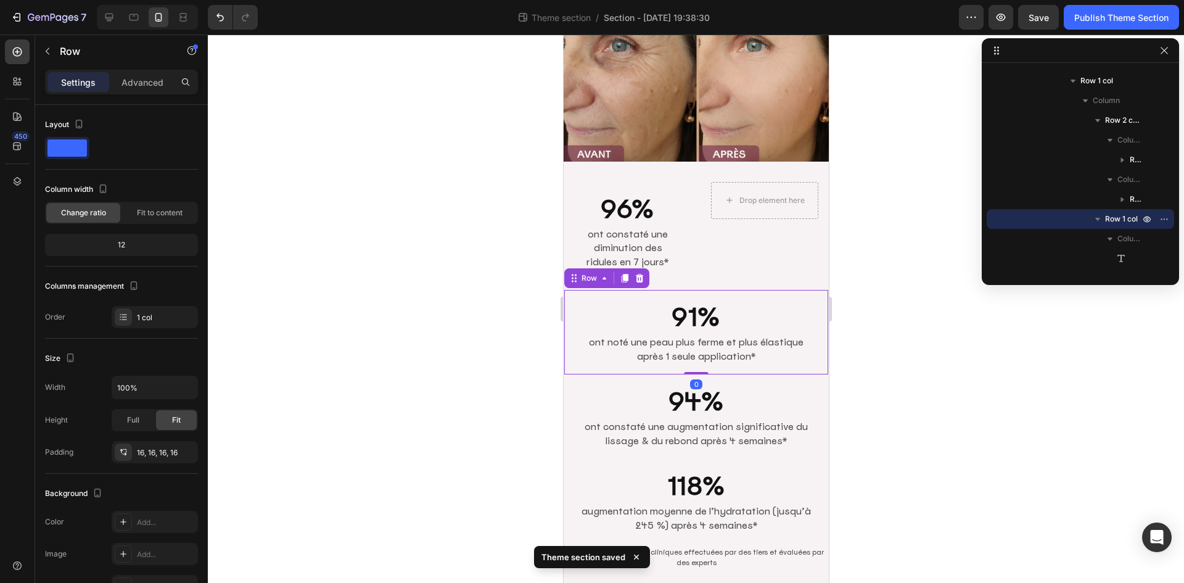
click at [596, 361] on div "91% Heading ont noté une peau plus ferme et plus élastique après 1 seule applic…" at bounding box center [696, 332] width 264 height 84
click at [592, 273] on div "Row" at bounding box center [589, 278] width 20 height 11
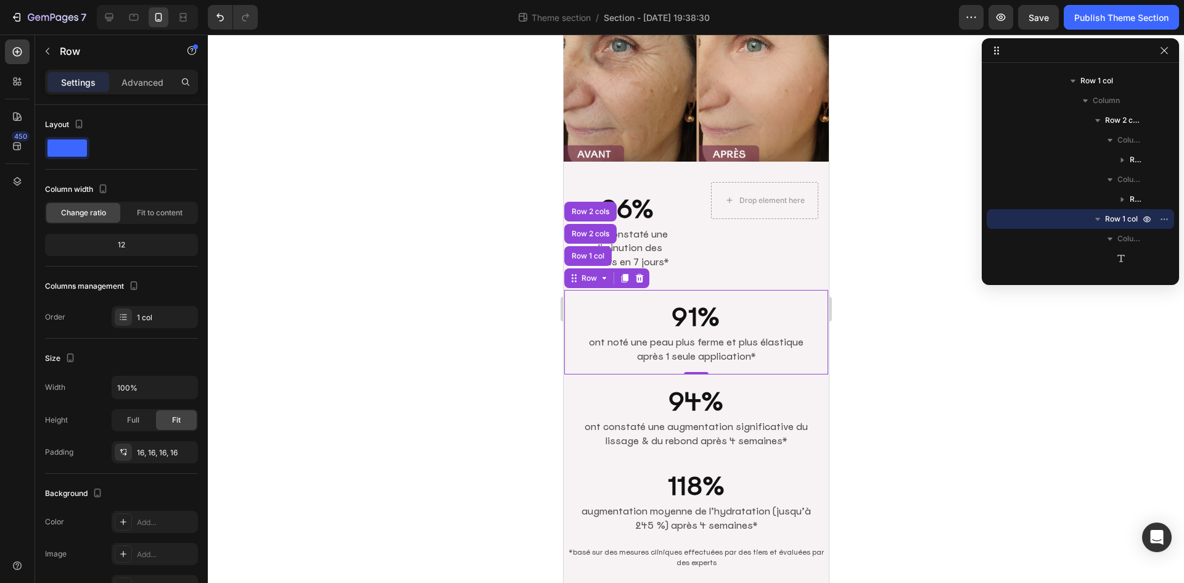
click at [579, 361] on div "91% Heading ont noté une peau plus ferme et plus élastique après 1 seule applic…" at bounding box center [696, 332] width 264 height 84
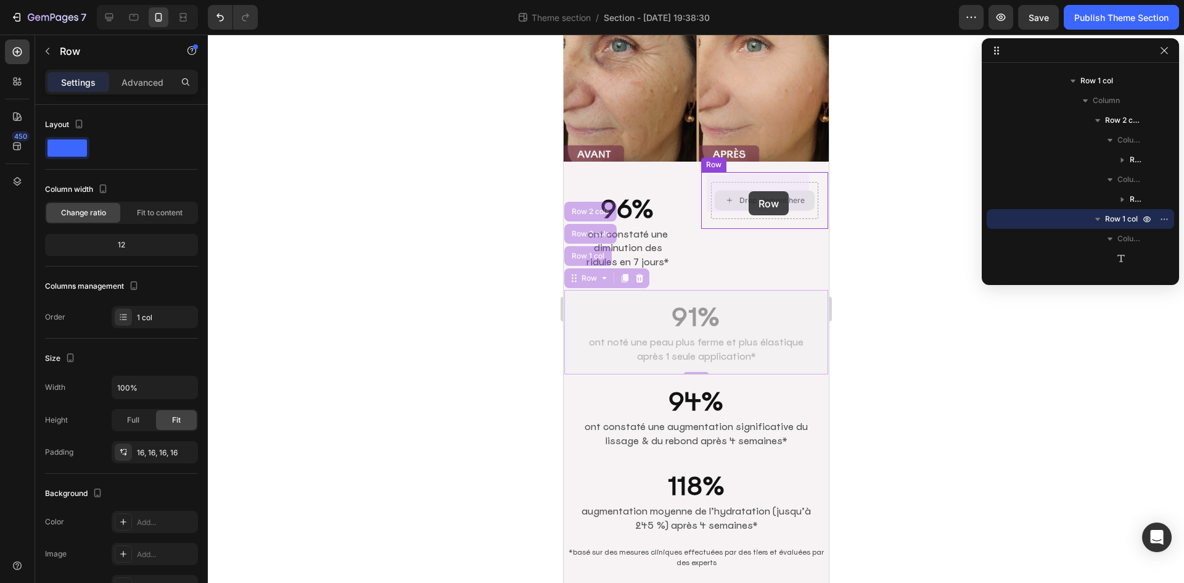
drag, startPoint x: 587, startPoint y: 274, endPoint x: 748, endPoint y: 192, distance: 180.7
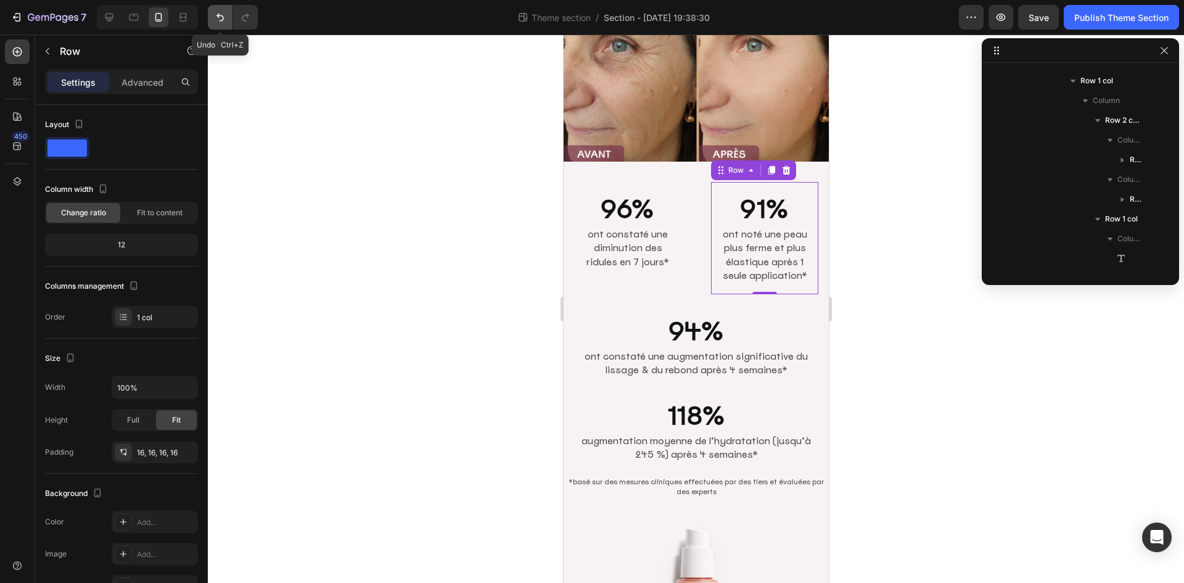
click at [218, 22] on icon "Undo/Redo" at bounding box center [220, 17] width 12 height 12
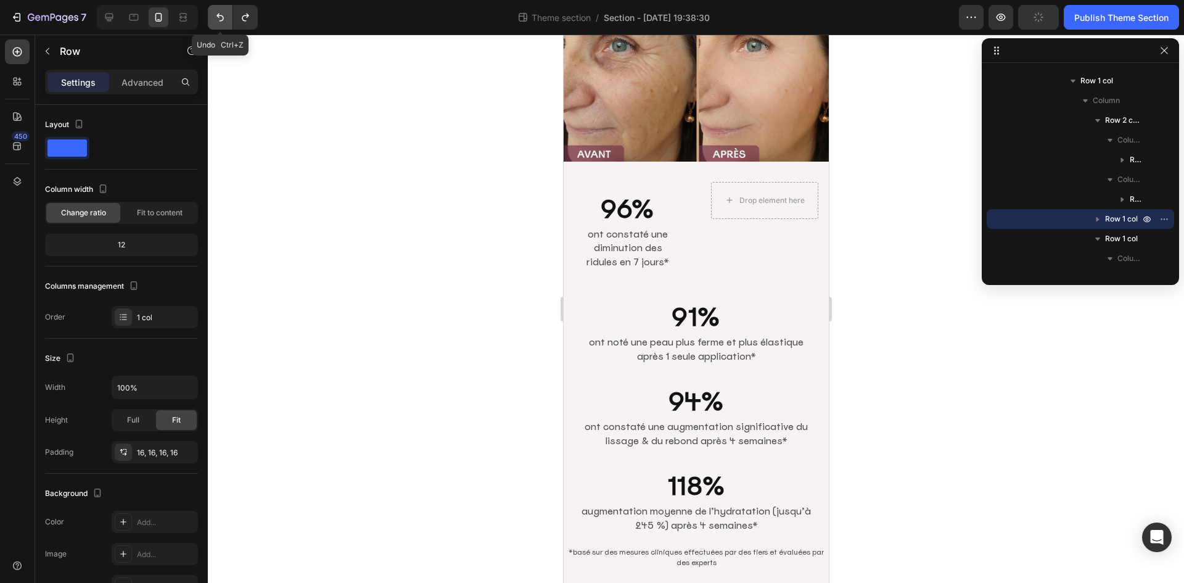
click at [218, 22] on icon "Undo/Redo" at bounding box center [220, 17] width 12 height 12
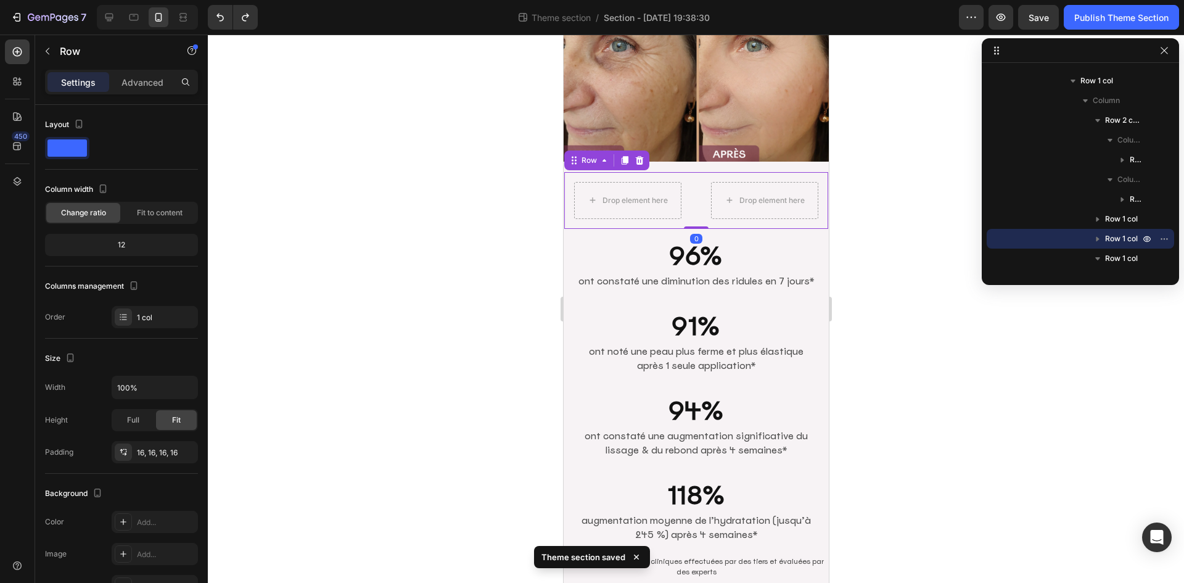
click at [689, 214] on div "Drop element here Row Drop element here Row Row 0" at bounding box center [696, 200] width 264 height 57
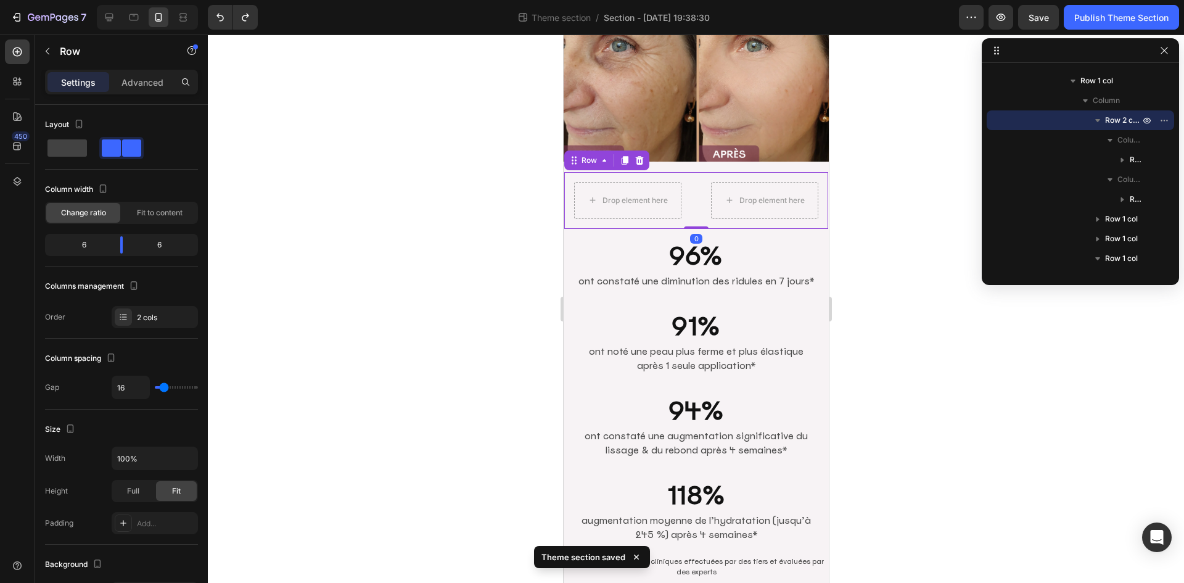
drag, startPoint x: 623, startPoint y: 150, endPoint x: 659, endPoint y: 215, distance: 74.5
click at [623, 156] on icon at bounding box center [624, 160] width 7 height 9
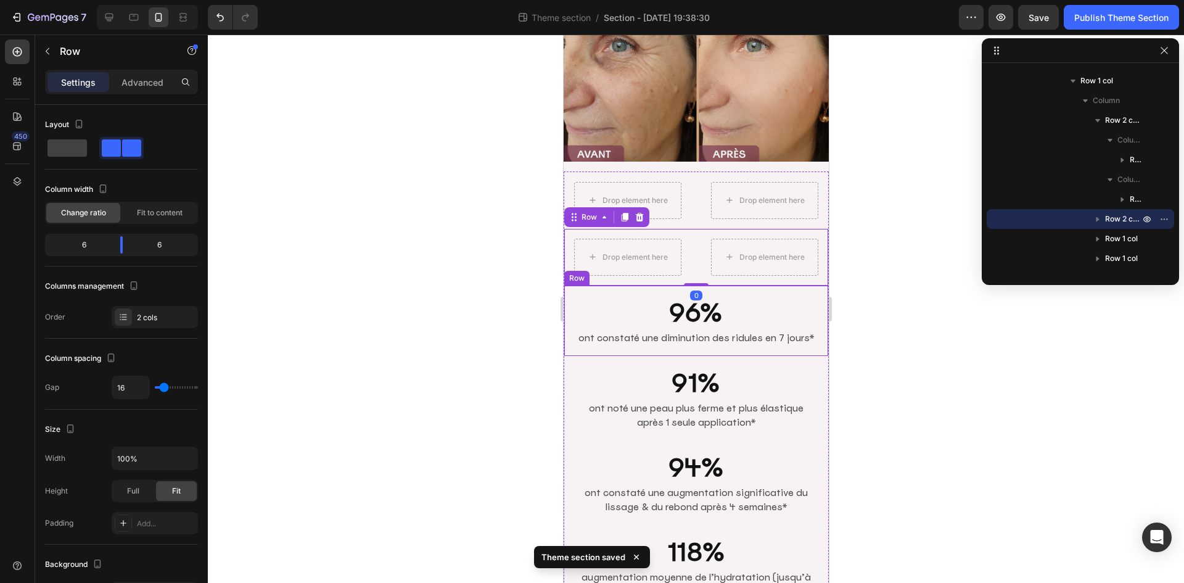
click at [609, 345] on div "96% Heading ont constaté une diminution des ridules en 7 jours* Text [GEOGRAPHI…" at bounding box center [696, 321] width 264 height 71
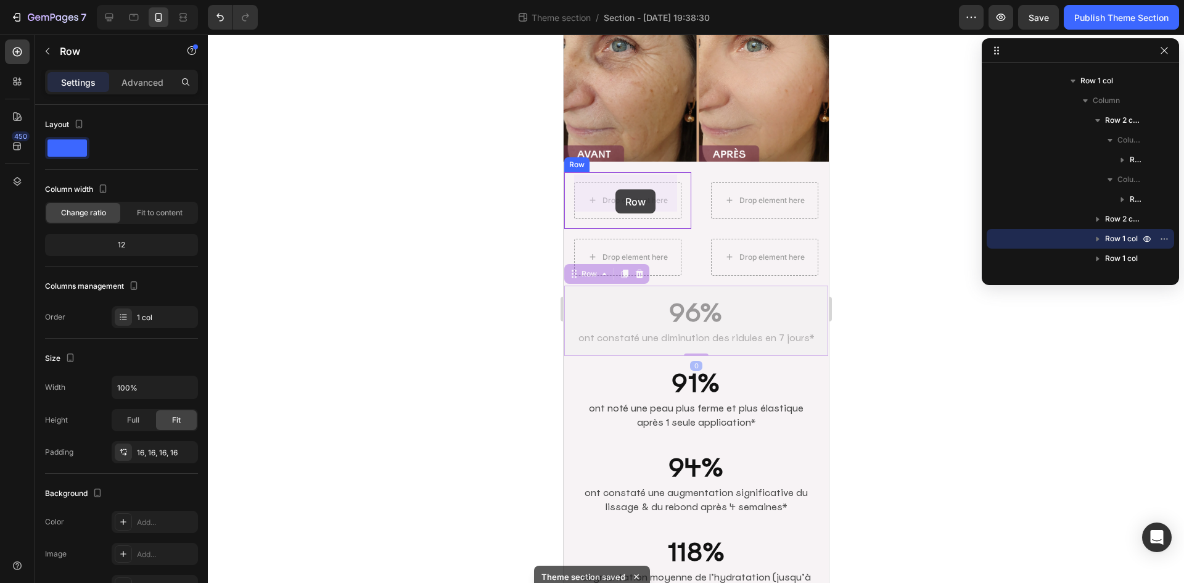
drag, startPoint x: 590, startPoint y: 266, endPoint x: 615, endPoint y: 189, distance: 81.1
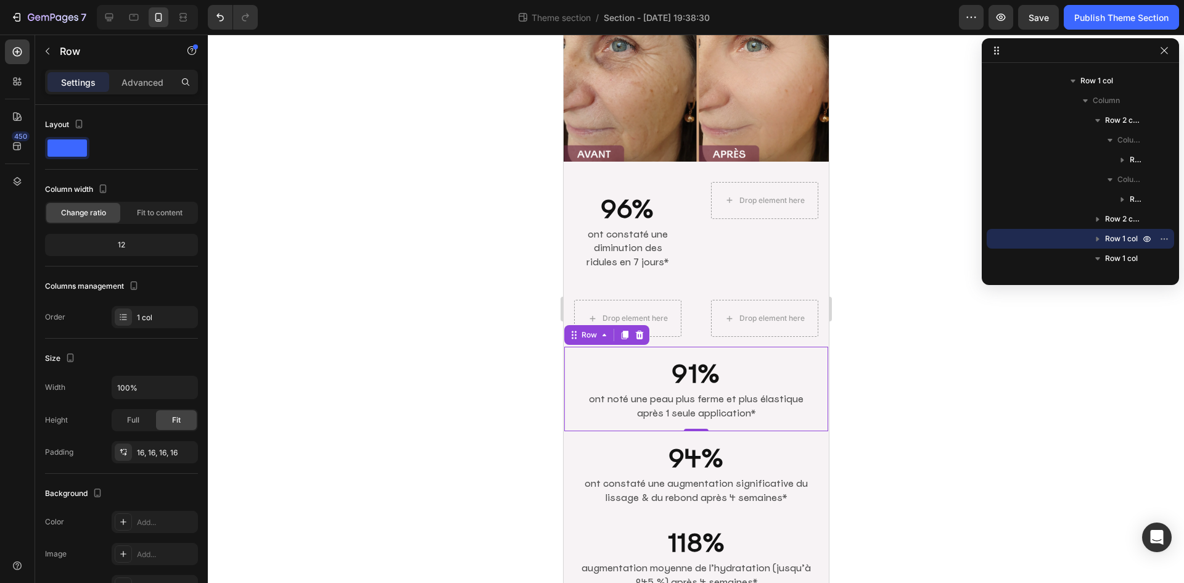
click at [616, 421] on div "91% Heading ont noté une peau plus ferme et plus élastique après 1 seule applic…" at bounding box center [696, 389] width 264 height 84
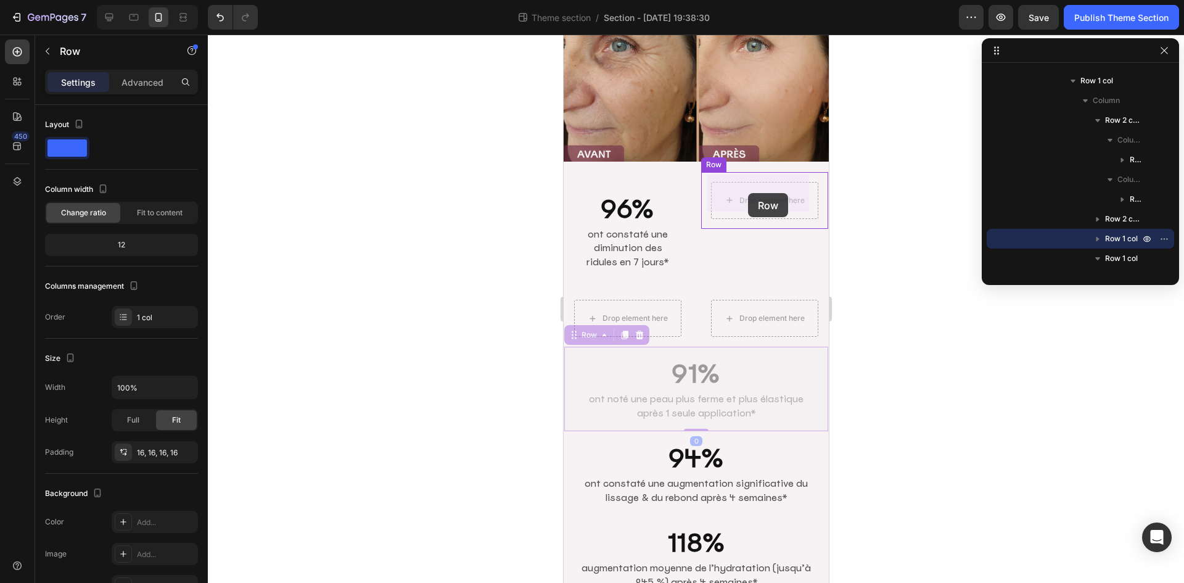
drag, startPoint x: 583, startPoint y: 329, endPoint x: 748, endPoint y: 196, distance: 211.8
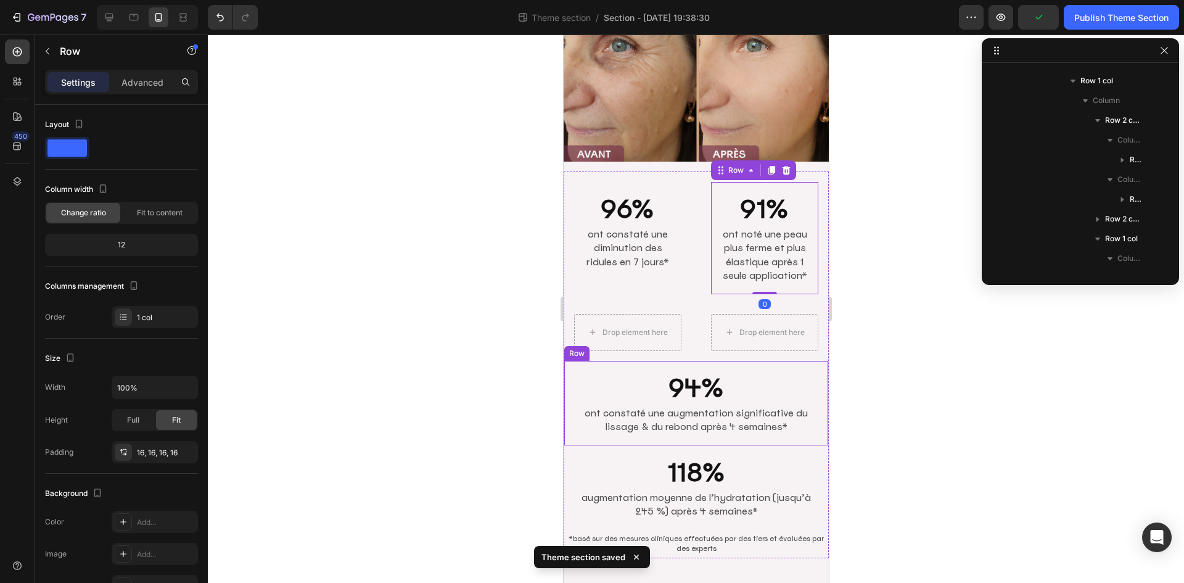
click at [633, 445] on div "94% Heading ont constaté une augmentation significative du lissage & du rebond …" at bounding box center [696, 403] width 264 height 84
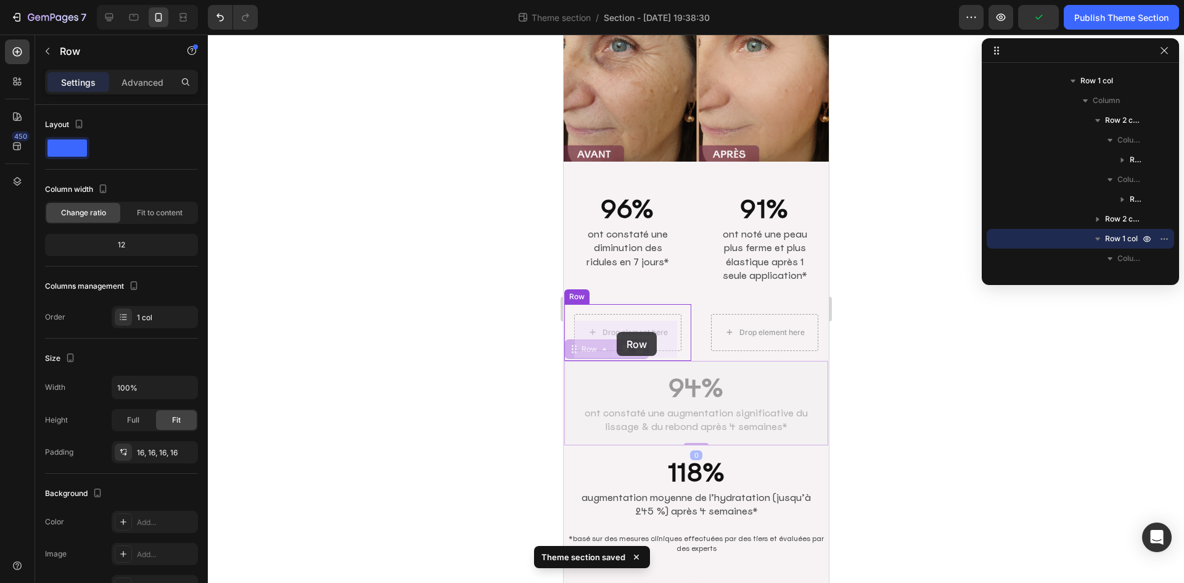
drag, startPoint x: 579, startPoint y: 360, endPoint x: 616, endPoint y: 332, distance: 47.1
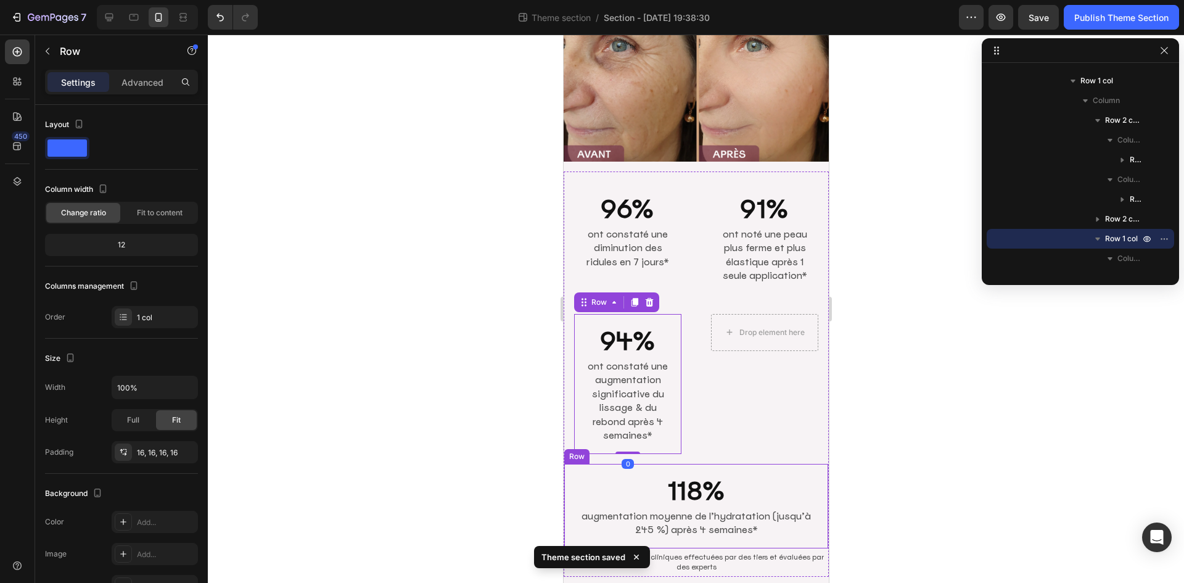
click at [574, 476] on div "118% Heading augmentation moyenne de l’hydratation (jusqu’à 245 %) [DATE]* Text…" at bounding box center [696, 506] width 264 height 84
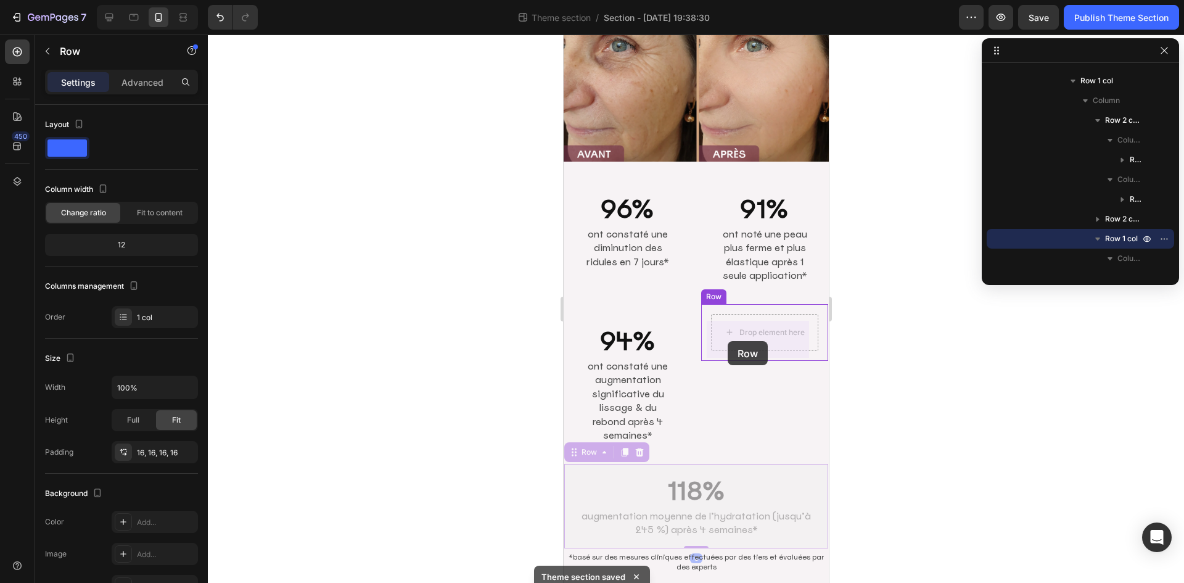
drag, startPoint x: 576, startPoint y: 461, endPoint x: 727, endPoint y: 341, distance: 192.7
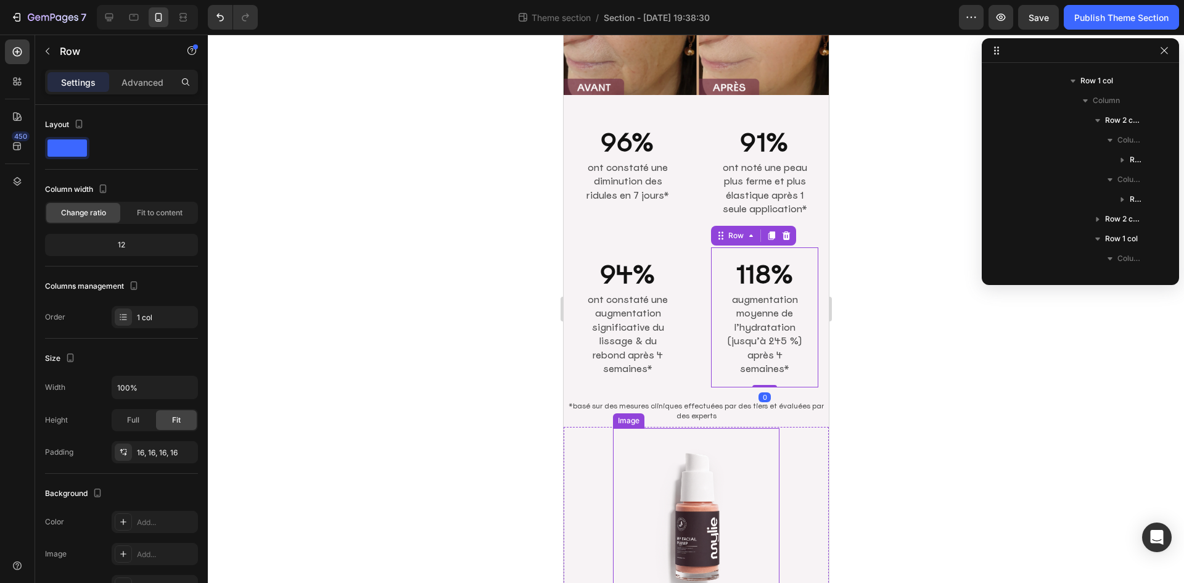
scroll to position [165, 0]
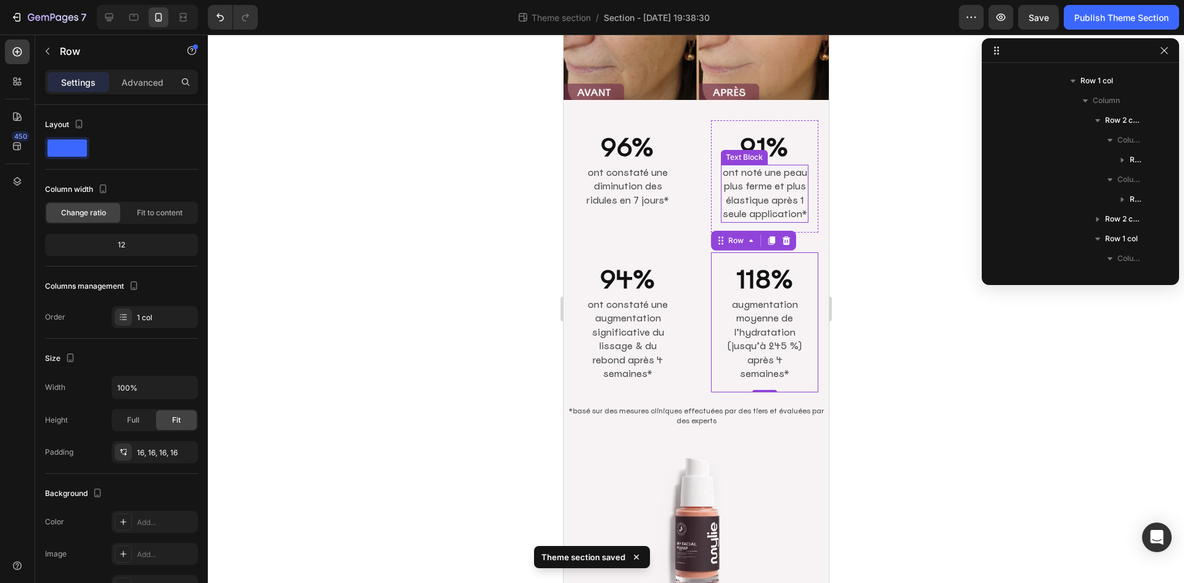
click at [756, 200] on p "ont noté une peau plus ferme et plus élastique après 1 seule application*" at bounding box center [764, 194] width 85 height 56
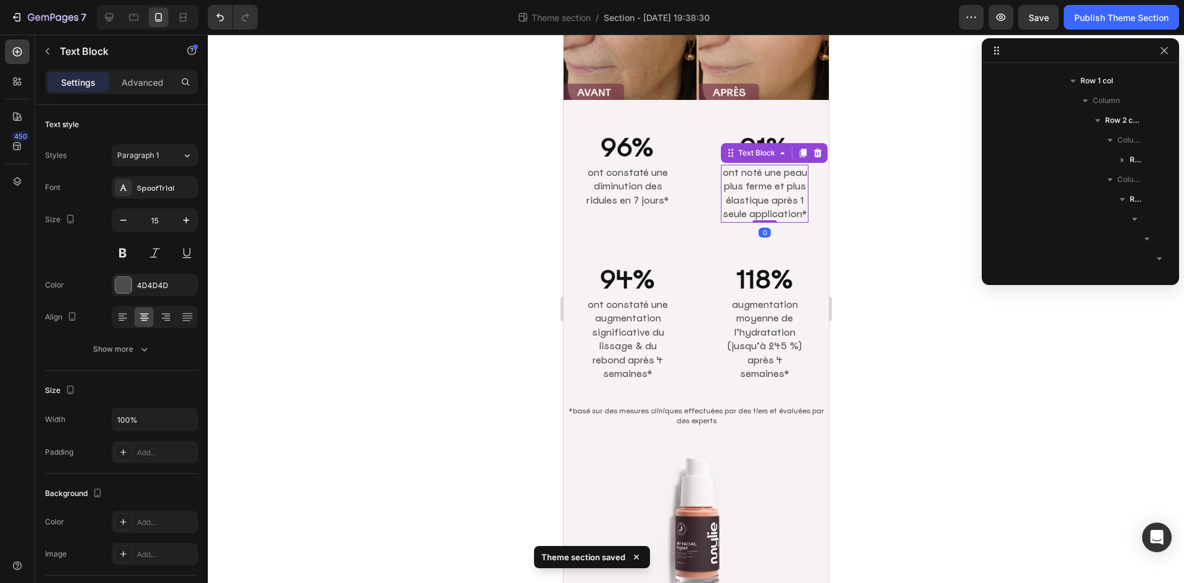
scroll to position [332, 0]
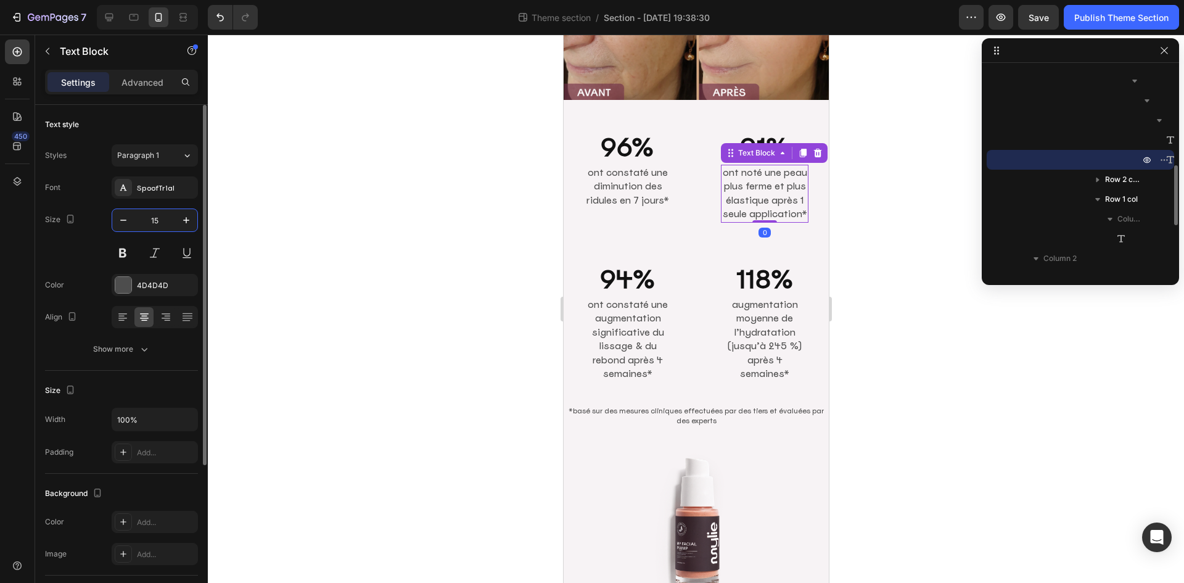
click at [165, 226] on input "15" at bounding box center [154, 220] width 41 height 22
type input "12"
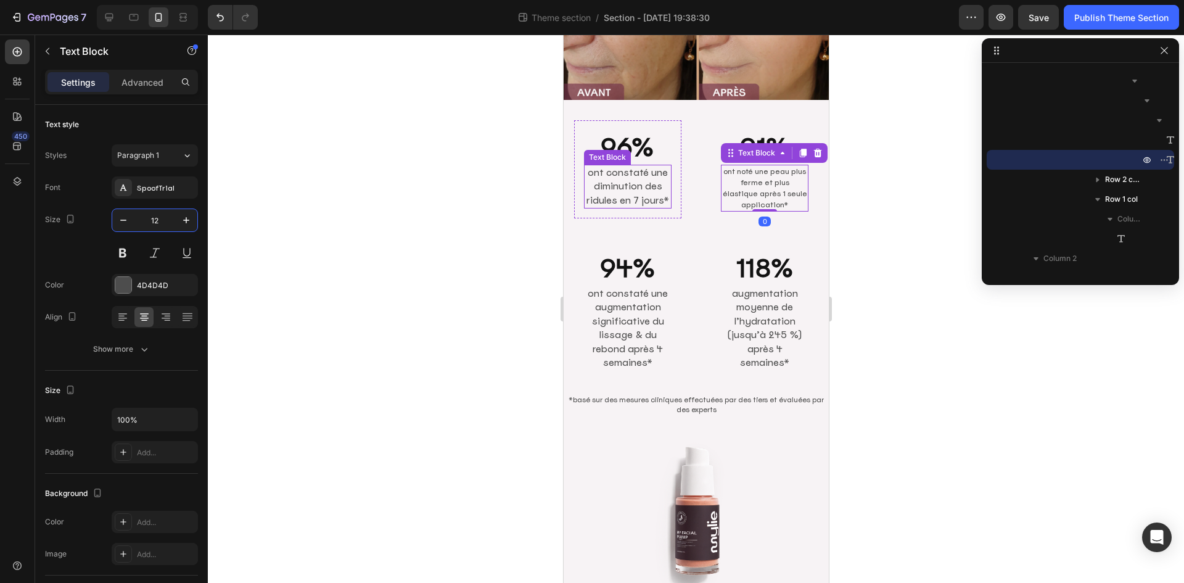
click at [633, 178] on p "ont constaté une diminution des ridules en 7 jours*" at bounding box center [627, 187] width 85 height 42
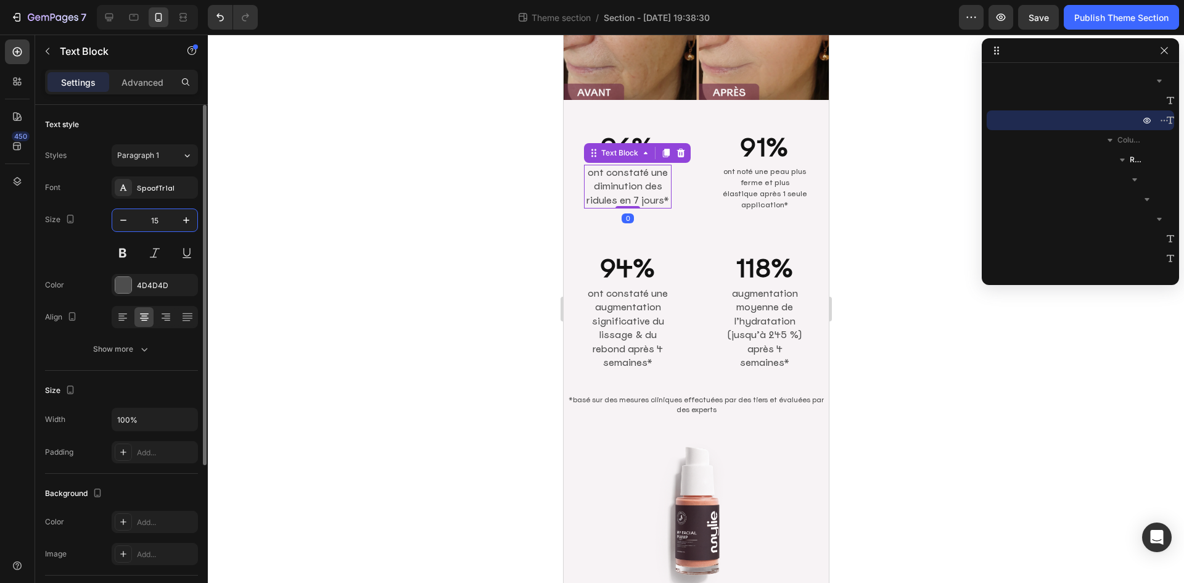
click at [164, 221] on input "15" at bounding box center [154, 220] width 41 height 22
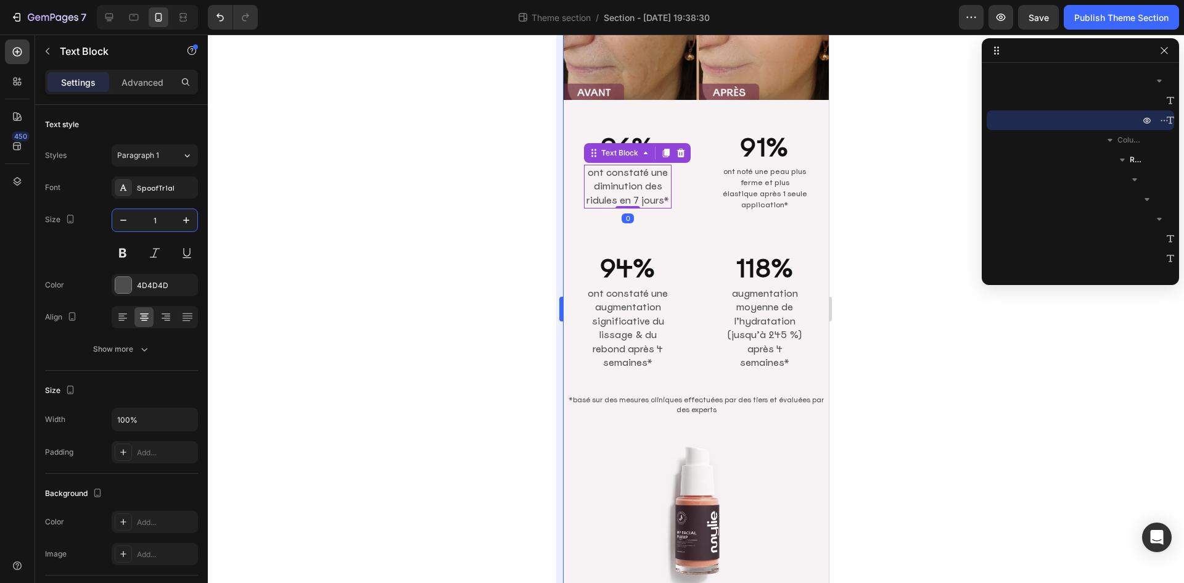
type input "12"
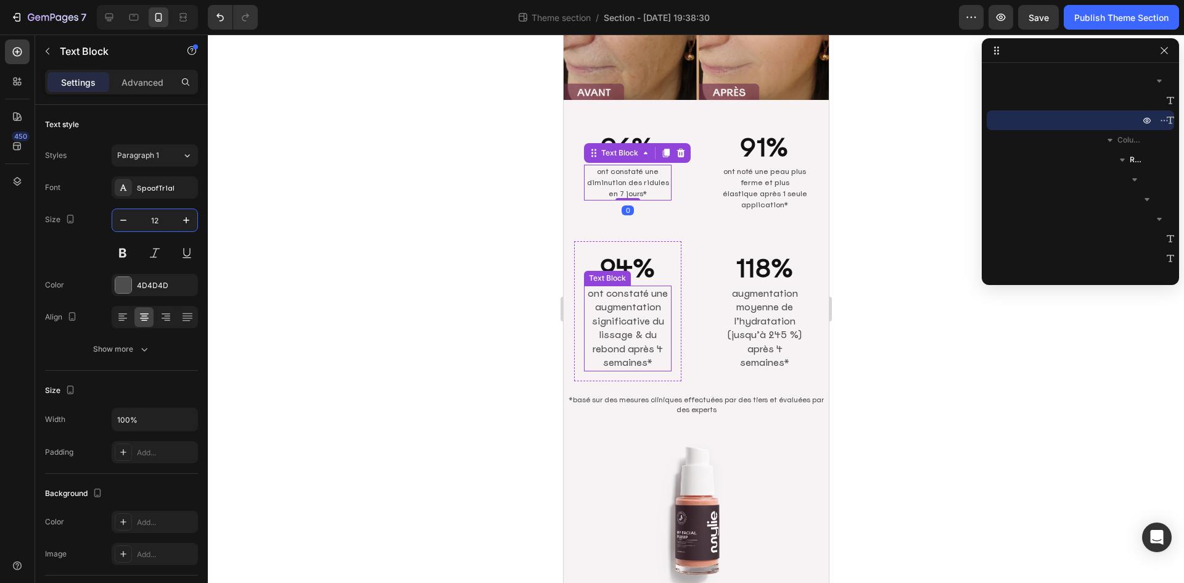
drag, startPoint x: 862, startPoint y: 316, endPoint x: 566, endPoint y: 315, distance: 295.4
click at [637, 328] on p "ont constaté une augmentation significative du lissage & du rebond après 4 sema…" at bounding box center [627, 328] width 85 height 83
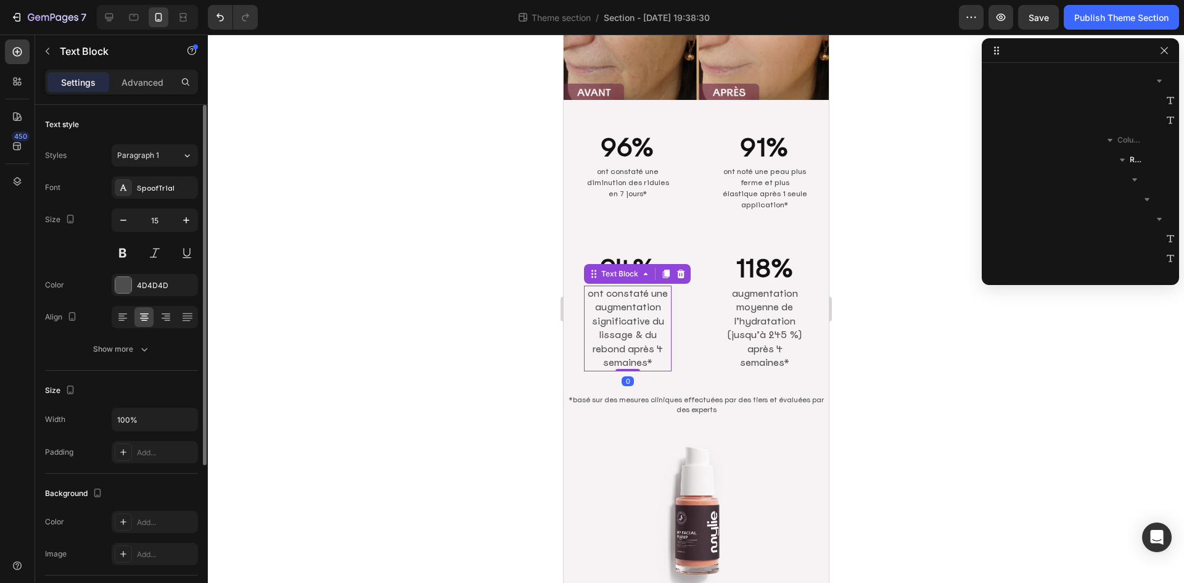
scroll to position [589, 0]
click at [168, 222] on input "15" at bounding box center [154, 220] width 41 height 22
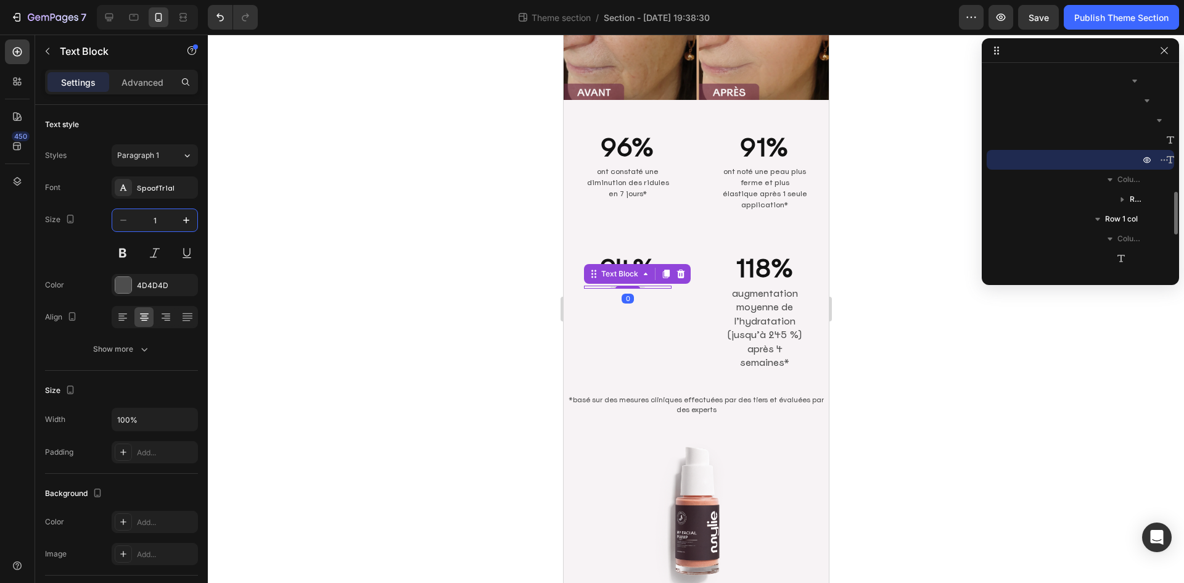
type input "12"
click at [749, 302] on p "augmentation moyenne de l’hydratation (jusqu’à 245 %) après 4 semaines*" at bounding box center [764, 328] width 85 height 83
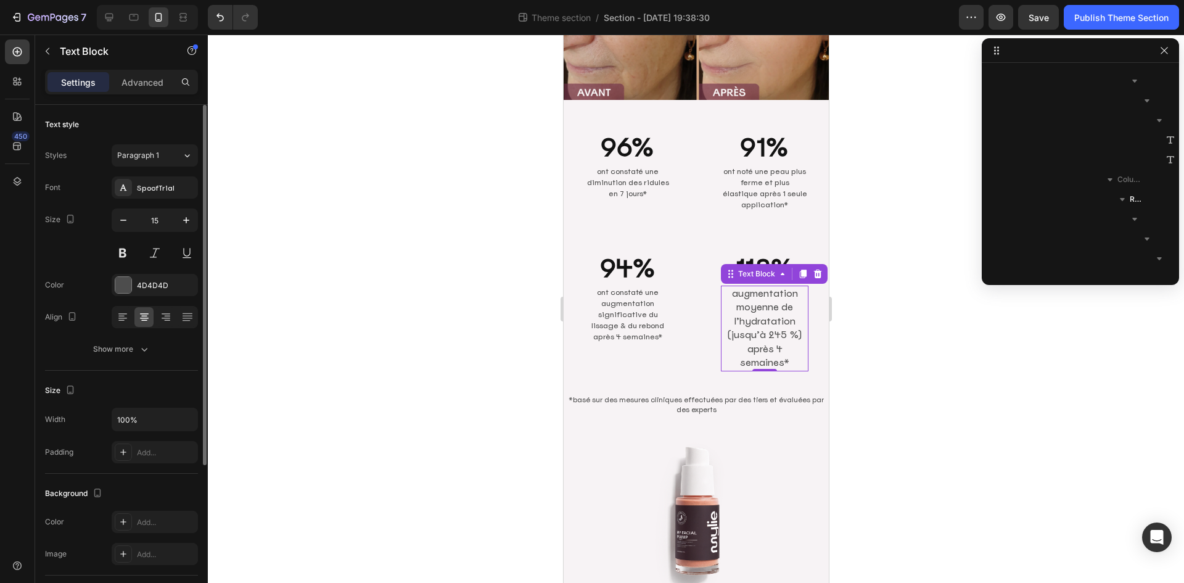
scroll to position [727, 0]
click at [165, 219] on input "15" at bounding box center [154, 220] width 41 height 22
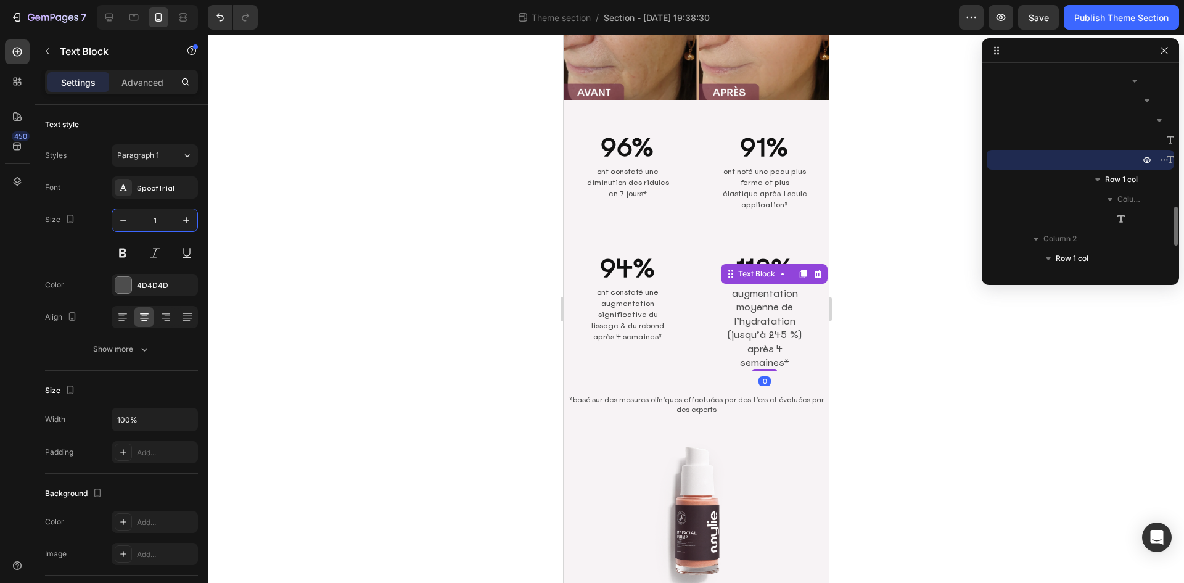
type input "12"
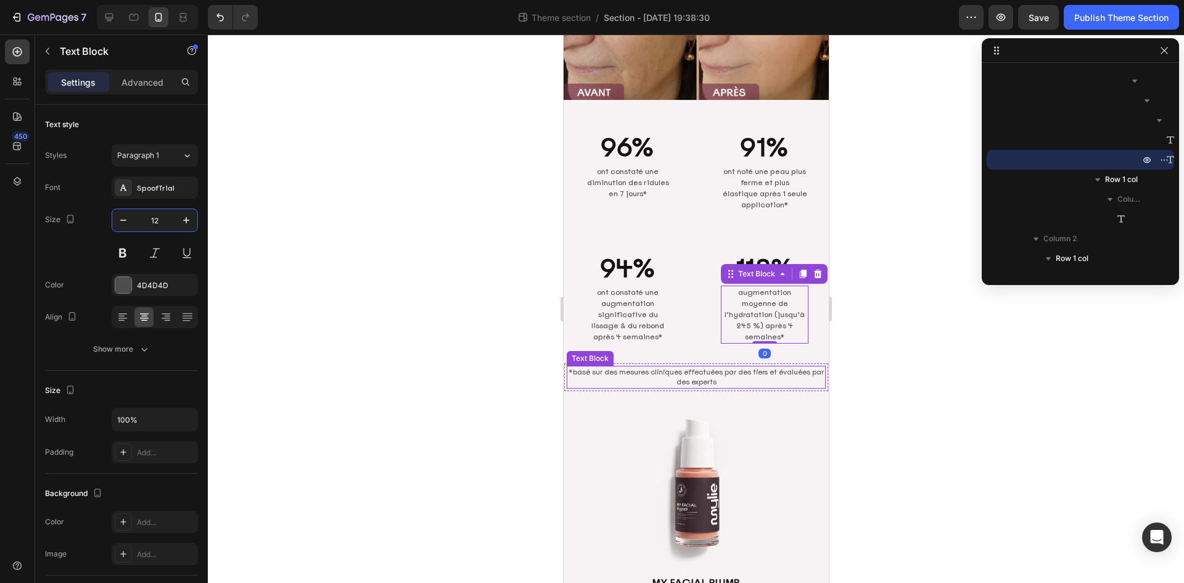
click at [698, 367] on p "*basé sur des mesures cliniques effectuées par des tiers et évaluées par des ex…" at bounding box center [695, 377] width 257 height 20
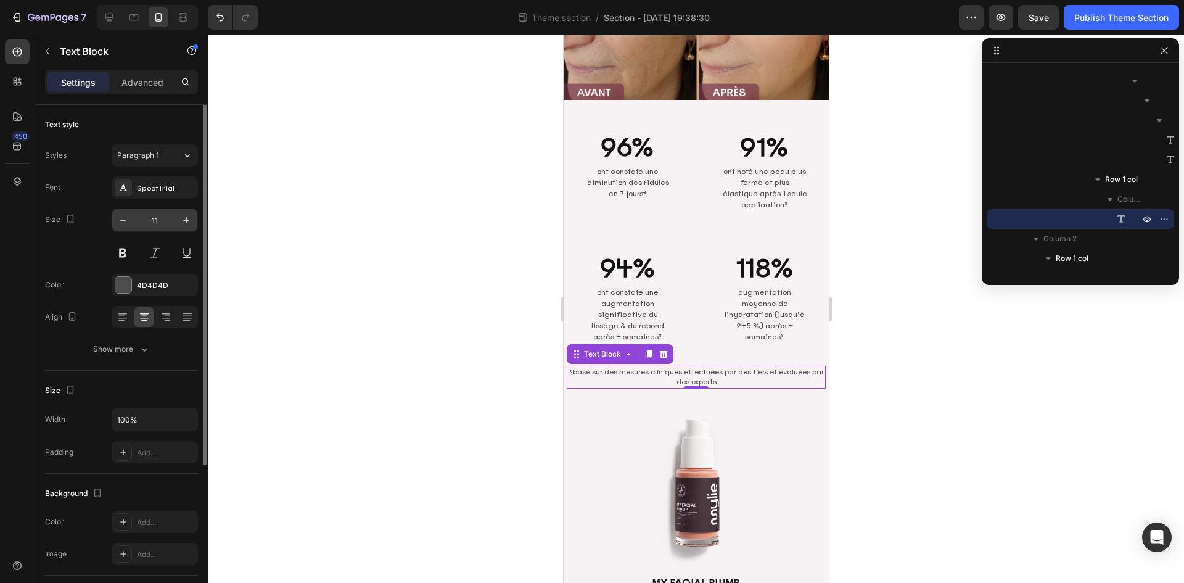
click at [163, 219] on input "11" at bounding box center [154, 220] width 41 height 22
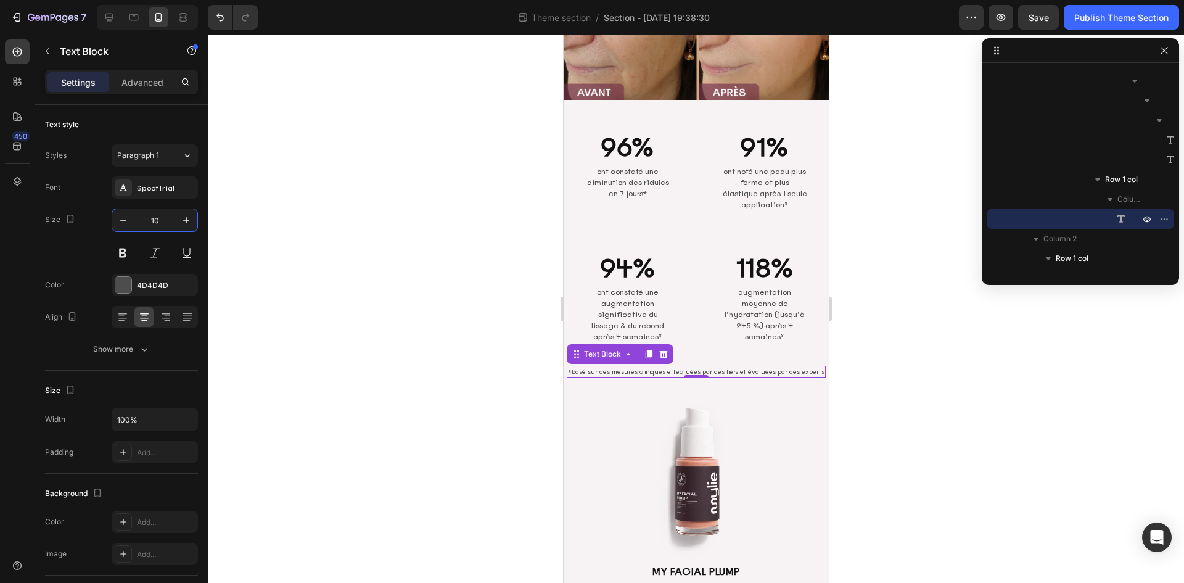
type input "10"
click at [630, 140] on h2 "96%" at bounding box center [627, 147] width 88 height 35
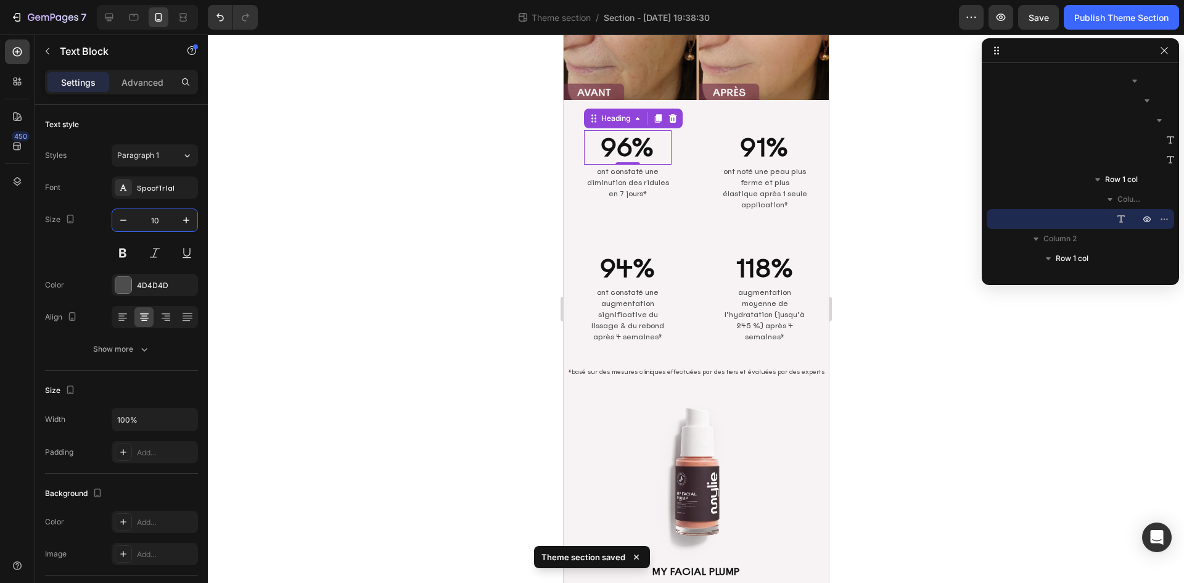
scroll to position [273, 0]
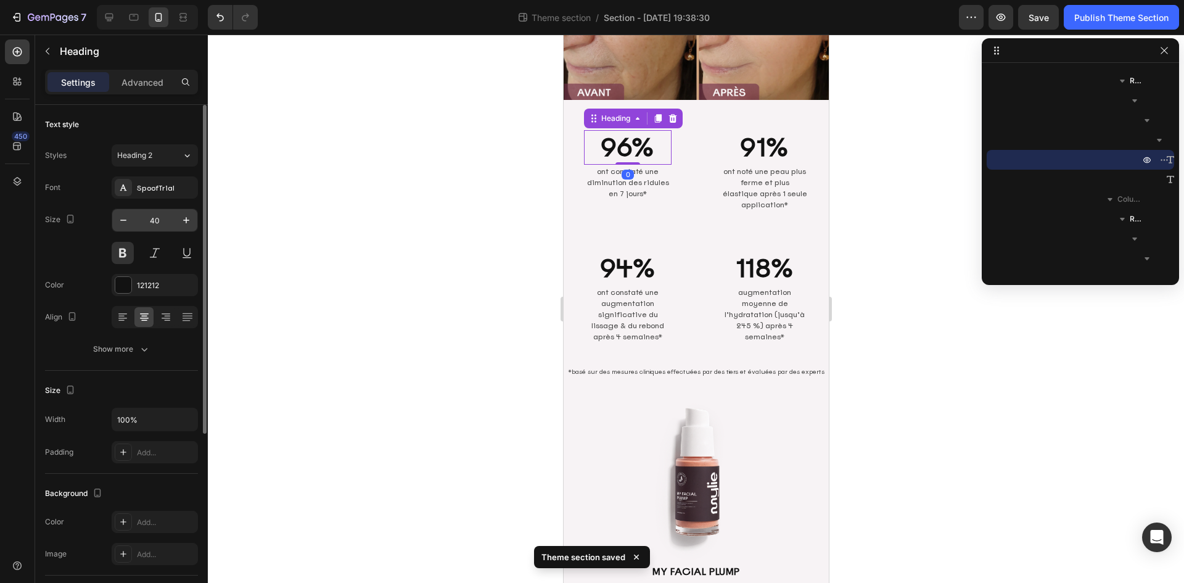
click at [168, 219] on input "40" at bounding box center [154, 220] width 41 height 22
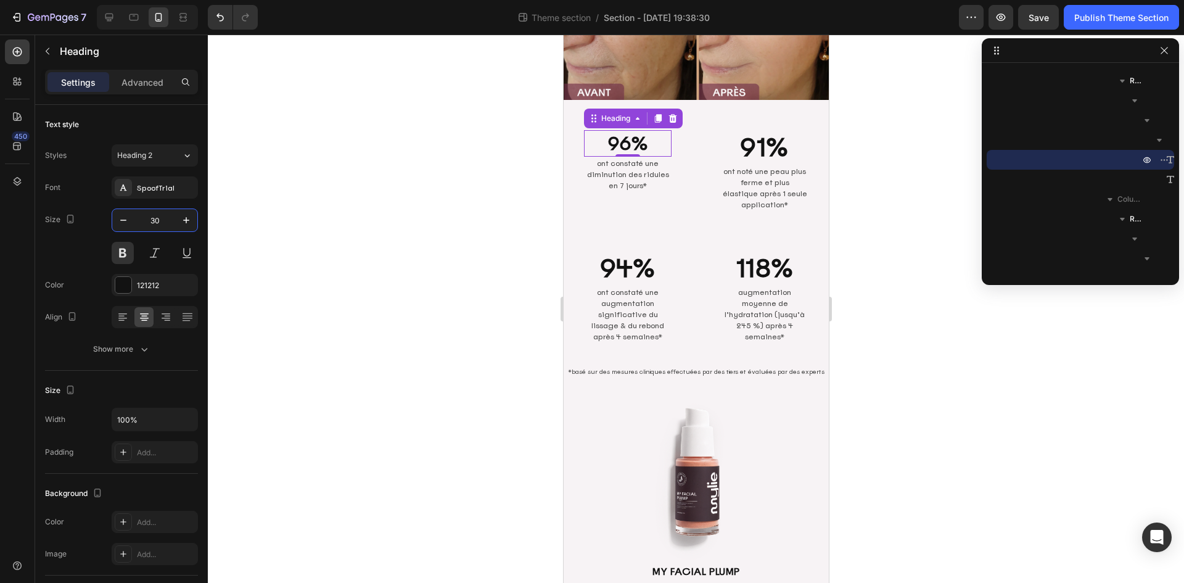
type input "30"
click at [751, 139] on h2 "91%" at bounding box center [764, 147] width 88 height 35
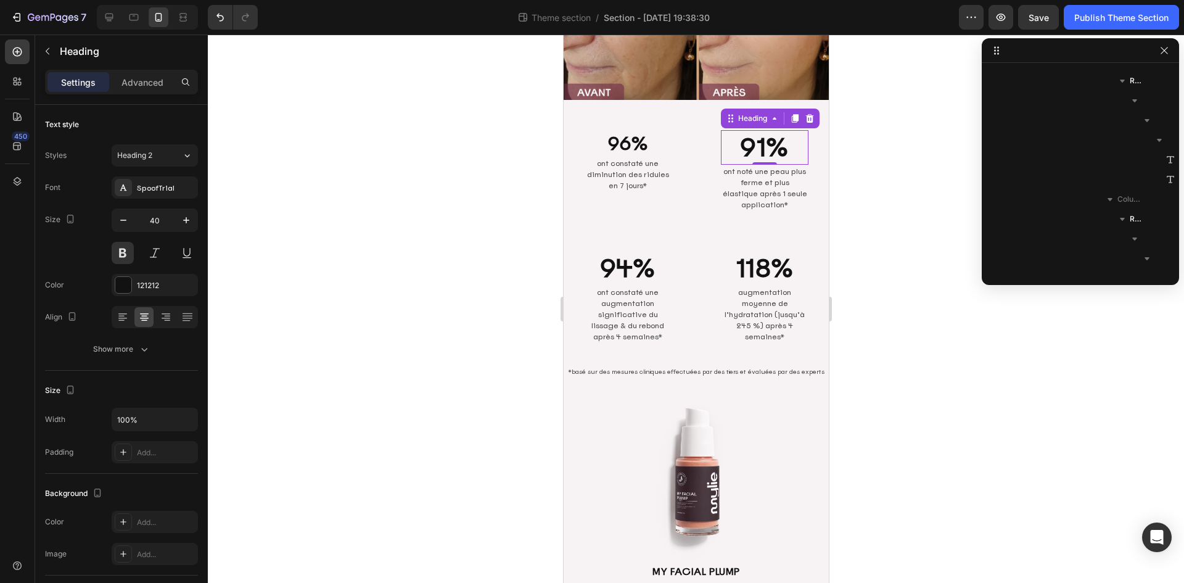
scroll to position [411, 0]
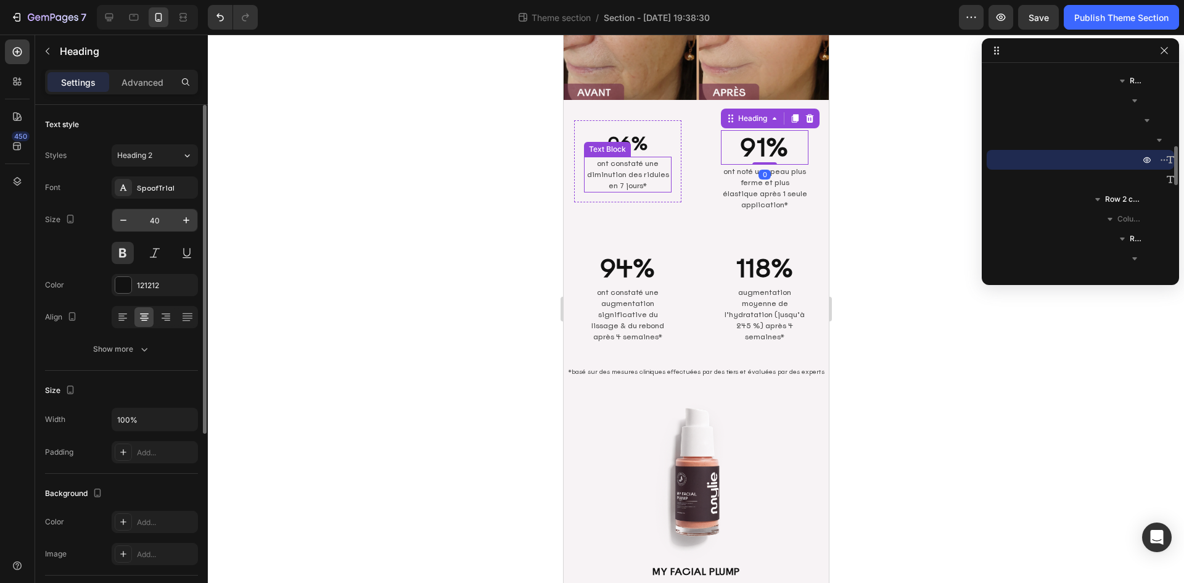
click at [170, 223] on input "40" at bounding box center [154, 220] width 41 height 22
paste input "3"
type input "30"
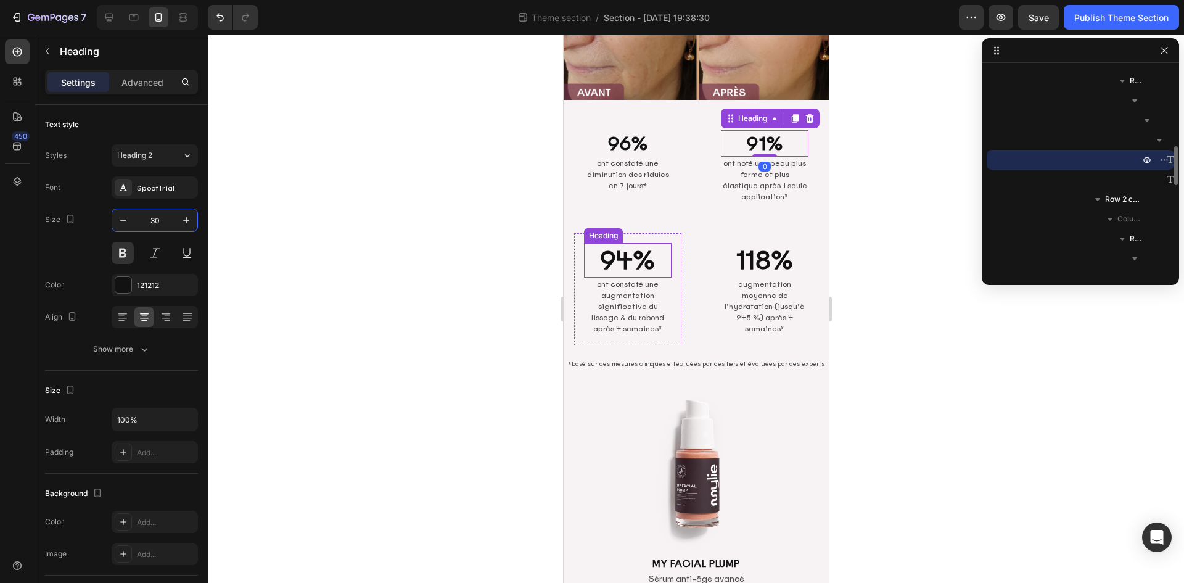
click at [656, 255] on h2 "94%" at bounding box center [627, 260] width 88 height 35
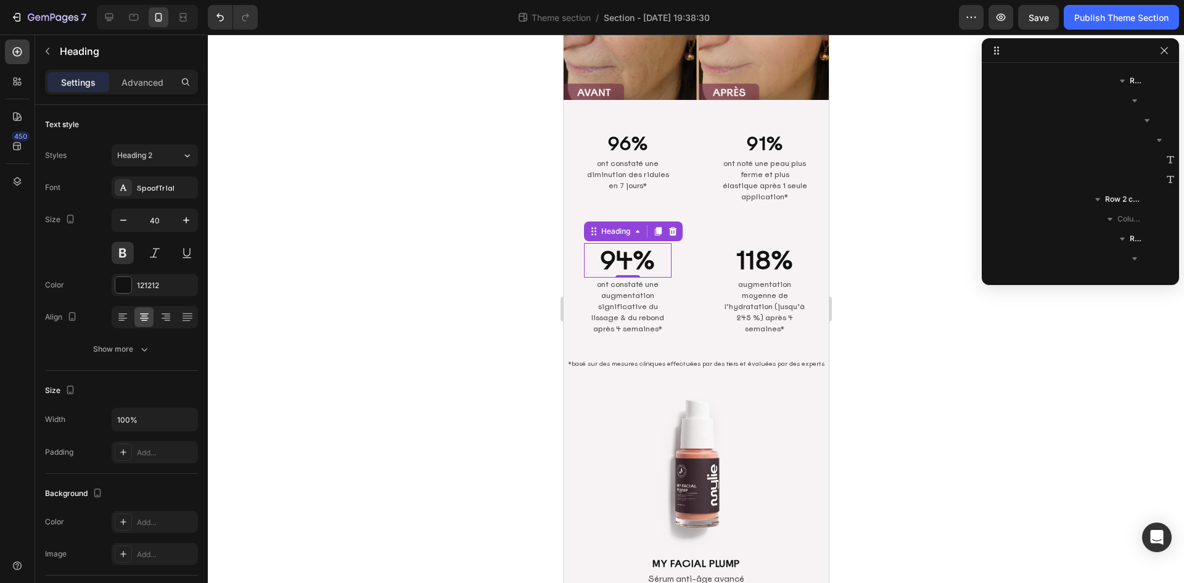
scroll to position [569, 0]
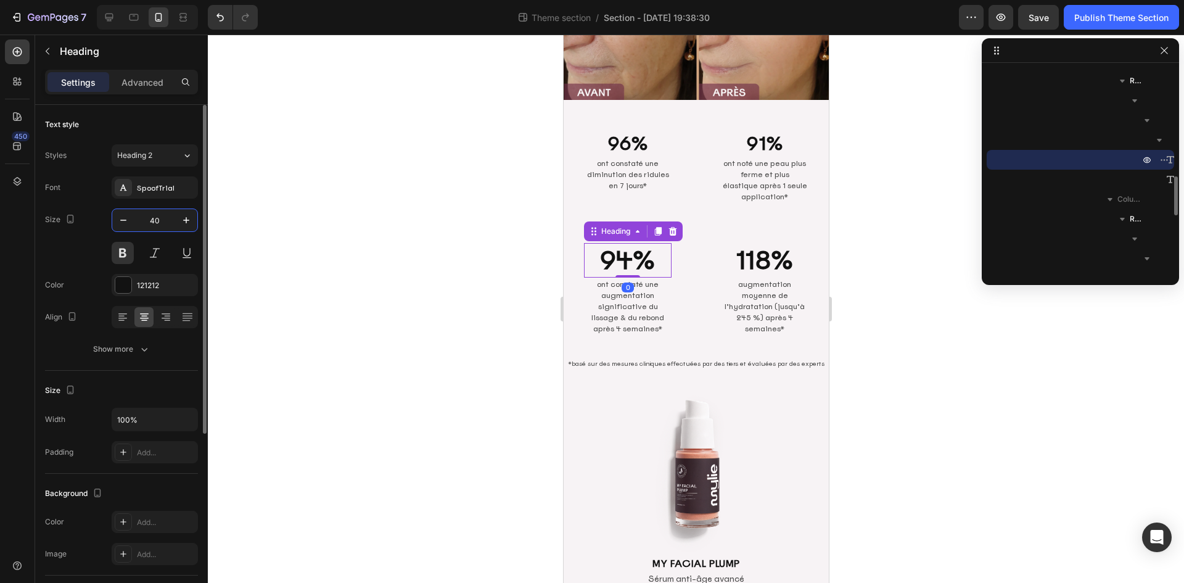
click at [160, 221] on input "40" at bounding box center [154, 220] width 41 height 22
paste input "3"
type input "30"
click at [786, 253] on h2 "118%" at bounding box center [764, 260] width 88 height 35
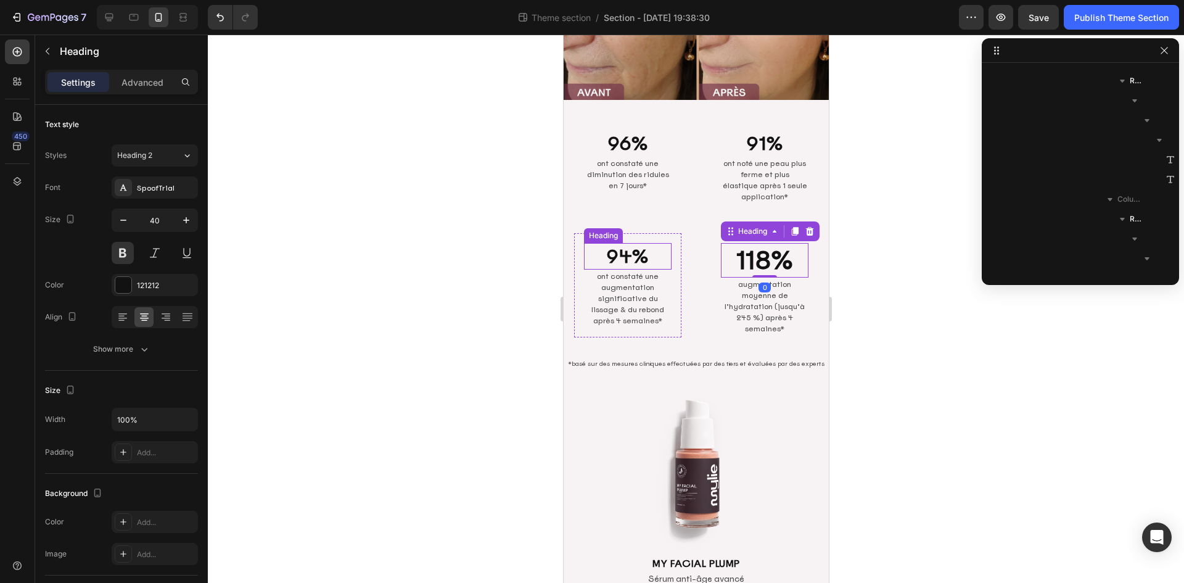
scroll to position [707, 0]
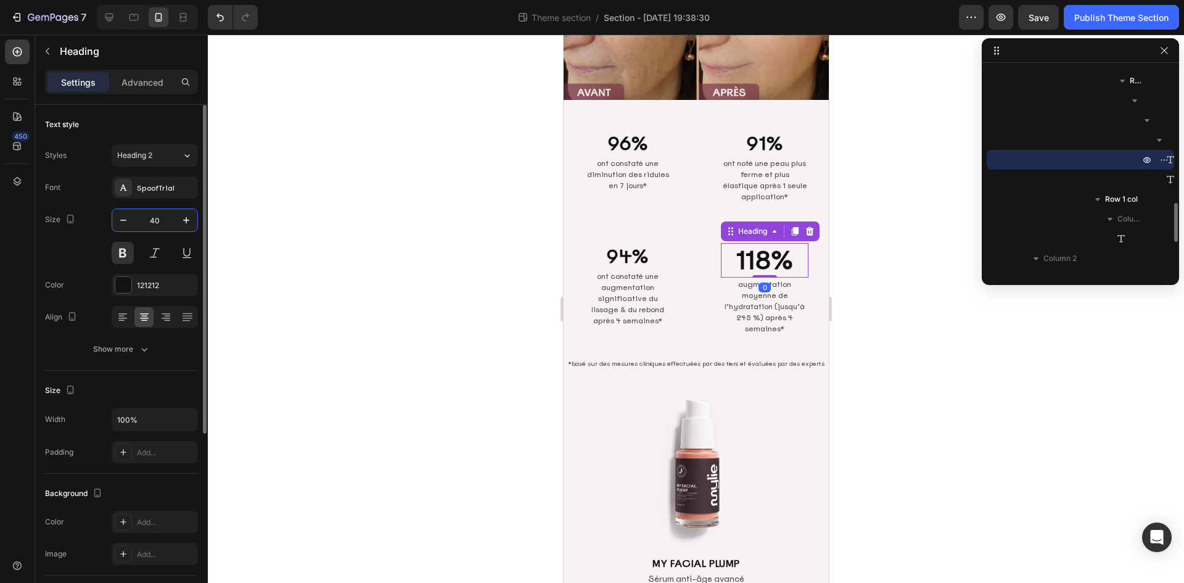
click at [165, 223] on input "40" at bounding box center [154, 220] width 41 height 22
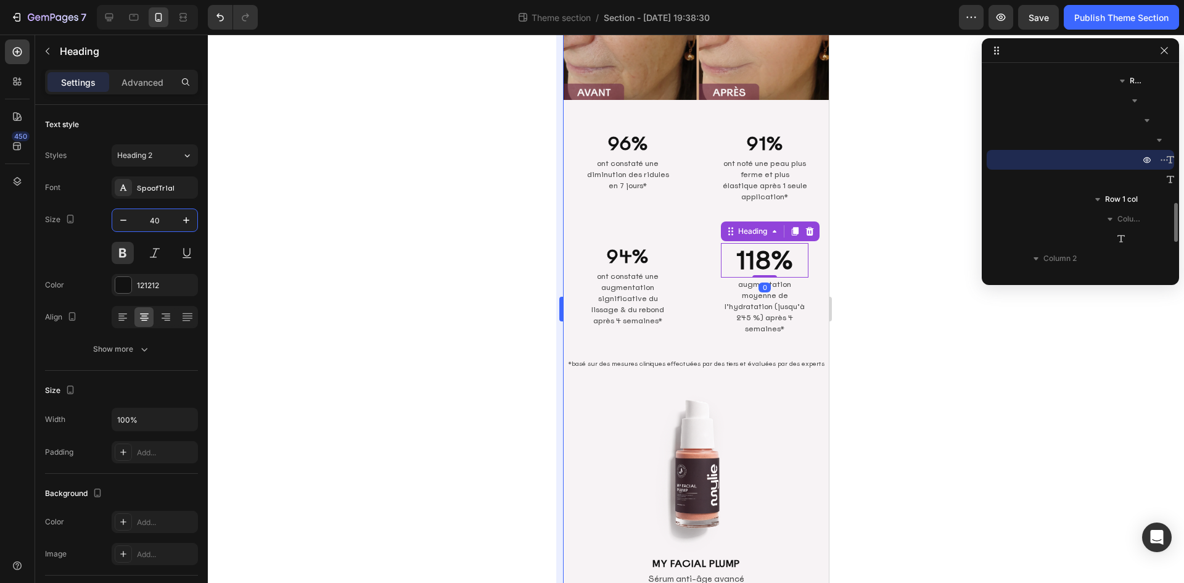
paste input "3"
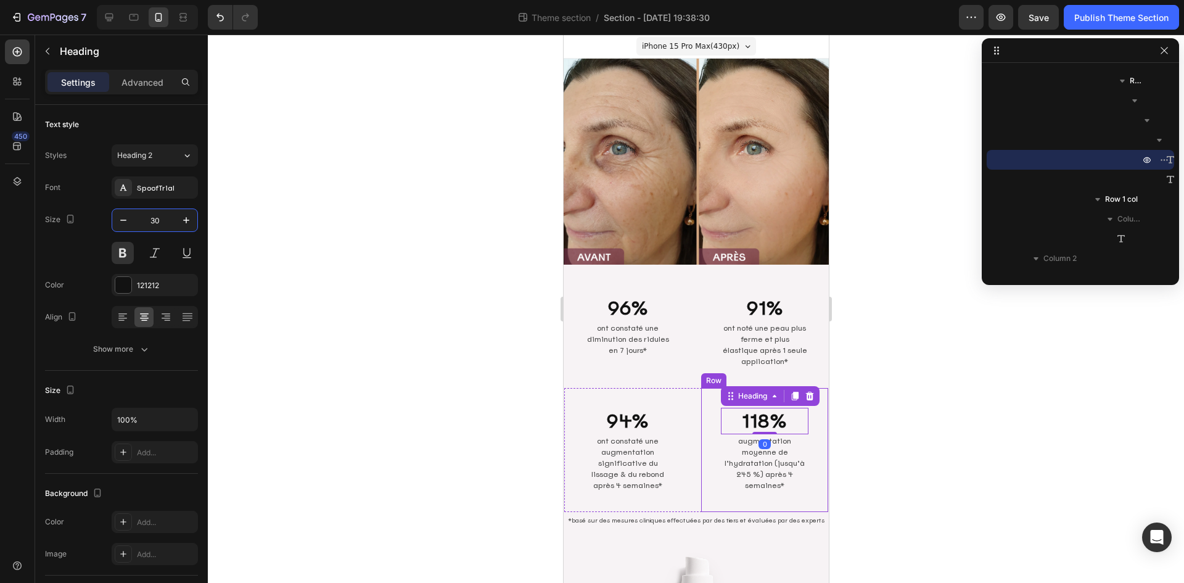
scroll to position [0, 0]
type input "30"
click at [993, 361] on div at bounding box center [696, 309] width 976 height 548
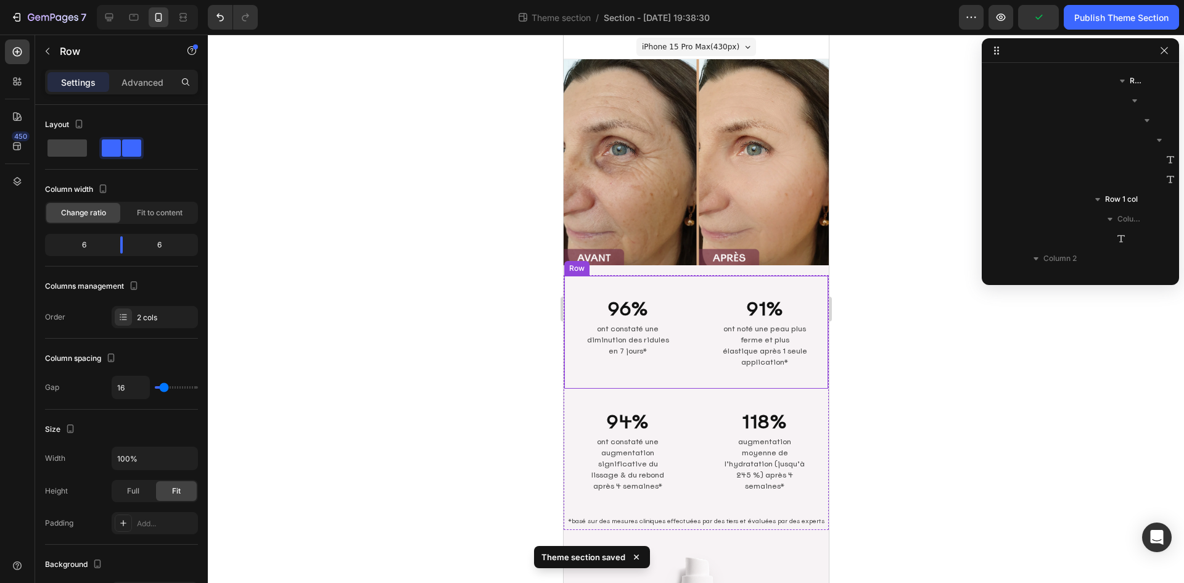
click at [693, 364] on div "96% Heading ont constaté une diminution des ridules en 7 jours* Text Block Row …" at bounding box center [696, 332] width 264 height 113
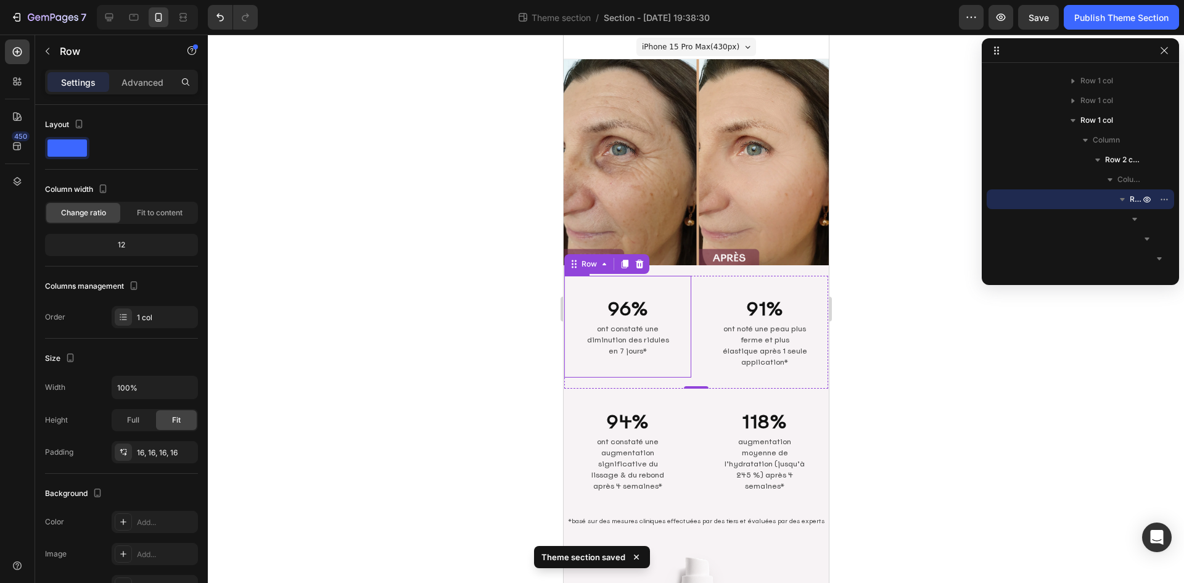
click at [656, 362] on div "96% Heading ont constaté une diminution des ridules en 7 jours* Text [GEOGRAPHI…" at bounding box center [627, 327] width 127 height 102
click at [685, 389] on div "94% Heading ont constaté une augmentation significative du lissage & du rebond …" at bounding box center [627, 451] width 127 height 124
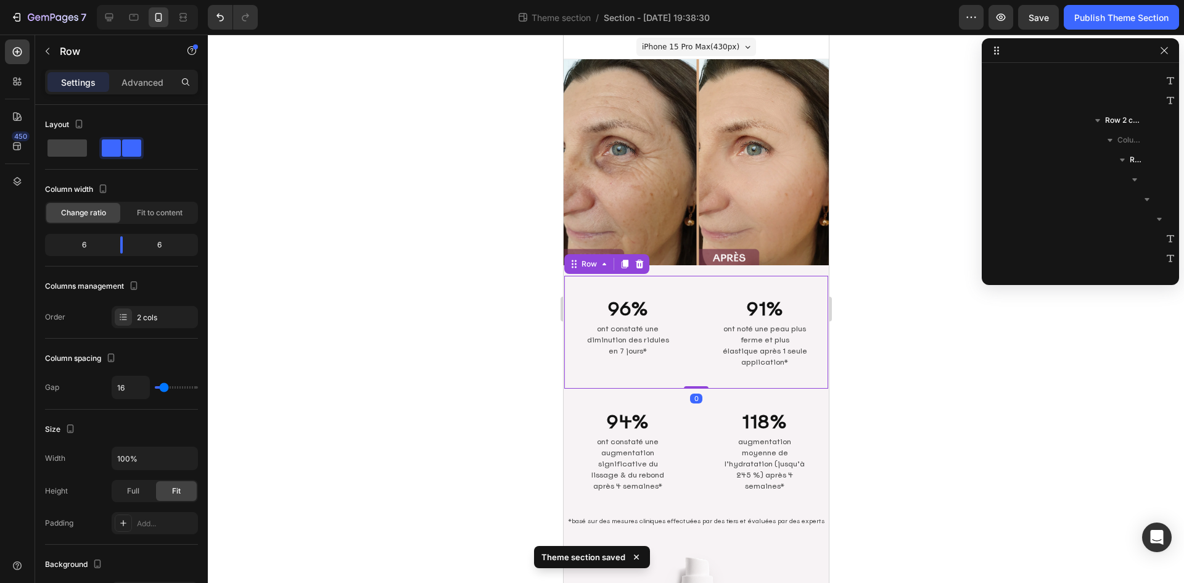
click at [693, 373] on div "96% Heading ont constaté une diminution des ridules en 7 jours* Text Block Row …" at bounding box center [696, 332] width 264 height 113
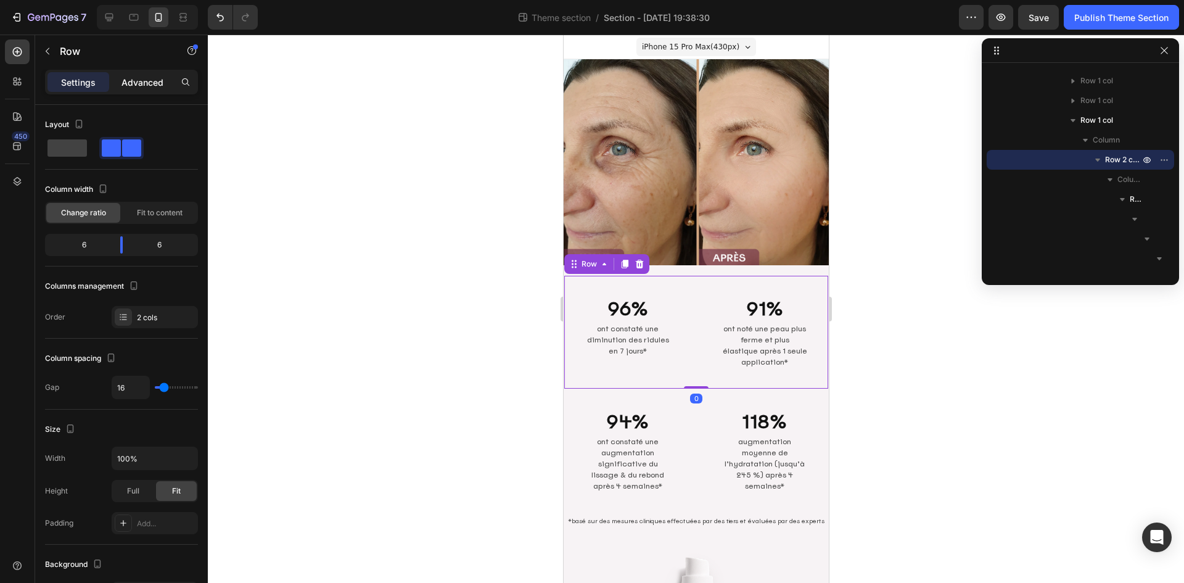
click at [147, 89] on div "Advanced" at bounding box center [143, 82] width 62 height 20
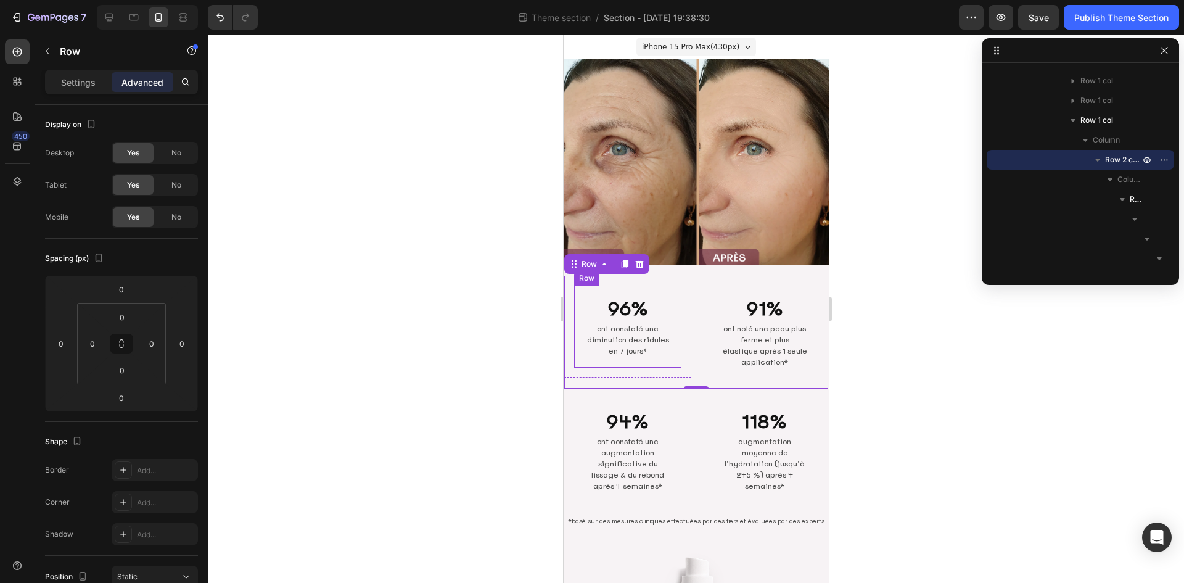
click at [667, 352] on div "96% Heading ont constaté une diminution des ridules en 7 jours* Text [GEOGRAPHI…" at bounding box center [627, 327] width 107 height 82
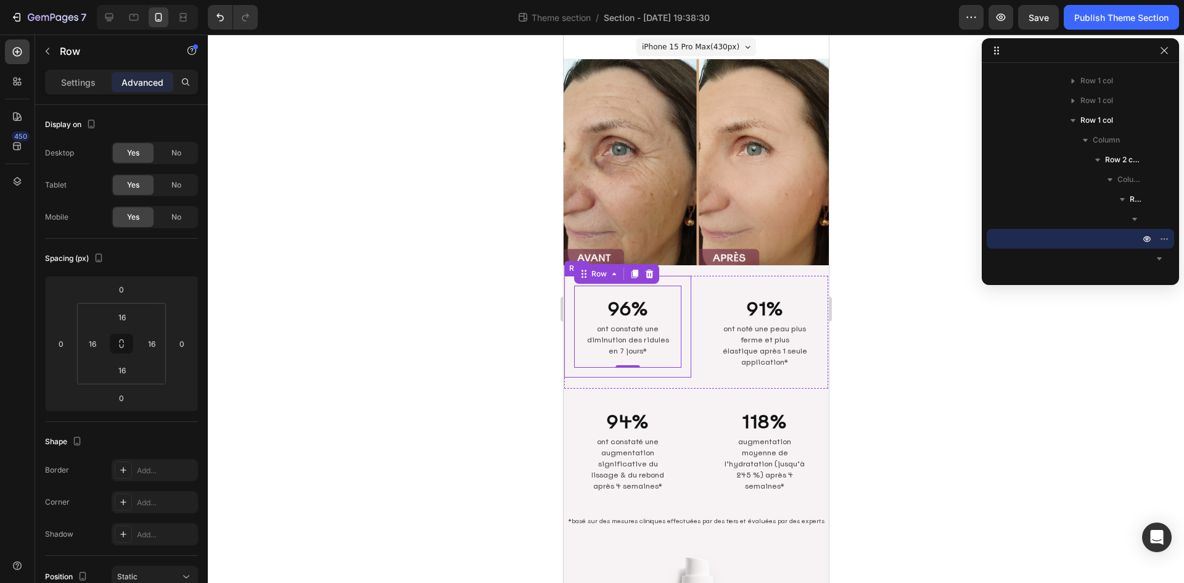
click at [667, 364] on div "96% Heading ont constaté une diminution des ridules en 7 jours* Text Block Row …" at bounding box center [627, 327] width 127 height 102
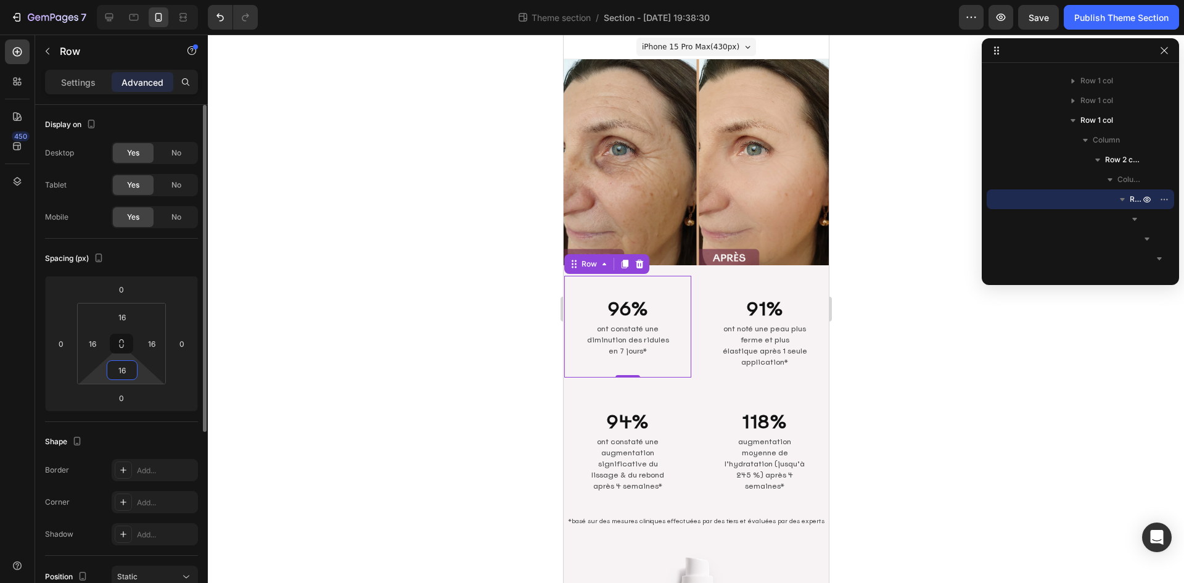
click at [131, 369] on input "16" at bounding box center [122, 370] width 25 height 19
click at [802, 361] on div "91% Heading ont noté une peau plus ferme et plus élastique après 1 seule applic…" at bounding box center [764, 332] width 107 height 93
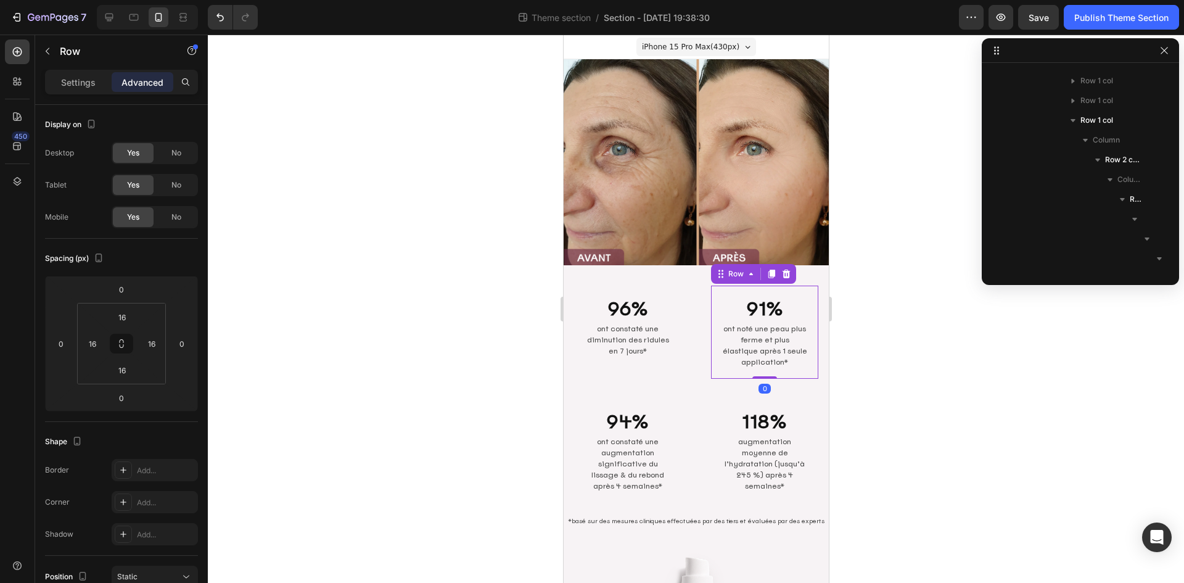
scroll to position [372, 0]
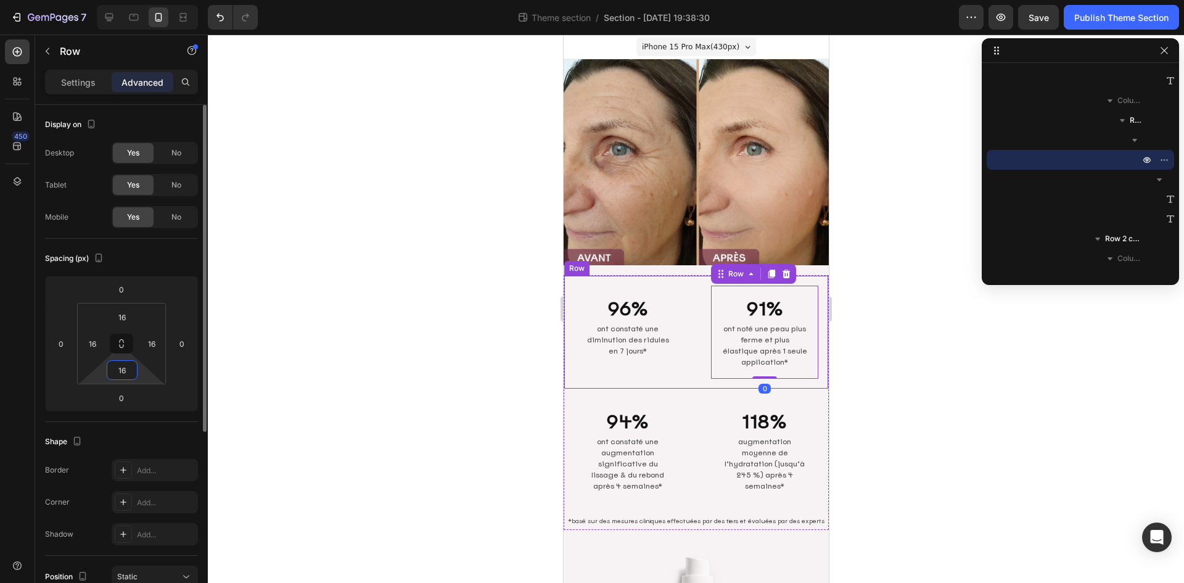
click at [128, 375] on input "16" at bounding box center [122, 370] width 25 height 19
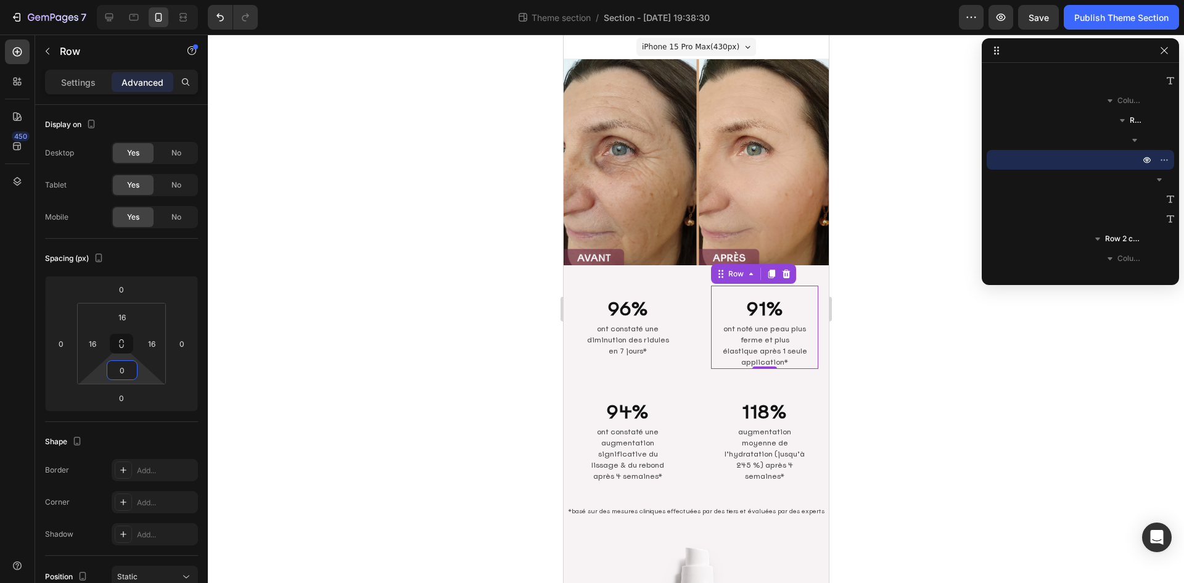
click at [951, 395] on div at bounding box center [696, 309] width 976 height 548
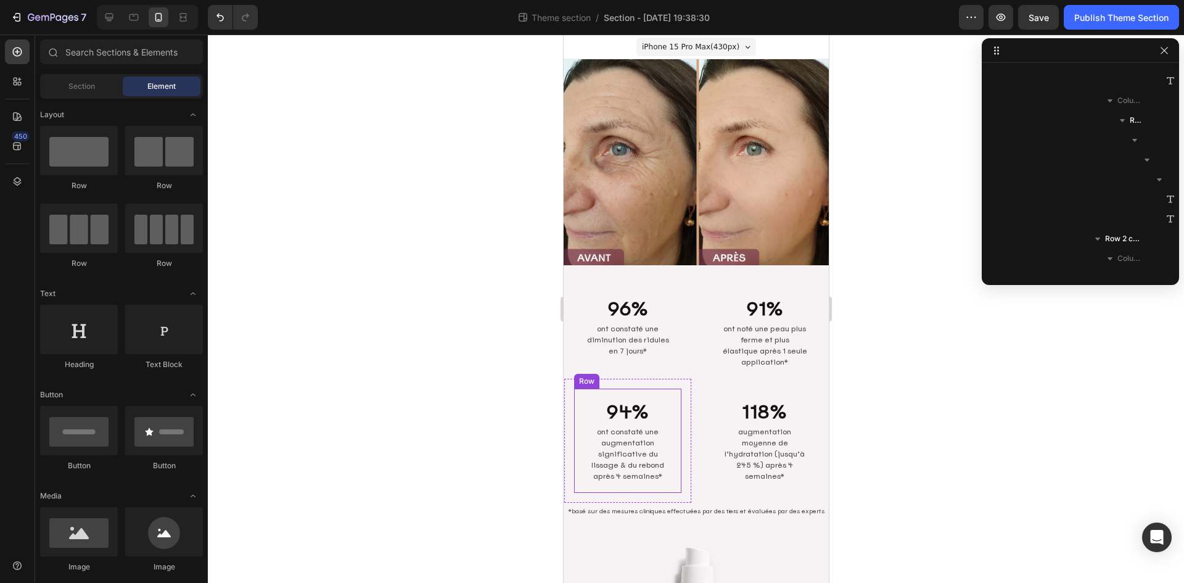
click at [671, 410] on div "94% Heading ont constaté une augmentation significative du lissage & du rebond …" at bounding box center [627, 441] width 107 height 104
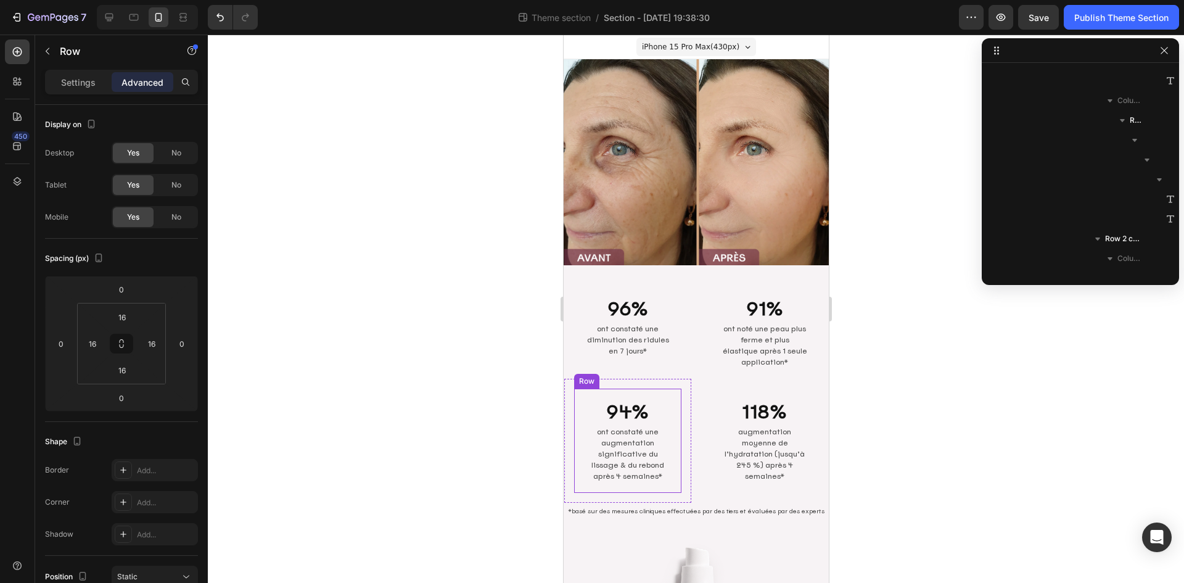
scroll to position [530, 0]
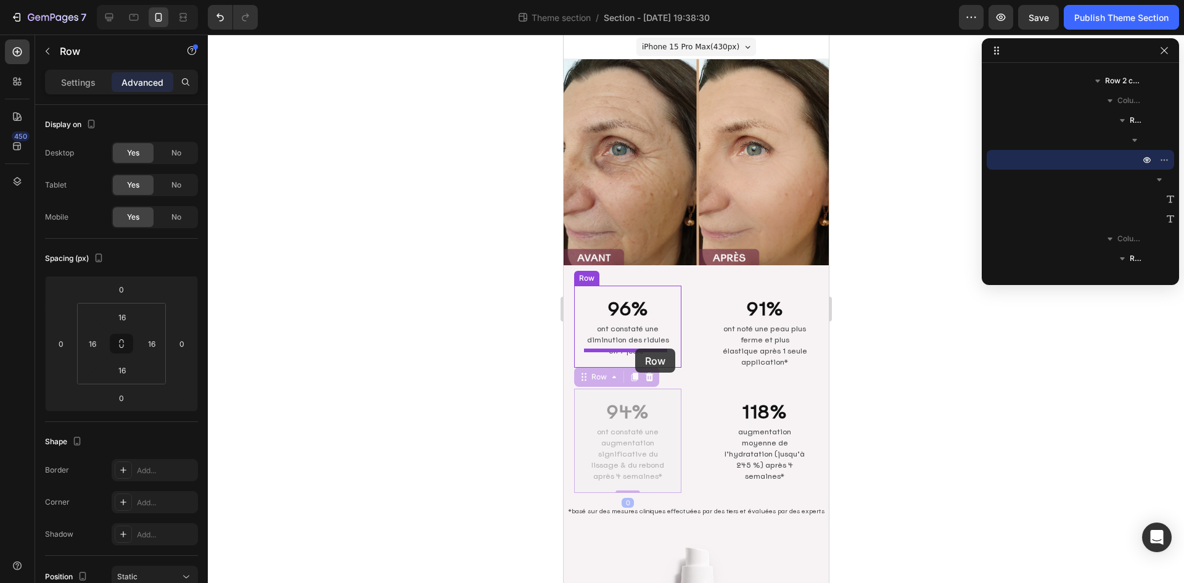
drag, startPoint x: 591, startPoint y: 373, endPoint x: 635, endPoint y: 348, distance: 50.3
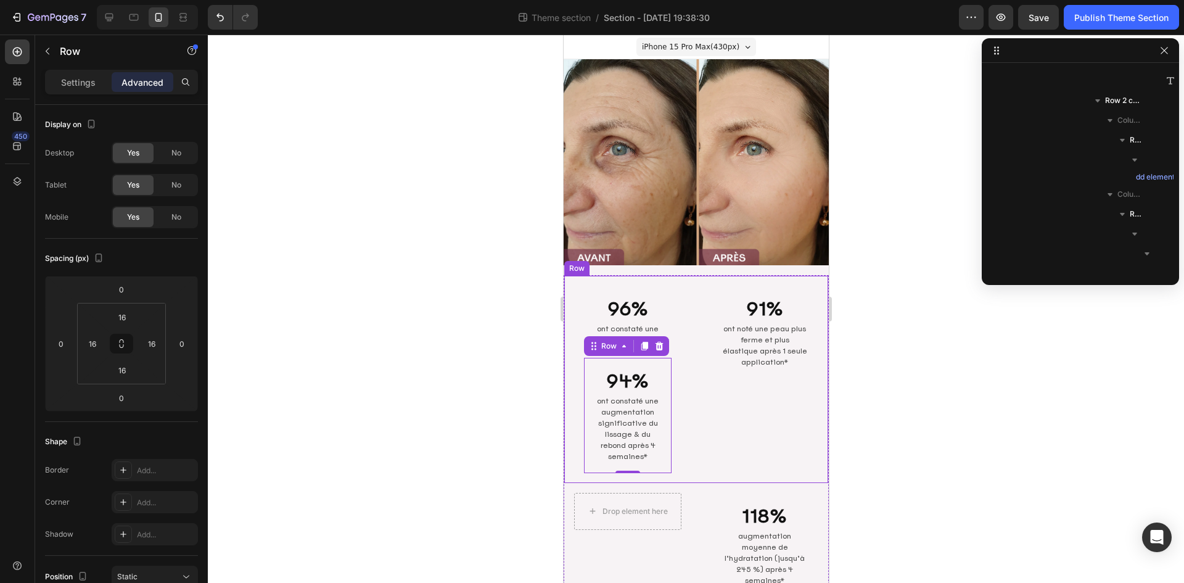
click at [703, 439] on div "91% Heading ont noté une peau plus ferme et plus élastique après 1 seule applic…" at bounding box center [764, 379] width 127 height 207
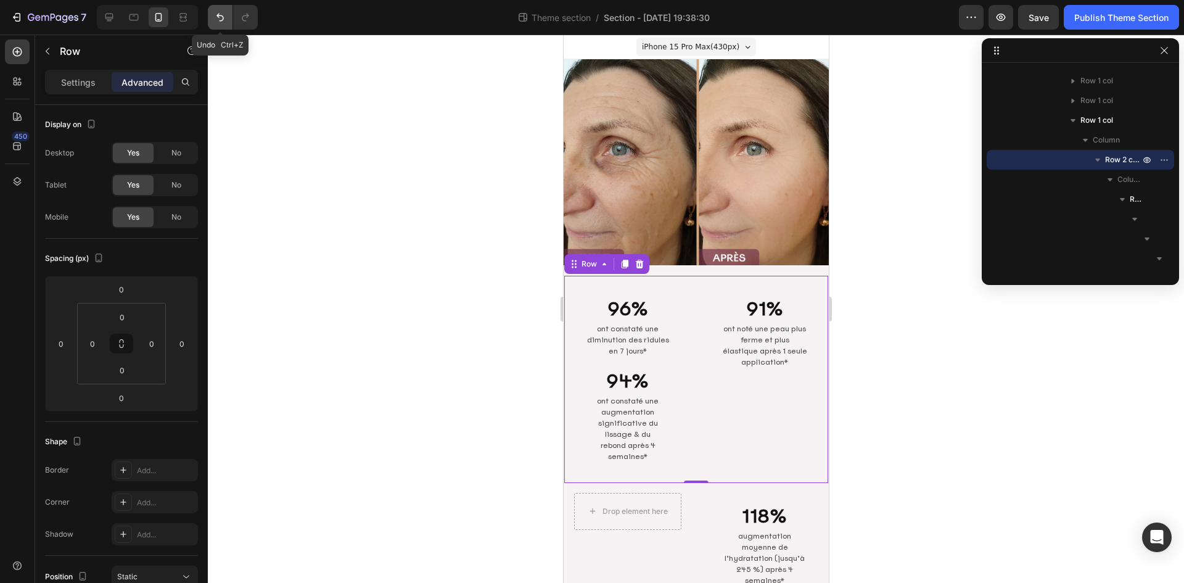
click at [216, 15] on icon "Undo/Redo" at bounding box center [220, 17] width 12 height 12
click at [225, 15] on icon "Undo/Redo" at bounding box center [220, 17] width 12 height 12
click at [471, 378] on div at bounding box center [696, 309] width 976 height 548
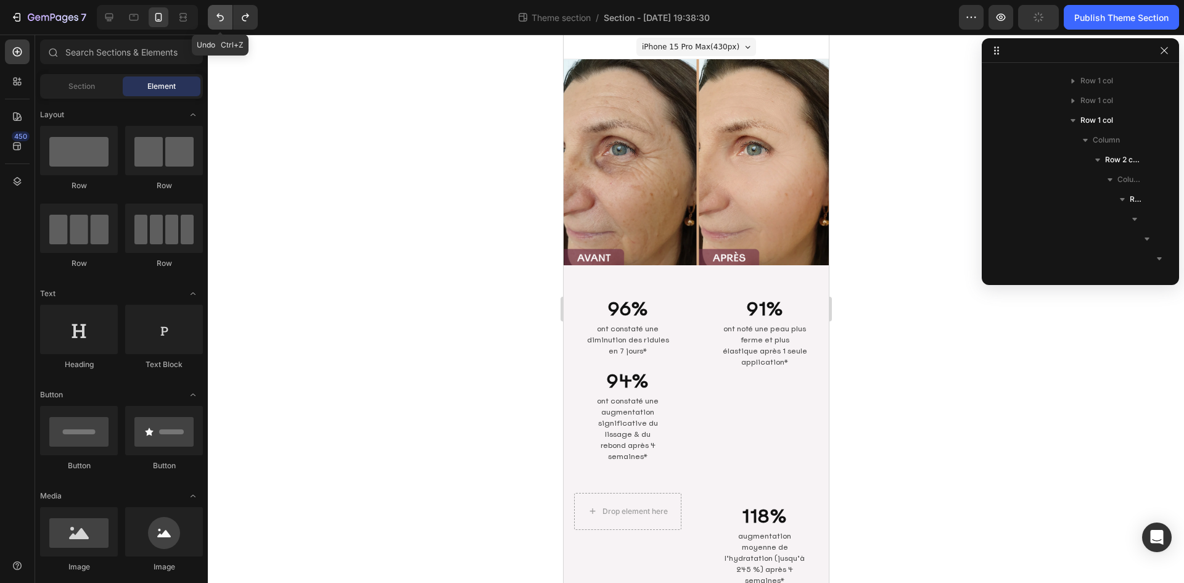
click at [225, 17] on icon "Undo/Redo" at bounding box center [220, 17] width 12 height 12
click at [226, 17] on icon "Undo/Redo" at bounding box center [220, 17] width 12 height 12
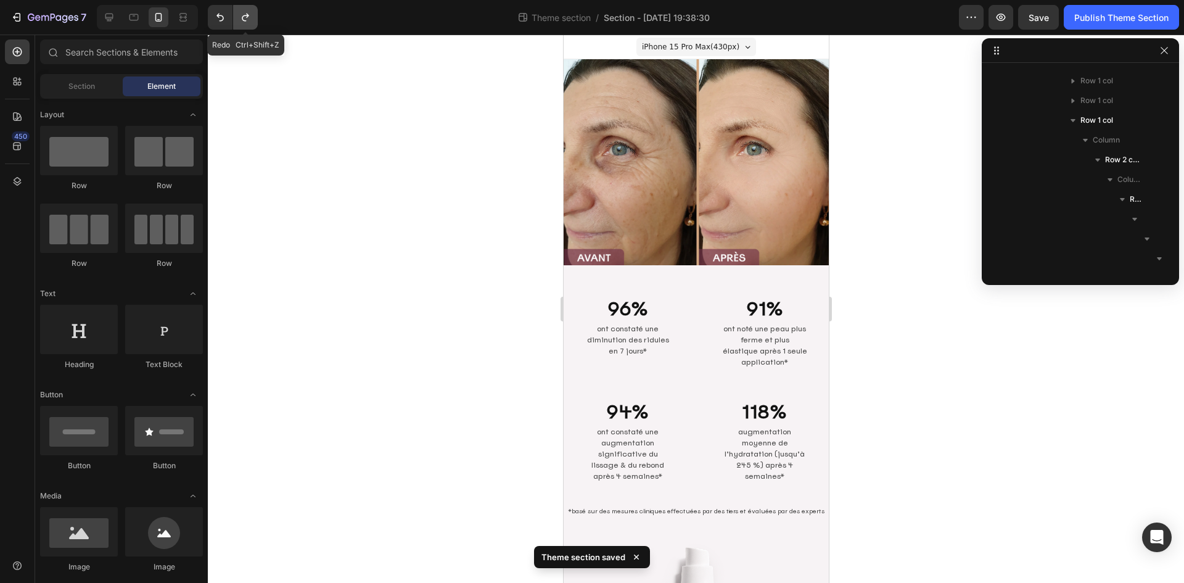
click at [245, 22] on icon "Undo/Redo" at bounding box center [245, 17] width 12 height 12
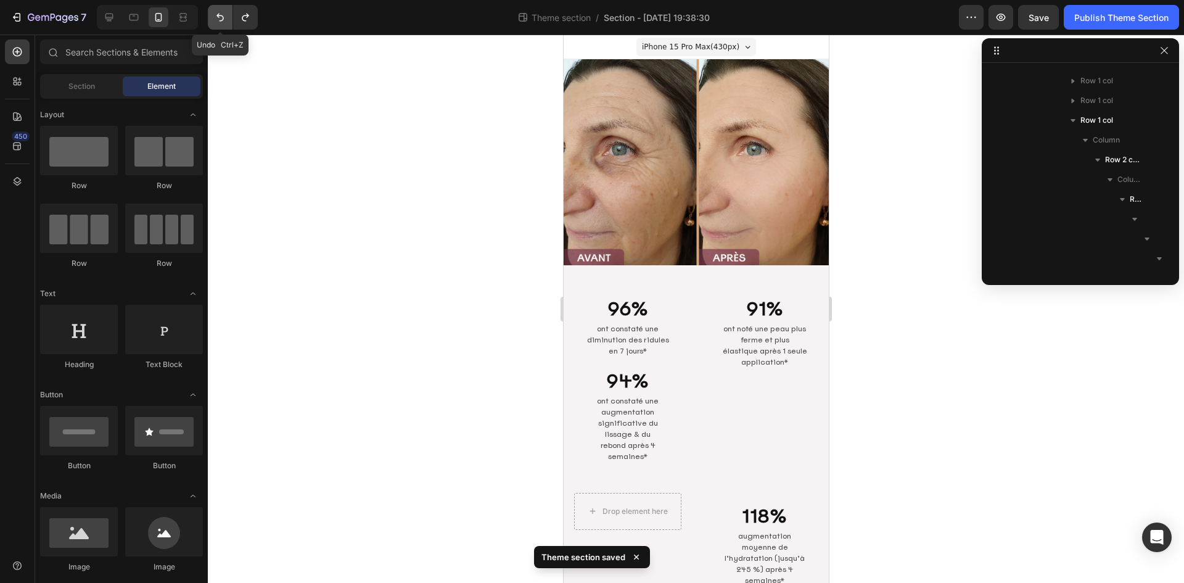
click at [223, 19] on icon "Undo/Redo" at bounding box center [219, 18] width 7 height 8
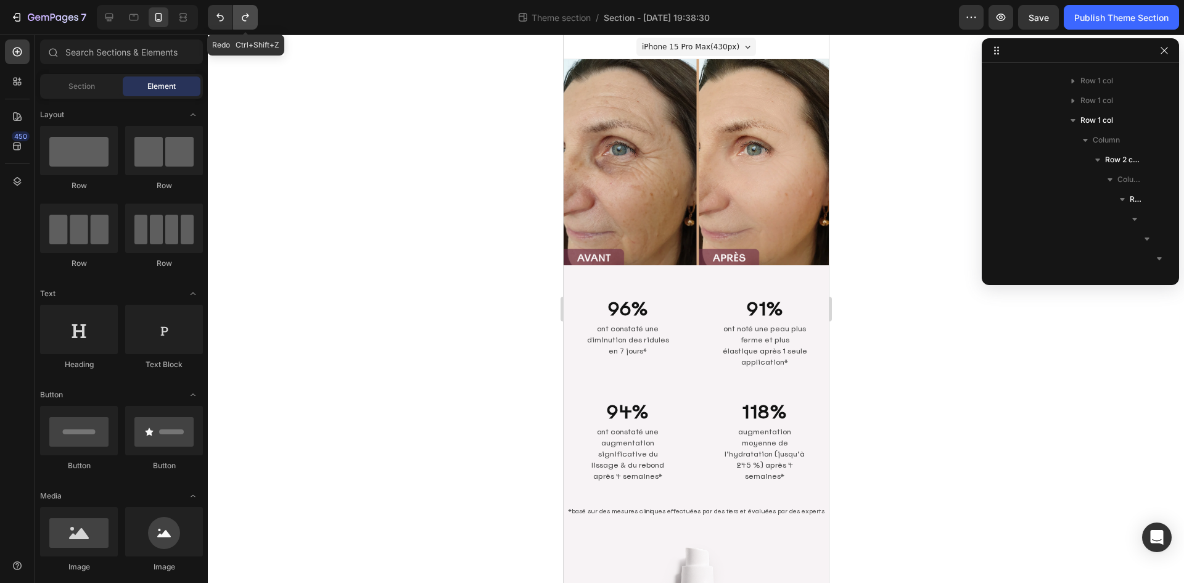
click at [245, 19] on icon "Undo/Redo" at bounding box center [245, 17] width 12 height 12
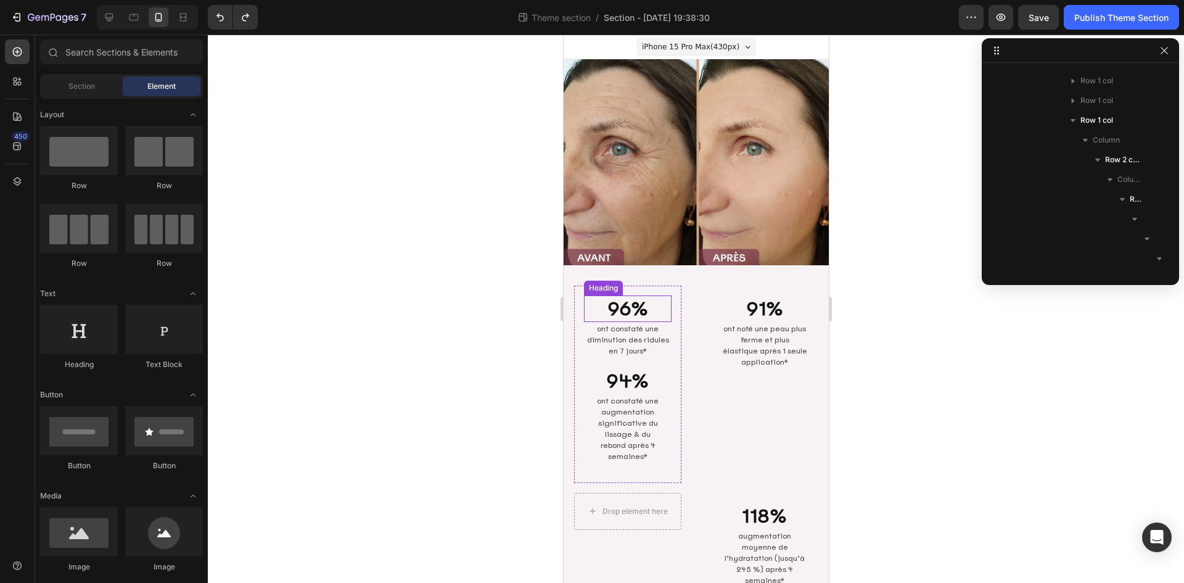
click at [603, 283] on div "Heading" at bounding box center [603, 287] width 34 height 11
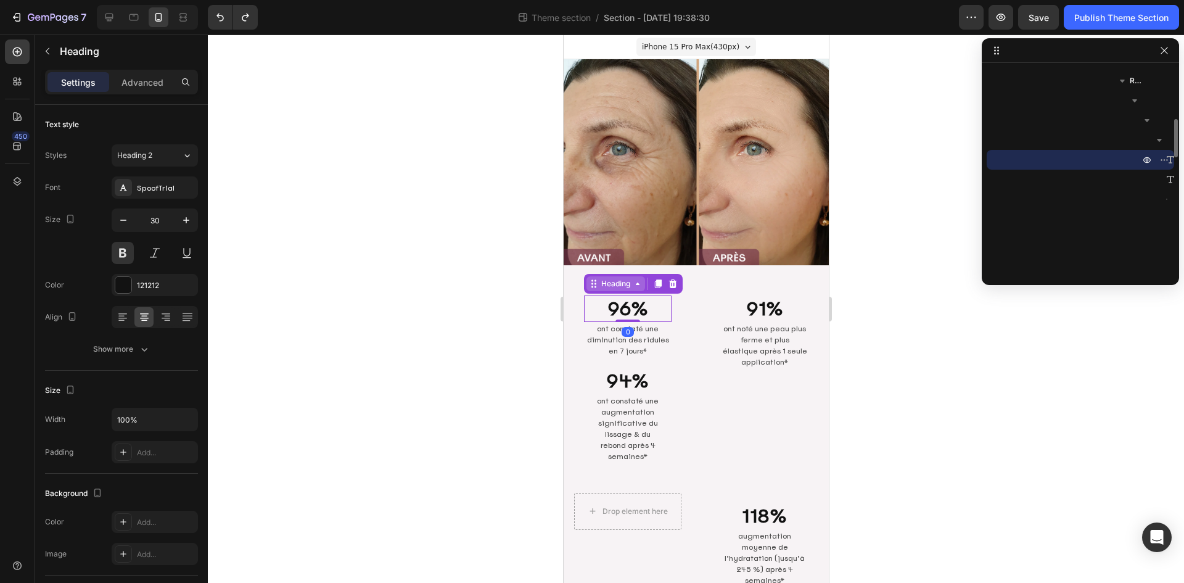
click at [607, 278] on div "Heading" at bounding box center [615, 283] width 34 height 11
click at [629, 396] on p "ont constaté une augmentation significative du lissage & du rebond après 4 sema…" at bounding box center [627, 428] width 65 height 67
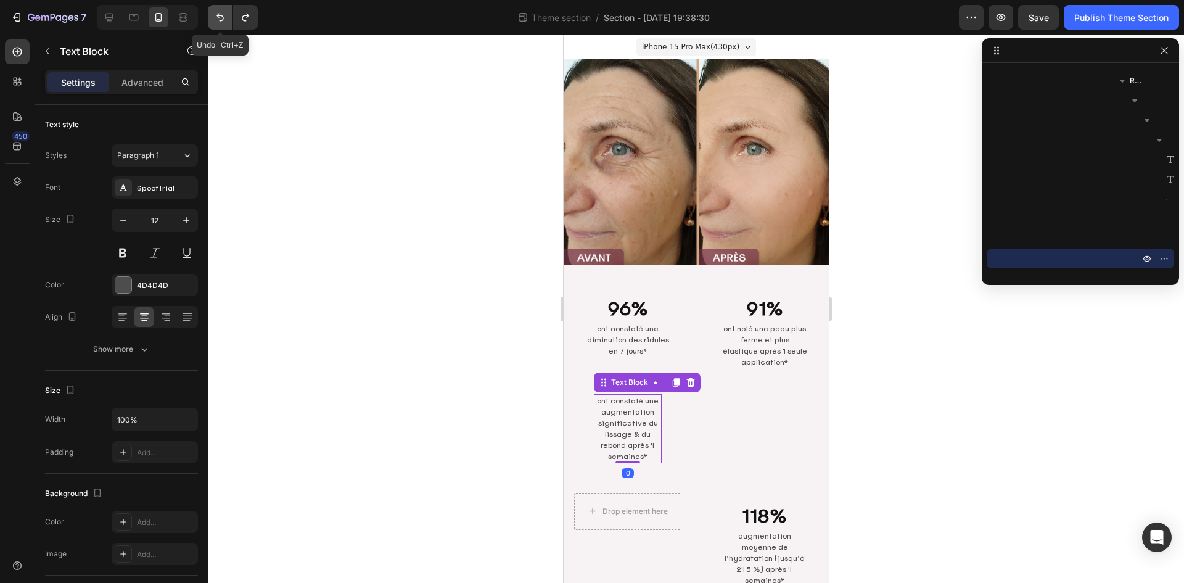
click at [218, 19] on icon "Undo/Redo" at bounding box center [220, 17] width 12 height 12
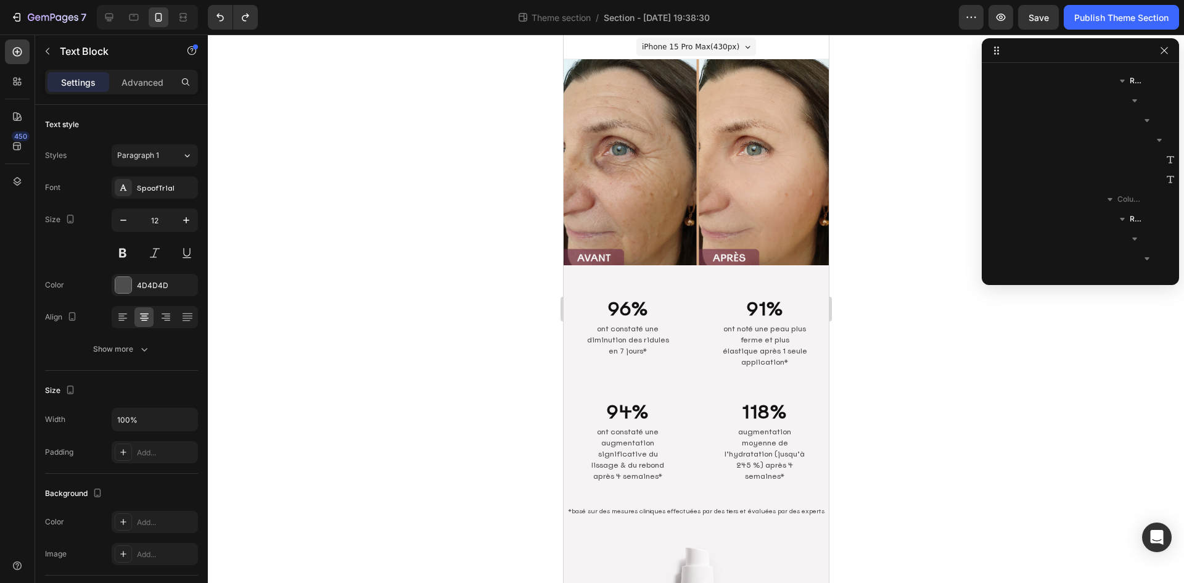
click at [615, 426] on p "ont constaté une augmentation significative du lissage & du rebond après 4 sema…" at bounding box center [627, 454] width 85 height 56
click at [625, 402] on h2 "94%" at bounding box center [627, 411] width 88 height 27
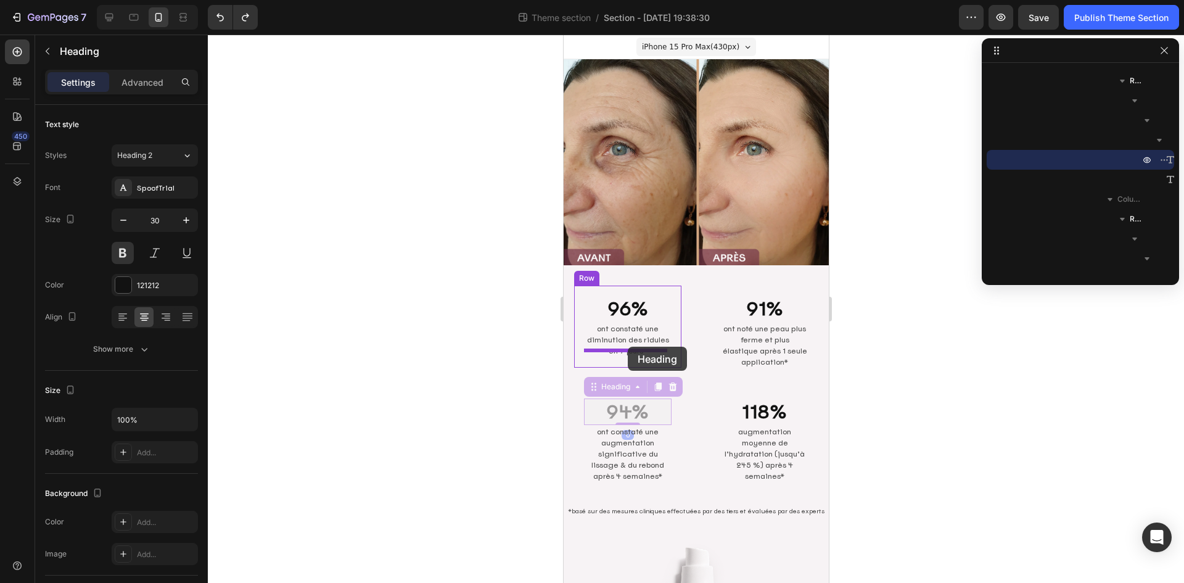
drag, startPoint x: 606, startPoint y: 379, endPoint x: 627, endPoint y: 347, distance: 38.8
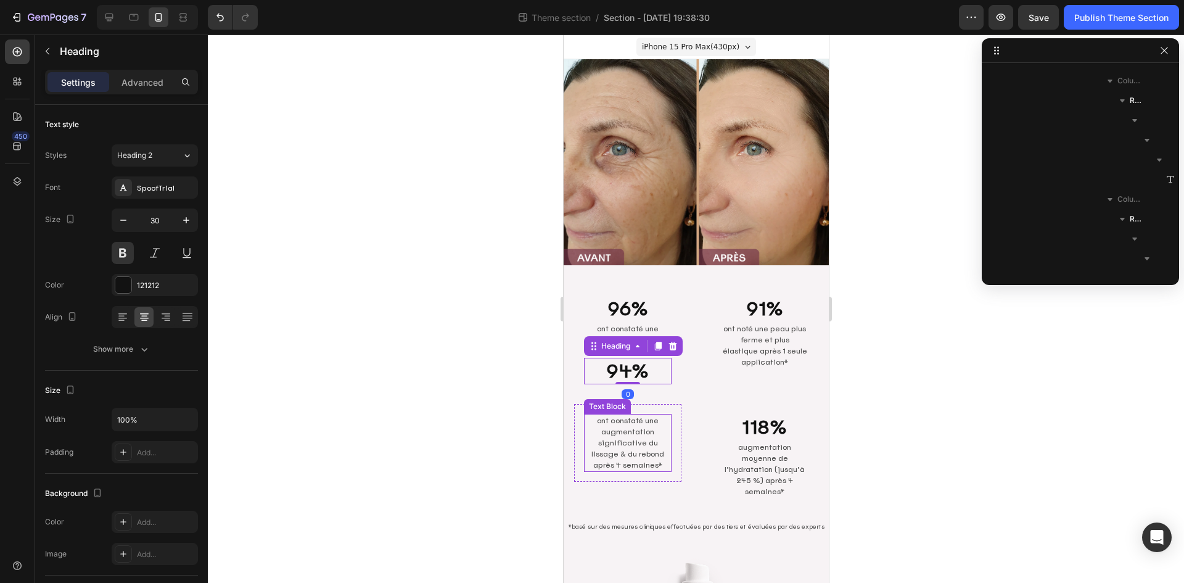
click at [622, 425] on p "ont constaté une augmentation significative du lissage & du rebond après 4 sema…" at bounding box center [627, 443] width 85 height 56
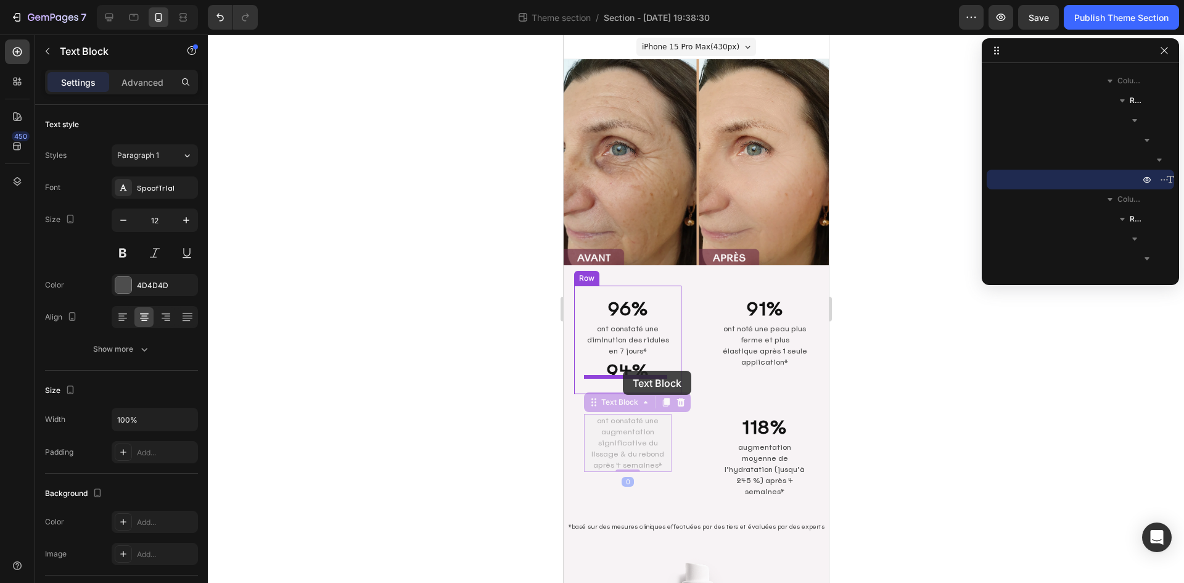
drag, startPoint x: 611, startPoint y: 394, endPoint x: 622, endPoint y: 371, distance: 26.2
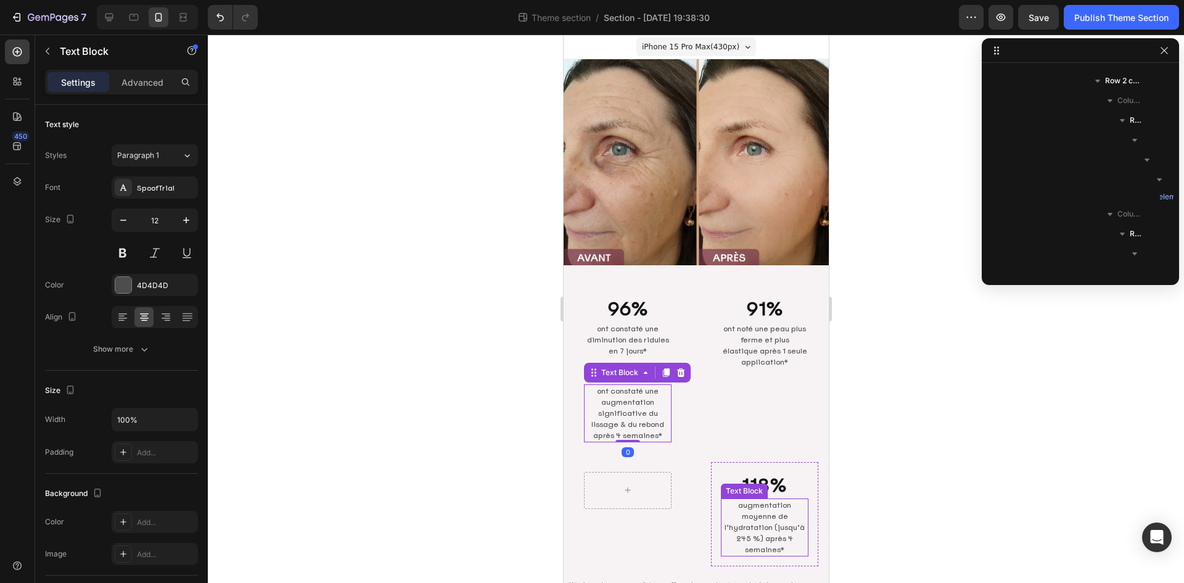
click at [756, 484] on div "Text Block" at bounding box center [743, 491] width 47 height 15
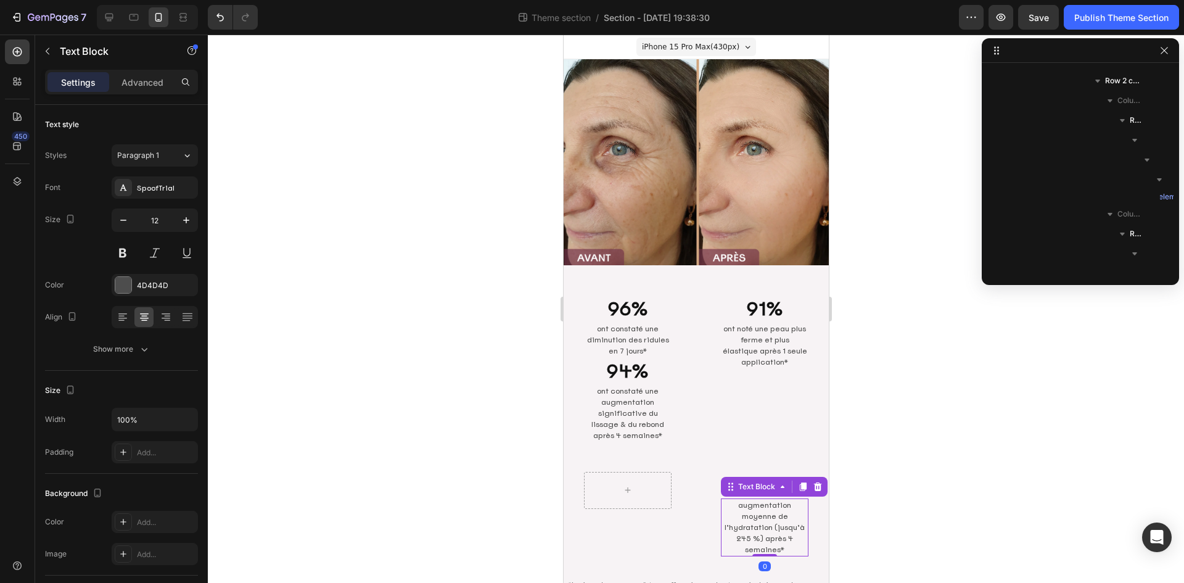
scroll to position [742, 0]
click at [751, 507] on p "augmentation moyenne de l’hydratation (jusqu’à 245 %) après 4 semaines*" at bounding box center [764, 528] width 85 height 56
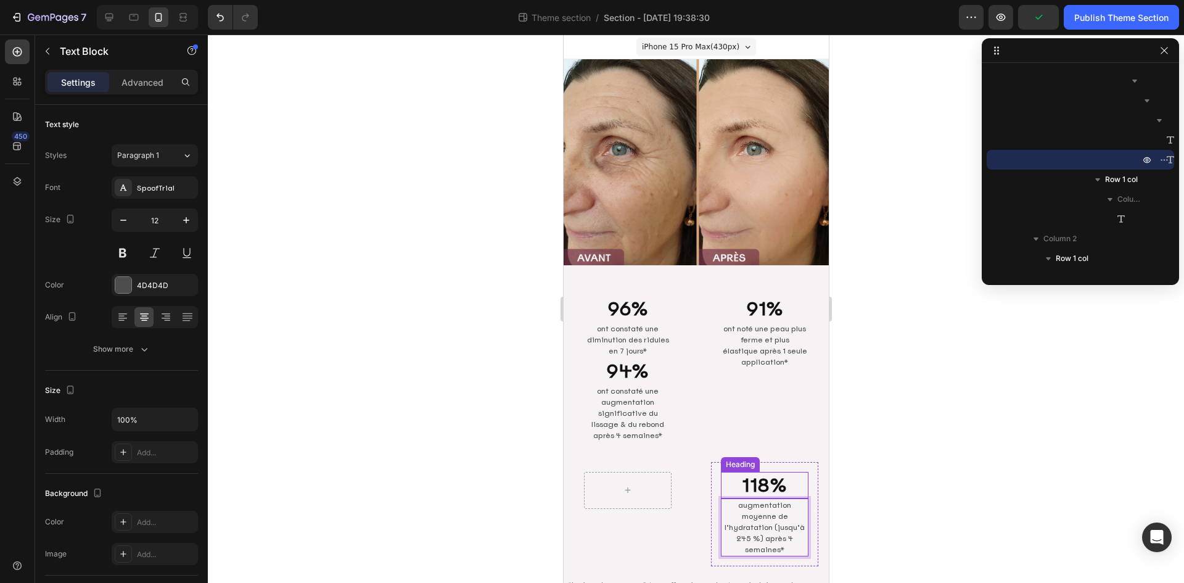
click at [749, 472] on h2 "118%" at bounding box center [764, 485] width 88 height 27
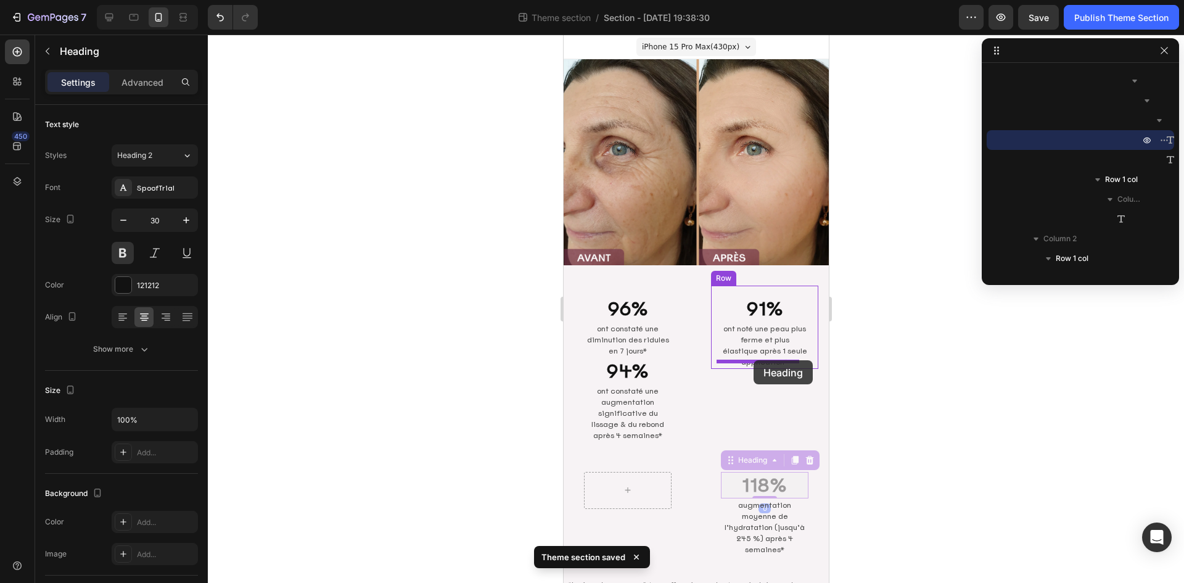
drag, startPoint x: 738, startPoint y: 453, endPoint x: 753, endPoint y: 360, distance: 93.7
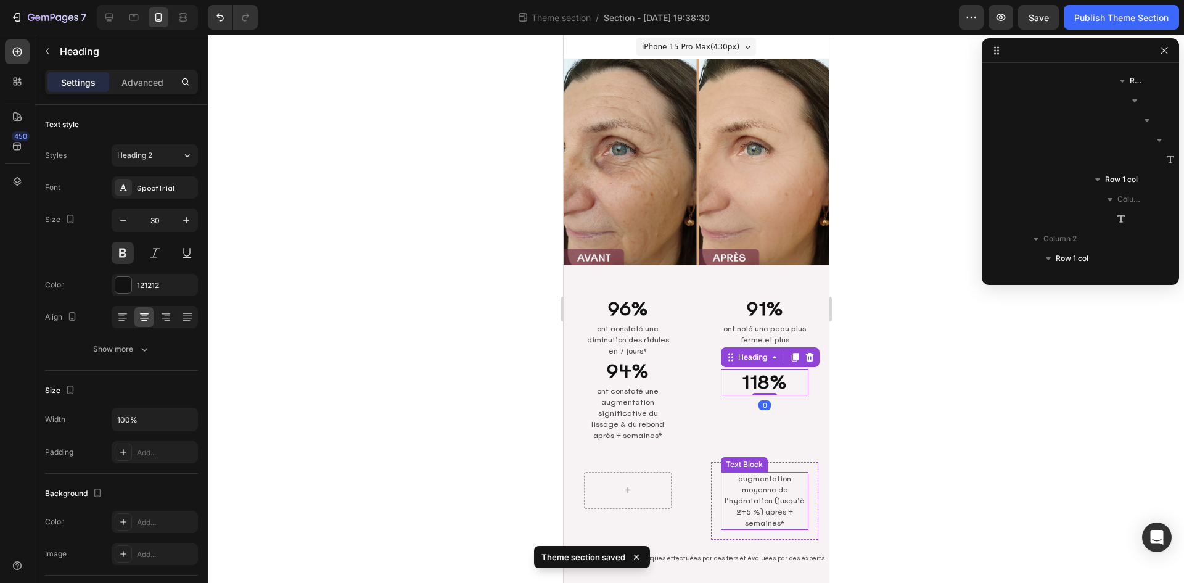
click at [754, 492] on p "augmentation moyenne de l’hydratation (jusqu’à 245 %) après 4 semaines*" at bounding box center [764, 501] width 85 height 56
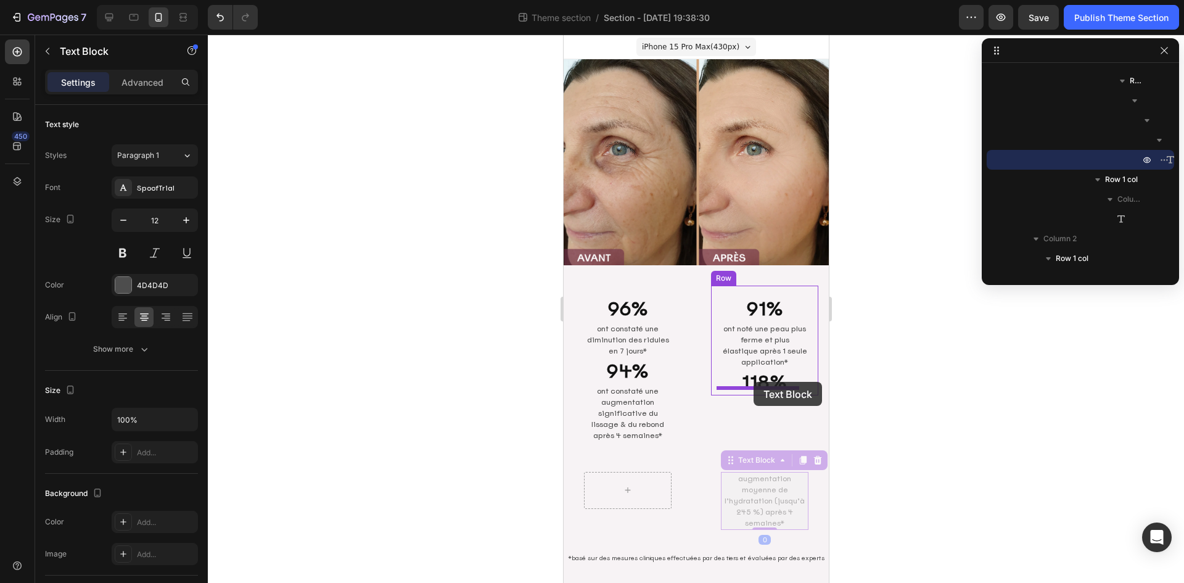
drag, startPoint x: 742, startPoint y: 441, endPoint x: 753, endPoint y: 382, distance: 60.2
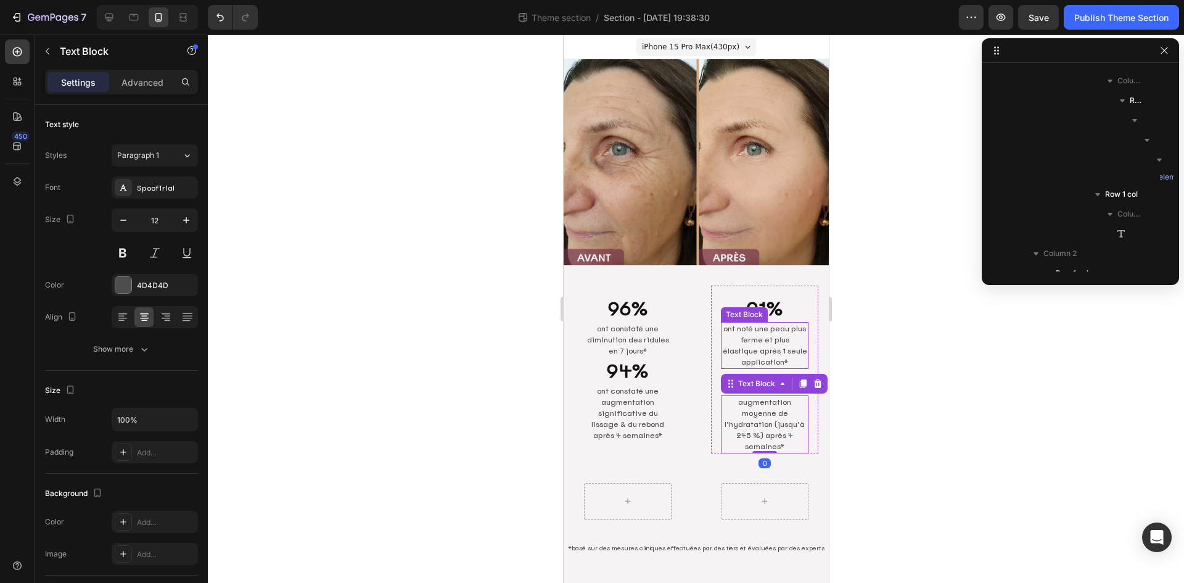
click at [766, 337] on p "ont noté une peau plus ferme et plus élastique après 1 seule application*" at bounding box center [764, 345] width 85 height 44
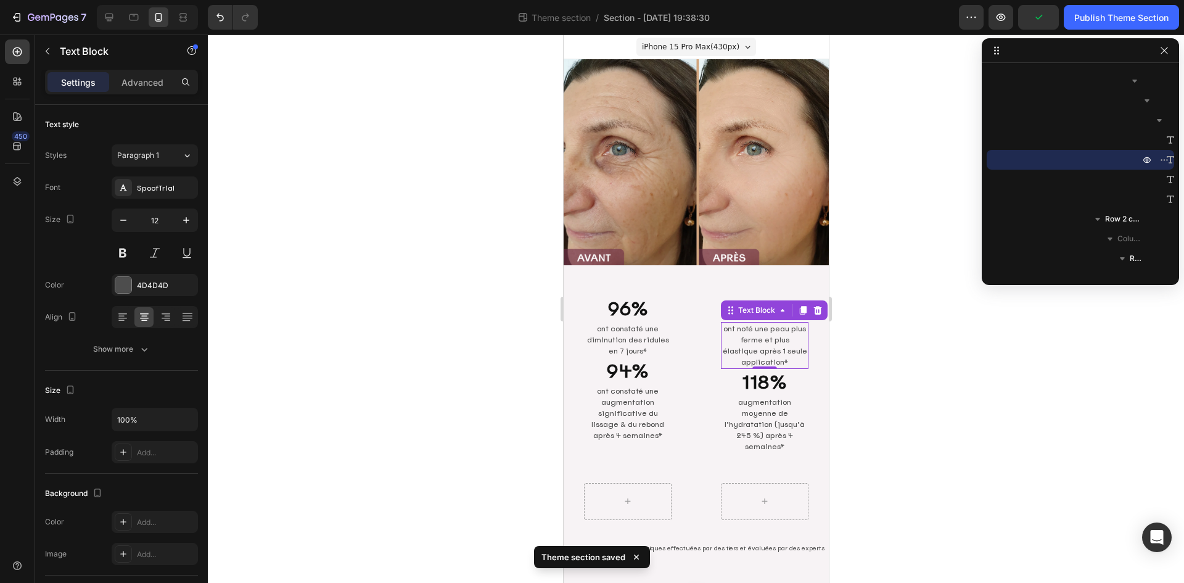
click at [903, 359] on div at bounding box center [696, 309] width 976 height 548
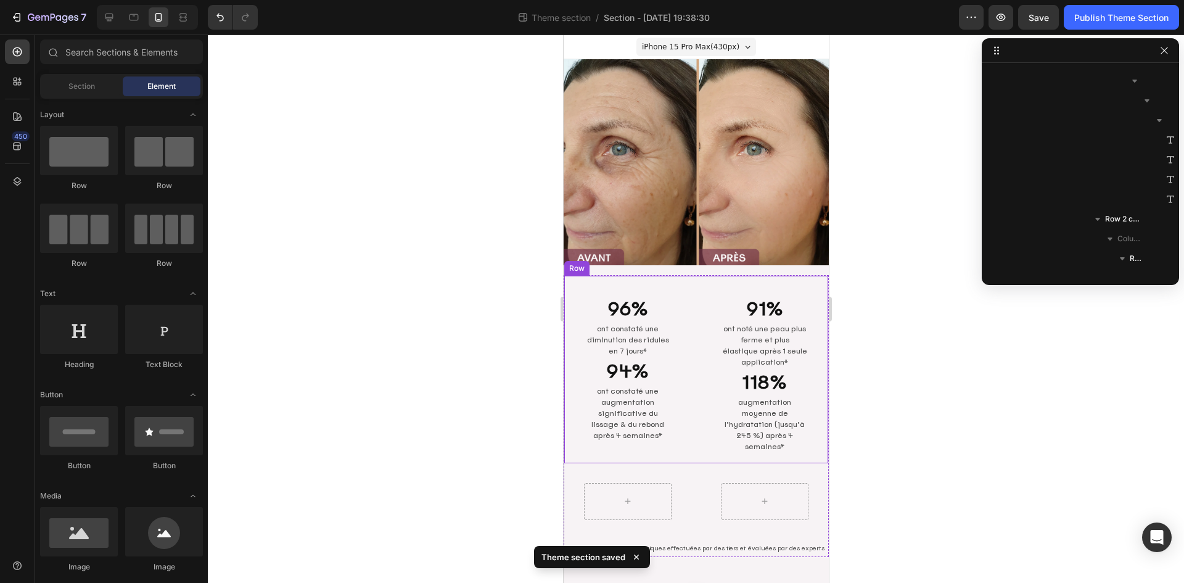
click at [689, 387] on div "96% Heading ont constaté une diminution des ridules en 7 jours* Text Block 94% …" at bounding box center [696, 370] width 264 height 188
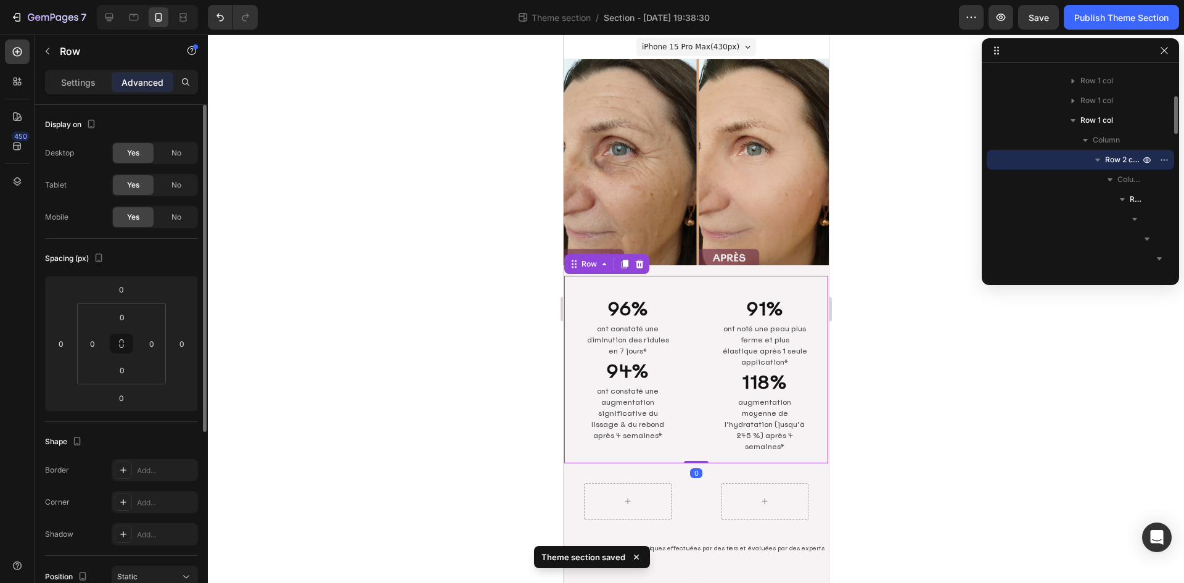
scroll to position [291, 0]
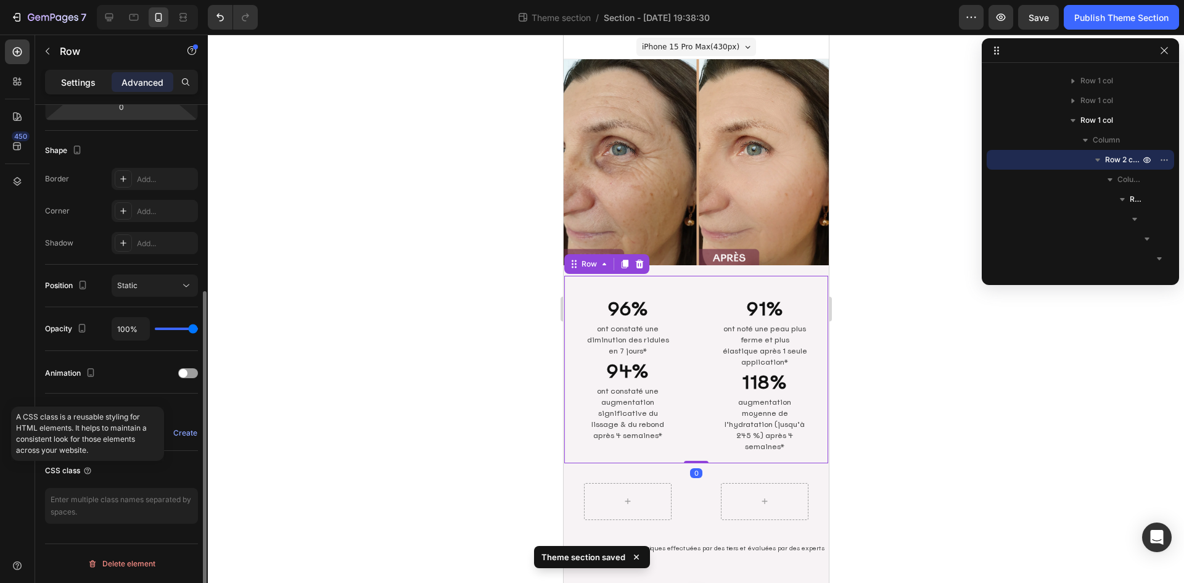
drag, startPoint x: 74, startPoint y: 84, endPoint x: 81, endPoint y: 287, distance: 203.1
click at [74, 84] on p "Settings" at bounding box center [78, 82] width 35 height 13
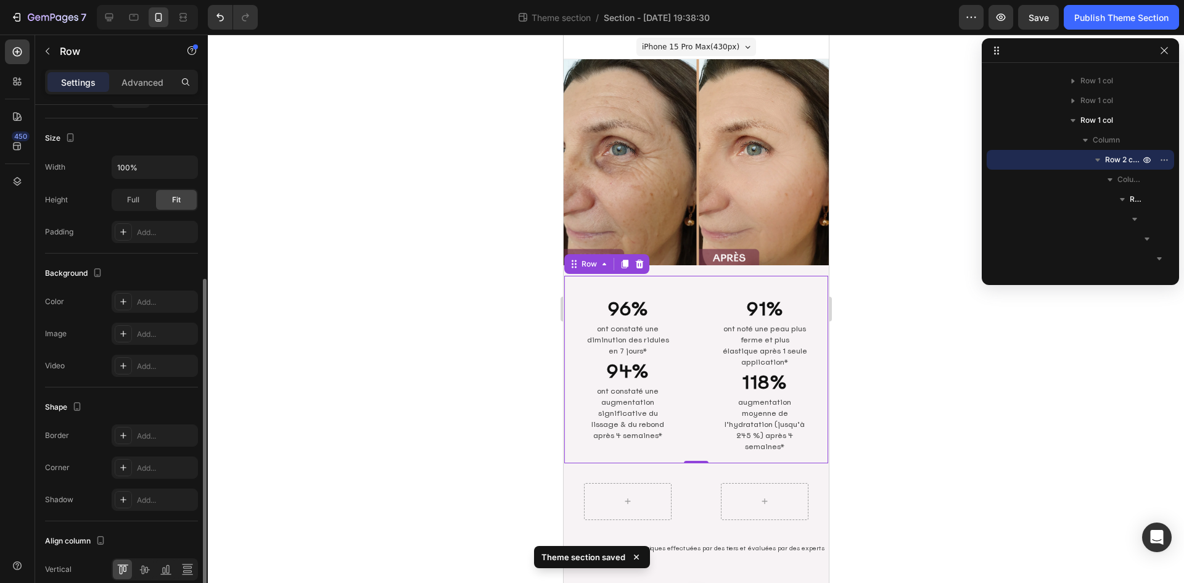
scroll to position [348, 0]
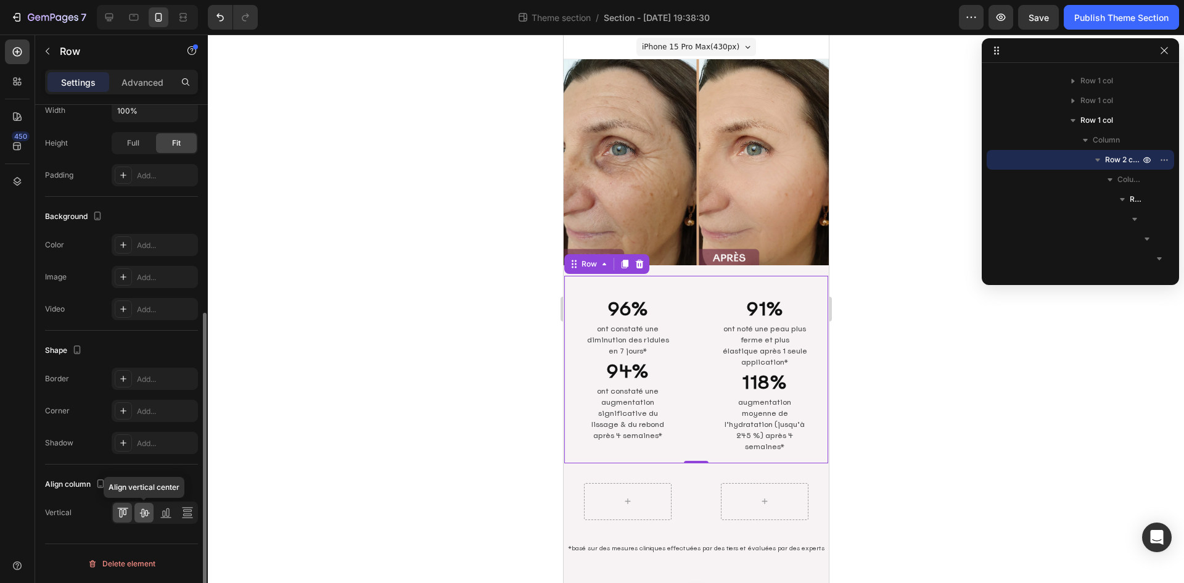
click at [149, 513] on icon at bounding box center [144, 512] width 12 height 12
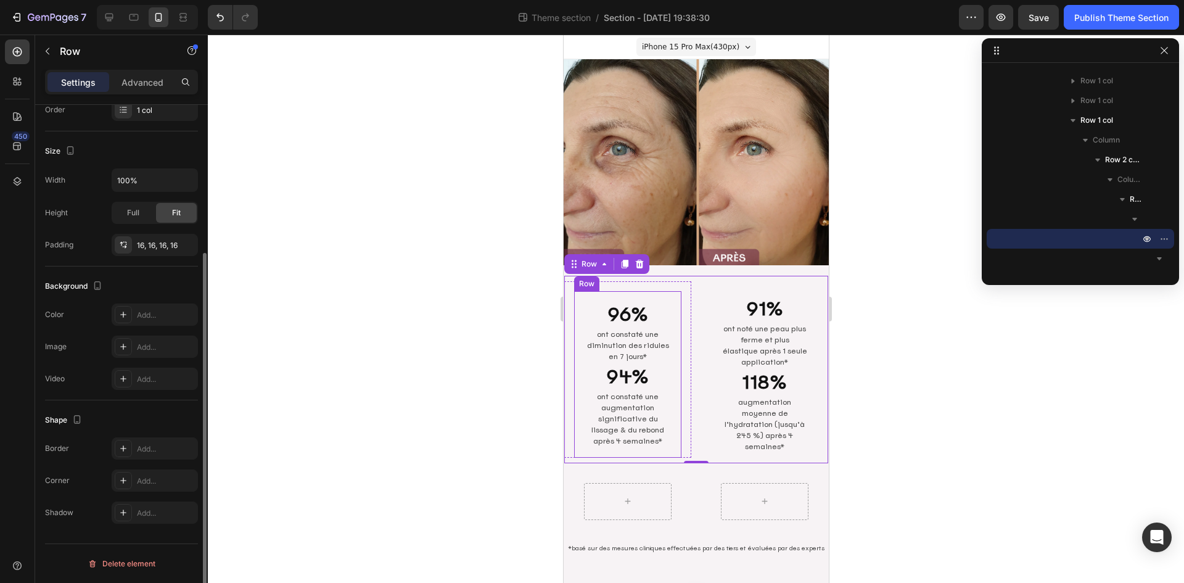
click at [670, 299] on div "96% Heading ont constaté une diminution des ridules en 7 jours* Text Block 94% …" at bounding box center [627, 374] width 107 height 167
click at [646, 304] on h2 "96%" at bounding box center [627, 314] width 88 height 27
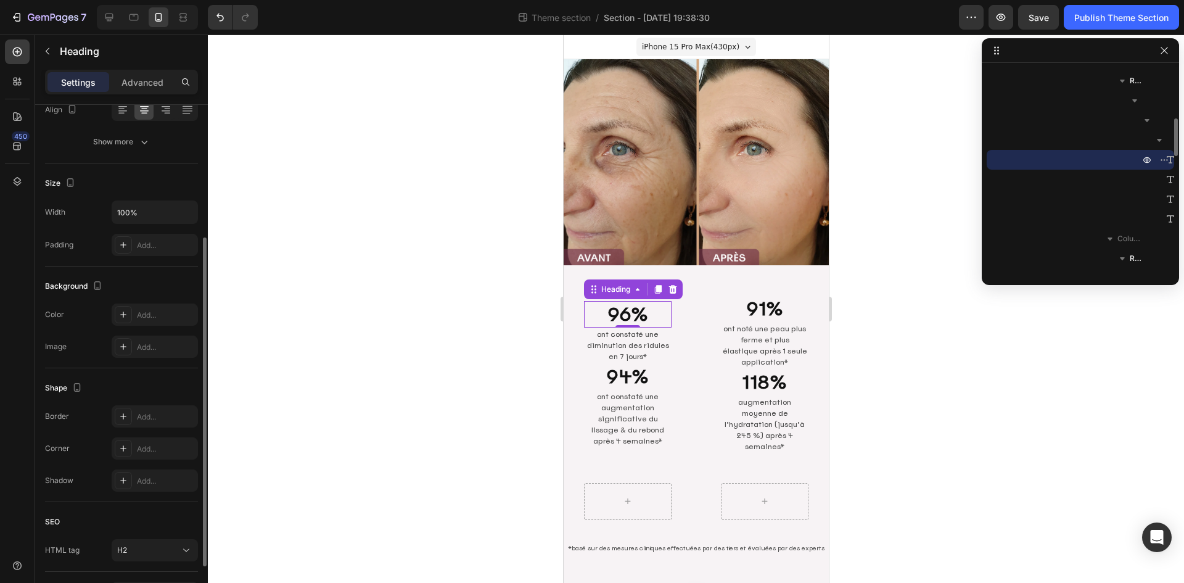
scroll to position [0, 0]
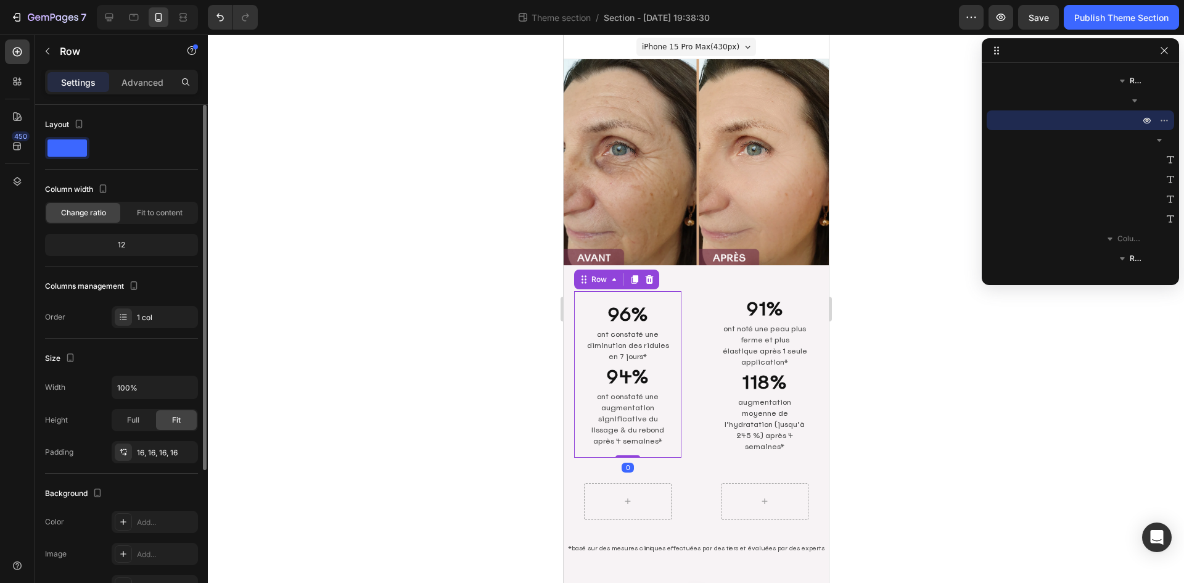
click at [670, 327] on div "96% Heading ont constaté une diminution des ridules en 7 jours* Text Block 94% …" at bounding box center [627, 374] width 107 height 167
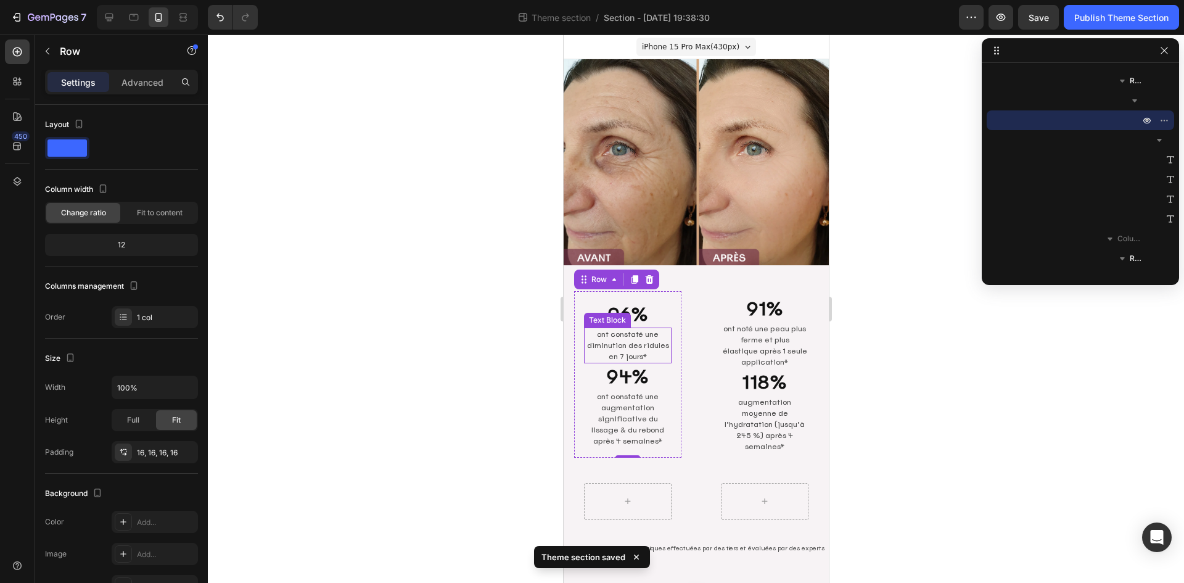
click at [650, 341] on p "ont constaté une diminution des ridules en 7 jours*" at bounding box center [627, 345] width 85 height 33
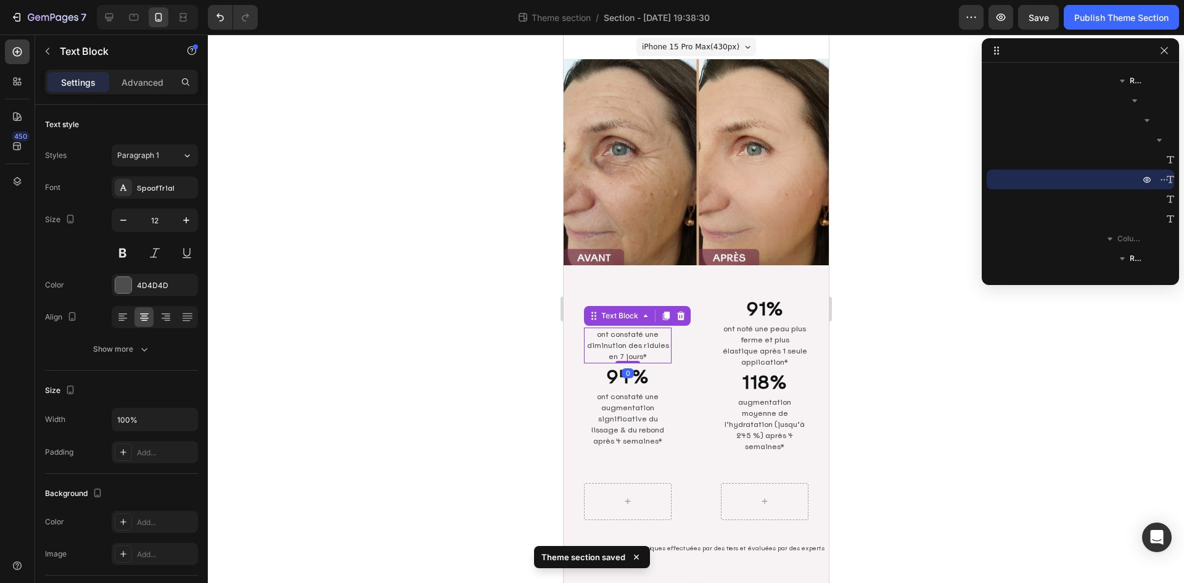
click at [627, 352] on p "ont constaté une diminution des ridules en 7 jours*" at bounding box center [627, 345] width 85 height 33
click at [654, 344] on p "ont constaté une diminution des ridules en 7 jours*" at bounding box center [627, 345] width 85 height 33
click at [659, 363] on h2 "94%" at bounding box center [627, 376] width 88 height 27
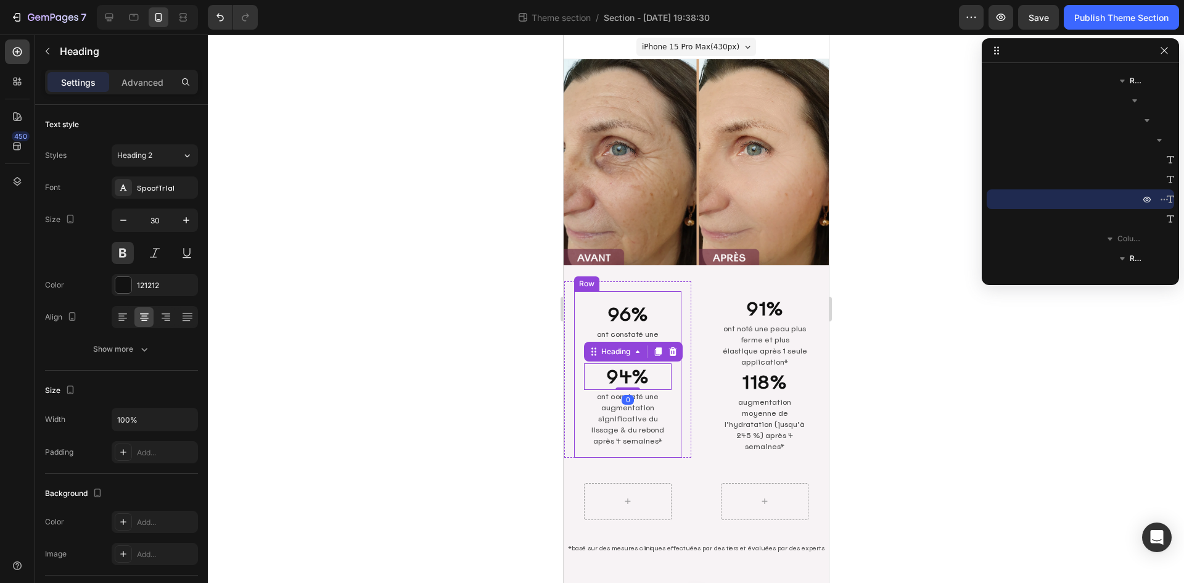
click at [671, 395] on div "96% Heading ont constaté une diminution des ridules en 7 jours* Text Block 94% …" at bounding box center [627, 374] width 107 height 167
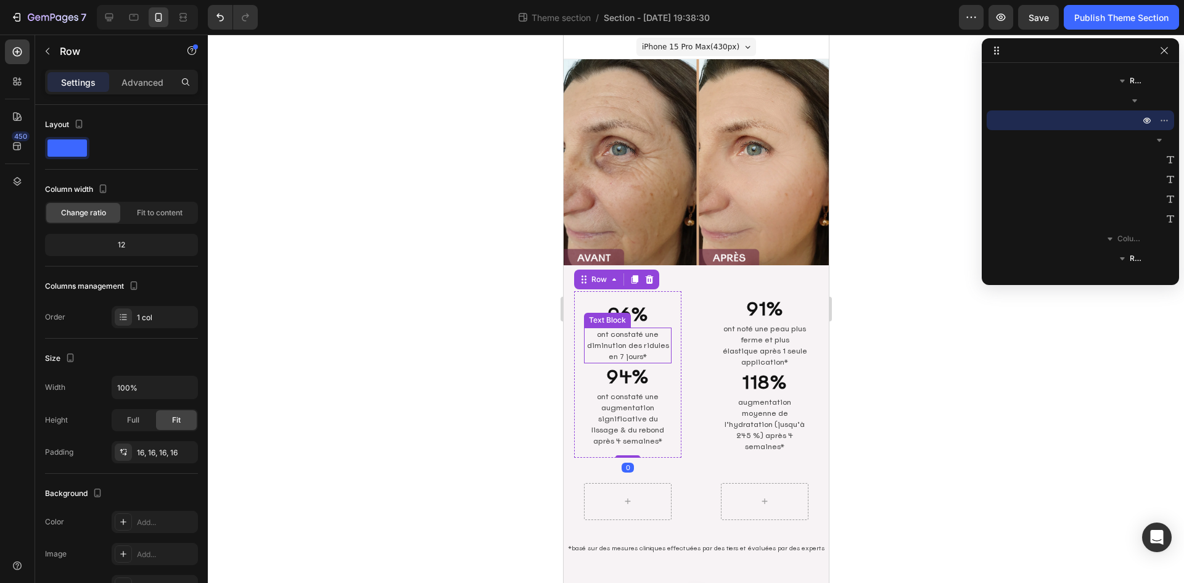
click at [648, 351] on p "ont constaté une diminution des ridules en 7 jours*" at bounding box center [627, 345] width 85 height 33
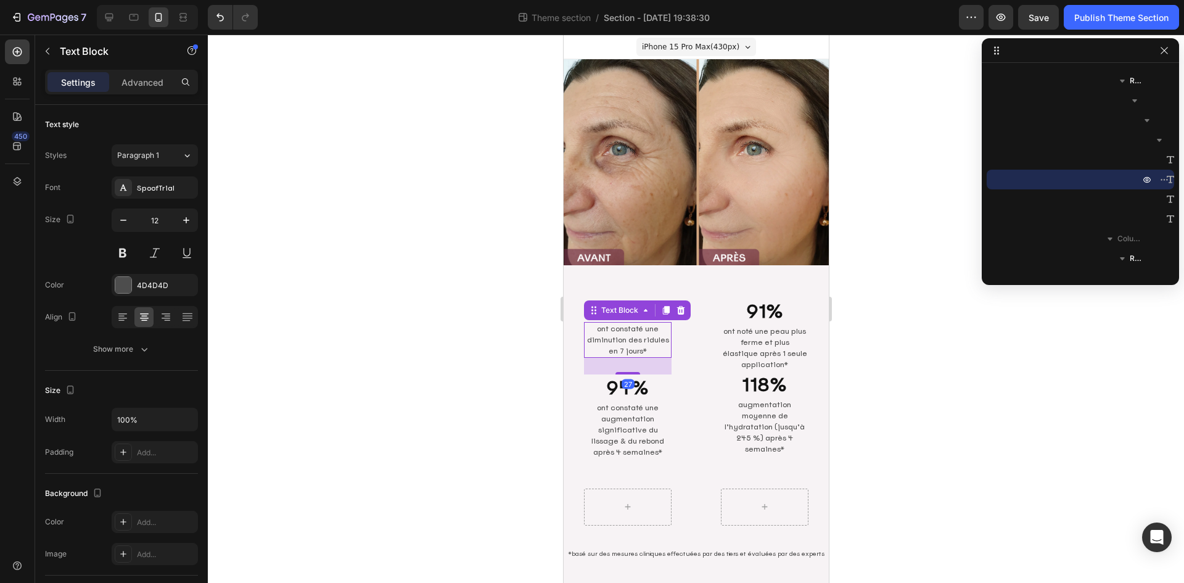
drag, startPoint x: 625, startPoint y: 354, endPoint x: 626, endPoint y: 371, distance: 16.7
click at [626, 371] on div "96% Heading ont constaté une diminution des ridules en 7 jours* Text Block 27 9…" at bounding box center [627, 376] width 88 height 163
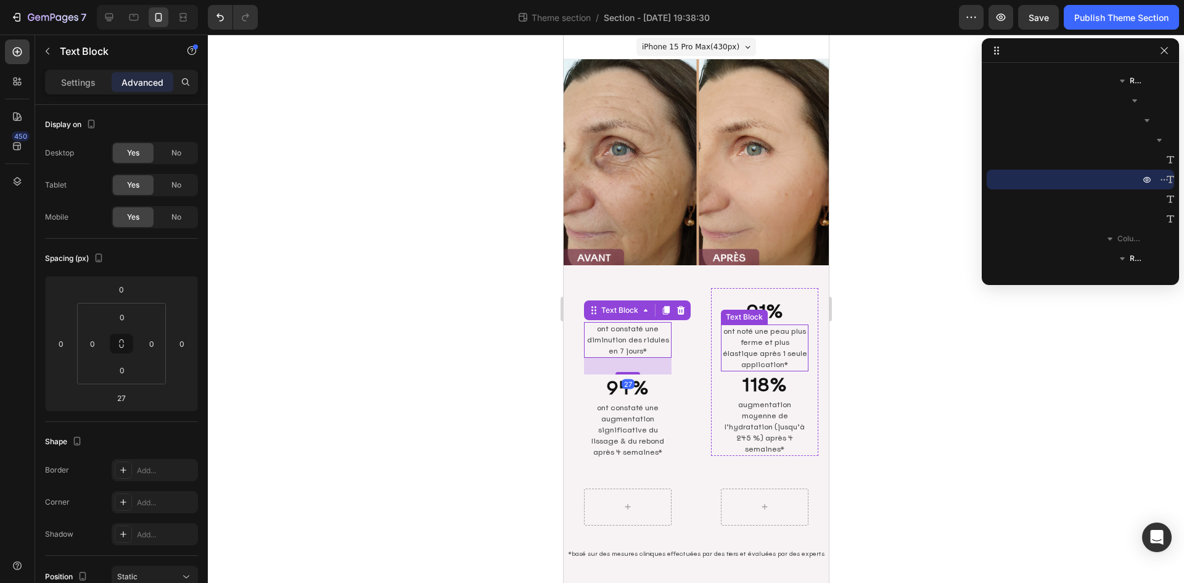
click at [778, 350] on p "ont noté une peau plus ferme et plus élastique après 1 seule application*" at bounding box center [764, 348] width 85 height 44
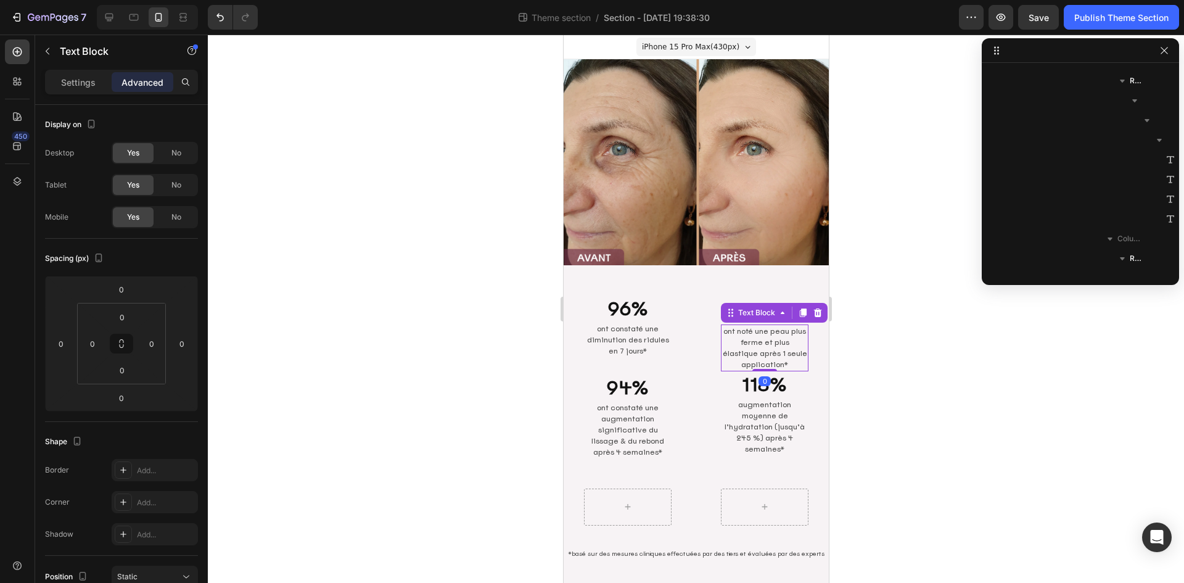
scroll to position [471, 0]
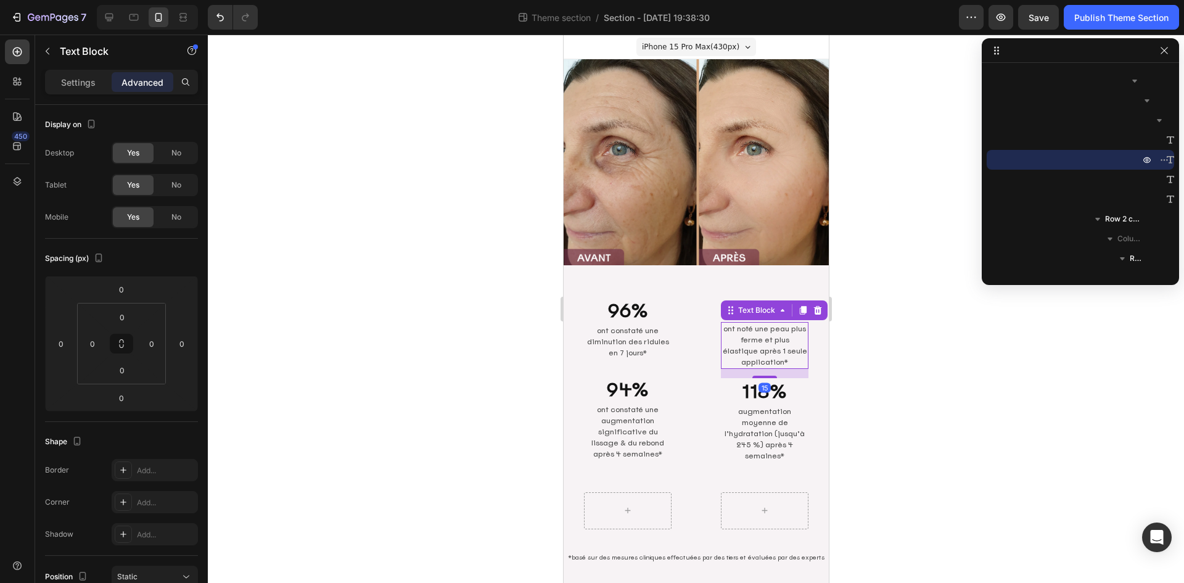
drag, startPoint x: 759, startPoint y: 362, endPoint x: 766, endPoint y: 371, distance: 11.8
click at [766, 371] on div "91% Heading ont noté une peau plus ferme et plus élastique après 1 seule applic…" at bounding box center [764, 378] width 88 height 167
type input "15"
click at [901, 348] on div at bounding box center [696, 309] width 976 height 548
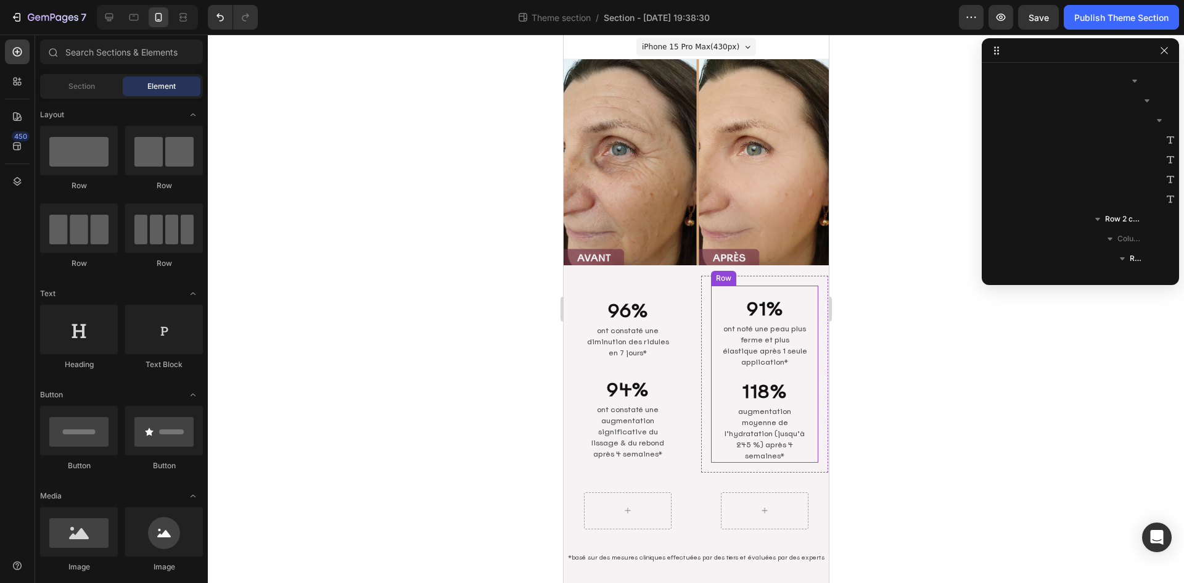
drag, startPoint x: 767, startPoint y: 347, endPoint x: 767, endPoint y: 355, distance: 7.4
click at [767, 347] on p "ont noté une peau plus ferme et plus élastique après 1 seule application*" at bounding box center [764, 345] width 85 height 44
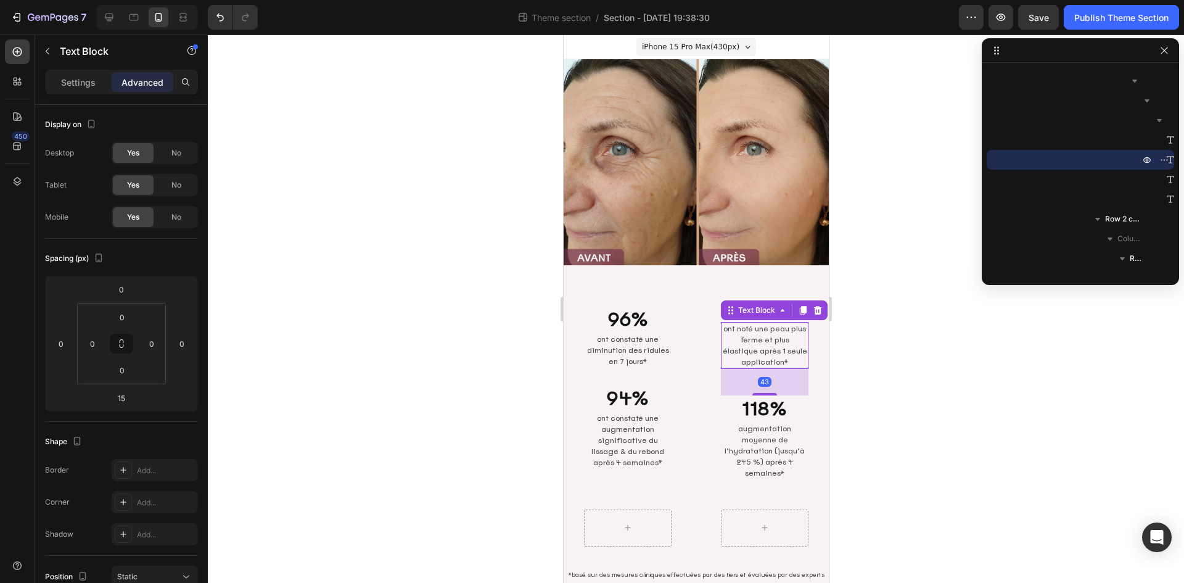
drag, startPoint x: 762, startPoint y: 369, endPoint x: 816, endPoint y: 386, distance: 56.8
click at [762, 393] on div at bounding box center [764, 394] width 25 height 2
type input "51"
click at [962, 360] on div at bounding box center [696, 309] width 976 height 548
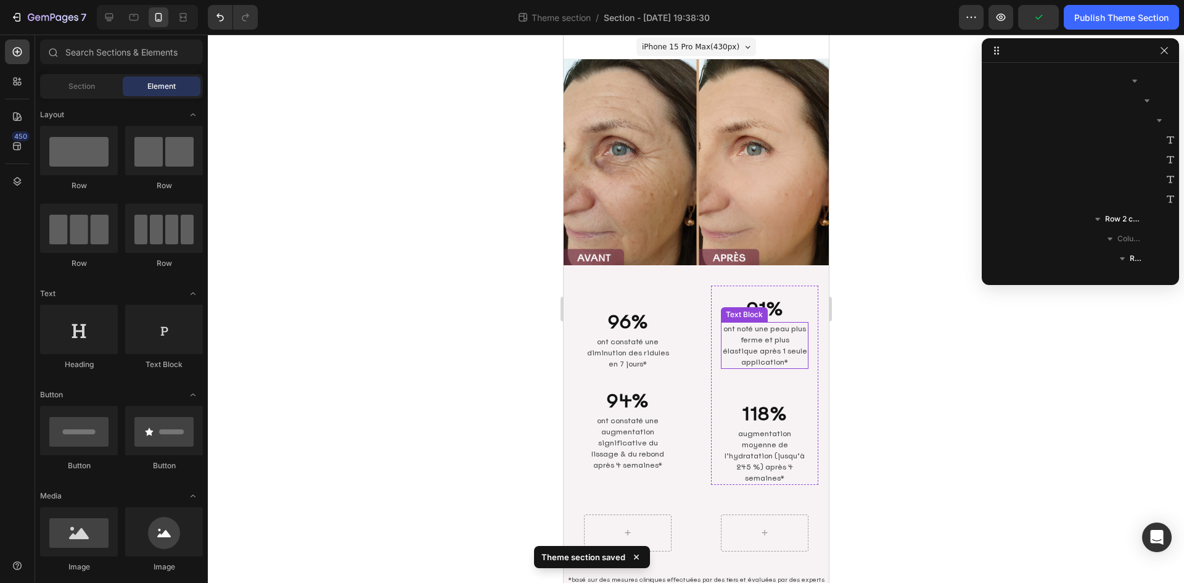
click at [764, 337] on p "ont noté une peau plus ferme et plus élastique après 1 seule application*" at bounding box center [764, 345] width 85 height 44
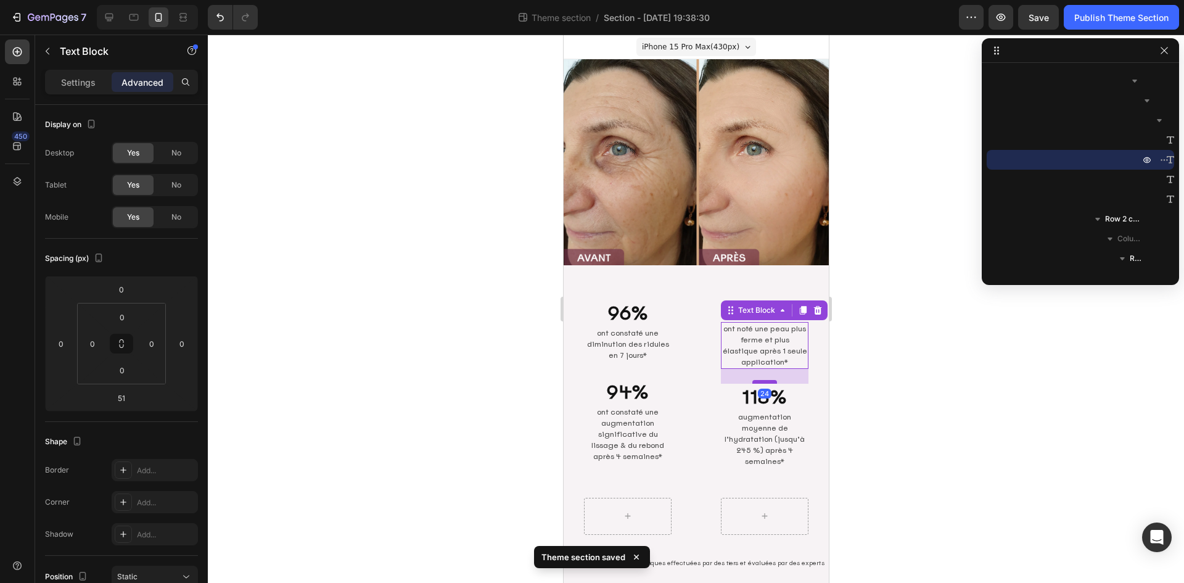
drag, startPoint x: 756, startPoint y: 392, endPoint x: 756, endPoint y: 375, distance: 16.7
click at [756, 380] on div at bounding box center [764, 382] width 25 height 4
type input "24"
click at [631, 338] on p "ont constaté une diminution des ridules en 7 jours*" at bounding box center [627, 344] width 85 height 33
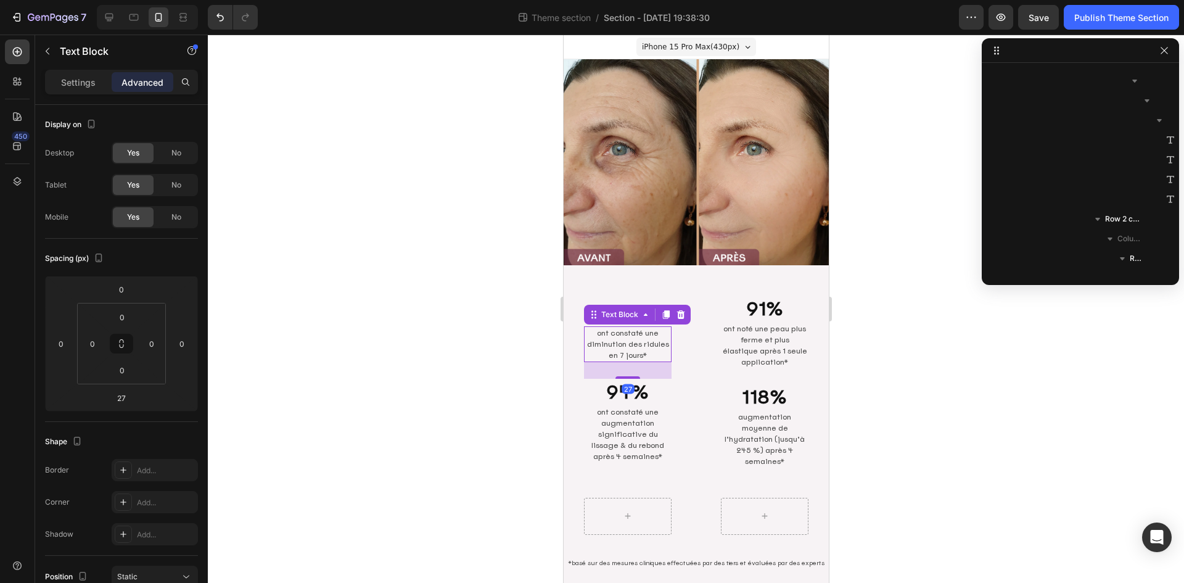
scroll to position [293, 0]
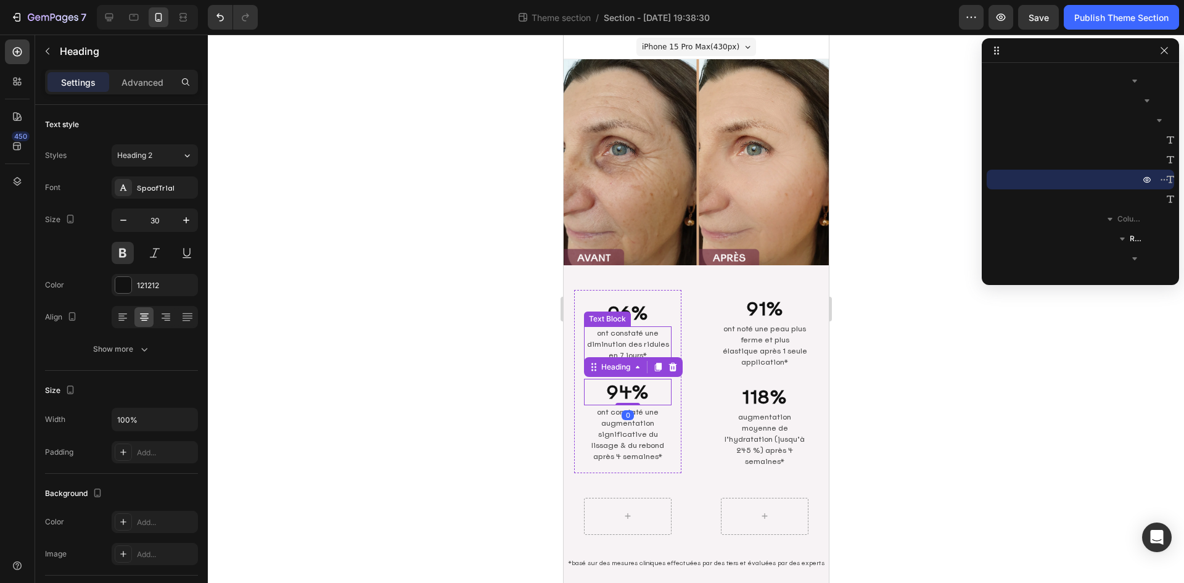
click at [654, 336] on p "ont constaté une diminution des ridules en 7 jours*" at bounding box center [627, 344] width 85 height 33
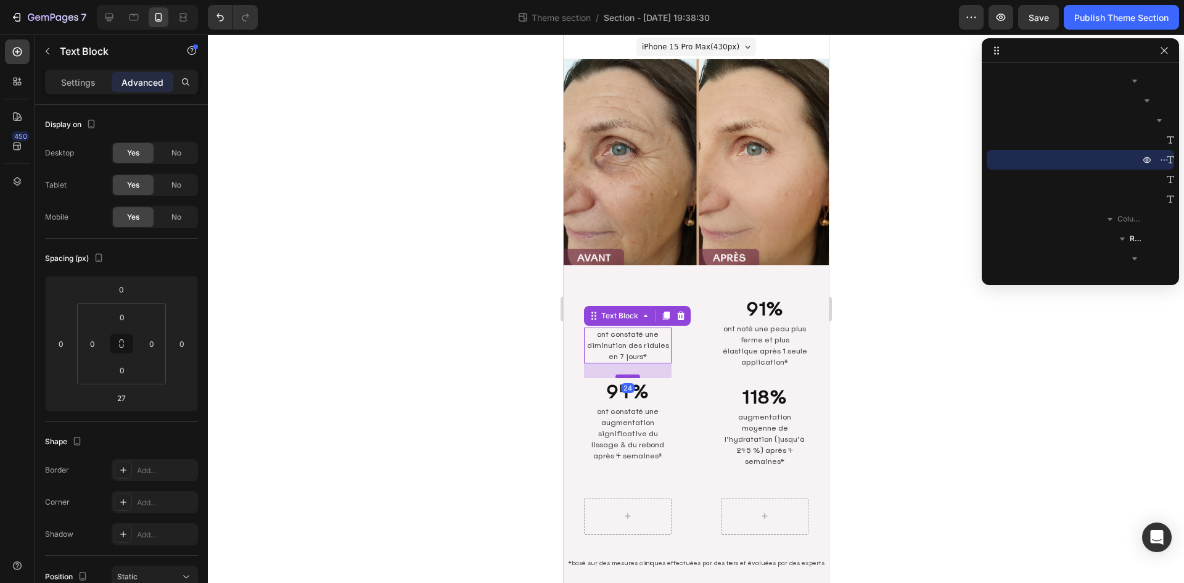
click at [633, 374] on div at bounding box center [627, 376] width 25 height 4
type input "24"
click at [968, 338] on div at bounding box center [696, 309] width 976 height 548
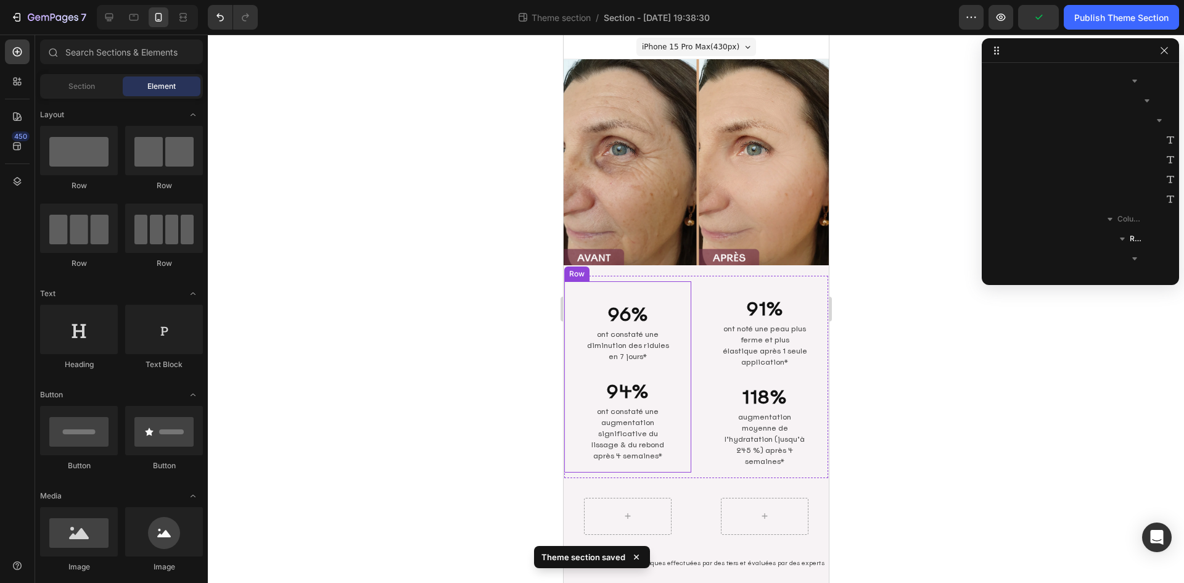
click at [679, 329] on div "96% Heading ont constaté une diminution des ridules en 7 jours* Text Block 94% …" at bounding box center [627, 376] width 127 height 191
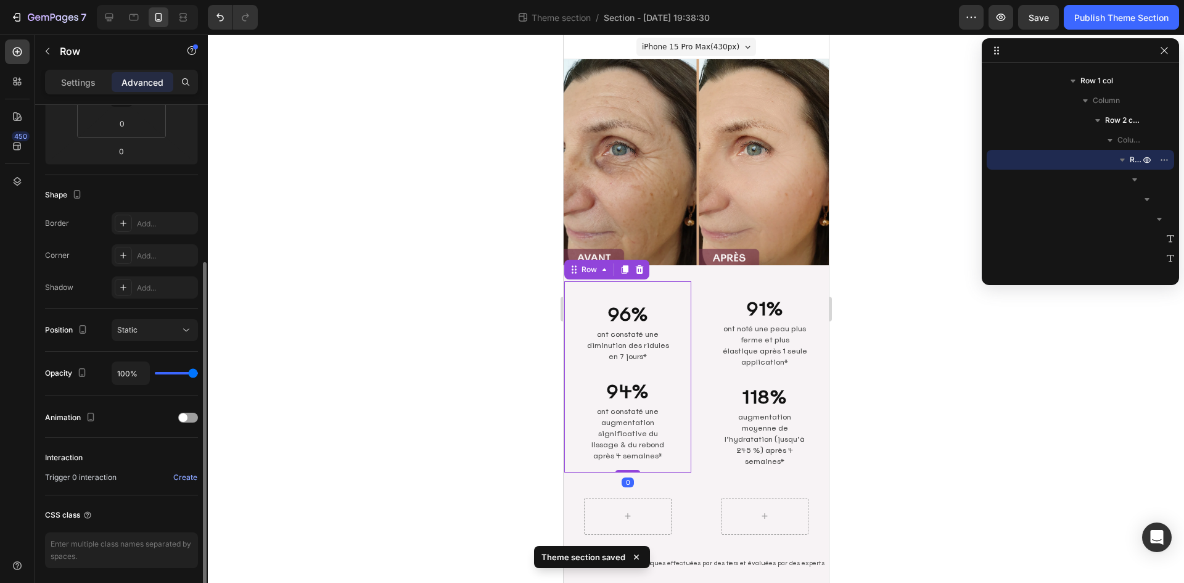
scroll to position [291, 0]
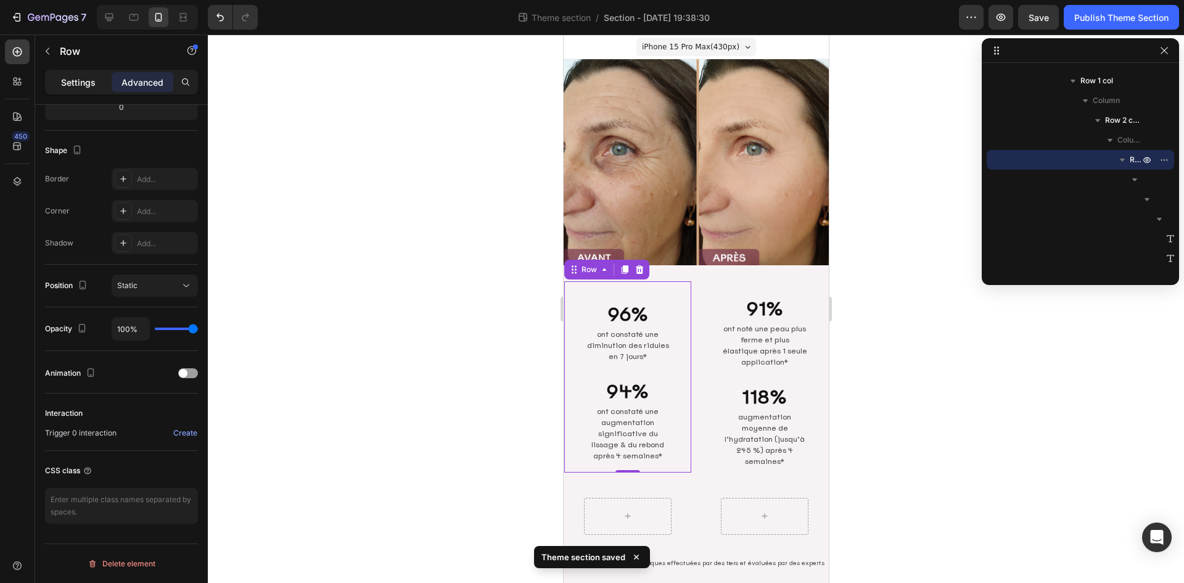
click at [81, 79] on p "Settings" at bounding box center [78, 82] width 35 height 13
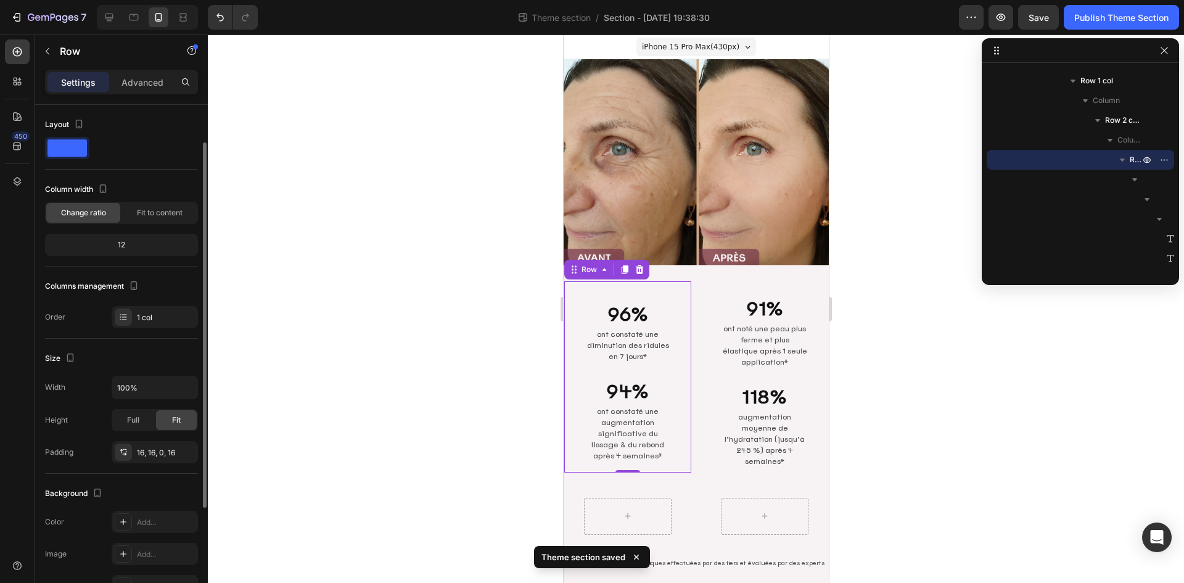
scroll to position [207, 0]
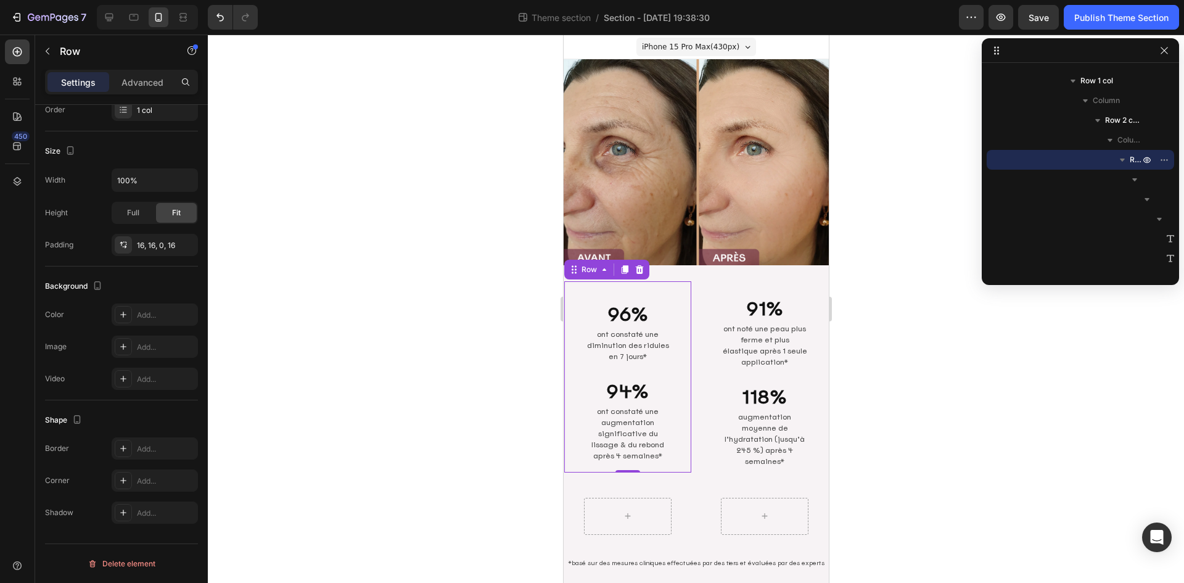
click at [680, 287] on div "96% Heading ont constaté une diminution des ridules en 7 jours* Text Block 94% …" at bounding box center [627, 376] width 127 height 191
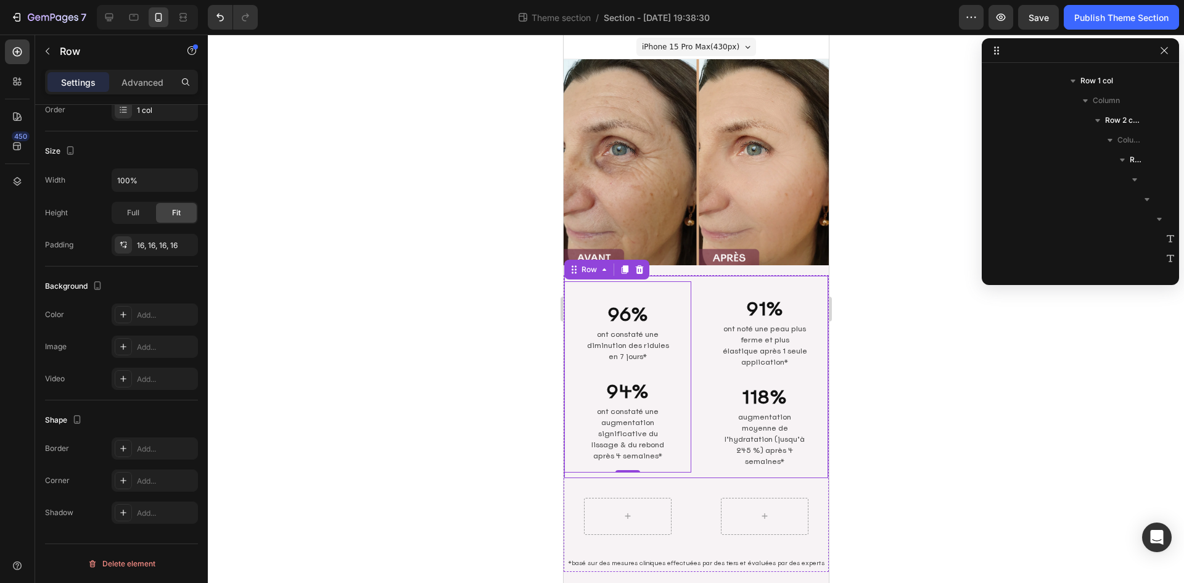
click at [701, 440] on div "91% Heading ont noté une peau plus ferme et plus élastique après 1 seule applic…" at bounding box center [764, 377] width 127 height 202
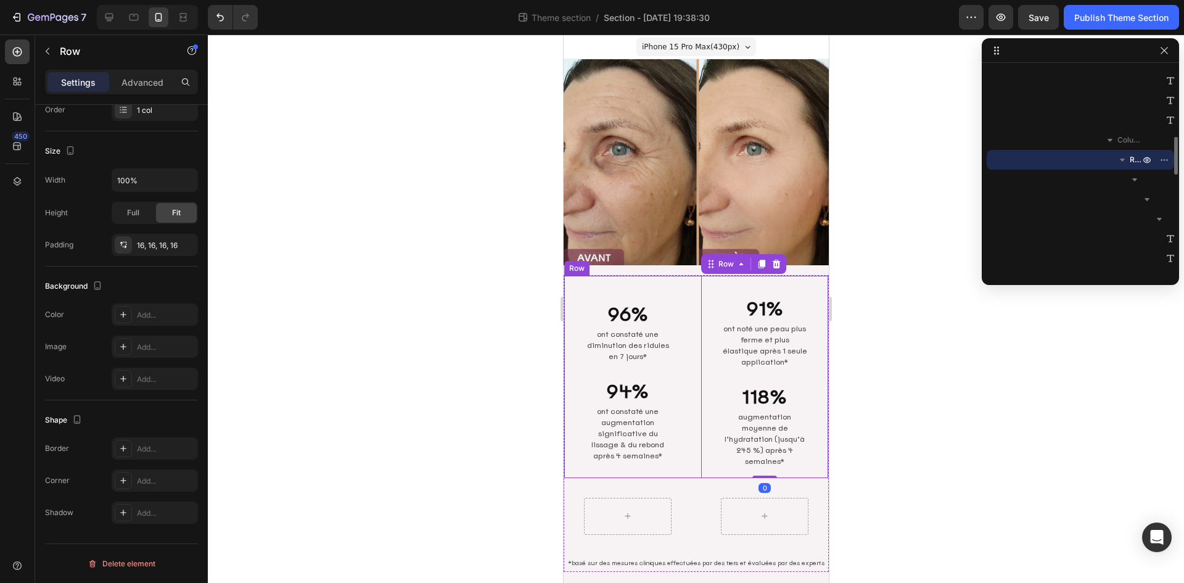
click at [692, 445] on div "96% Heading ont constaté une diminution des ridules en 7 jours* Text Block 94% …" at bounding box center [696, 377] width 264 height 202
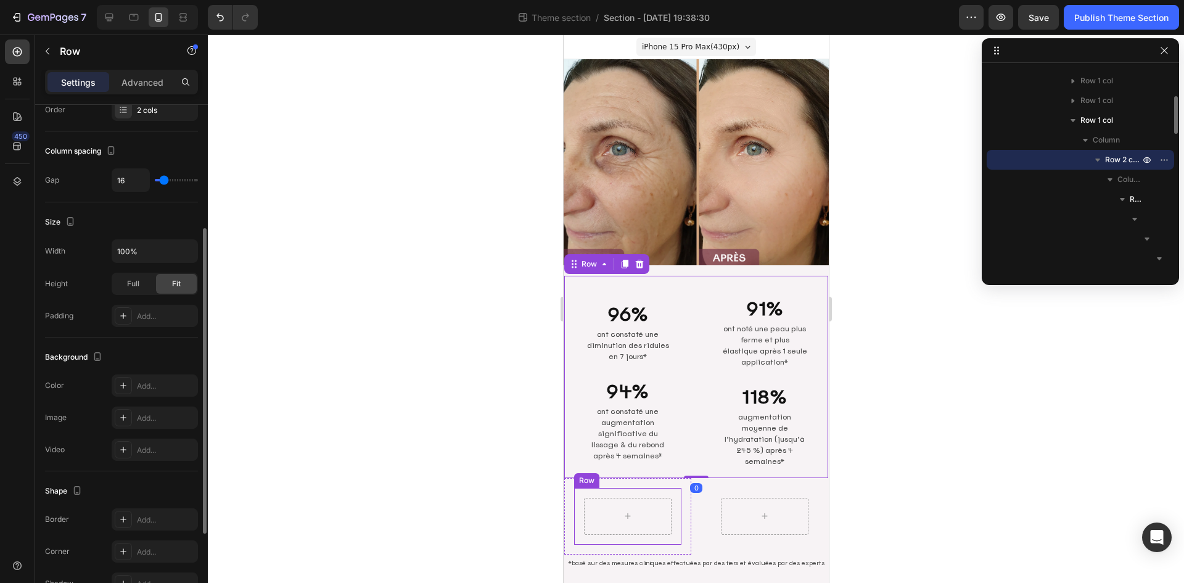
scroll to position [348, 0]
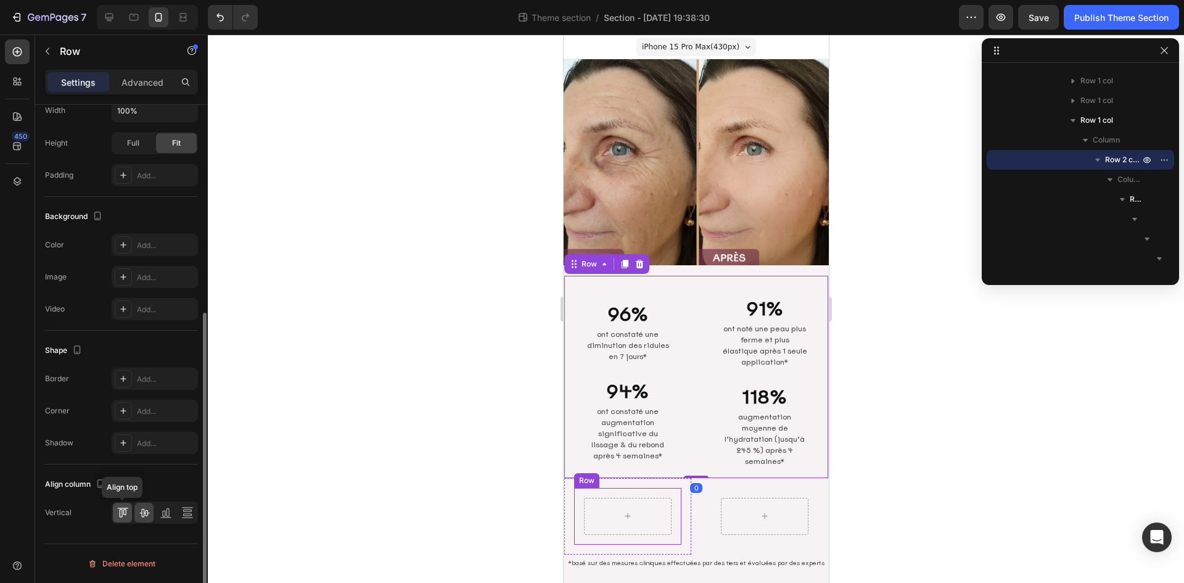
click at [123, 509] on icon at bounding box center [123, 512] width 12 height 12
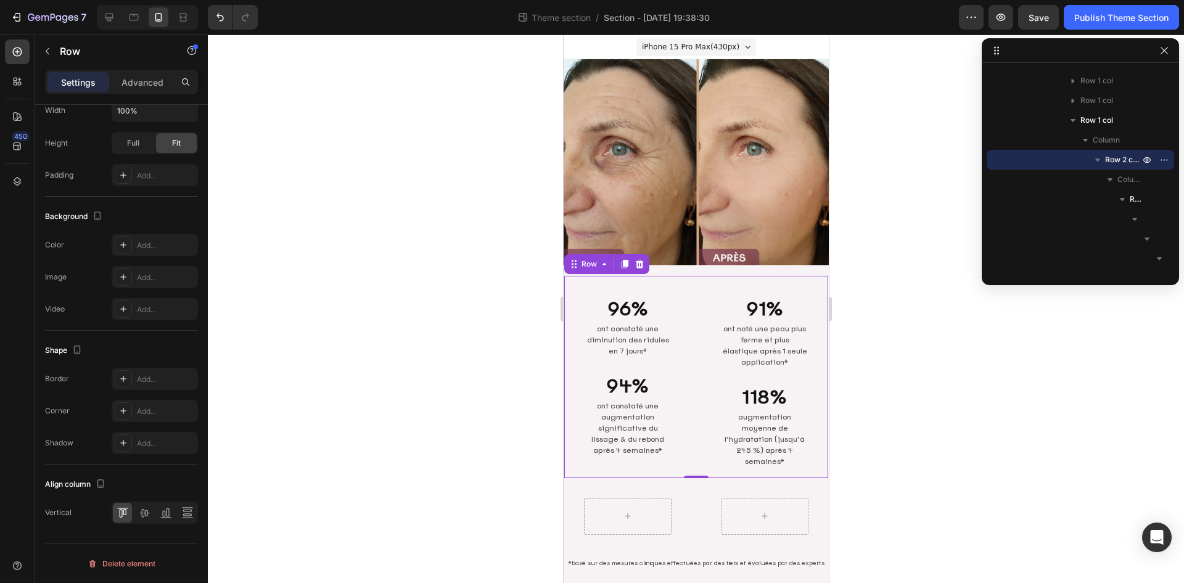
click at [949, 397] on div at bounding box center [696, 309] width 976 height 548
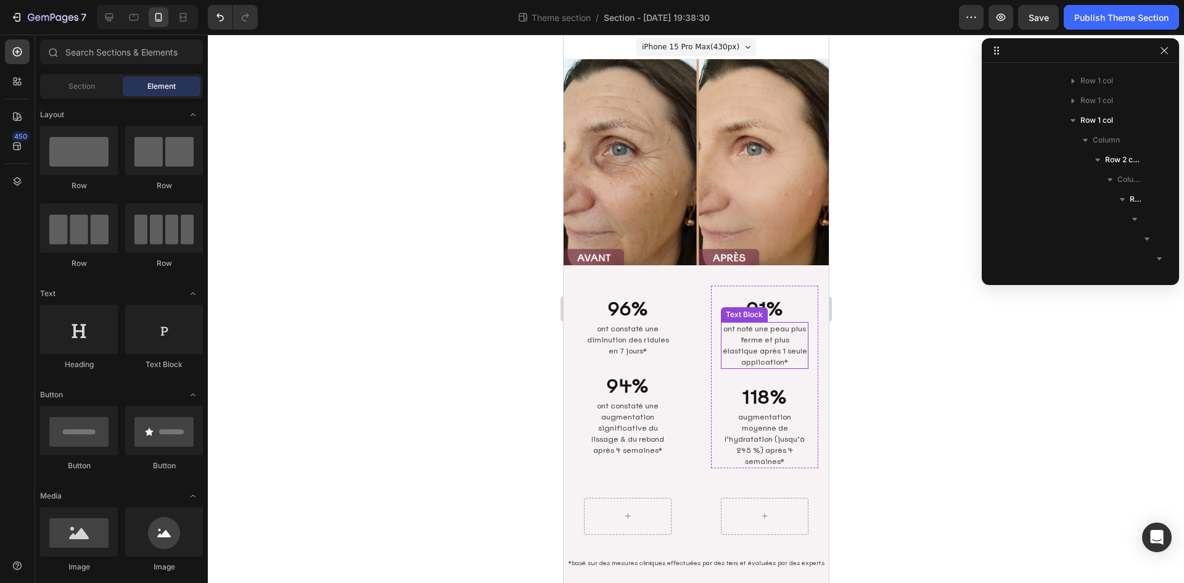
click at [782, 360] on p "ont noté une peau plus ferme et plus élastique après 1 seule application*" at bounding box center [764, 345] width 85 height 44
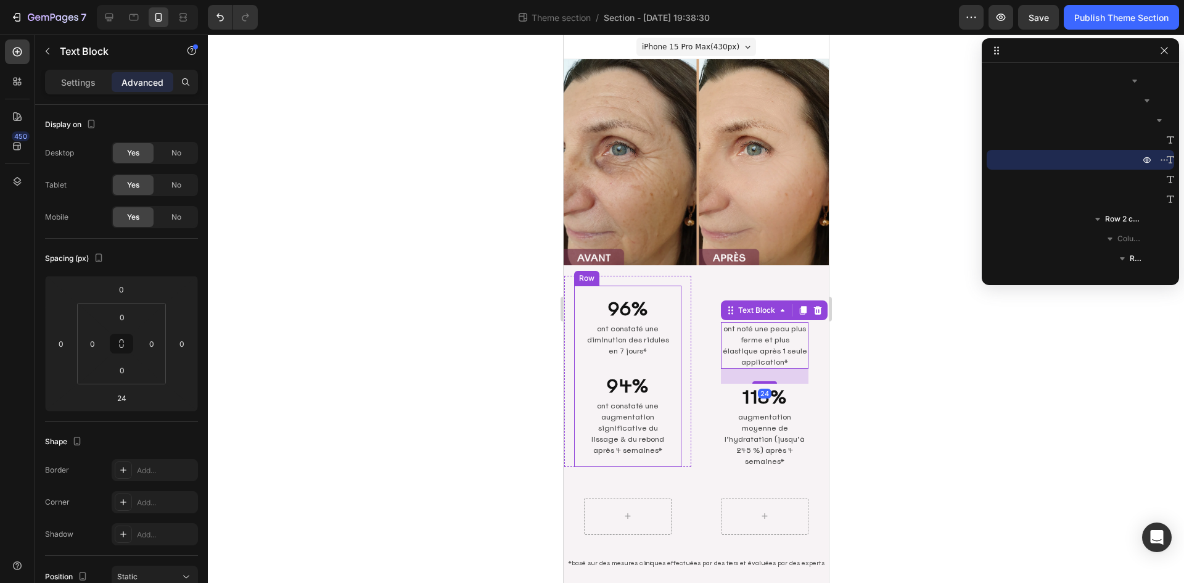
click at [643, 342] on p "ont constaté une diminution des ridules en 7 jours*" at bounding box center [627, 339] width 85 height 33
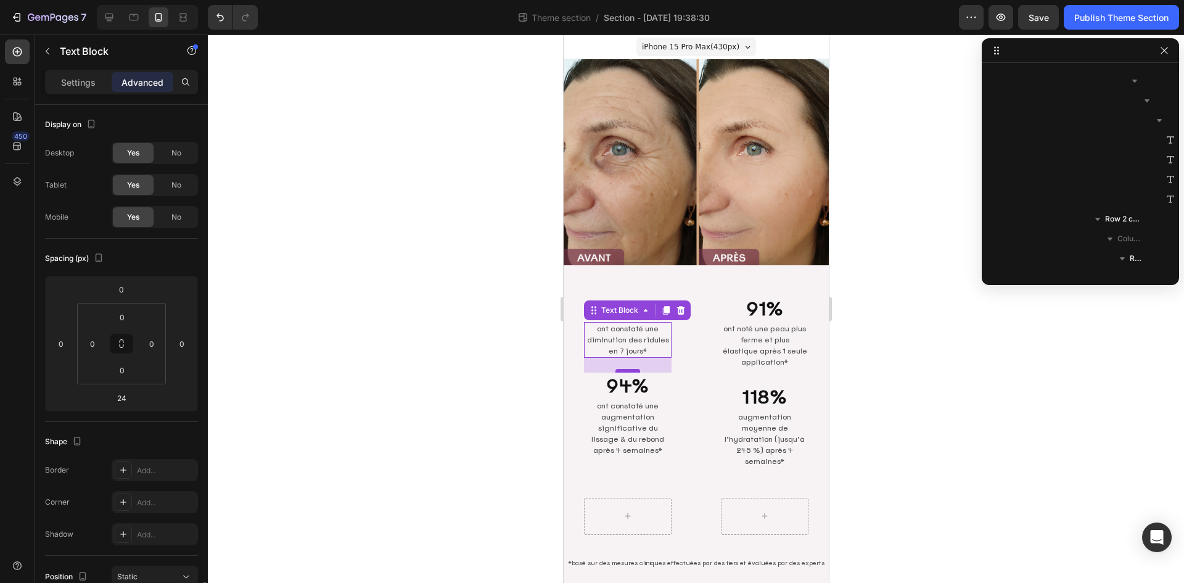
scroll to position [293, 0]
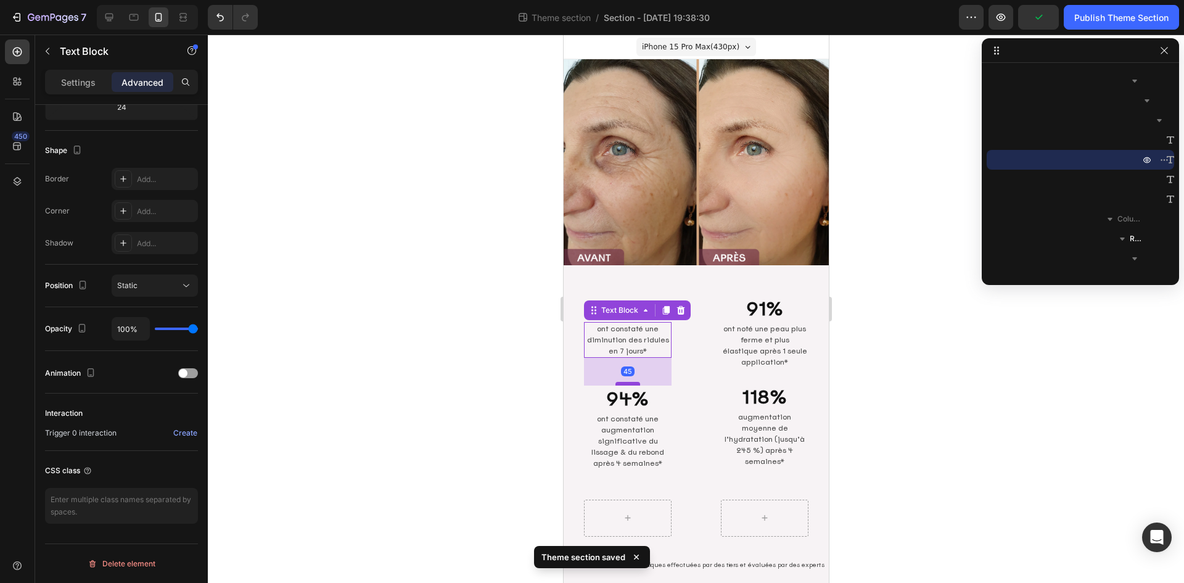
drag, startPoint x: 629, startPoint y: 363, endPoint x: 1436, endPoint y: 422, distance: 809.6
click at [628, 382] on div at bounding box center [627, 384] width 25 height 4
type input "45"
click at [913, 392] on div at bounding box center [696, 309] width 976 height 548
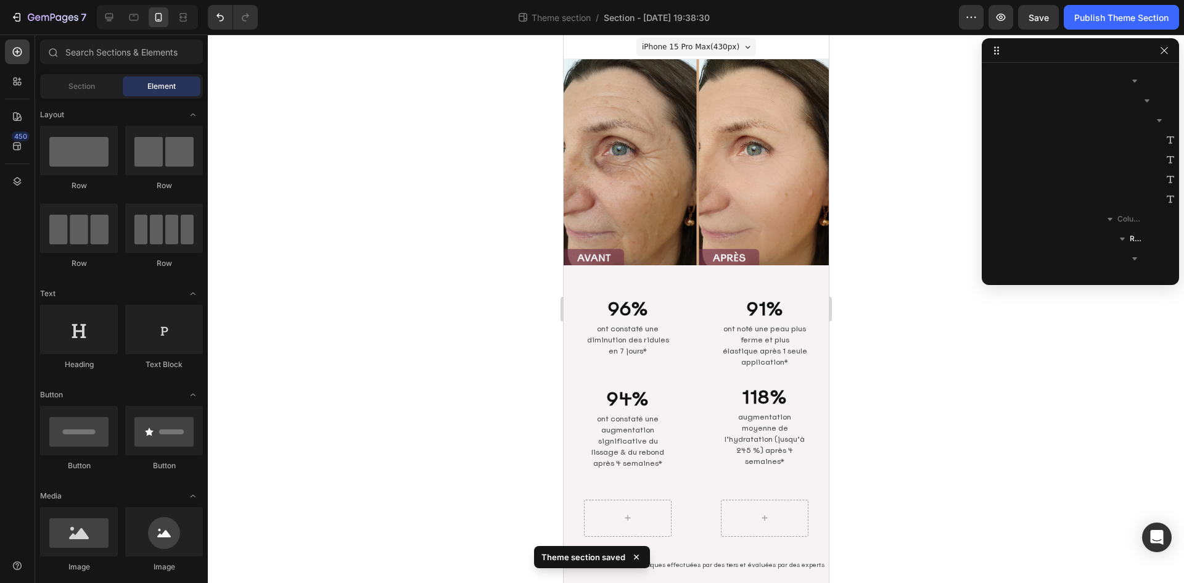
click at [995, 387] on div at bounding box center [696, 309] width 976 height 548
click at [690, 518] on div "Row Row [GEOGRAPHIC_DATA]" at bounding box center [696, 518] width 264 height 76
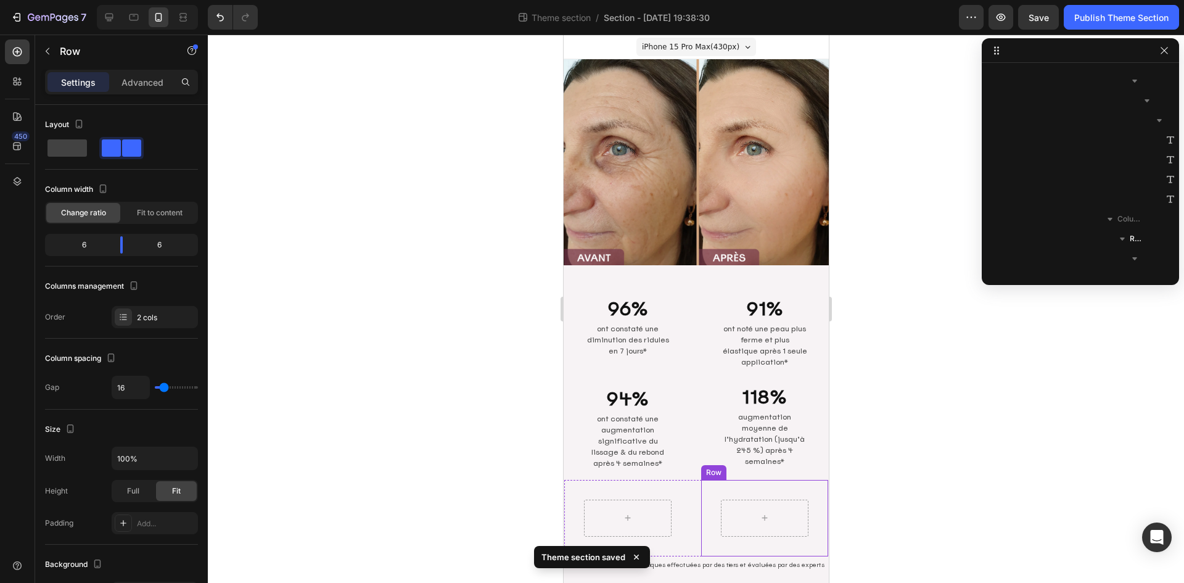
scroll to position [530, 0]
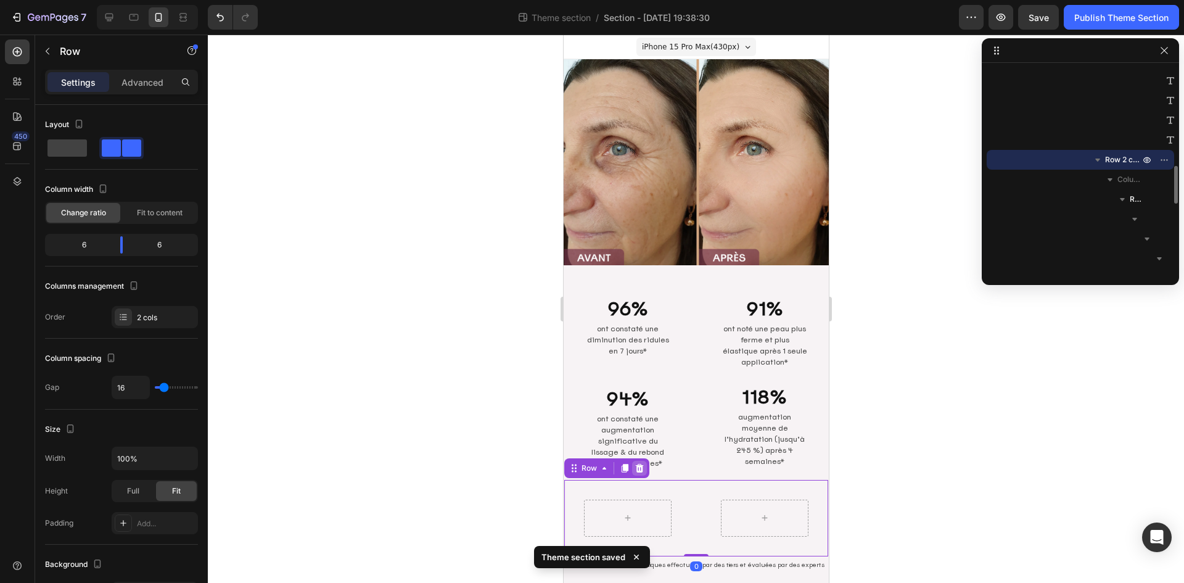
click at [639, 464] on icon at bounding box center [639, 468] width 8 height 9
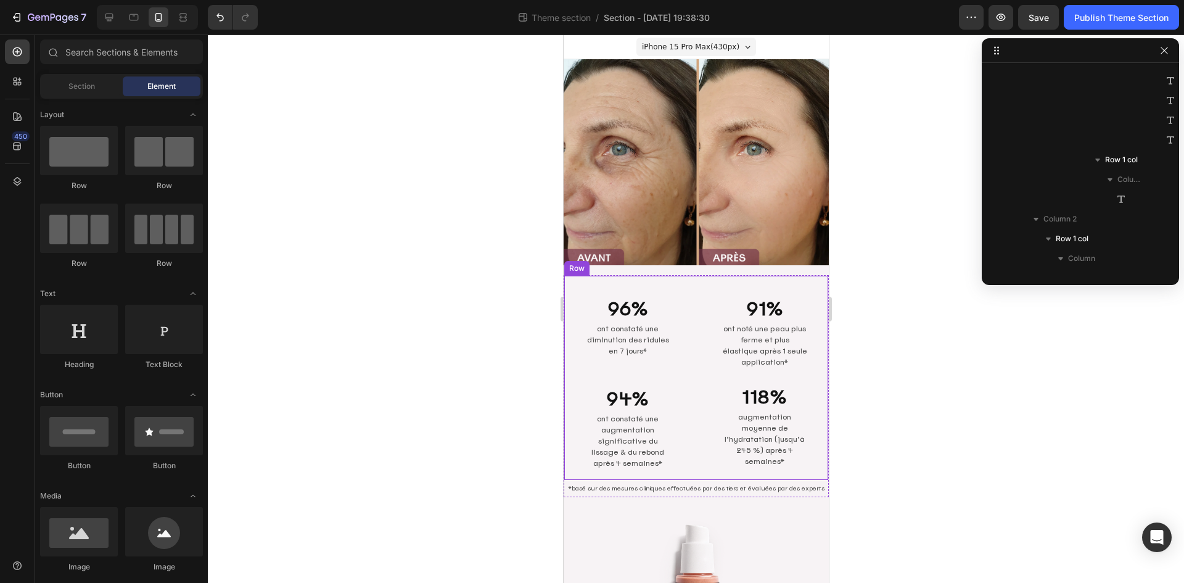
click at [686, 434] on div "96% Heading ont constaté une diminution des ridules en 7 jours* Text Block 94% …" at bounding box center [696, 378] width 264 height 204
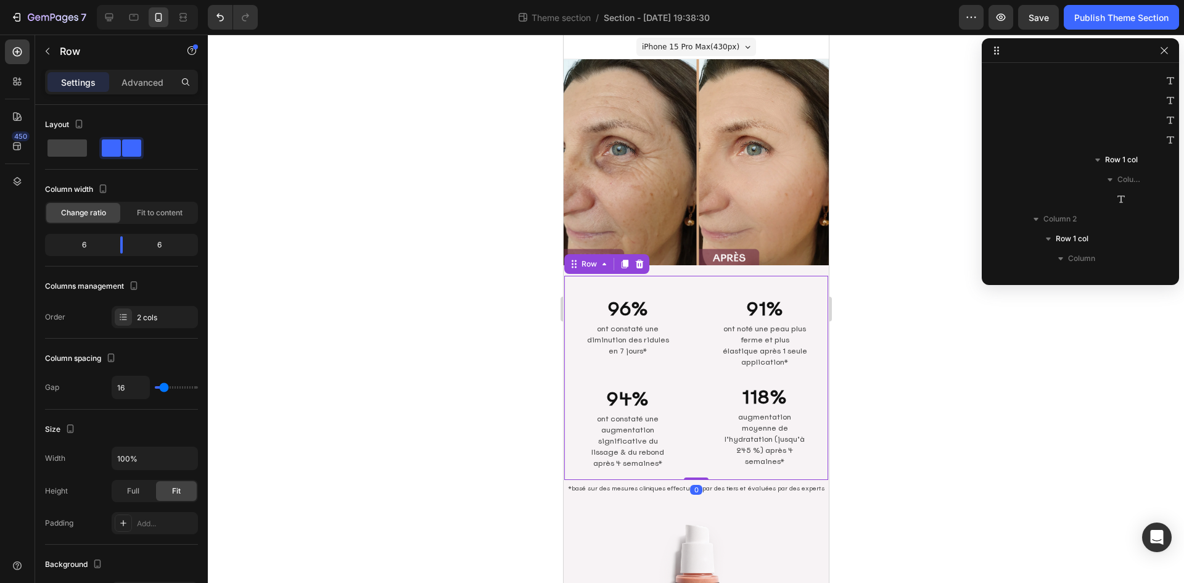
scroll to position [155, 0]
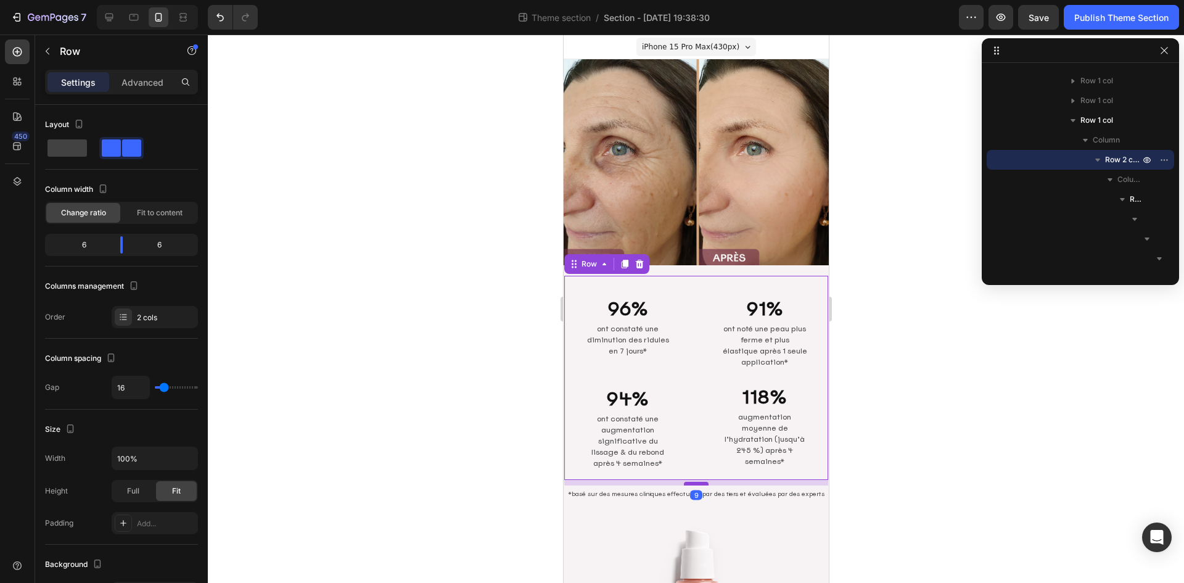
click at [687, 482] on div at bounding box center [695, 484] width 25 height 4
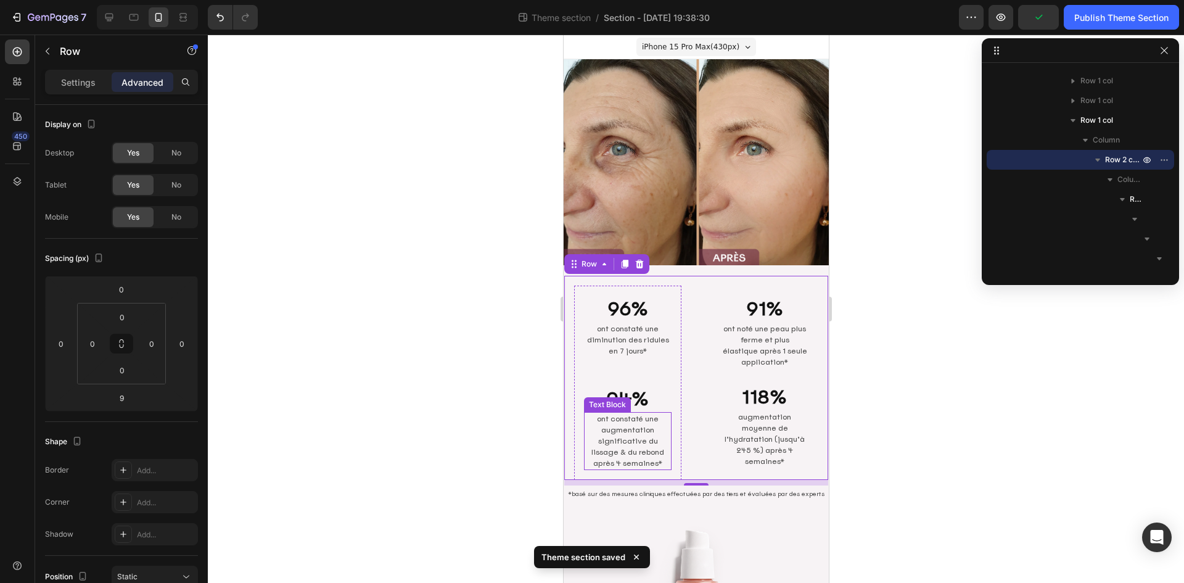
click at [678, 424] on div "96% Heading ont constaté une diminution des ridules en 7 jours* Text Block 94% …" at bounding box center [627, 378] width 127 height 204
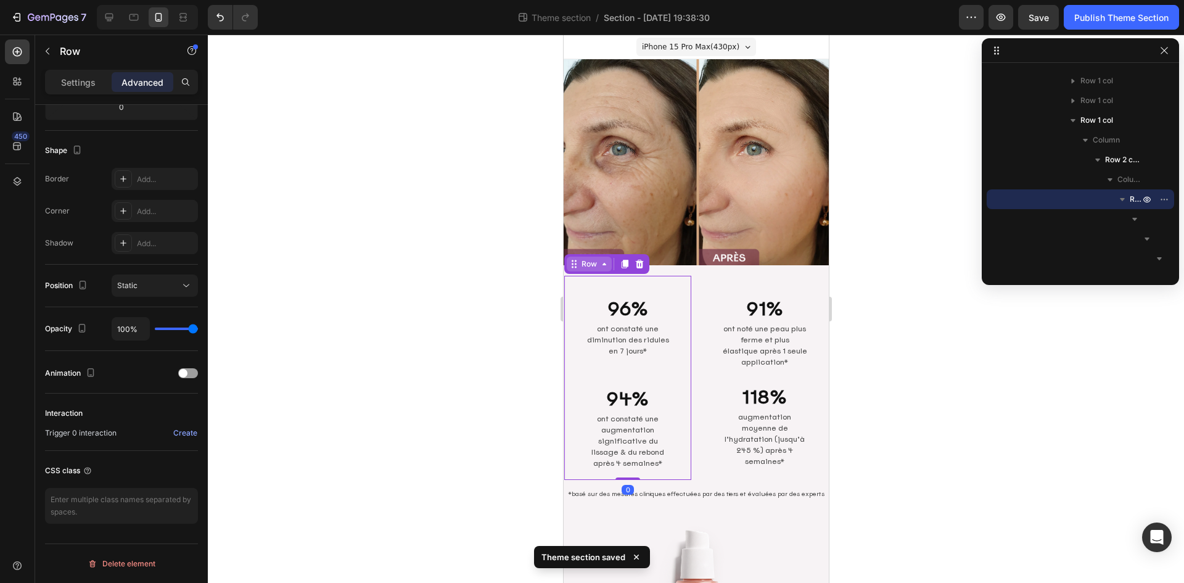
click at [588, 258] on div "Row" at bounding box center [589, 263] width 20 height 11
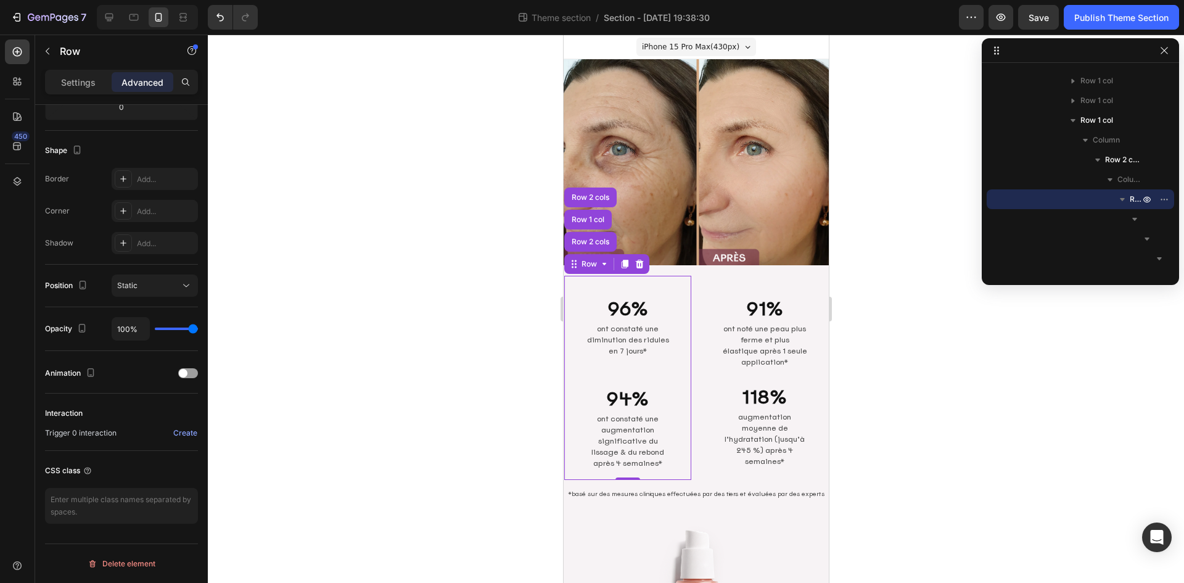
click at [913, 455] on div at bounding box center [696, 309] width 976 height 548
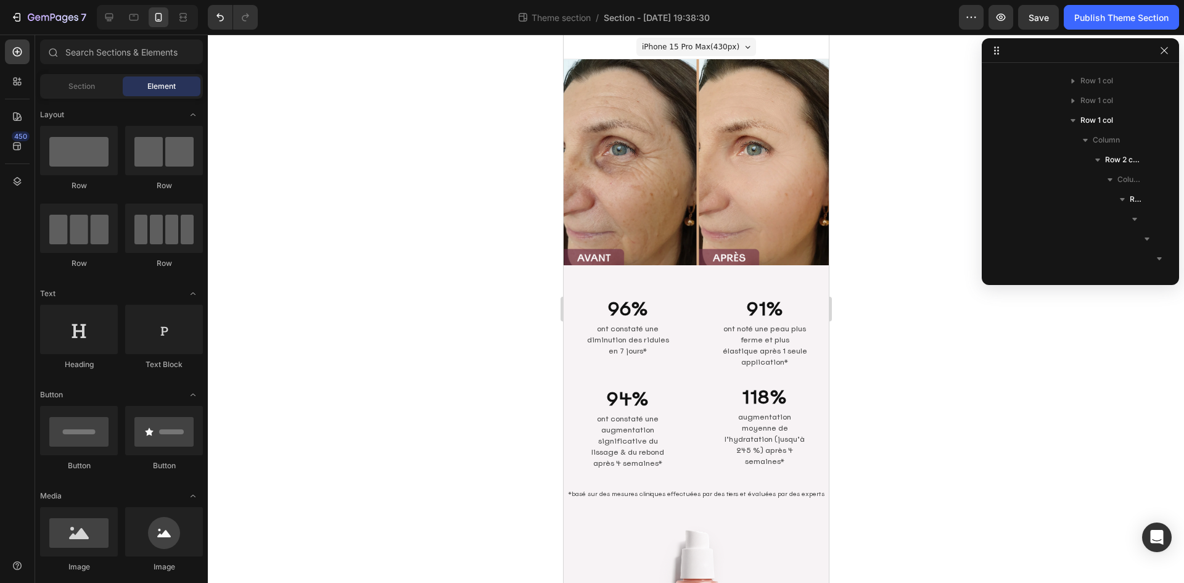
click at [960, 429] on div at bounding box center [696, 309] width 976 height 548
click at [701, 489] on p "*basé sur des mesures cliniques effectuées par des tiers et évaluées par des ex…" at bounding box center [695, 493] width 257 height 9
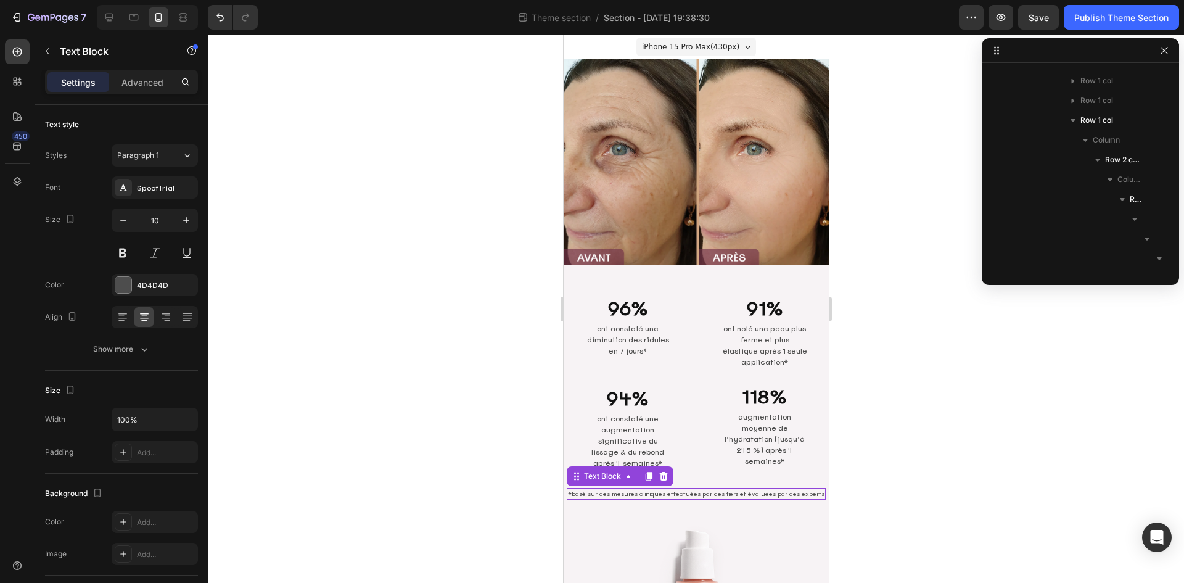
scroll to position [569, 0]
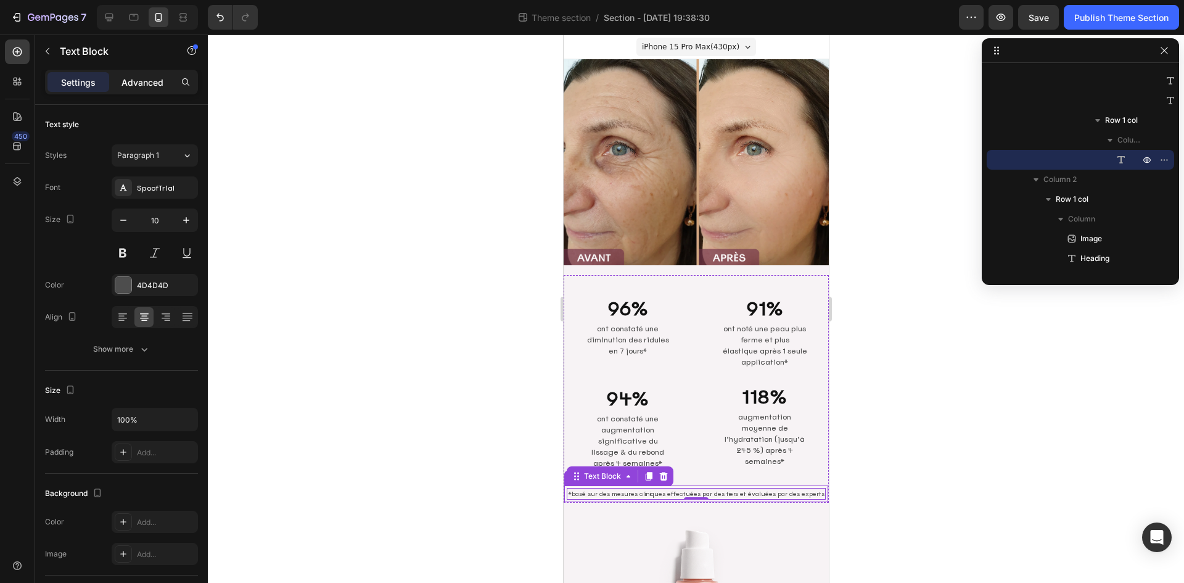
click at [136, 83] on p "Advanced" at bounding box center [143, 82] width 42 height 13
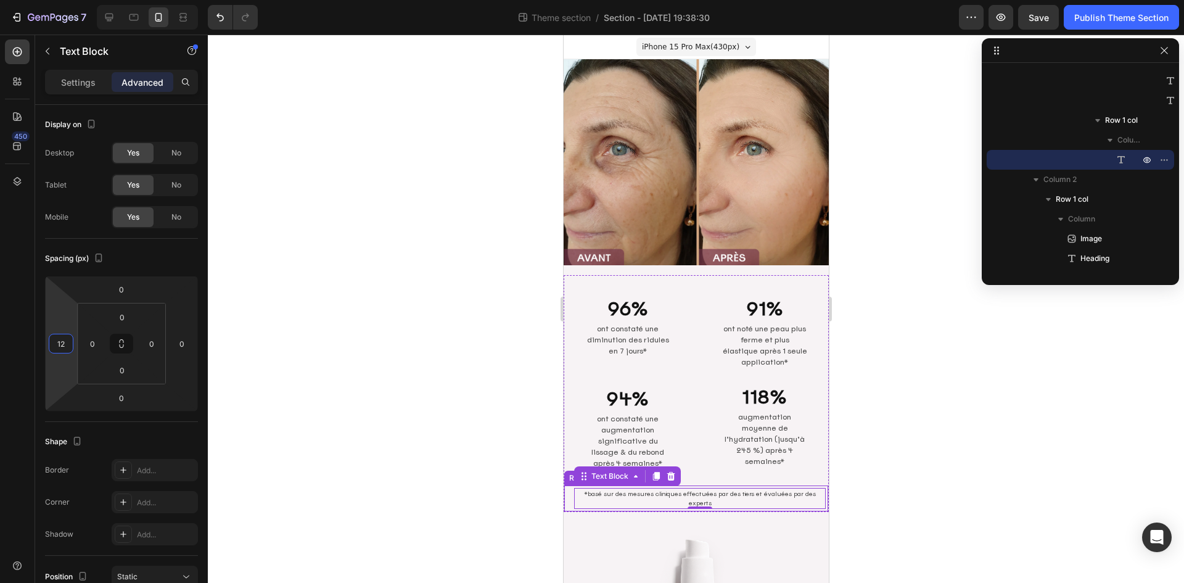
type input "16"
click at [74, 0] on html "7 Theme section / Section - [DATE] 19:38:30 Preview Save Publish Theme Section …" at bounding box center [592, 0] width 1184 height 0
click at [179, 346] on input "0" at bounding box center [182, 343] width 19 height 19
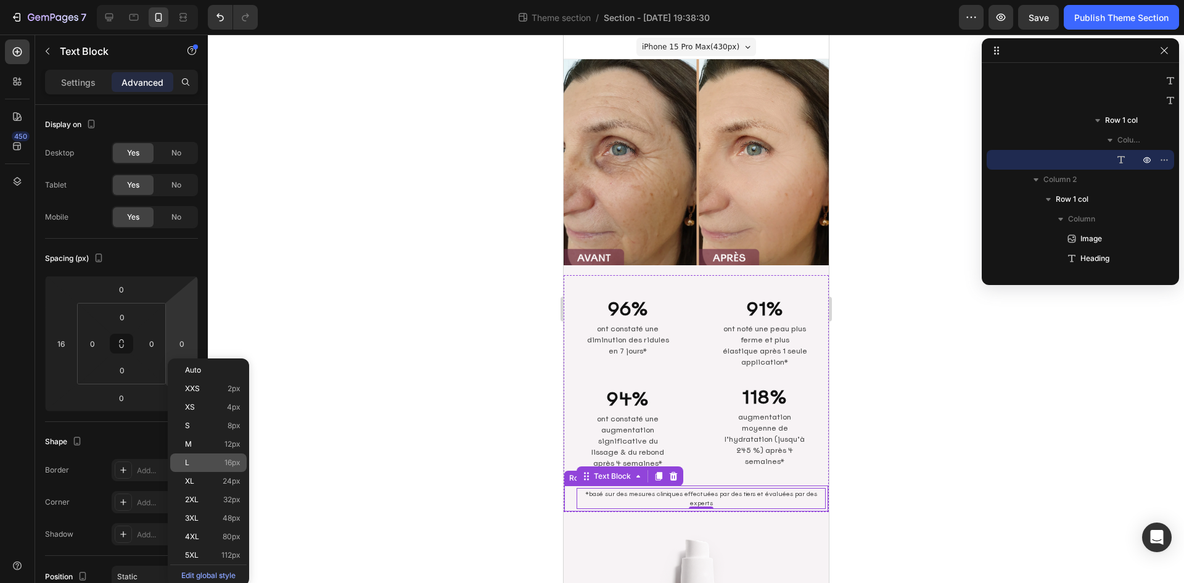
click at [218, 456] on div "L 16px" at bounding box center [208, 462] width 76 height 19
type input "16"
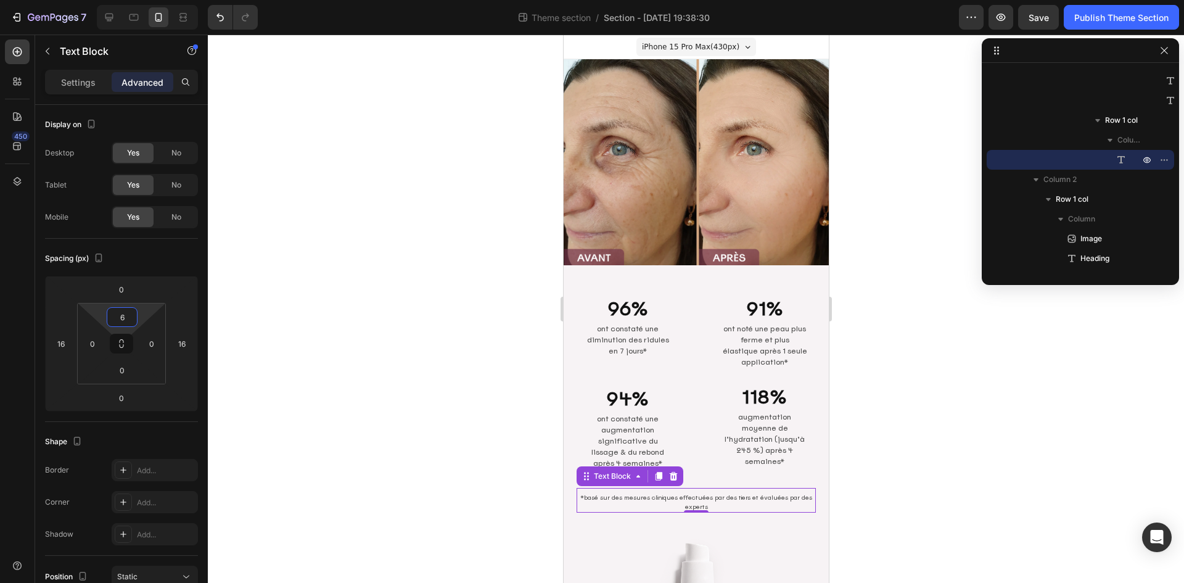
type input "12"
click at [146, 0] on html "7 Theme section / Section - [DATE] 19:38:30 Preview Save Publish Theme Section …" at bounding box center [592, 0] width 1184 height 0
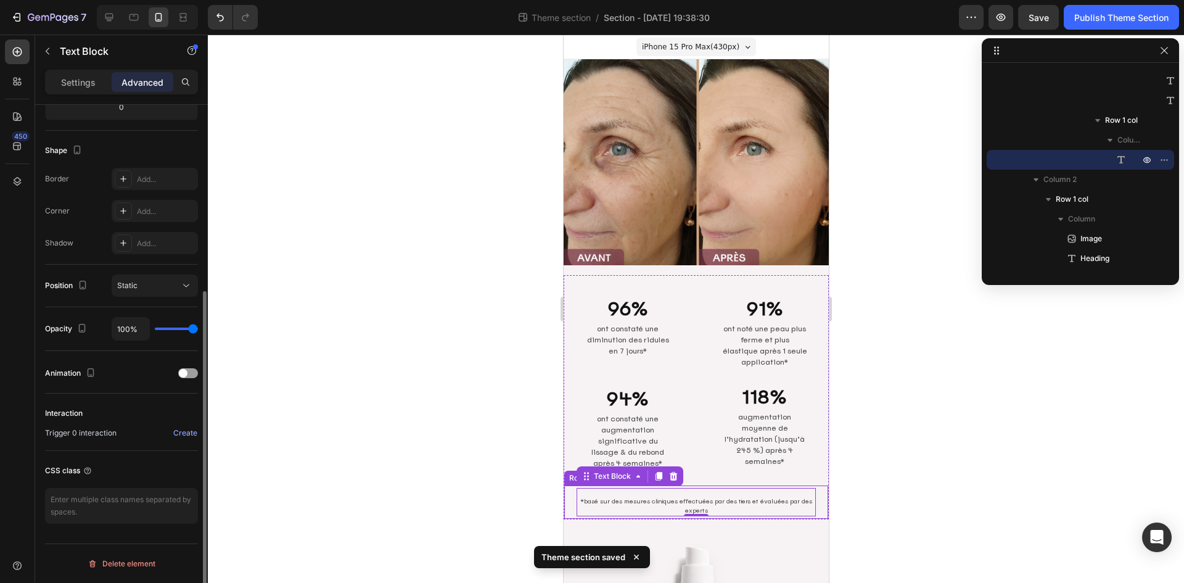
scroll to position [229, 0]
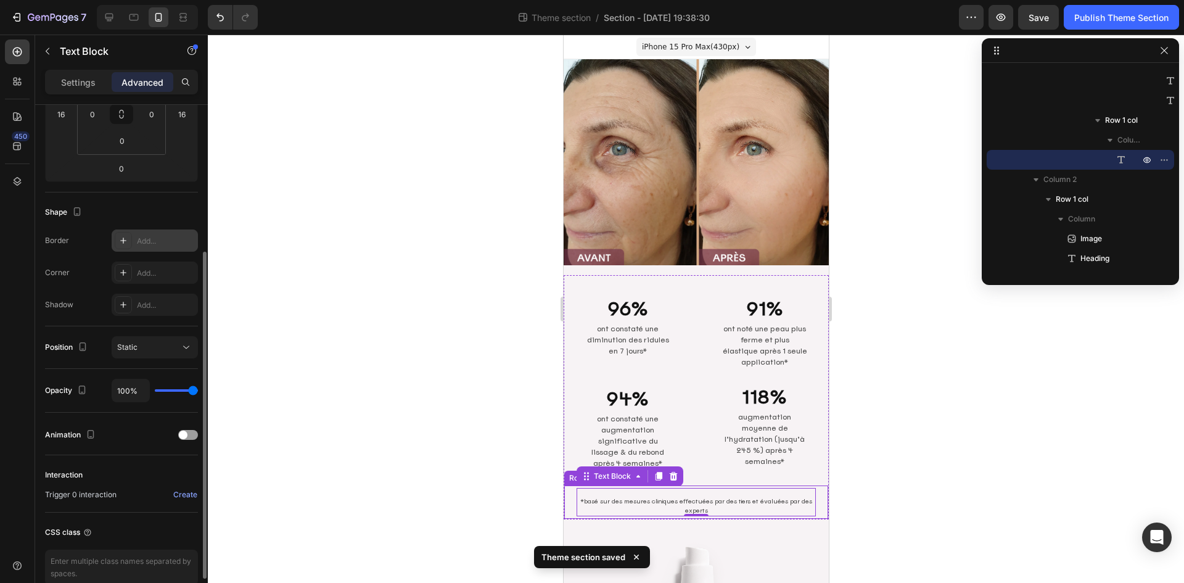
click at [171, 239] on div "Add..." at bounding box center [166, 241] width 58 height 11
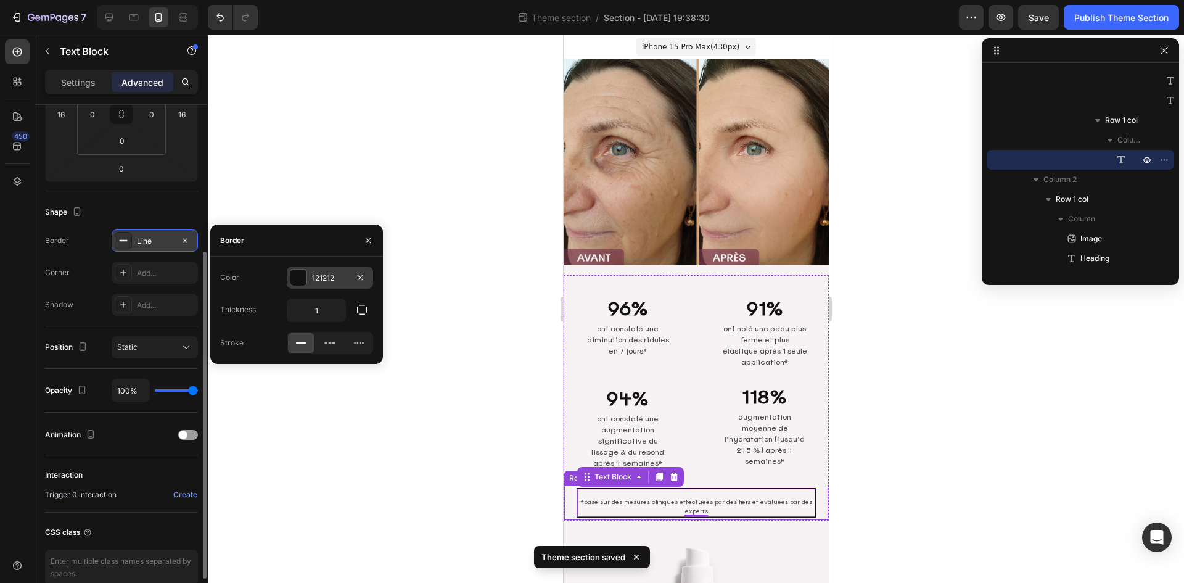
click at [329, 284] on div "121212" at bounding box center [330, 277] width 86 height 22
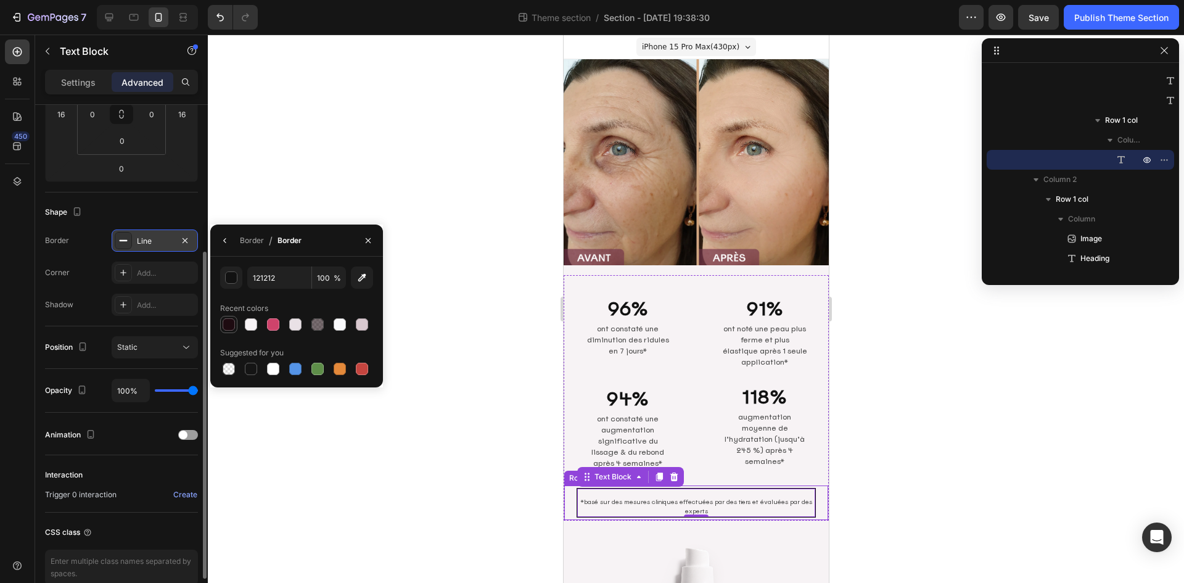
click at [231, 329] on div at bounding box center [229, 324] width 12 height 12
type input "1E0B11"
click at [366, 241] on icon "button" at bounding box center [368, 241] width 10 height 10
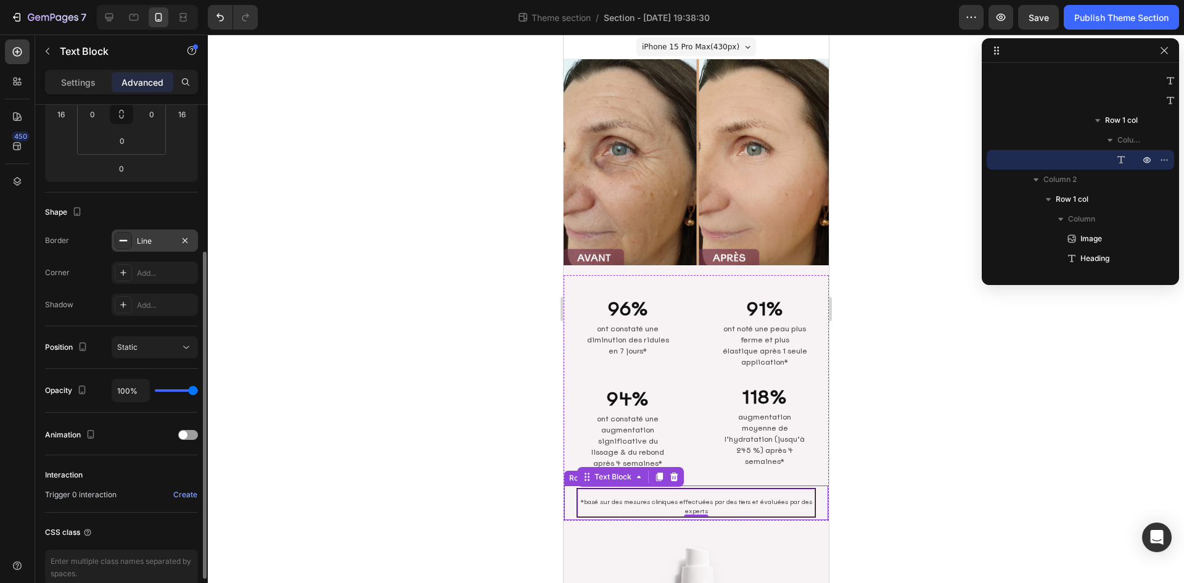
click at [167, 244] on div "Line" at bounding box center [155, 241] width 36 height 11
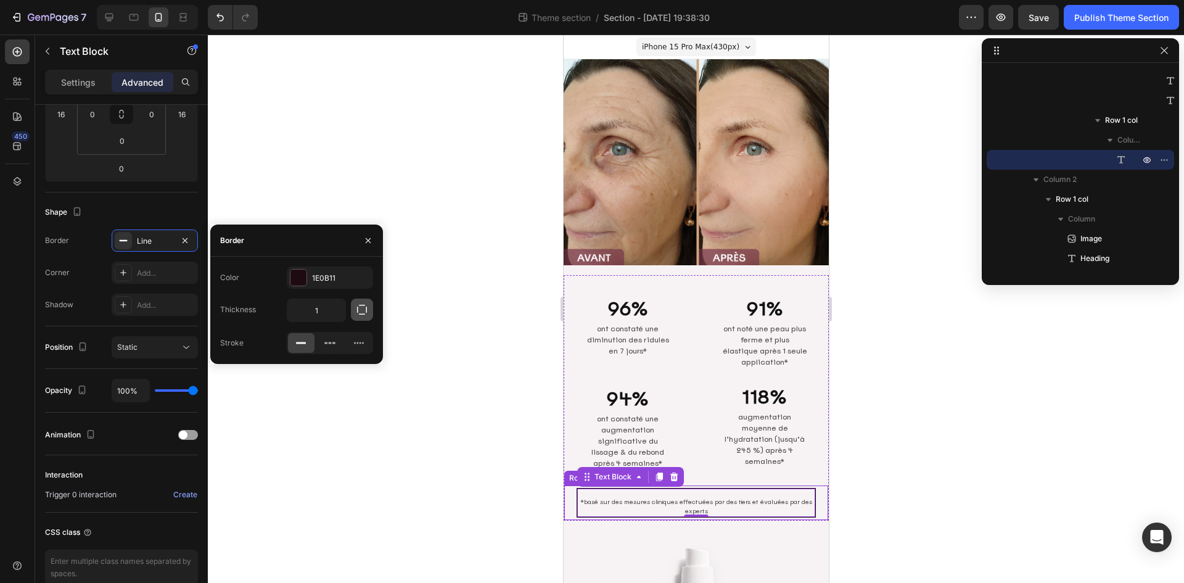
click at [356, 305] on icon "button" at bounding box center [362, 309] width 12 height 12
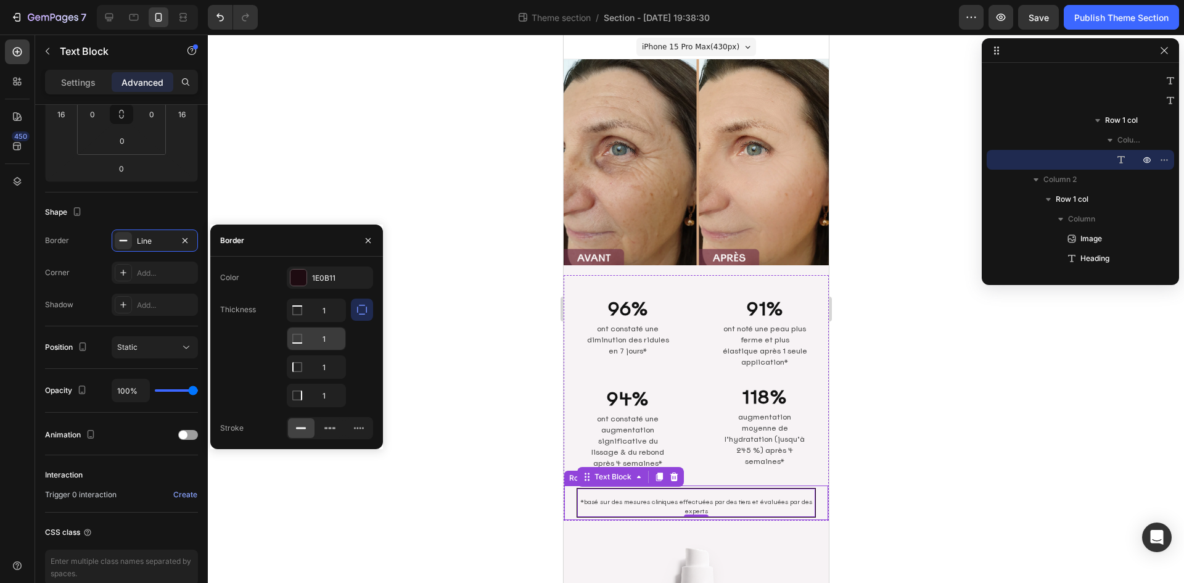
click at [332, 321] on input "1" at bounding box center [316, 310] width 58 height 22
type input "0"
click at [332, 367] on input "1" at bounding box center [316, 367] width 58 height 22
type input "0"
click at [329, 395] on input "1" at bounding box center [316, 395] width 58 height 22
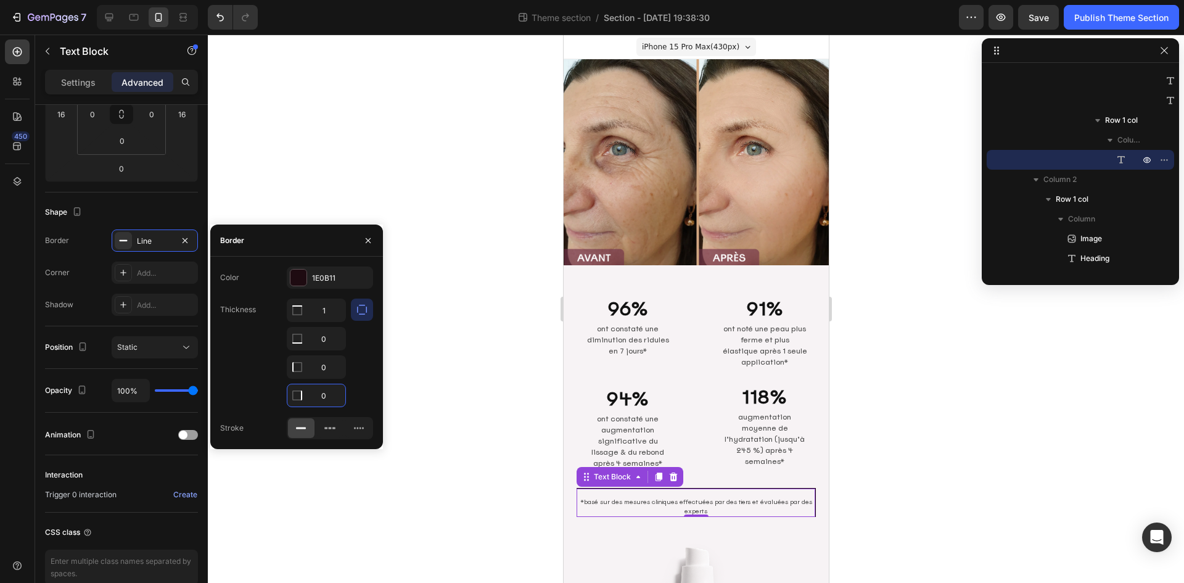
drag, startPoint x: 929, startPoint y: 347, endPoint x: 929, endPoint y: 371, distance: 24.1
click at [929, 347] on div at bounding box center [696, 309] width 976 height 548
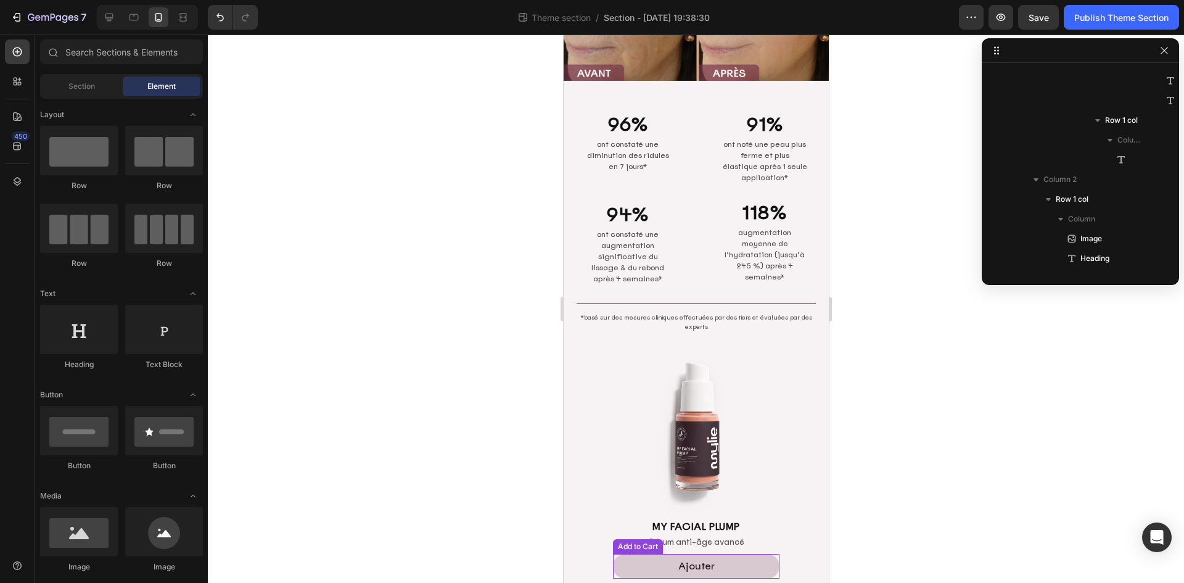
scroll to position [180, 0]
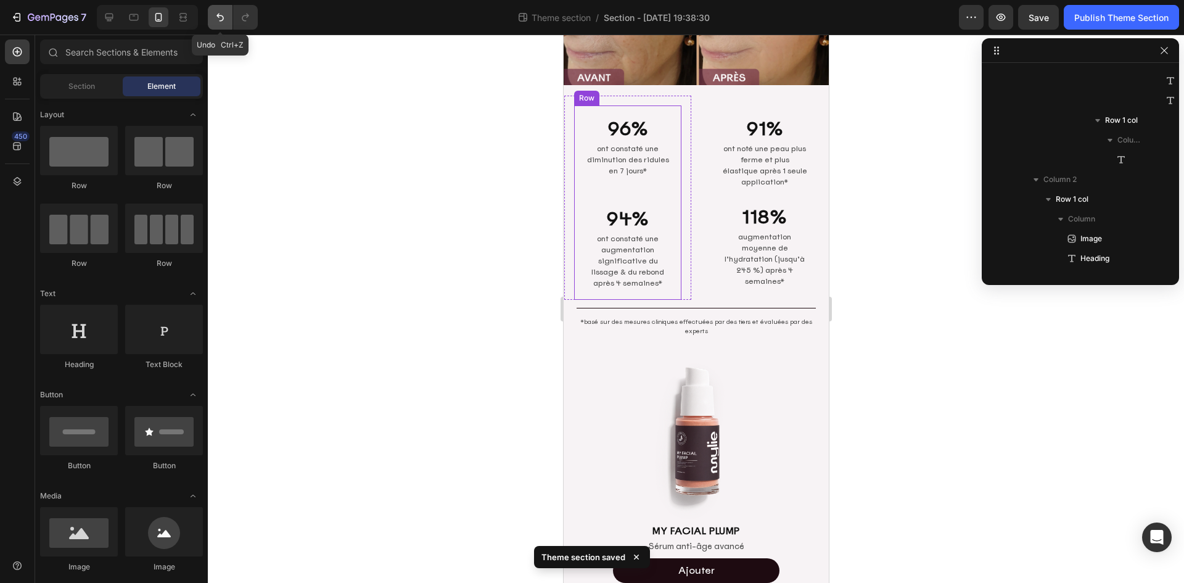
click at [221, 19] on icon "Undo/Redo" at bounding box center [220, 17] width 12 height 12
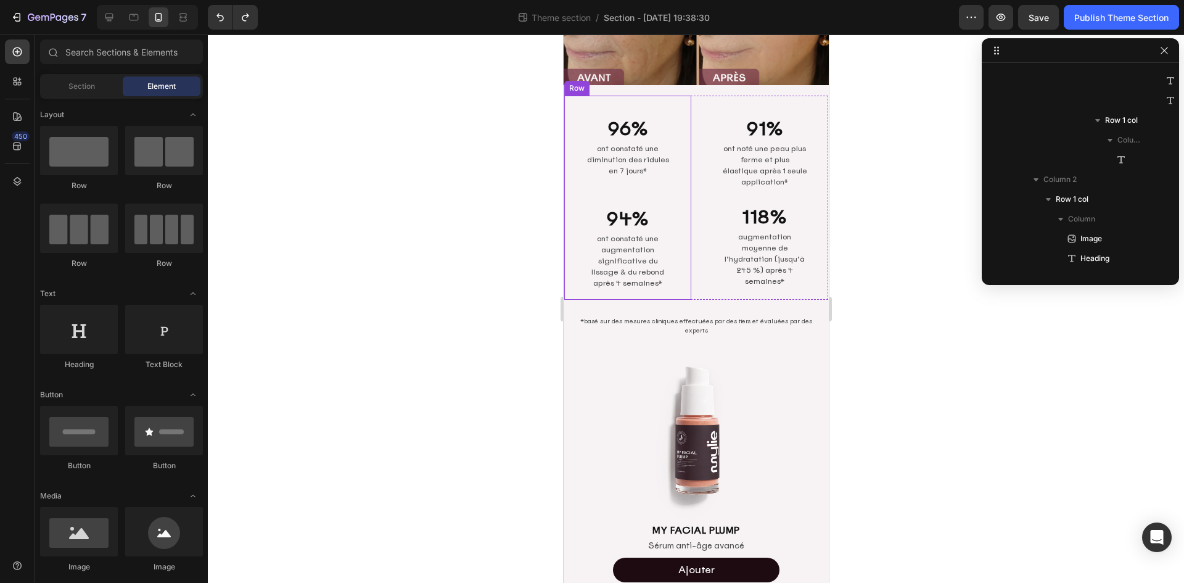
click at [680, 234] on div "96% Heading ont constaté une diminution des ridules en 7 jours* Text Block 94% …" at bounding box center [627, 198] width 127 height 204
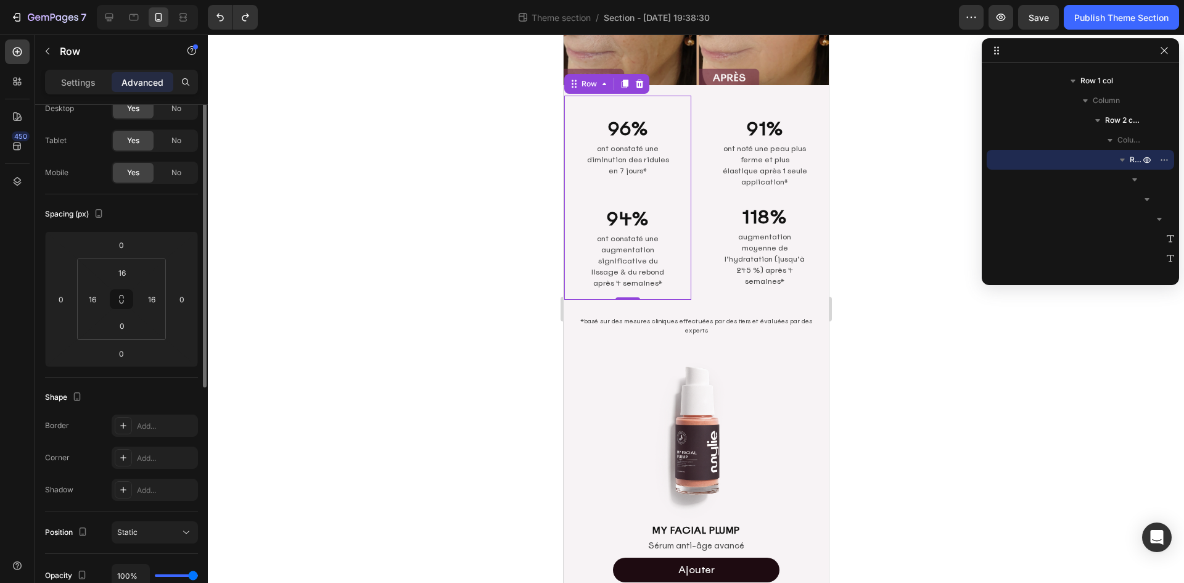
scroll to position [0, 0]
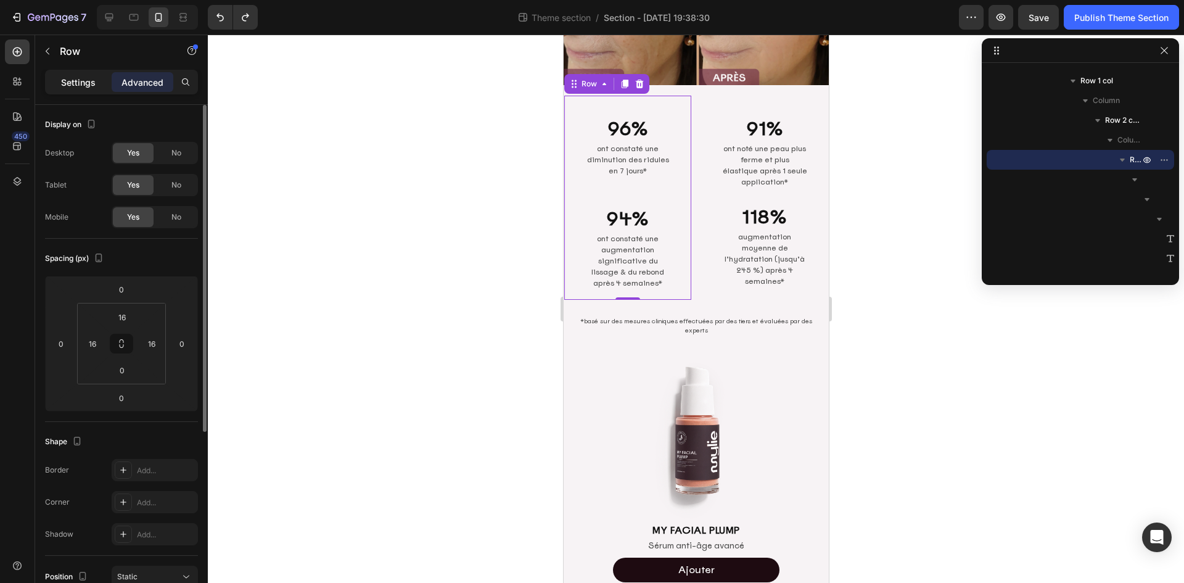
click at [89, 87] on p "Settings" at bounding box center [78, 82] width 35 height 13
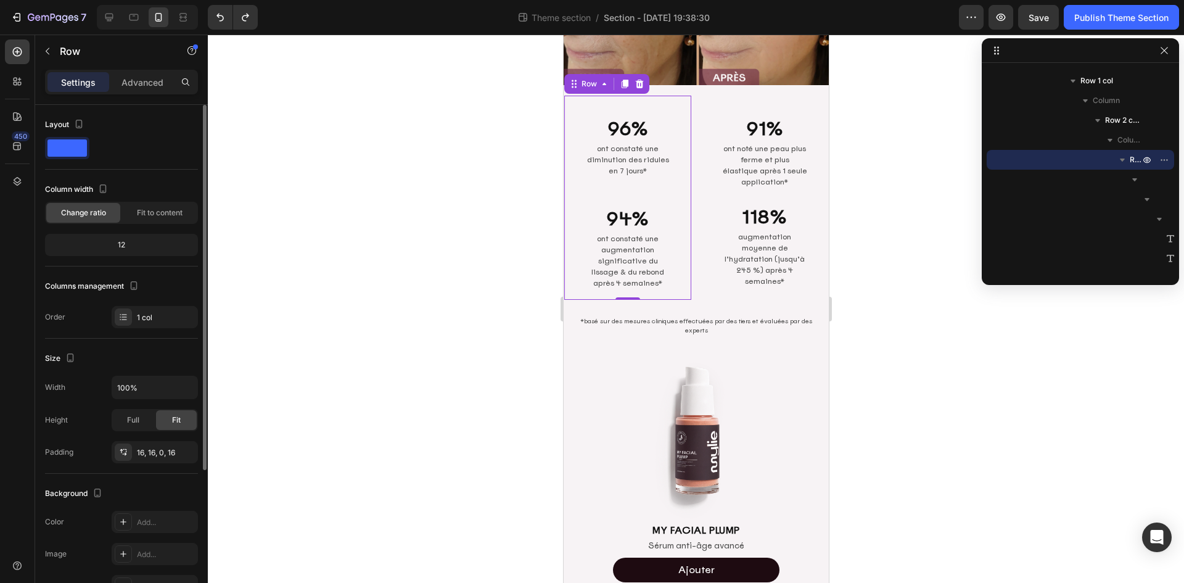
scroll to position [207, 0]
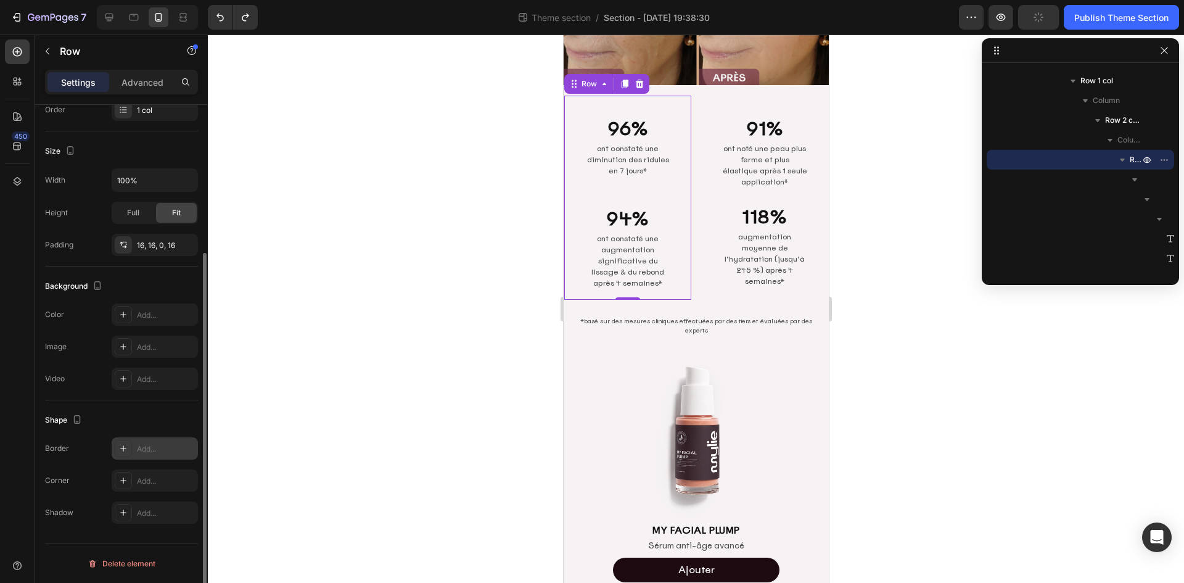
click at [155, 448] on div "Add..." at bounding box center [166, 448] width 58 height 11
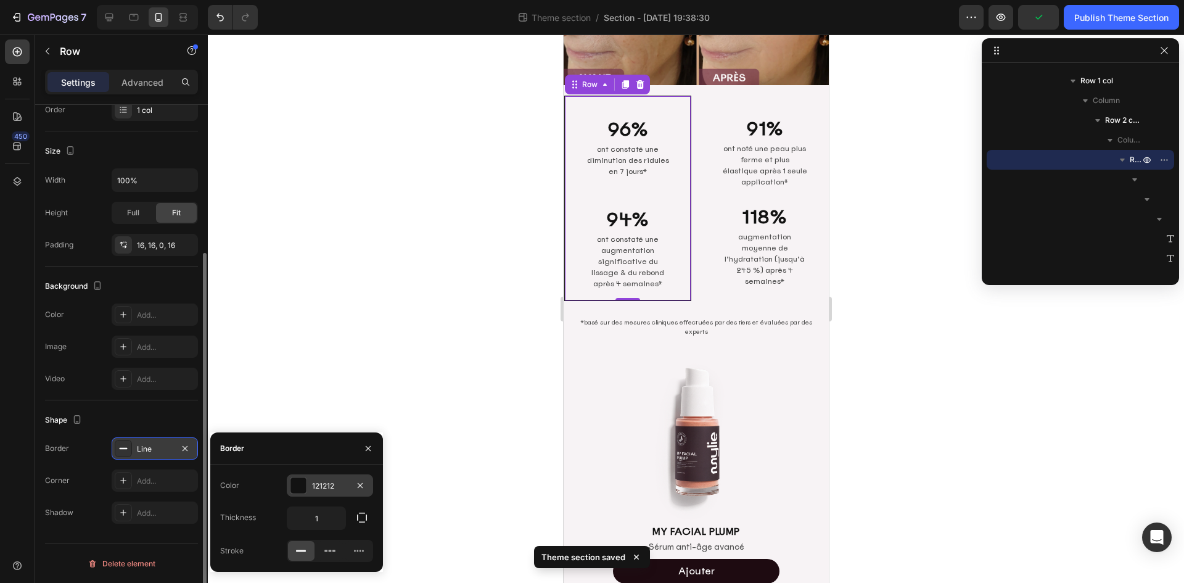
click at [332, 487] on div "121212" at bounding box center [330, 485] width 36 height 11
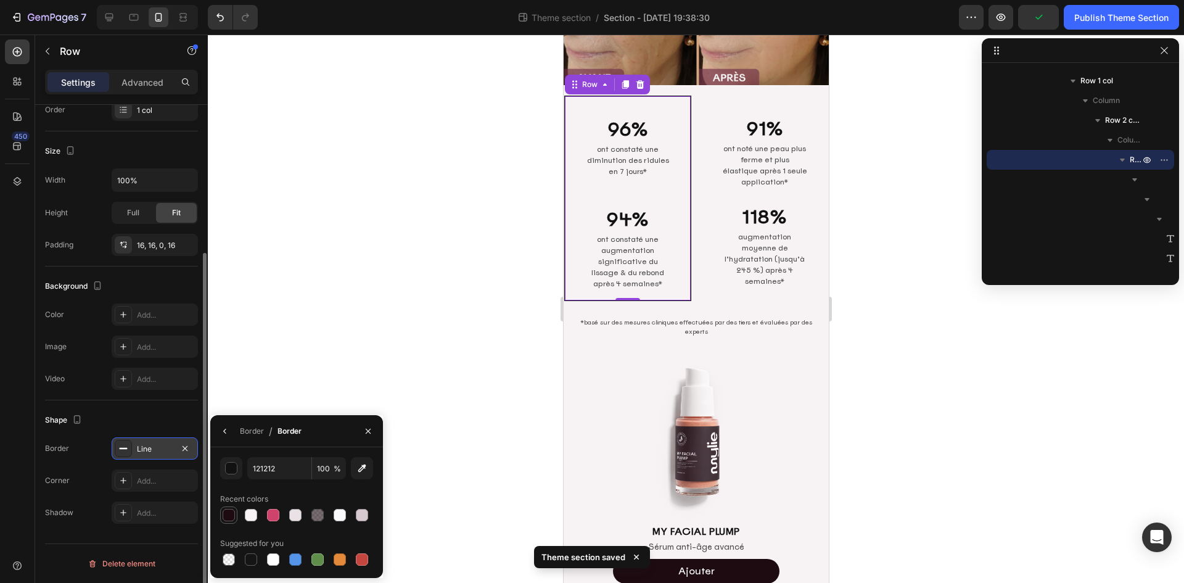
click at [228, 517] on div at bounding box center [229, 515] width 12 height 12
type input "1E0B11"
drag, startPoint x: 239, startPoint y: 428, endPoint x: 241, endPoint y: 434, distance: 6.6
click at [239, 428] on div "Border / Border" at bounding box center [258, 430] width 96 height 31
click at [247, 435] on div "Border" at bounding box center [252, 431] width 24 height 11
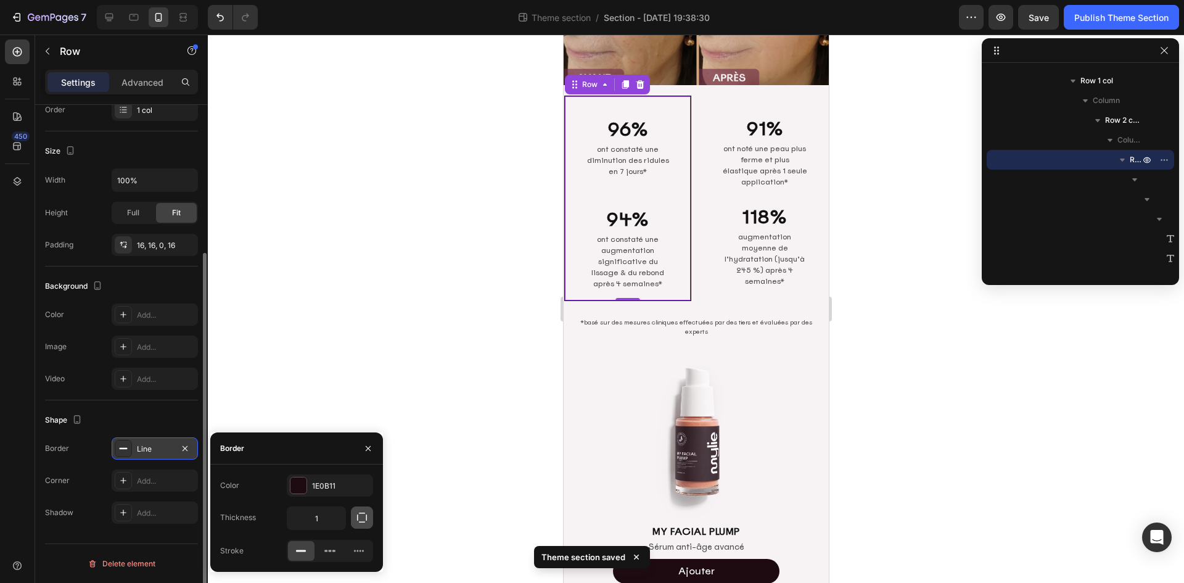
click at [367, 512] on icon "button" at bounding box center [362, 517] width 12 height 12
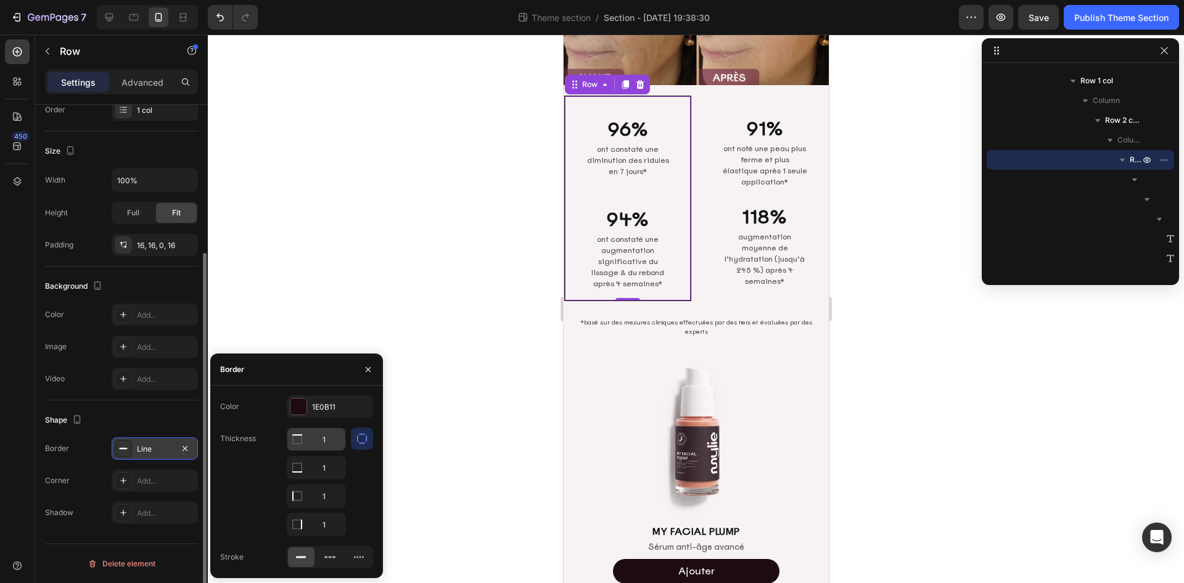
click at [329, 440] on input "1" at bounding box center [316, 439] width 58 height 22
type input "0"
click at [332, 471] on input "1" at bounding box center [316, 467] width 58 height 22
type input "0"
click at [332, 493] on input "1" at bounding box center [316, 496] width 58 height 22
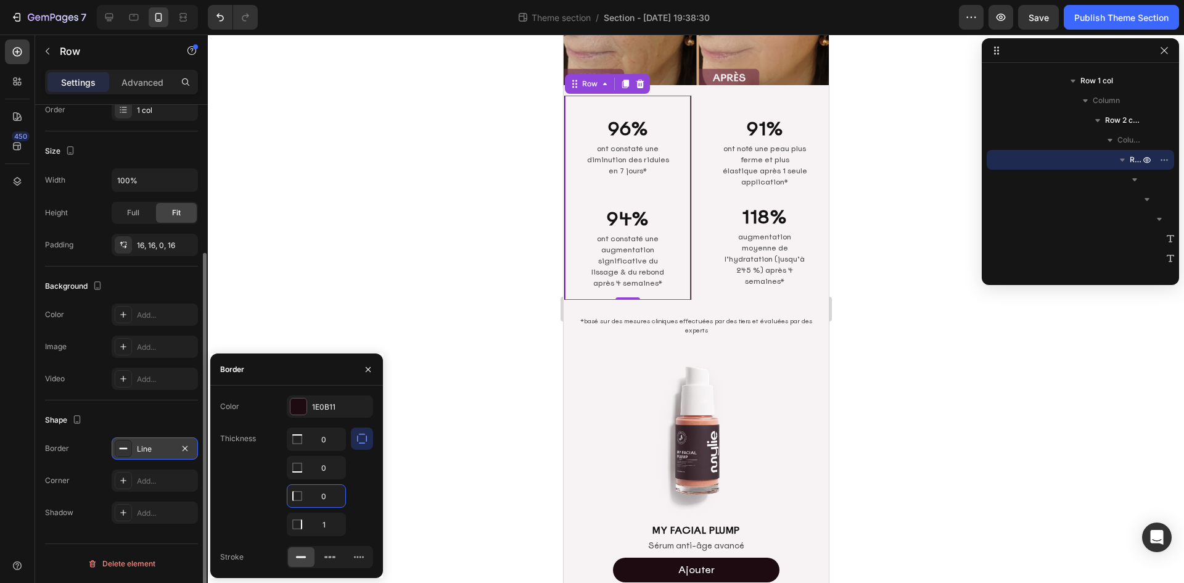
click at [938, 324] on div at bounding box center [696, 309] width 976 height 548
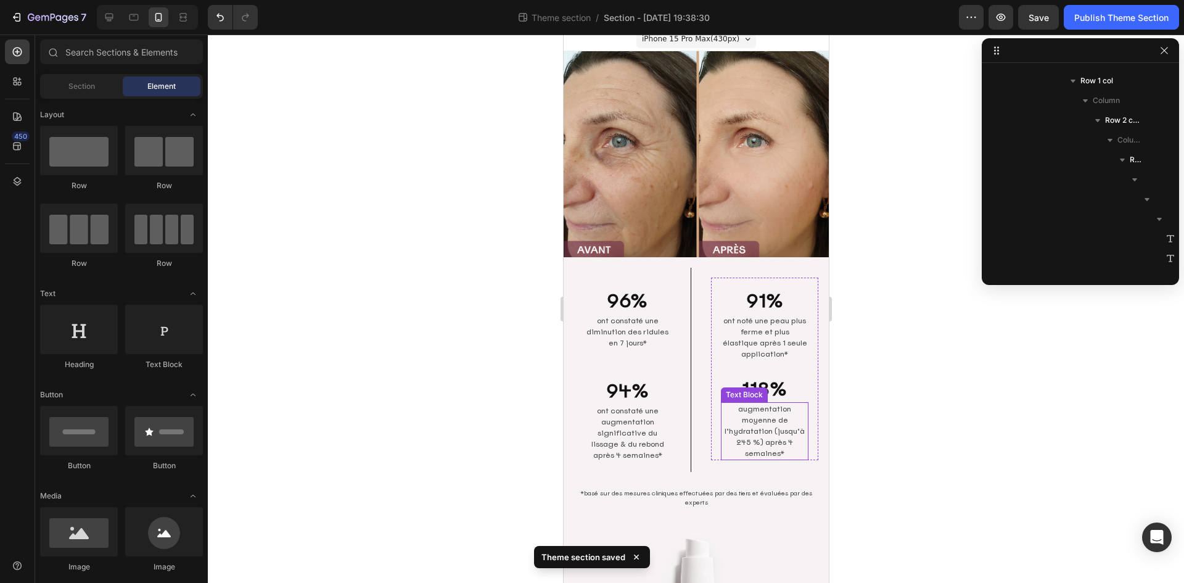
scroll to position [0, 0]
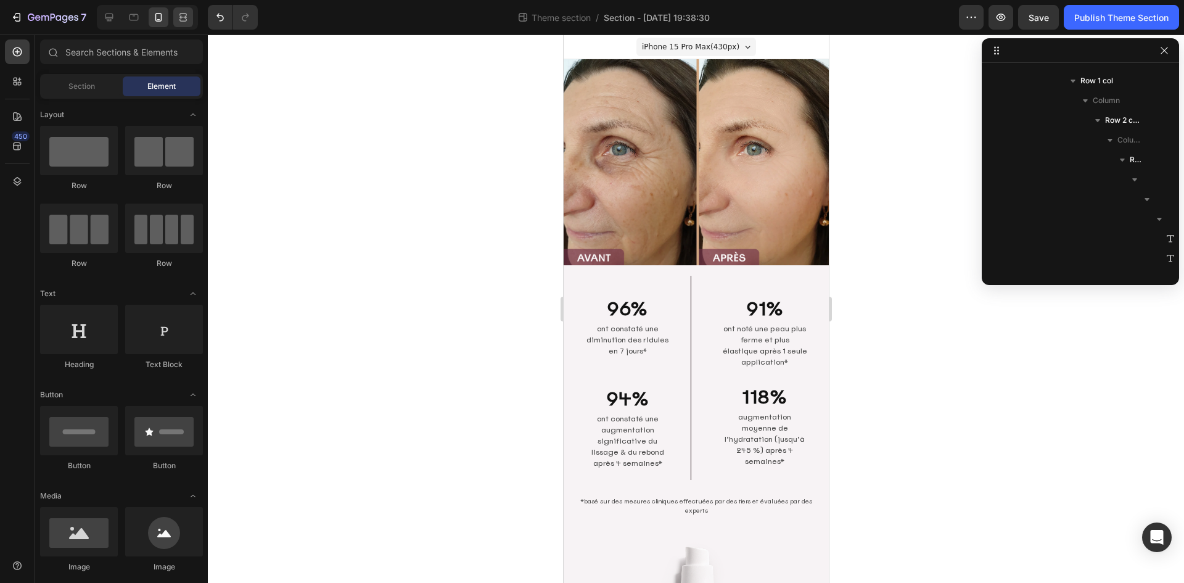
click at [183, 17] on icon at bounding box center [185, 16] width 4 height 3
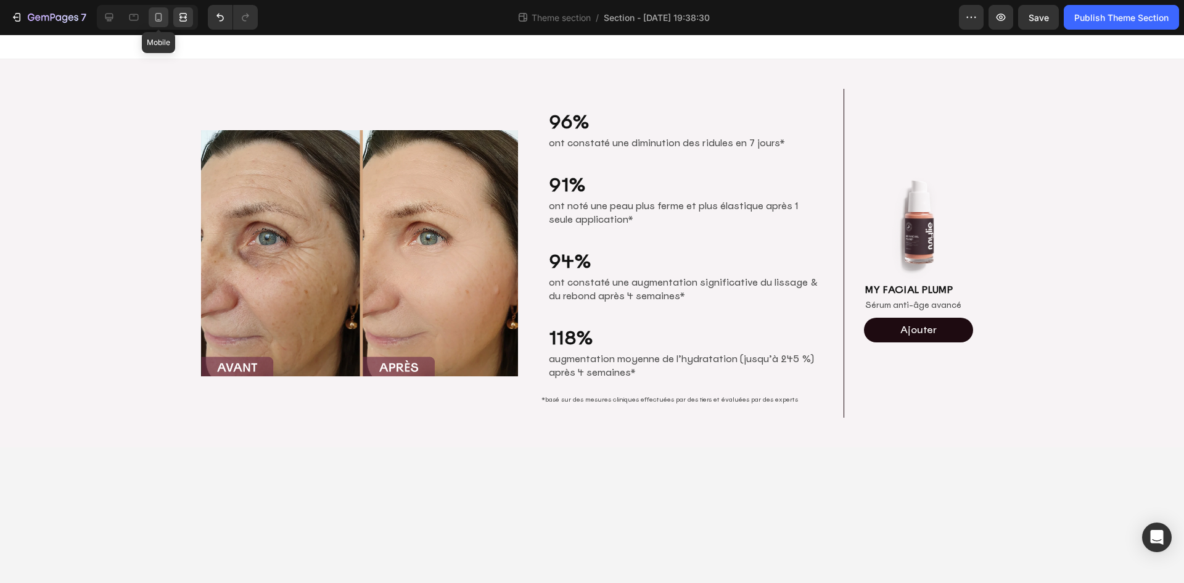
click at [158, 19] on icon at bounding box center [158, 17] width 12 height 12
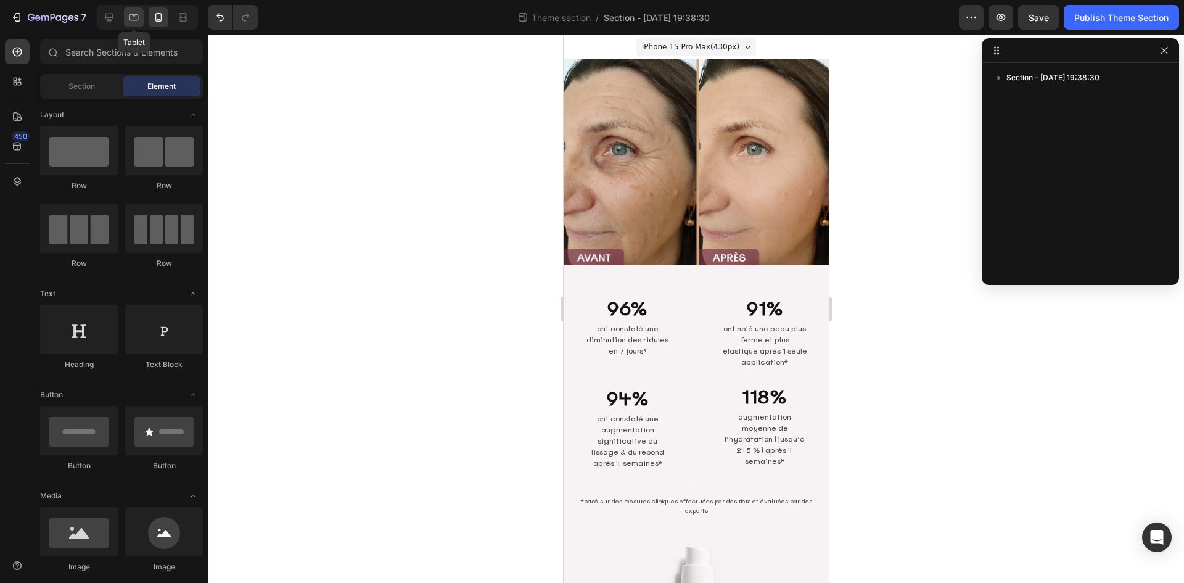
click at [136, 12] on icon at bounding box center [134, 17] width 12 height 12
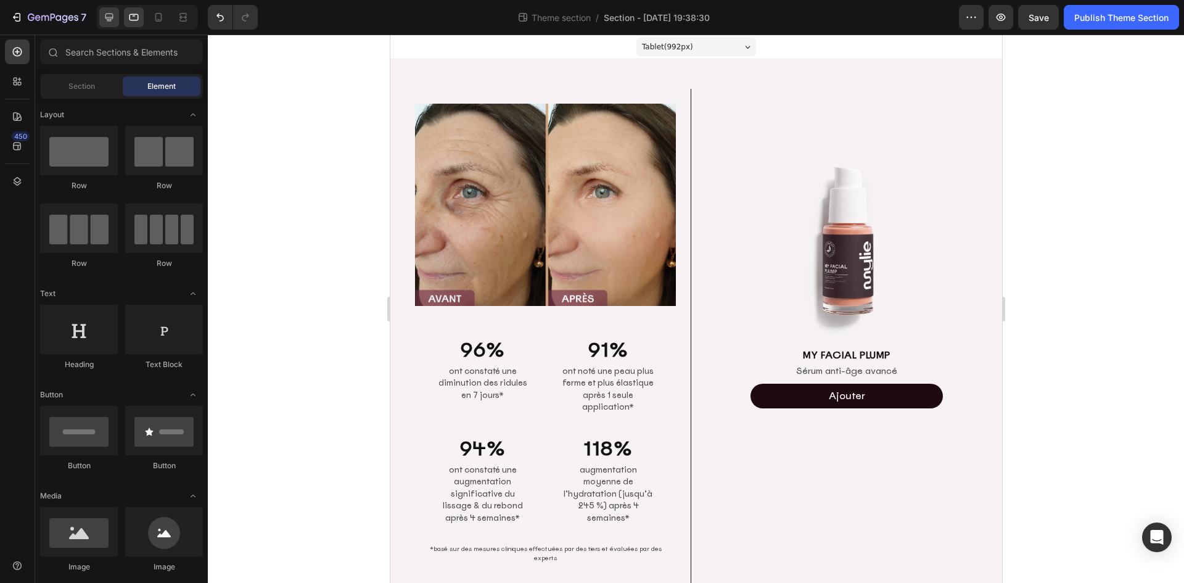
click at [113, 12] on icon at bounding box center [109, 17] width 12 height 12
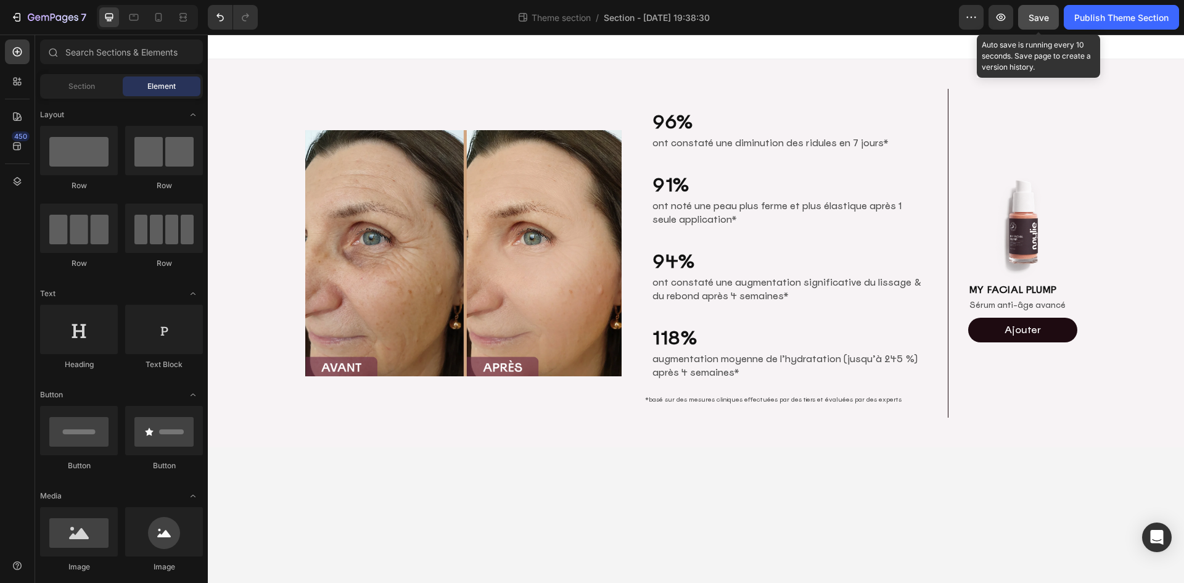
click at [1045, 14] on span "Save" at bounding box center [1039, 17] width 20 height 10
click at [574, 485] on body "Image 96% Heading ont constaté une diminution des ridules en 7 jours* Text Bloc…" at bounding box center [696, 309] width 976 height 548
